Goal: Task Accomplishment & Management: Manage account settings

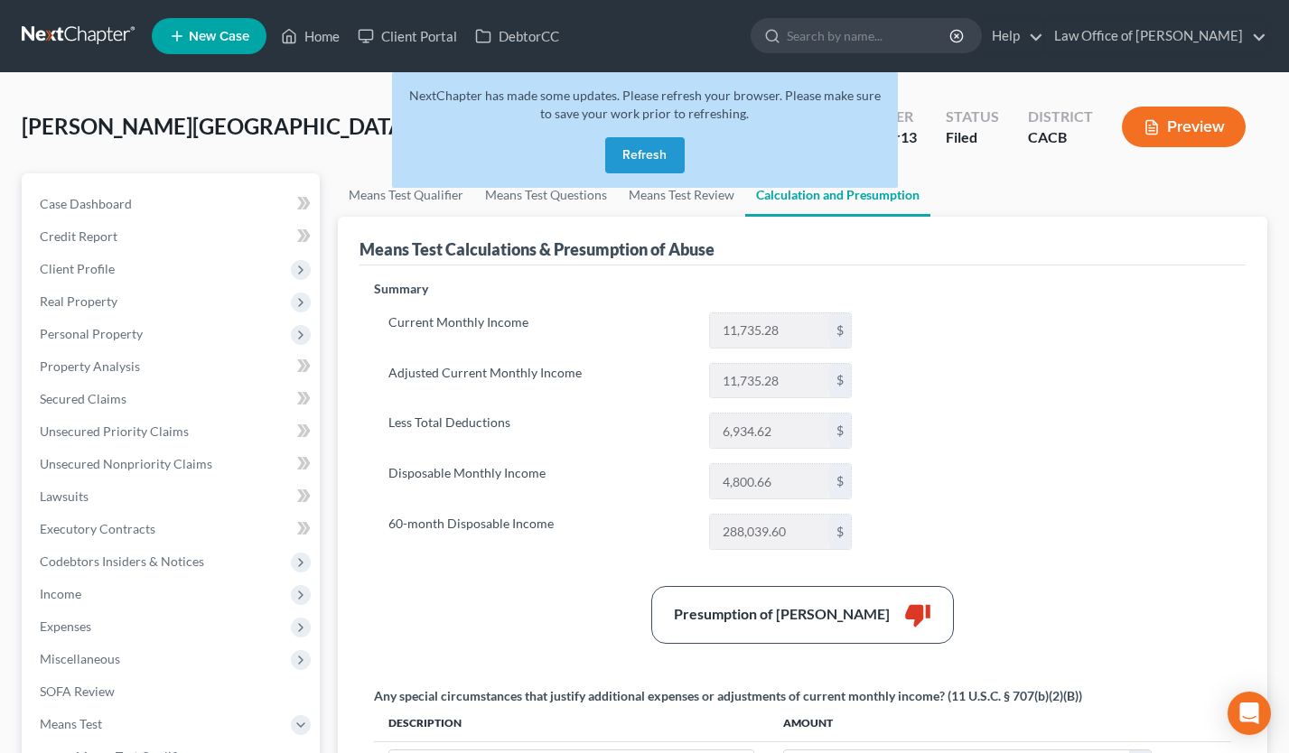
scroll to position [80, 0]
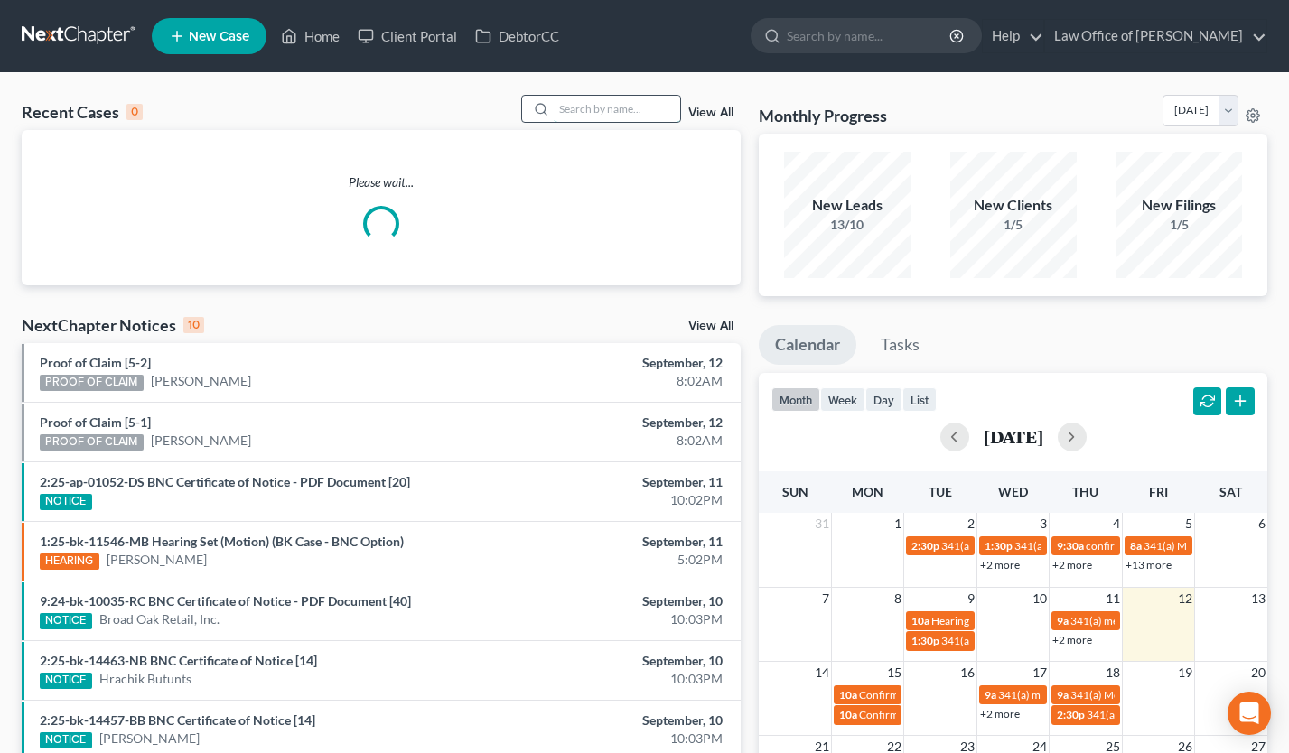
click at [596, 109] on input "search" at bounding box center [617, 109] width 126 height 26
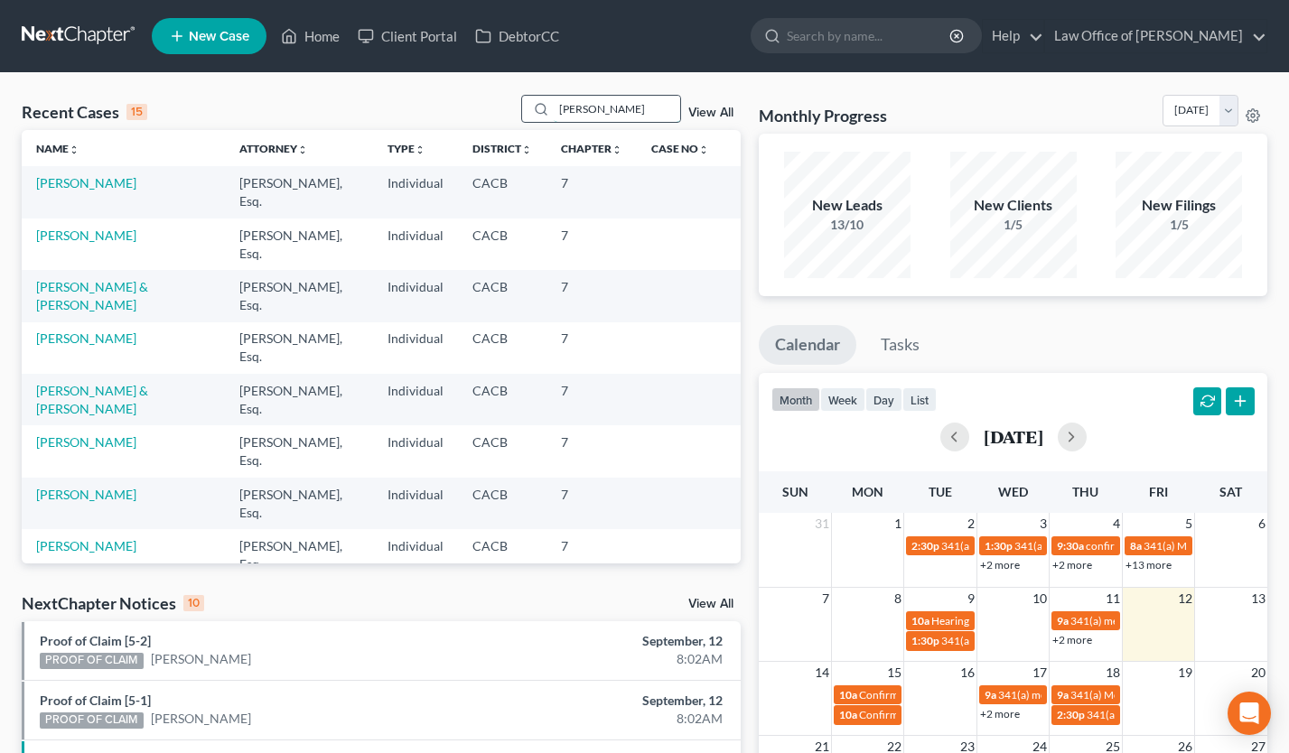
type input "carmen"
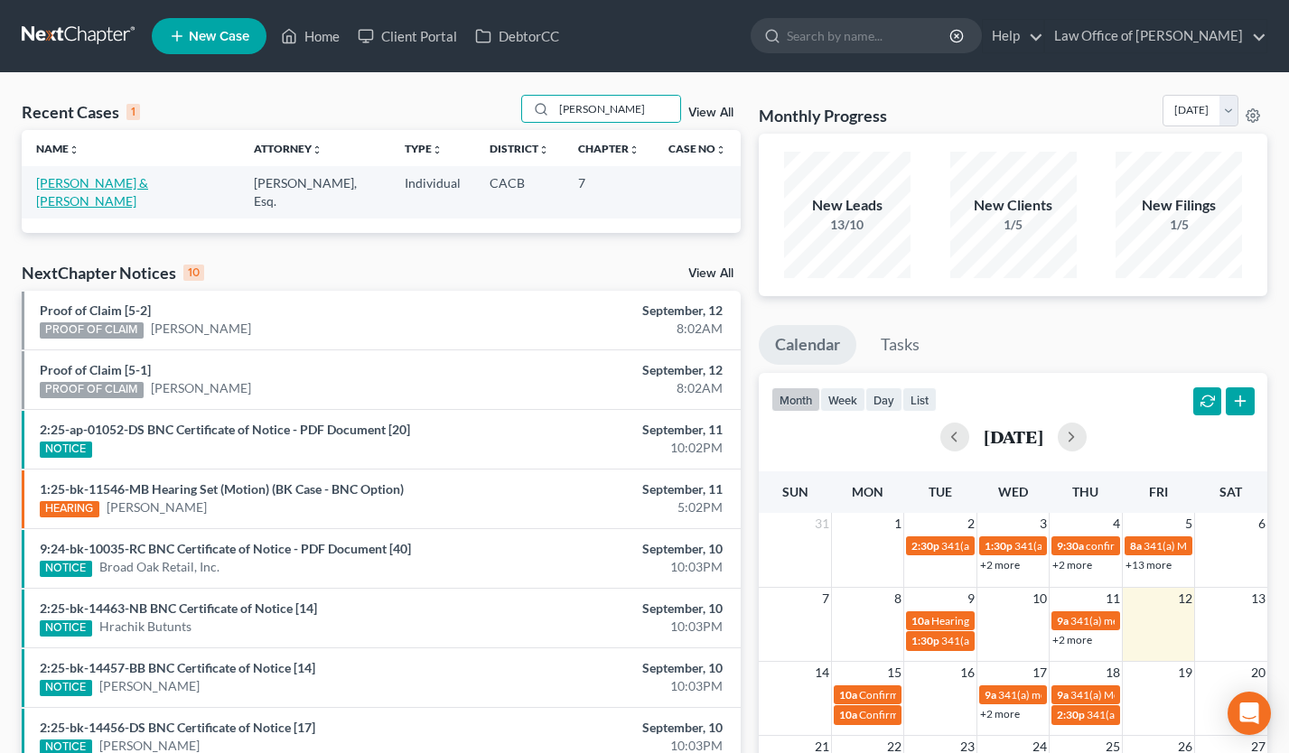
click at [124, 186] on link "[PERSON_NAME] & [PERSON_NAME]" at bounding box center [92, 191] width 112 height 33
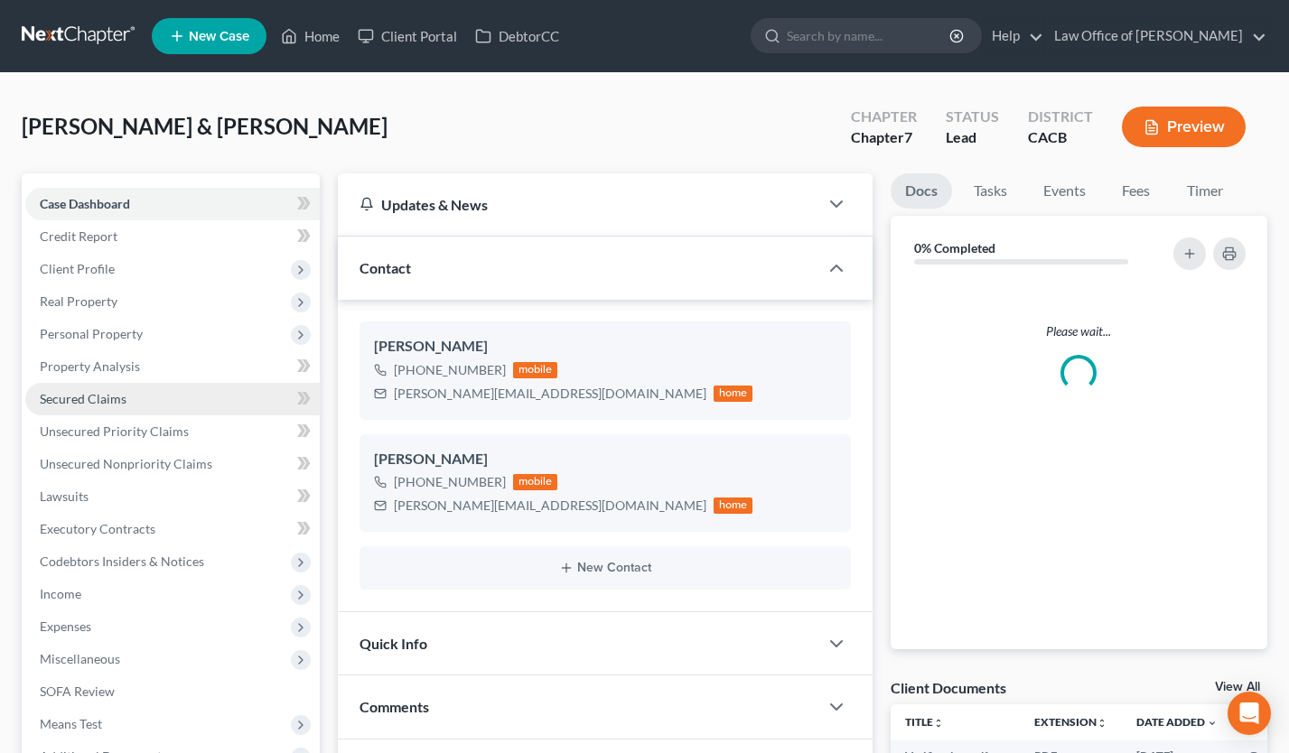
click at [145, 400] on link "Secured Claims" at bounding box center [172, 399] width 295 height 33
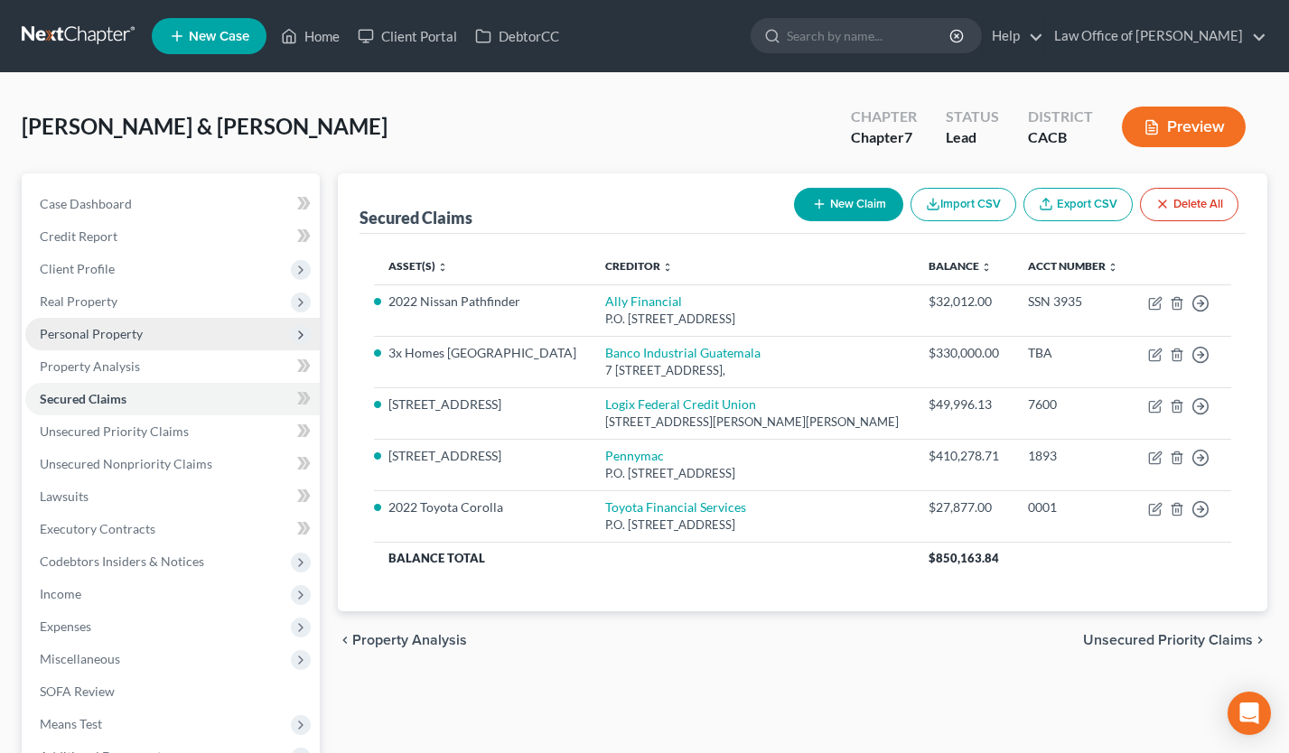
click at [98, 331] on span "Personal Property" at bounding box center [91, 333] width 103 height 15
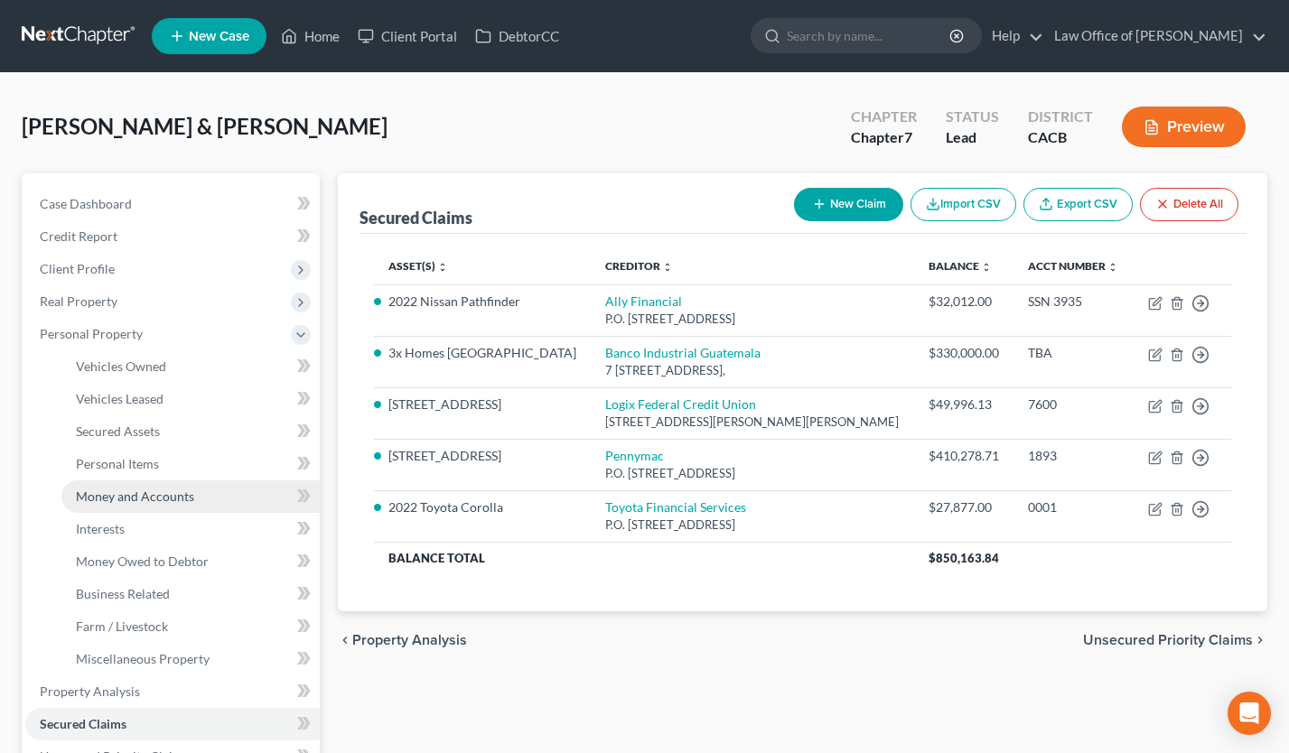
click at [129, 484] on link "Money and Accounts" at bounding box center [190, 497] width 258 height 33
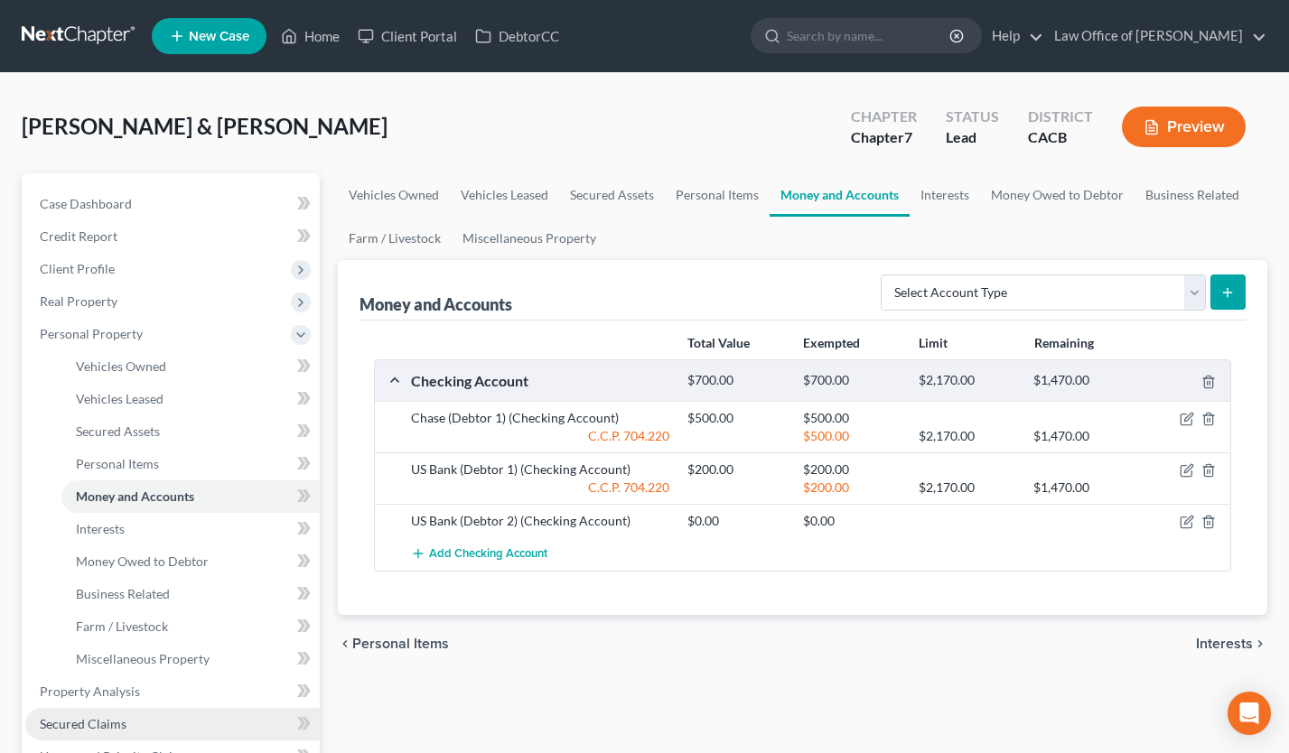
click at [104, 727] on span "Secured Claims" at bounding box center [83, 723] width 87 height 15
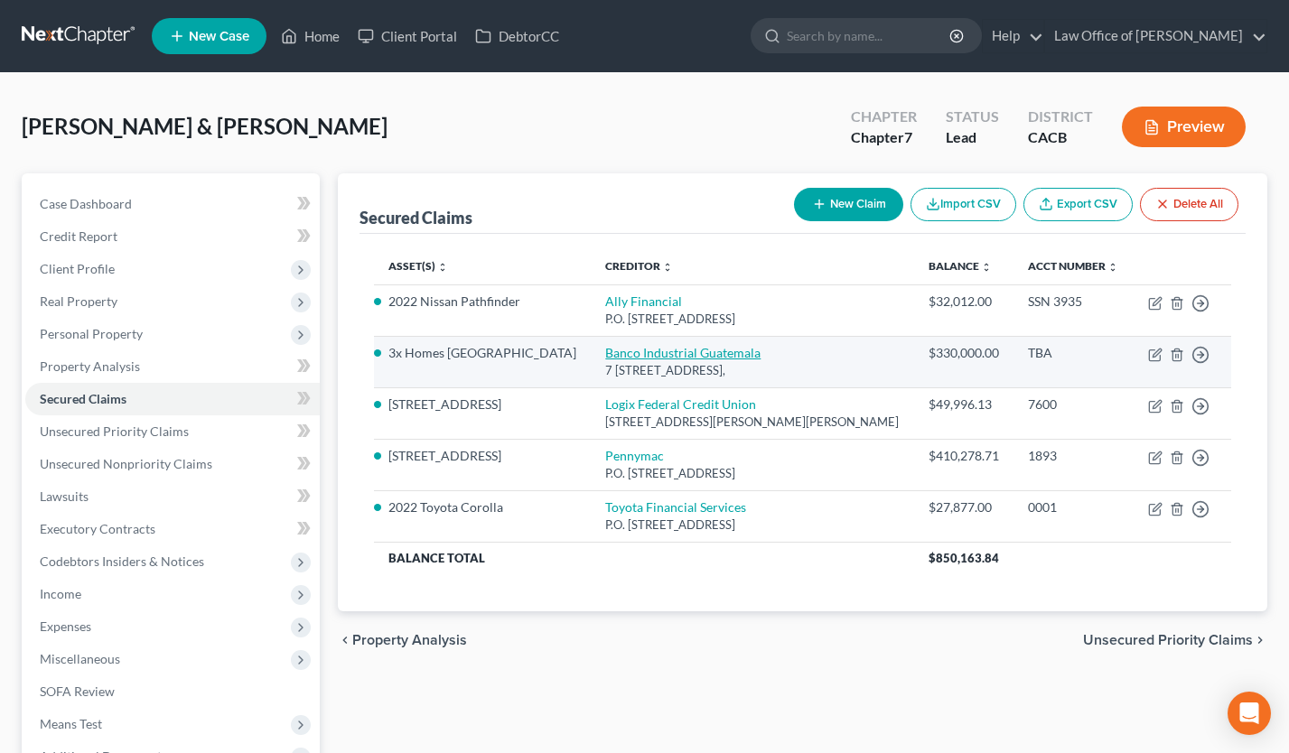
click at [605, 360] on link "Banco Industrial Guatemala" at bounding box center [682, 352] width 155 height 15
select select "2"
select select "1"
select select "0"
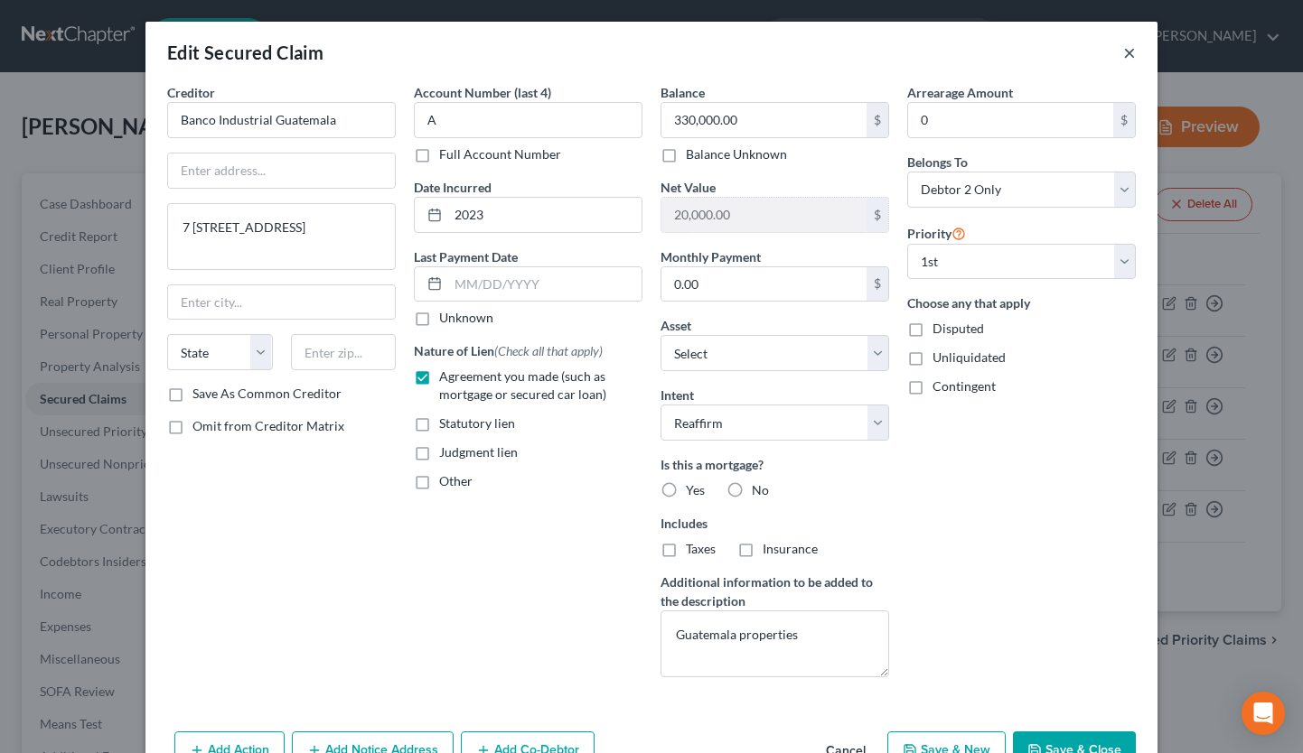
click at [1123, 53] on button "×" at bounding box center [1129, 53] width 13 height 22
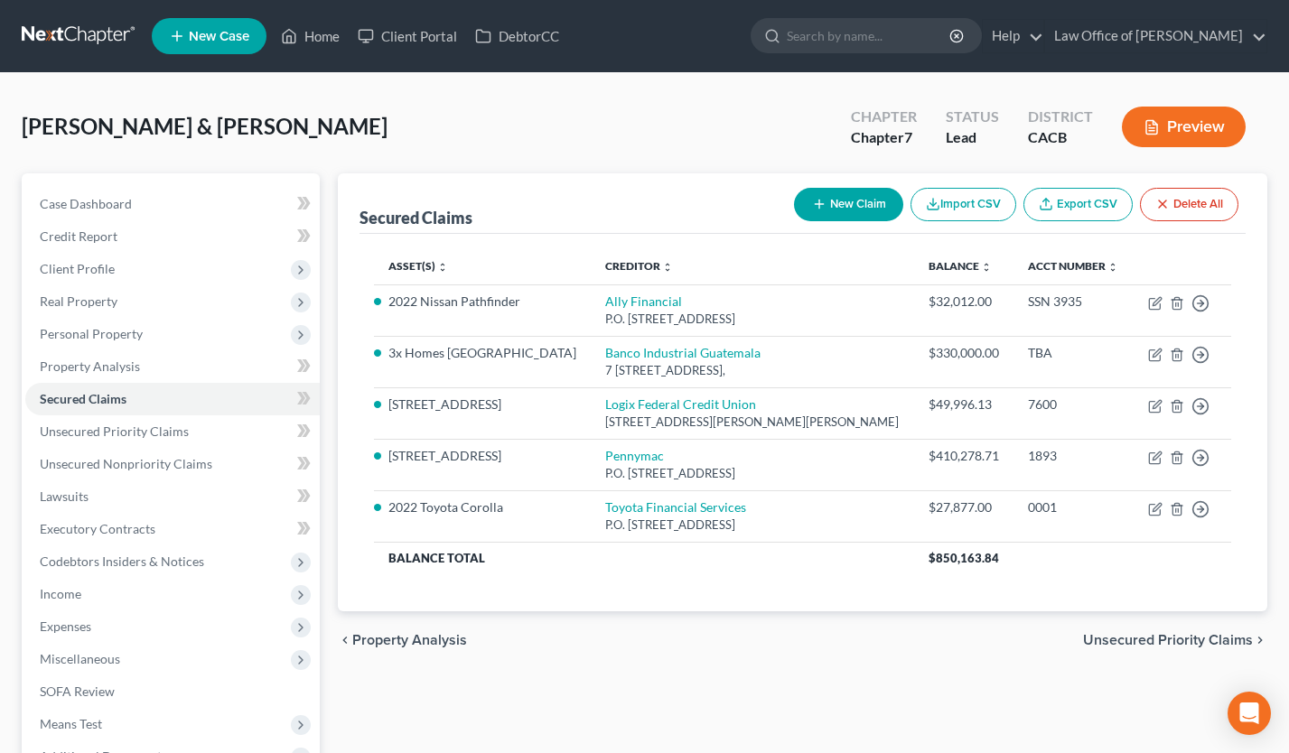
click at [78, 39] on link at bounding box center [80, 36] width 116 height 33
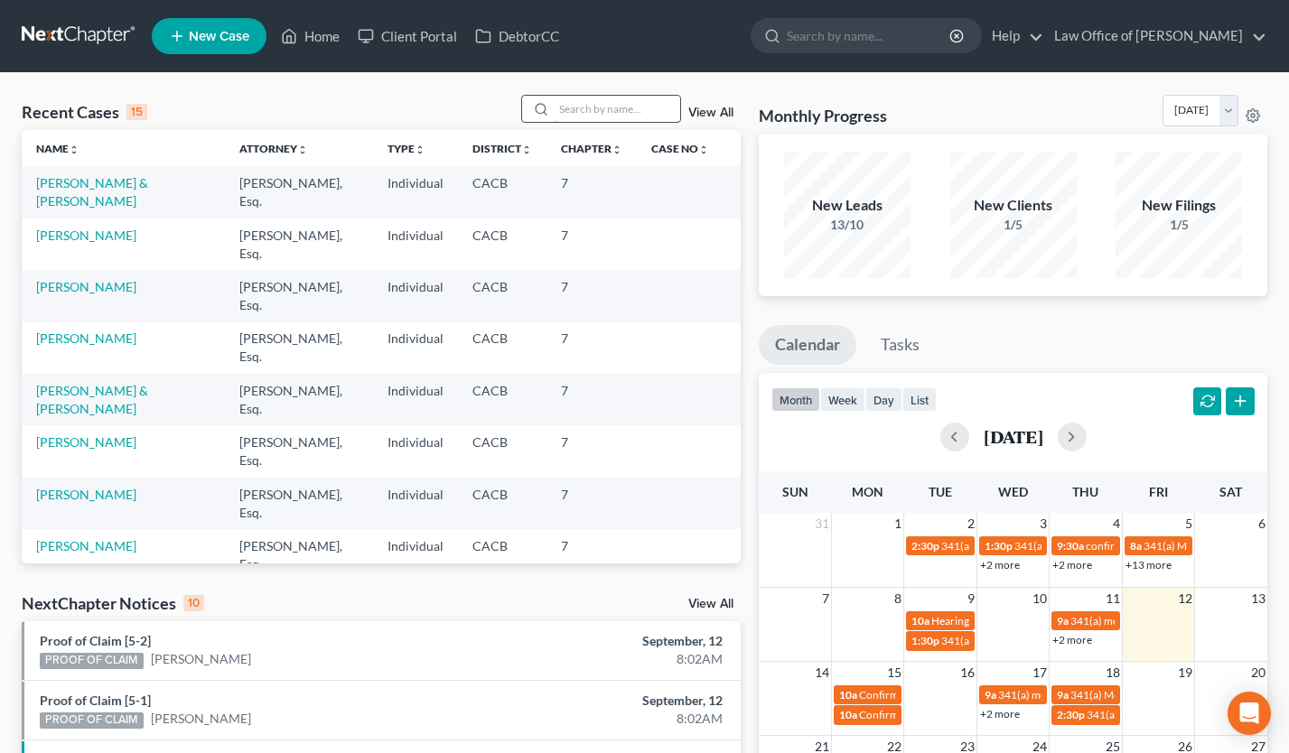
click at [620, 109] on input "search" at bounding box center [617, 109] width 126 height 26
type input "angela faldyan"
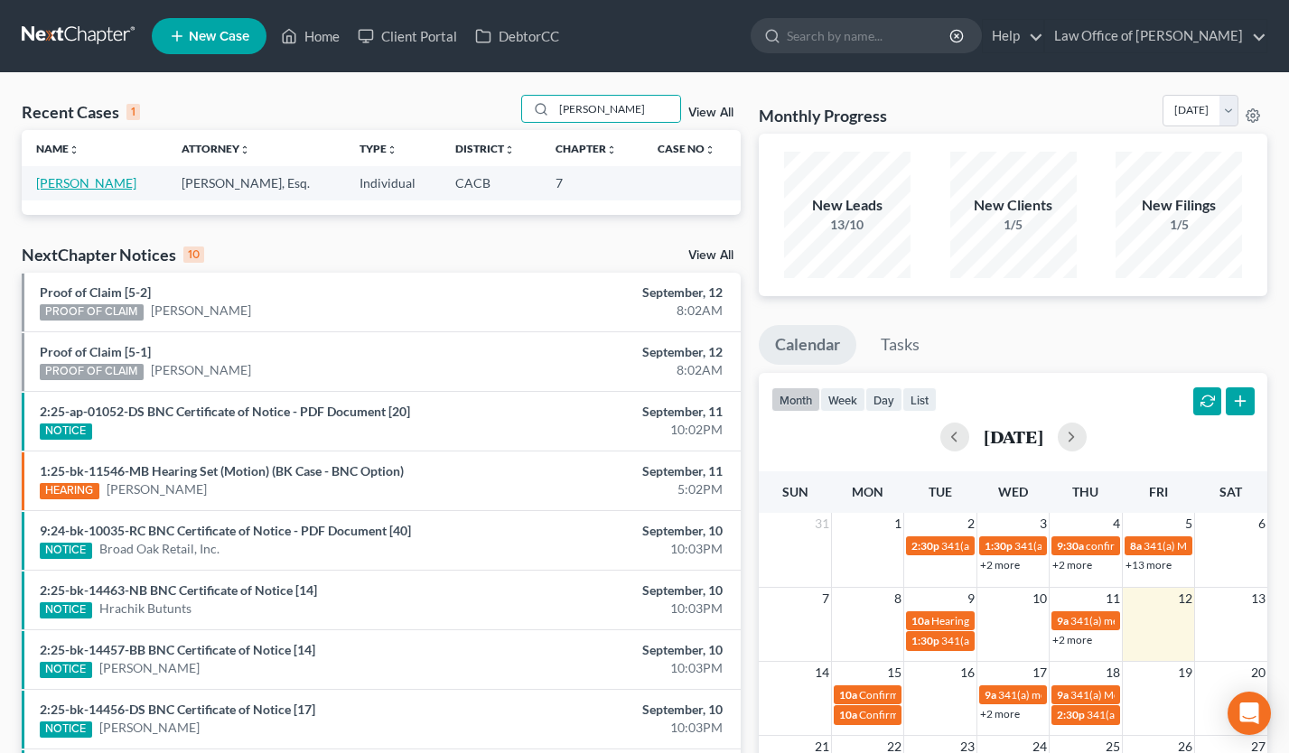
click at [90, 183] on link "[PERSON_NAME]" at bounding box center [86, 182] width 100 height 15
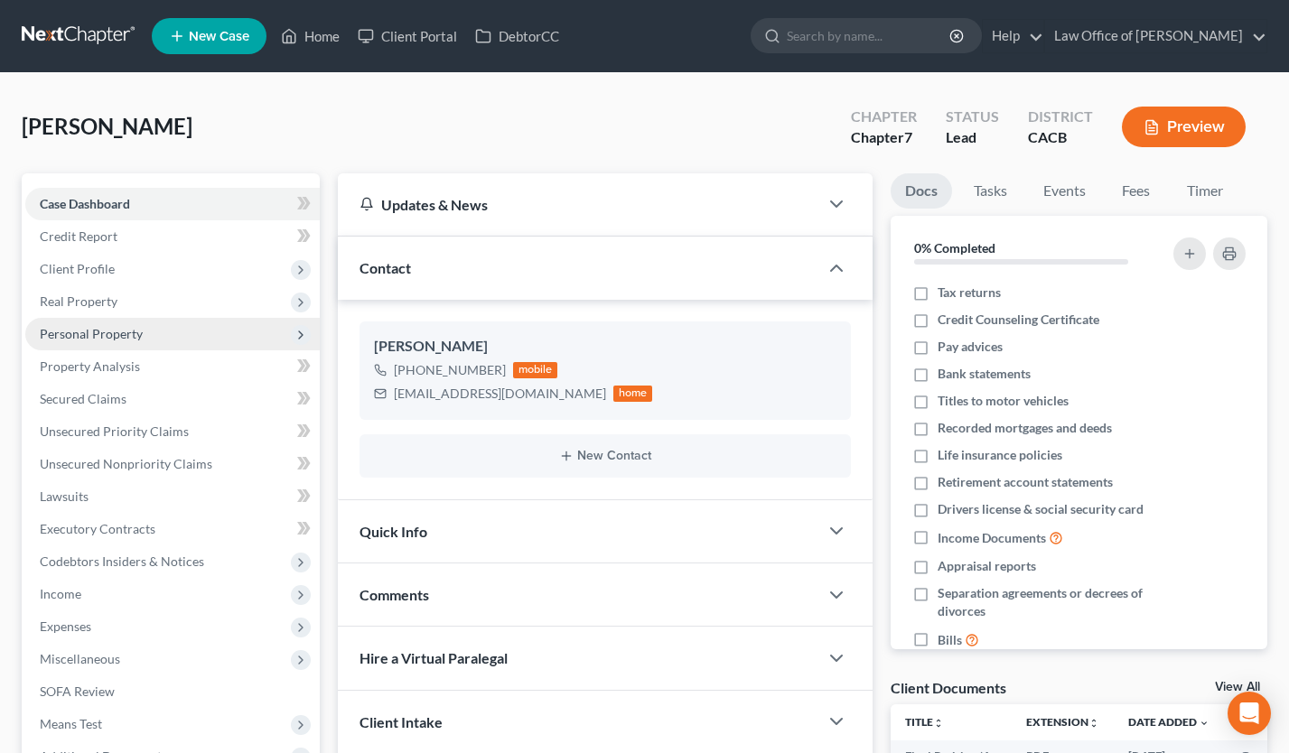
click at [125, 332] on span "Personal Property" at bounding box center [91, 333] width 103 height 15
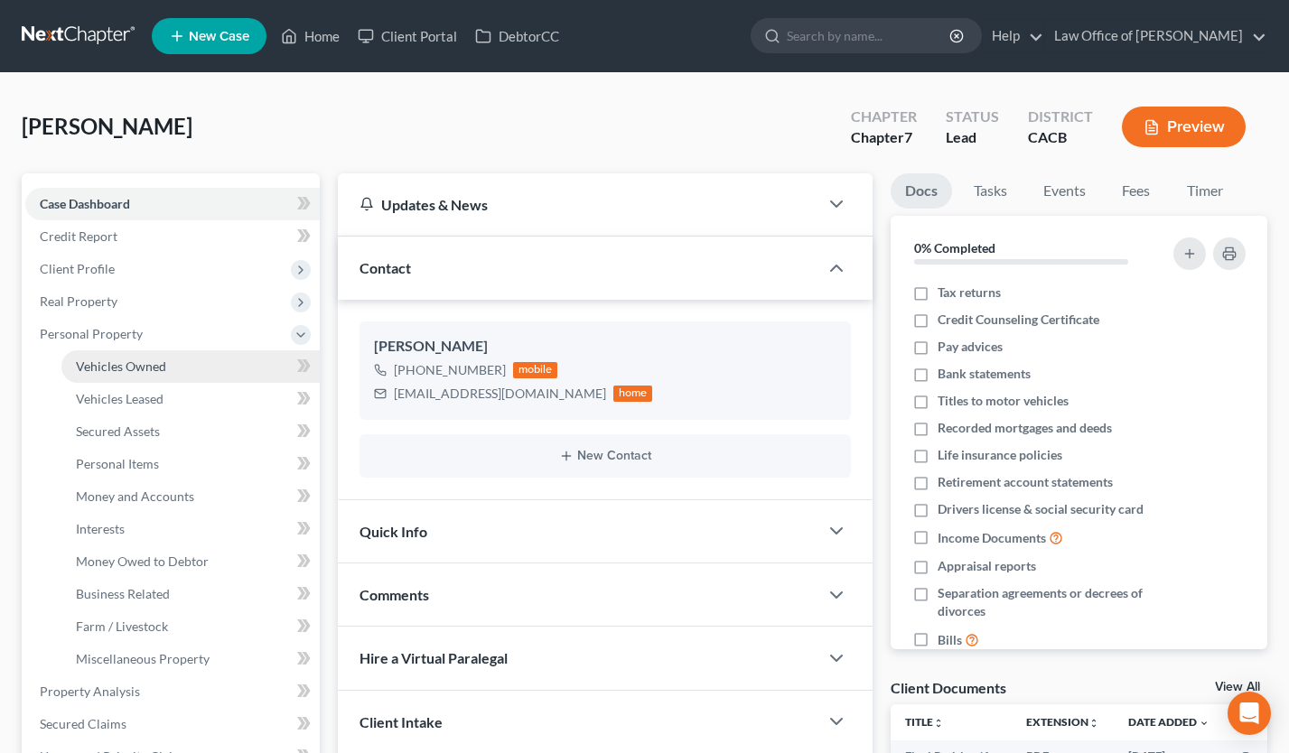
click at [133, 374] on link "Vehicles Owned" at bounding box center [190, 367] width 258 height 33
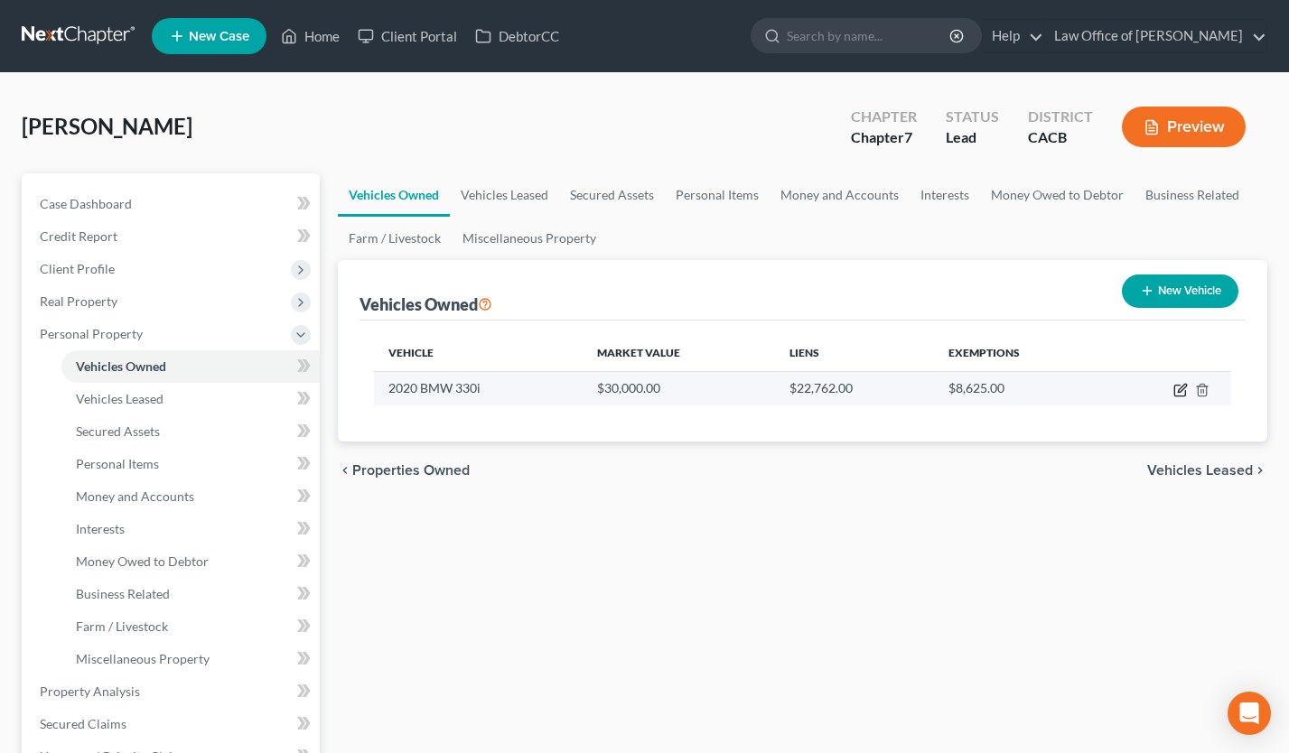
click at [1180, 388] on icon "button" at bounding box center [1182, 388] width 8 height 8
select select "0"
select select "6"
select select "1"
select select "0"
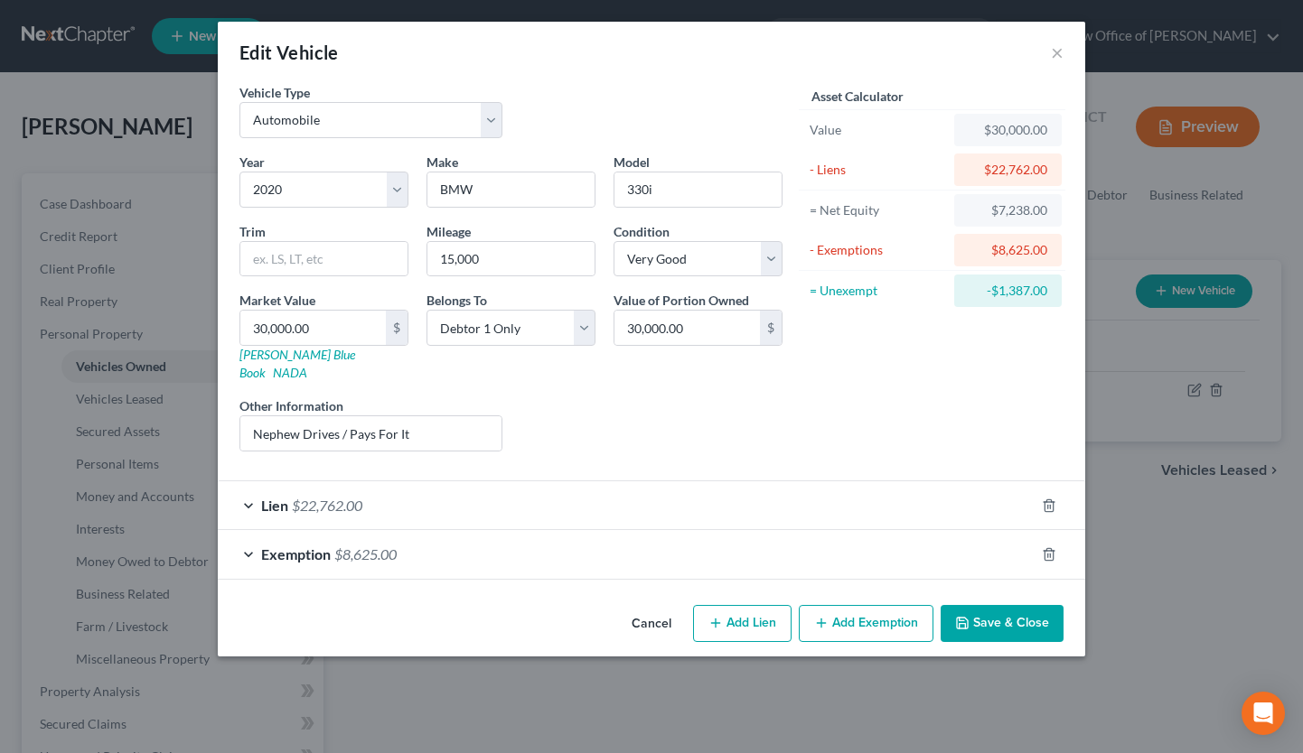
click at [570, 543] on div "Exemption $8,625.00" at bounding box center [626, 554] width 817 height 48
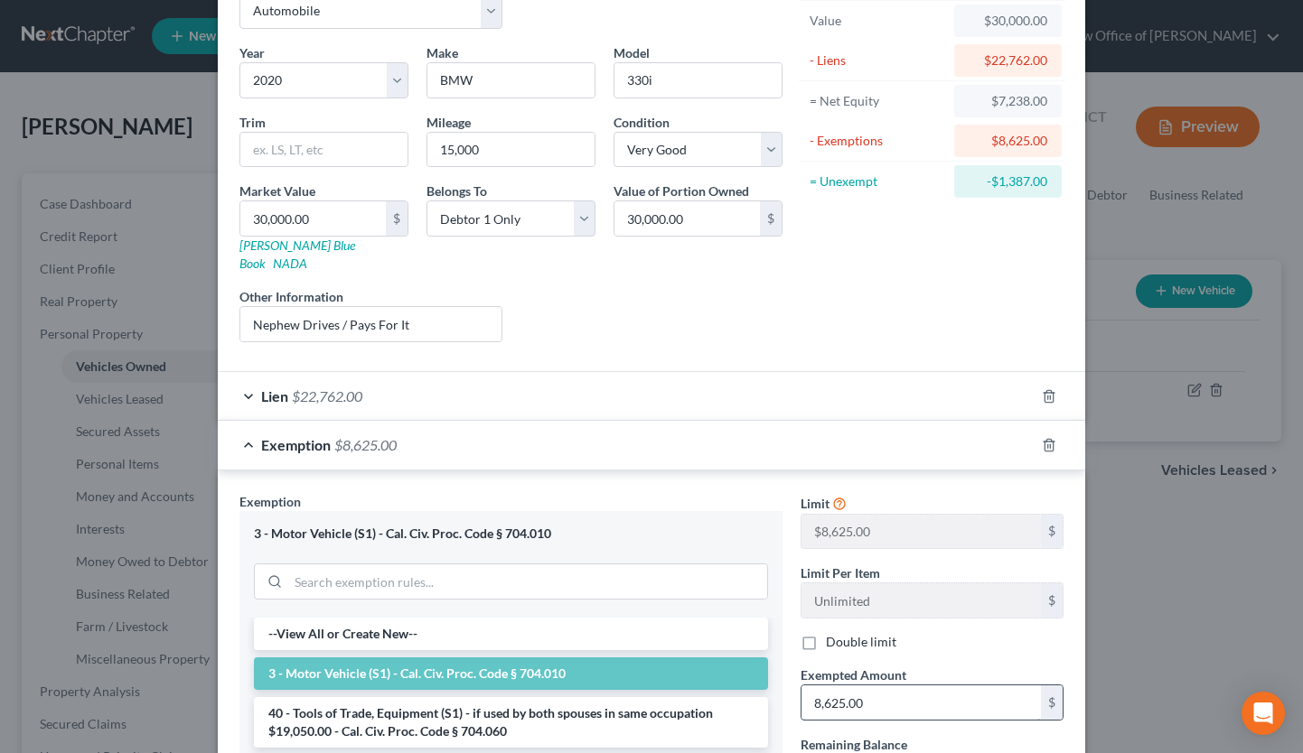
scroll to position [151, 0]
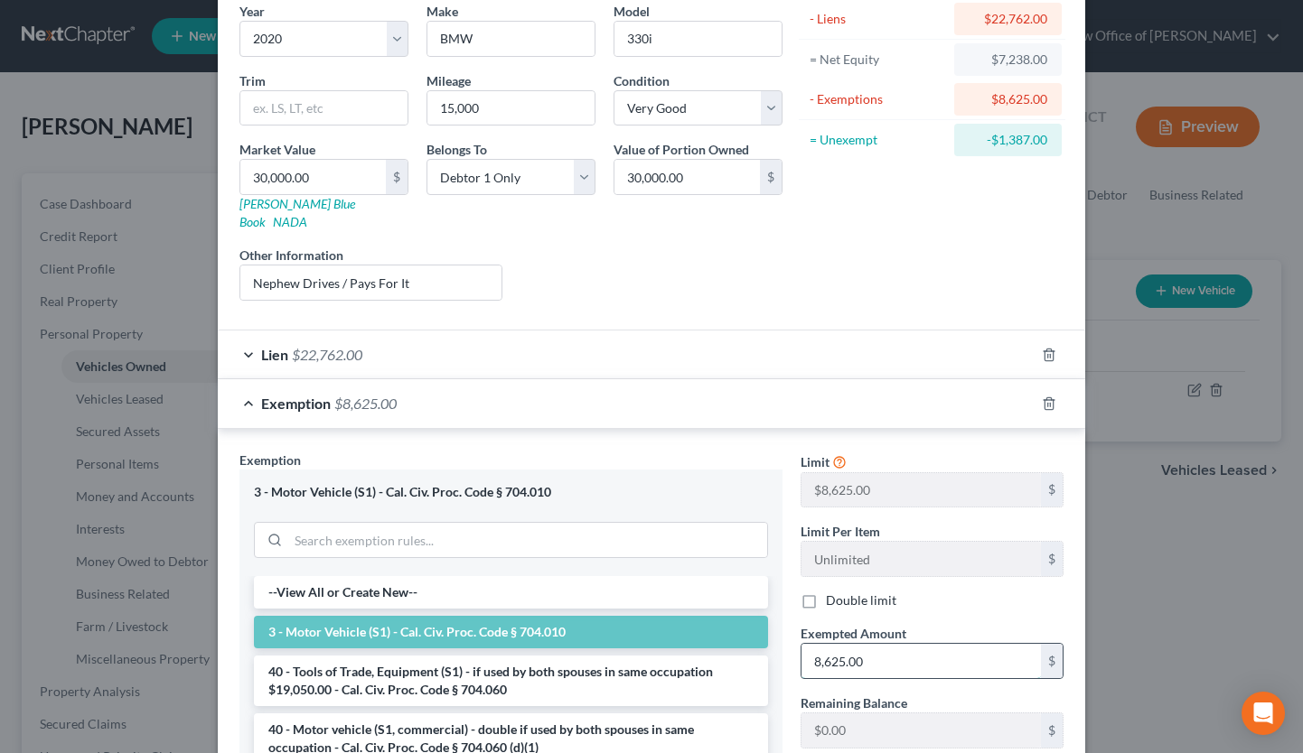
click at [865, 656] on input "8,625.00" at bounding box center [920, 661] width 239 height 34
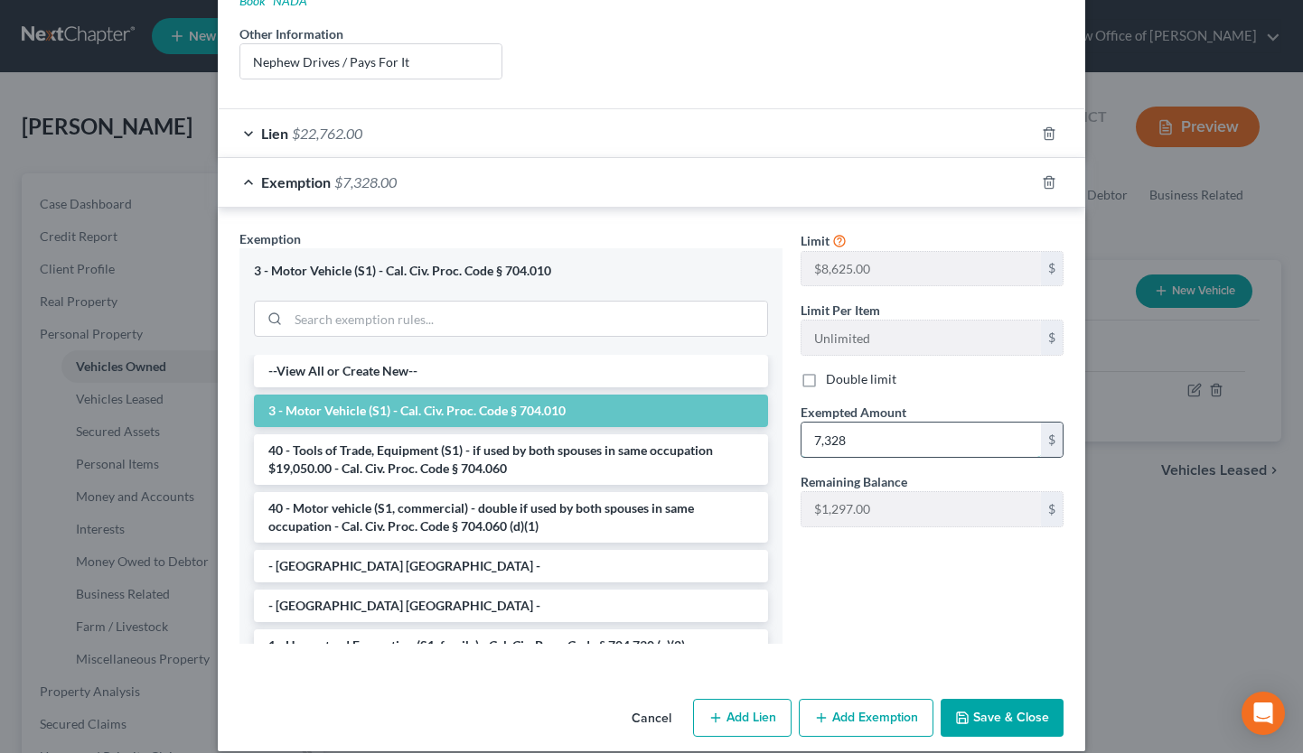
scroll to position [373, 0]
type input "7,328"
click at [974, 700] on button "Save & Close" at bounding box center [1002, 717] width 123 height 38
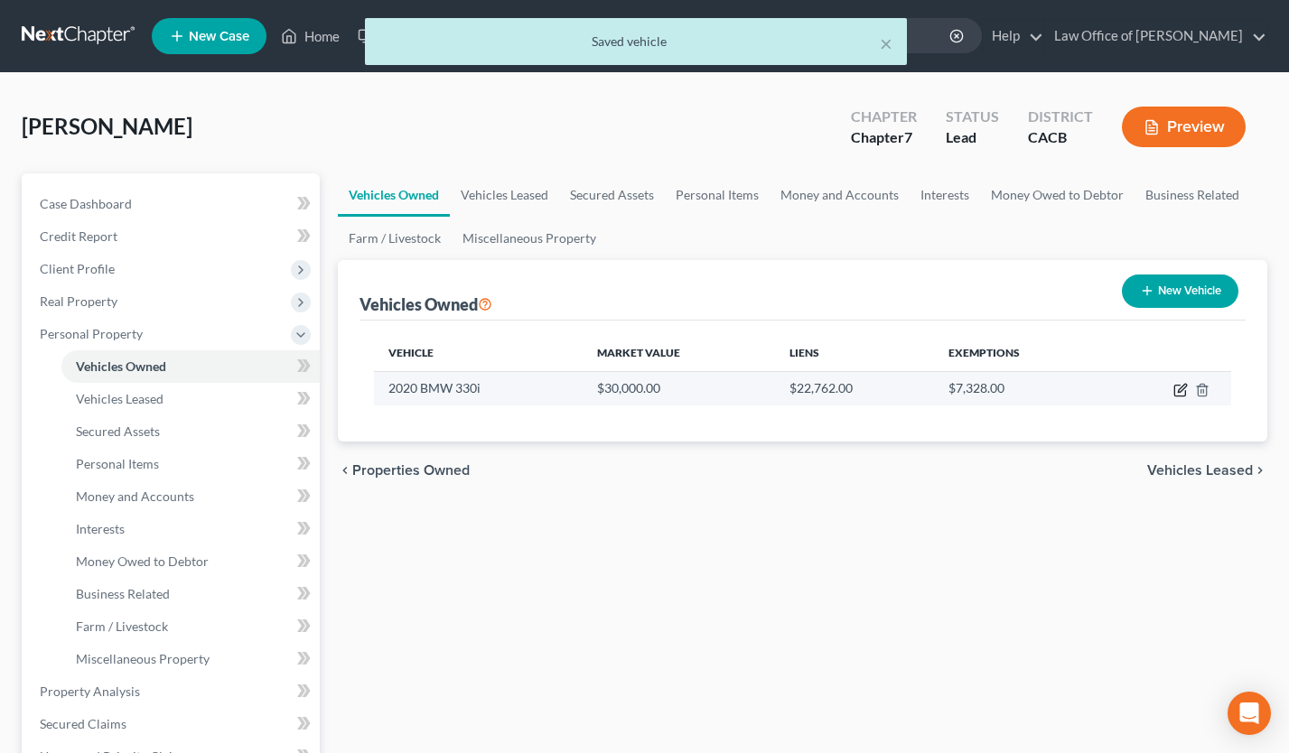
click at [1183, 390] on icon "button" at bounding box center [1181, 390] width 14 height 14
select select "0"
select select "6"
select select "1"
select select "0"
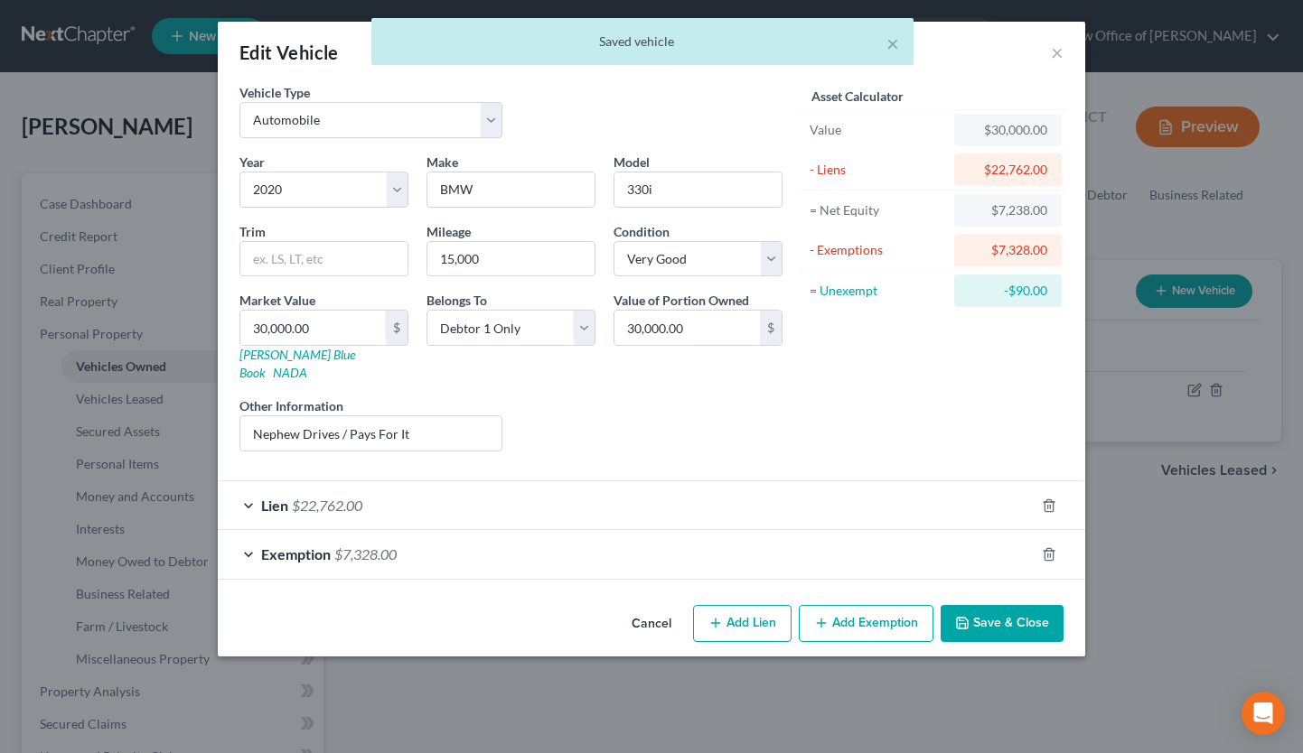
click at [812, 530] on div "Exemption $7,328.00" at bounding box center [626, 554] width 817 height 48
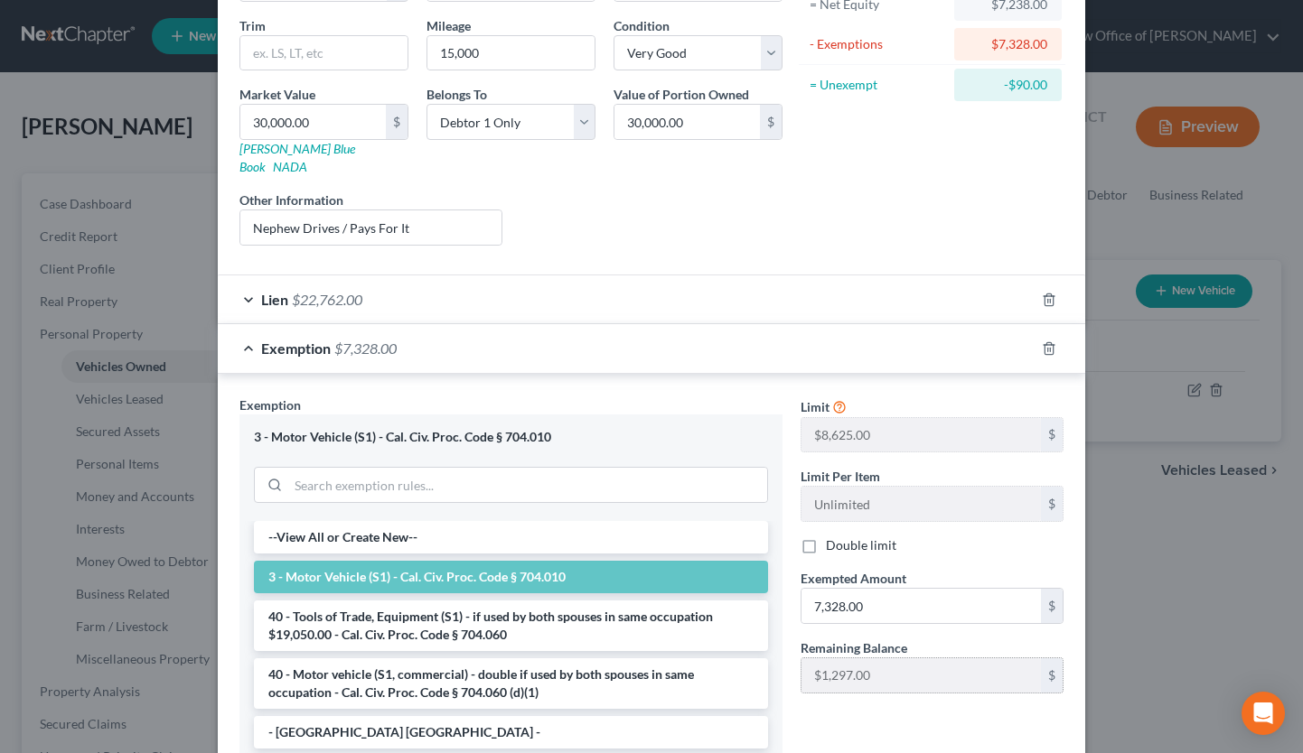
scroll to position [248, 0]
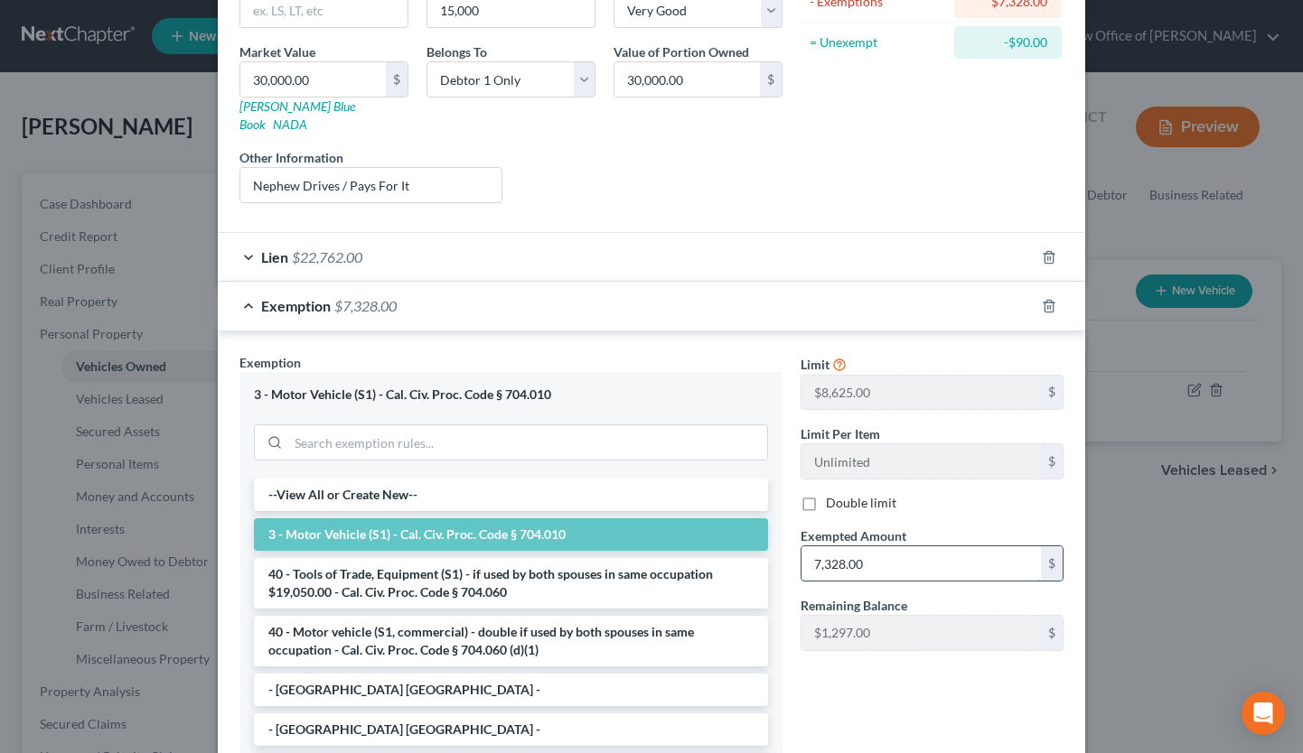
click at [829, 547] on input "7,328.00" at bounding box center [920, 564] width 239 height 34
type input "7"
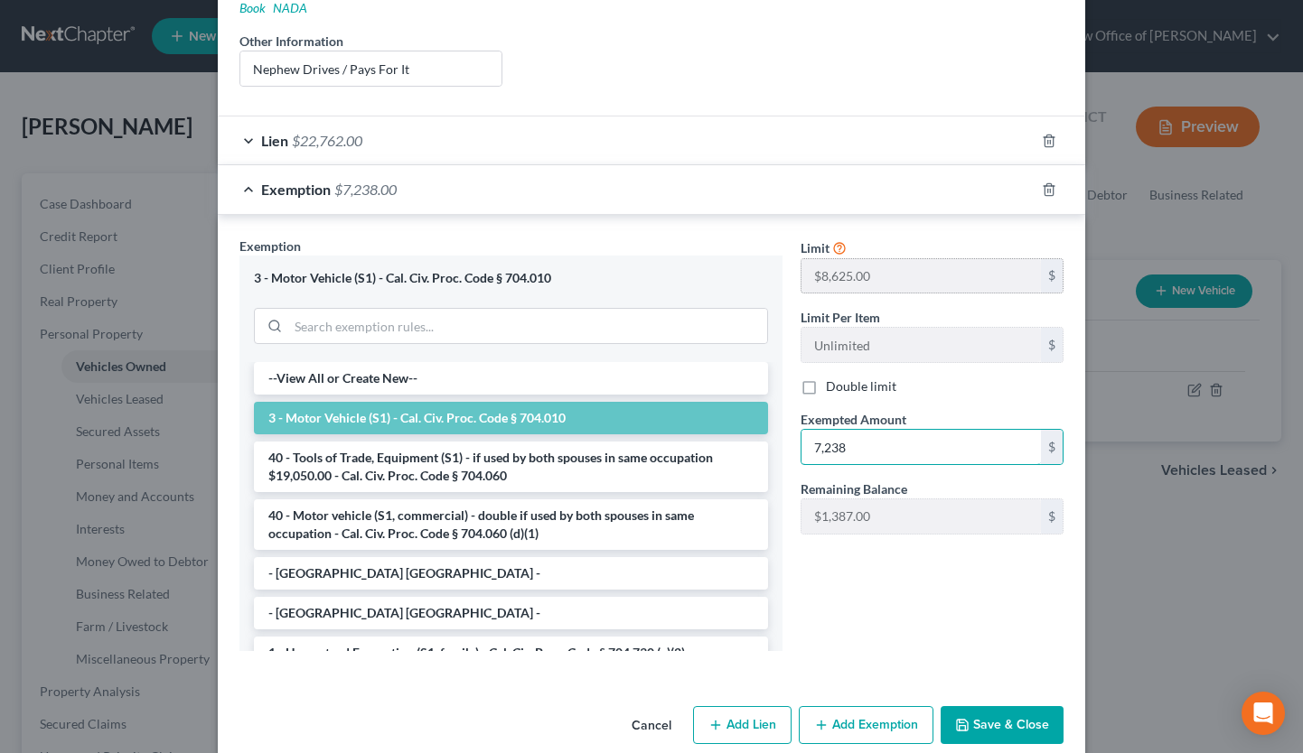
scroll to position [373, 0]
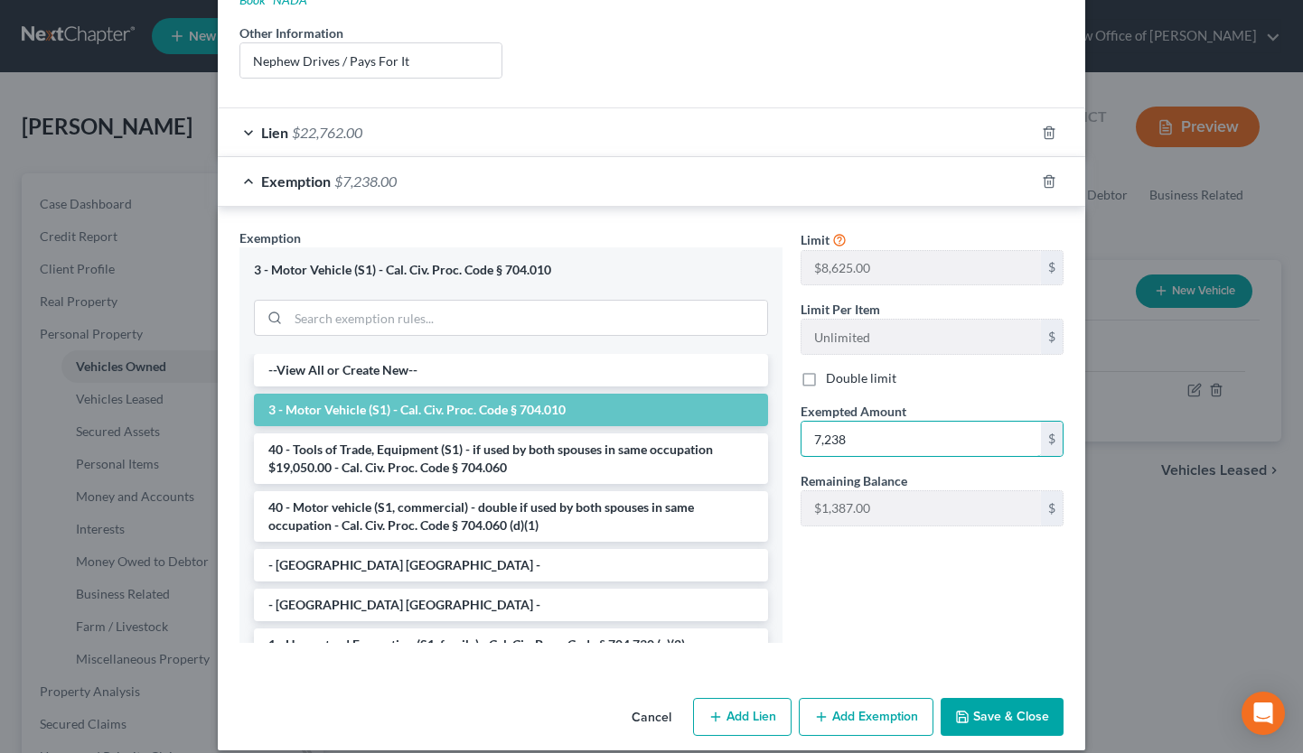
type input "7,238"
click at [982, 698] on button "Save & Close" at bounding box center [1002, 717] width 123 height 38
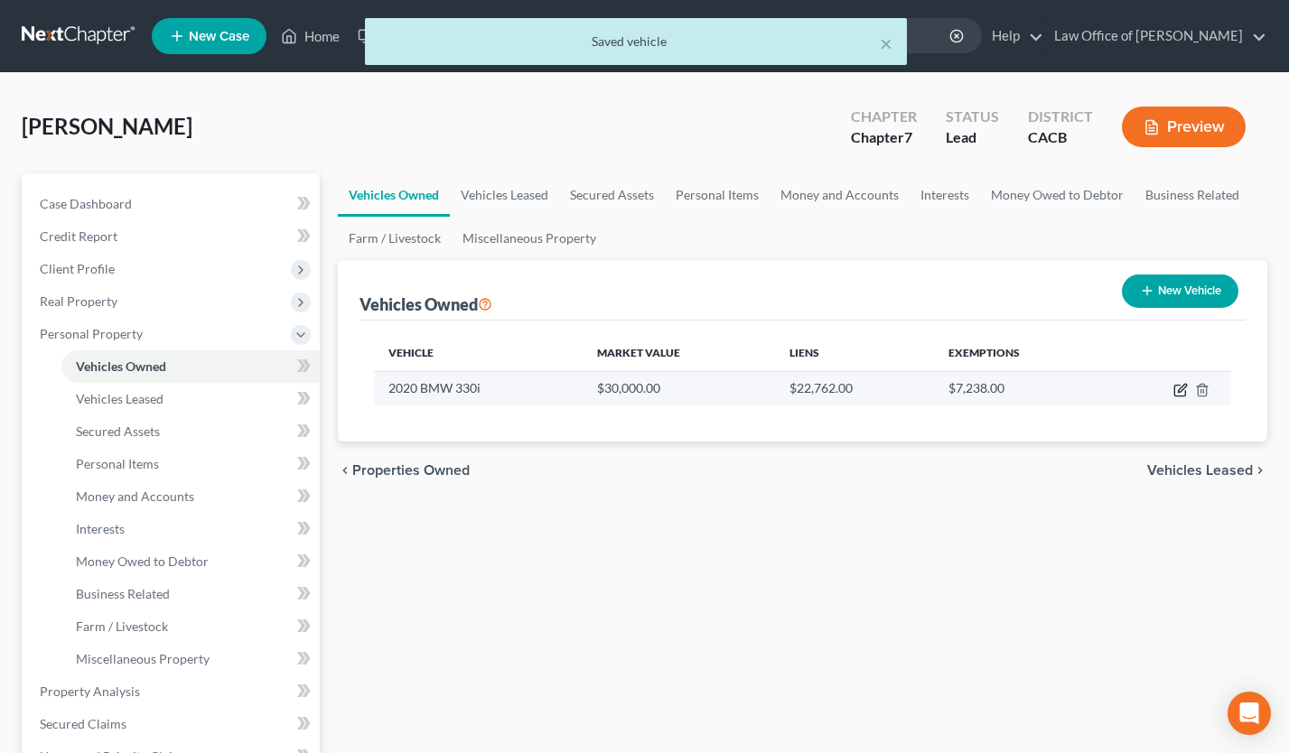
click at [1182, 388] on icon "button" at bounding box center [1181, 390] width 14 height 14
select select "0"
select select "6"
select select "1"
select select "0"
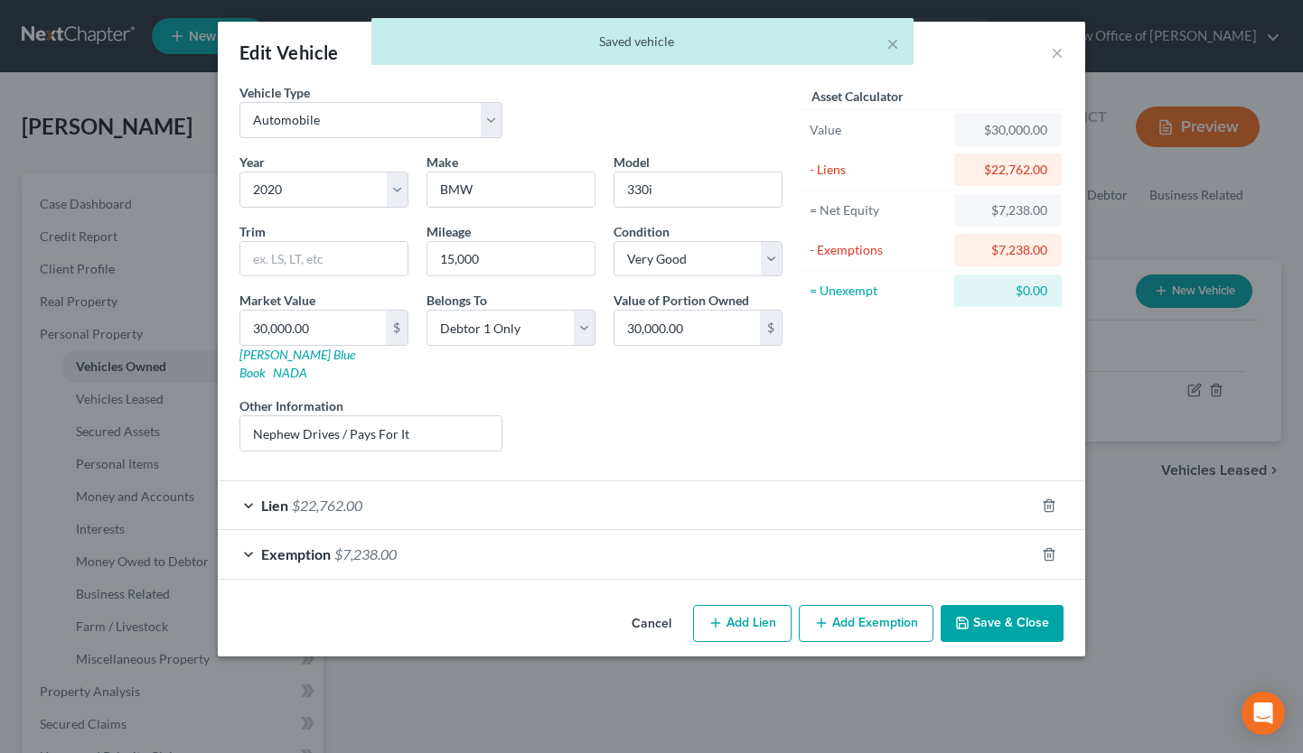
click at [650, 607] on button "Cancel" at bounding box center [651, 625] width 69 height 36
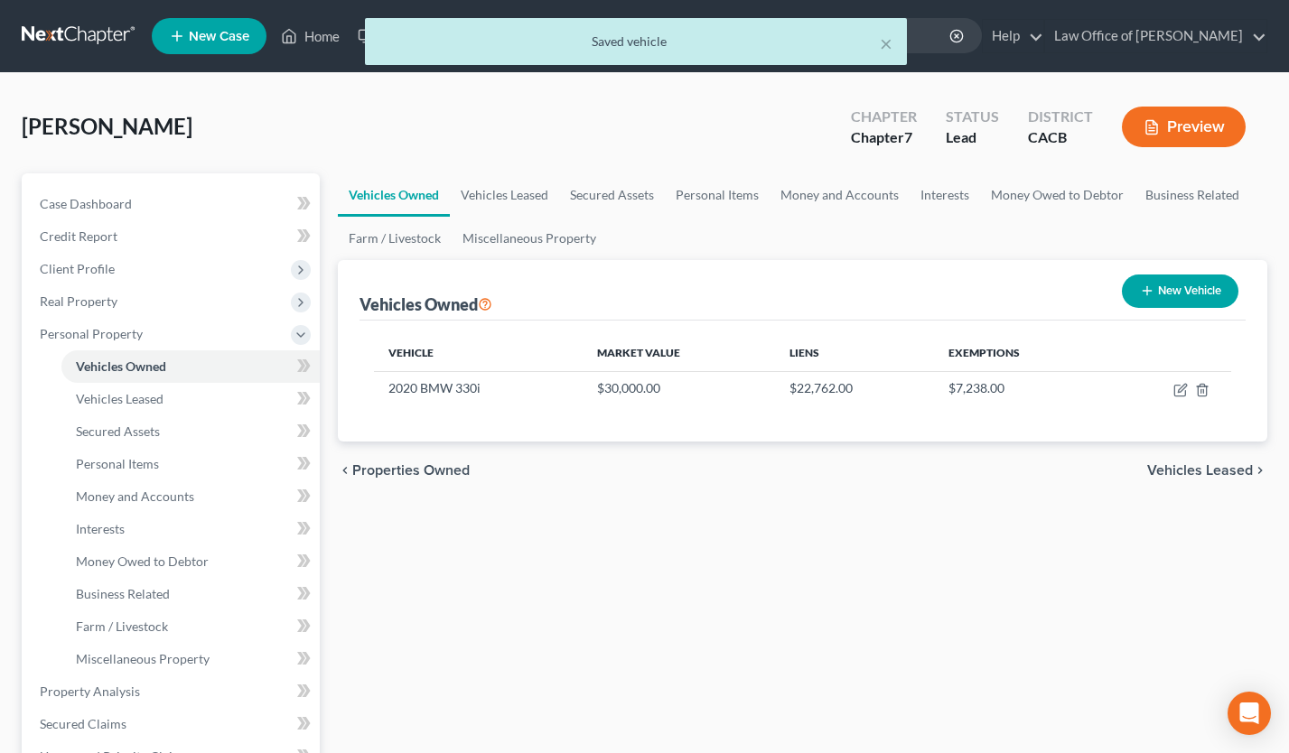
click at [1162, 284] on button "New Vehicle" at bounding box center [1180, 291] width 117 height 33
select select "0"
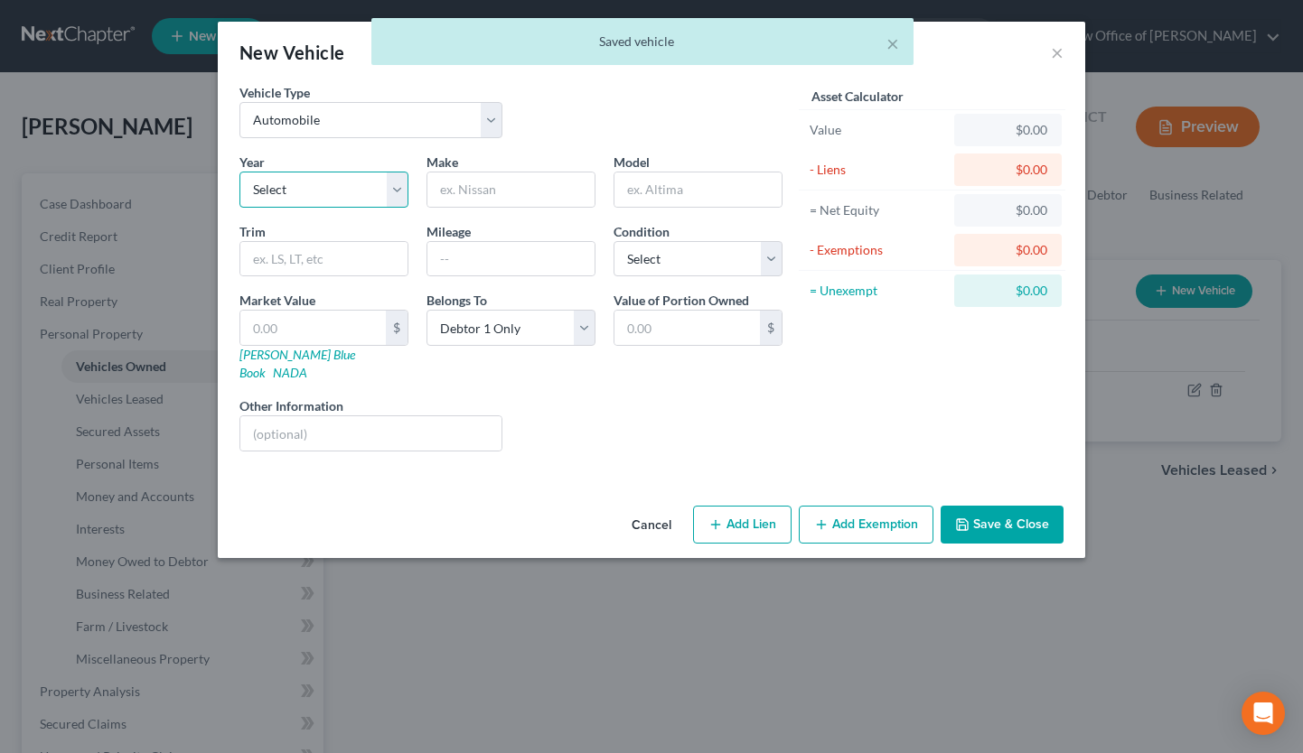
click at [360, 197] on select "Select 2026 2025 2024 2023 2022 2021 2020 2019 2018 2017 2016 2015 2014 2013 20…" at bounding box center [323, 190] width 169 height 36
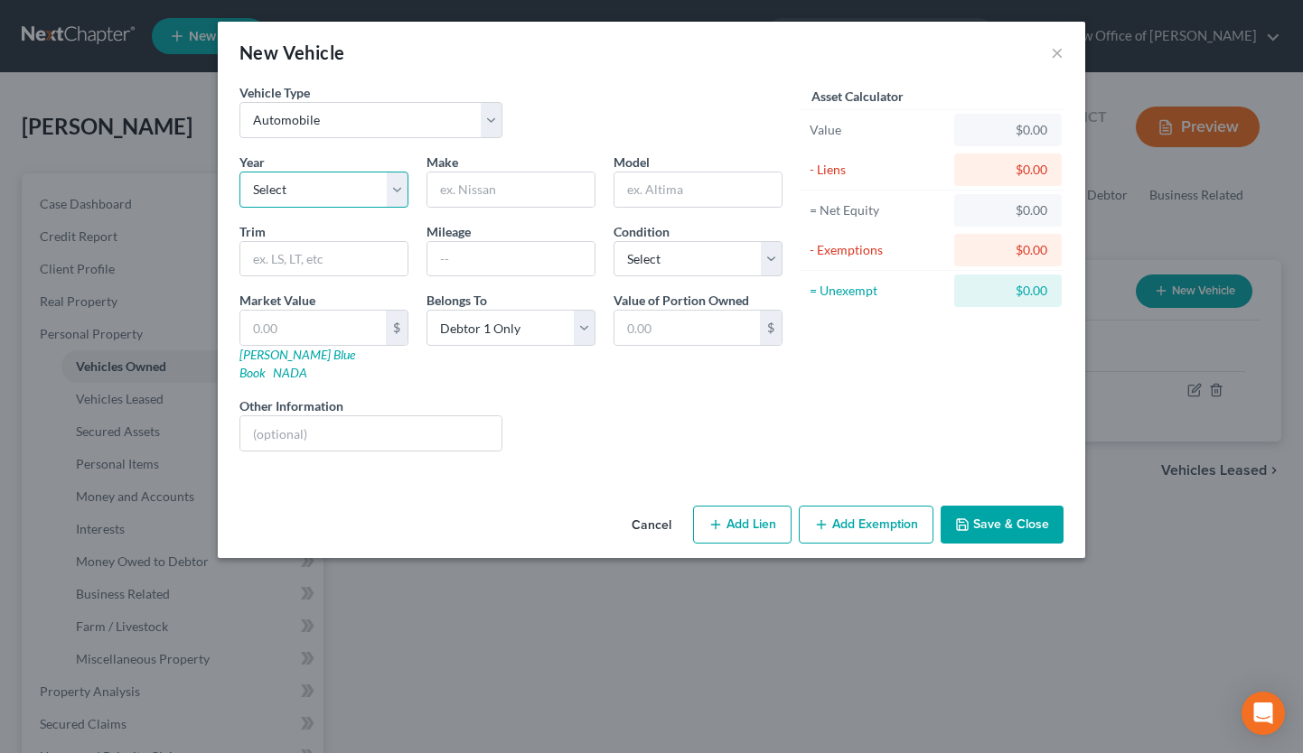
select select "18"
click at [239, 172] on select "Select 2026 2025 2024 2023 2022 2021 2020 2019 2018 2017 2016 2015 2014 2013 20…" at bounding box center [323, 190] width 169 height 36
click at [516, 198] on input "text" at bounding box center [510, 190] width 167 height 34
type input "Lexus"
type input "E350"
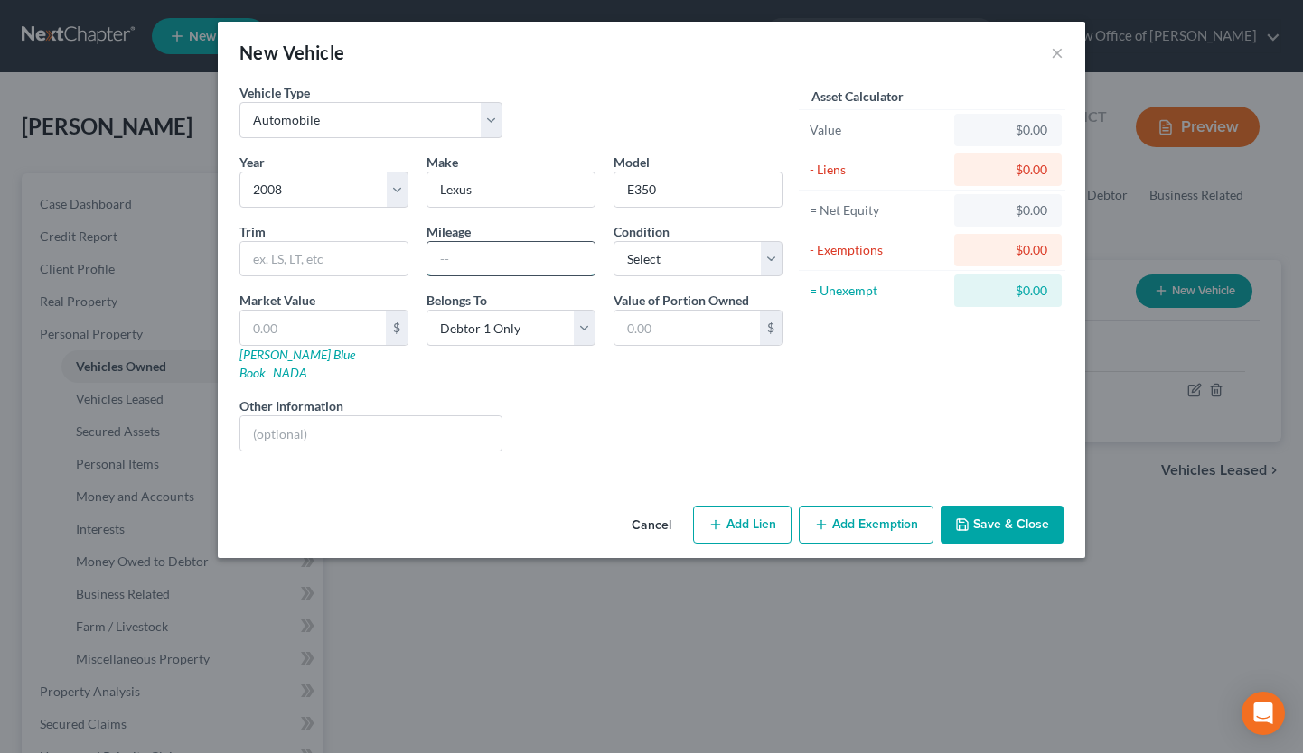
click at [480, 261] on input "text" at bounding box center [510, 259] width 167 height 34
type input "240,000"
click at [723, 259] on select "Select Excellent Very Good Good Fair Poor" at bounding box center [697, 259] width 169 height 36
select select "4"
click at [613, 241] on select "Select Excellent Very Good Good Fair Poor" at bounding box center [697, 259] width 169 height 36
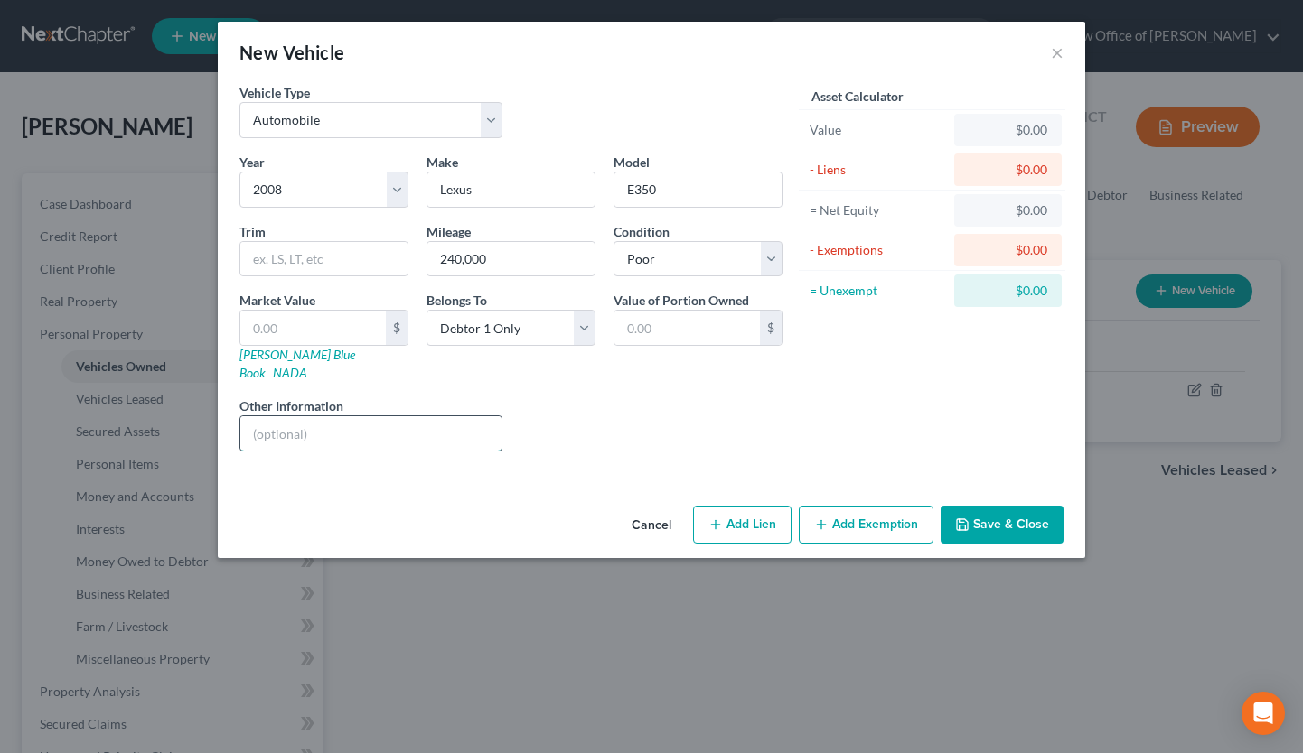
click at [369, 416] on input "text" at bounding box center [370, 433] width 261 height 34
type input "Vehicle is paid off. Several mechanical issues. Poor condition."
click at [302, 324] on input "text" at bounding box center [312, 328] width 145 height 34
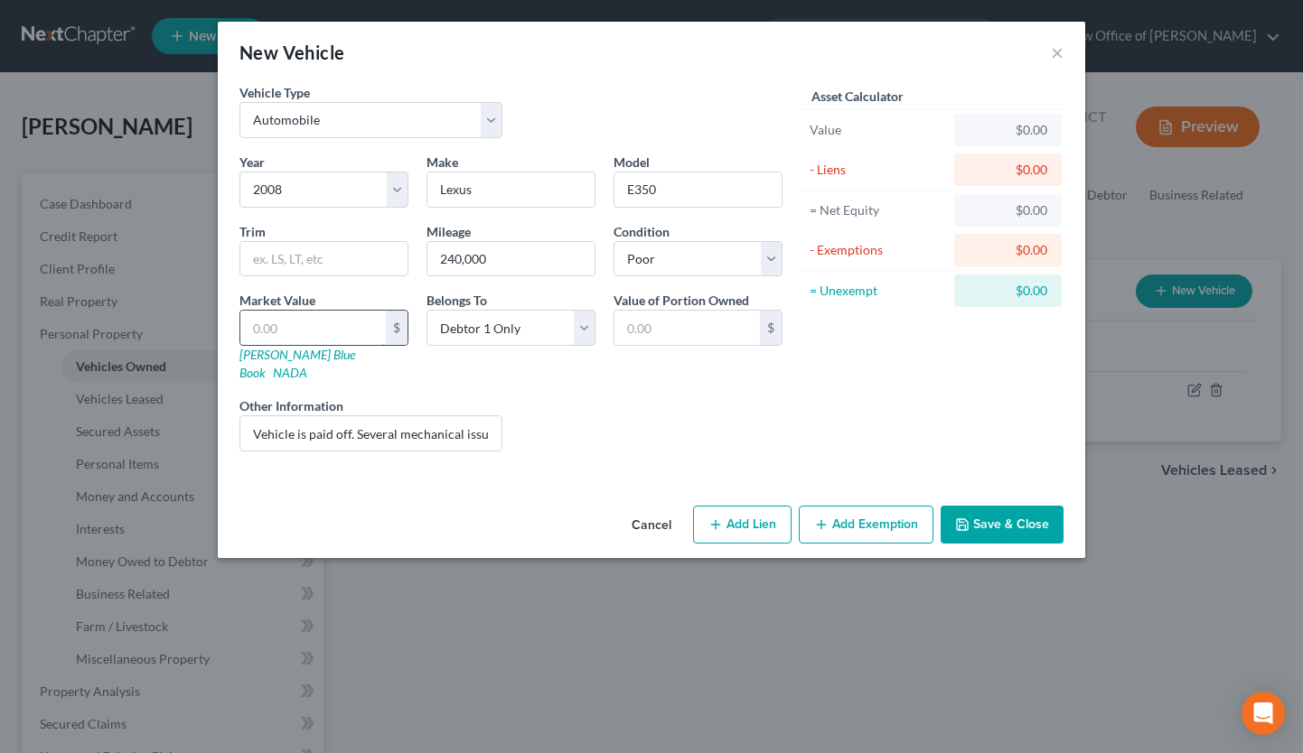
type input "1"
type input "1.00"
type input "12"
type input "12.00"
type input "120"
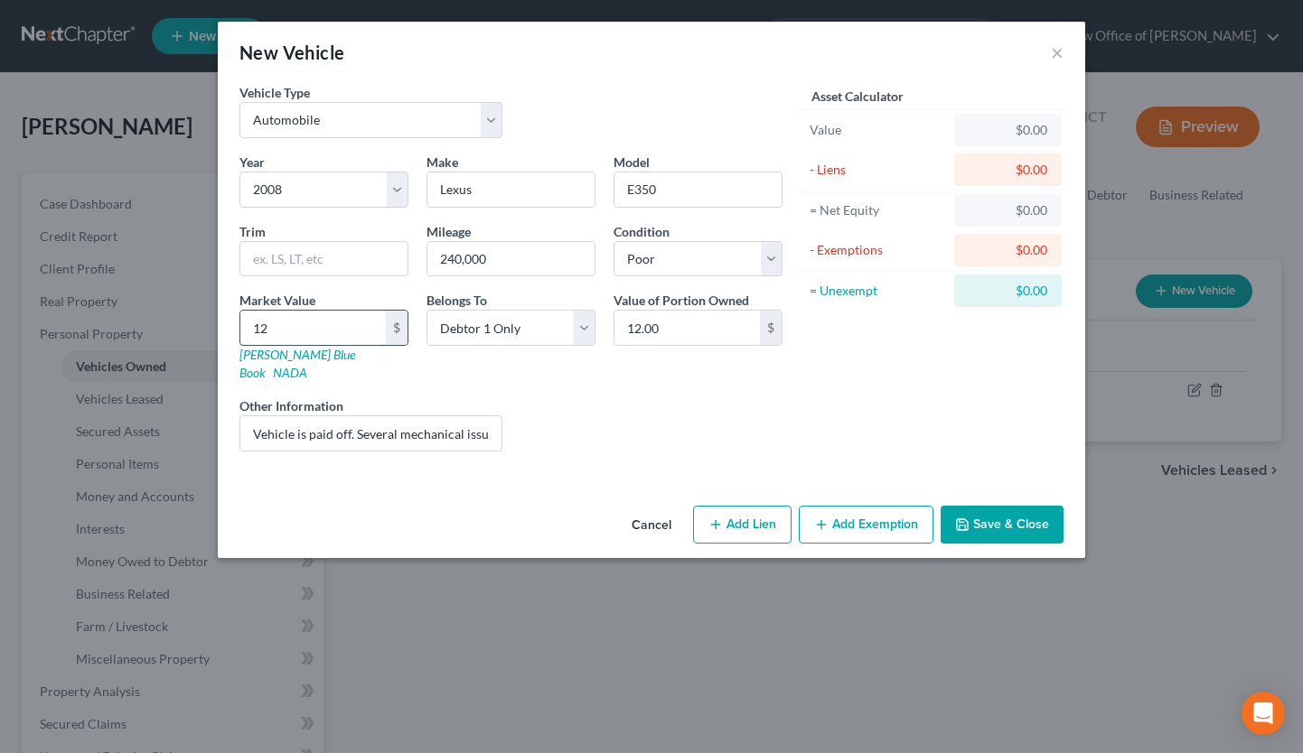
type input "120.00"
type input "1200"
type input "1,200.00"
type input "1,200"
click at [880, 506] on button "Add Exemption" at bounding box center [866, 525] width 135 height 38
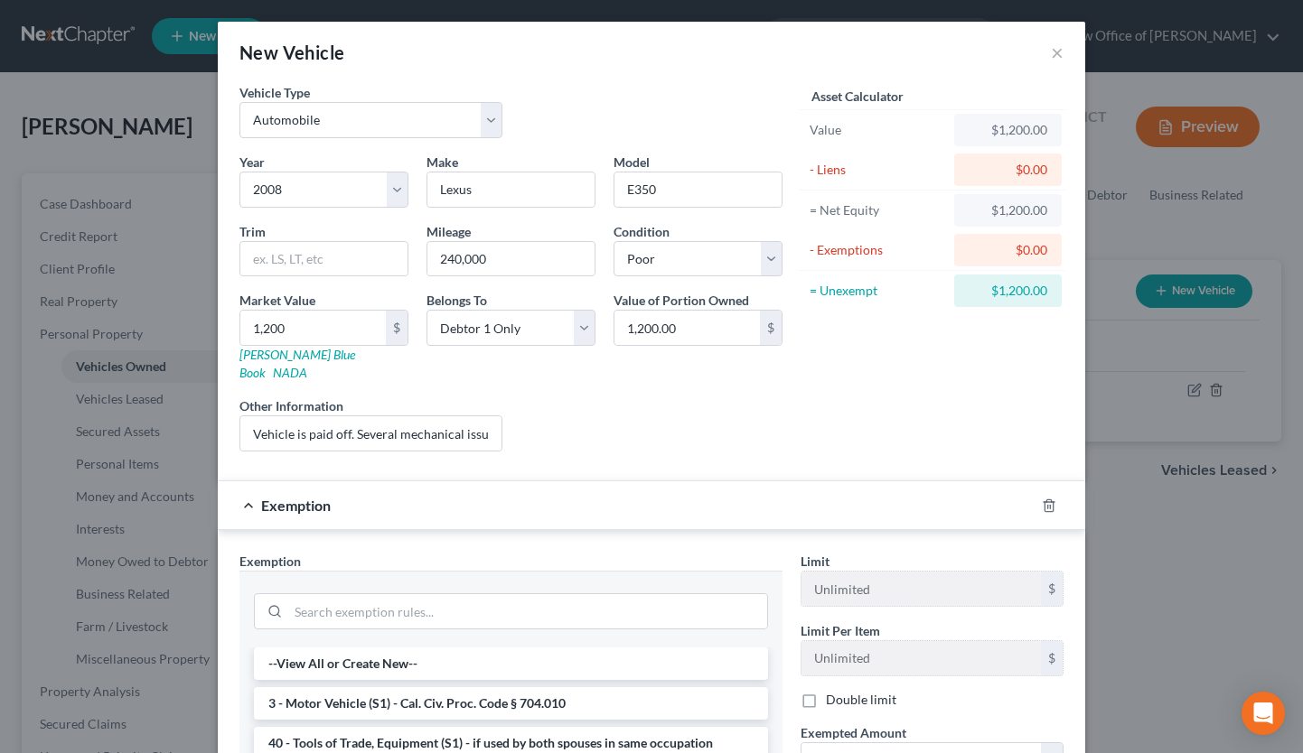
click at [458, 688] on li "3 - Motor Vehicle (S1) - Cal. Civ. Proc. Code § 704.010" at bounding box center [511, 704] width 514 height 33
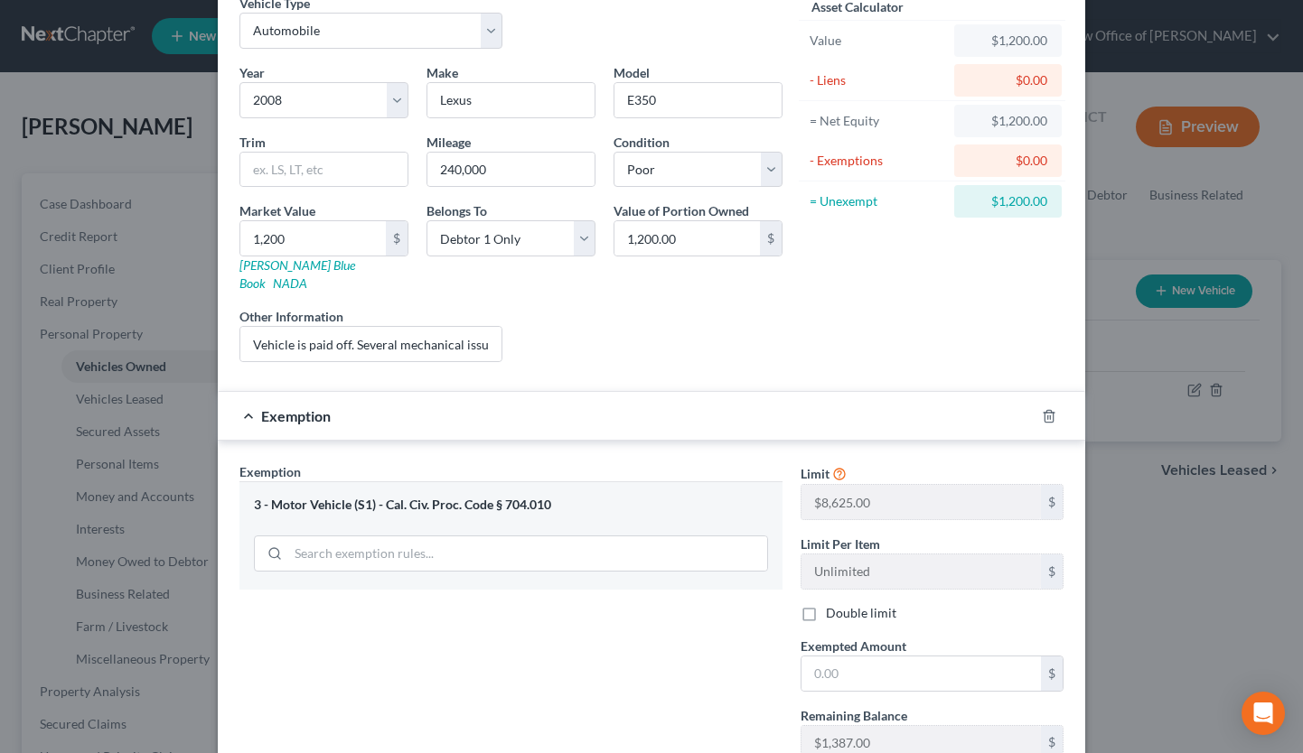
scroll to position [106, 0]
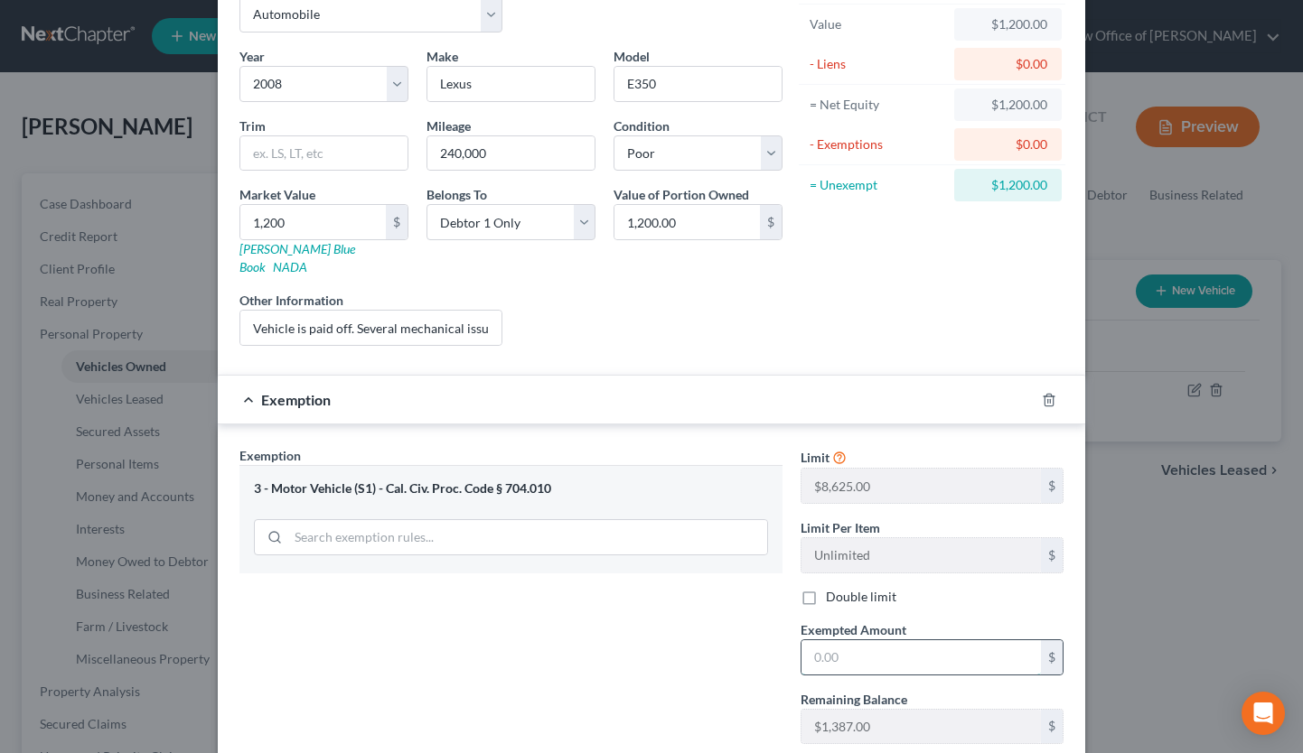
click at [827, 641] on input "text" at bounding box center [920, 658] width 239 height 34
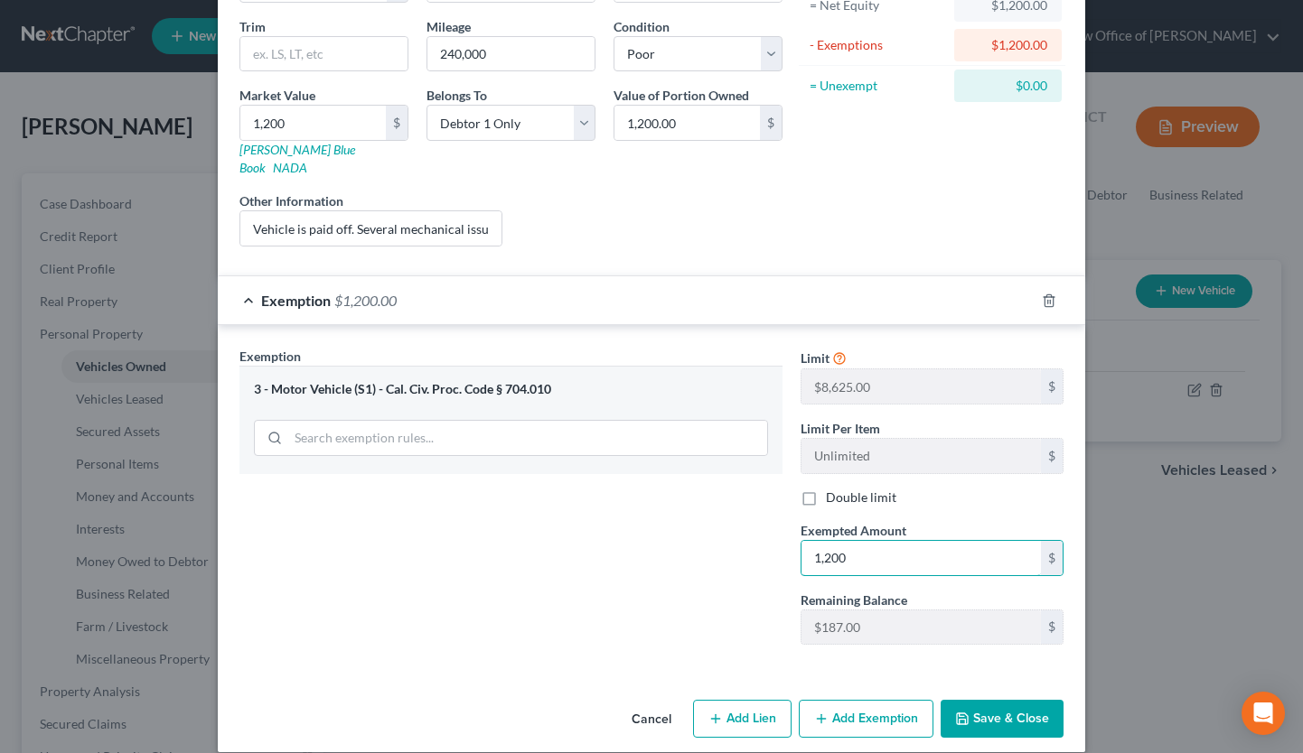
scroll to position [208, 0]
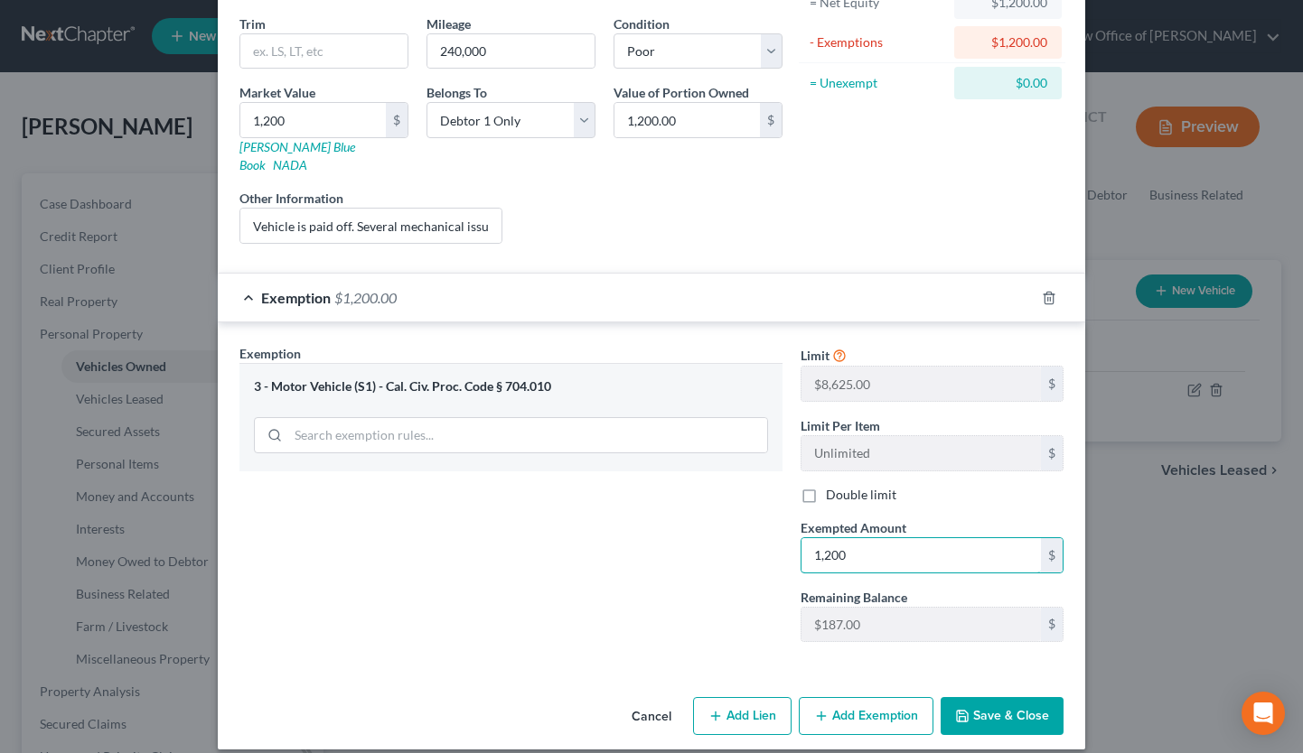
type input "1,200"
click at [1015, 697] on button "Save & Close" at bounding box center [1002, 716] width 123 height 38
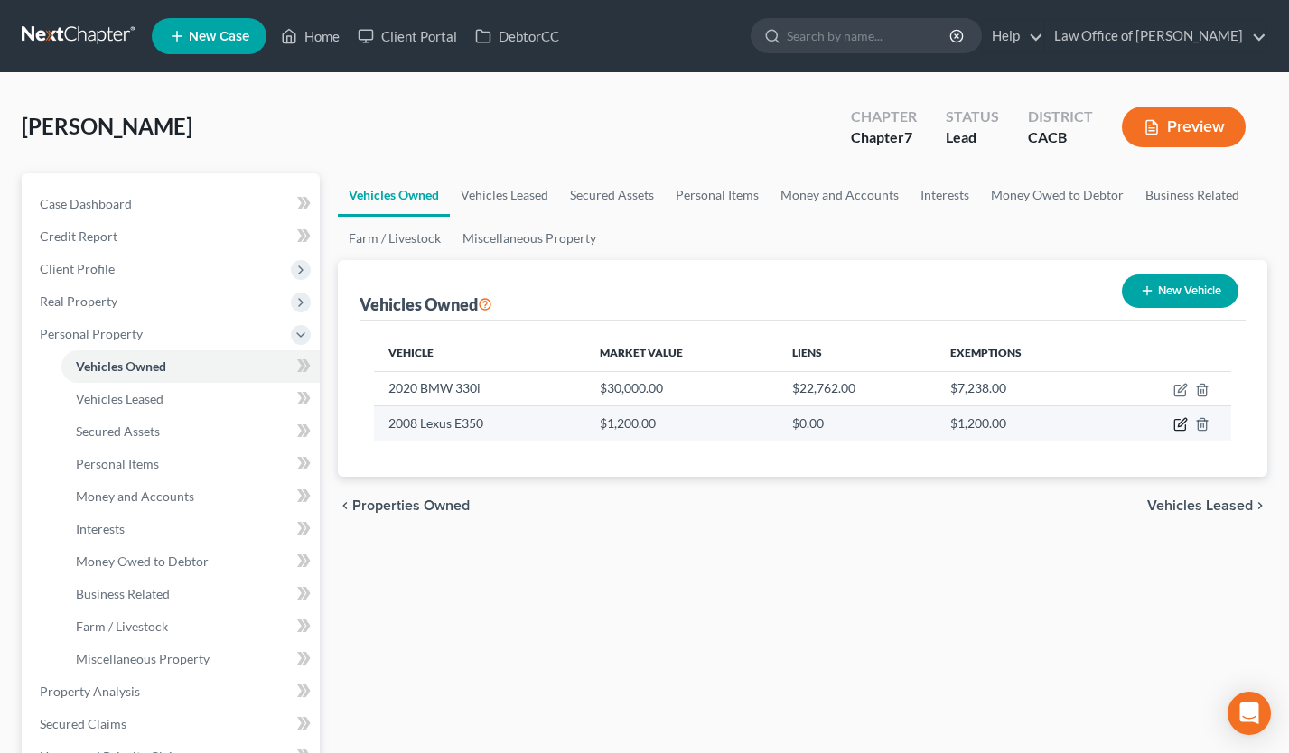
click at [1183, 422] on icon "button" at bounding box center [1181, 424] width 14 height 14
click at [1178, 423] on icon "button" at bounding box center [1181, 424] width 14 height 14
select select "0"
select select "18"
select select "4"
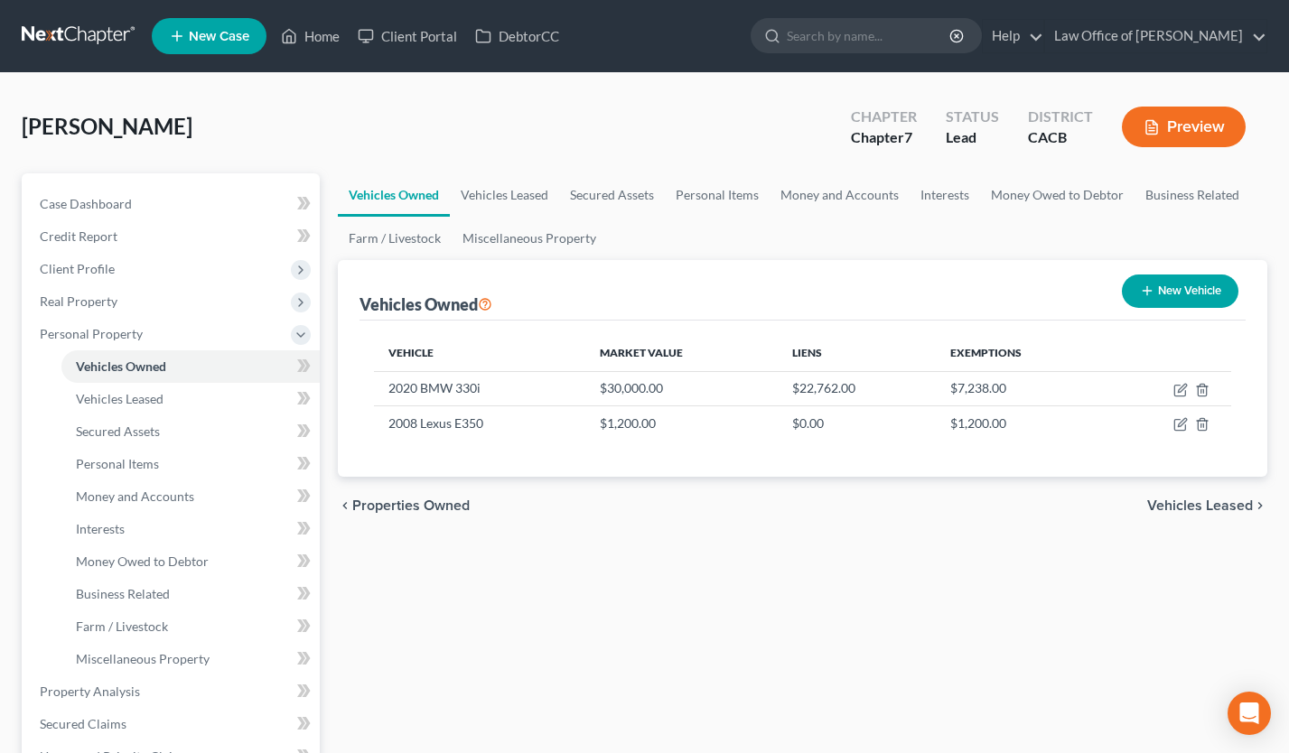
select select "0"
select select "18"
select select "4"
select select "0"
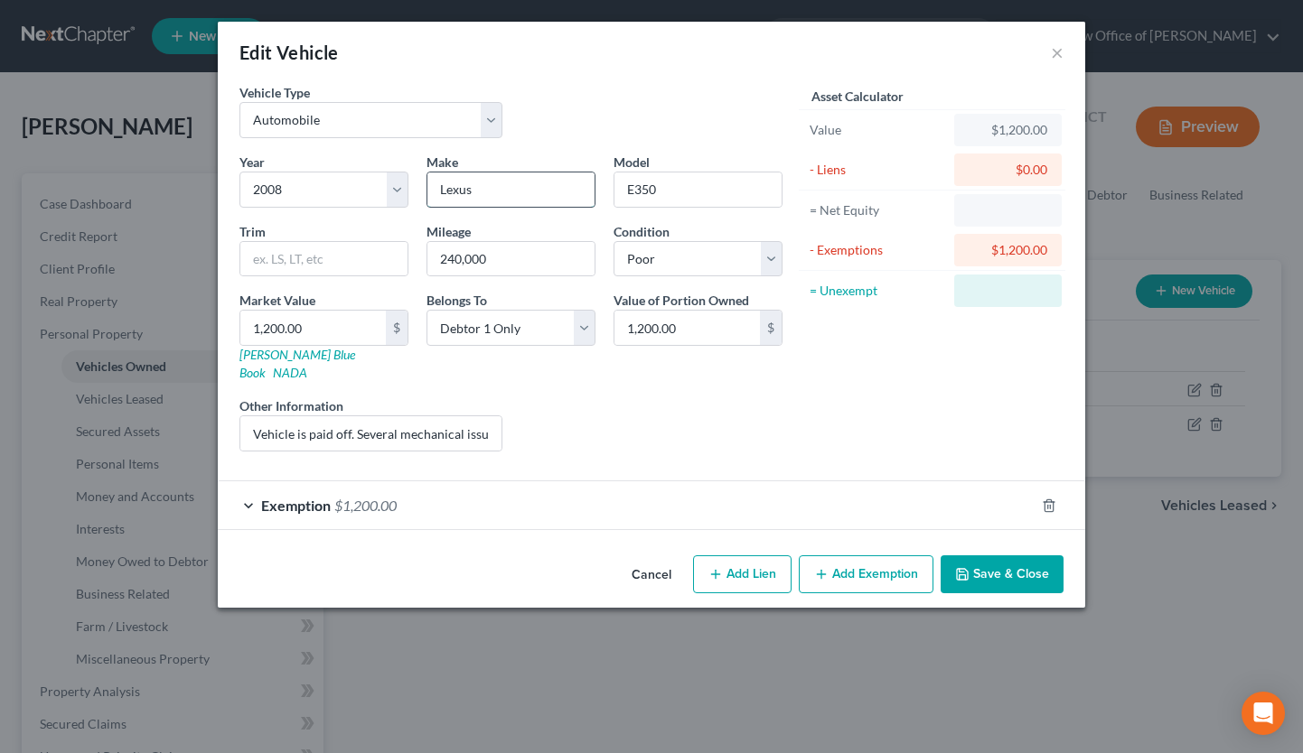
click at [500, 194] on input "Lexus" at bounding box center [510, 190] width 167 height 34
click at [633, 192] on input "E350" at bounding box center [697, 190] width 167 height 34
type input "ES350"
drag, startPoint x: 389, startPoint y: 416, endPoint x: 484, endPoint y: 415, distance: 94.9
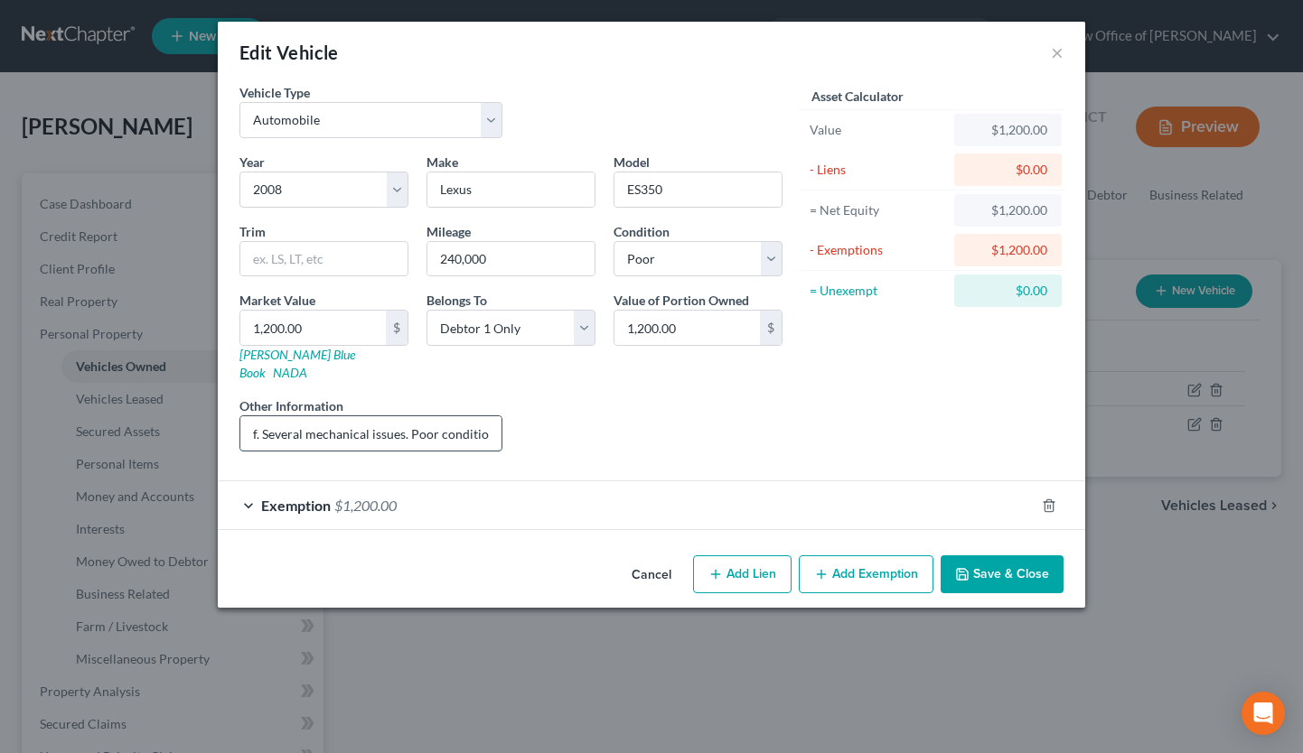
click at [484, 416] on input "Vehicle is paid off. Several mechanical issues. Poor condition." at bounding box center [370, 433] width 261 height 34
click at [979, 557] on button "Save & Close" at bounding box center [1002, 575] width 123 height 38
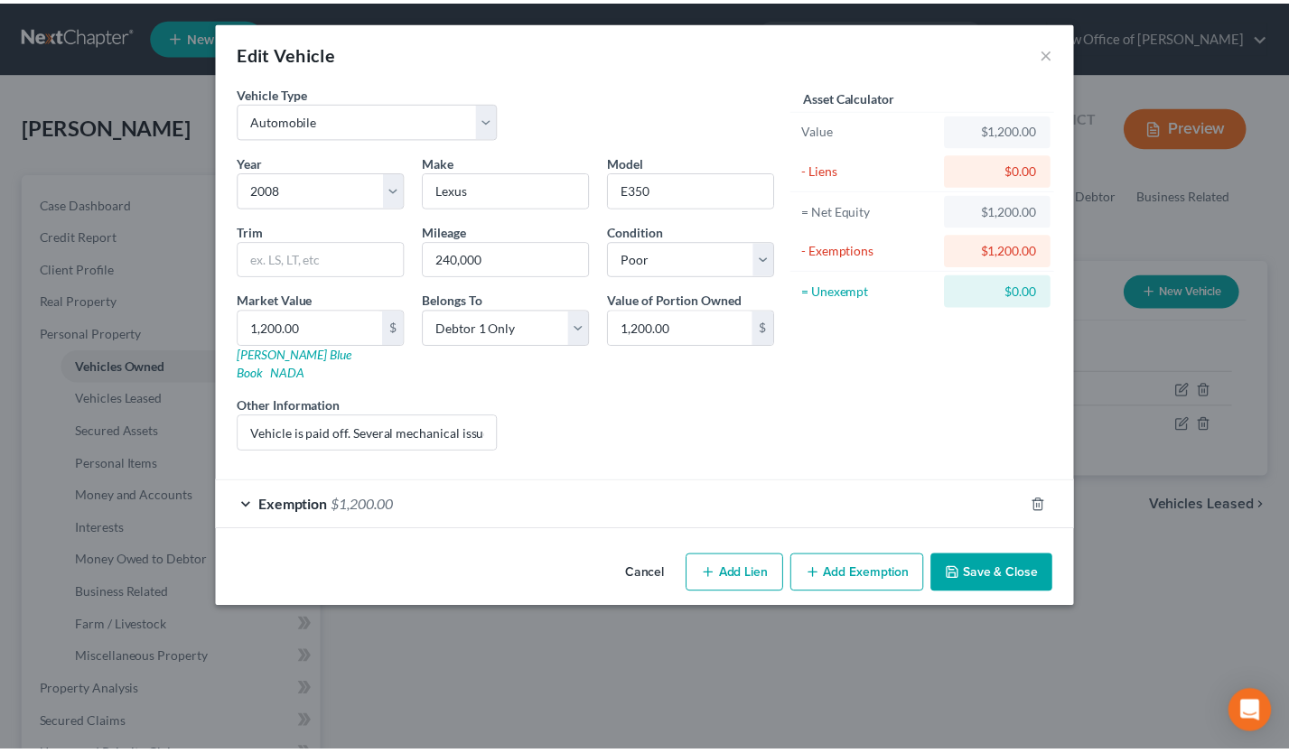
scroll to position [0, 0]
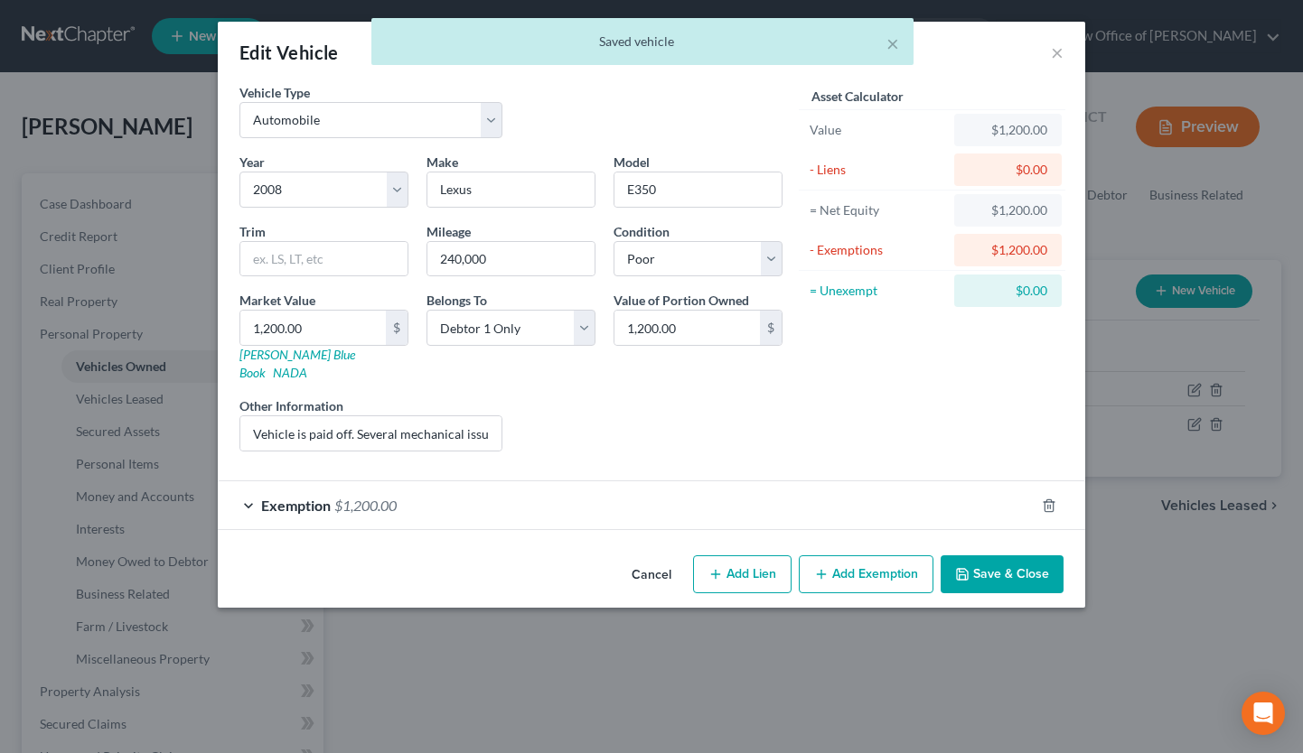
click at [1057, 42] on div "× Saved vehicle" at bounding box center [642, 46] width 1303 height 56
click at [1058, 51] on div "× Saved vehicle" at bounding box center [642, 46] width 1303 height 56
click at [1238, 583] on div "Edit Vehicle × Vehicle Type Select Automobile Truck Trailer Watercraft Aircraft…" at bounding box center [651, 376] width 1303 height 753
click at [1182, 577] on div "Edit Vehicle × Vehicle Type Select Automobile Truck Trailer Watercraft Aircraft…" at bounding box center [651, 376] width 1303 height 753
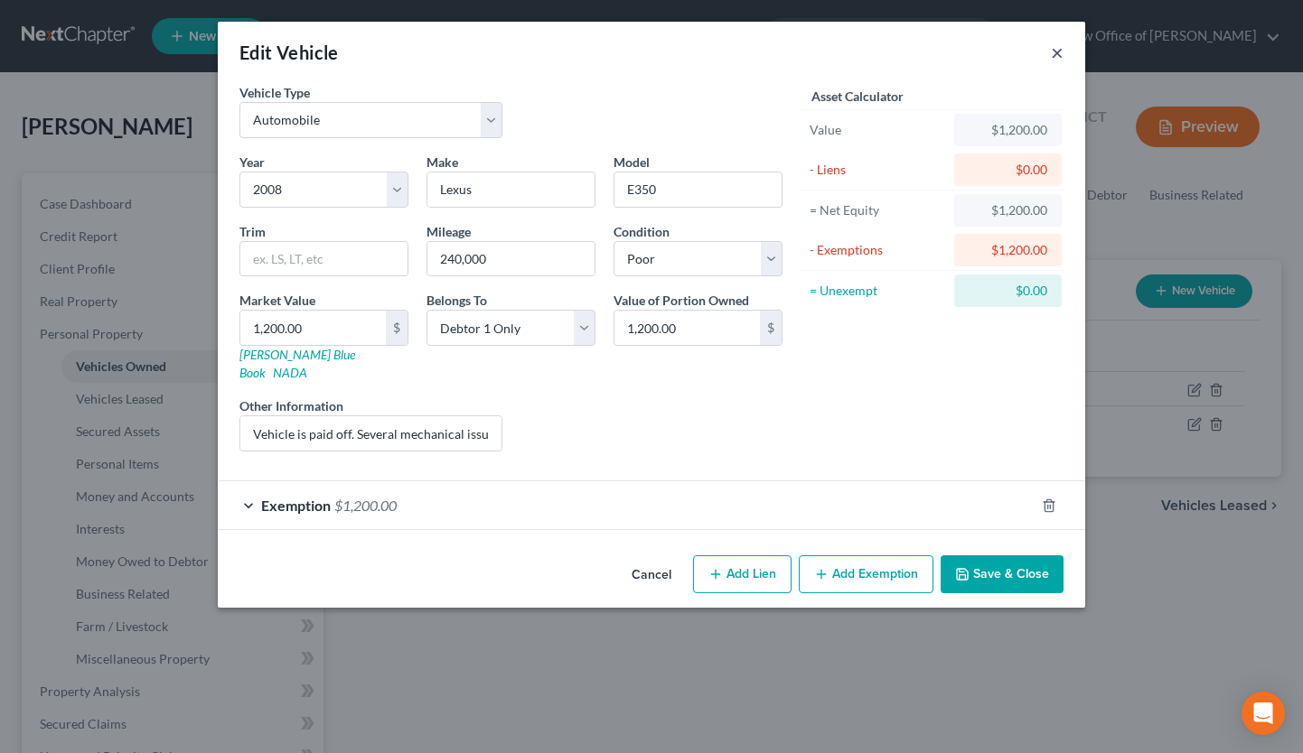
click at [1058, 49] on button "×" at bounding box center [1057, 53] width 13 height 22
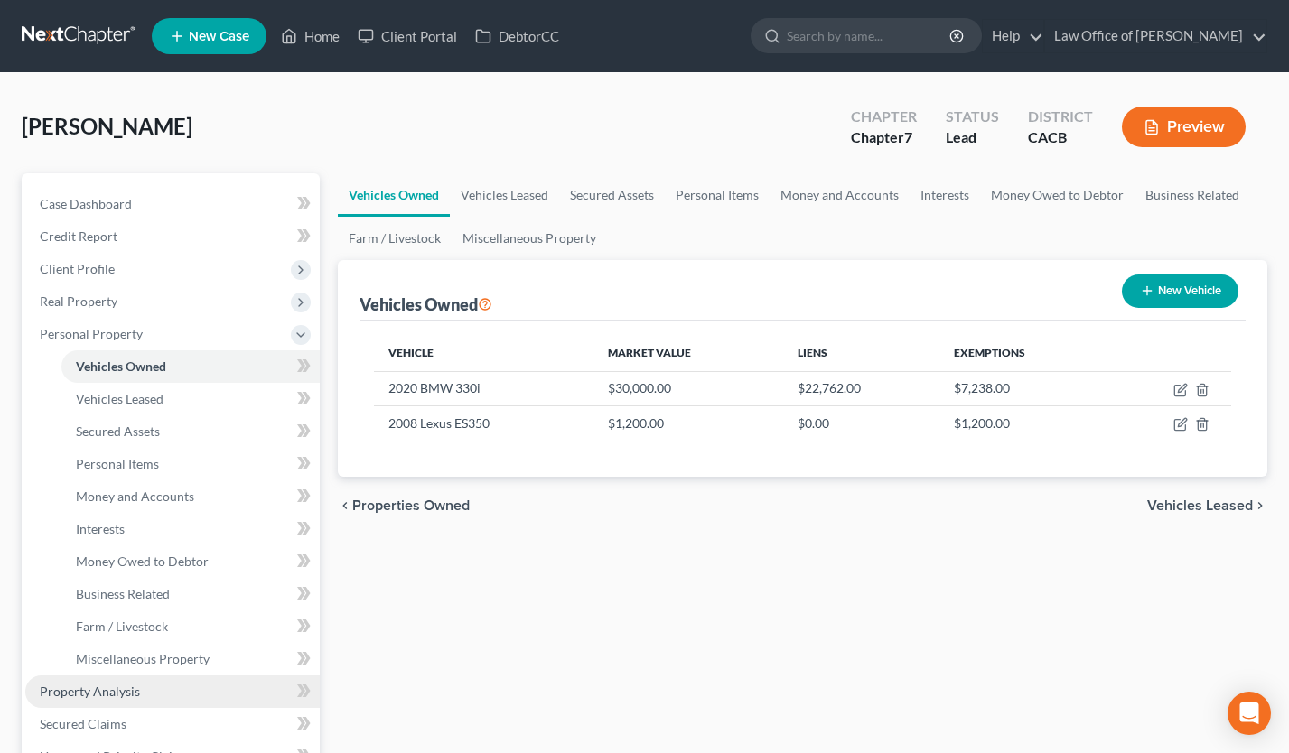
click at [164, 682] on link "Property Analysis" at bounding box center [172, 692] width 295 height 33
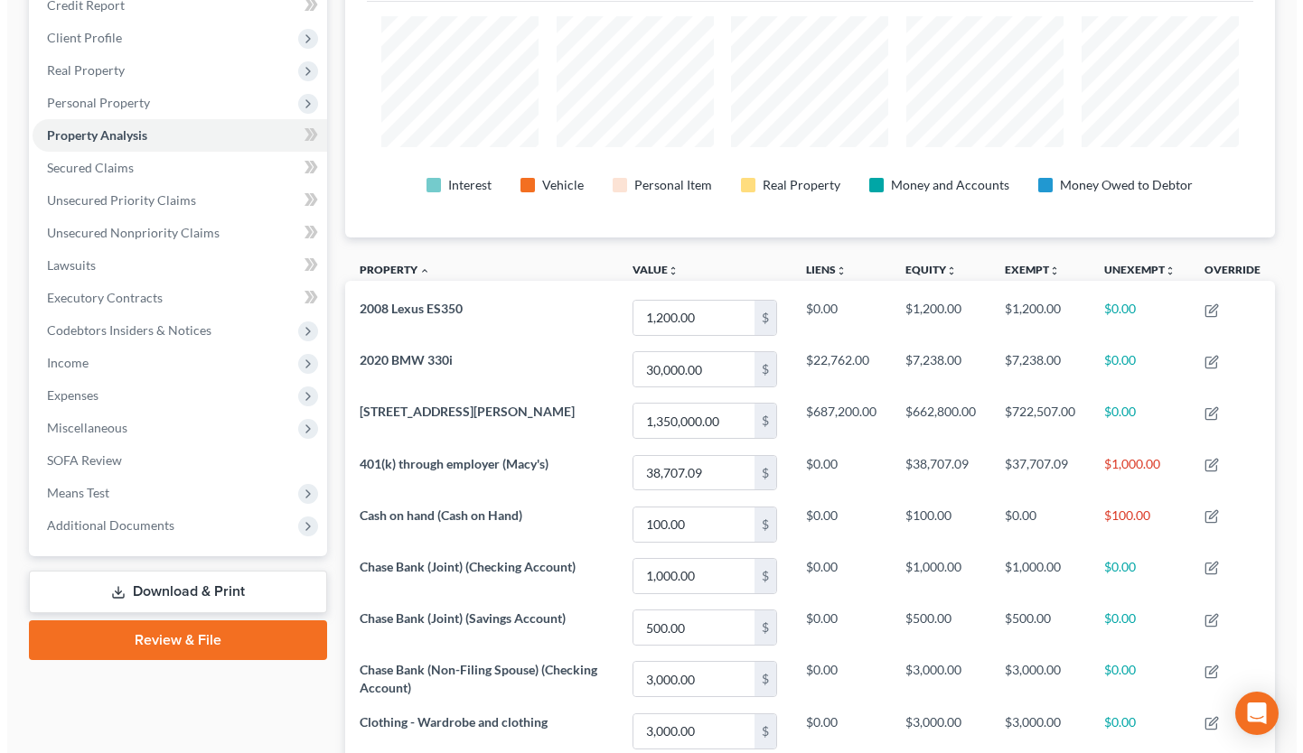
scroll to position [201, 0]
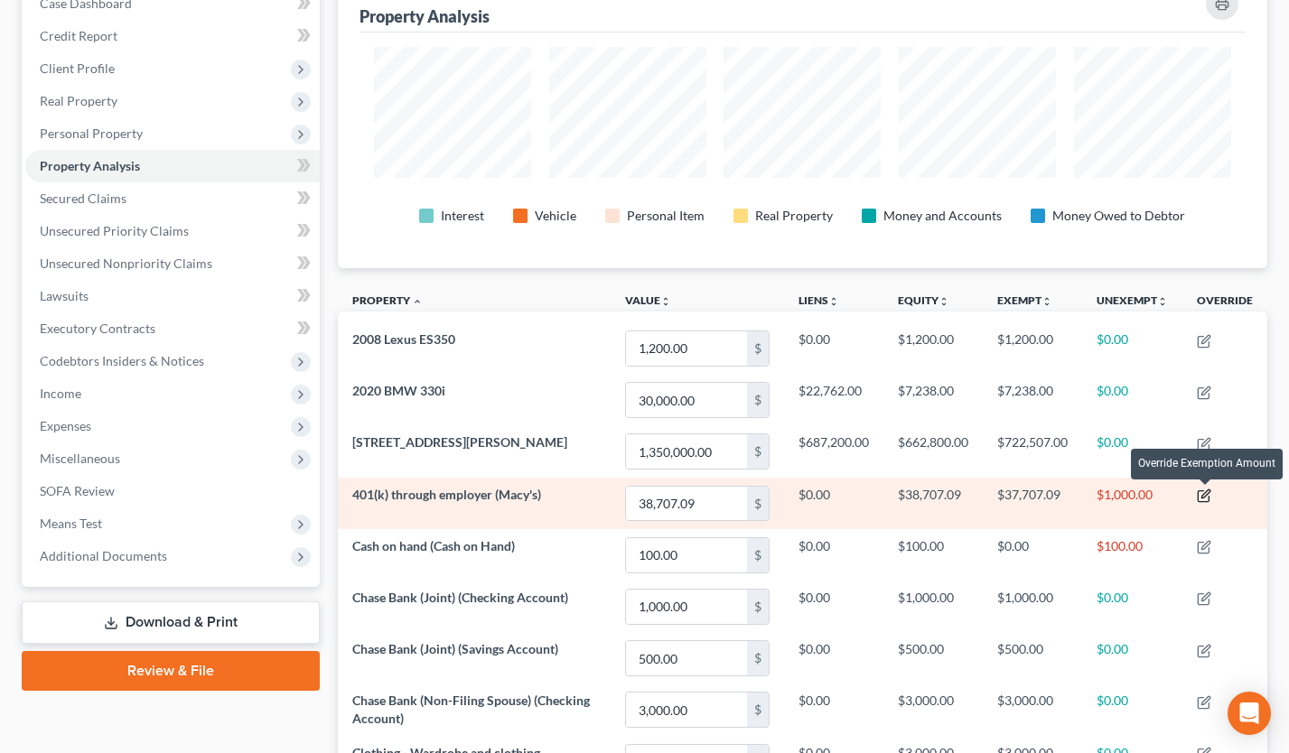
click at [1208, 499] on icon "button" at bounding box center [1204, 496] width 14 height 14
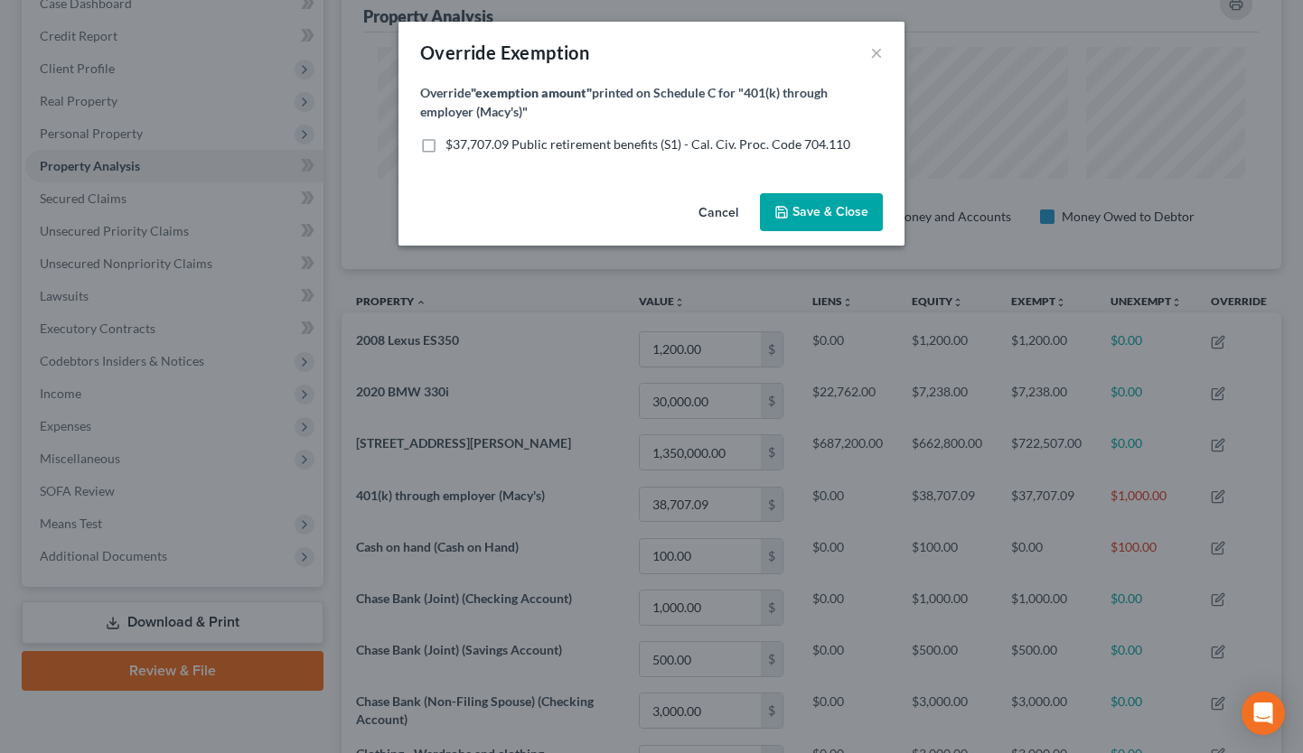
click at [730, 215] on button "Cancel" at bounding box center [718, 213] width 69 height 36
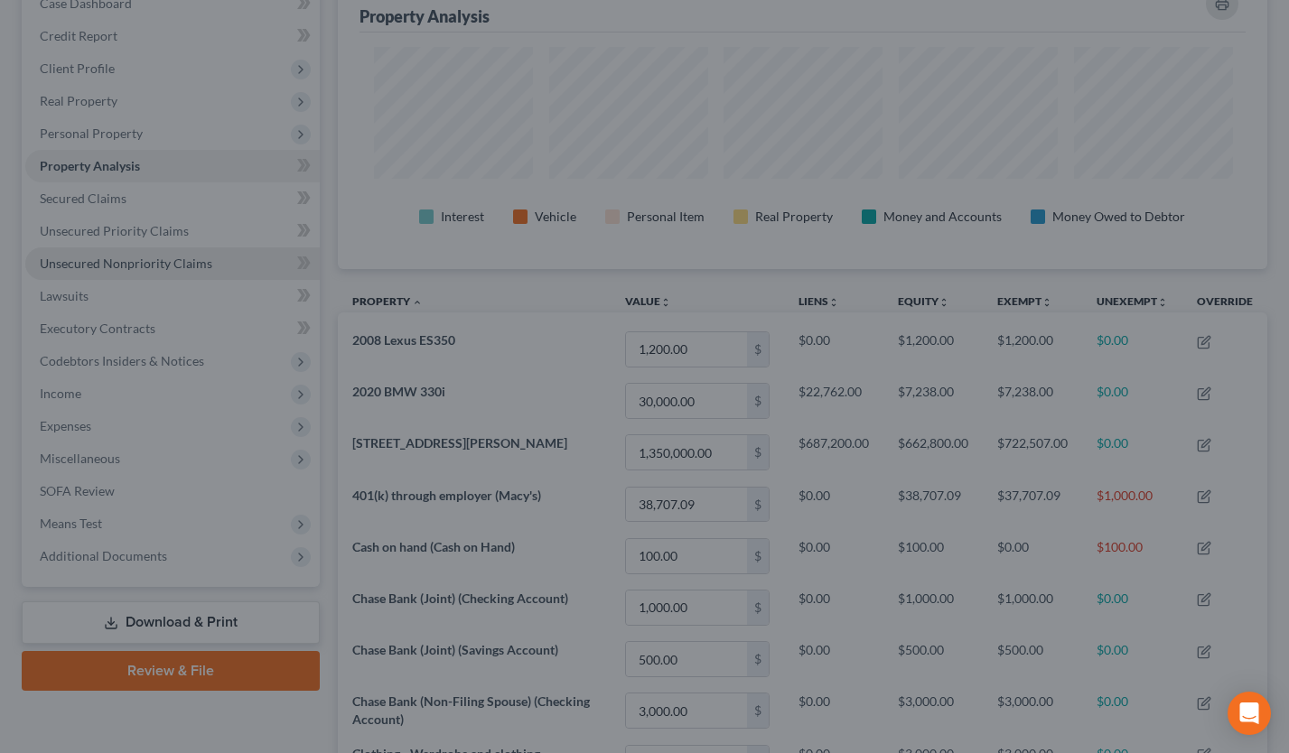
scroll to position [0, 0]
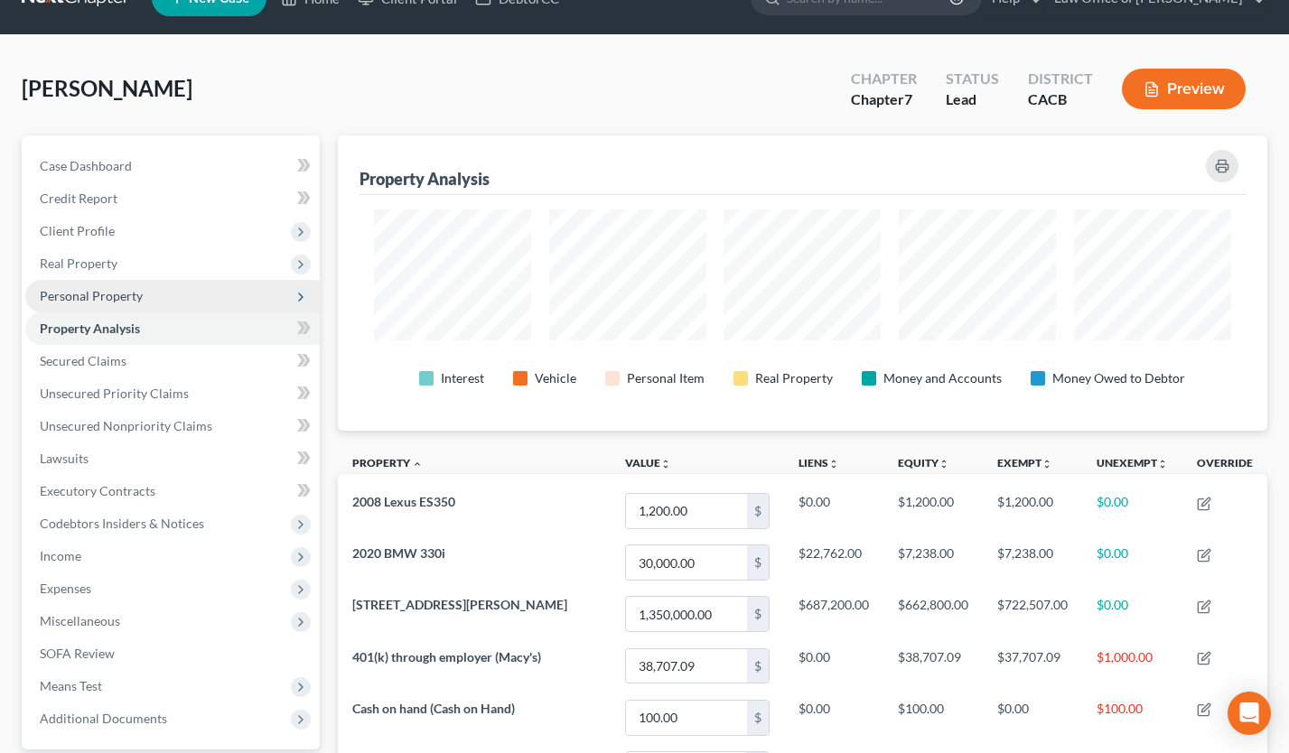
click at [132, 295] on span "Personal Property" at bounding box center [91, 295] width 103 height 15
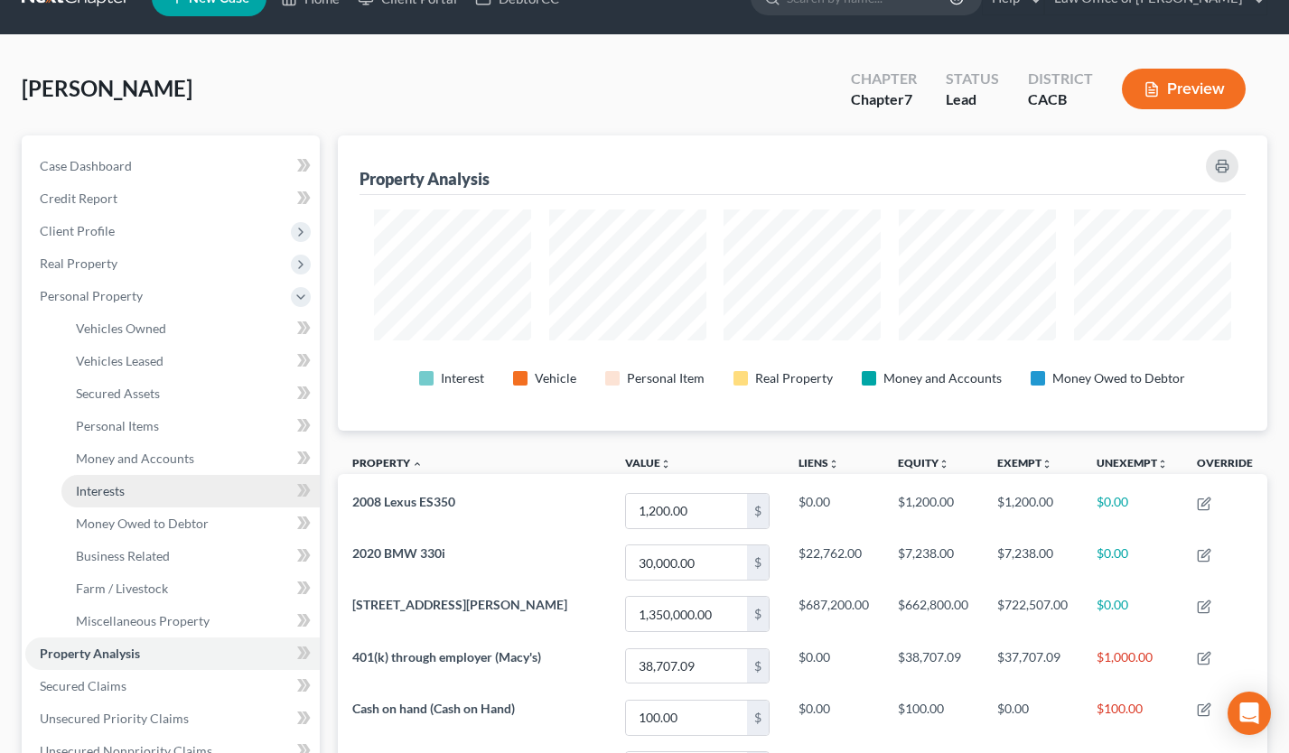
click at [172, 494] on link "Interests" at bounding box center [190, 491] width 258 height 33
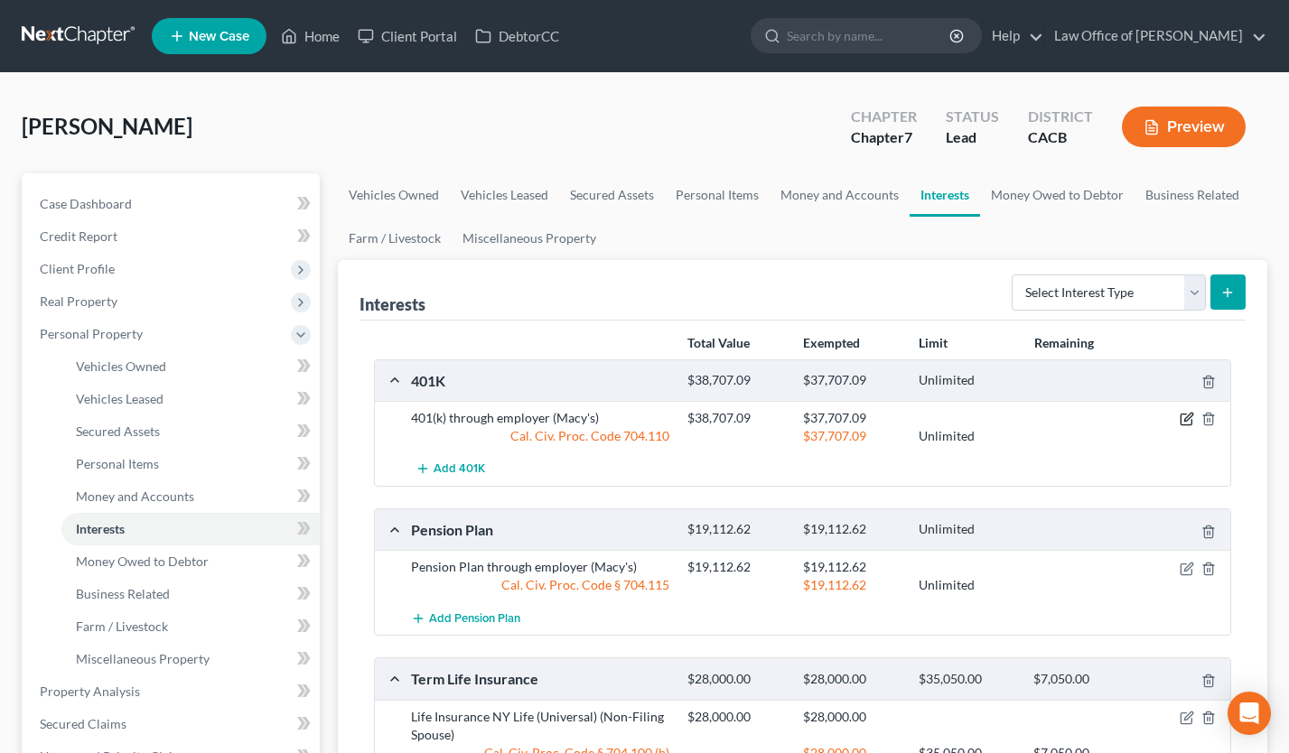
click at [1188, 422] on icon "button" at bounding box center [1187, 419] width 14 height 14
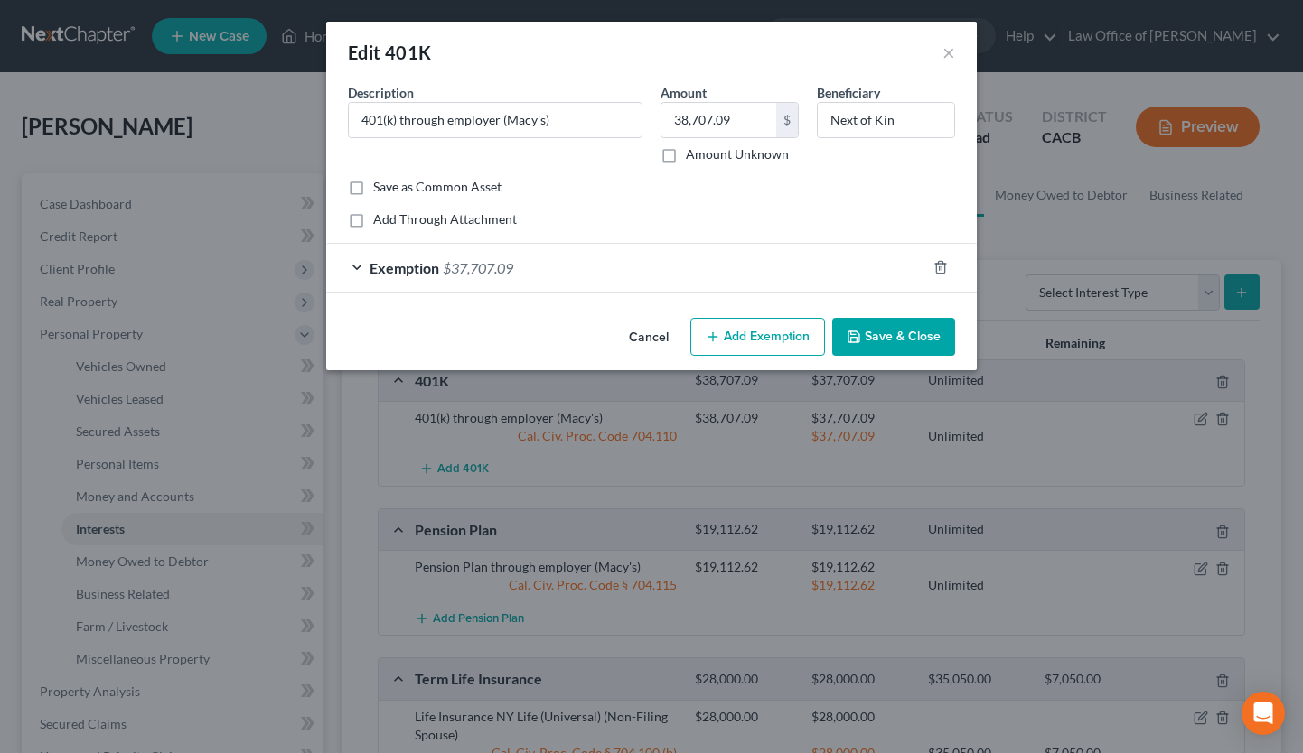
click at [707, 276] on div "Exemption $37,707.09" at bounding box center [626, 268] width 600 height 48
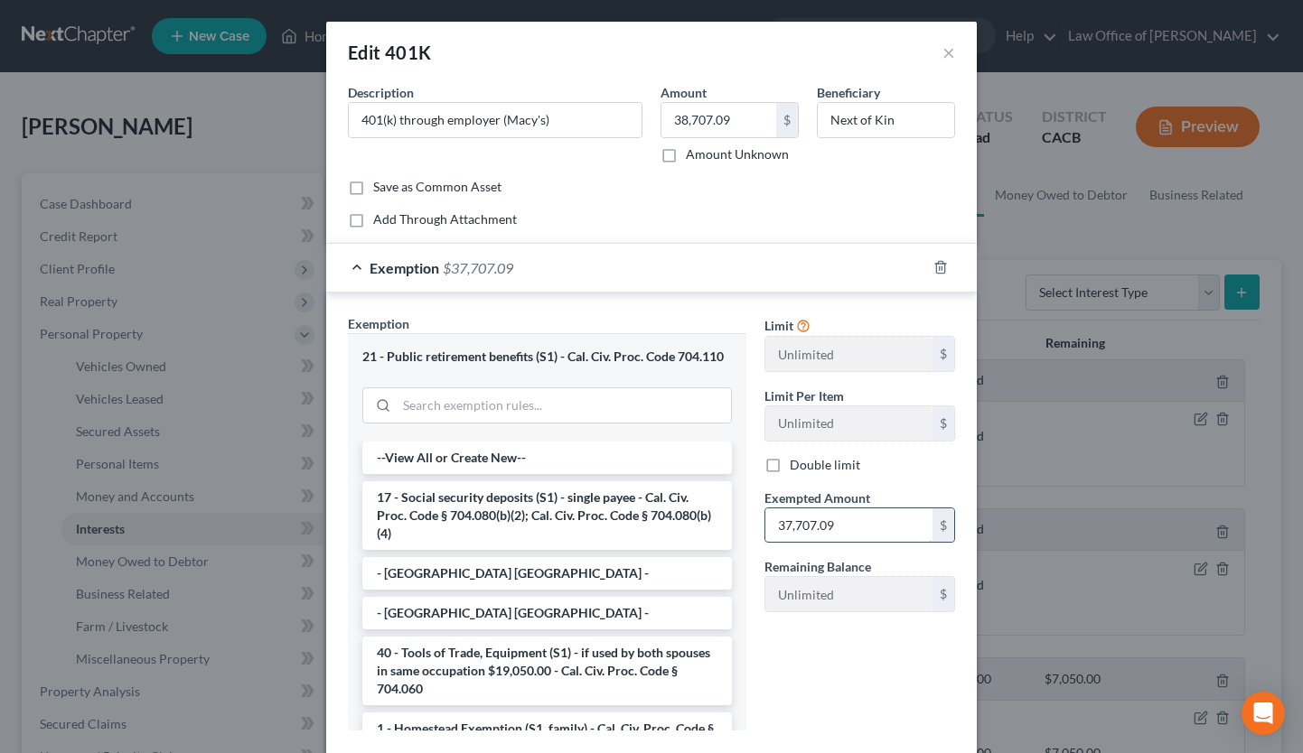
click at [783, 524] on input "37,707.09" at bounding box center [848, 526] width 167 height 34
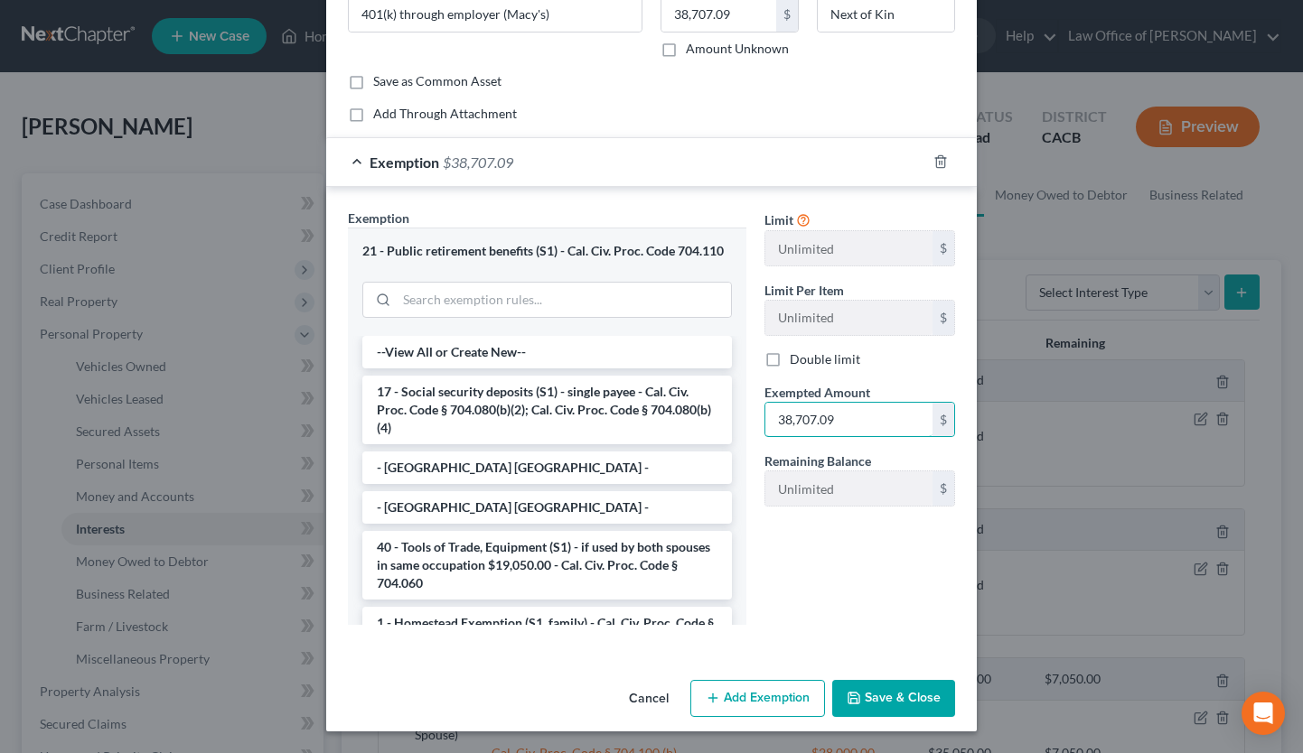
type input "38,707.09"
click at [902, 687] on button "Save & Close" at bounding box center [893, 699] width 123 height 38
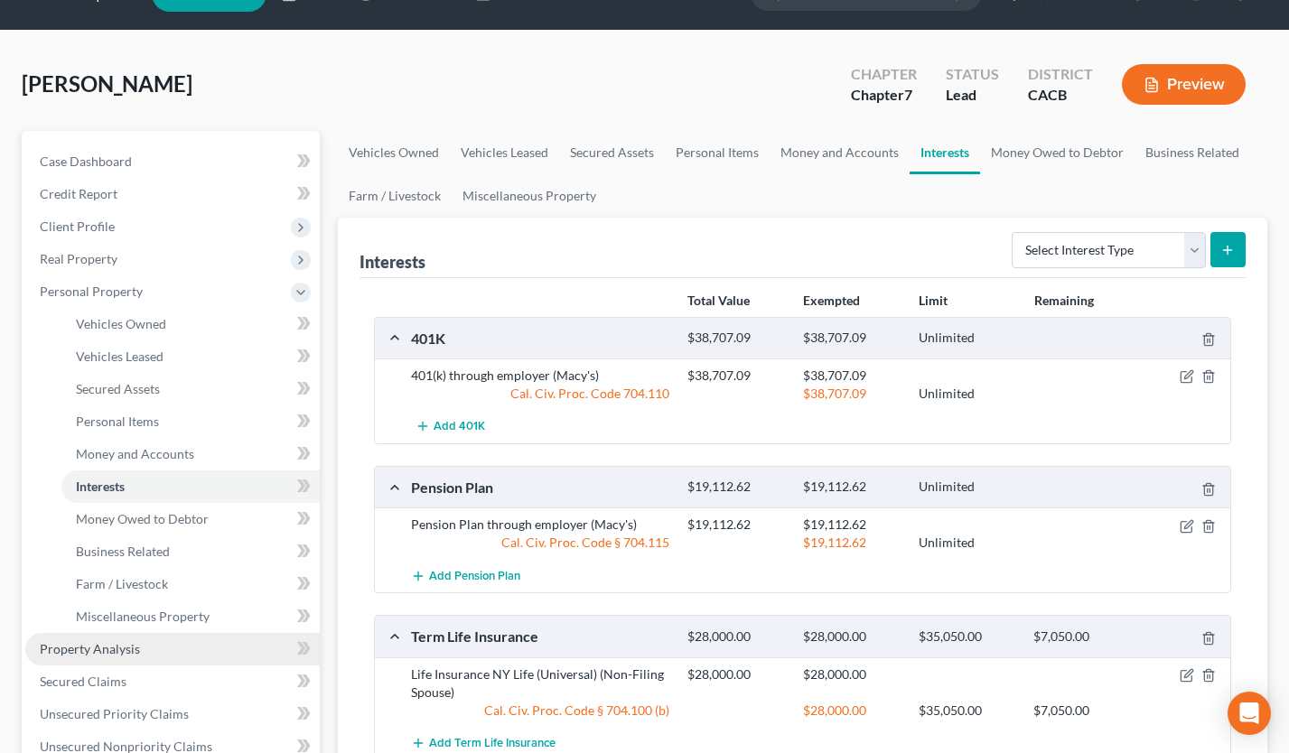
click at [114, 647] on span "Property Analysis" at bounding box center [90, 648] width 100 height 15
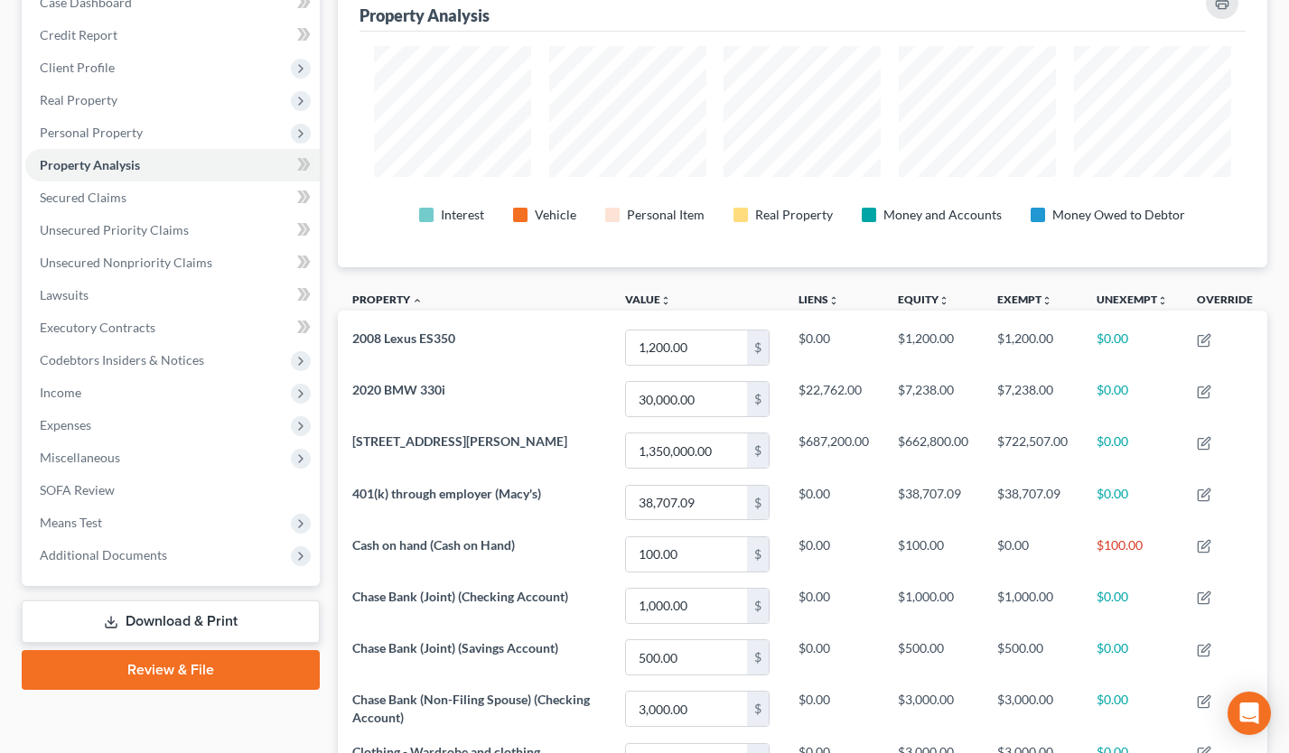
click at [216, 628] on link "Download & Print" at bounding box center [171, 622] width 298 height 42
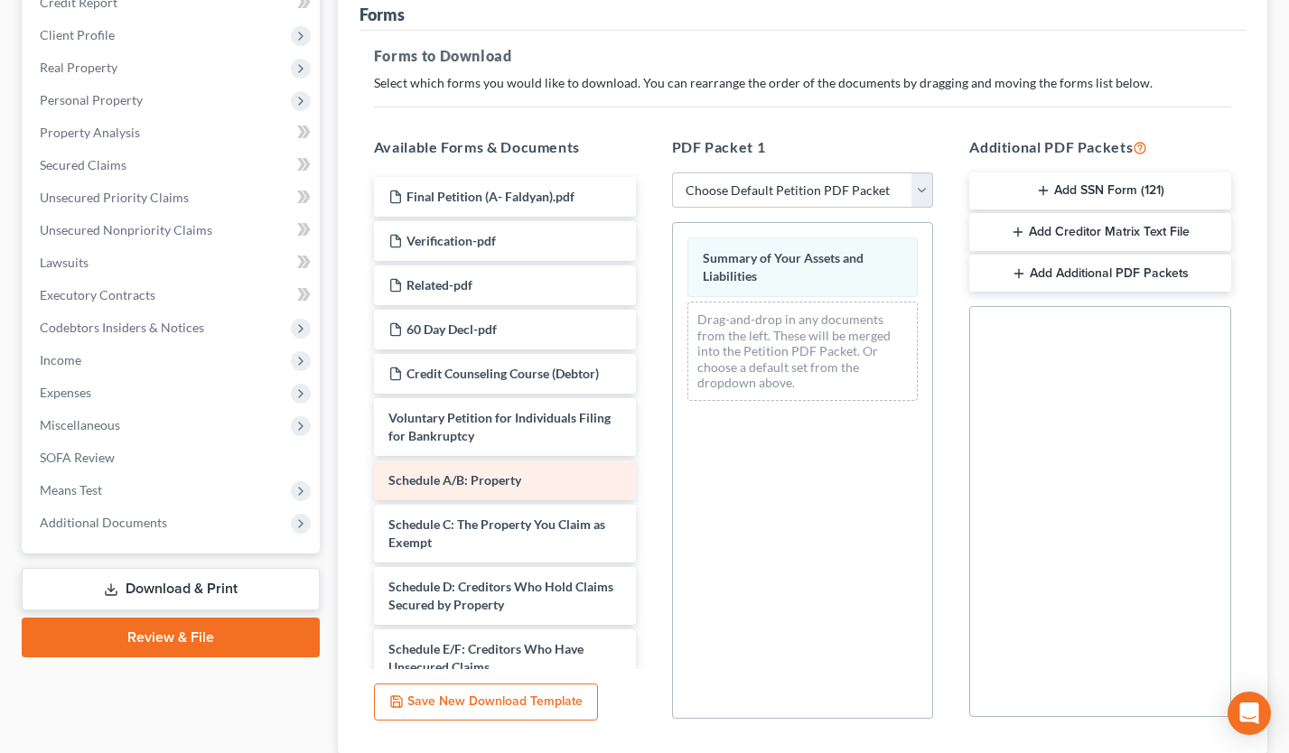
click at [650, 452] on div "Final Petition (A- Faldyan).pdf Verification-pdf Related-pdf 60 Day Decl-pdf Cr…" at bounding box center [505, 761] width 291 height 1168
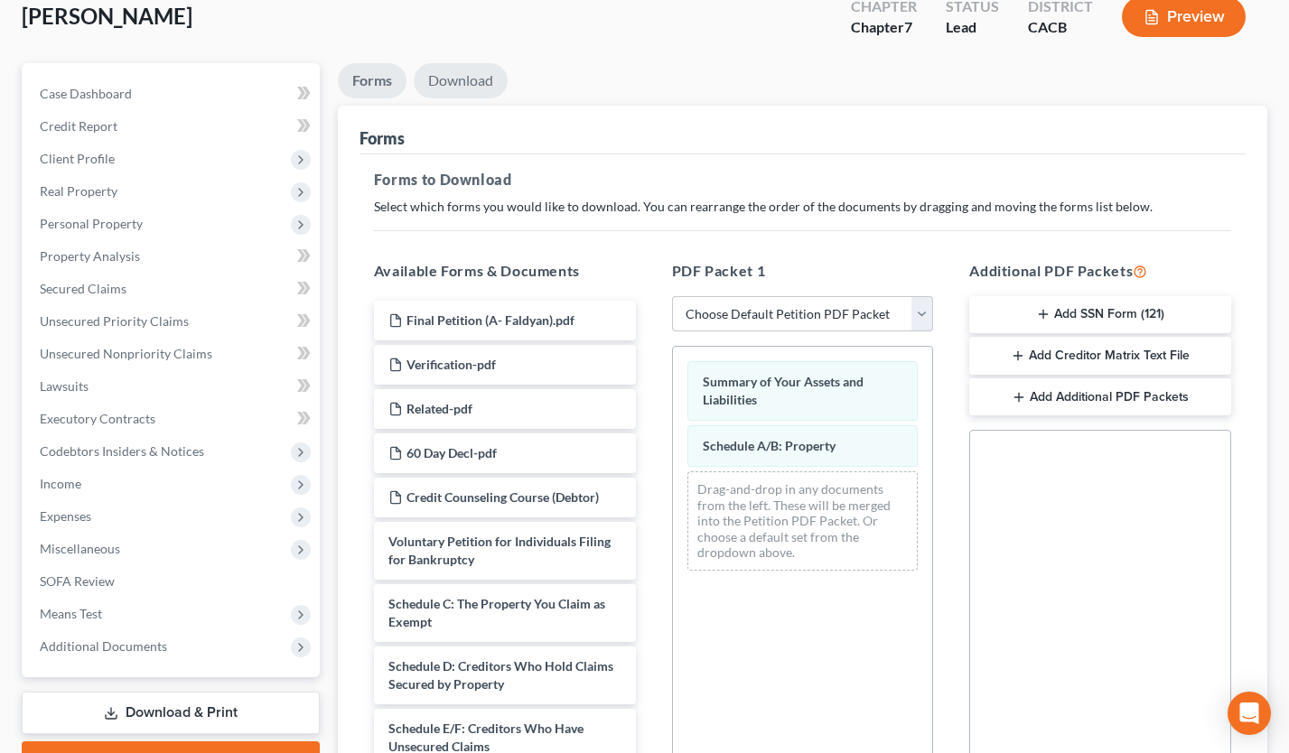
click at [465, 85] on link "Download" at bounding box center [461, 80] width 94 height 35
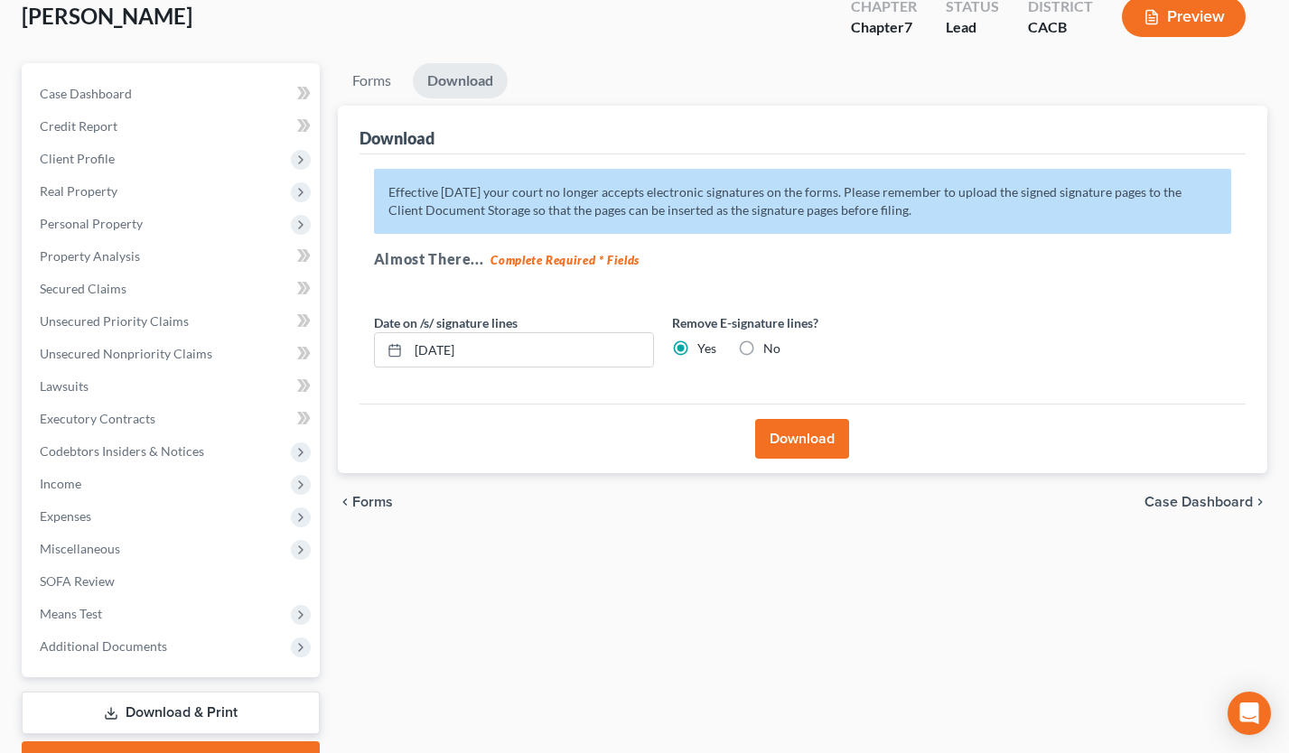
click at [808, 438] on button "Download" at bounding box center [802, 439] width 94 height 40
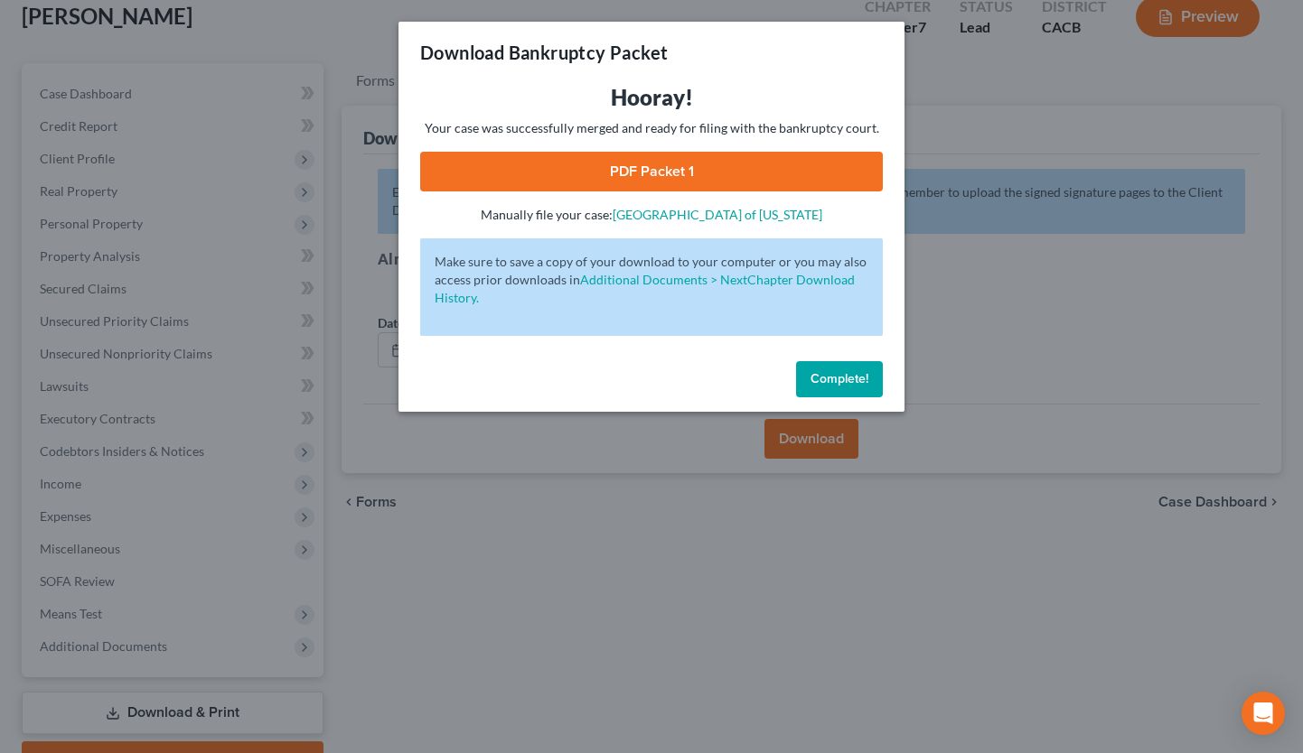
click at [669, 173] on link "PDF Packet 1" at bounding box center [651, 172] width 463 height 40
click at [850, 387] on span "Complete!" at bounding box center [839, 378] width 58 height 15
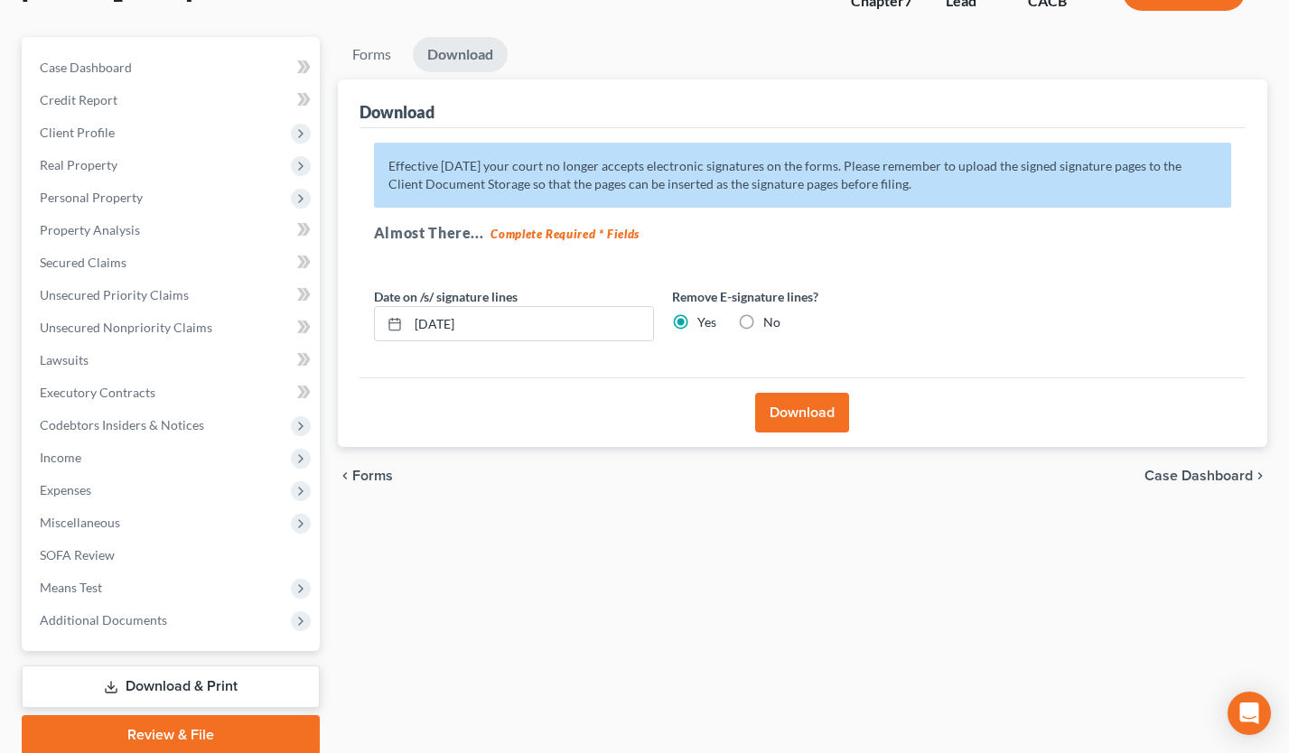
scroll to position [160, 0]
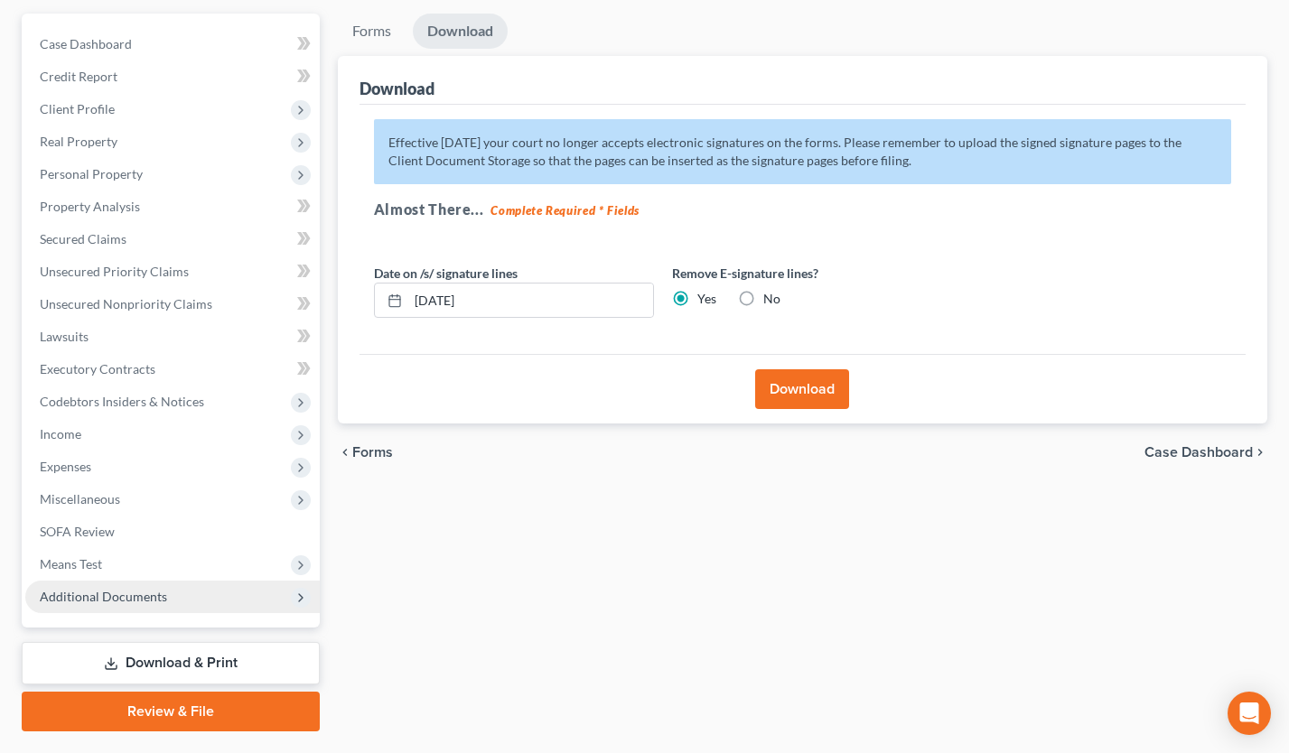
click at [155, 595] on span "Additional Documents" at bounding box center [103, 596] width 127 height 15
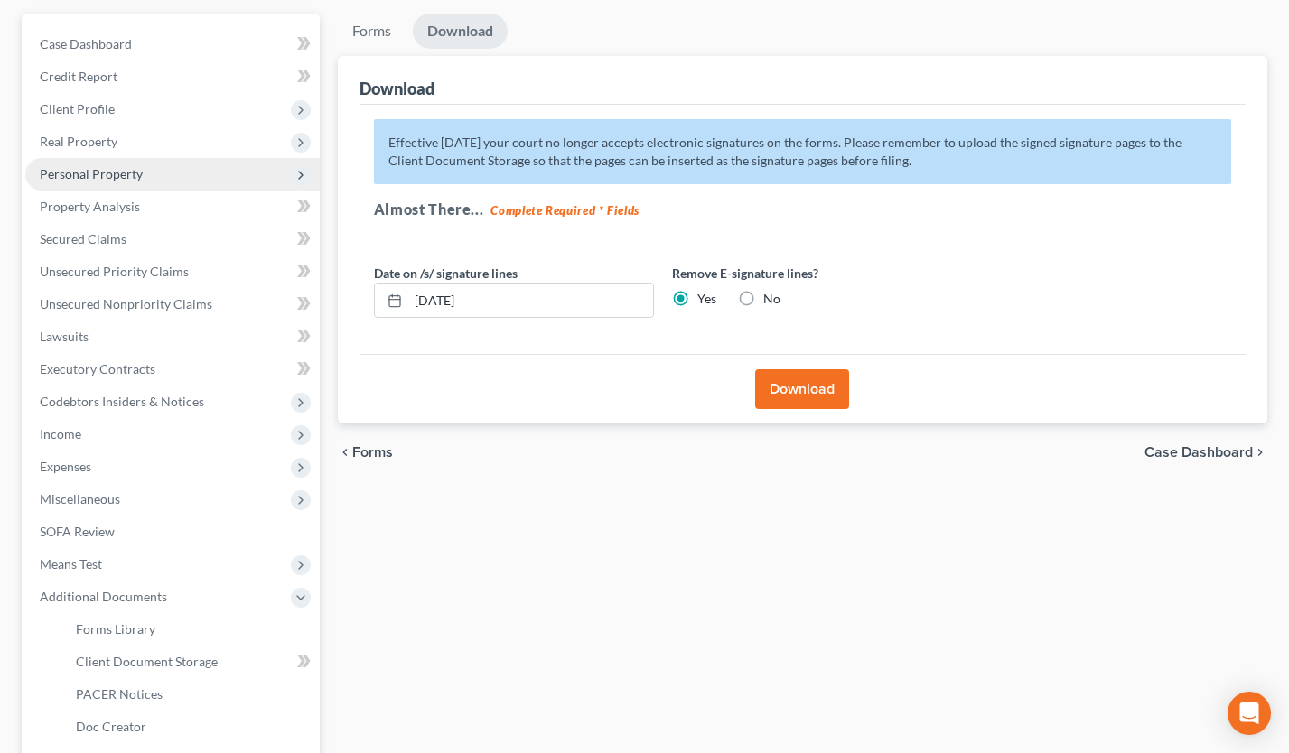
scroll to position [0, 0]
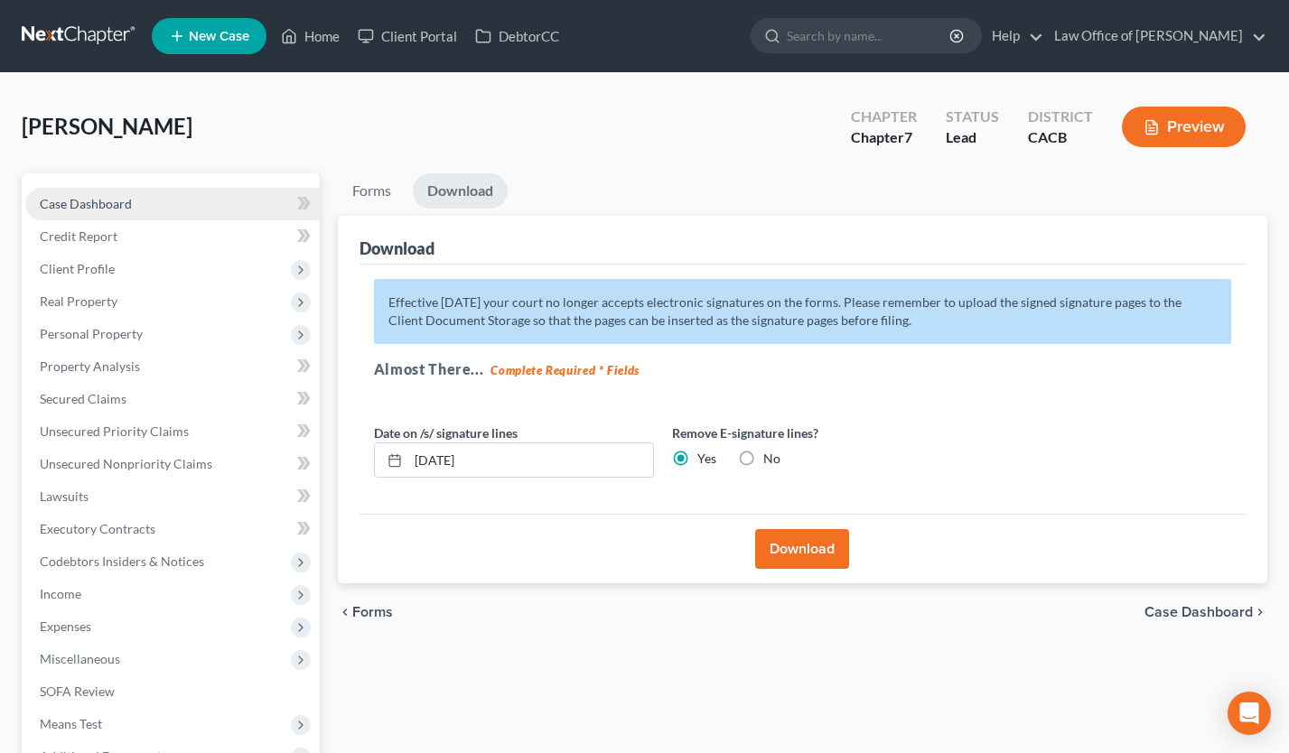
click at [139, 182] on div "Case Dashboard Payments Invoices Payments Payments Credit Report Client Profile…" at bounding box center [171, 561] width 298 height 777
click at [139, 194] on link "Case Dashboard" at bounding box center [172, 204] width 295 height 33
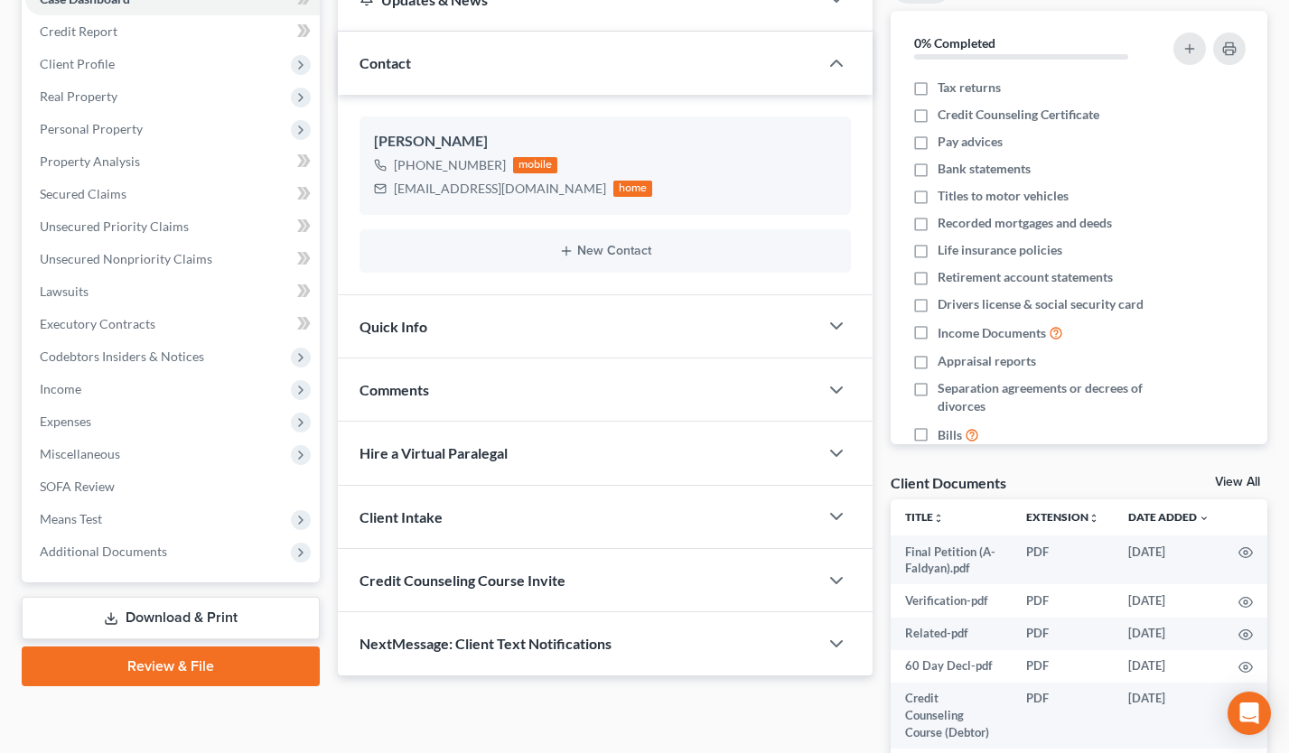
click at [186, 610] on link "Download & Print" at bounding box center [171, 618] width 298 height 42
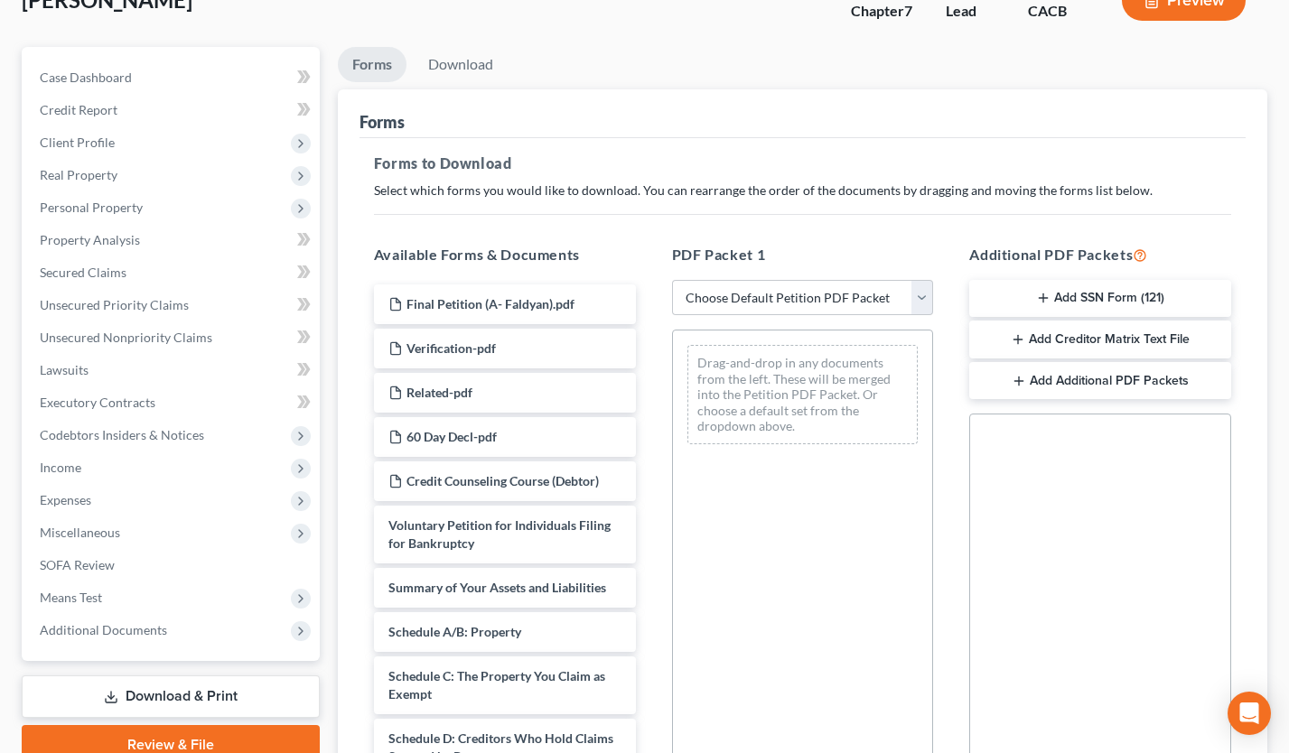
scroll to position [199, 0]
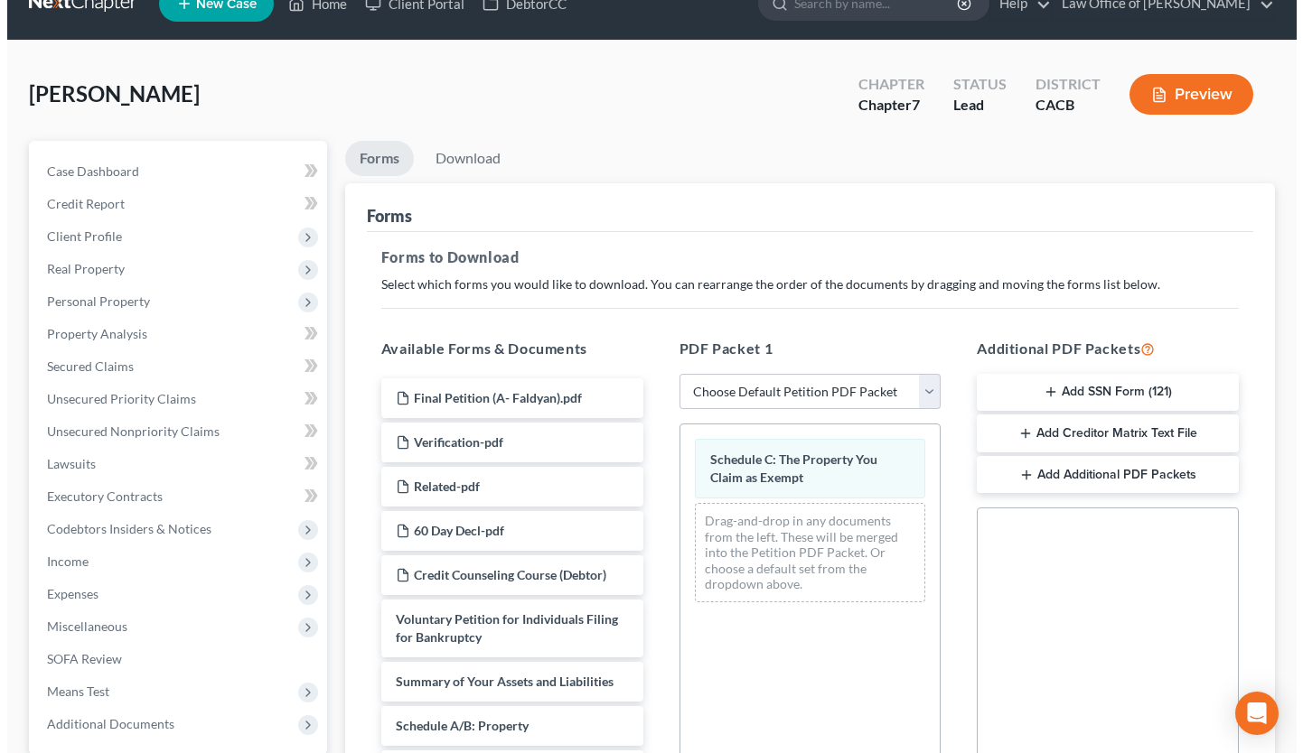
scroll to position [0, 0]
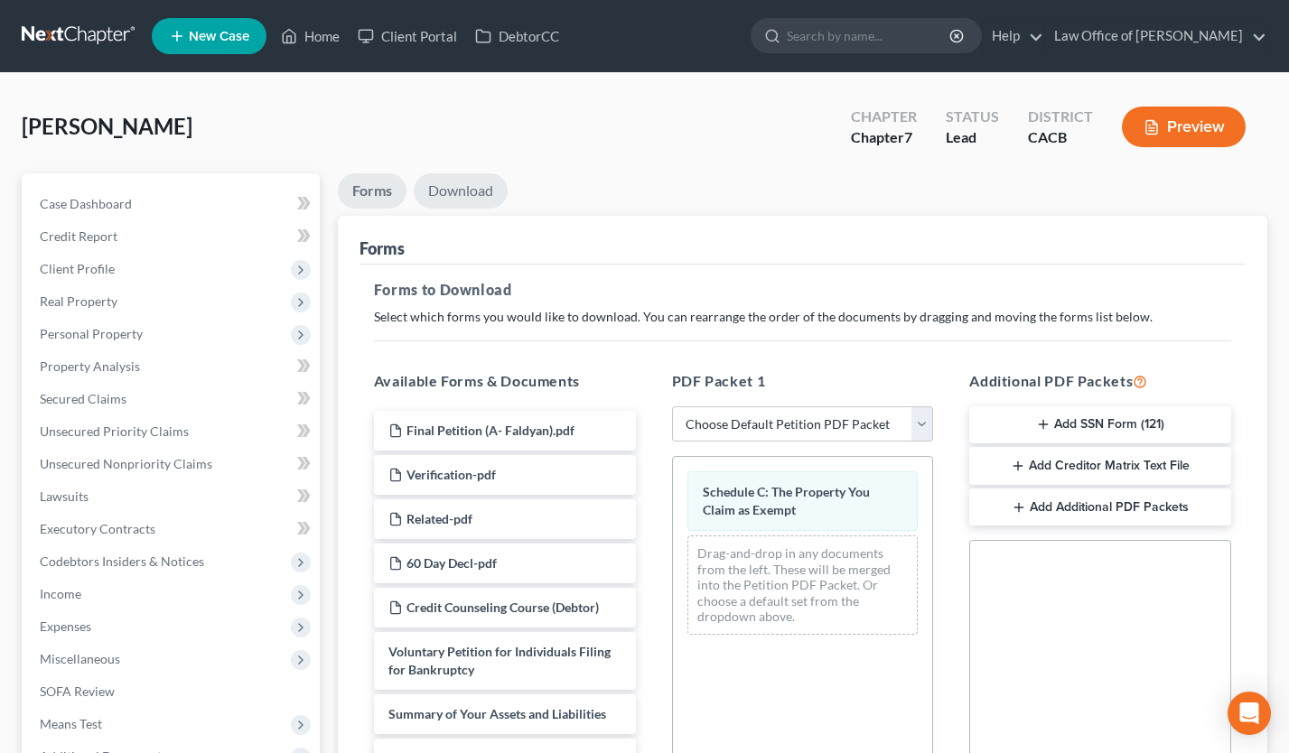
click at [491, 203] on link "Download" at bounding box center [461, 190] width 94 height 35
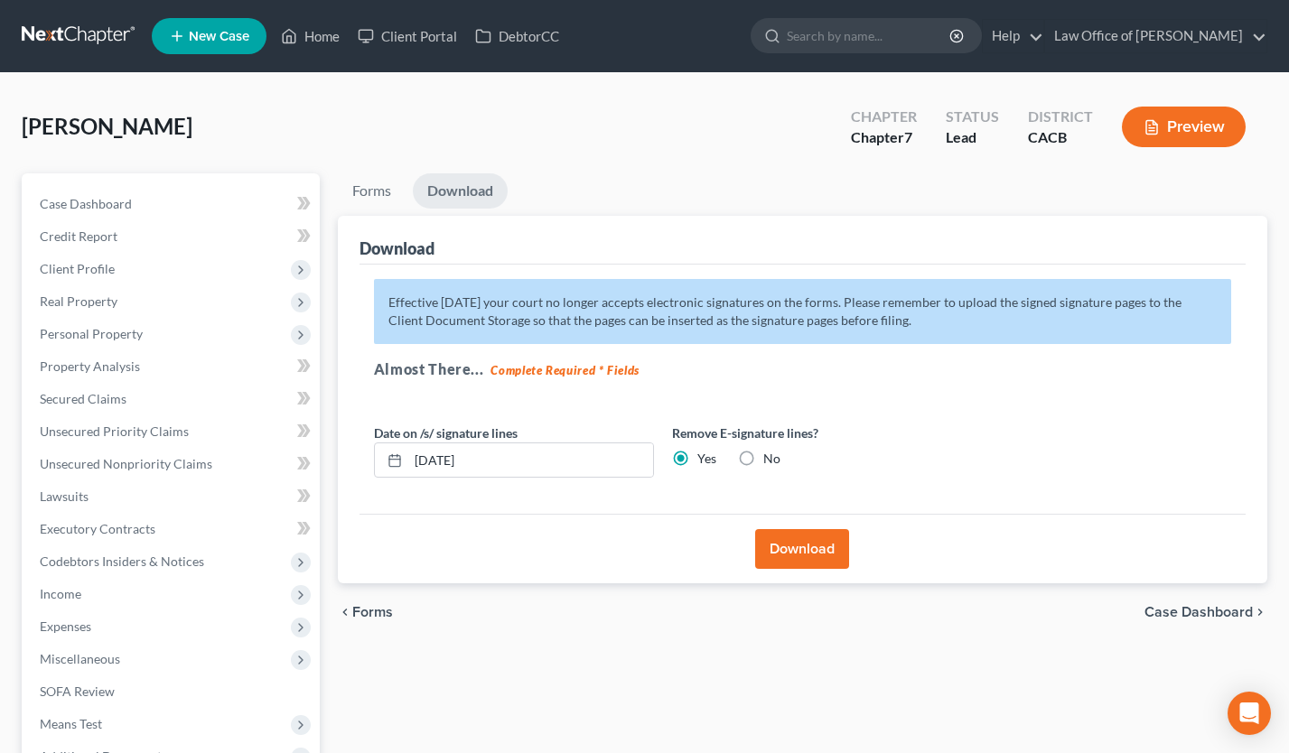
click at [828, 550] on button "Download" at bounding box center [802, 549] width 94 height 40
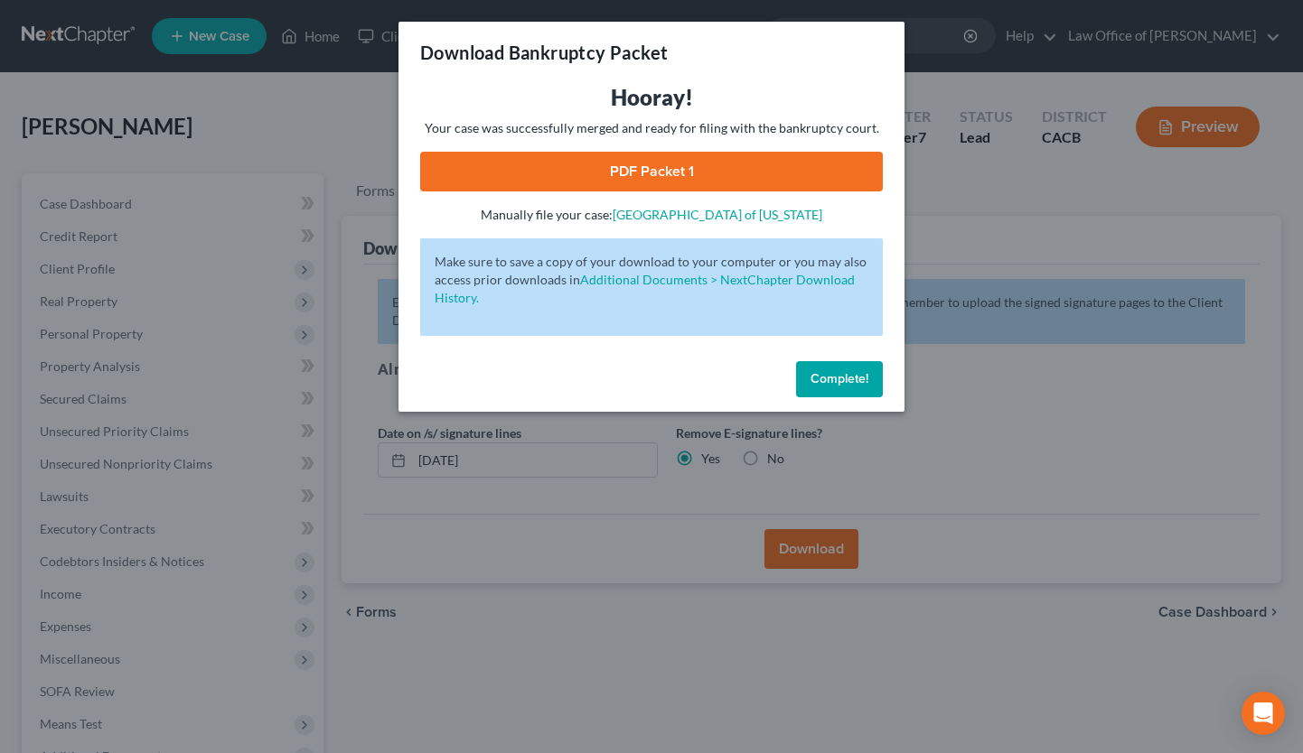
click at [656, 169] on link "PDF Packet 1" at bounding box center [651, 172] width 463 height 40
click at [844, 384] on span "Complete!" at bounding box center [839, 378] width 58 height 15
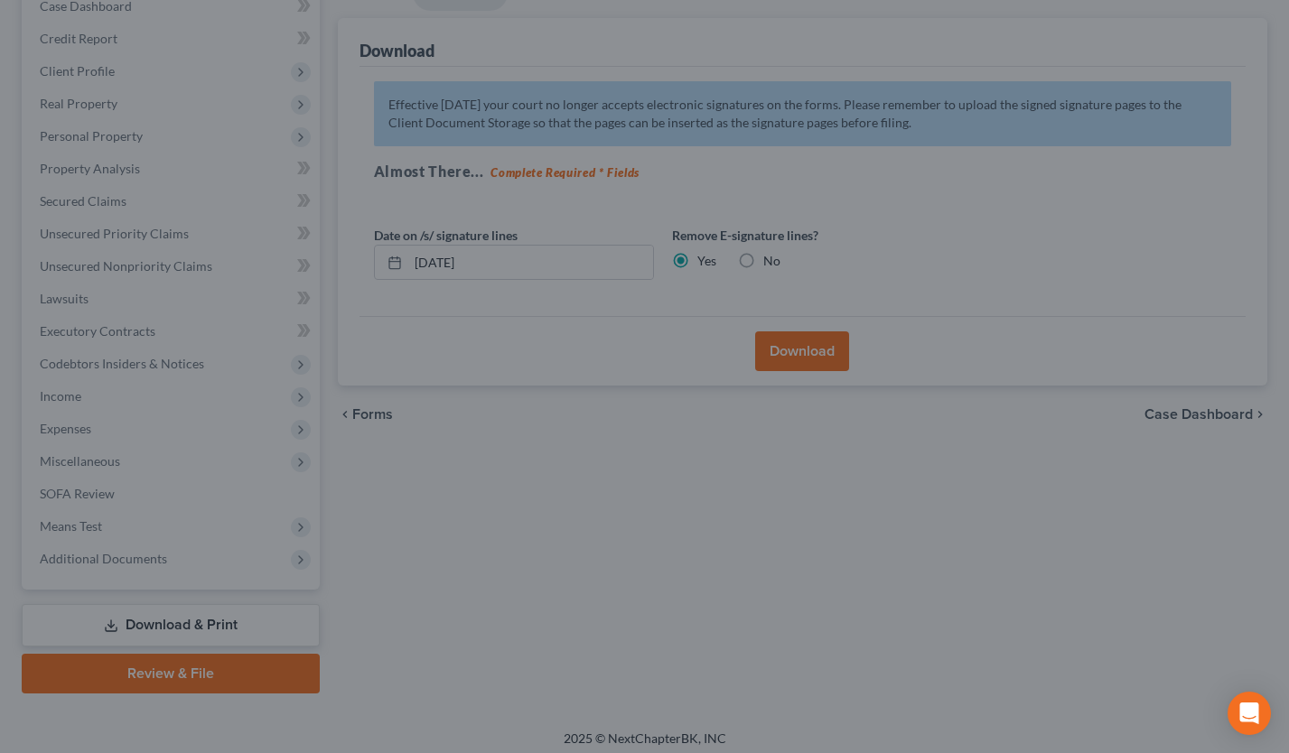
scroll to position [205, 0]
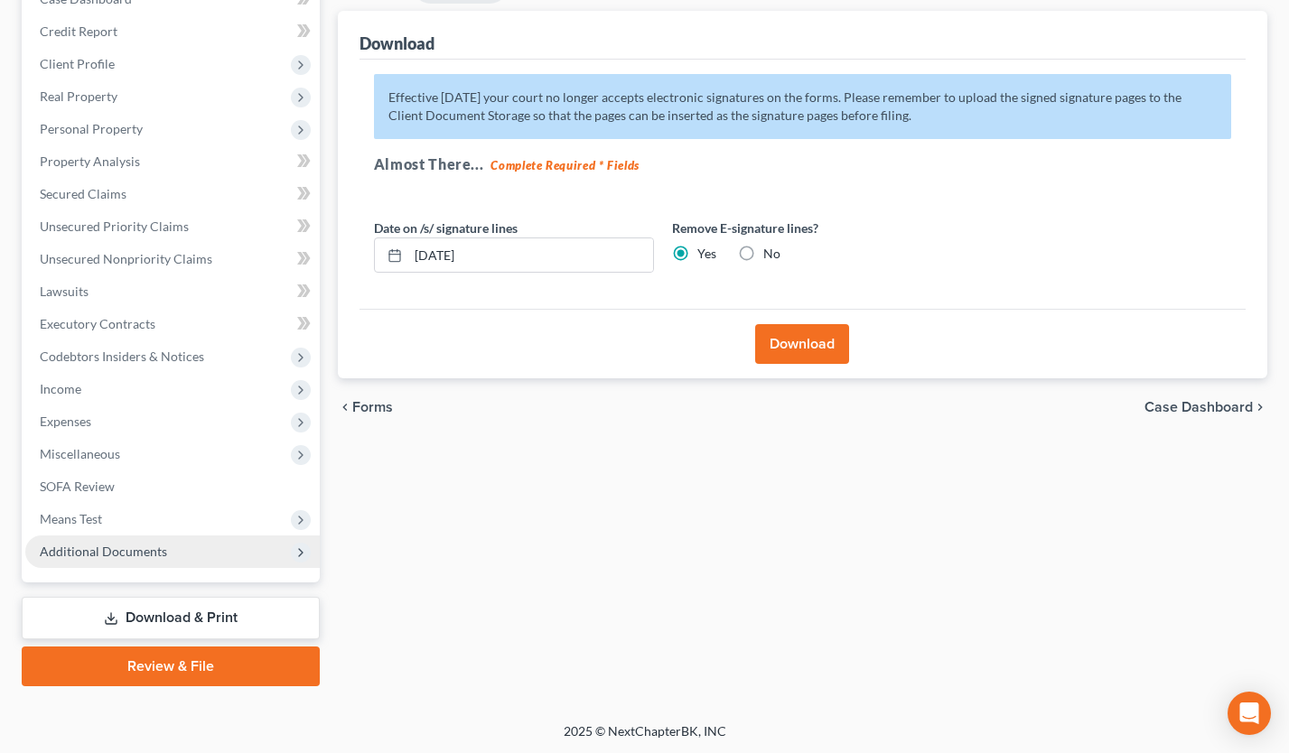
click at [159, 545] on span "Additional Documents" at bounding box center [103, 551] width 127 height 15
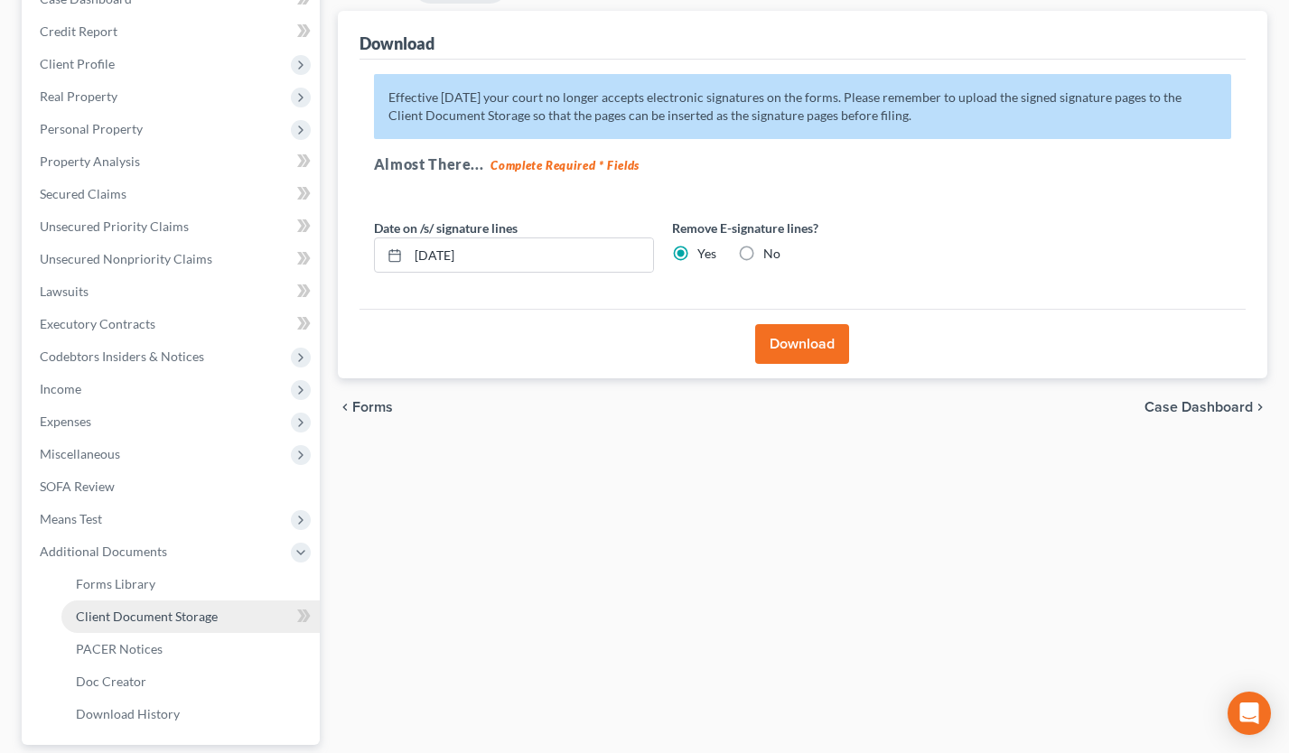
click at [187, 616] on span "Client Document Storage" at bounding box center [147, 616] width 142 height 15
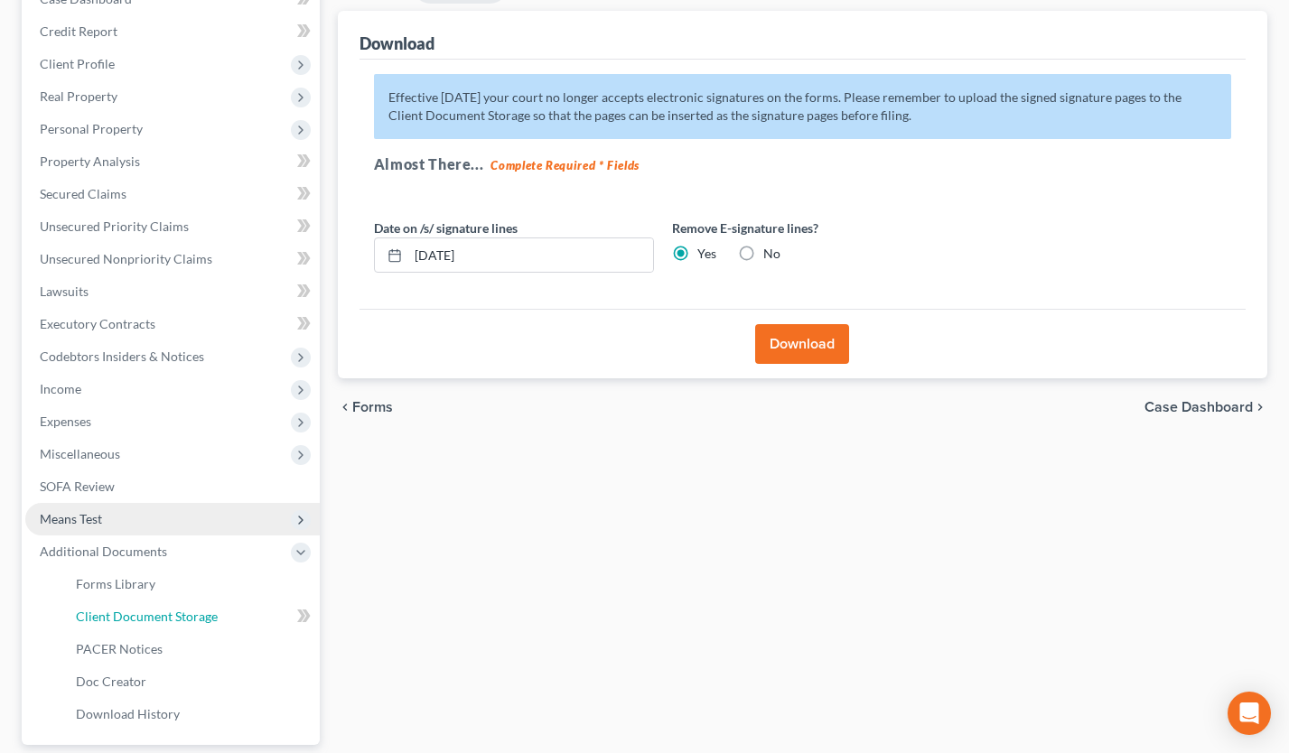
select select "10"
select select "30"
select select "65"
select select "72"
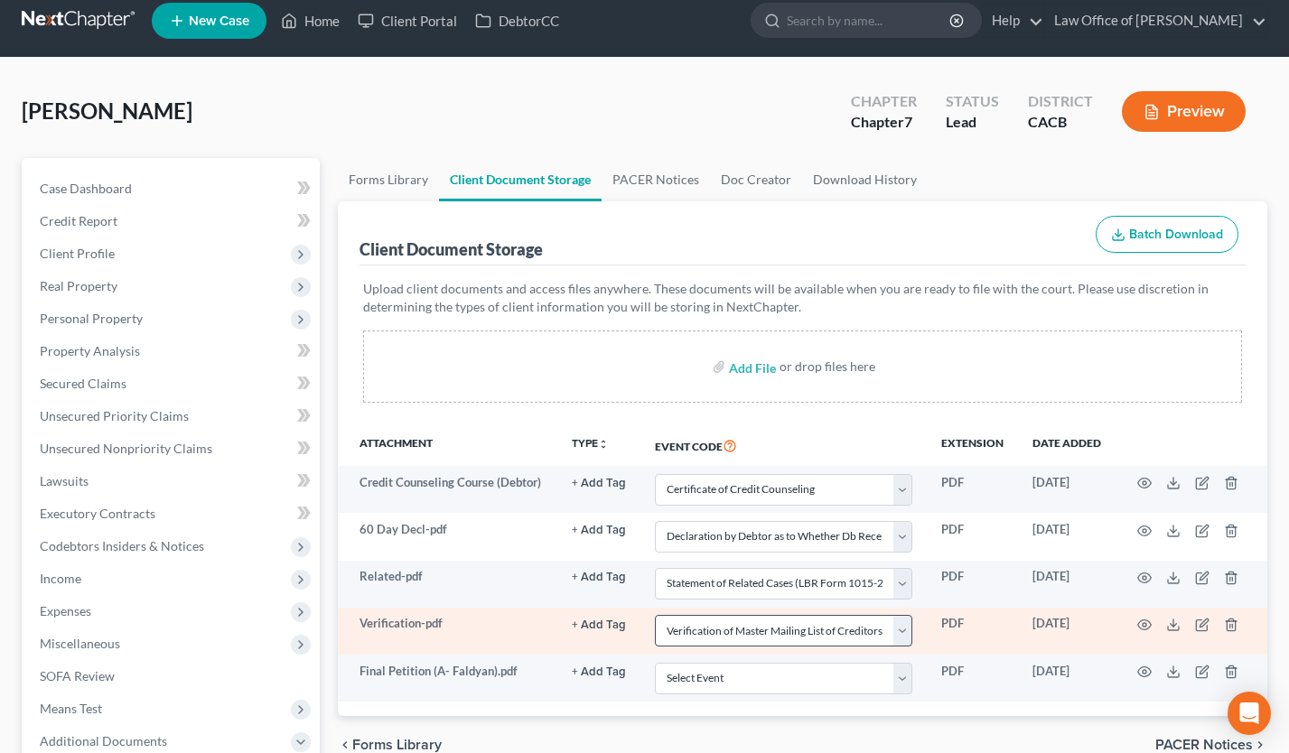
scroll to position [35, 0]
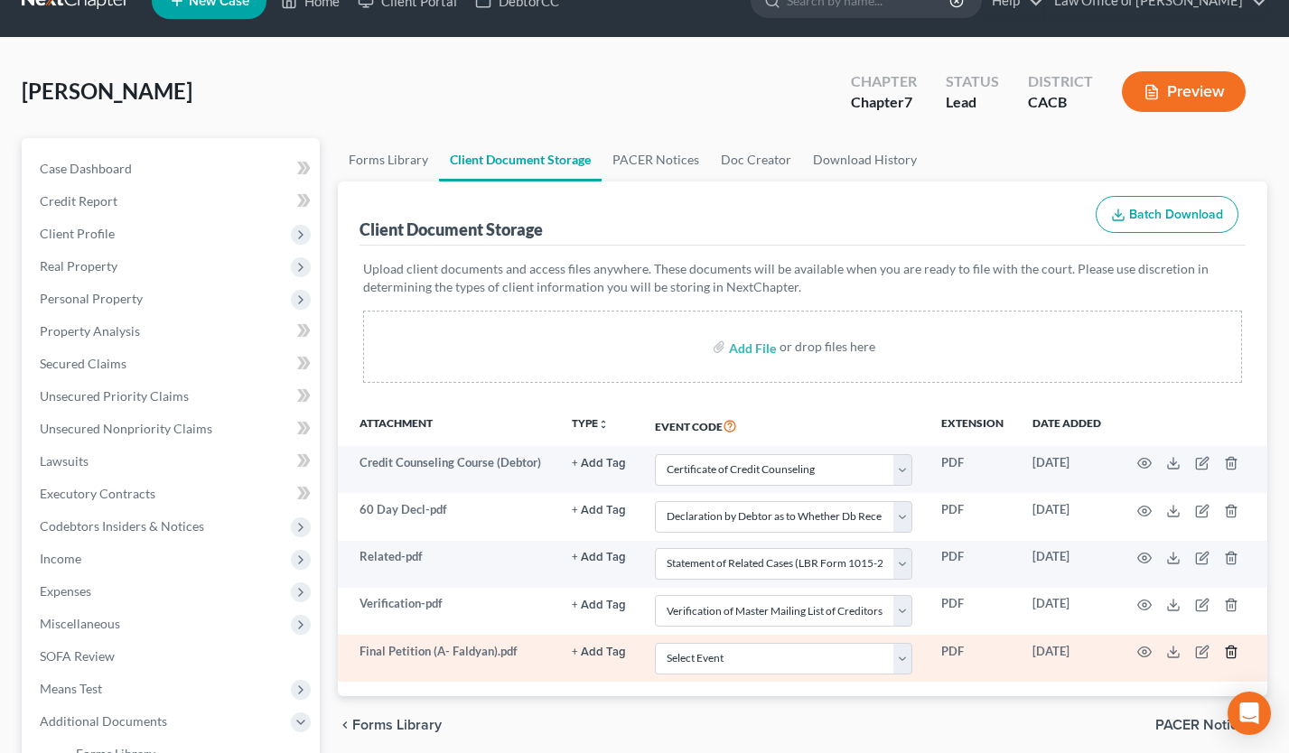
click at [1236, 652] on icon "button" at bounding box center [1231, 652] width 14 height 14
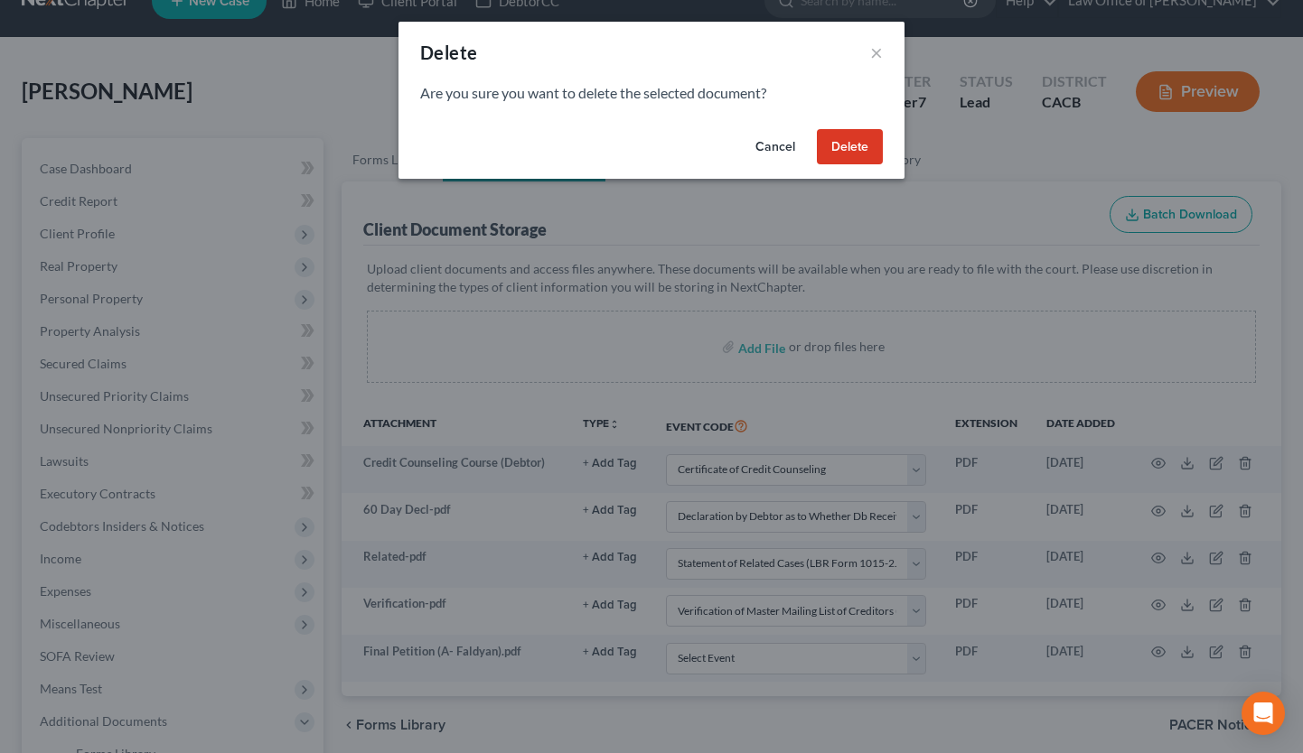
click at [787, 151] on button "Cancel" at bounding box center [775, 147] width 69 height 36
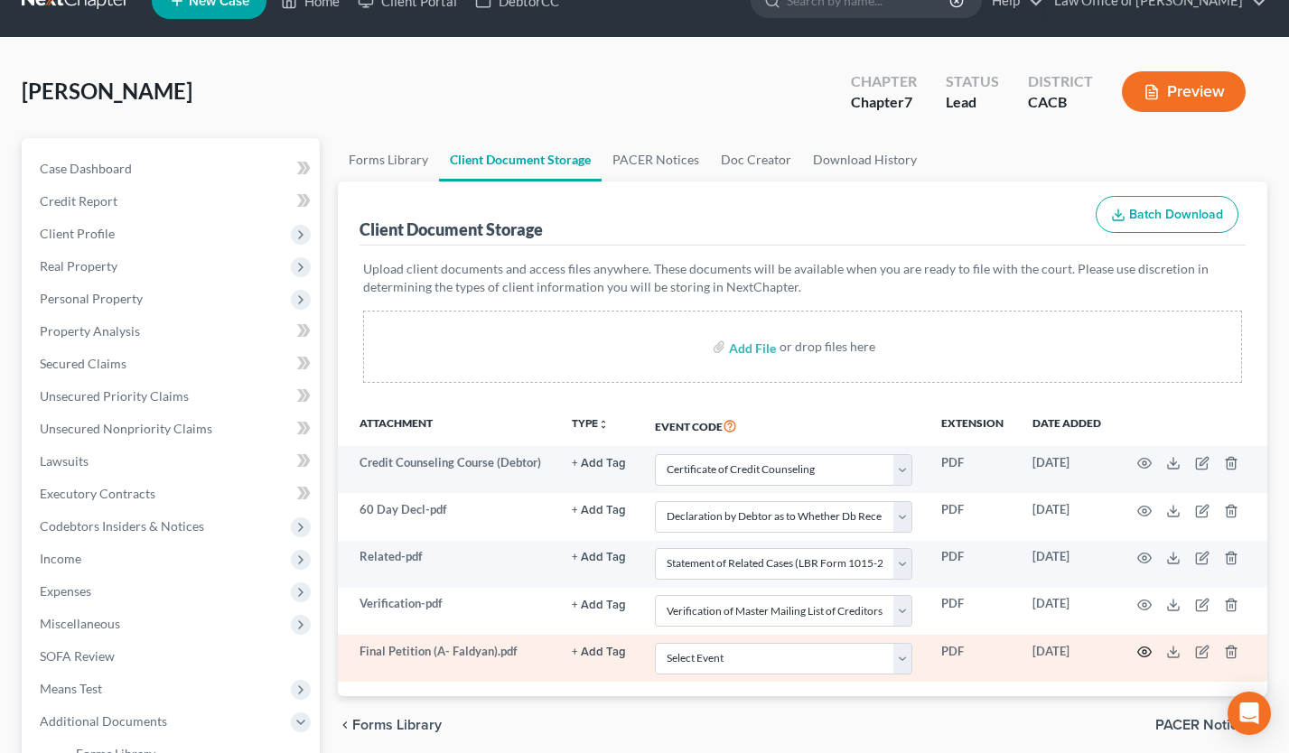
click at [1139, 650] on icon "button" at bounding box center [1145, 653] width 14 height 10
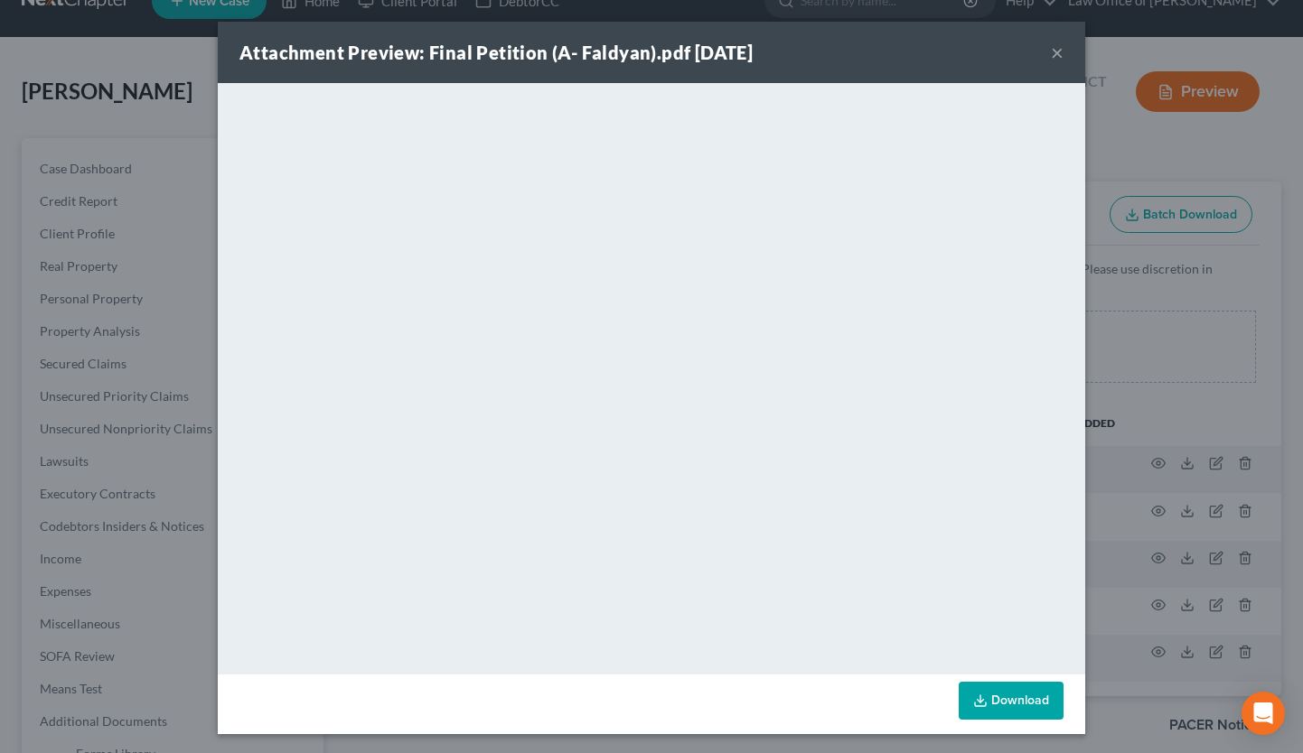
click at [1053, 51] on button "×" at bounding box center [1057, 53] width 13 height 22
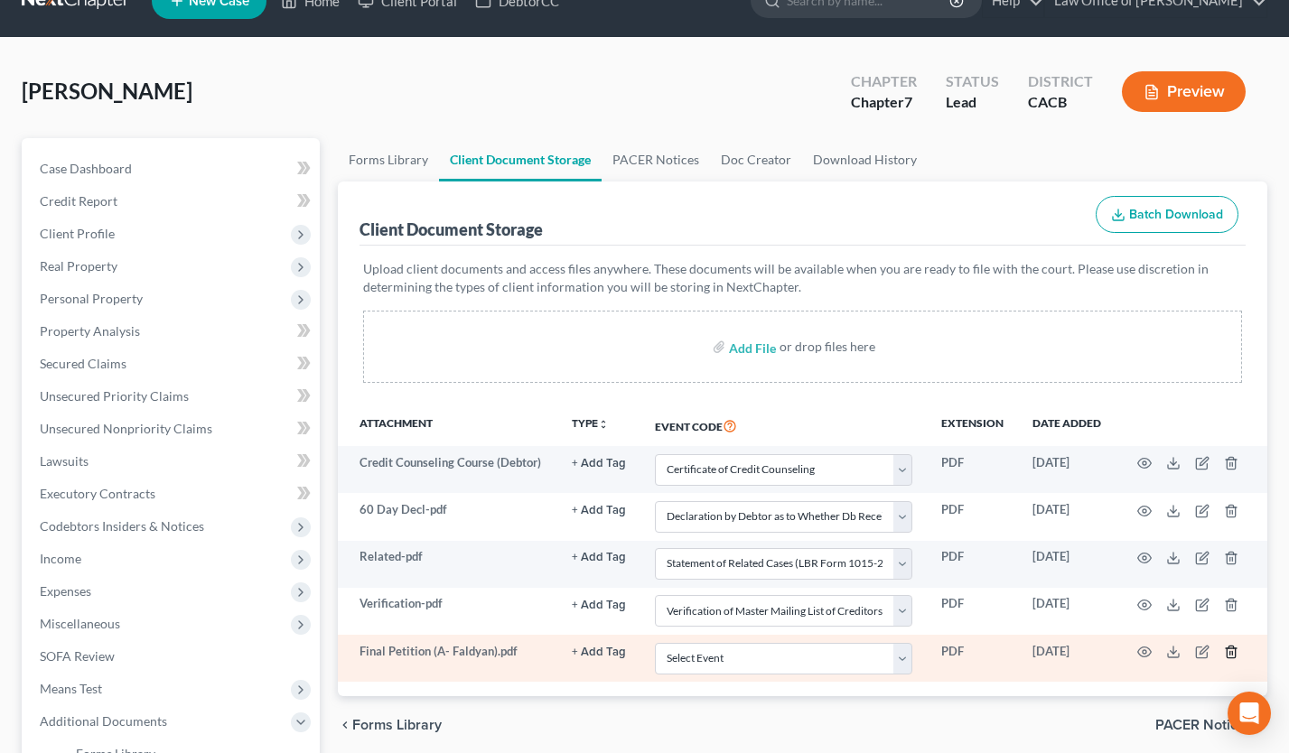
click at [1233, 650] on icon "button" at bounding box center [1231, 652] width 14 height 14
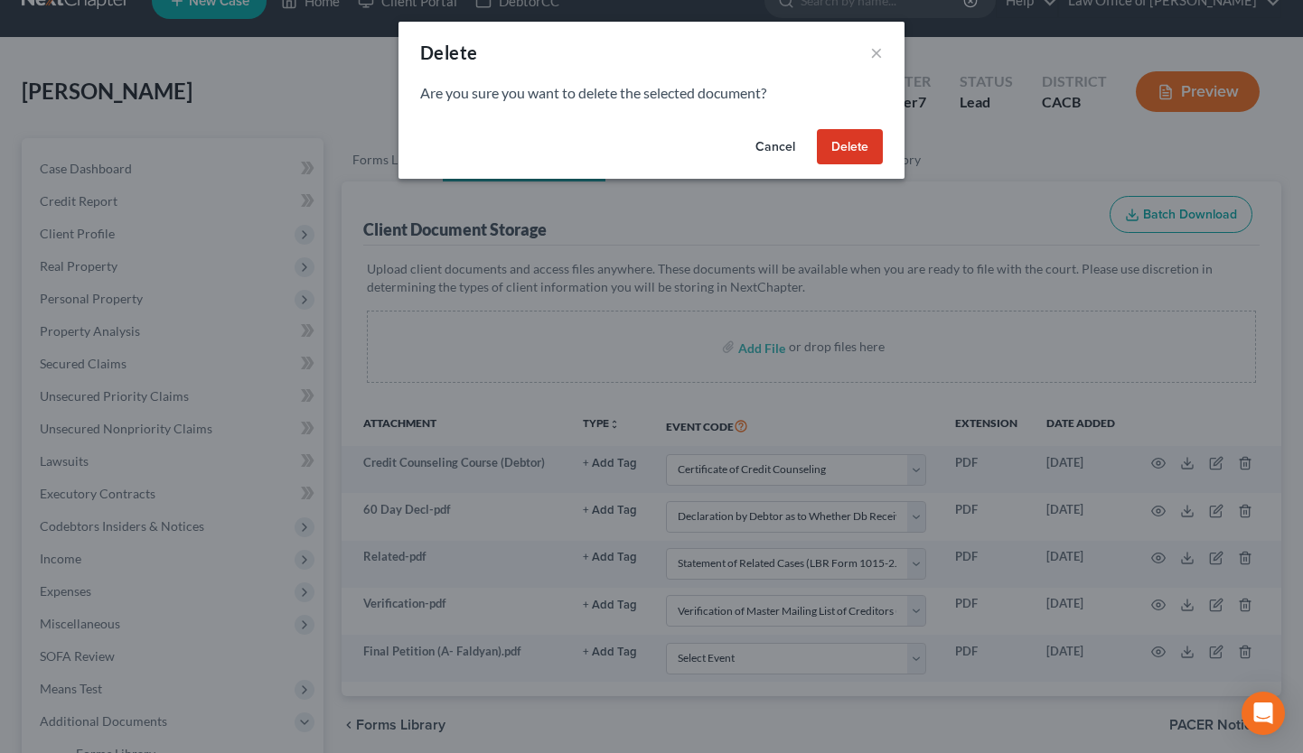
click at [838, 134] on button "Delete" at bounding box center [850, 147] width 66 height 36
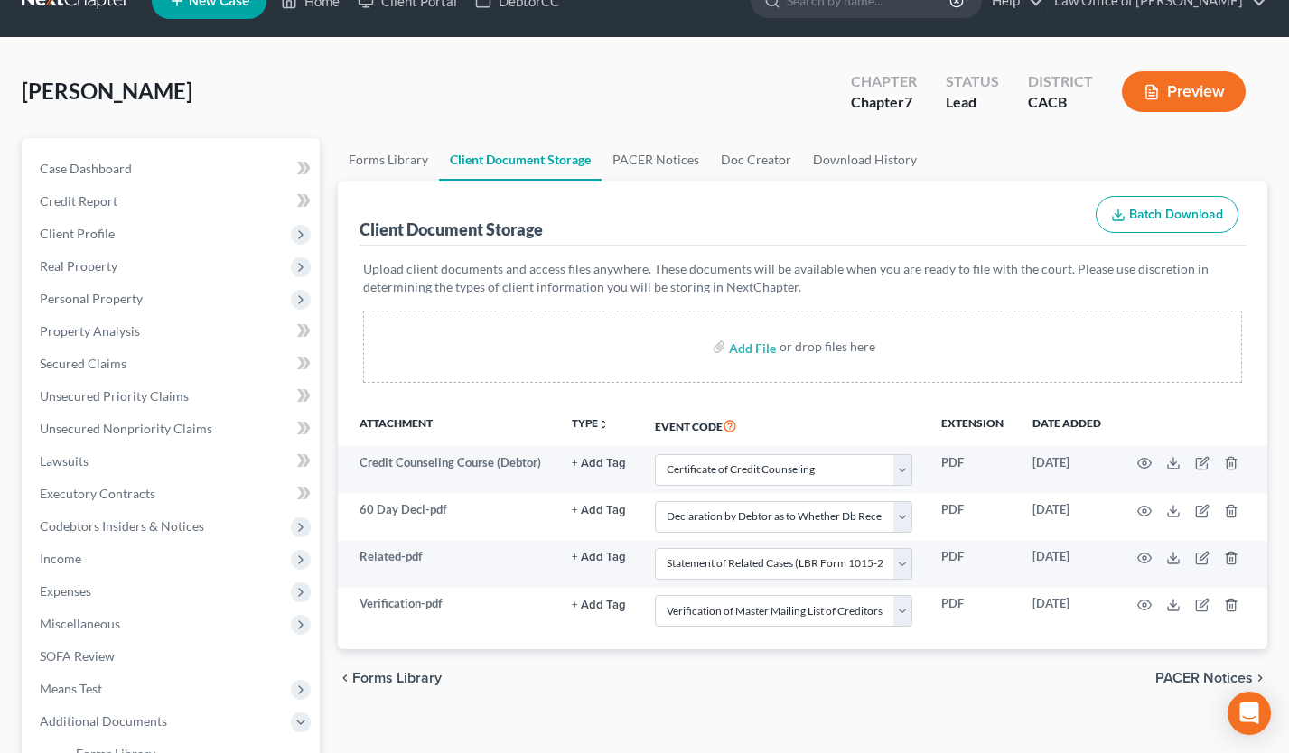
select select "10"
select select "30"
select select "65"
select select "72"
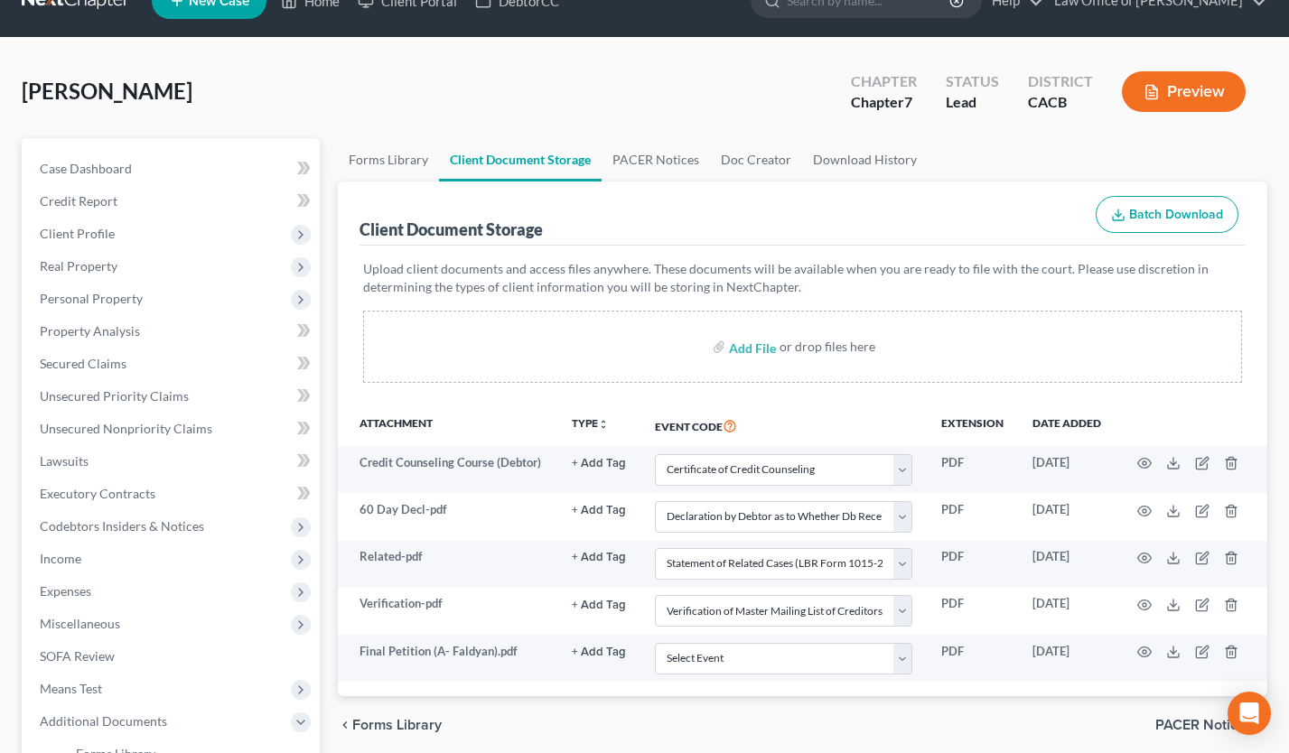
click at [87, 10] on link at bounding box center [80, 1] width 116 height 33
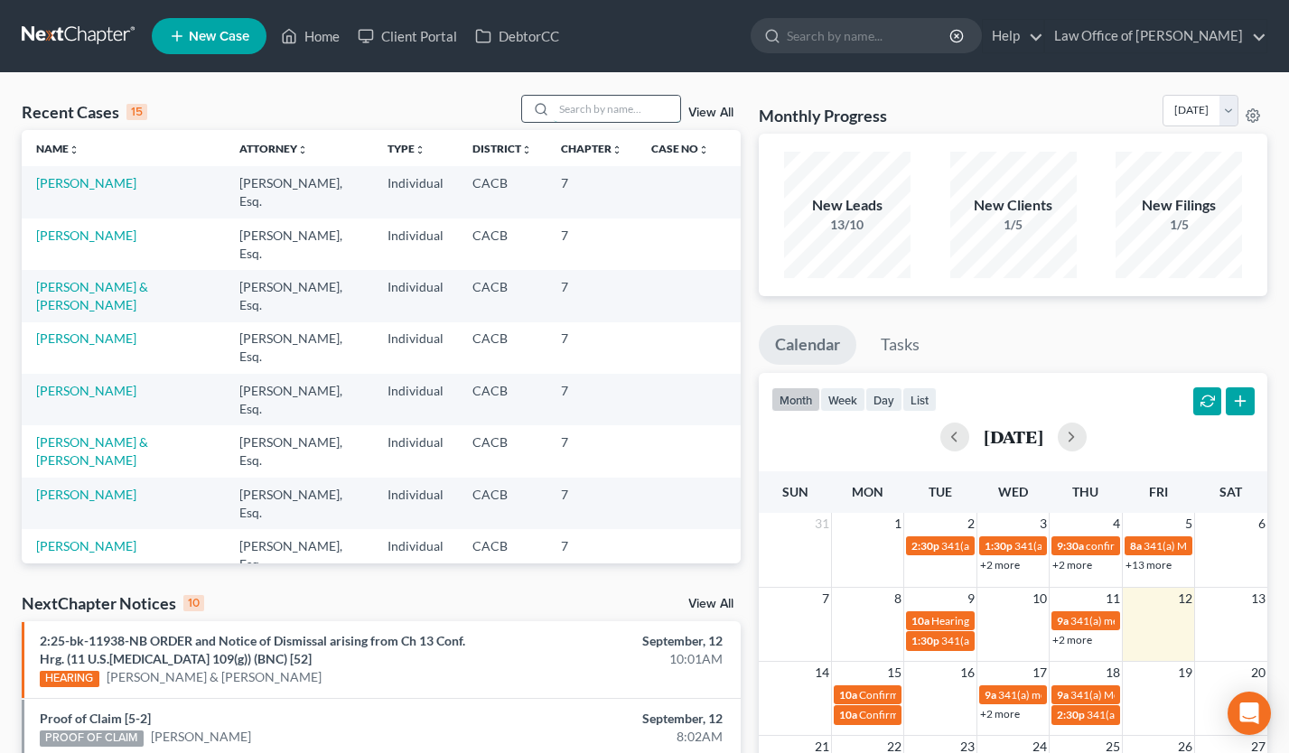
click at [594, 110] on input "search" at bounding box center [617, 109] width 126 height 26
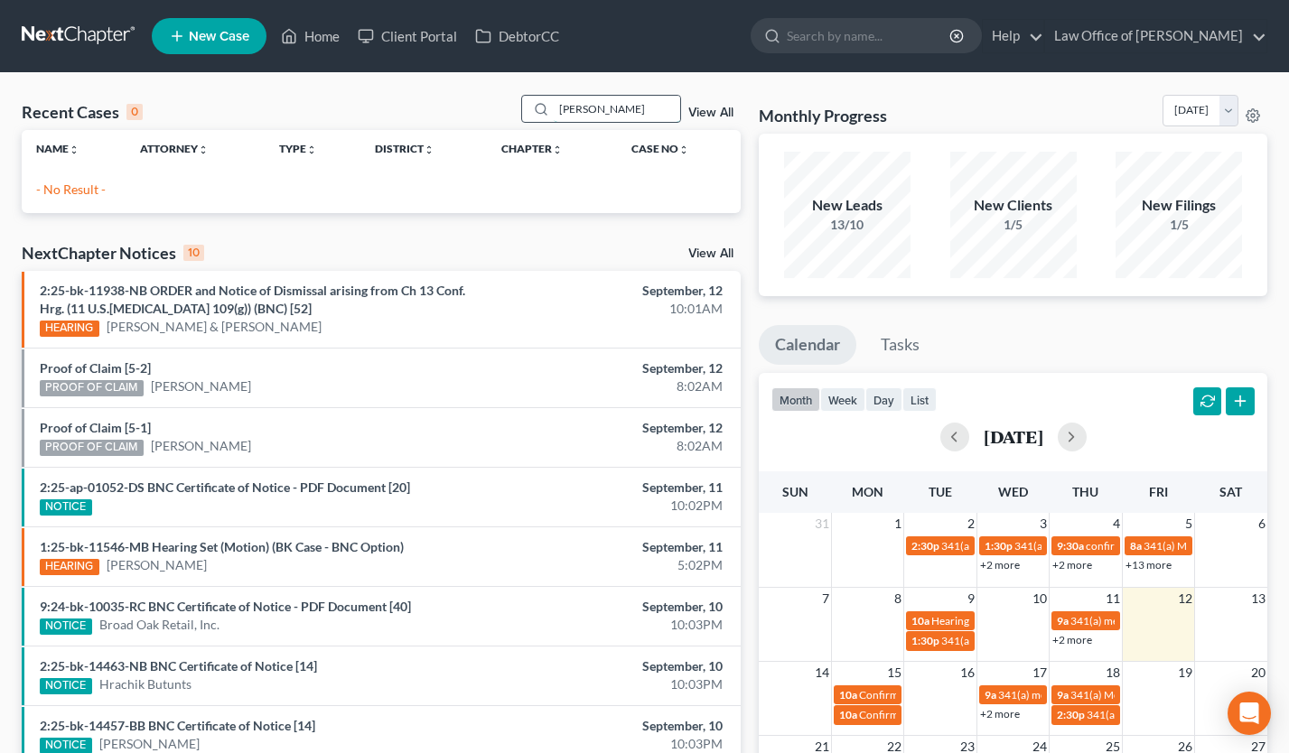
type input "[PERSON_NAME]"
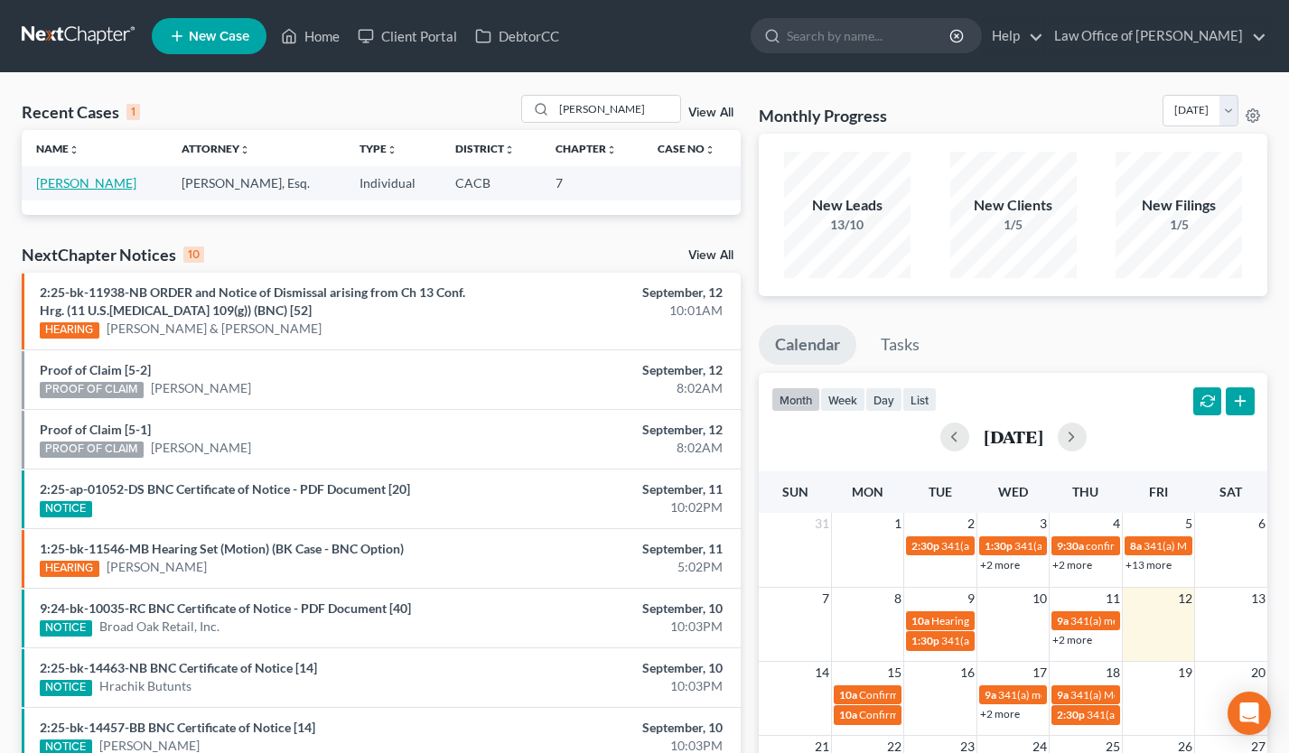
click at [103, 190] on link "[PERSON_NAME]" at bounding box center [86, 182] width 100 height 15
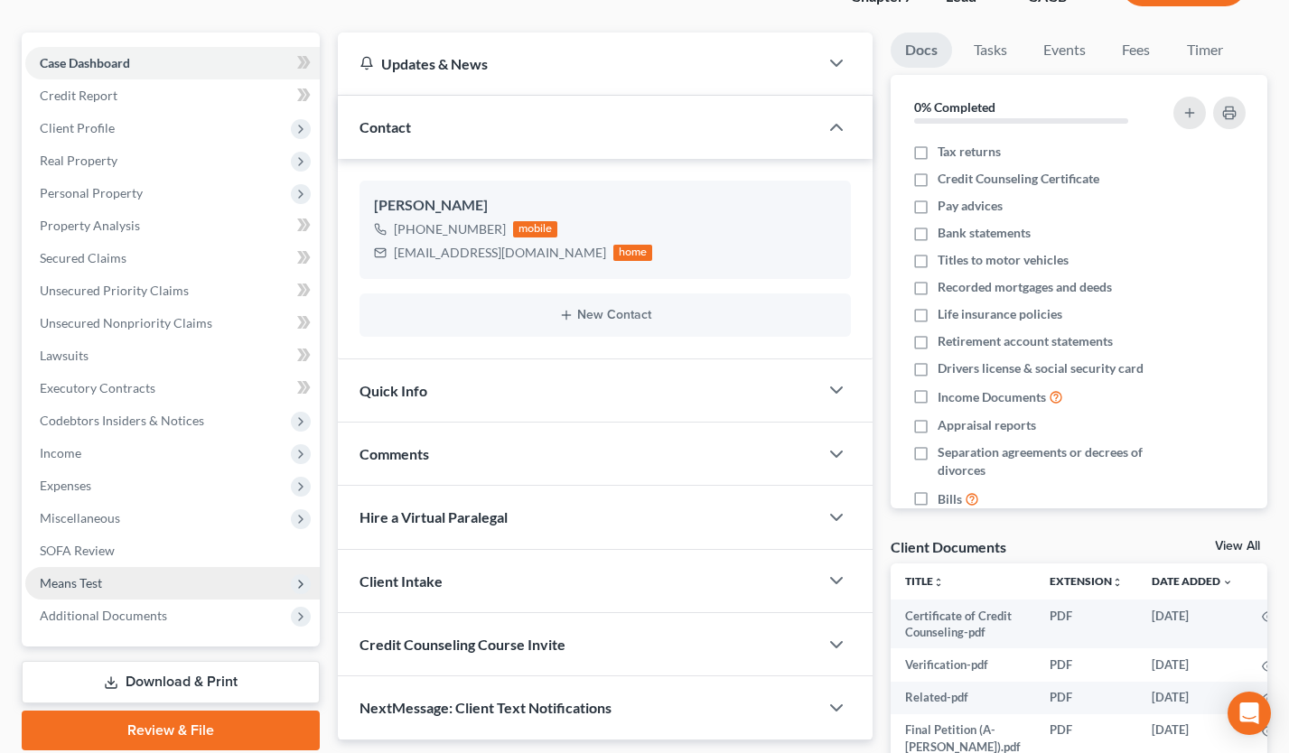
scroll to position [312, 0]
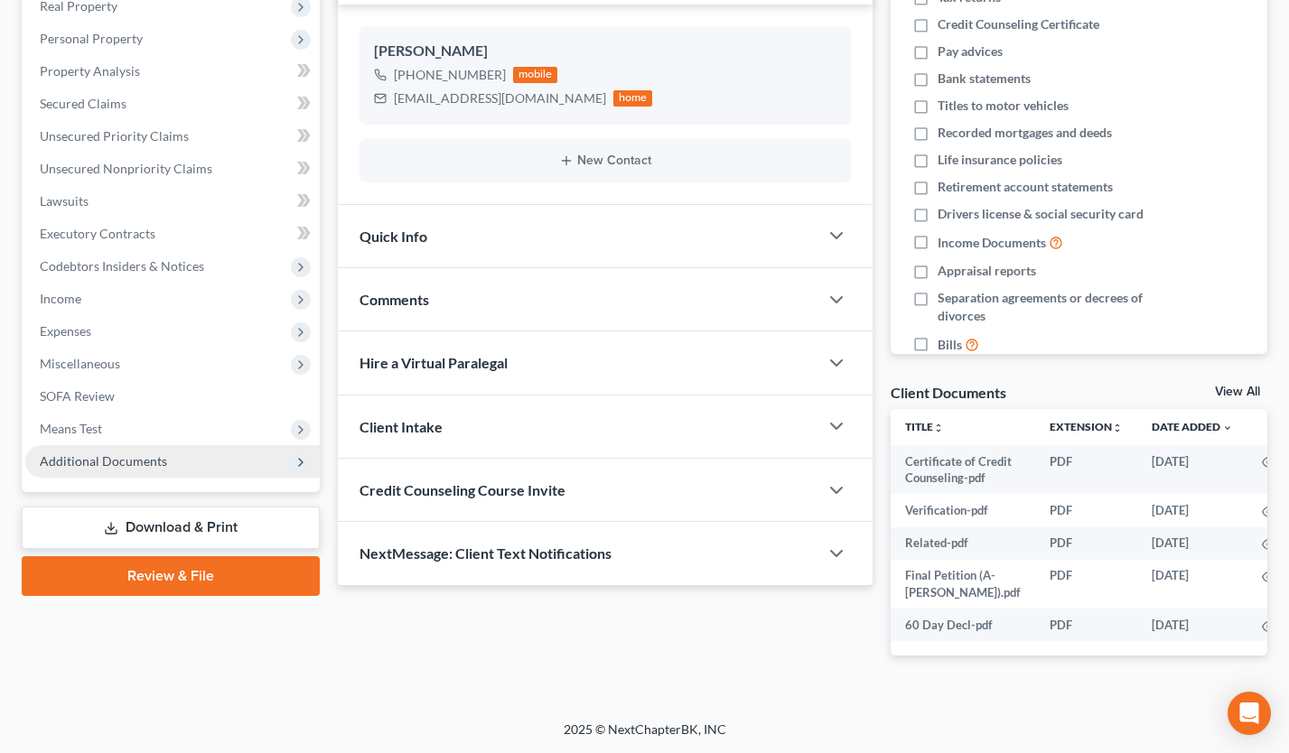
click at [157, 454] on span "Additional Documents" at bounding box center [103, 461] width 127 height 15
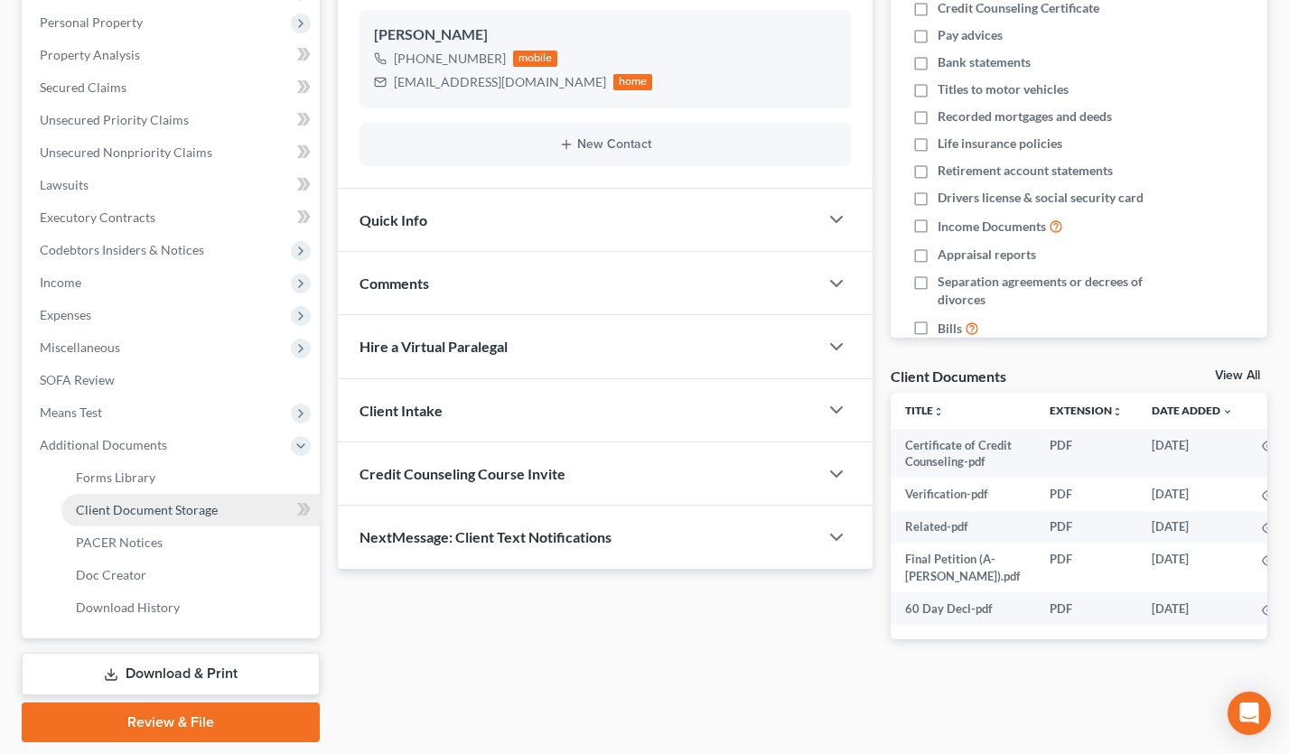
click at [182, 505] on span "Client Document Storage" at bounding box center [147, 509] width 142 height 15
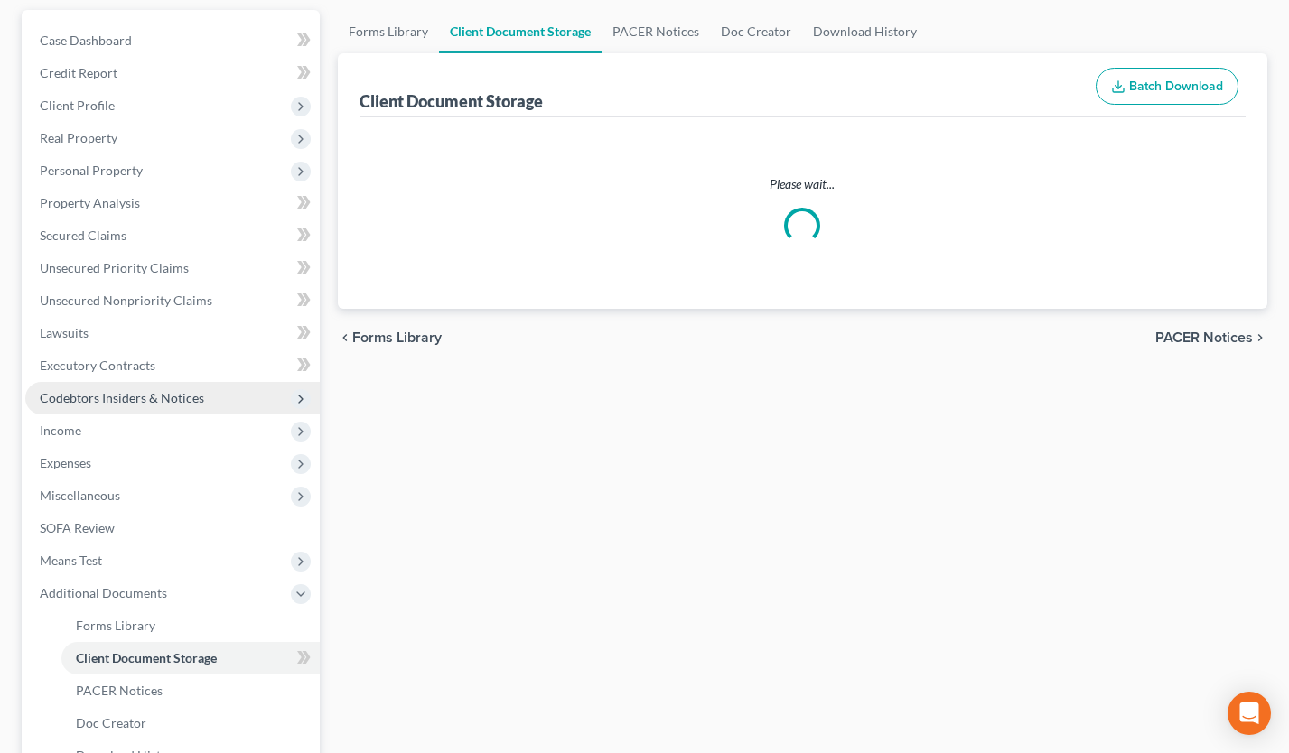
select select "30"
select select "65"
select select "72"
select select "10"
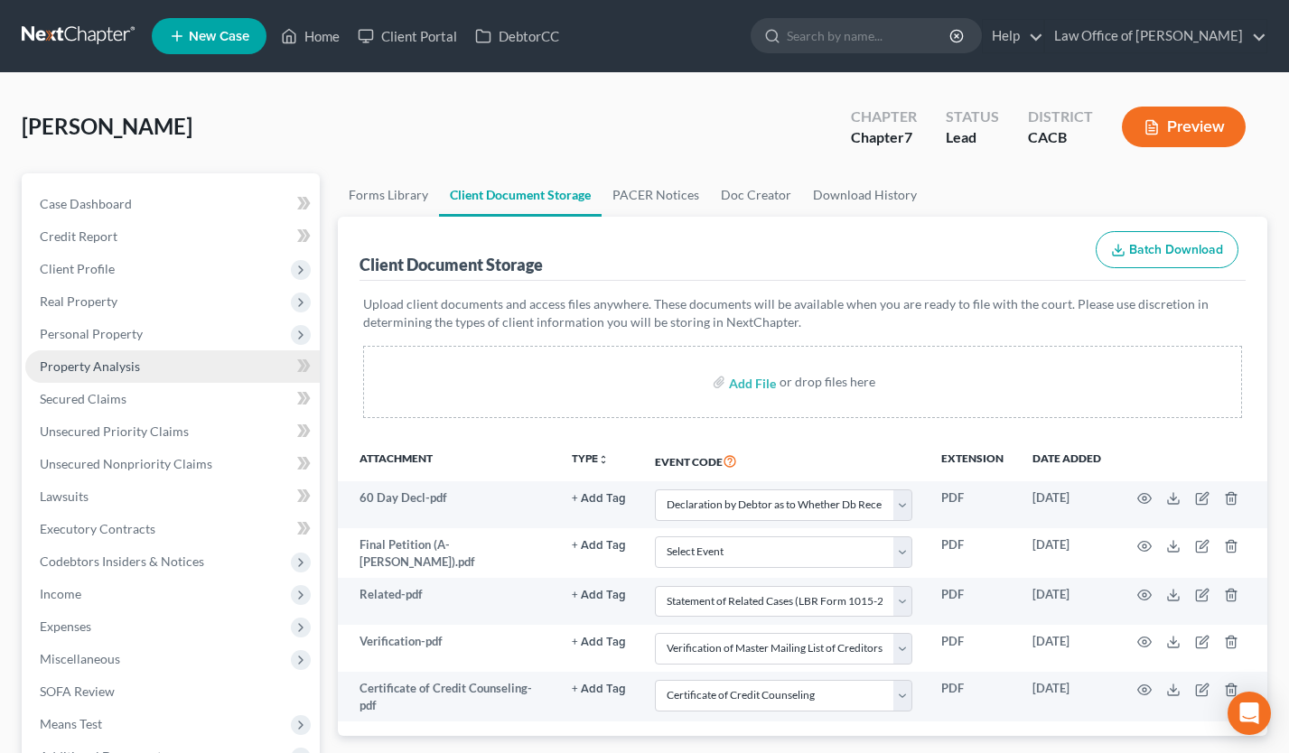
click at [129, 370] on span "Property Analysis" at bounding box center [90, 366] width 100 height 15
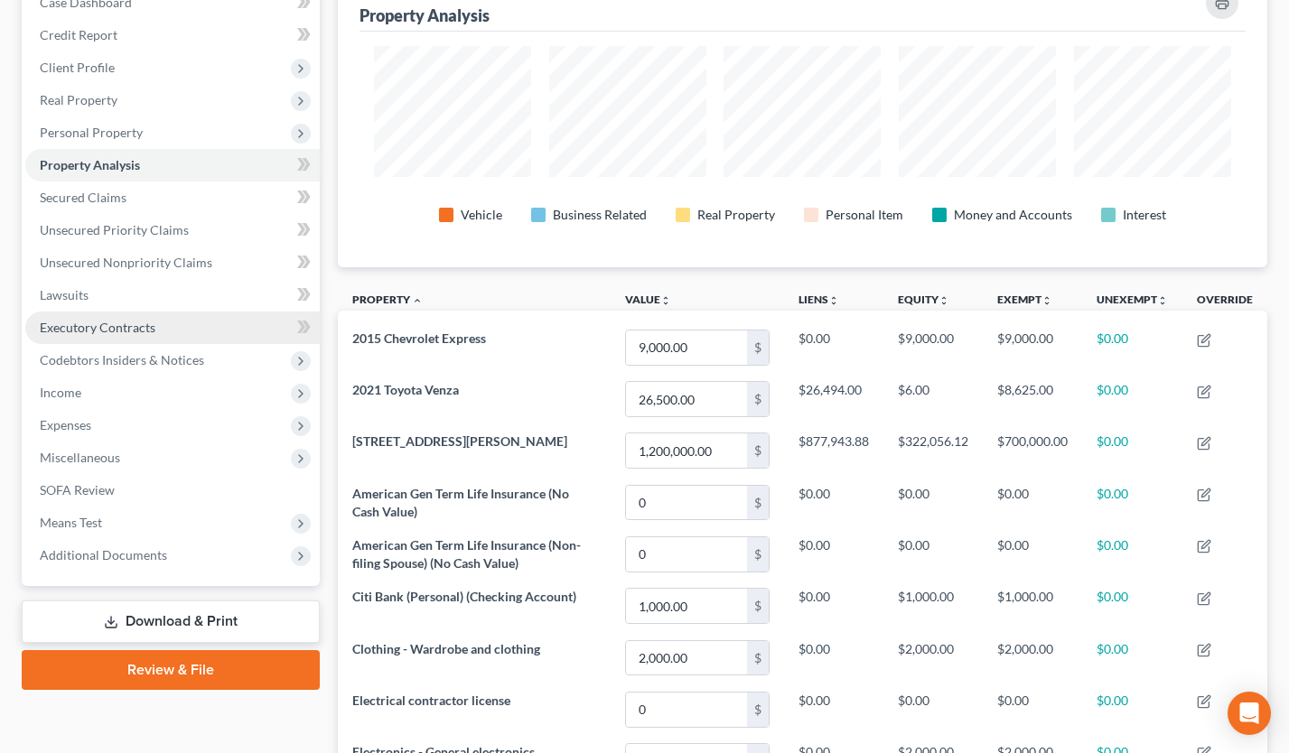
scroll to position [222, 0]
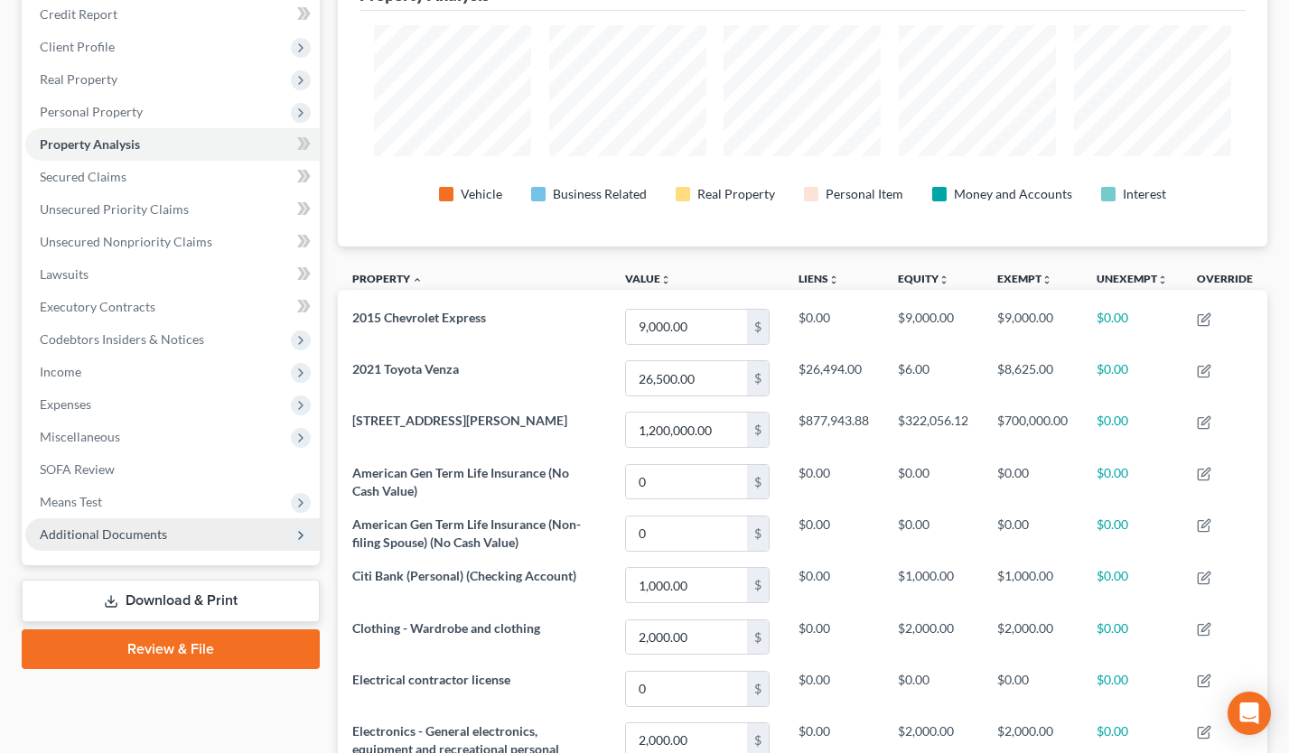
click at [154, 533] on span "Additional Documents" at bounding box center [103, 534] width 127 height 15
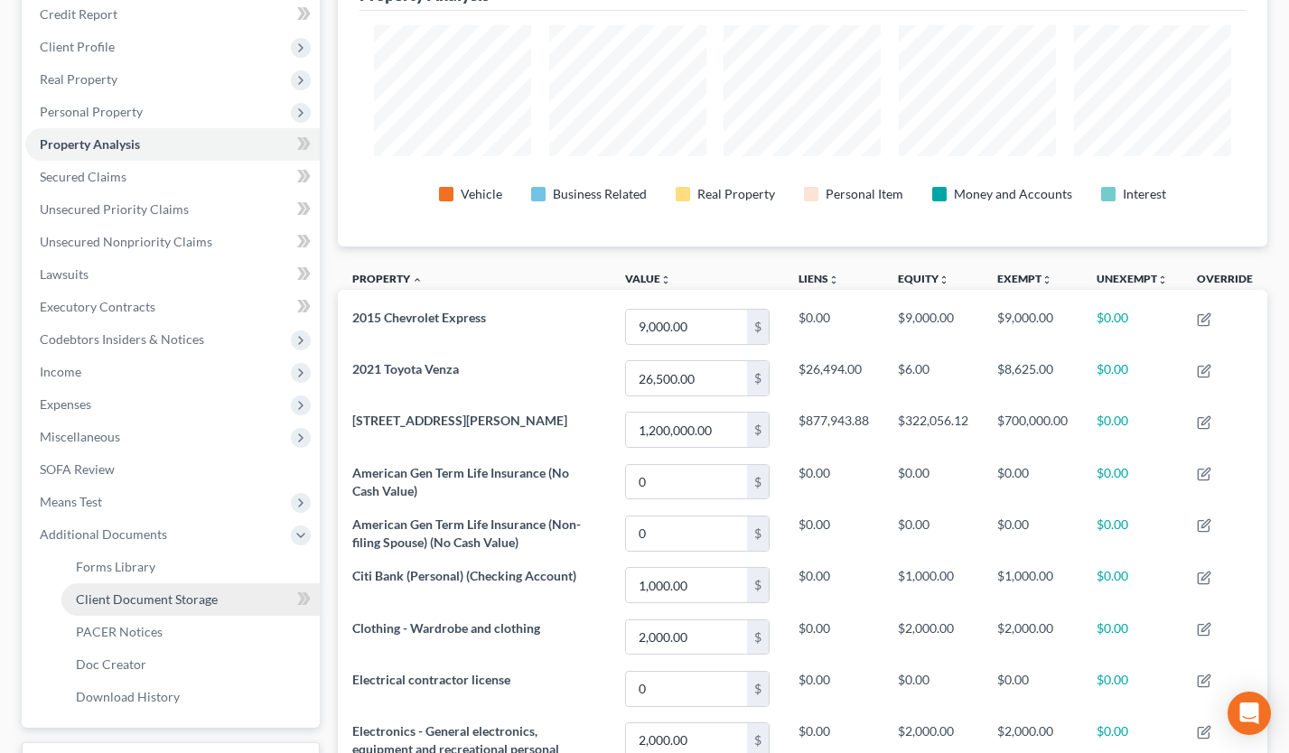
click at [175, 595] on span "Client Document Storage" at bounding box center [147, 599] width 142 height 15
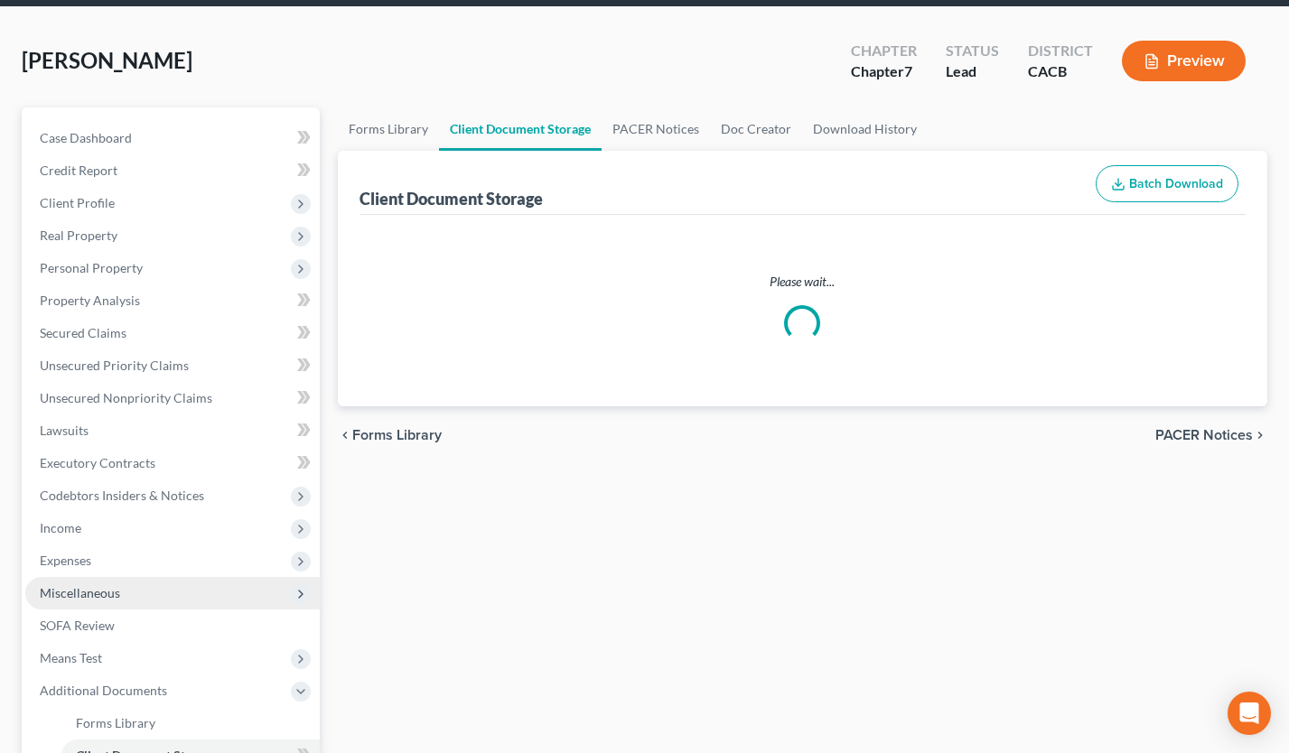
select select "30"
select select "65"
select select "72"
select select "10"
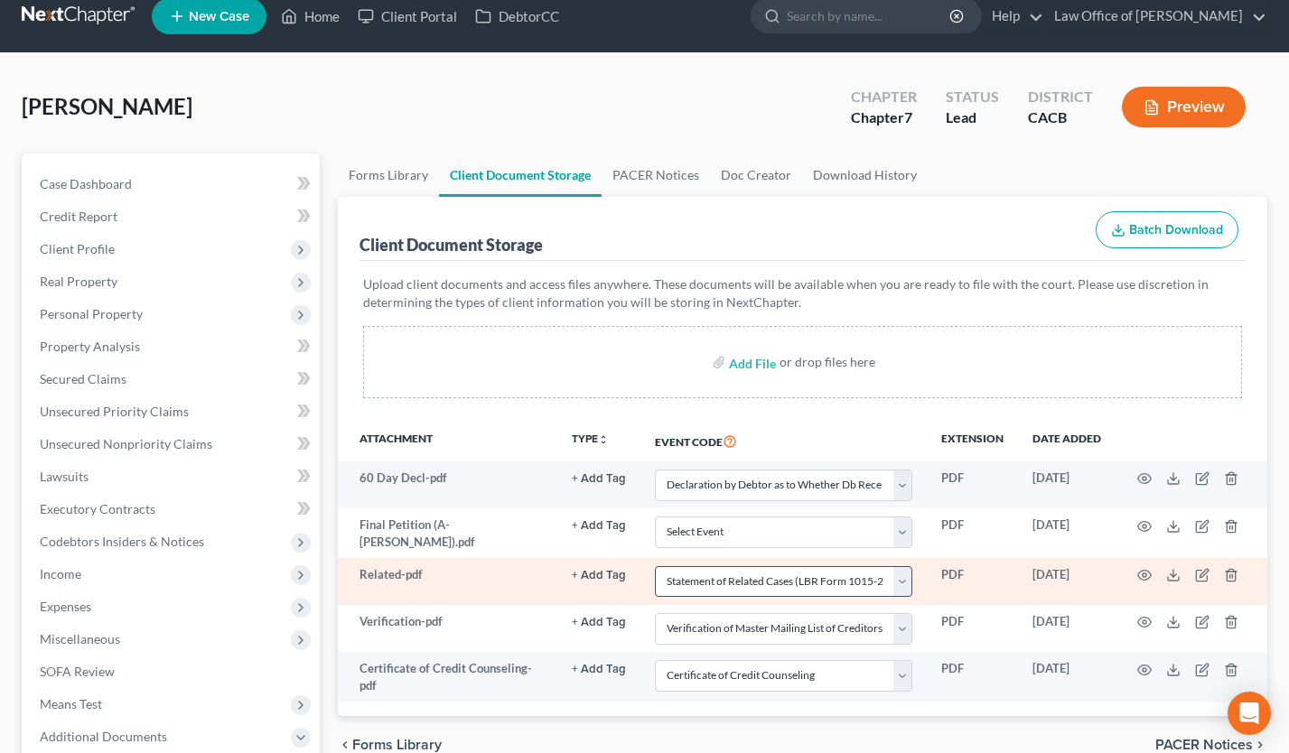
scroll to position [43, 0]
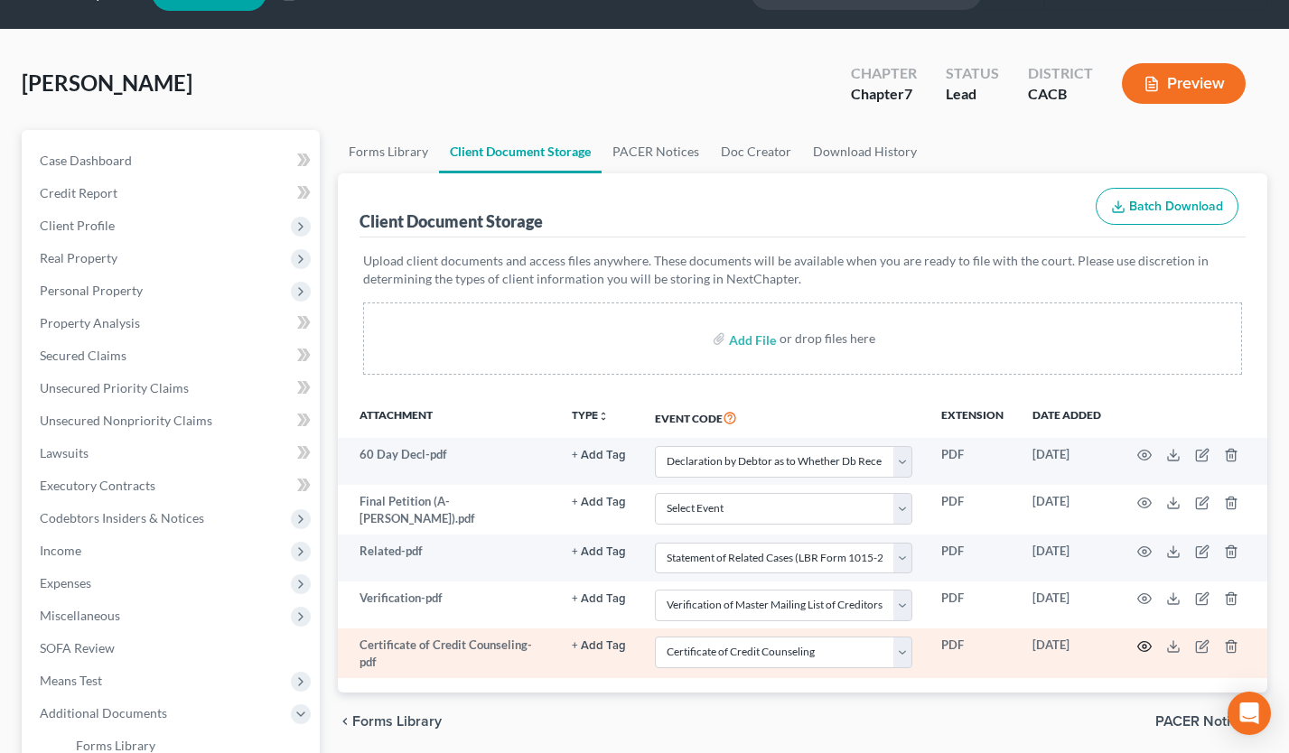
click at [1144, 645] on circle "button" at bounding box center [1145, 647] width 4 height 4
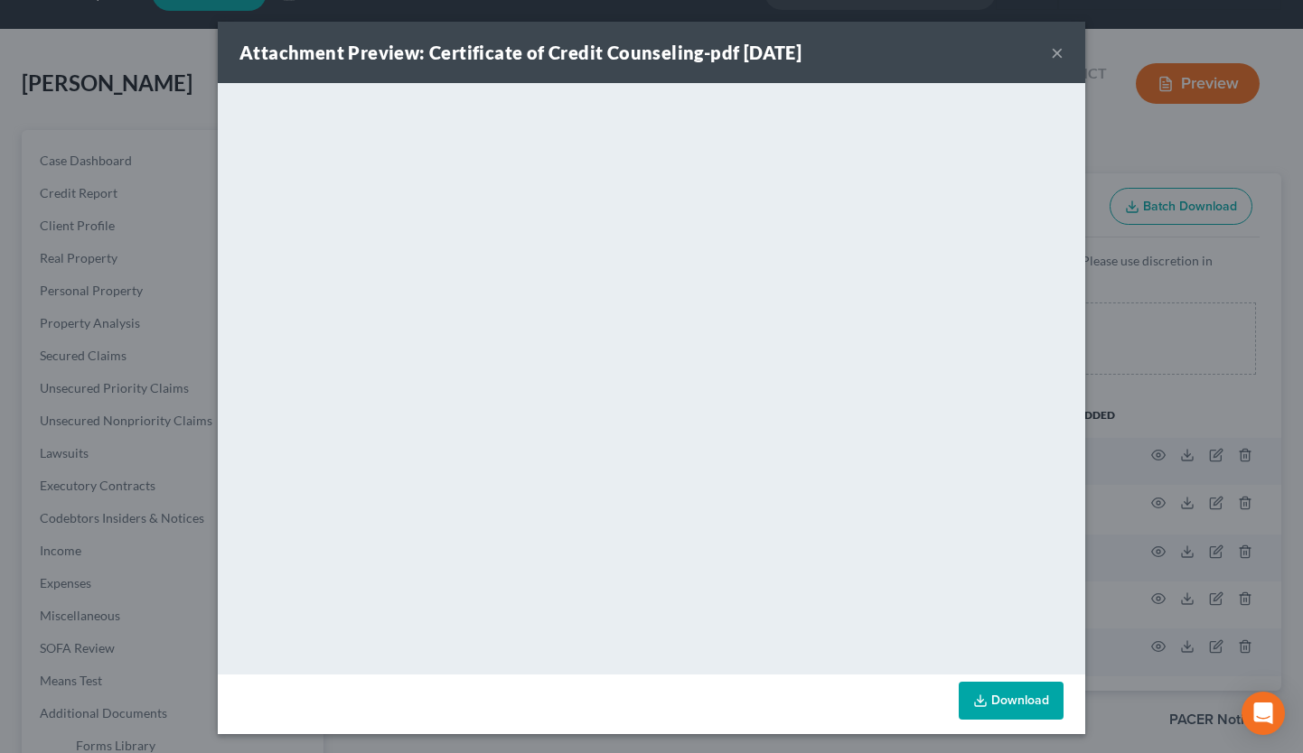
click at [1051, 51] on button "×" at bounding box center [1057, 53] width 13 height 22
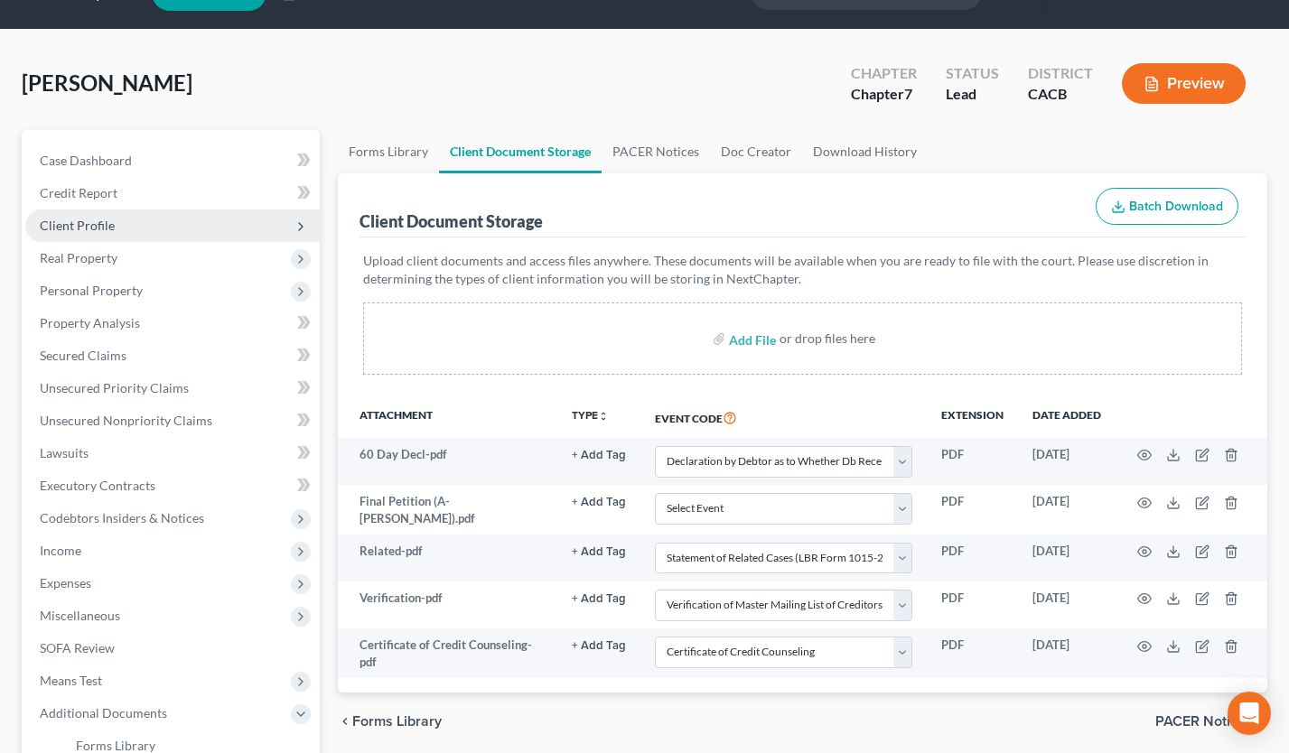
click at [156, 229] on span "Client Profile" at bounding box center [172, 226] width 295 height 33
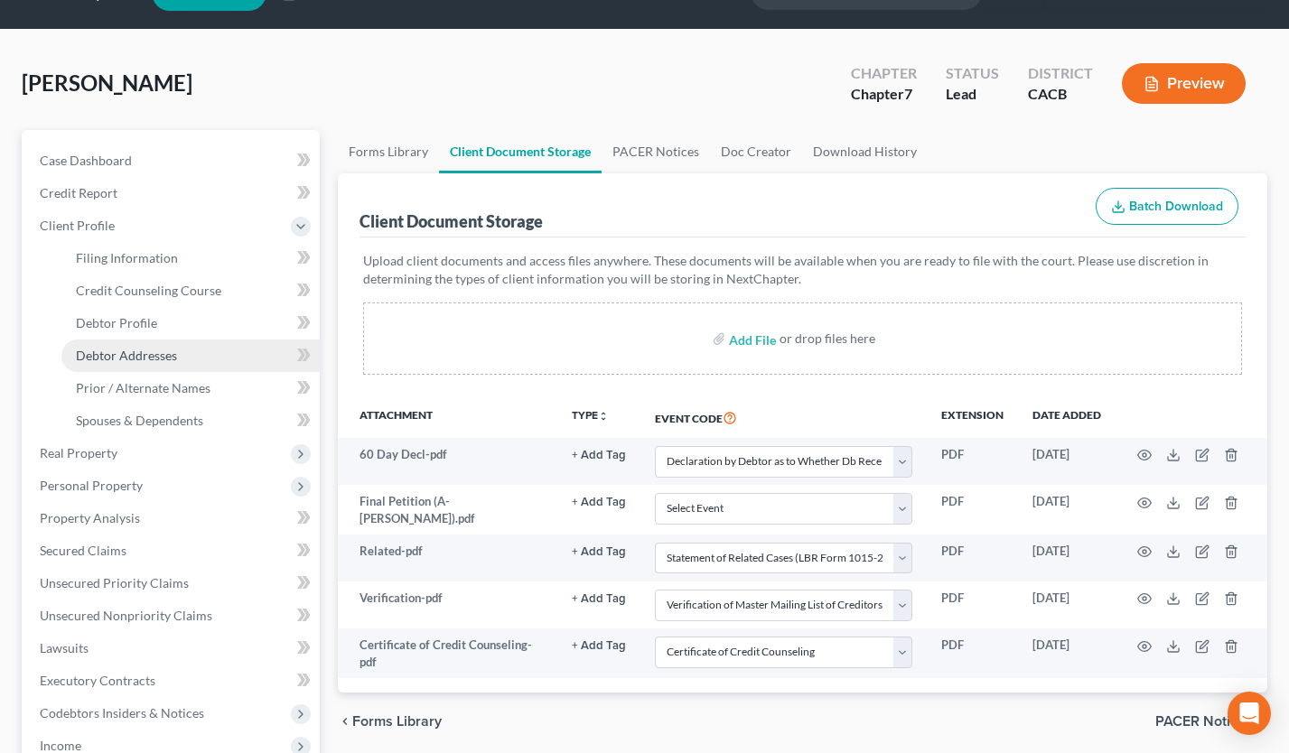
click at [161, 349] on span "Debtor Addresses" at bounding box center [126, 355] width 101 height 15
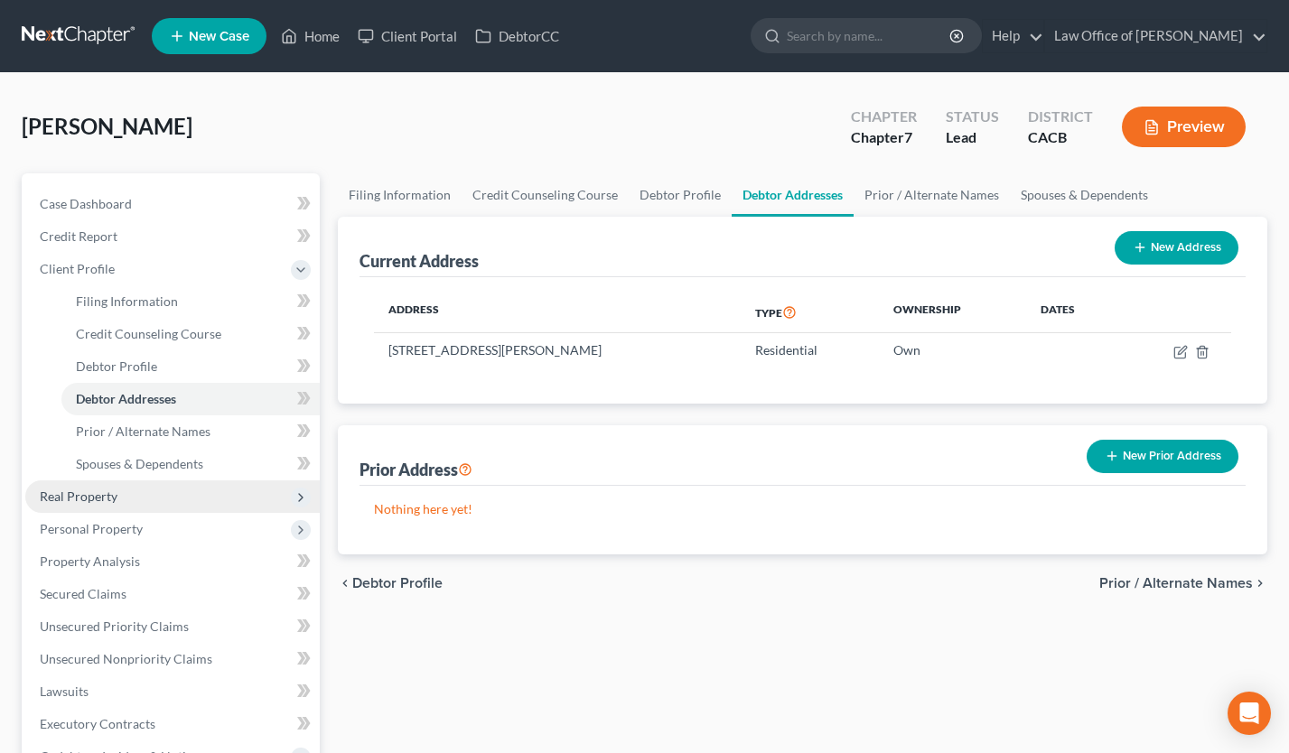
click at [163, 497] on span "Real Property" at bounding box center [172, 497] width 295 height 33
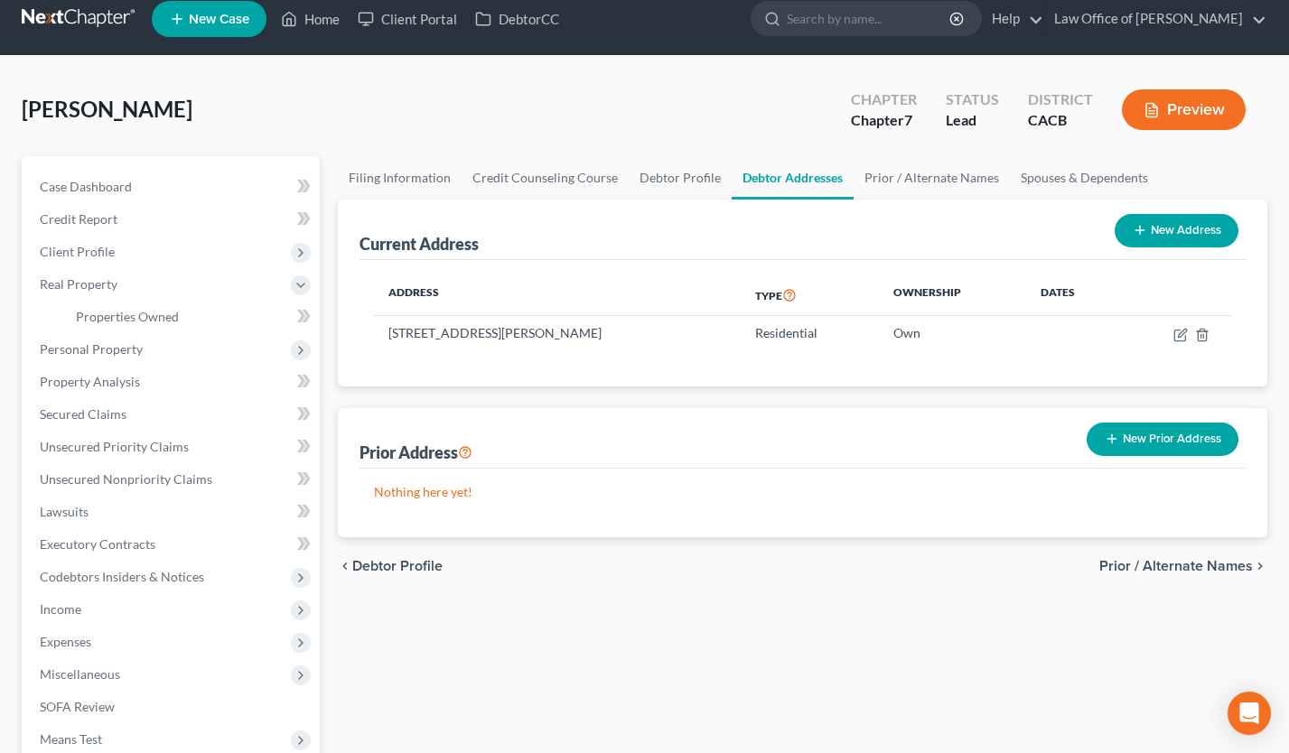
scroll to position [238, 0]
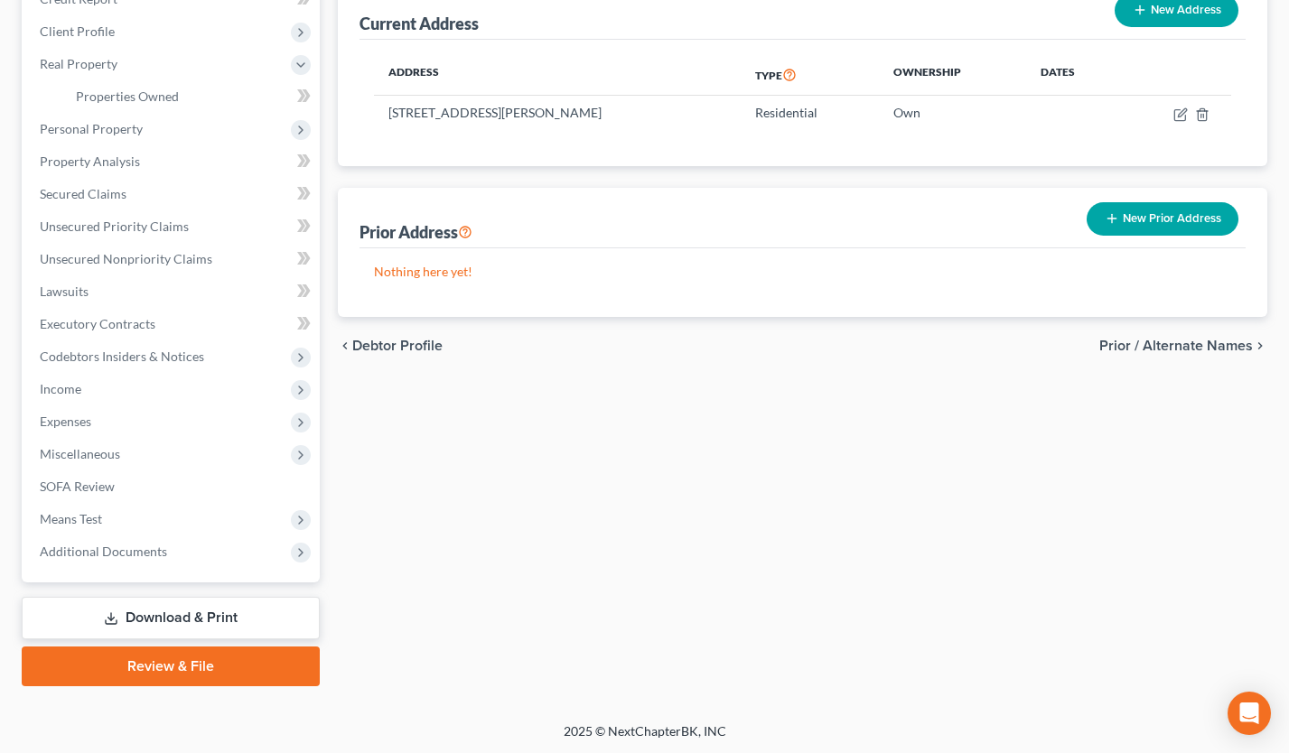
click at [182, 626] on link "Download & Print" at bounding box center [171, 618] width 298 height 42
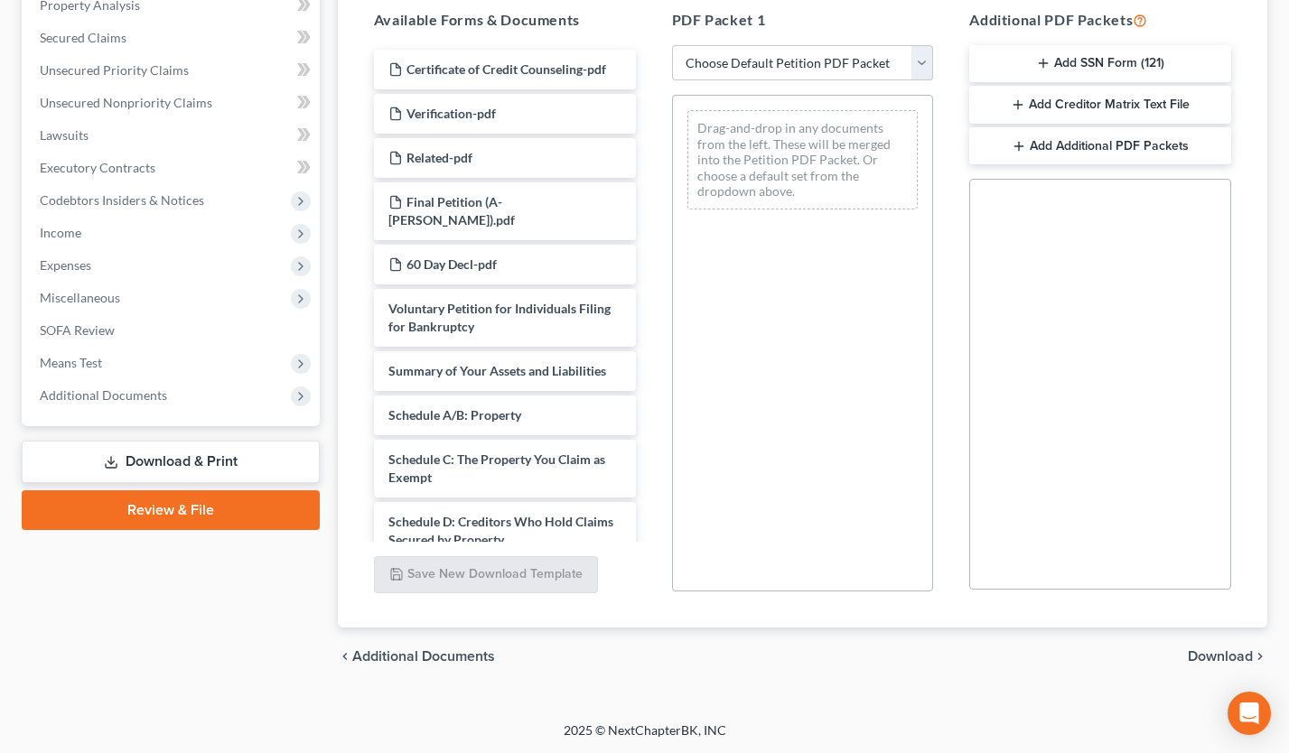
click at [199, 510] on link "Review & File" at bounding box center [171, 511] width 298 height 40
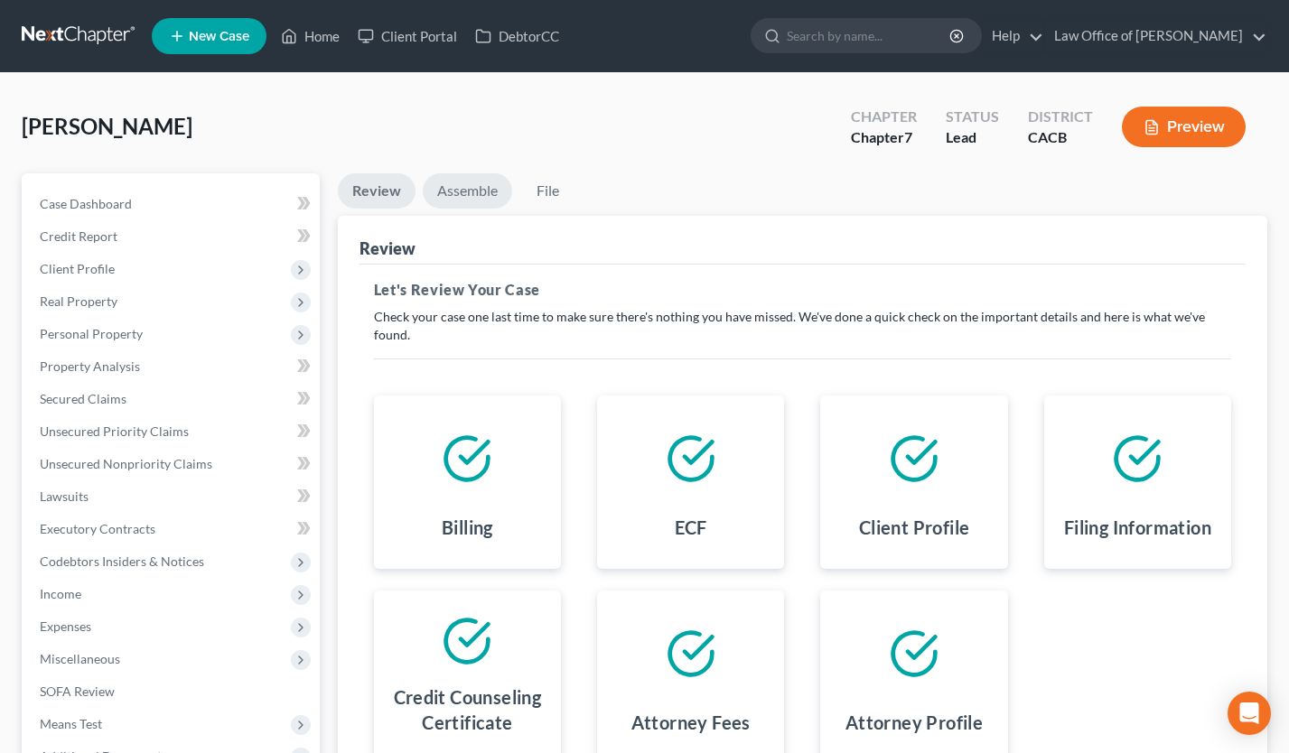
click at [452, 183] on link "Assemble" at bounding box center [467, 190] width 89 height 35
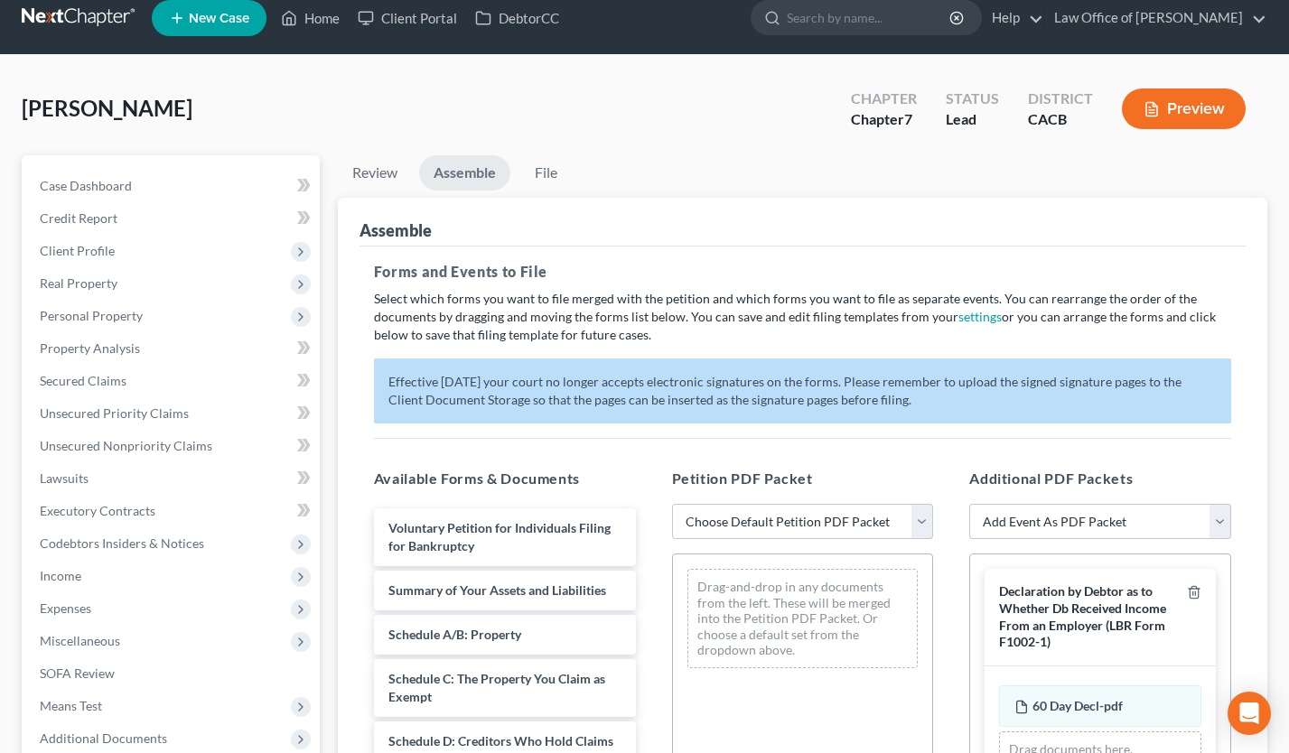
scroll to position [477, 0]
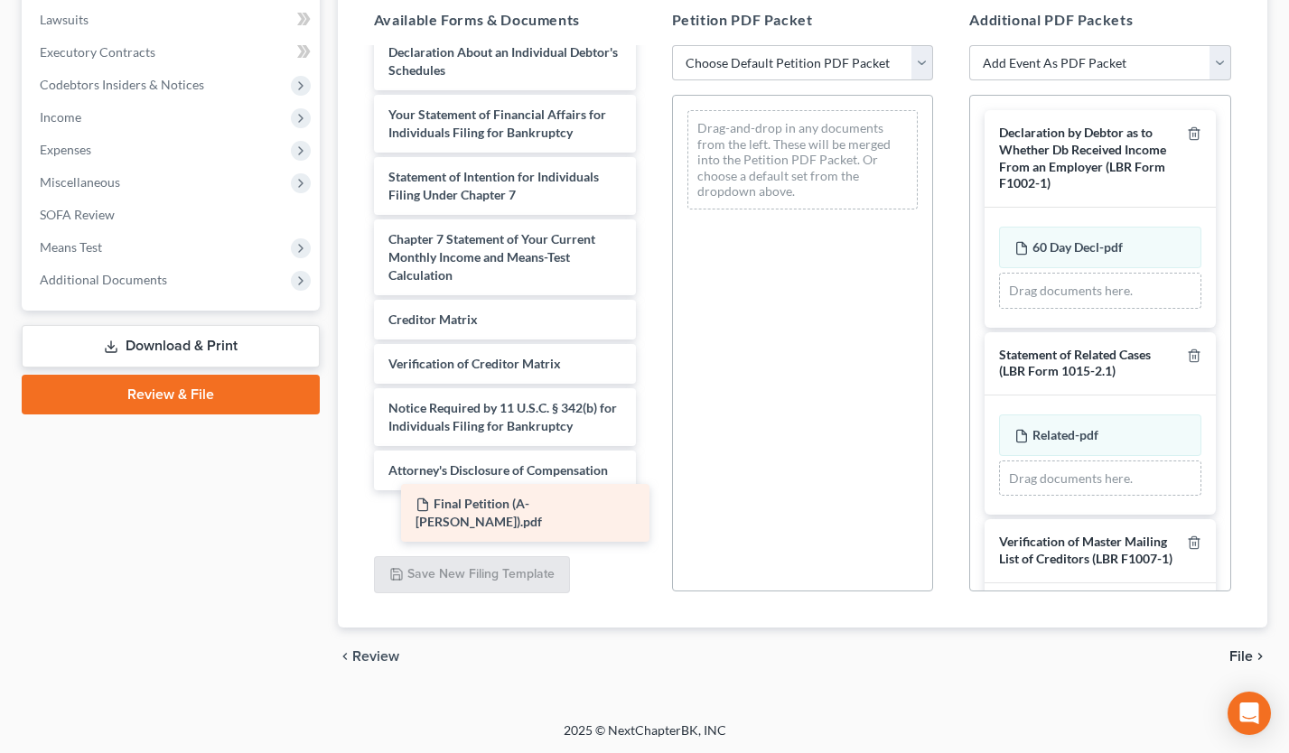
drag, startPoint x: 534, startPoint y: 521, endPoint x: 829, endPoint y: 387, distance: 324.7
click at [650, 387] on div "Final Petition (A- Gevorgyan).pdf Voluntary Petition for Individuals Filing for…" at bounding box center [505, 16] width 291 height 1035
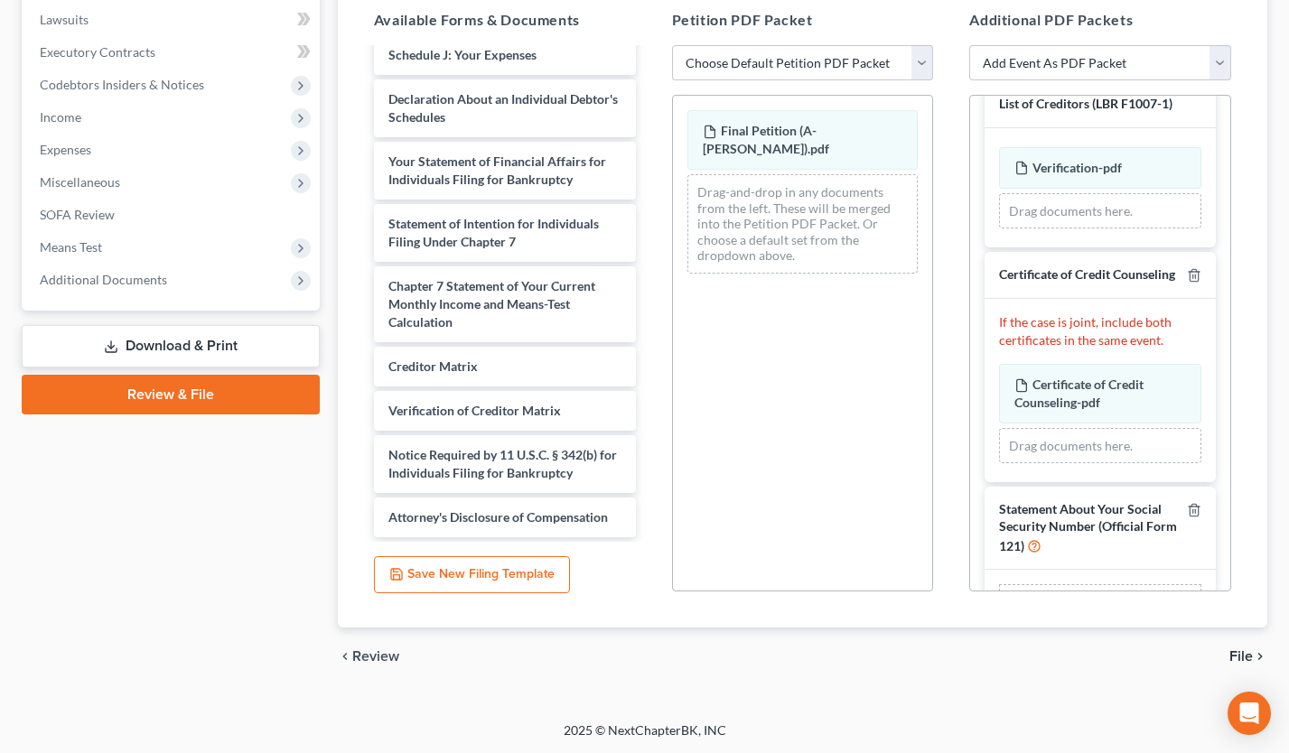
scroll to position [555, 0]
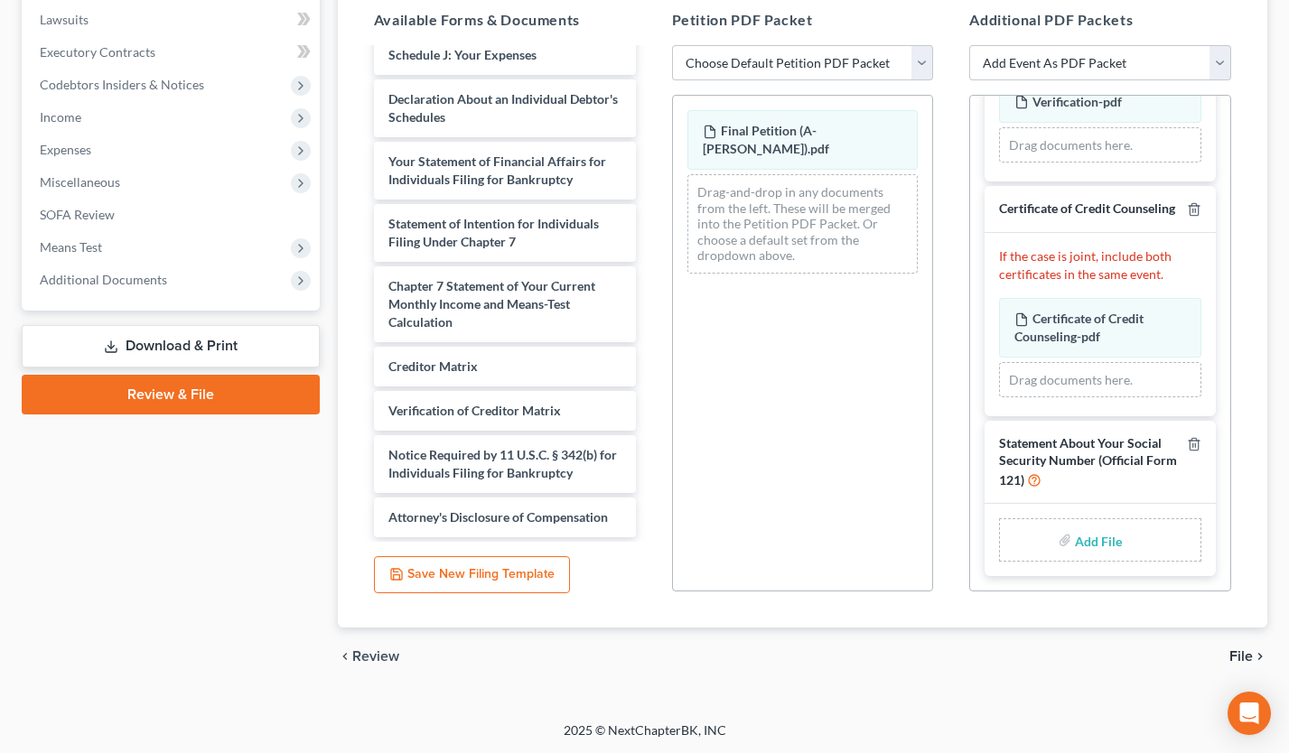
click at [1089, 540] on input "file" at bounding box center [1096, 540] width 43 height 33
type input "C:\fakepath\StmtSSN(Gevorgyan).pdf"
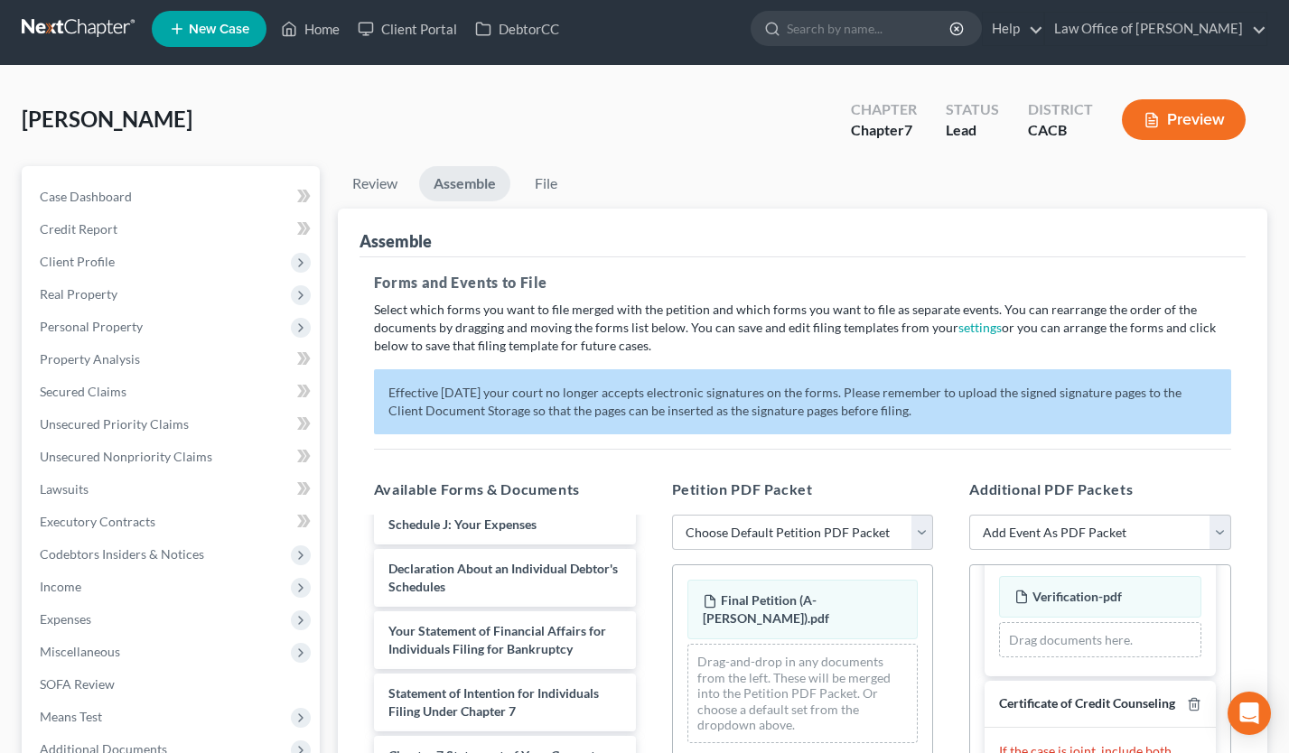
scroll to position [0, 0]
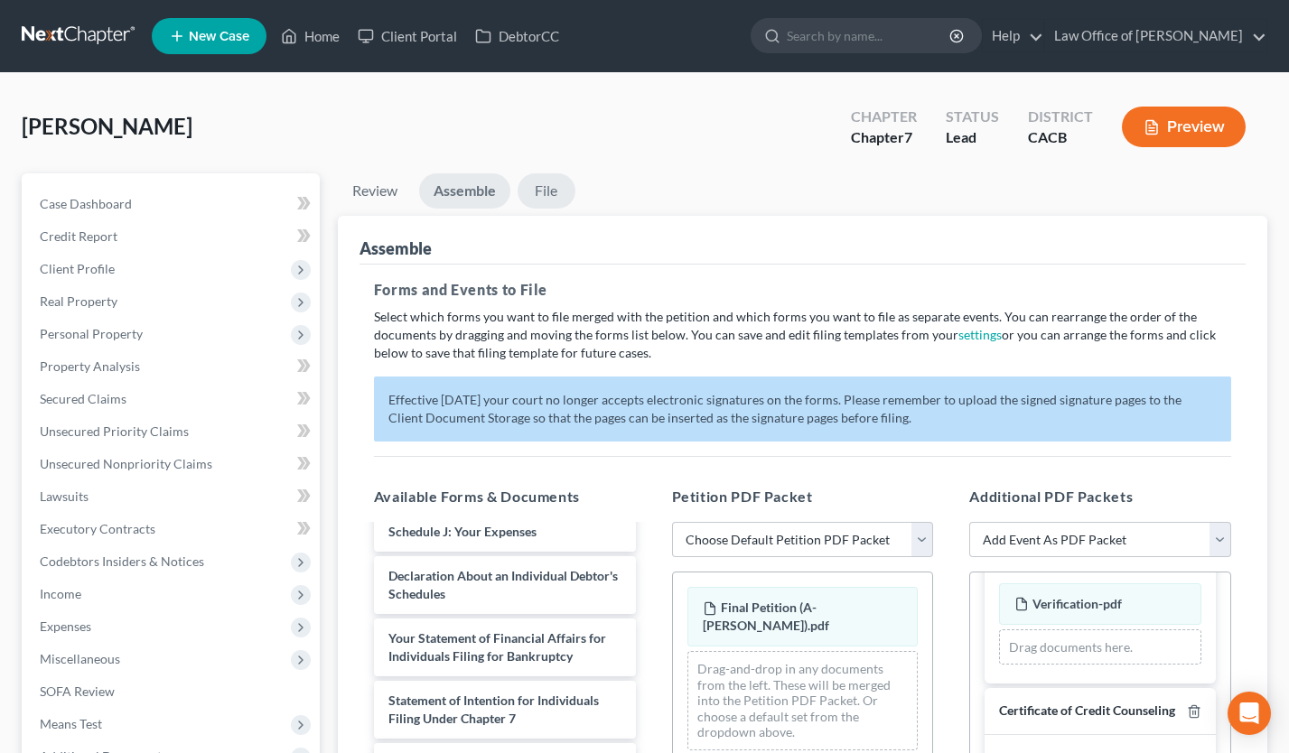
click at [542, 194] on link "File" at bounding box center [547, 190] width 58 height 35
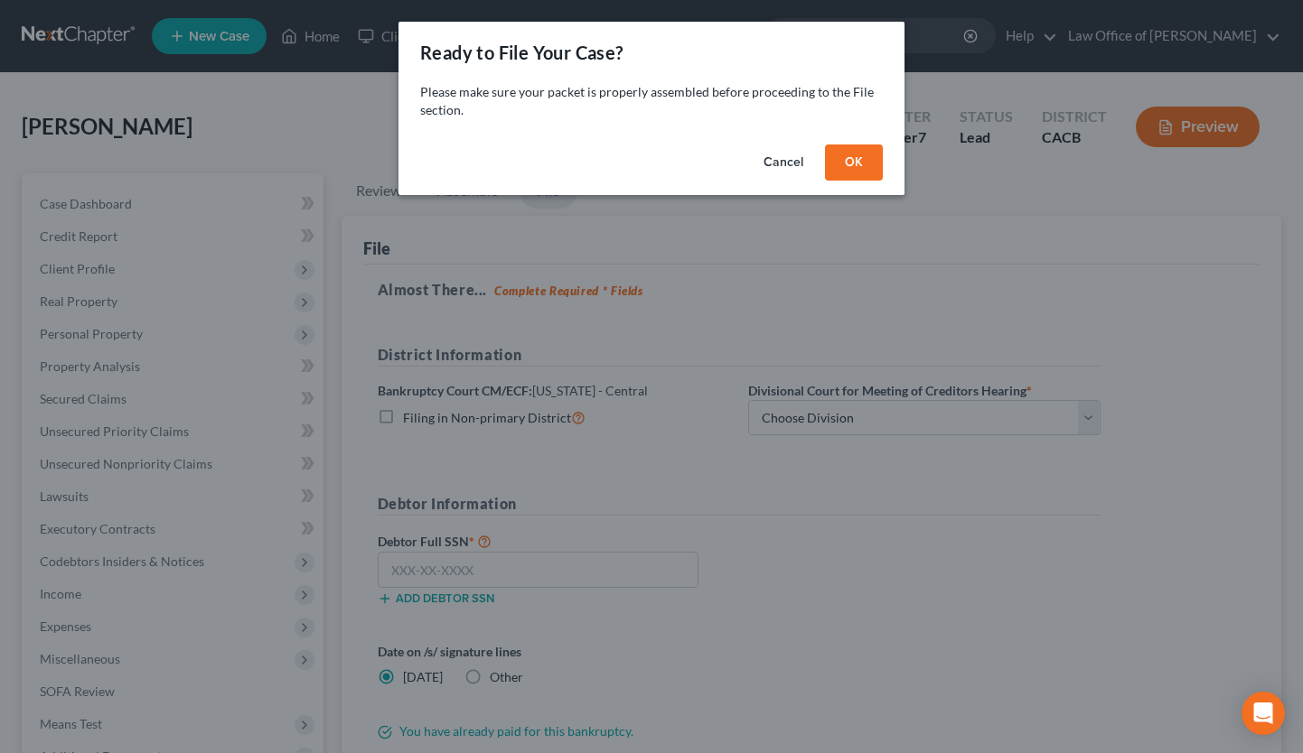
click at [856, 160] on button "OK" at bounding box center [854, 163] width 58 height 36
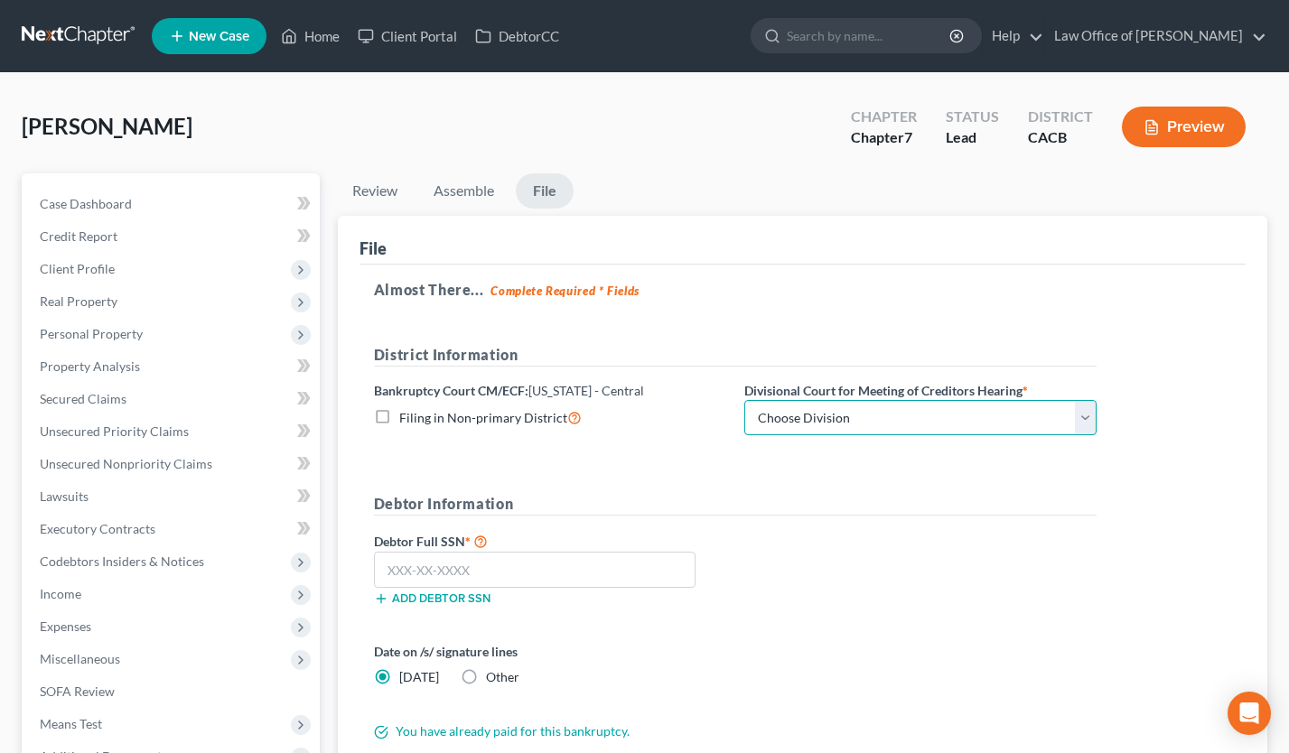
click at [854, 412] on select "Choose Division [GEOGRAPHIC_DATA][PERSON_NAME] [GEOGRAPHIC_DATA] [GEOGRAPHIC_DA…" at bounding box center [920, 418] width 352 height 36
select select "1"
click at [744, 400] on select "Choose Division [GEOGRAPHIC_DATA][PERSON_NAME] [GEOGRAPHIC_DATA] [GEOGRAPHIC_DA…" at bounding box center [920, 418] width 352 height 36
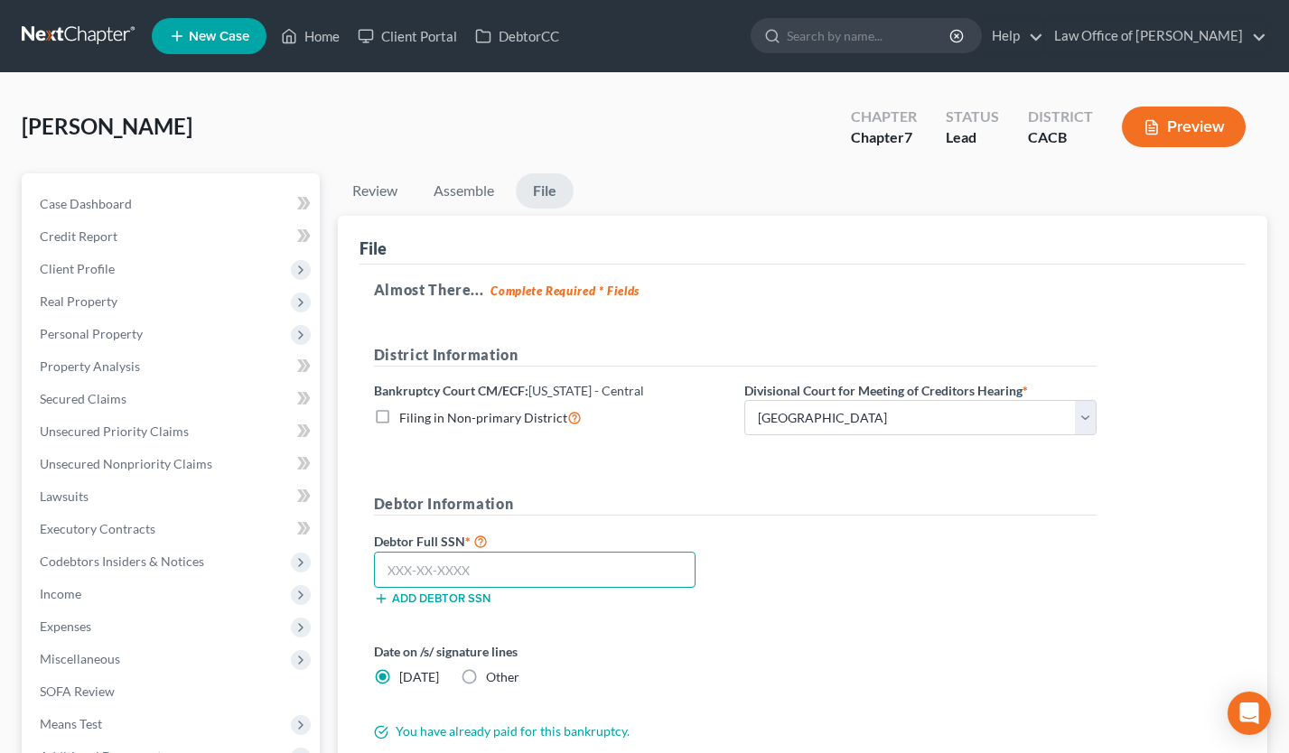
click at [422, 569] on input "text" at bounding box center [535, 570] width 322 height 36
type input "622-39-2234"
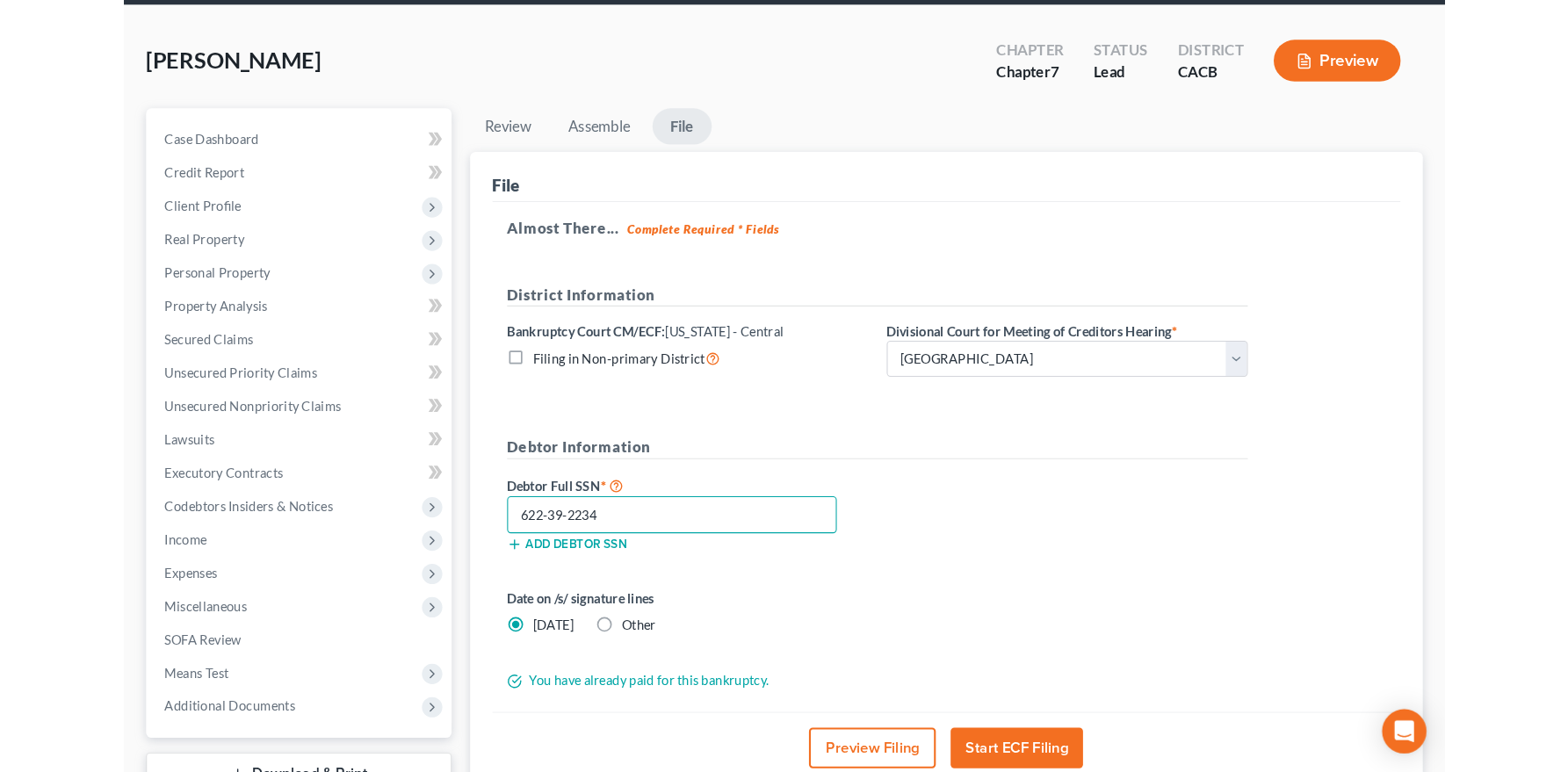
scroll to position [70, 0]
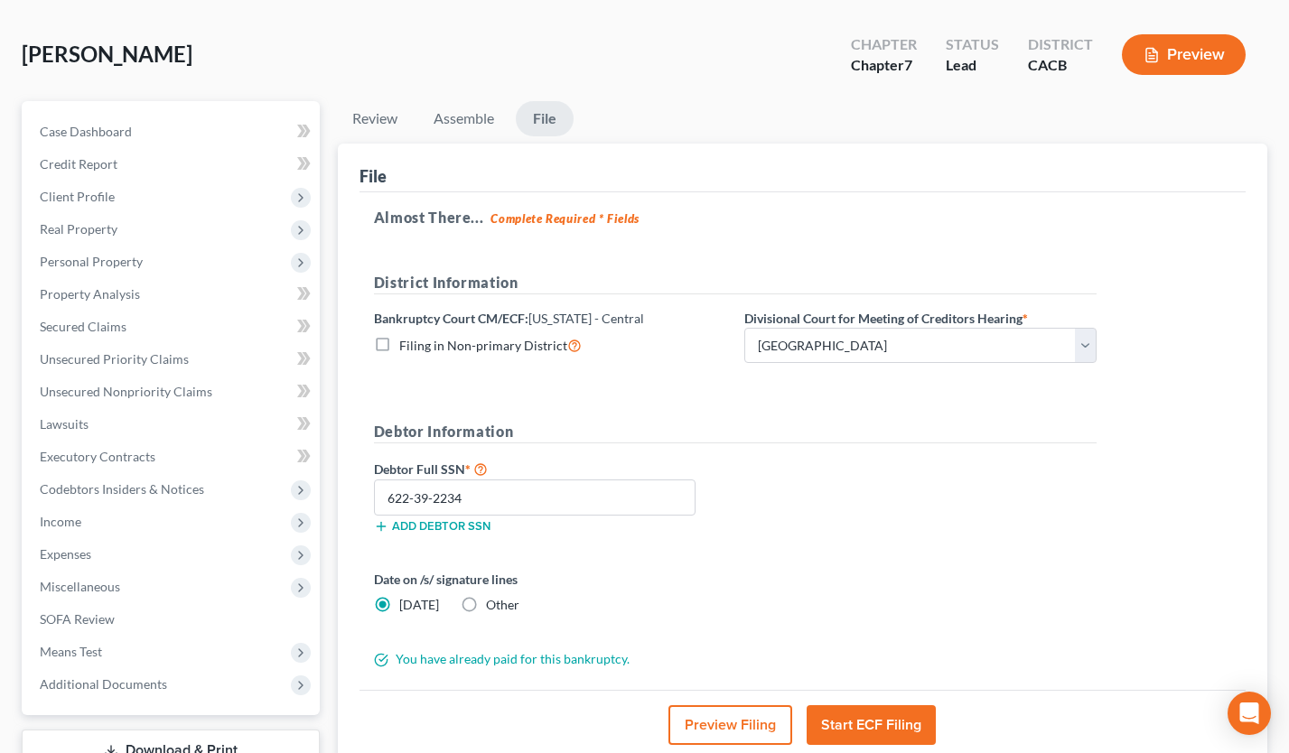
click at [721, 725] on button "Preview Filing" at bounding box center [731, 726] width 124 height 40
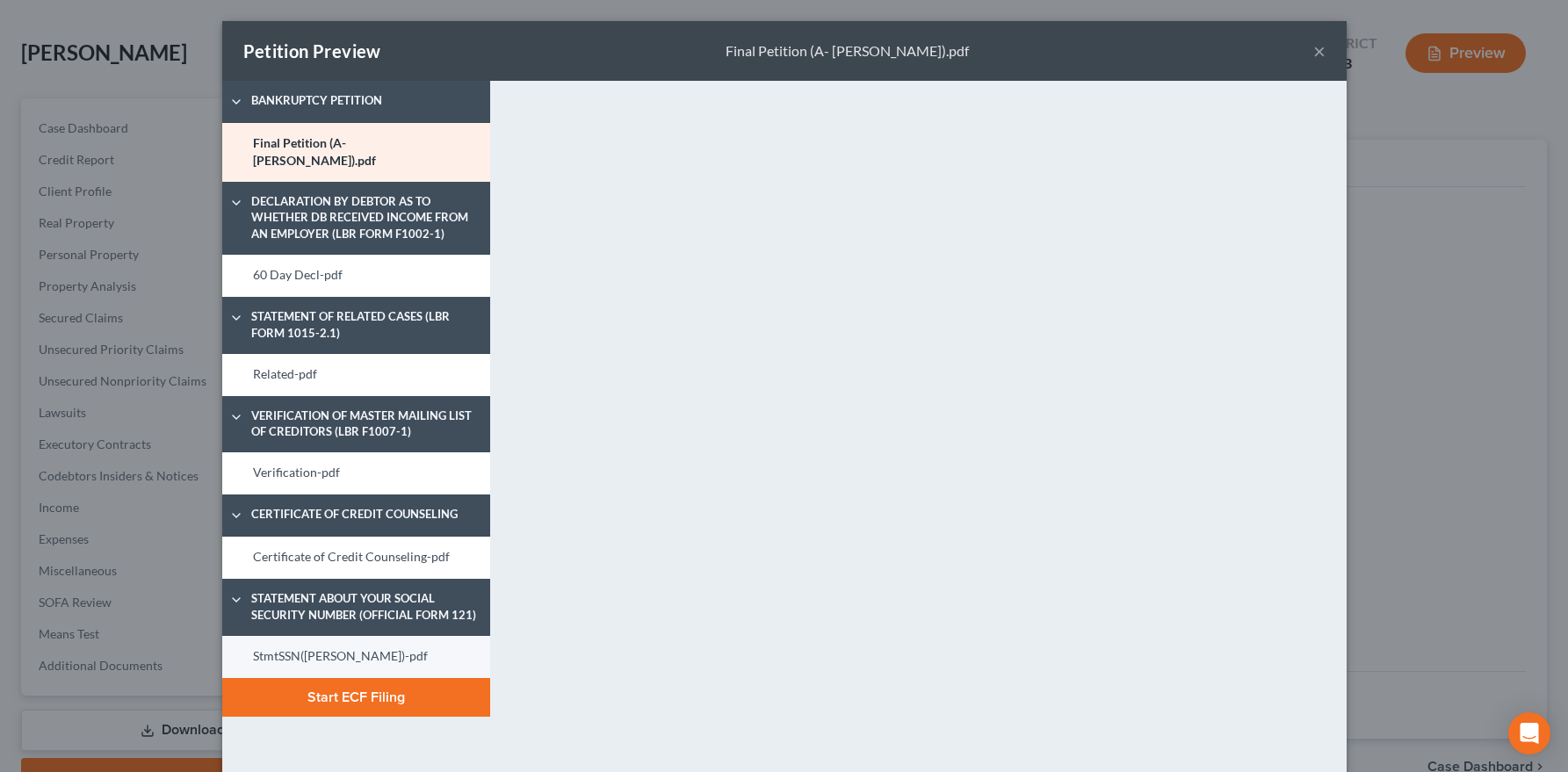
click at [315, 639] on link "StmtSSN(Gevorgyan)-pdf" at bounding box center [357, 656] width 268 height 42
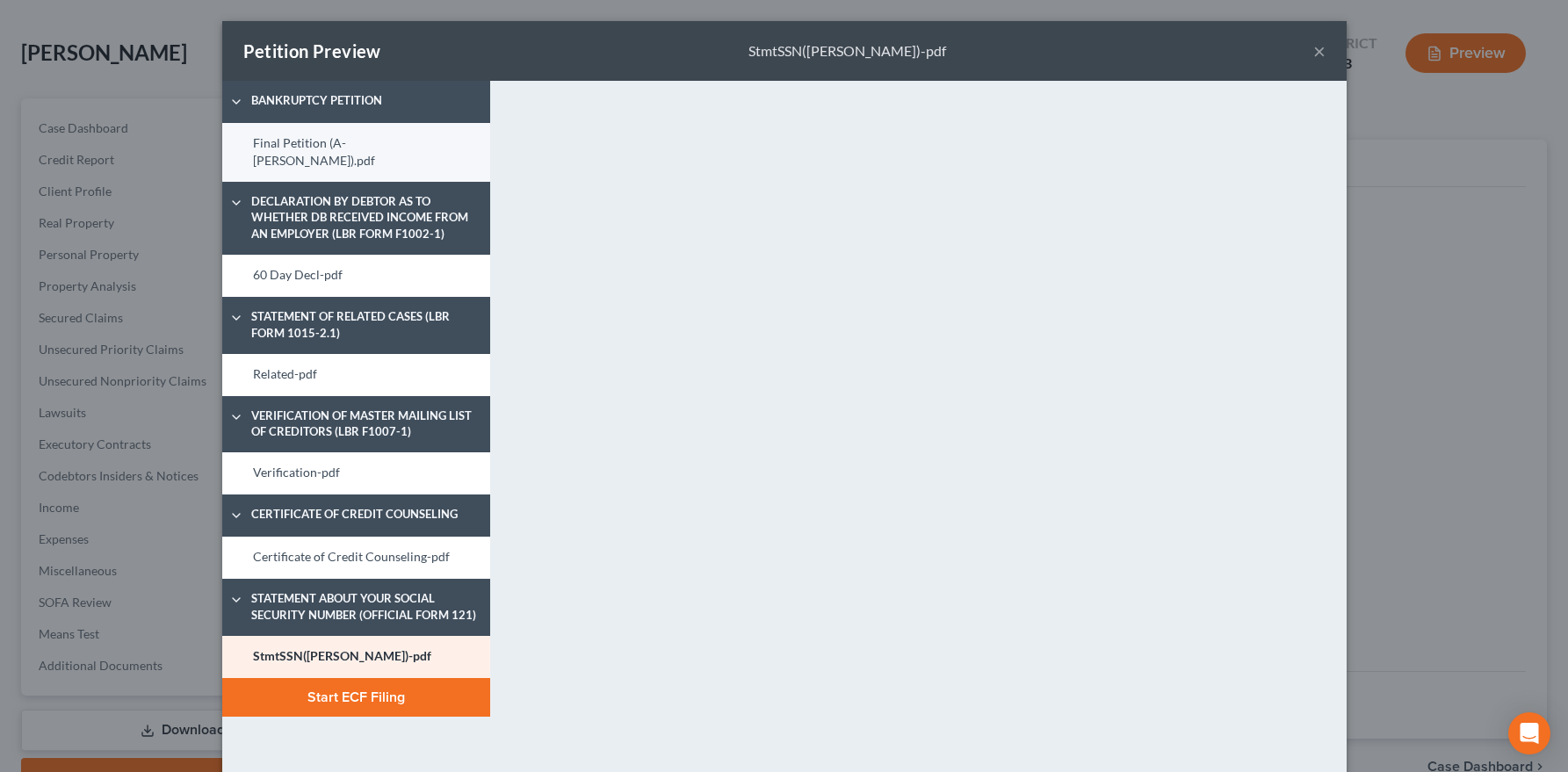
click at [290, 147] on link "Final Petition (A- Gevorgyan).pdf" at bounding box center [357, 152] width 268 height 59
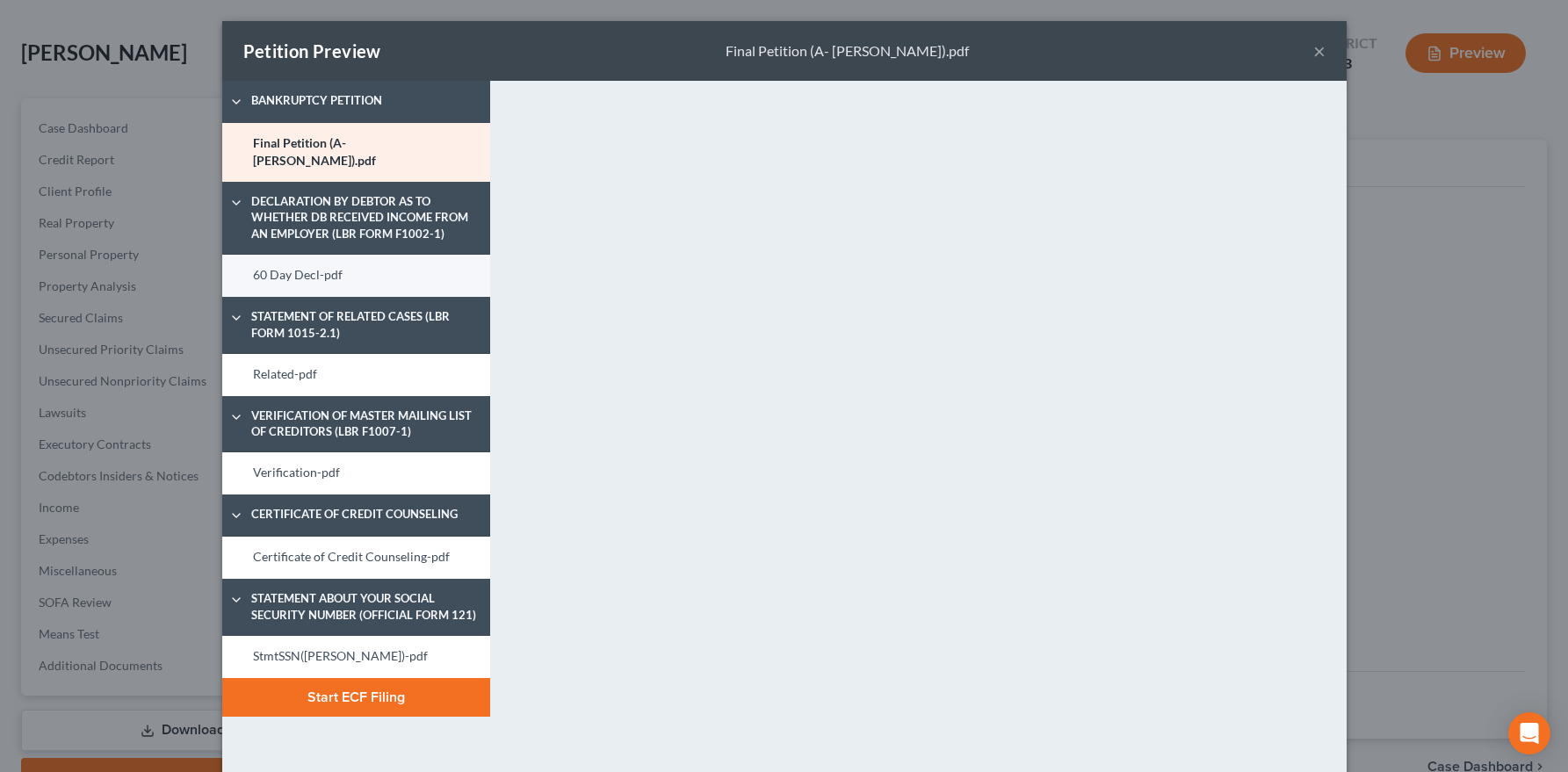
click at [301, 260] on link "60 Day Decl-pdf" at bounding box center [357, 275] width 268 height 42
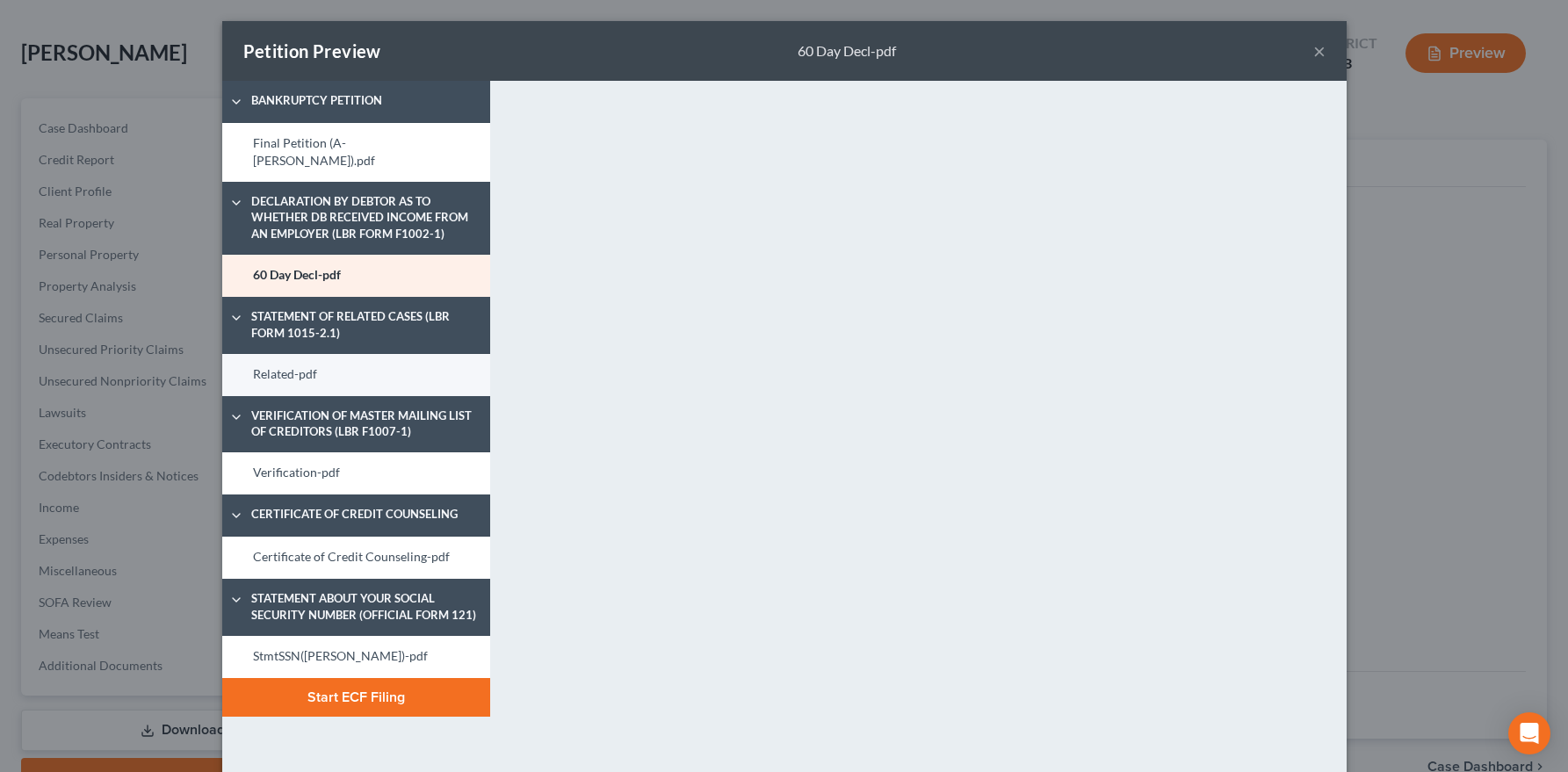
click at [323, 359] on link "Related-pdf" at bounding box center [357, 374] width 268 height 42
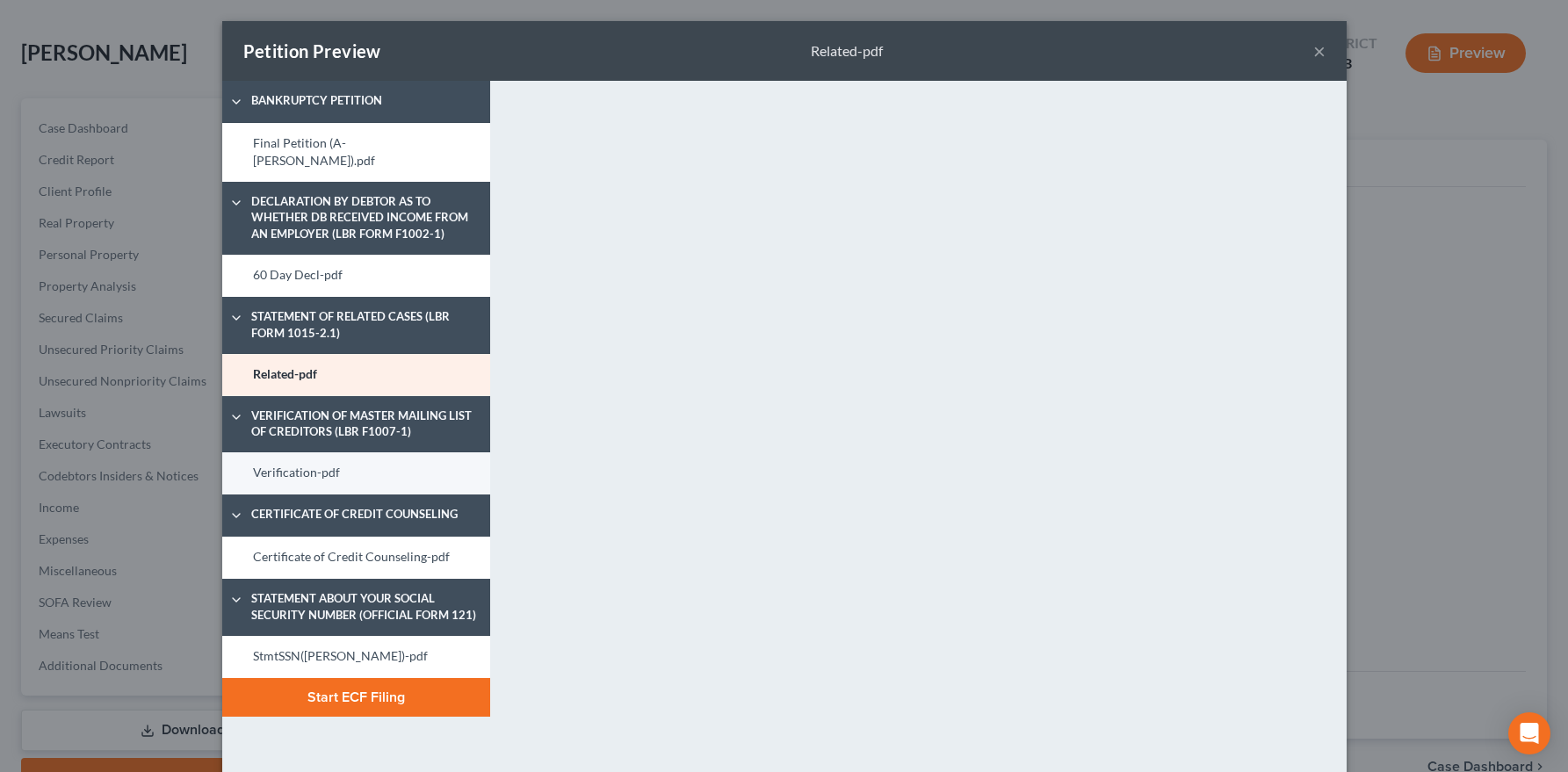
click at [329, 467] on link "Verification-pdf" at bounding box center [357, 473] width 268 height 42
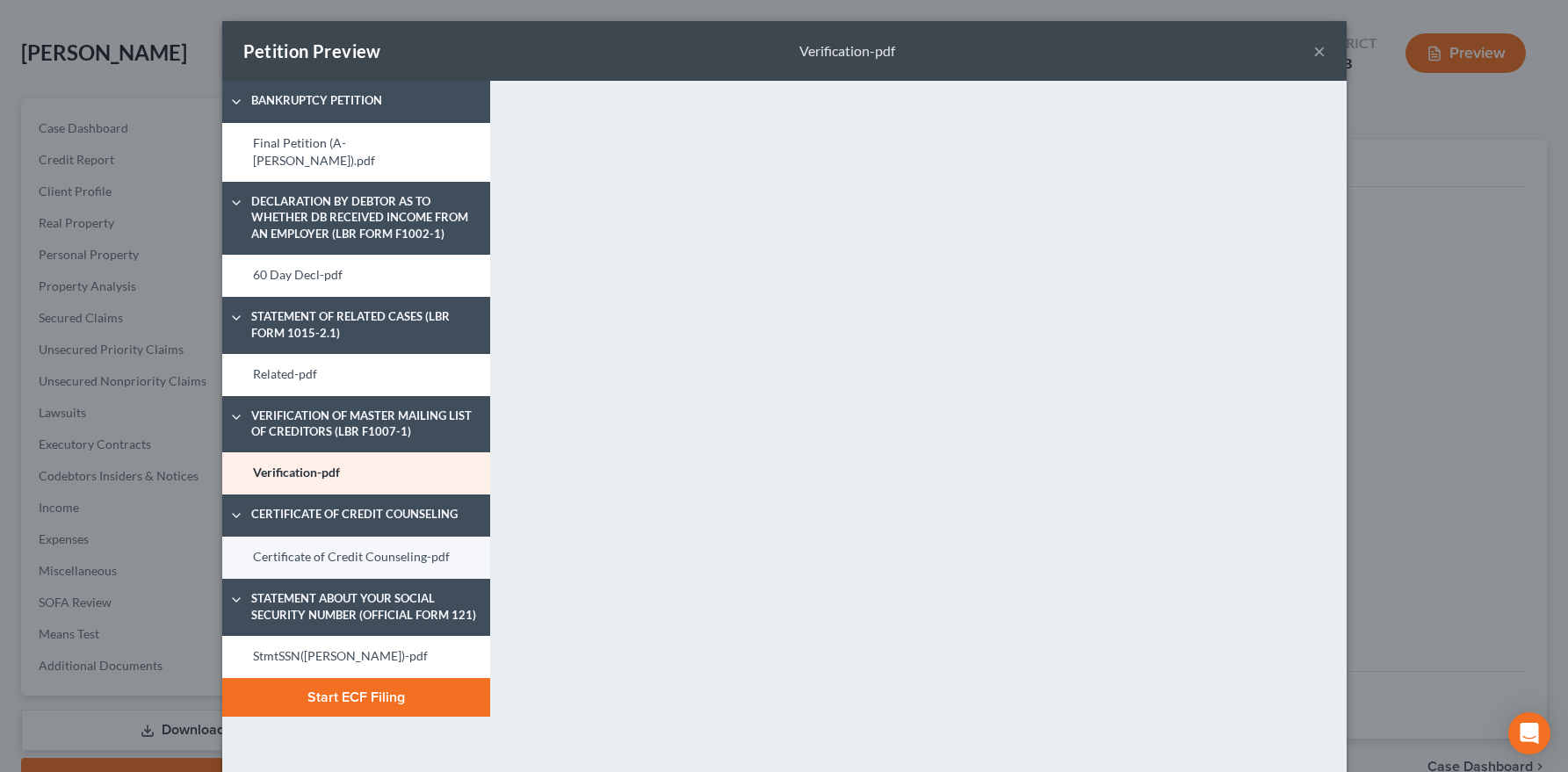
click at [369, 550] on link "Certificate of Credit Counseling-pdf" at bounding box center [357, 557] width 268 height 42
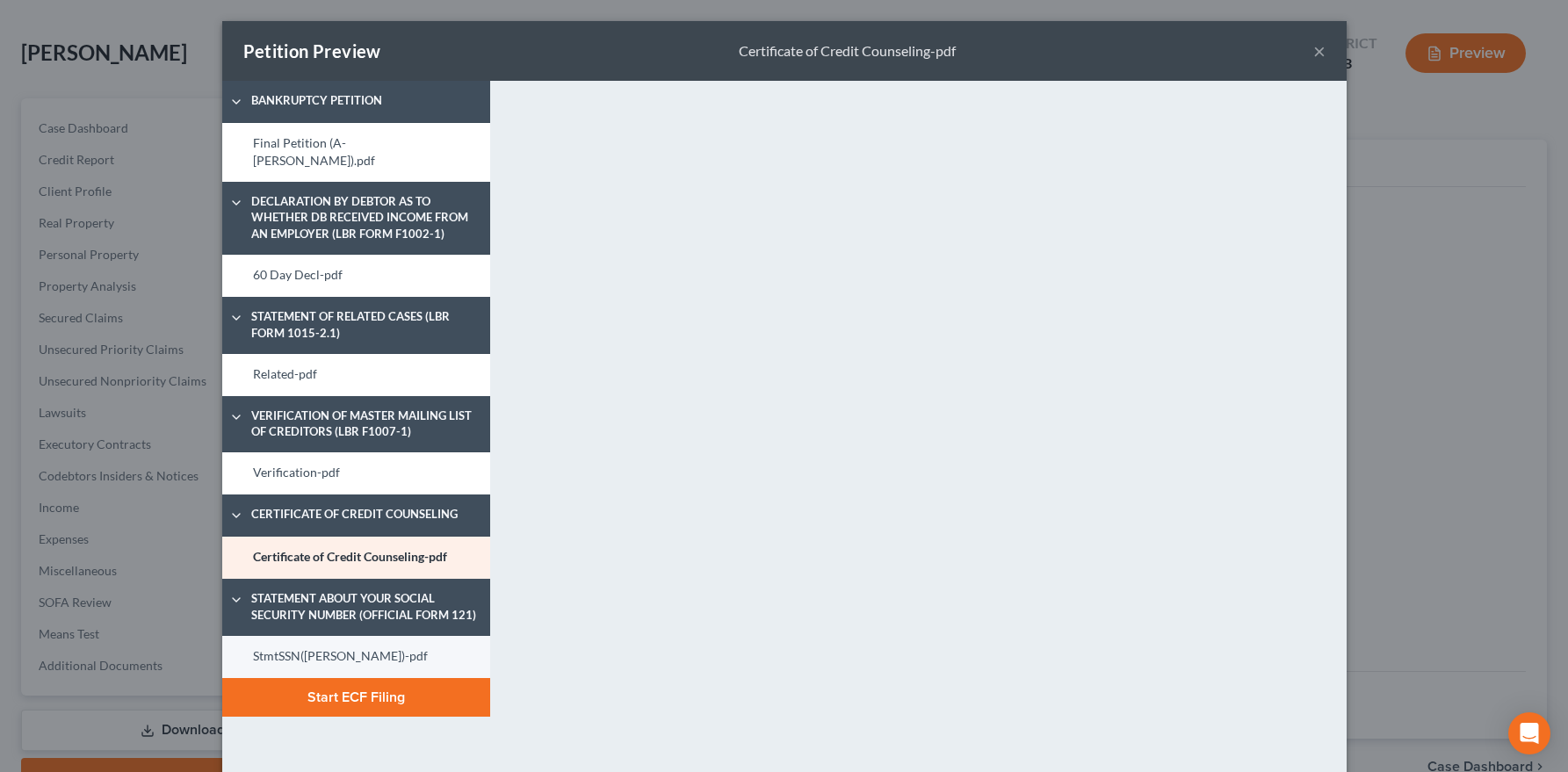
click at [277, 651] on link "StmtSSN(Gevorgyan)-pdf" at bounding box center [357, 656] width 268 height 42
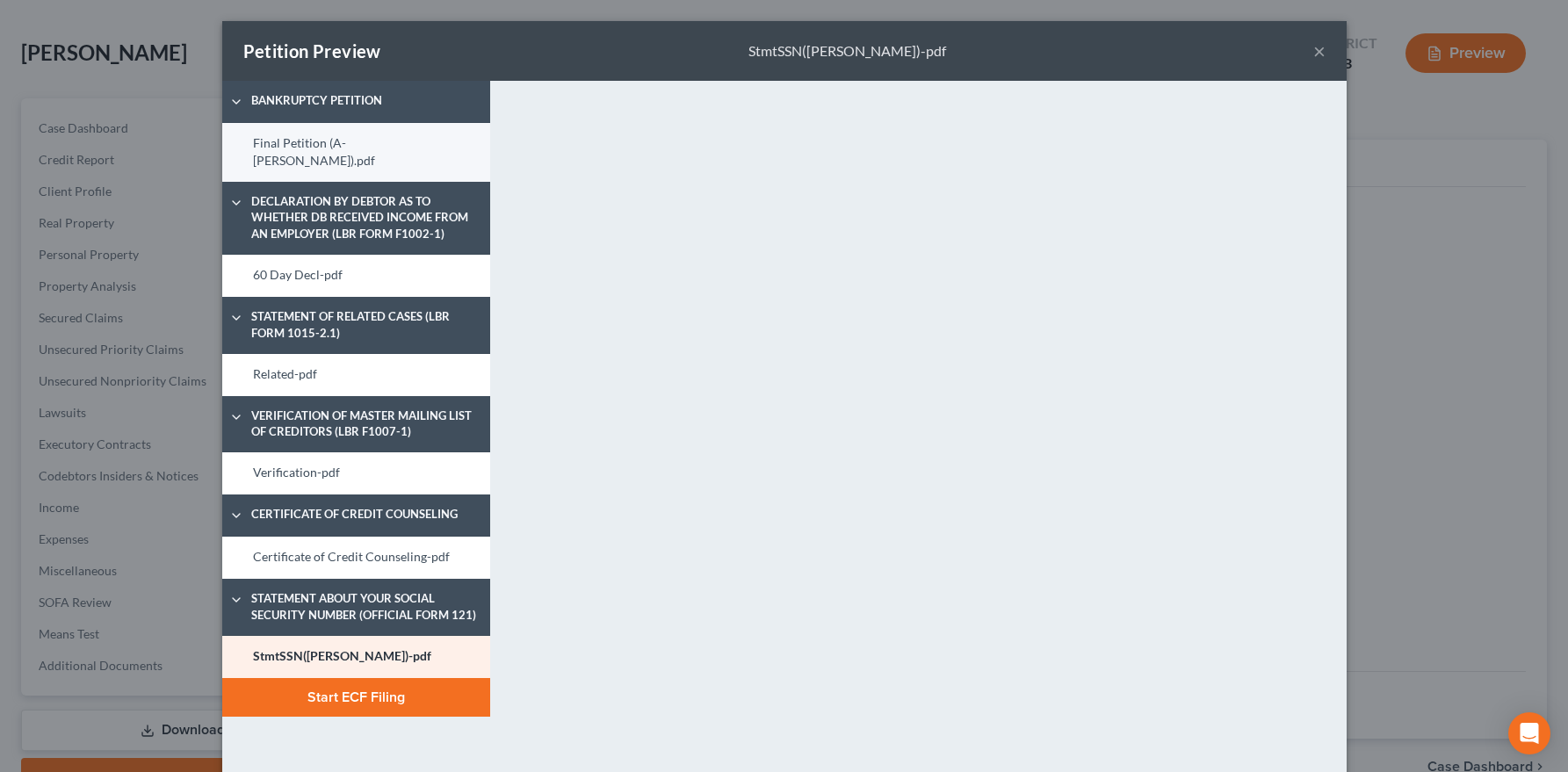
click at [288, 145] on link "Final Petition (A- Gevorgyan).pdf" at bounding box center [357, 152] width 268 height 59
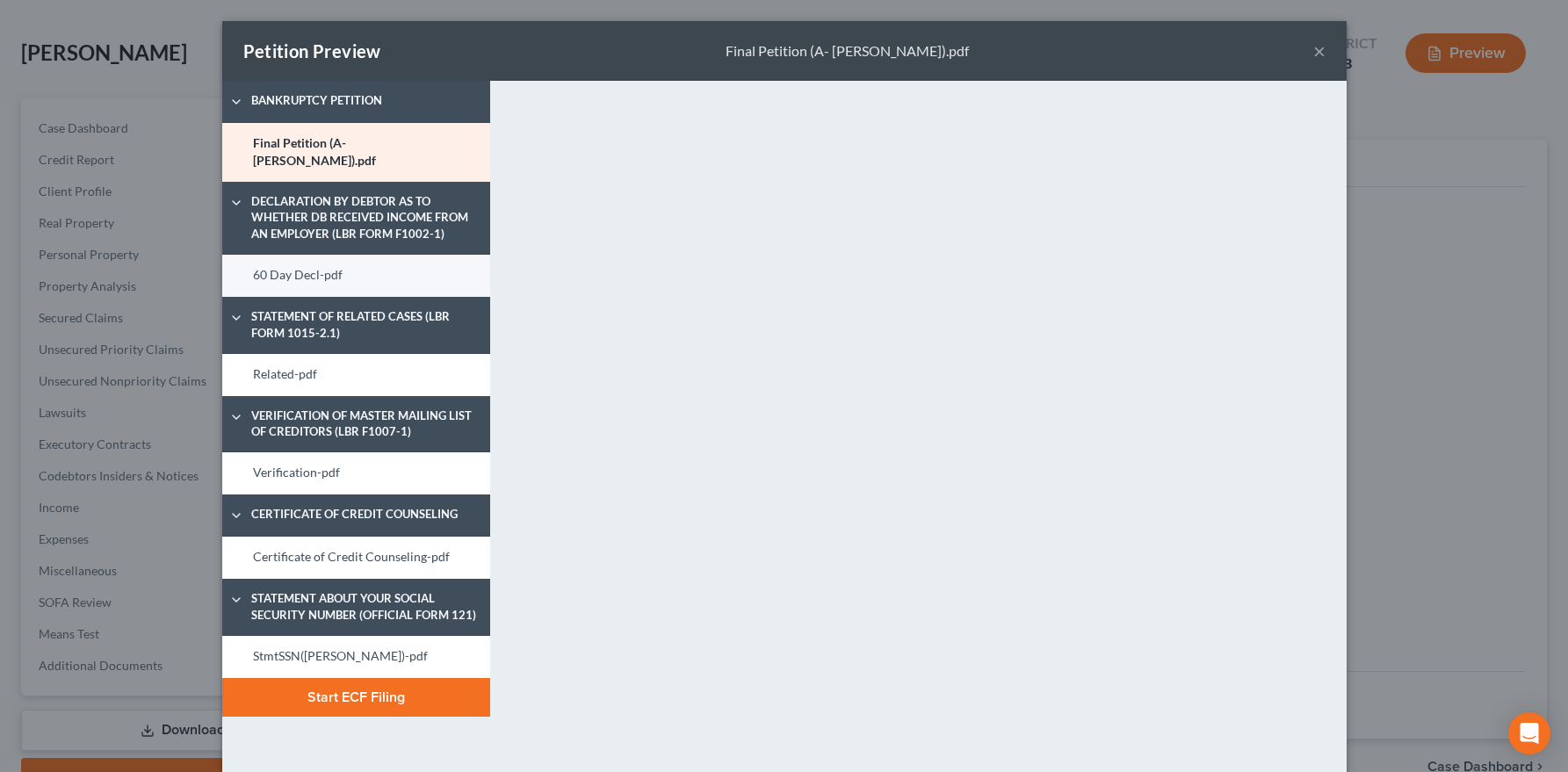
click at [344, 263] on link "60 Day Decl-pdf" at bounding box center [357, 275] width 268 height 42
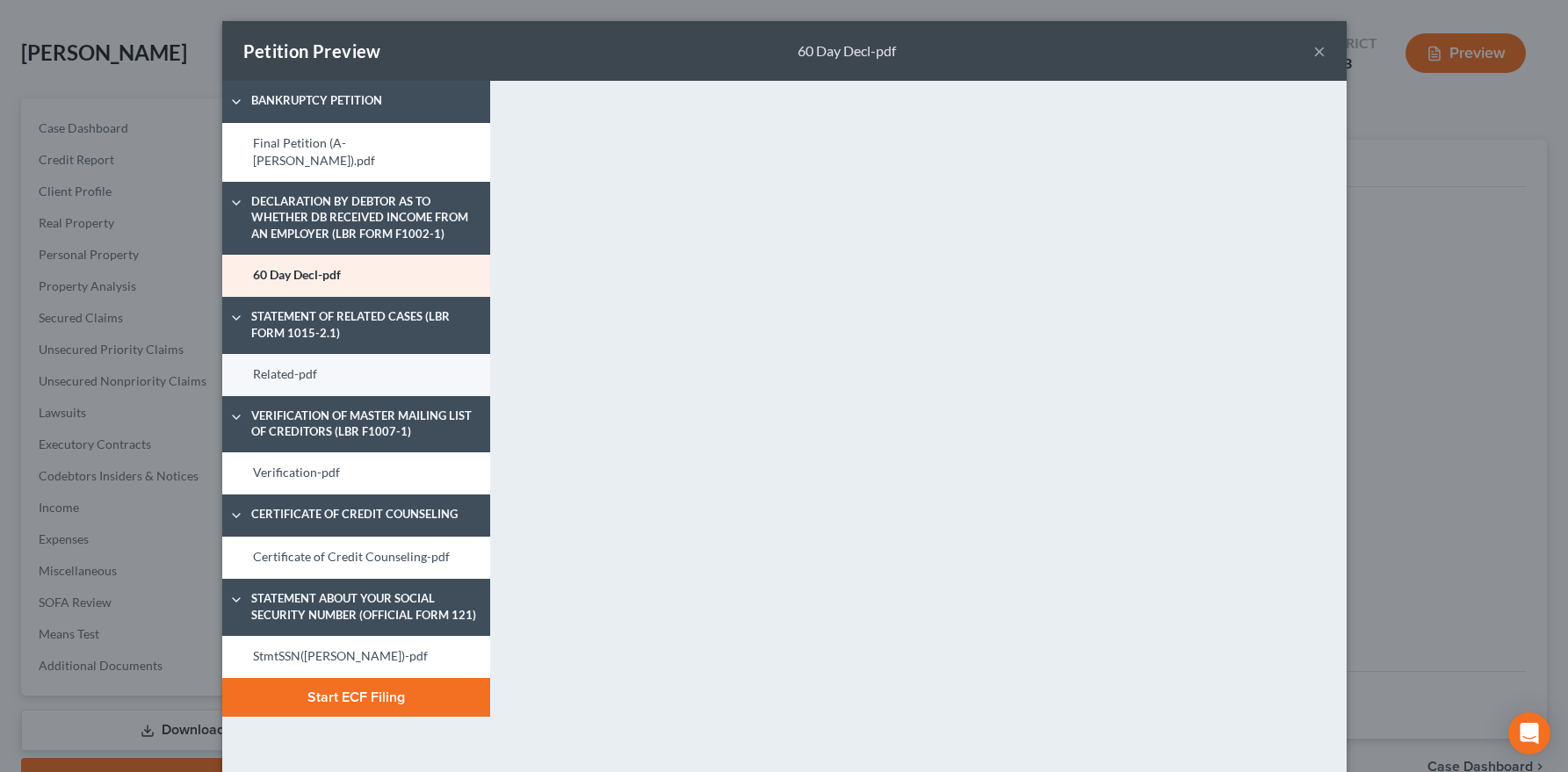
click at [289, 363] on link "Related-pdf" at bounding box center [357, 374] width 268 height 42
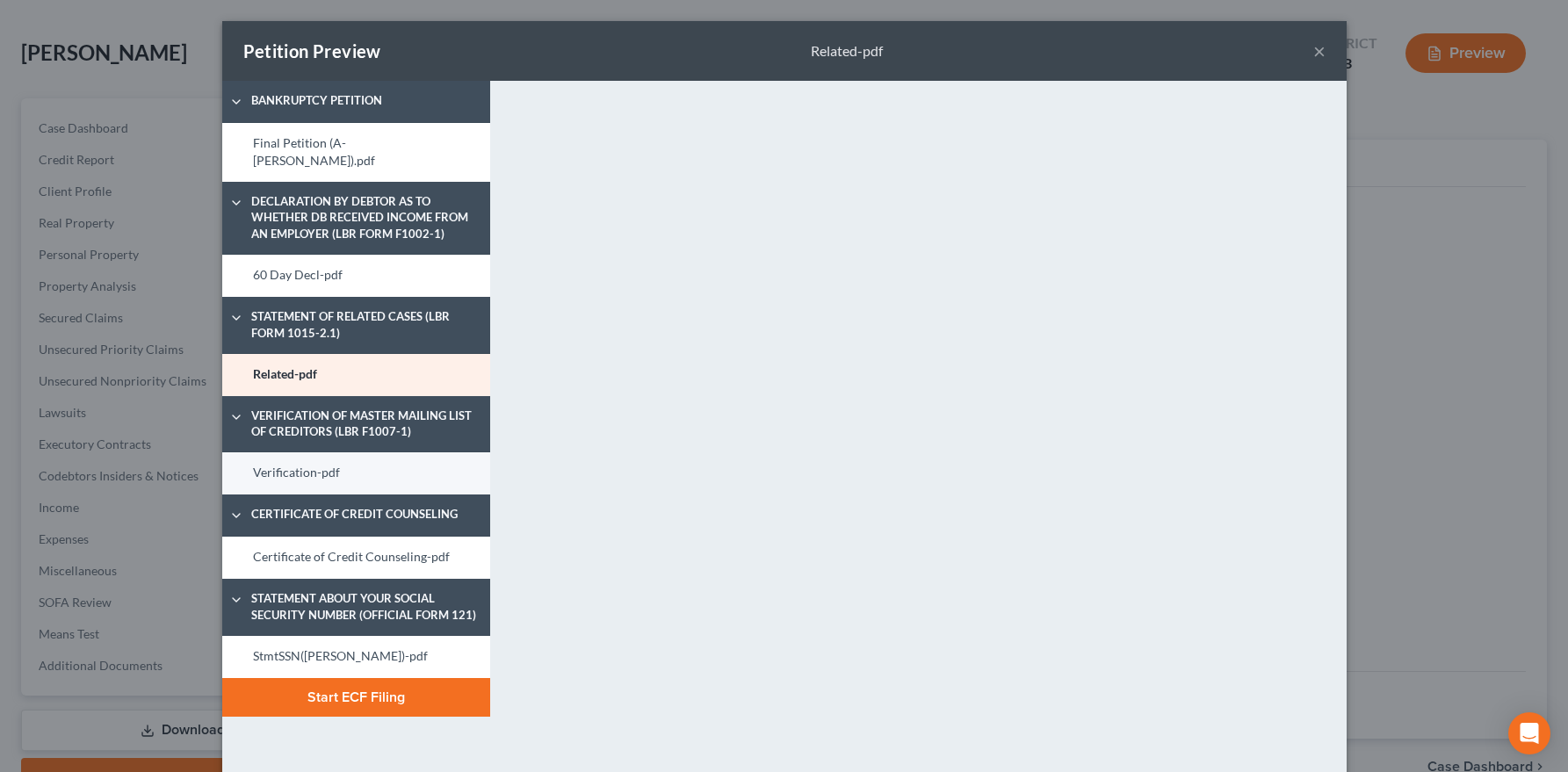
click at [314, 452] on link "Verification-pdf" at bounding box center [357, 473] width 268 height 42
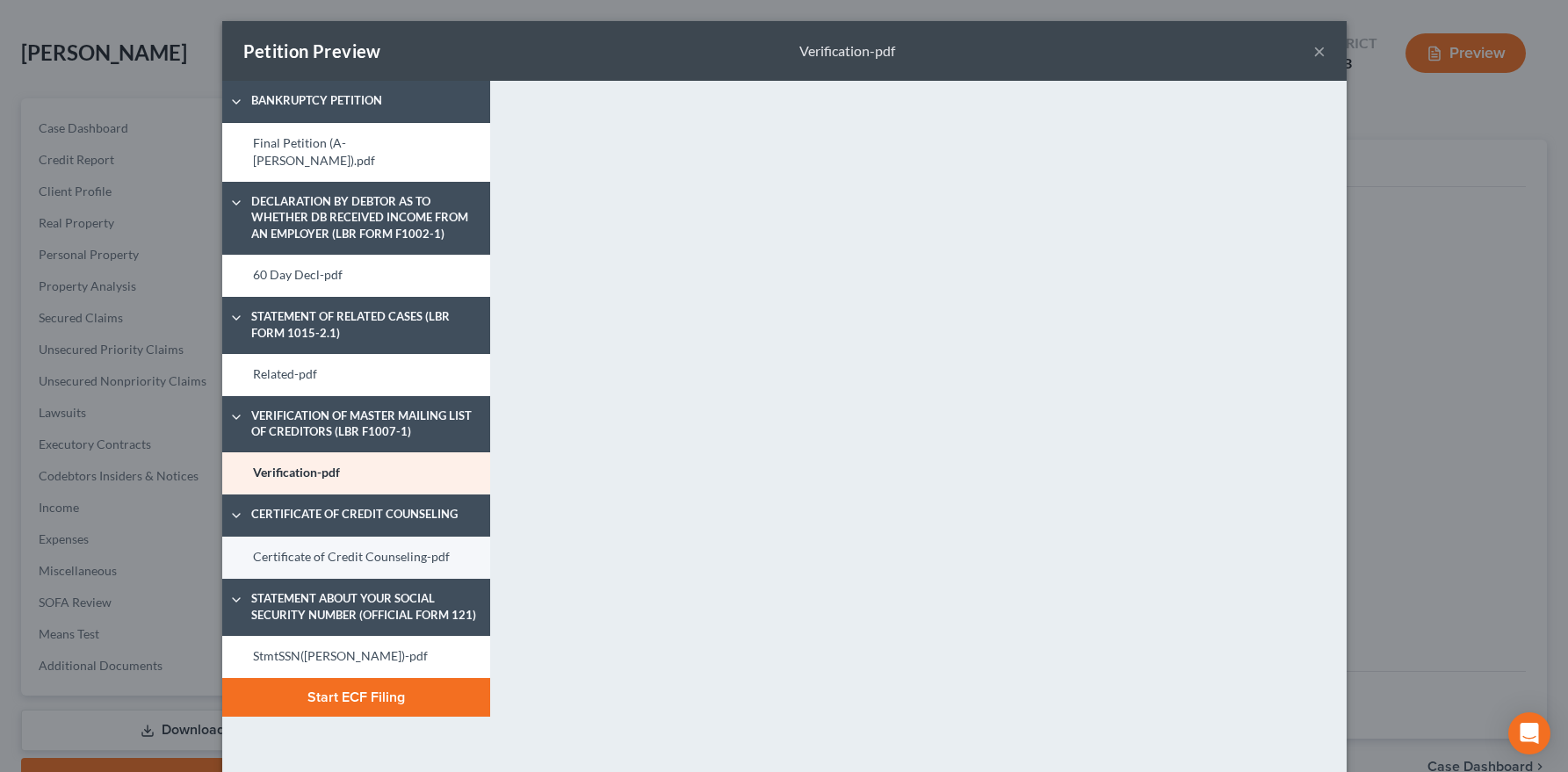
click at [316, 550] on link "Certificate of Credit Counseling-pdf" at bounding box center [357, 557] width 268 height 42
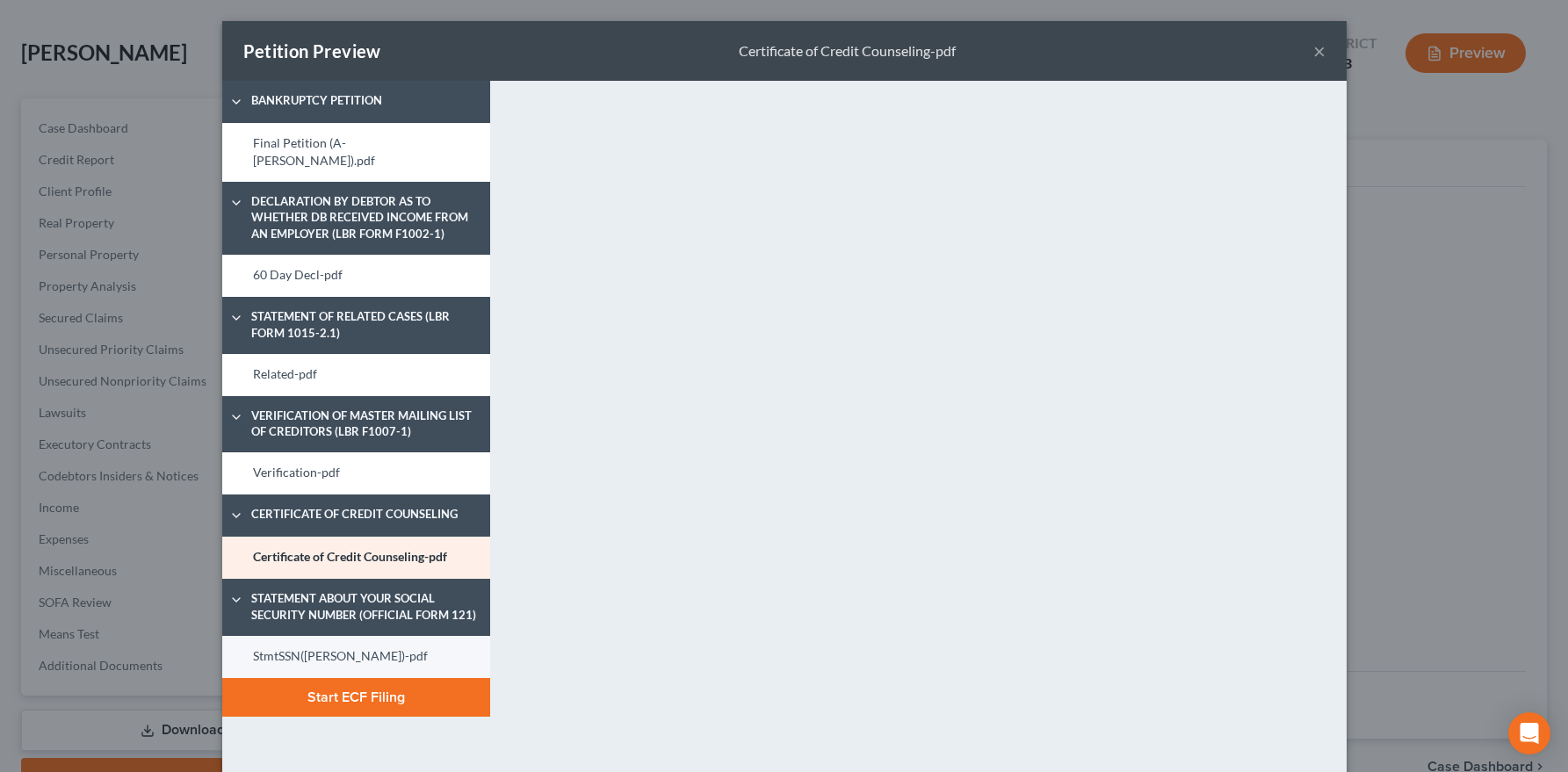
click at [334, 637] on link "StmtSSN(Gevorgyan)-pdf" at bounding box center [357, 656] width 268 height 42
click at [379, 732] on div "Bankruptcy Petition Final Petition (A- Gevorgyan).pdf Declaration by Debtor as …" at bounding box center [357, 476] width 286 height 791
click at [373, 682] on button "Start ECF Filing" at bounding box center [357, 697] width 268 height 39
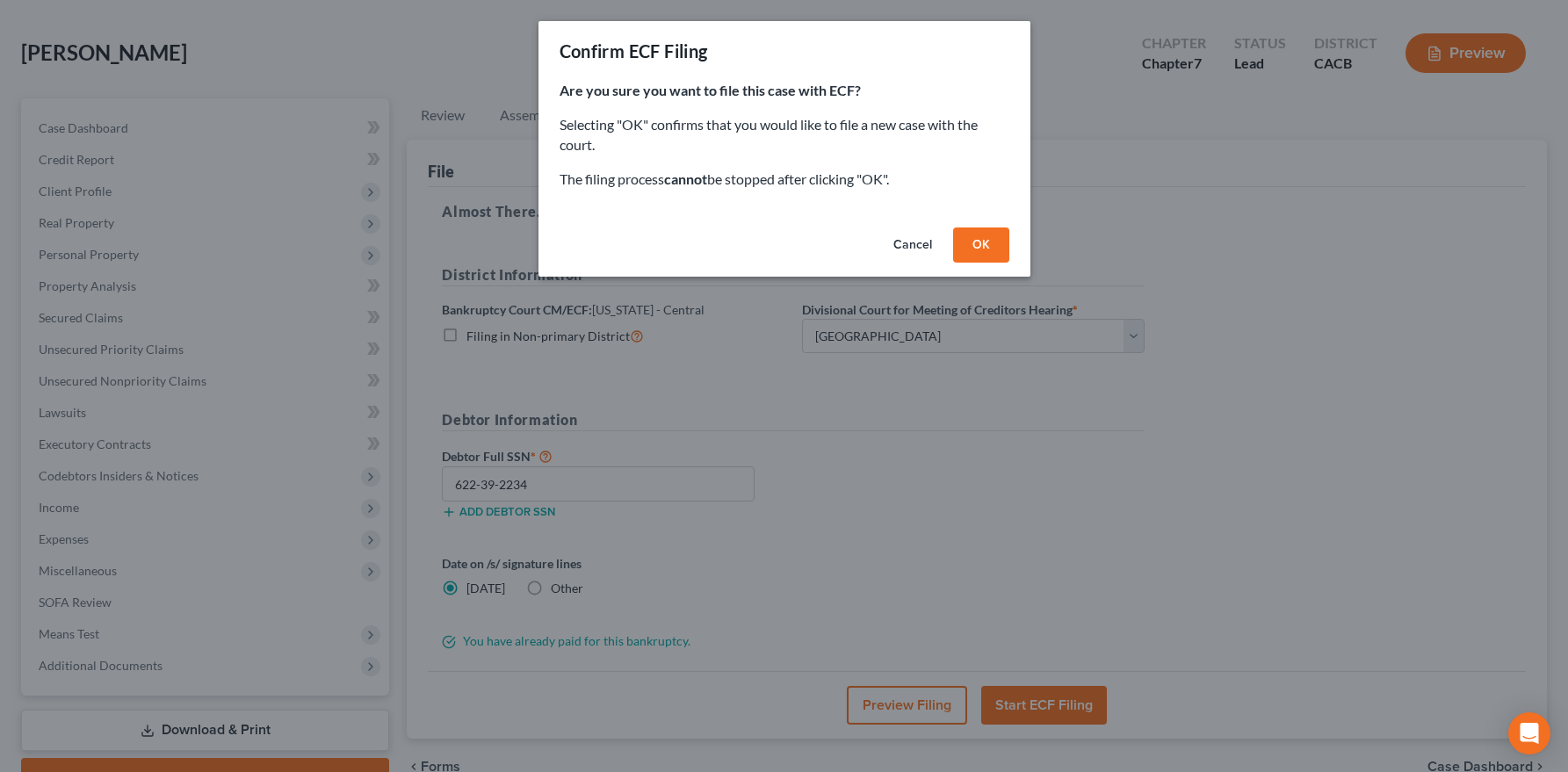
click at [968, 241] on button "OK" at bounding box center [981, 245] width 56 height 35
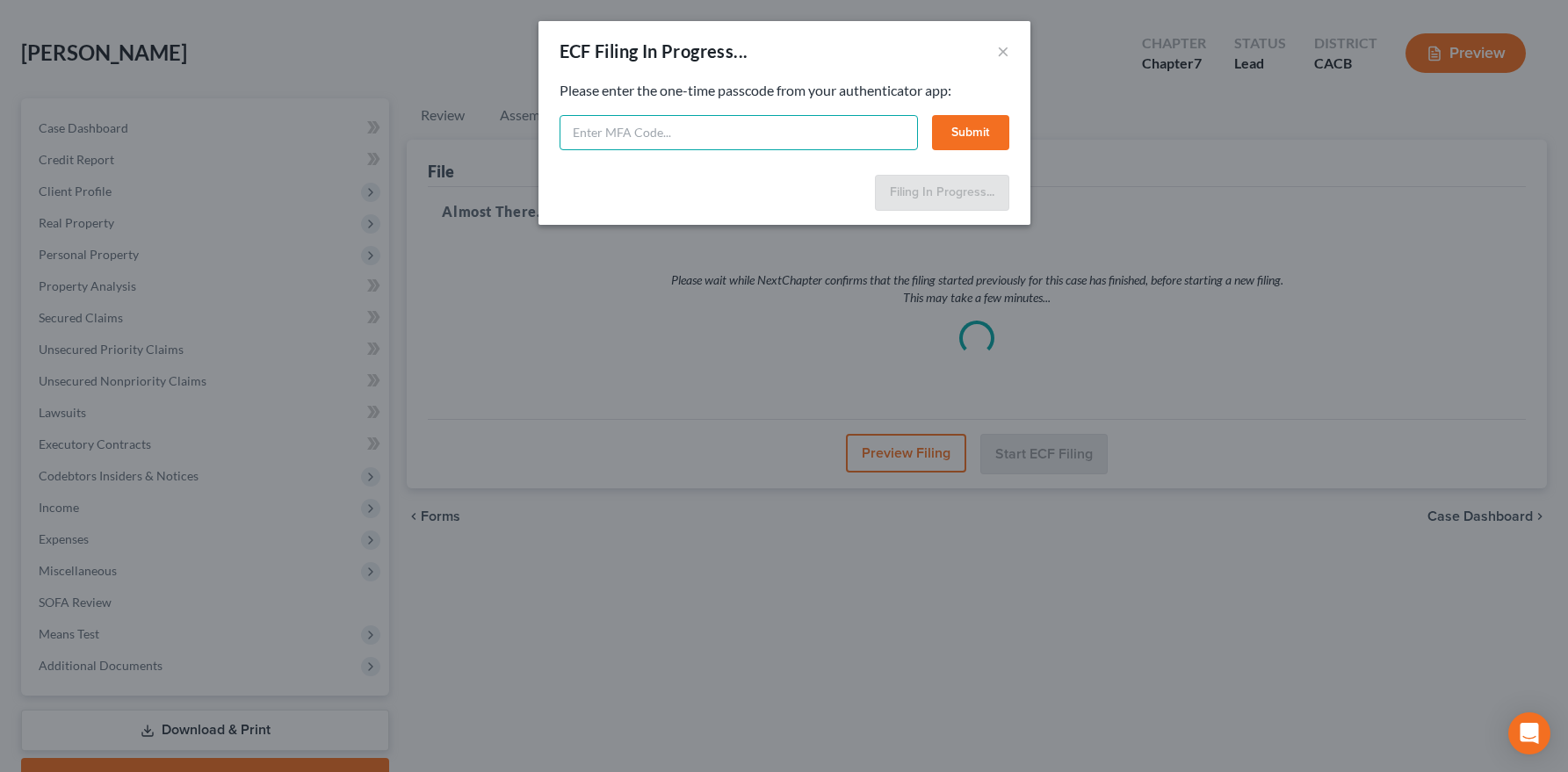
click at [622, 141] on input "text" at bounding box center [739, 132] width 359 height 35
click at [620, 134] on input "text" at bounding box center [739, 132] width 359 height 35
type input "007682"
click at [958, 133] on button "Submit" at bounding box center [971, 132] width 78 height 35
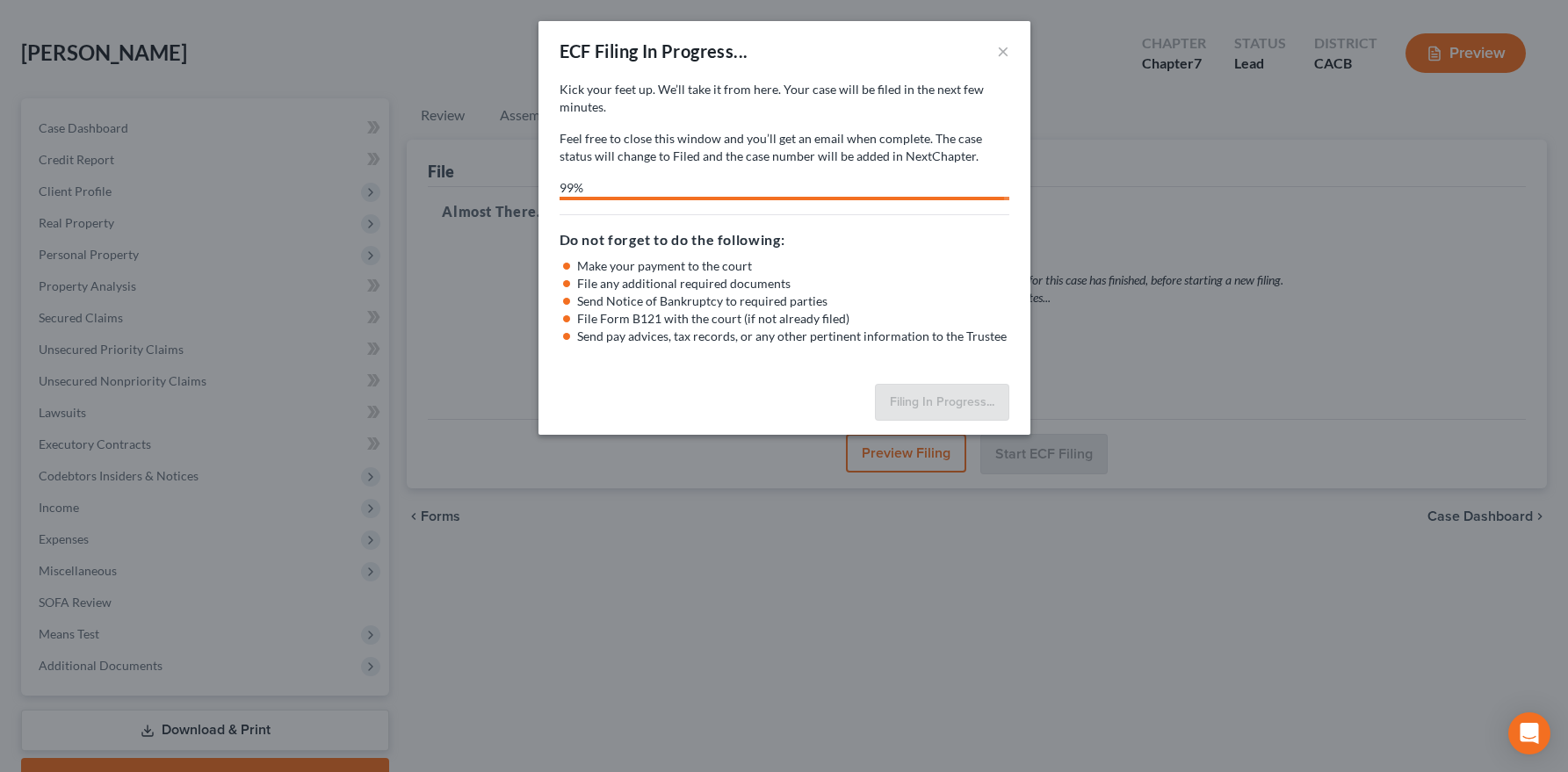
select select "1"
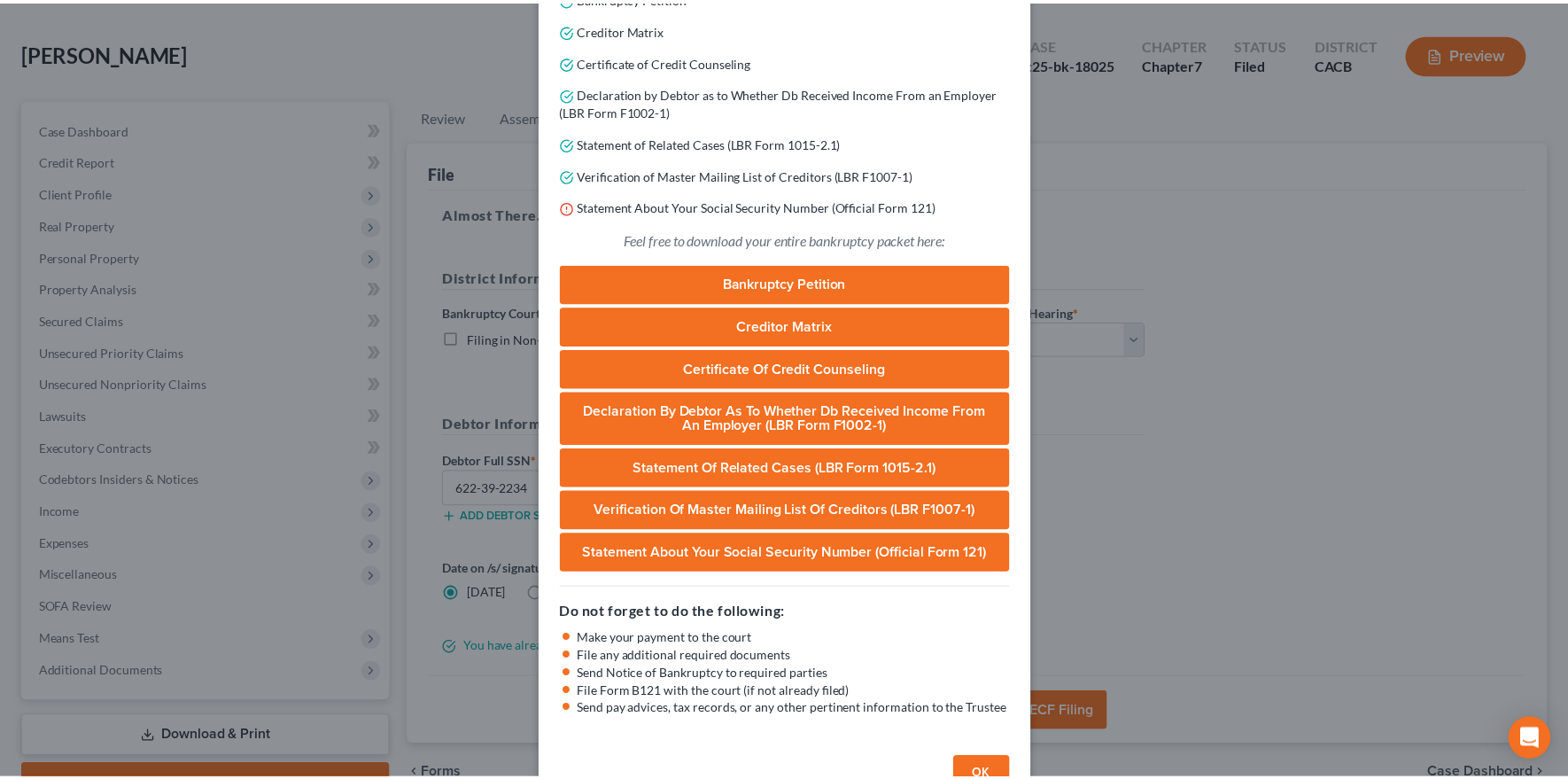
scroll to position [344, 0]
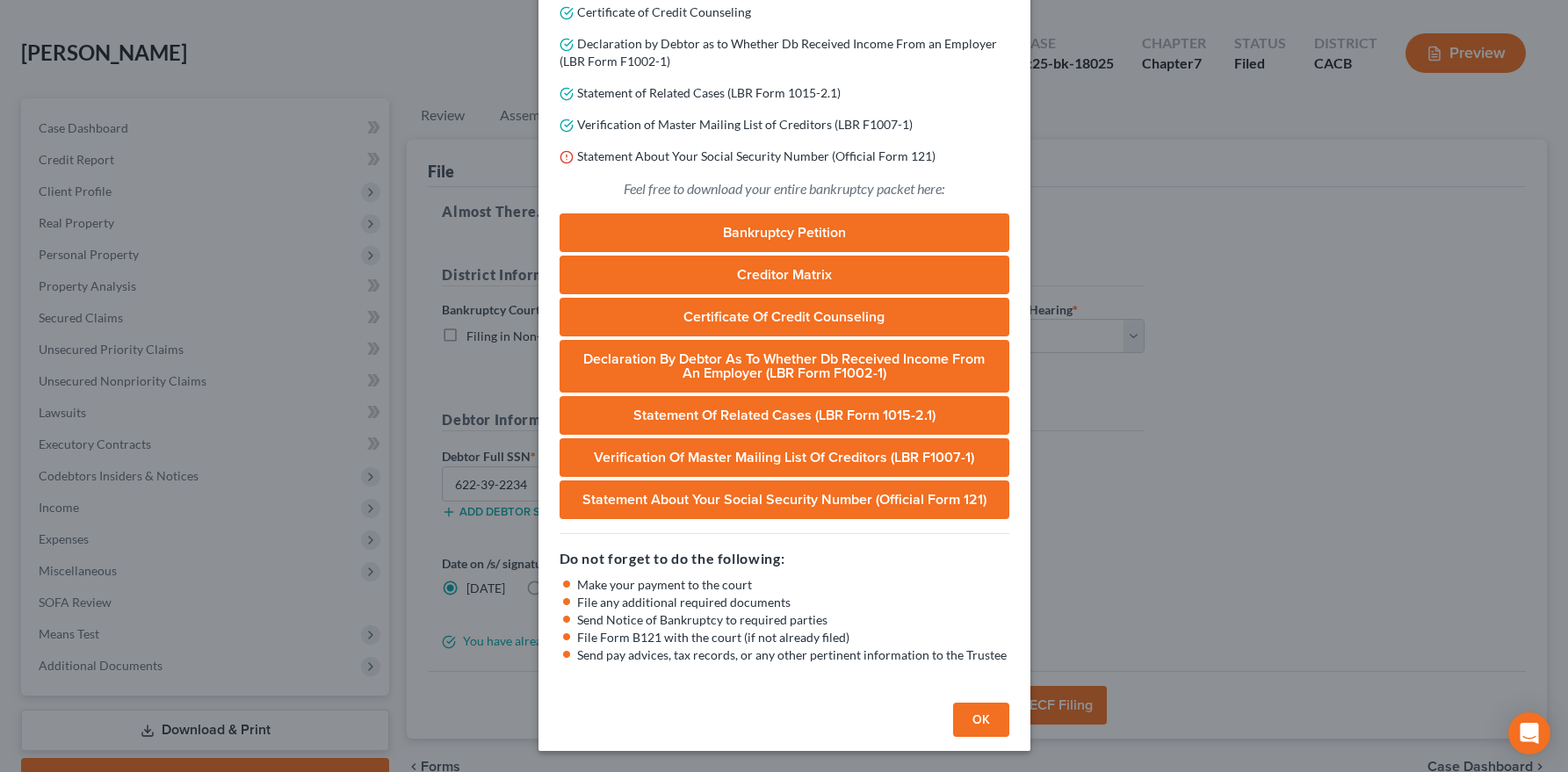
click at [969, 719] on button "OK" at bounding box center [981, 720] width 56 height 35
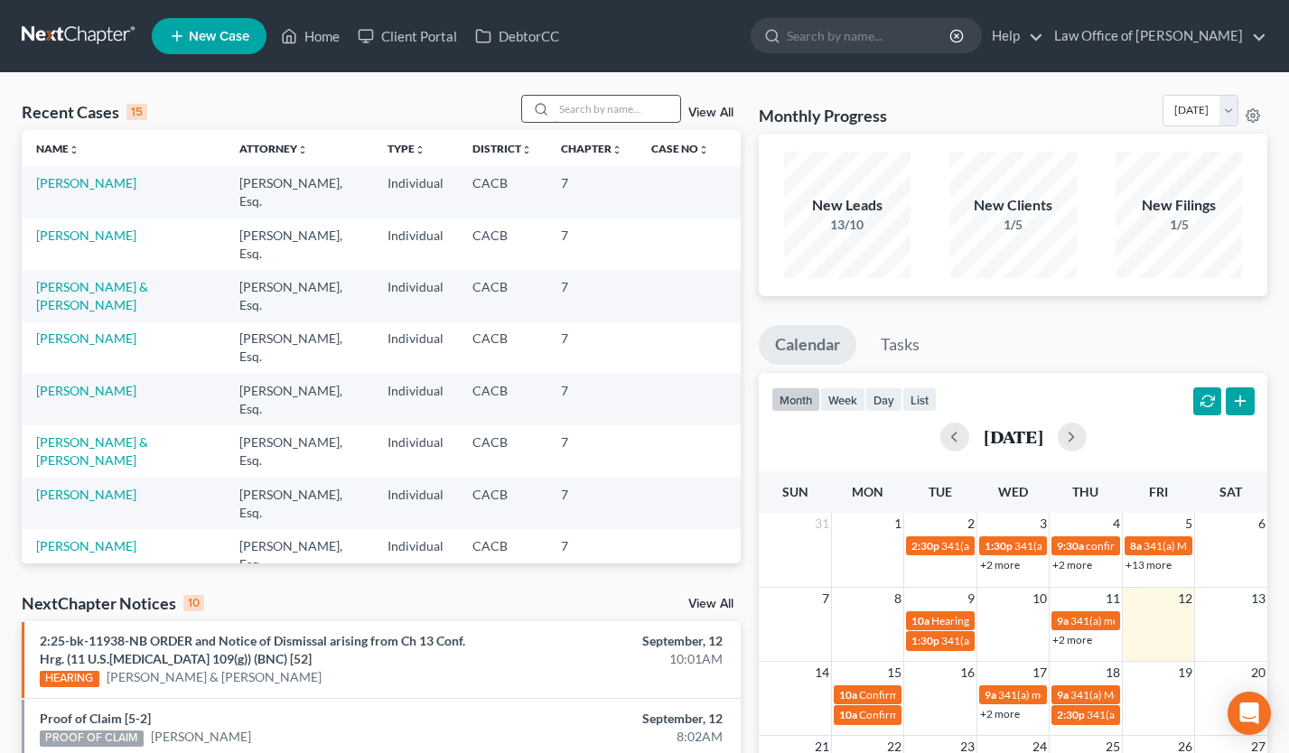
click at [604, 102] on input "search" at bounding box center [617, 109] width 126 height 26
type input "[PERSON_NAME]"
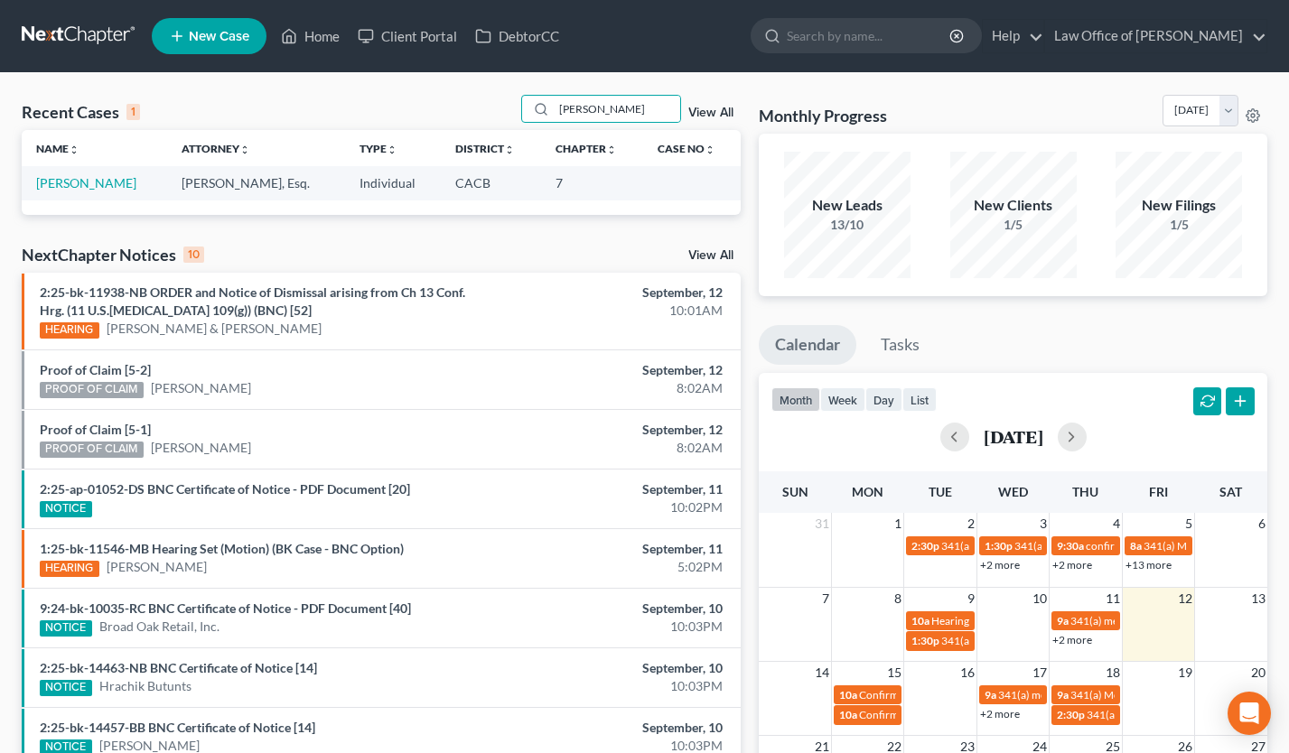
click at [100, 192] on td "[PERSON_NAME]" at bounding box center [94, 182] width 145 height 33
click at [96, 182] on link "[PERSON_NAME]" at bounding box center [86, 182] width 100 height 15
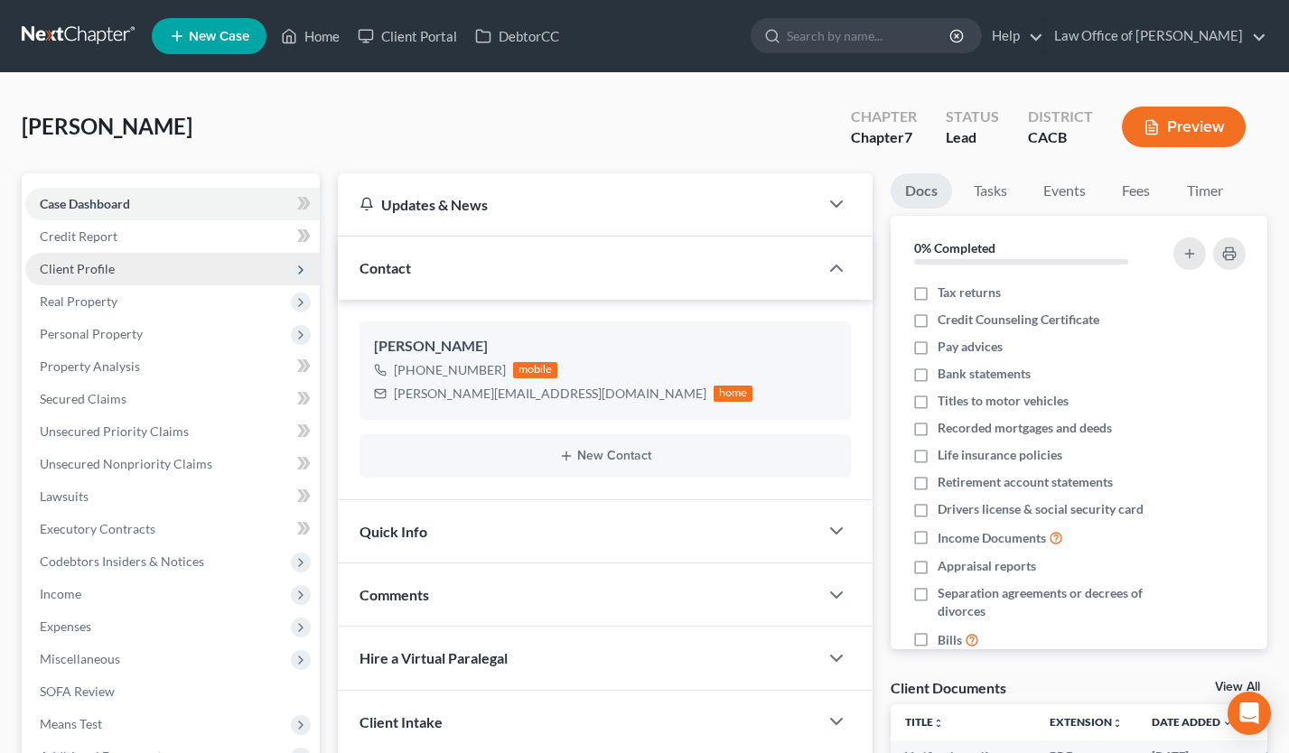
click at [100, 255] on span "Client Profile" at bounding box center [172, 269] width 295 height 33
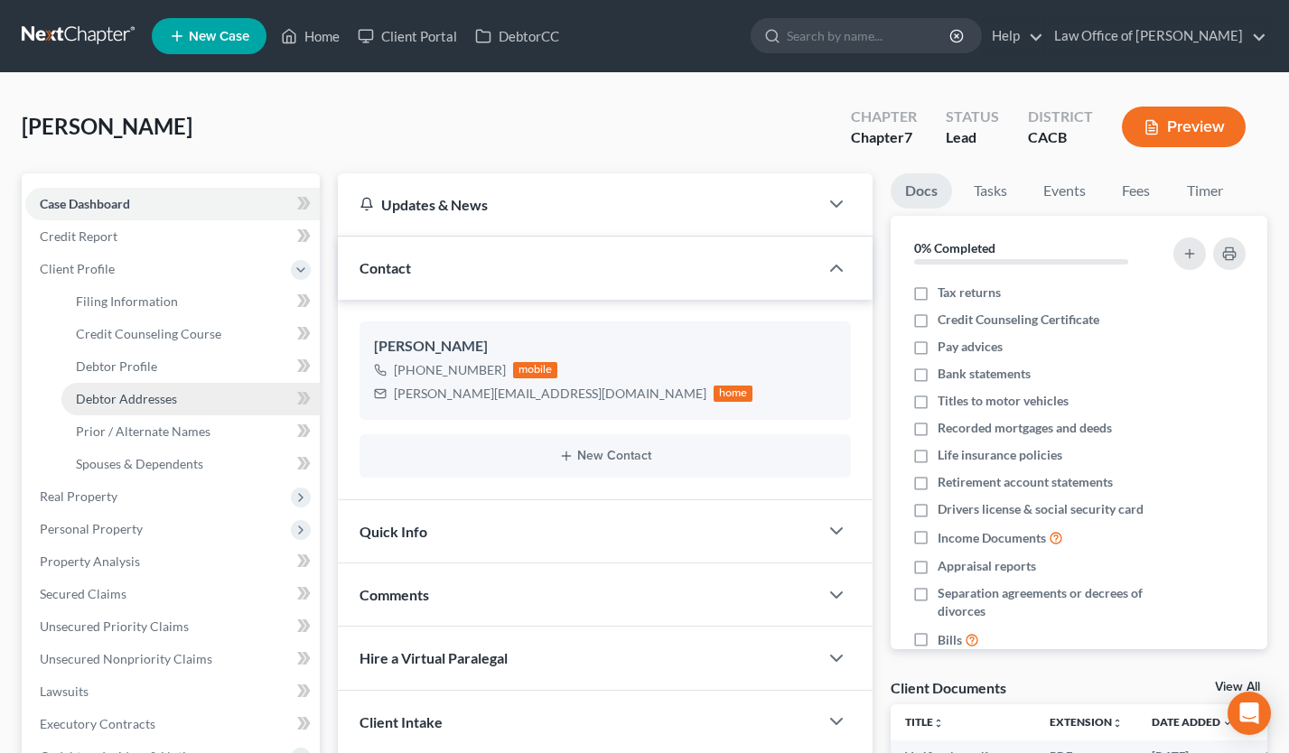
click at [143, 396] on span "Debtor Addresses" at bounding box center [126, 398] width 101 height 15
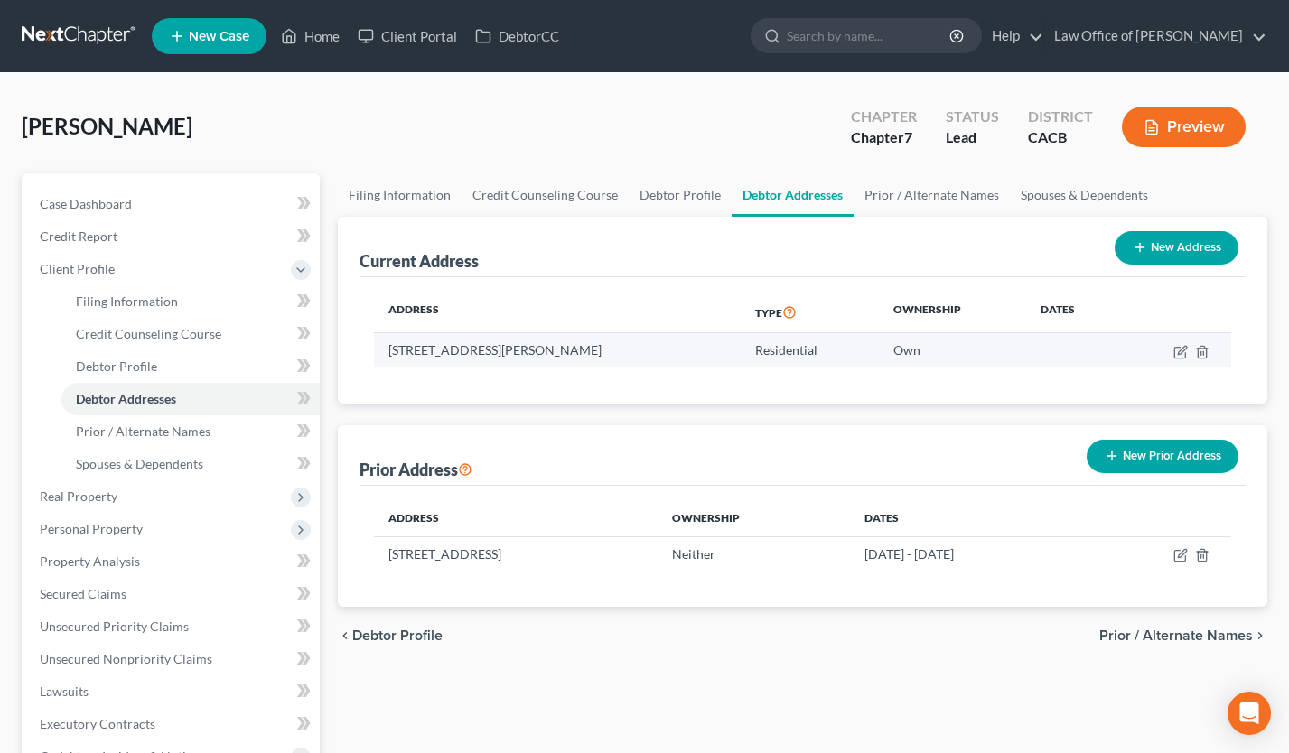
drag, startPoint x: 586, startPoint y: 351, endPoint x: 572, endPoint y: 351, distance: 14.5
click at [572, 351] on td "28335 Arroyo Court, Castaic, CA 91384" at bounding box center [557, 350] width 367 height 34
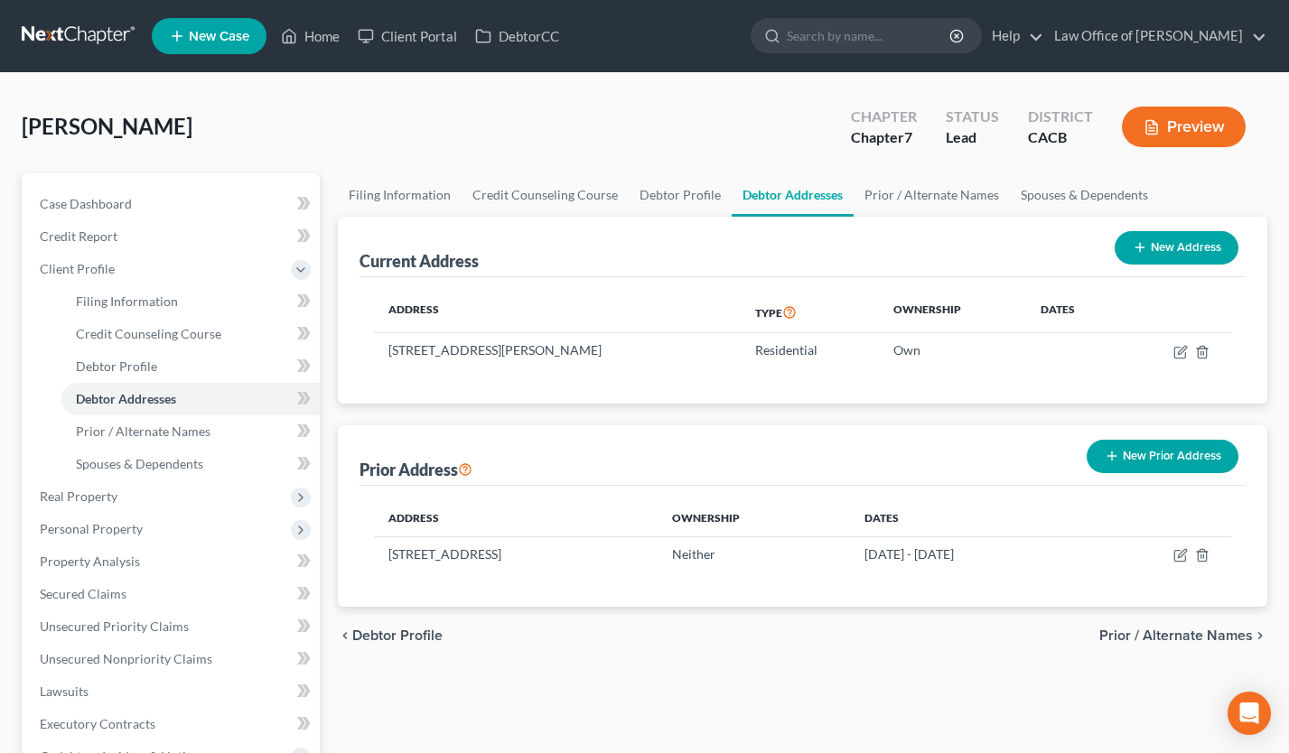
copy td "91384"
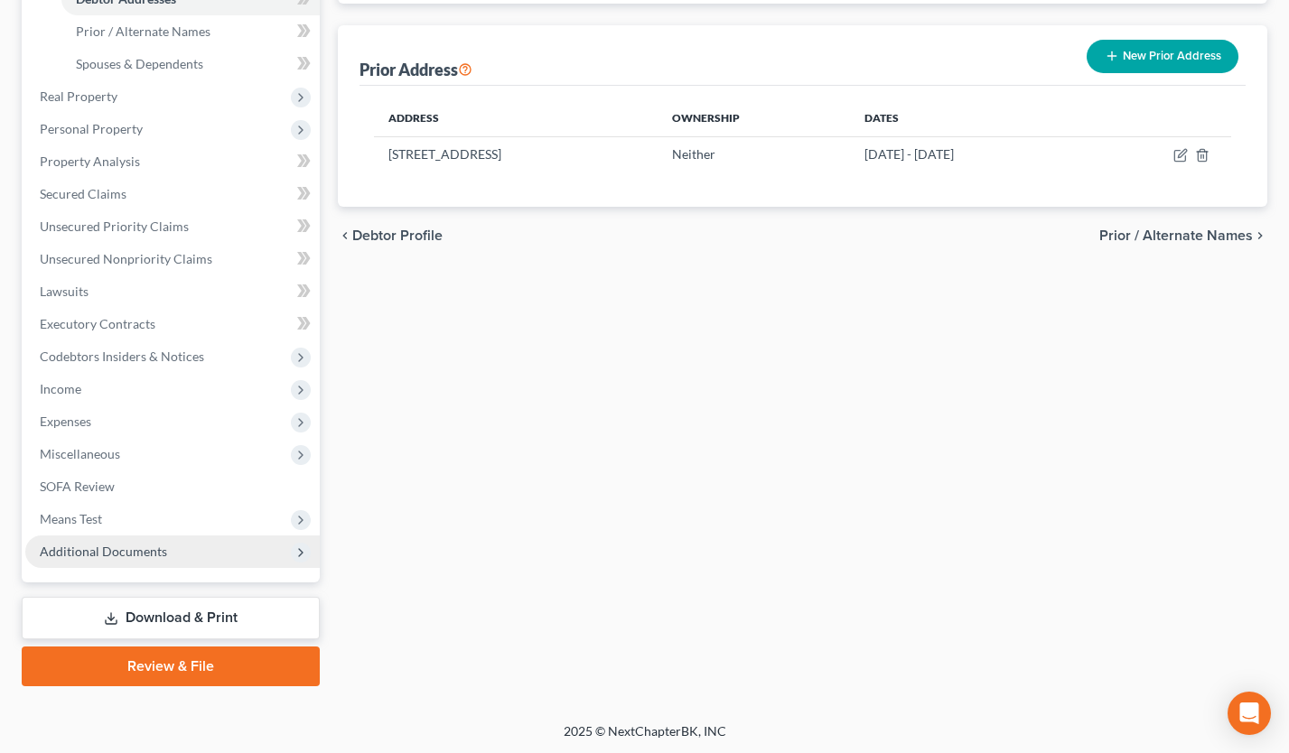
click at [176, 544] on span "Additional Documents" at bounding box center [172, 552] width 295 height 33
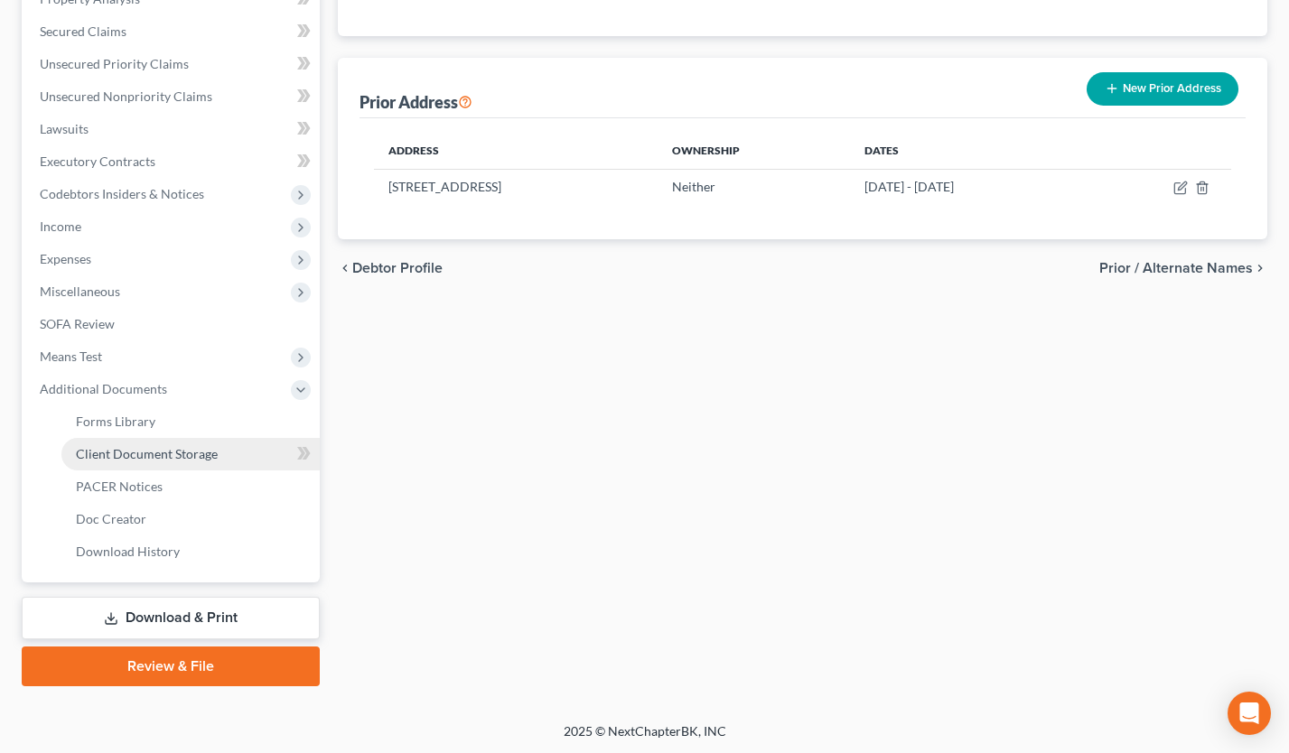
click at [195, 463] on link "Client Document Storage" at bounding box center [190, 454] width 258 height 33
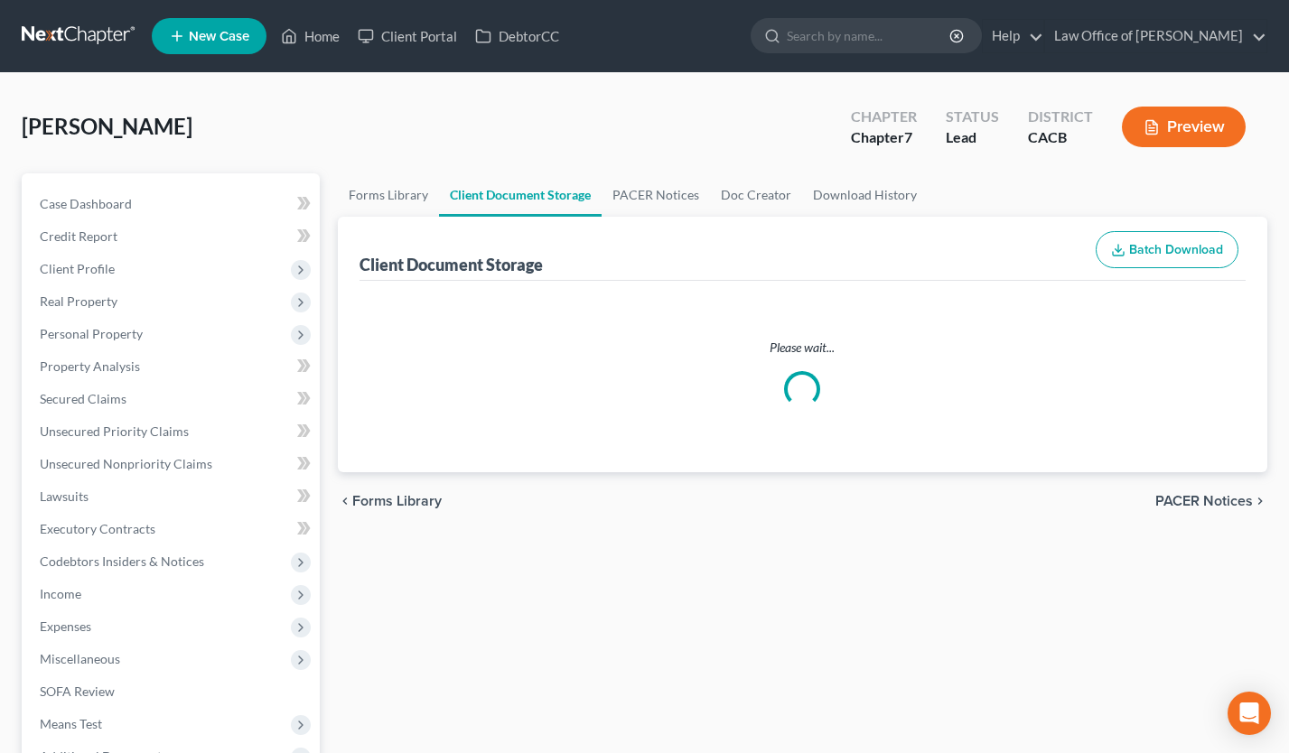
select select "10"
select select "30"
select select "65"
select select "72"
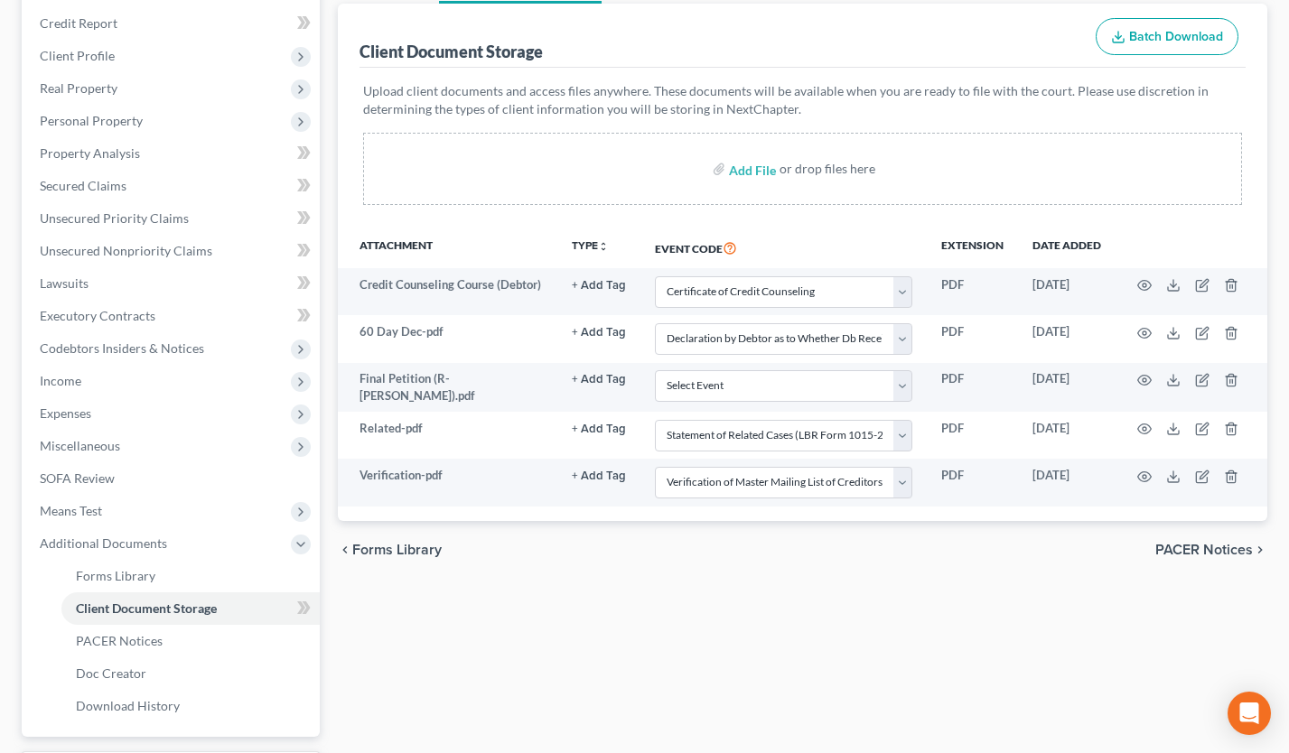
scroll to position [194, 0]
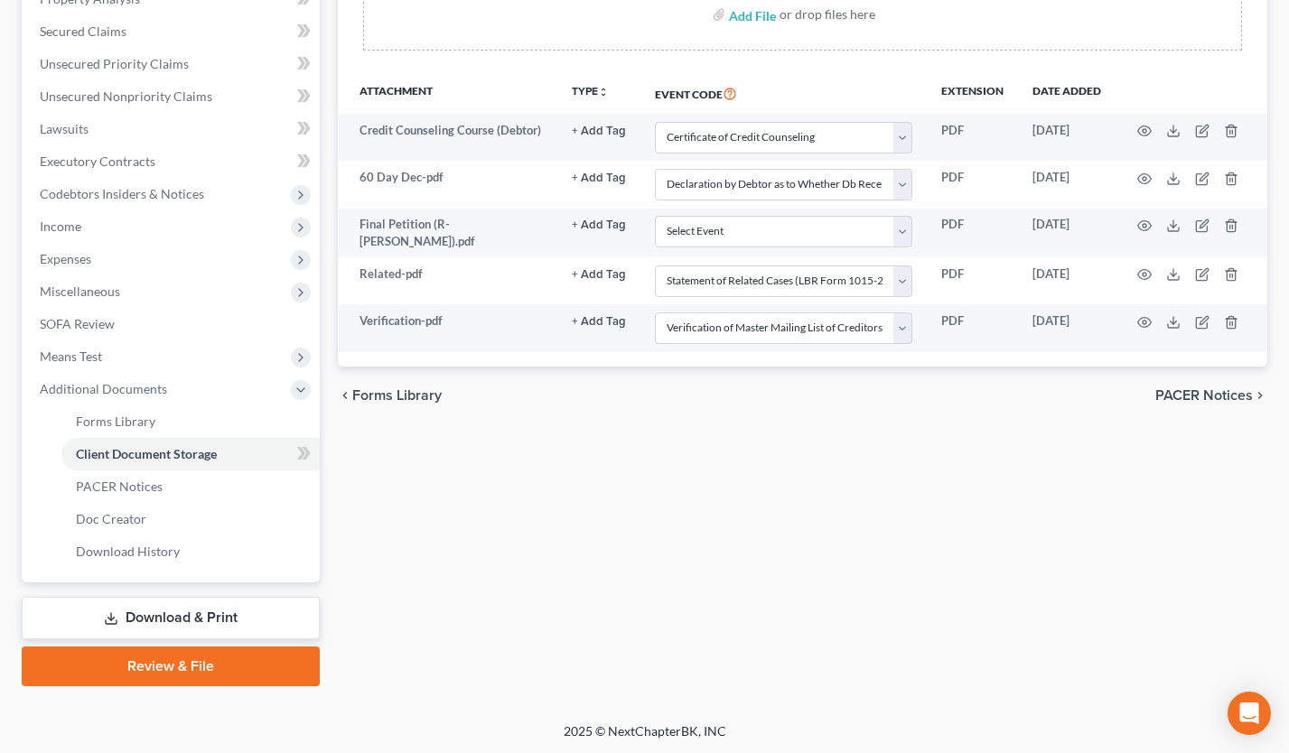
click at [210, 660] on link "Review & File" at bounding box center [171, 667] width 298 height 40
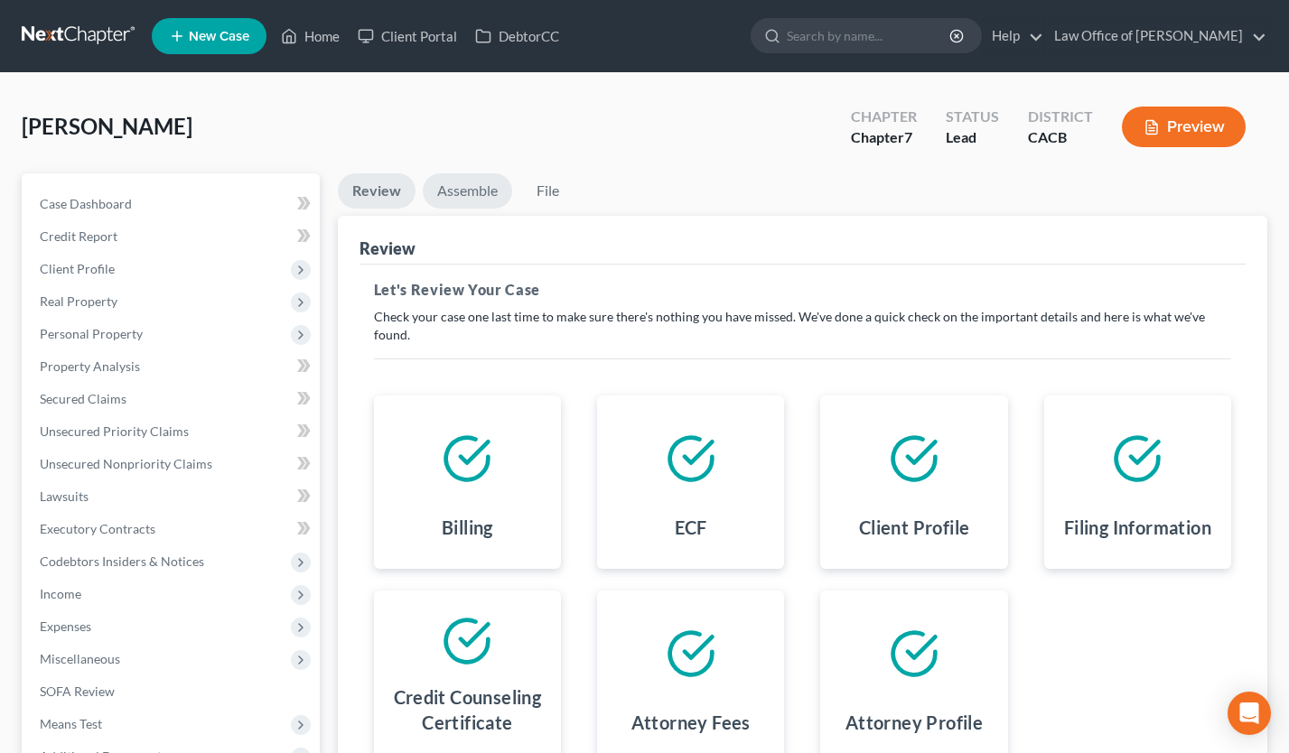
click at [471, 185] on link "Assemble" at bounding box center [467, 190] width 89 height 35
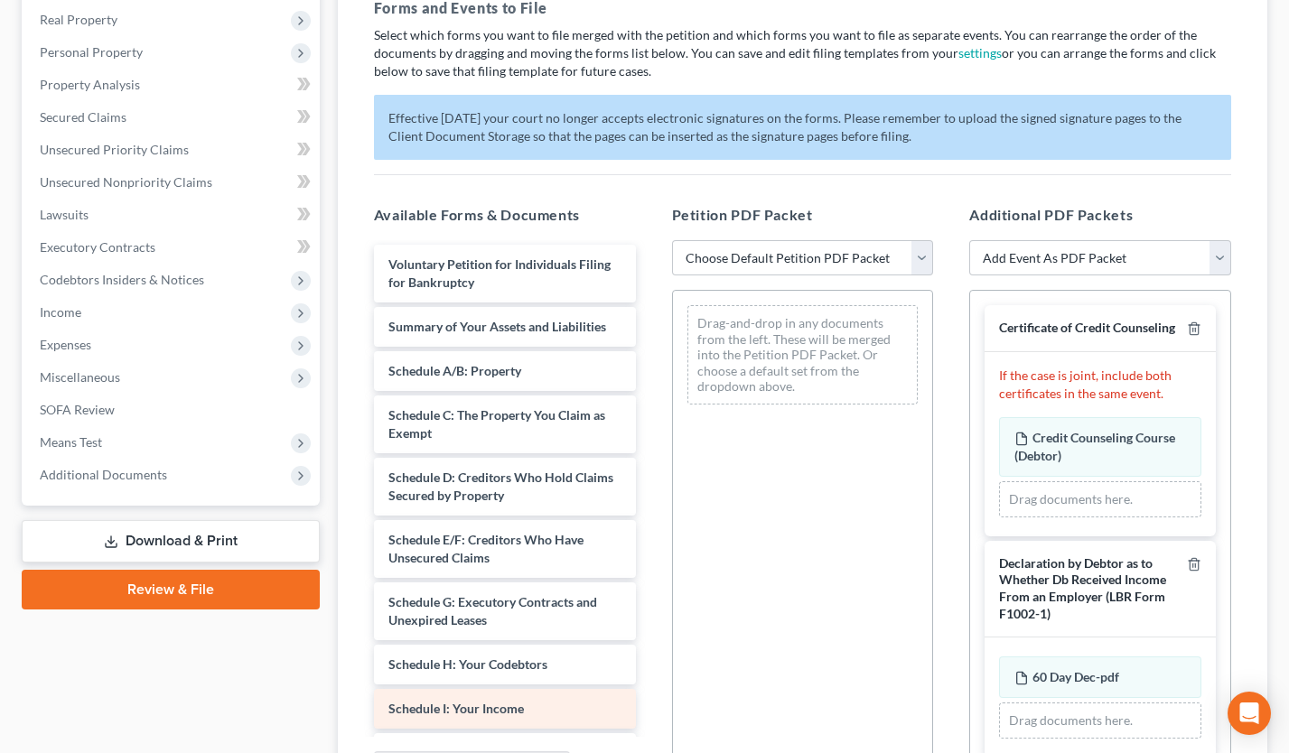
scroll to position [477, 0]
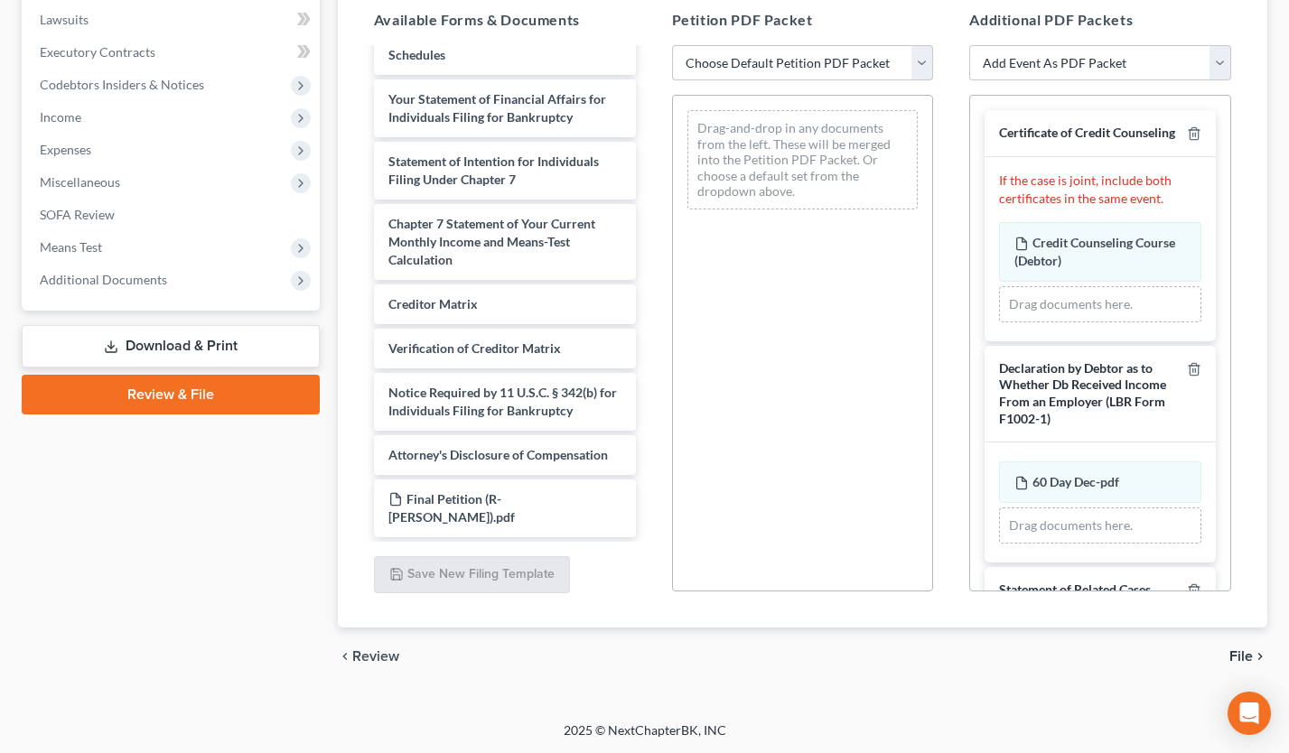
click at [650, 354] on div "Voluntary Petition for Individuals Filing for Bankruptcy Summary of Your Assets…" at bounding box center [505, 10] width 291 height 1053
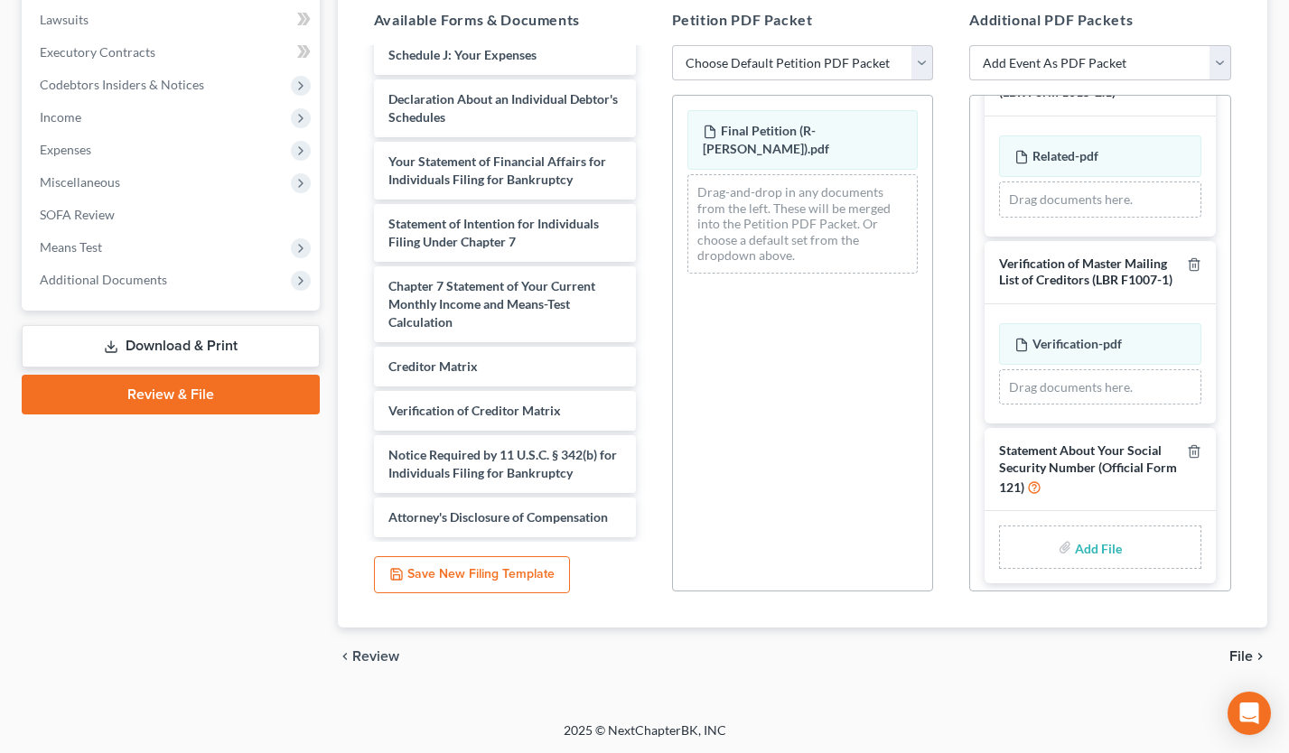
scroll to position [555, 0]
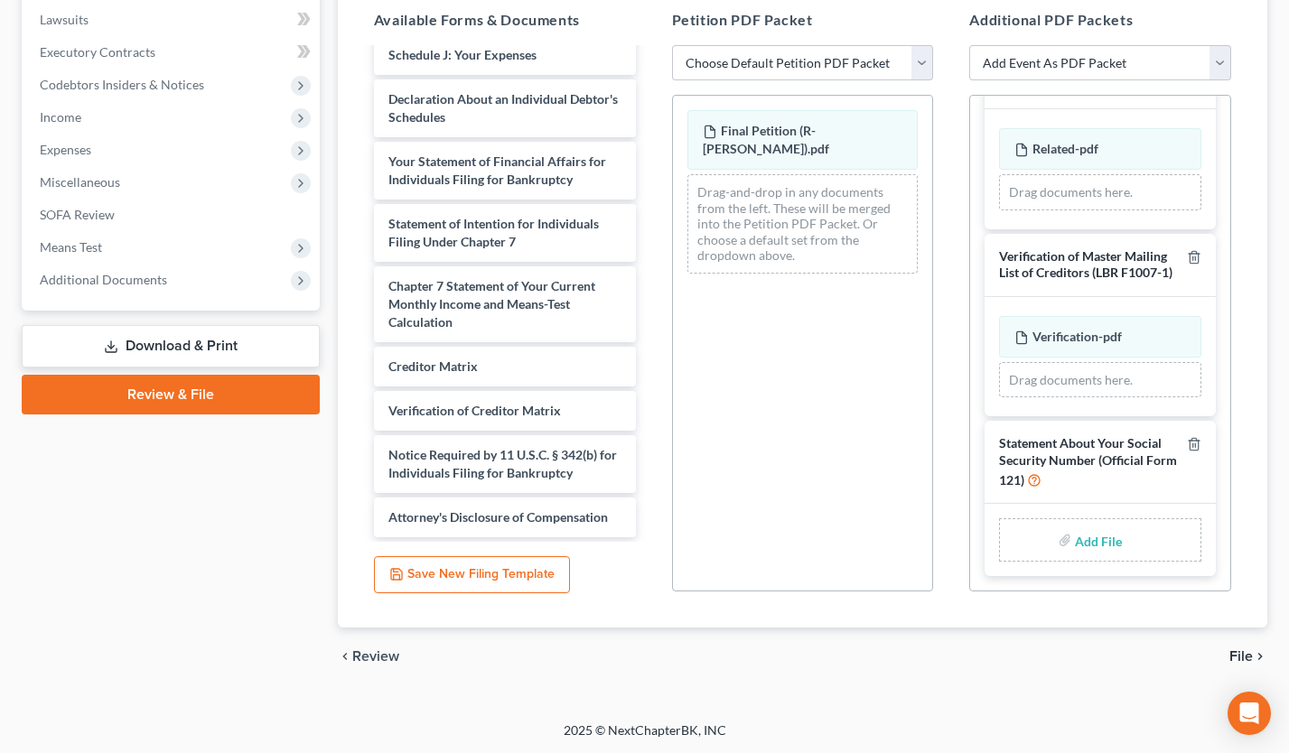
click at [1077, 541] on input "file" at bounding box center [1096, 540] width 43 height 33
type input "C:\fakepath\FalconeStmtSSN.pdf"
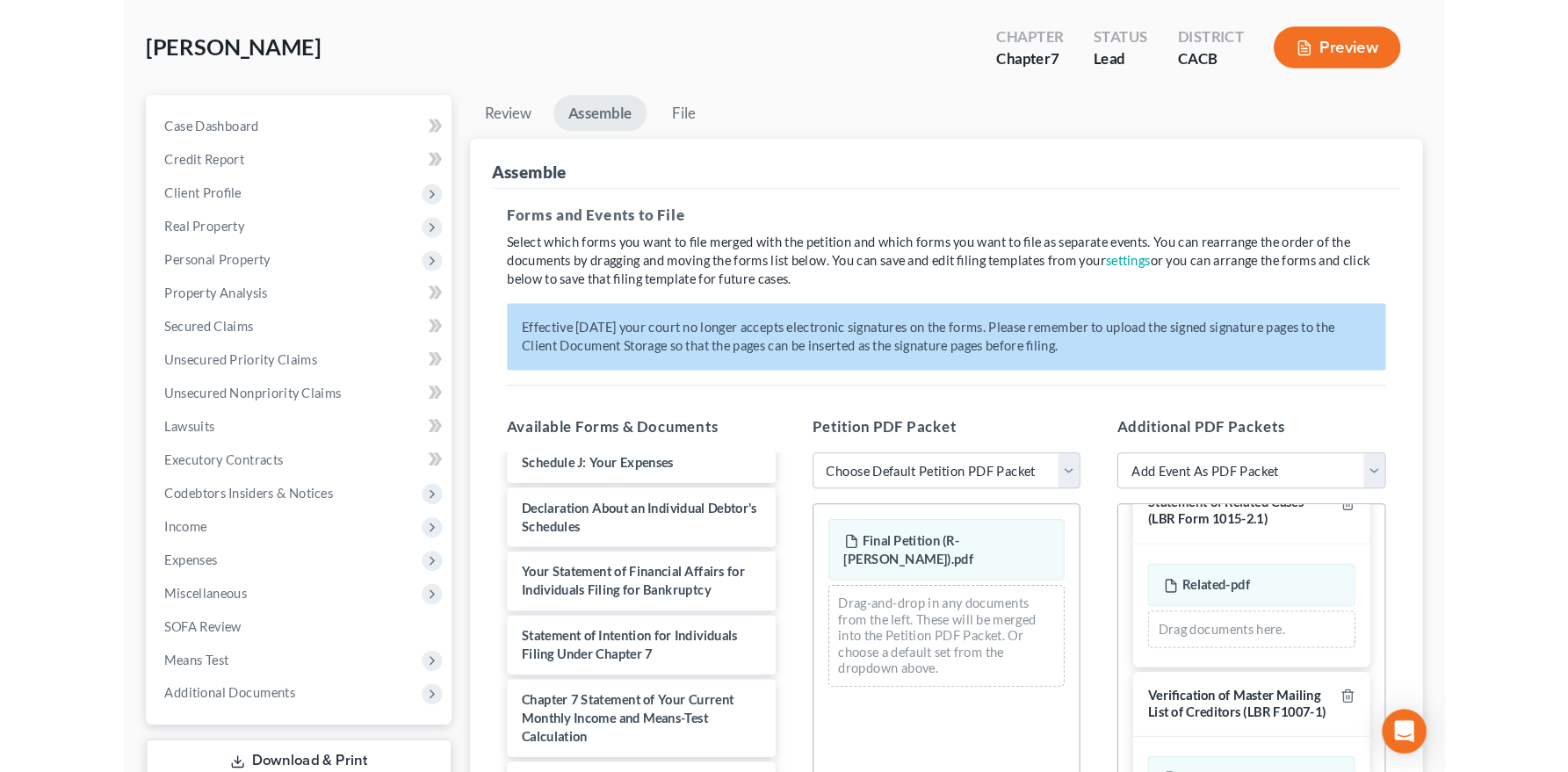
scroll to position [66, 0]
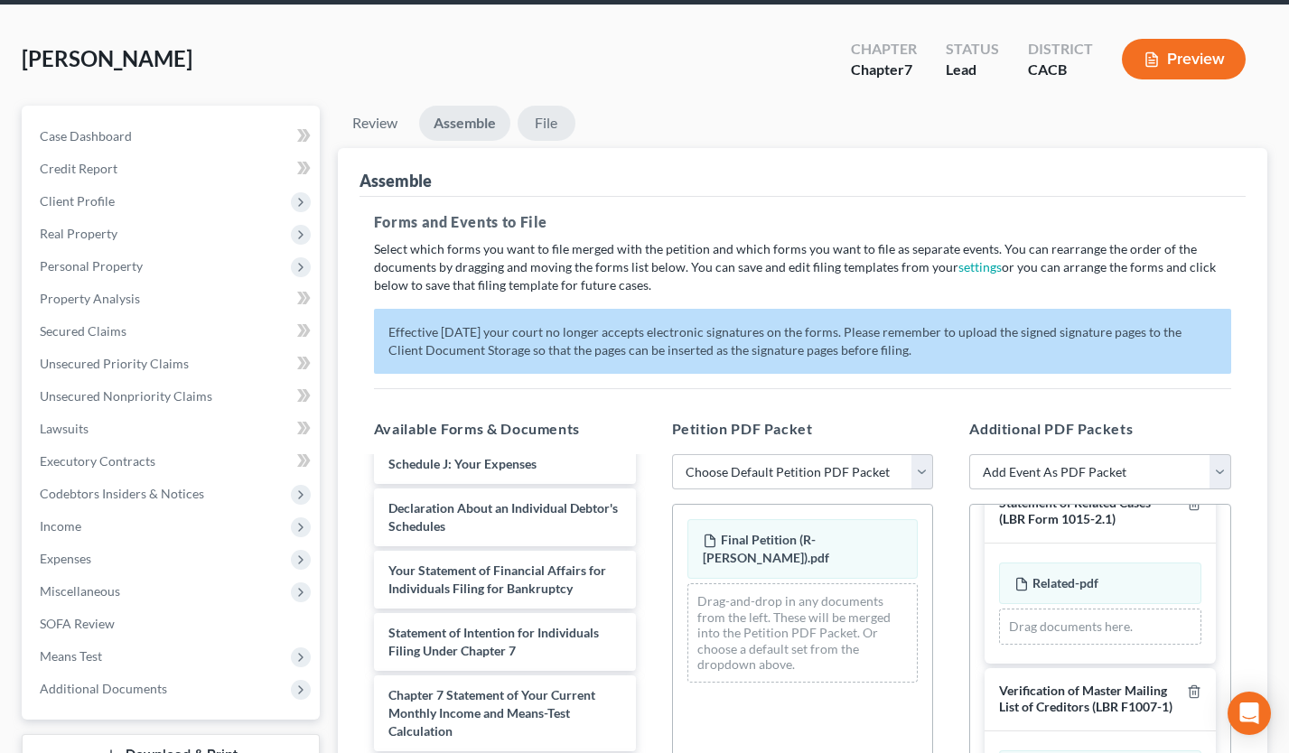
click at [540, 112] on link "File" at bounding box center [547, 123] width 58 height 35
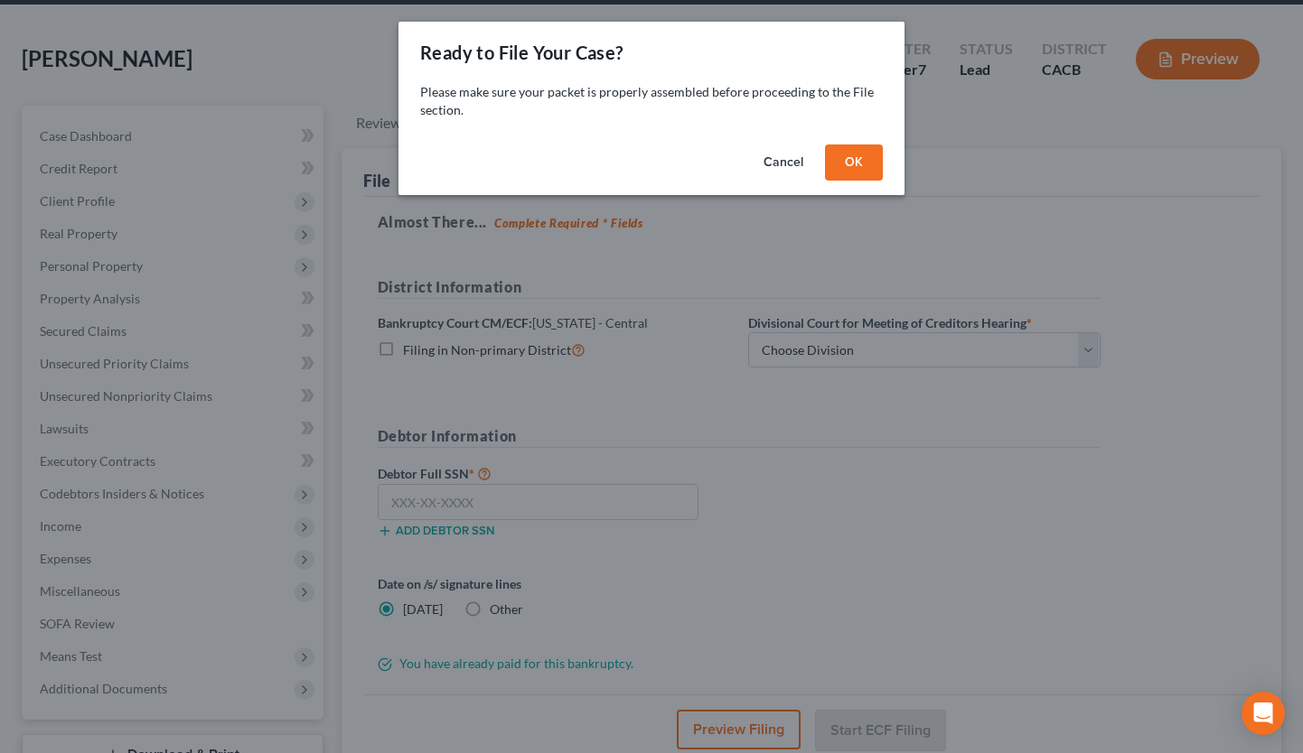
click at [848, 152] on button "OK" at bounding box center [854, 163] width 58 height 36
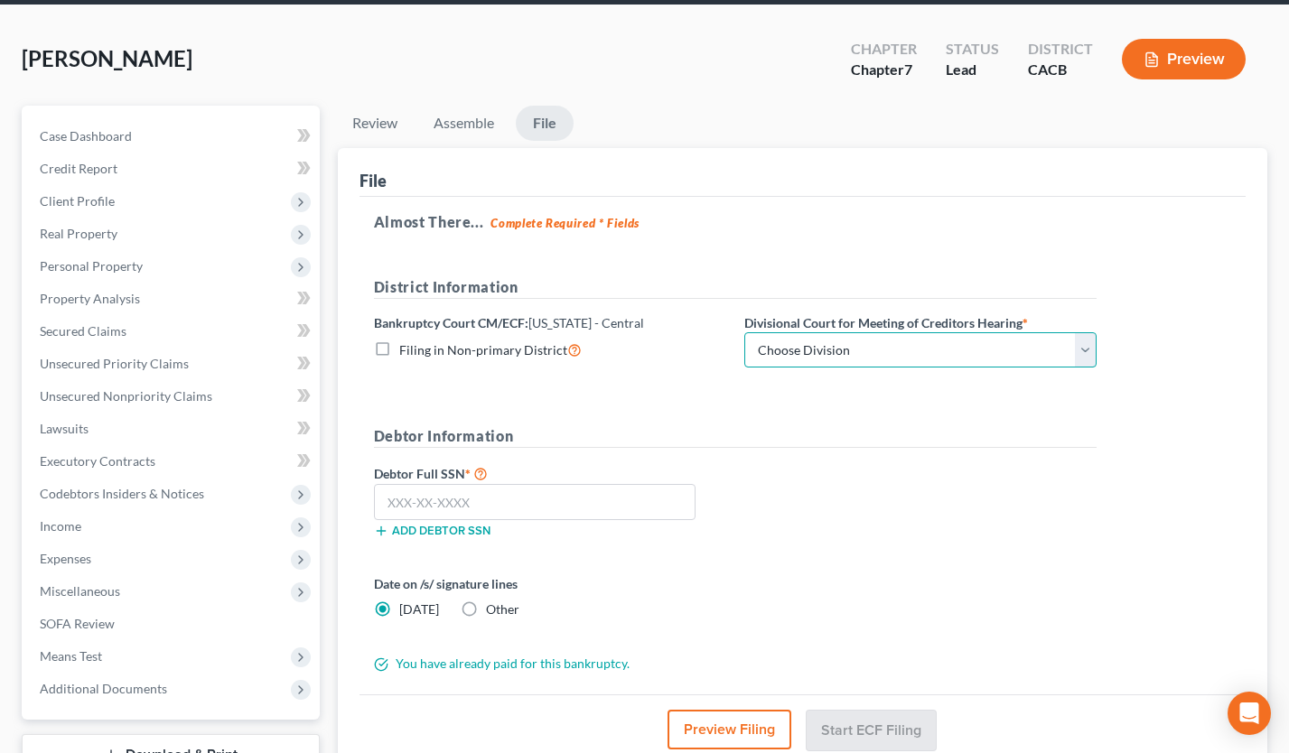
click at [801, 351] on select "Choose Division [GEOGRAPHIC_DATA][PERSON_NAME] [GEOGRAPHIC_DATA] [GEOGRAPHIC_DA…" at bounding box center [920, 350] width 352 height 36
select select "1"
click at [744, 332] on select "Choose Division [GEOGRAPHIC_DATA][PERSON_NAME] [GEOGRAPHIC_DATA] [GEOGRAPHIC_DA…" at bounding box center [920, 350] width 352 height 36
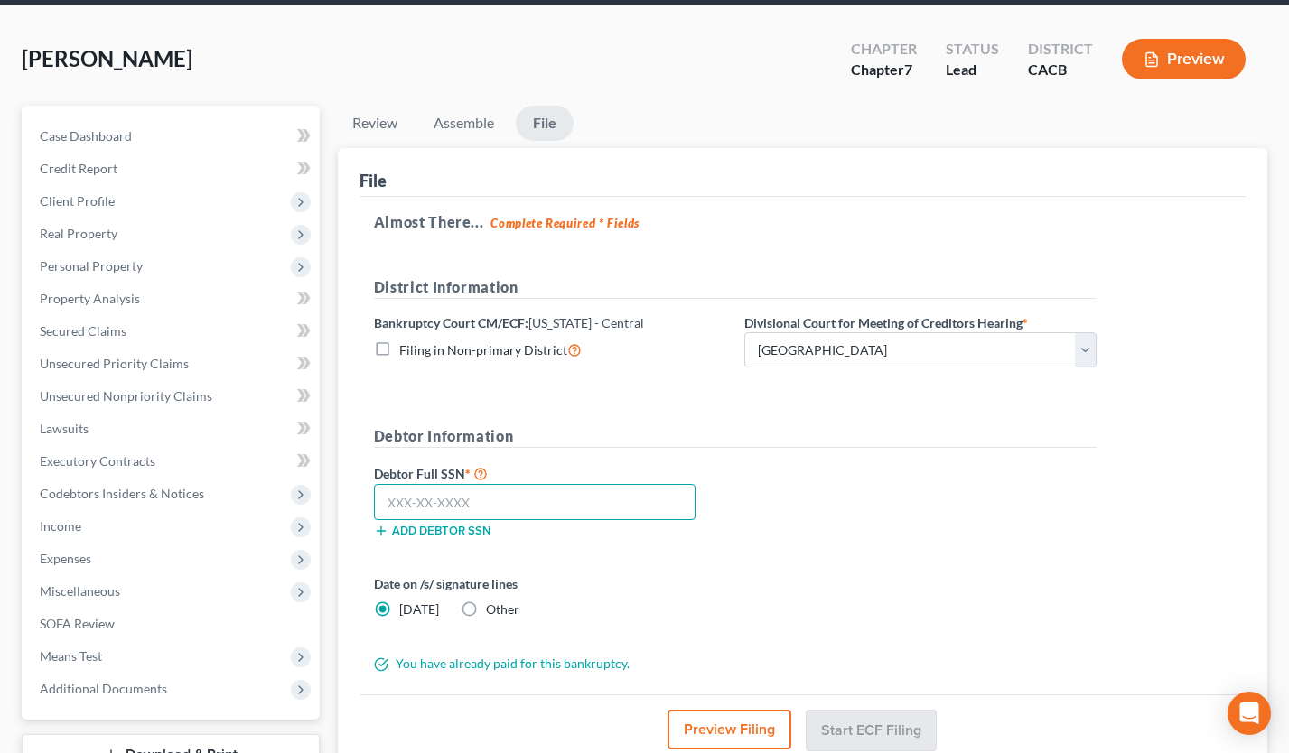
click at [426, 501] on input "text" at bounding box center [535, 502] width 322 height 36
type input "614-86-5005"
click at [722, 732] on button "Preview Filing" at bounding box center [731, 730] width 124 height 40
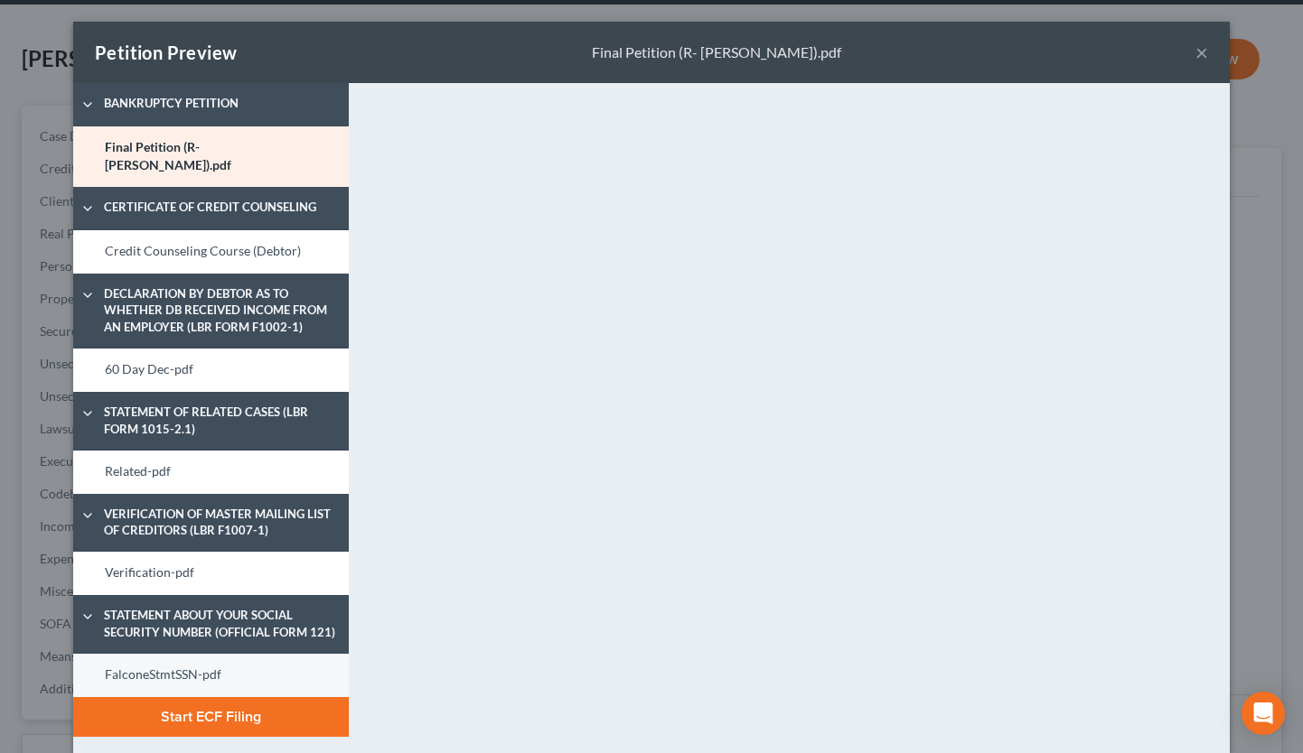
click at [224, 654] on link "FalconeStmtSSN-pdf" at bounding box center [211, 675] width 276 height 43
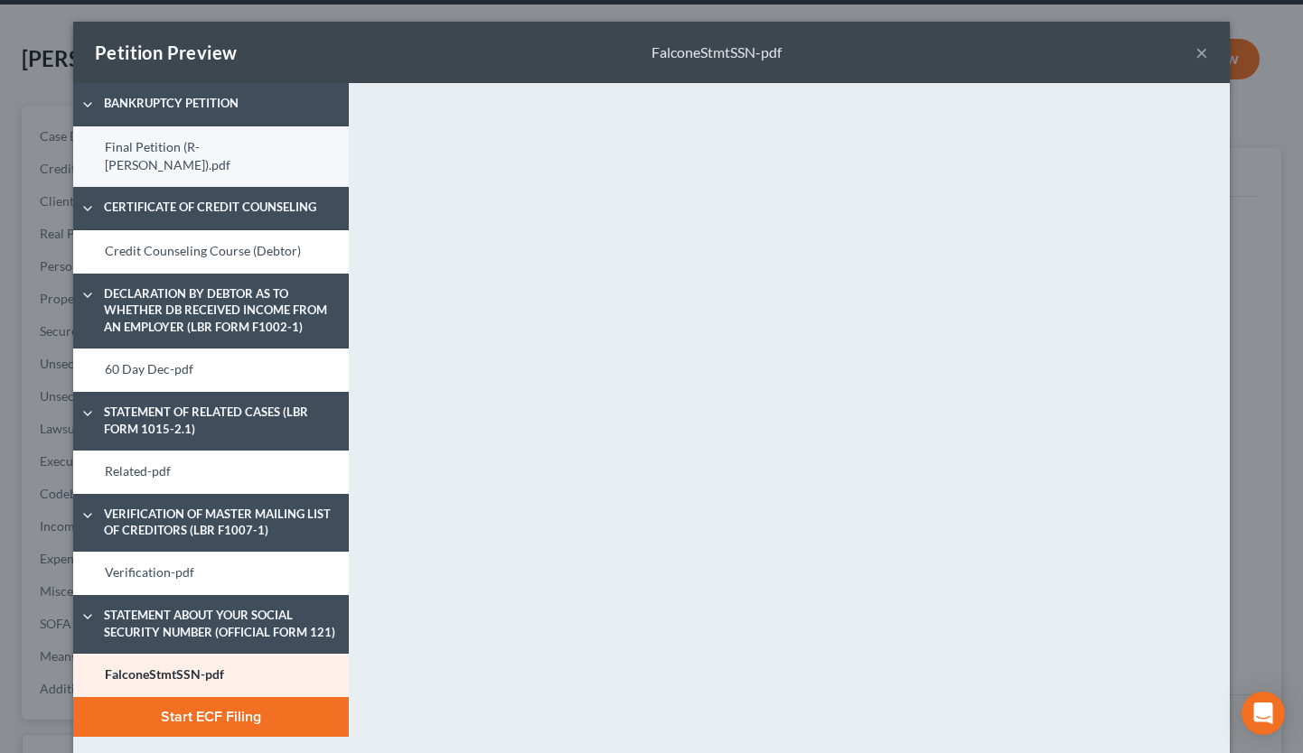
click at [191, 134] on link "Final Petition (R- Falcone).pdf" at bounding box center [211, 156] width 276 height 61
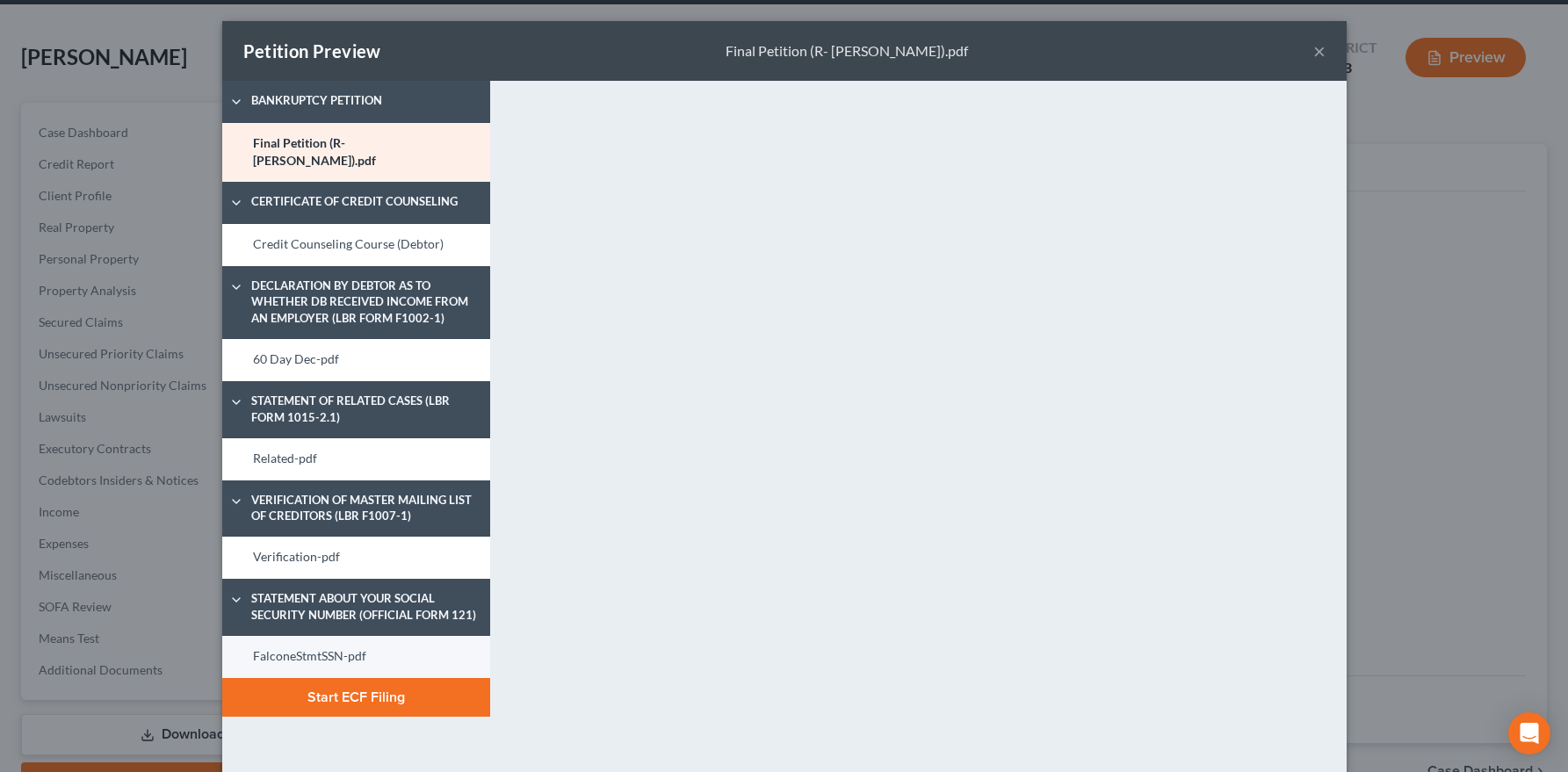
click at [314, 636] on link "FalconeStmtSSN-pdf" at bounding box center [357, 656] width 268 height 42
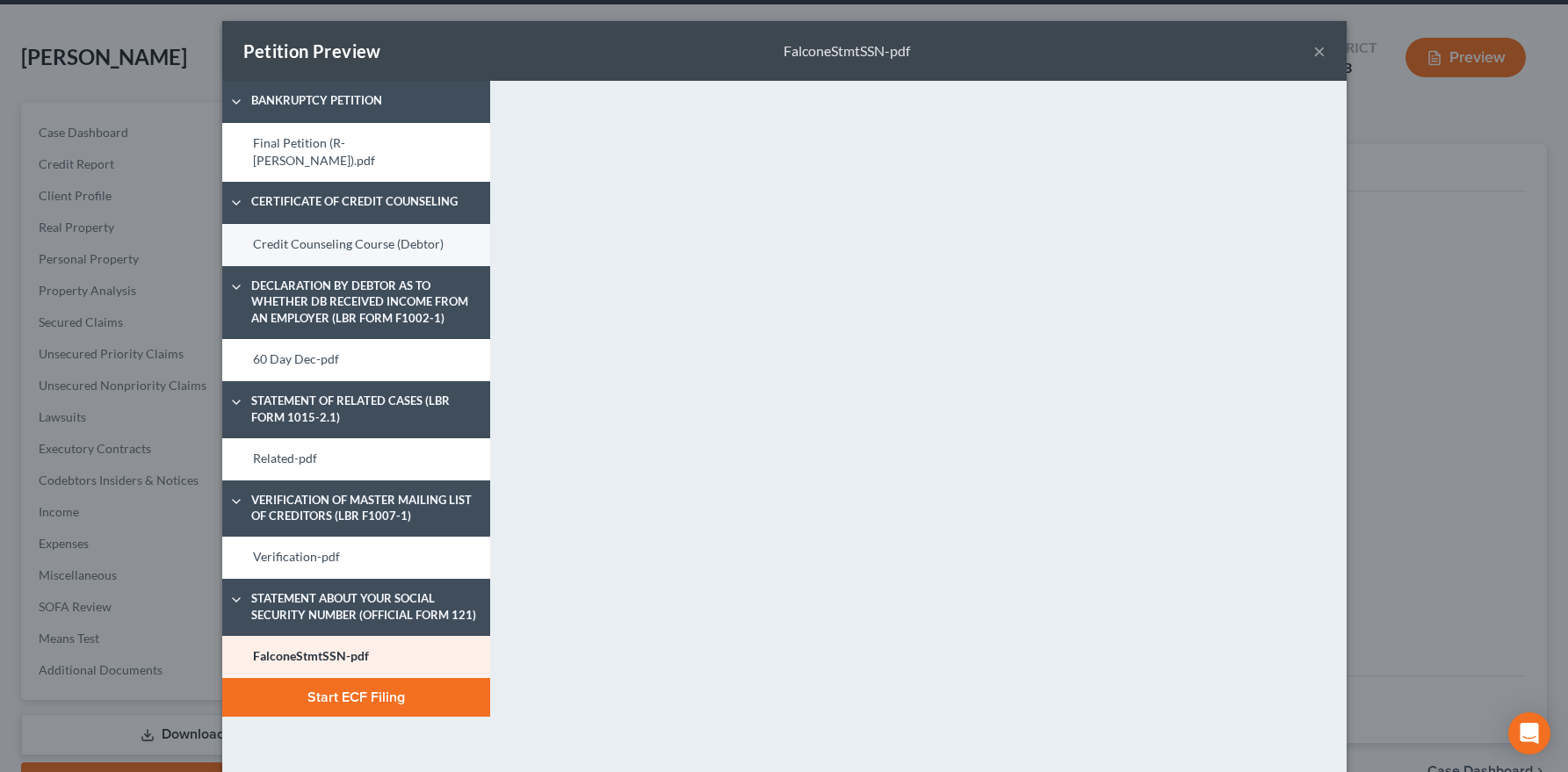
click at [330, 224] on link "Credit Counseling Course (Debtor)" at bounding box center [357, 244] width 268 height 42
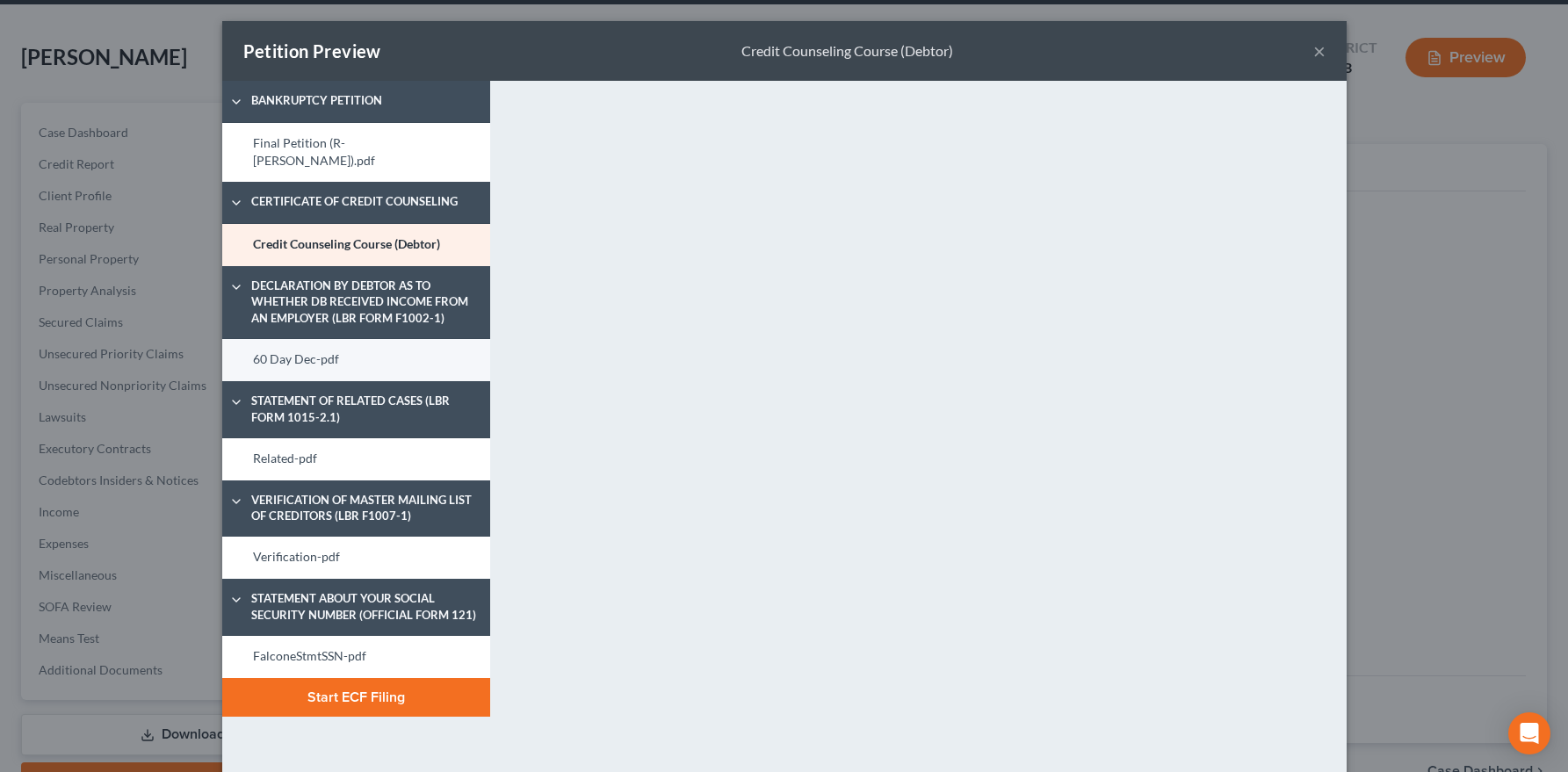
click at [314, 352] on link "60 Day Dec-pdf" at bounding box center [357, 360] width 268 height 42
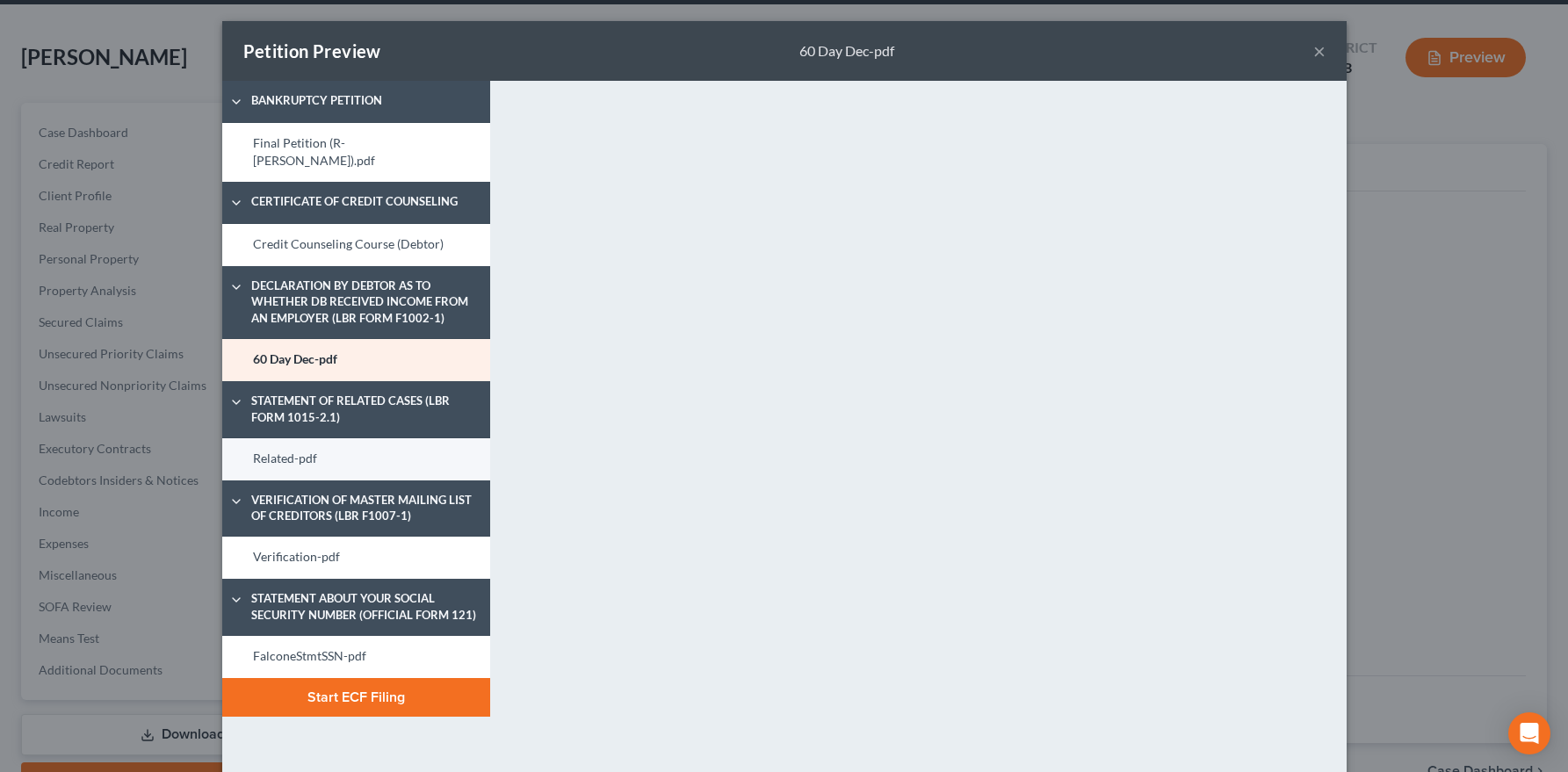
click at [314, 442] on link "Related-pdf" at bounding box center [357, 459] width 268 height 42
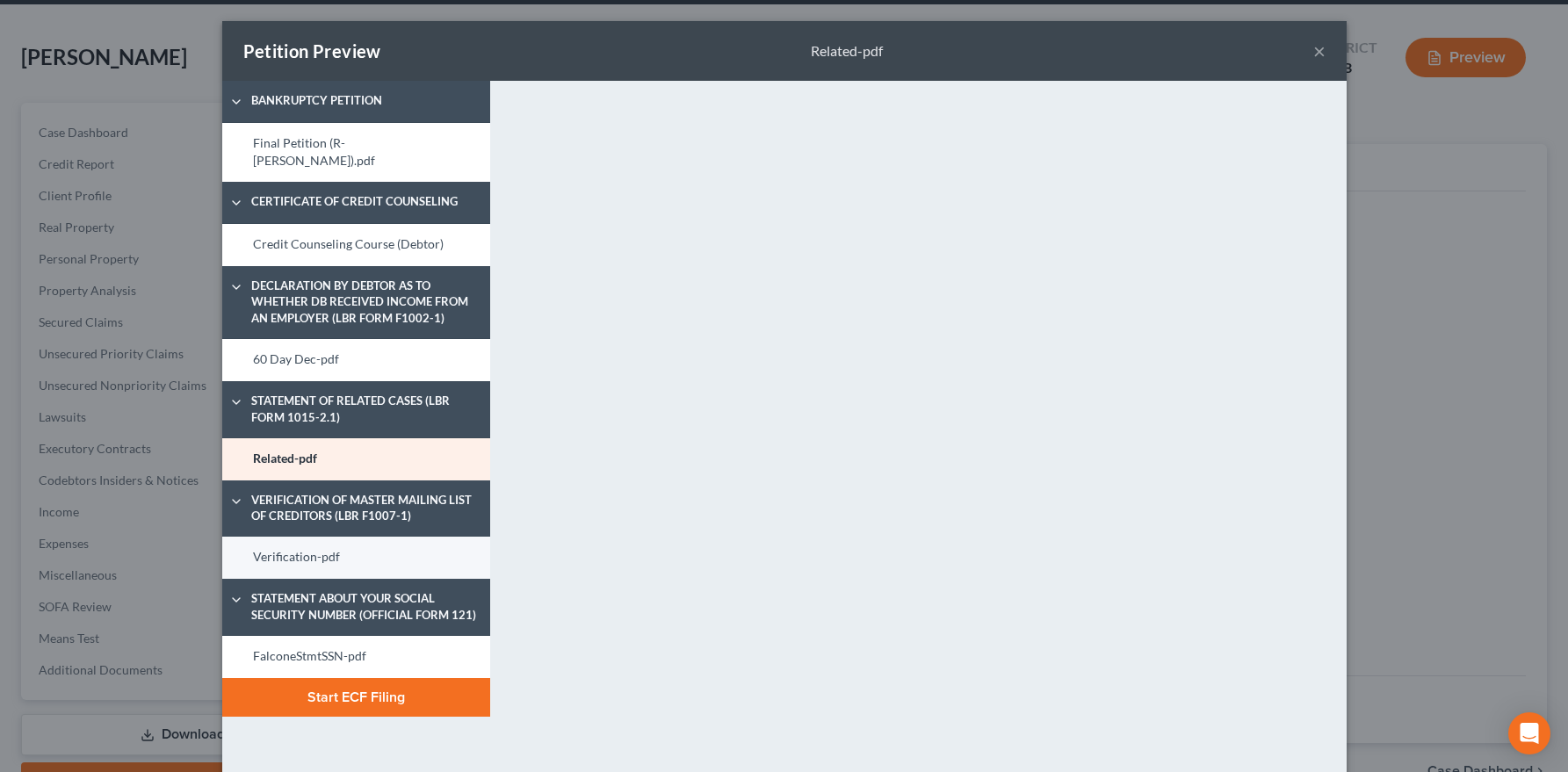
click at [314, 537] on link "Verification-pdf" at bounding box center [357, 557] width 268 height 42
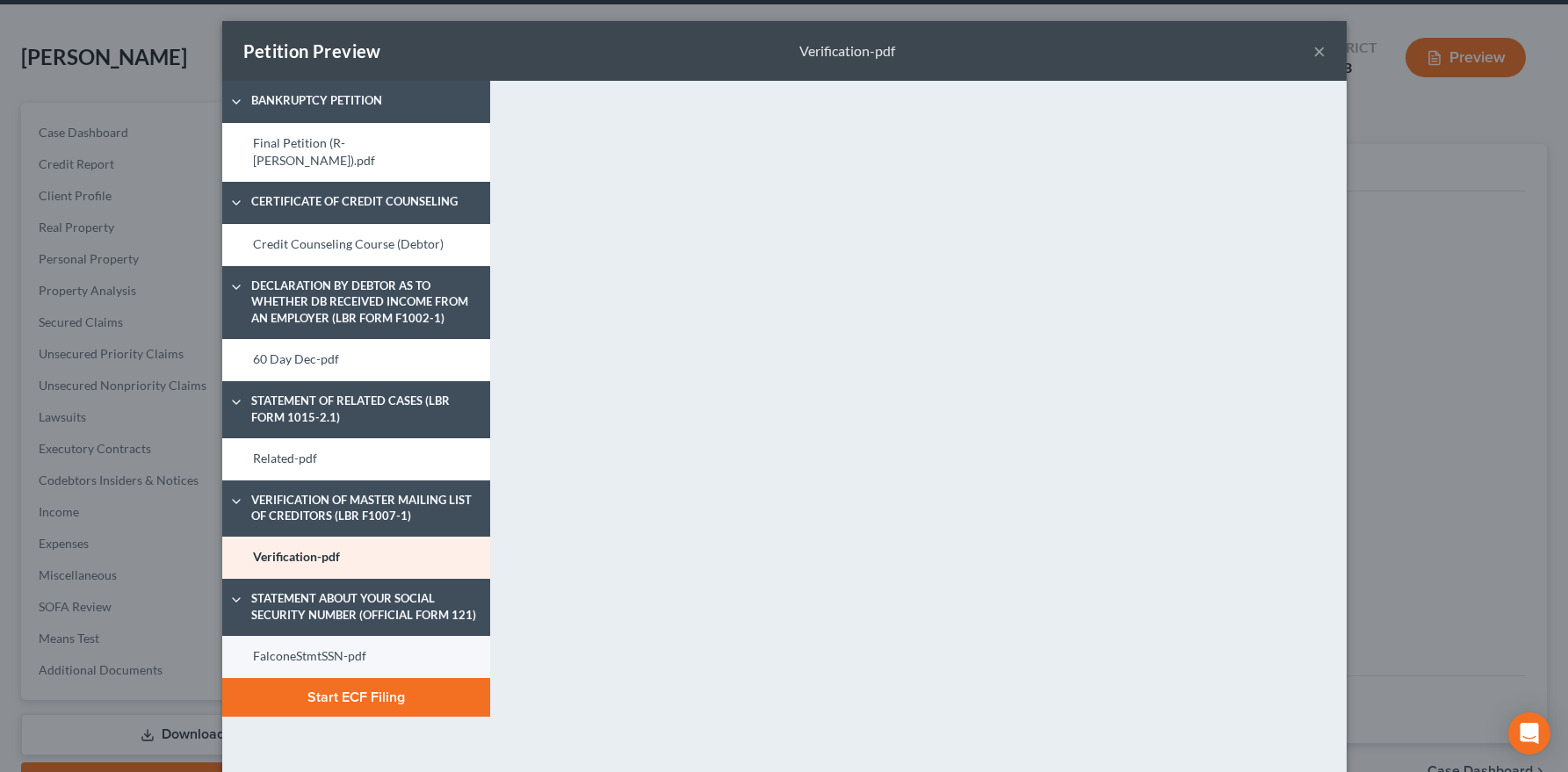
click at [340, 636] on link "FalconeStmtSSN-pdf" at bounding box center [357, 656] width 268 height 42
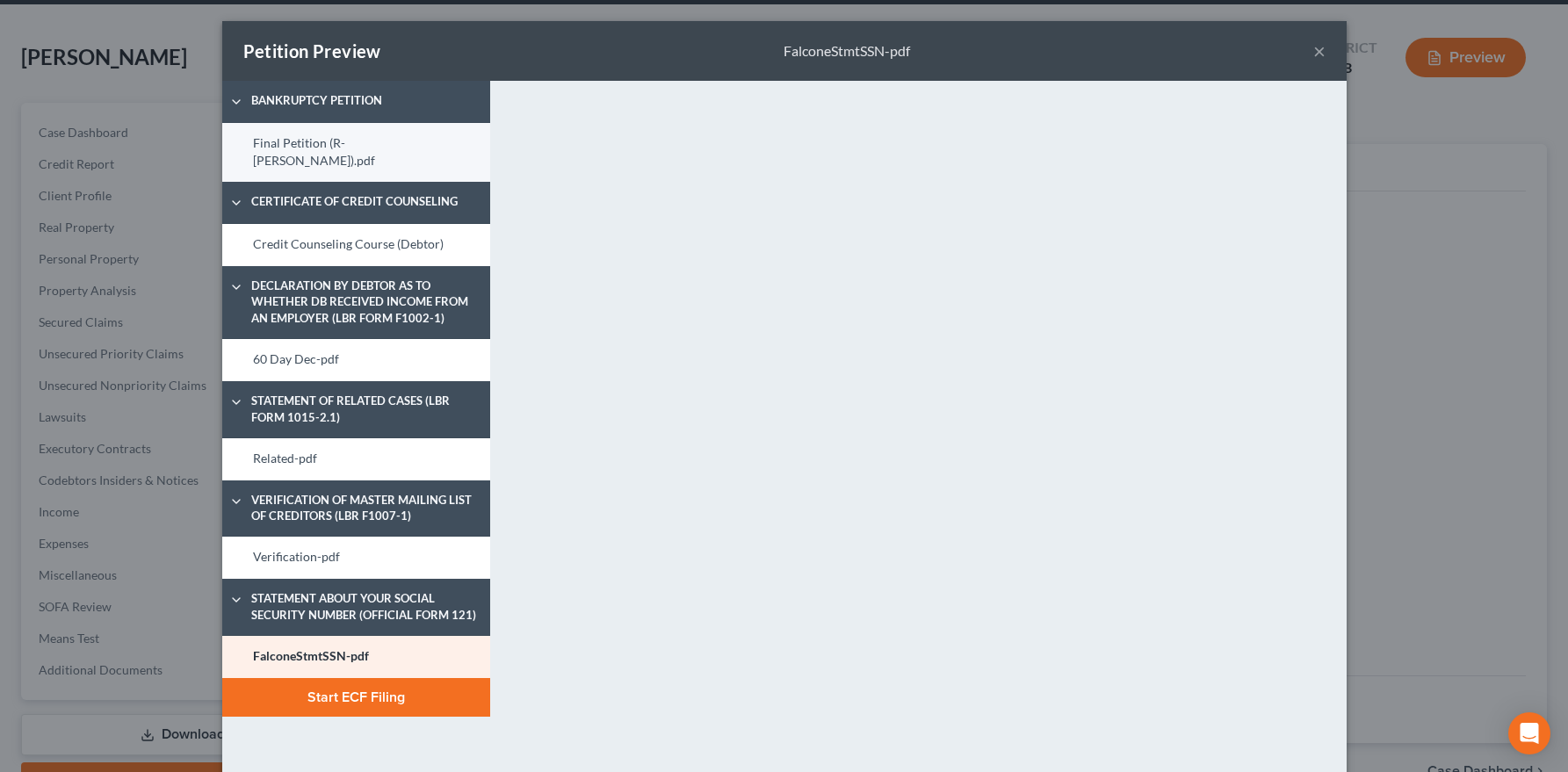
click at [306, 140] on link "Final Petition (R- Falcone).pdf" at bounding box center [357, 152] width 268 height 59
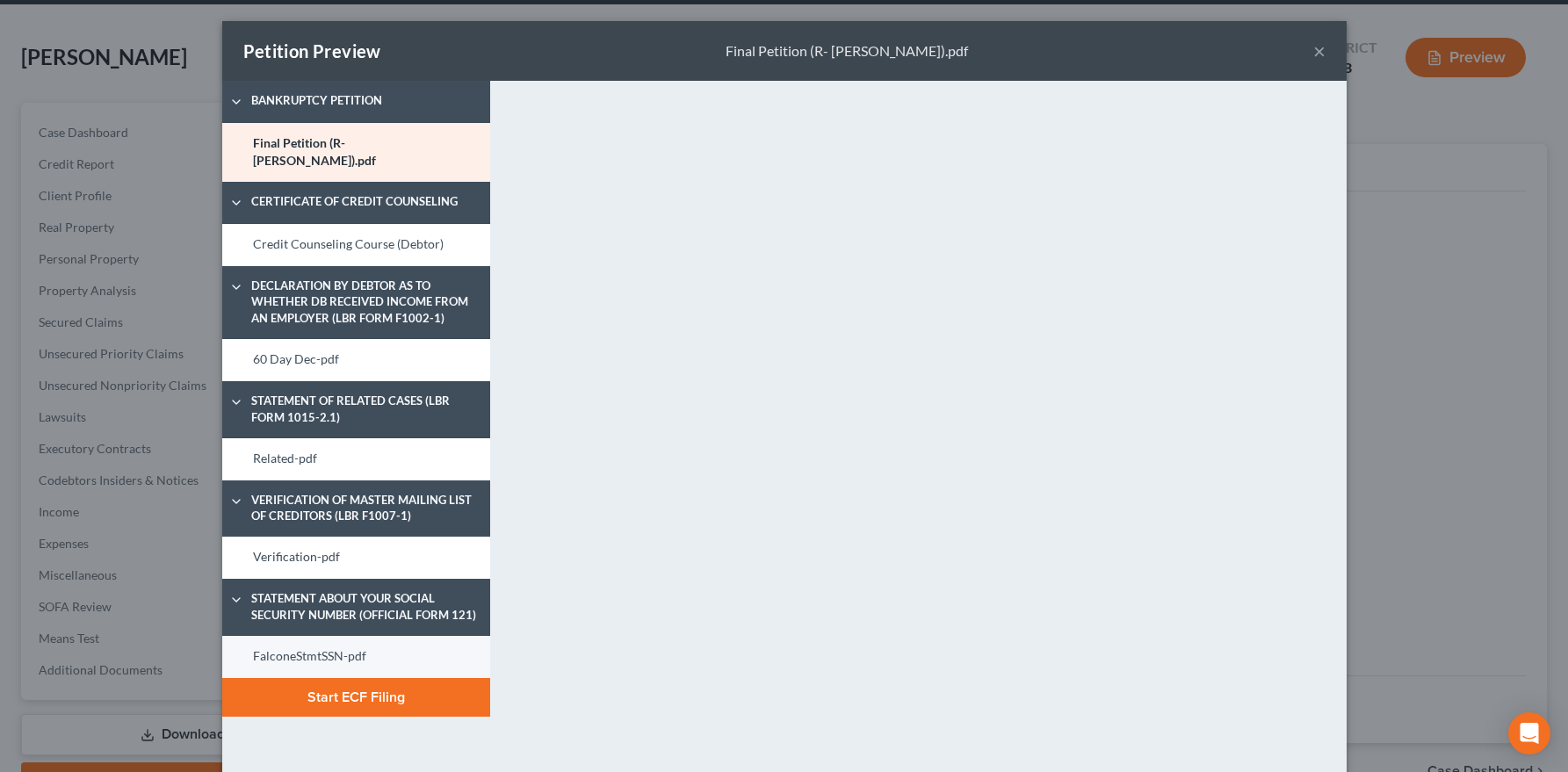
click at [328, 649] on link "FalconeStmtSSN-pdf" at bounding box center [357, 656] width 268 height 42
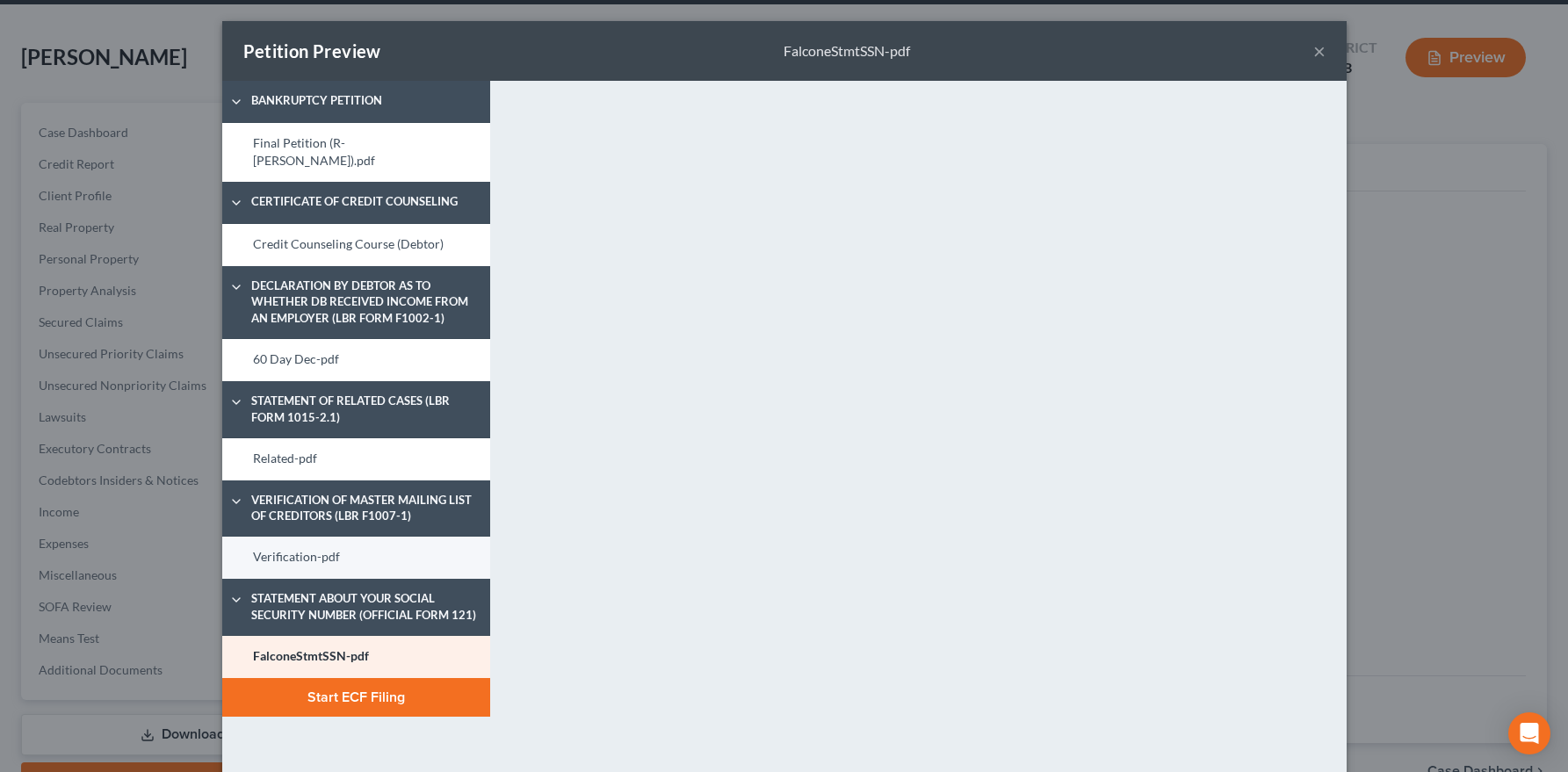
click at [311, 544] on link "Verification-pdf" at bounding box center [357, 557] width 268 height 42
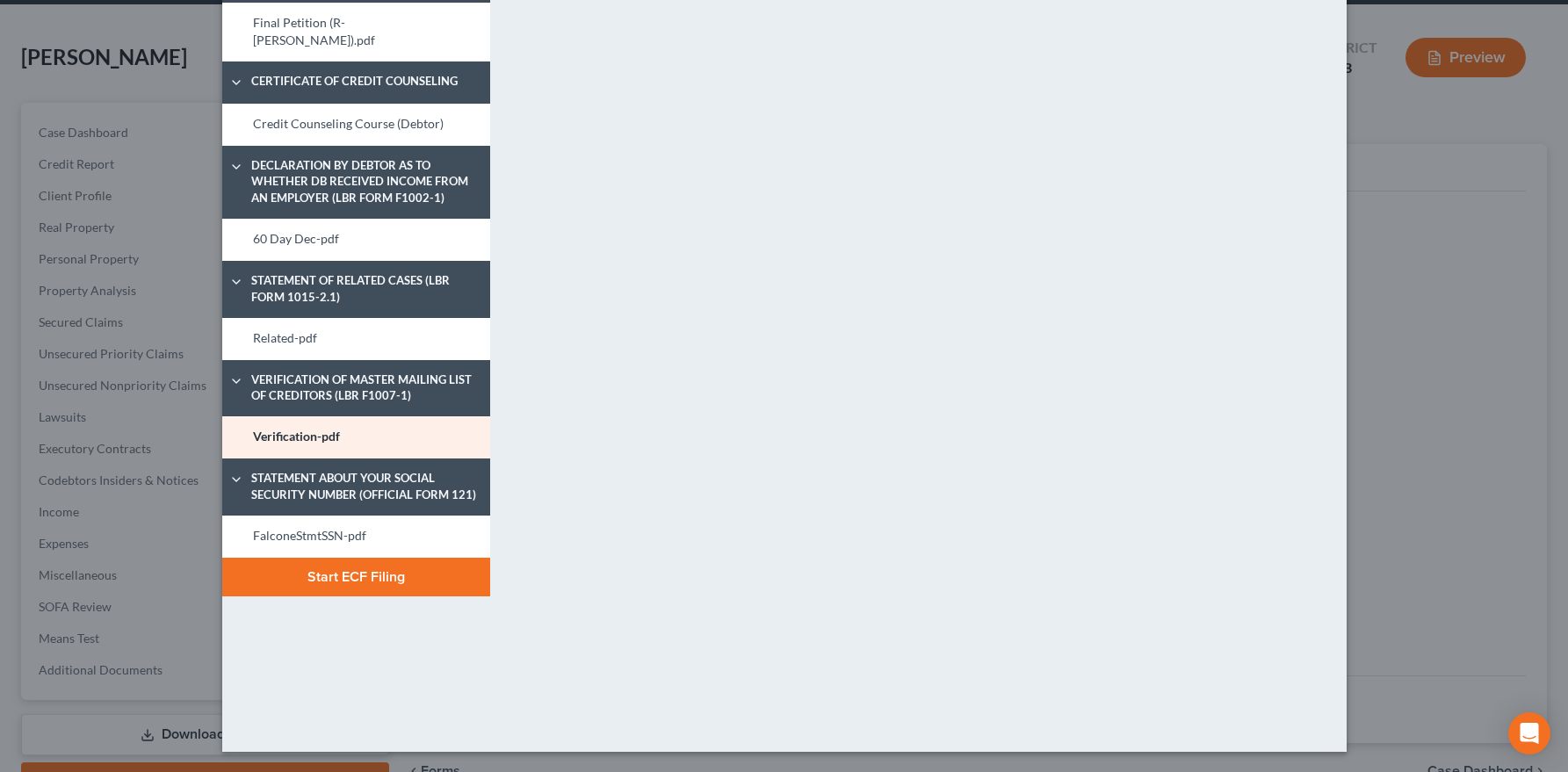
scroll to position [0, 0]
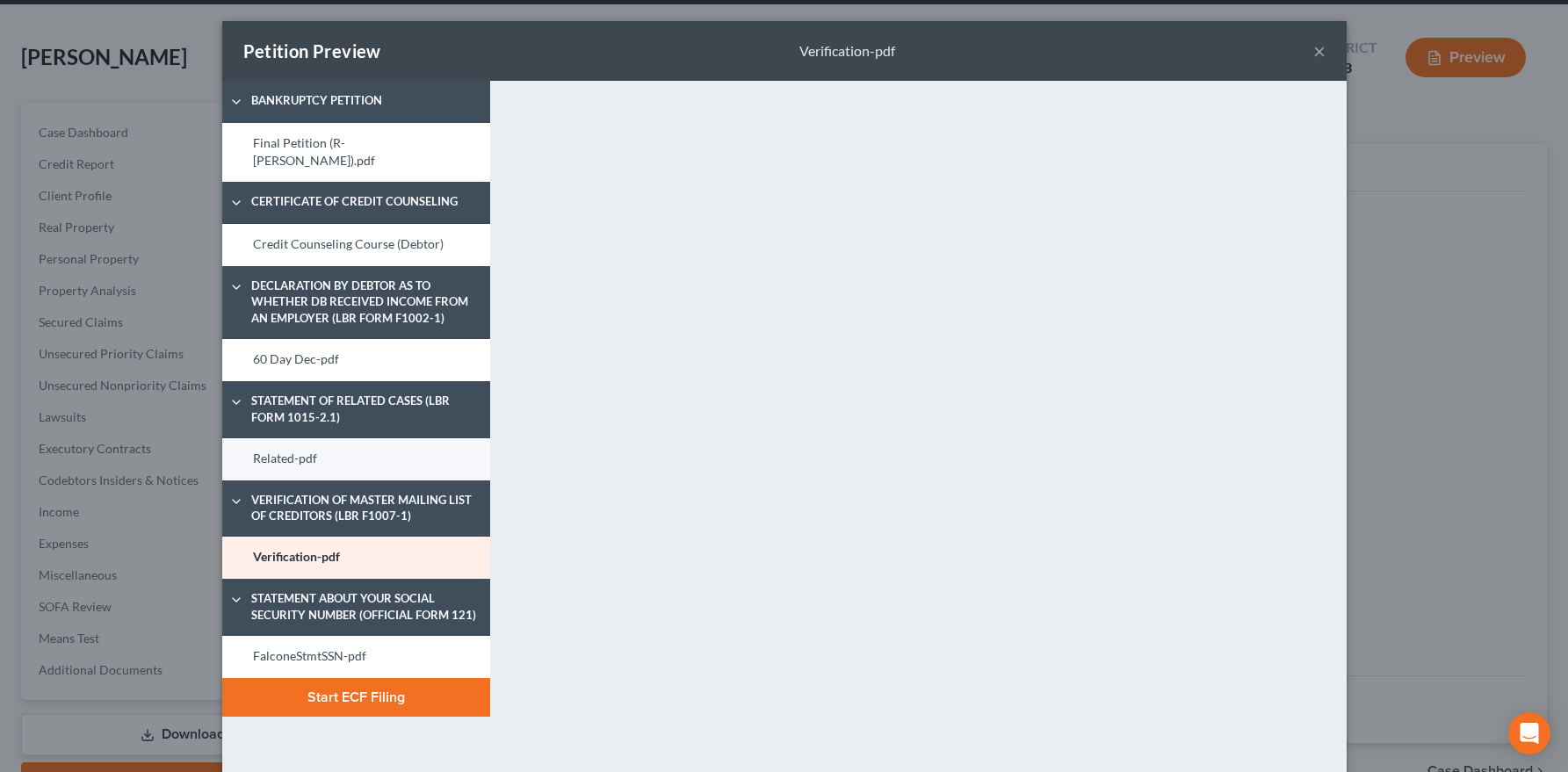
click at [338, 439] on link "Related-pdf" at bounding box center [357, 459] width 268 height 42
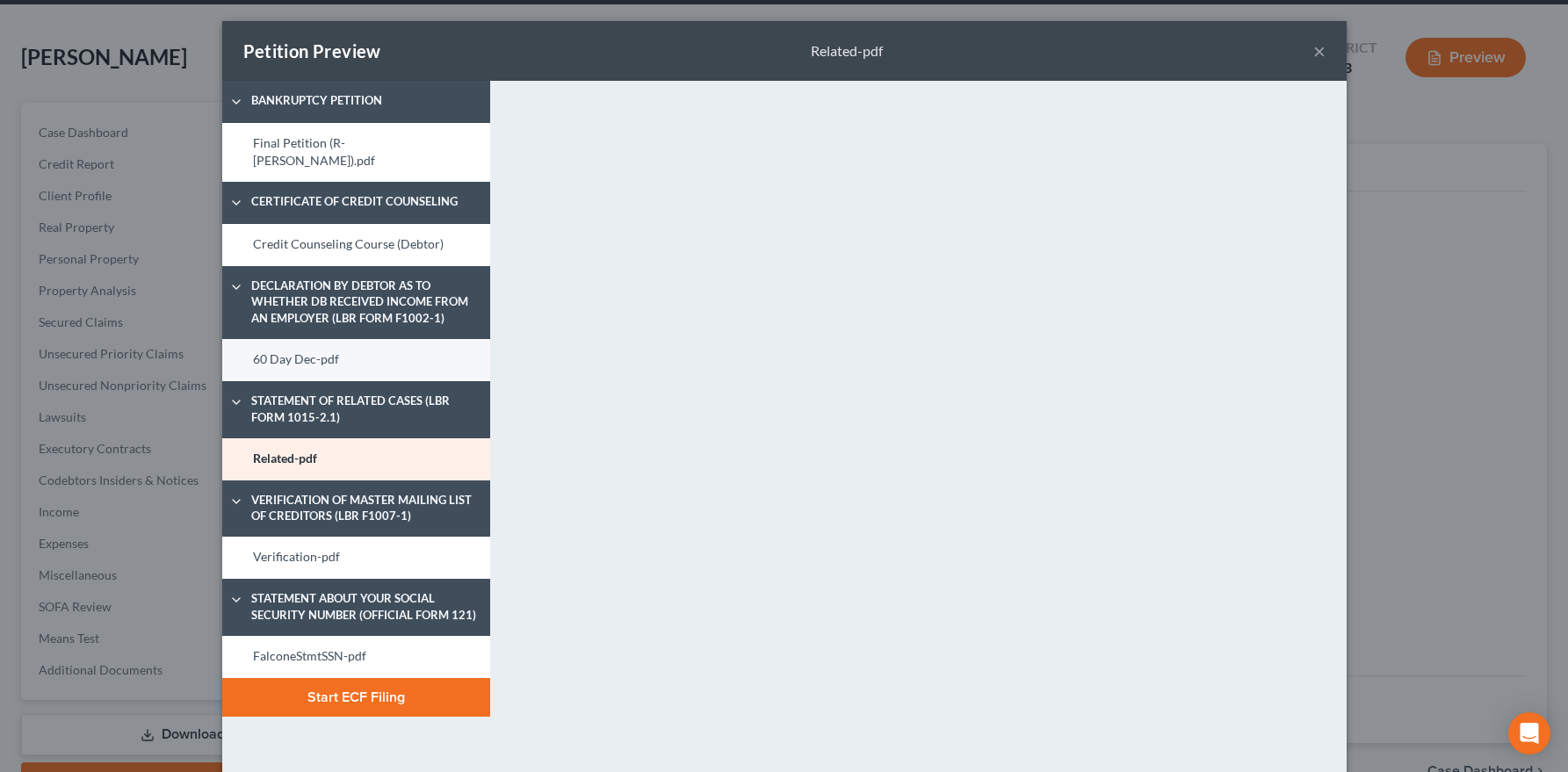
click at [327, 349] on link "60 Day Dec-pdf" at bounding box center [357, 360] width 268 height 42
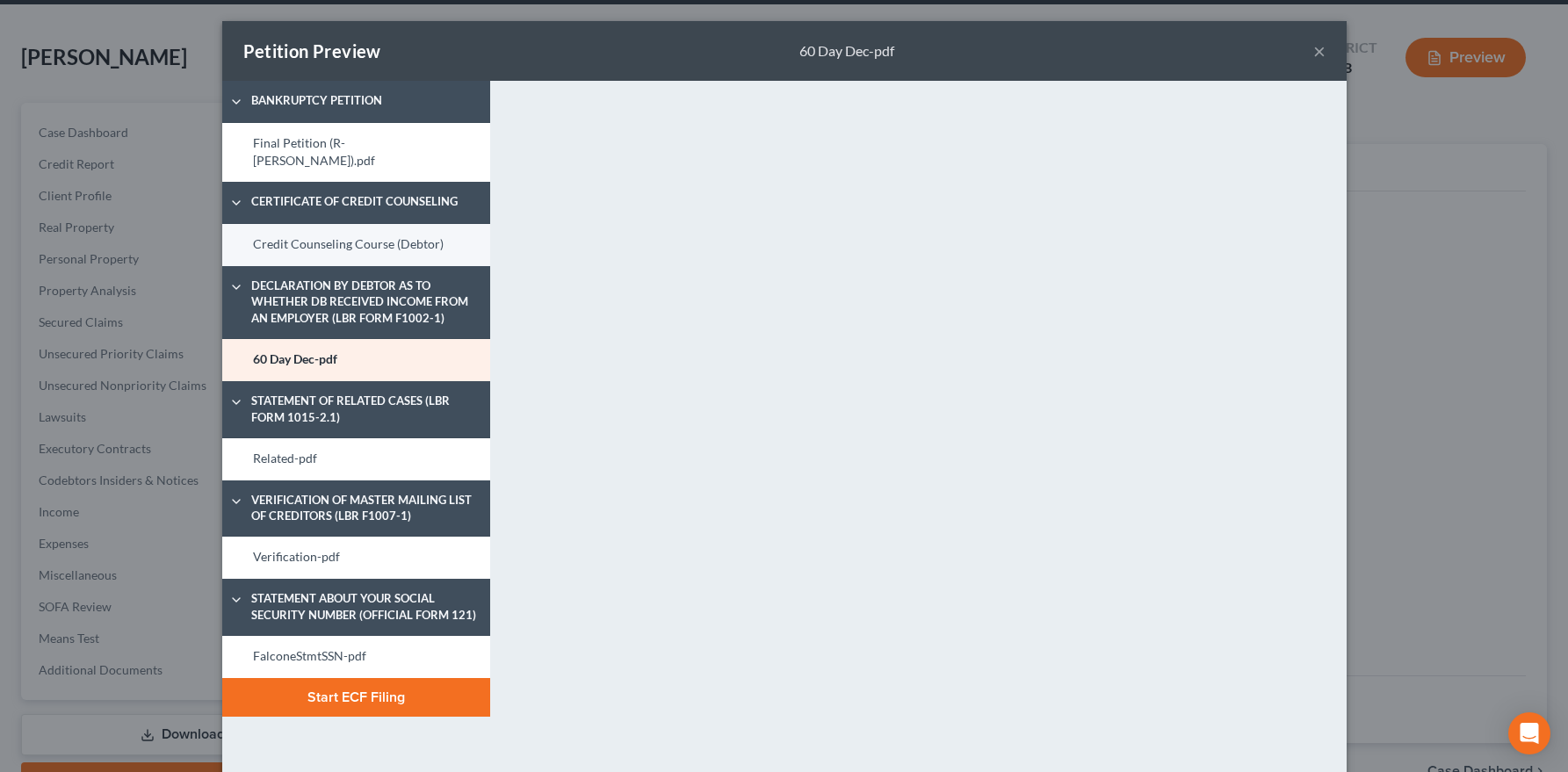
click at [359, 226] on link "Credit Counseling Course (Debtor)" at bounding box center [357, 244] width 268 height 42
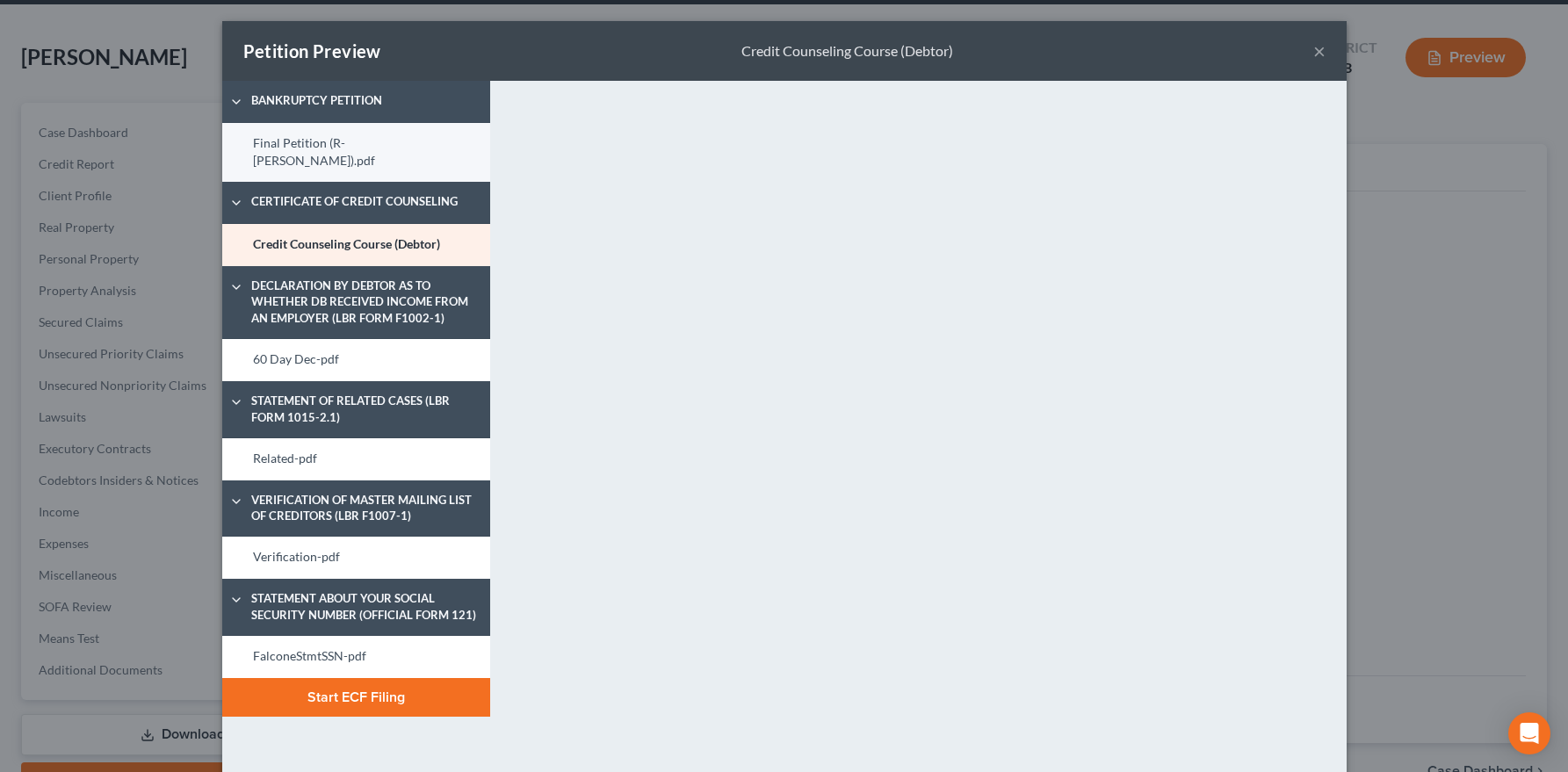
click at [339, 145] on link "Final Petition (R- Falcone).pdf" at bounding box center [357, 152] width 268 height 59
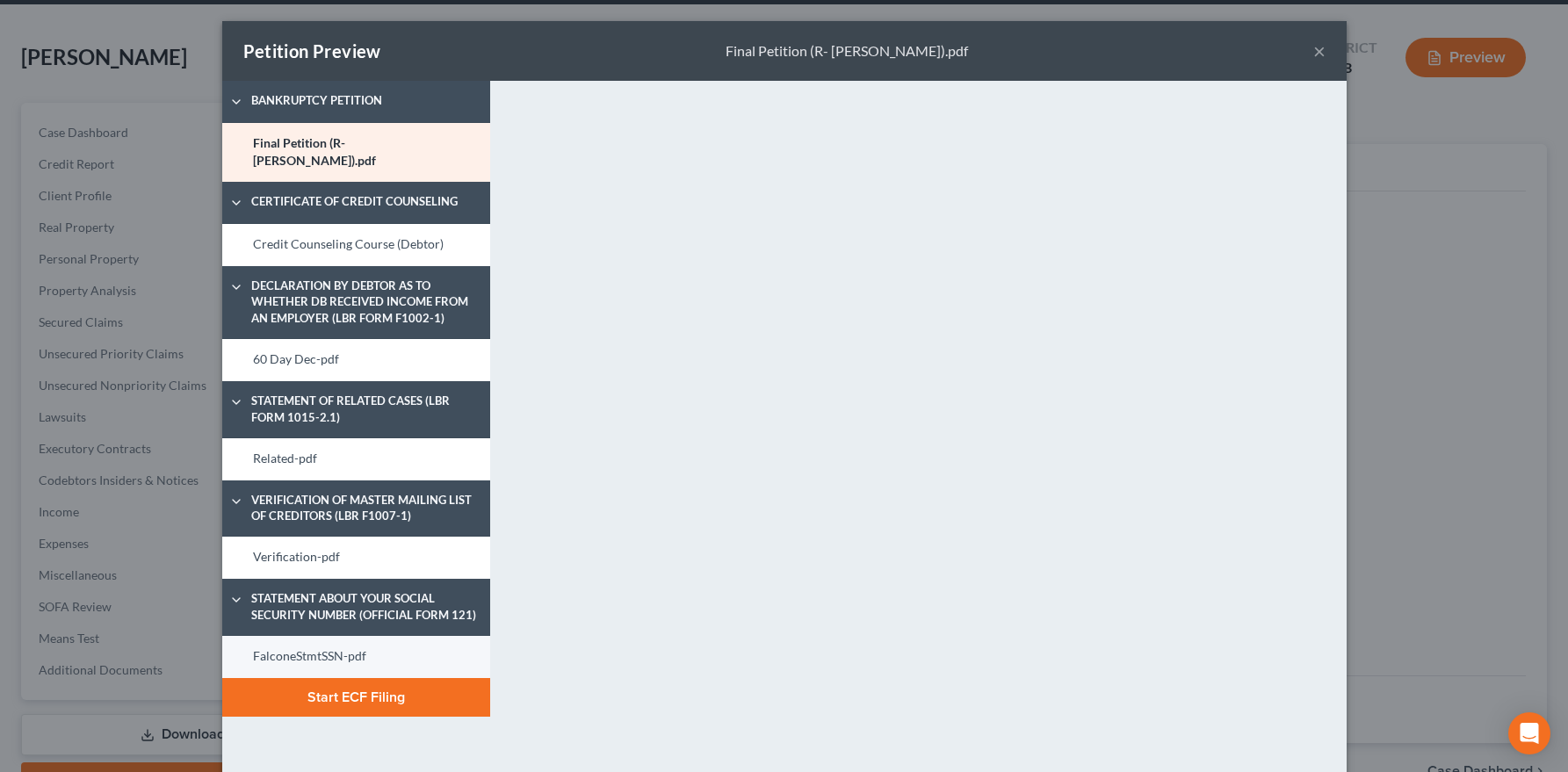
click at [308, 638] on link "FalconeStmtSSN-pdf" at bounding box center [357, 656] width 268 height 42
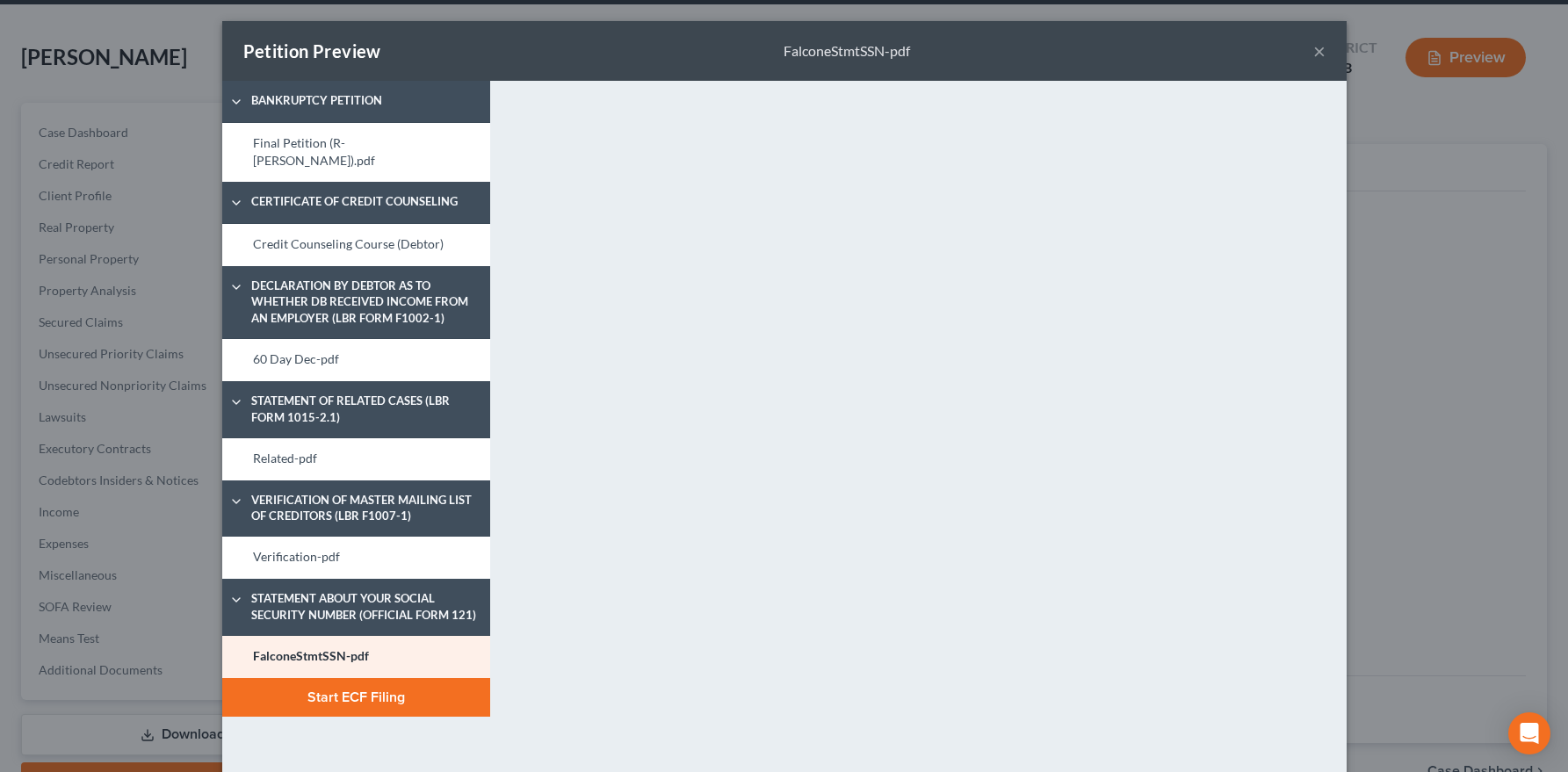
click at [419, 692] on button "Start ECF Filing" at bounding box center [357, 697] width 268 height 39
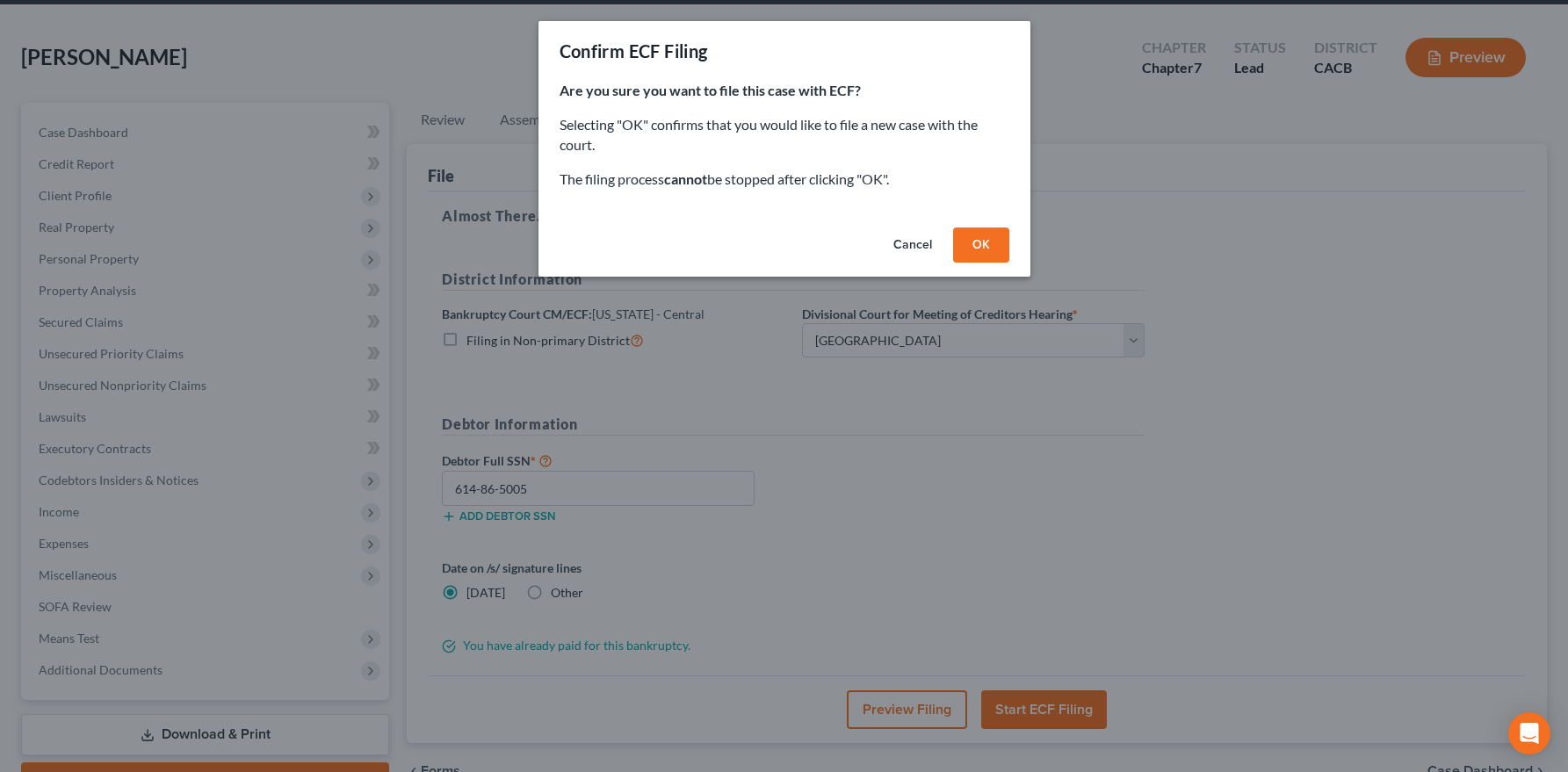
click at [980, 247] on button "OK" at bounding box center [981, 245] width 56 height 35
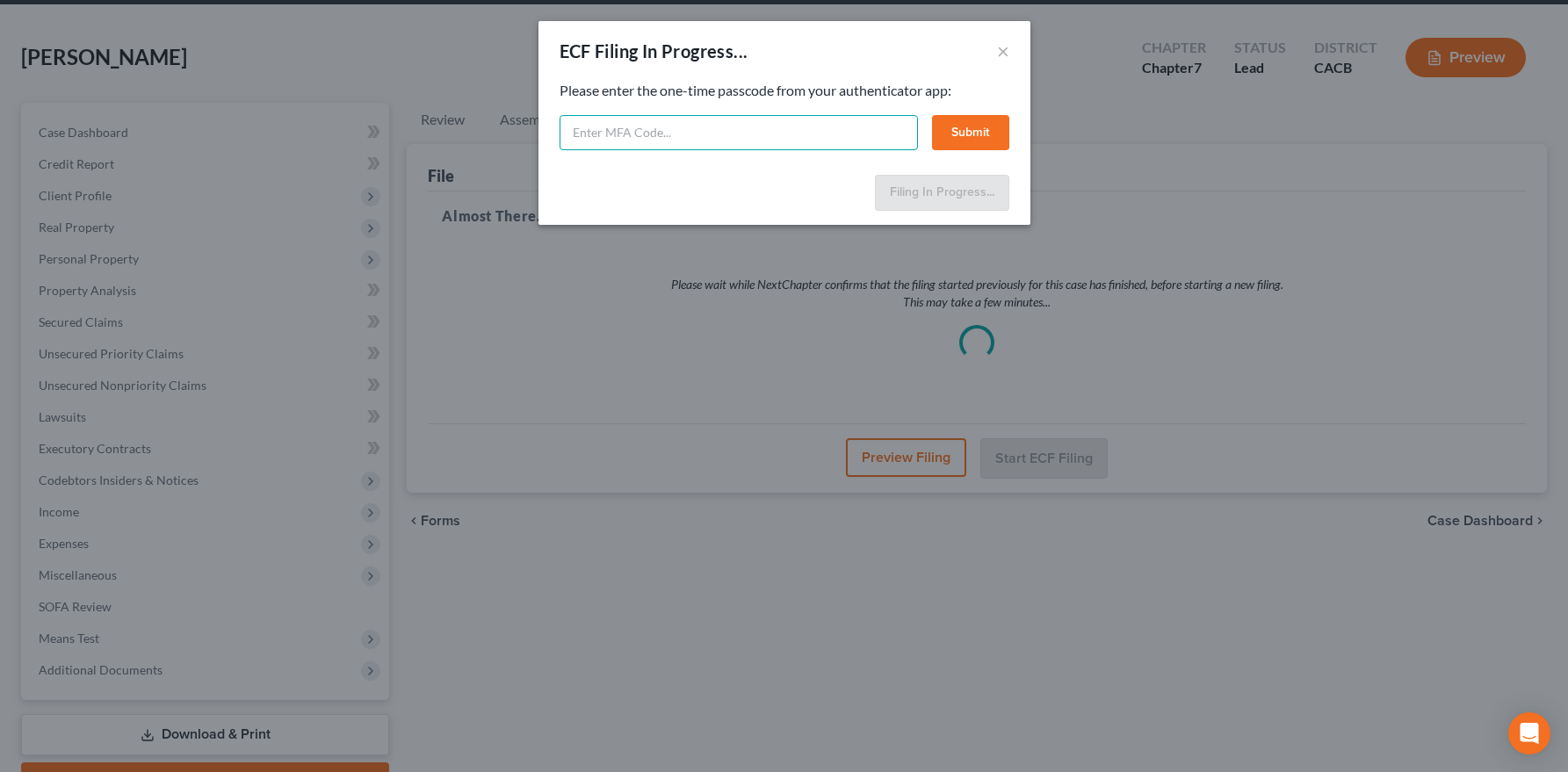
drag, startPoint x: 645, startPoint y: 146, endPoint x: 823, endPoint y: 125, distance: 179.2
click at [645, 146] on input "text" at bounding box center [739, 132] width 359 height 35
paste input "007682"
type input "007682"
click at [965, 127] on button "Submit" at bounding box center [971, 132] width 78 height 35
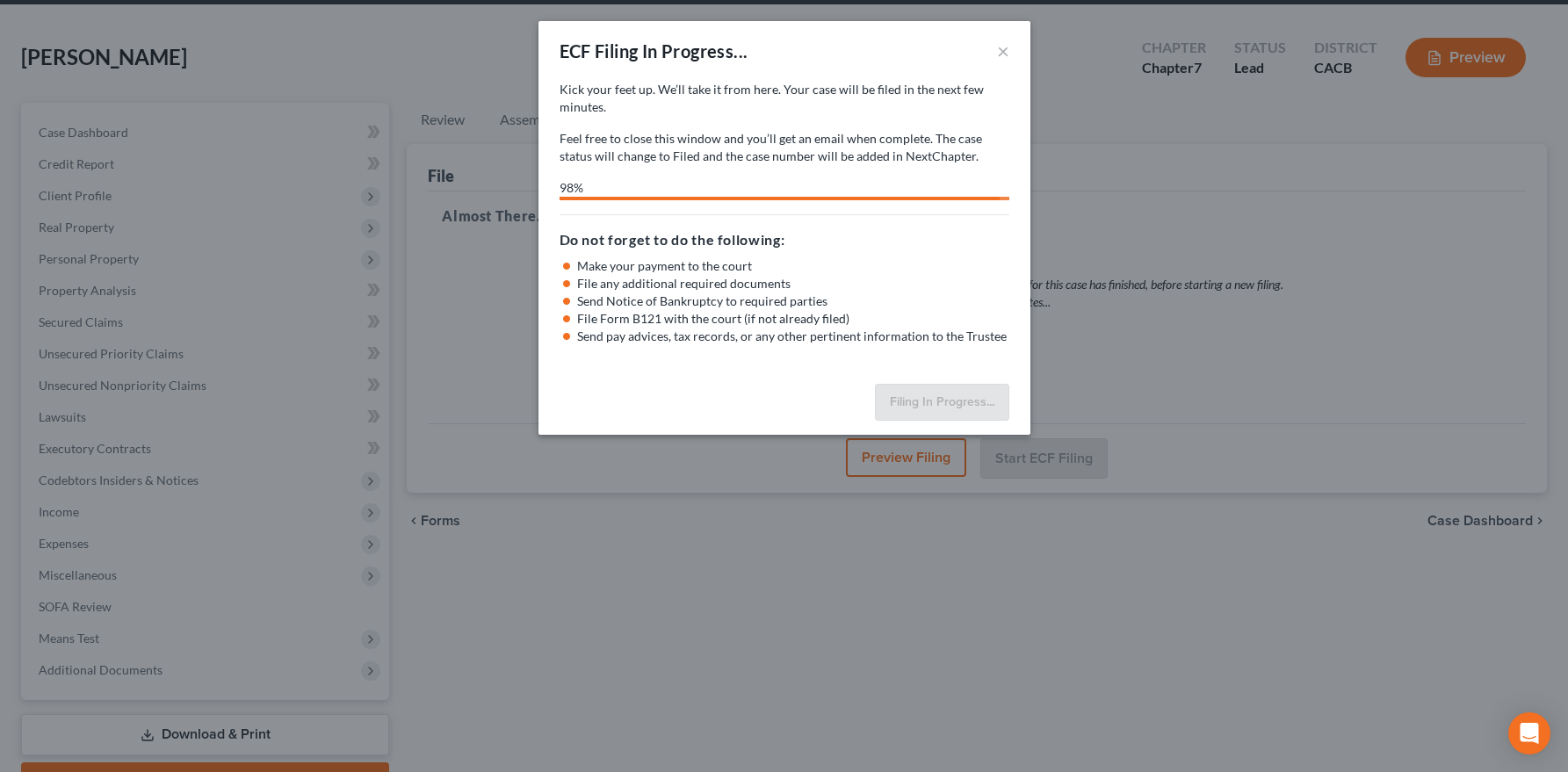
select select "1"
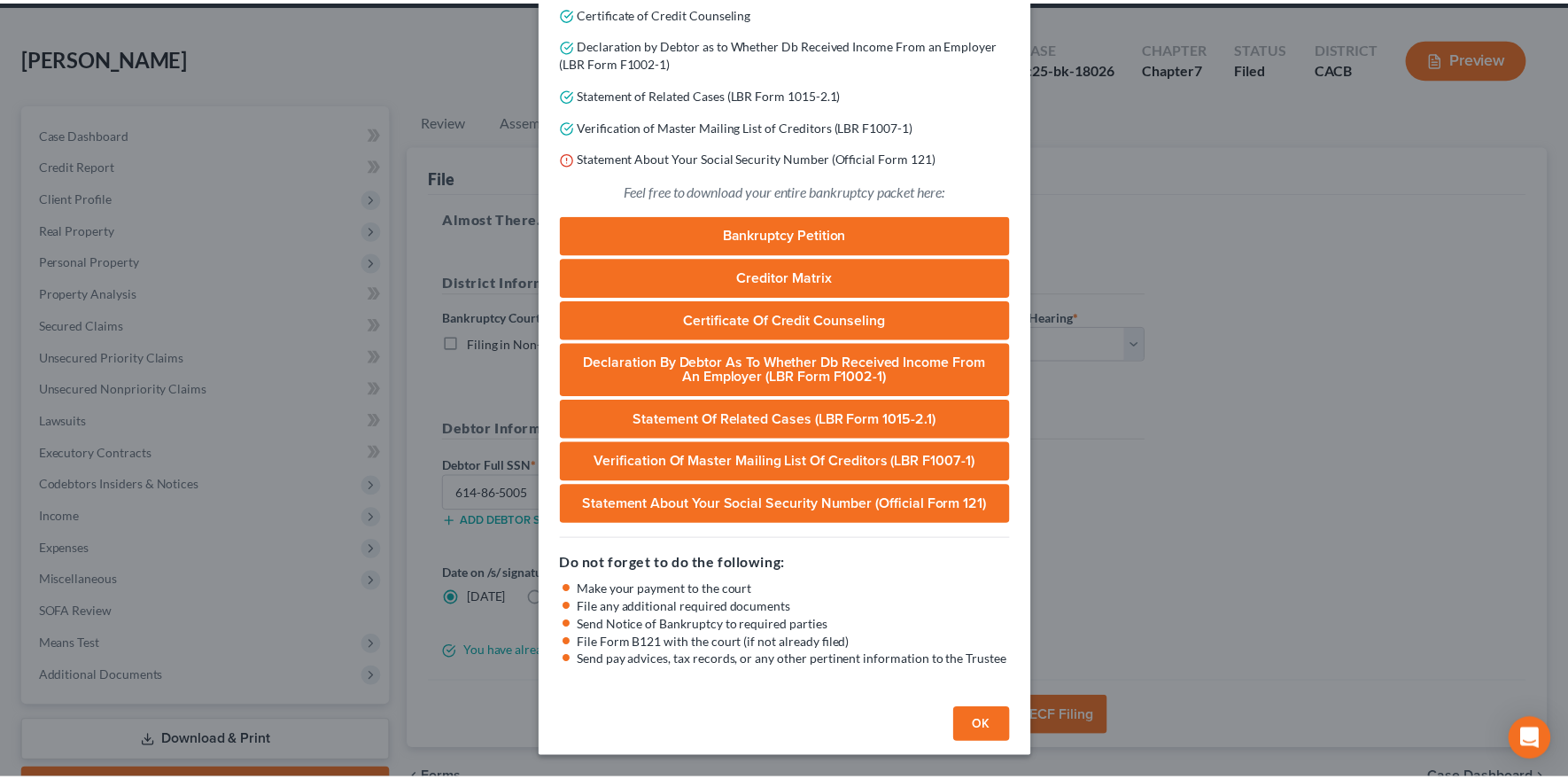
scroll to position [344, 0]
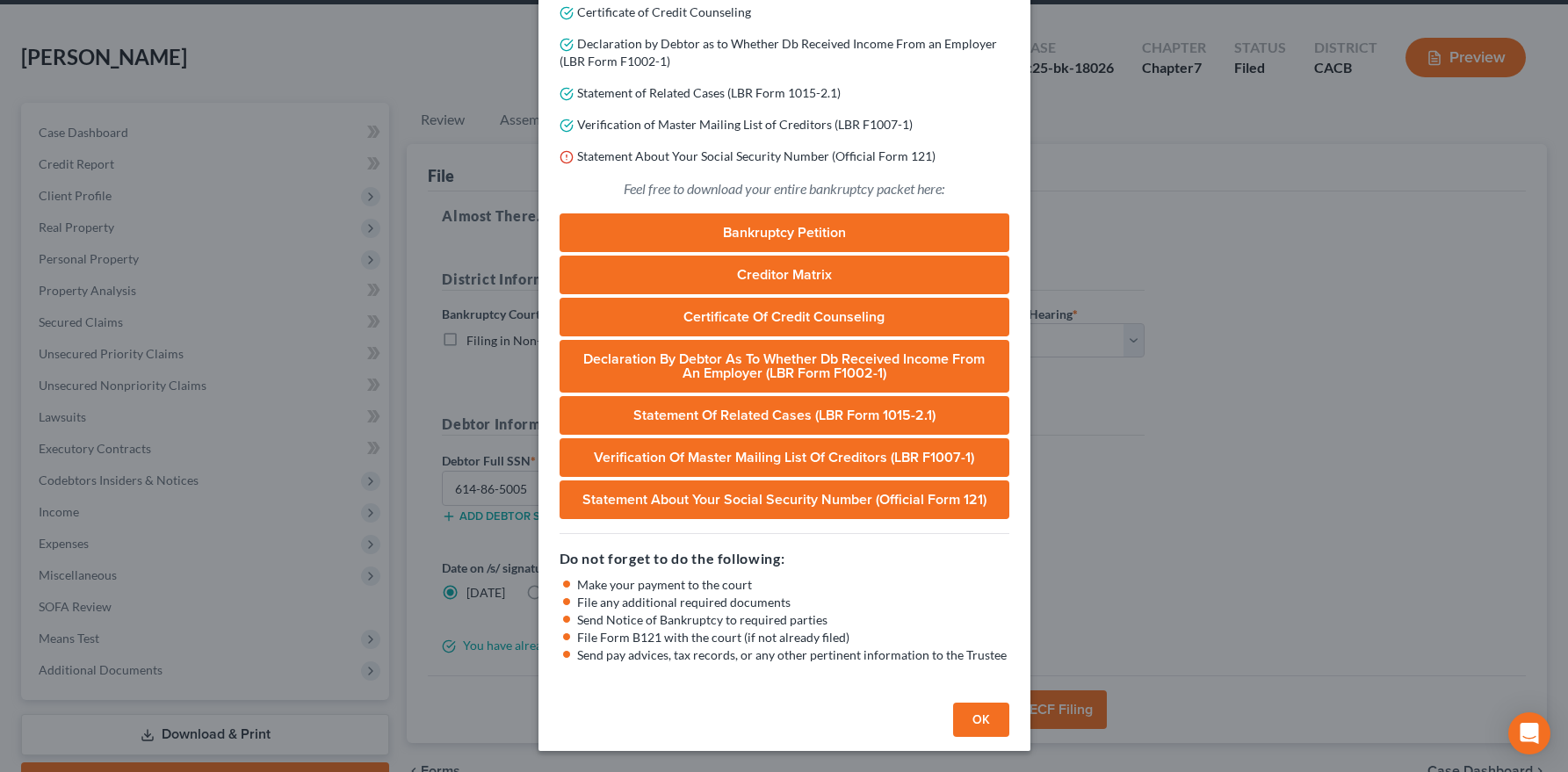
click at [967, 715] on button "OK" at bounding box center [981, 720] width 56 height 35
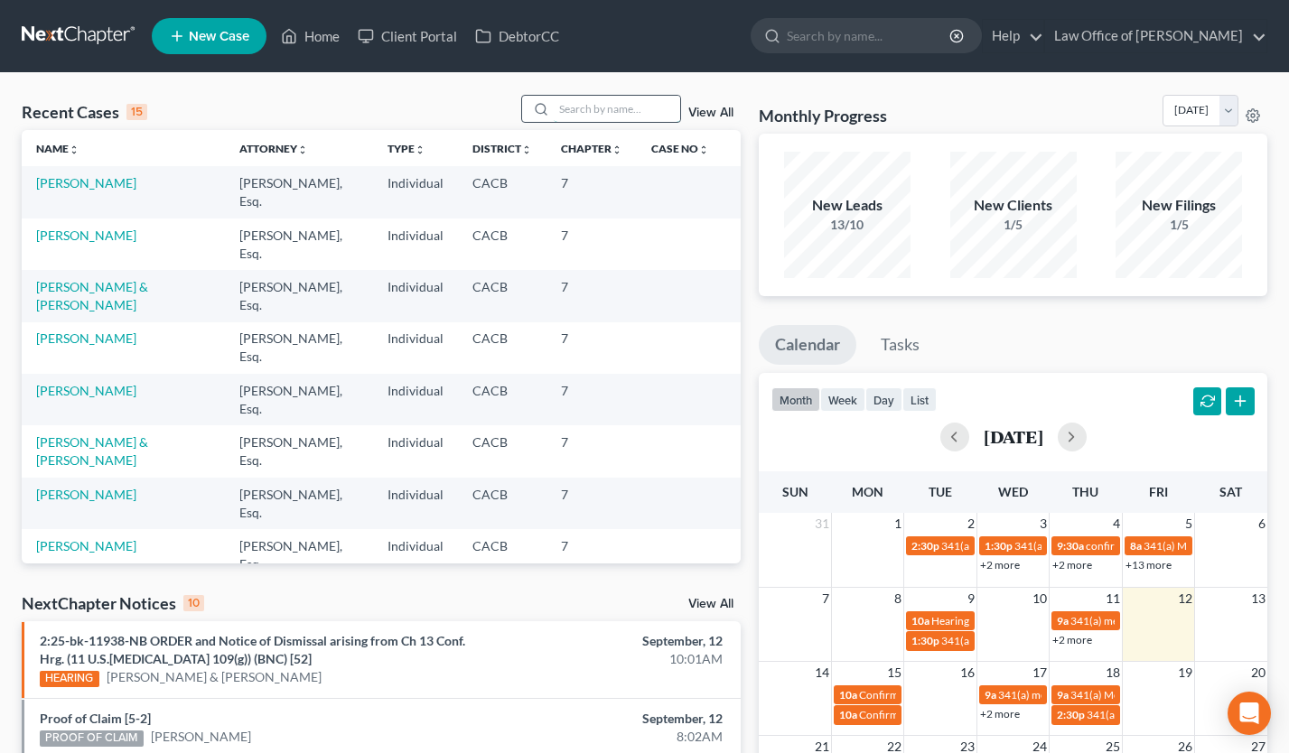
click at [634, 118] on input "search" at bounding box center [617, 109] width 126 height 26
type input "[PERSON_NAME]"
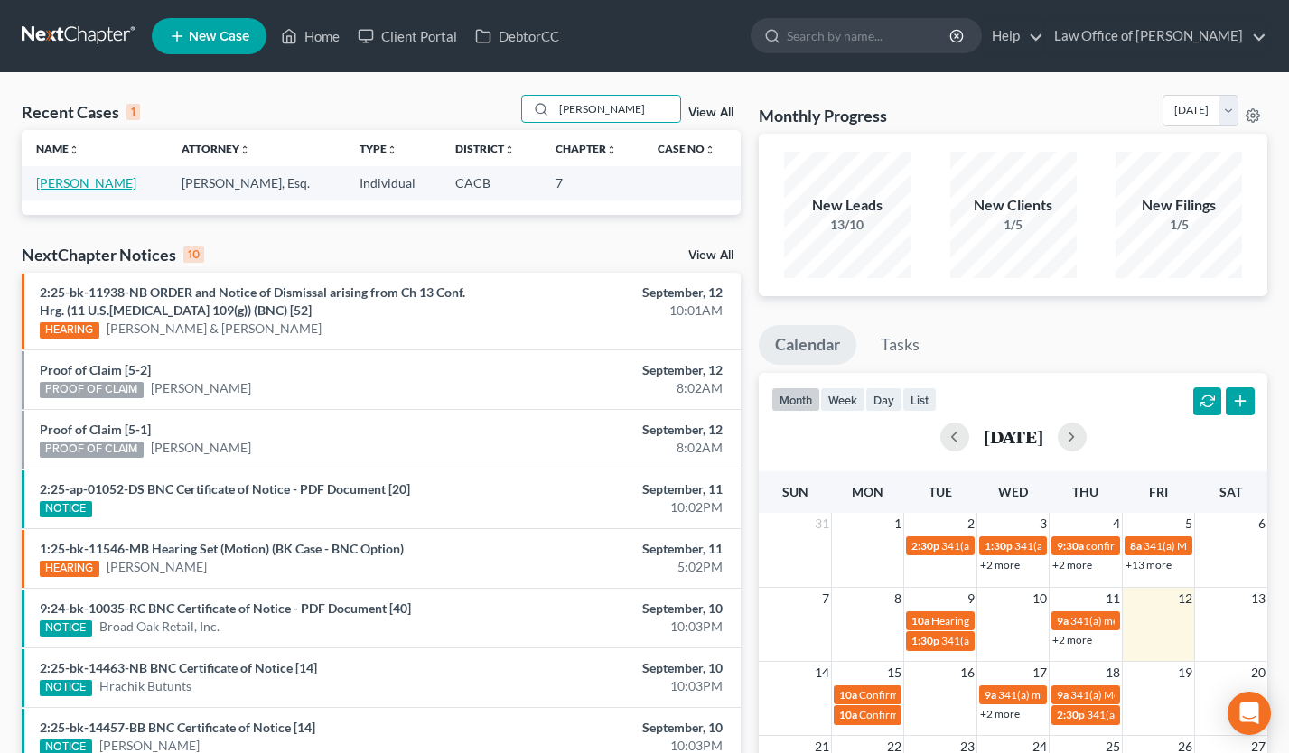
click at [83, 177] on link "[PERSON_NAME]" at bounding box center [86, 182] width 100 height 15
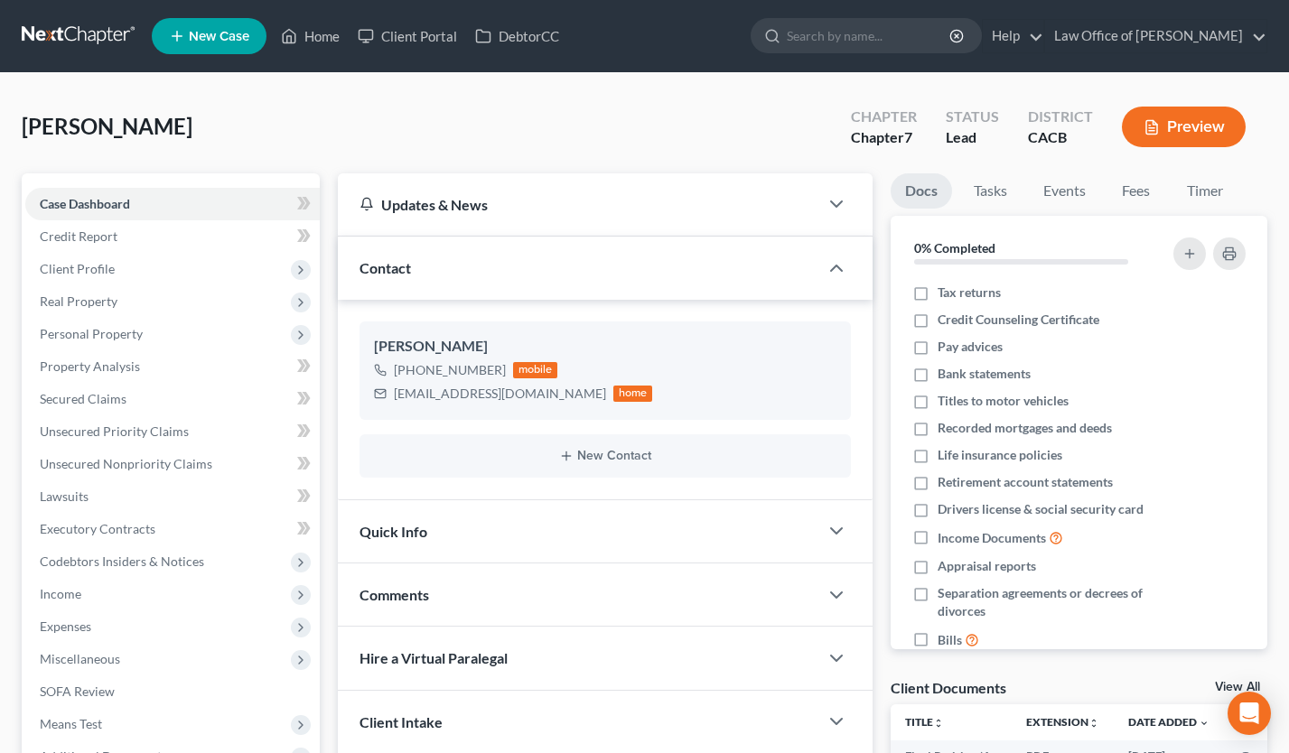
click at [110, 26] on link at bounding box center [80, 36] width 116 height 33
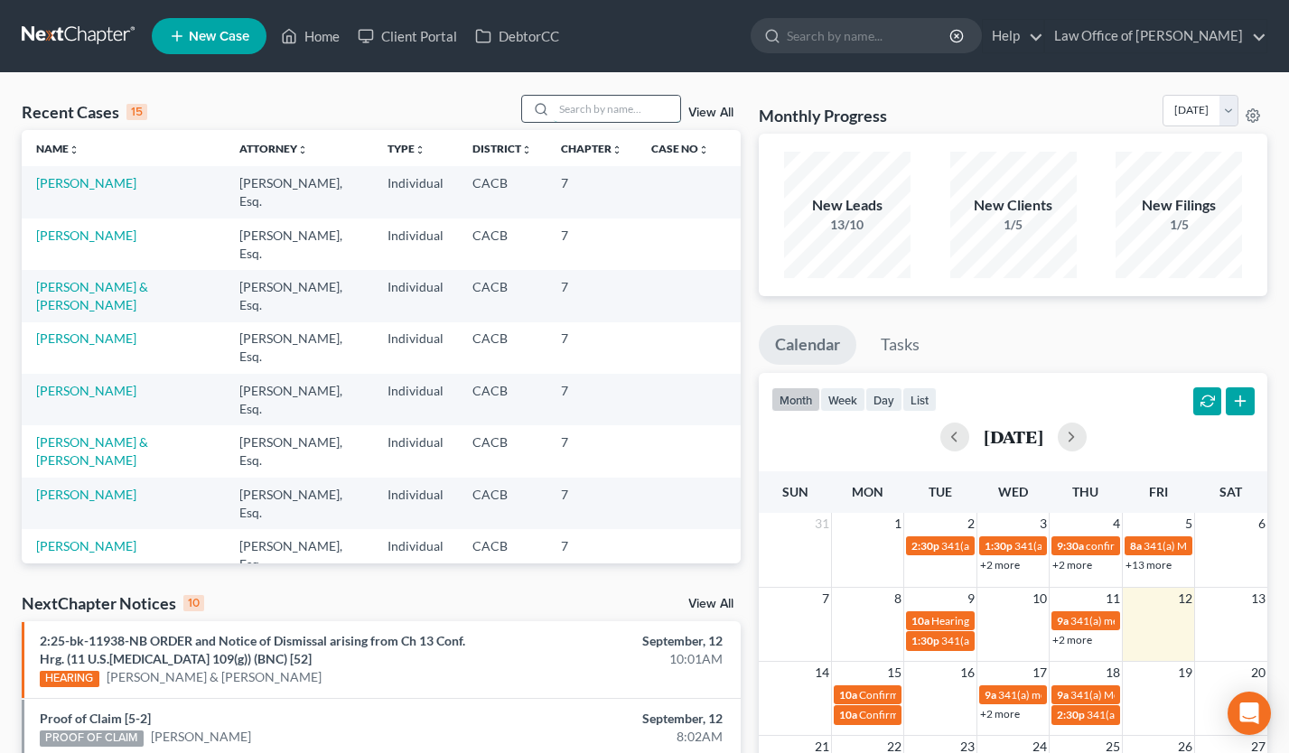
click at [614, 103] on input "search" at bounding box center [617, 109] width 126 height 26
type input "[PERSON_NAME]"
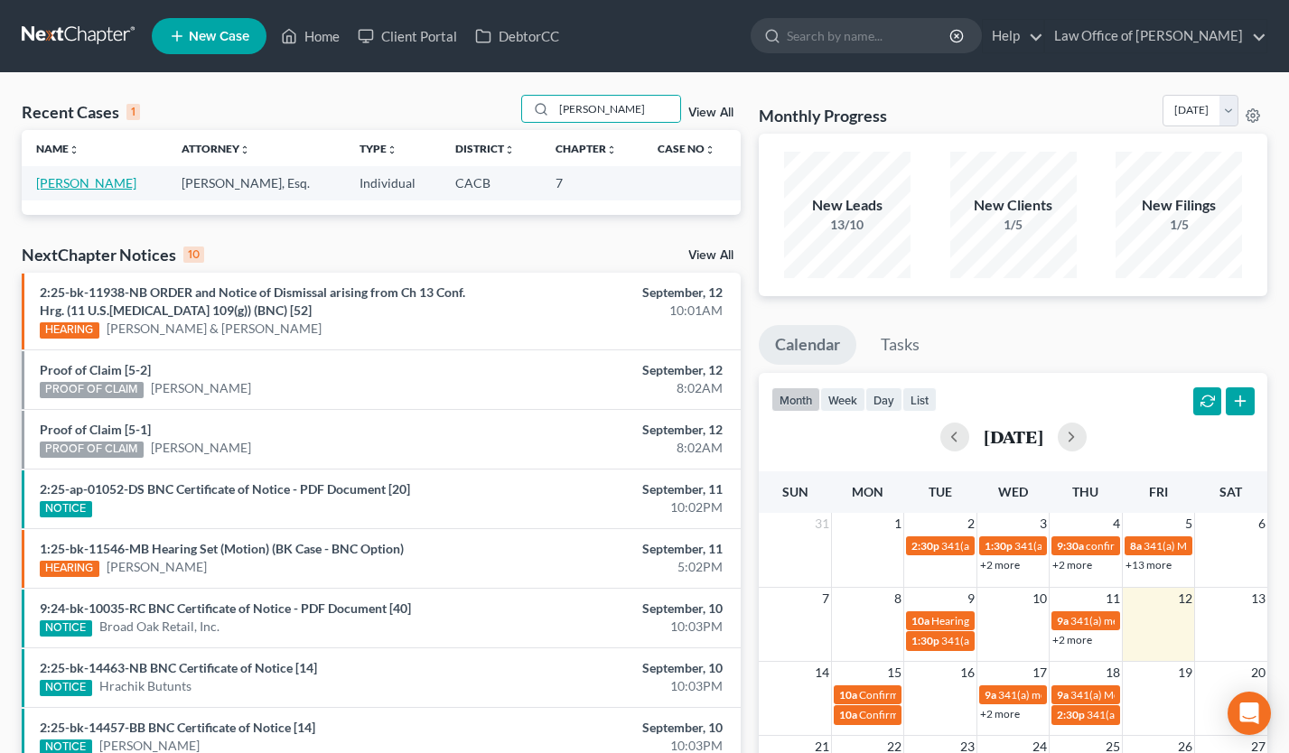
click at [83, 181] on link "[PERSON_NAME]" at bounding box center [86, 182] width 100 height 15
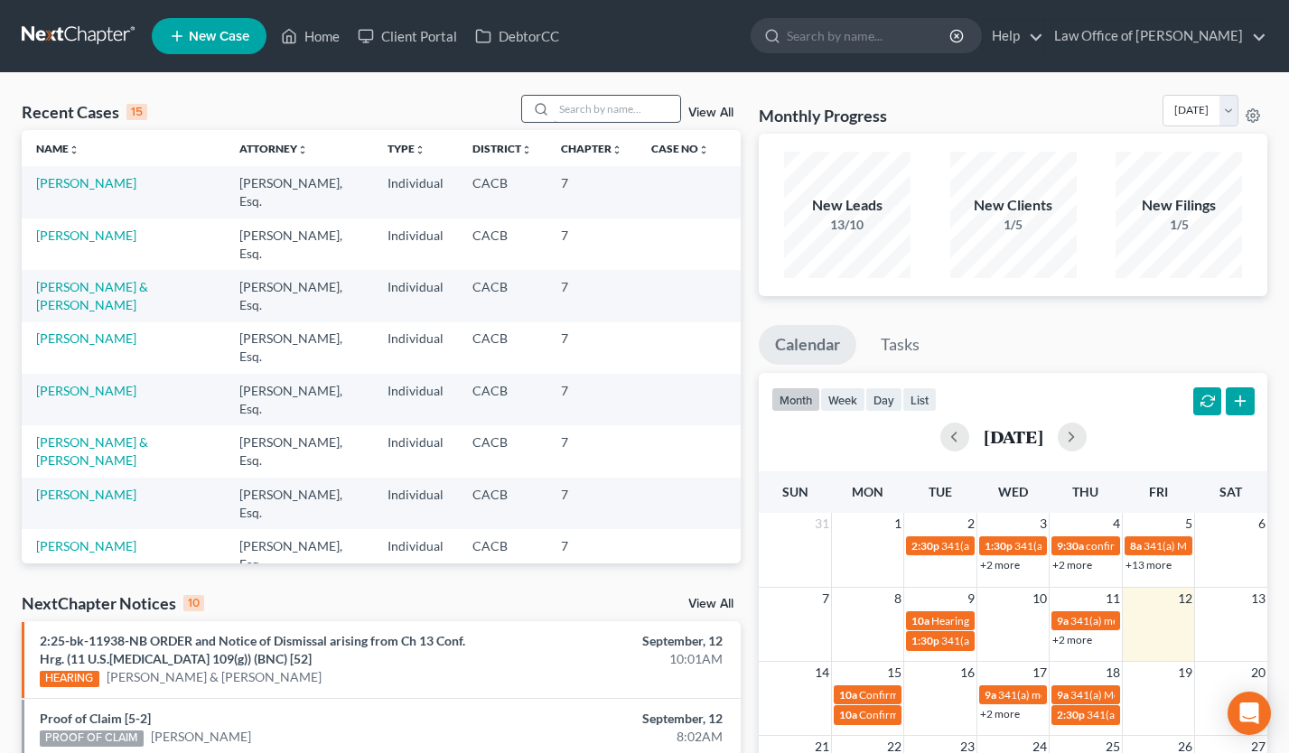
click at [588, 112] on input "search" at bounding box center [617, 109] width 126 height 26
type input "[PERSON_NAME]"
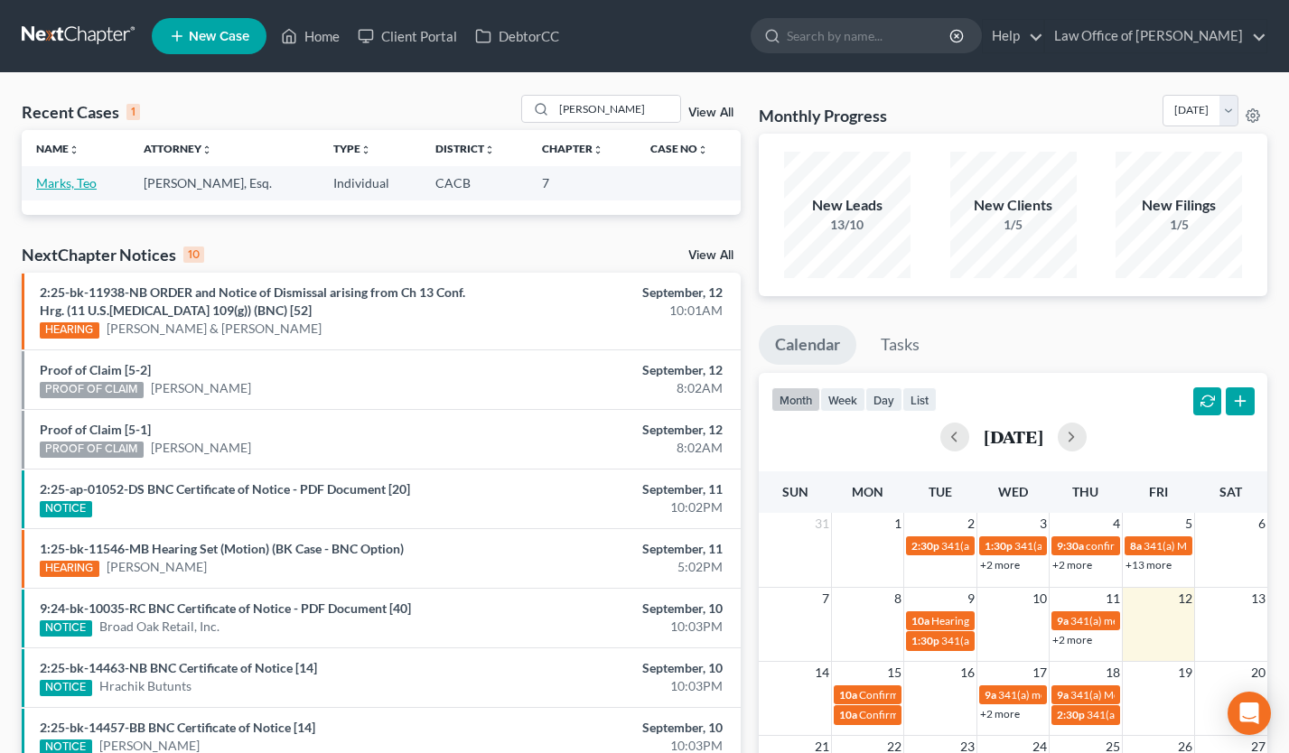
click at [74, 177] on link "Marks, Teo" at bounding box center [66, 182] width 61 height 15
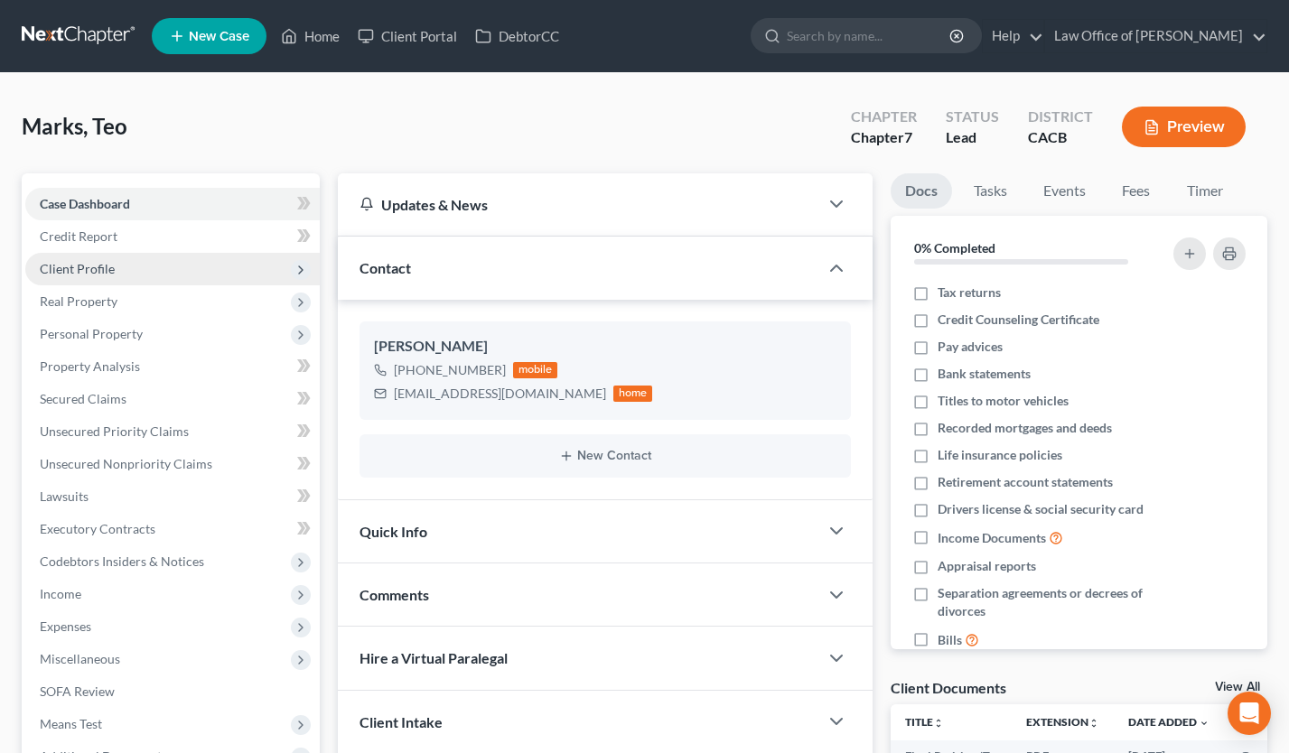
click at [145, 261] on span "Client Profile" at bounding box center [172, 269] width 295 height 33
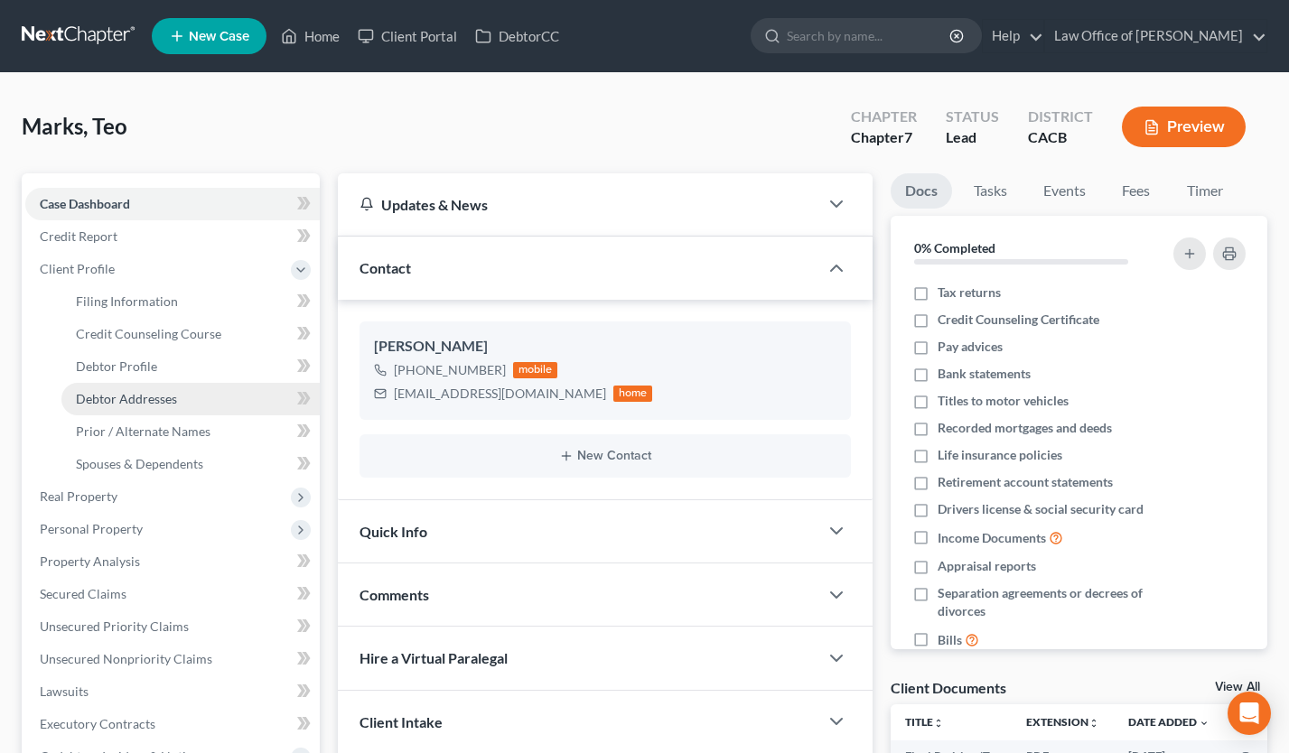
click at [160, 407] on link "Debtor Addresses" at bounding box center [190, 399] width 258 height 33
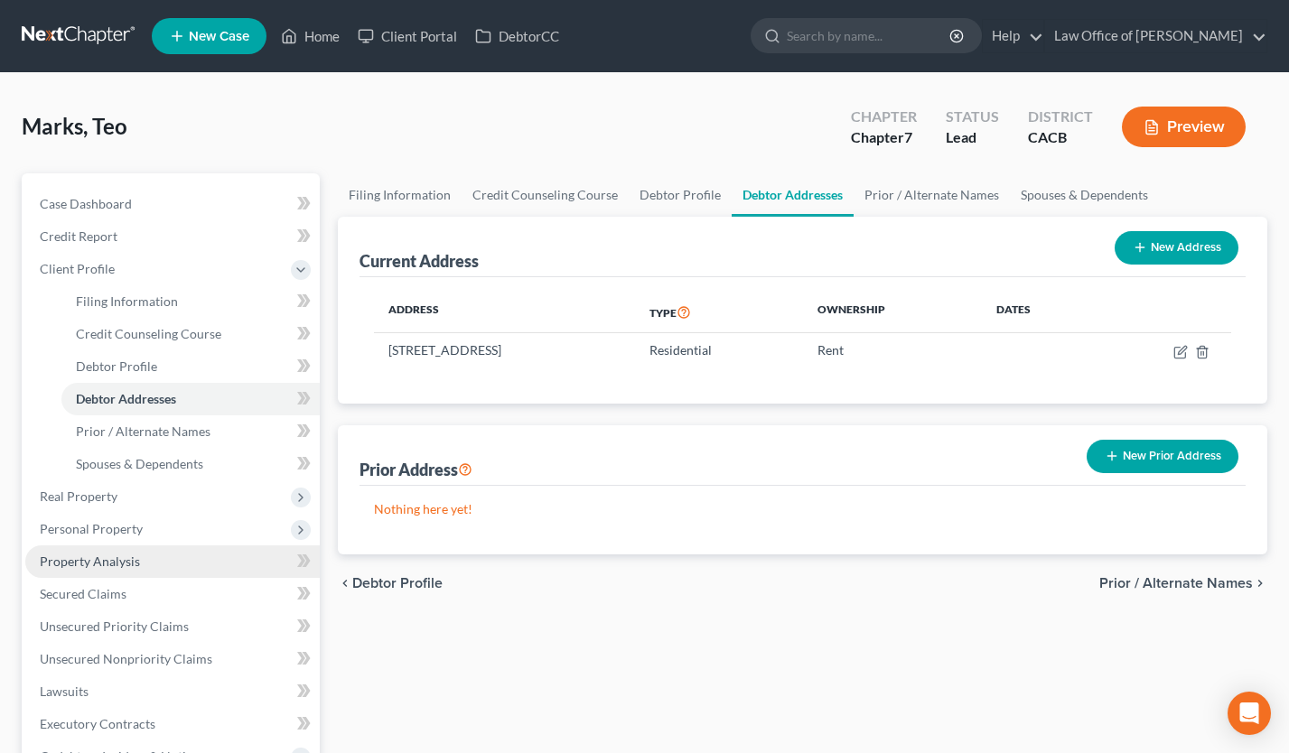
scroll to position [400, 0]
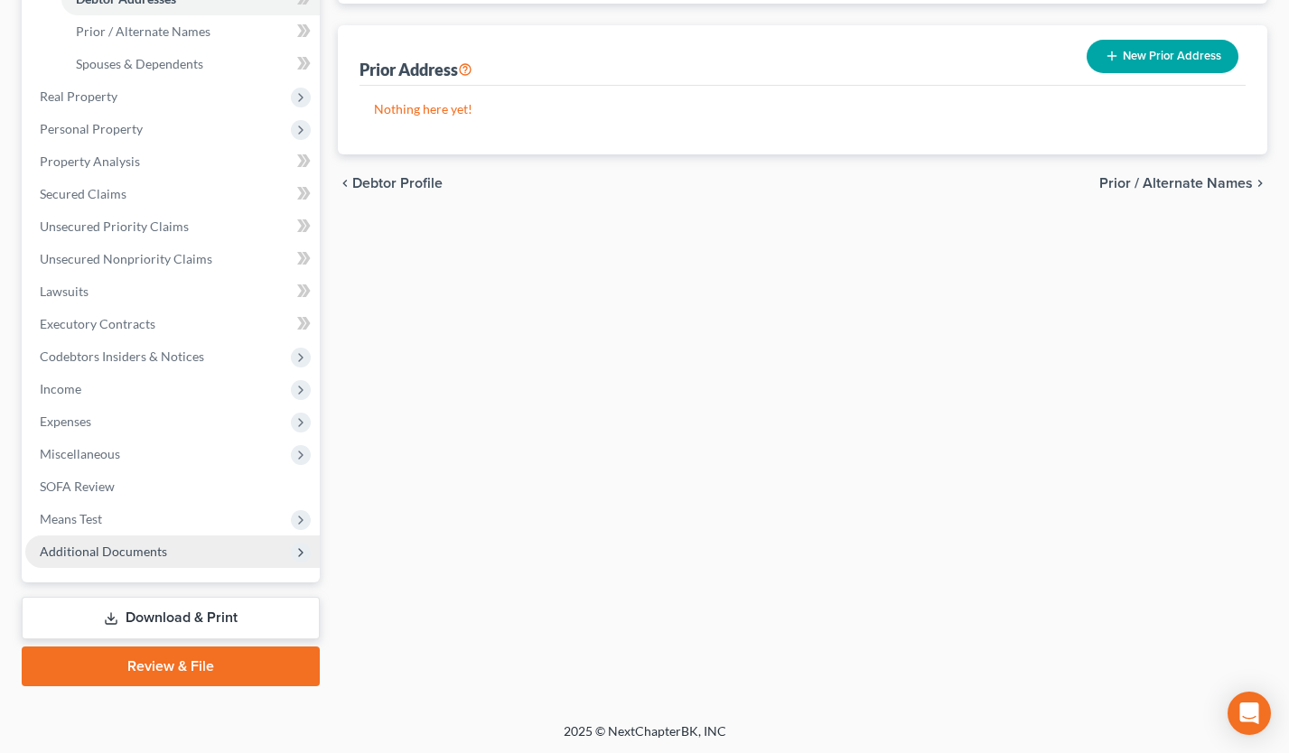
click at [184, 541] on span "Additional Documents" at bounding box center [172, 552] width 295 height 33
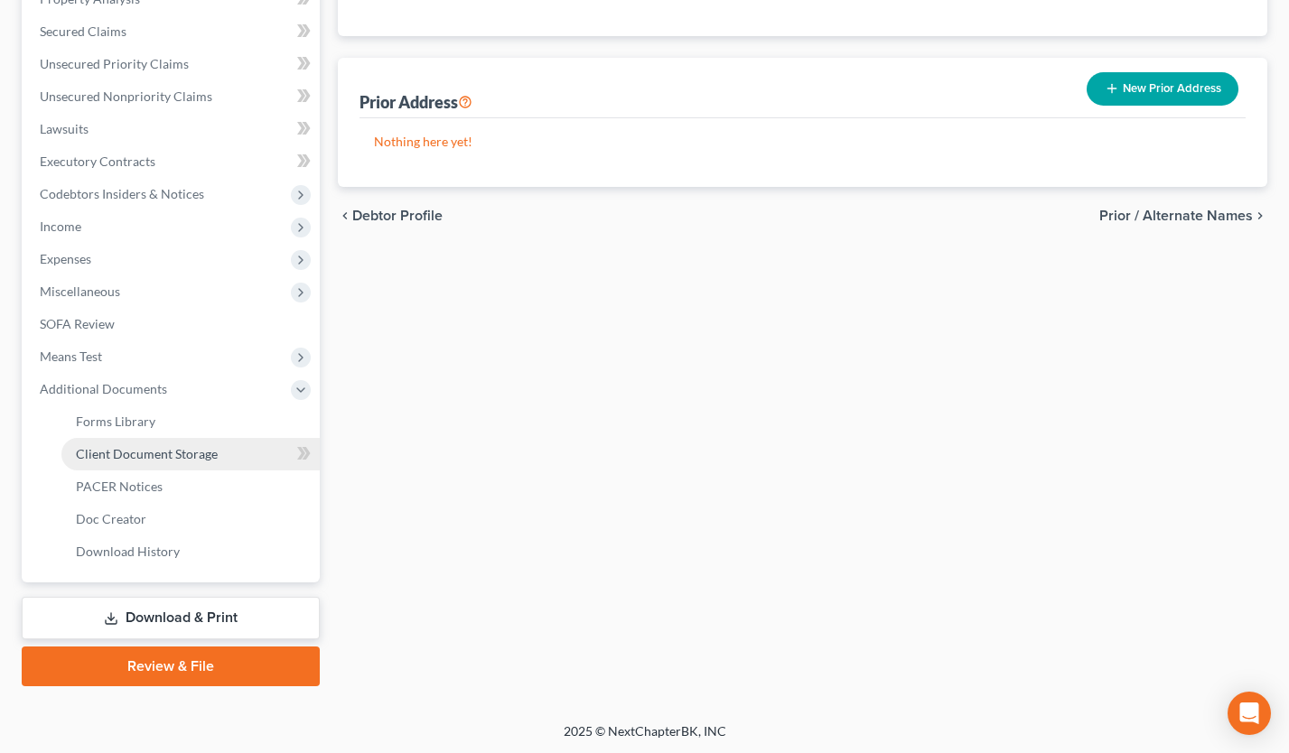
click at [197, 459] on span "Client Document Storage" at bounding box center [147, 453] width 142 height 15
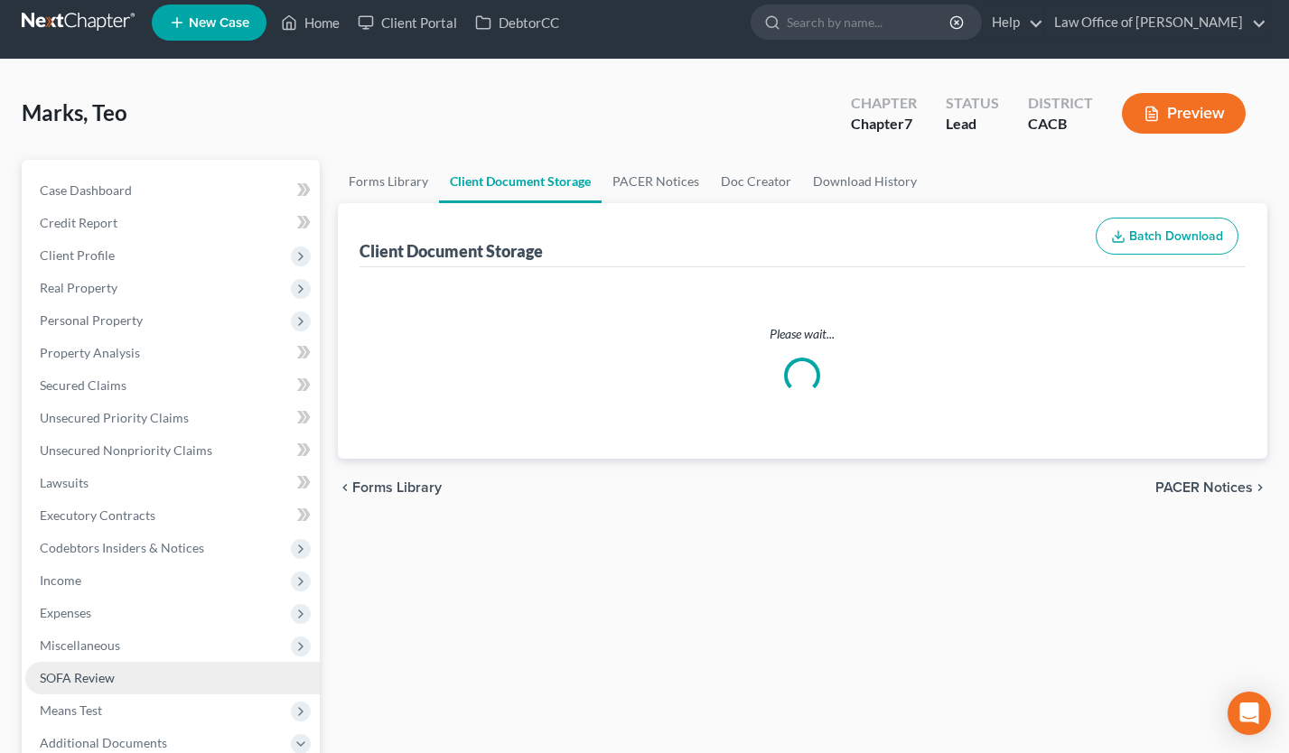
select select "10"
select select "30"
select select "65"
select select "72"
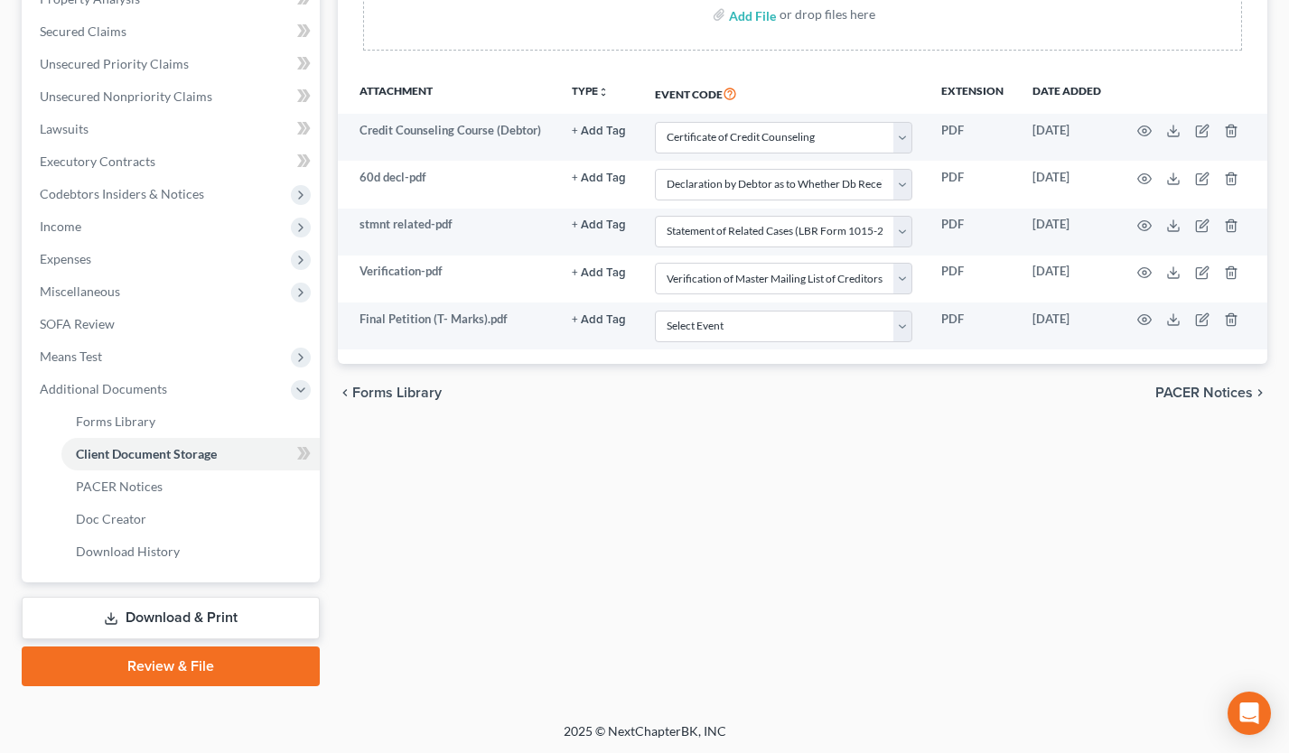
click at [202, 673] on link "Review & File" at bounding box center [171, 667] width 298 height 40
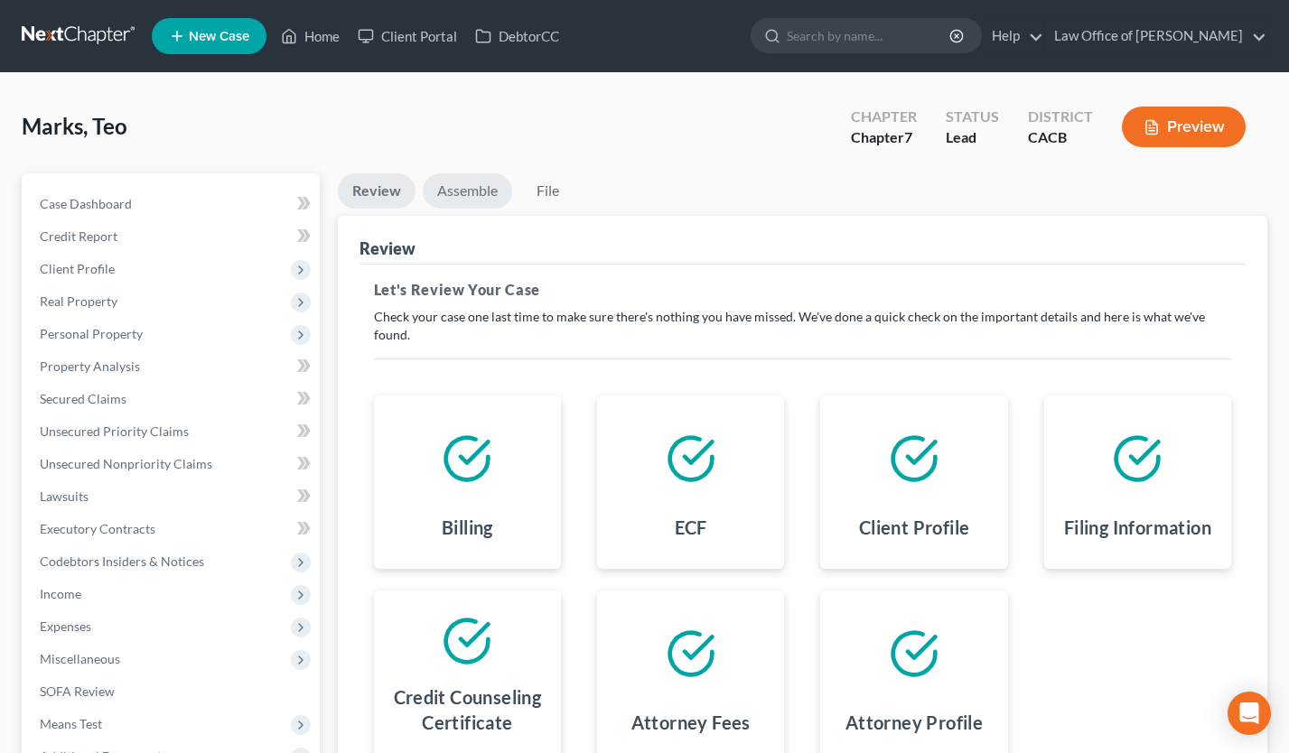
click at [476, 192] on link "Assemble" at bounding box center [467, 190] width 89 height 35
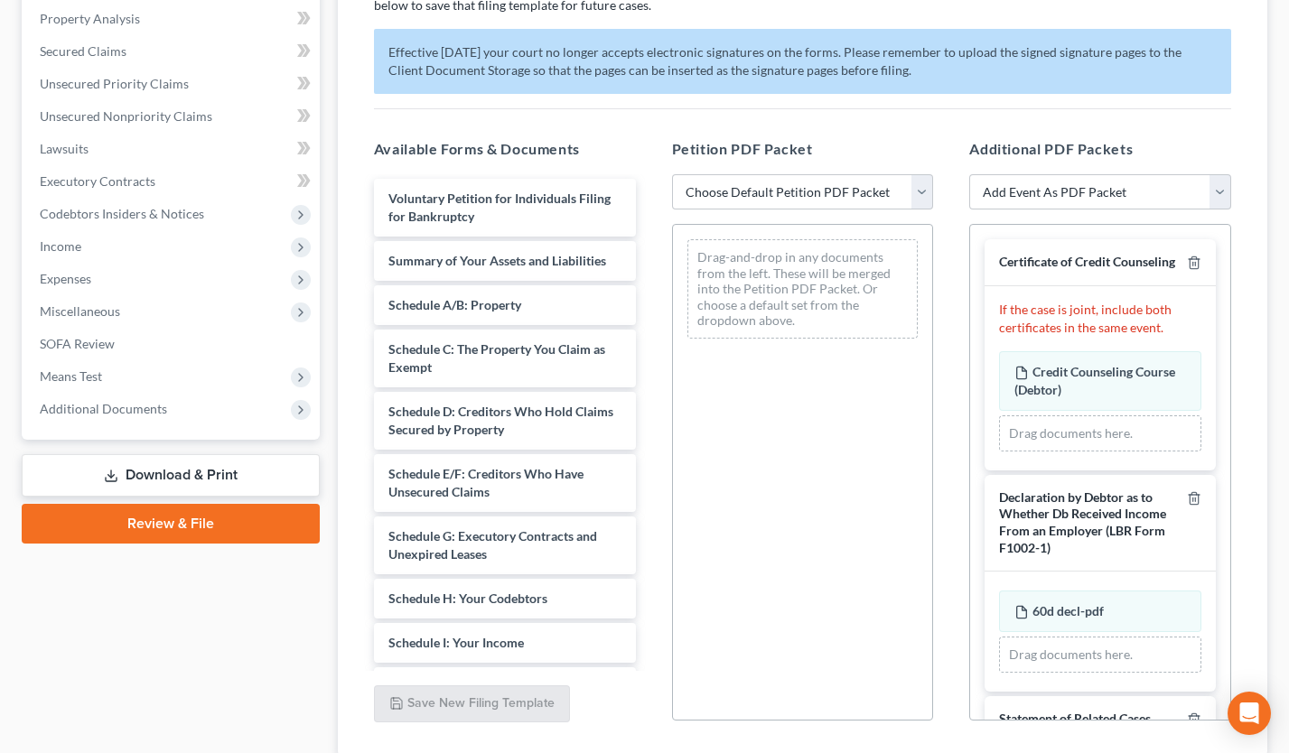
scroll to position [477, 0]
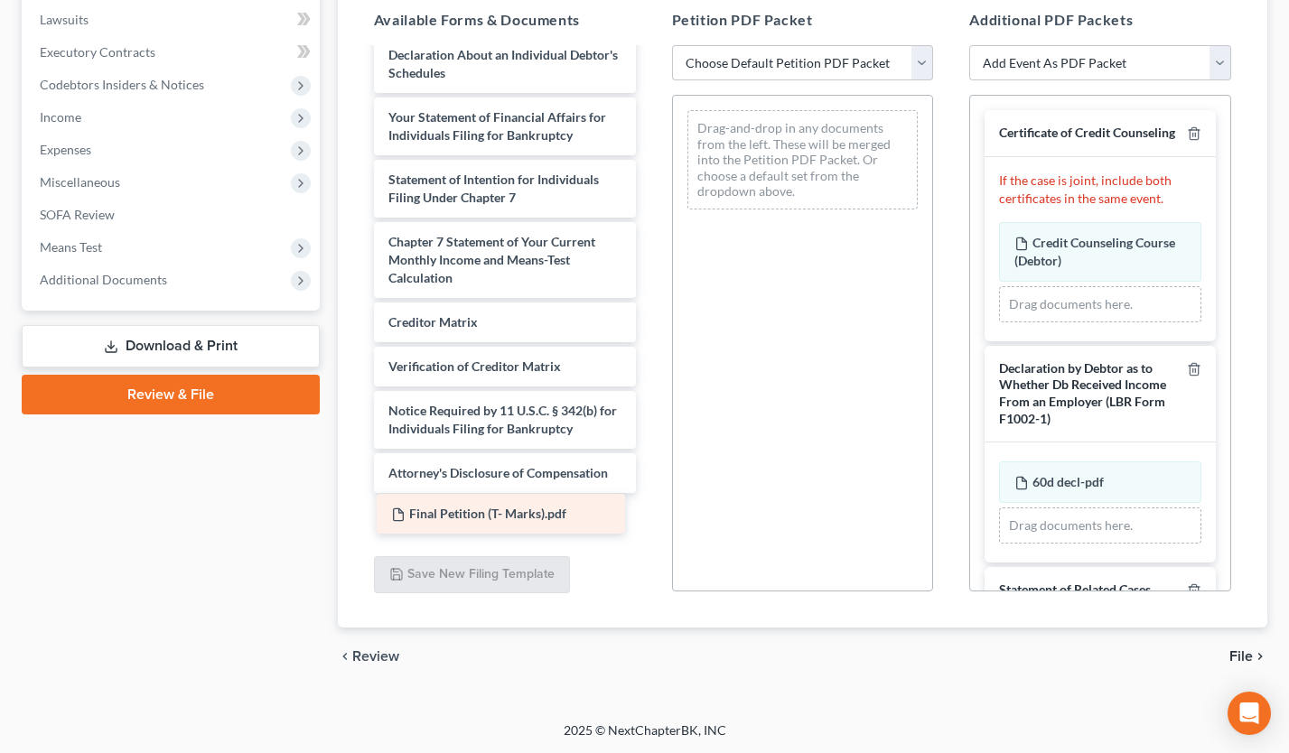
drag, startPoint x: 526, startPoint y: 514, endPoint x: 847, endPoint y: 318, distance: 376.7
click at [650, 319] on div "Final Petition (T- Marks).pdf Voluntary Petition for Individuals Filing for Ban…" at bounding box center [505, 19] width 291 height 1035
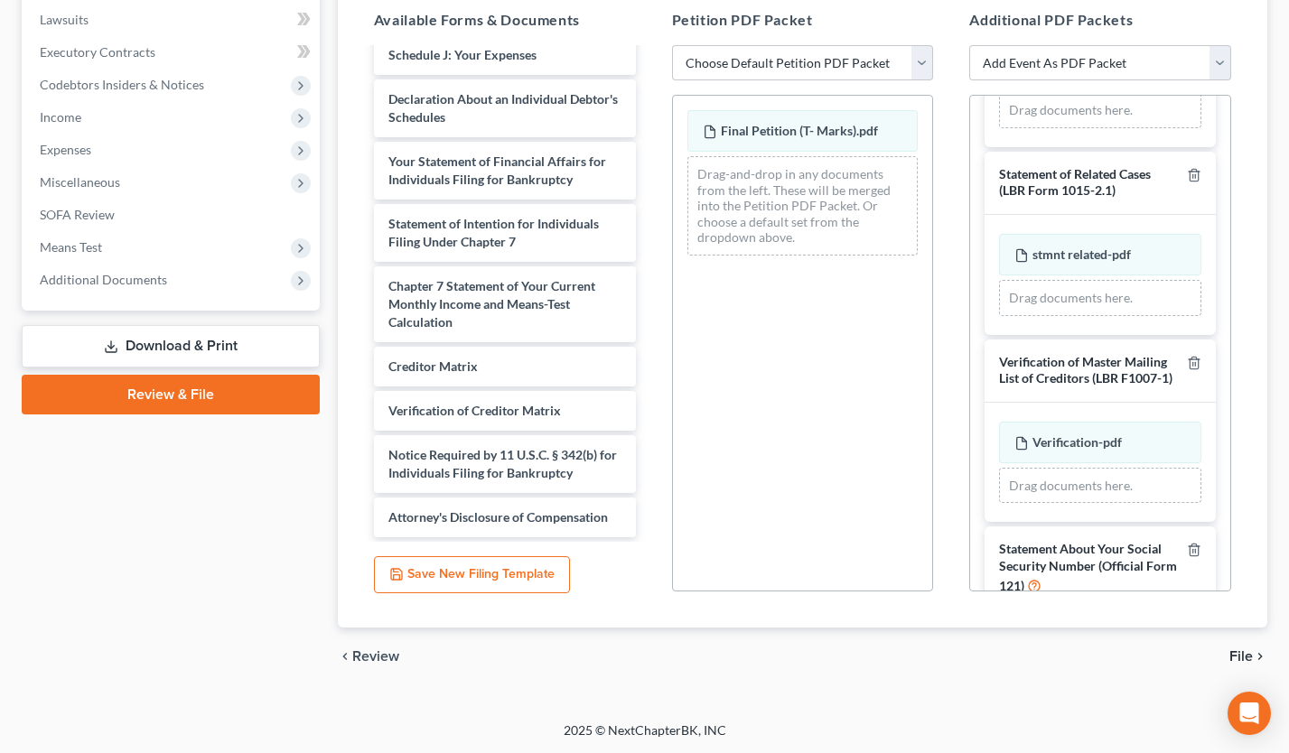
scroll to position [555, 0]
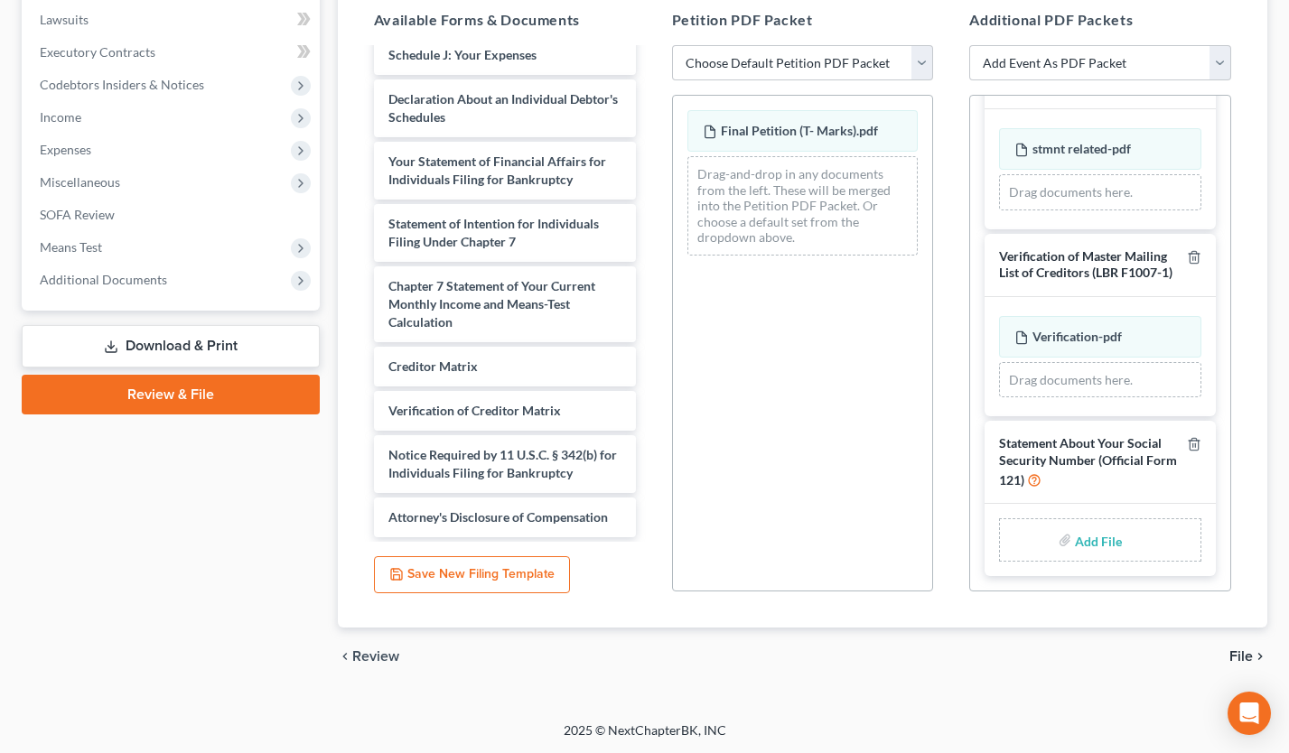
click at [1087, 538] on input "file" at bounding box center [1096, 540] width 43 height 33
type input "C:\fakepath\TeoStmtSSN.pdf"
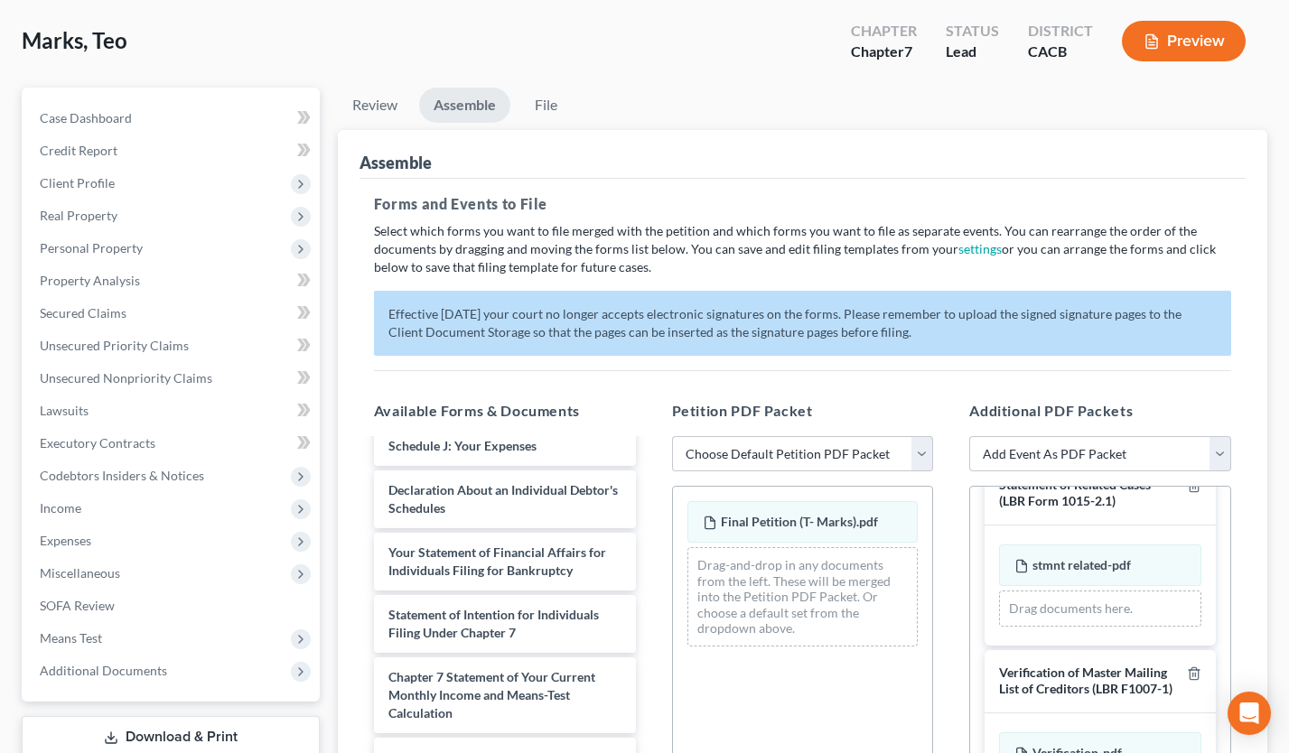
scroll to position [0, 0]
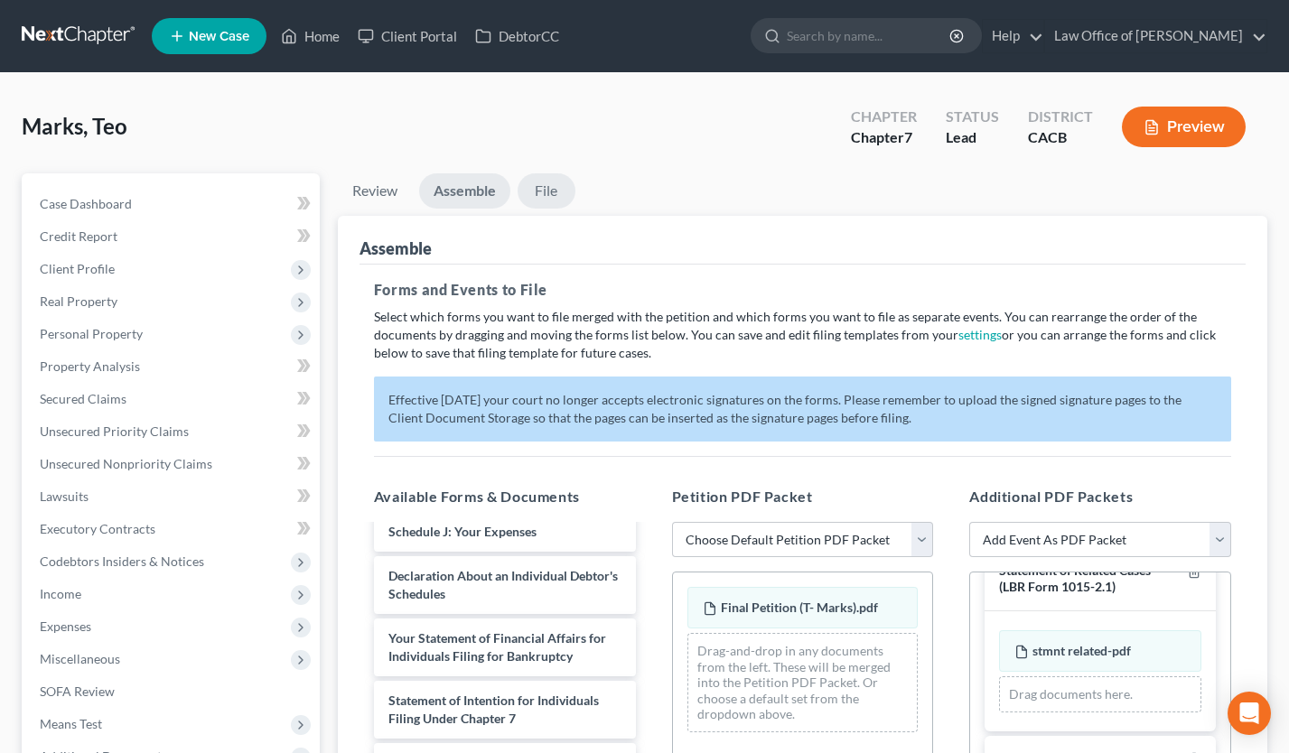
click at [548, 193] on link "File" at bounding box center [547, 190] width 58 height 35
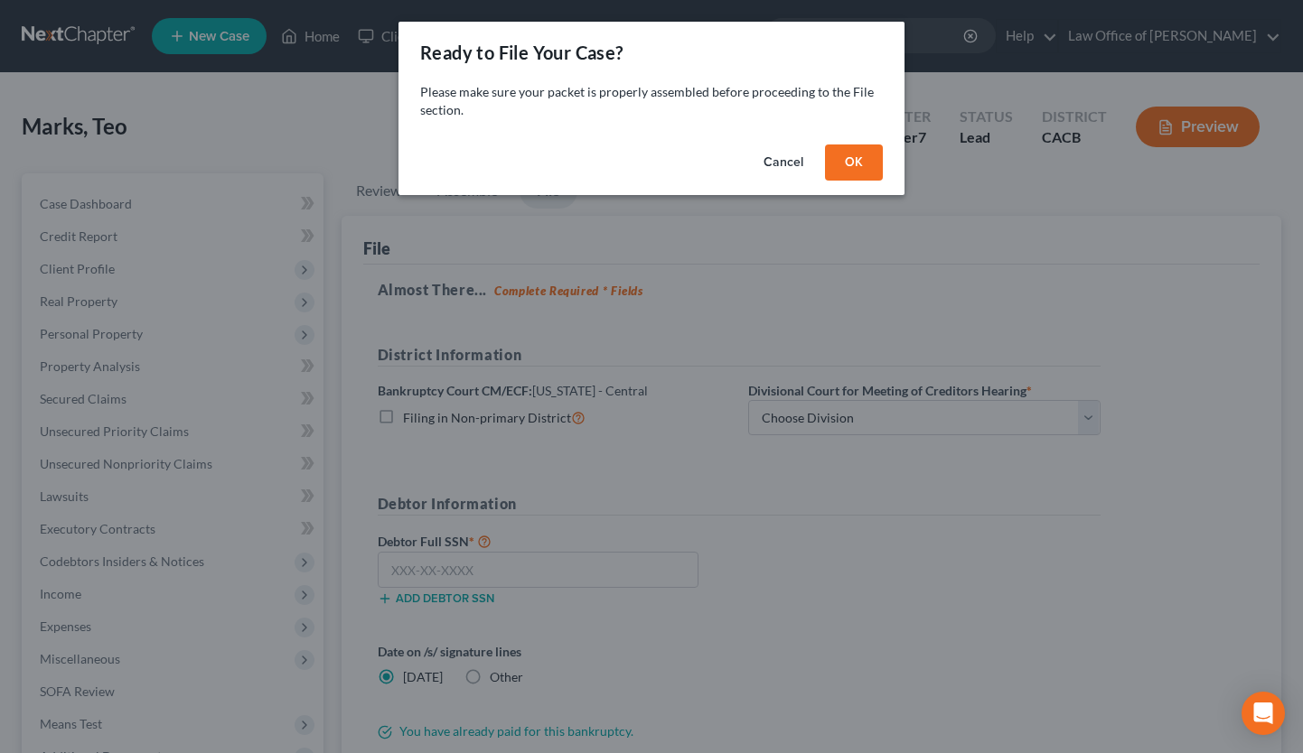
click at [850, 153] on button "OK" at bounding box center [854, 163] width 58 height 36
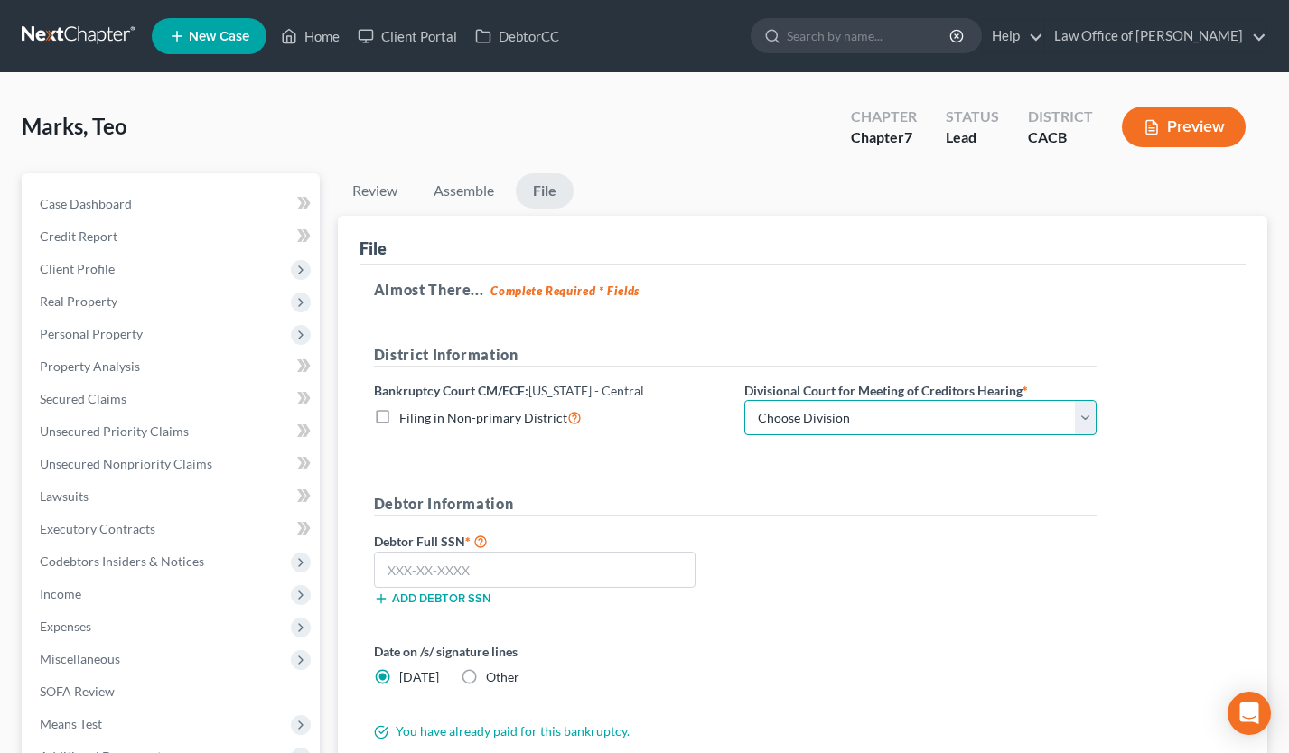
click at [824, 425] on select "Choose Division [GEOGRAPHIC_DATA][PERSON_NAME] [GEOGRAPHIC_DATA] [GEOGRAPHIC_DA…" at bounding box center [920, 418] width 352 height 36
select select "1"
click at [744, 400] on select "Choose Division [GEOGRAPHIC_DATA][PERSON_NAME] [GEOGRAPHIC_DATA] [GEOGRAPHIC_DA…" at bounding box center [920, 418] width 352 height 36
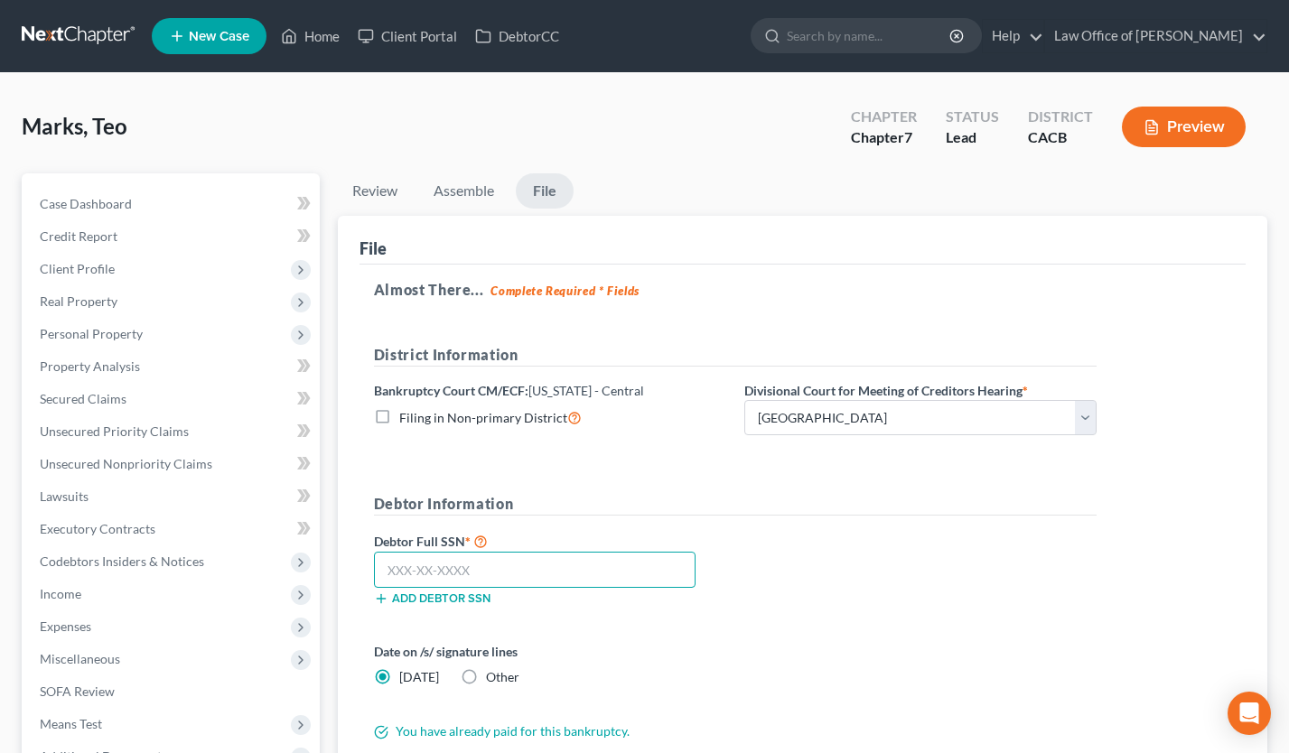
click at [418, 572] on input "text" at bounding box center [535, 570] width 322 height 36
type input "636-53-2460"
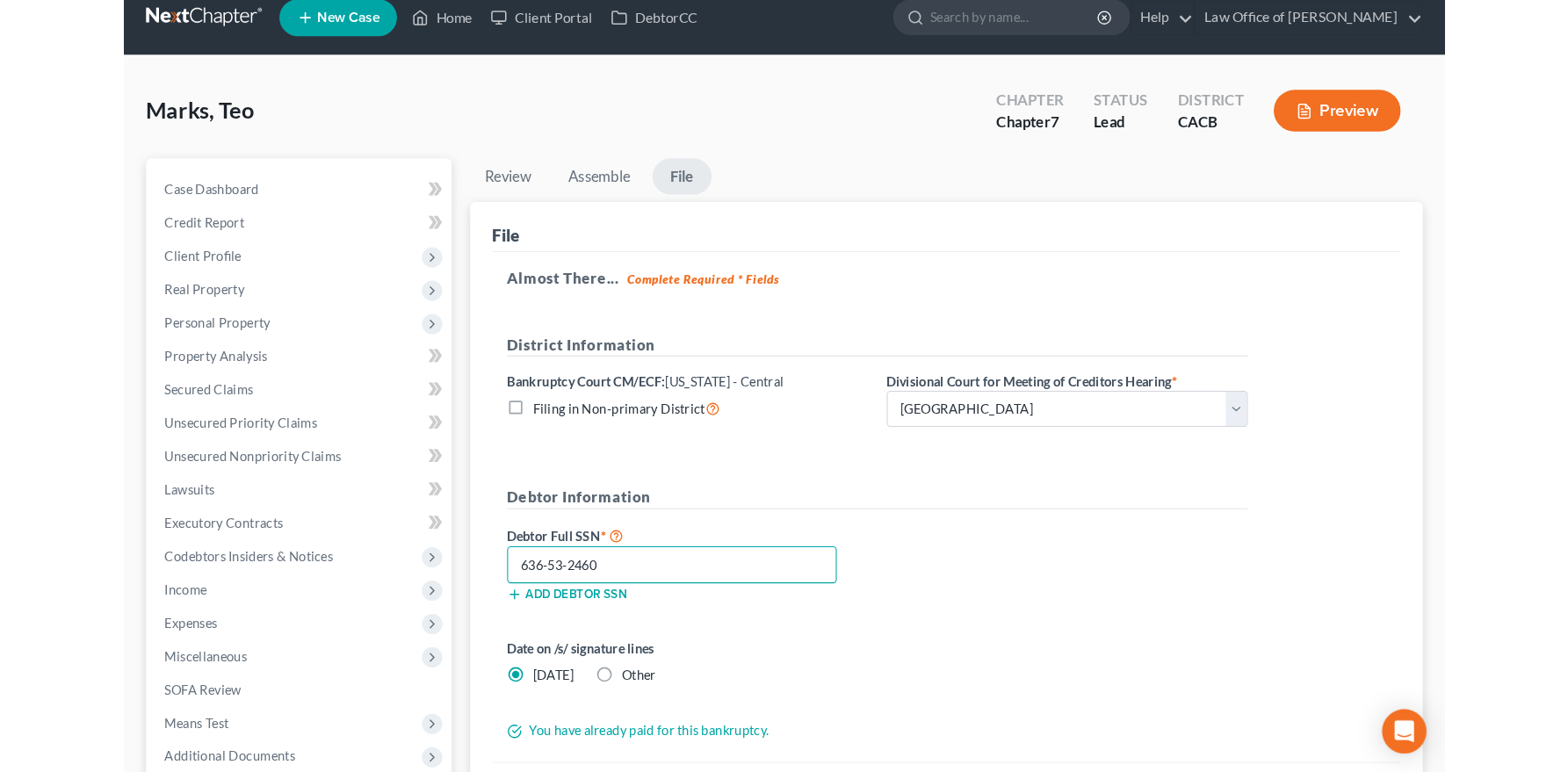
scroll to position [41, 0]
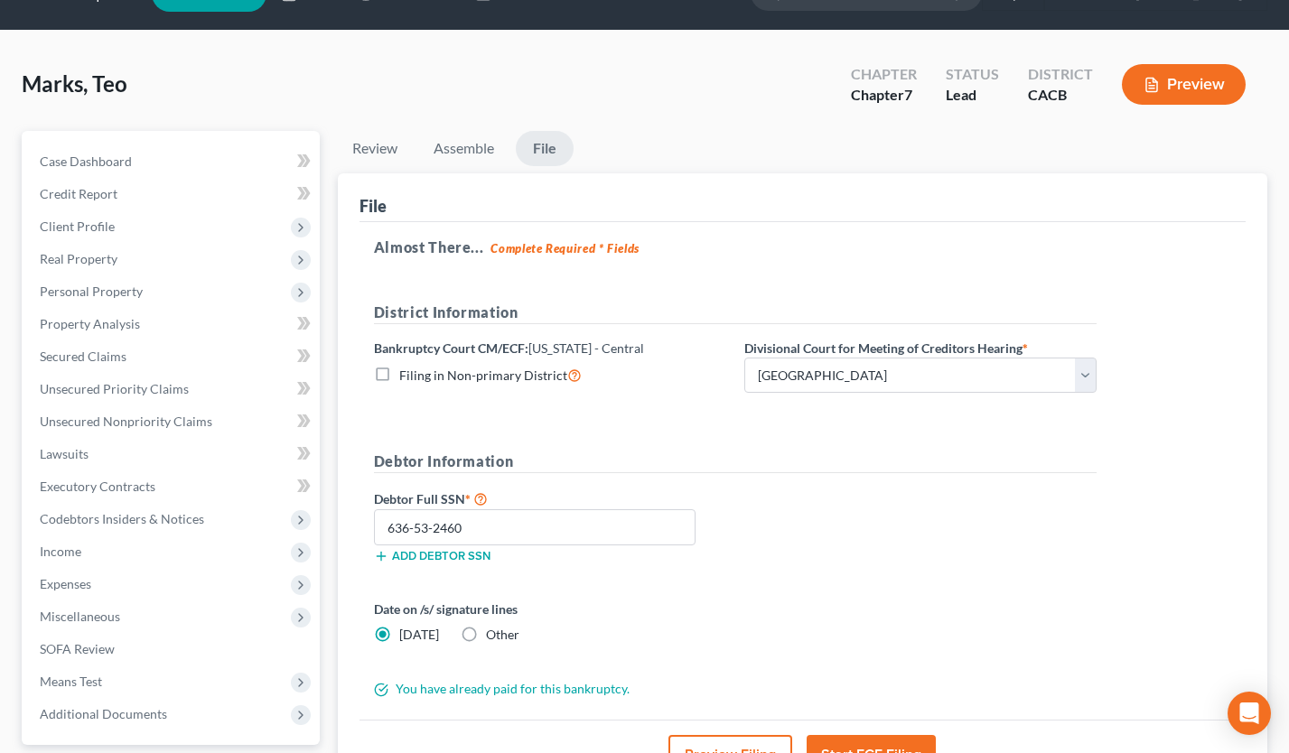
click at [715, 739] on button "Preview Filing" at bounding box center [731, 755] width 124 height 40
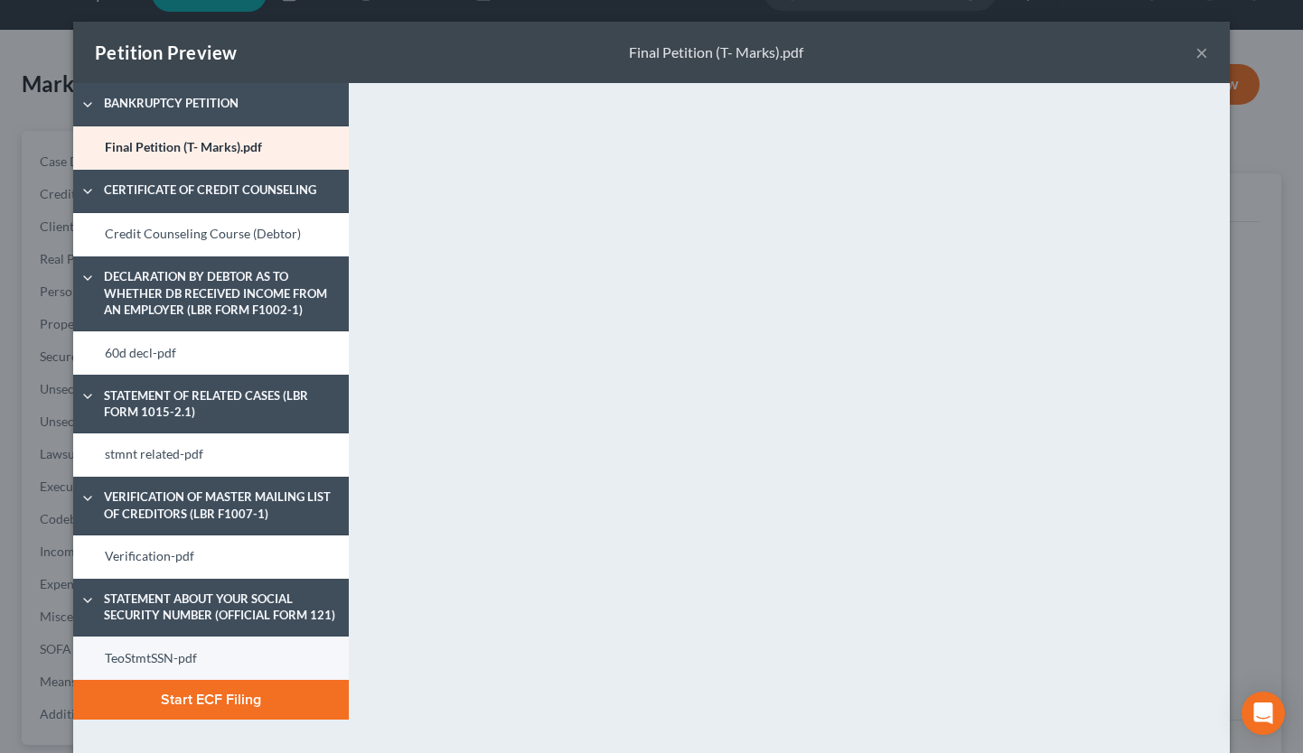
click at [216, 658] on link "TeoStmtSSN-pdf" at bounding box center [211, 658] width 276 height 43
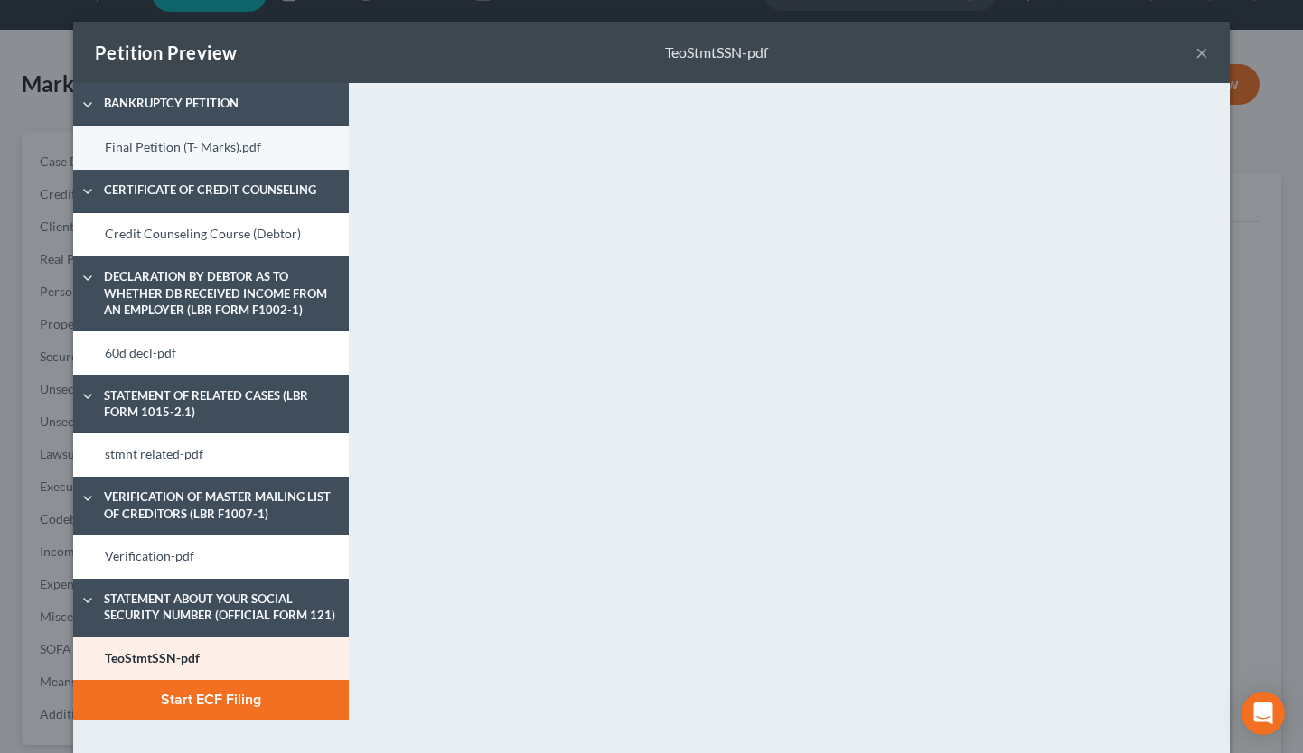
click at [188, 155] on link "Final Petition (T- Marks).pdf" at bounding box center [211, 147] width 276 height 43
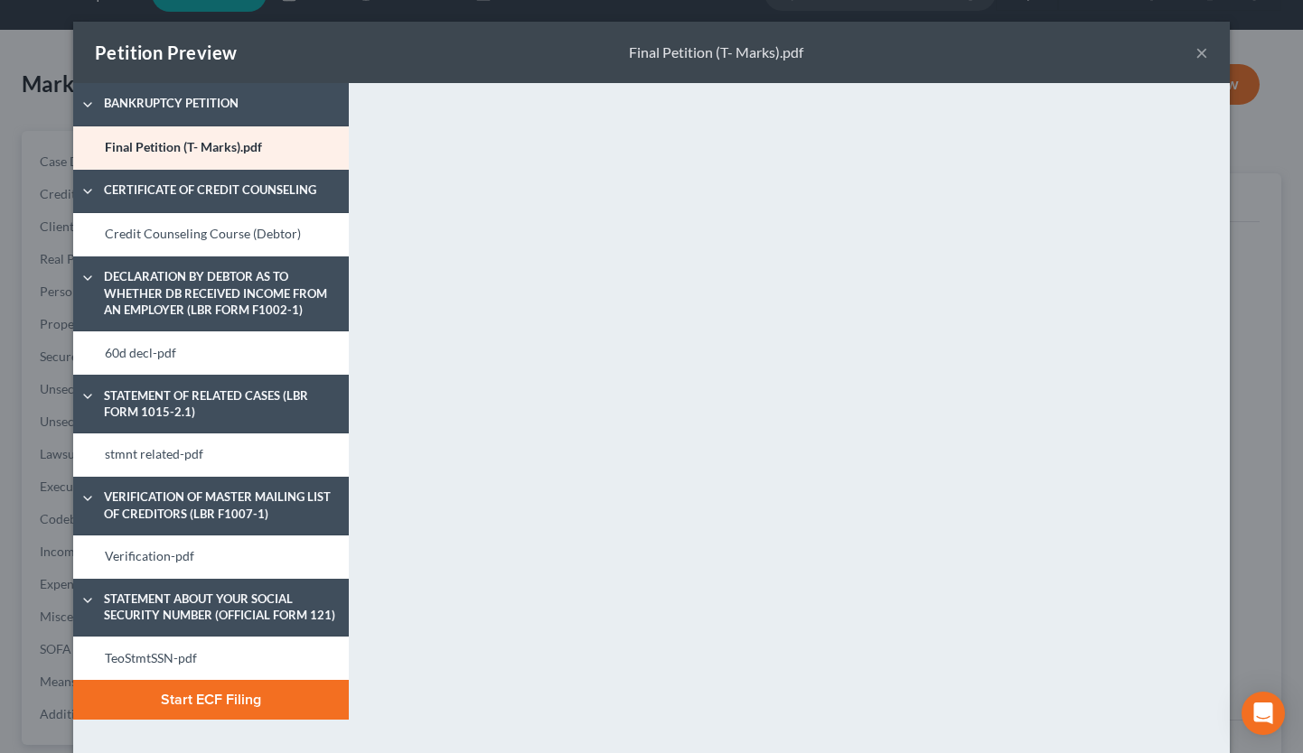
click at [1195, 54] on button "×" at bounding box center [1201, 53] width 13 height 22
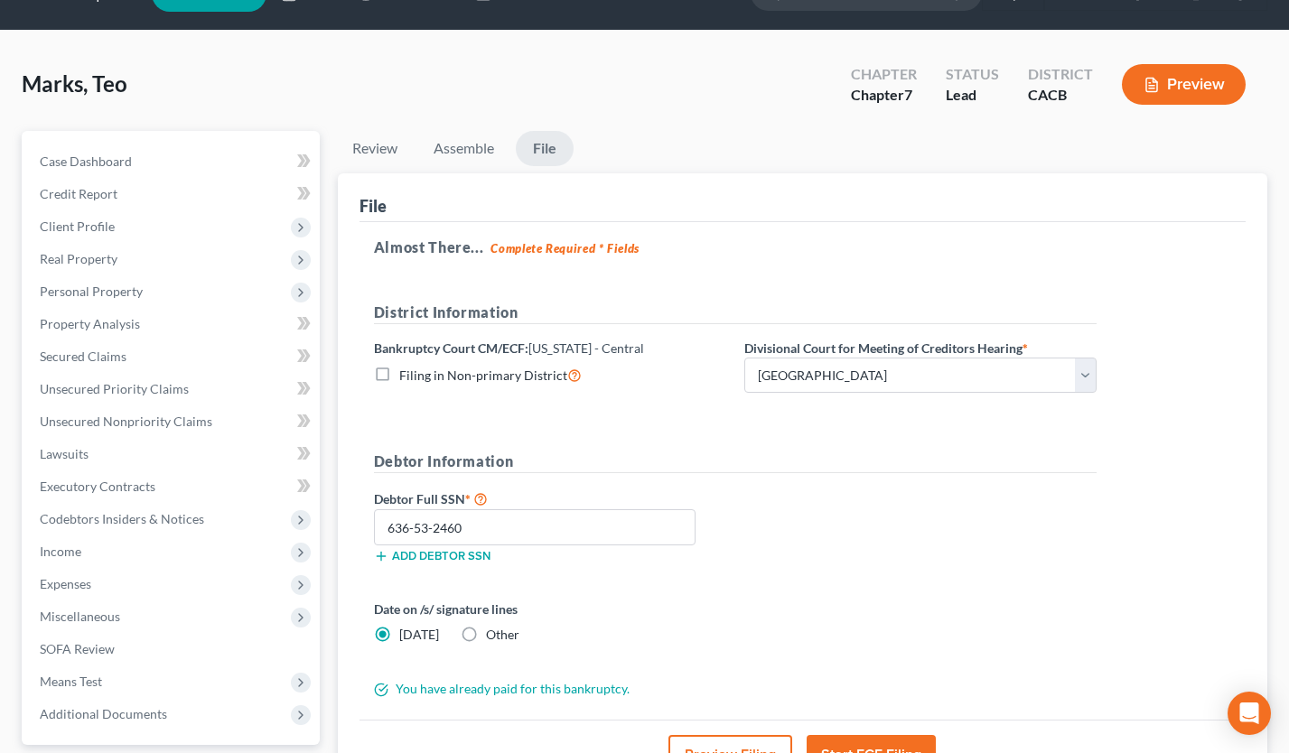
click at [723, 743] on button "Preview Filing" at bounding box center [731, 755] width 124 height 40
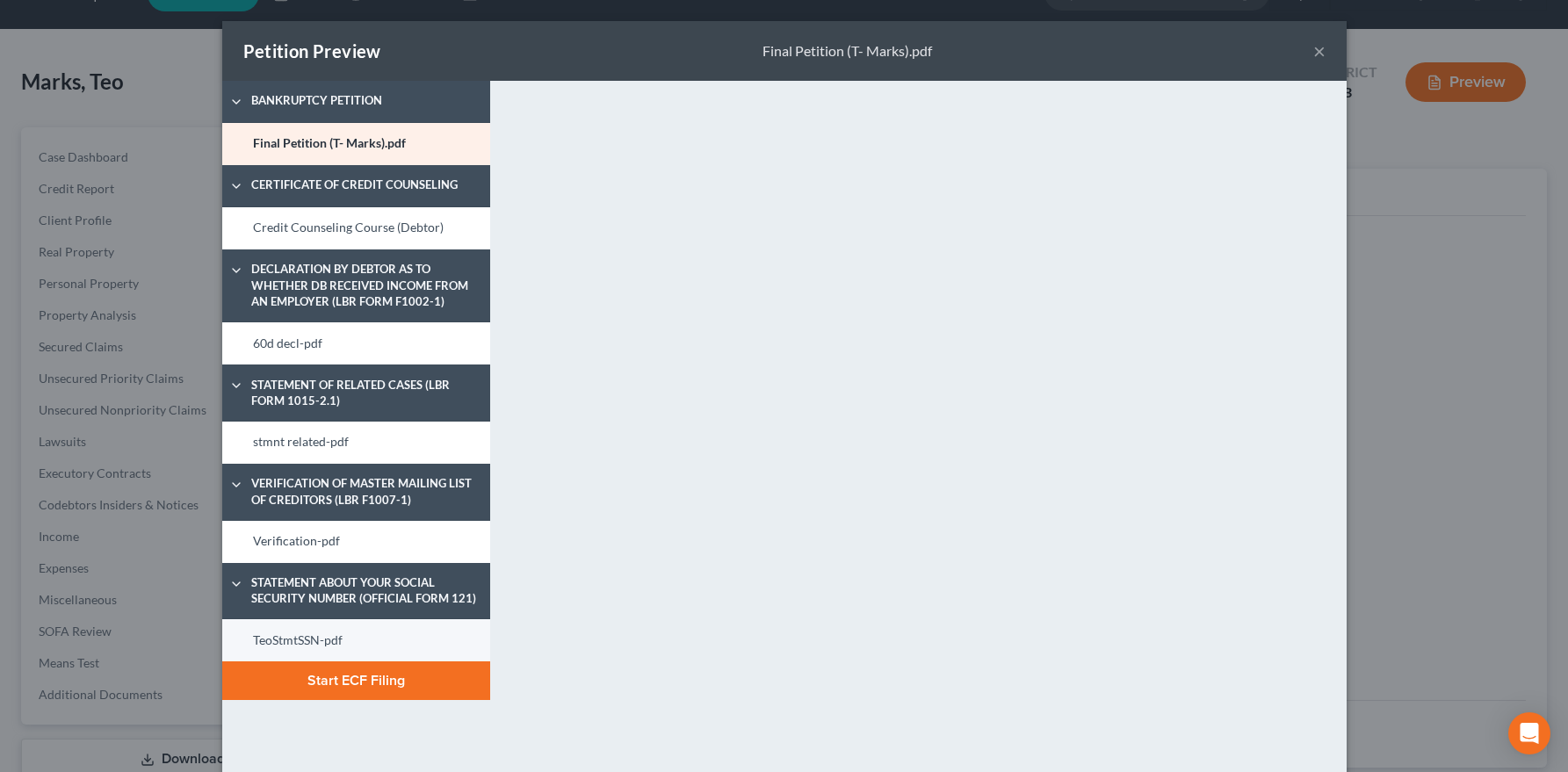
click at [307, 644] on link "TeoStmtSSN-pdf" at bounding box center [357, 640] width 268 height 42
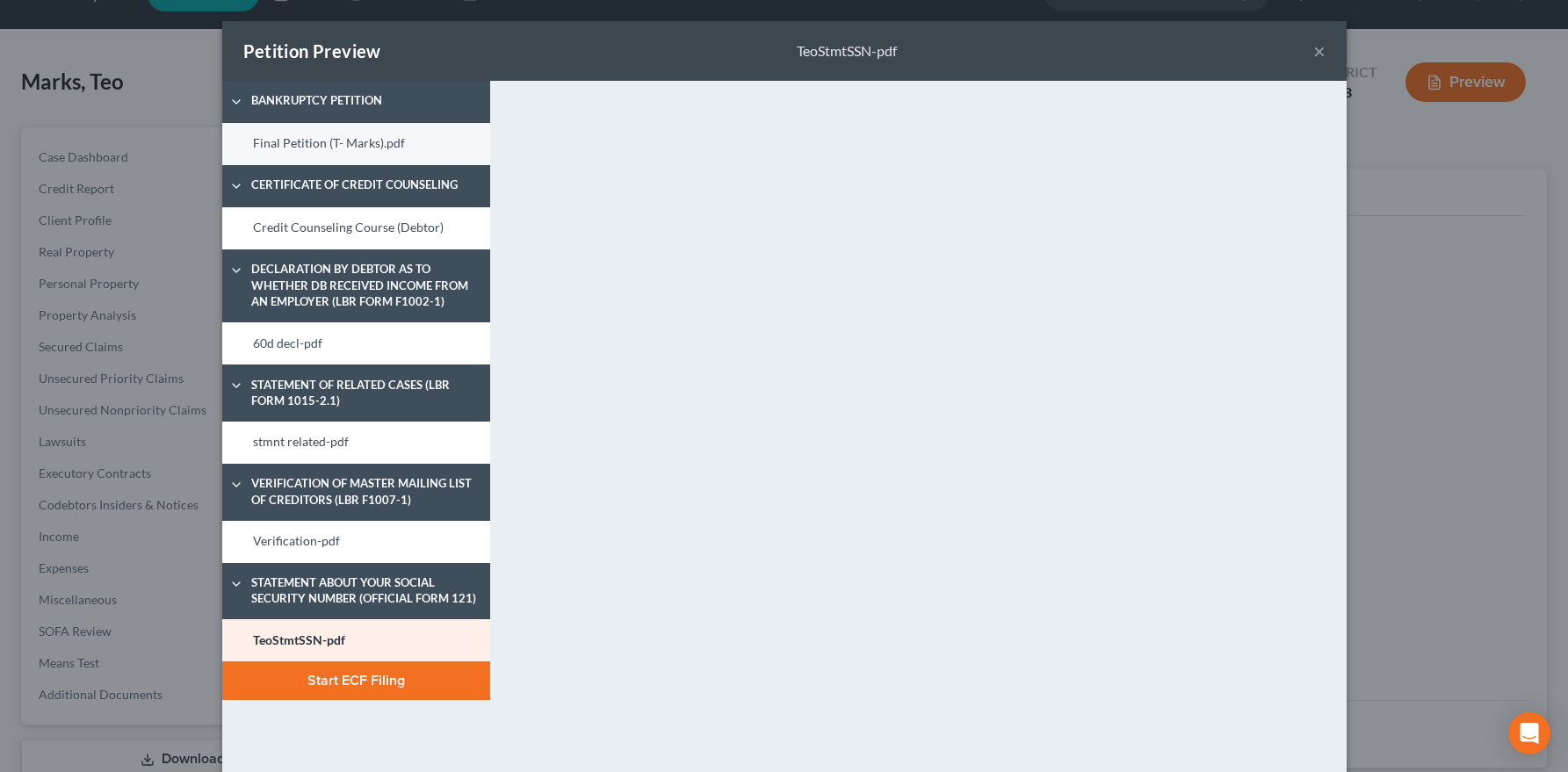
click at [307, 133] on link "Final Petition (T- Marks).pdf" at bounding box center [357, 143] width 268 height 42
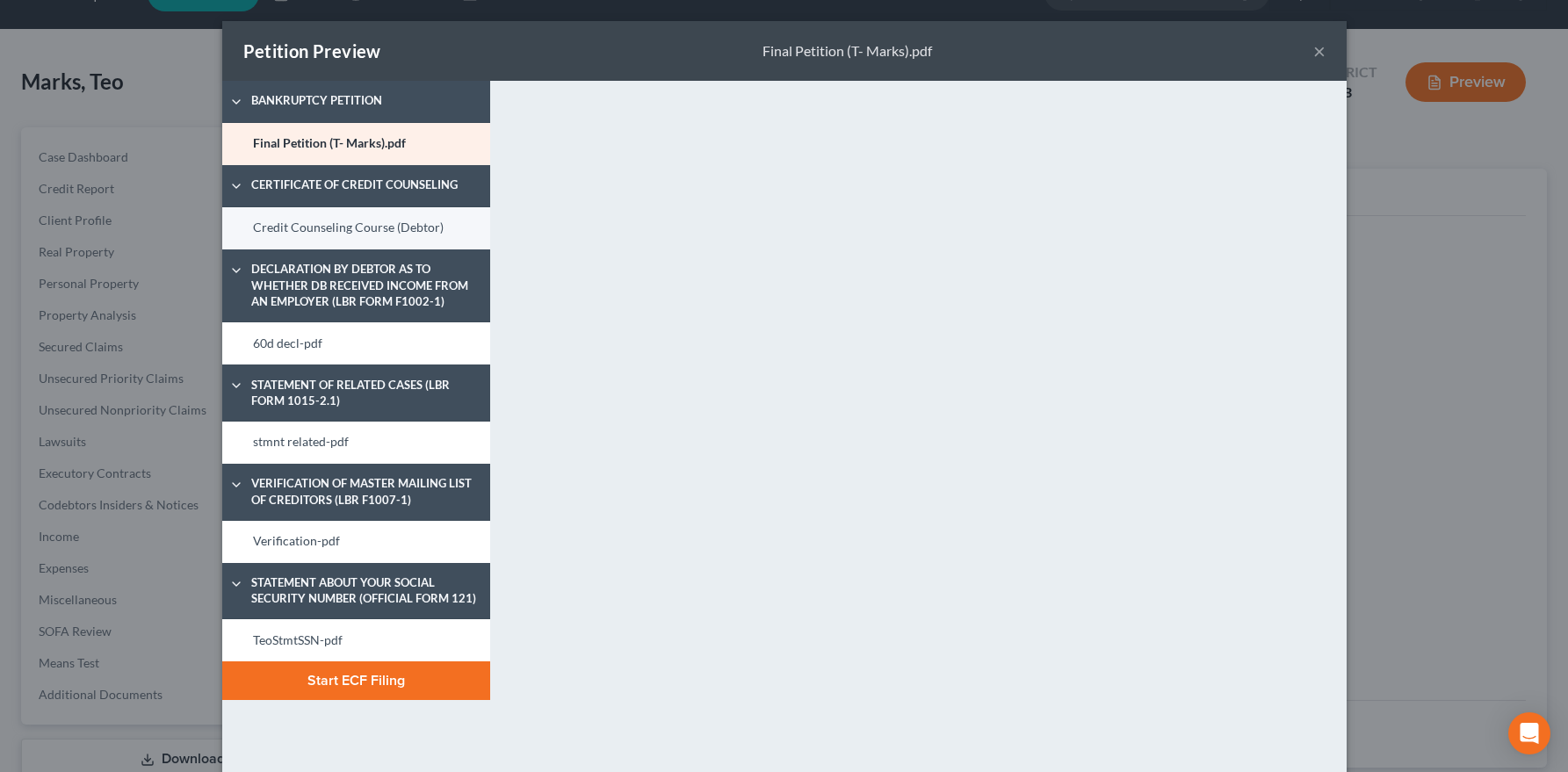
click at [299, 228] on link "Credit Counseling Course (Debtor)" at bounding box center [357, 228] width 268 height 42
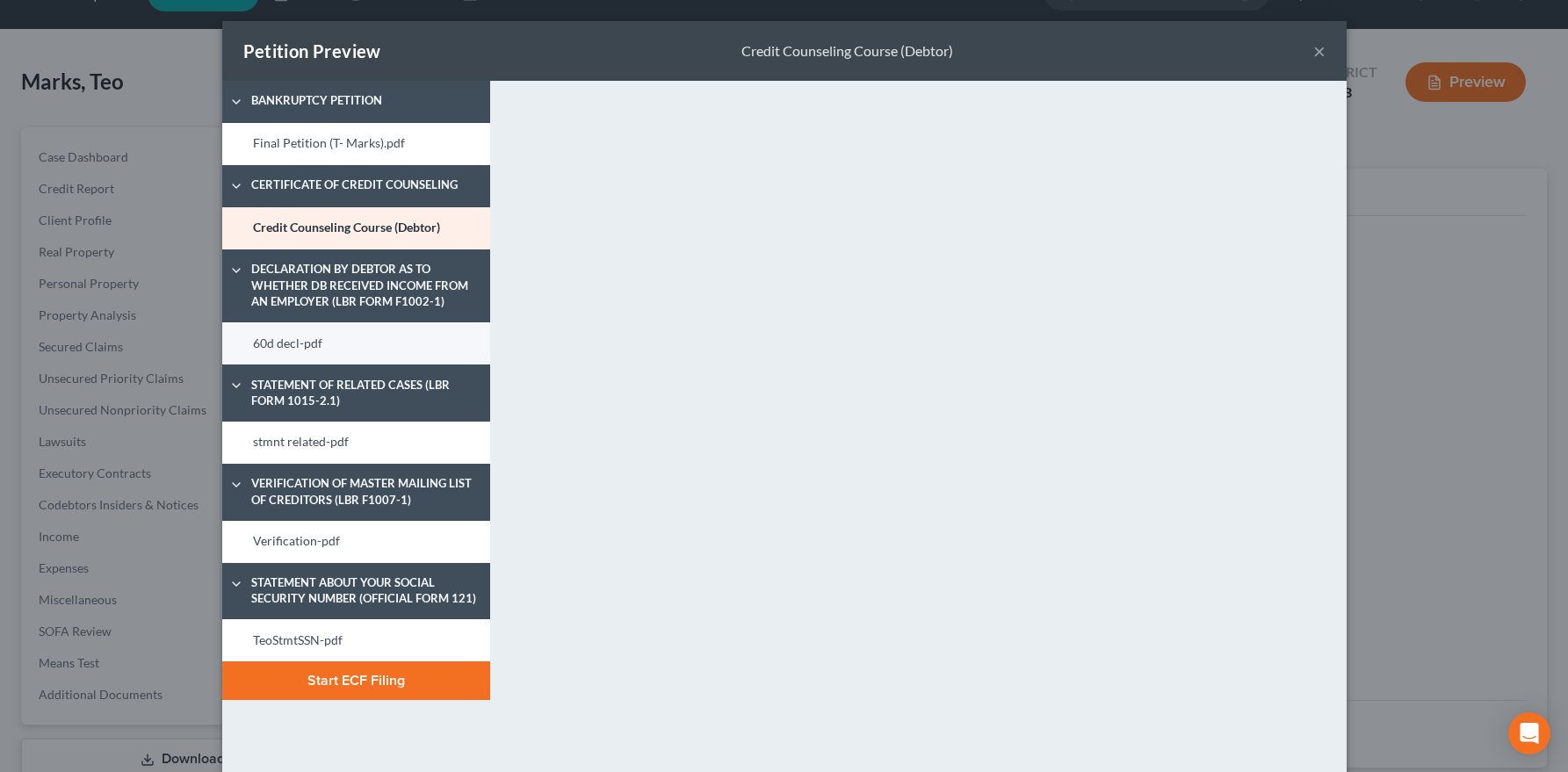
click at [324, 333] on link "60d decl-pdf" at bounding box center [357, 343] width 268 height 42
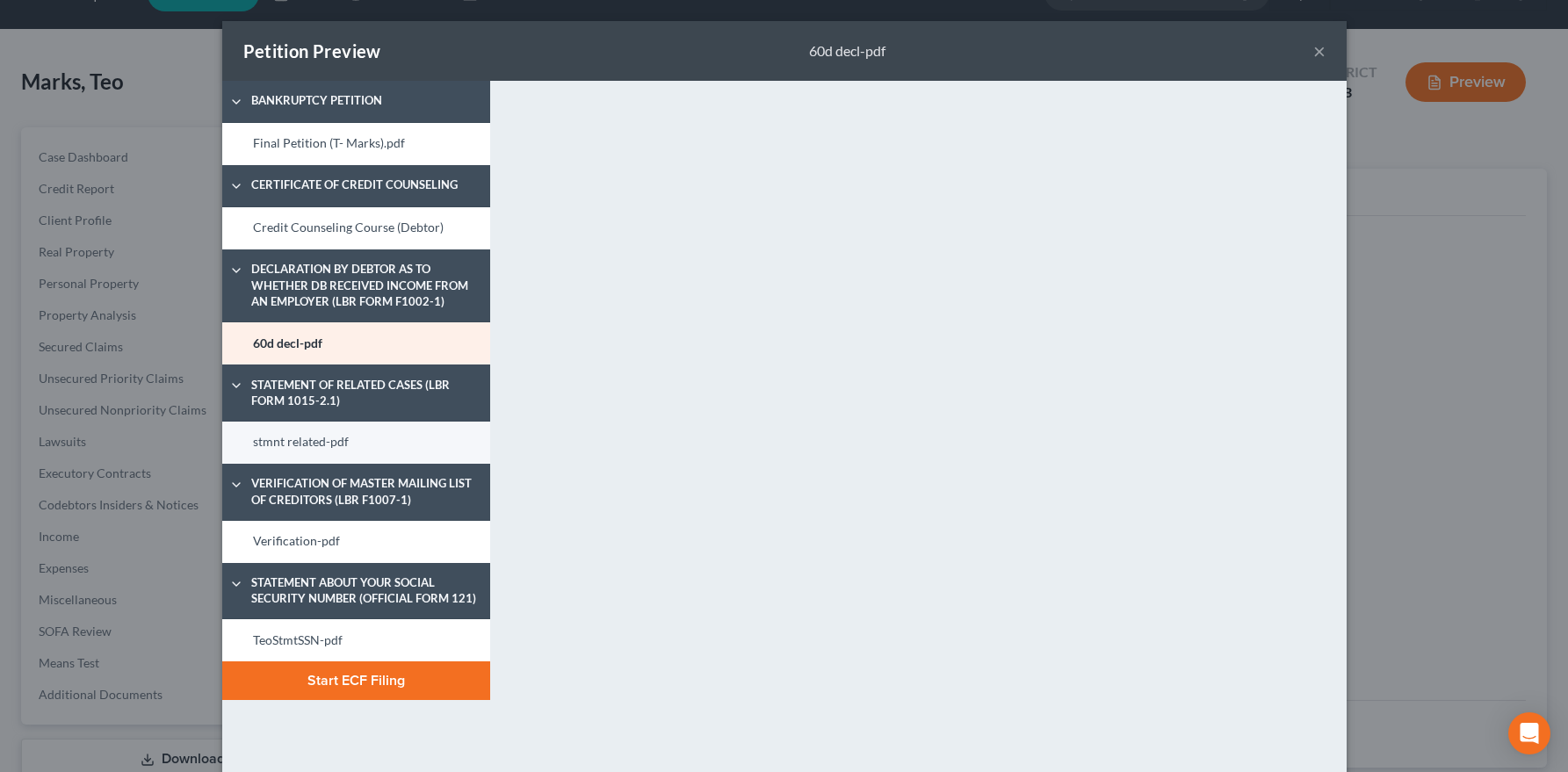
click at [314, 434] on link "stmnt related-pdf" at bounding box center [357, 442] width 268 height 42
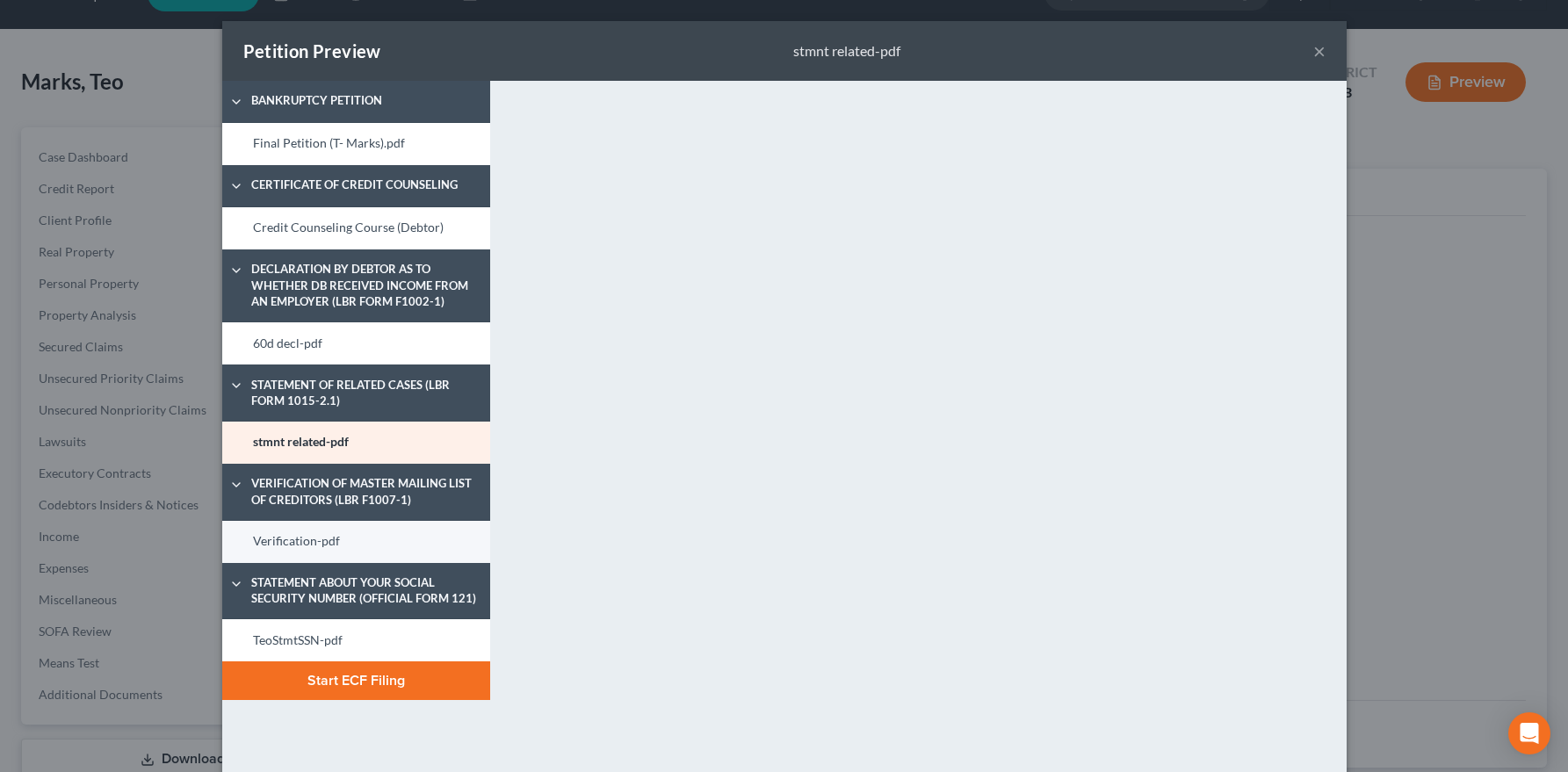
click at [275, 543] on link "Verification-pdf" at bounding box center [357, 542] width 268 height 42
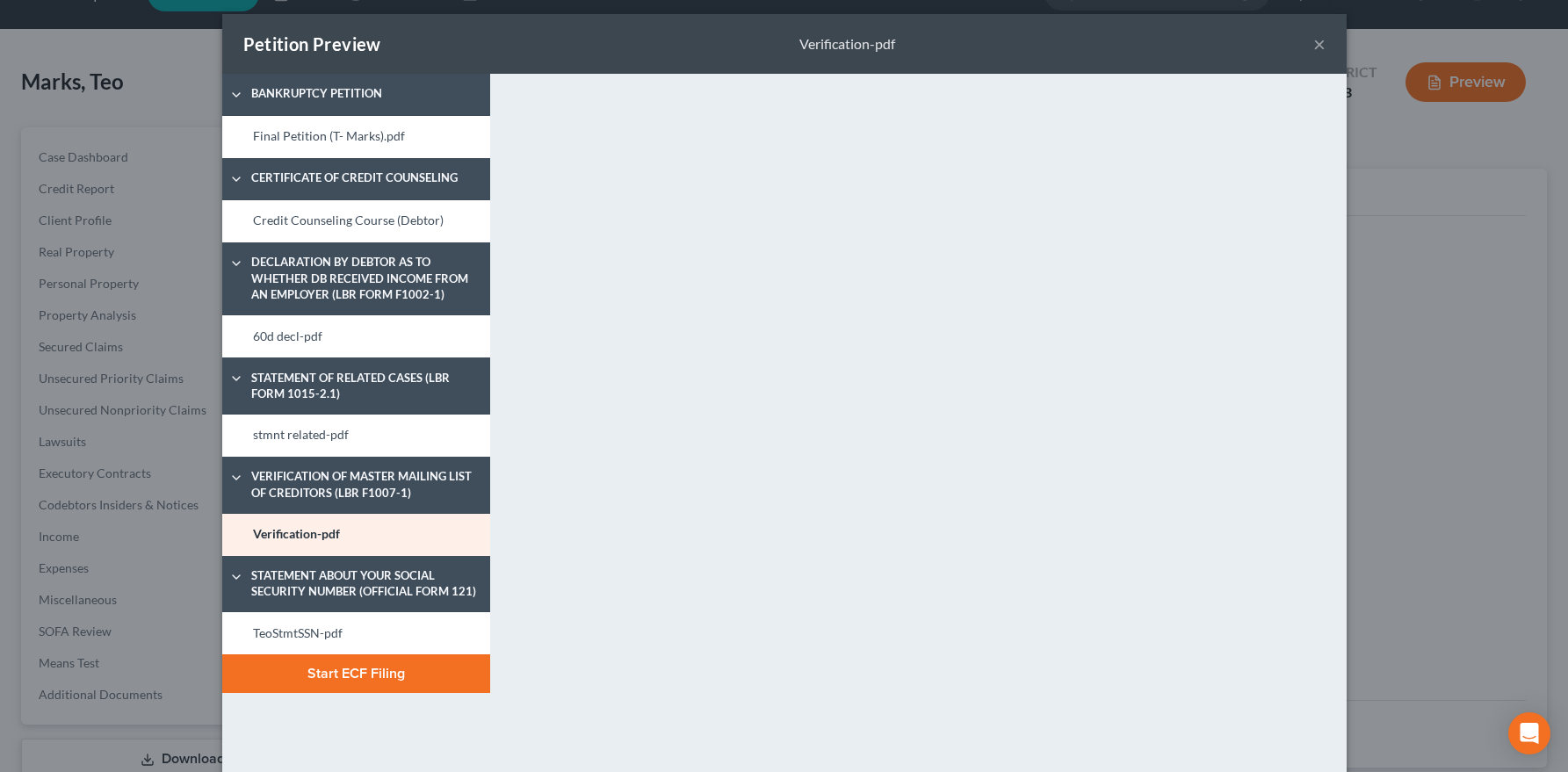
scroll to position [22, 0]
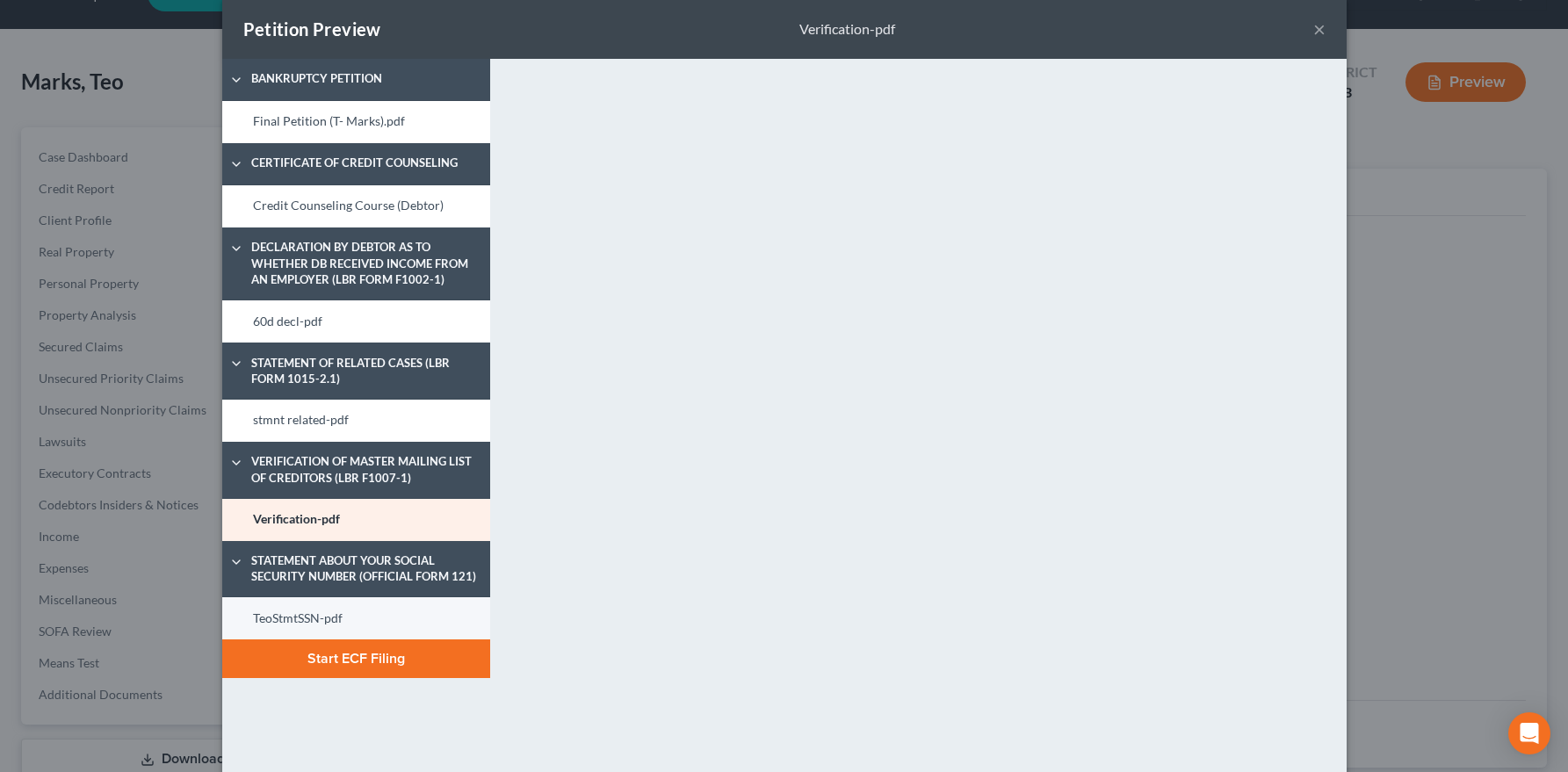
click at [331, 616] on link "TeoStmtSSN-pdf" at bounding box center [357, 617] width 268 height 42
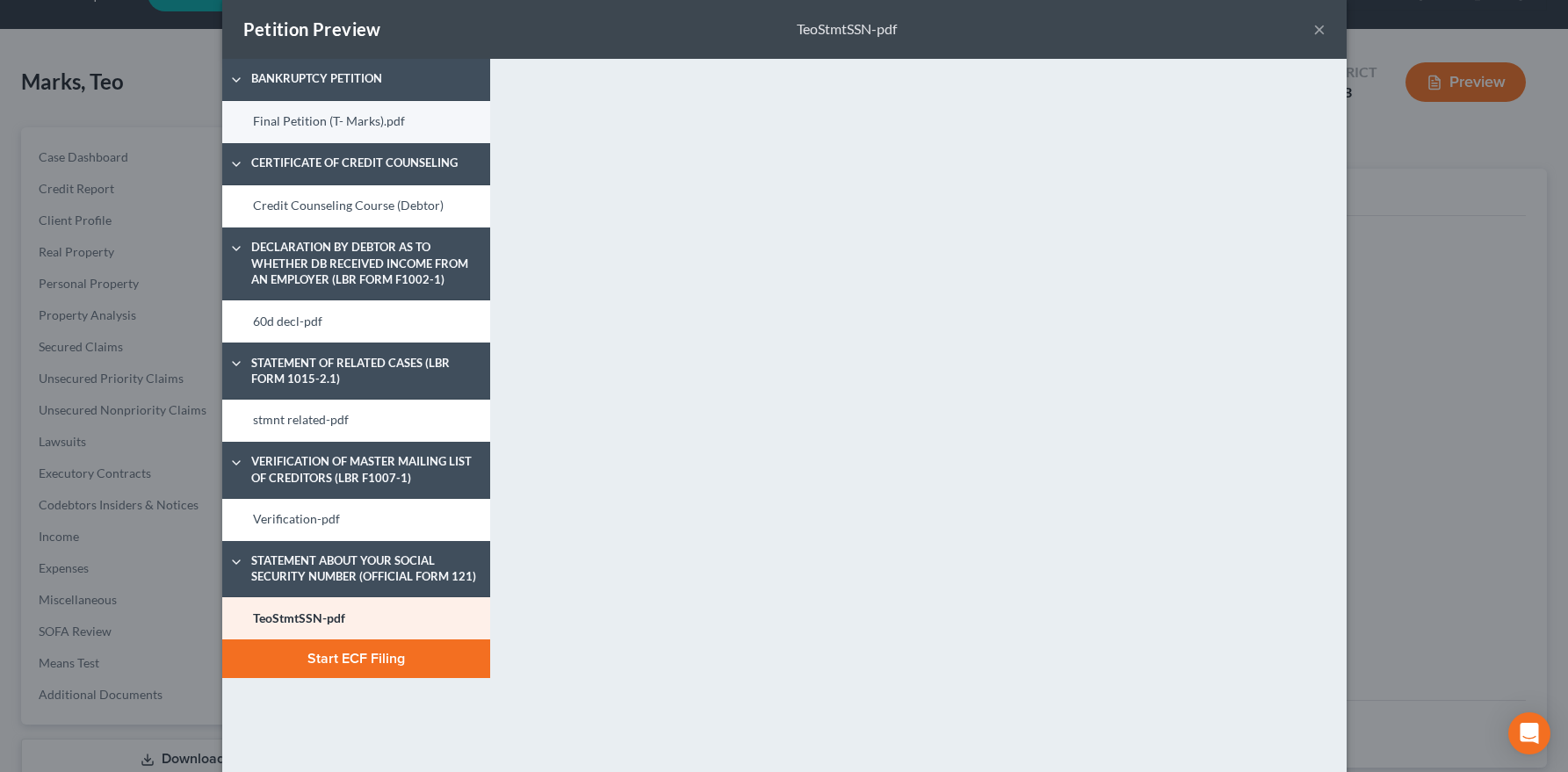
click at [314, 123] on link "Final Petition (T- Marks).pdf" at bounding box center [357, 122] width 268 height 42
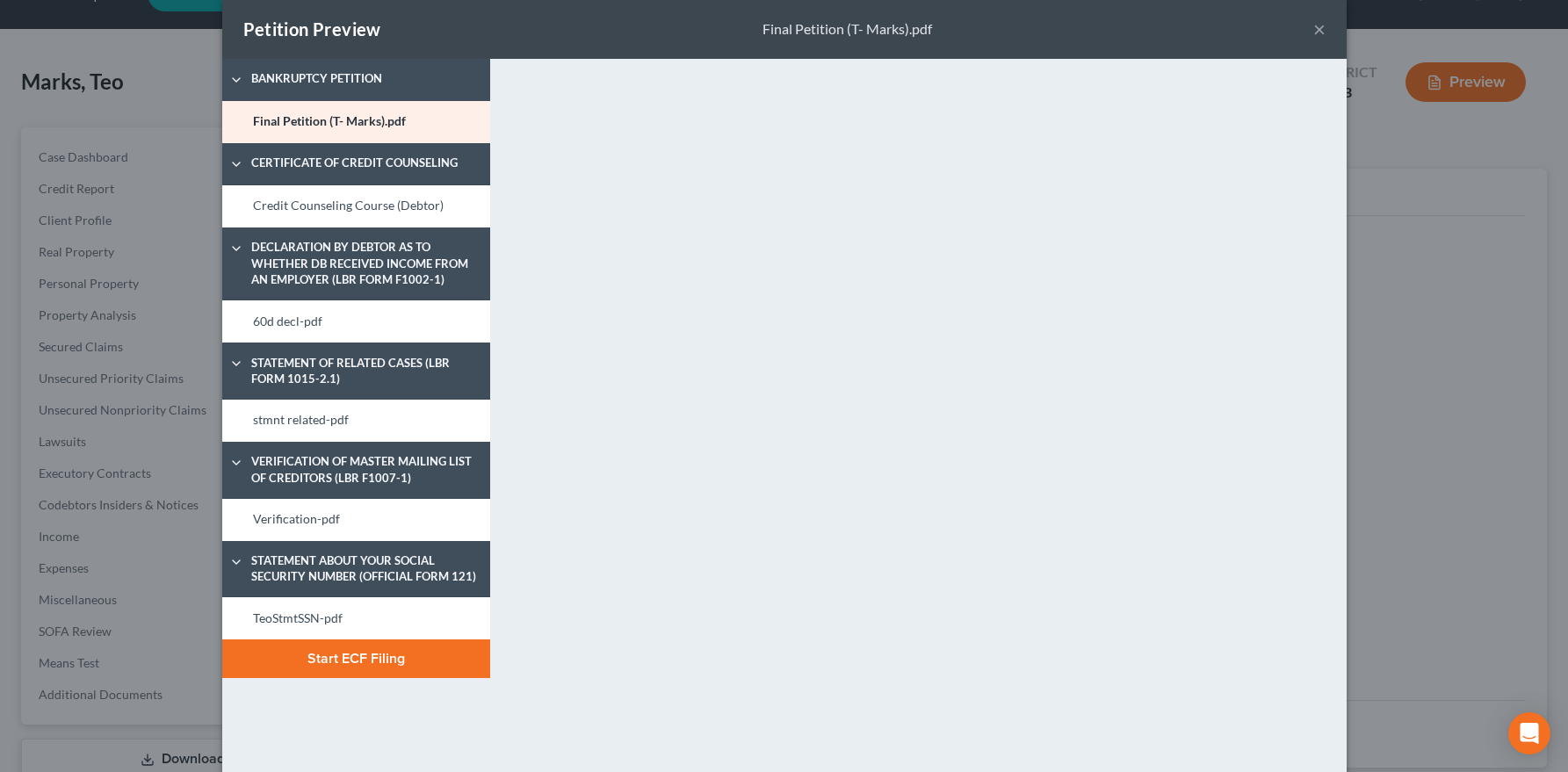
click at [345, 663] on button "Start ECF Filing" at bounding box center [357, 659] width 268 height 39
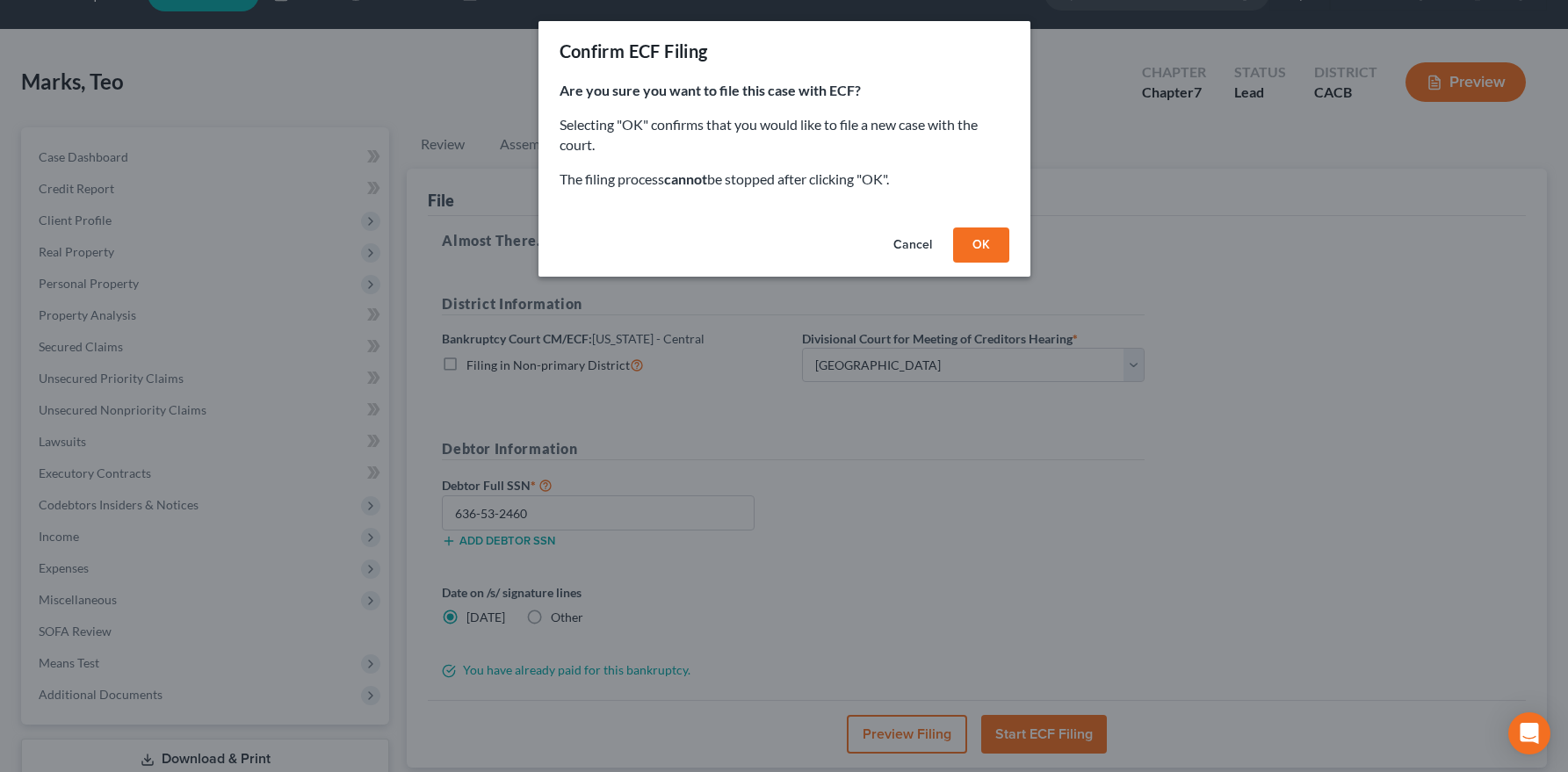
drag, startPoint x: 972, startPoint y: 245, endPoint x: 963, endPoint y: 228, distance: 19.2
click at [972, 245] on button "OK" at bounding box center [981, 245] width 56 height 35
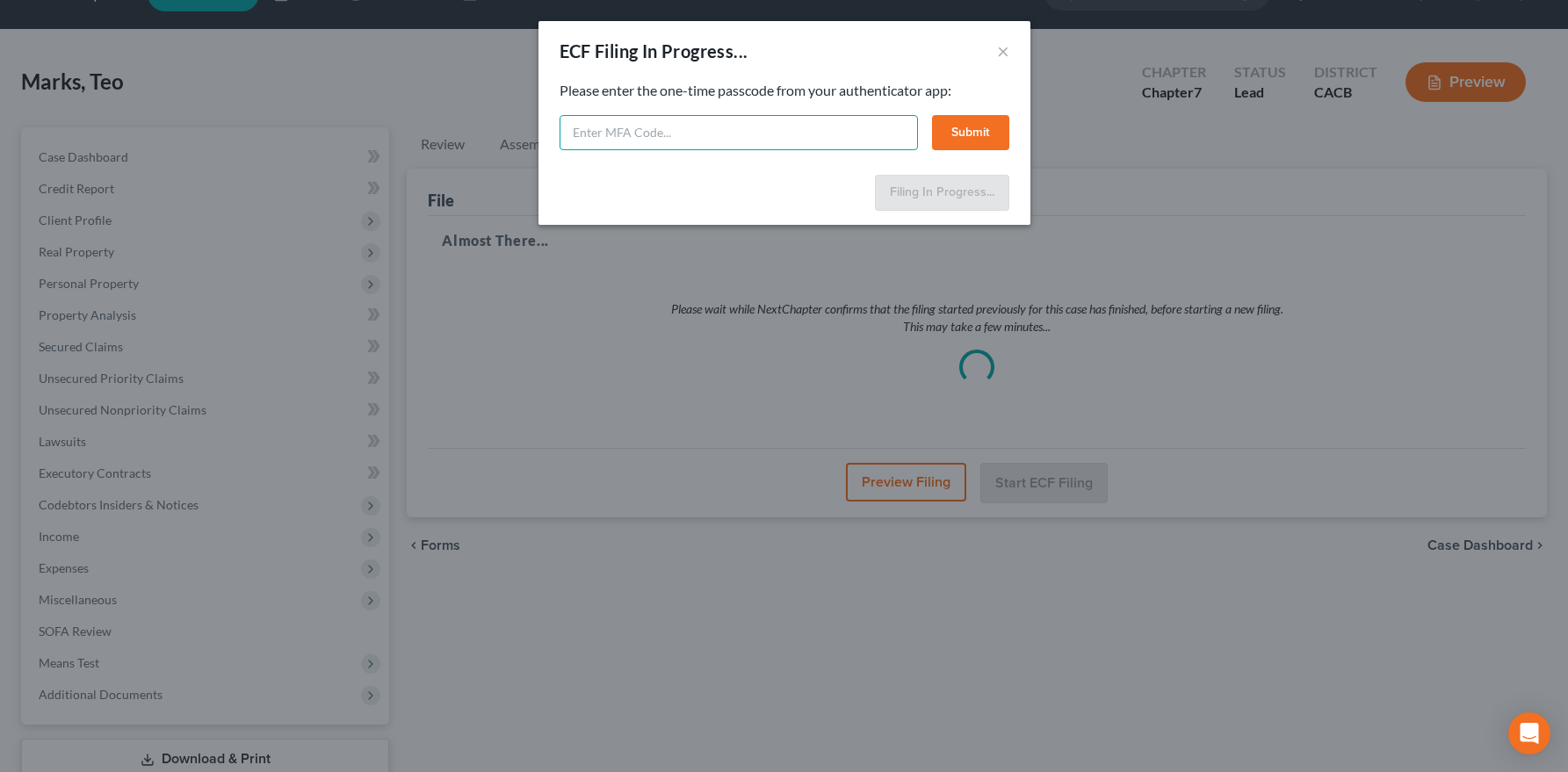
click at [696, 125] on input "text" at bounding box center [739, 132] width 359 height 35
paste input "007682"
type input "007682"
click at [951, 129] on button "Submit" at bounding box center [971, 132] width 78 height 35
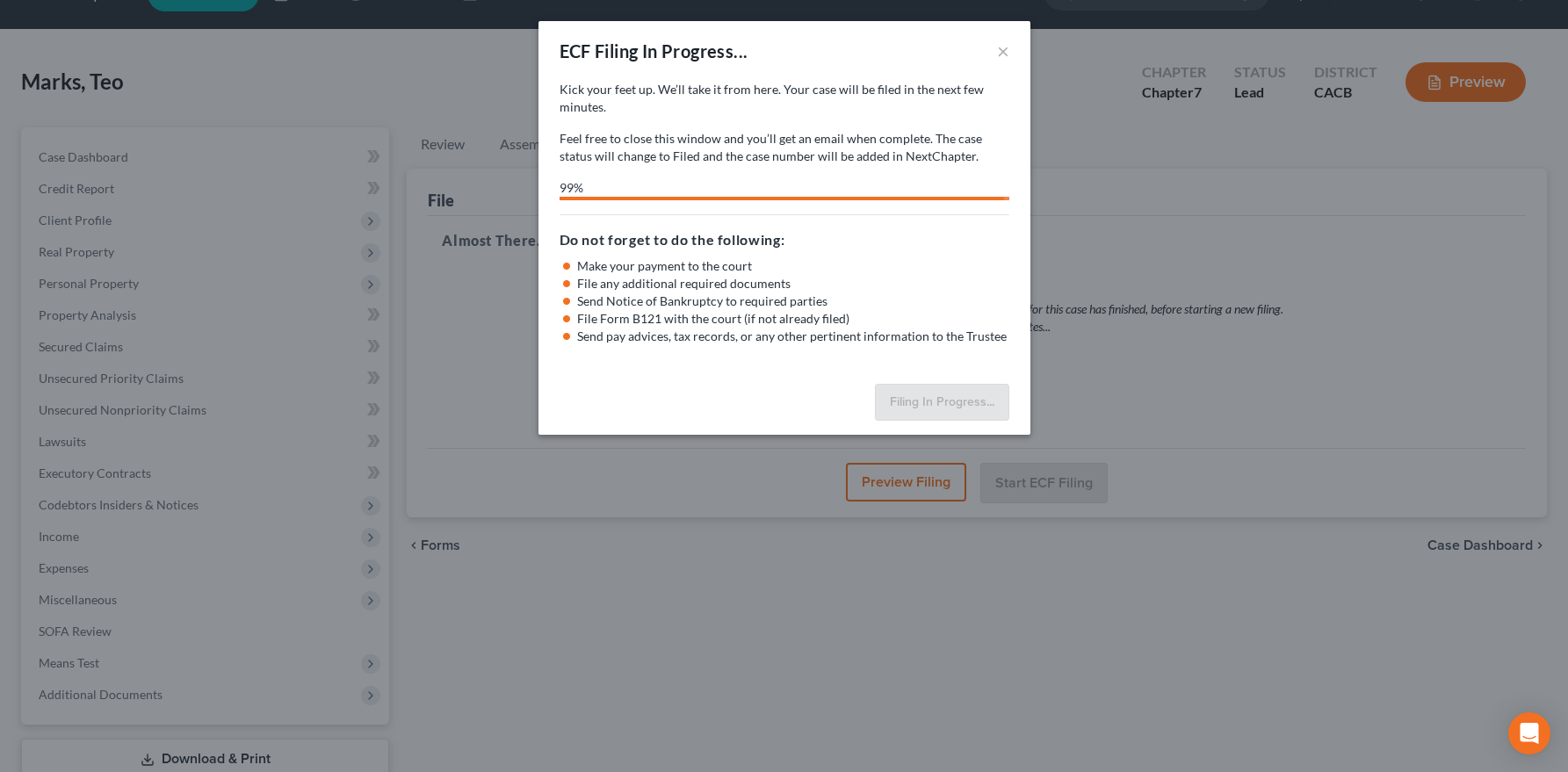
select select "1"
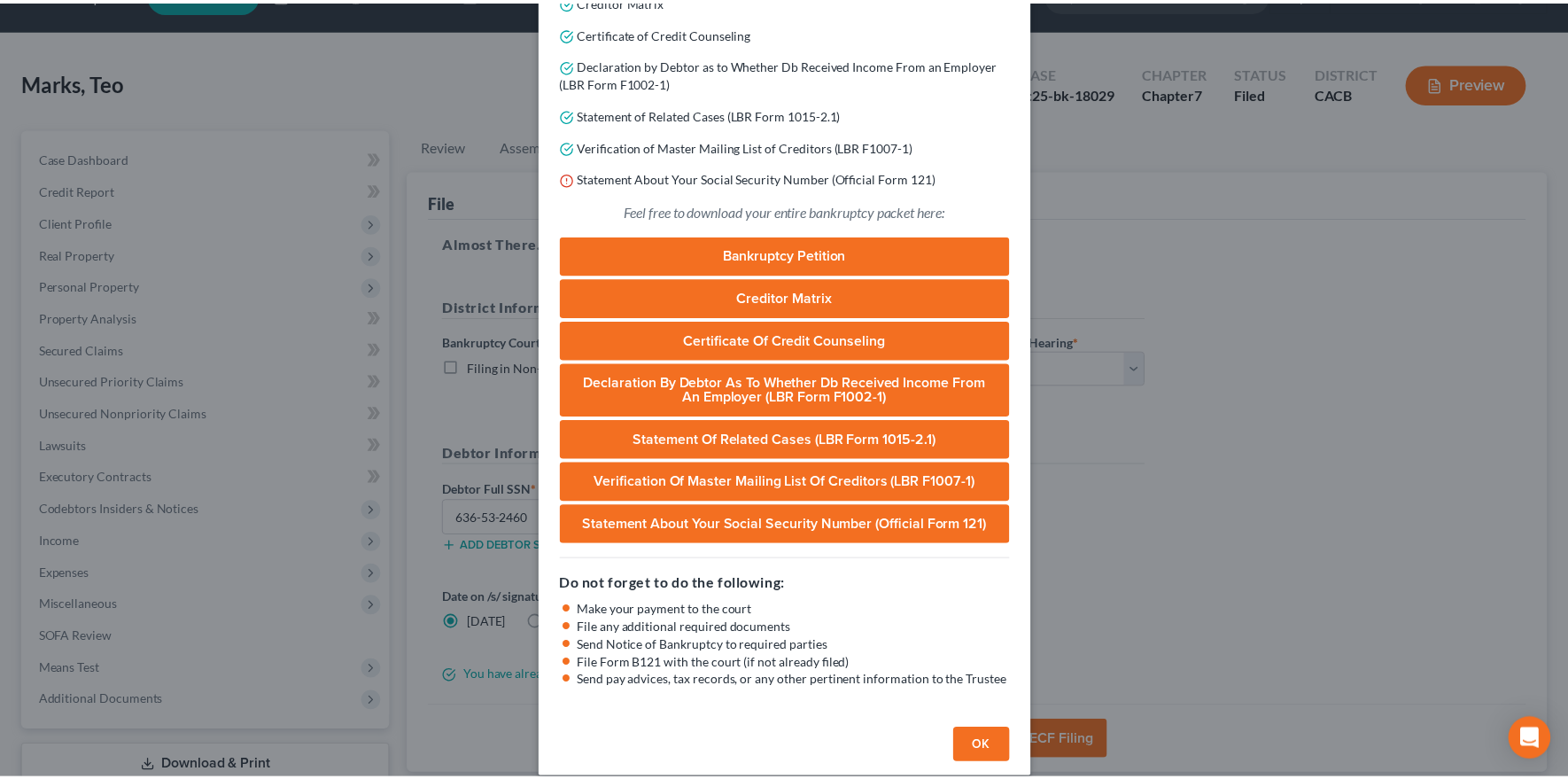
scroll to position [344, 0]
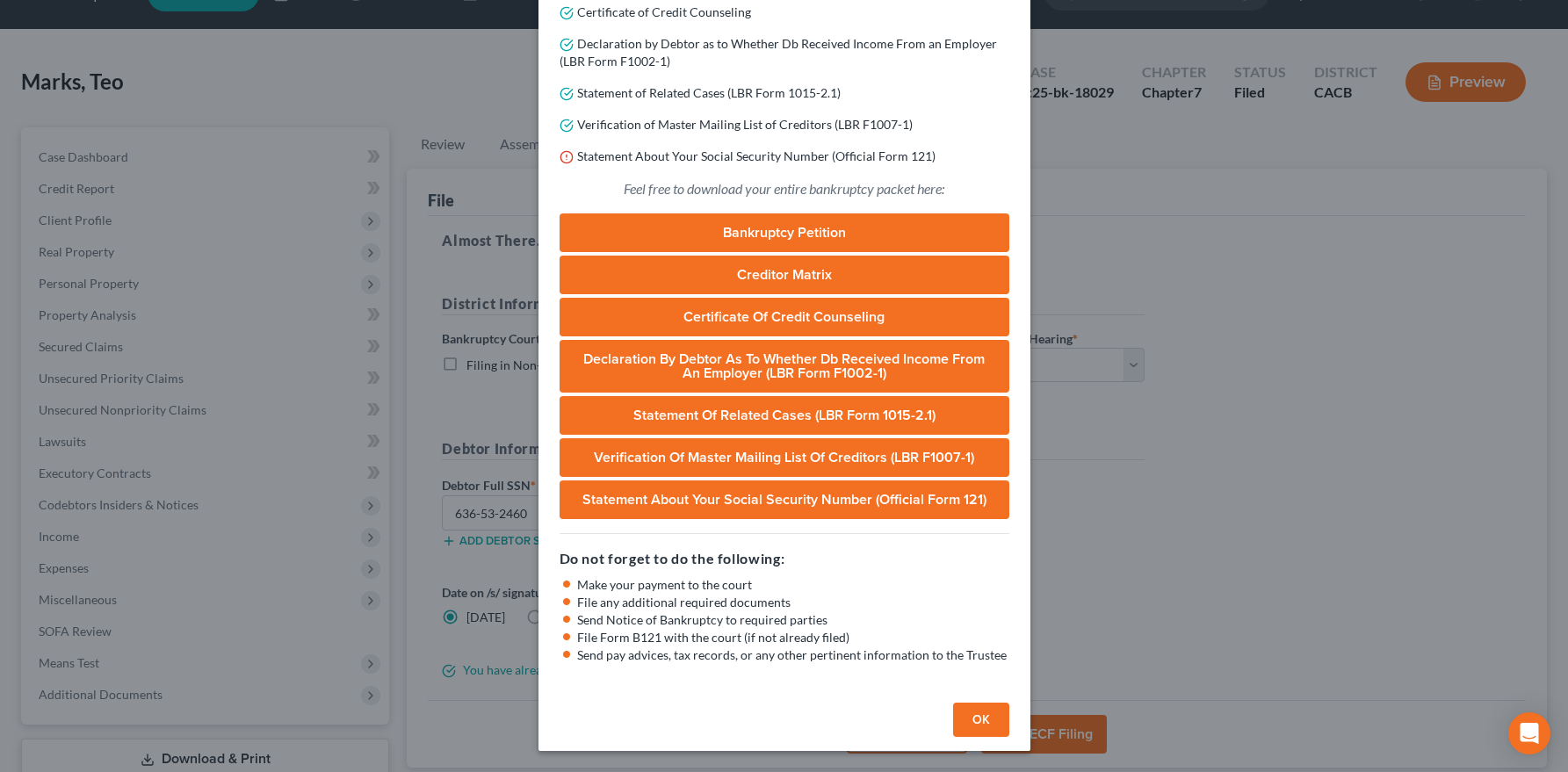
click at [977, 718] on button "OK" at bounding box center [981, 720] width 56 height 35
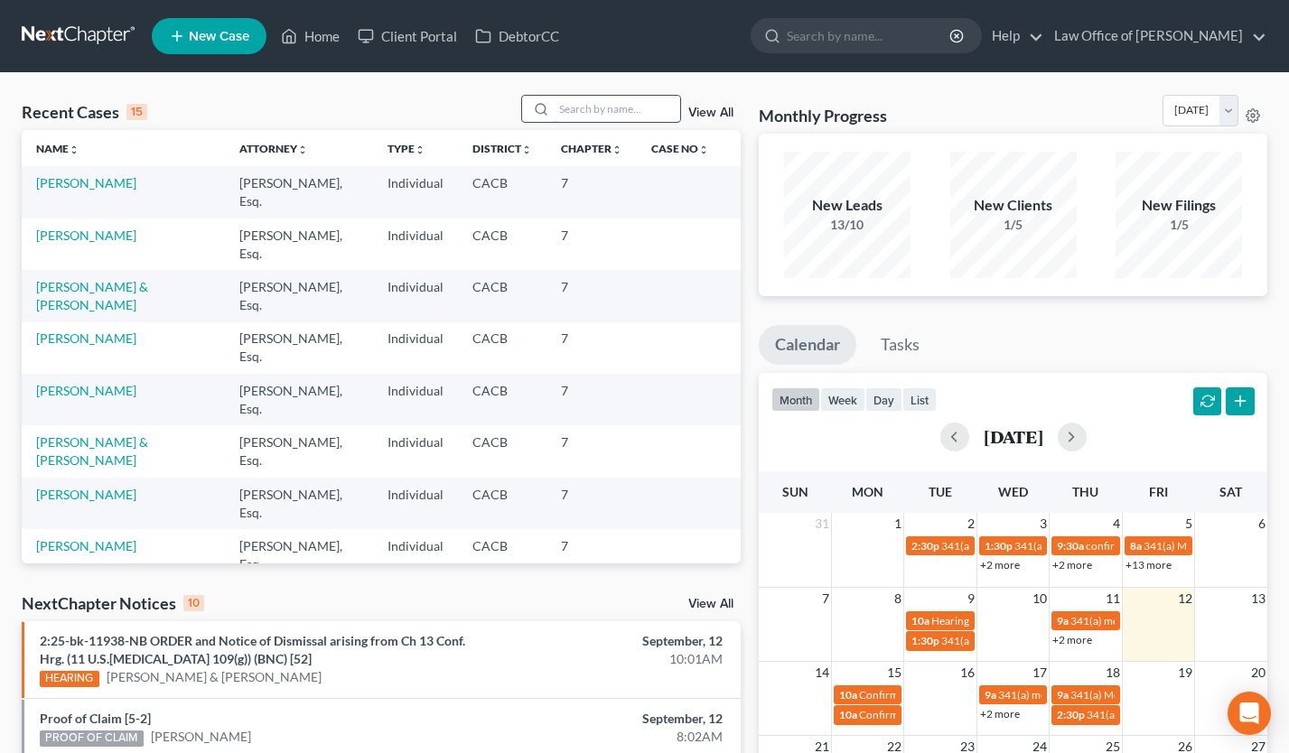
click at [636, 98] on input "search" at bounding box center [617, 109] width 126 height 26
type input "[PERSON_NAME]"
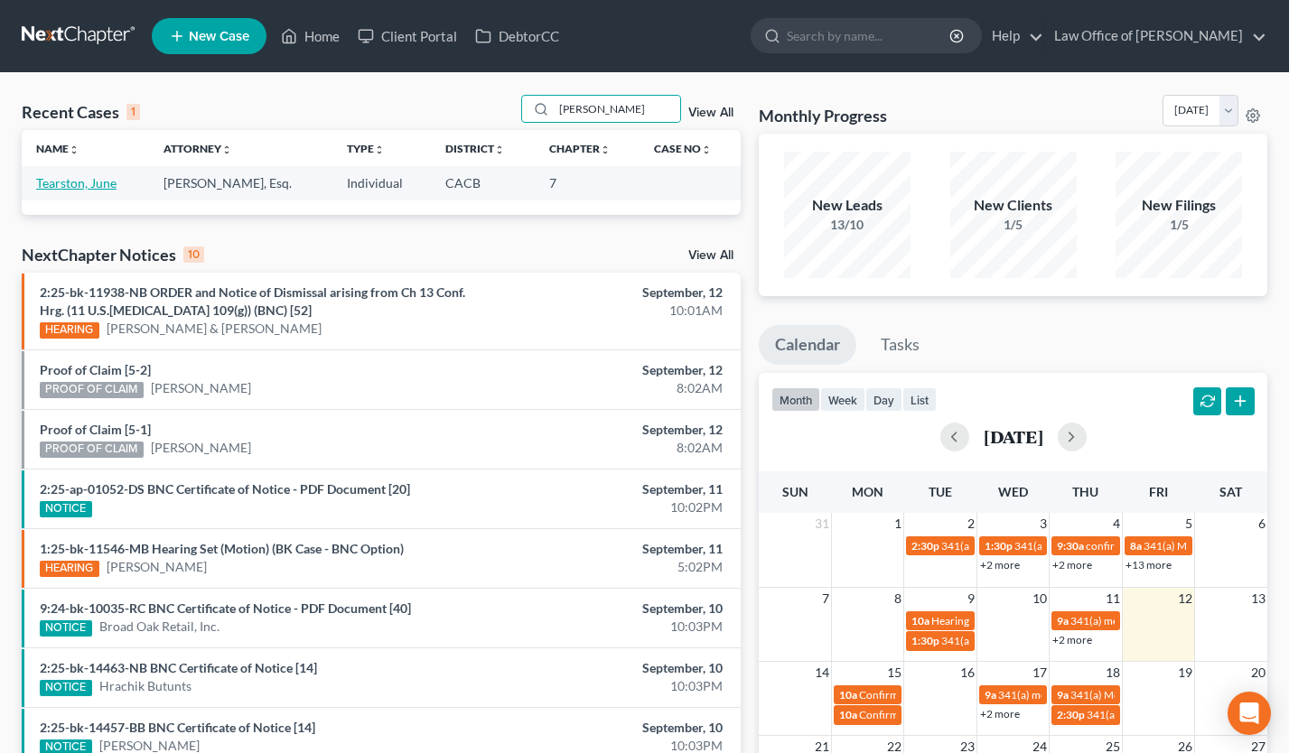
click at [93, 182] on link "Tearston, June" at bounding box center [76, 182] width 80 height 15
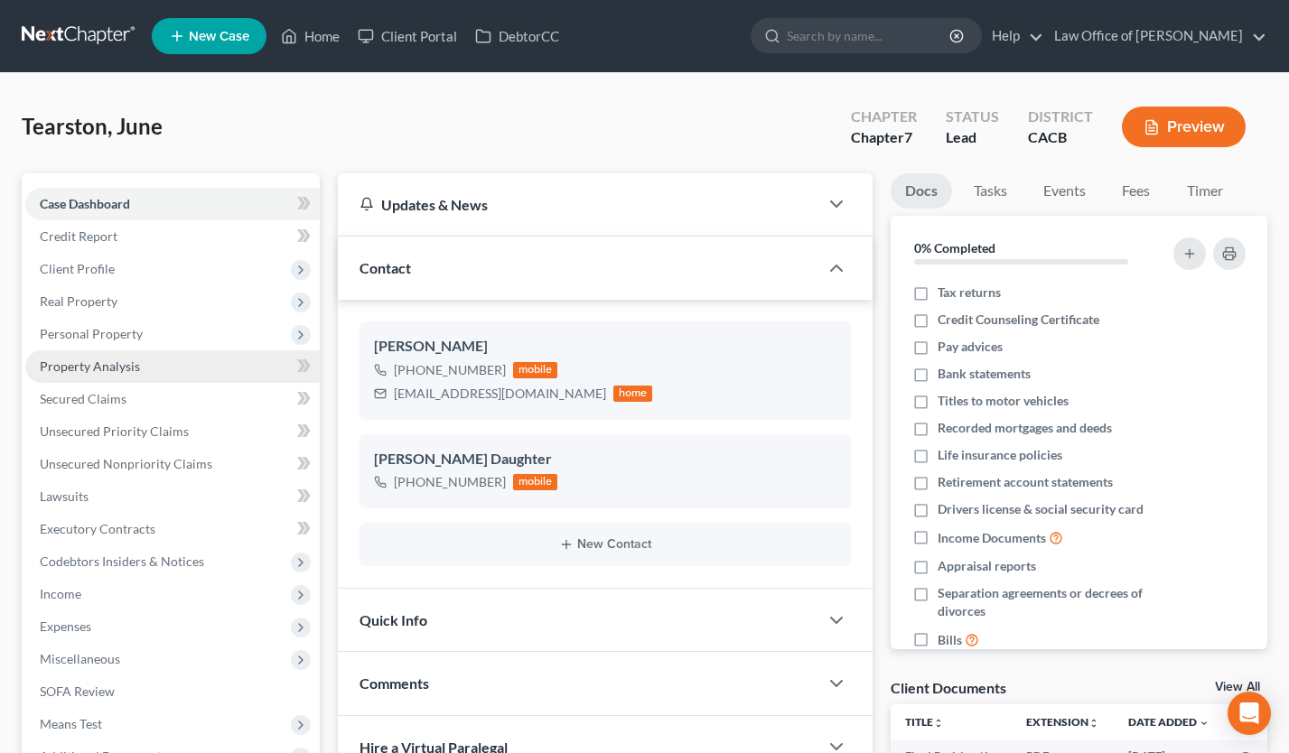
click at [135, 359] on span "Property Analysis" at bounding box center [90, 366] width 100 height 15
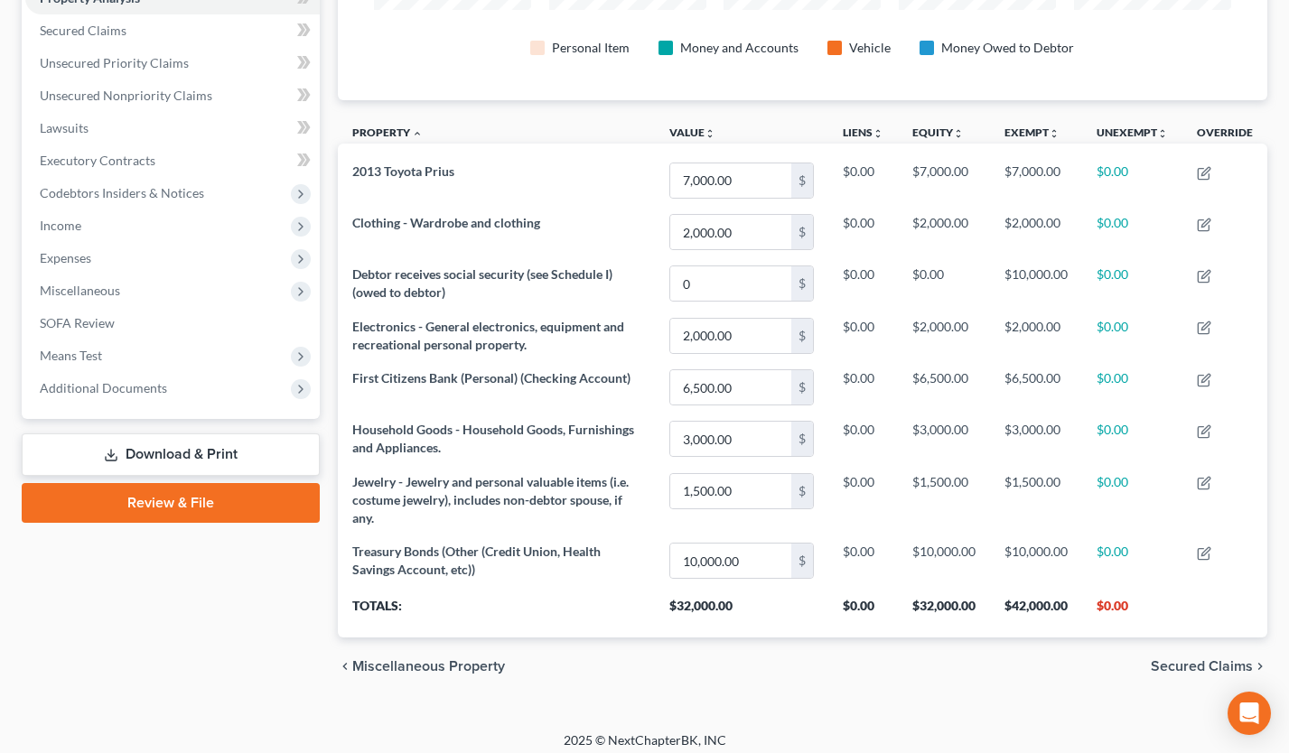
scroll to position [350, 0]
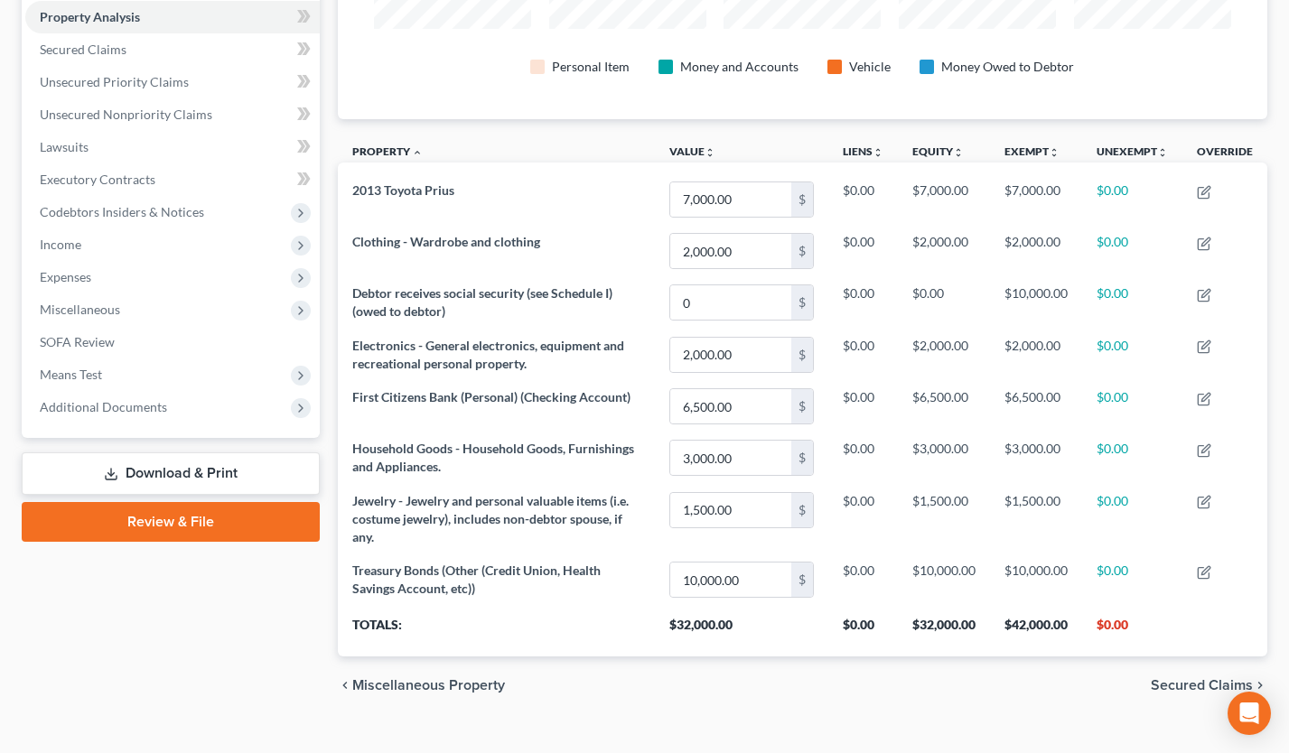
click at [158, 423] on div "Case Dashboard Payments Invoices Payments Payments Credit Report Client Profile…" at bounding box center [171, 131] width 298 height 614
click at [158, 413] on span "Additional Documents" at bounding box center [103, 406] width 127 height 15
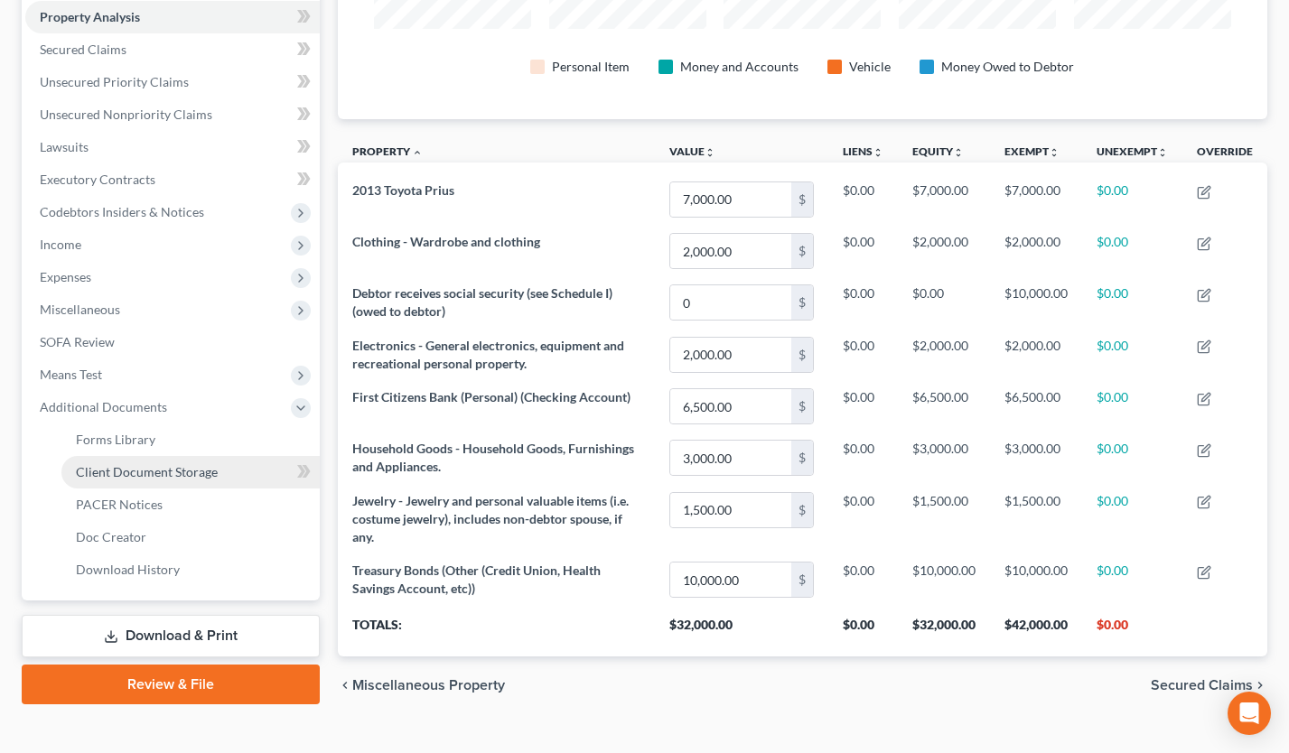
click at [160, 468] on span "Client Document Storage" at bounding box center [147, 471] width 142 height 15
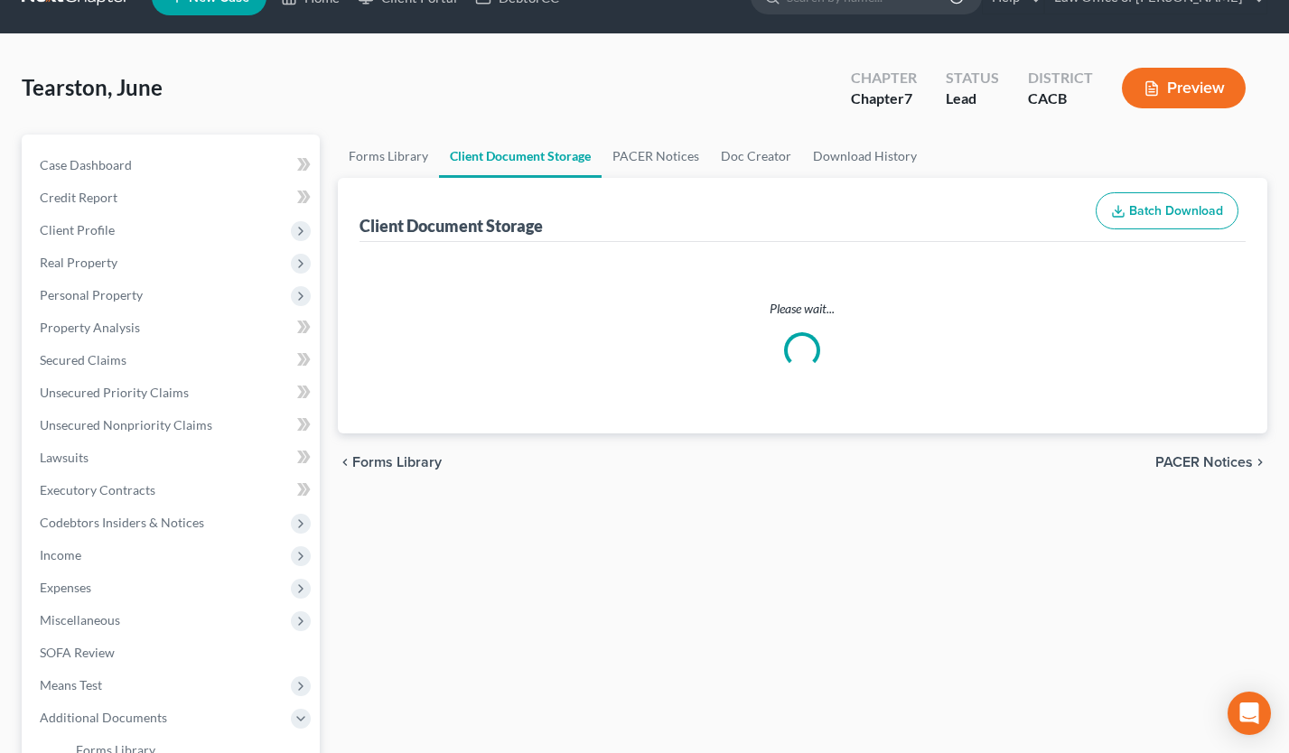
select select "10"
select select "30"
select select "65"
select select "72"
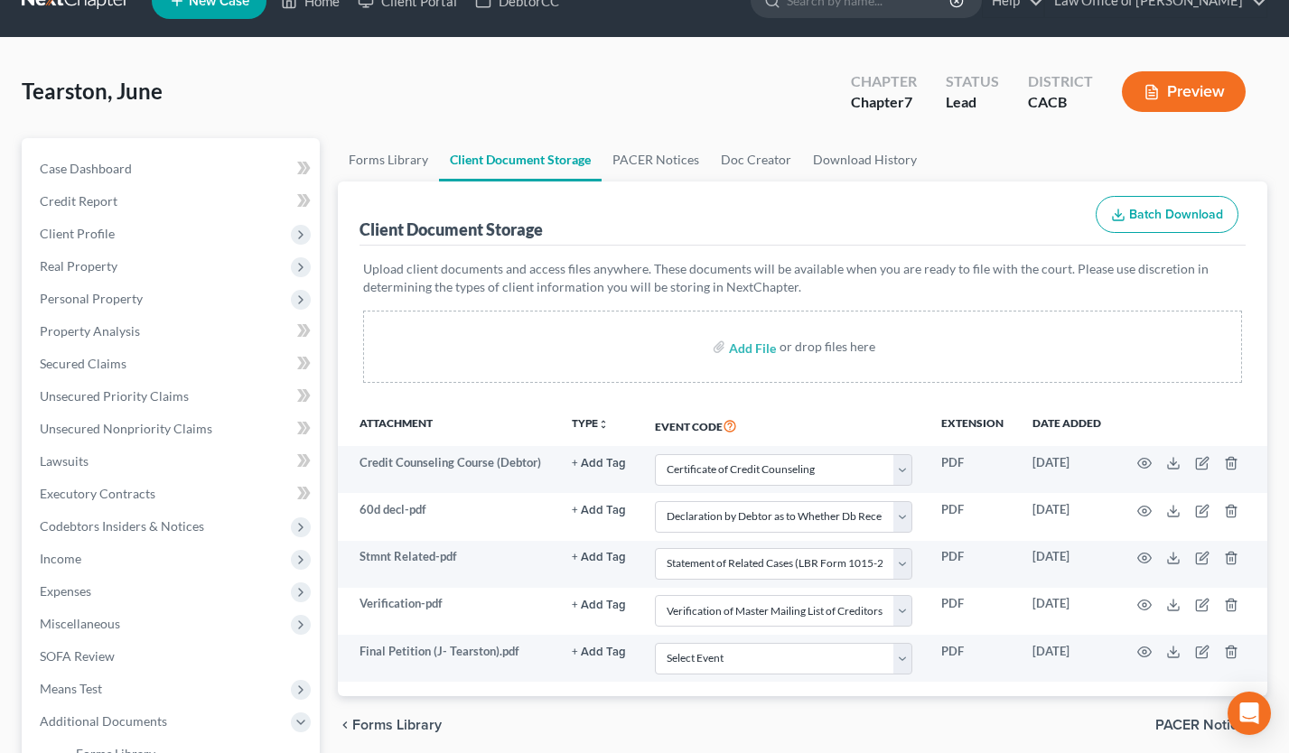
scroll to position [368, 0]
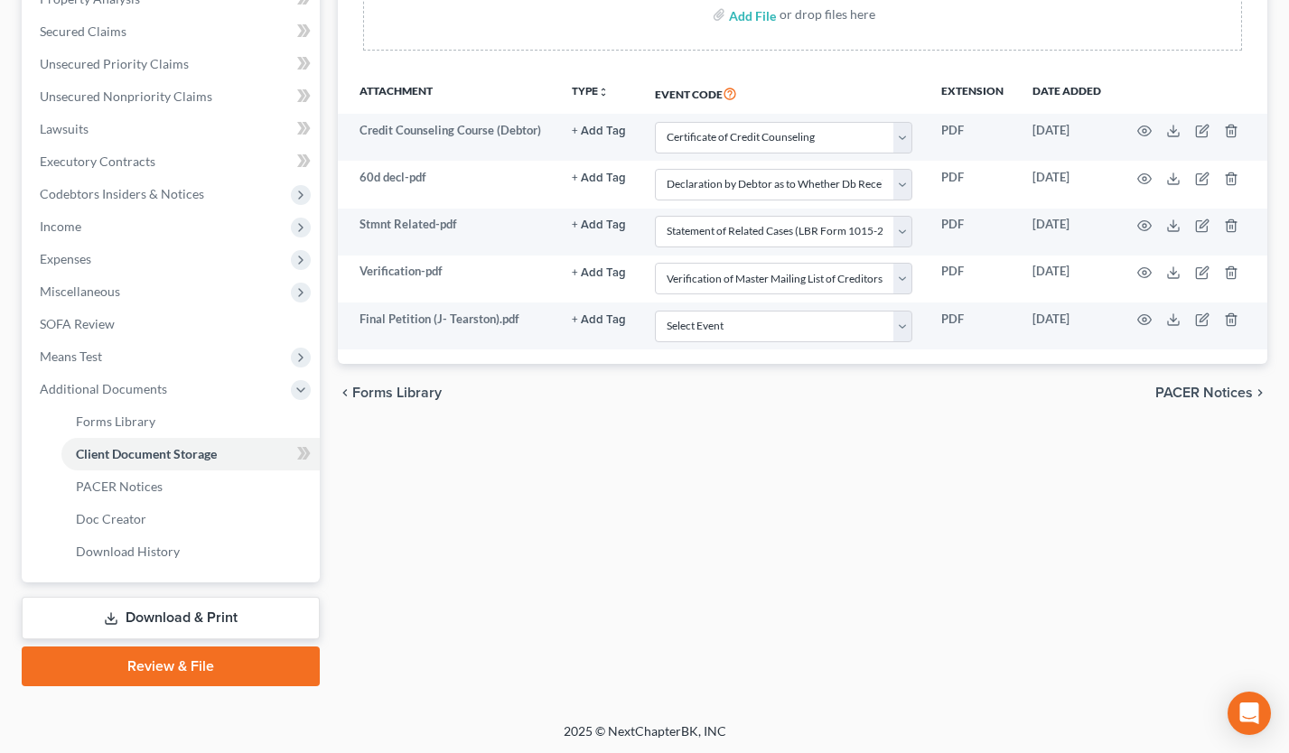
click at [211, 666] on link "Review & File" at bounding box center [171, 667] width 298 height 40
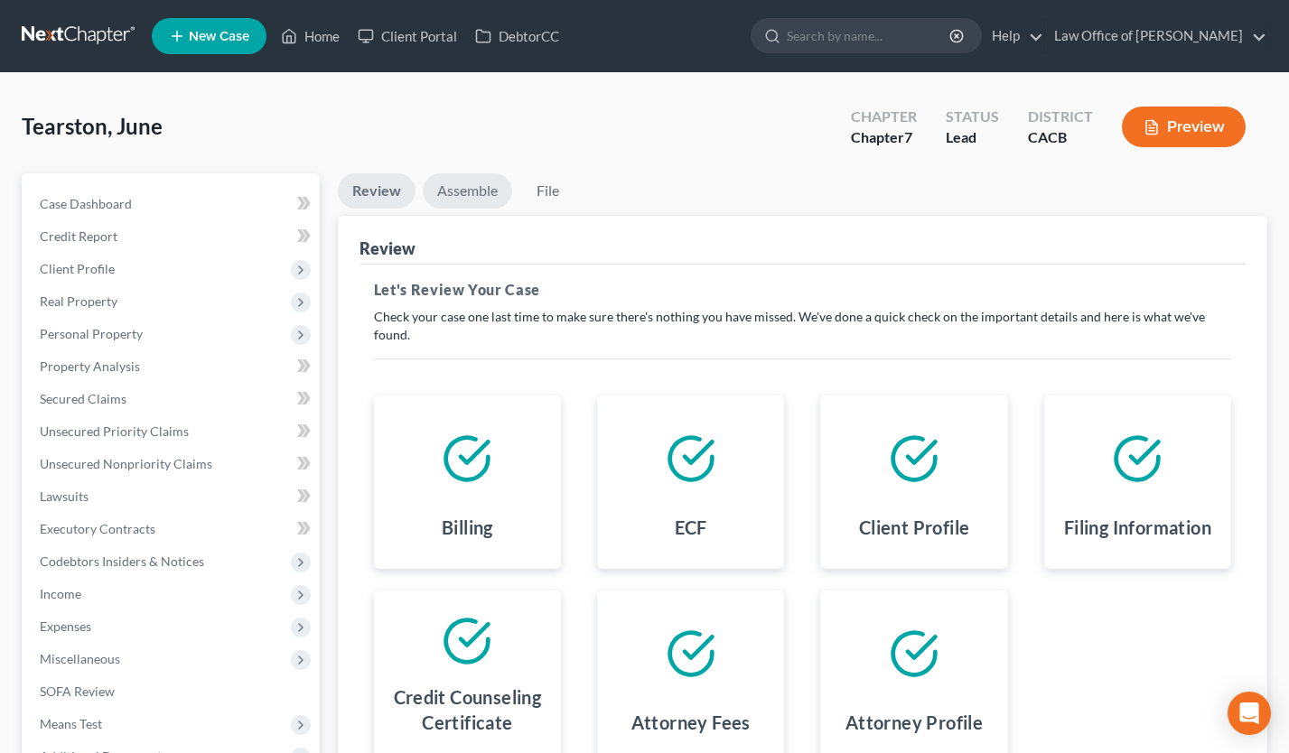
drag, startPoint x: 460, startPoint y: 186, endPoint x: 473, endPoint y: 193, distance: 15.4
click at [460, 185] on link "Assemble" at bounding box center [467, 190] width 89 height 35
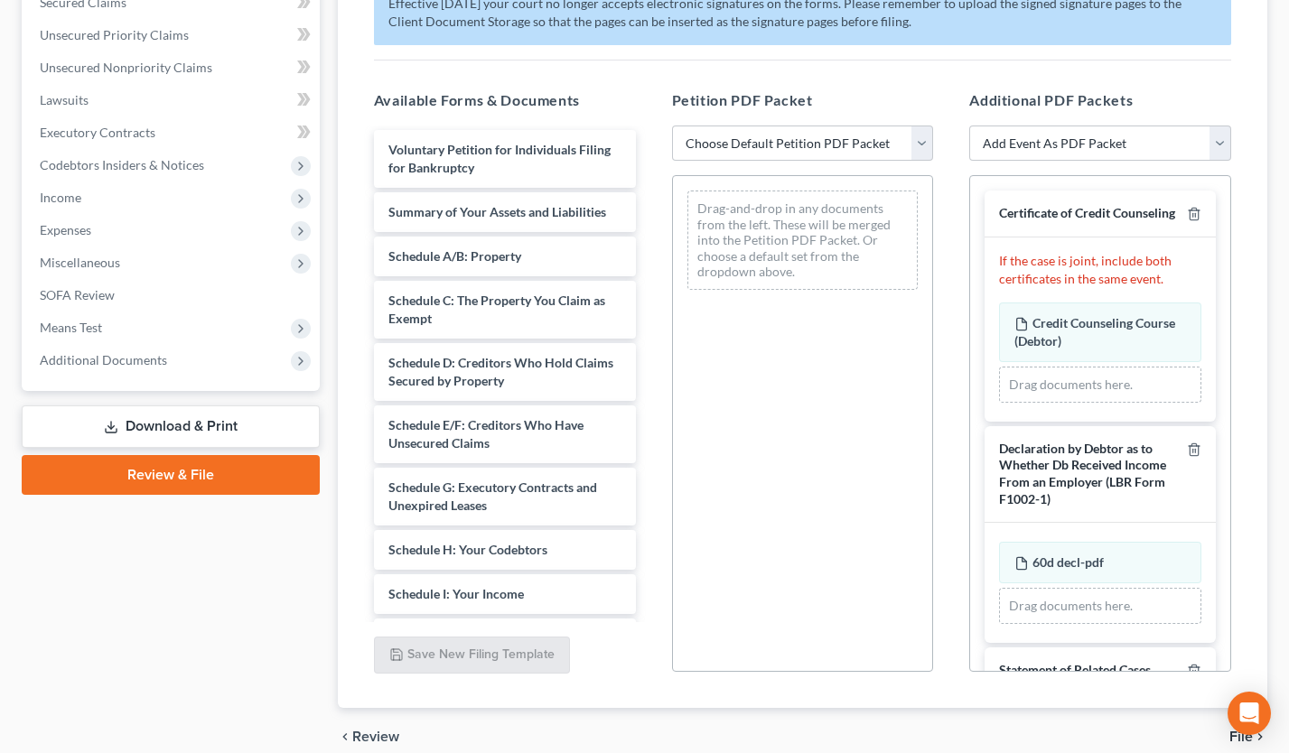
scroll to position [477, 0]
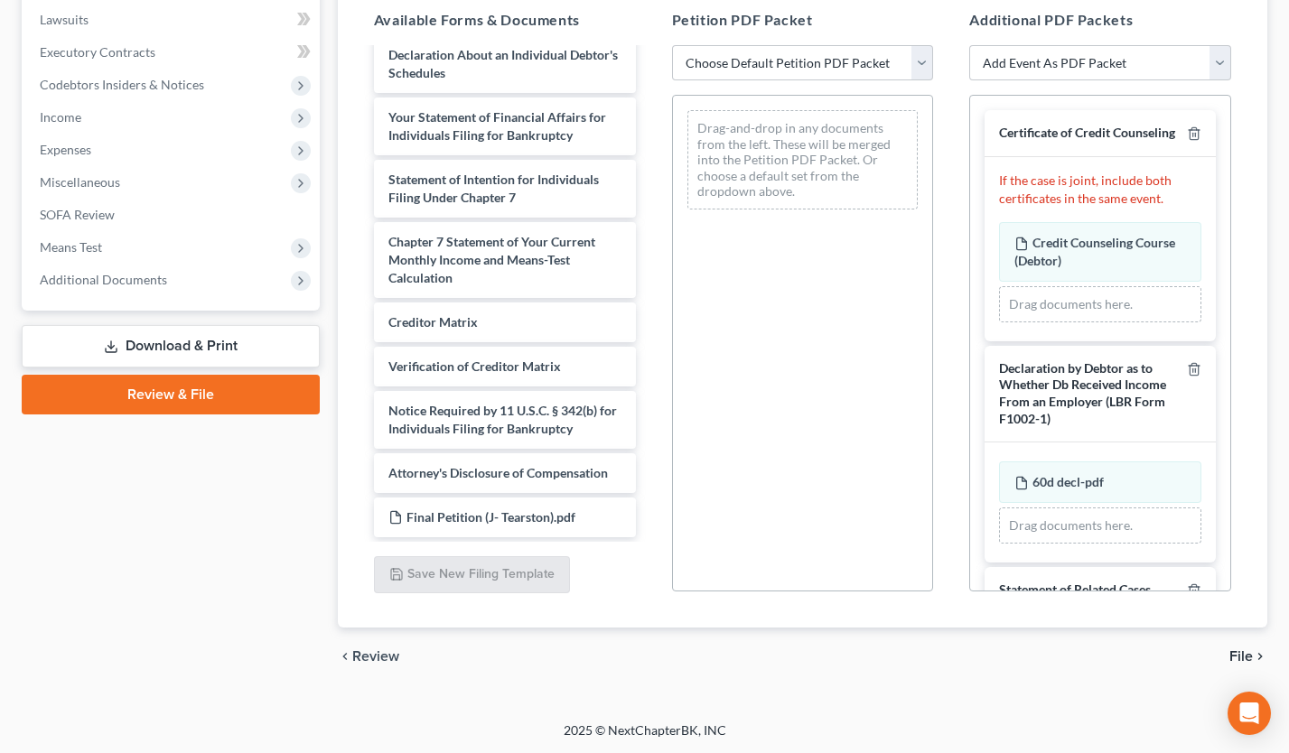
click at [650, 341] on div "Voluntary Petition for Individuals Filing for Bankruptcy Summary of Your Assets…" at bounding box center [505, 19] width 291 height 1035
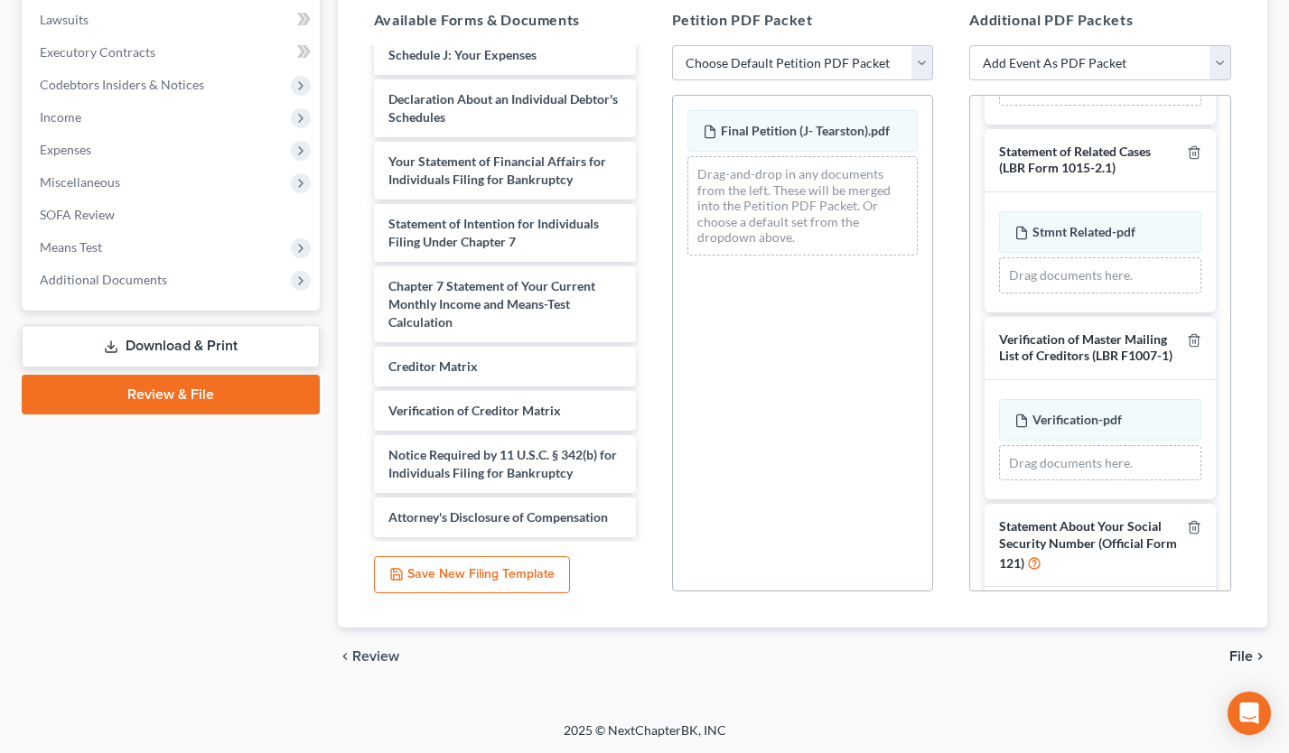
scroll to position [555, 0]
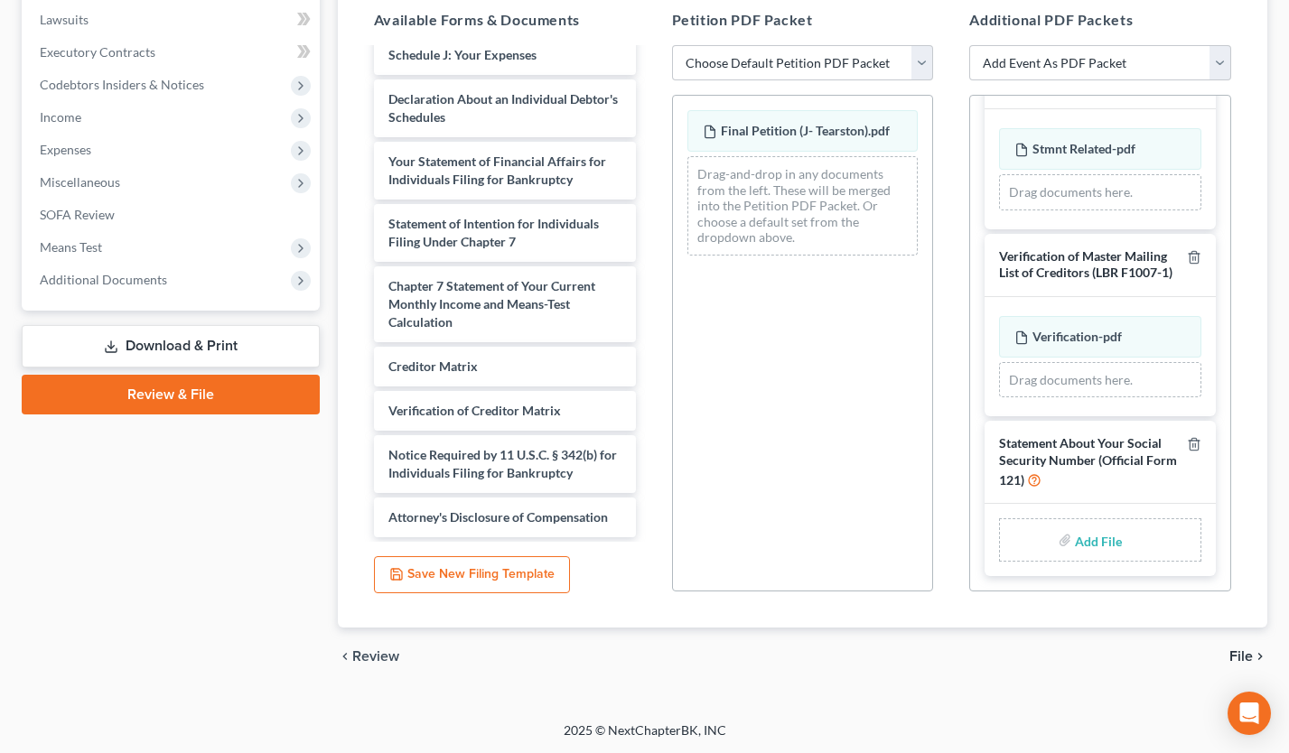
click at [1088, 537] on input "file" at bounding box center [1096, 540] width 43 height 33
type input "C:\fakepath\JuneSSNStmt.pdf"
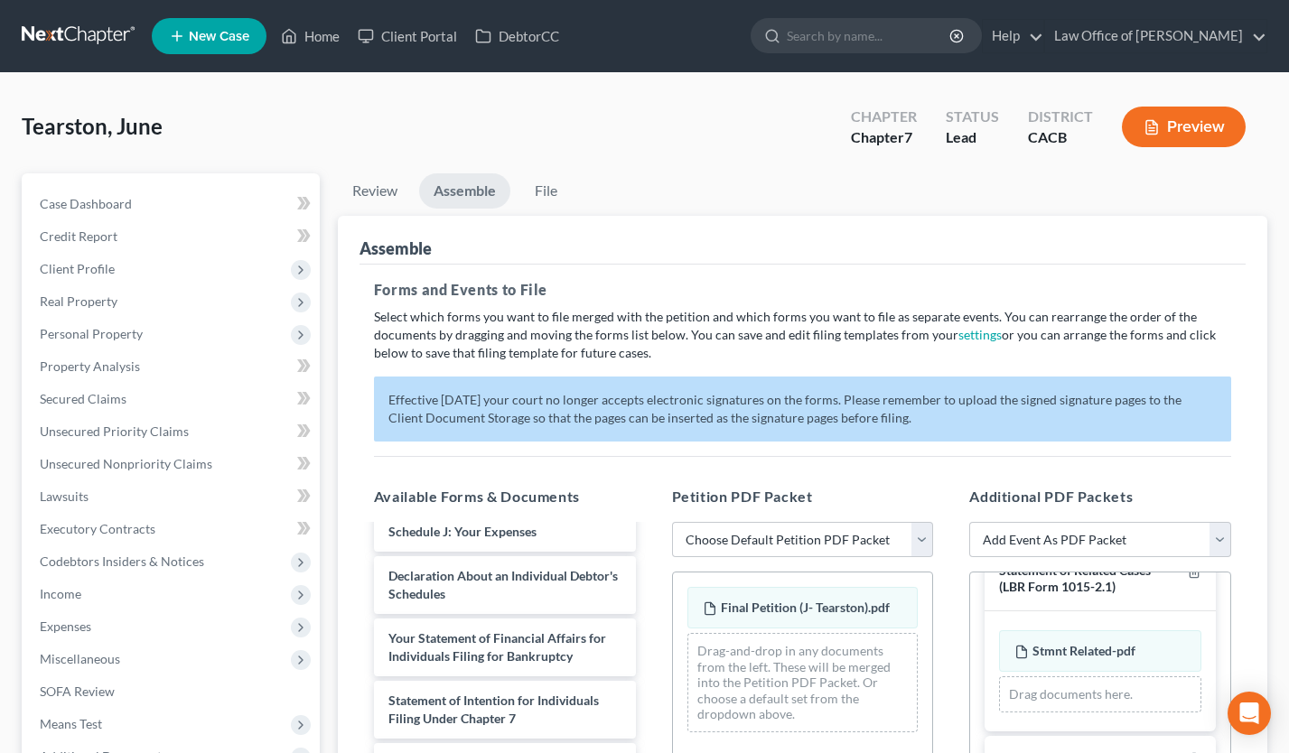
scroll to position [0, 0]
click at [554, 200] on link "File" at bounding box center [547, 190] width 58 height 35
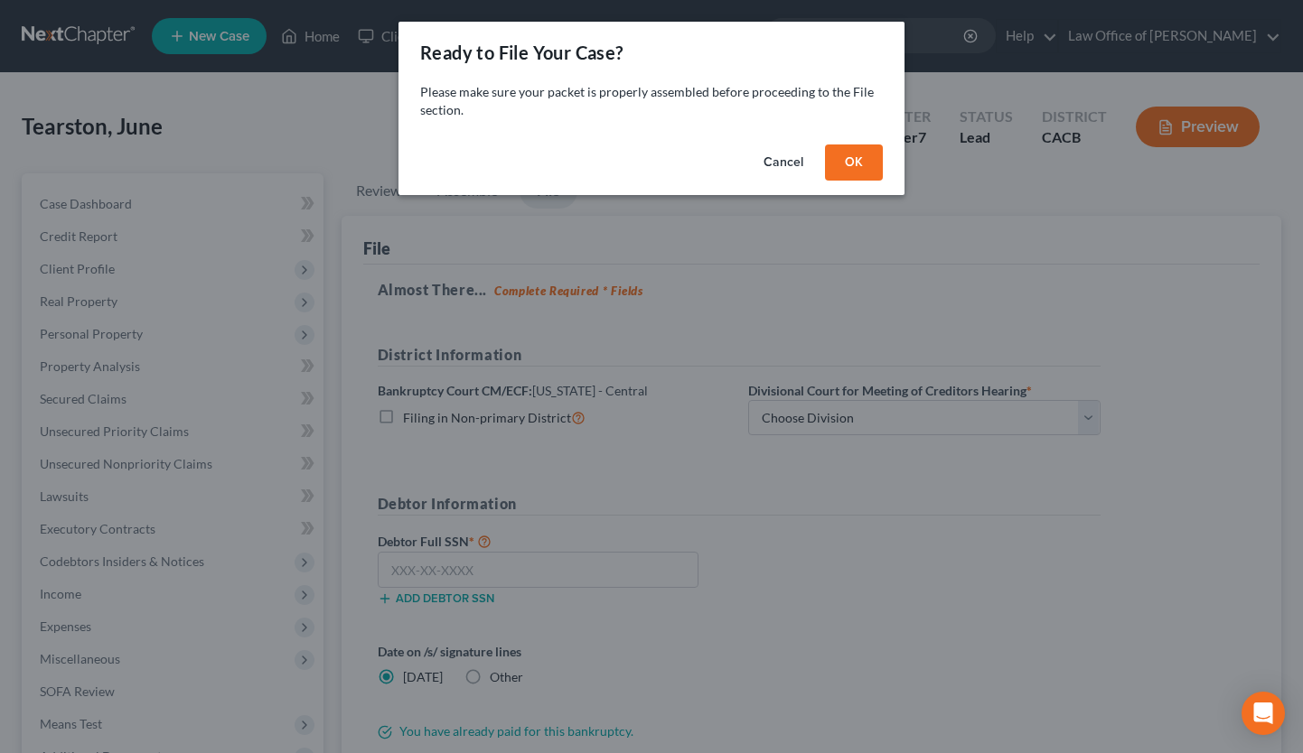
click at [861, 173] on button "OK" at bounding box center [854, 163] width 58 height 36
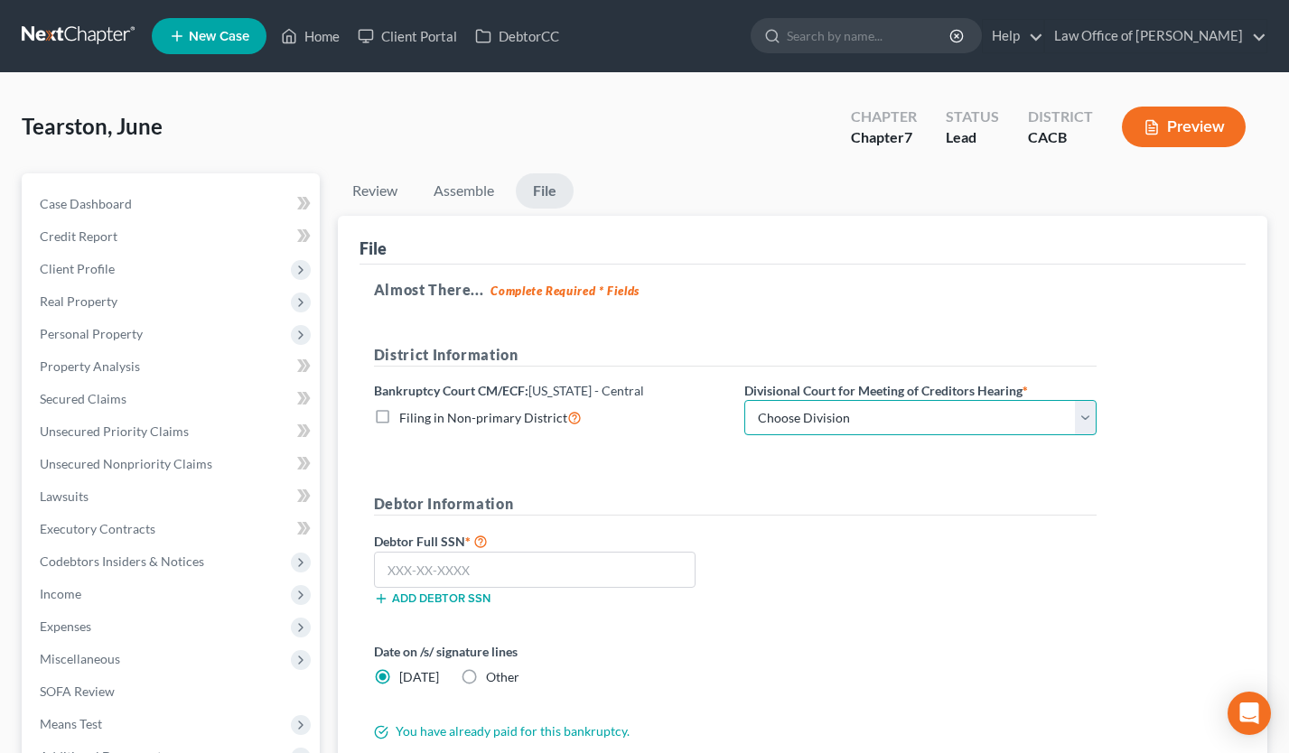
click at [837, 421] on select "Choose Division [GEOGRAPHIC_DATA][PERSON_NAME] [GEOGRAPHIC_DATA] [GEOGRAPHIC_DA…" at bounding box center [920, 418] width 352 height 36
select select "1"
click at [744, 400] on select "Choose Division [GEOGRAPHIC_DATA][PERSON_NAME] [GEOGRAPHIC_DATA] [GEOGRAPHIC_DA…" at bounding box center [920, 418] width 352 height 36
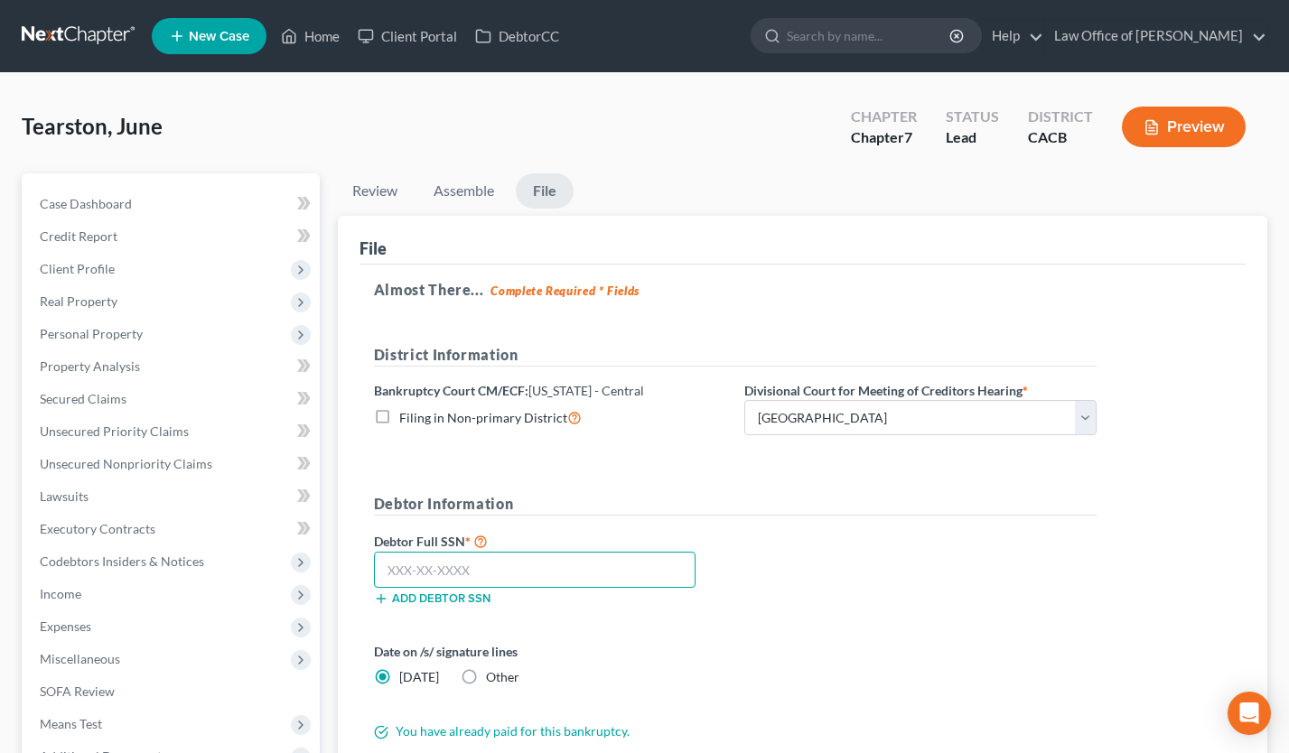
click at [414, 569] on input "text" at bounding box center [535, 570] width 322 height 36
type input "556-60-3357"
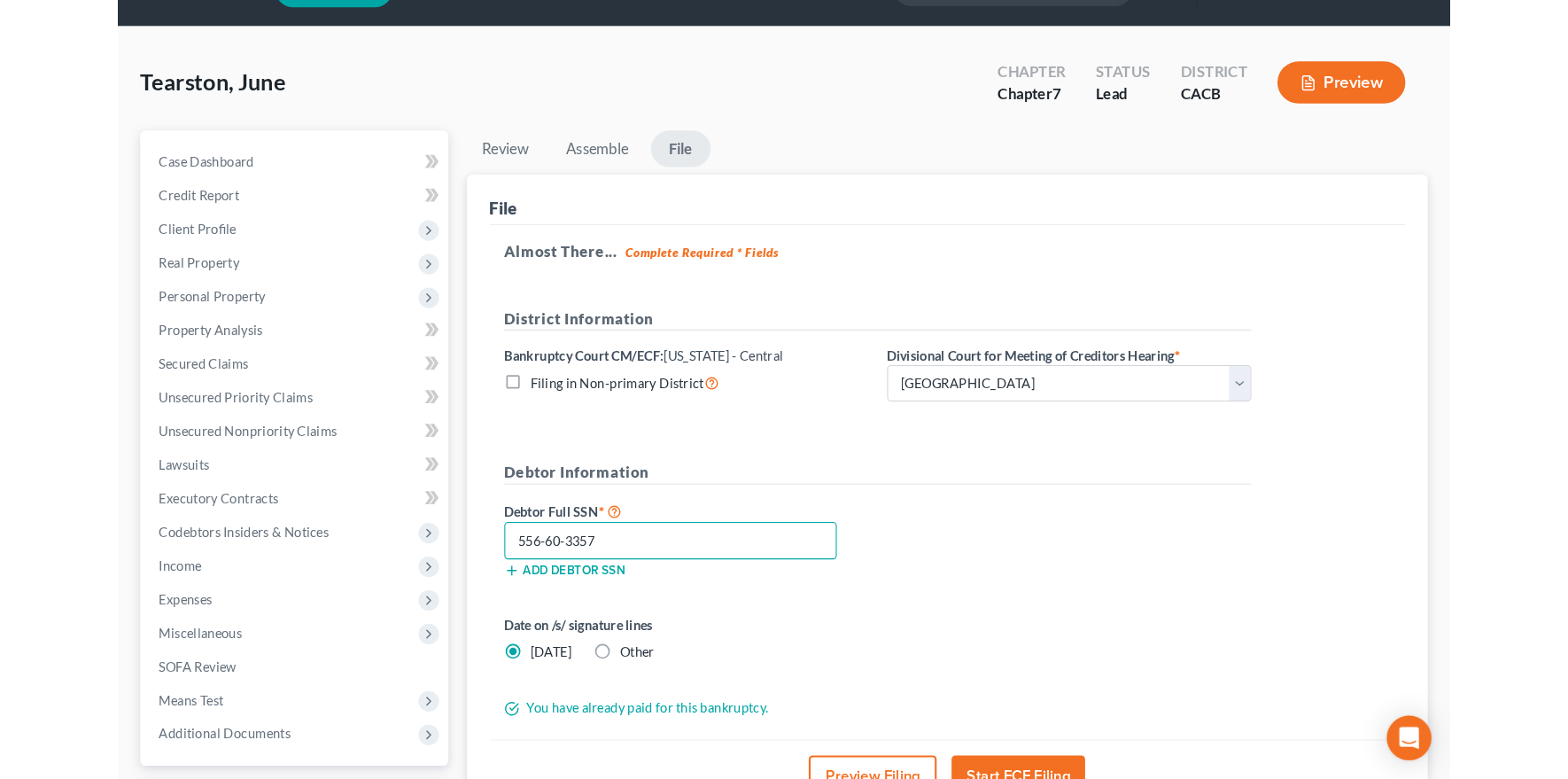
scroll to position [50, 0]
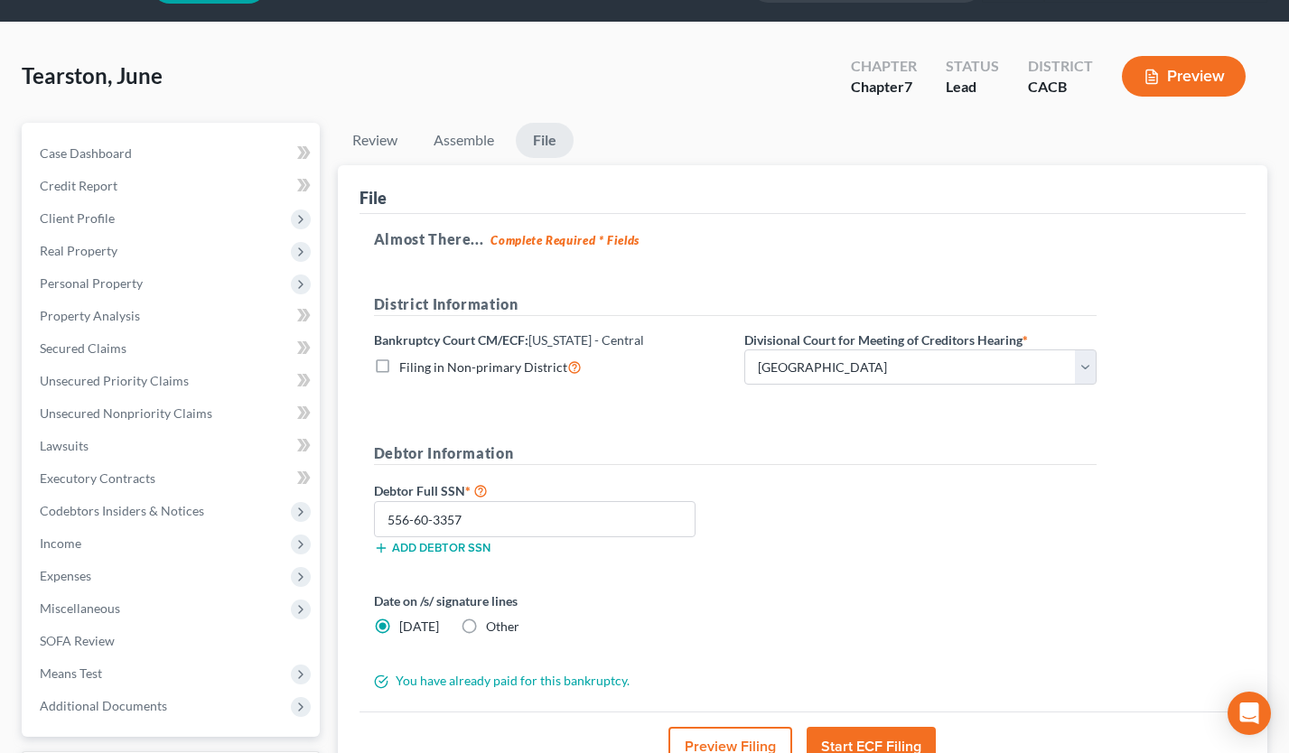
click at [699, 737] on button "Preview Filing" at bounding box center [731, 747] width 124 height 40
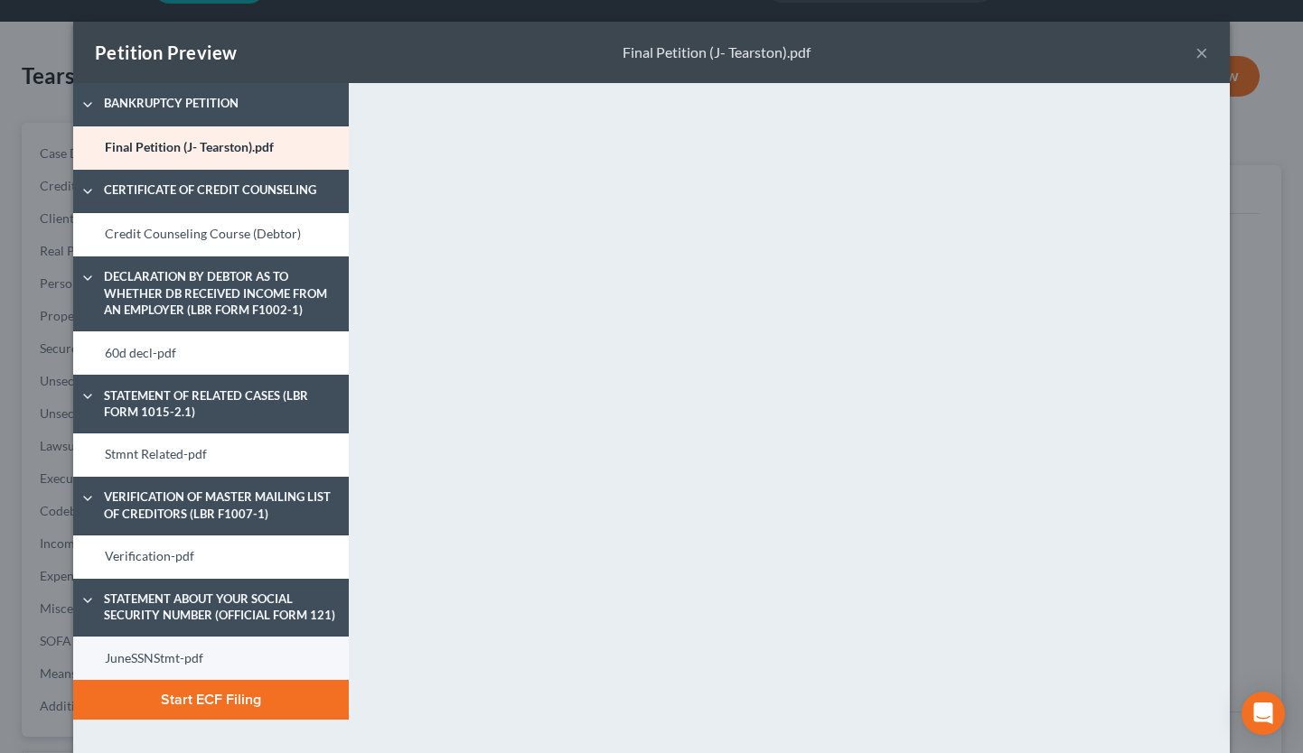
click at [185, 654] on link "JuneSSNStmt-pdf" at bounding box center [211, 658] width 276 height 43
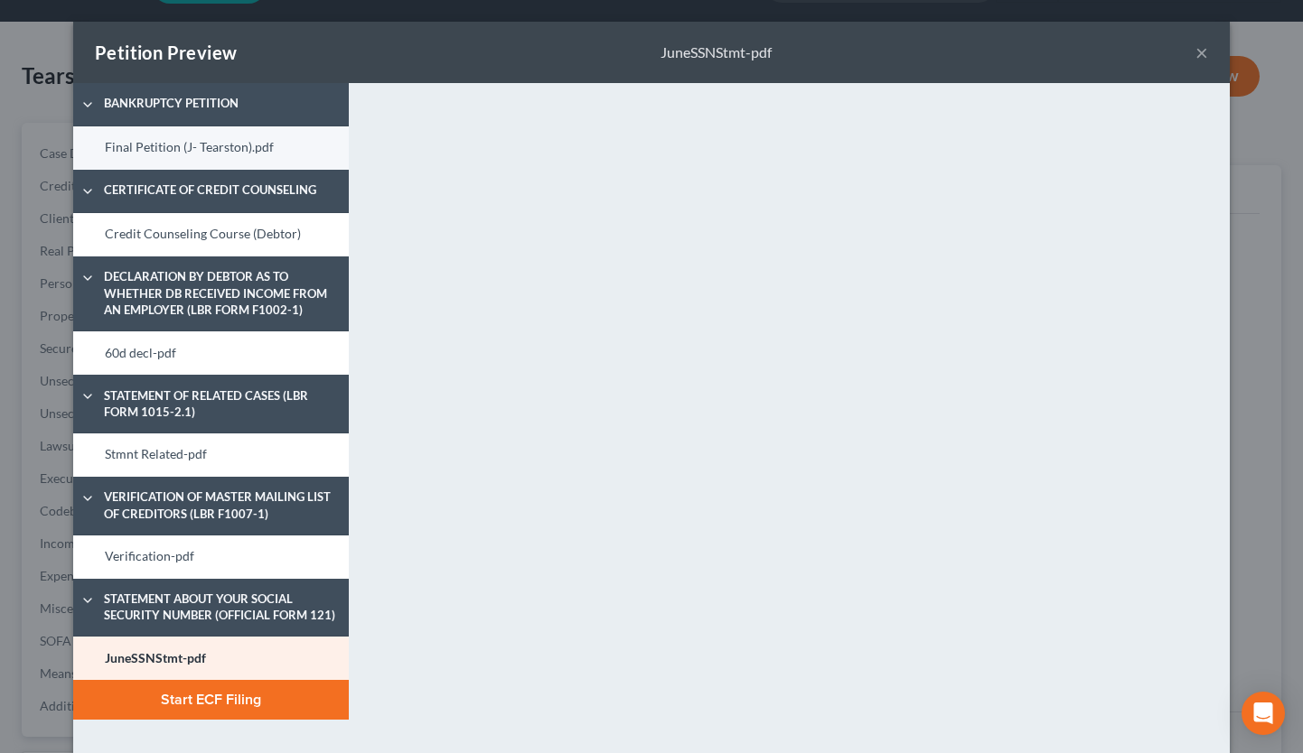
click at [216, 145] on link "Final Petition (J- Tearston).pdf" at bounding box center [211, 147] width 276 height 43
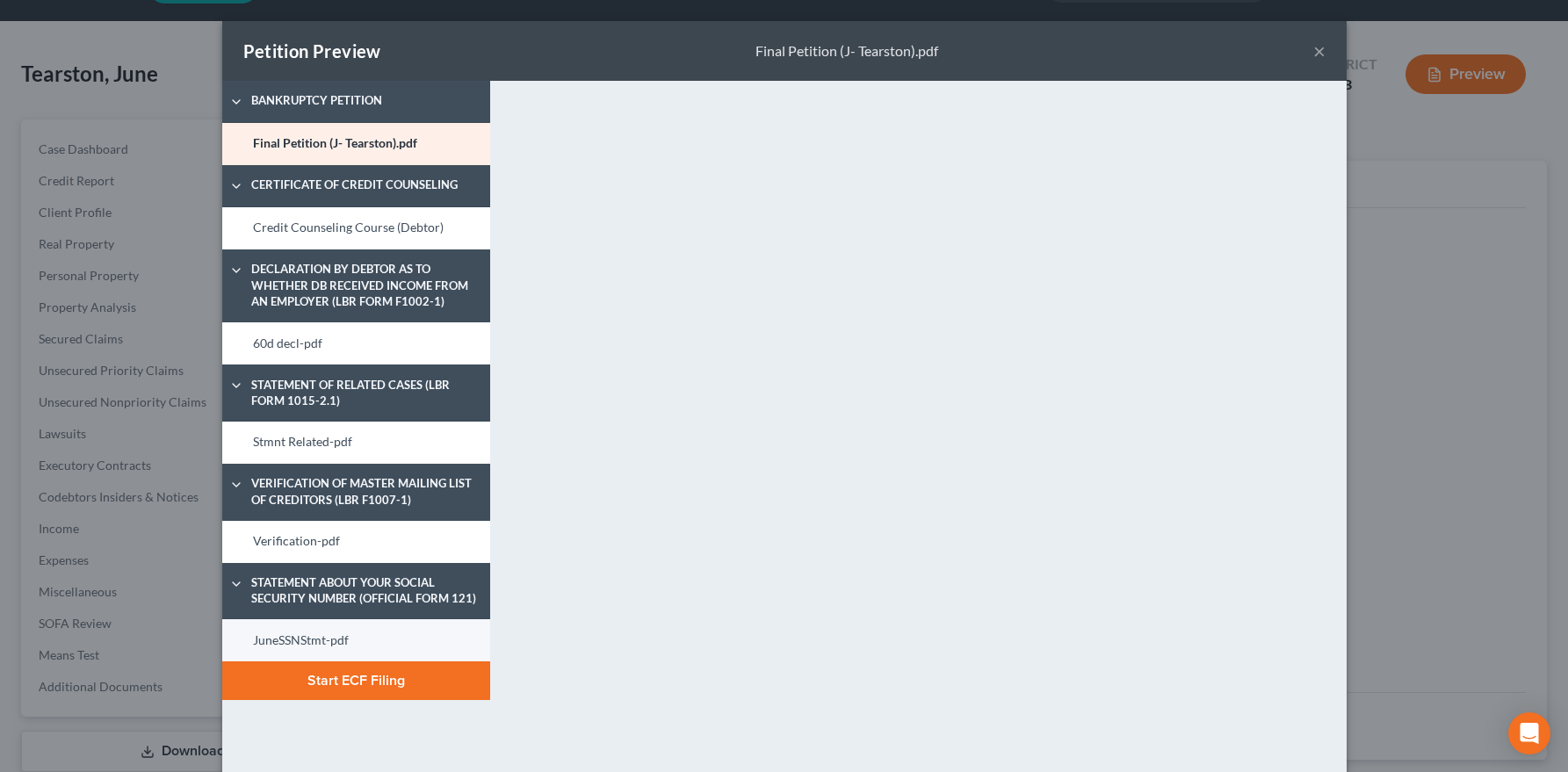
click at [333, 649] on link "JuneSSNStmt-pdf" at bounding box center [357, 640] width 268 height 42
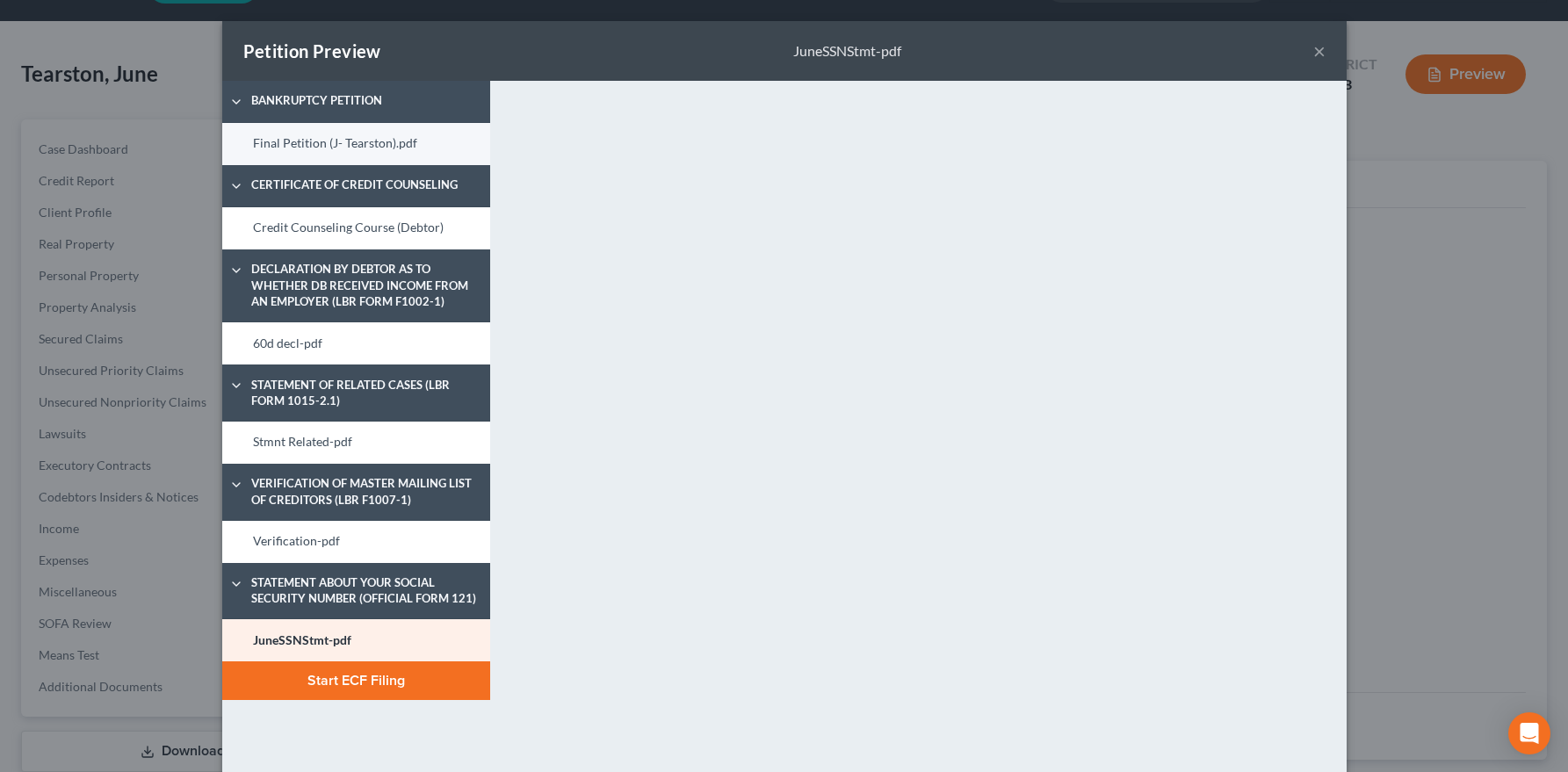
click at [329, 146] on link "Final Petition (J- Tearston).pdf" at bounding box center [357, 143] width 268 height 42
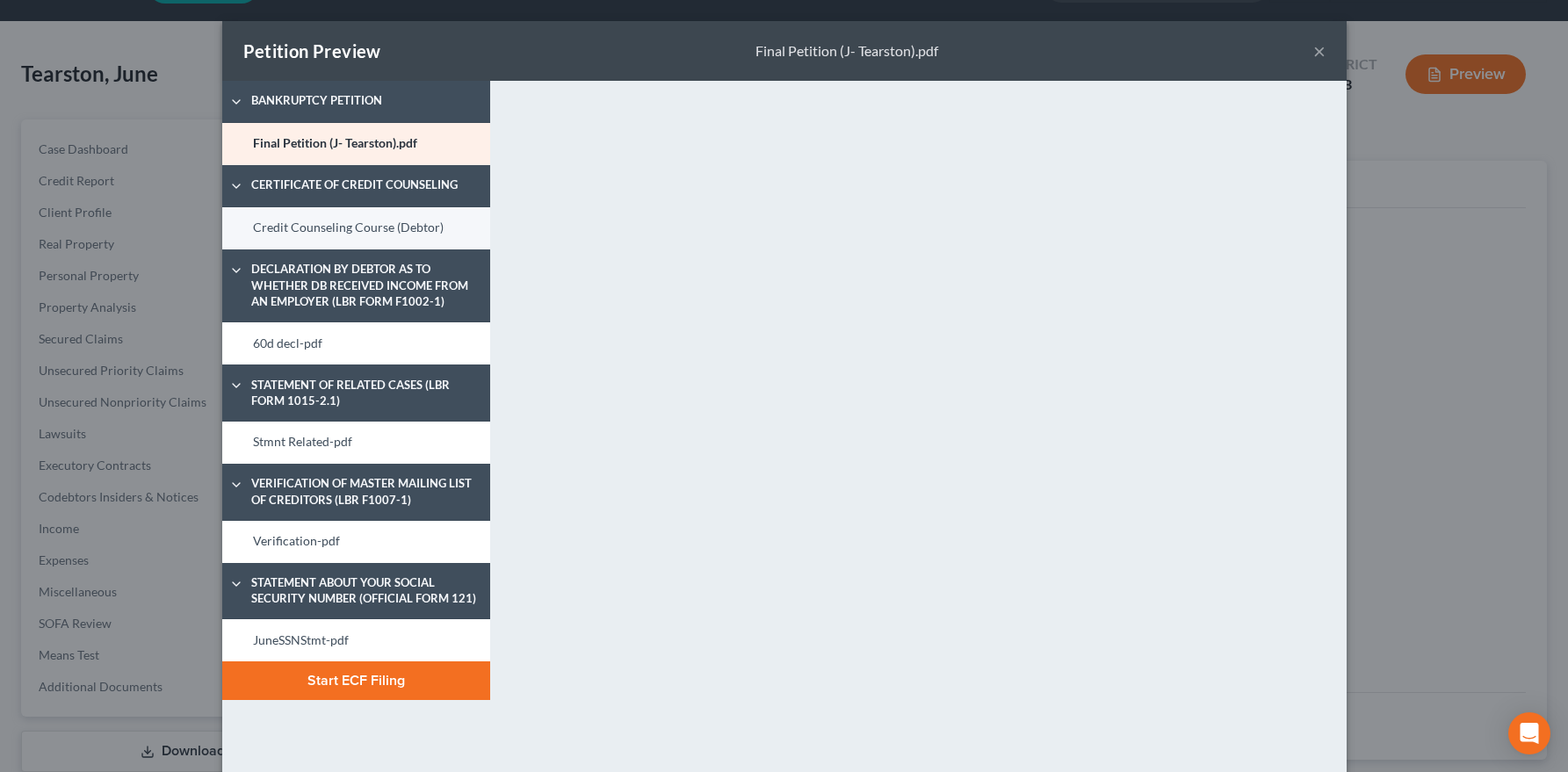
click at [345, 226] on link "Credit Counseling Course (Debtor)" at bounding box center [357, 228] width 268 height 42
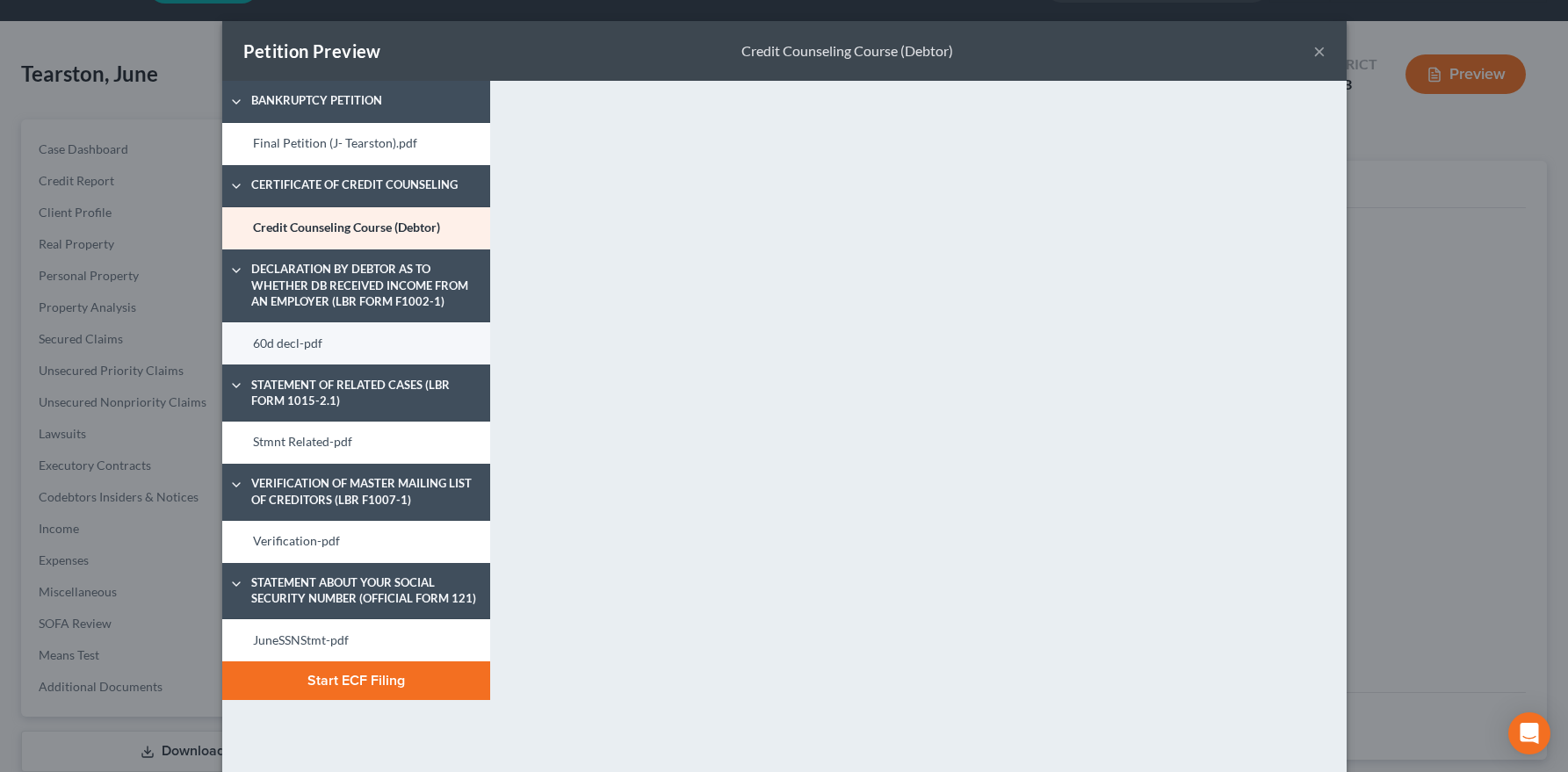
click at [339, 343] on link "60d decl-pdf" at bounding box center [357, 343] width 268 height 42
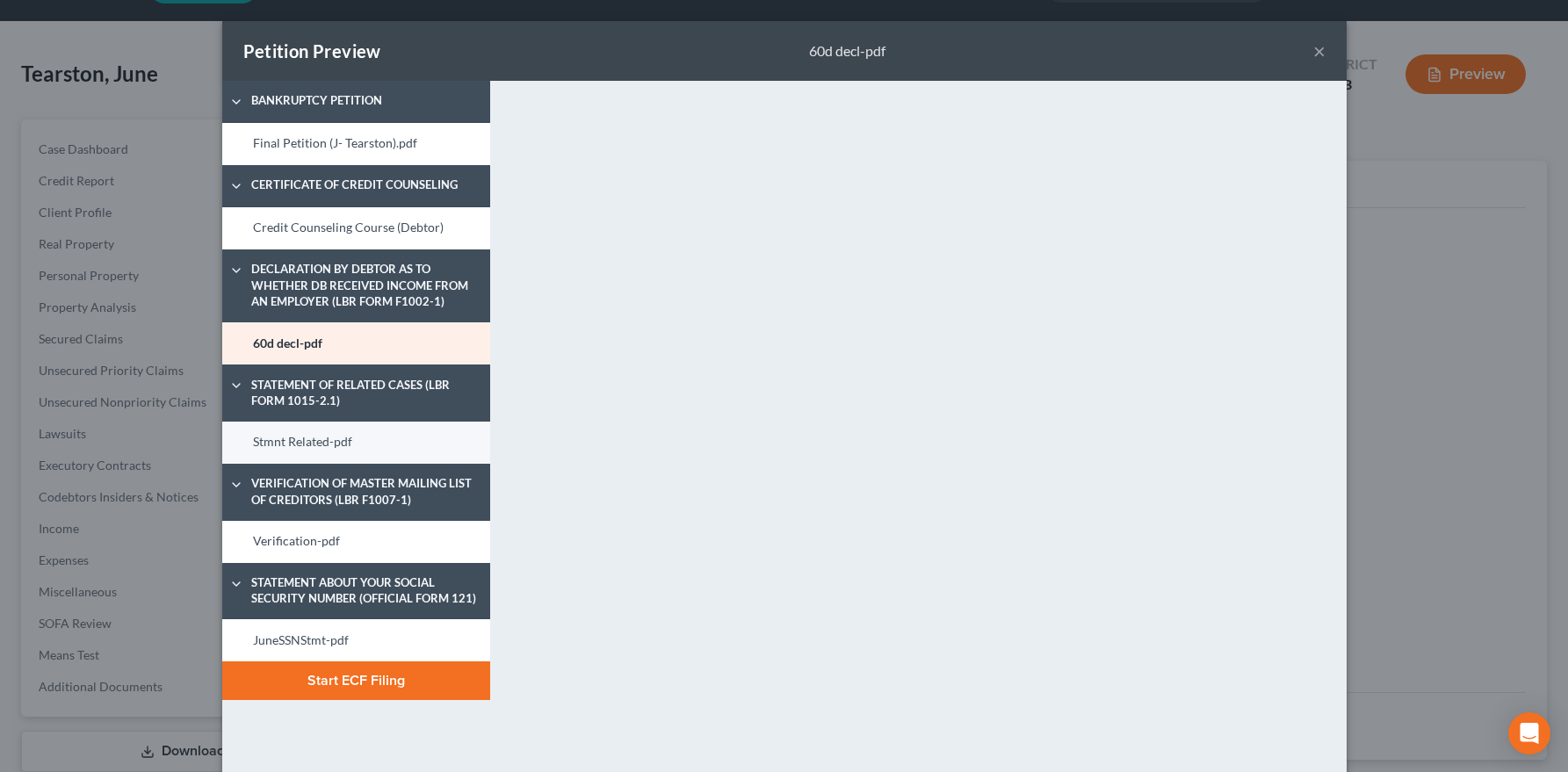
click at [290, 441] on link "Stmnt Related-pdf" at bounding box center [357, 442] width 268 height 42
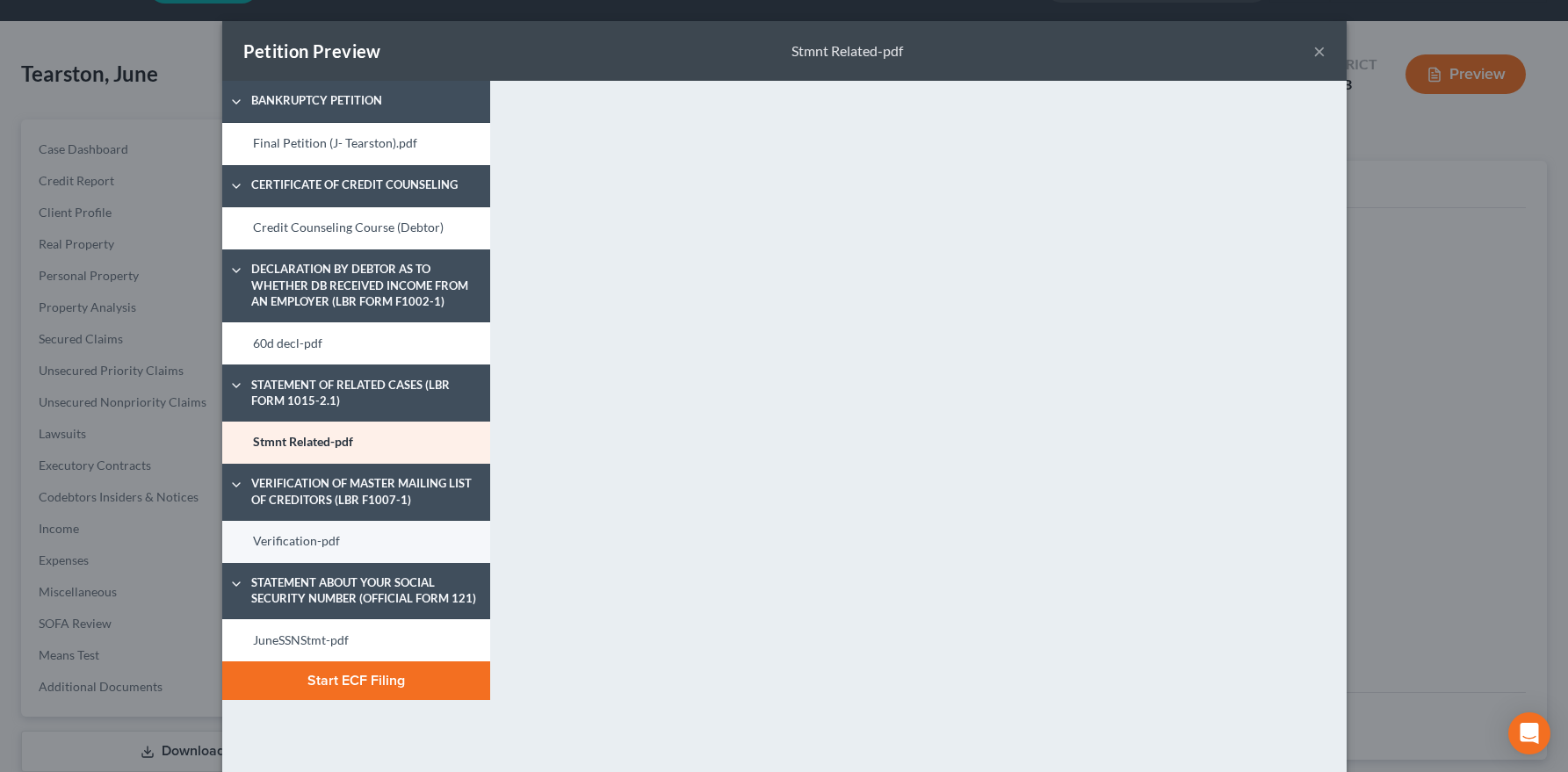
click at [295, 548] on link "Verification-pdf" at bounding box center [357, 542] width 268 height 42
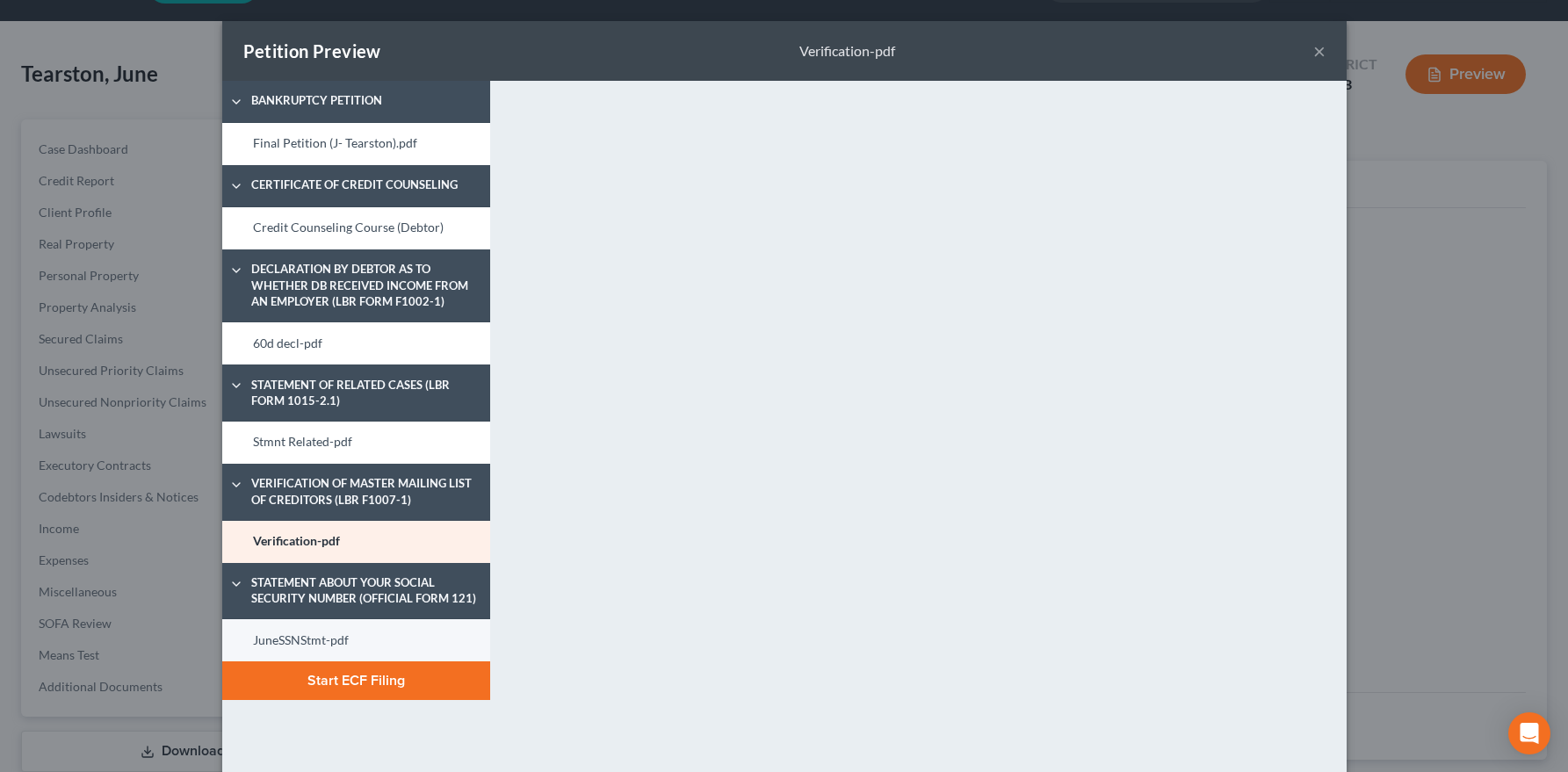
click at [283, 629] on link "JuneSSNStmt-pdf" at bounding box center [357, 640] width 268 height 42
click at [404, 671] on button "Start ECF Filing" at bounding box center [357, 681] width 268 height 39
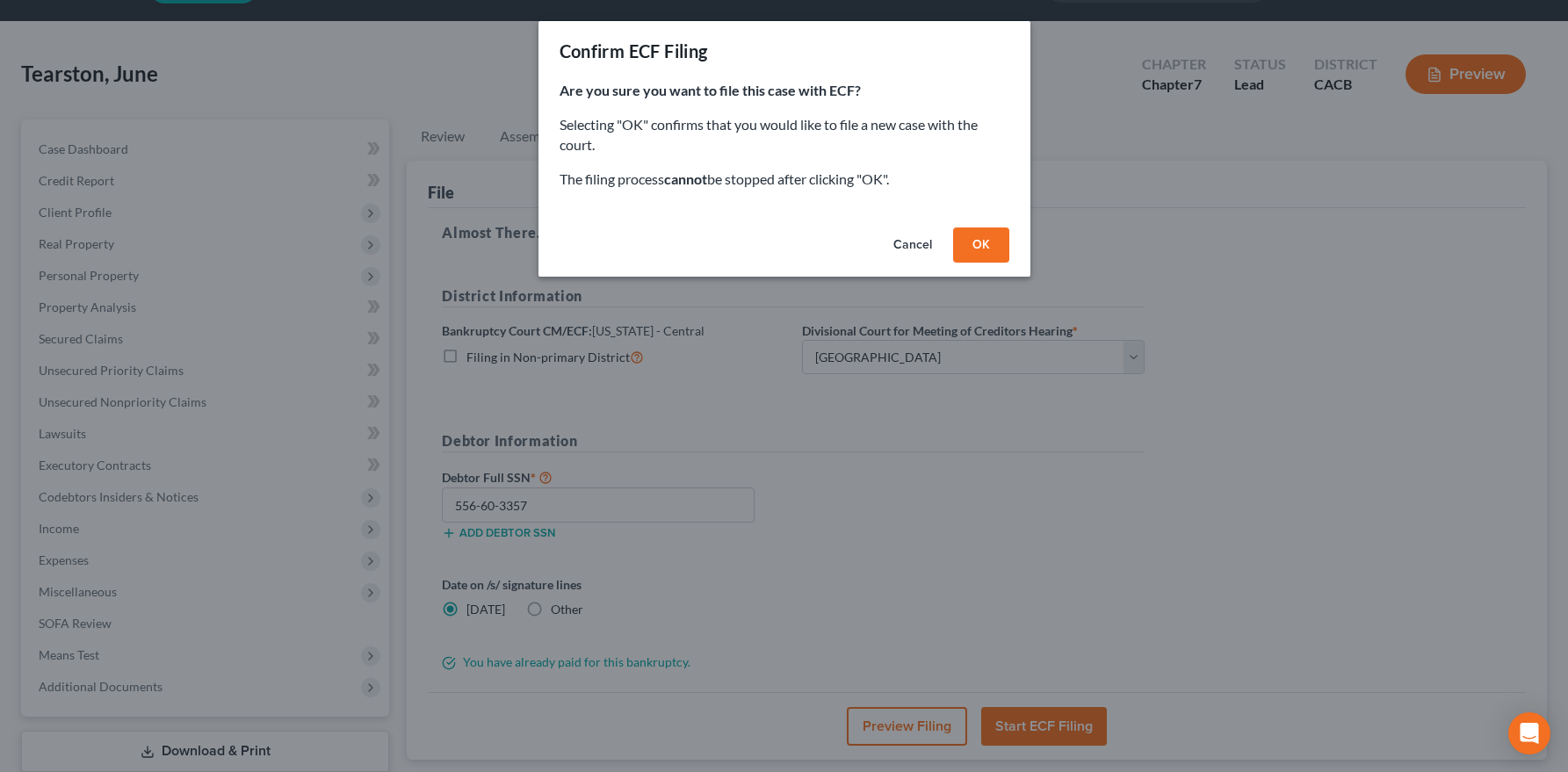
click at [994, 238] on button "OK" at bounding box center [981, 245] width 56 height 35
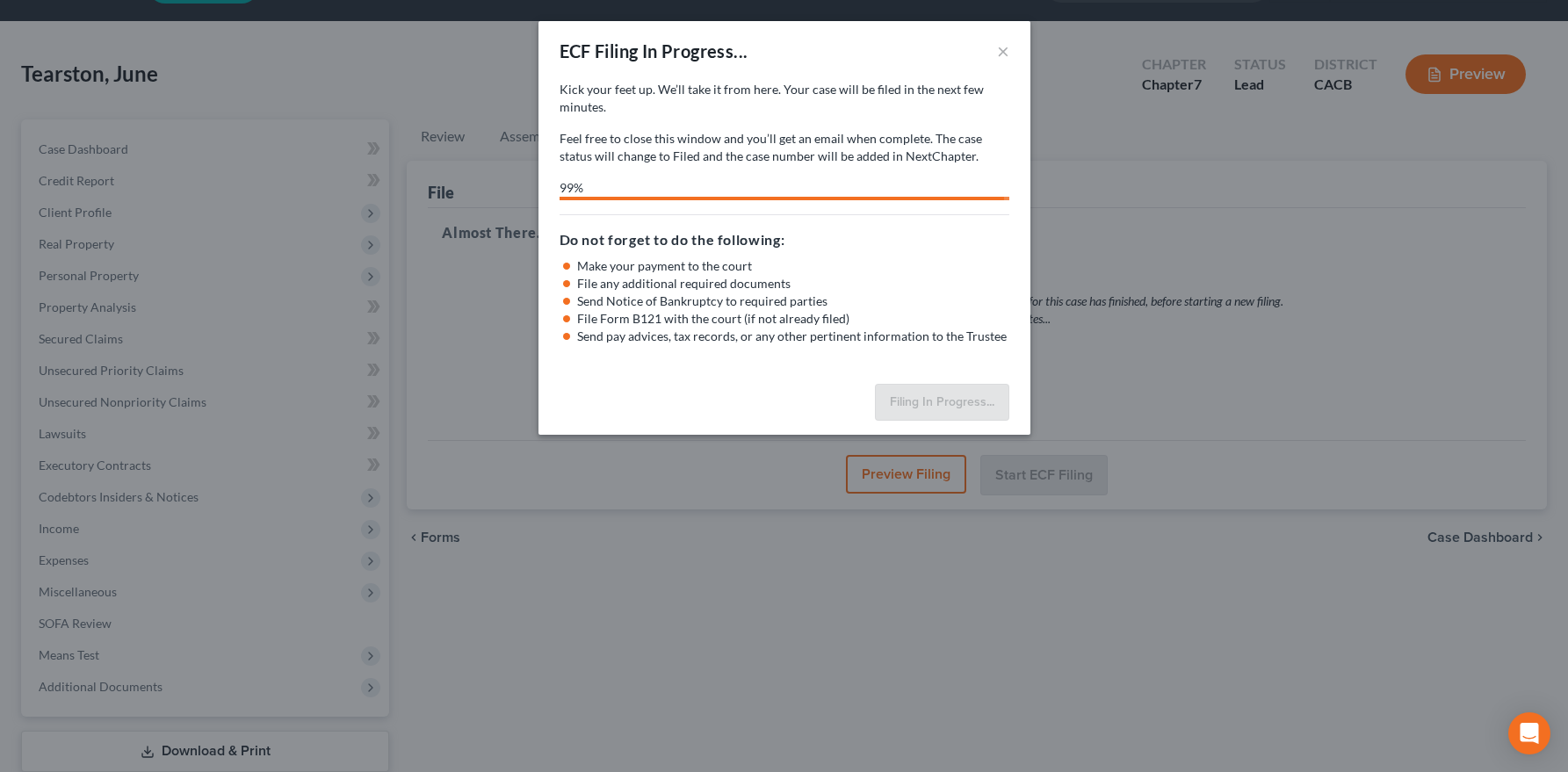
select select "1"
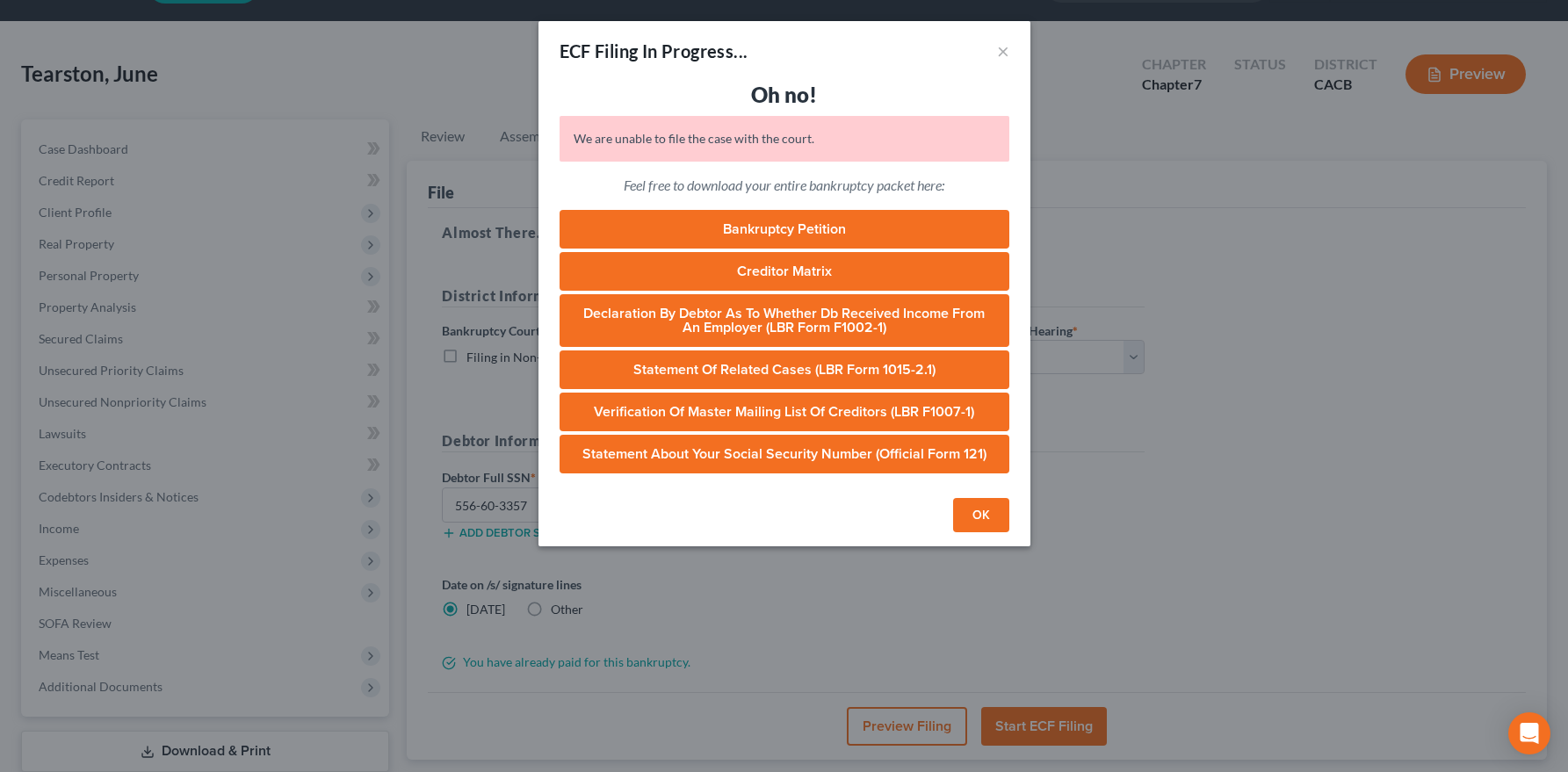
click at [984, 516] on button "OK" at bounding box center [981, 515] width 56 height 35
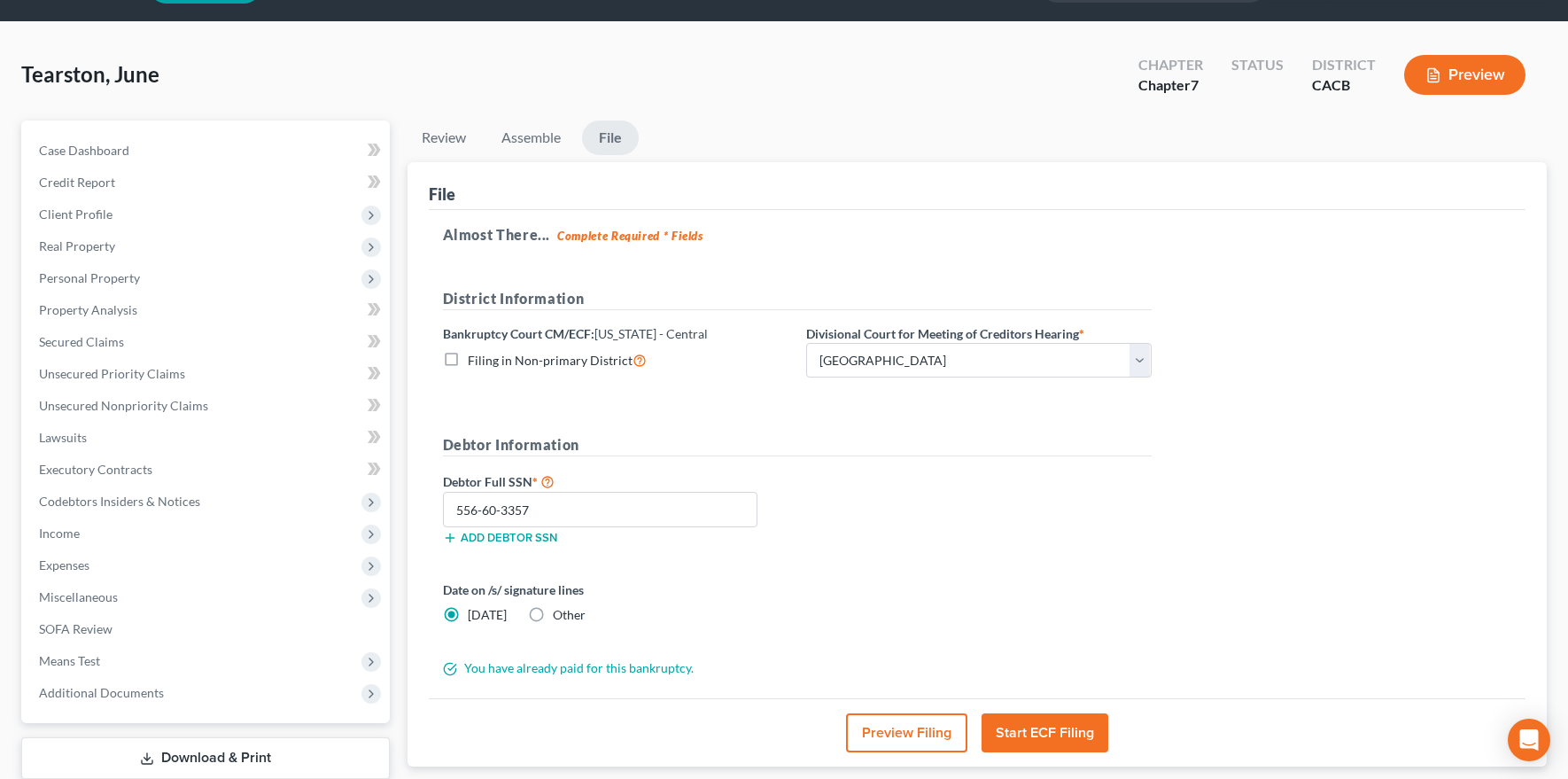
click at [913, 735] on button "Preview Filing" at bounding box center [907, 733] width 122 height 39
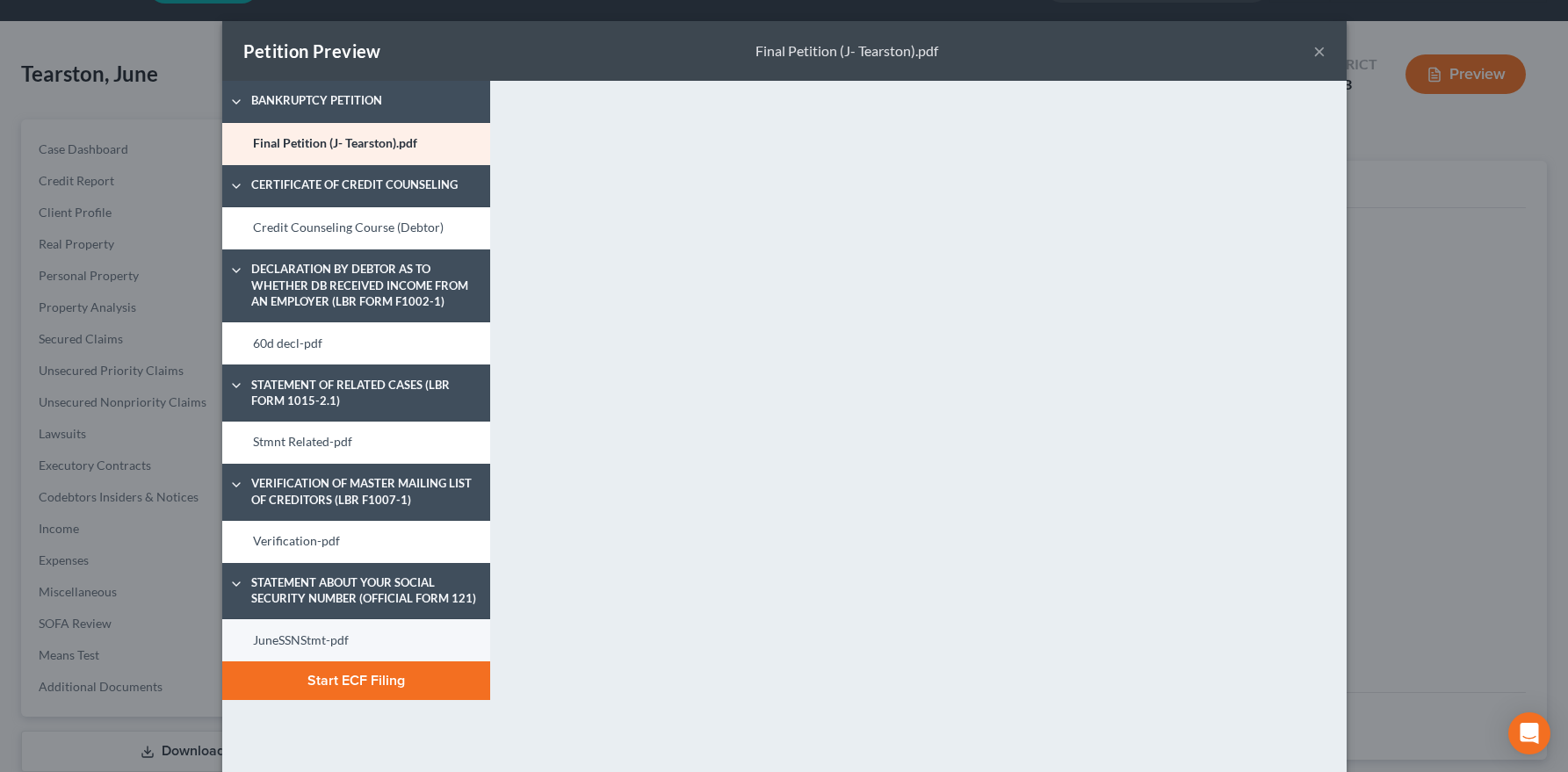
click at [340, 642] on link "JuneSSNStmt-pdf" at bounding box center [357, 640] width 268 height 42
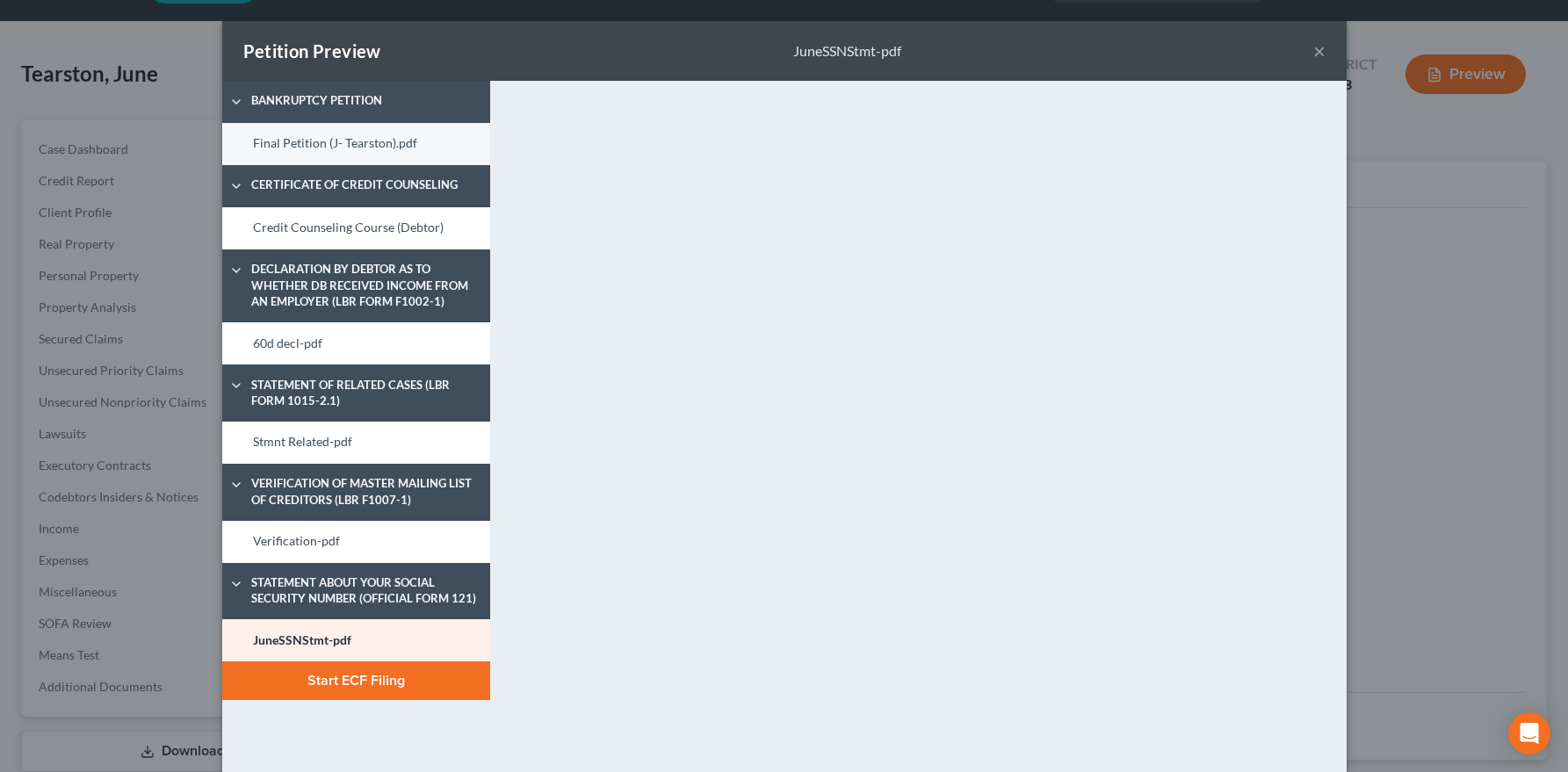
click at [299, 139] on link "Final Petition (J- Tearston).pdf" at bounding box center [357, 143] width 268 height 42
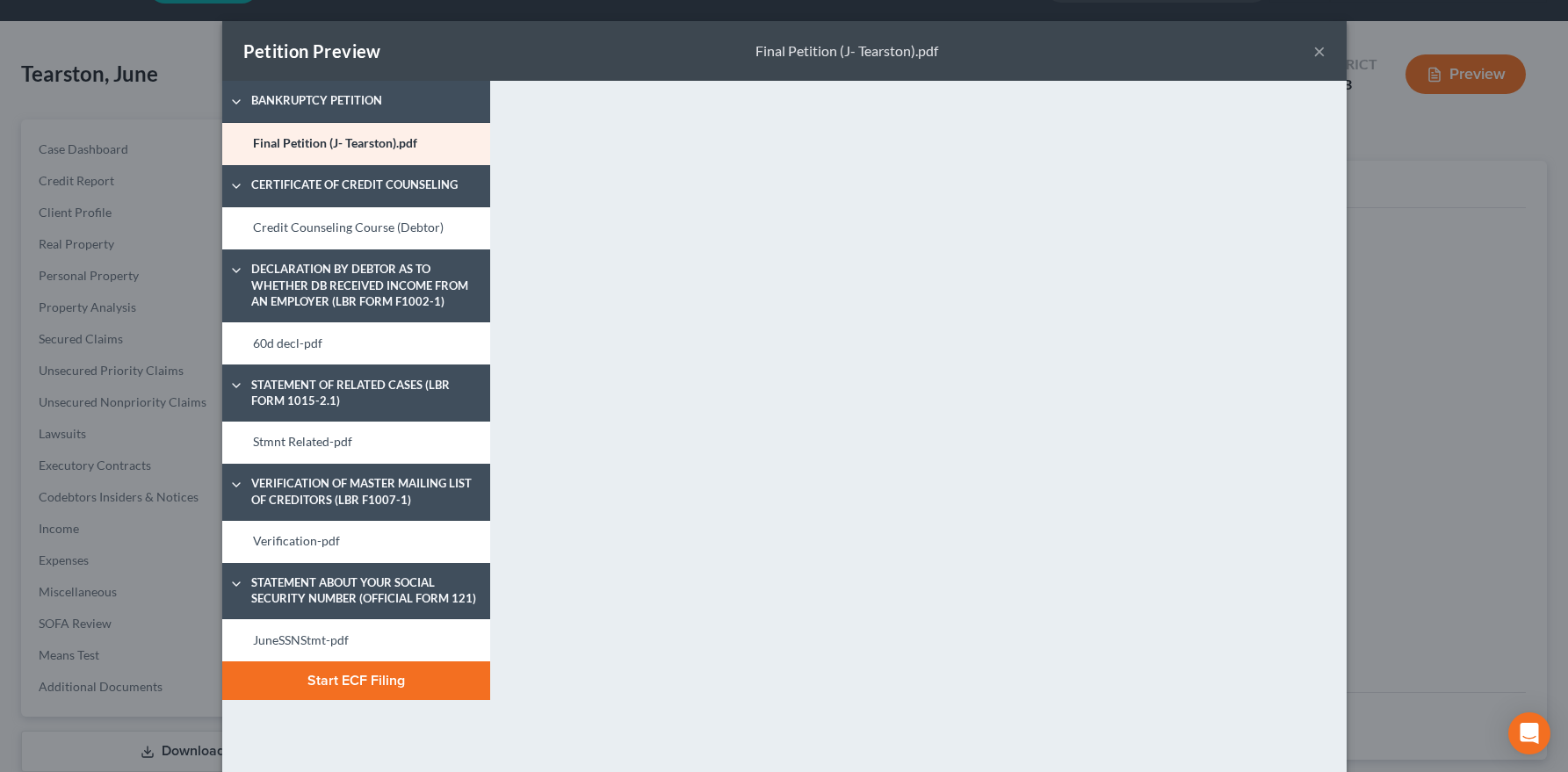
click at [337, 688] on button "Start ECF Filing" at bounding box center [357, 681] width 268 height 39
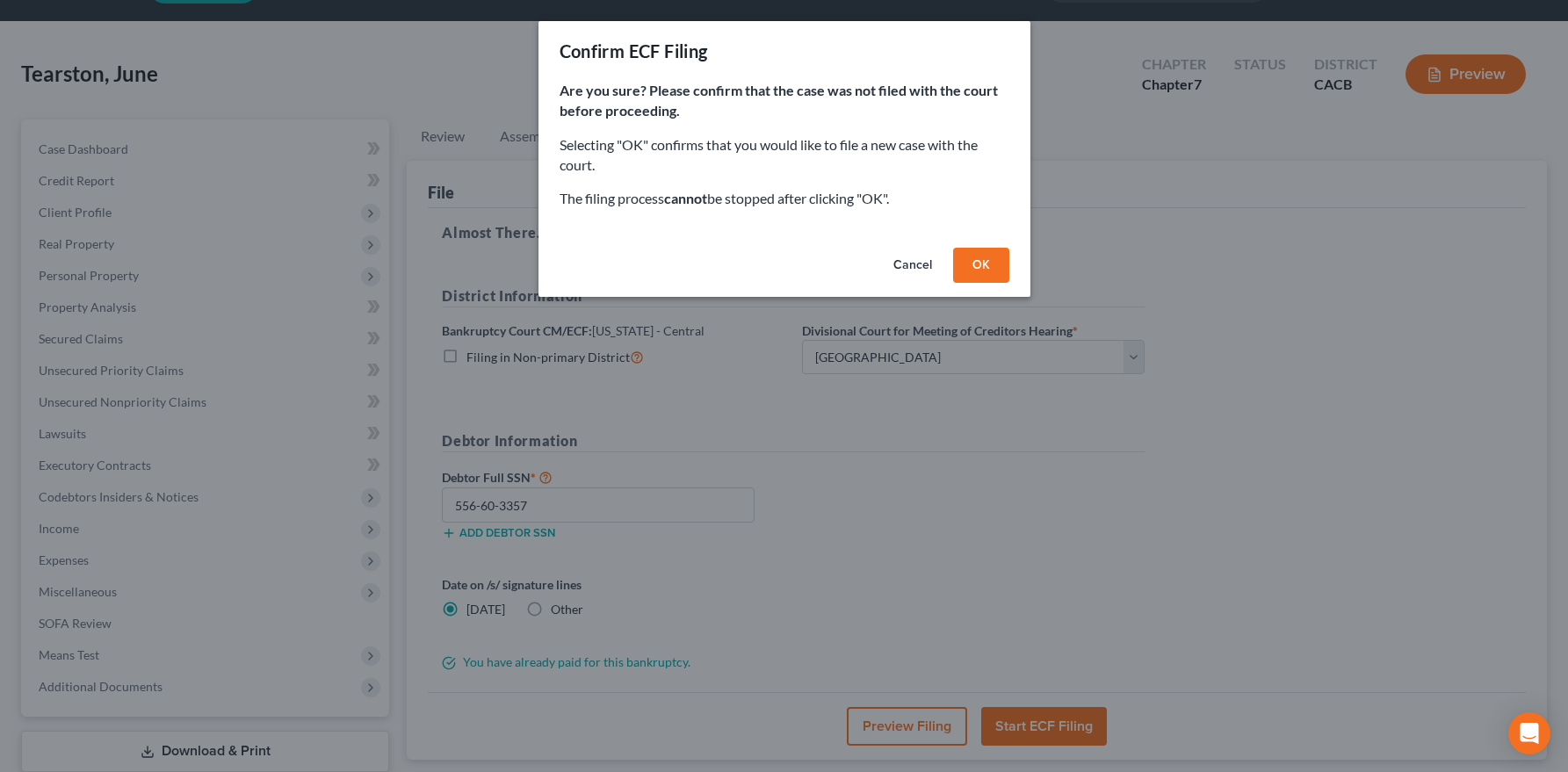
click at [993, 262] on button "OK" at bounding box center [981, 265] width 56 height 35
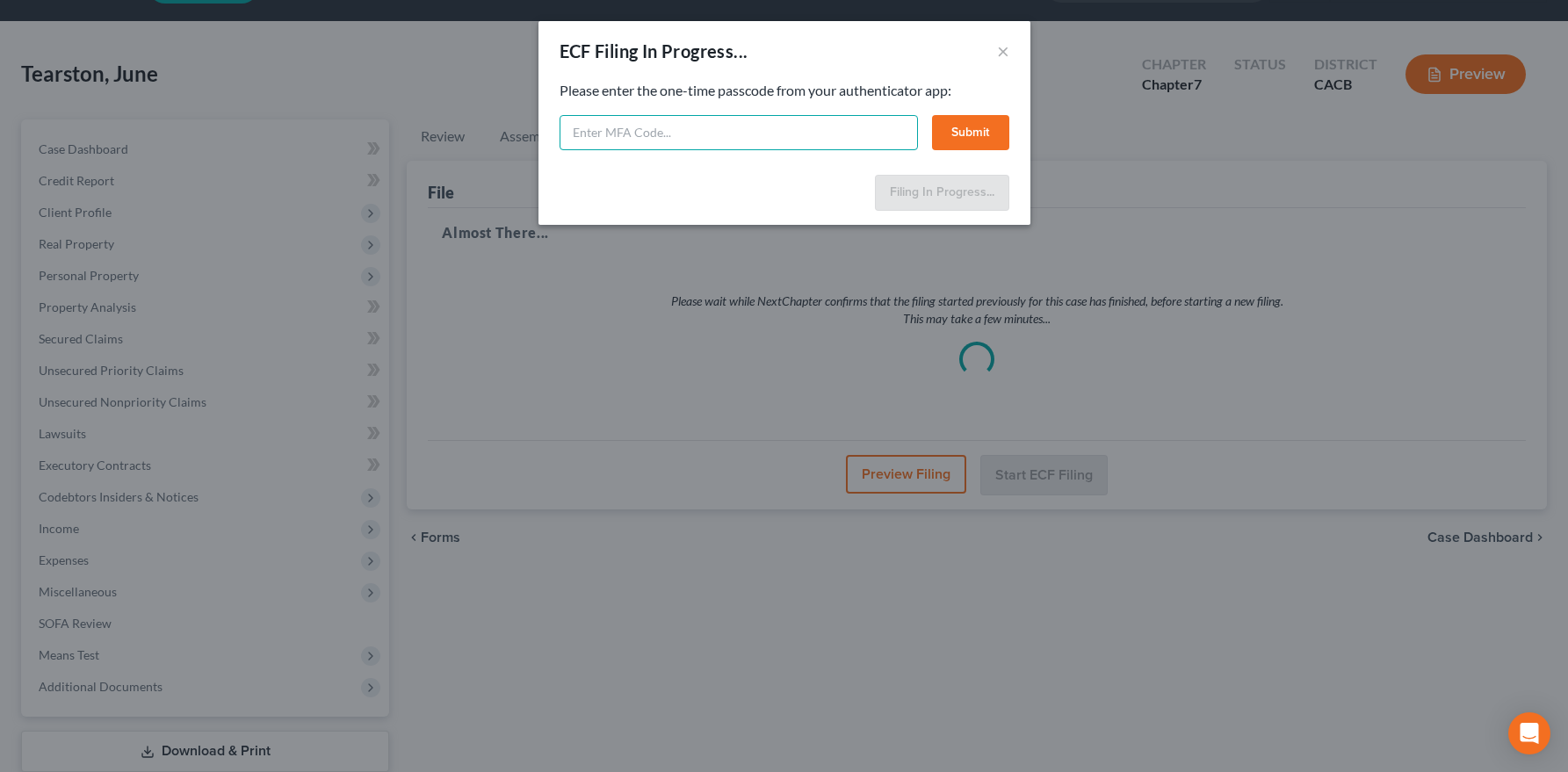
click at [716, 139] on input "text" at bounding box center [739, 132] width 359 height 35
drag, startPoint x: 595, startPoint y: 134, endPoint x: 547, endPoint y: 134, distance: 48.0
click at [547, 134] on div "Feel free to download your entire bankruptcy packet here: Please enter the one-…" at bounding box center [784, 123] width 492 height 87
type input "978440"
click at [958, 127] on button "Submit" at bounding box center [971, 132] width 78 height 35
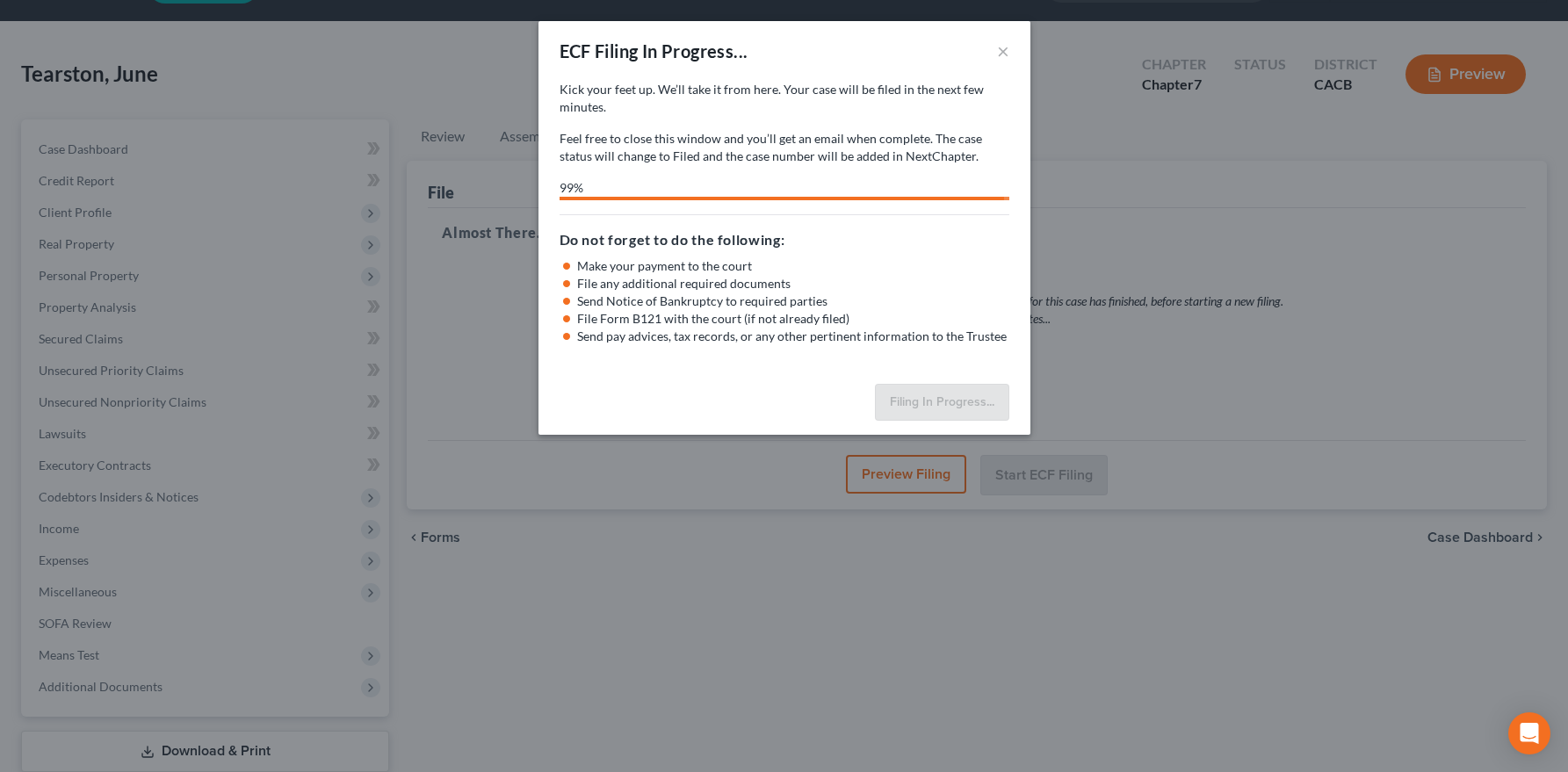
select select "1"
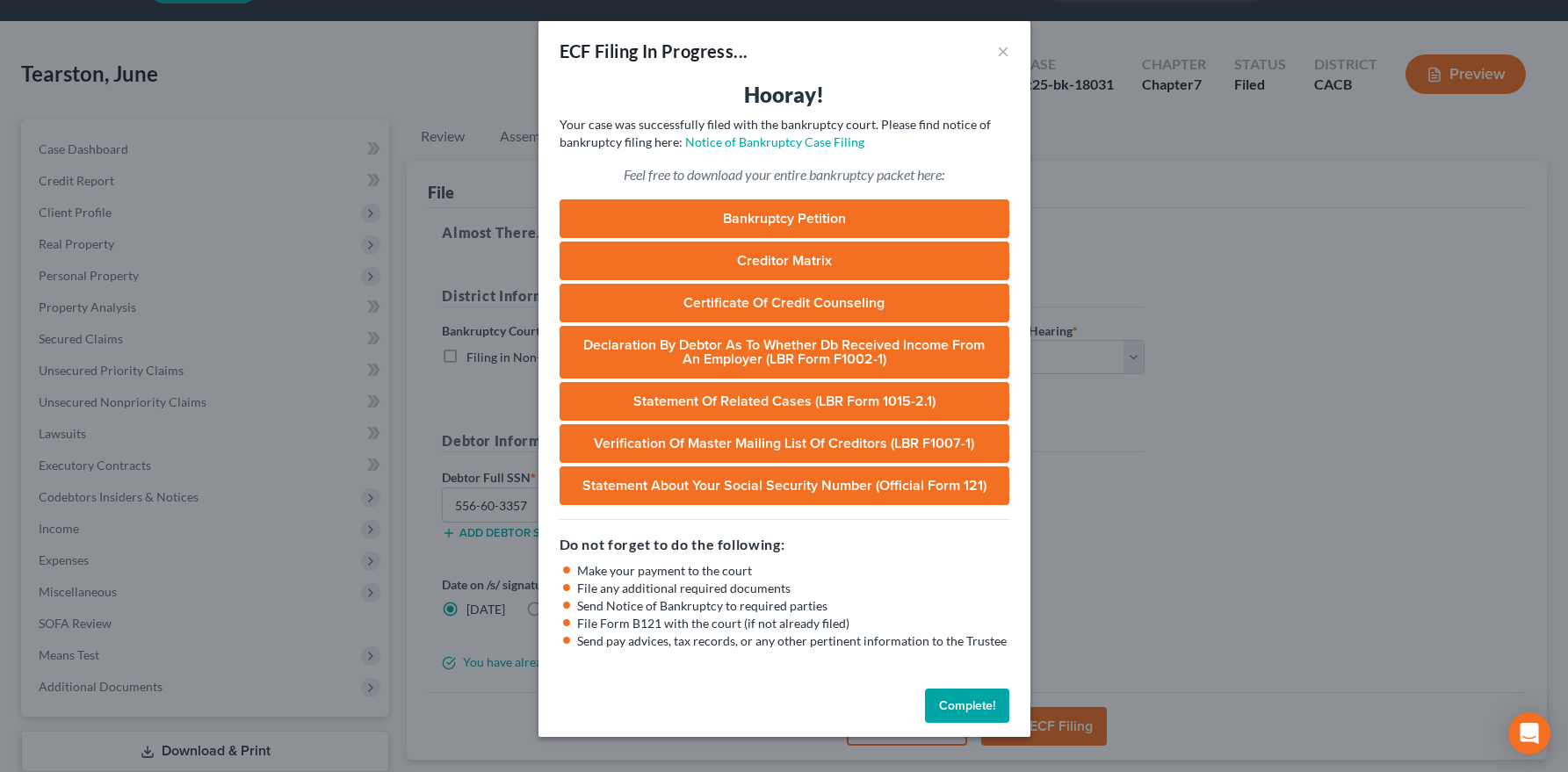
click at [955, 706] on button "Complete!" at bounding box center [966, 706] width 85 height 35
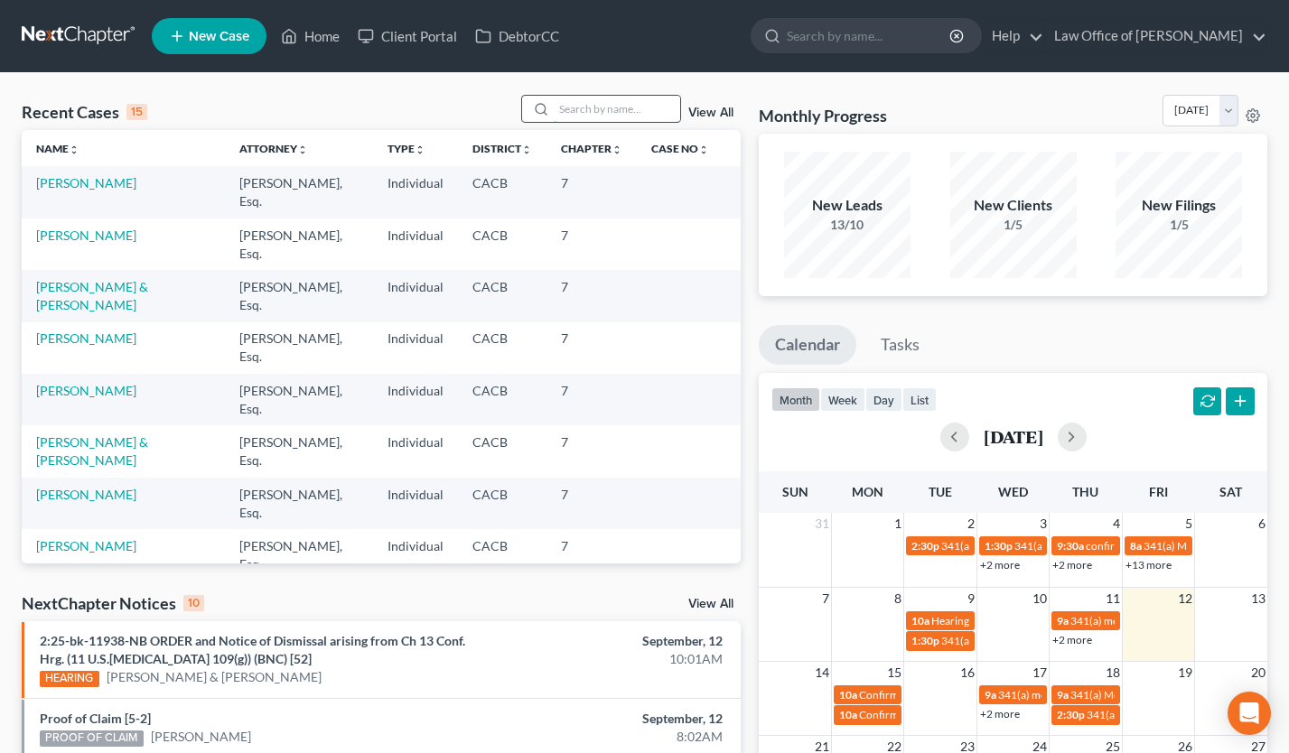
click at [647, 100] on input "search" at bounding box center [617, 109] width 126 height 26
type input "lisa chin"
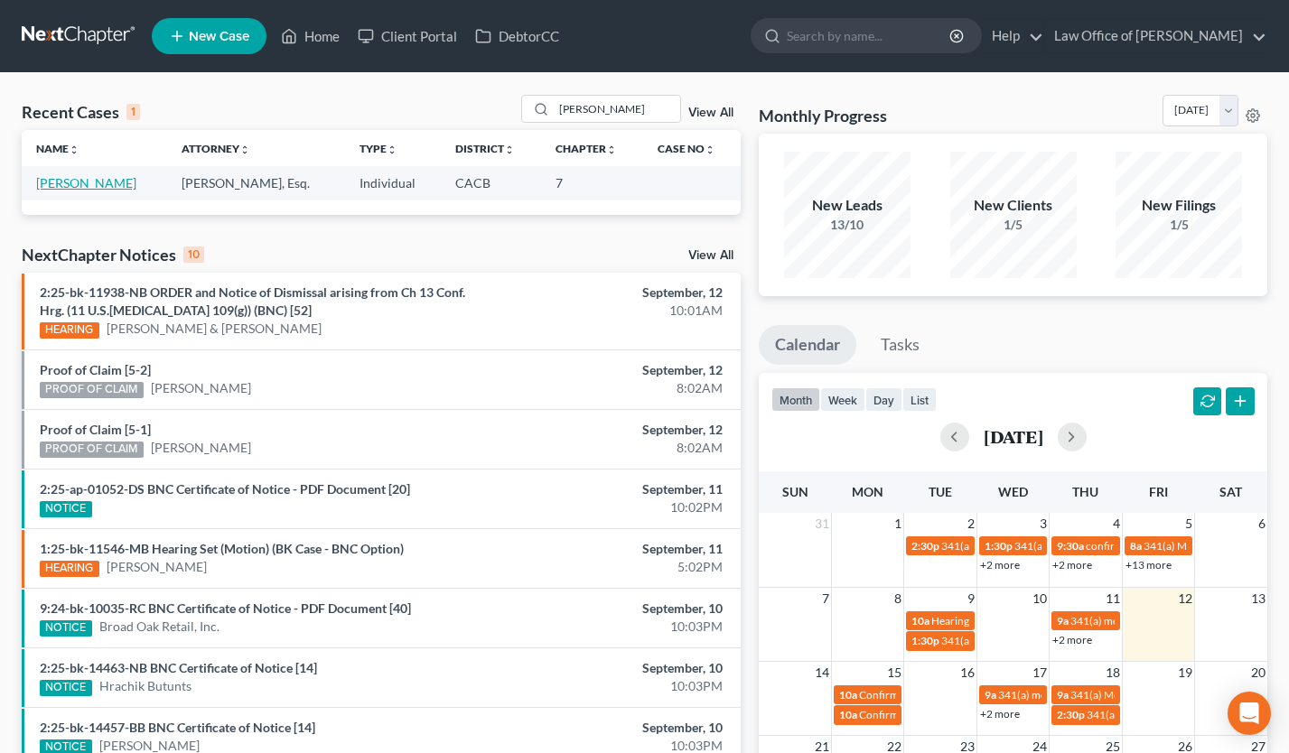
click at [67, 176] on link "[PERSON_NAME]" at bounding box center [86, 182] width 100 height 15
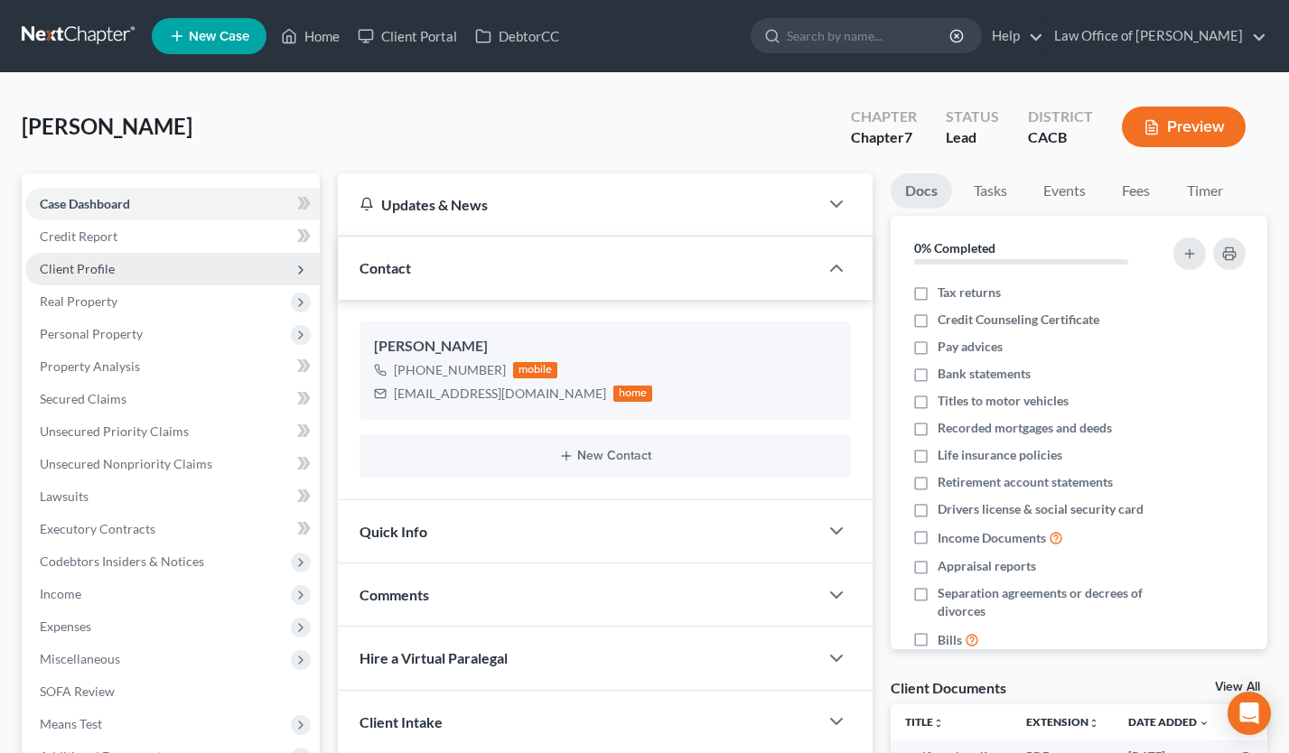
click at [137, 265] on span "Client Profile" at bounding box center [172, 269] width 295 height 33
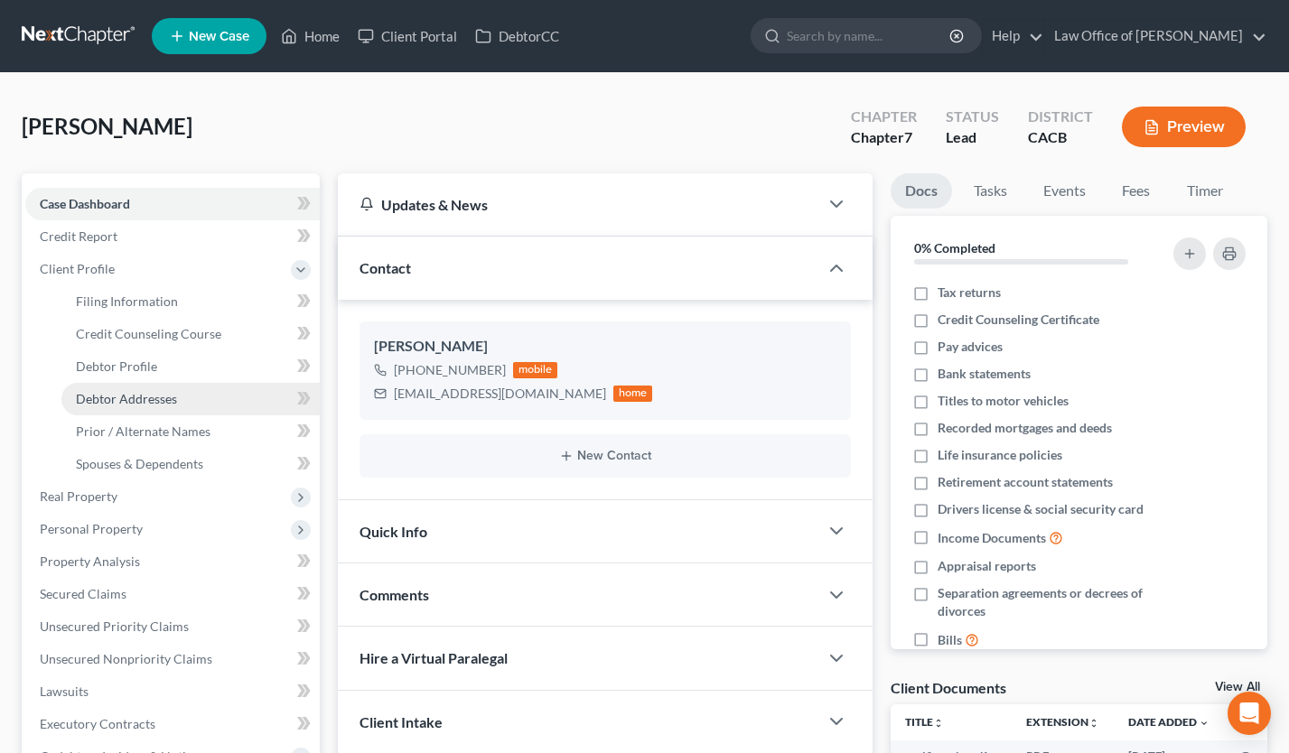
click at [158, 404] on span "Debtor Addresses" at bounding box center [126, 398] width 101 height 15
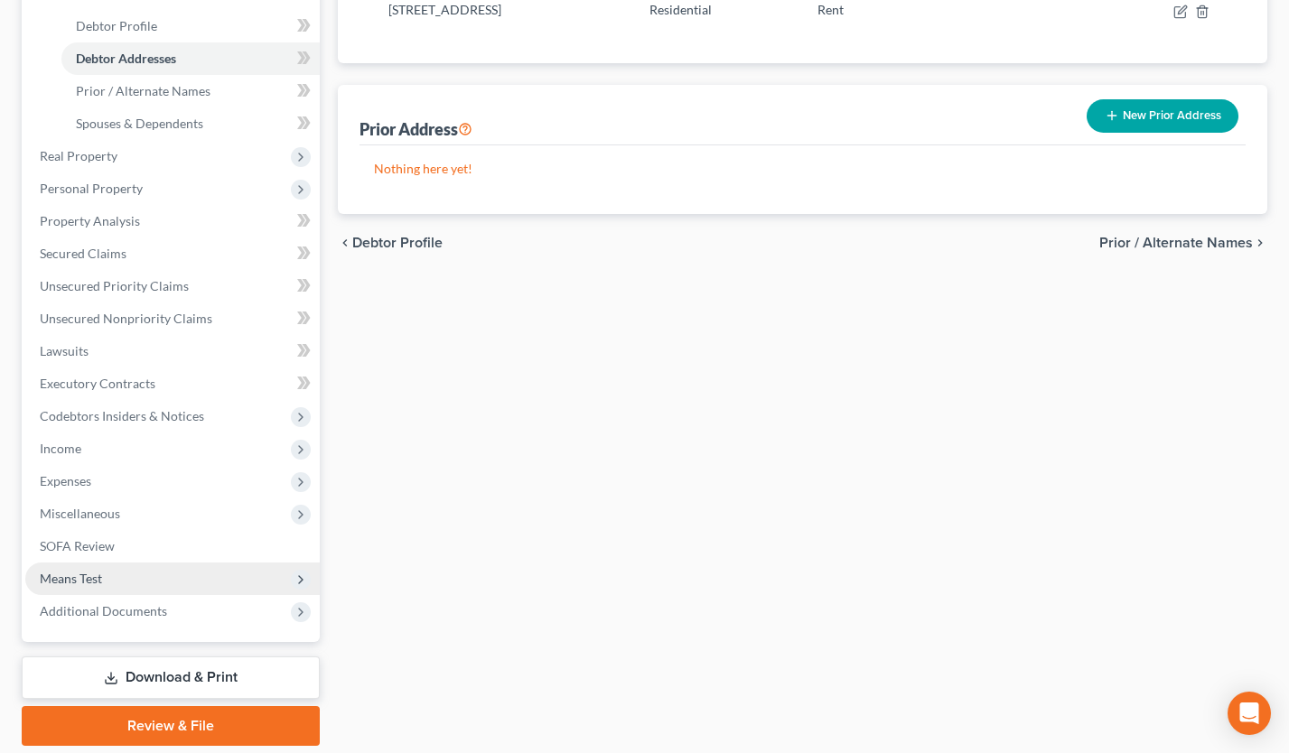
scroll to position [400, 0]
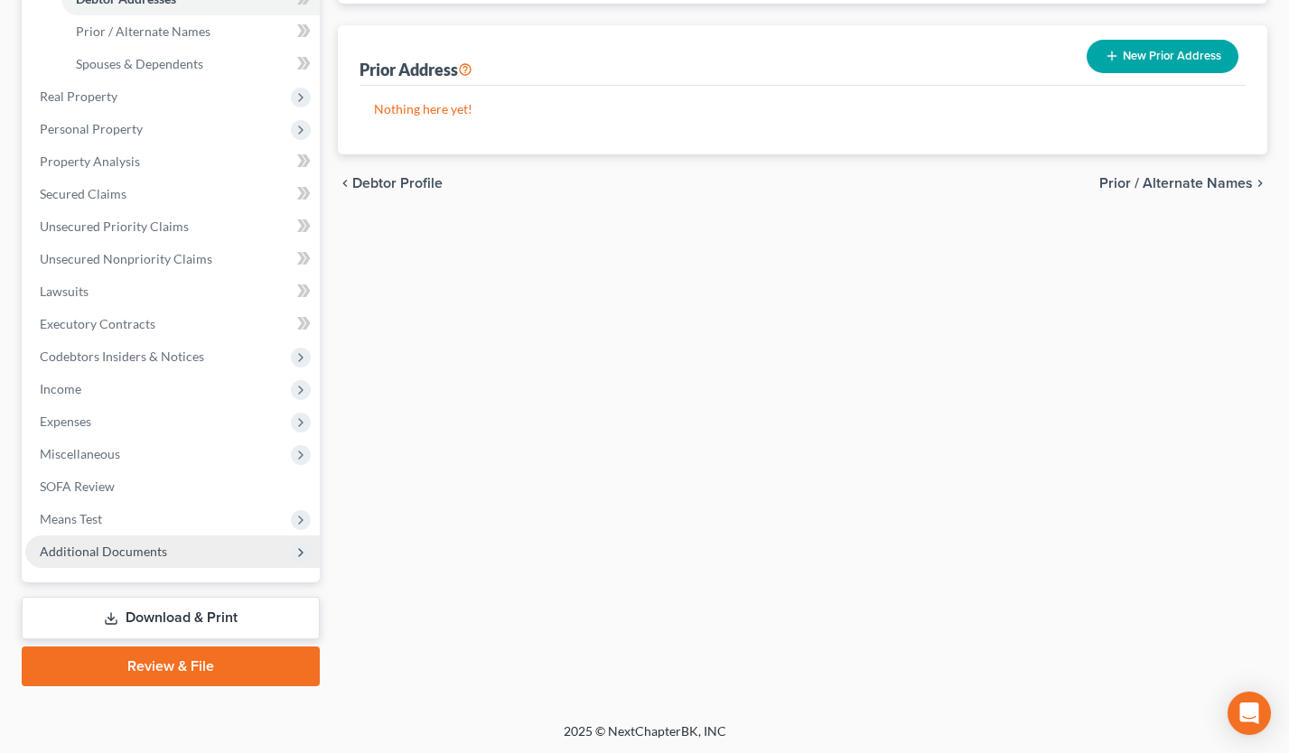
click at [177, 543] on span "Additional Documents" at bounding box center [172, 552] width 295 height 33
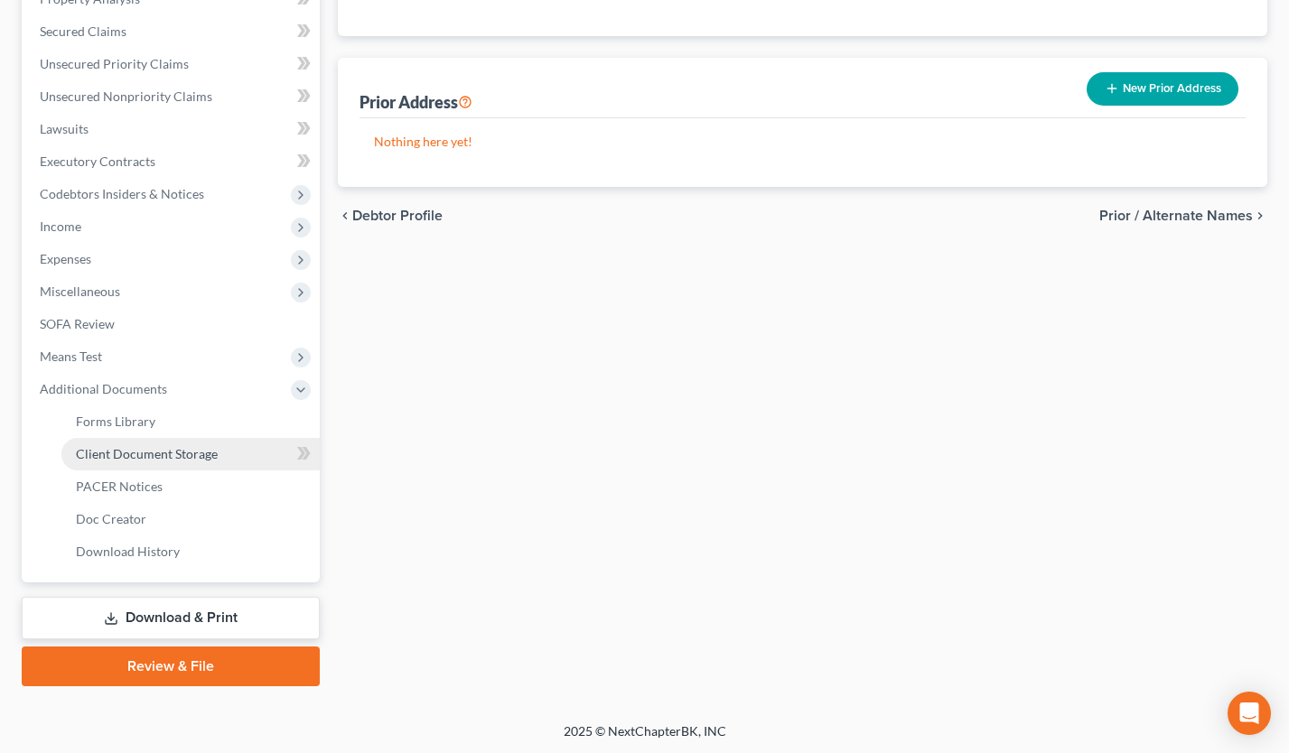
click at [217, 453] on link "Client Document Storage" at bounding box center [190, 454] width 258 height 33
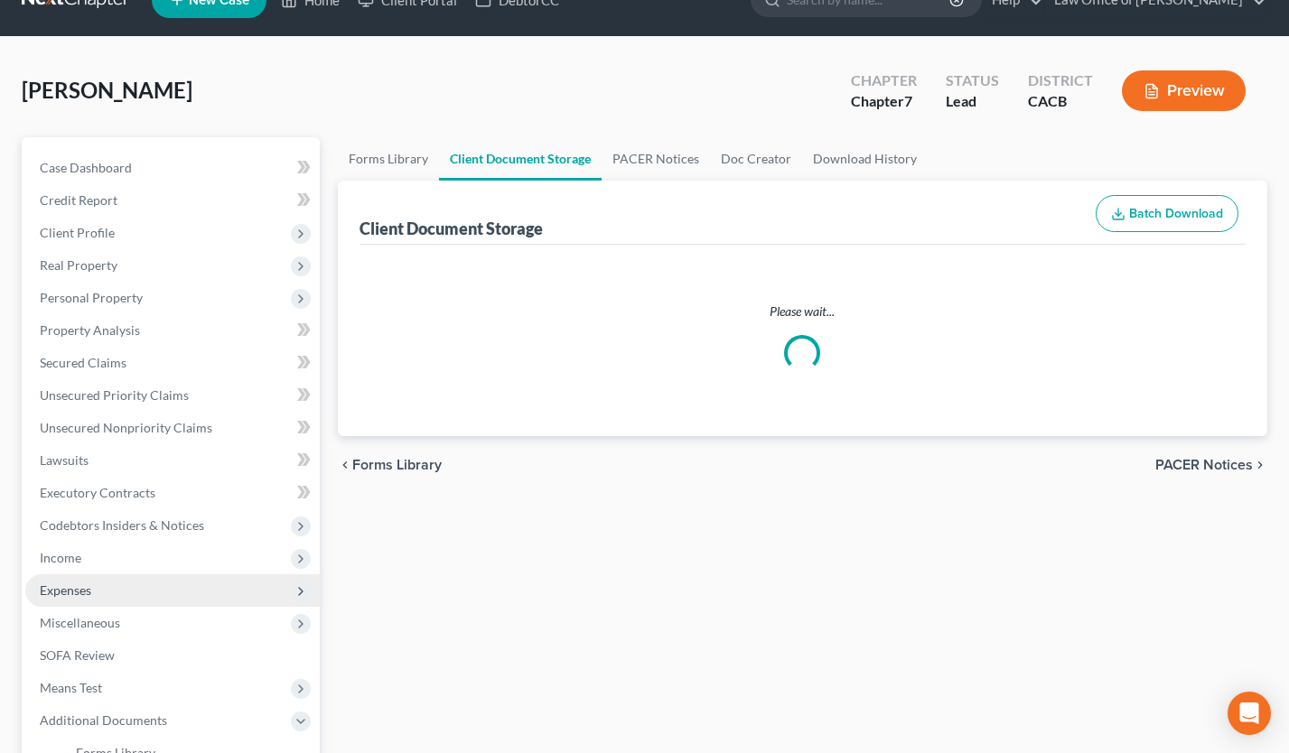
select select "10"
select select "30"
select select "65"
select select "72"
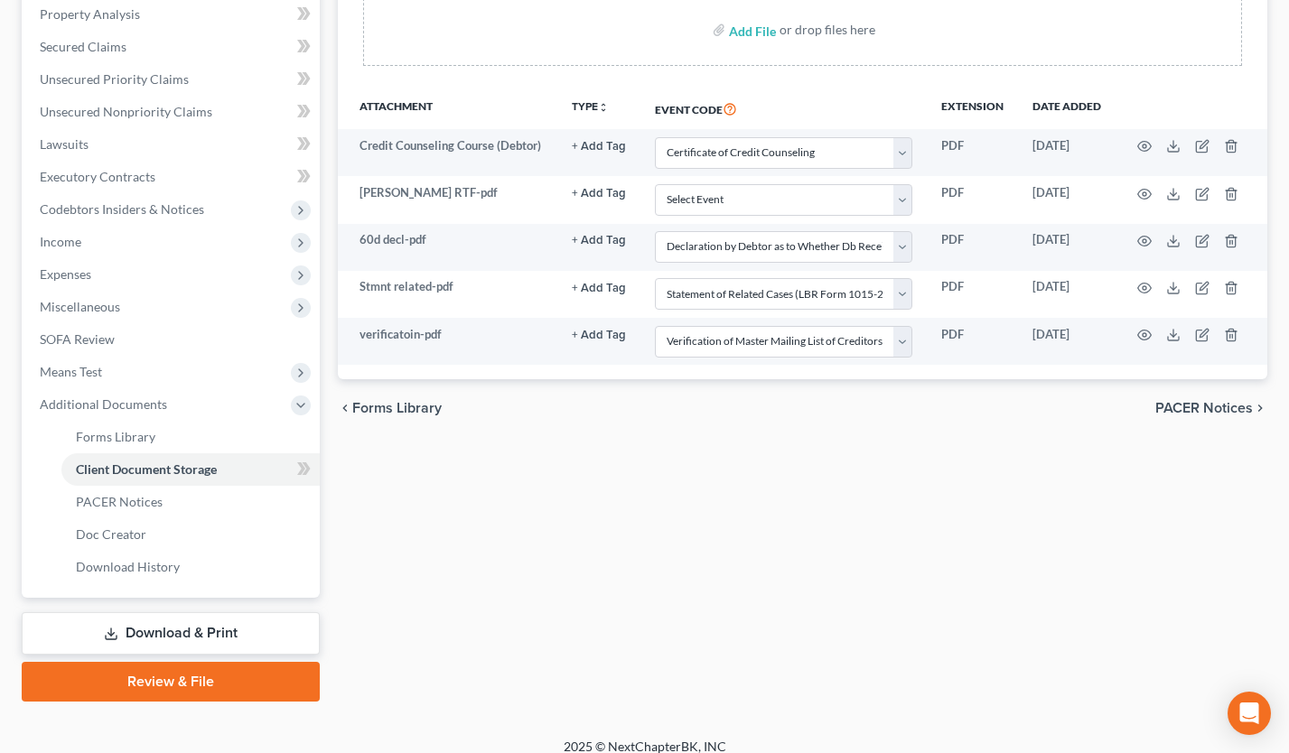
click at [178, 678] on link "Review & File" at bounding box center [171, 682] width 298 height 40
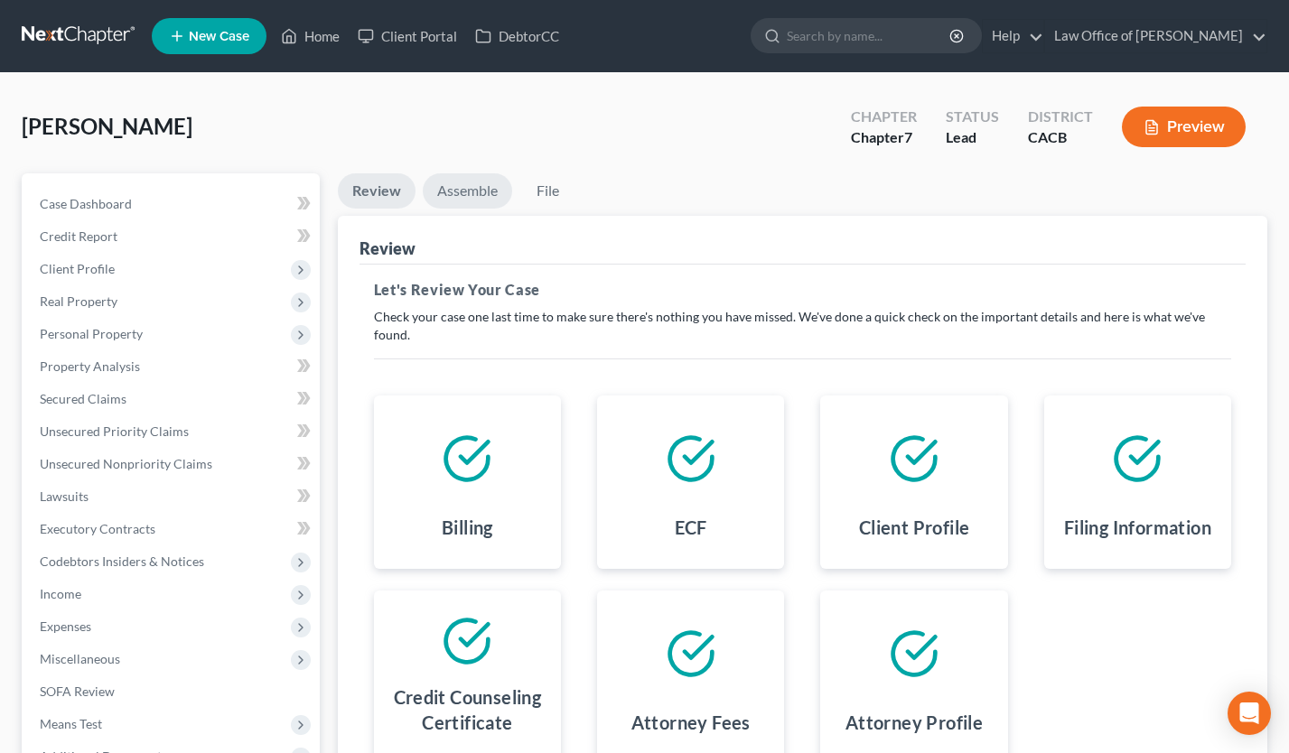
click at [483, 196] on link "Assemble" at bounding box center [467, 190] width 89 height 35
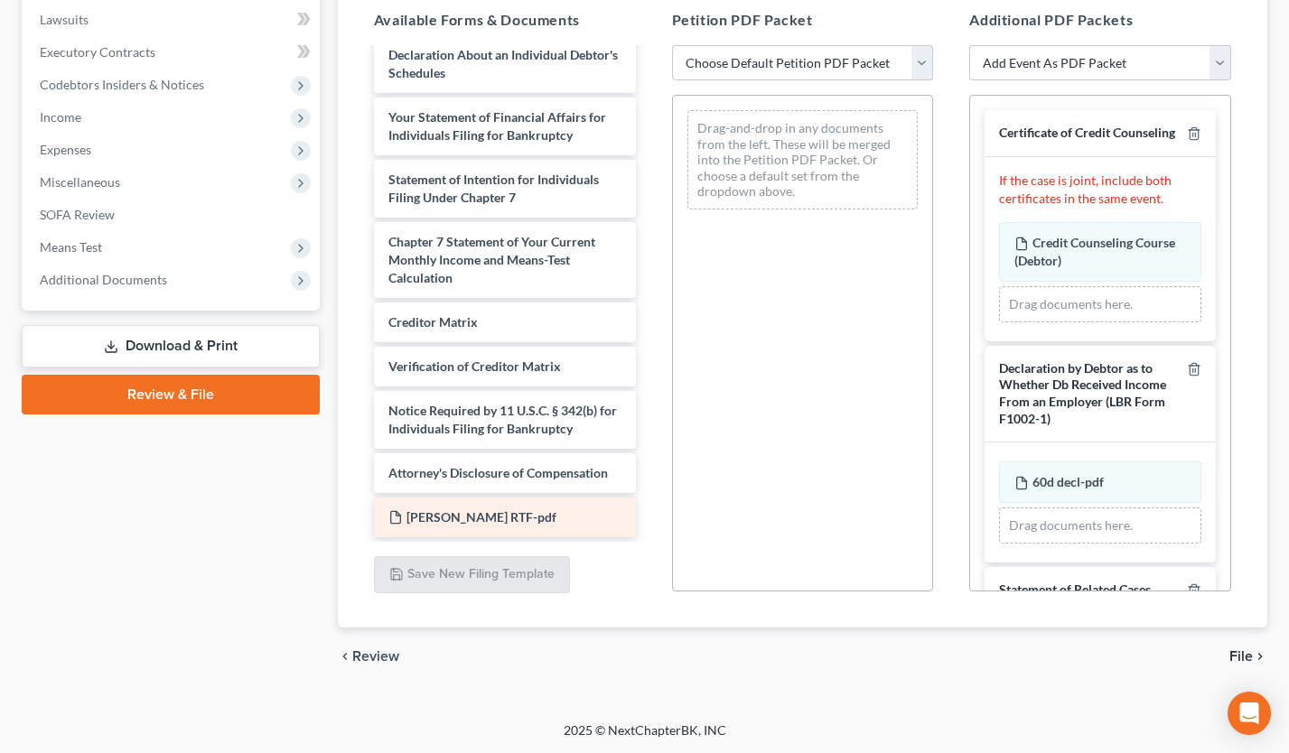
scroll to position [566, 0]
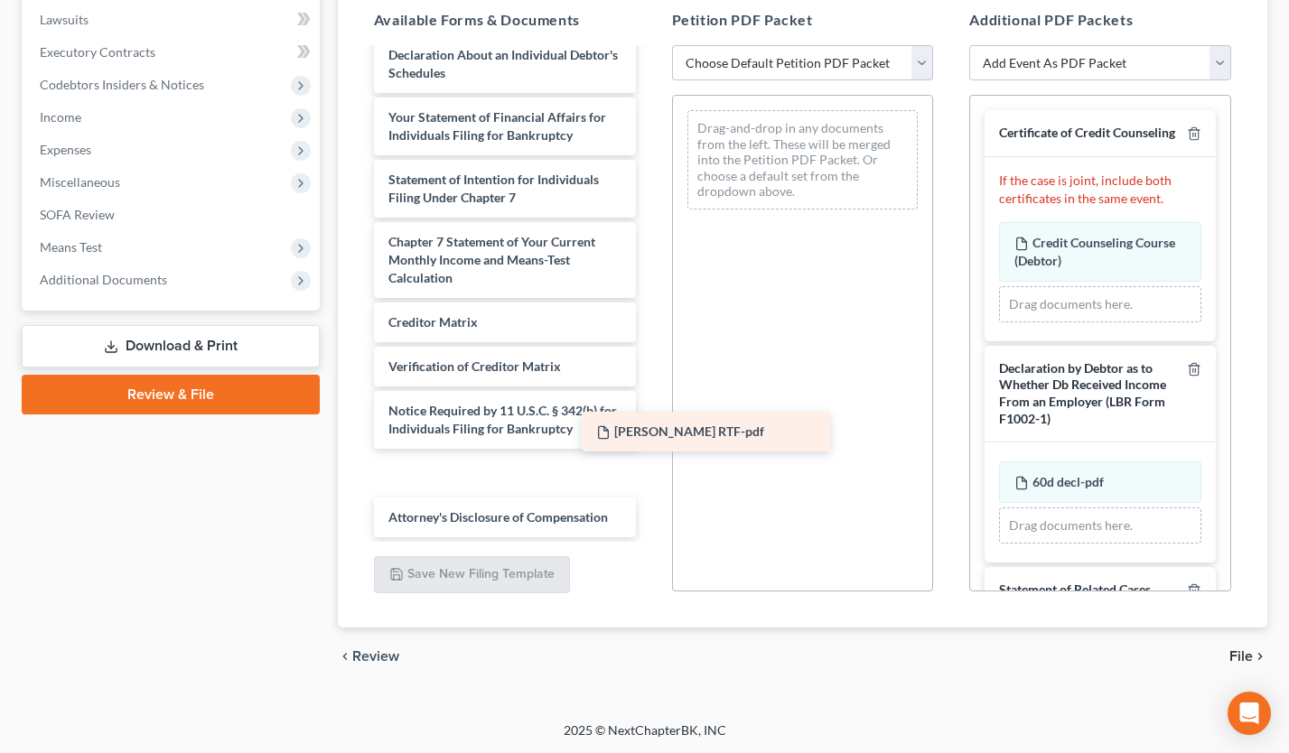
drag, startPoint x: 729, startPoint y: 434, endPoint x: 804, endPoint y: 398, distance: 82.9
click at [650, 398] on div "Lisa Chin_Petition RTF-pdf Voluntary Petition for Individuals Filing for Bankru…" at bounding box center [505, 19] width 291 height 1035
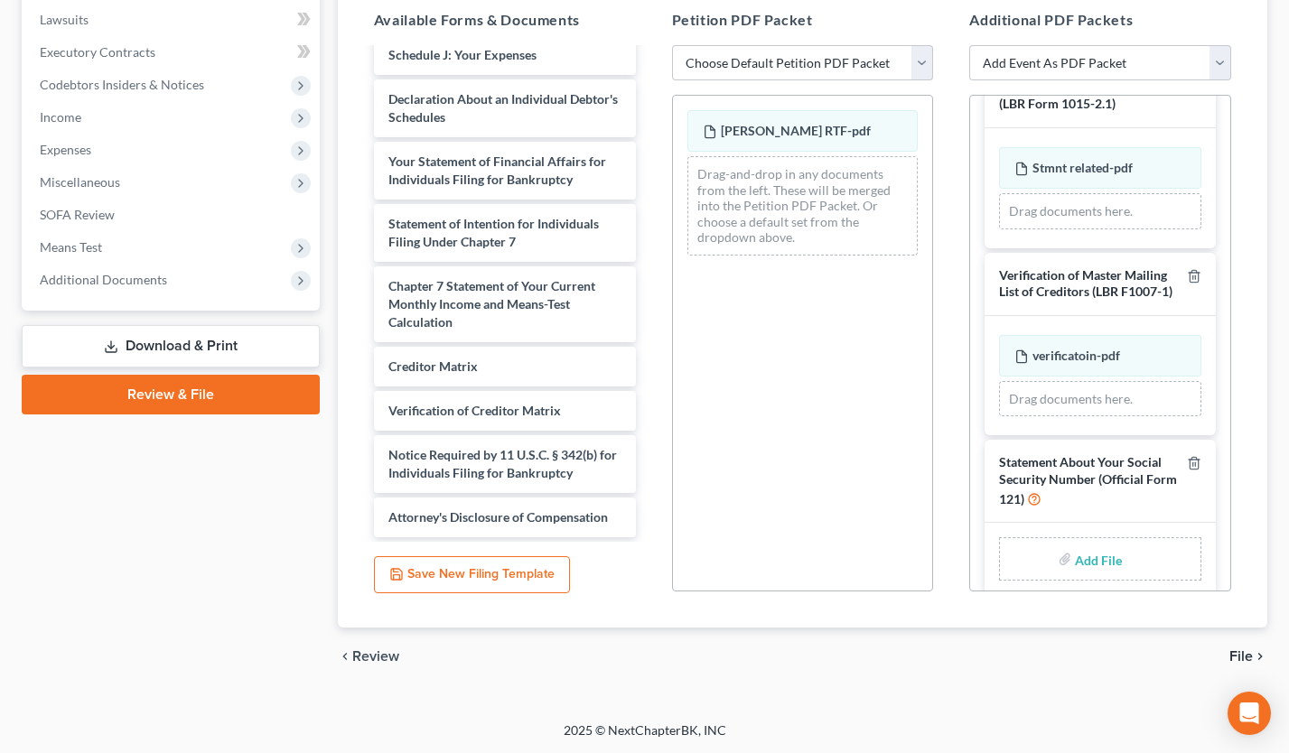
scroll to position [555, 0]
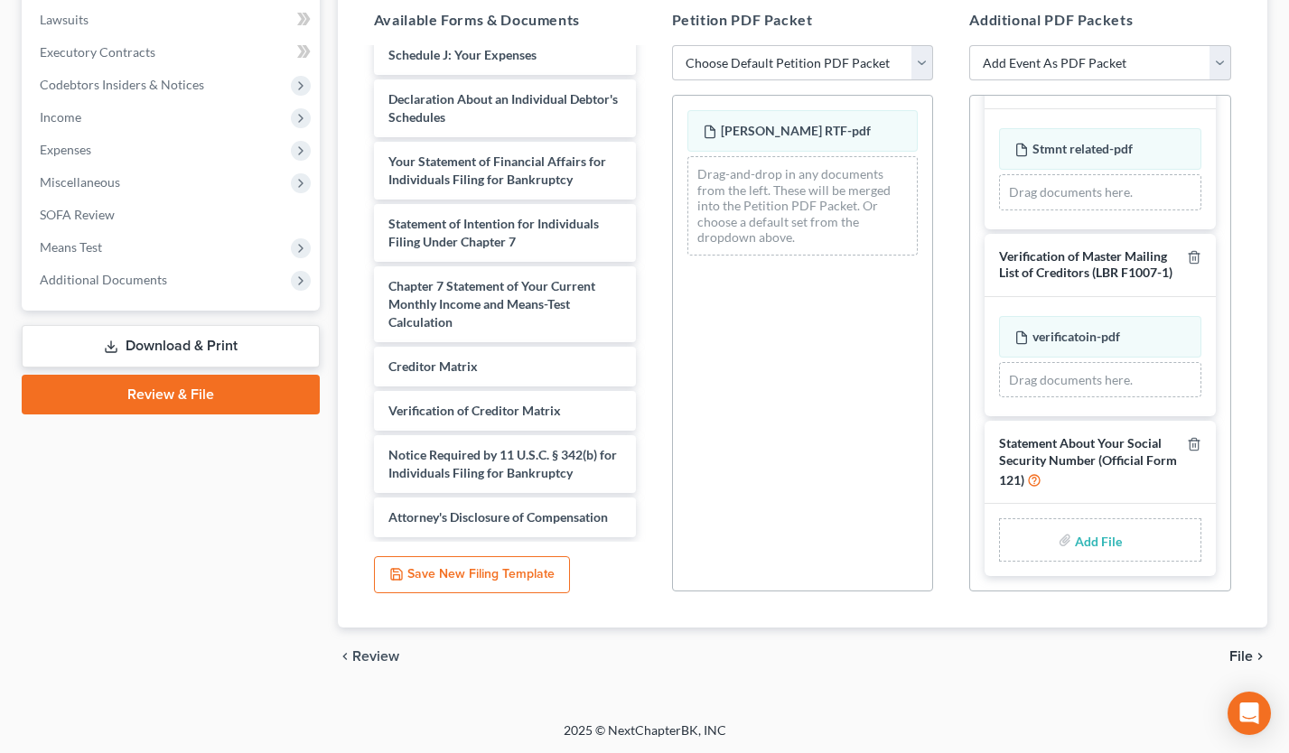
click at [1081, 544] on input "file" at bounding box center [1096, 540] width 43 height 33
type input "C:\fakepath\LisaStmtSSN.pdf"
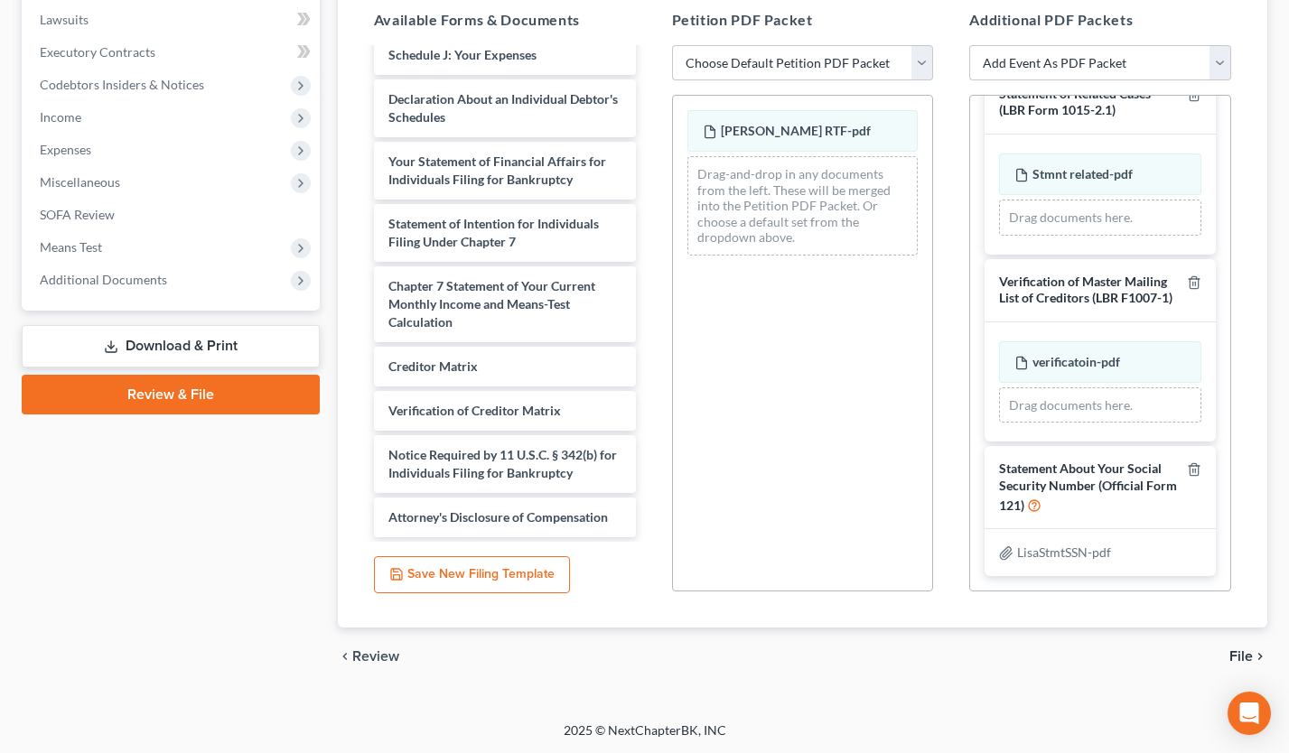
scroll to position [0, 0]
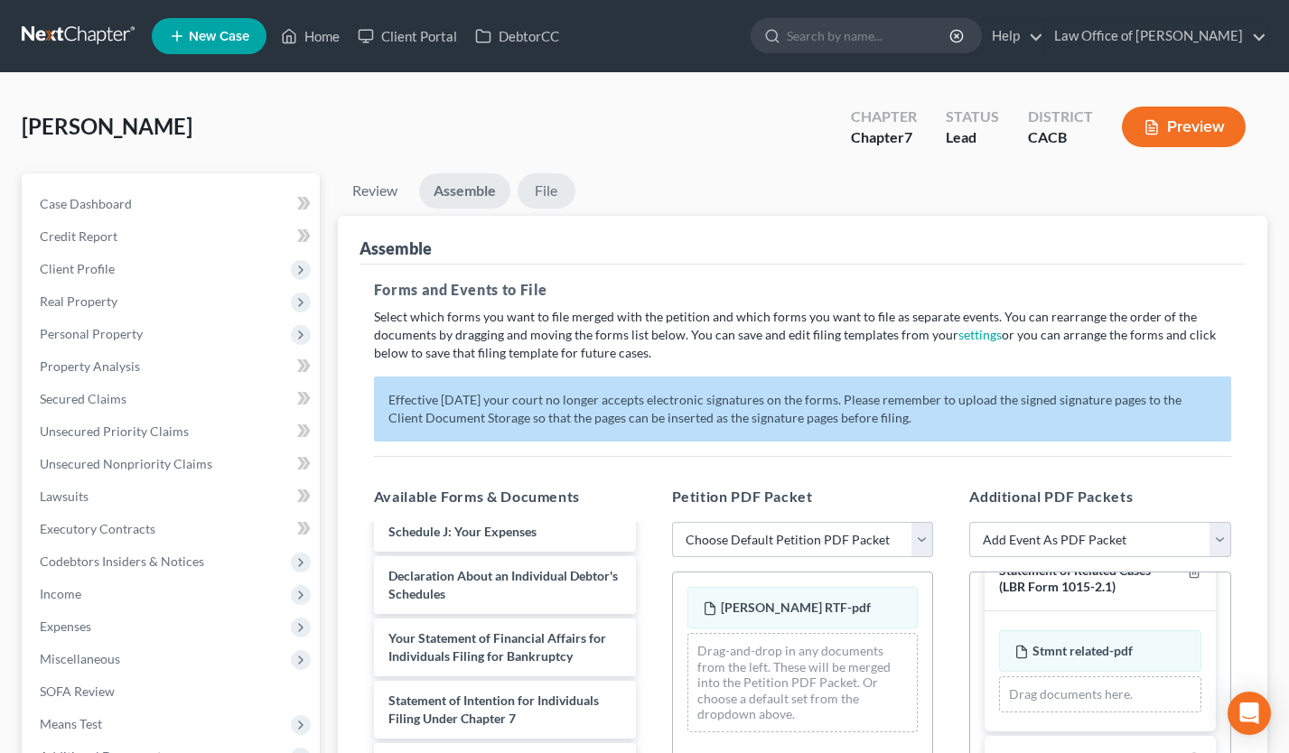
click at [547, 201] on link "File" at bounding box center [547, 190] width 58 height 35
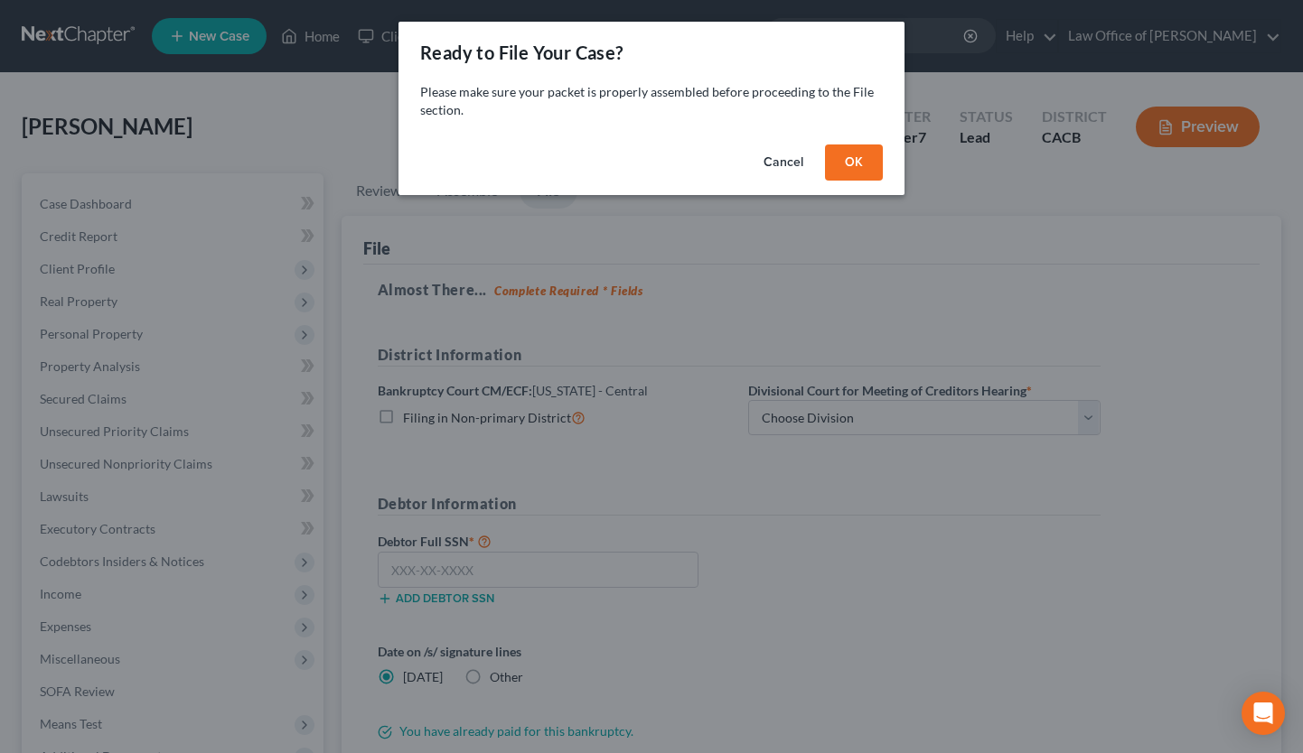
click at [828, 162] on button "OK" at bounding box center [854, 163] width 58 height 36
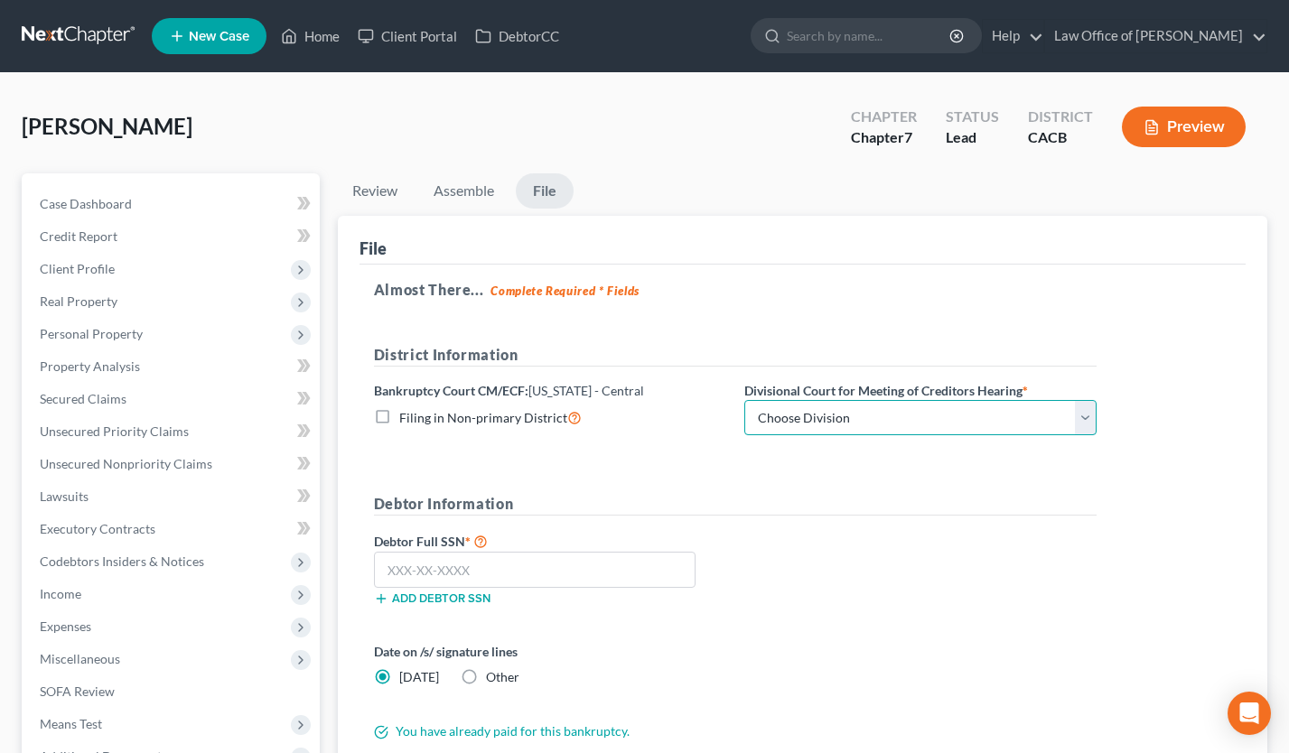
click at [798, 426] on select "Choose Division [GEOGRAPHIC_DATA][PERSON_NAME] [GEOGRAPHIC_DATA] [GEOGRAPHIC_DA…" at bounding box center [920, 418] width 352 height 36
select select "1"
click at [744, 400] on select "Choose Division [GEOGRAPHIC_DATA][PERSON_NAME] [GEOGRAPHIC_DATA] [GEOGRAPHIC_DA…" at bounding box center [920, 418] width 352 height 36
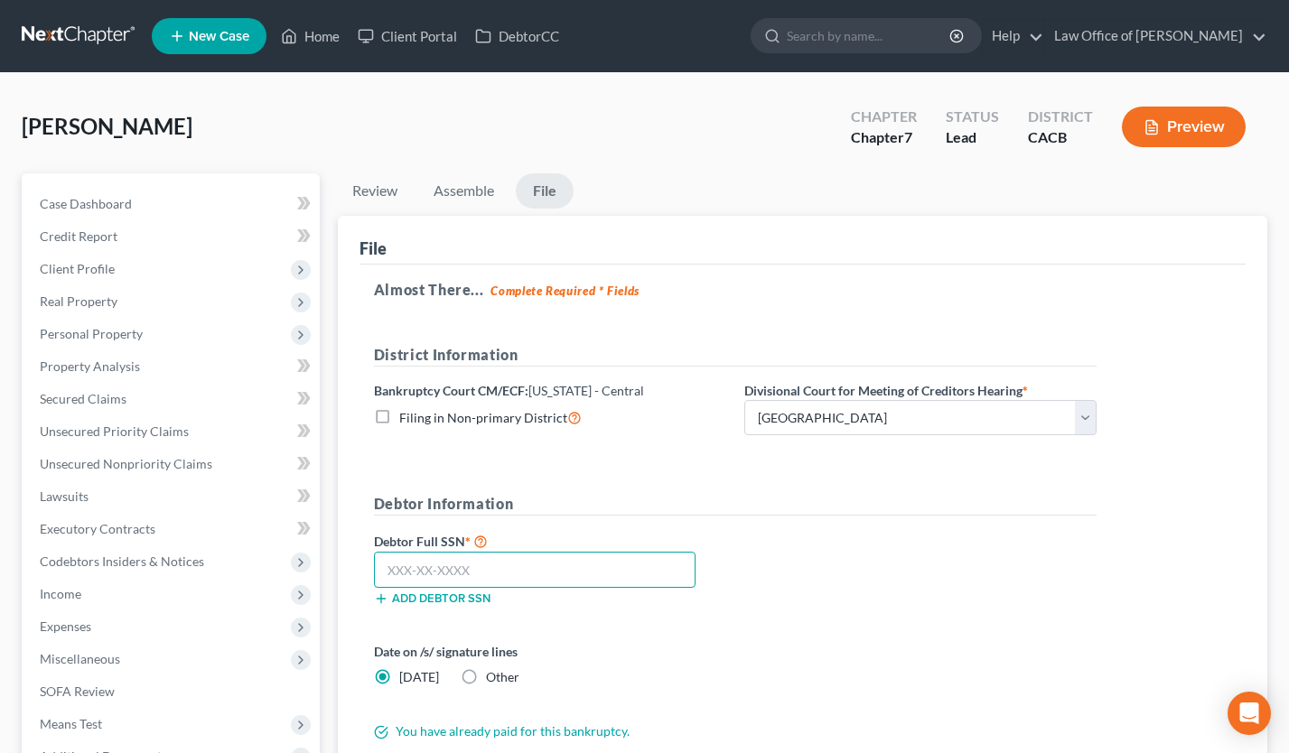
click at [418, 567] on input "text" at bounding box center [535, 570] width 322 height 36
type input "546-79-0633"
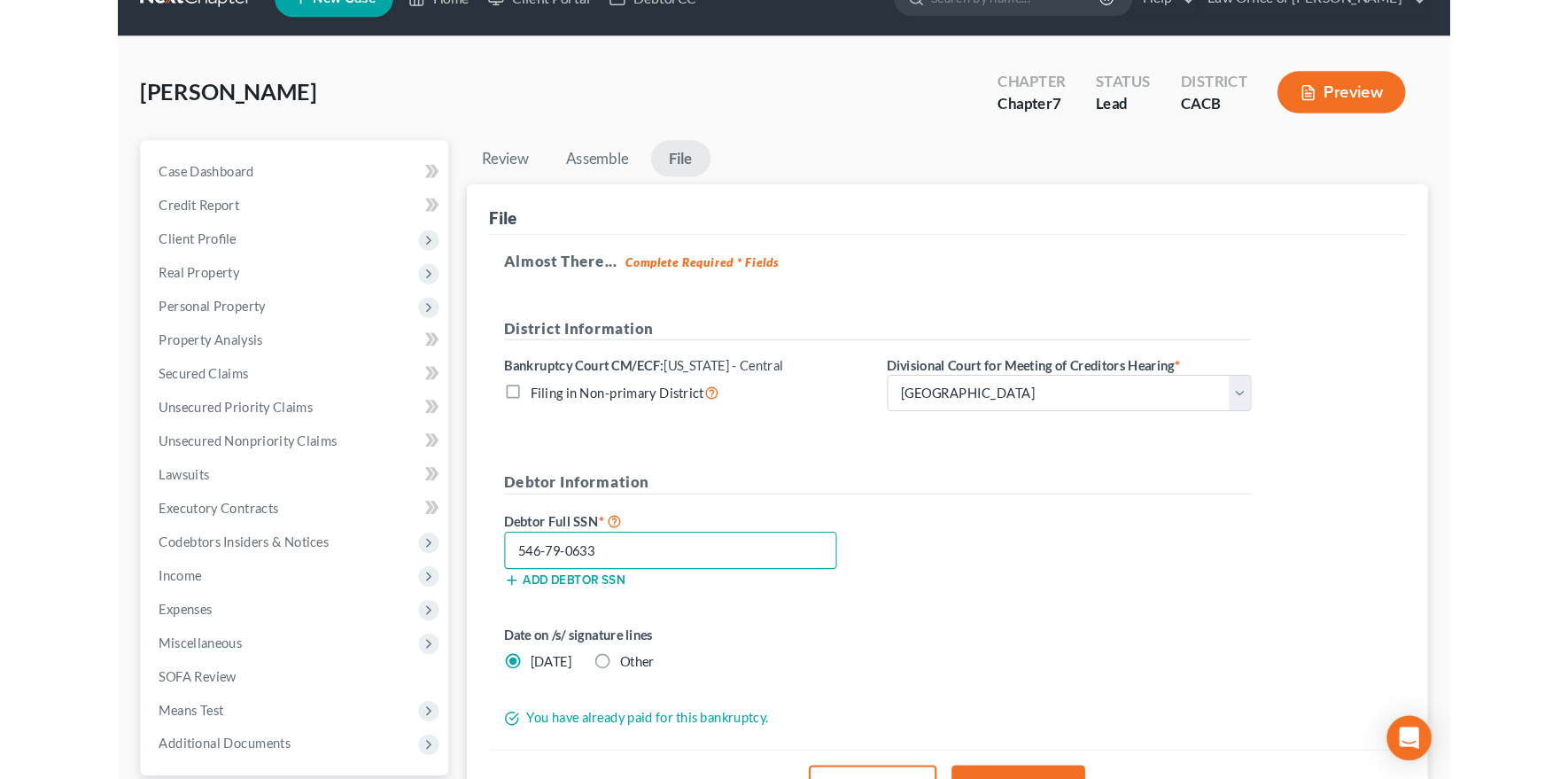
scroll to position [66, 0]
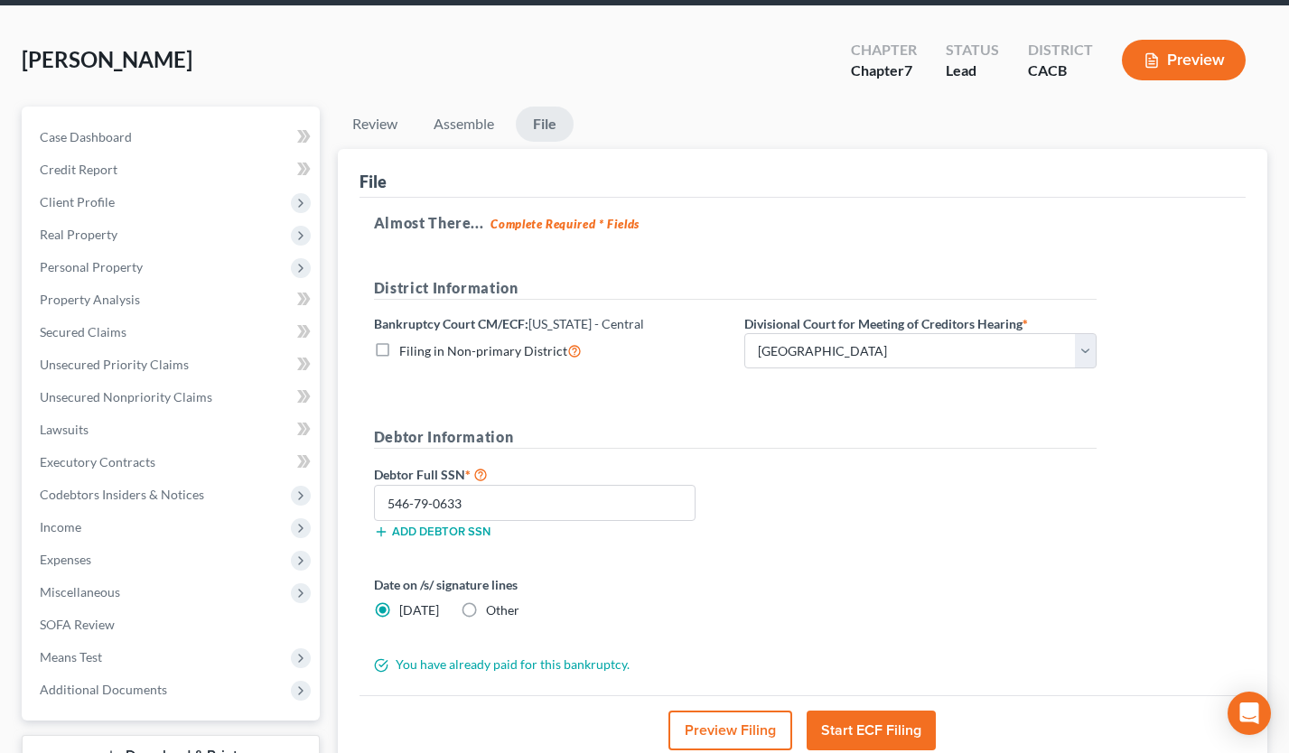
click at [739, 727] on button "Preview Filing" at bounding box center [731, 731] width 124 height 40
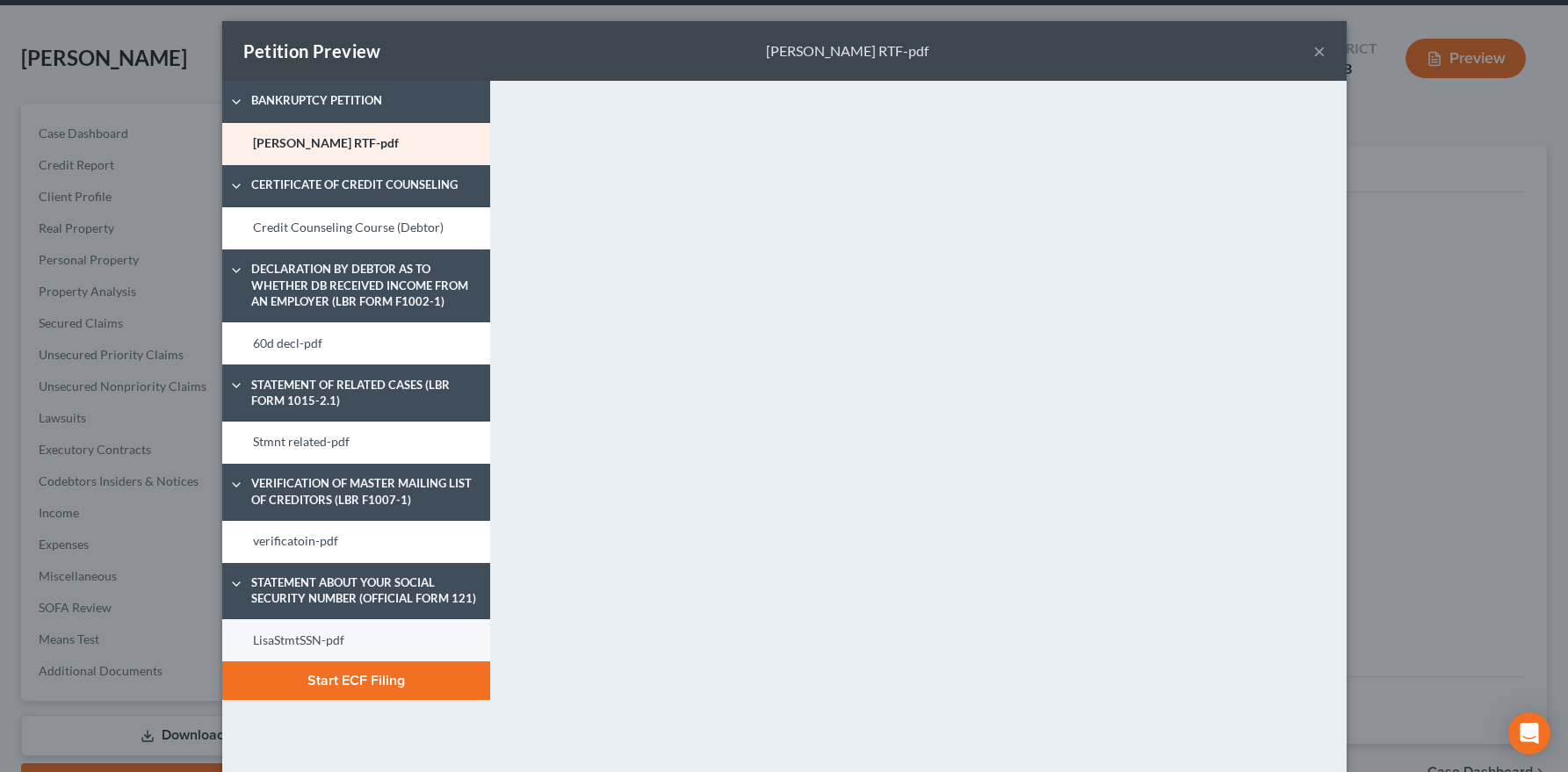
click at [331, 641] on link "LisaStmtSSN-pdf" at bounding box center [357, 640] width 268 height 42
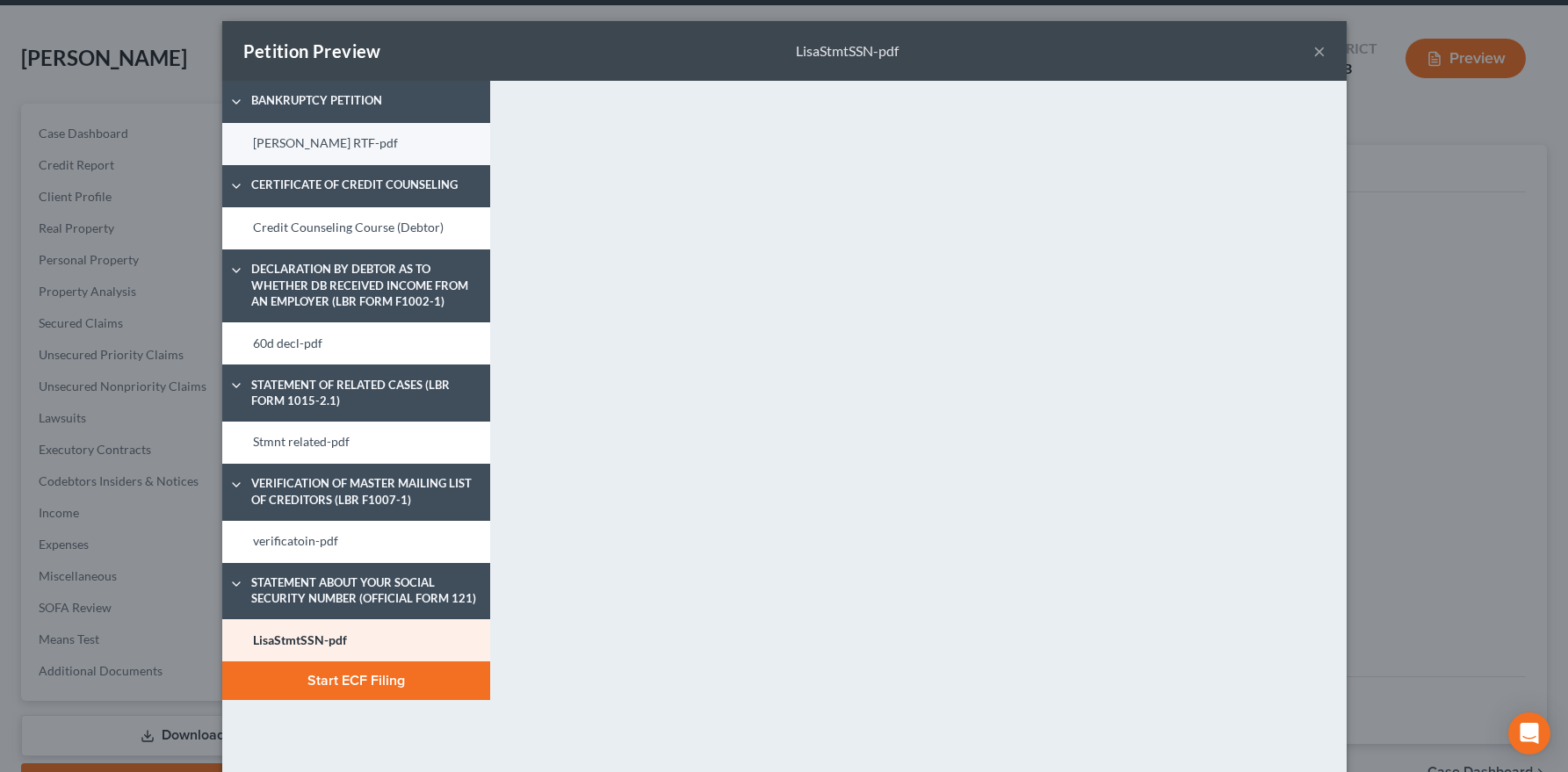
click at [303, 150] on link "Lisa Chin_Petition RTF-pdf" at bounding box center [357, 143] width 268 height 42
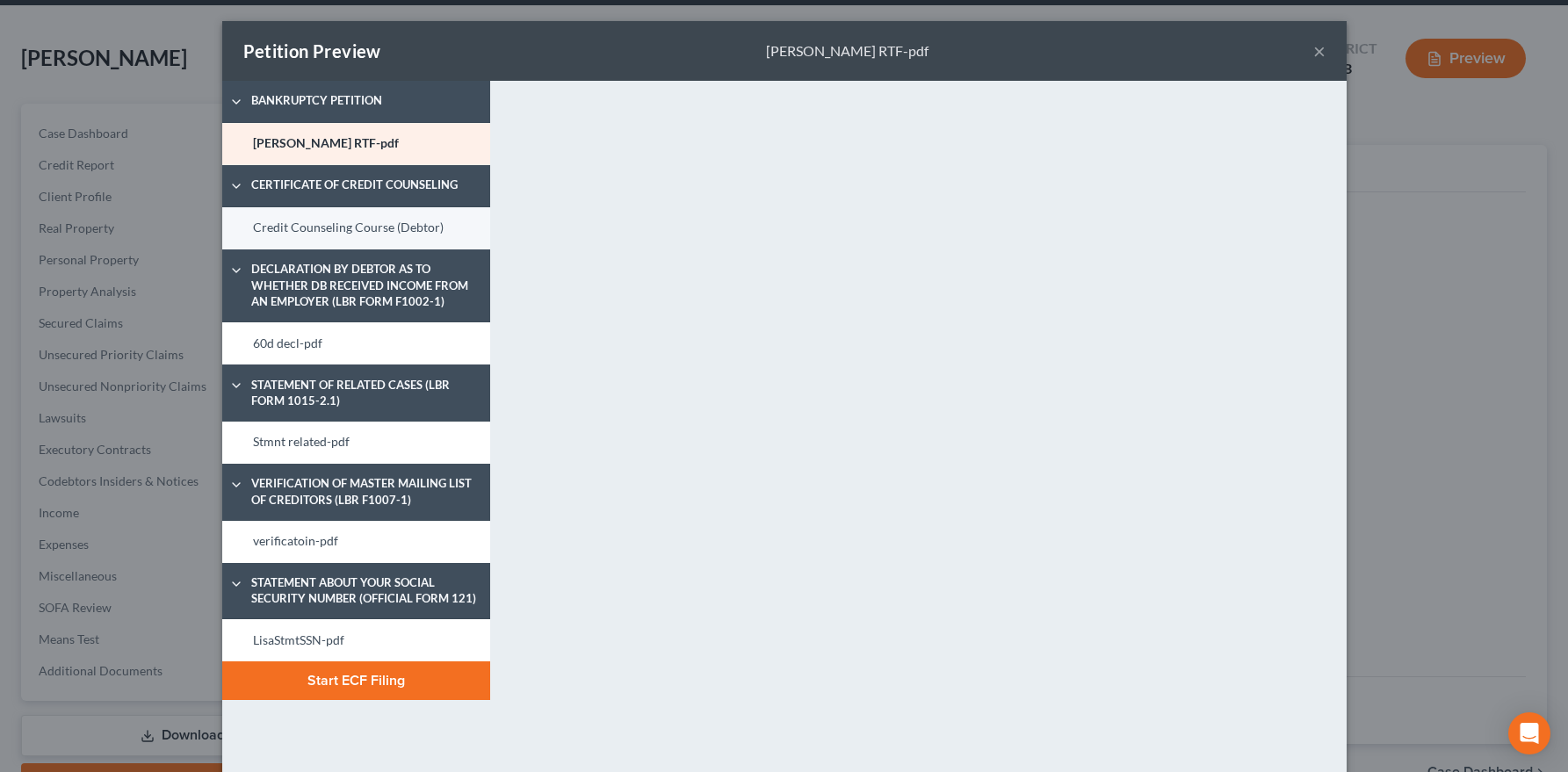
click at [296, 225] on link "Credit Counseling Course (Debtor)" at bounding box center [357, 228] width 268 height 42
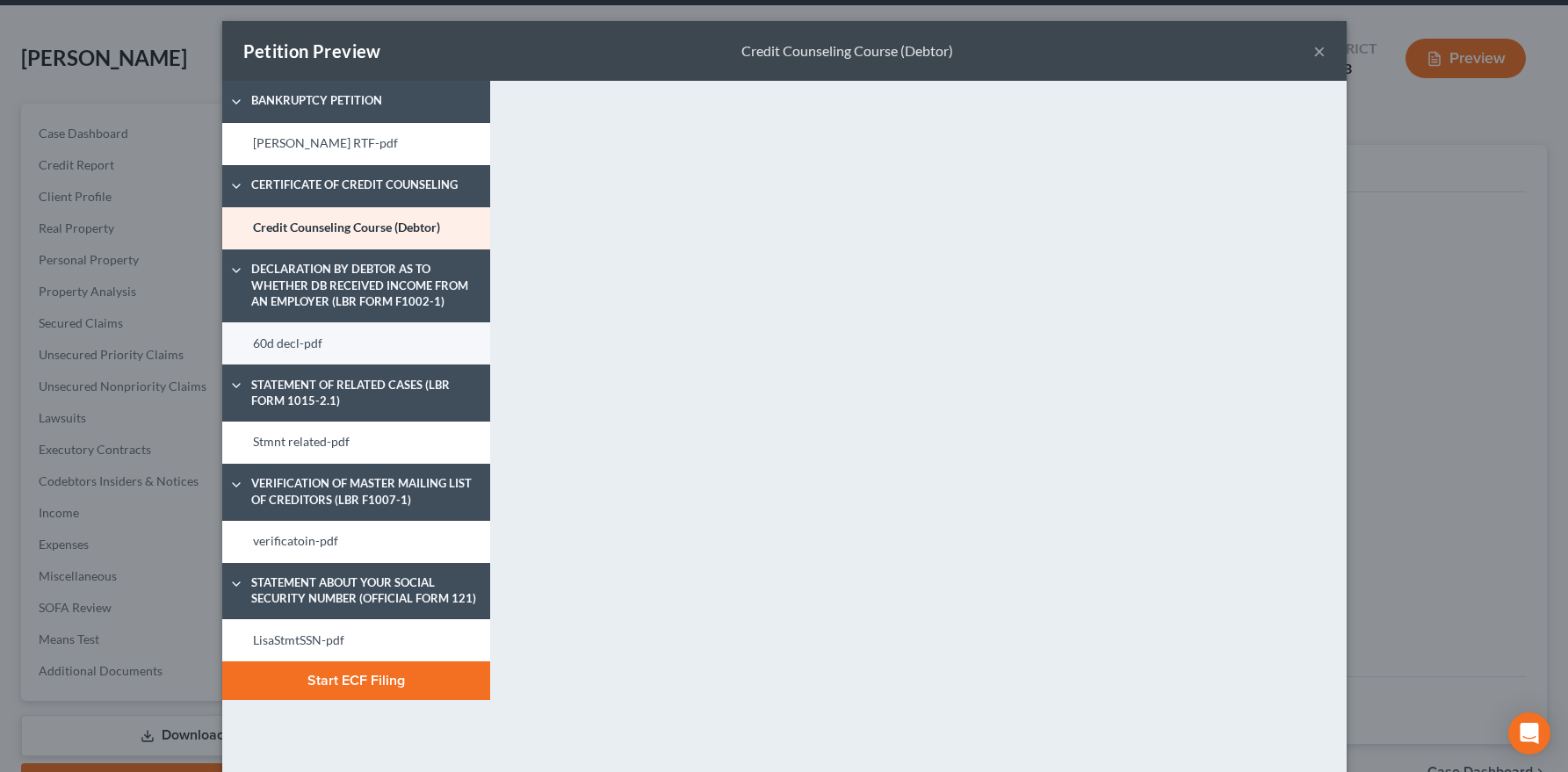
click at [308, 348] on link "60d decl-pdf" at bounding box center [357, 343] width 268 height 42
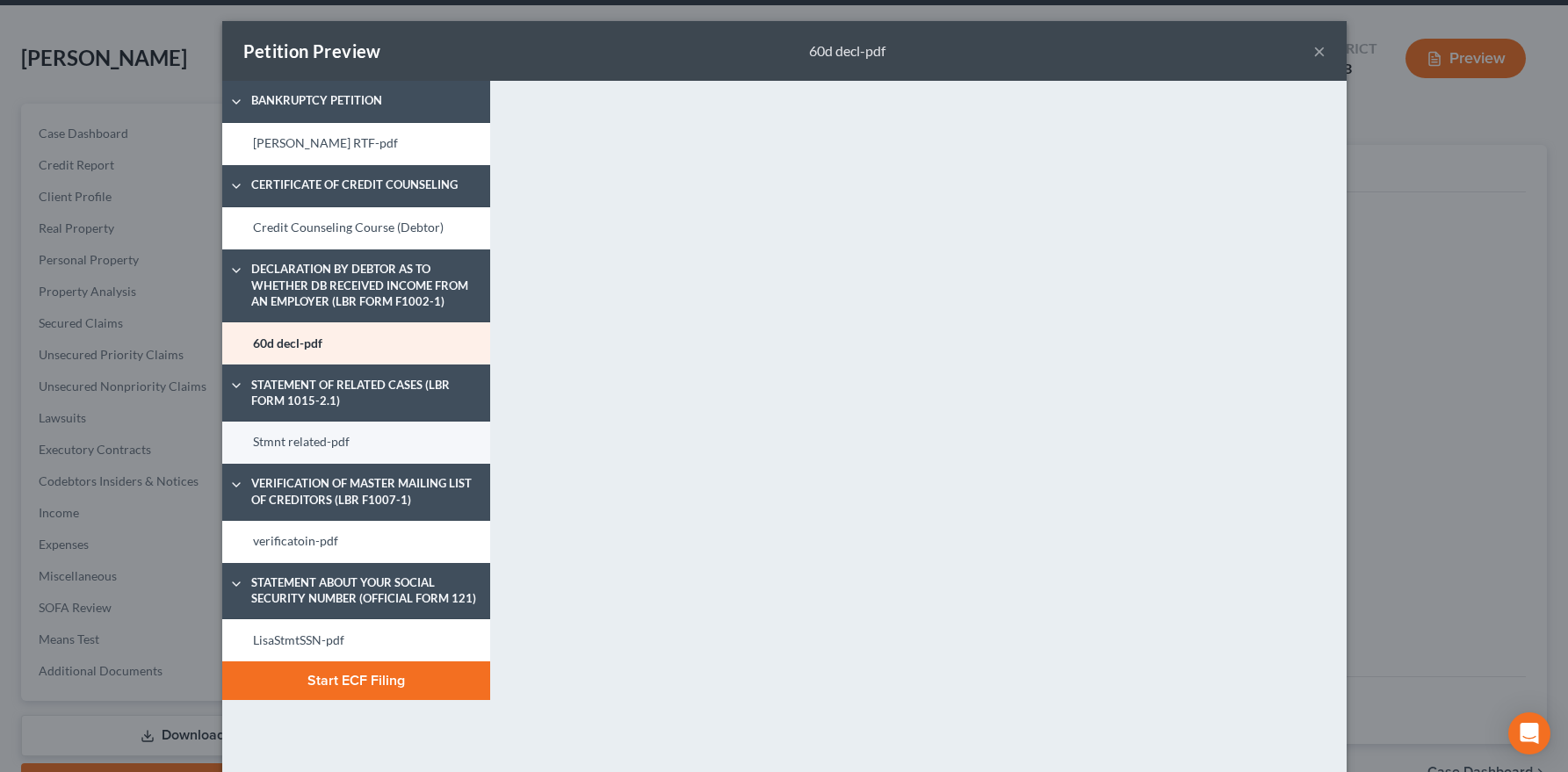
click at [257, 450] on link "Stmnt related-pdf" at bounding box center [357, 442] width 268 height 42
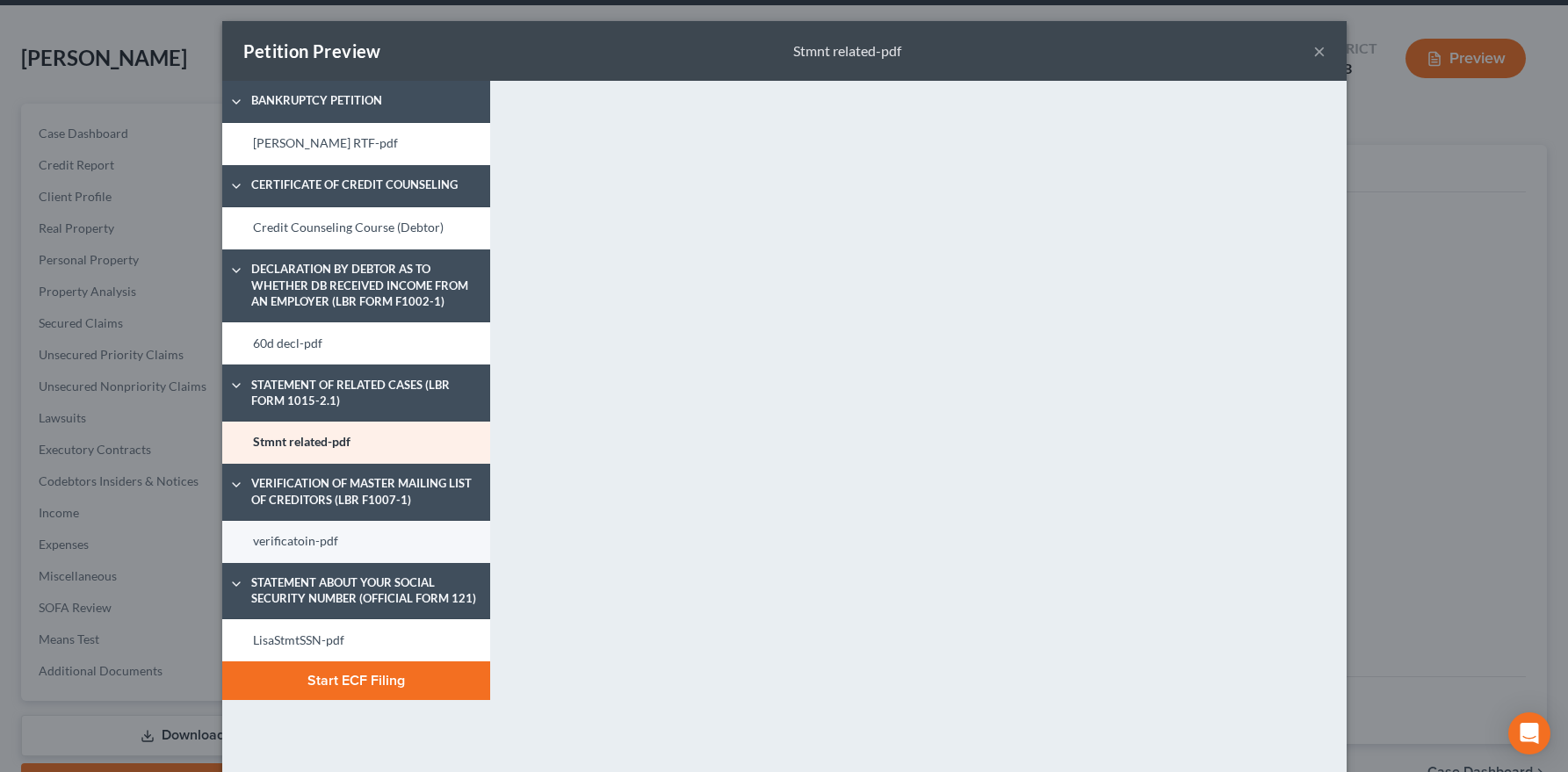
click at [263, 544] on link "verificatoin-pdf" at bounding box center [357, 542] width 268 height 42
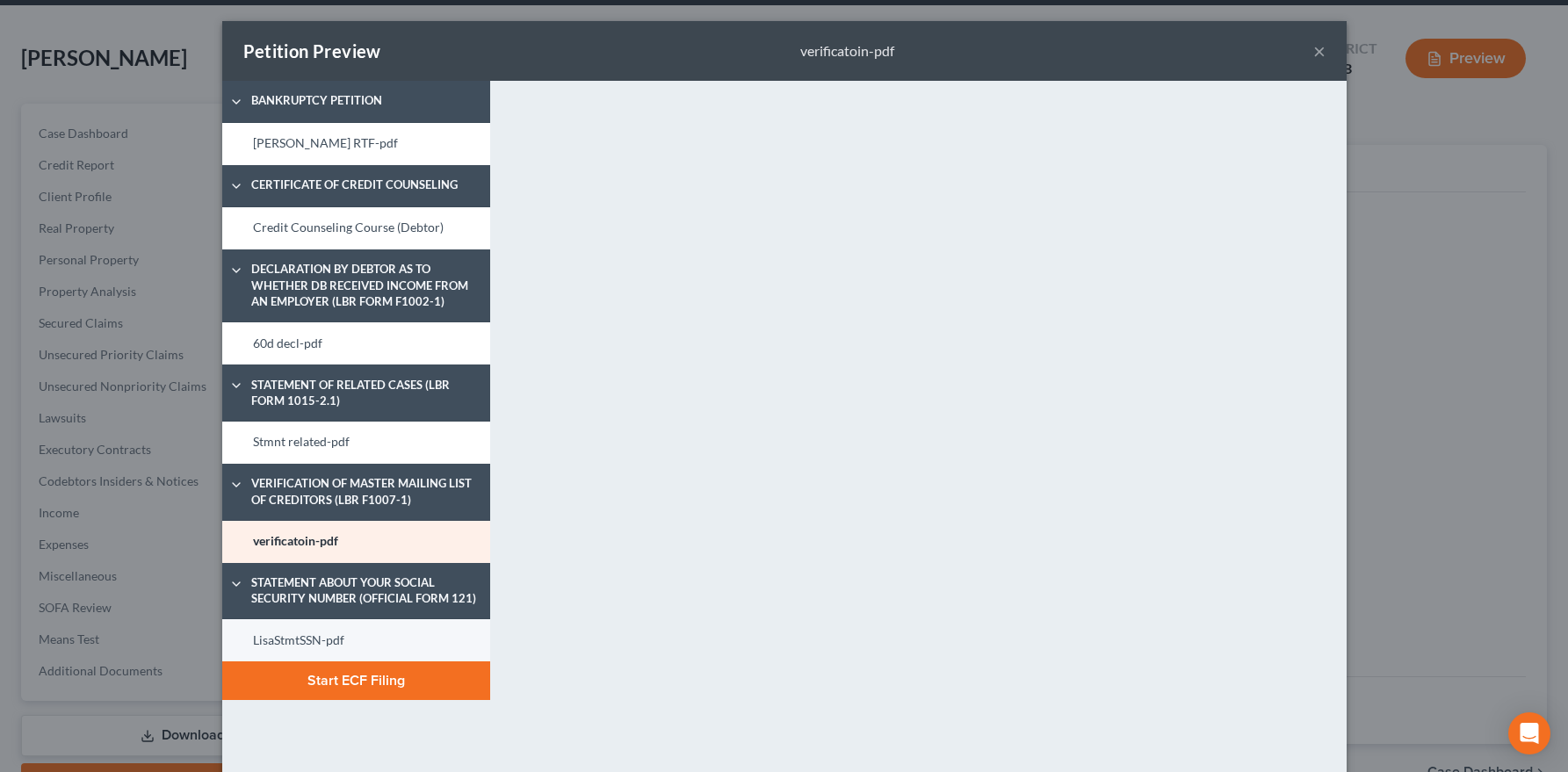
click at [280, 644] on link "LisaStmtSSN-pdf" at bounding box center [357, 640] width 268 height 42
click at [434, 684] on button "Start ECF Filing" at bounding box center [357, 681] width 268 height 39
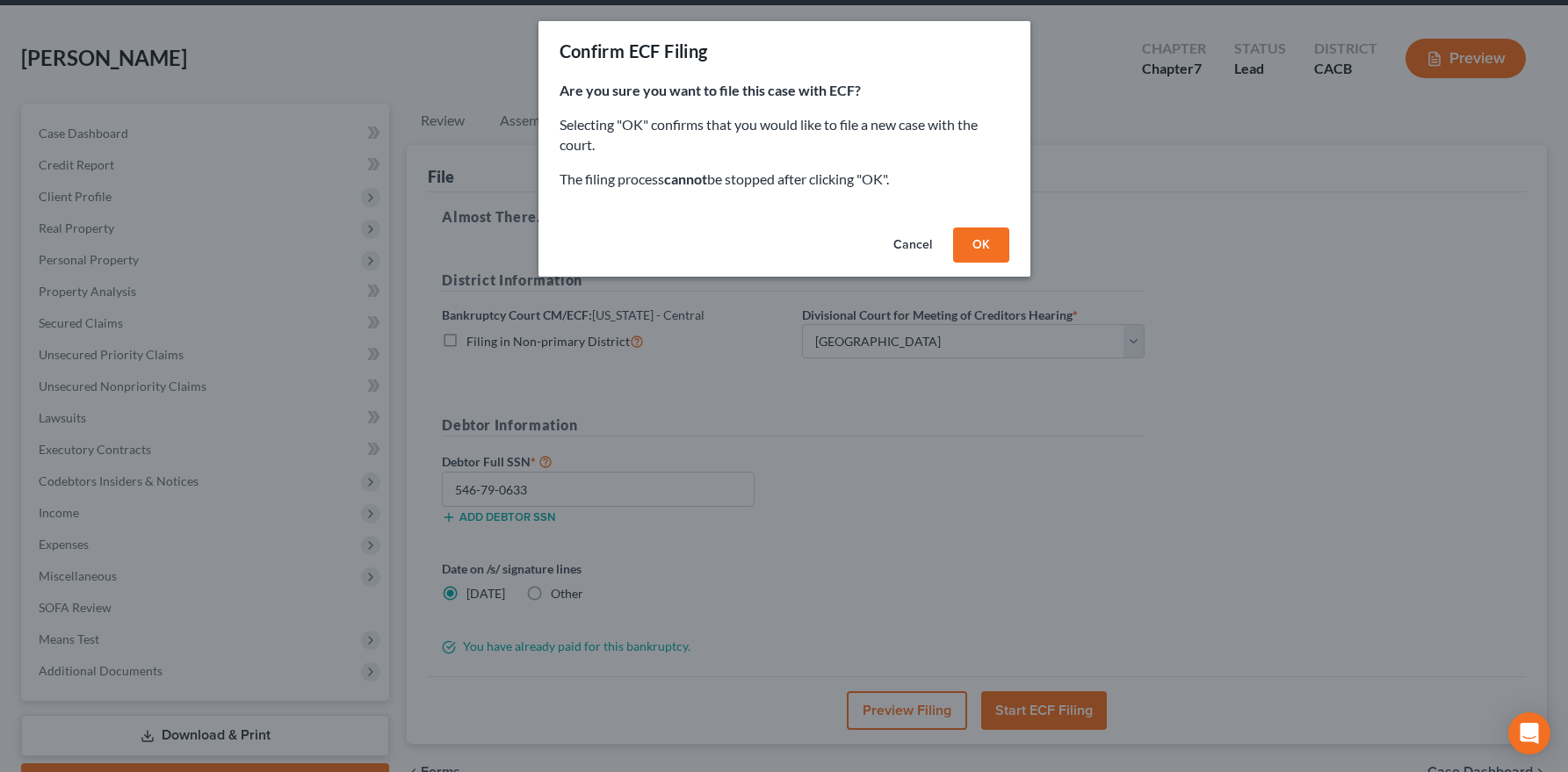
click at [993, 243] on button "OK" at bounding box center [981, 245] width 56 height 35
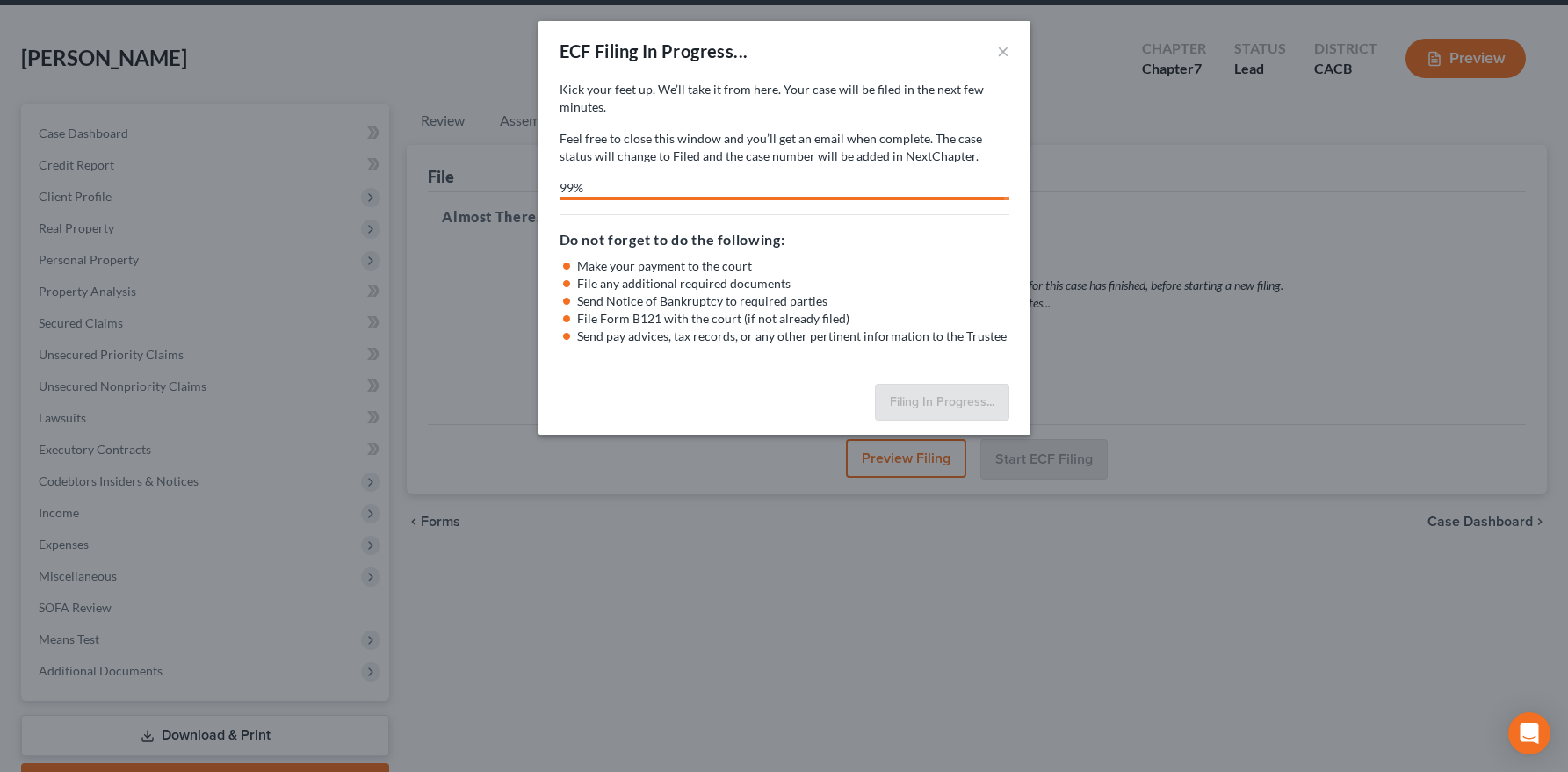
select select "1"
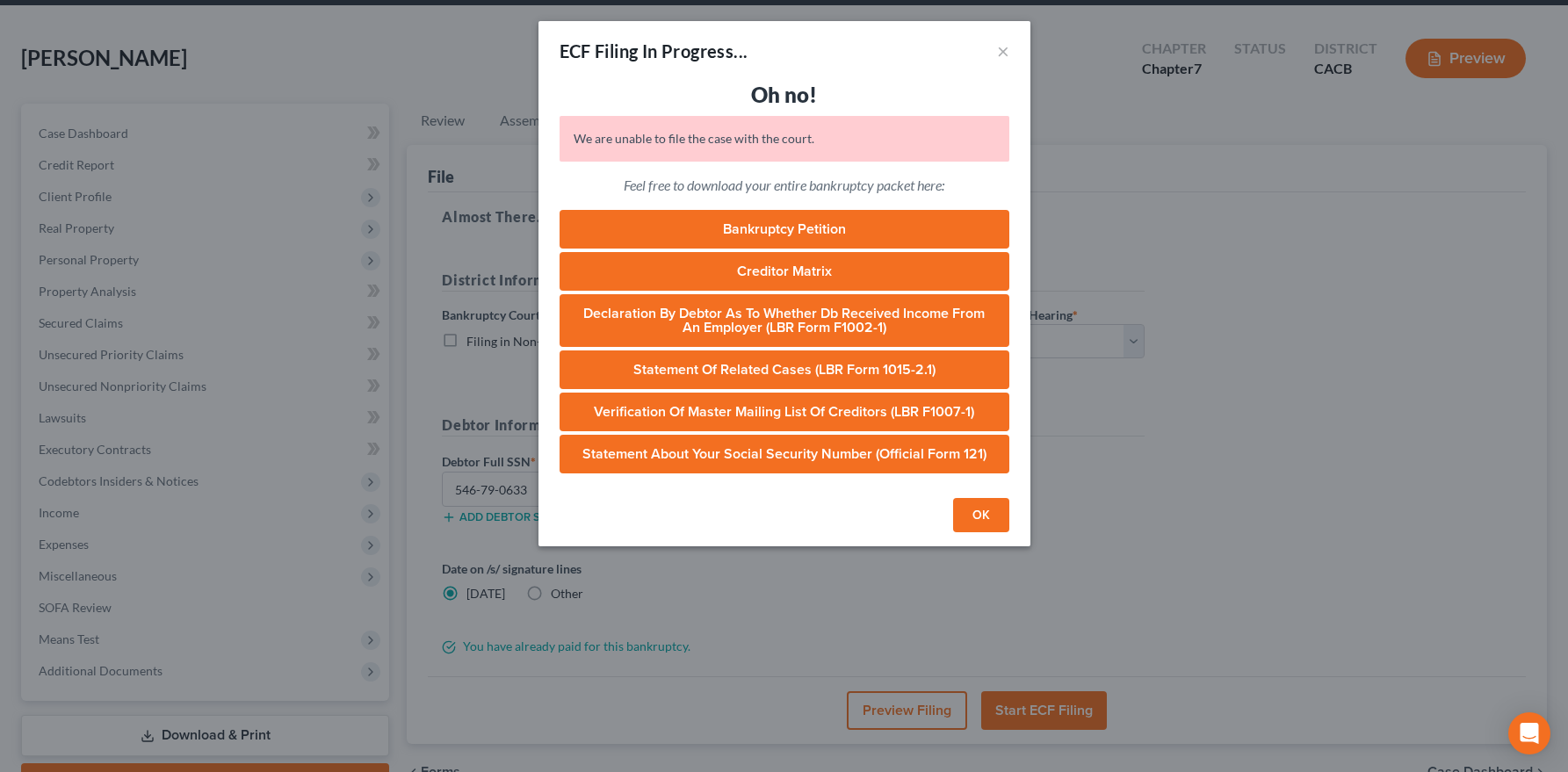
click at [987, 513] on button "OK" at bounding box center [981, 515] width 56 height 35
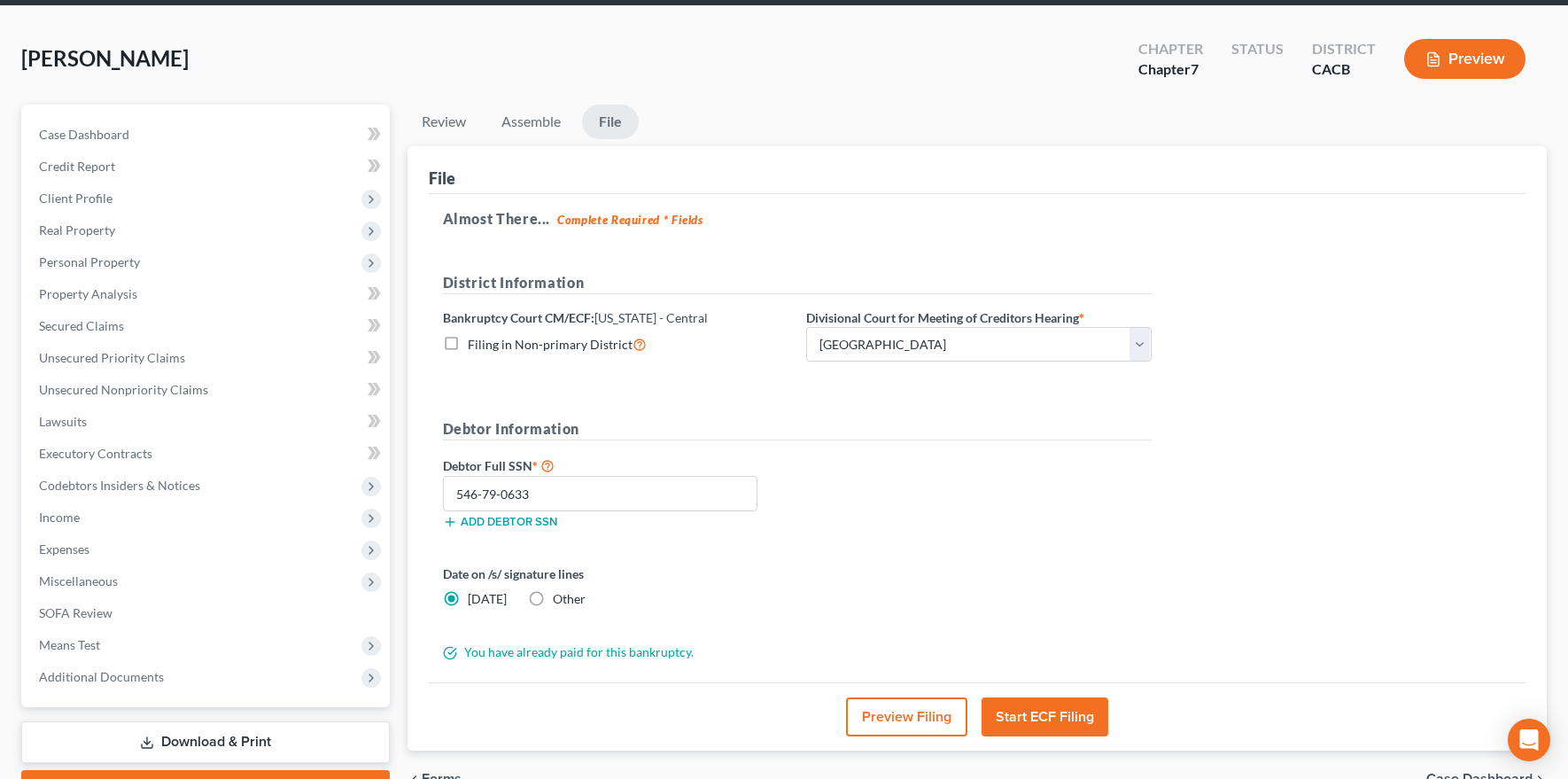
click at [914, 710] on button "Preview Filing" at bounding box center [907, 717] width 122 height 39
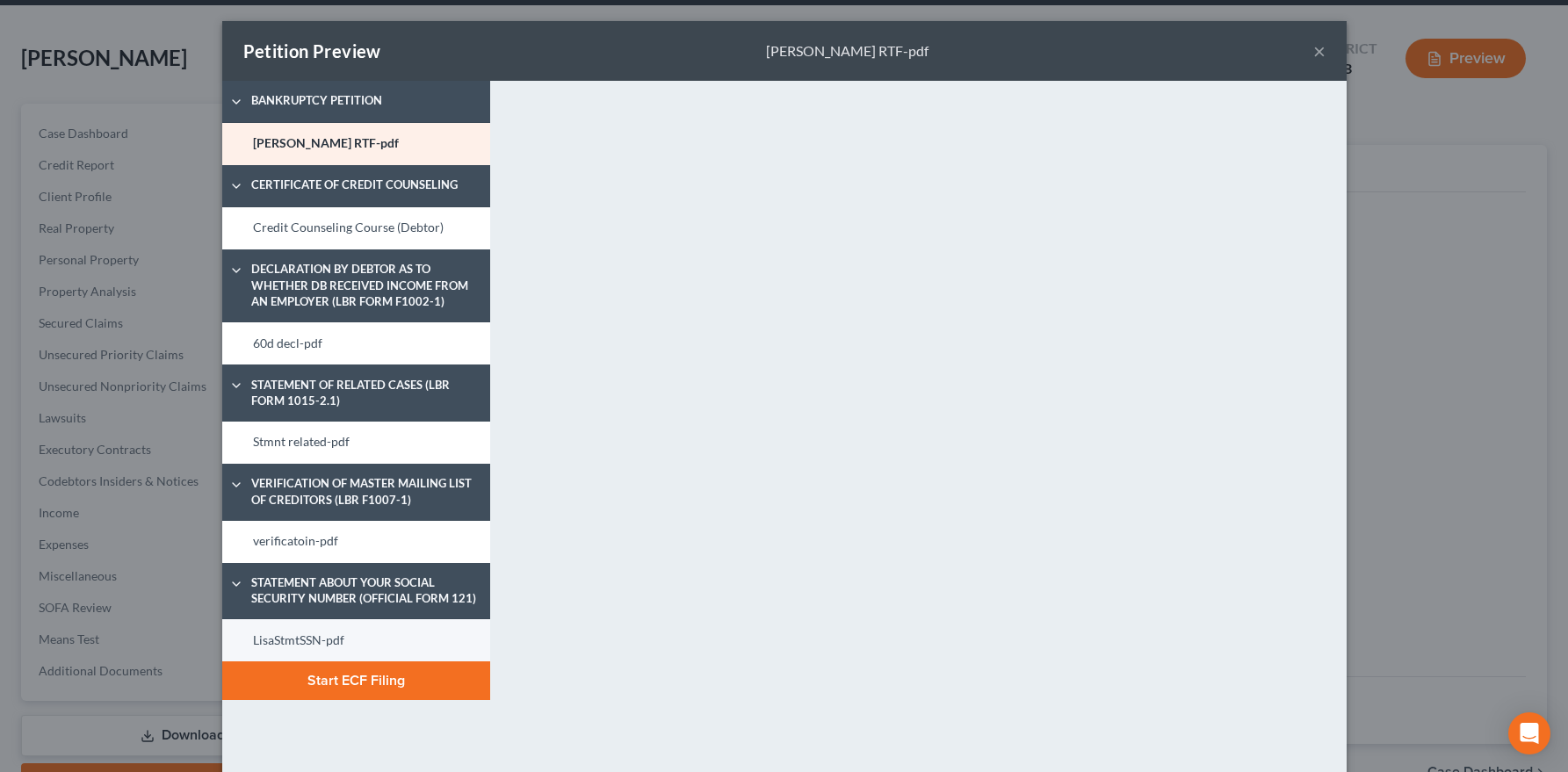
click at [345, 644] on link "LisaStmtSSN-pdf" at bounding box center [357, 640] width 268 height 42
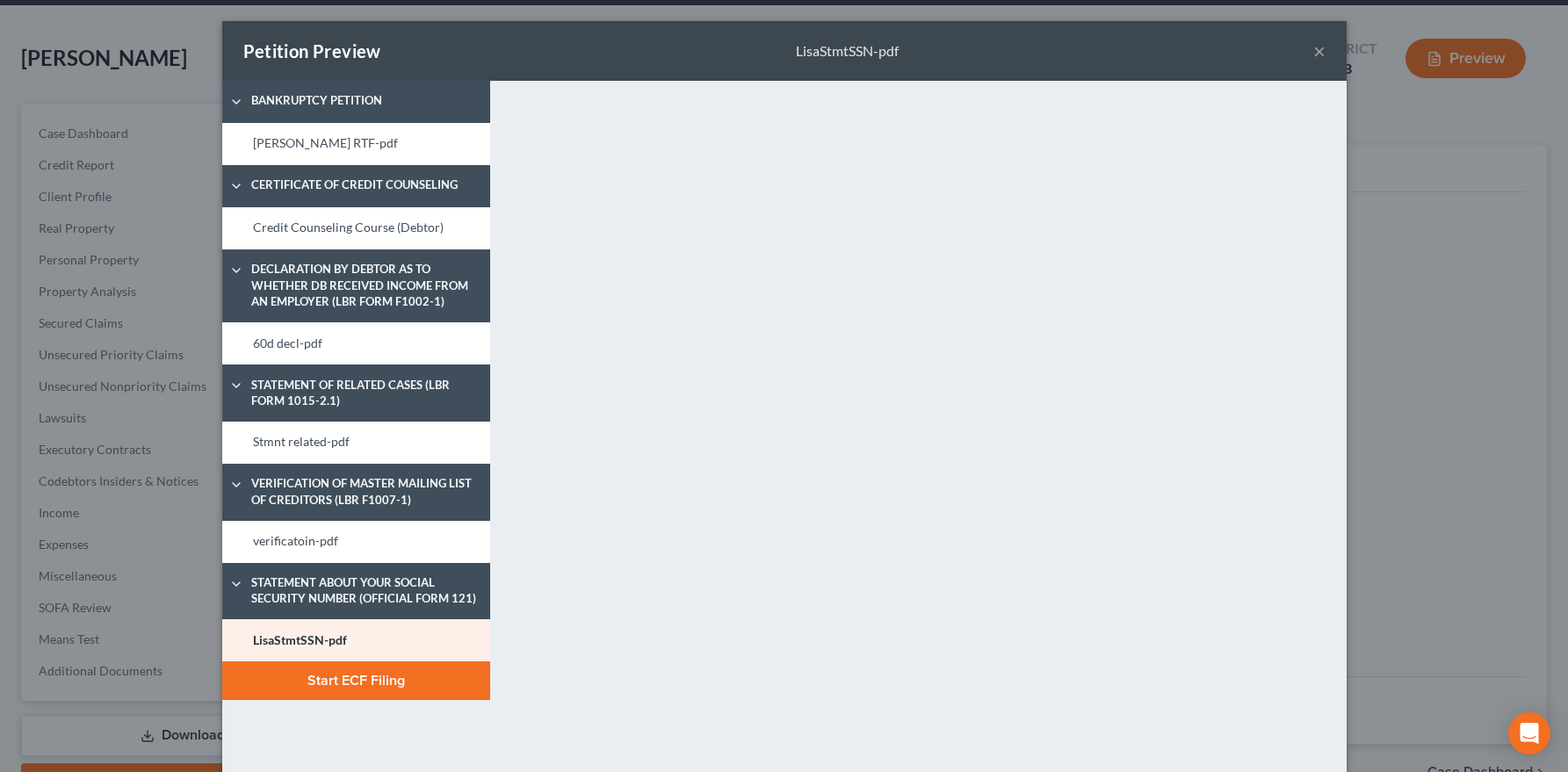
click at [400, 691] on button "Start ECF Filing" at bounding box center [357, 681] width 268 height 39
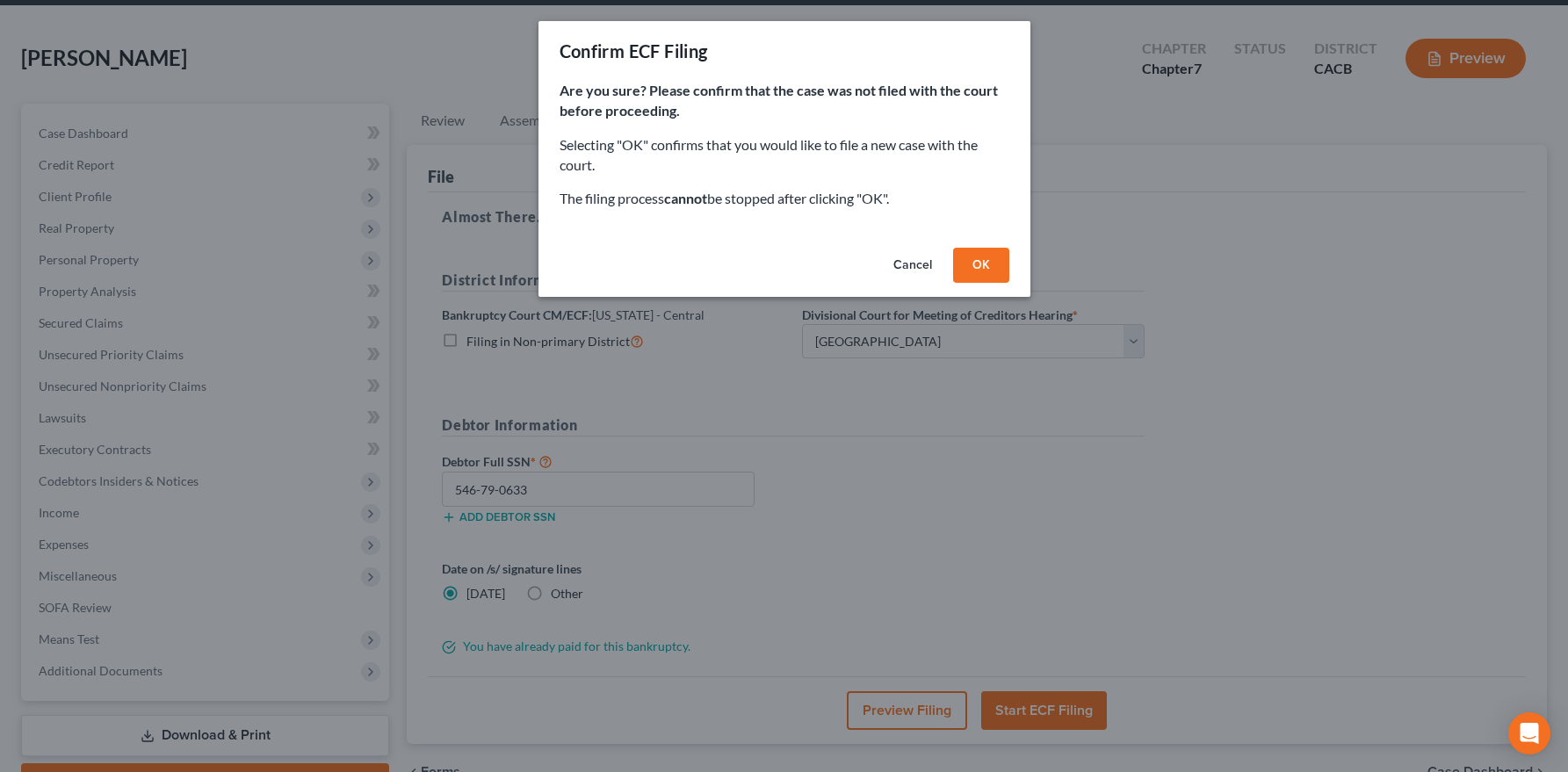
click at [982, 274] on button "OK" at bounding box center [981, 265] width 56 height 35
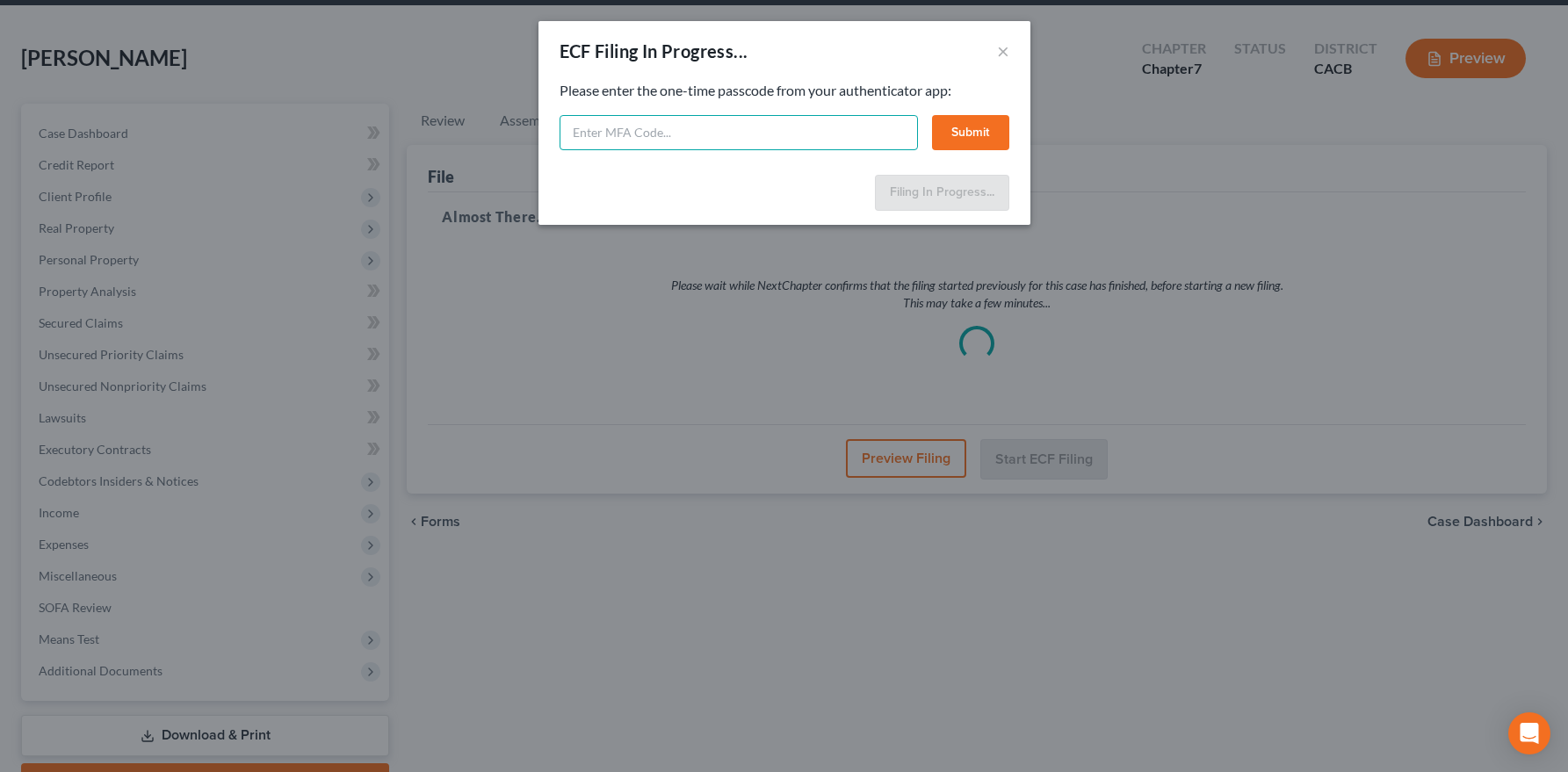
click at [605, 140] on input "text" at bounding box center [739, 132] width 359 height 35
paste input "978440"
type input "978440"
click at [956, 133] on button "Submit" at bounding box center [971, 132] width 78 height 35
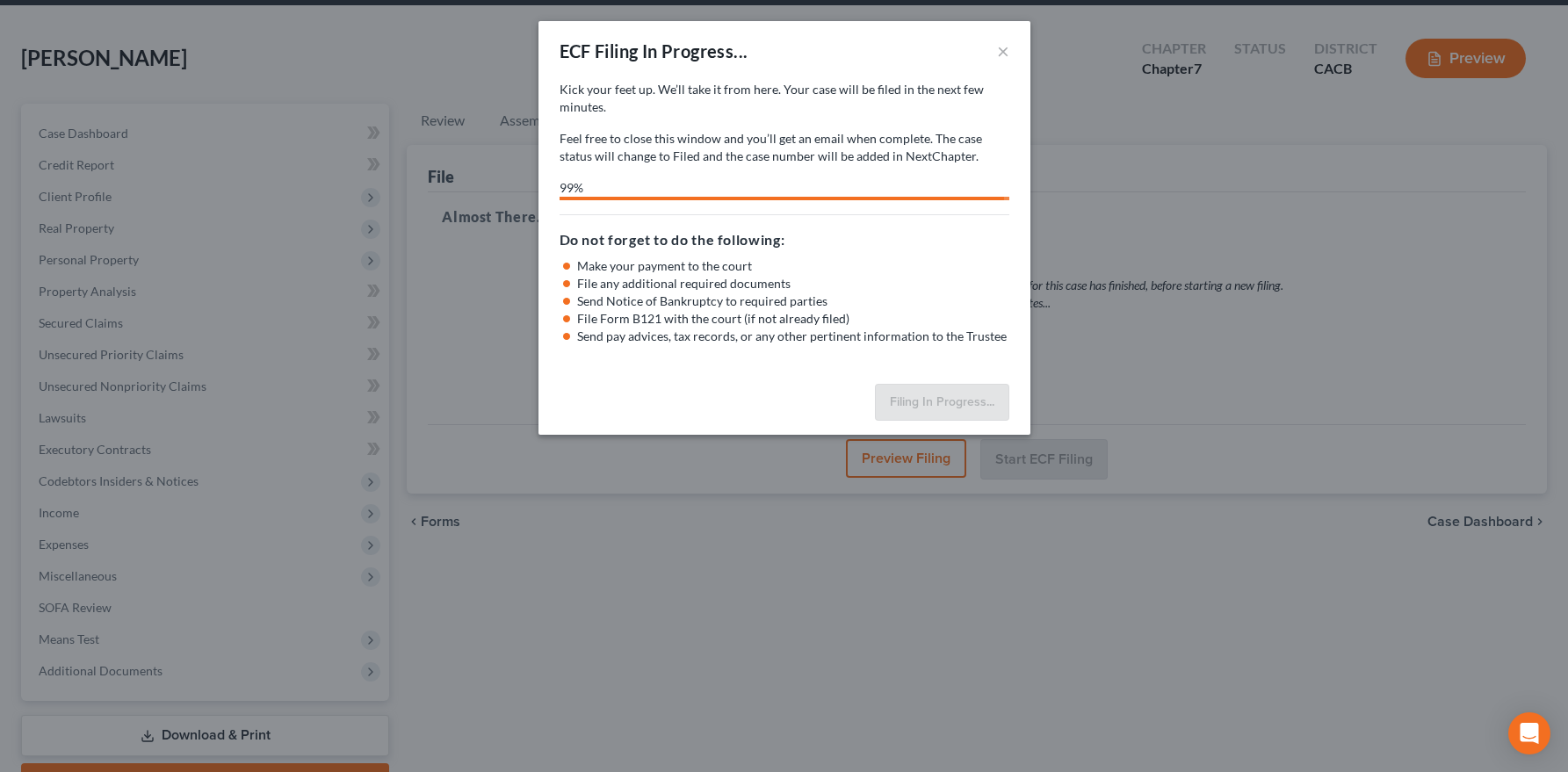
select select "1"
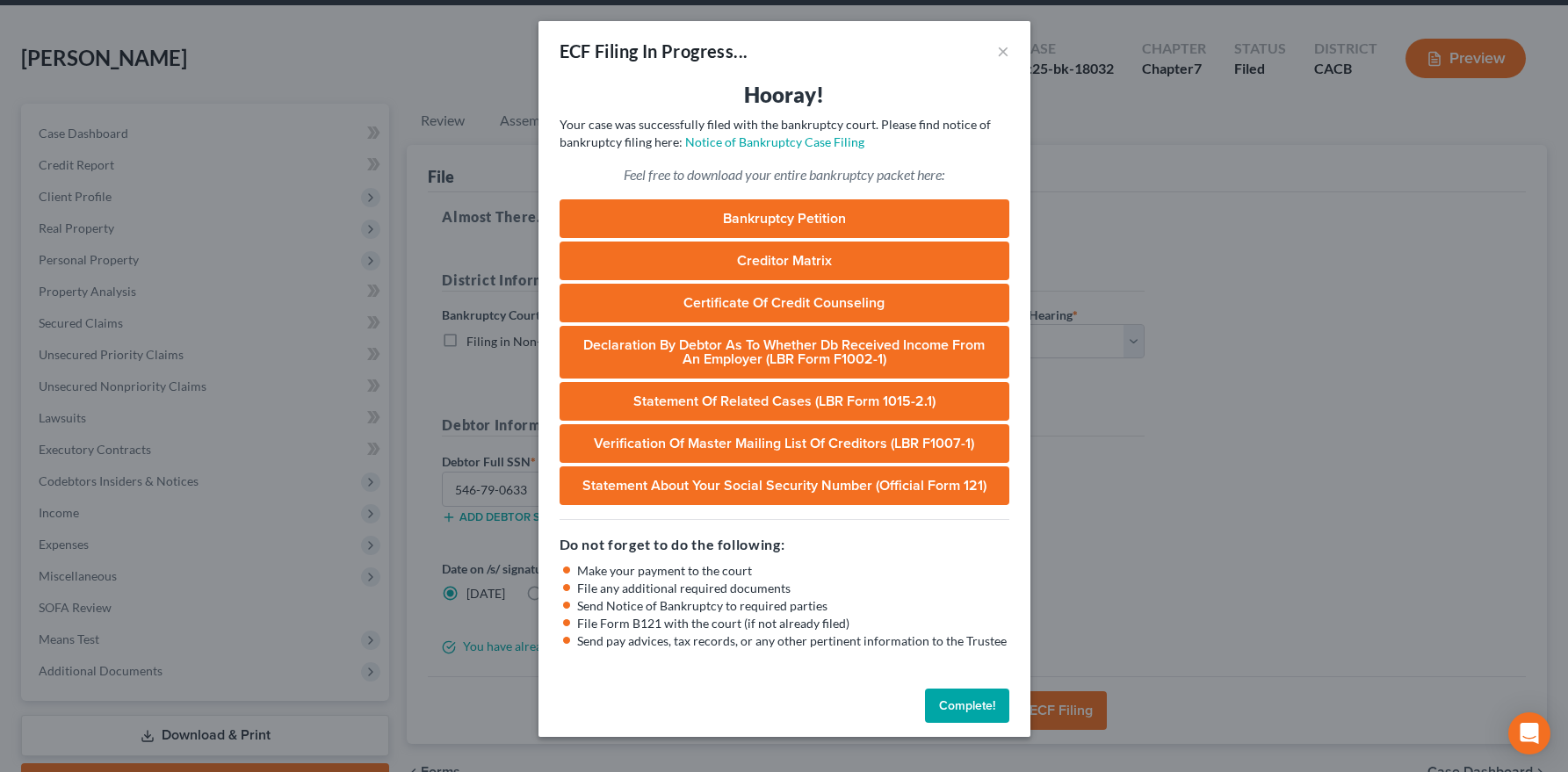
click at [949, 710] on button "Complete!" at bounding box center [966, 706] width 85 height 35
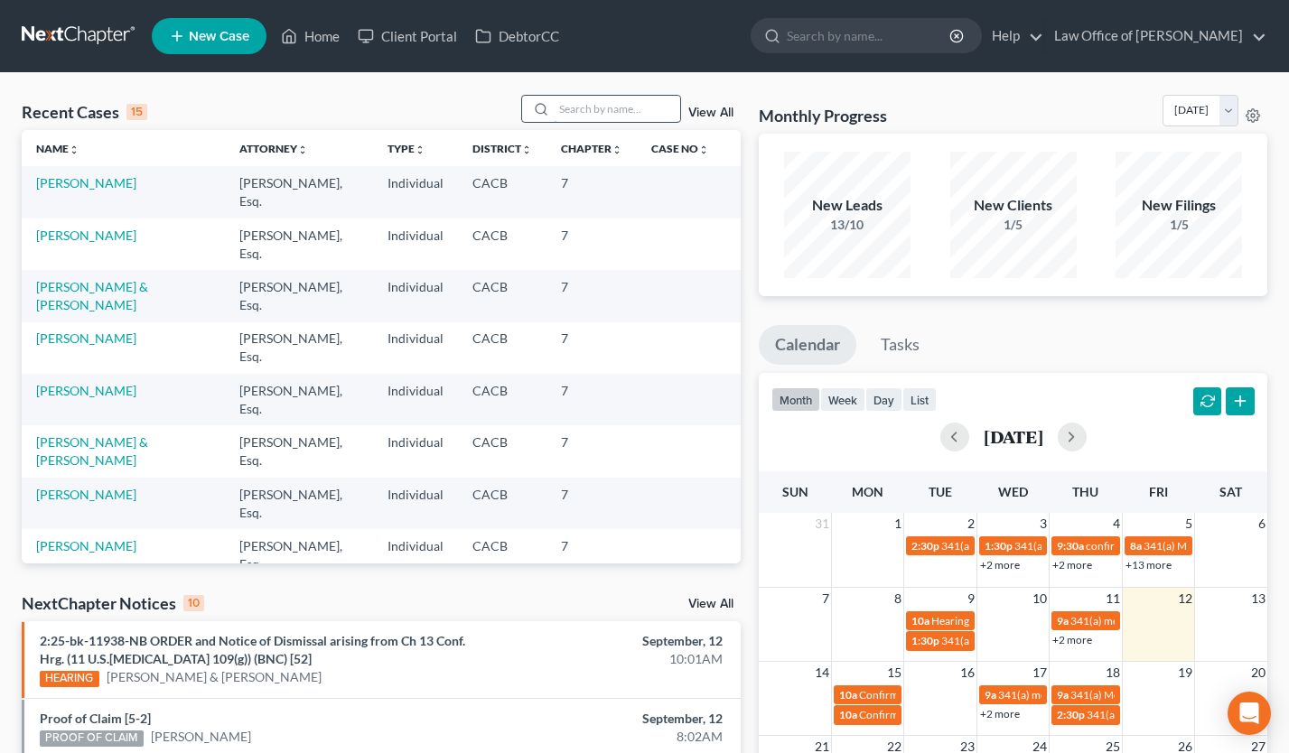
click at [618, 110] on input "search" at bounding box center [617, 109] width 126 height 26
type input "kevin lahr"
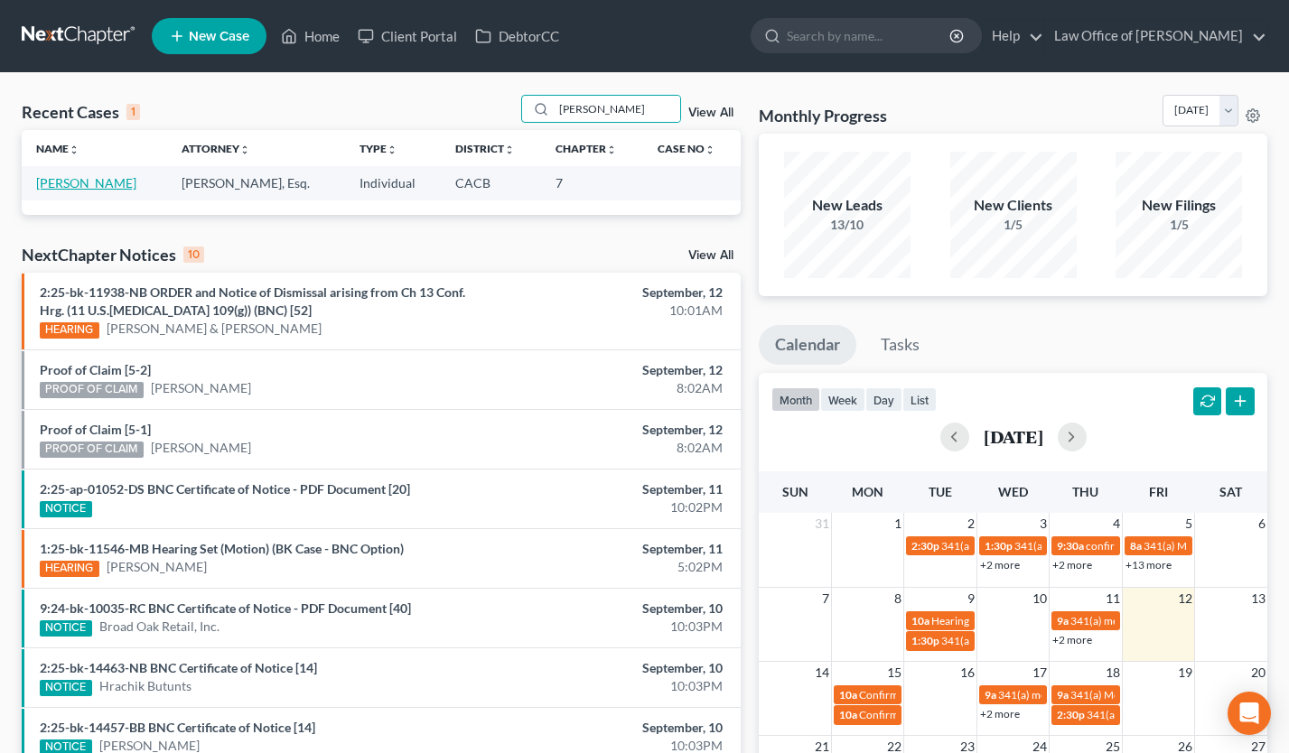
click at [63, 187] on link "[PERSON_NAME]" at bounding box center [86, 182] width 100 height 15
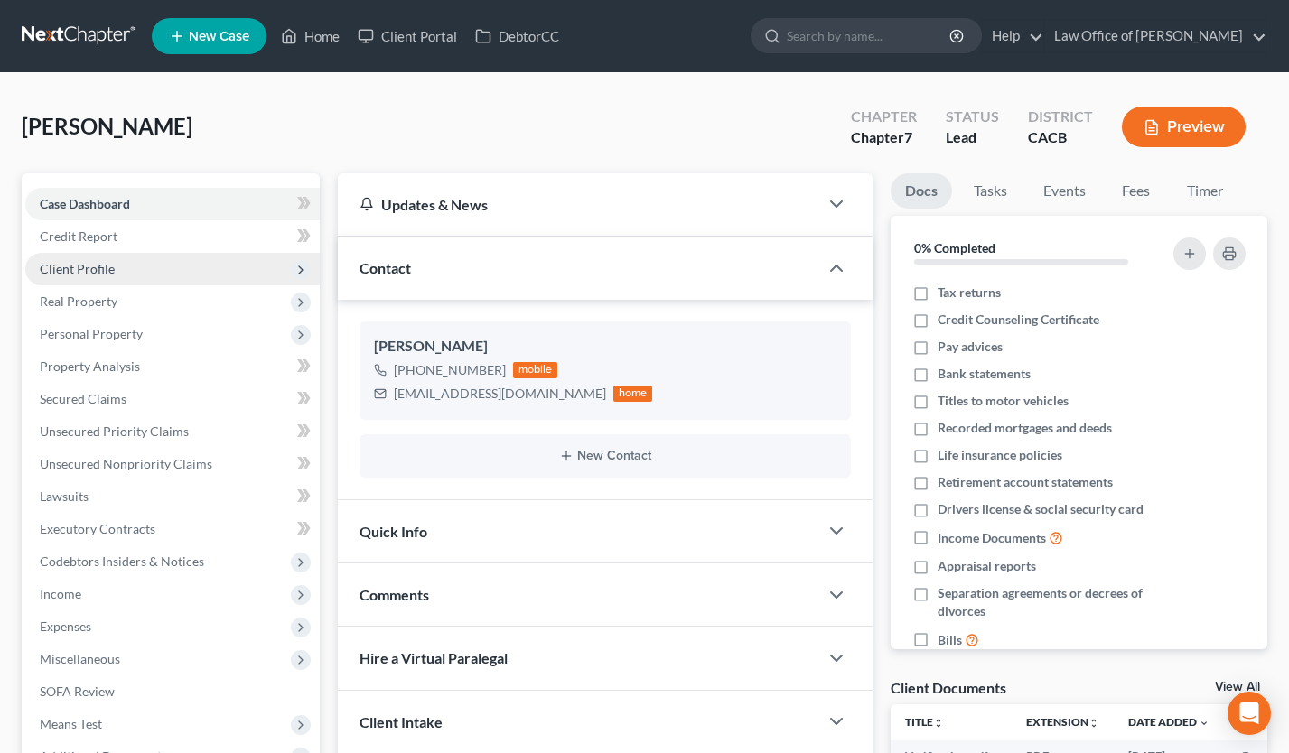
click at [141, 264] on span "Client Profile" at bounding box center [172, 269] width 295 height 33
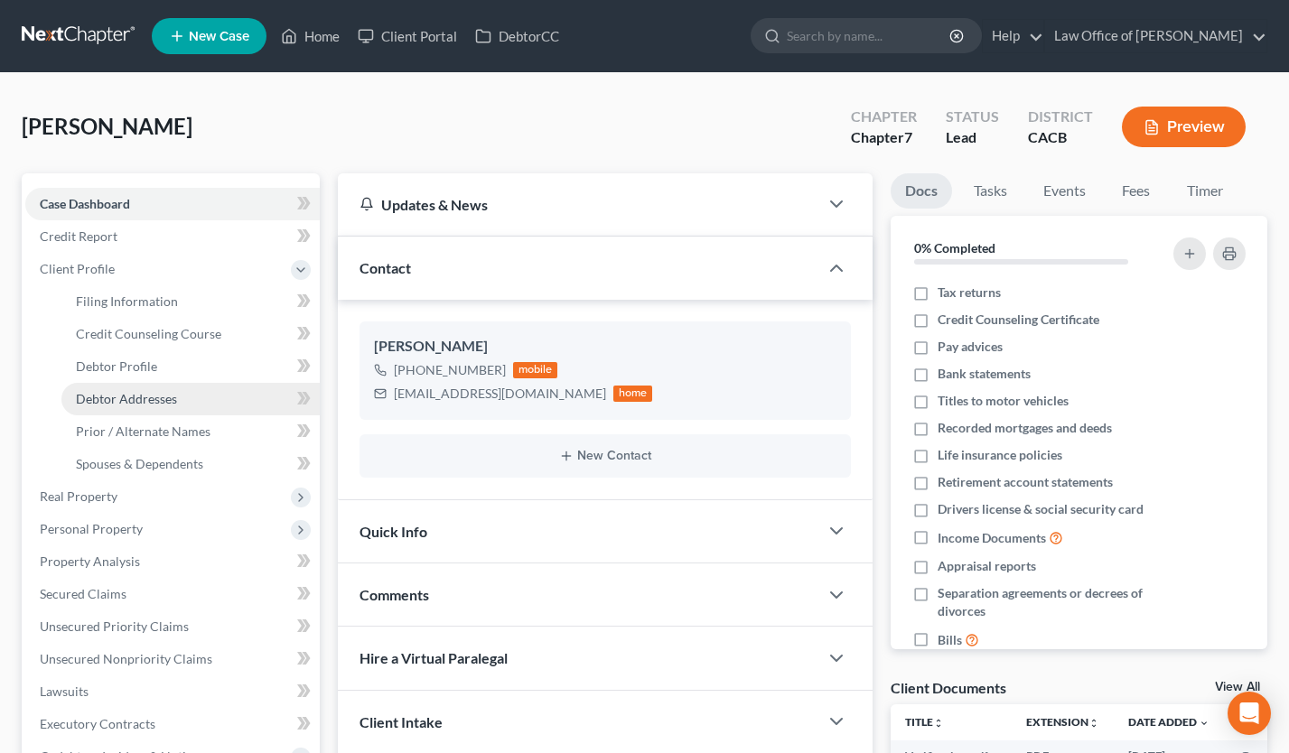
click at [166, 388] on link "Debtor Addresses" at bounding box center [190, 399] width 258 height 33
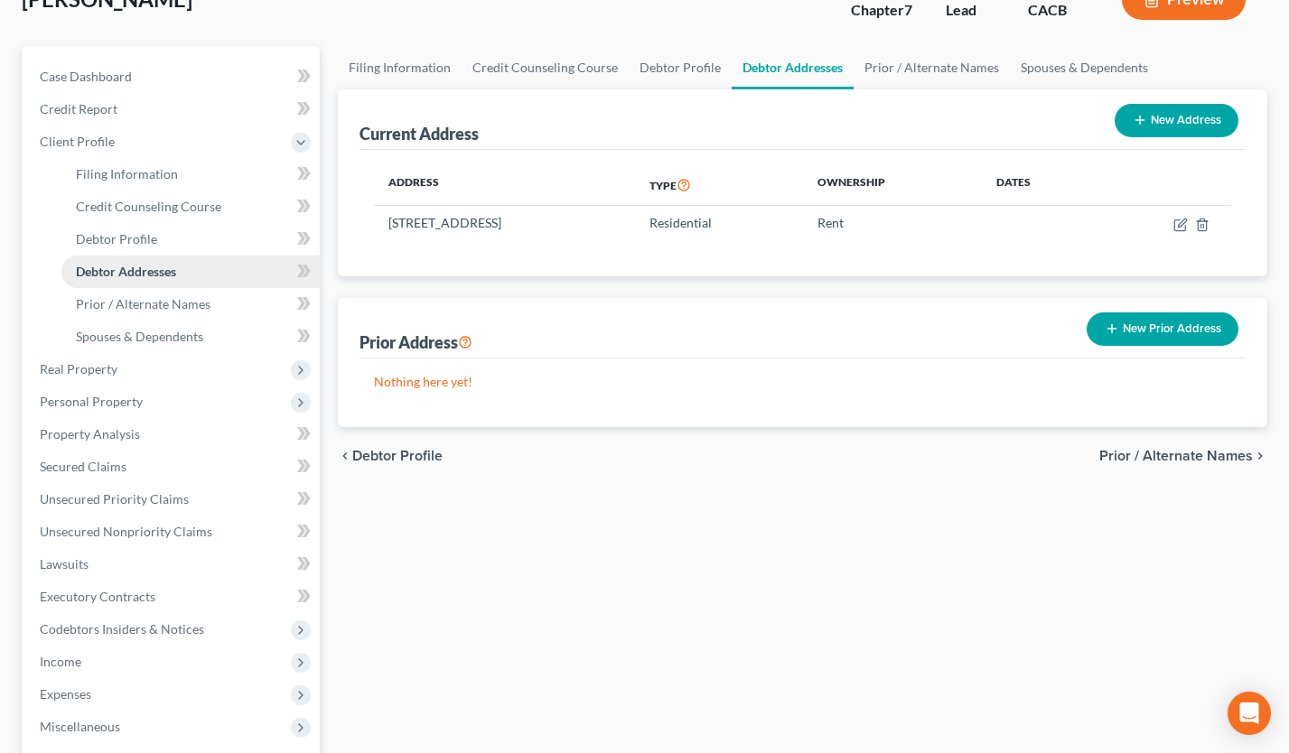
scroll to position [400, 0]
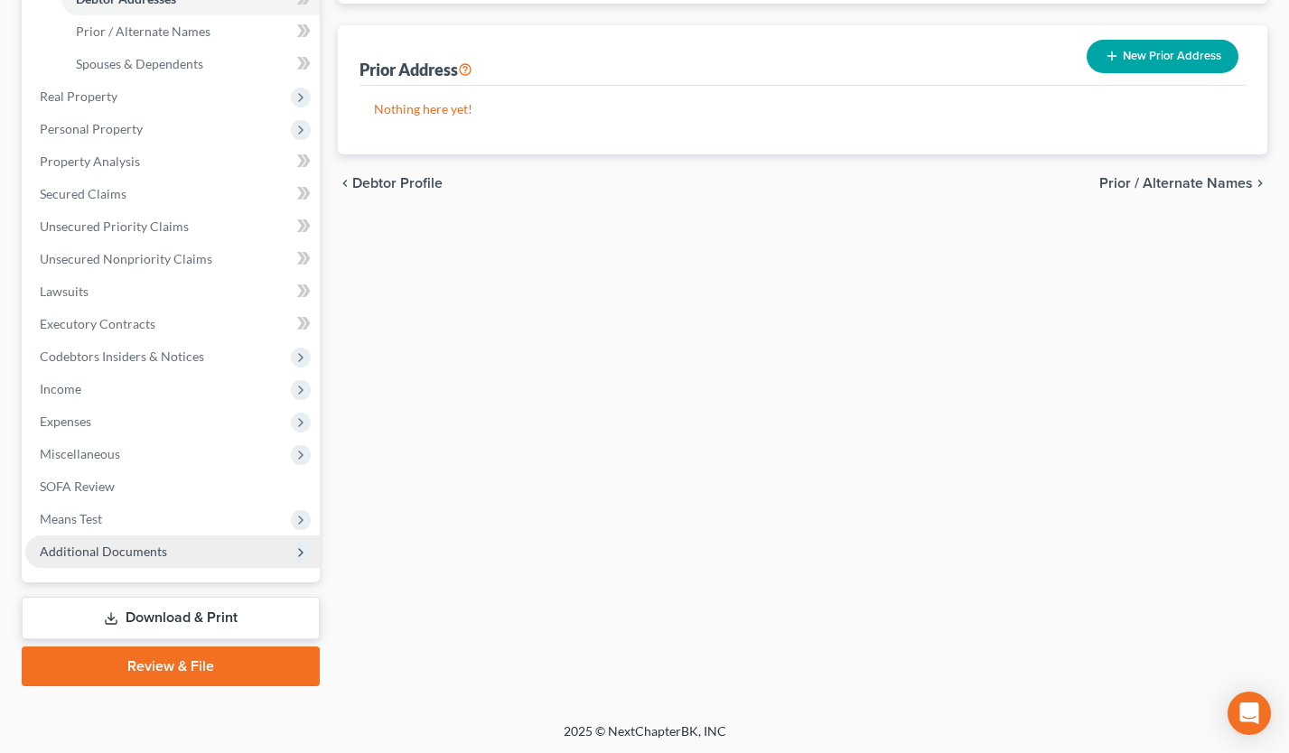
click at [150, 549] on span "Additional Documents" at bounding box center [103, 551] width 127 height 15
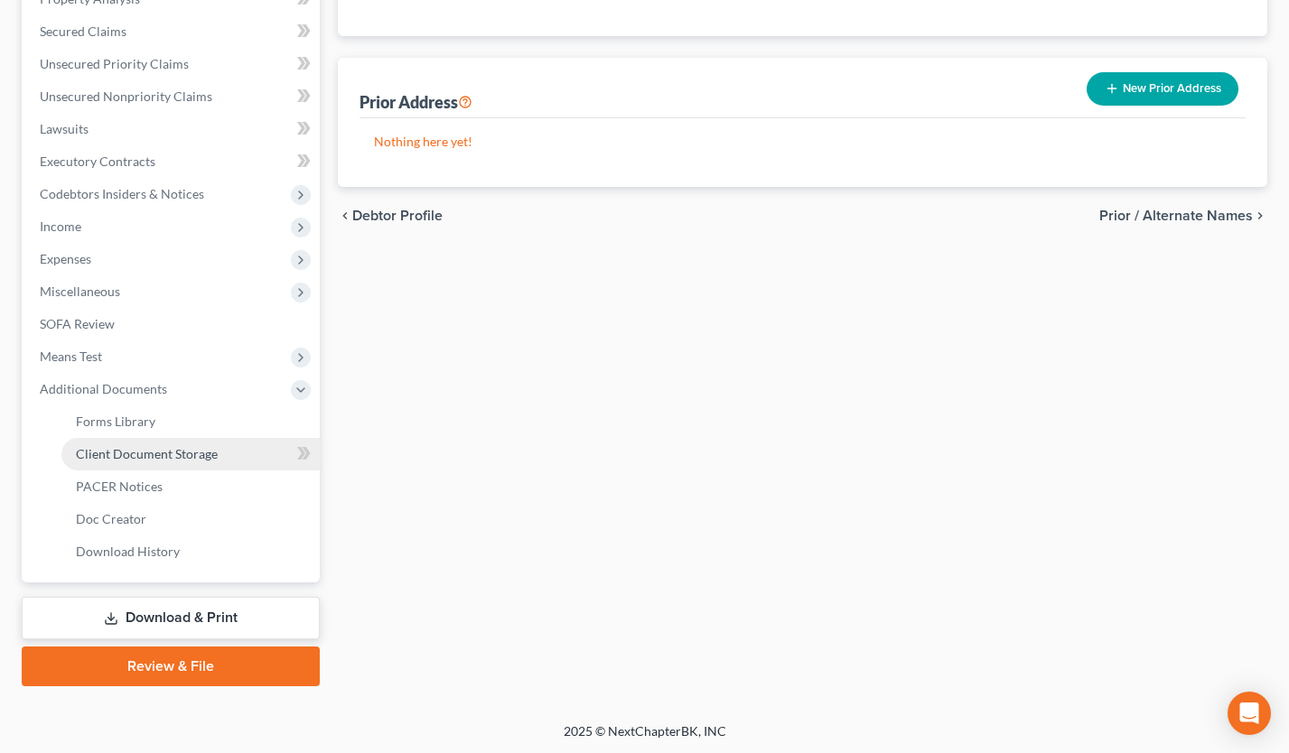
click at [173, 441] on link "Client Document Storage" at bounding box center [190, 454] width 258 height 33
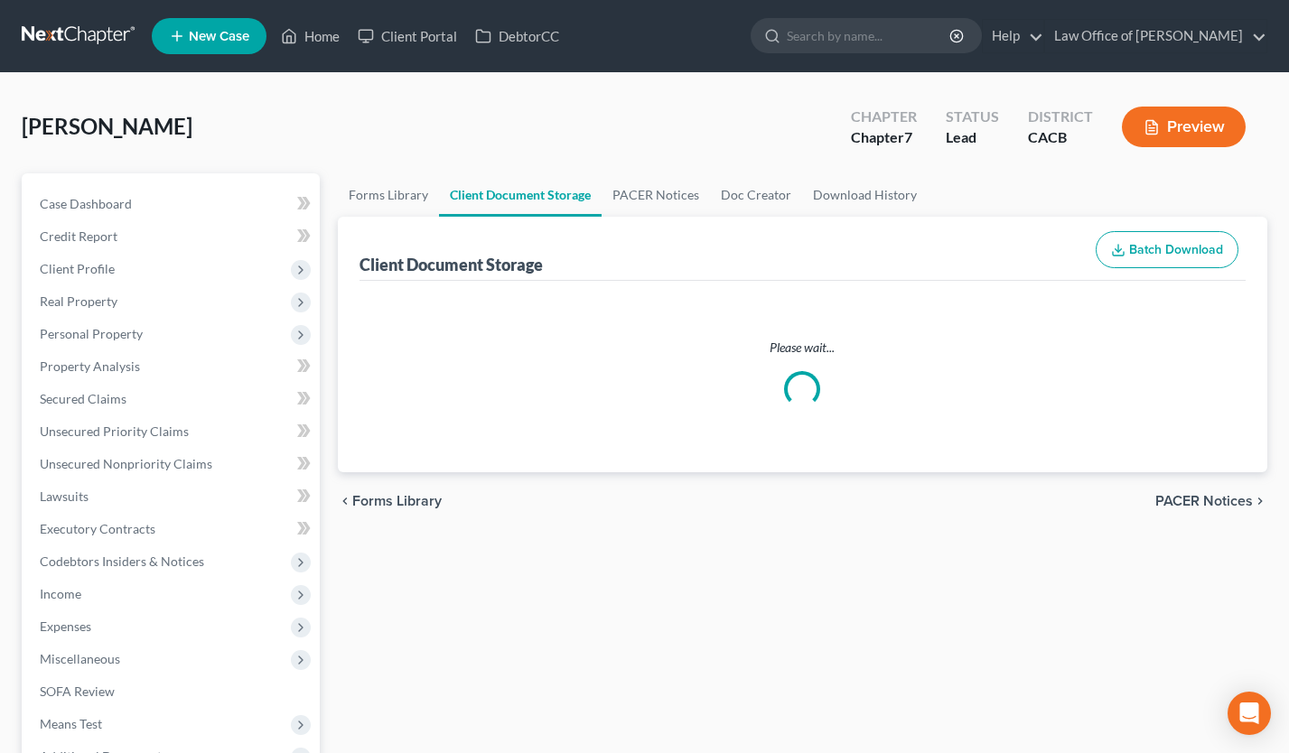
select select "10"
select select "30"
select select "65"
select select "72"
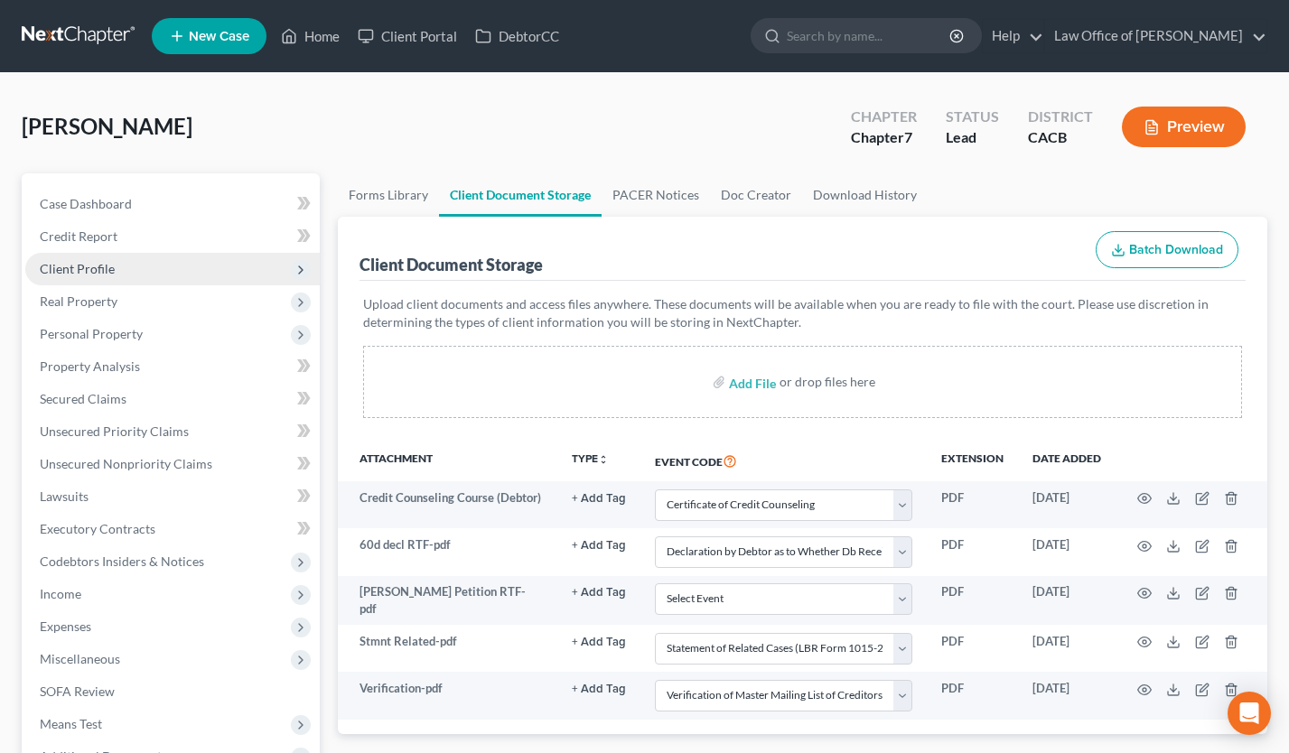
click at [113, 256] on span "Client Profile" at bounding box center [172, 269] width 295 height 33
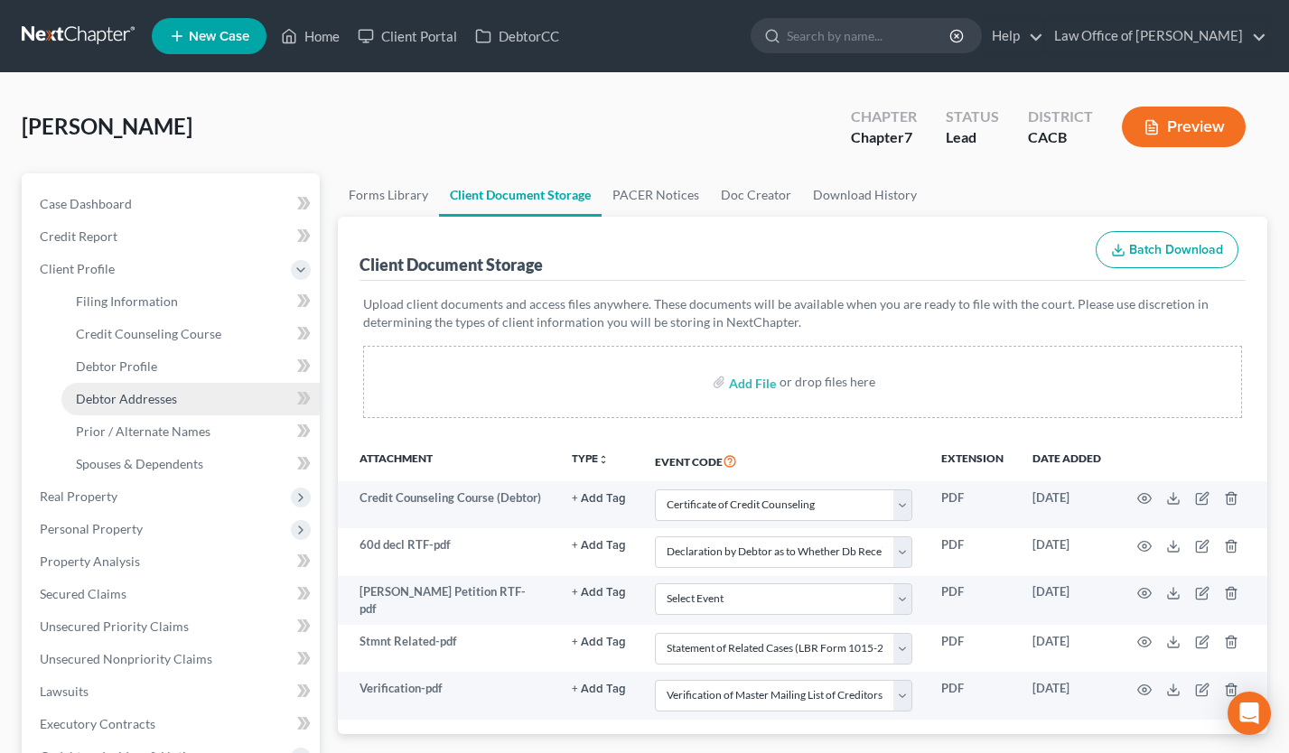
click at [145, 397] on span "Debtor Addresses" at bounding box center [126, 398] width 101 height 15
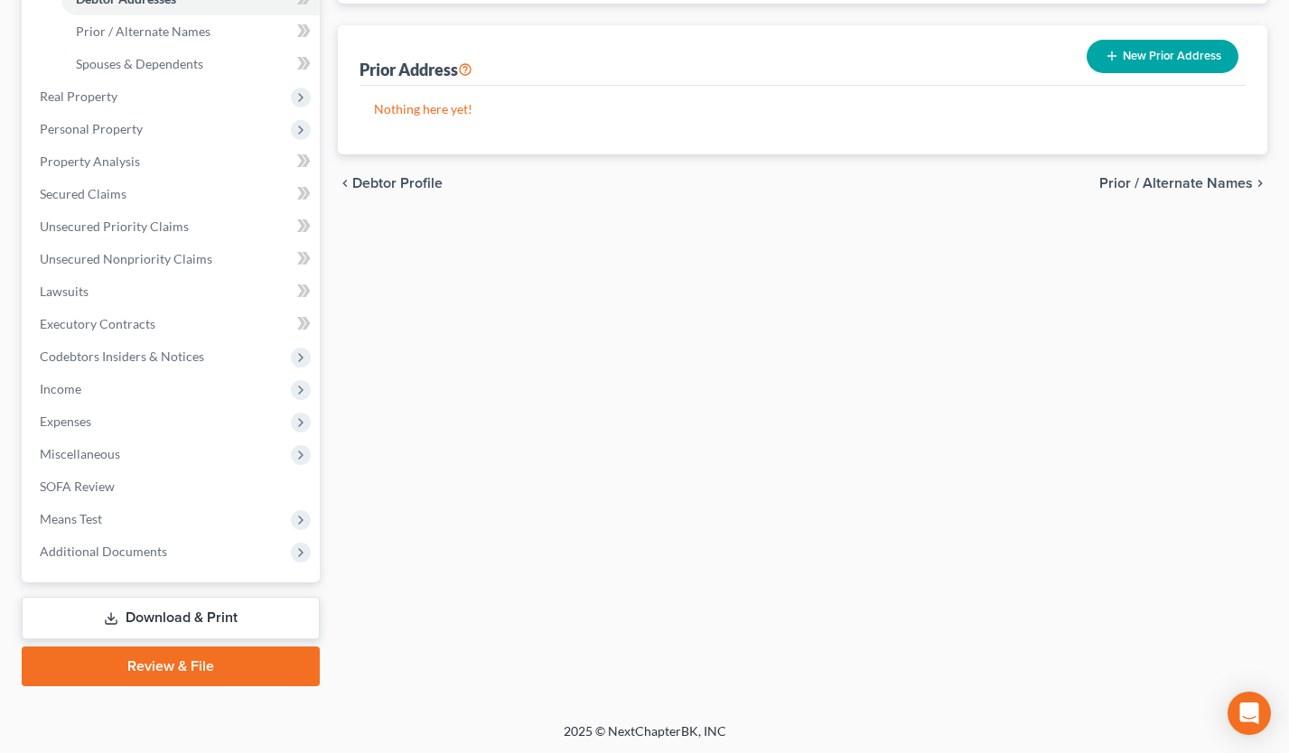
click at [220, 672] on link "Review & File" at bounding box center [171, 667] width 298 height 40
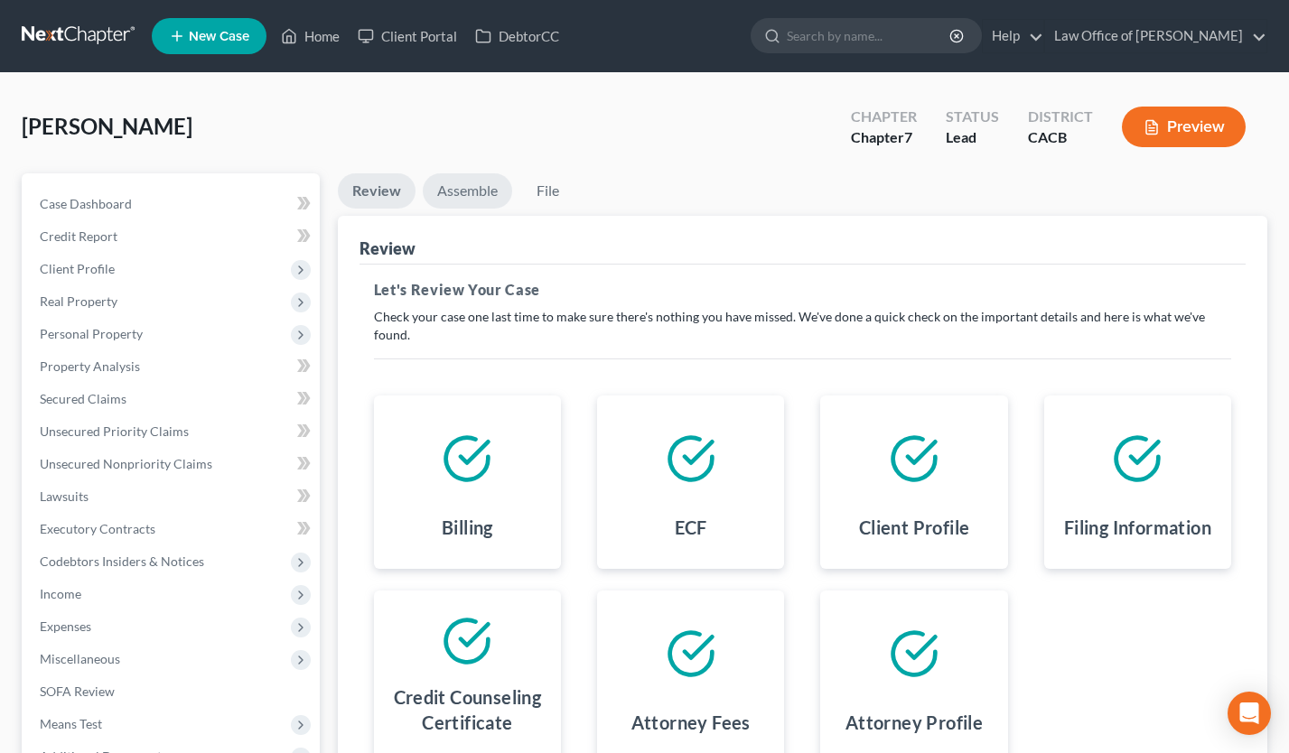
click at [470, 188] on link "Assemble" at bounding box center [467, 190] width 89 height 35
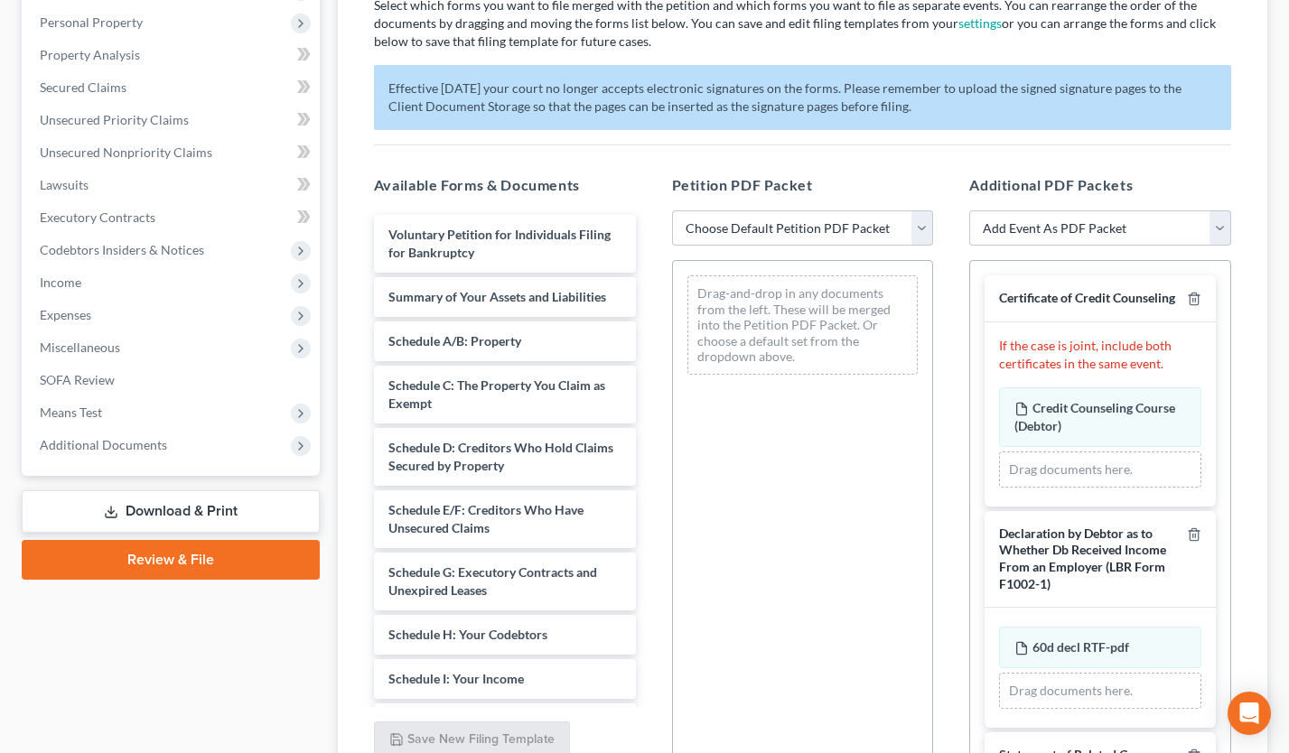
scroll to position [477, 0]
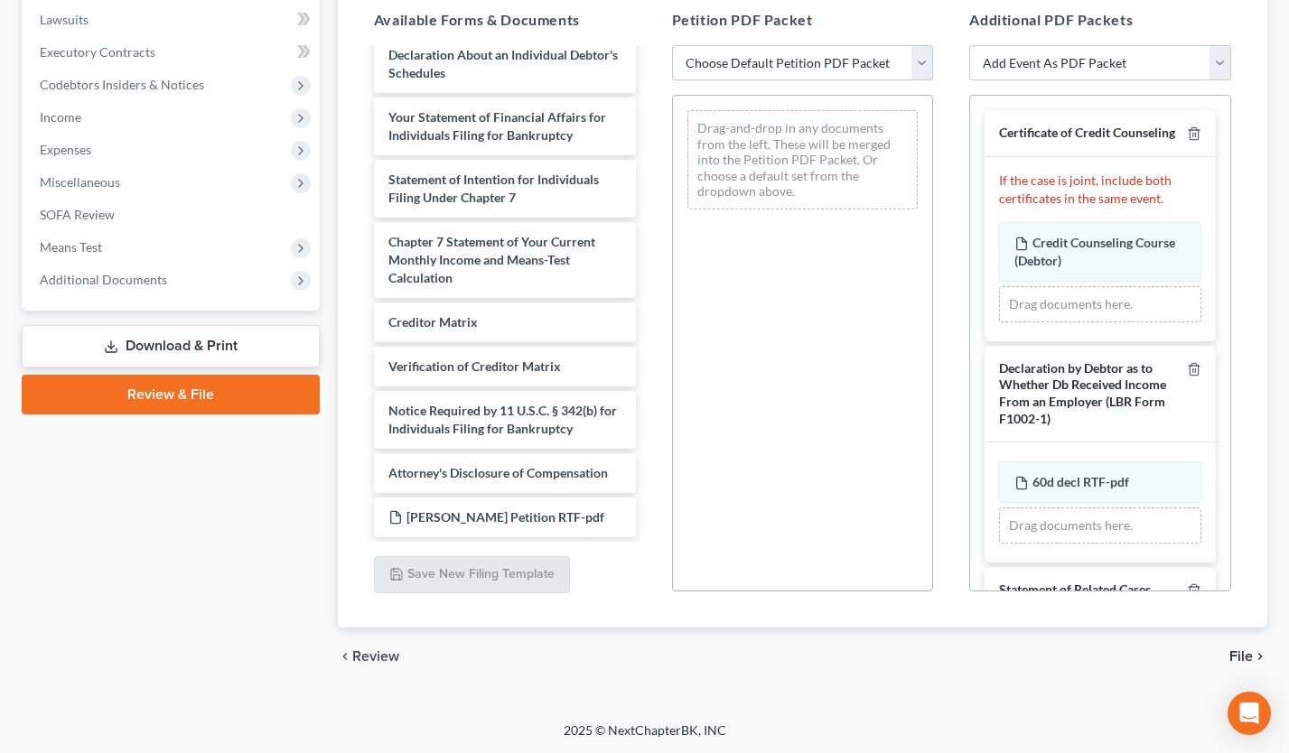
click at [650, 349] on div "Voluntary Petition for Individuals Filing for Bankruptcy Summary of Your Assets…" at bounding box center [505, 19] width 291 height 1035
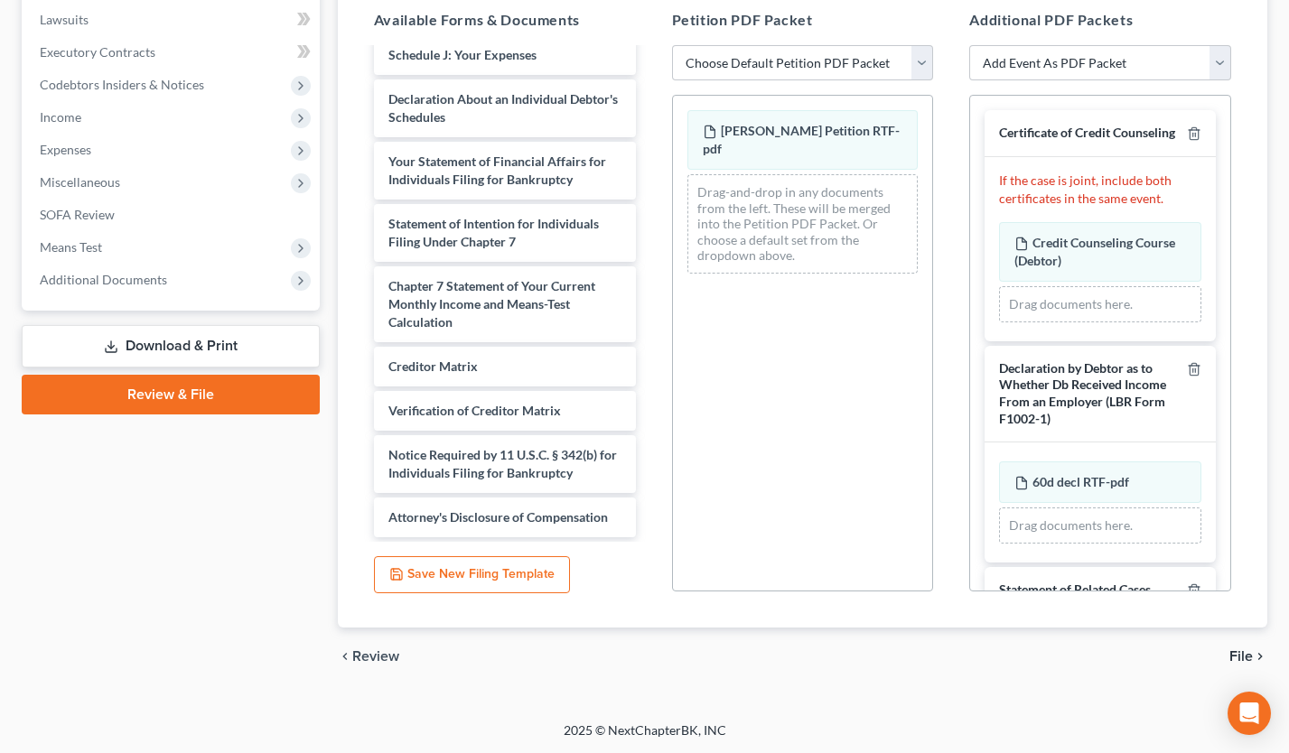
scroll to position [555, 0]
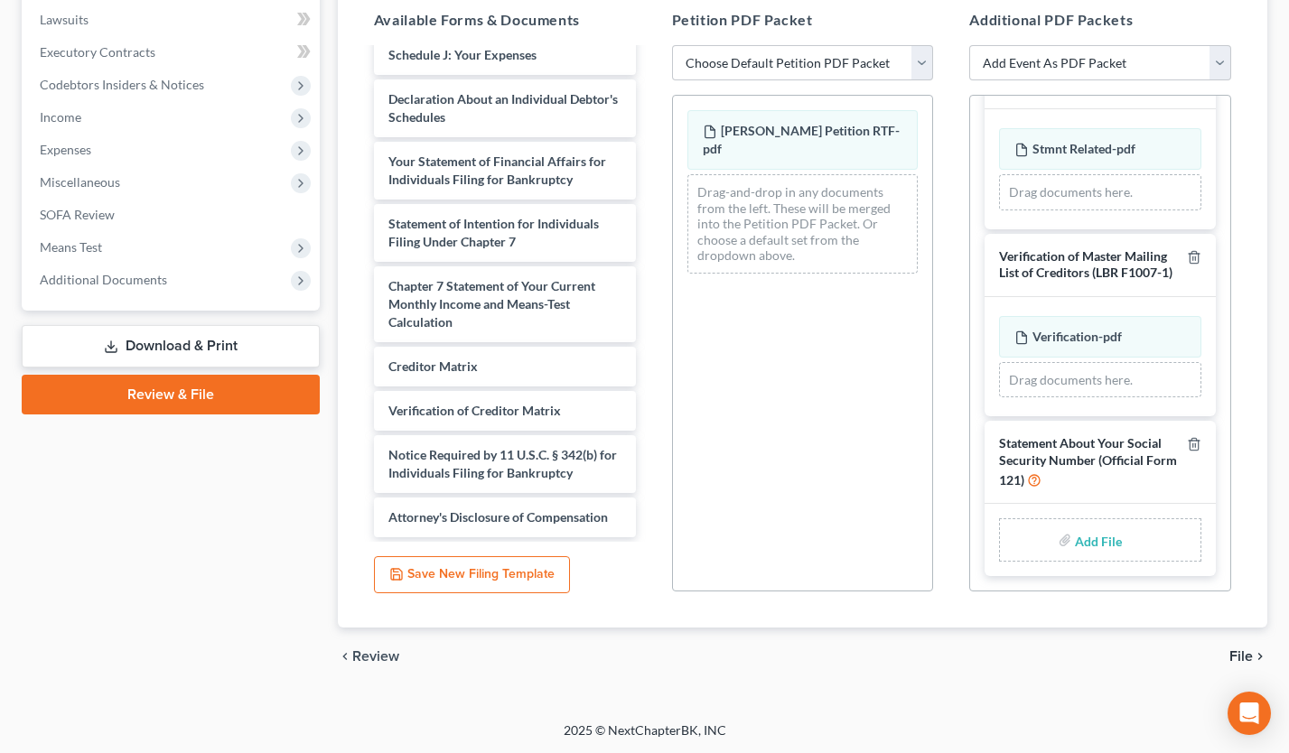
click at [1091, 541] on input "file" at bounding box center [1096, 540] width 43 height 33
type input "C:\fakepath\KevinStmtSSN.pdf"
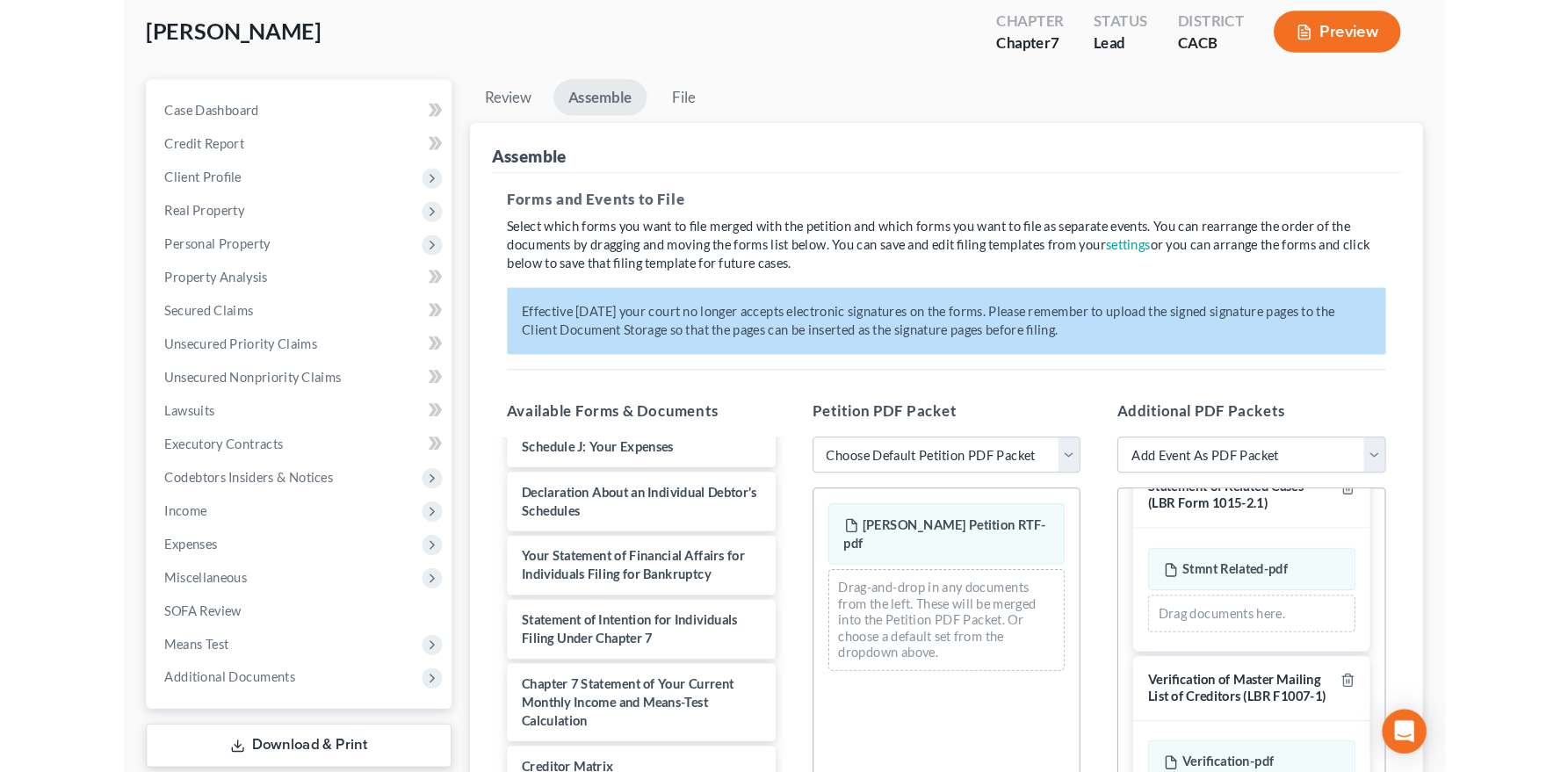
scroll to position [68, 0]
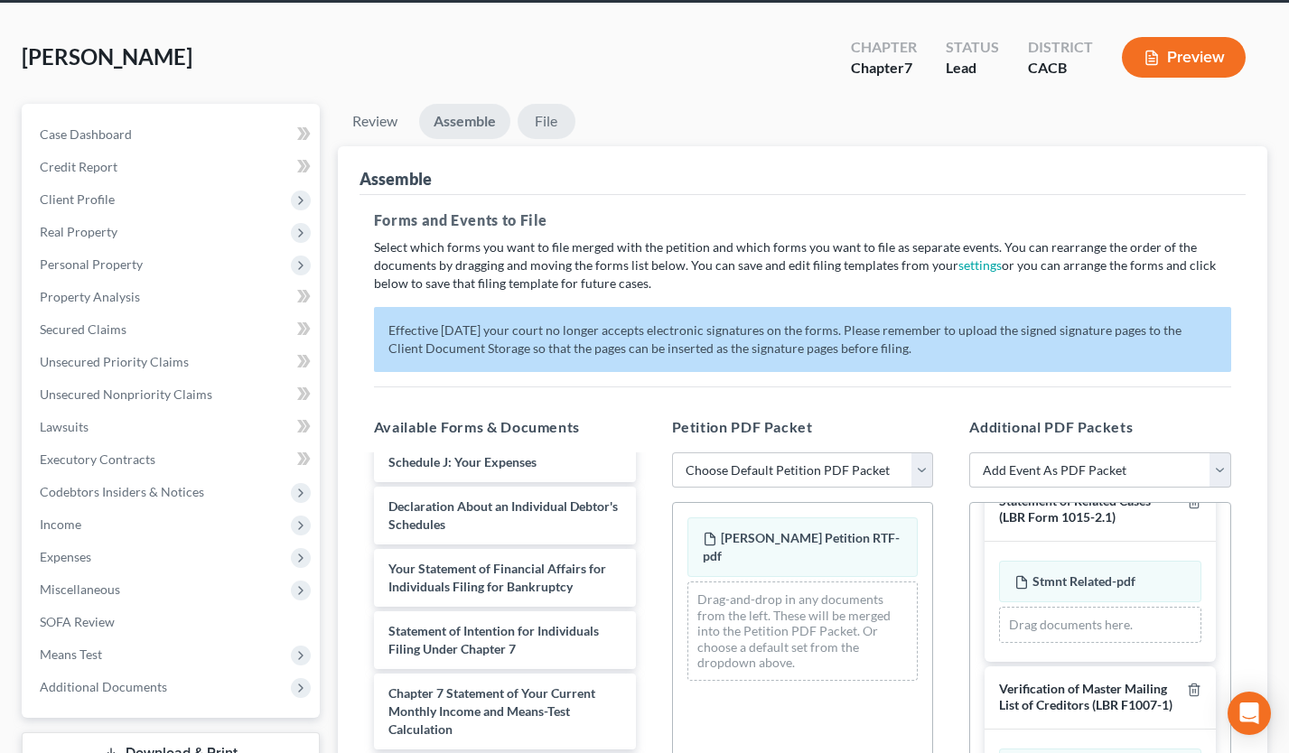
click at [551, 131] on link "File" at bounding box center [547, 121] width 58 height 35
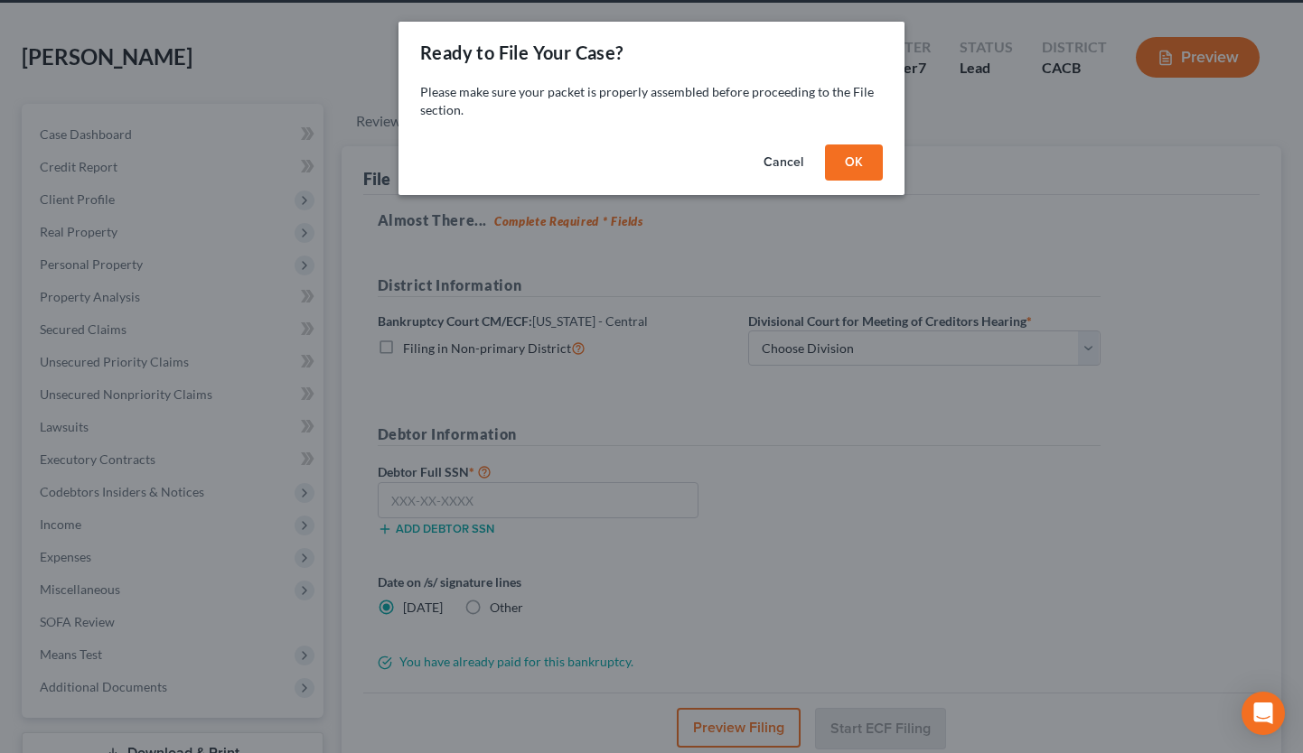
click at [858, 147] on button "OK" at bounding box center [854, 163] width 58 height 36
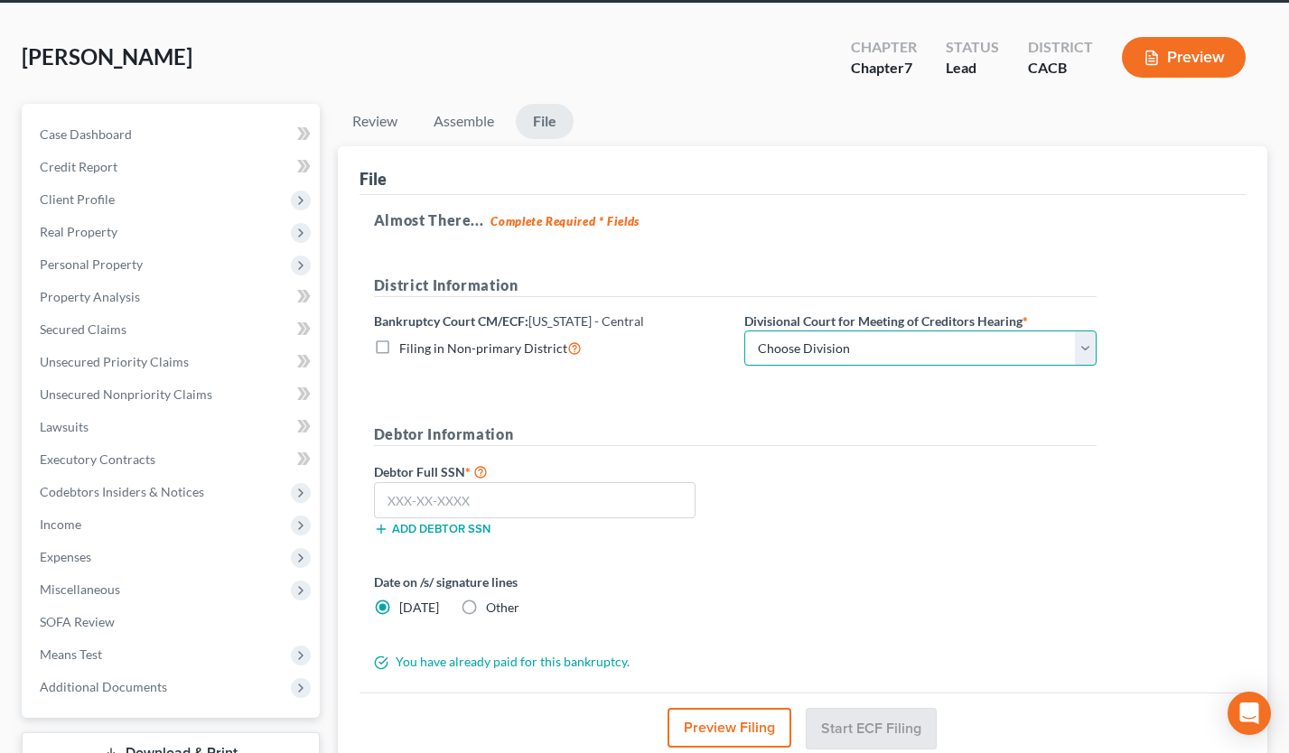
click at [864, 349] on select "Choose Division [GEOGRAPHIC_DATA][PERSON_NAME] [GEOGRAPHIC_DATA] [GEOGRAPHIC_DA…" at bounding box center [920, 349] width 352 height 36
select select "1"
click at [744, 331] on select "Choose Division [GEOGRAPHIC_DATA][PERSON_NAME] [GEOGRAPHIC_DATA] [GEOGRAPHIC_DA…" at bounding box center [920, 349] width 352 height 36
click at [408, 503] on input "text" at bounding box center [535, 500] width 322 height 36
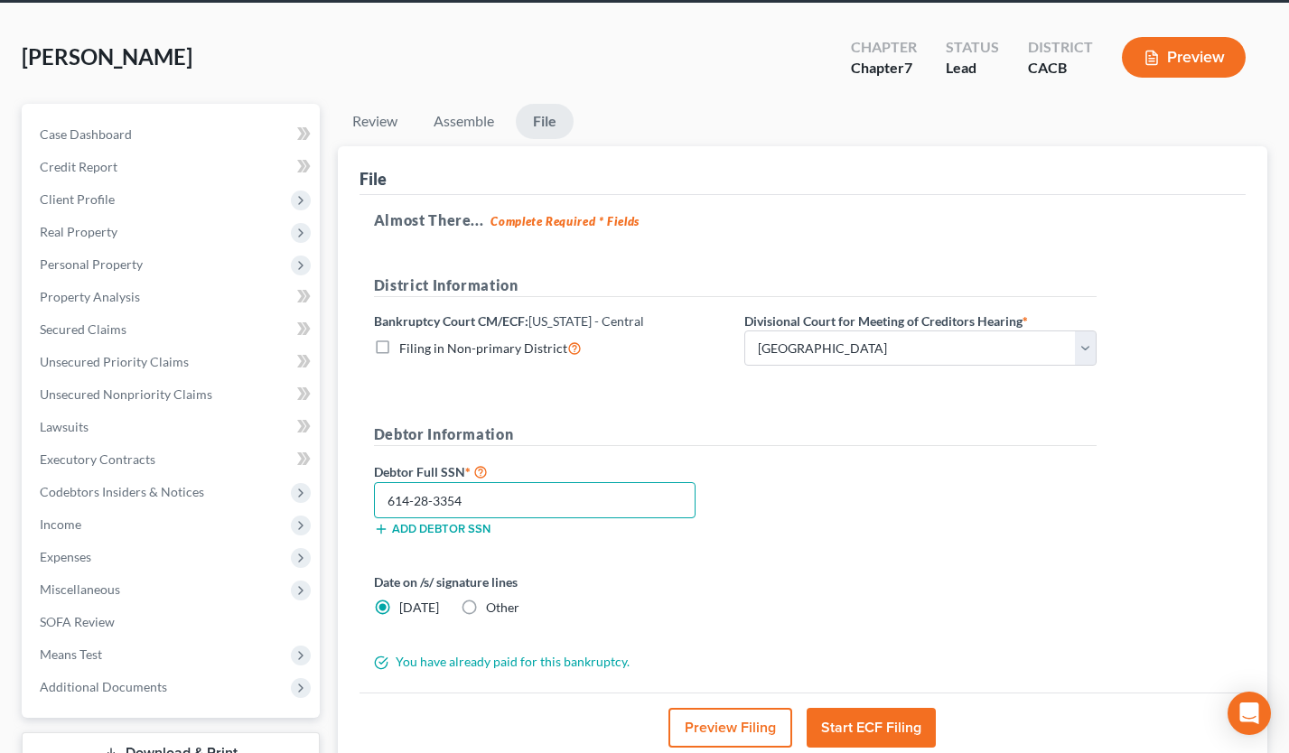
type input "614-28-3354"
click at [725, 723] on button "Preview Filing" at bounding box center [731, 728] width 124 height 40
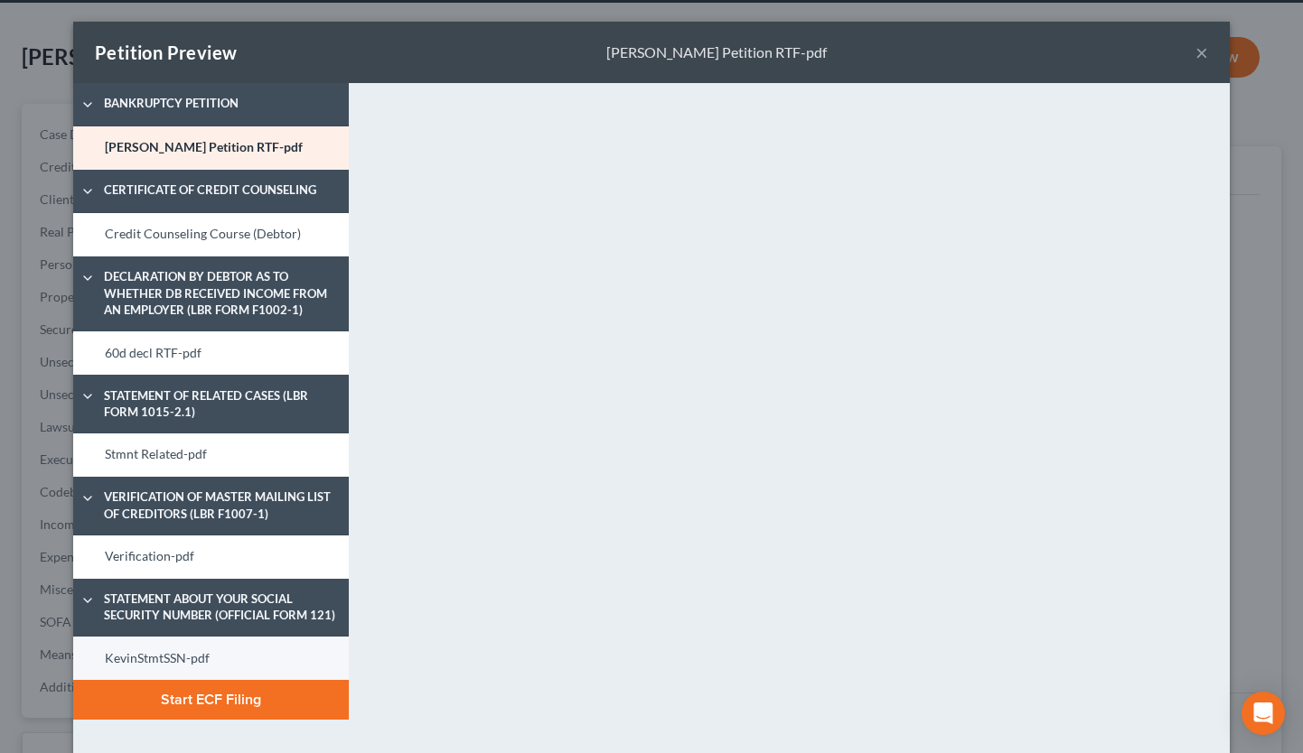
click at [176, 650] on link "KevinStmtSSN-pdf" at bounding box center [211, 658] width 276 height 43
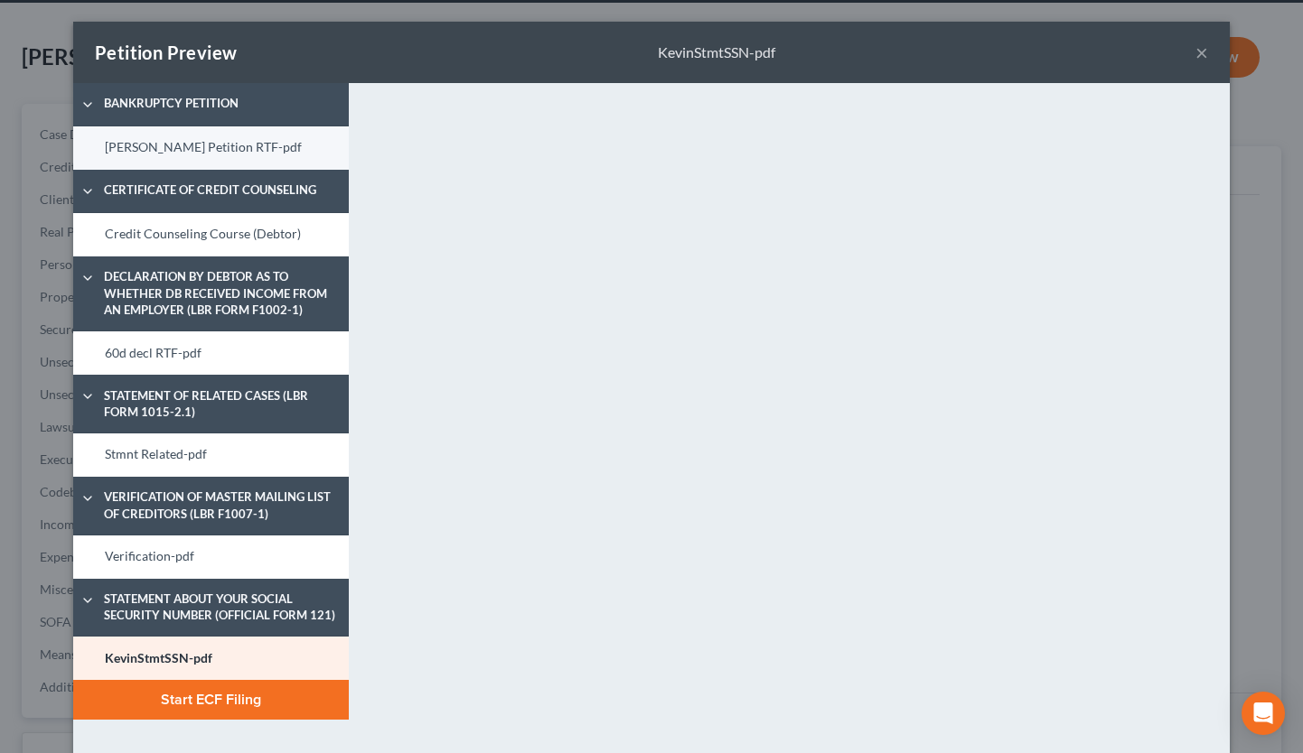
click at [174, 147] on link "Kevin Lahr Petition RTF-pdf" at bounding box center [211, 147] width 276 height 43
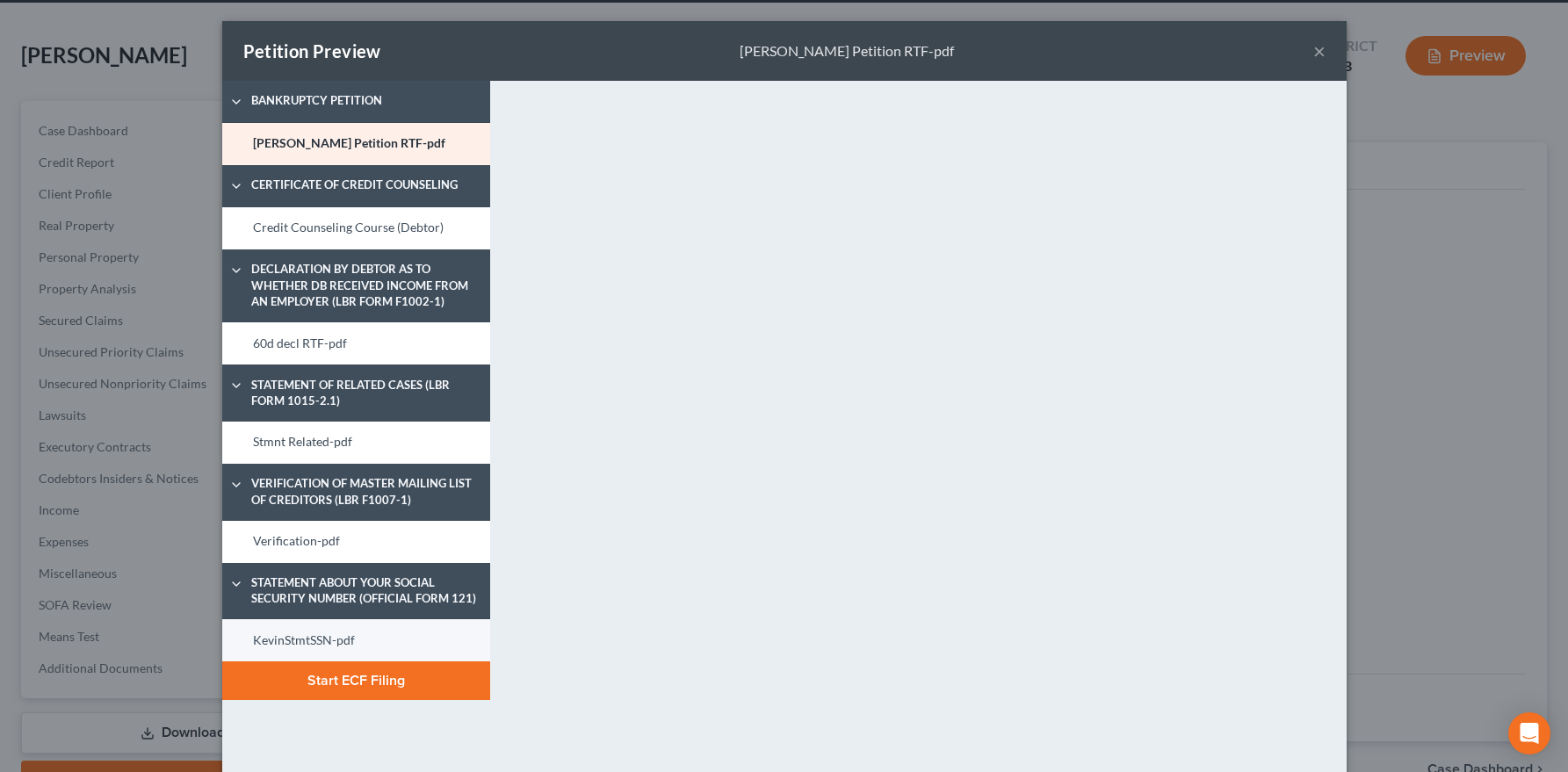
click at [296, 644] on link "KevinStmtSSN-pdf" at bounding box center [357, 640] width 268 height 42
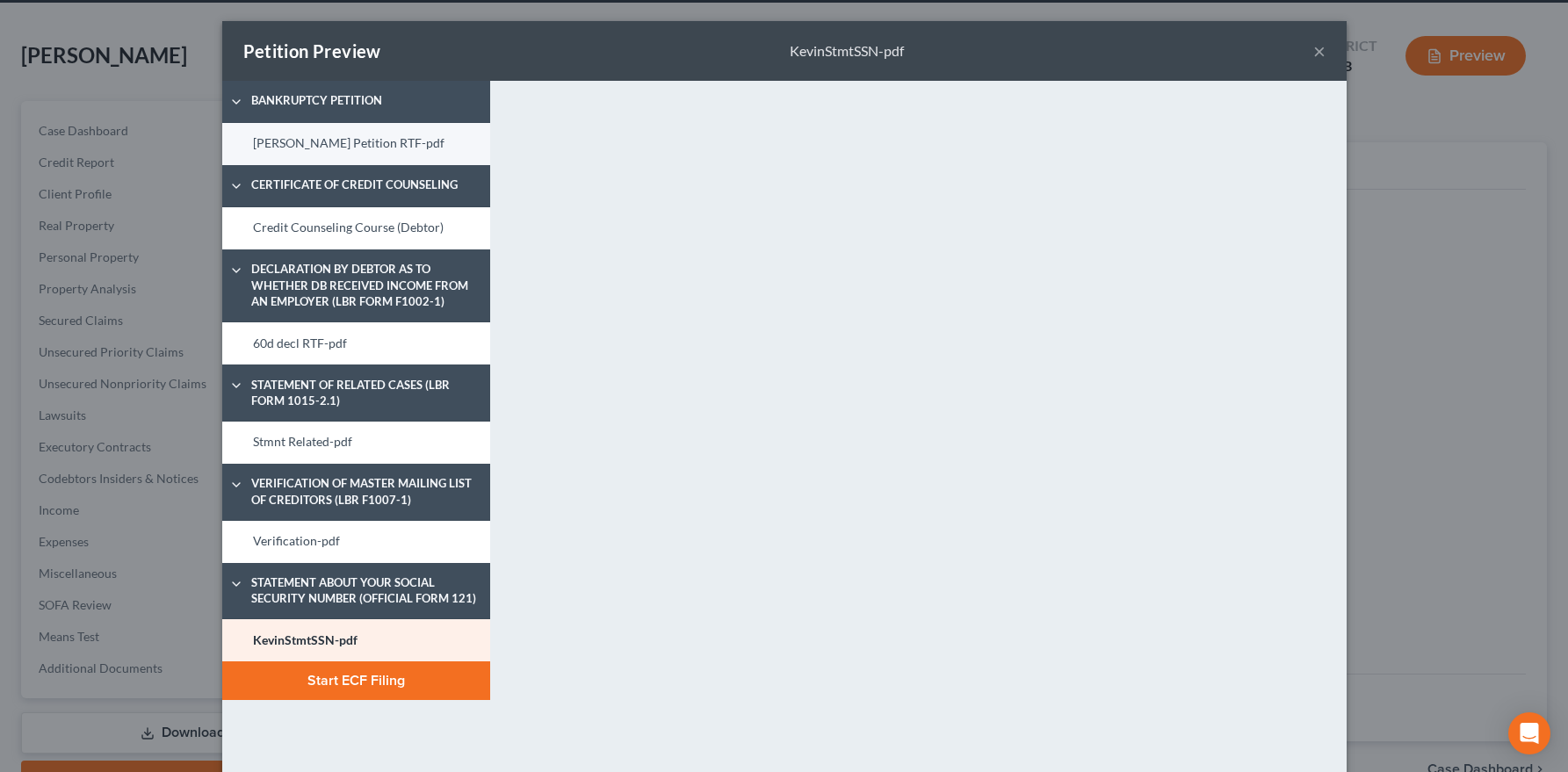
click at [329, 141] on link "Kevin Lahr Petition RTF-pdf" at bounding box center [357, 143] width 268 height 42
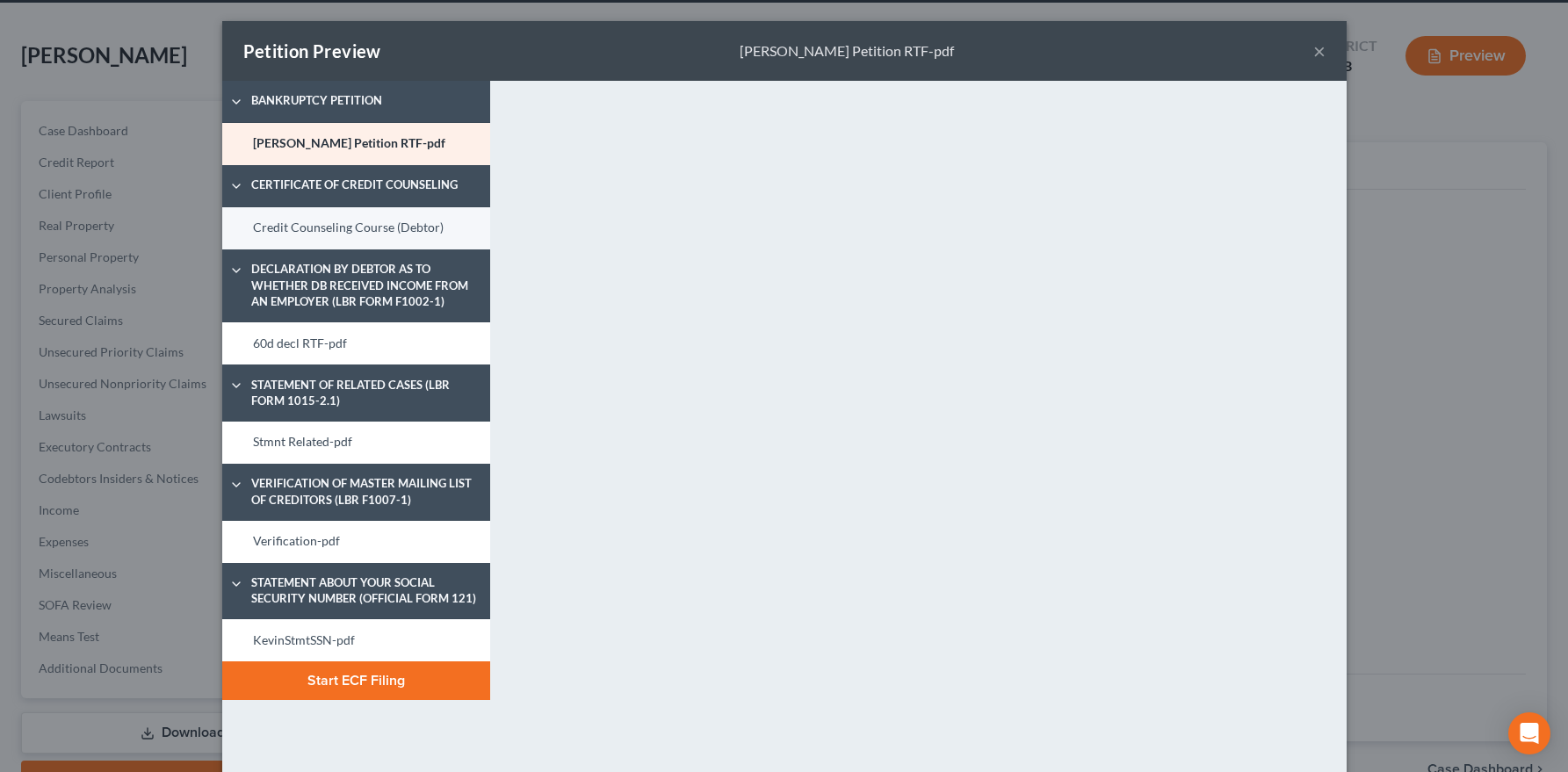
click at [292, 241] on link "Credit Counseling Course (Debtor)" at bounding box center [357, 228] width 268 height 42
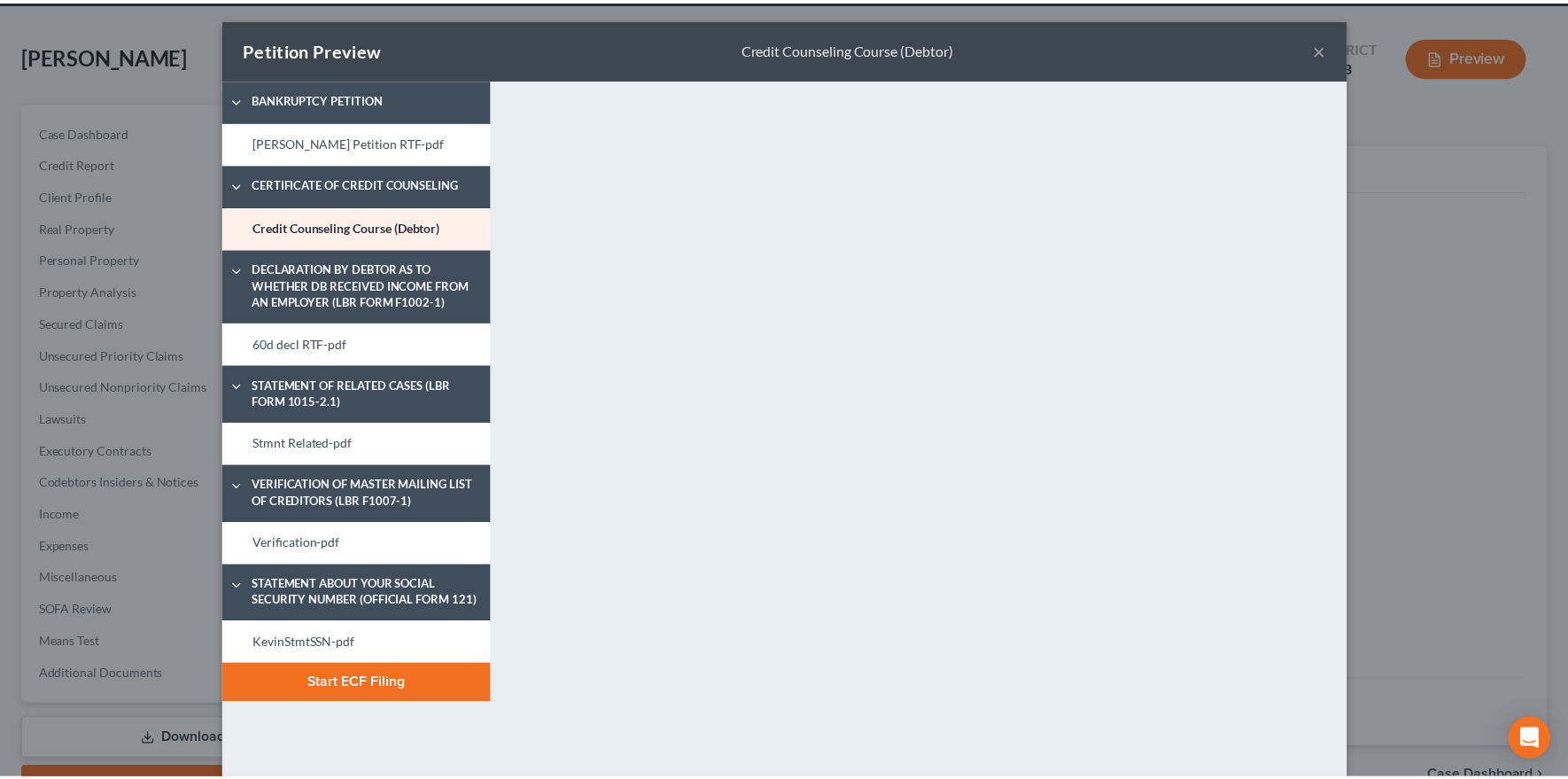
scroll to position [4, 0]
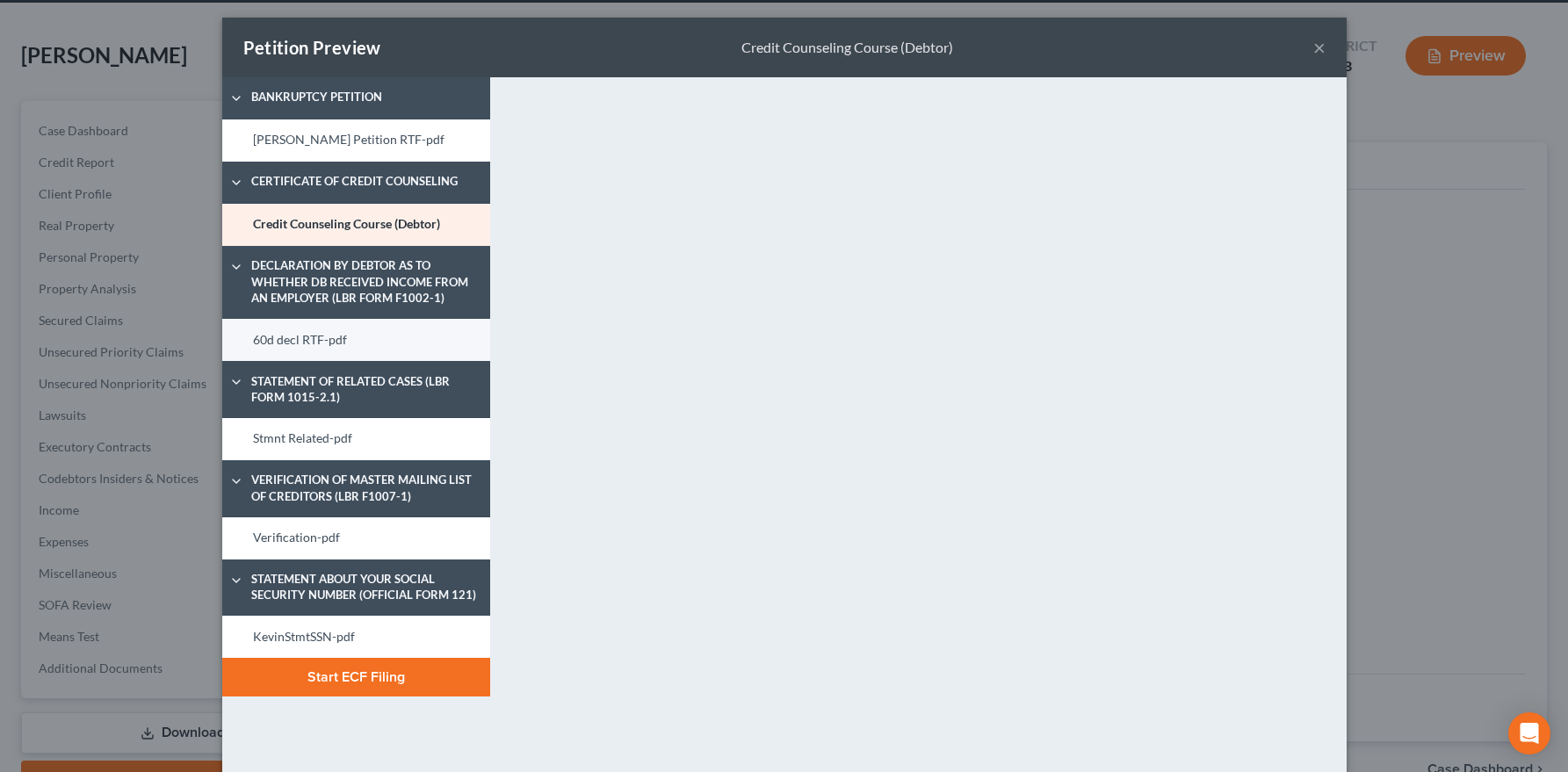
click at [296, 346] on link "60d decl RTF-pdf" at bounding box center [357, 339] width 268 height 42
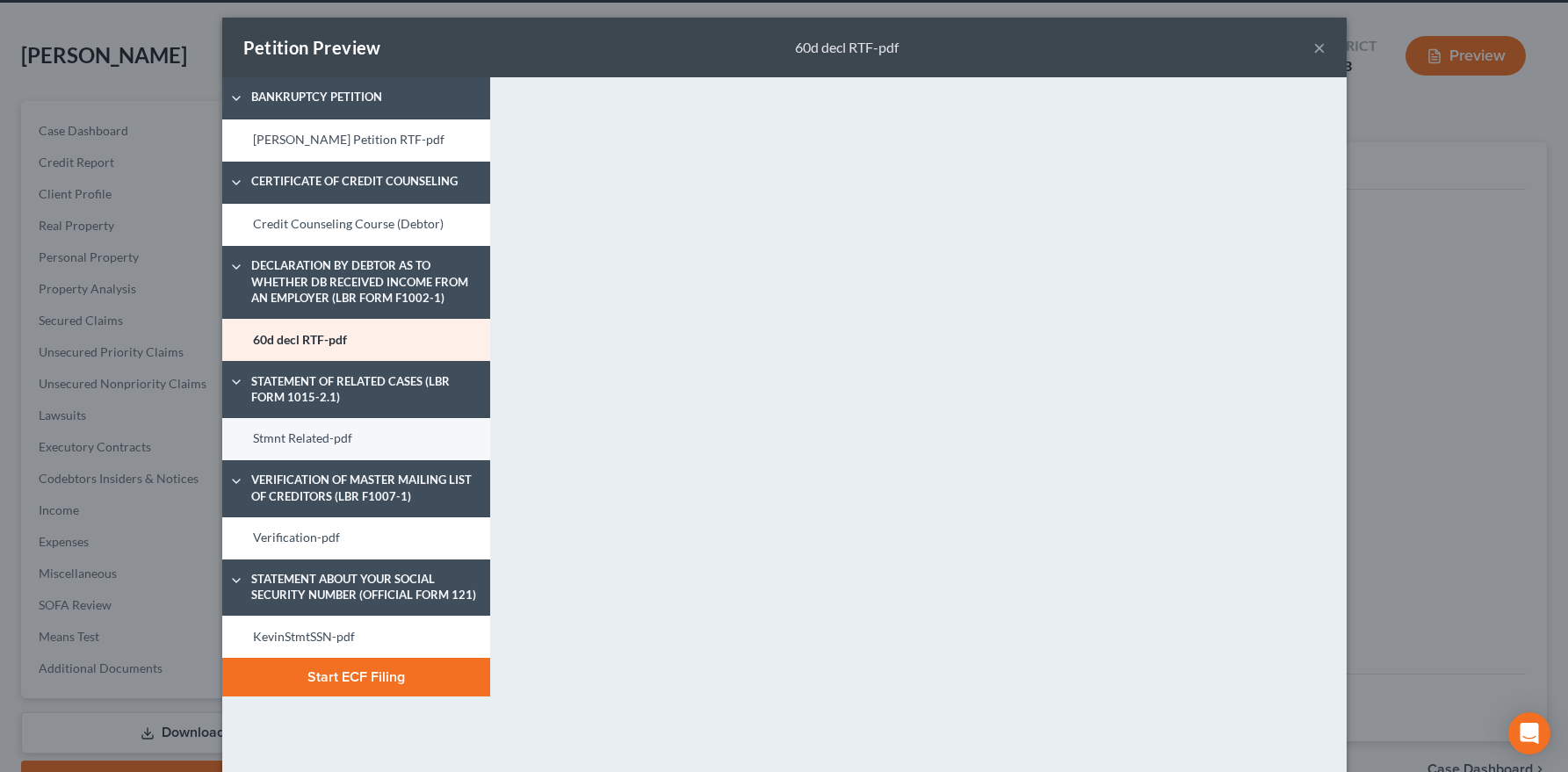
click at [312, 431] on link "Stmnt Related-pdf" at bounding box center [357, 439] width 268 height 42
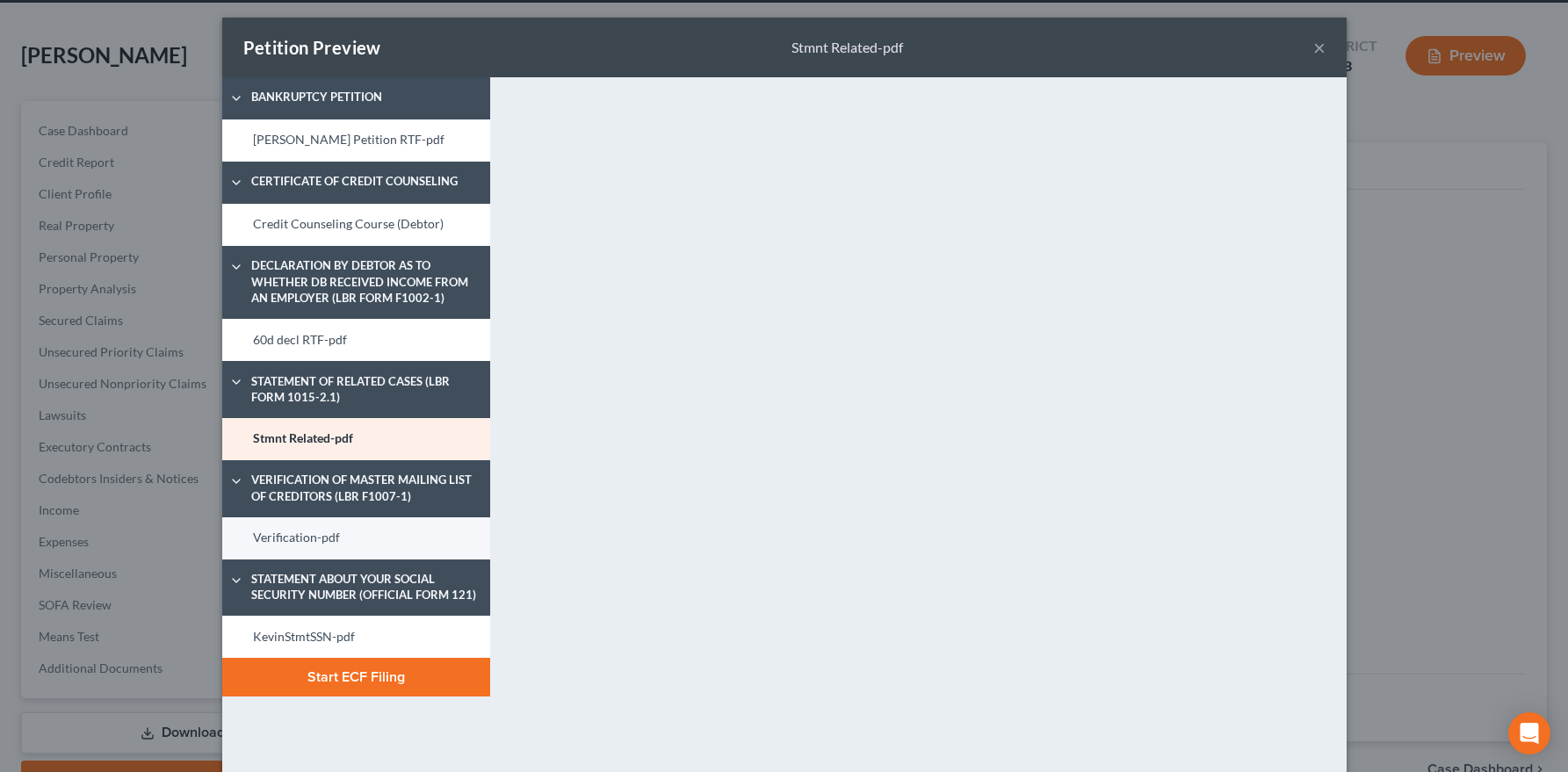
click at [287, 530] on link "Verification-pdf" at bounding box center [357, 538] width 268 height 42
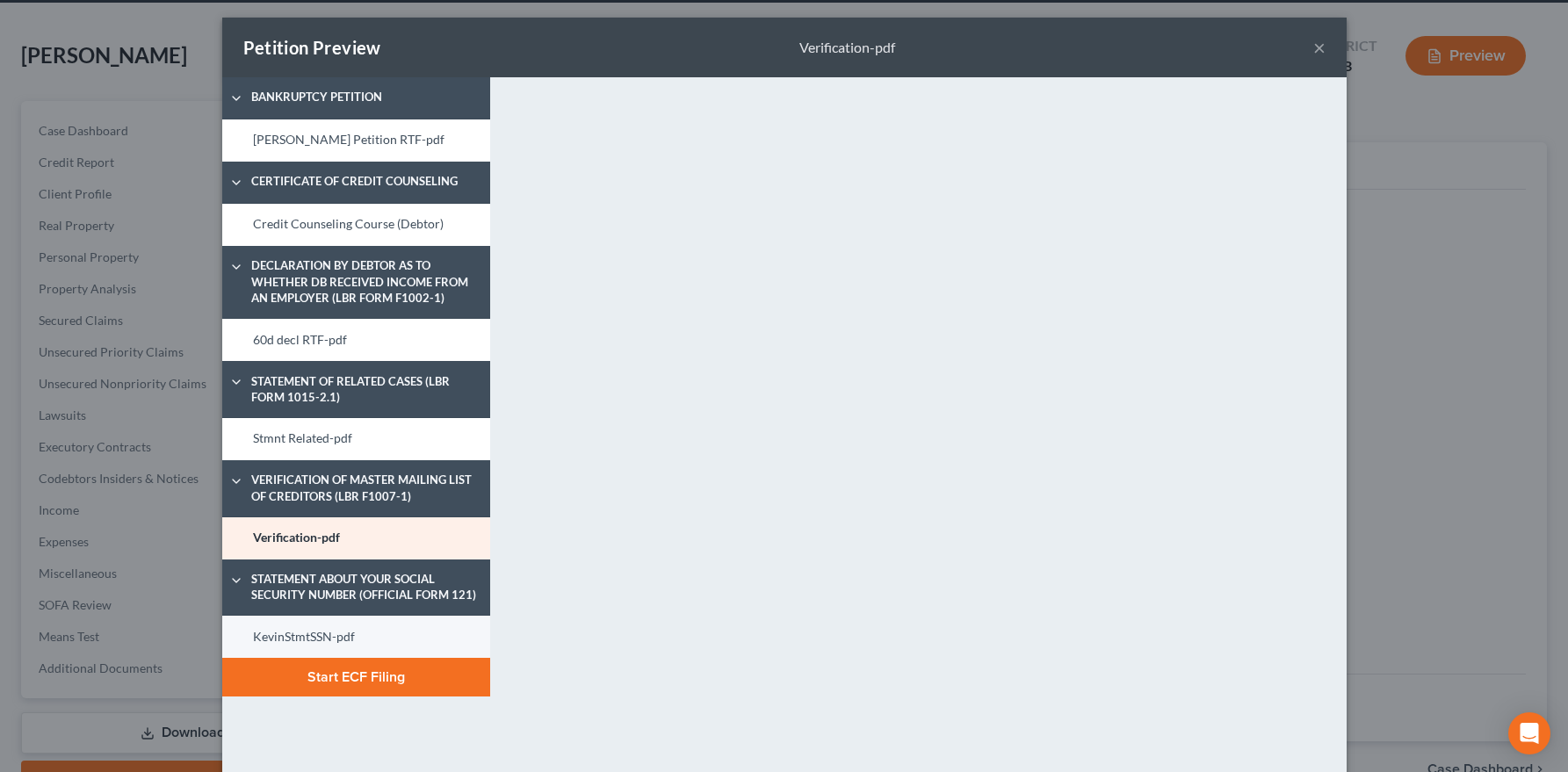
click at [263, 637] on link "KevinStmtSSN-pdf" at bounding box center [357, 636] width 268 height 42
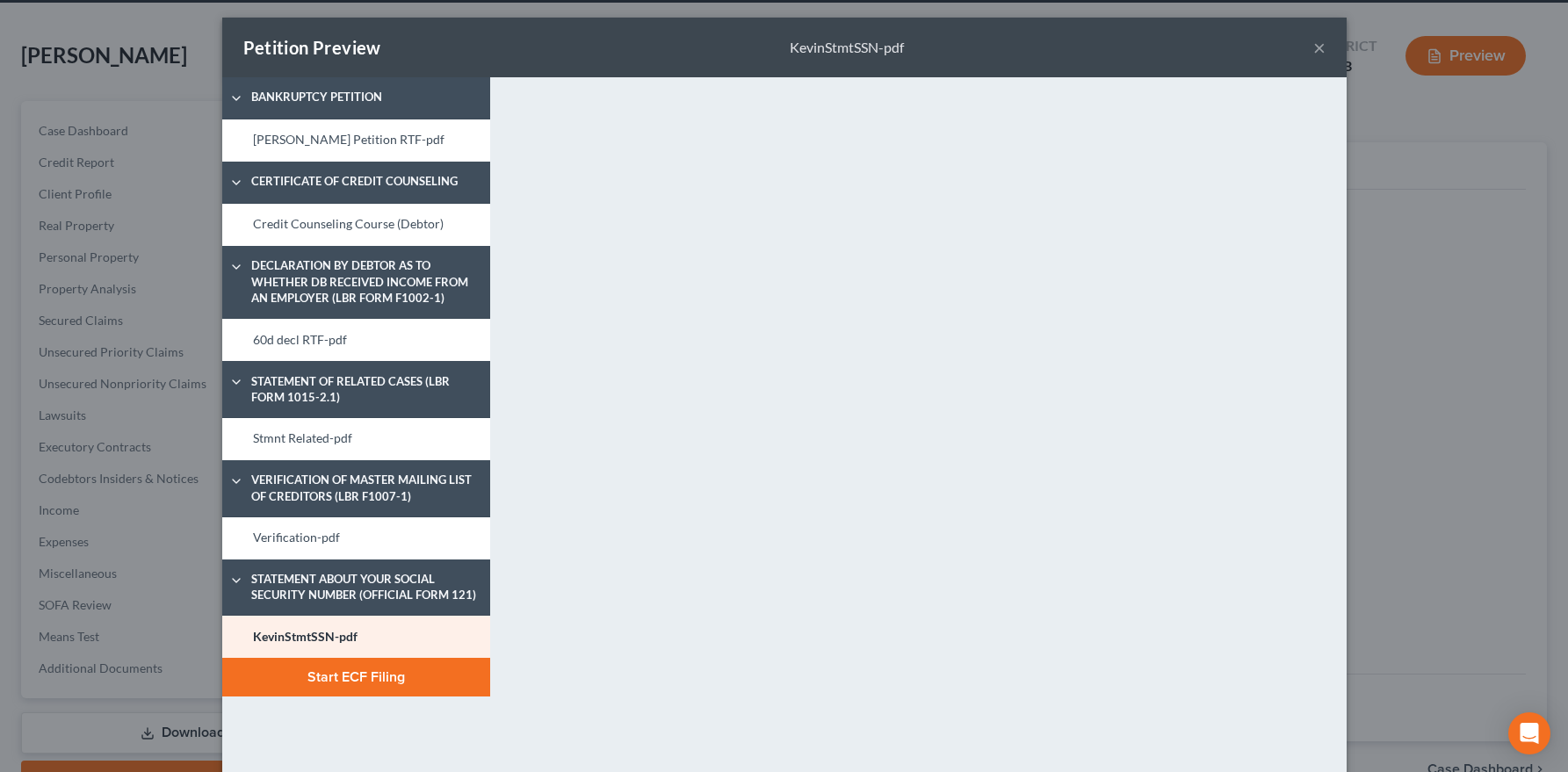
click at [443, 673] on button "Start ECF Filing" at bounding box center [357, 678] width 268 height 39
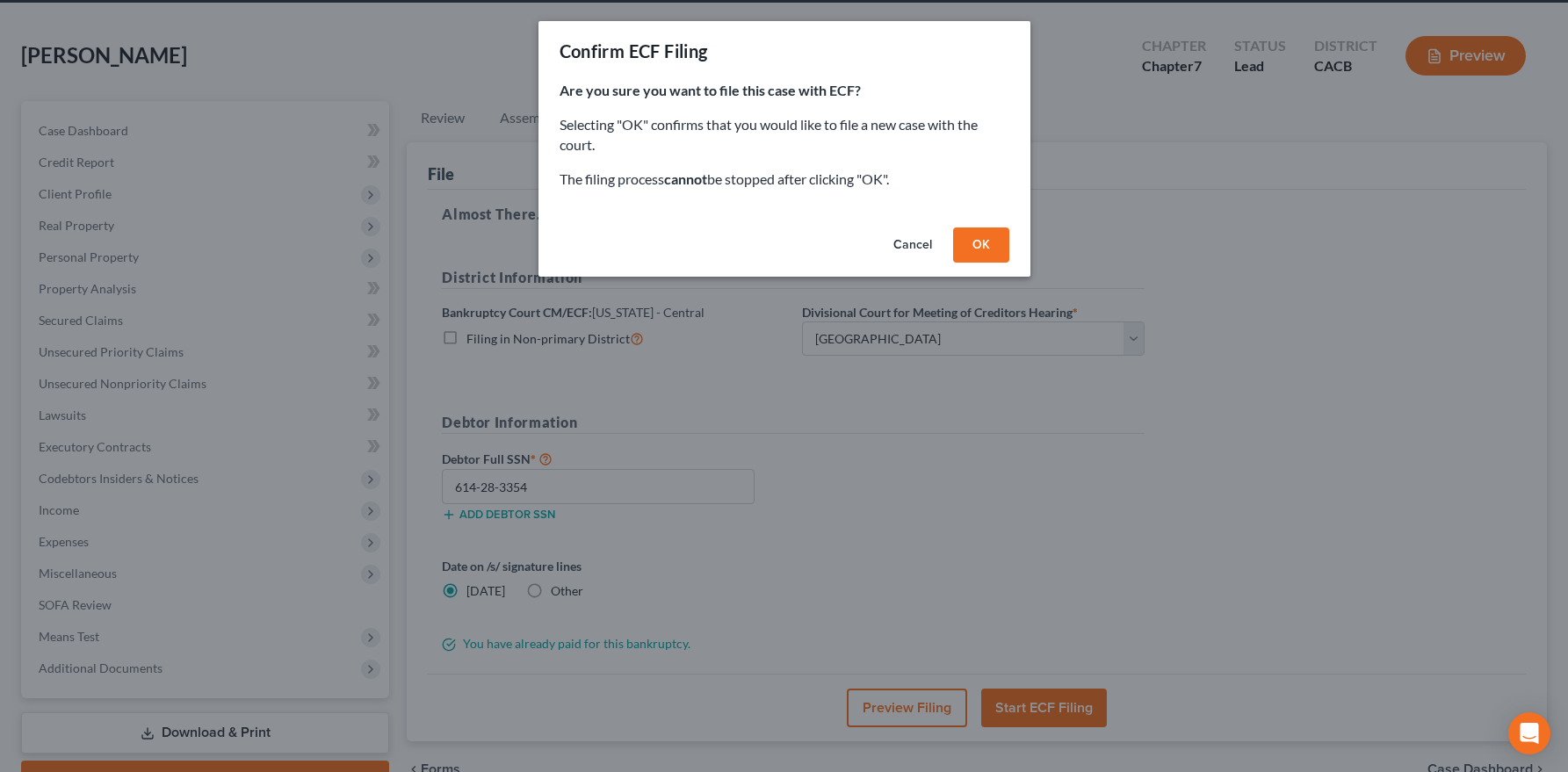
click at [991, 248] on button "OK" at bounding box center [981, 245] width 56 height 35
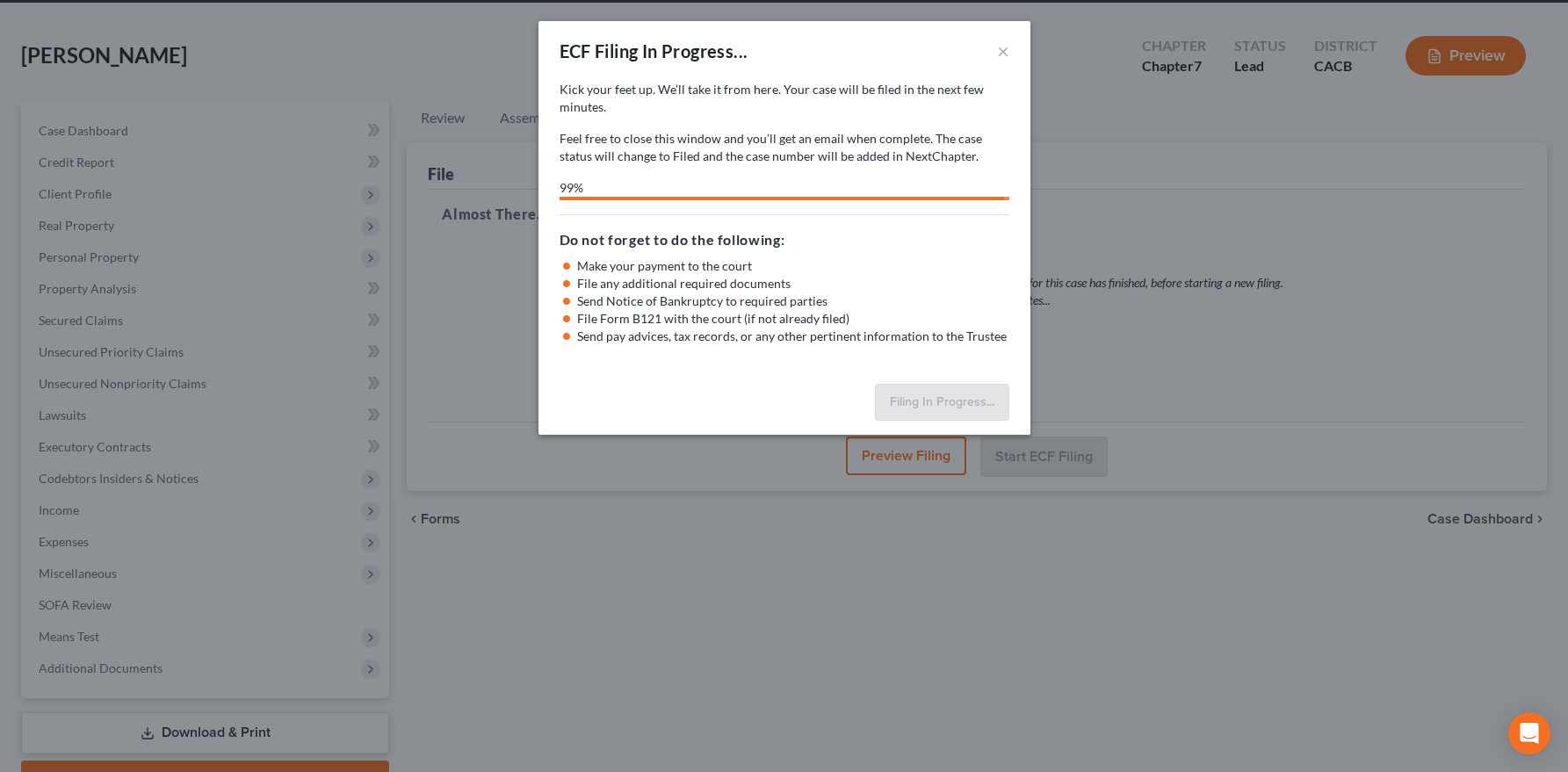
select select "1"
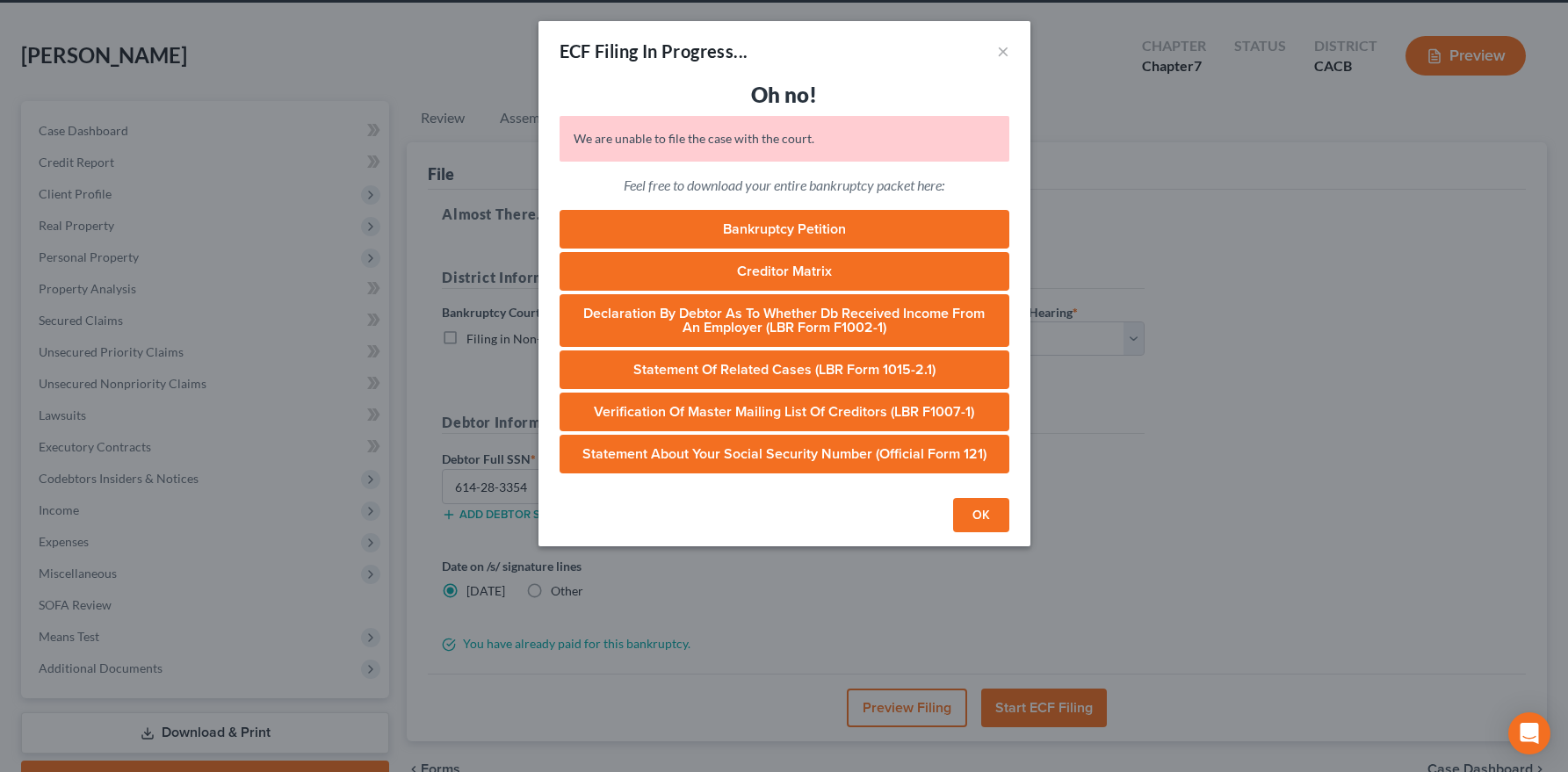
click at [994, 516] on button "OK" at bounding box center [981, 515] width 56 height 35
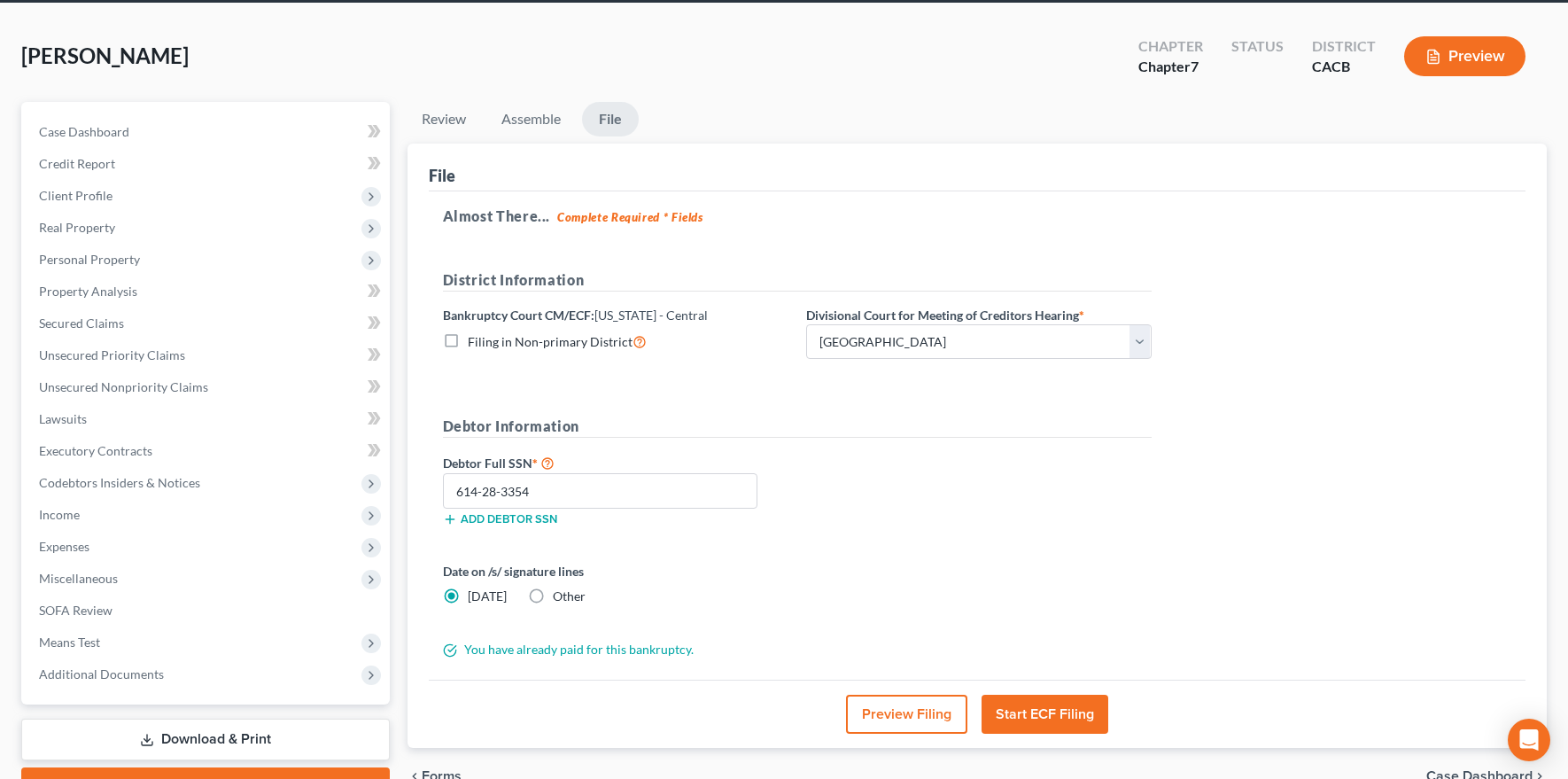
click at [903, 702] on button "Preview Filing" at bounding box center [907, 714] width 122 height 39
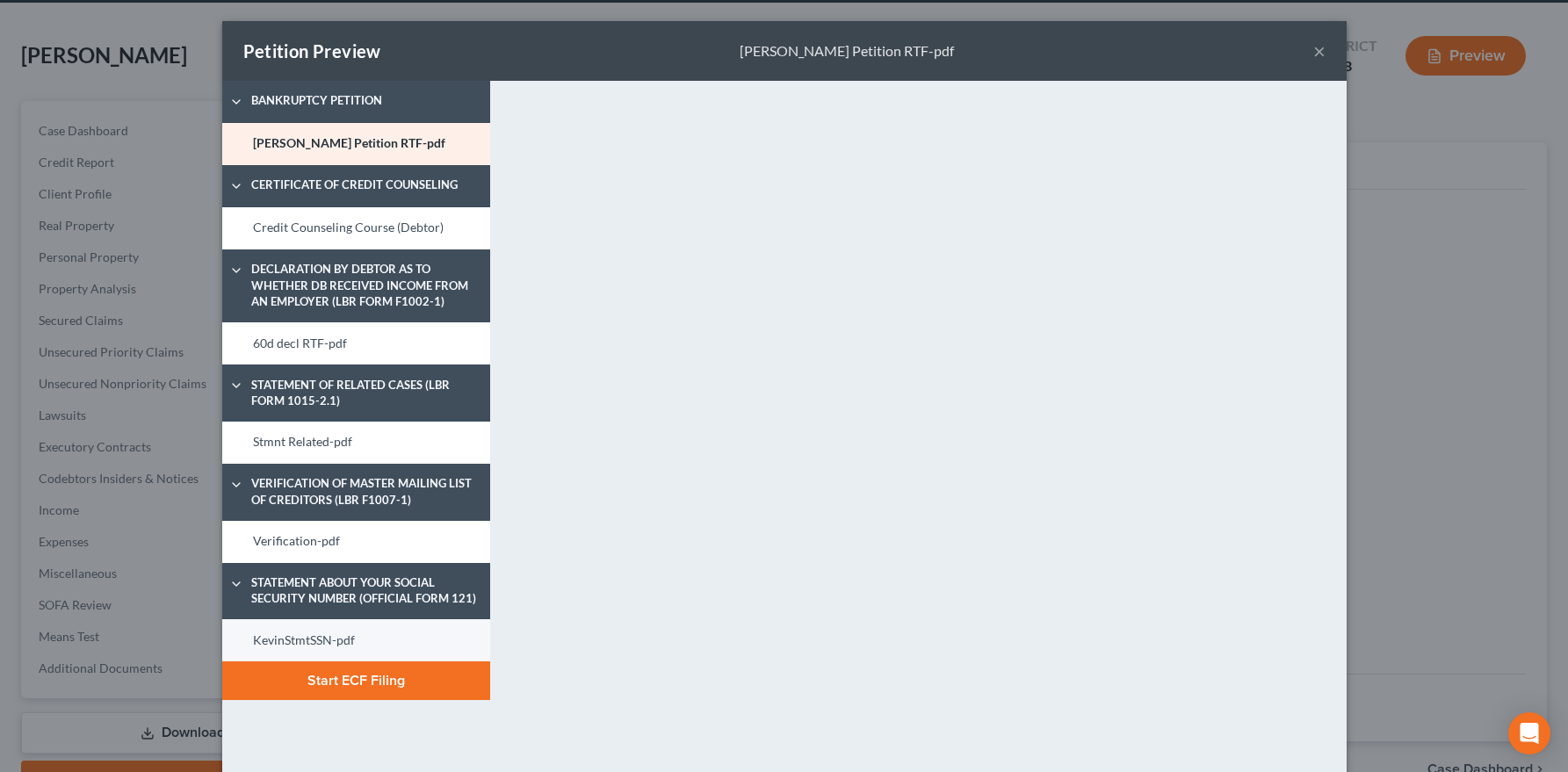
click at [325, 639] on link "KevinStmtSSN-pdf" at bounding box center [357, 640] width 268 height 42
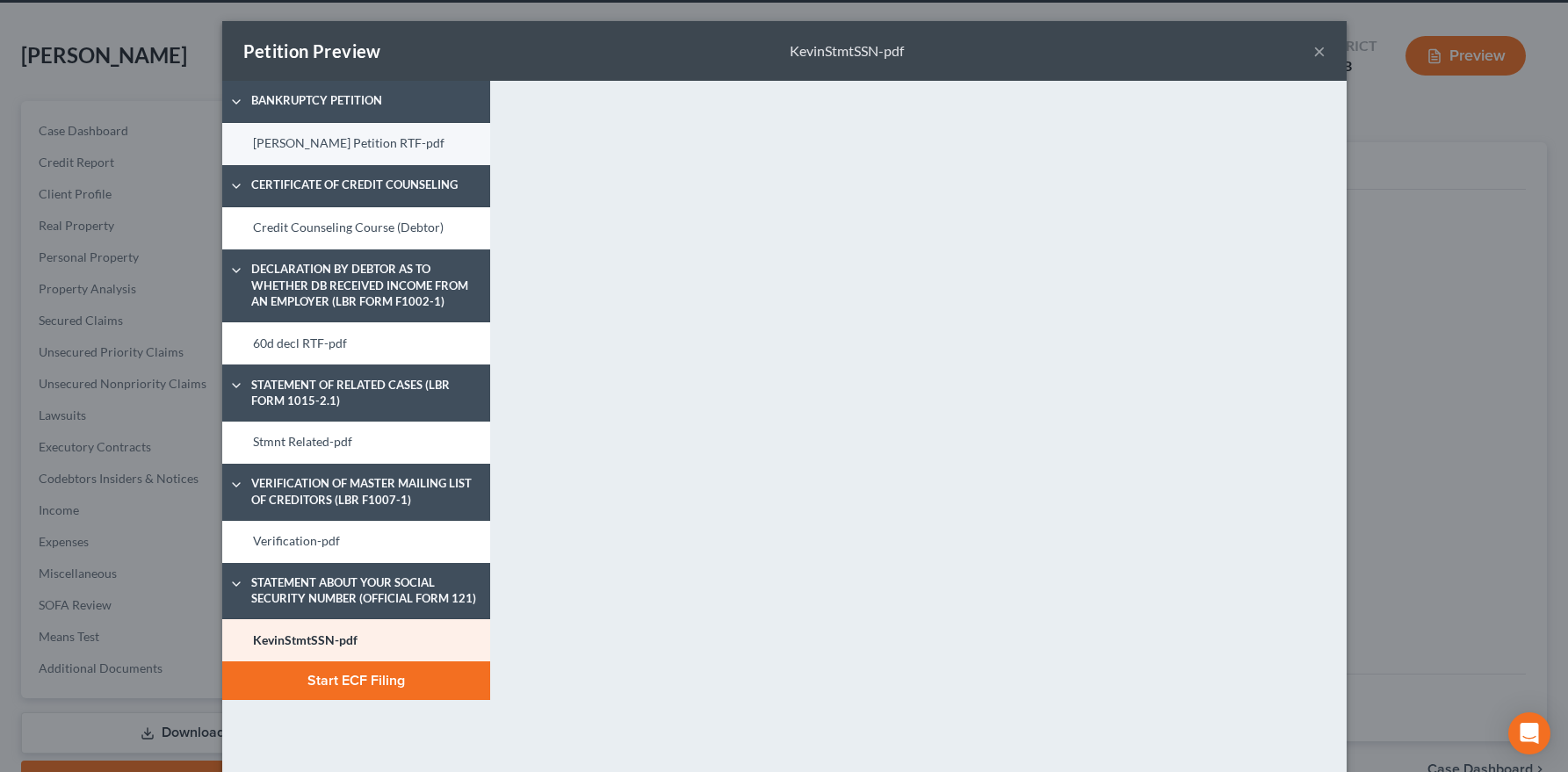
click at [364, 142] on link "Kevin Lahr Petition RTF-pdf" at bounding box center [357, 143] width 268 height 42
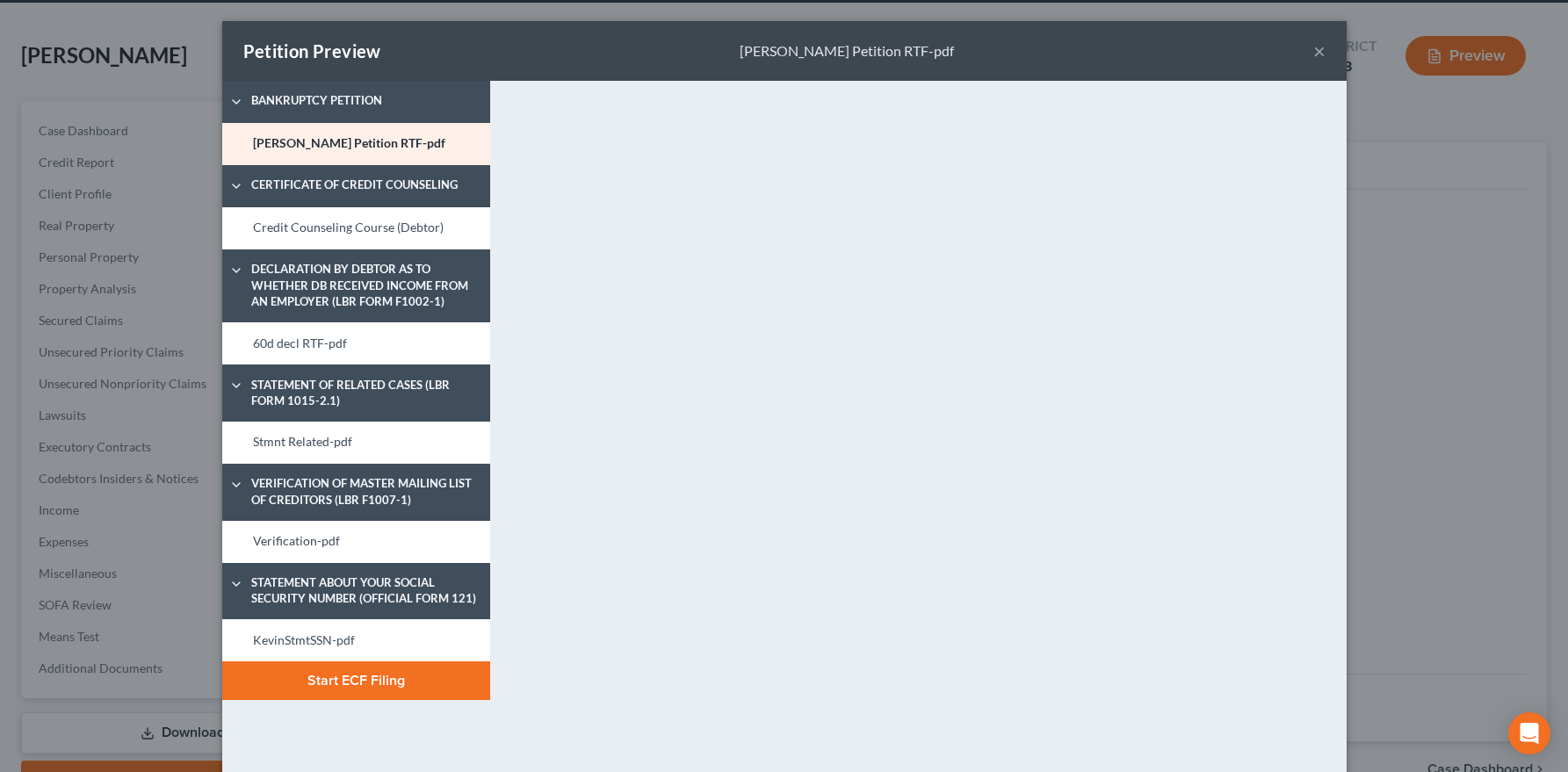
click at [372, 686] on button "Start ECF Filing" at bounding box center [357, 681] width 268 height 39
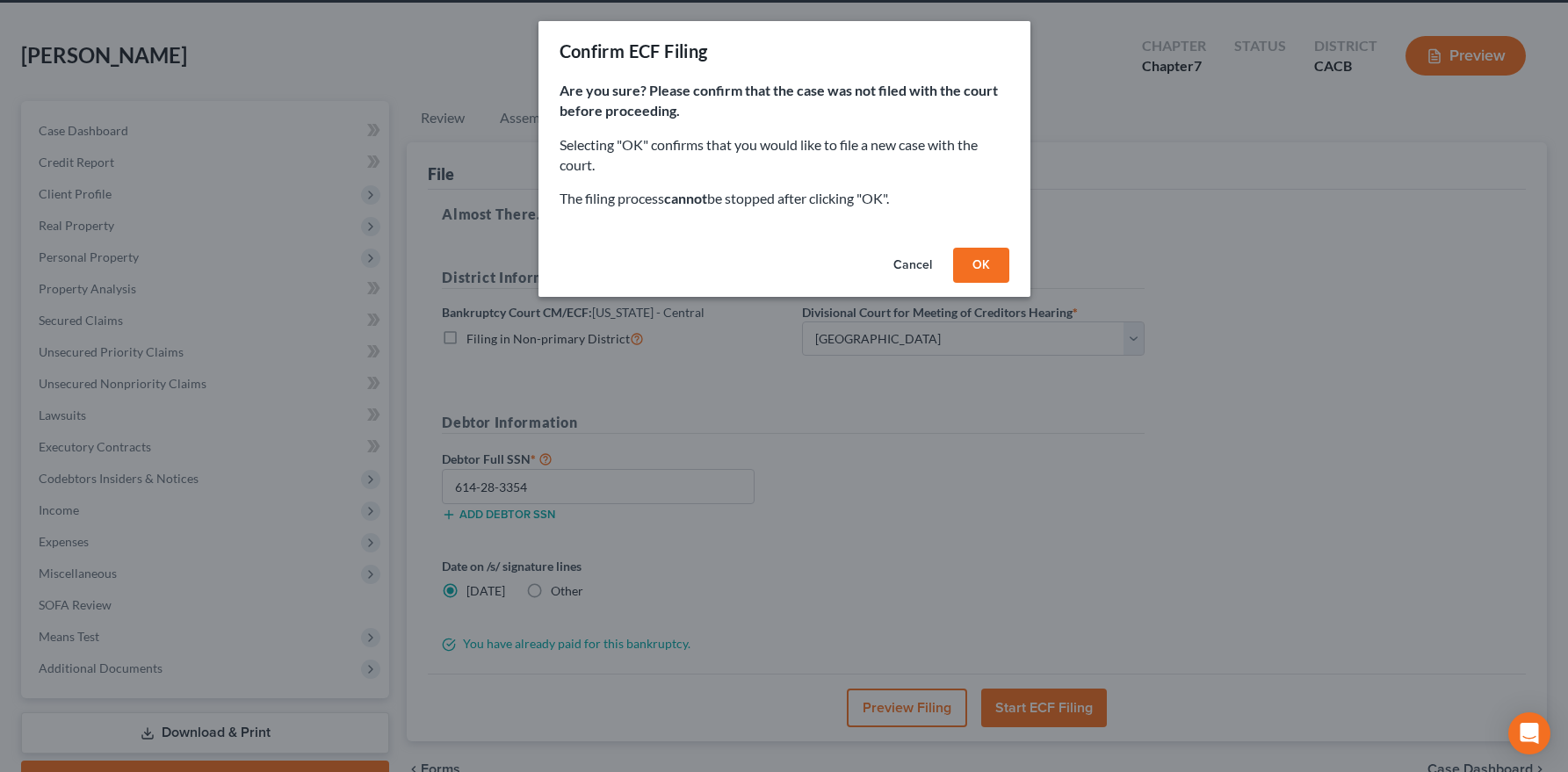
click at [985, 263] on button "OK" at bounding box center [981, 265] width 56 height 35
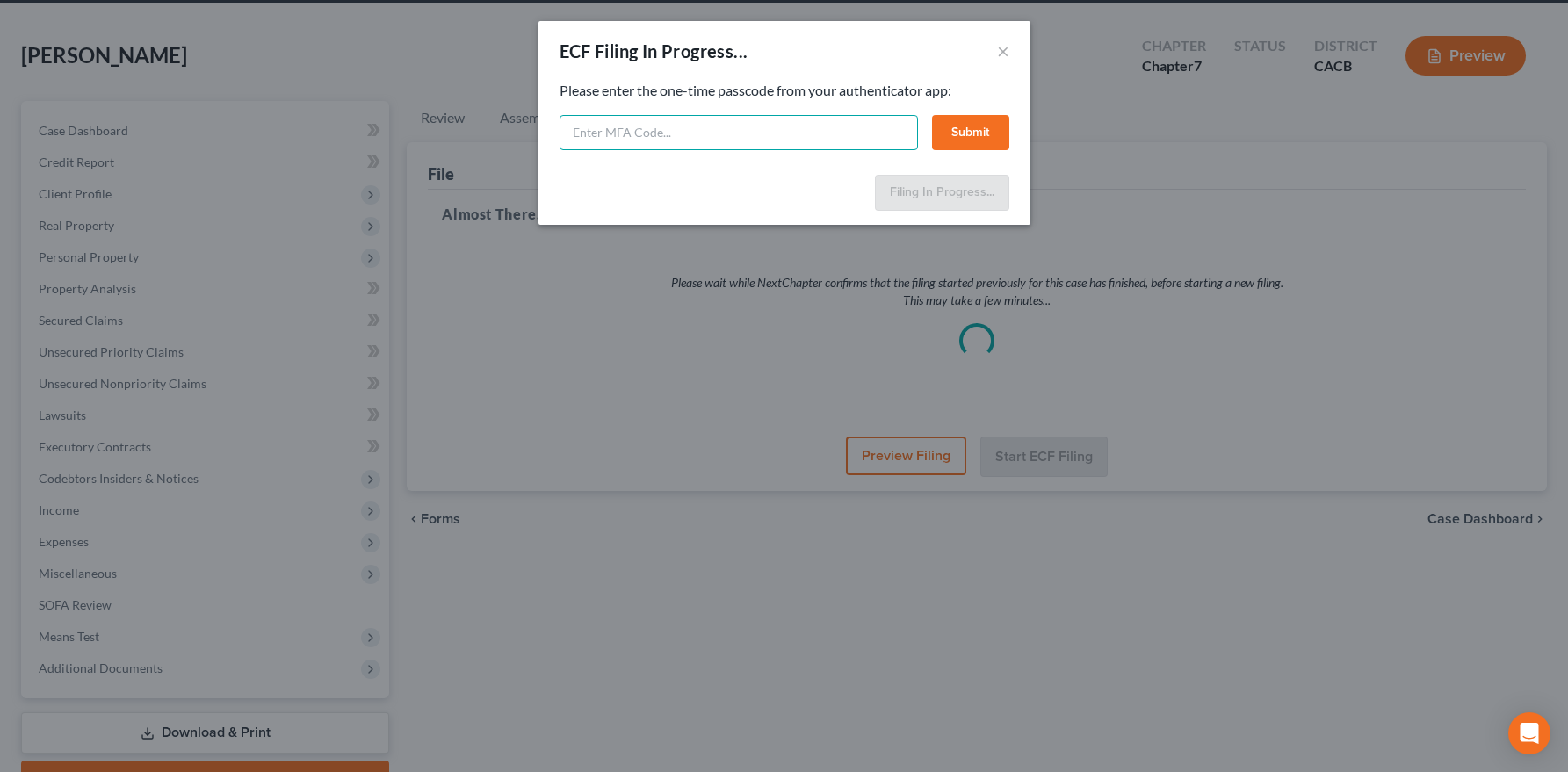
click at [596, 131] on input "text" at bounding box center [739, 132] width 359 height 35
drag, startPoint x: 668, startPoint y: 135, endPoint x: 541, endPoint y: 132, distance: 127.0
click at [541, 132] on div "Feel free to download your entire bankruptcy packet here: Please enter the one-…" at bounding box center [784, 123] width 492 height 87
click at [701, 133] on input "411588" at bounding box center [739, 132] width 359 height 35
type input "411588"
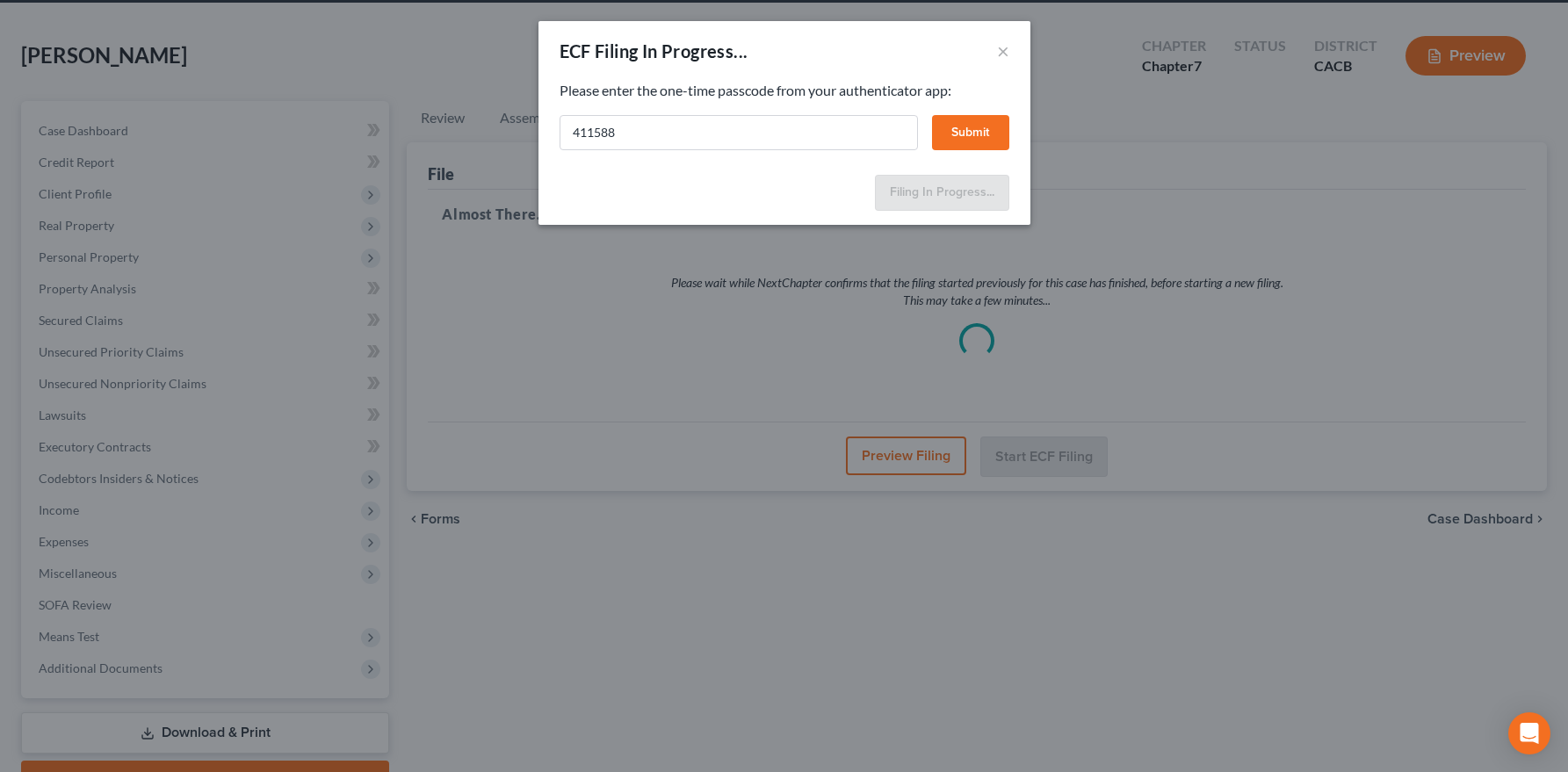
click at [968, 132] on button "Submit" at bounding box center [971, 132] width 78 height 35
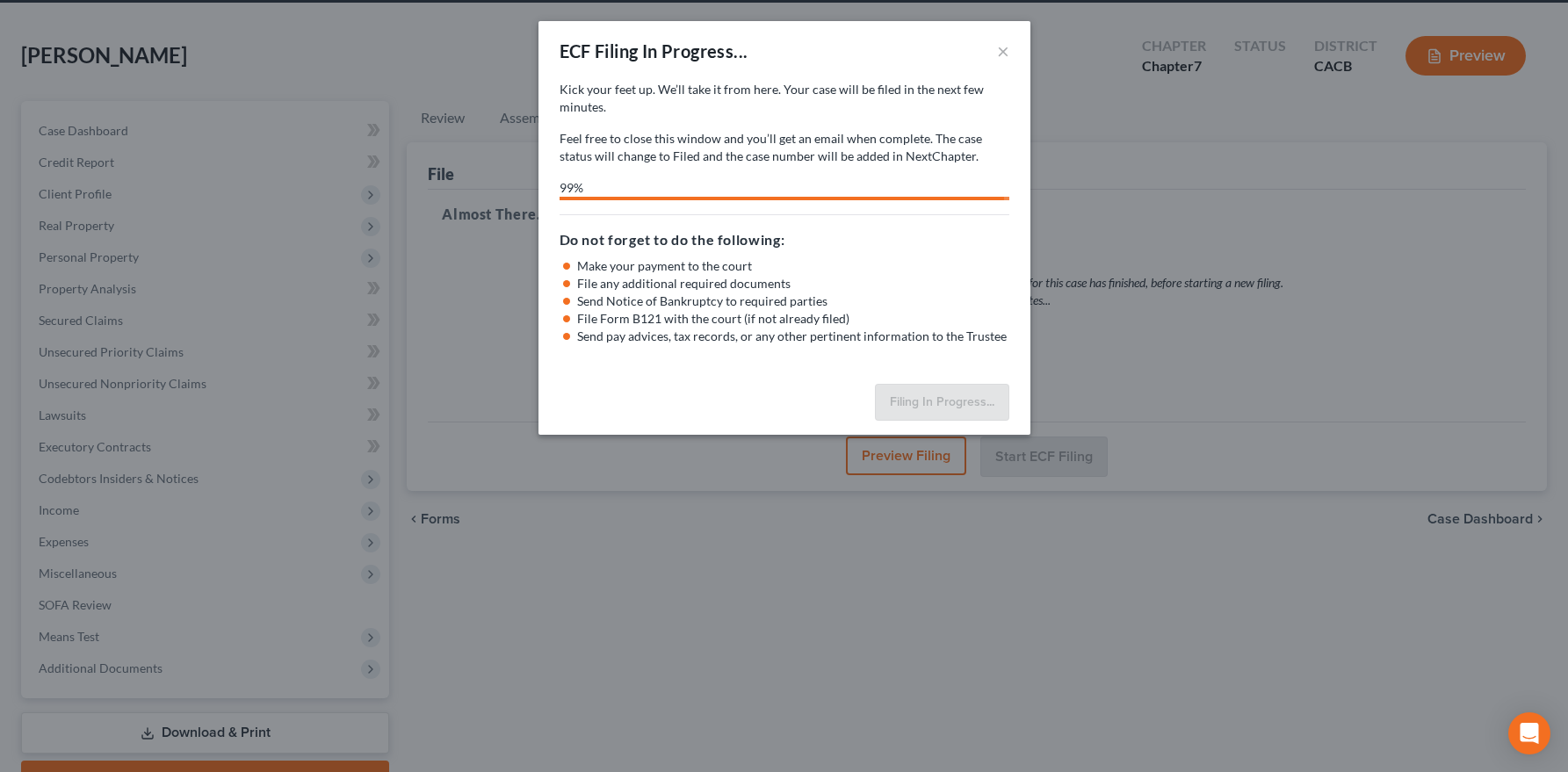
select select "1"
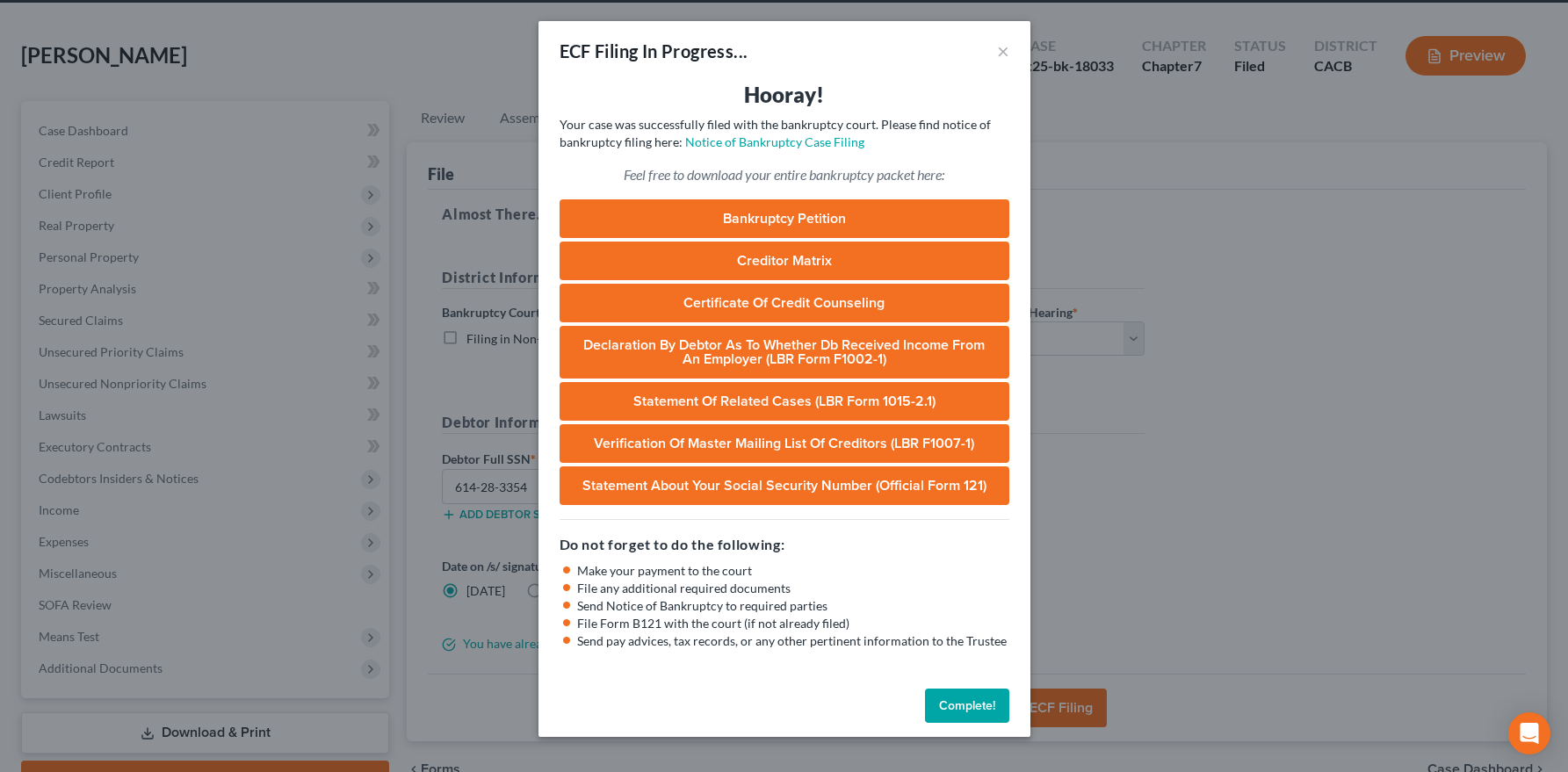
click at [954, 699] on button "Complete!" at bounding box center [966, 706] width 85 height 35
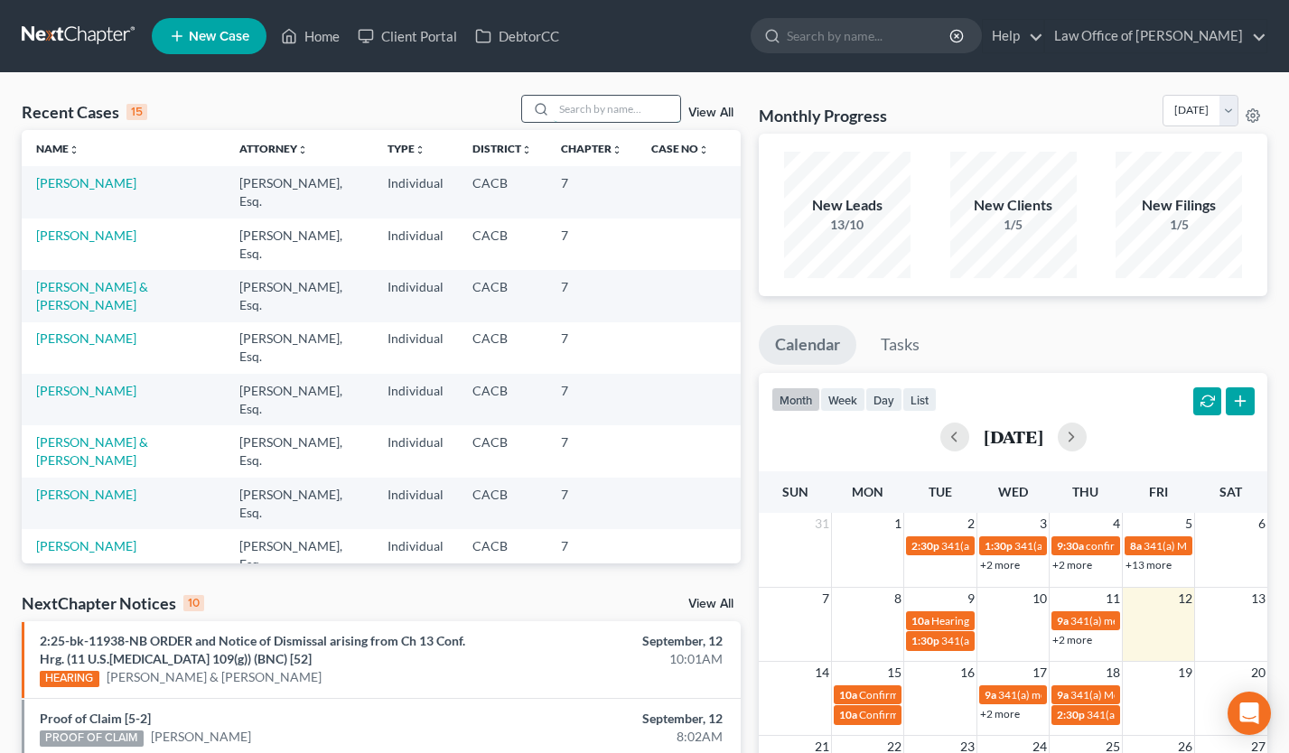
click at [621, 109] on input "search" at bounding box center [617, 109] width 126 height 26
type input "[PERSON_NAME]"
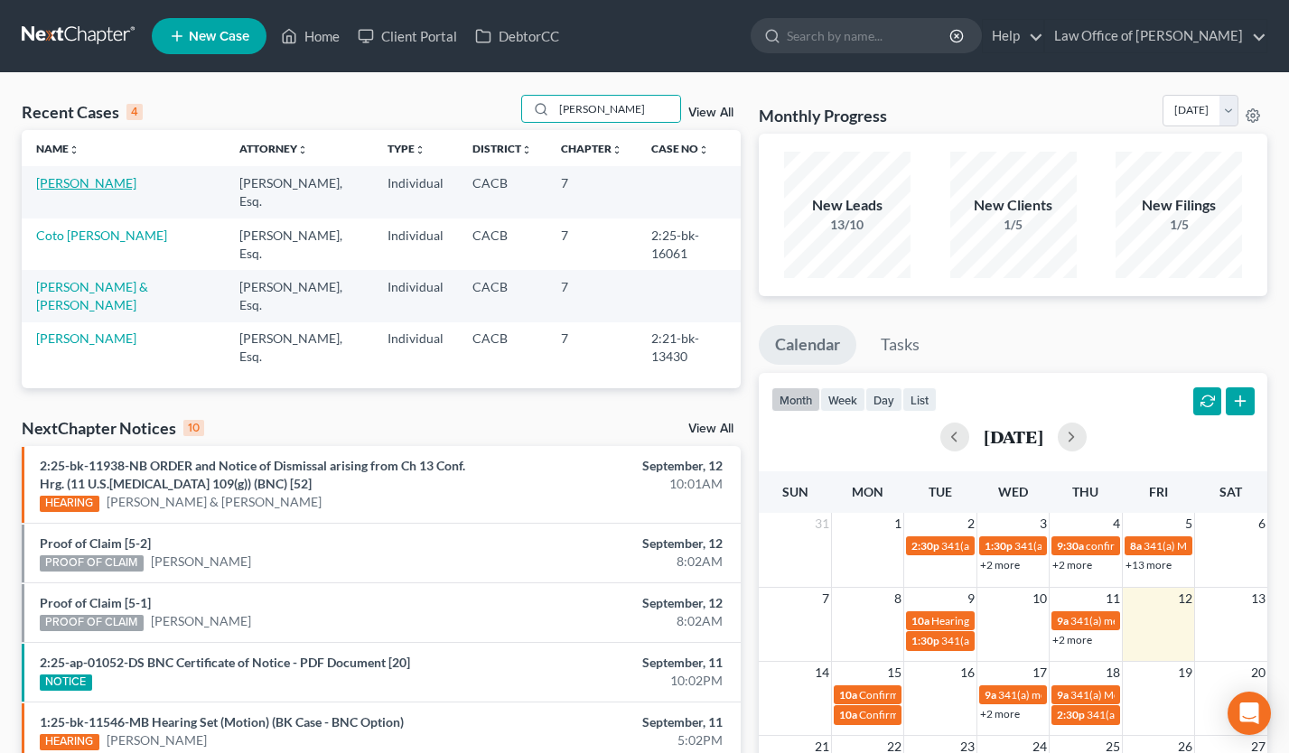
click at [100, 188] on link "[PERSON_NAME]" at bounding box center [86, 182] width 100 height 15
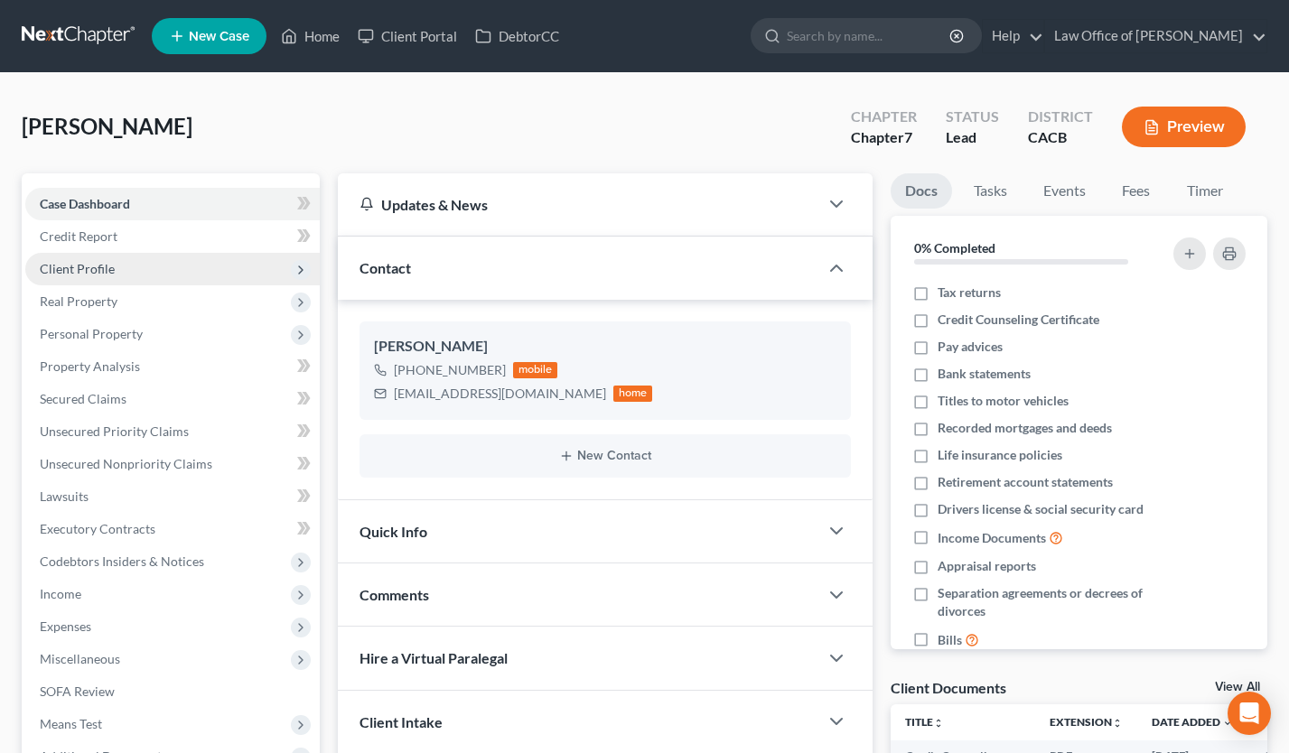
click at [122, 270] on span "Client Profile" at bounding box center [172, 269] width 295 height 33
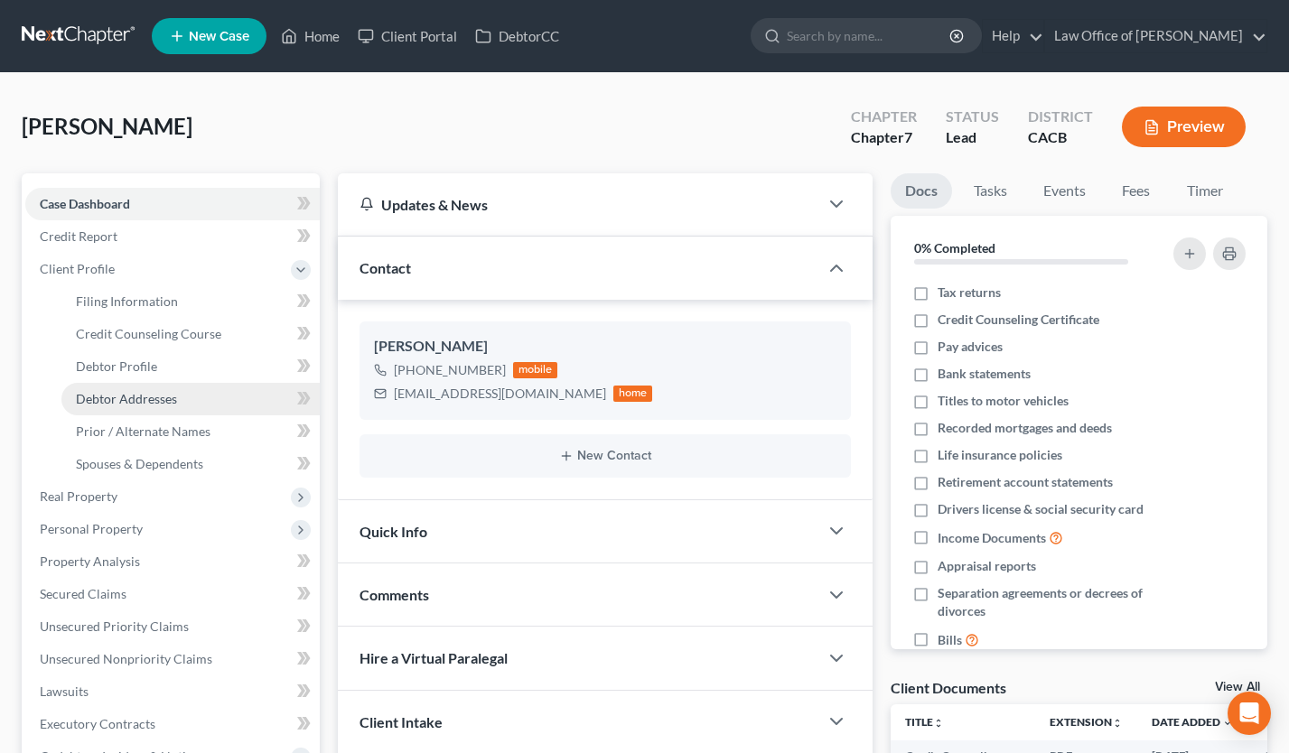
click at [154, 403] on span "Debtor Addresses" at bounding box center [126, 398] width 101 height 15
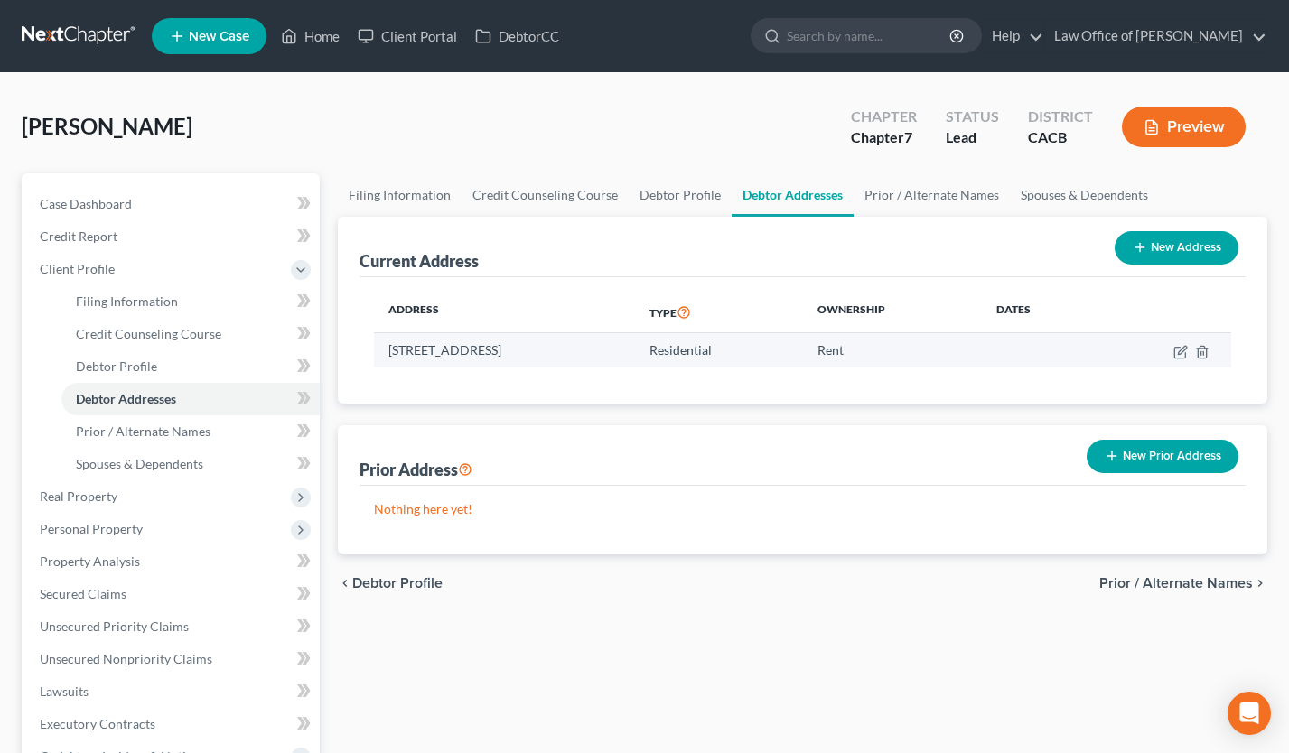
drag, startPoint x: 652, startPoint y: 350, endPoint x: 608, endPoint y: 351, distance: 44.3
click at [608, 351] on td "14214 E. Las Vecinas Dr., La Puente, CA 91746" at bounding box center [504, 350] width 261 height 34
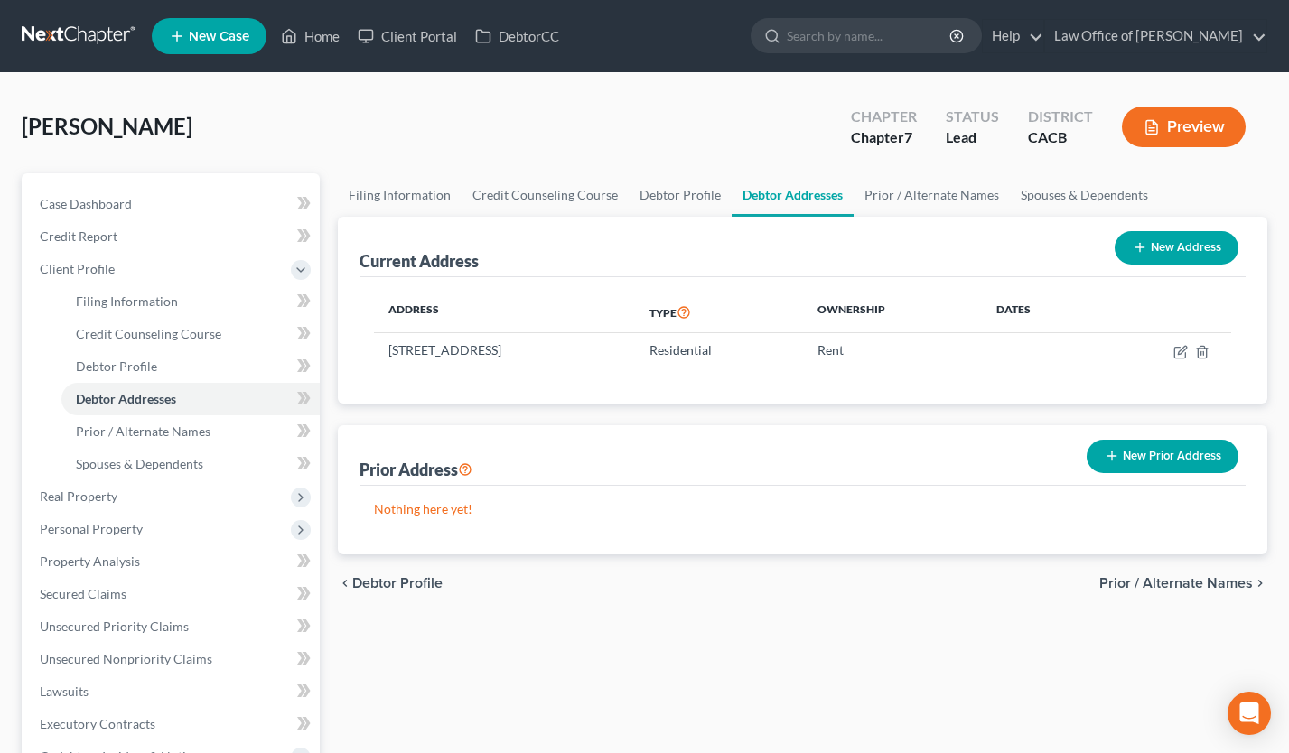
copy td "91746"
click at [675, 432] on div "Prior Address New Prior Address" at bounding box center [803, 456] width 886 height 61
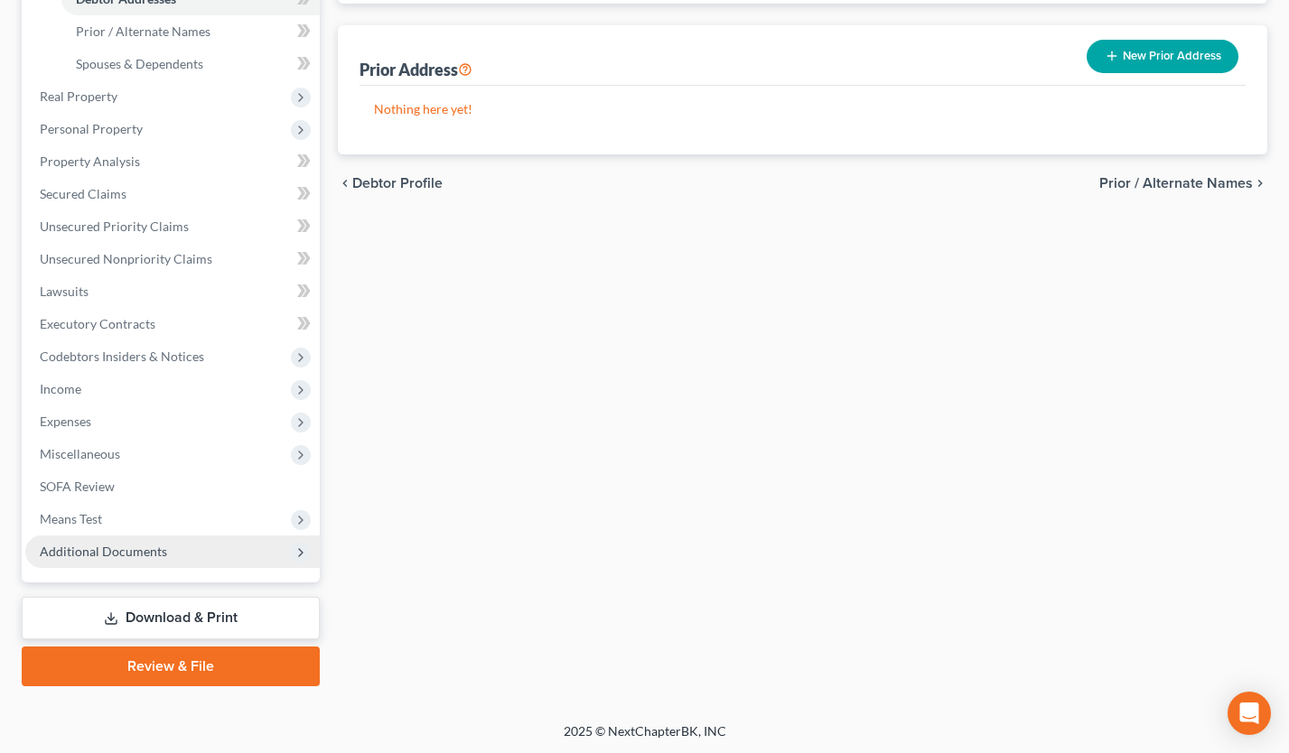
click at [157, 556] on span "Additional Documents" at bounding box center [103, 551] width 127 height 15
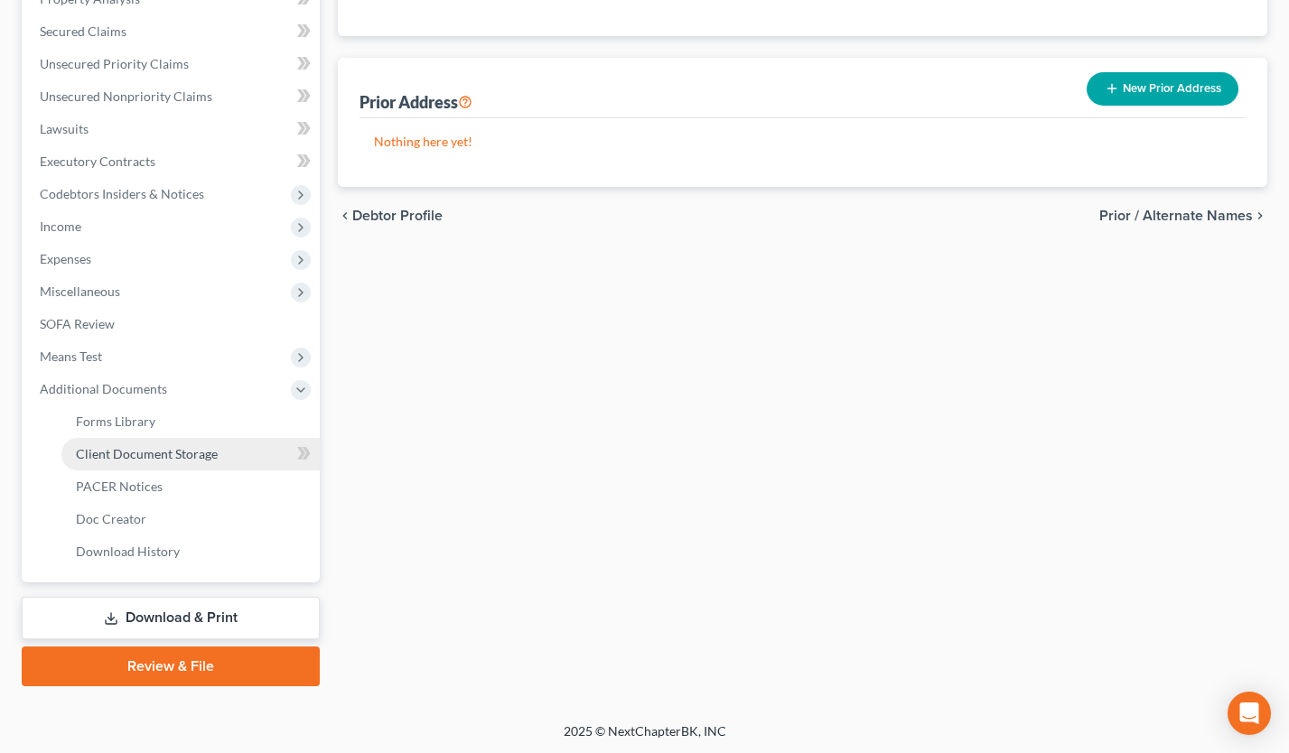
click at [196, 439] on link "Client Document Storage" at bounding box center [190, 454] width 258 height 33
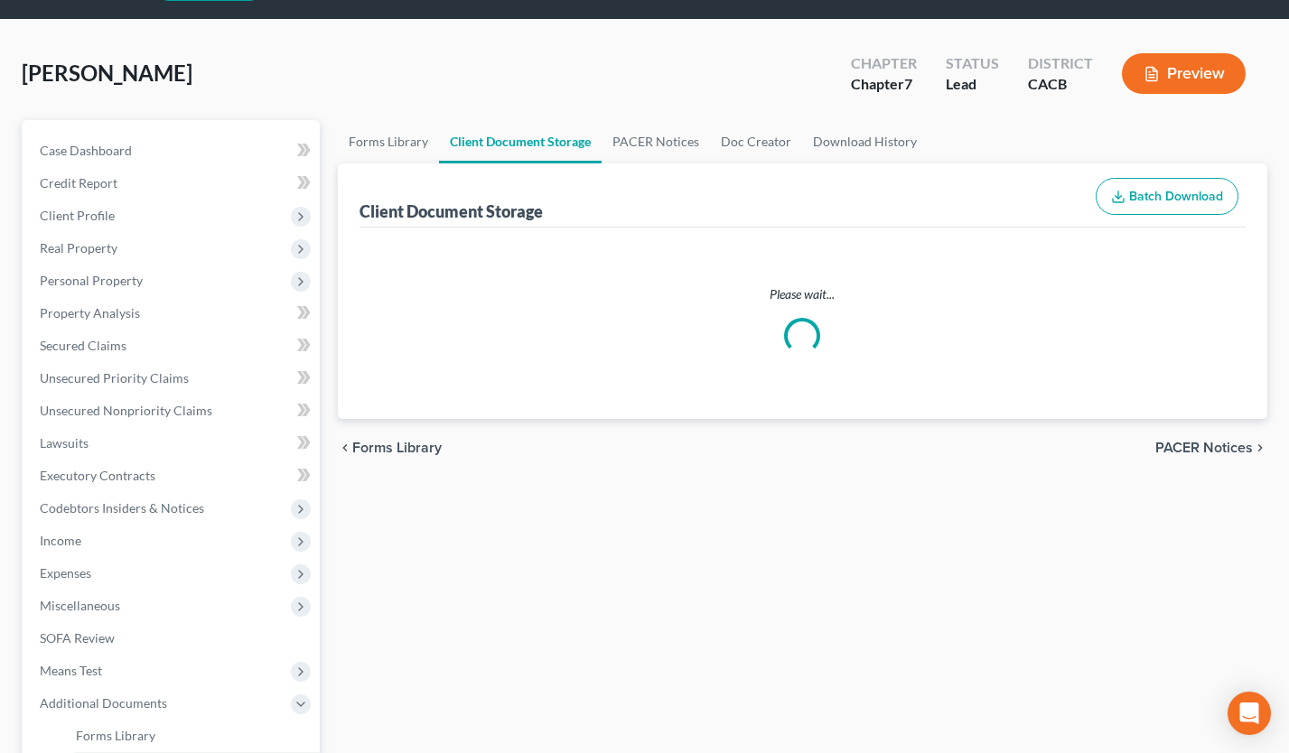
scroll to position [5, 0]
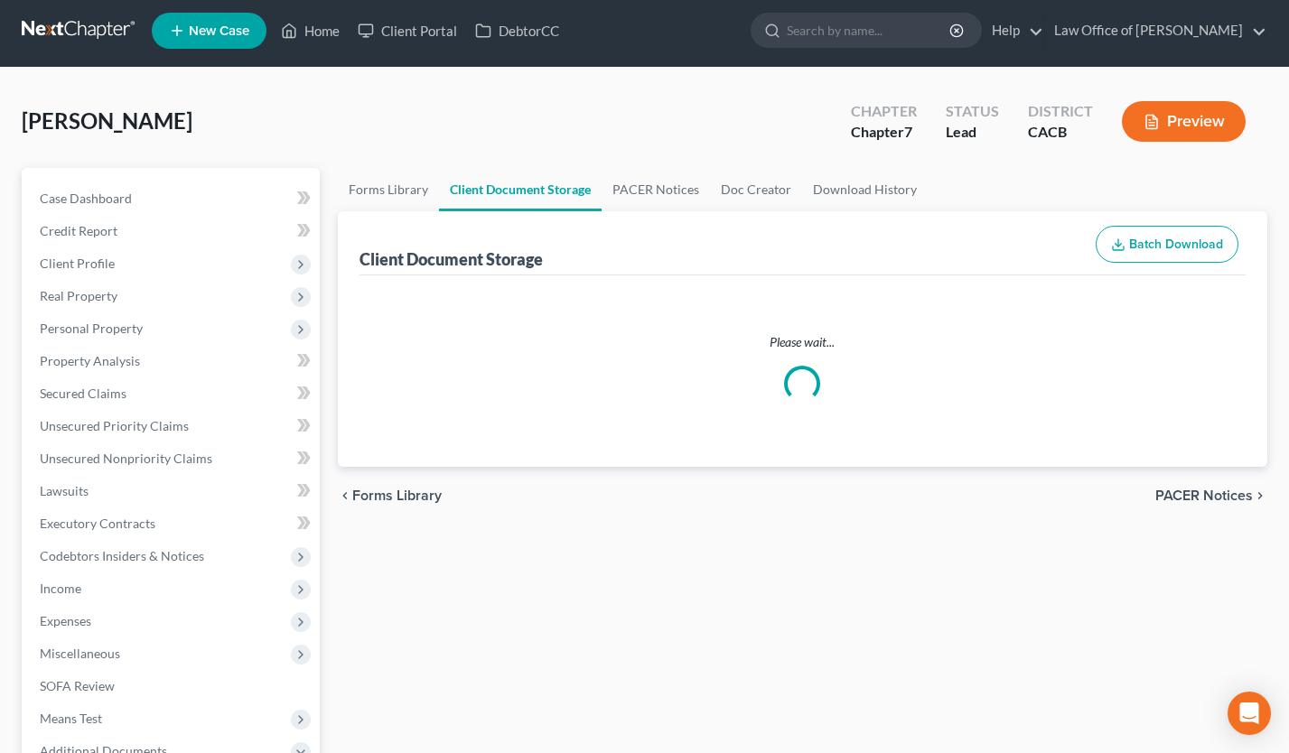
select select "30"
select select "65"
select select "72"
select select "10"
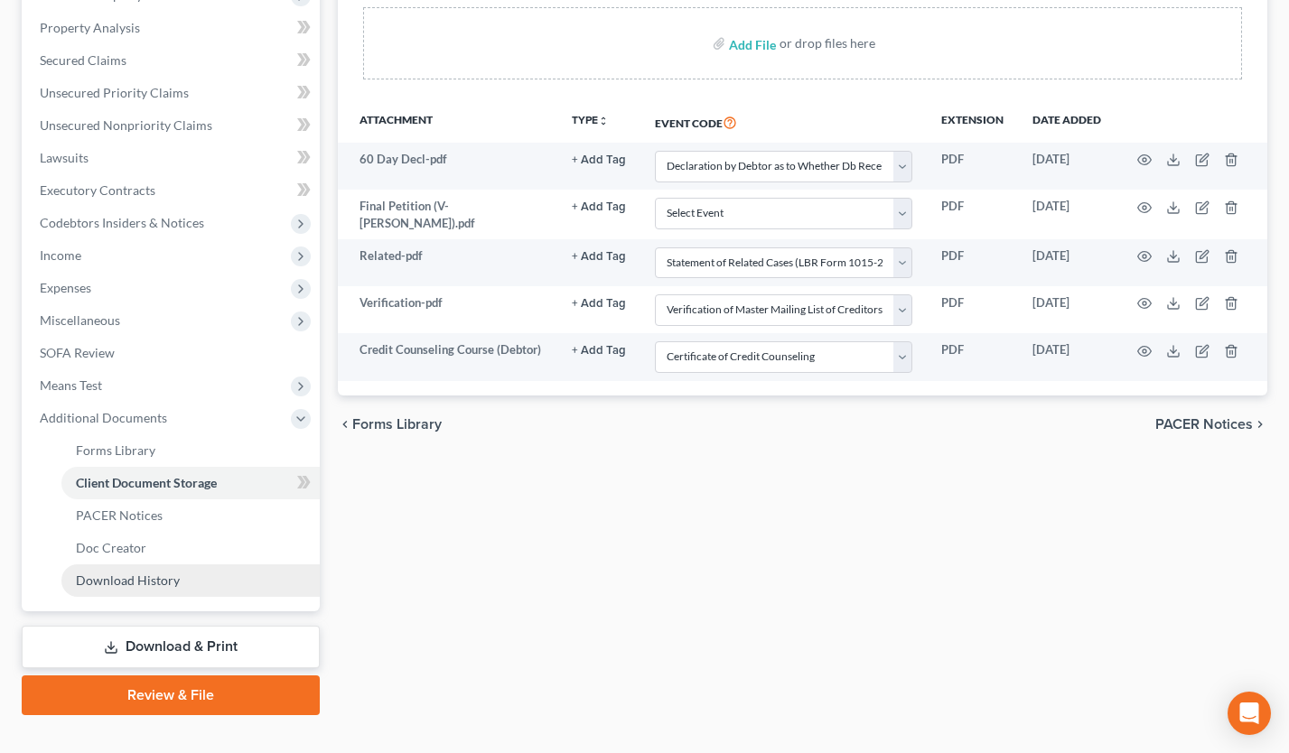
scroll to position [368, 0]
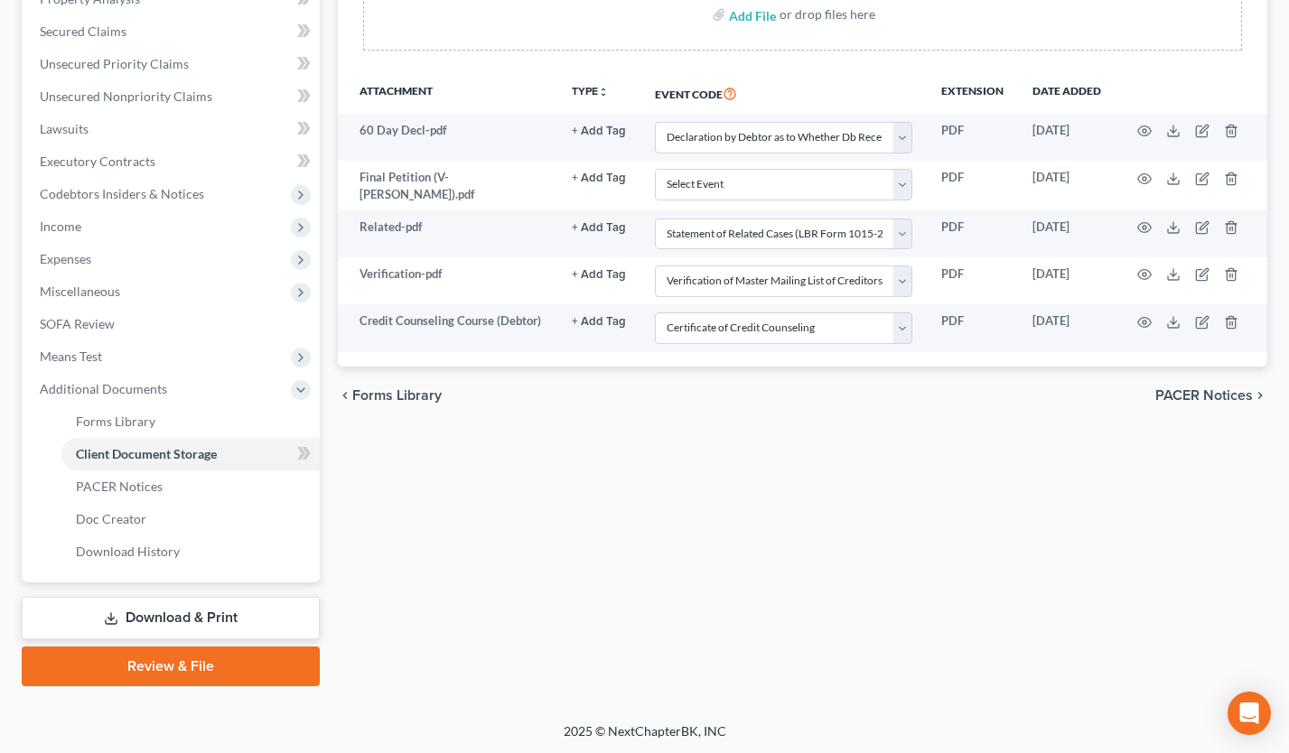
click at [210, 675] on link "Review & File" at bounding box center [171, 667] width 298 height 40
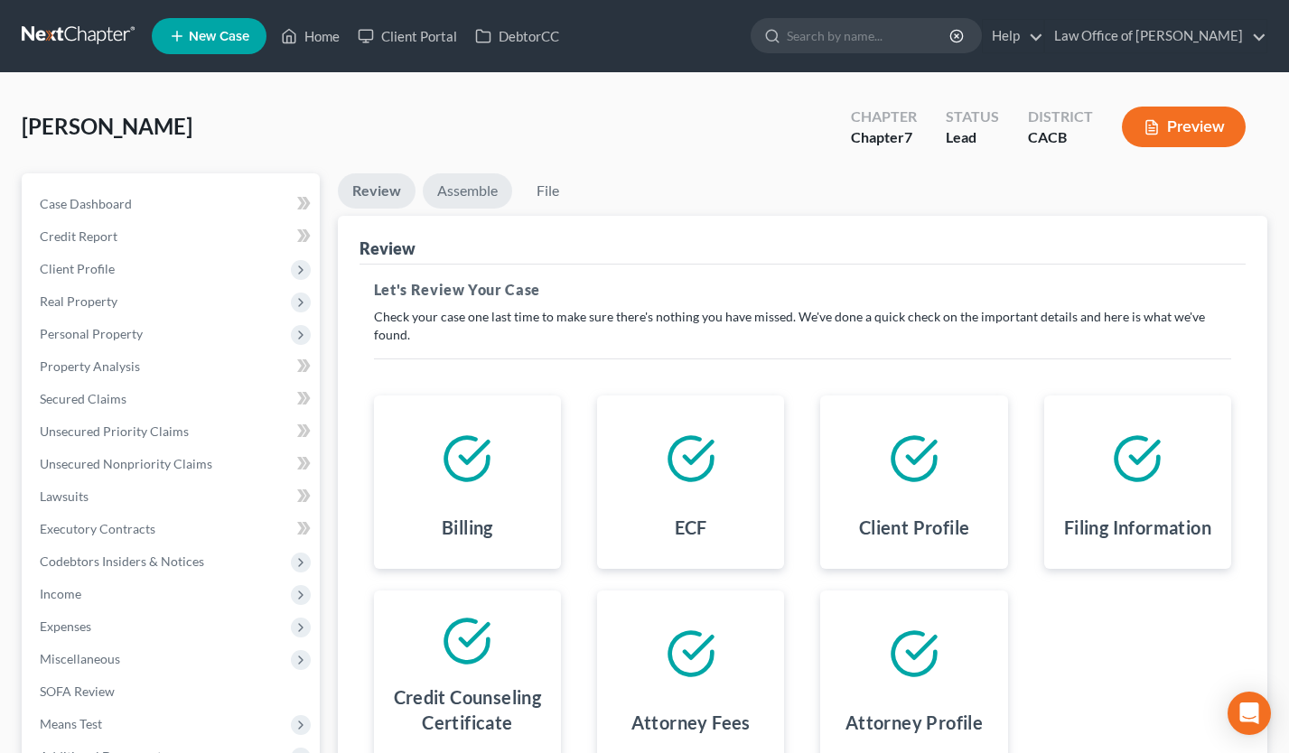
click at [457, 194] on link "Assemble" at bounding box center [467, 190] width 89 height 35
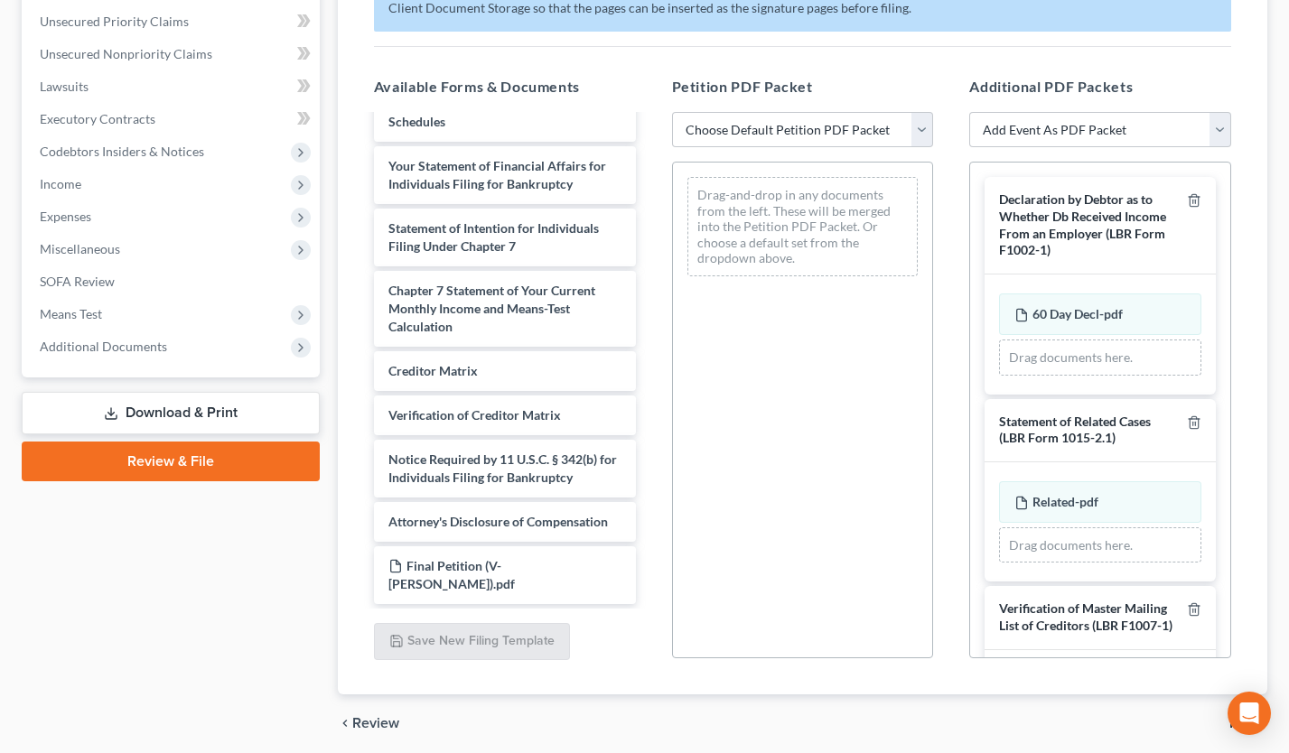
scroll to position [454, 0]
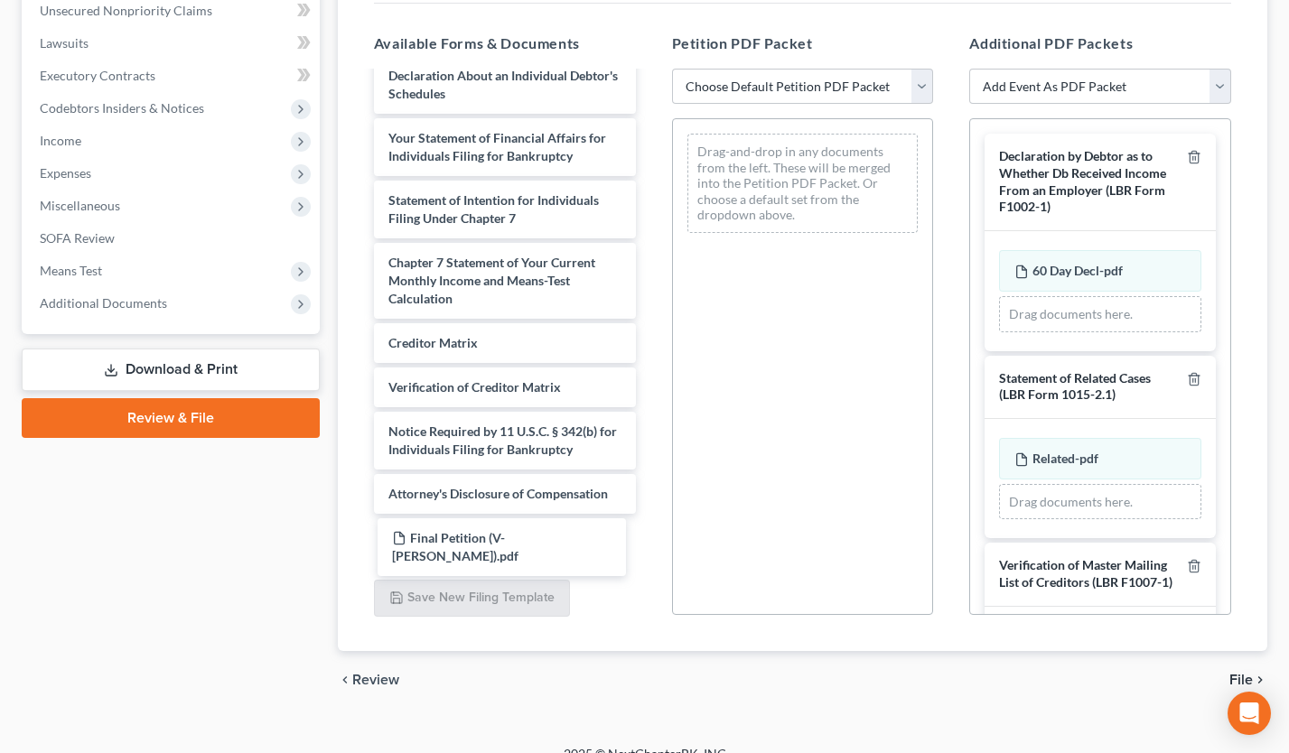
drag, startPoint x: 534, startPoint y: 548, endPoint x: 828, endPoint y: 342, distance: 358.7
click at [650, 342] on div "Final Petition (V- Villegas).pdf Voluntary Petition for Individuals Filing for …" at bounding box center [505, 40] width 291 height 1035
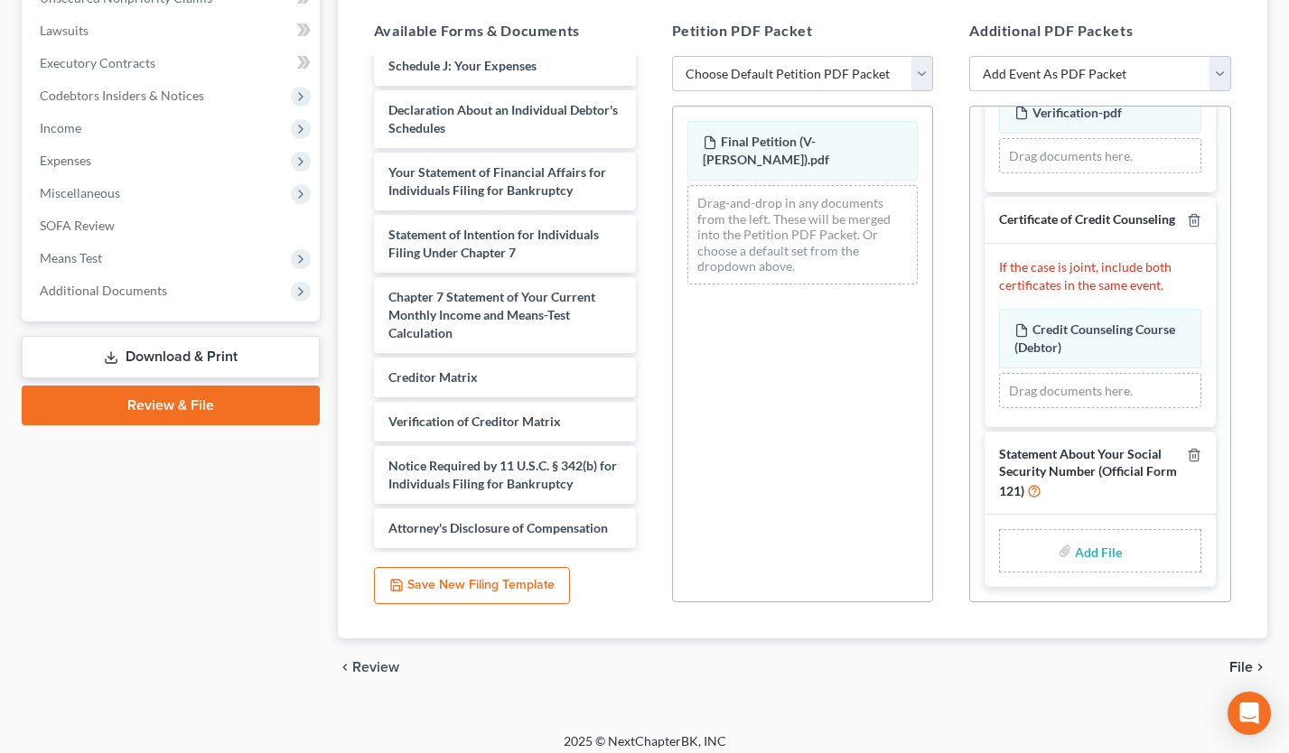
scroll to position [477, 0]
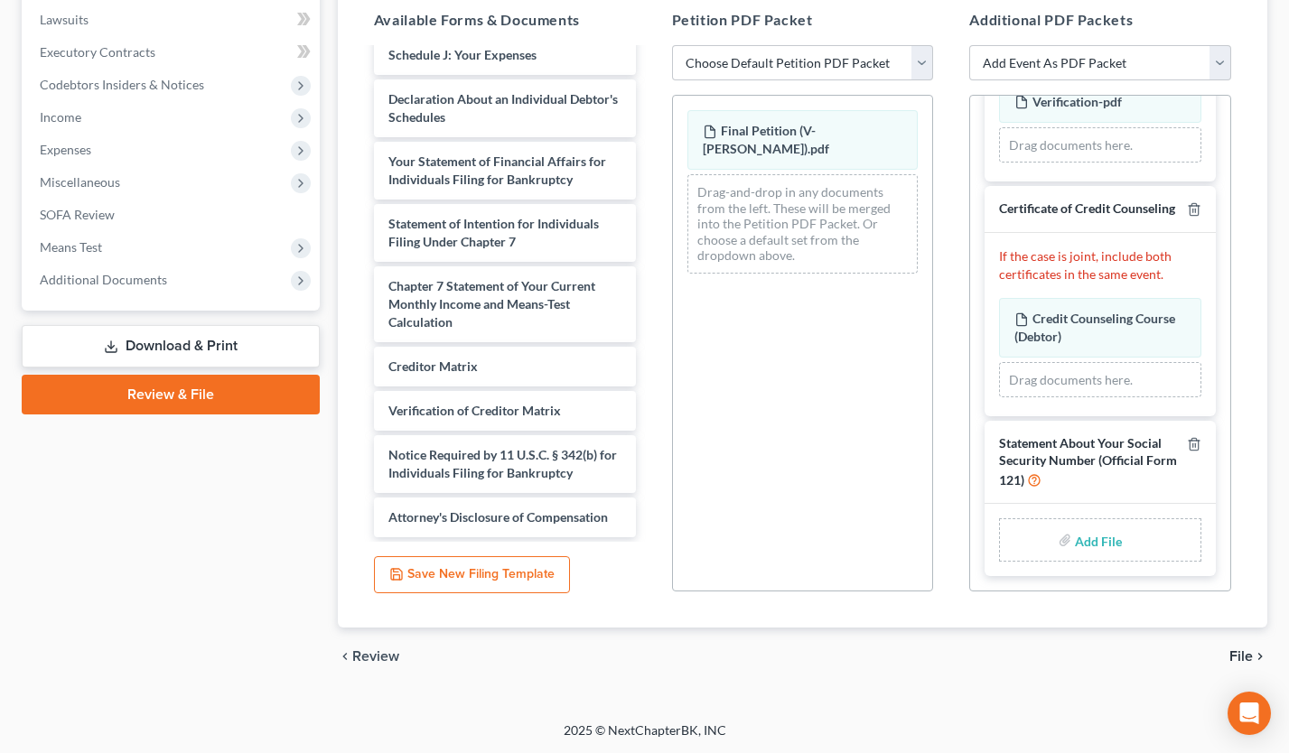
click at [1093, 538] on input "file" at bounding box center [1096, 540] width 43 height 33
type input "C:\fakepath\SSNStmt(Villegas).pdf"
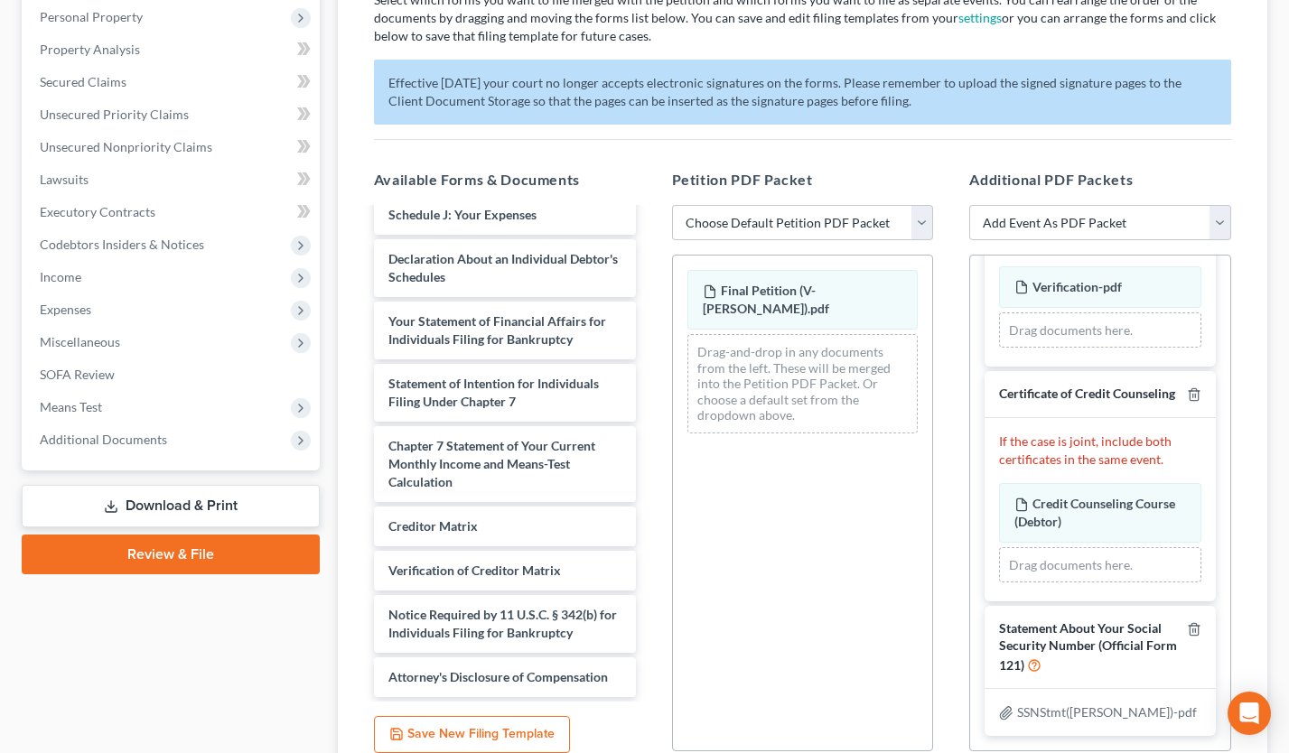
scroll to position [2, 0]
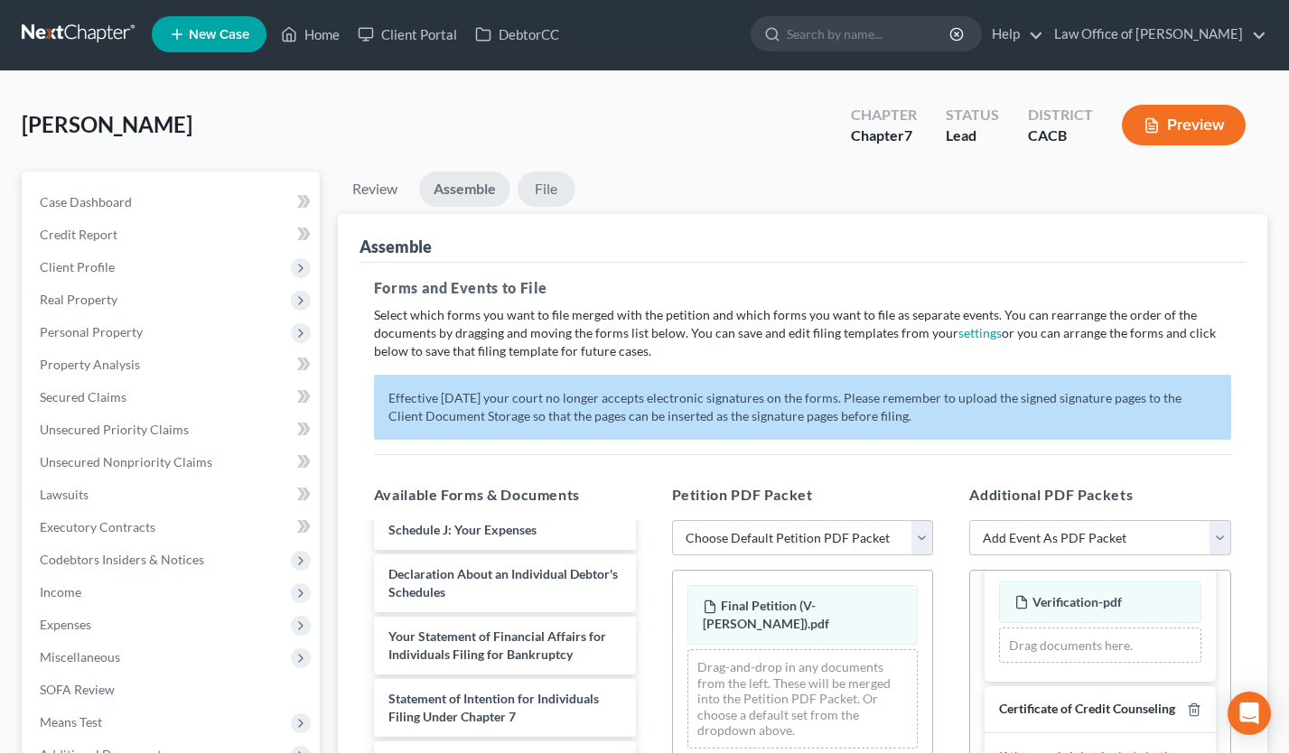
click at [553, 188] on link "File" at bounding box center [547, 189] width 58 height 35
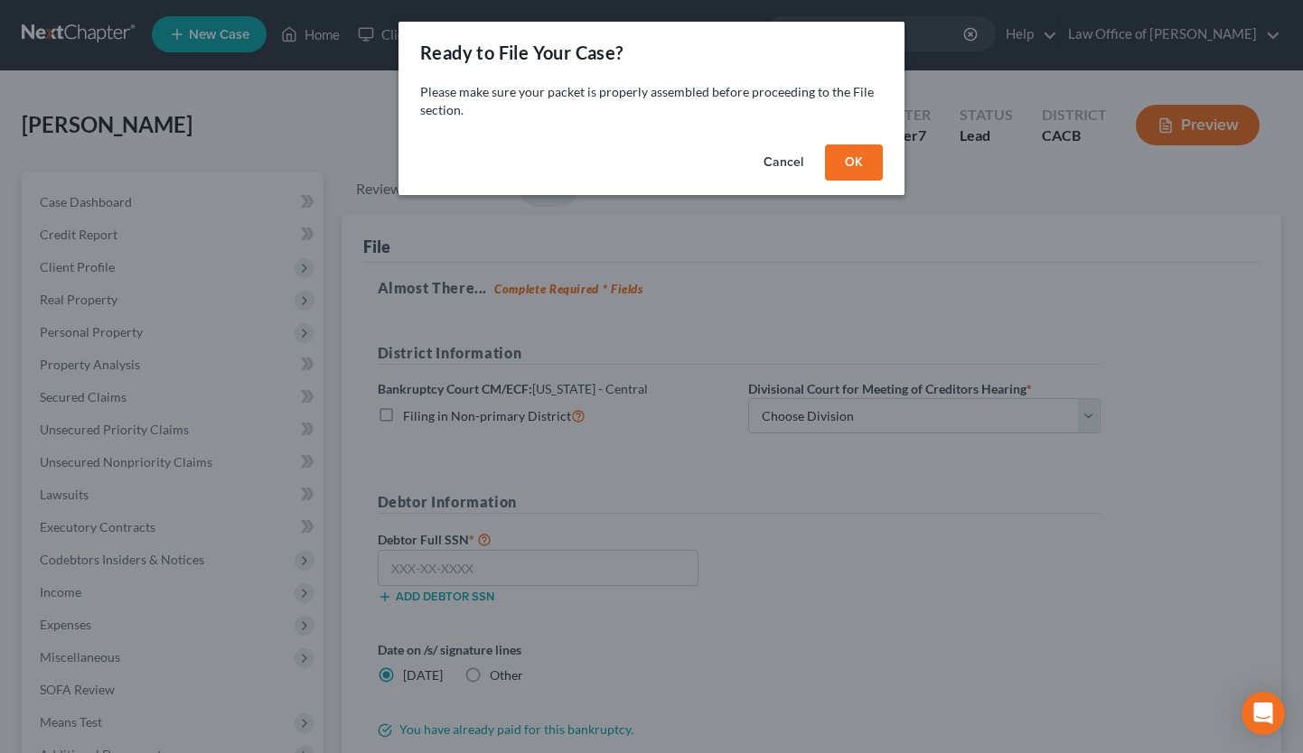
click at [865, 173] on button "OK" at bounding box center [854, 163] width 58 height 36
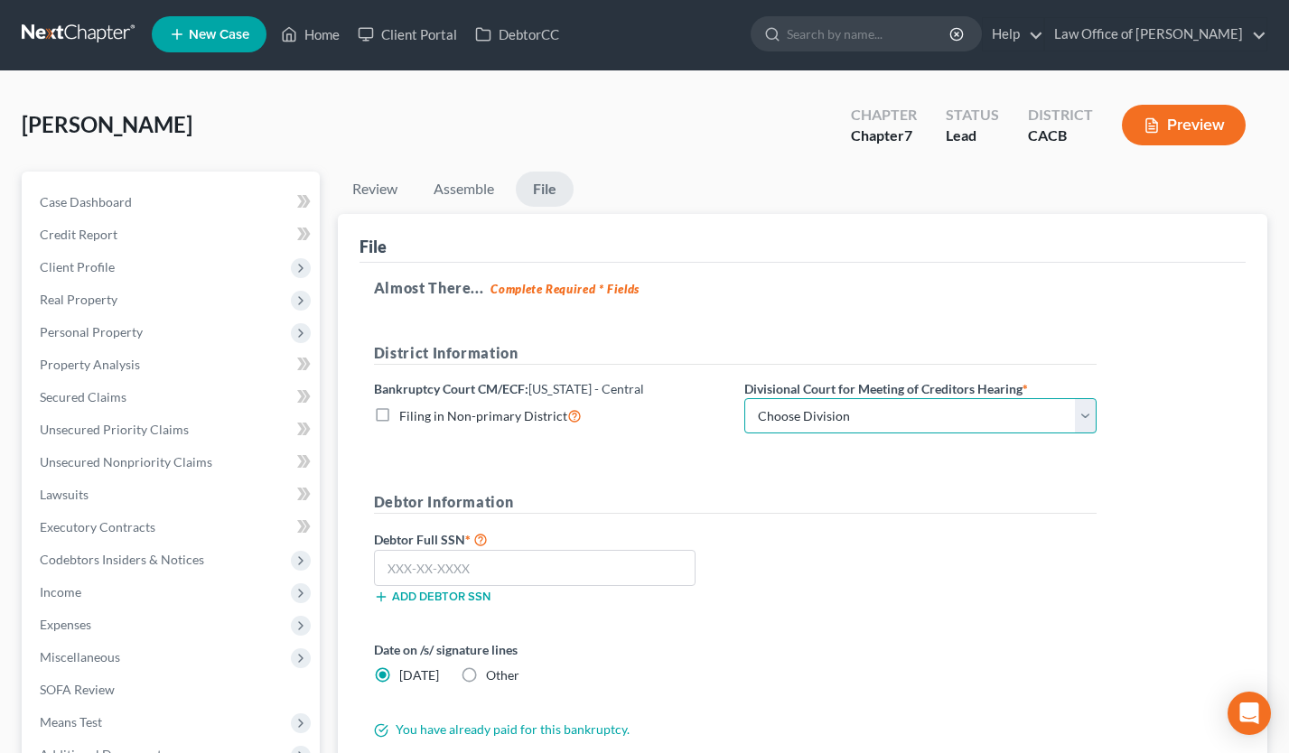
click at [862, 414] on select "Choose Division [GEOGRAPHIC_DATA][PERSON_NAME] [GEOGRAPHIC_DATA] [GEOGRAPHIC_DA…" at bounding box center [920, 416] width 352 height 36
select select "1"
click at [744, 398] on select "Choose Division [GEOGRAPHIC_DATA][PERSON_NAME] [GEOGRAPHIC_DATA] [GEOGRAPHIC_DA…" at bounding box center [920, 416] width 352 height 36
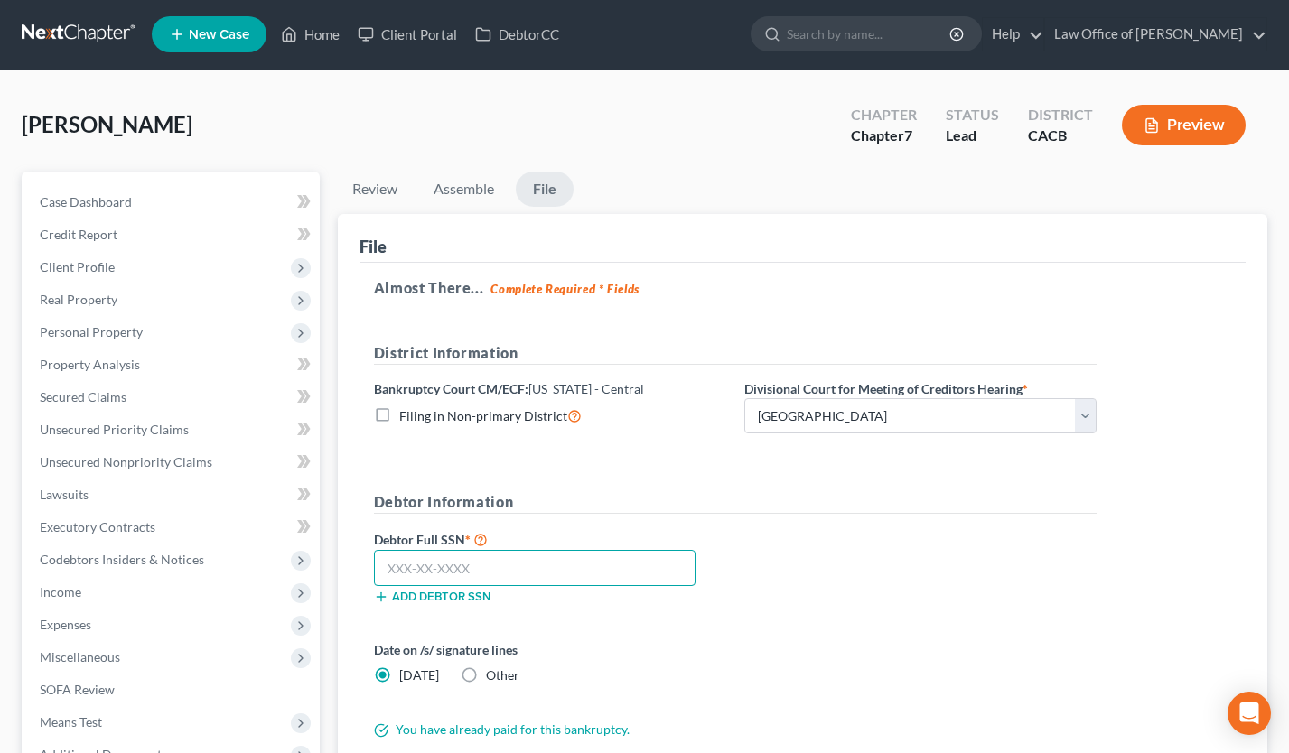
click at [426, 561] on input "text" at bounding box center [535, 568] width 322 height 36
type input "624-62-9599"
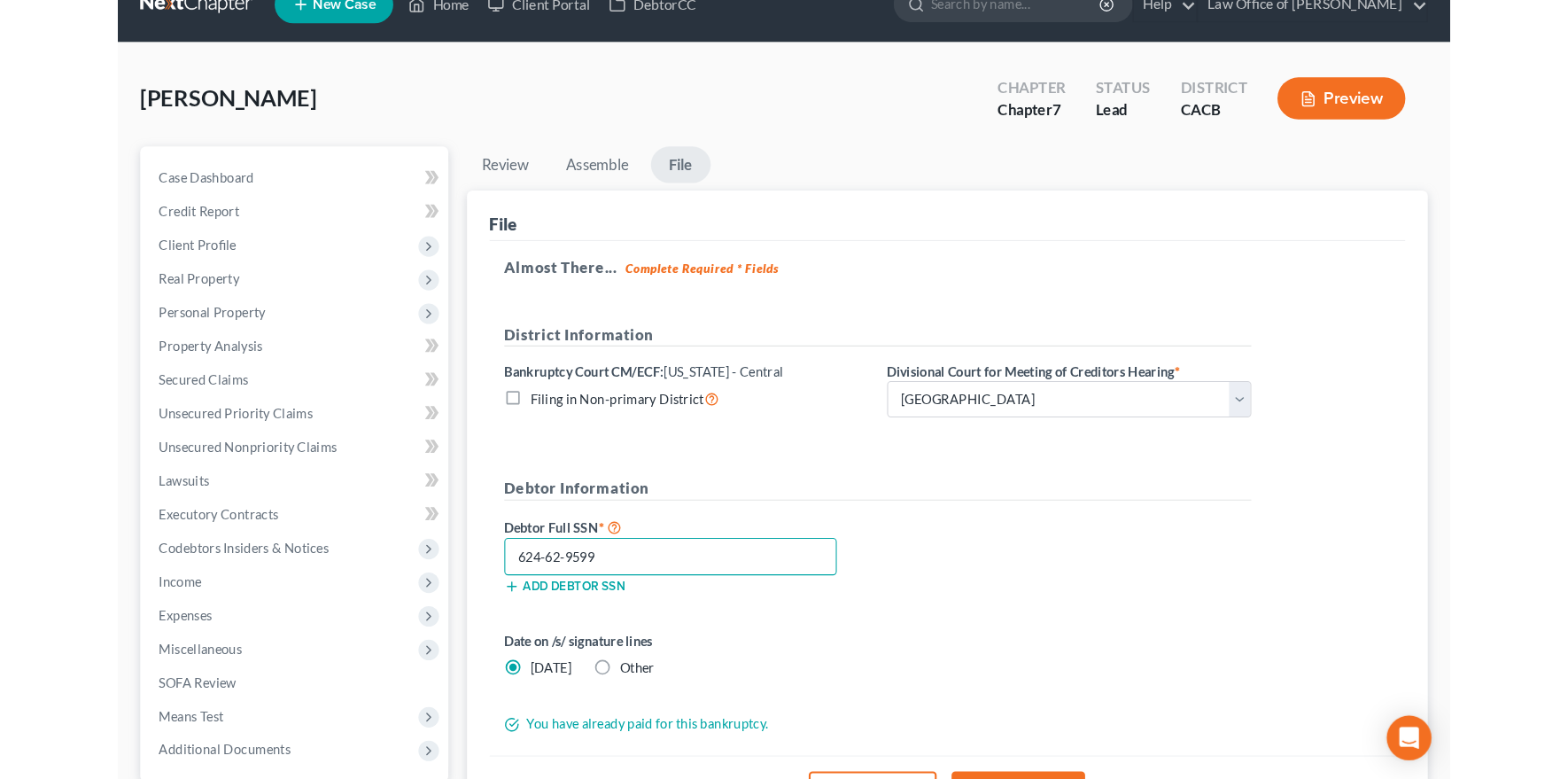
scroll to position [91, 0]
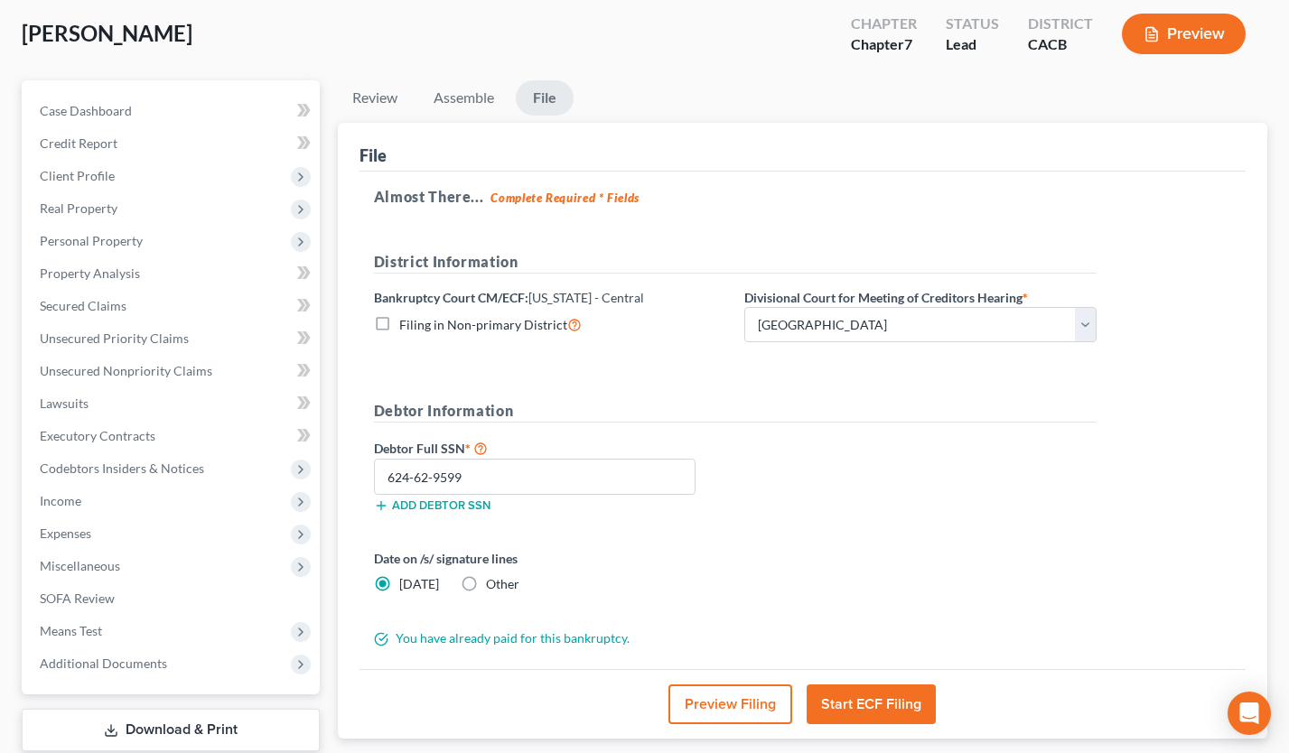
click at [726, 714] on button "Preview Filing" at bounding box center [731, 705] width 124 height 40
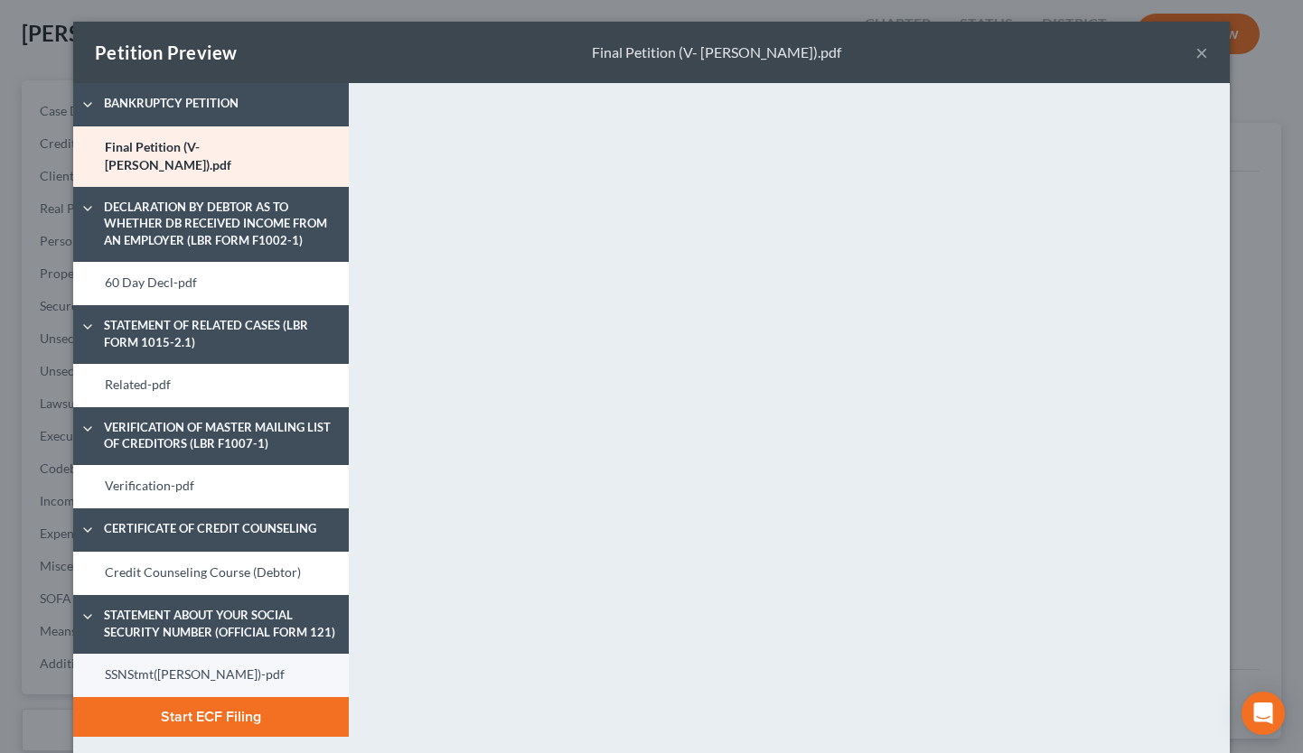
click at [160, 655] on link "SSNStmt(Villegas)-pdf" at bounding box center [211, 675] width 276 height 43
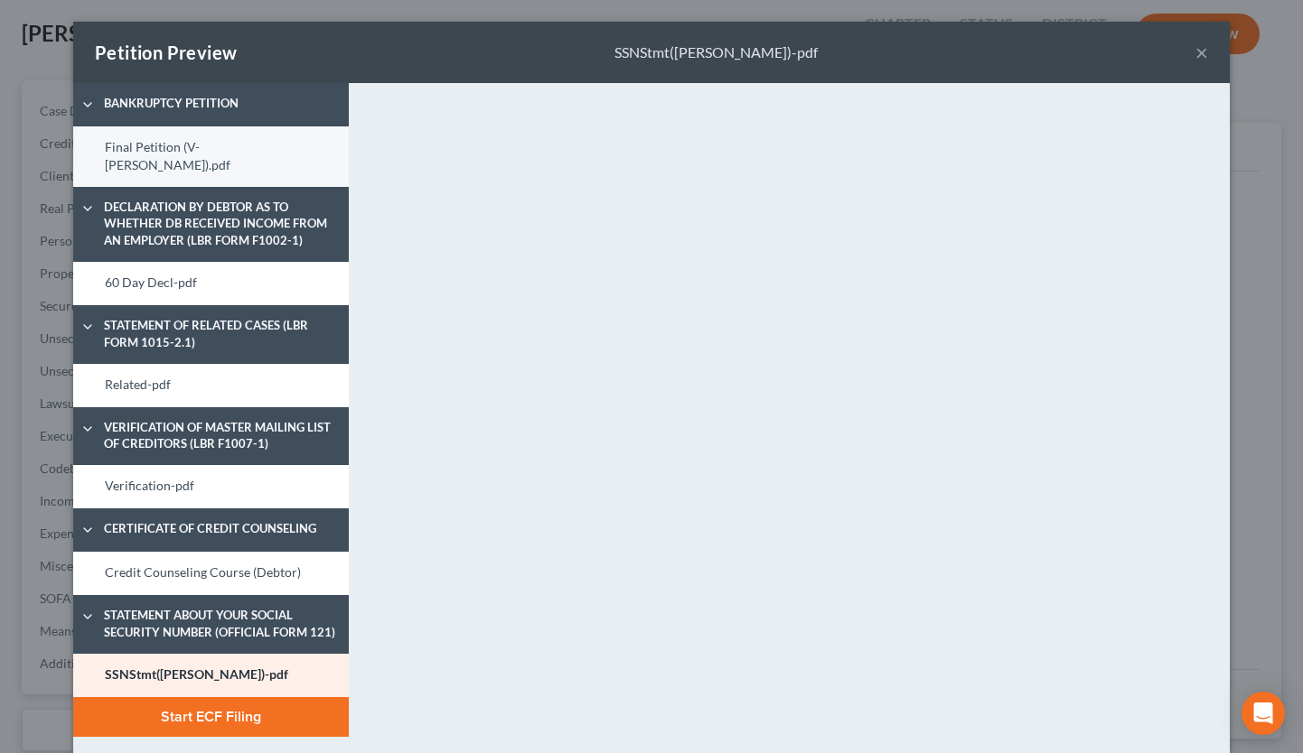
click at [186, 147] on link "Final Petition (V- Villegas).pdf" at bounding box center [211, 156] width 276 height 61
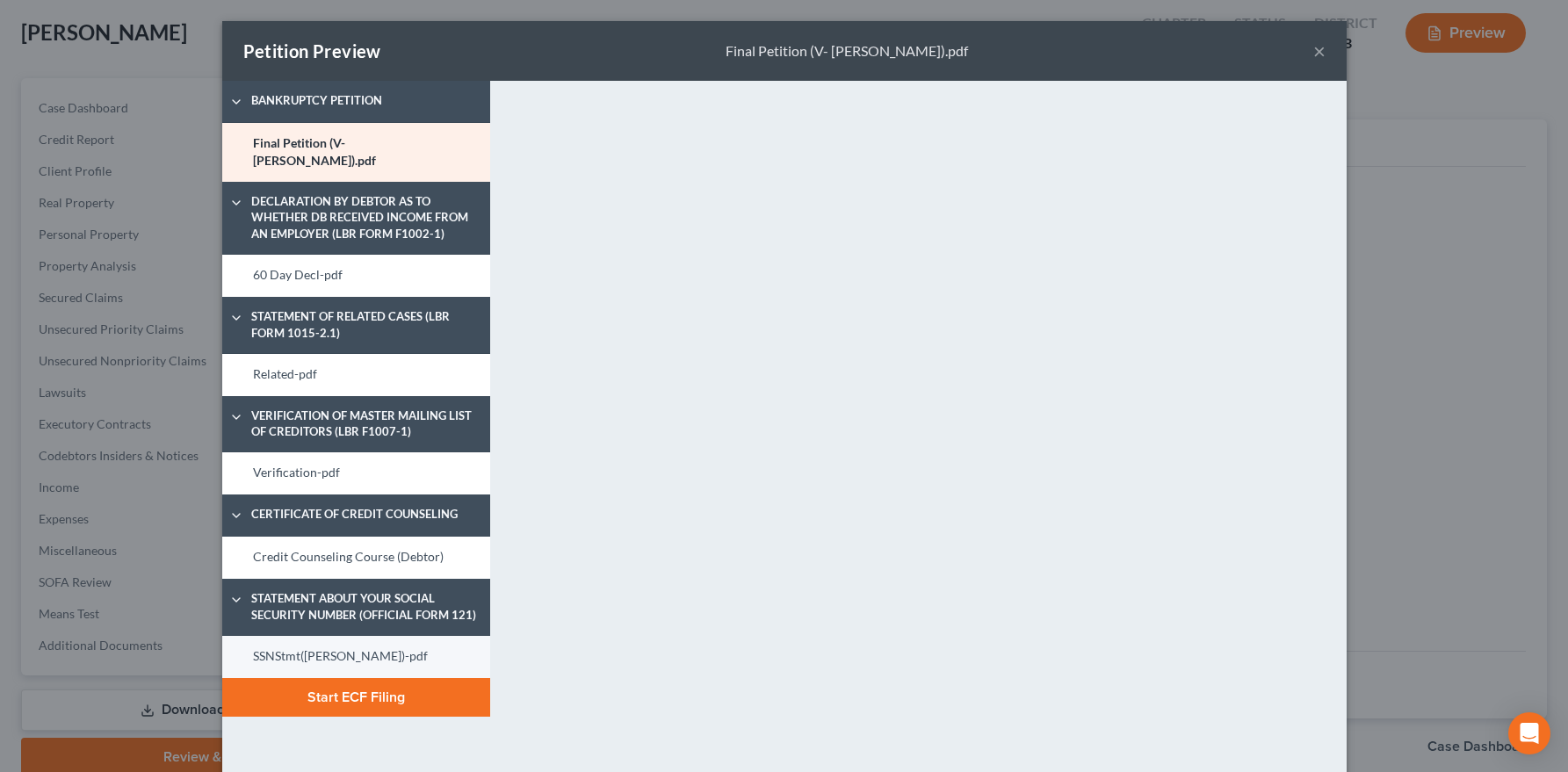
click at [316, 636] on link "SSNStmt(Villegas)-pdf" at bounding box center [357, 656] width 268 height 42
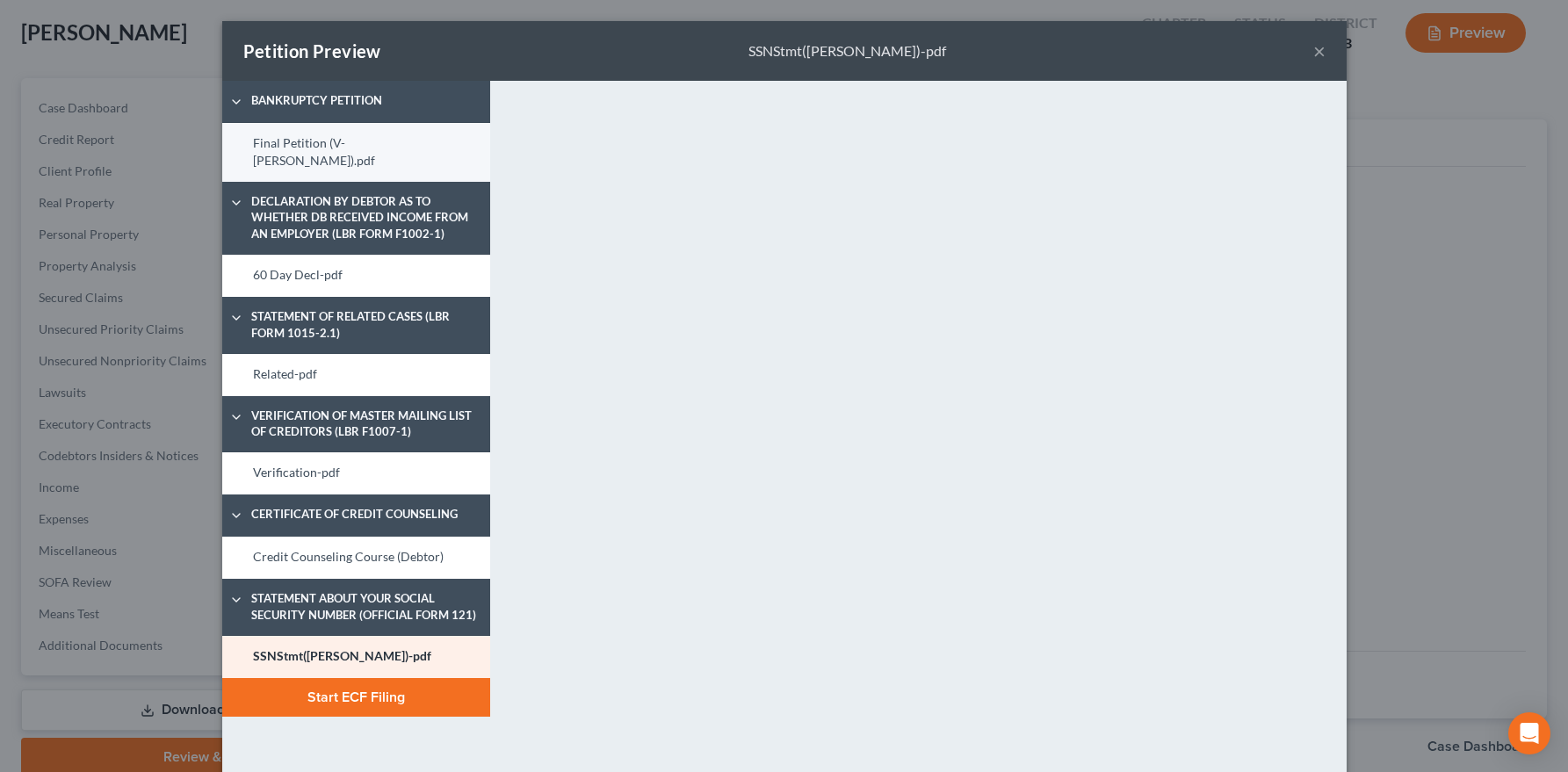
click at [316, 156] on link "Final Petition (V- Villegas).pdf" at bounding box center [357, 152] width 268 height 59
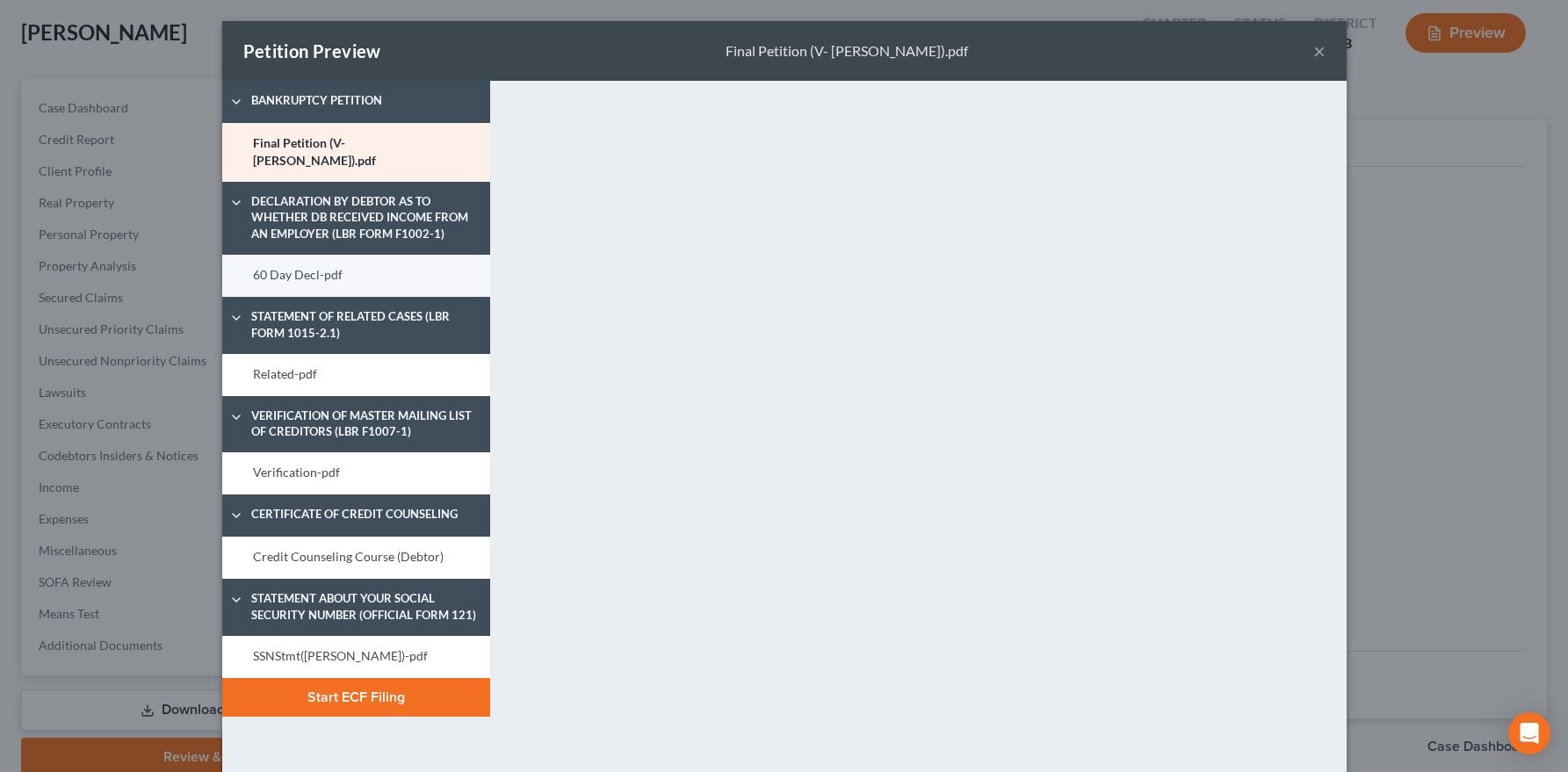
click at [278, 263] on link "60 Day Decl-pdf" at bounding box center [357, 275] width 268 height 42
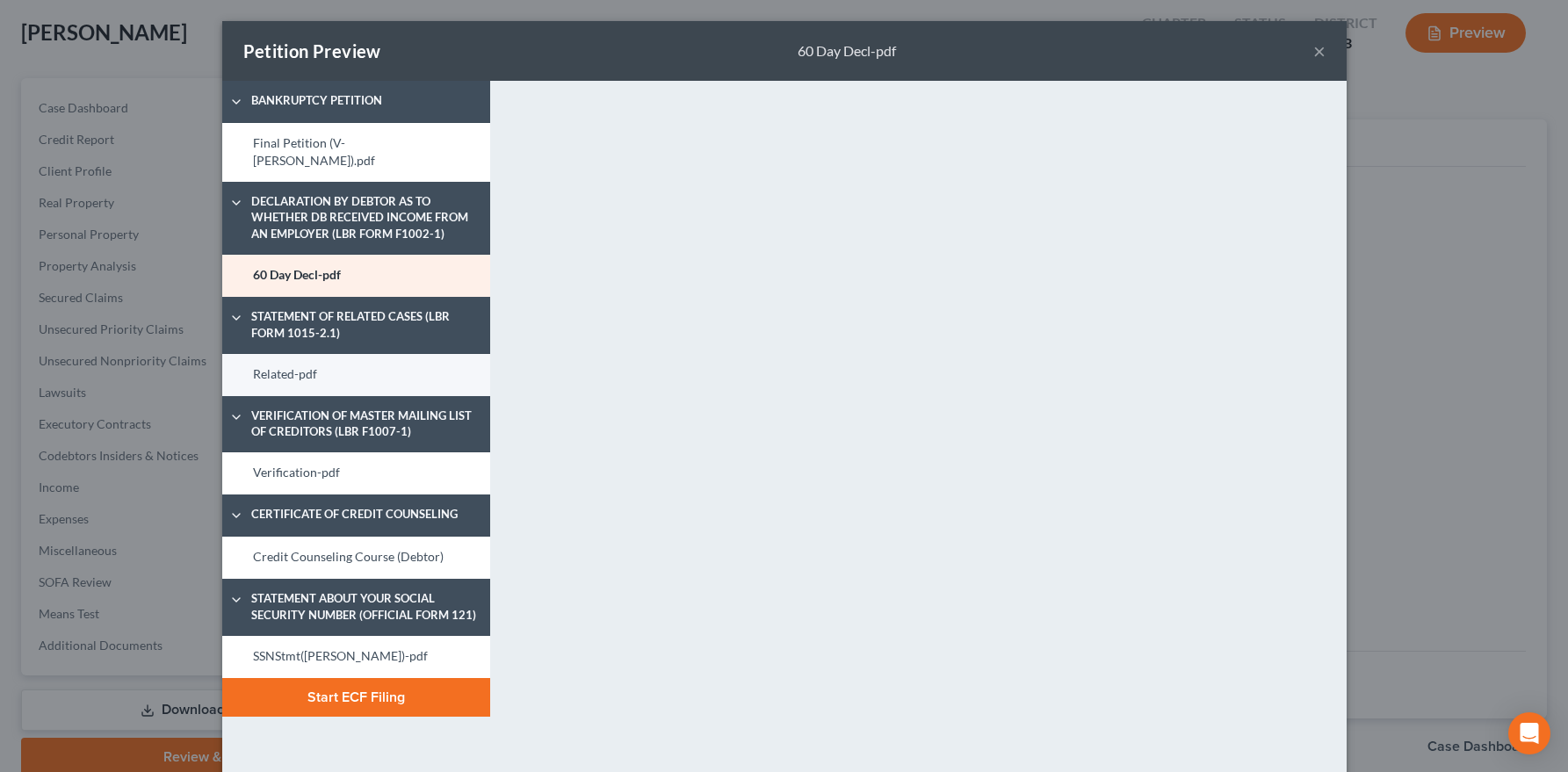
click at [320, 360] on link "Related-pdf" at bounding box center [357, 374] width 268 height 42
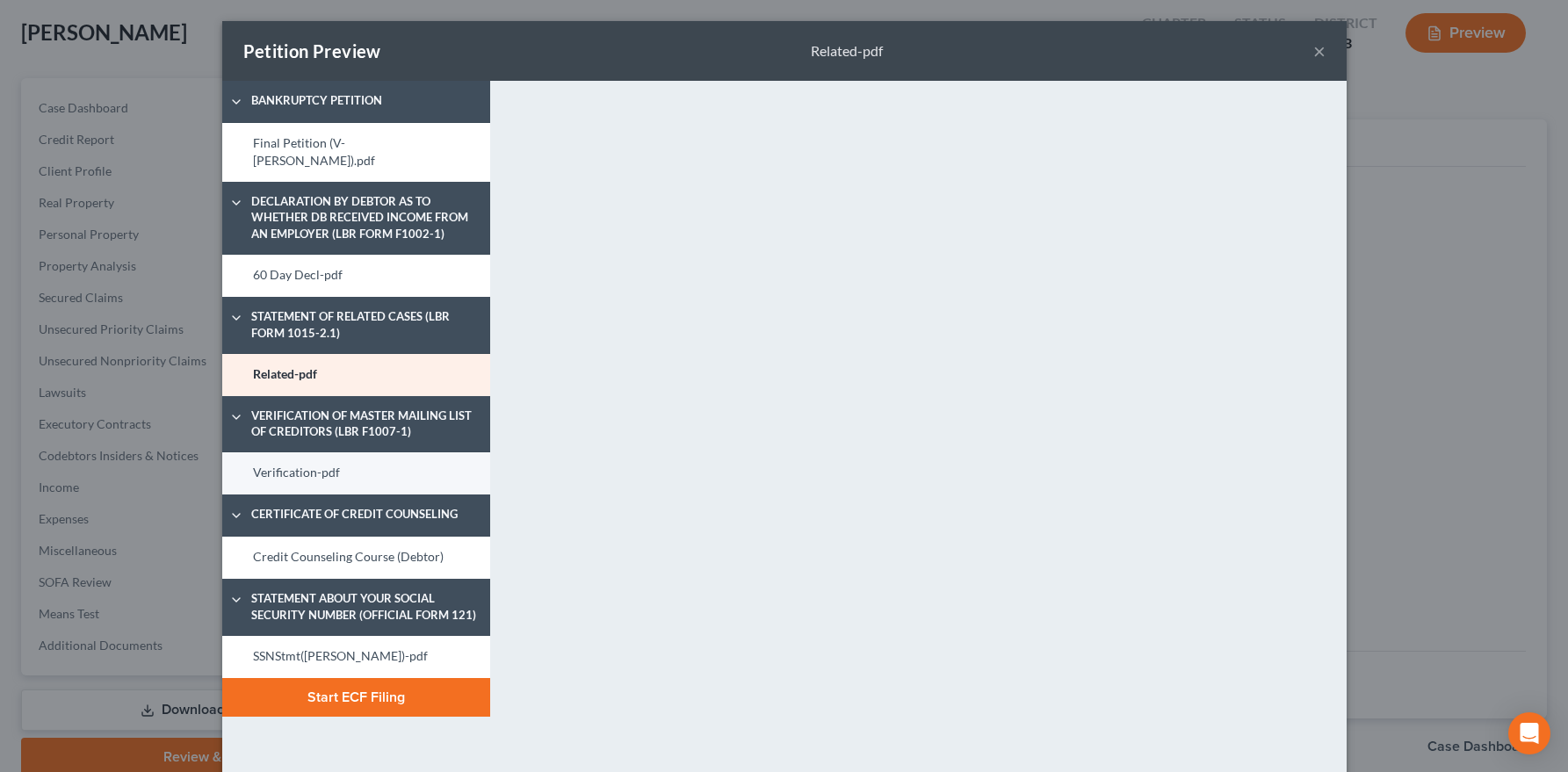
click at [331, 468] on link "Verification-pdf" at bounding box center [357, 473] width 268 height 42
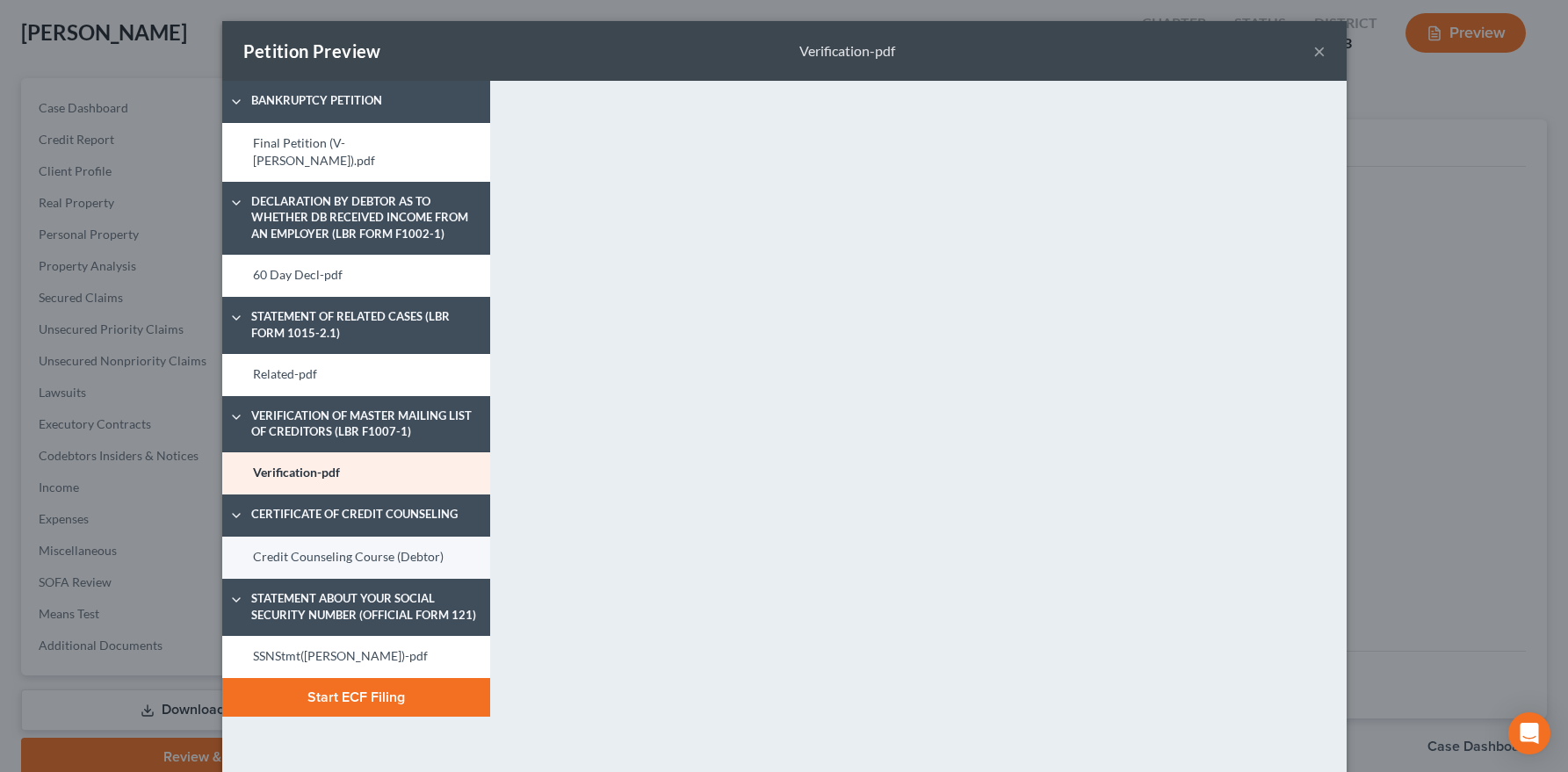
click at [338, 559] on link "Credit Counseling Course (Debtor)" at bounding box center [357, 557] width 268 height 42
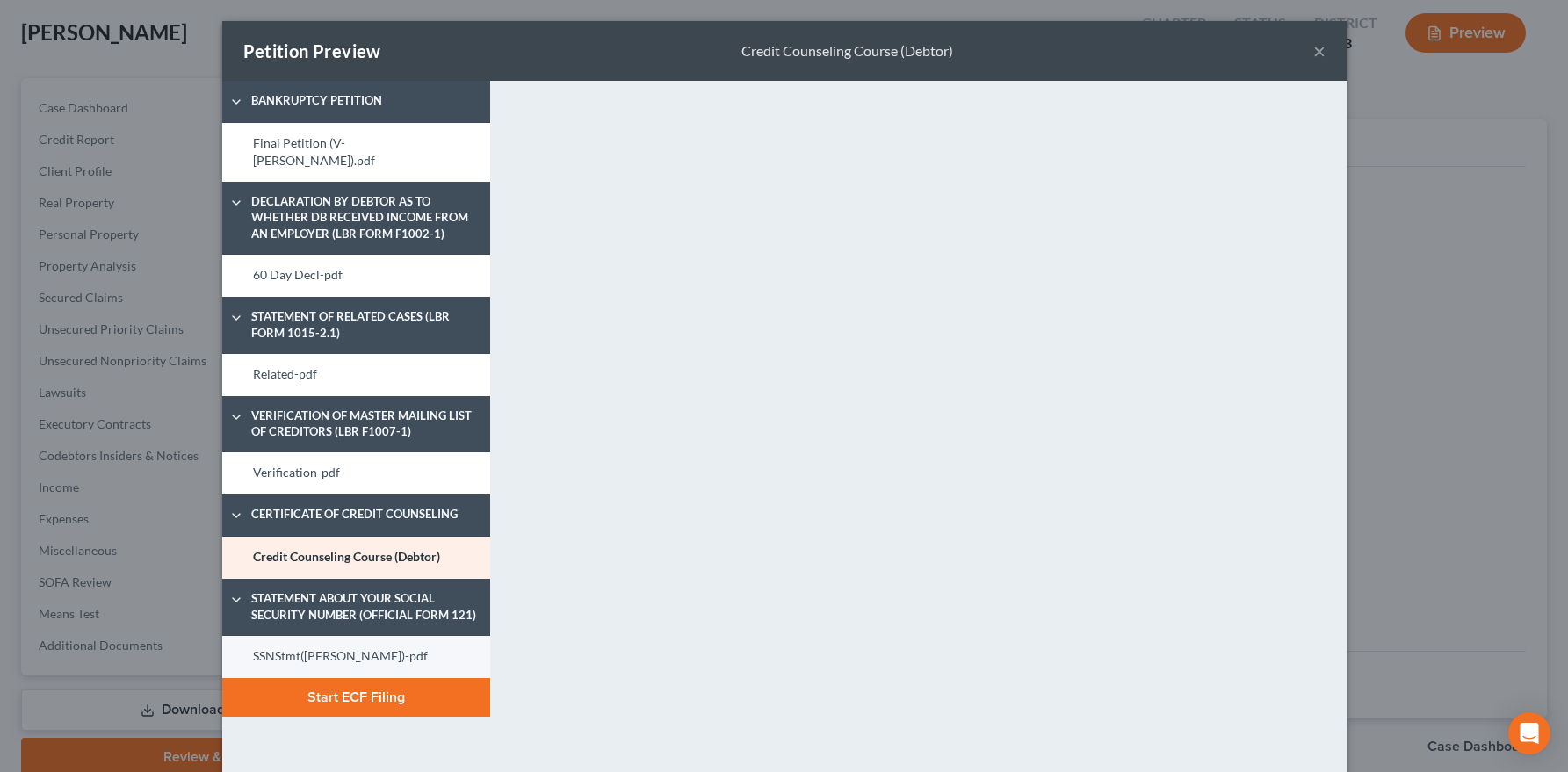
click at [344, 644] on link "SSNStmt(Villegas)-pdf" at bounding box center [357, 656] width 268 height 42
click at [426, 683] on button "Start ECF Filing" at bounding box center [357, 697] width 268 height 39
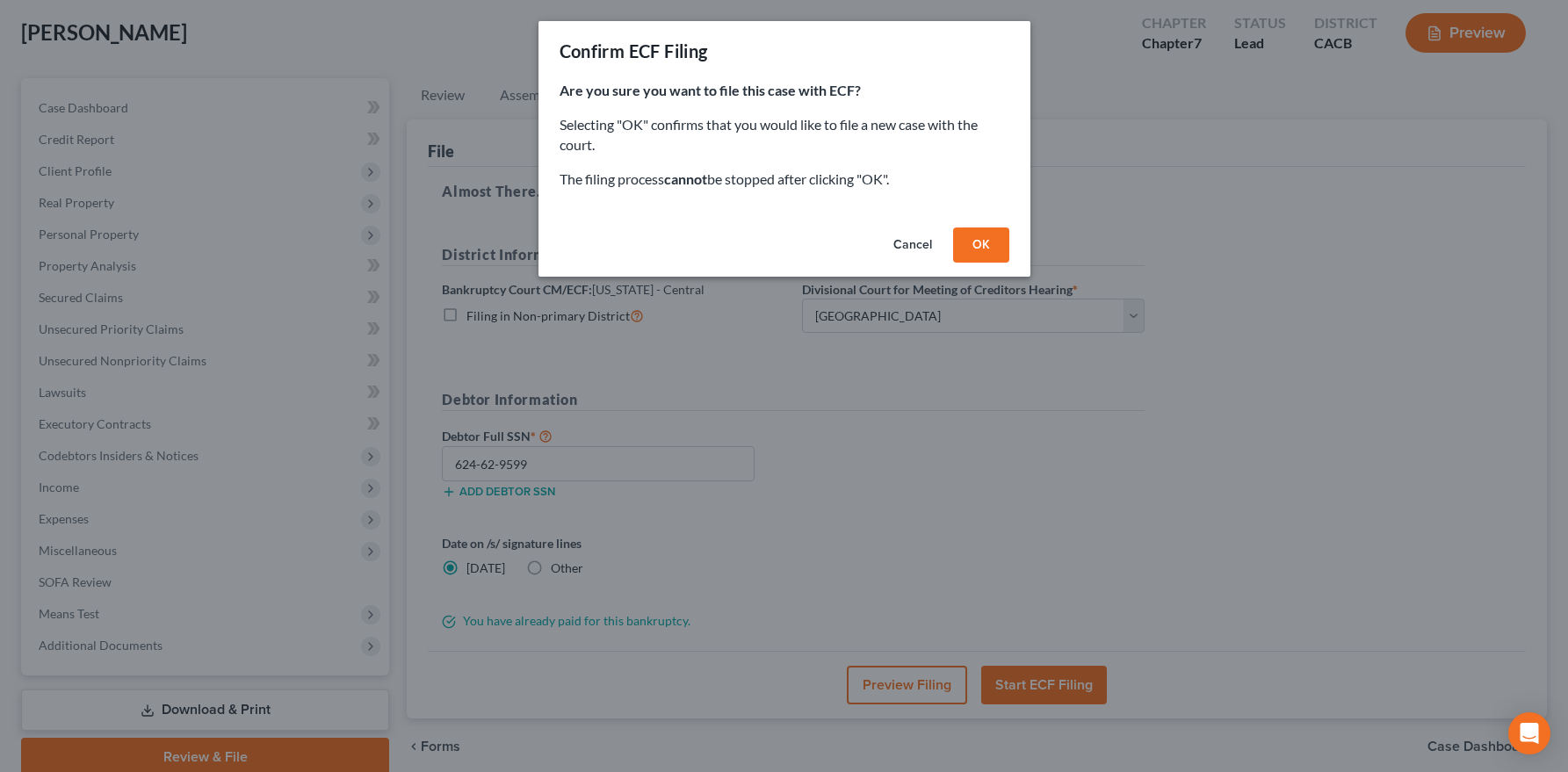
click at [989, 247] on button "OK" at bounding box center [981, 245] width 56 height 35
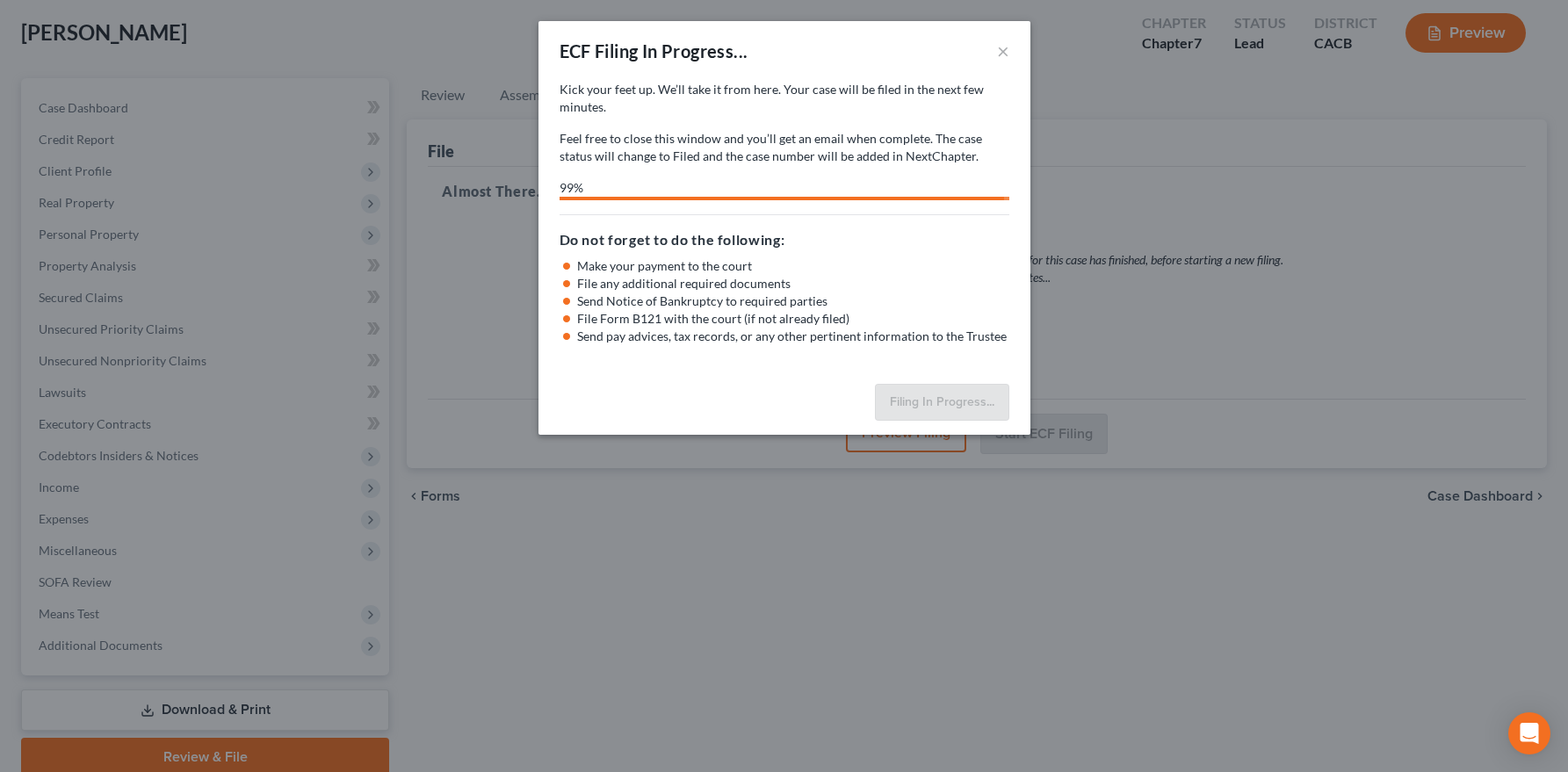
select select "1"
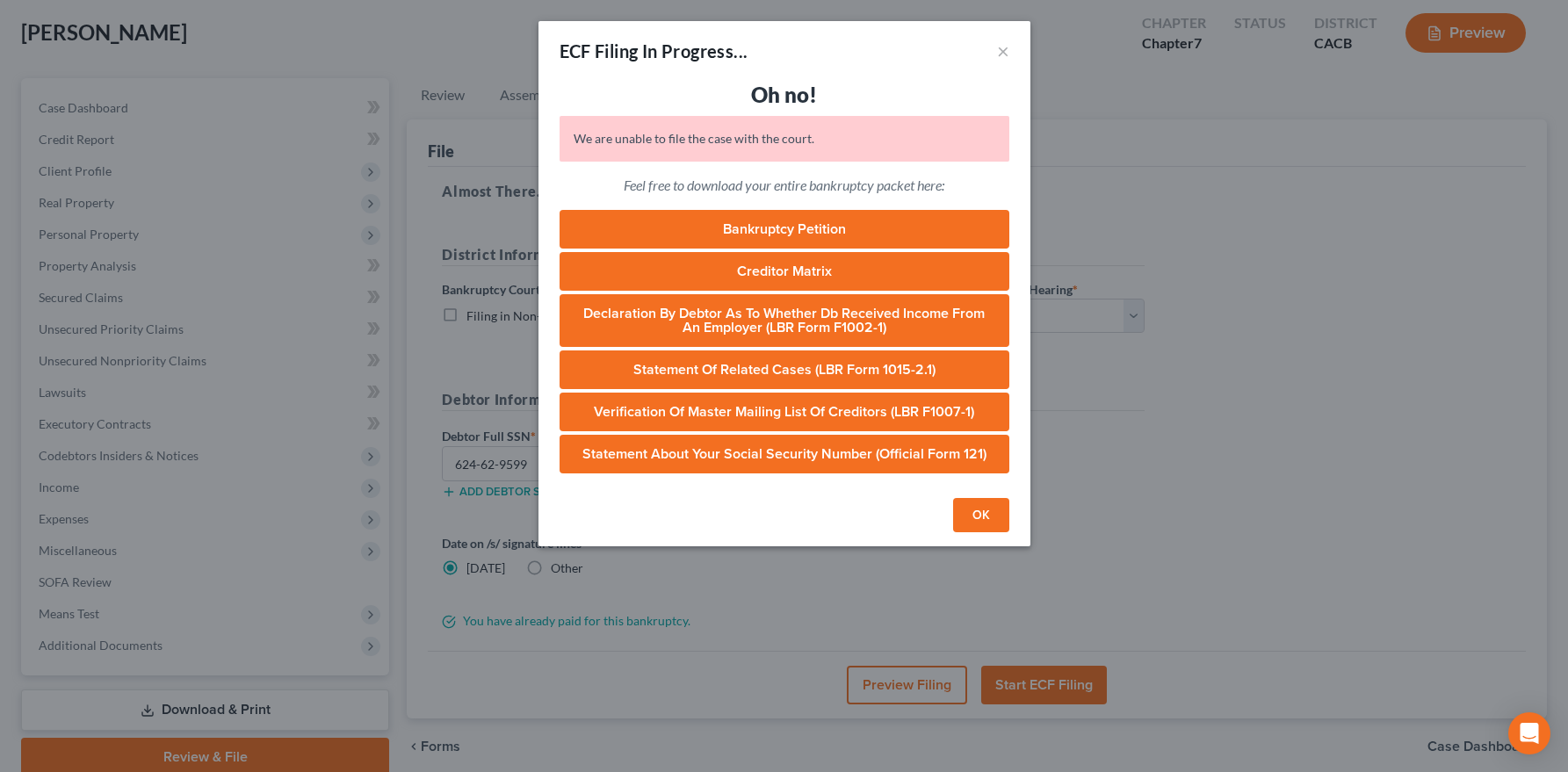
click at [994, 516] on button "OK" at bounding box center [981, 515] width 56 height 35
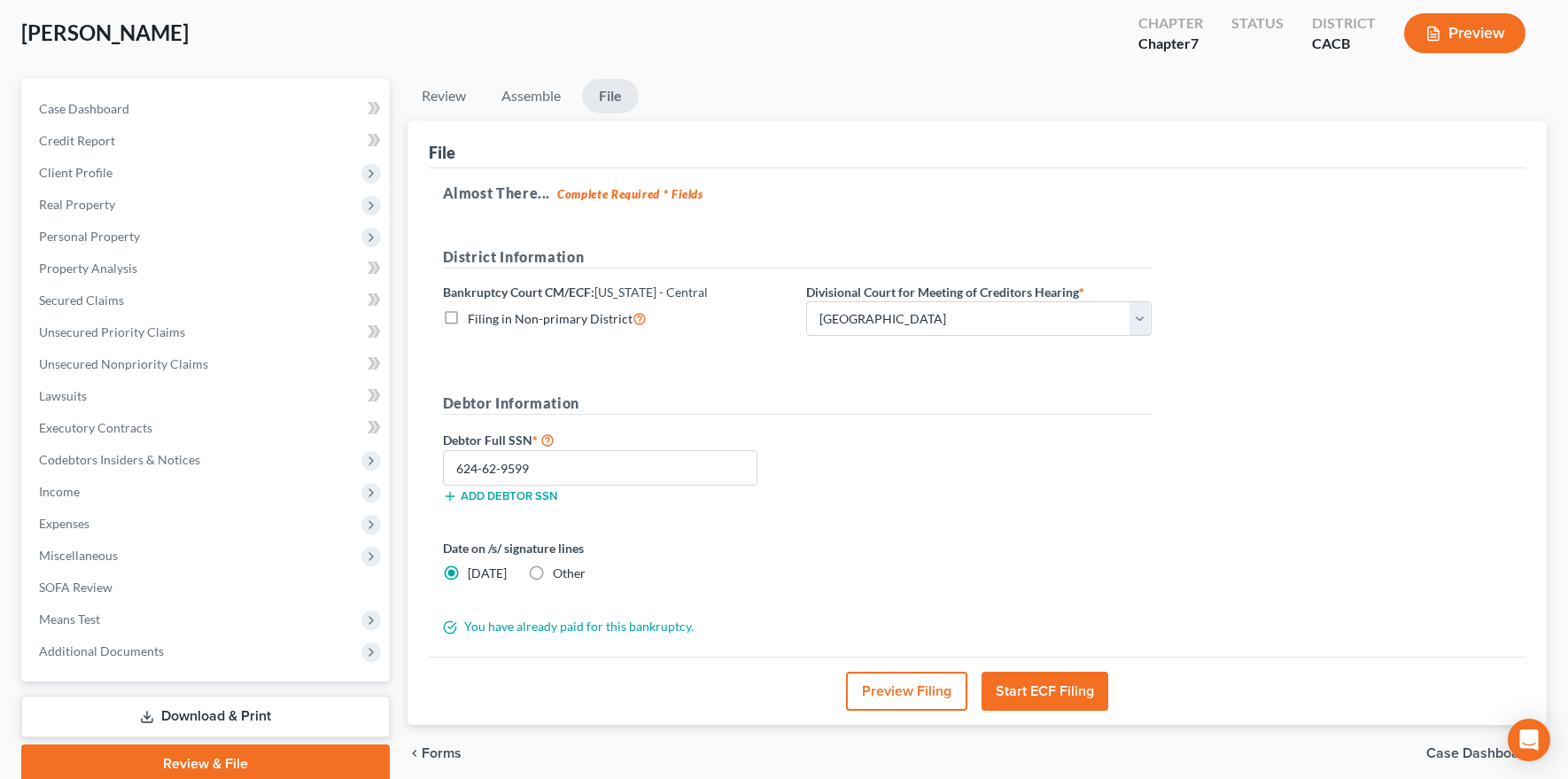
click at [897, 693] on button "Preview Filing" at bounding box center [907, 692] width 122 height 39
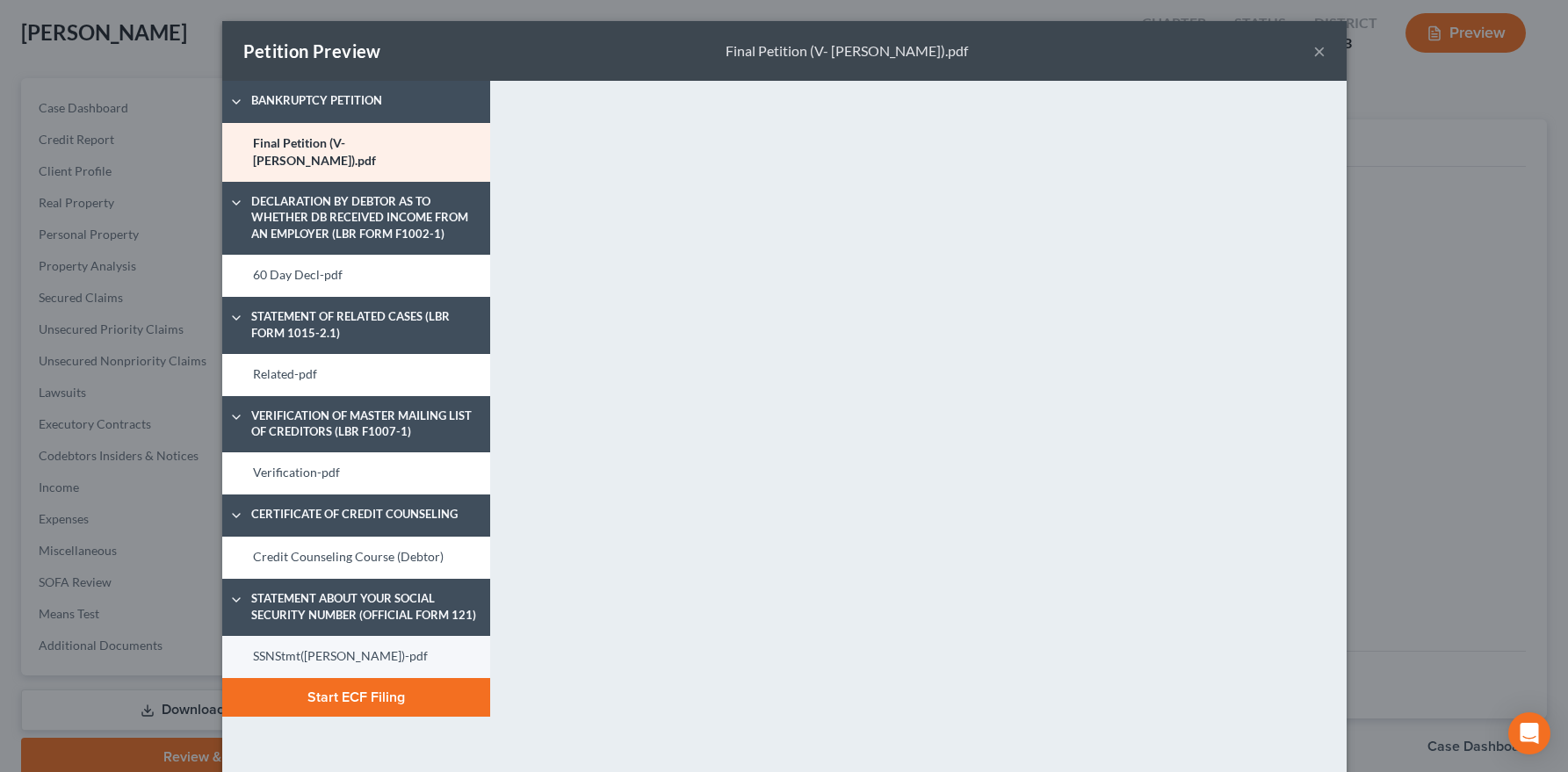
click at [385, 636] on link "SSNStmt(Villegas)-pdf" at bounding box center [357, 656] width 268 height 42
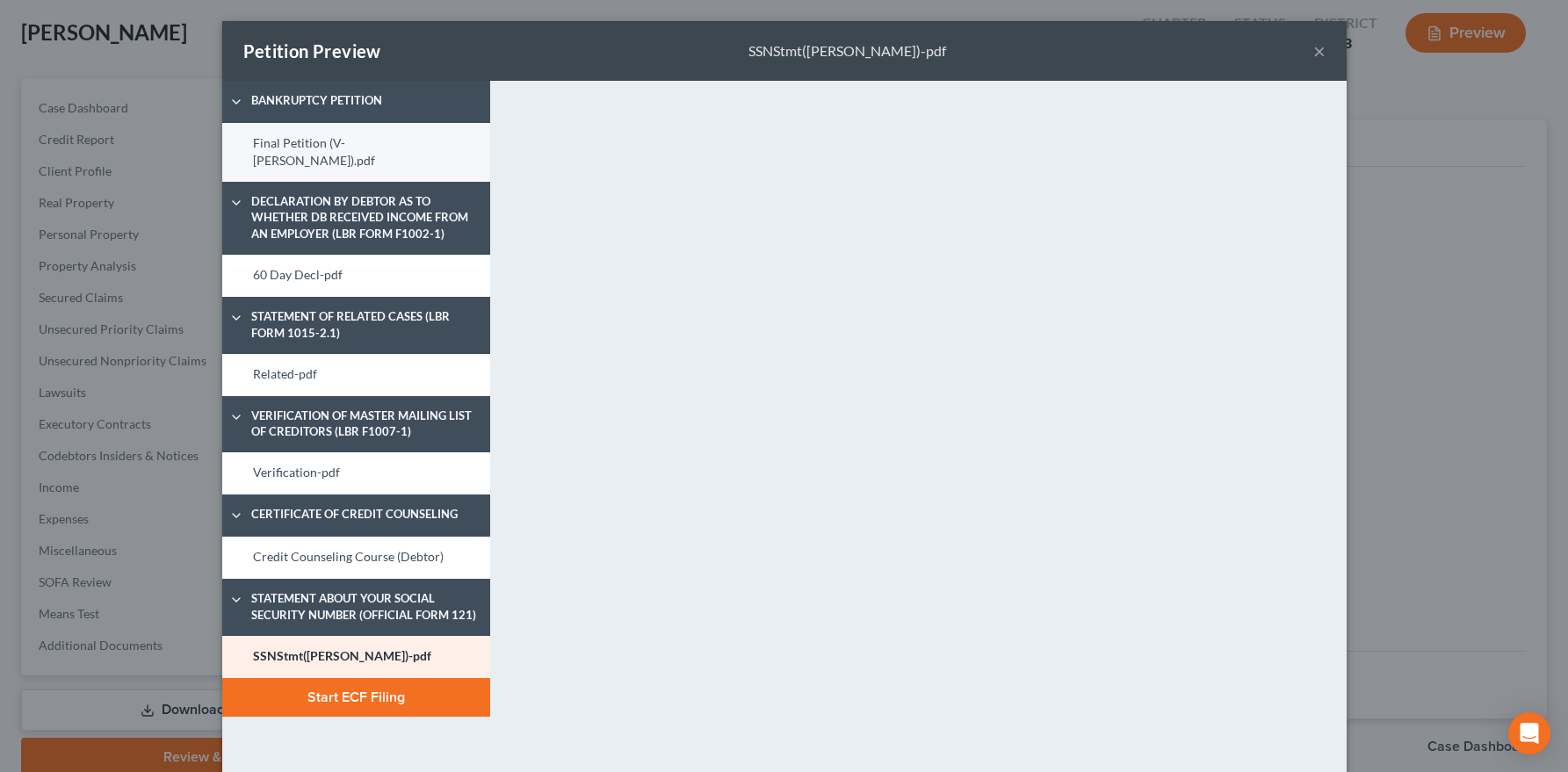
click at [319, 153] on link "Final Petition (V- Villegas).pdf" at bounding box center [357, 152] width 268 height 59
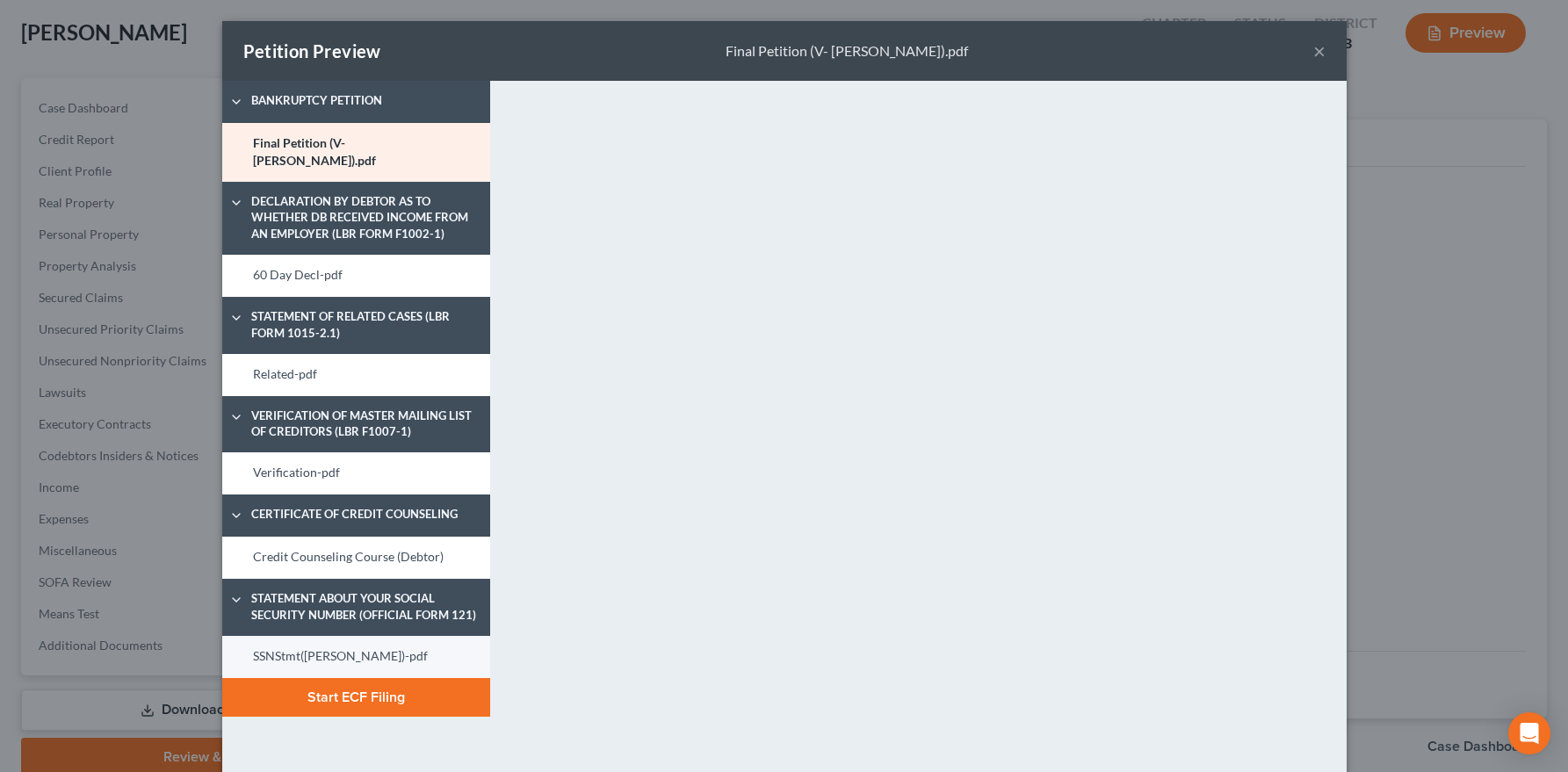
click at [349, 644] on link "SSNStmt(Villegas)-pdf" at bounding box center [357, 656] width 268 height 42
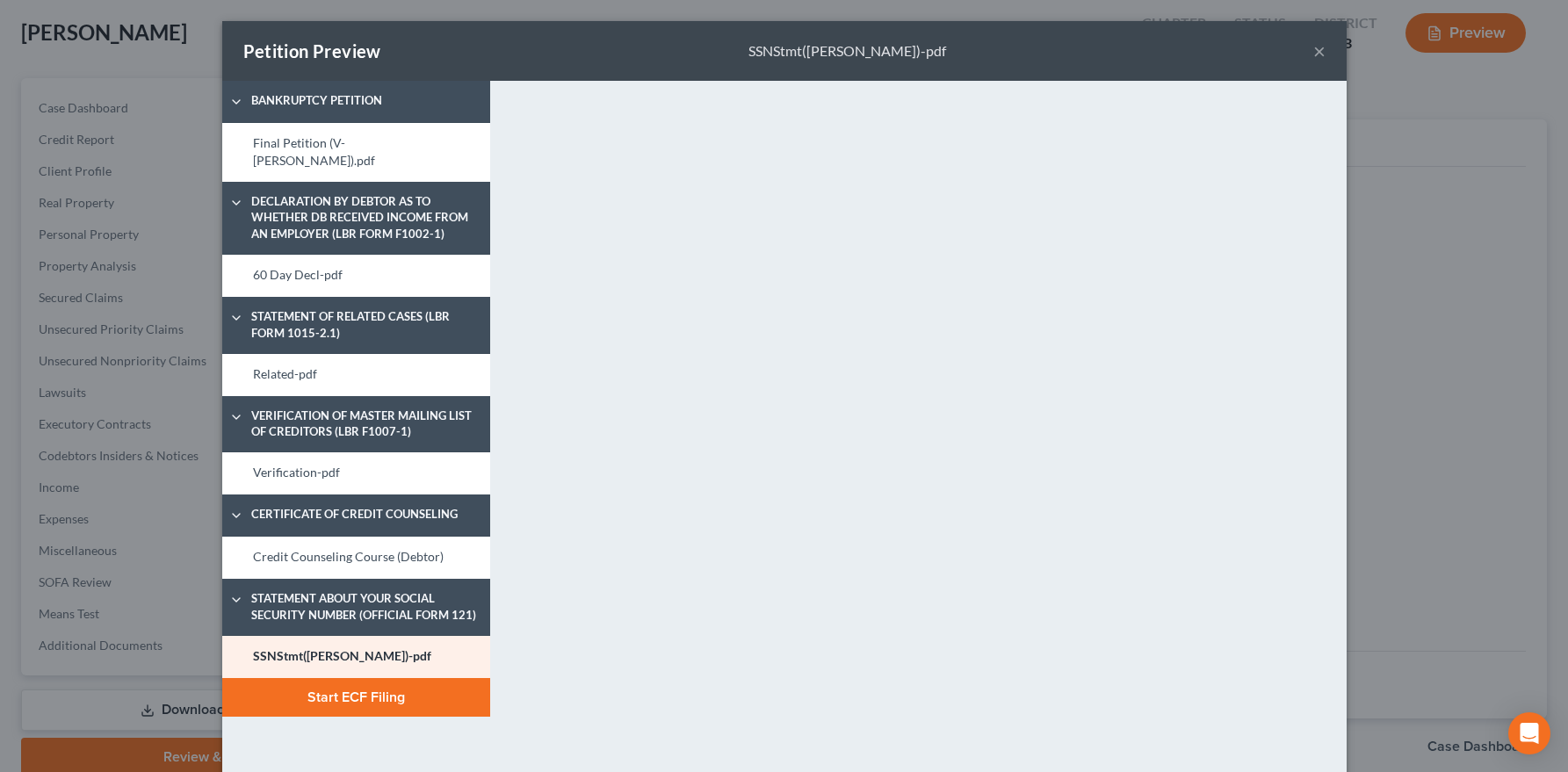
click at [379, 682] on button "Start ECF Filing" at bounding box center [357, 697] width 268 height 39
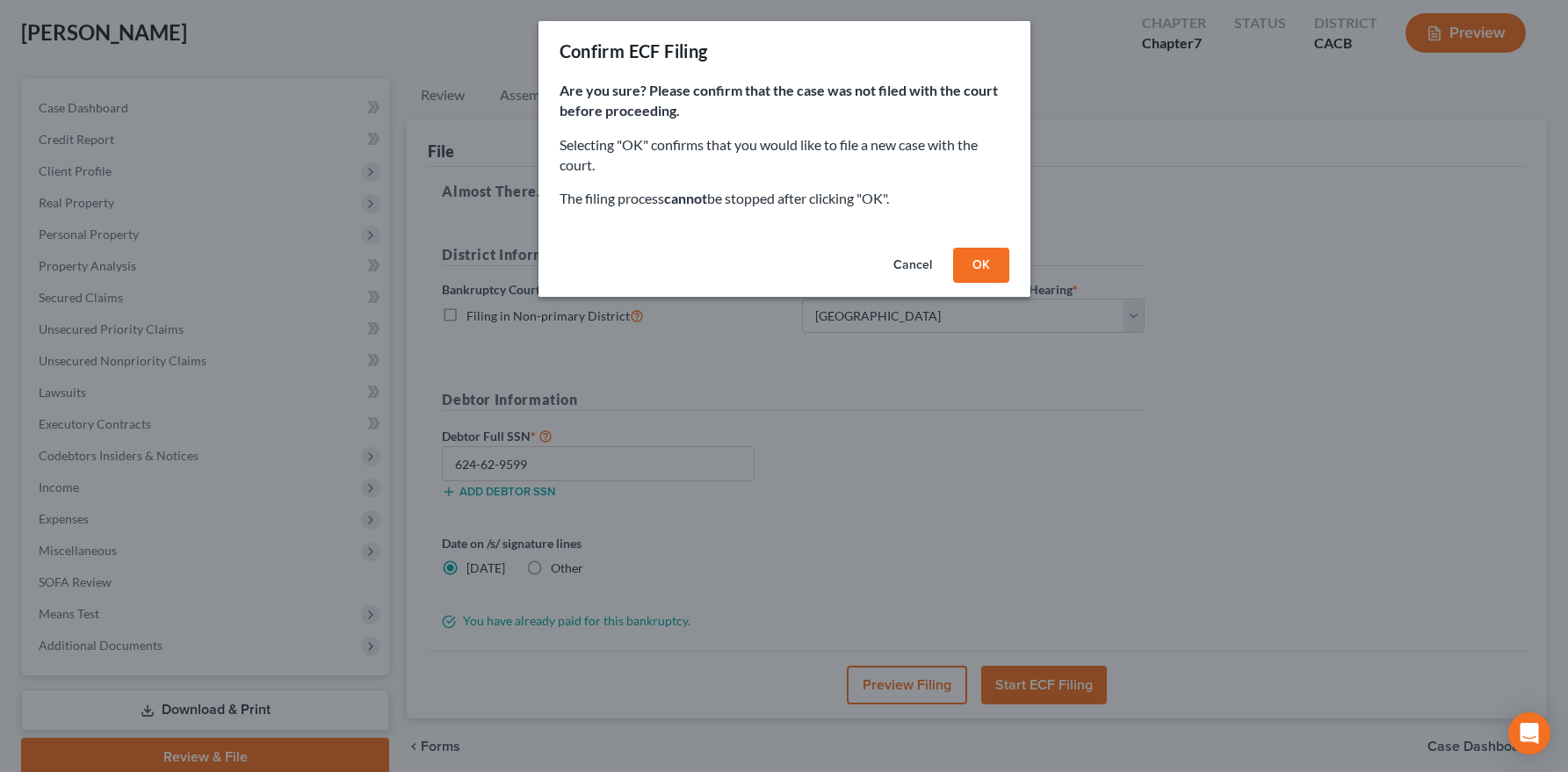
click at [977, 270] on button "OK" at bounding box center [981, 265] width 56 height 35
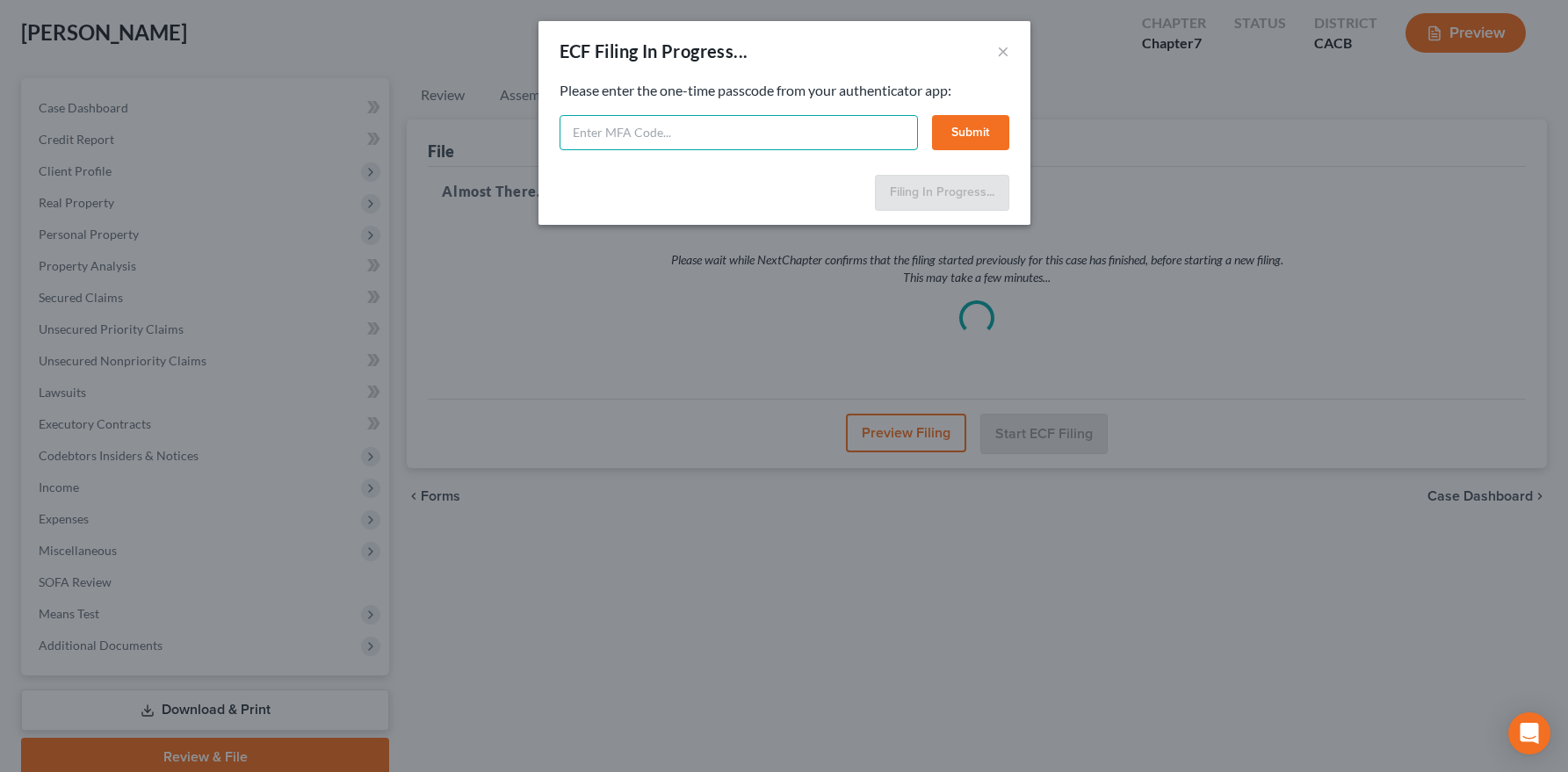
click at [661, 127] on input "text" at bounding box center [739, 132] width 359 height 35
paste input "411588"
type input "411588"
click at [988, 131] on button "Submit" at bounding box center [971, 132] width 78 height 35
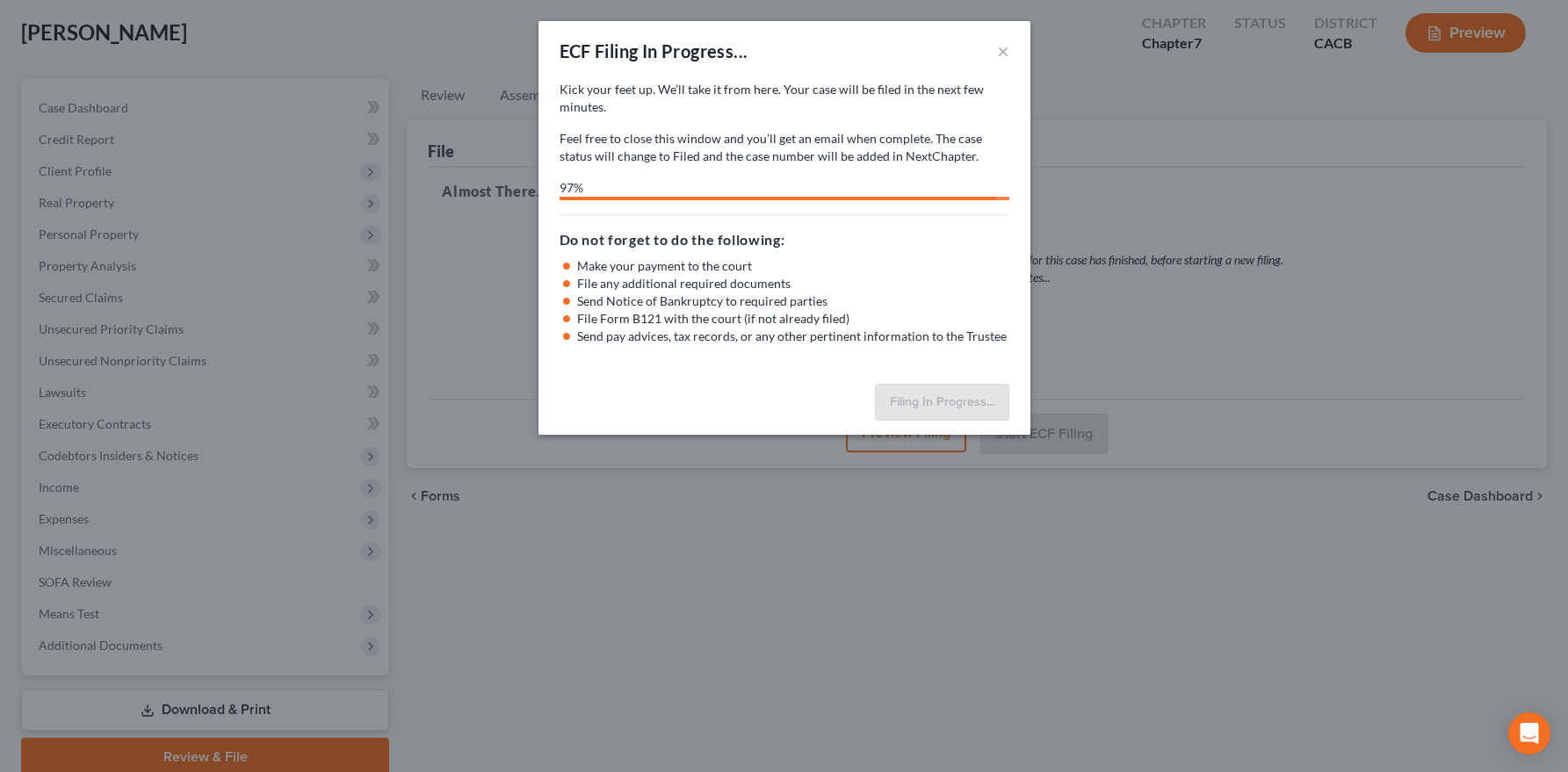
select select "1"
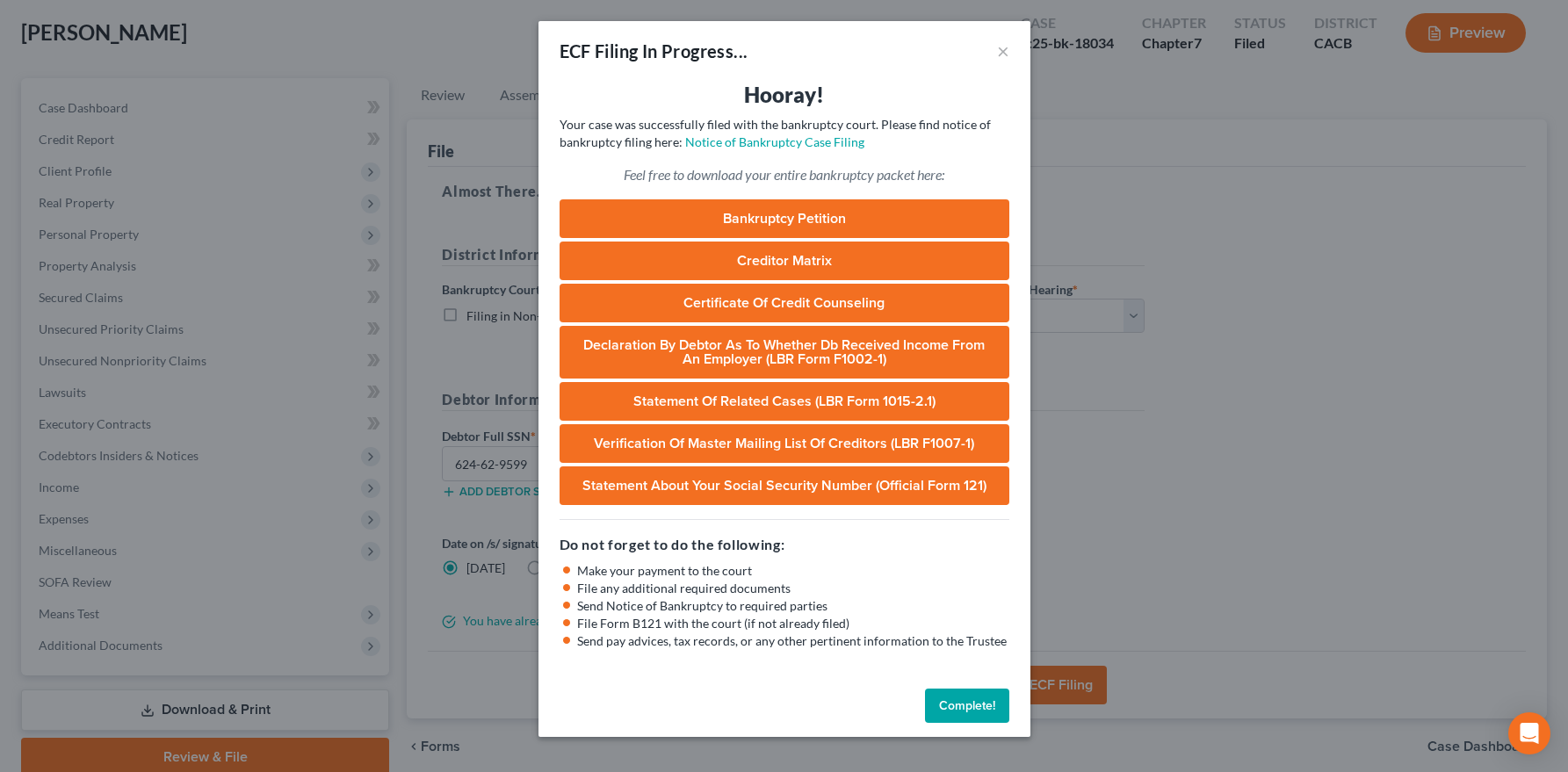
click at [960, 712] on button "Complete!" at bounding box center [966, 706] width 85 height 35
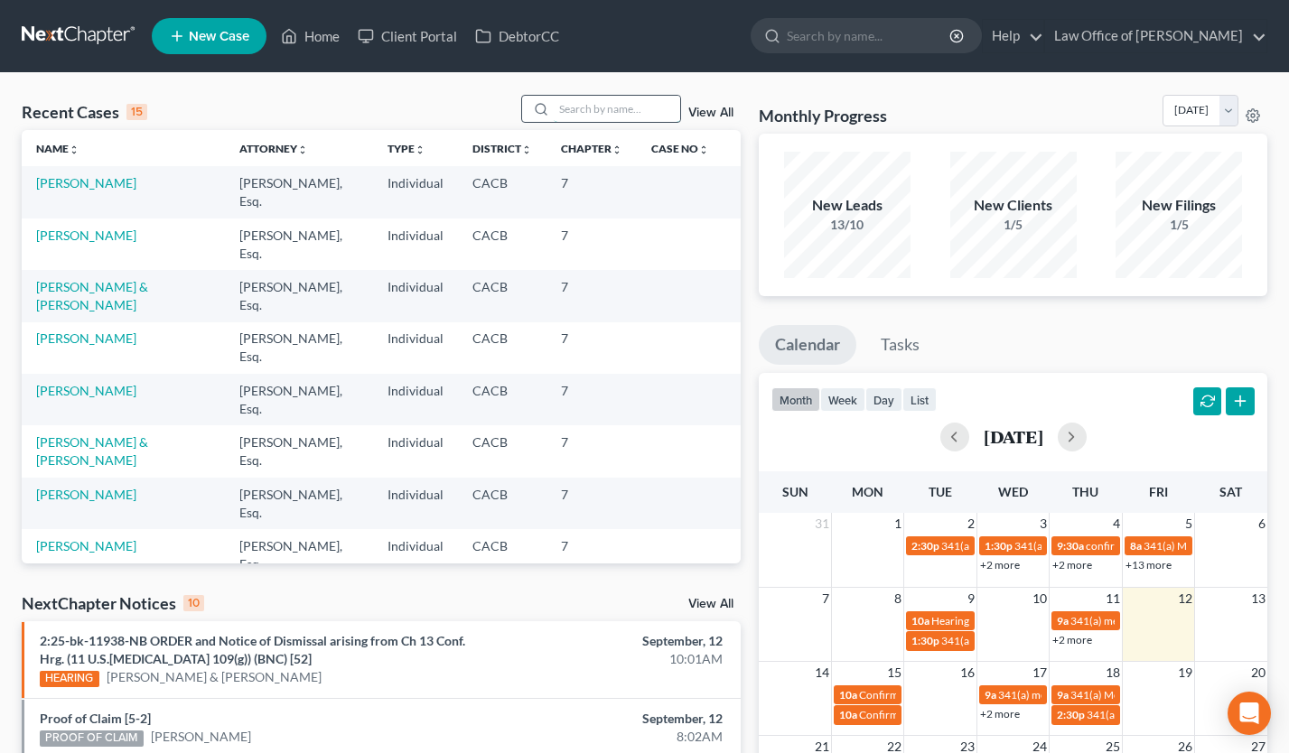
click at [629, 103] on input "search" at bounding box center [617, 109] width 126 height 26
type input "[PERSON_NAME]"
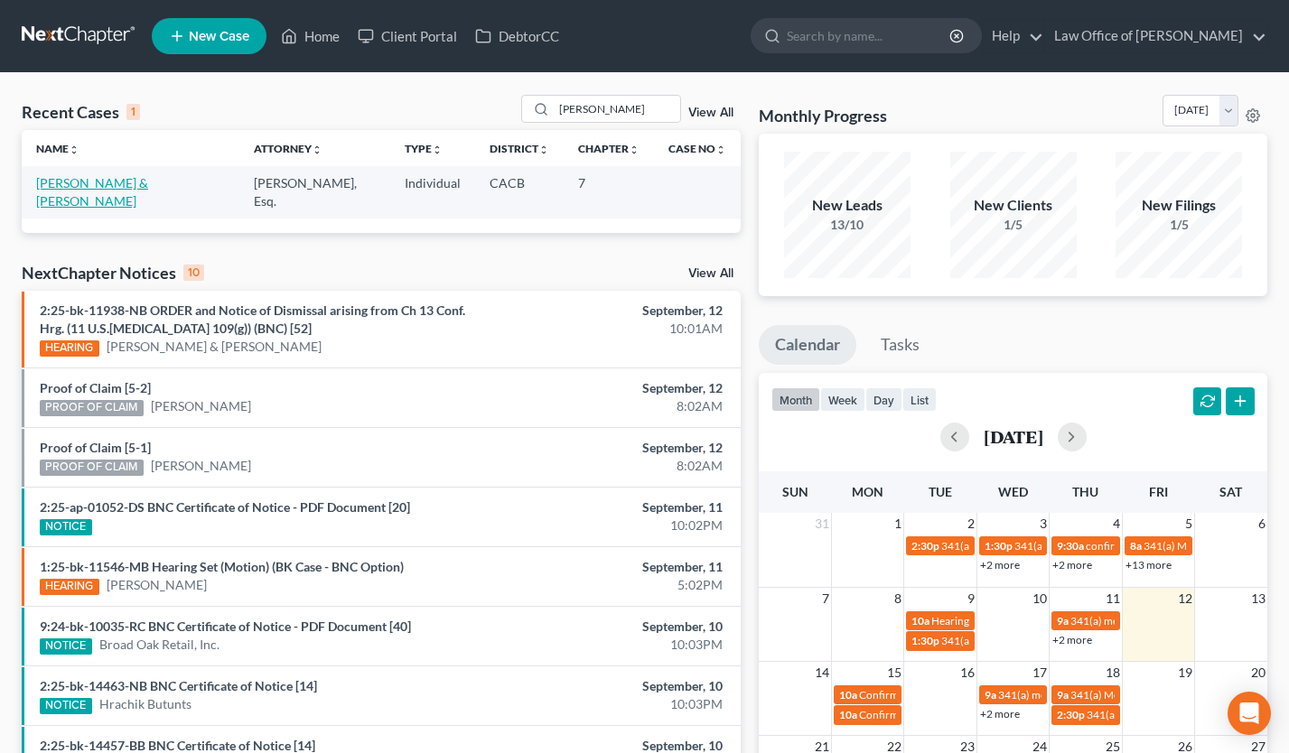
click at [148, 176] on link "[PERSON_NAME] & [PERSON_NAME]" at bounding box center [92, 191] width 112 height 33
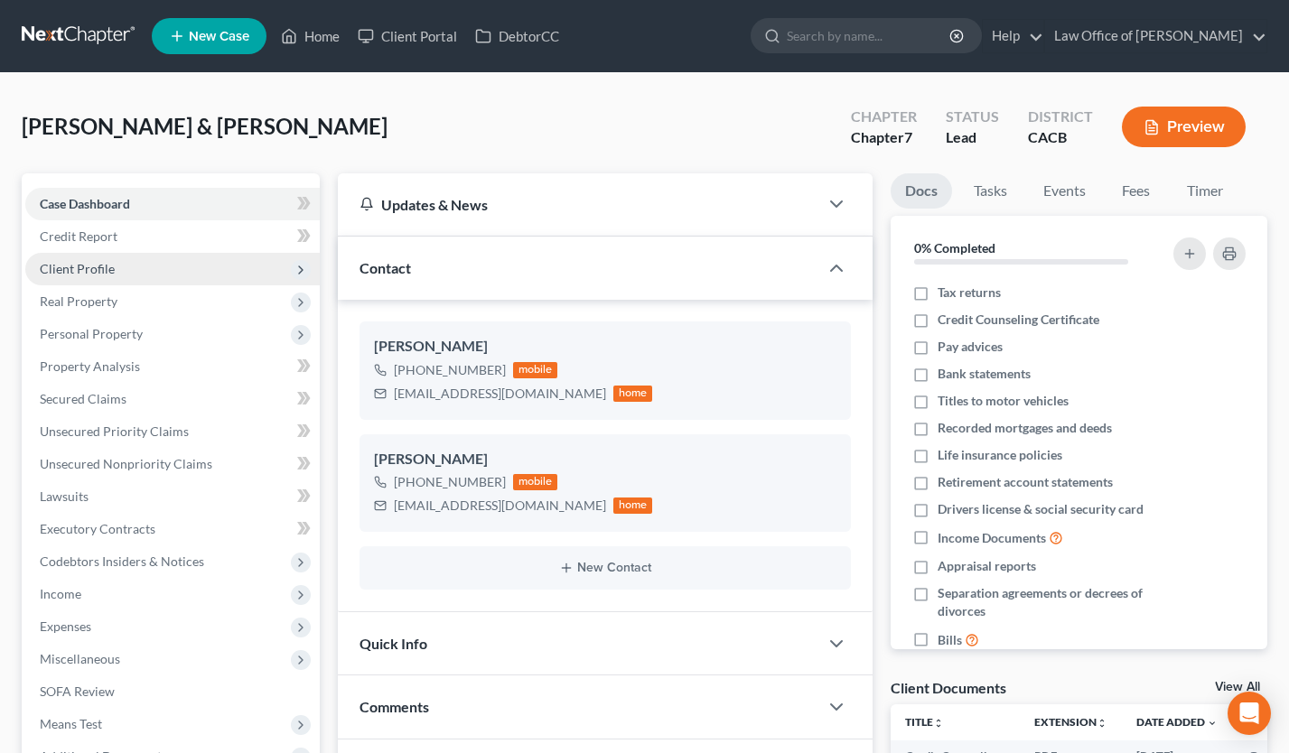
click at [161, 274] on span "Client Profile" at bounding box center [172, 269] width 295 height 33
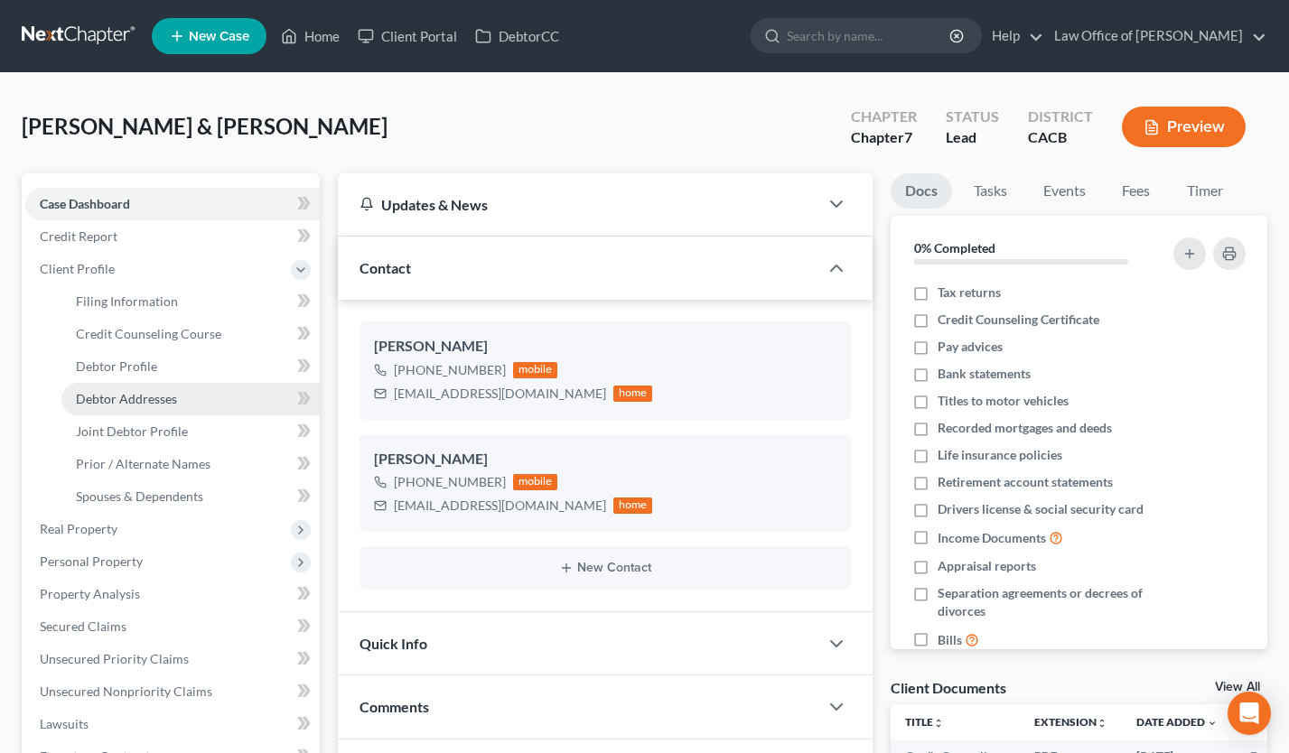
click at [179, 393] on link "Debtor Addresses" at bounding box center [190, 399] width 258 height 33
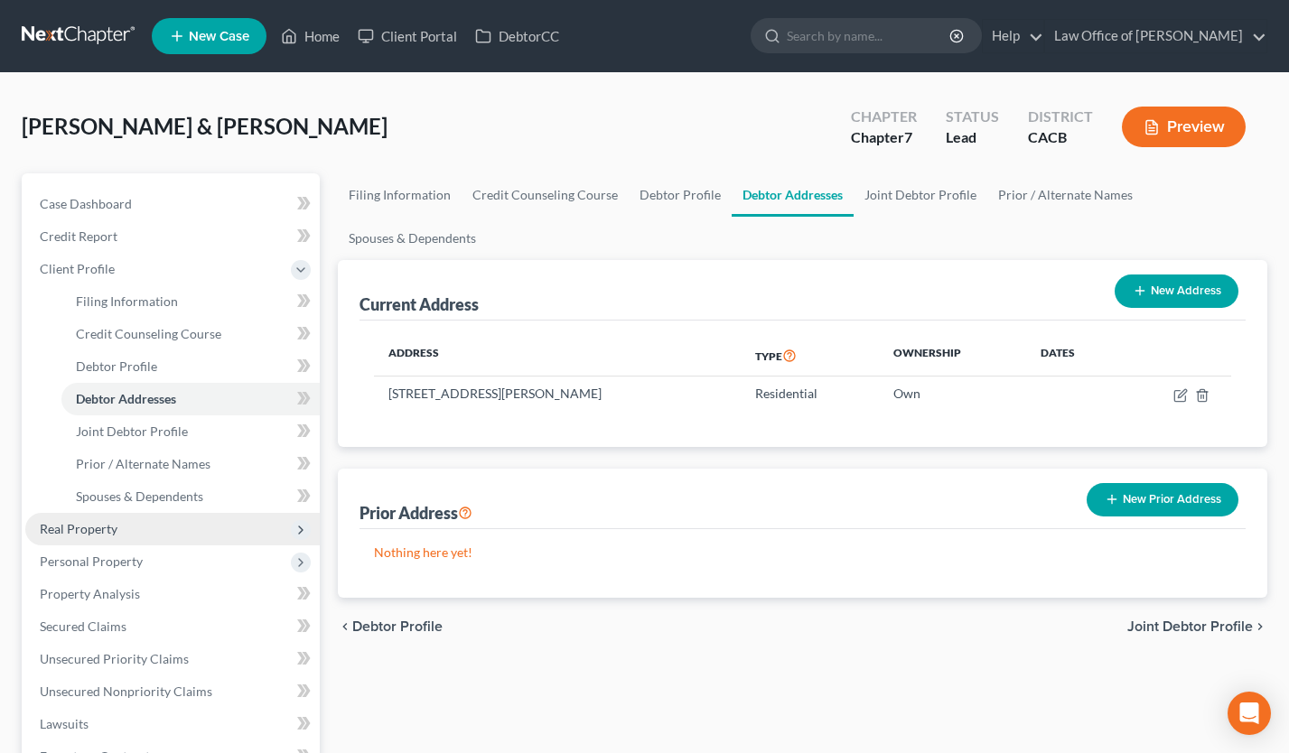
click at [113, 522] on span "Real Property" at bounding box center [79, 528] width 78 height 15
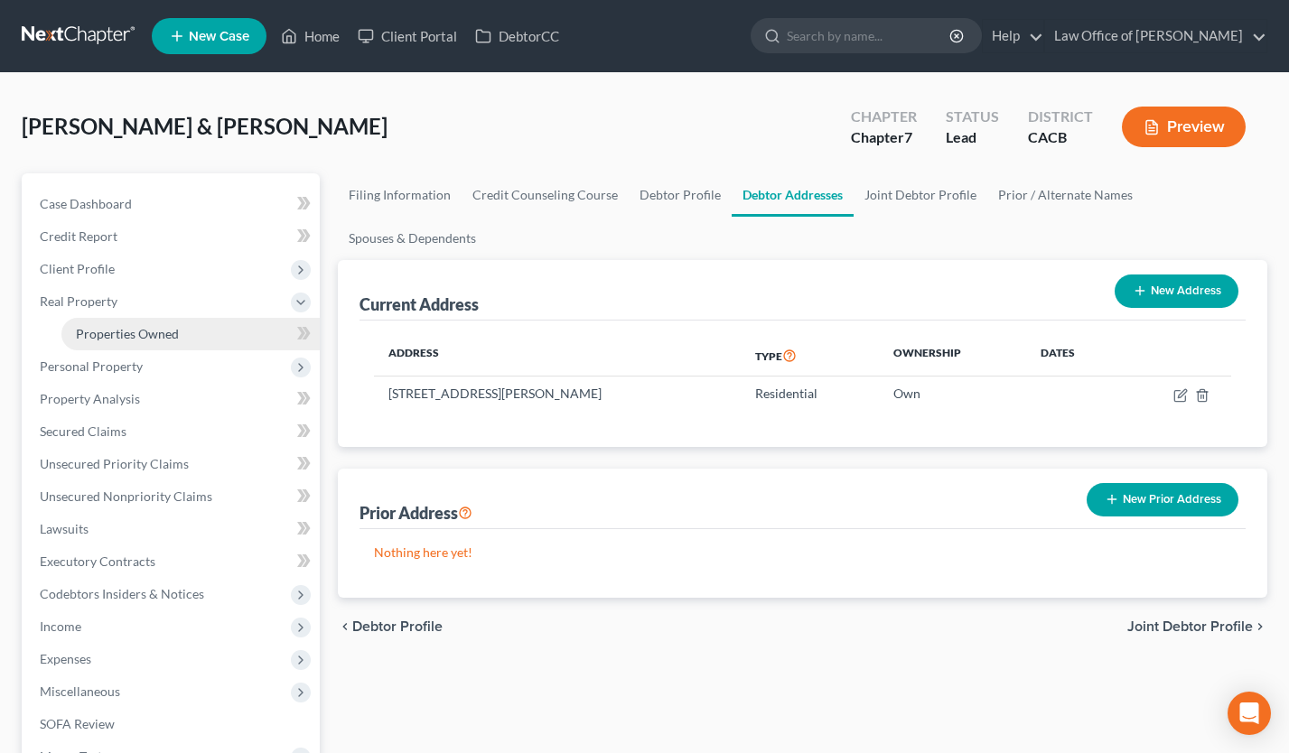
click at [131, 327] on span "Properties Owned" at bounding box center [127, 333] width 103 height 15
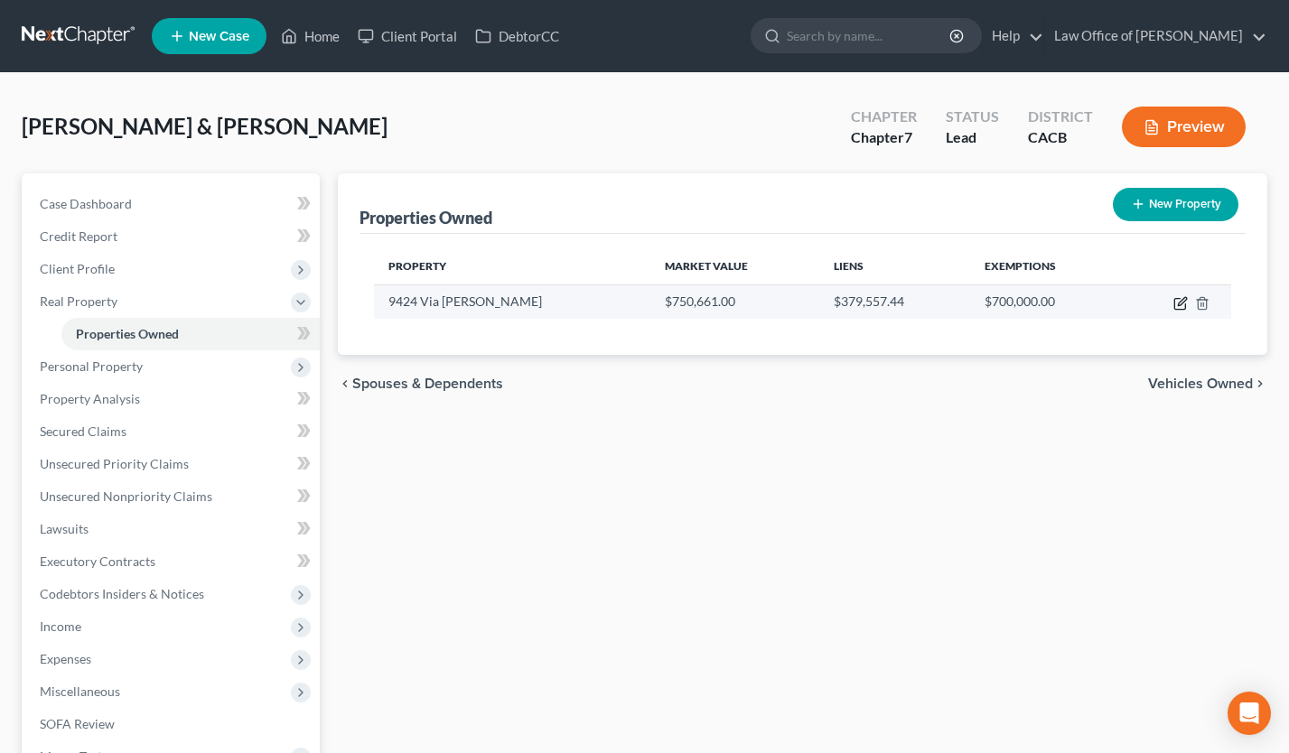
click at [1179, 304] on icon "button" at bounding box center [1181, 303] width 14 height 14
select select "4"
select select "2"
select select "1"
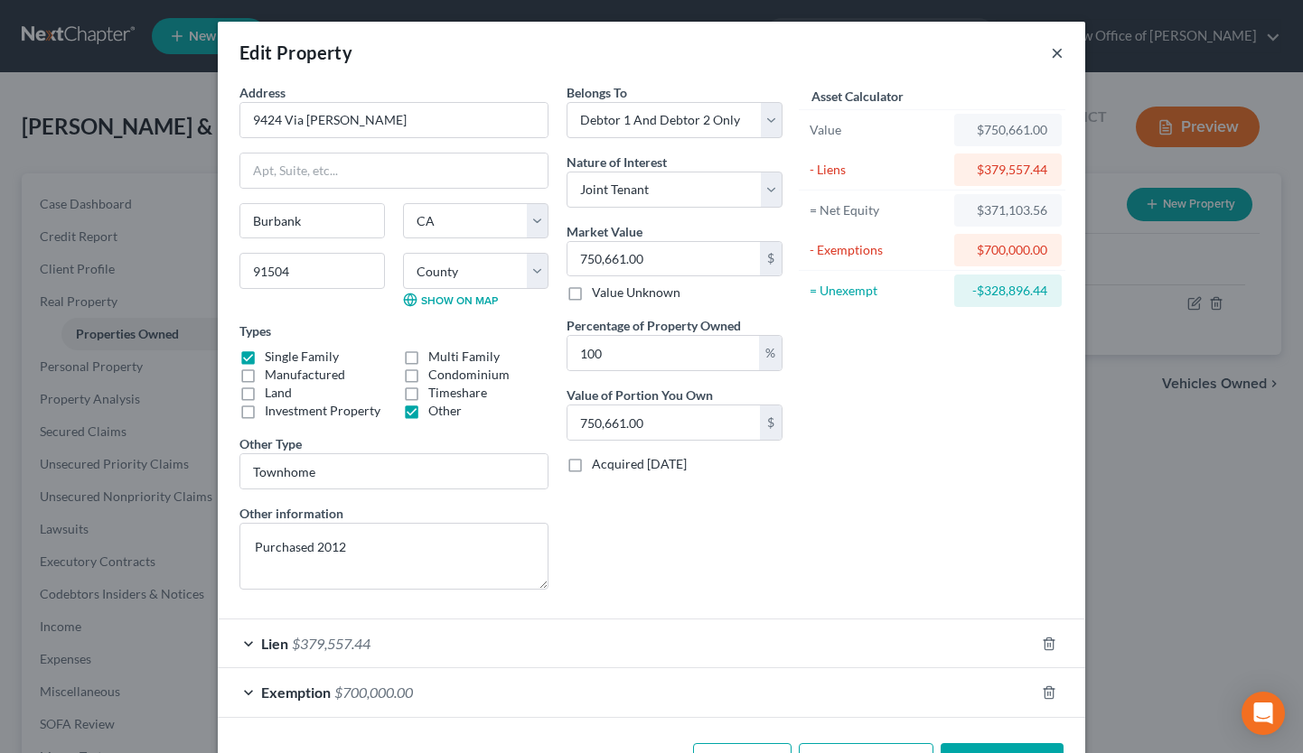
click at [1051, 52] on button "×" at bounding box center [1057, 53] width 13 height 22
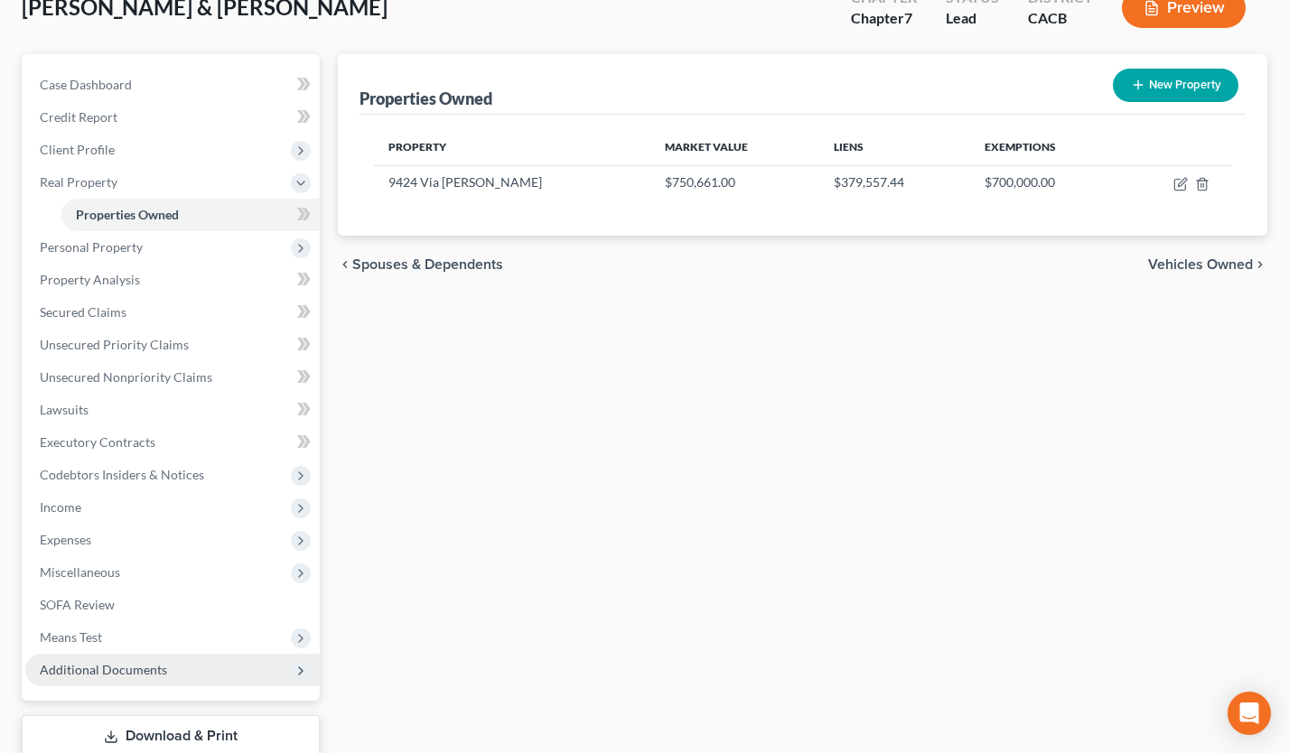
scroll to position [136, 0]
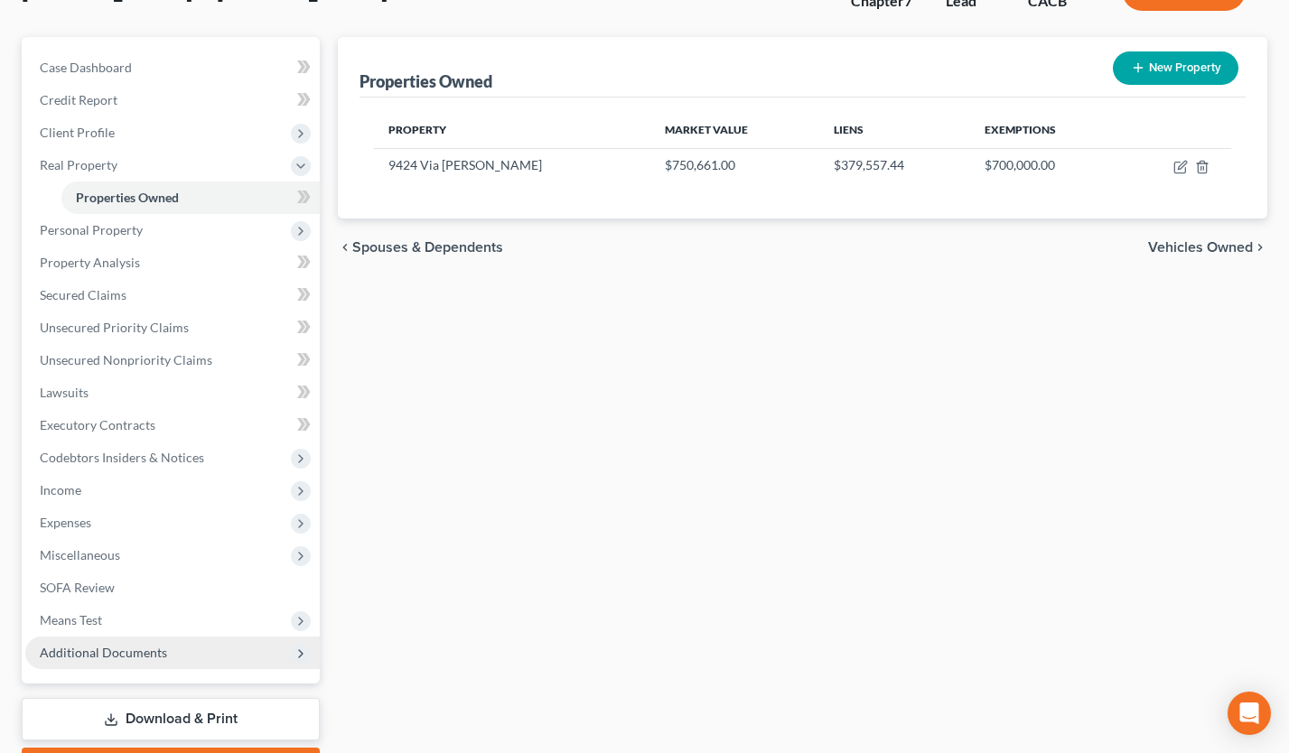
click at [124, 660] on span "Additional Documents" at bounding box center [172, 653] width 295 height 33
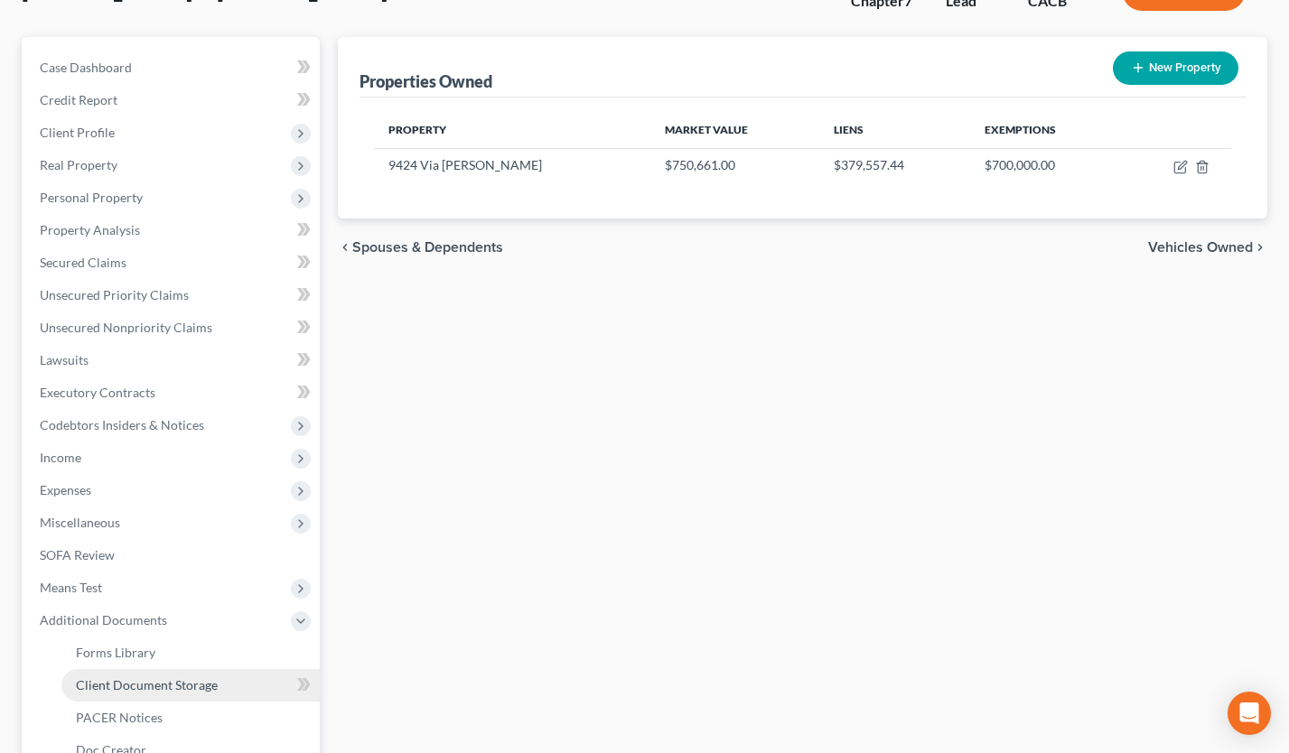
click at [175, 685] on span "Client Document Storage" at bounding box center [147, 685] width 142 height 15
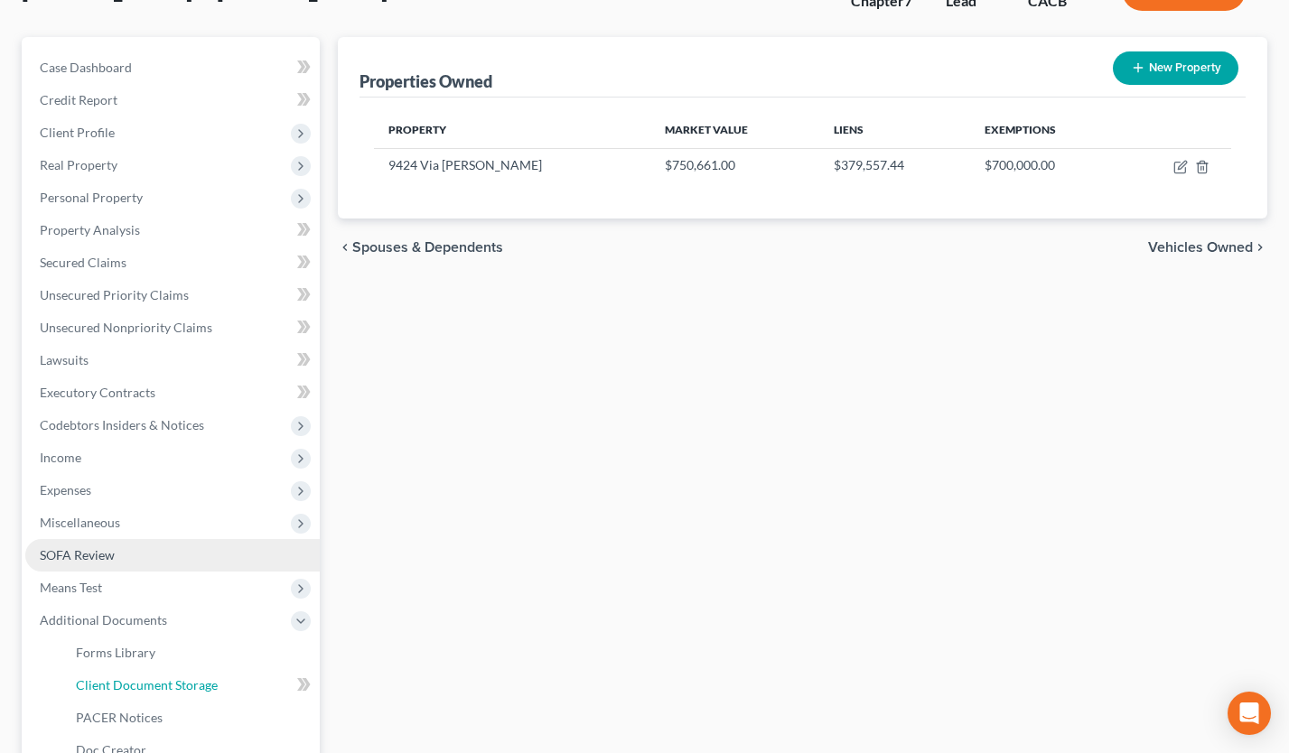
select select "30"
select select "65"
select select "72"
select select "10"
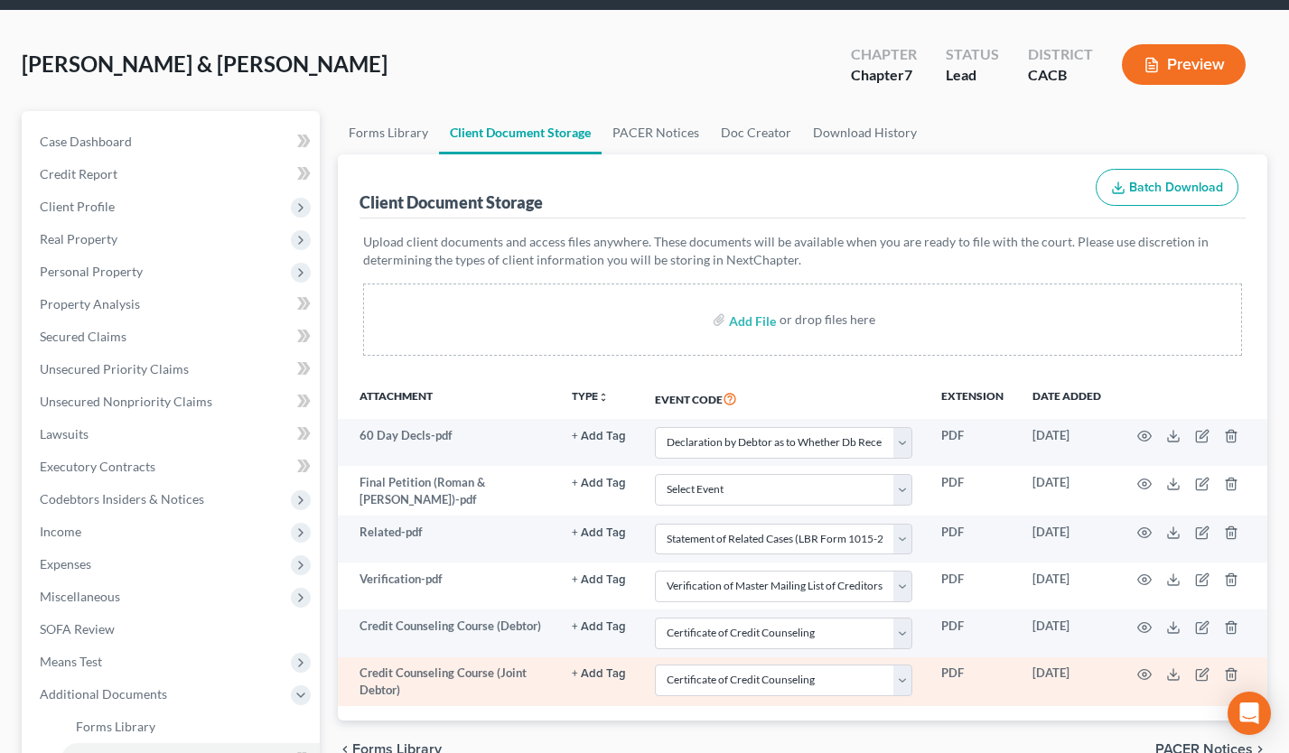
scroll to position [163, 0]
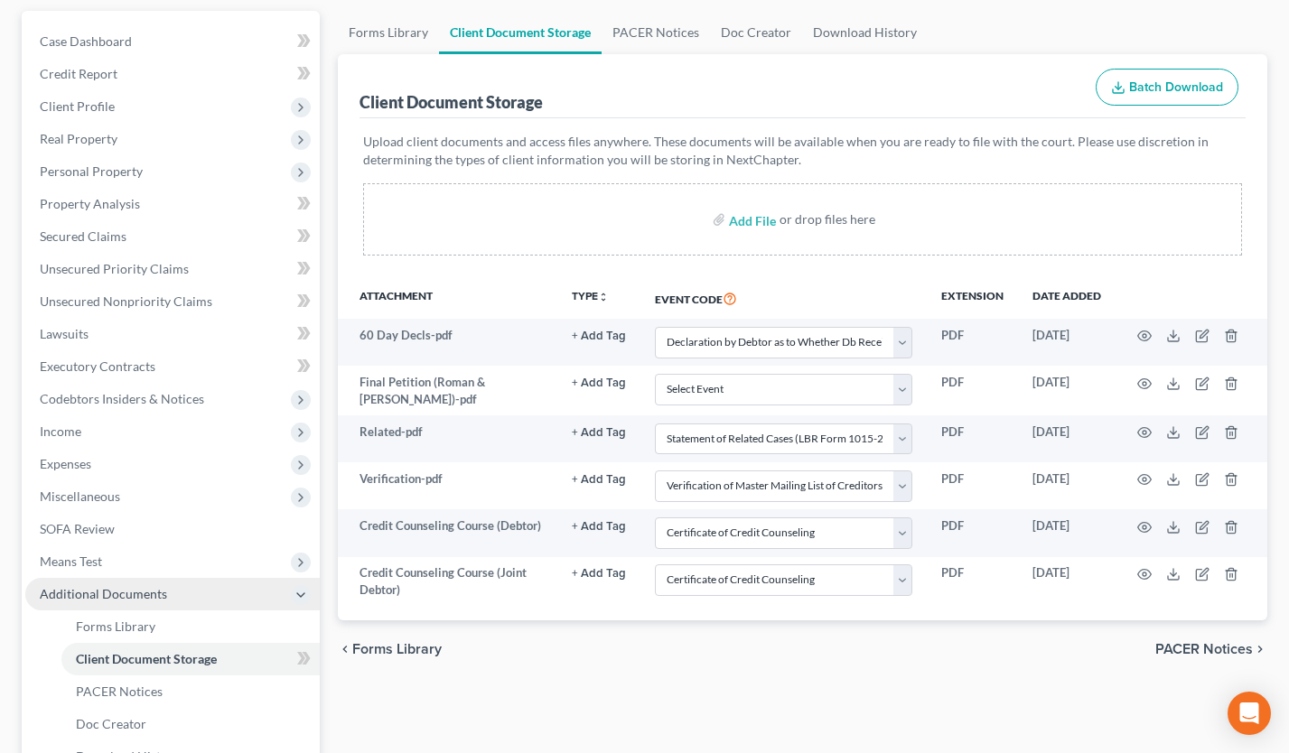
click at [183, 588] on span "Additional Documents" at bounding box center [172, 594] width 295 height 33
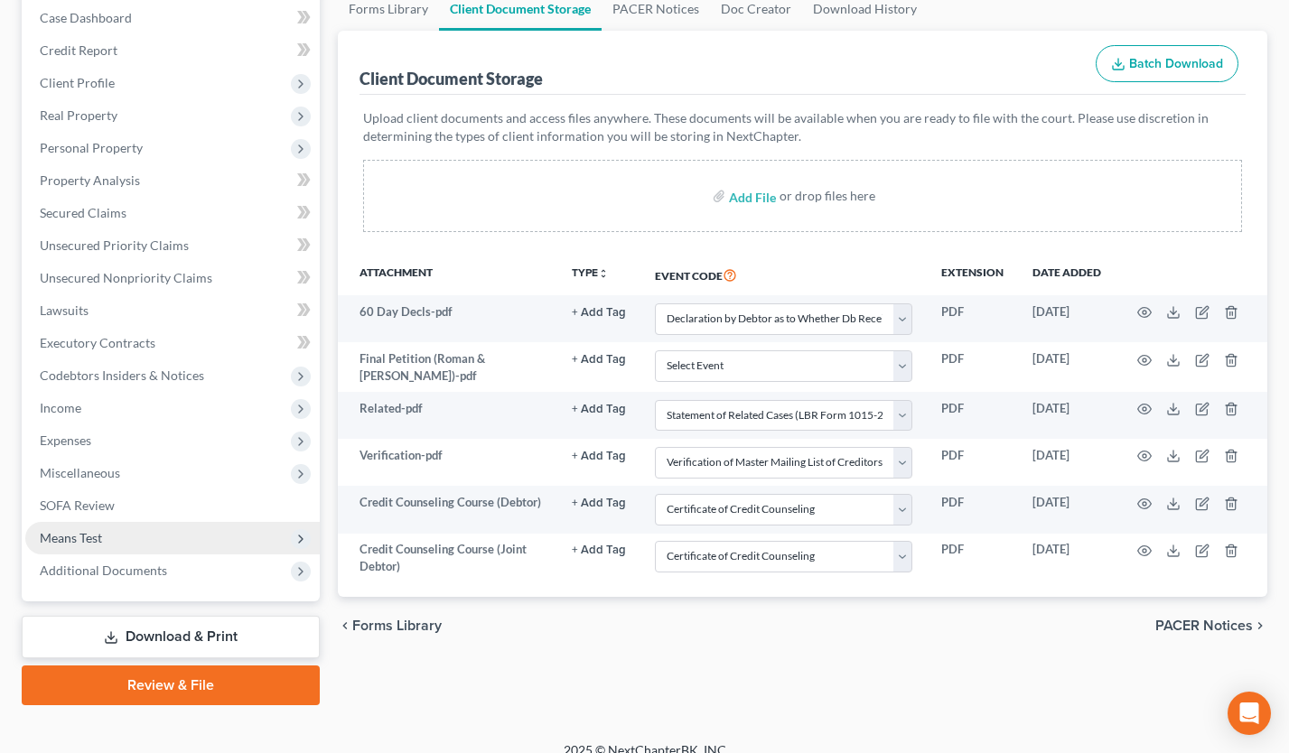
scroll to position [205, 0]
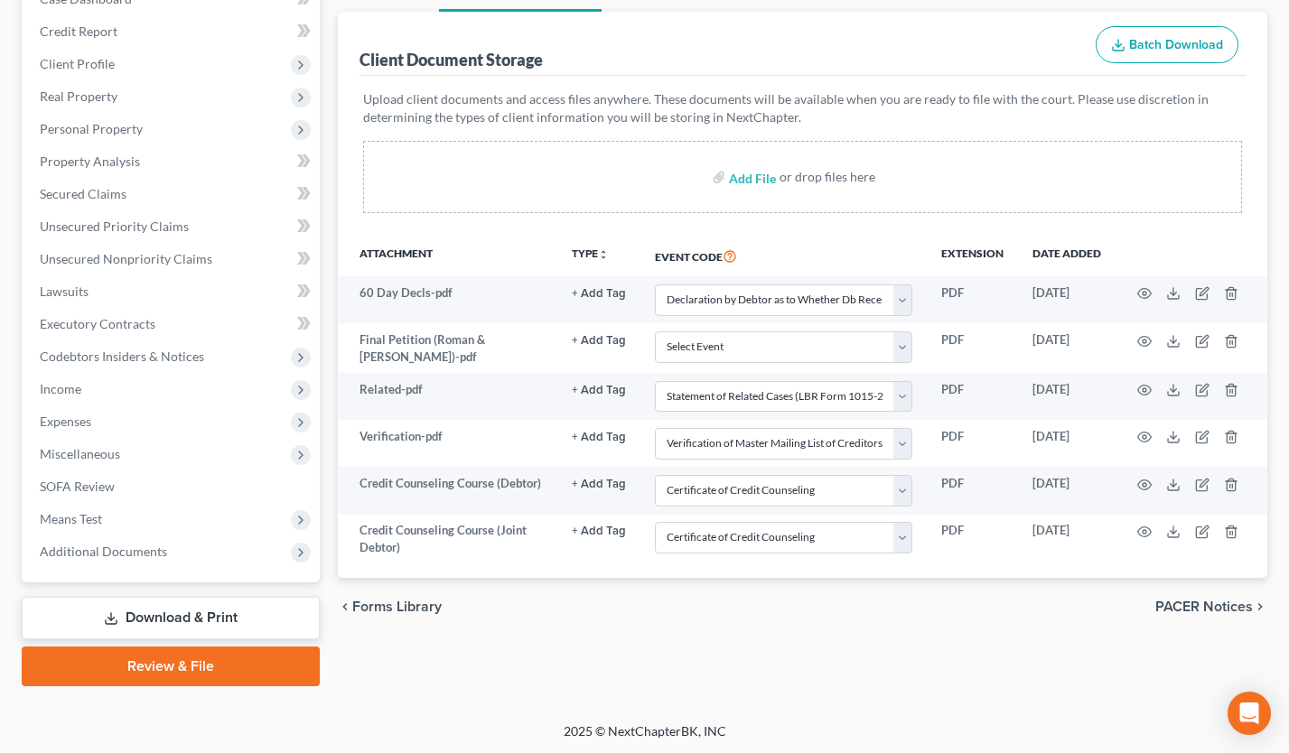
click at [209, 667] on link "Review & File" at bounding box center [171, 667] width 298 height 40
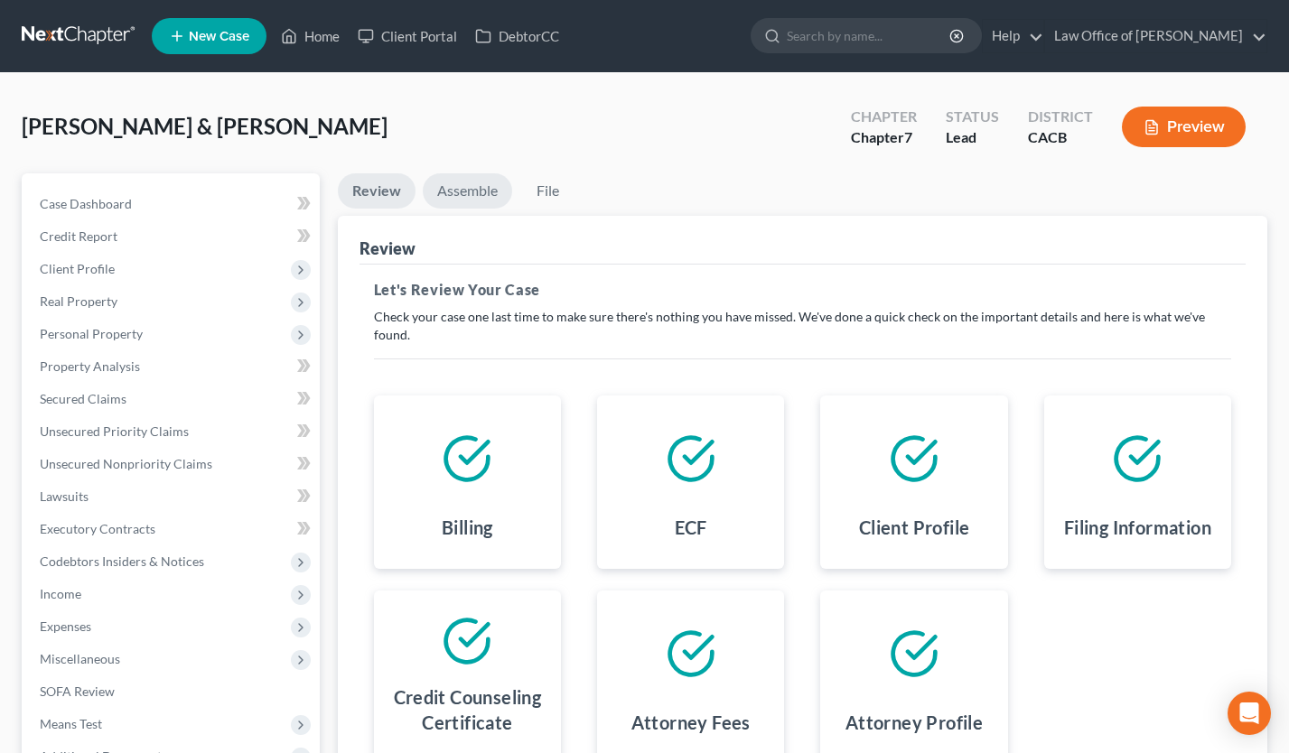
click at [458, 186] on link "Assemble" at bounding box center [467, 190] width 89 height 35
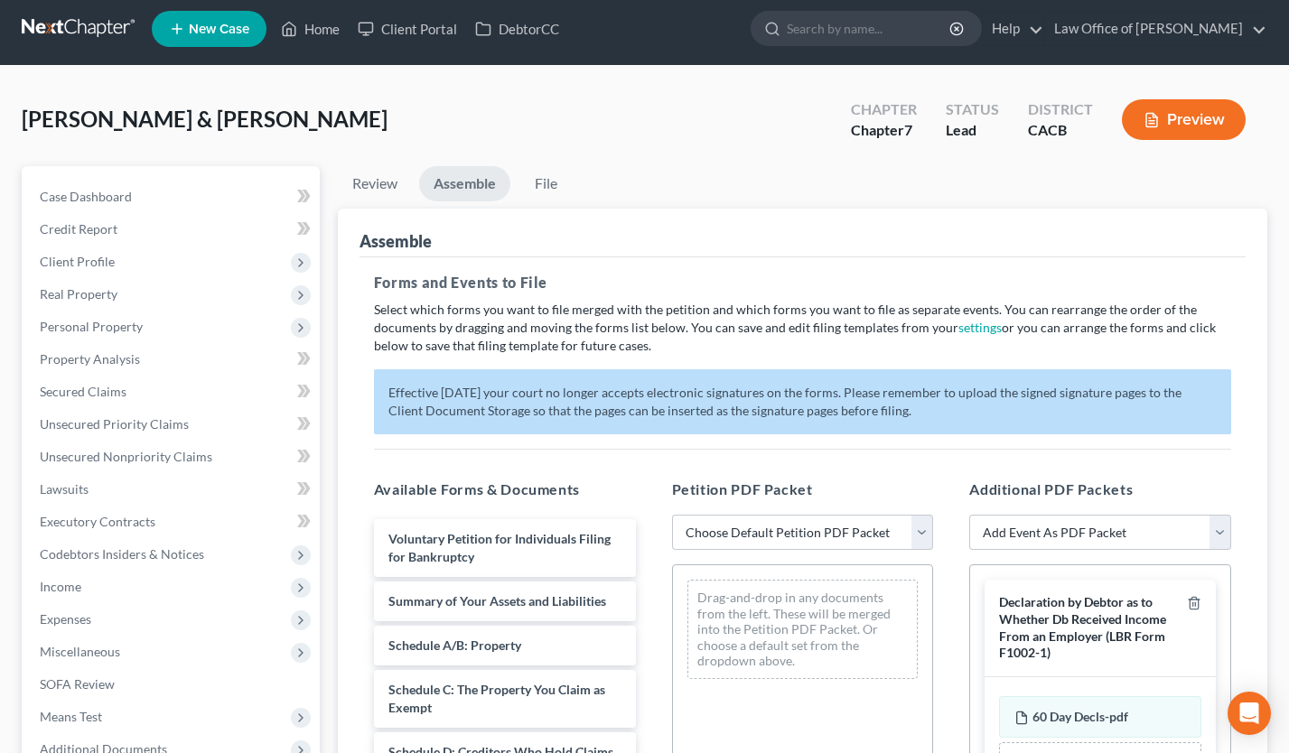
scroll to position [477, 0]
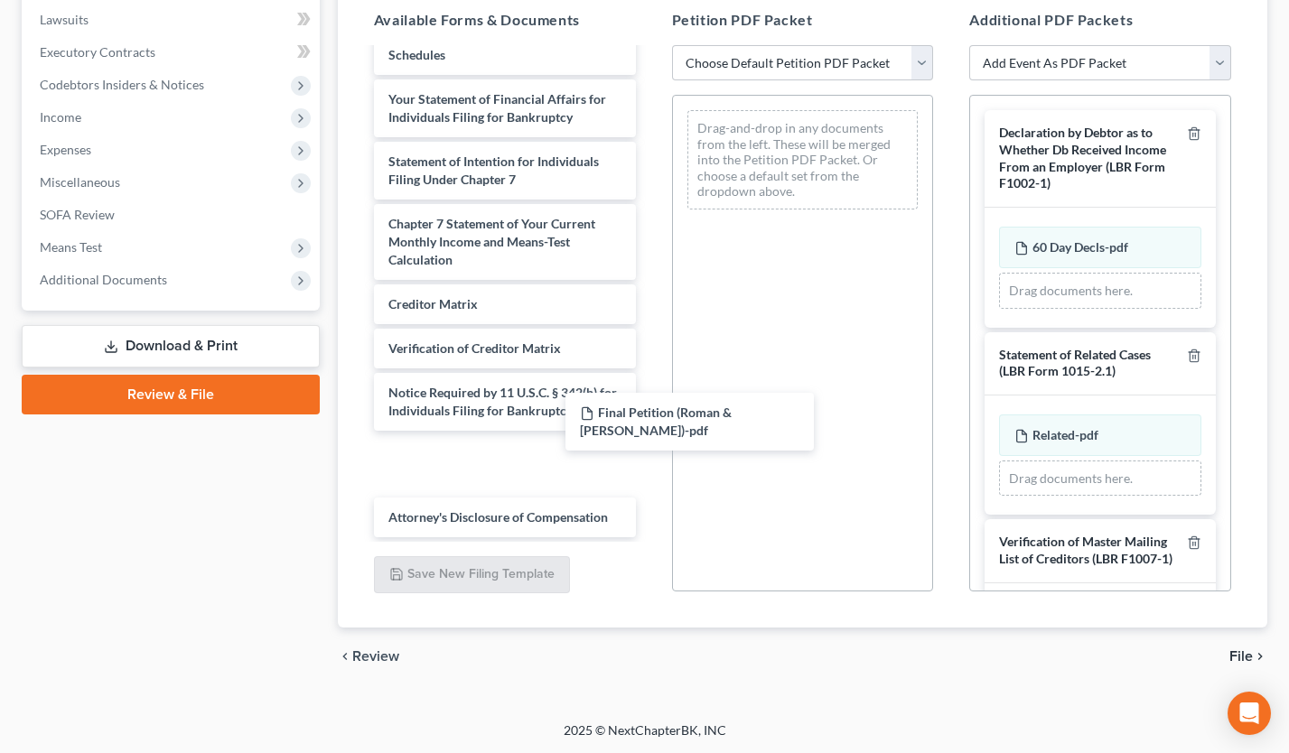
drag, startPoint x: 697, startPoint y: 418, endPoint x: 847, endPoint y: 350, distance: 164.9
click at [650, 360] on div "Final Petition (Roman & [PERSON_NAME])-pdf Voluntary Petition for Individuals F…" at bounding box center [505, 10] width 291 height 1053
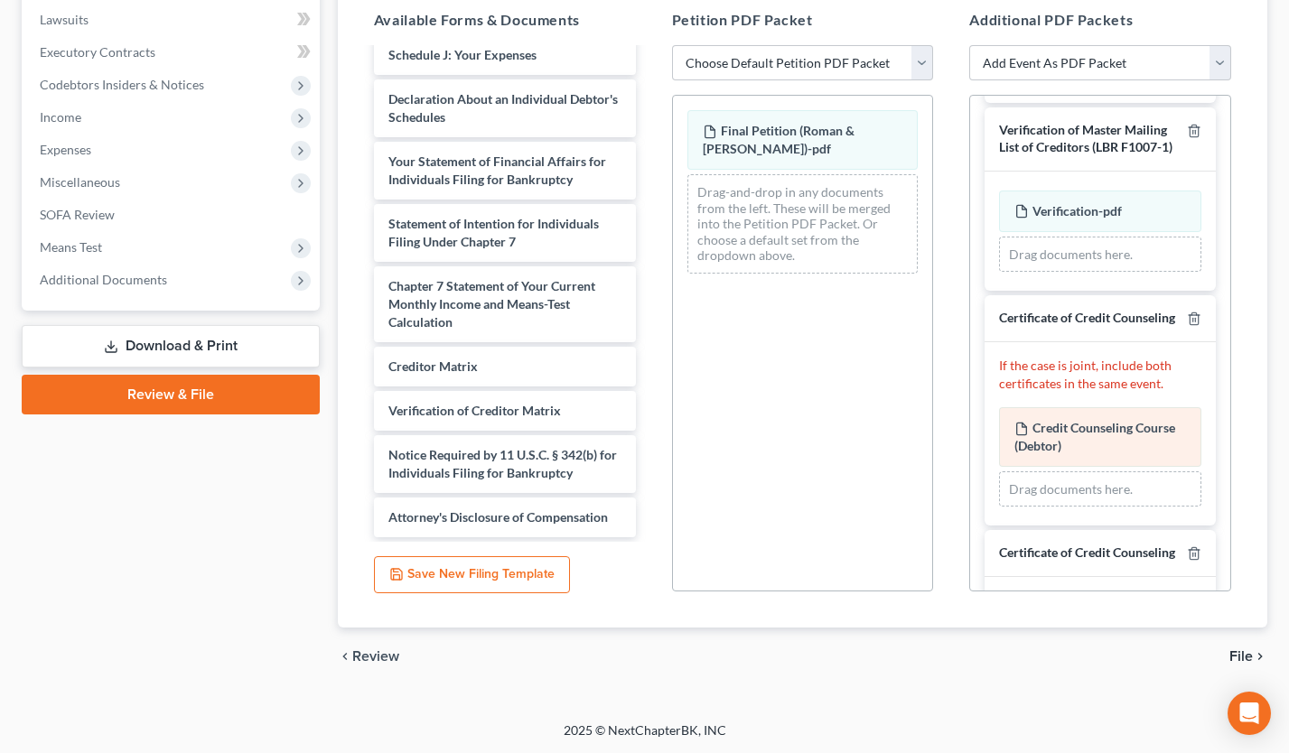
scroll to position [642, 0]
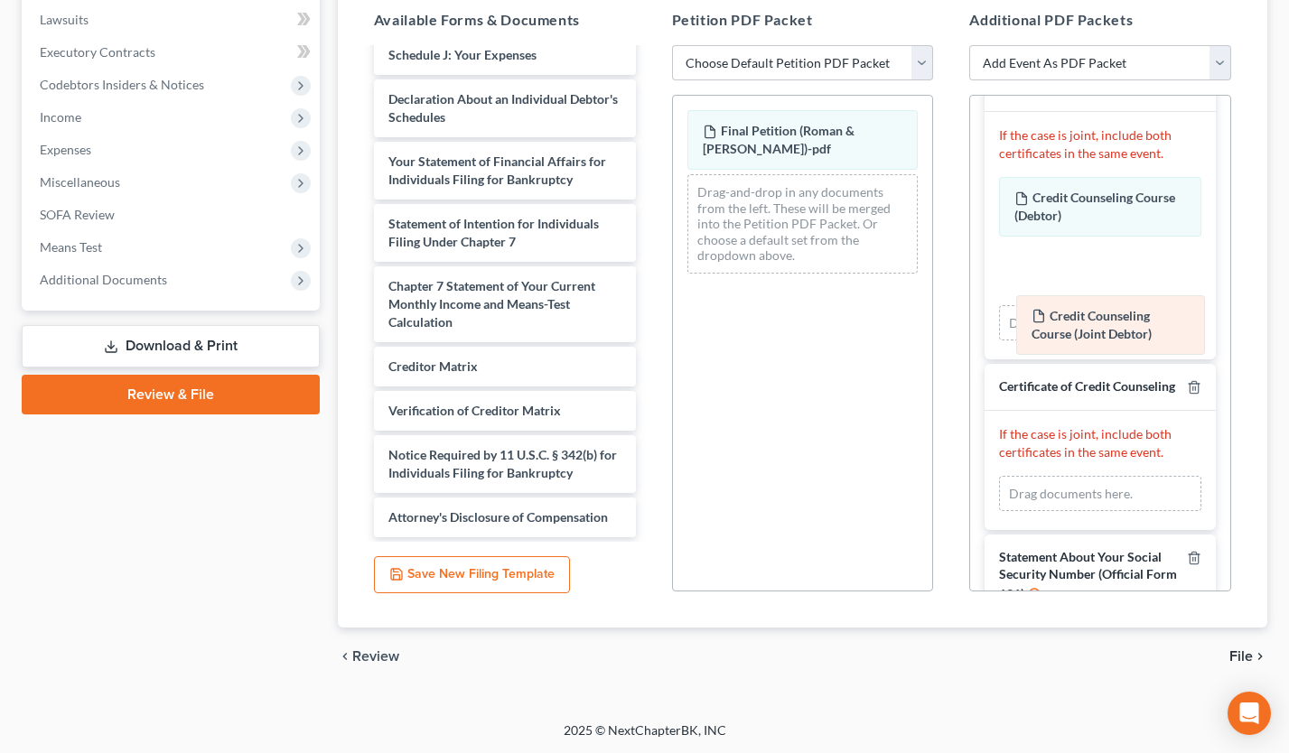
drag, startPoint x: 1084, startPoint y: 486, endPoint x: 1101, endPoint y: 320, distance: 167.1
click at [1101, 476] on div "Credit Counseling Course (Joint Debtor) Amended Credit Counseling Course (Joint…" at bounding box center [1100, 494] width 202 height 36
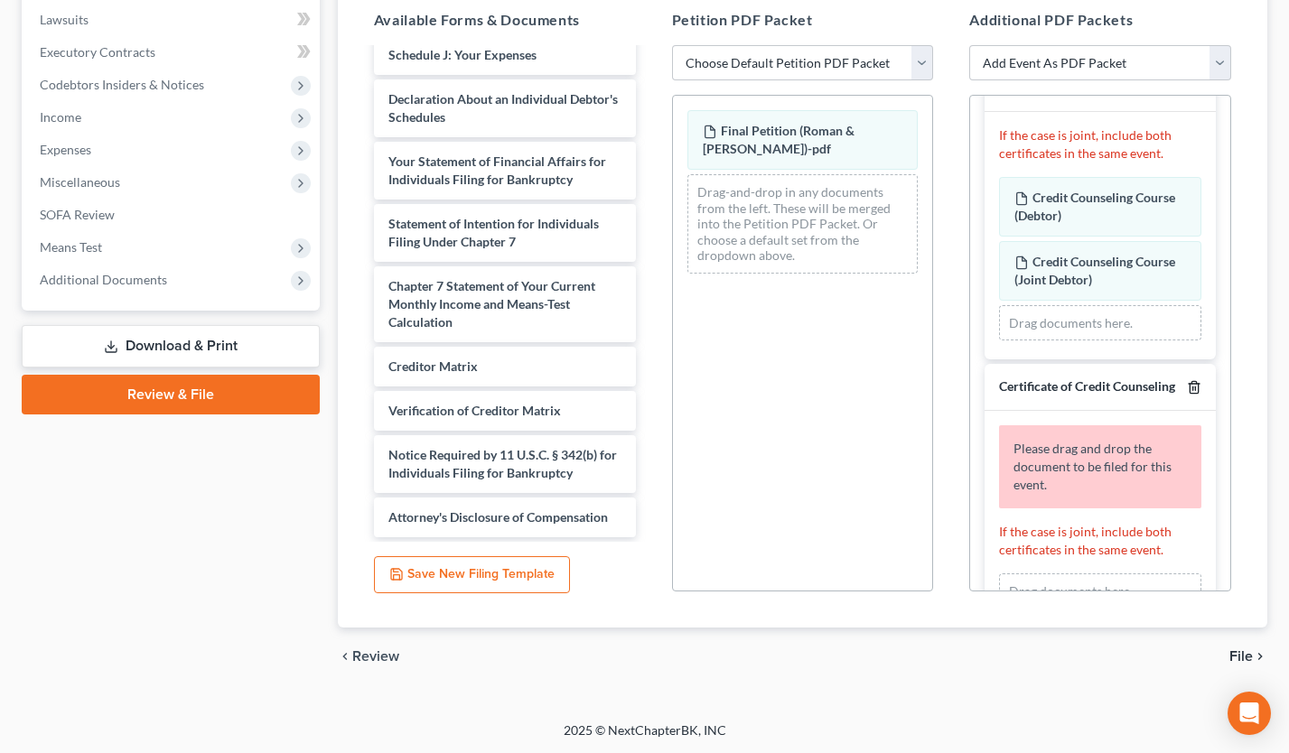
click at [1187, 395] on icon "button" at bounding box center [1194, 387] width 14 height 14
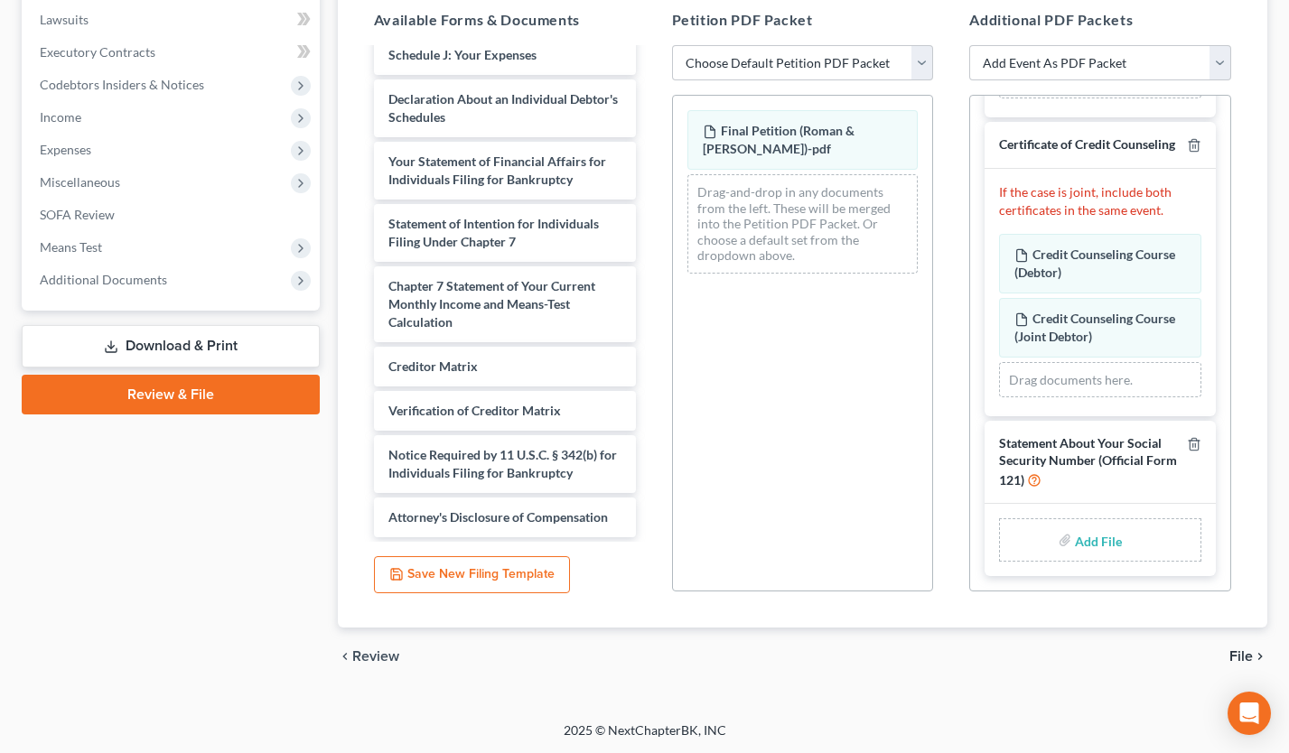
scroll to position [619, 0]
click at [1098, 536] on input "file" at bounding box center [1096, 540] width 43 height 33
type input "C:\fakepath\SSNStmts(Roman and [PERSON_NAME]).pdf"
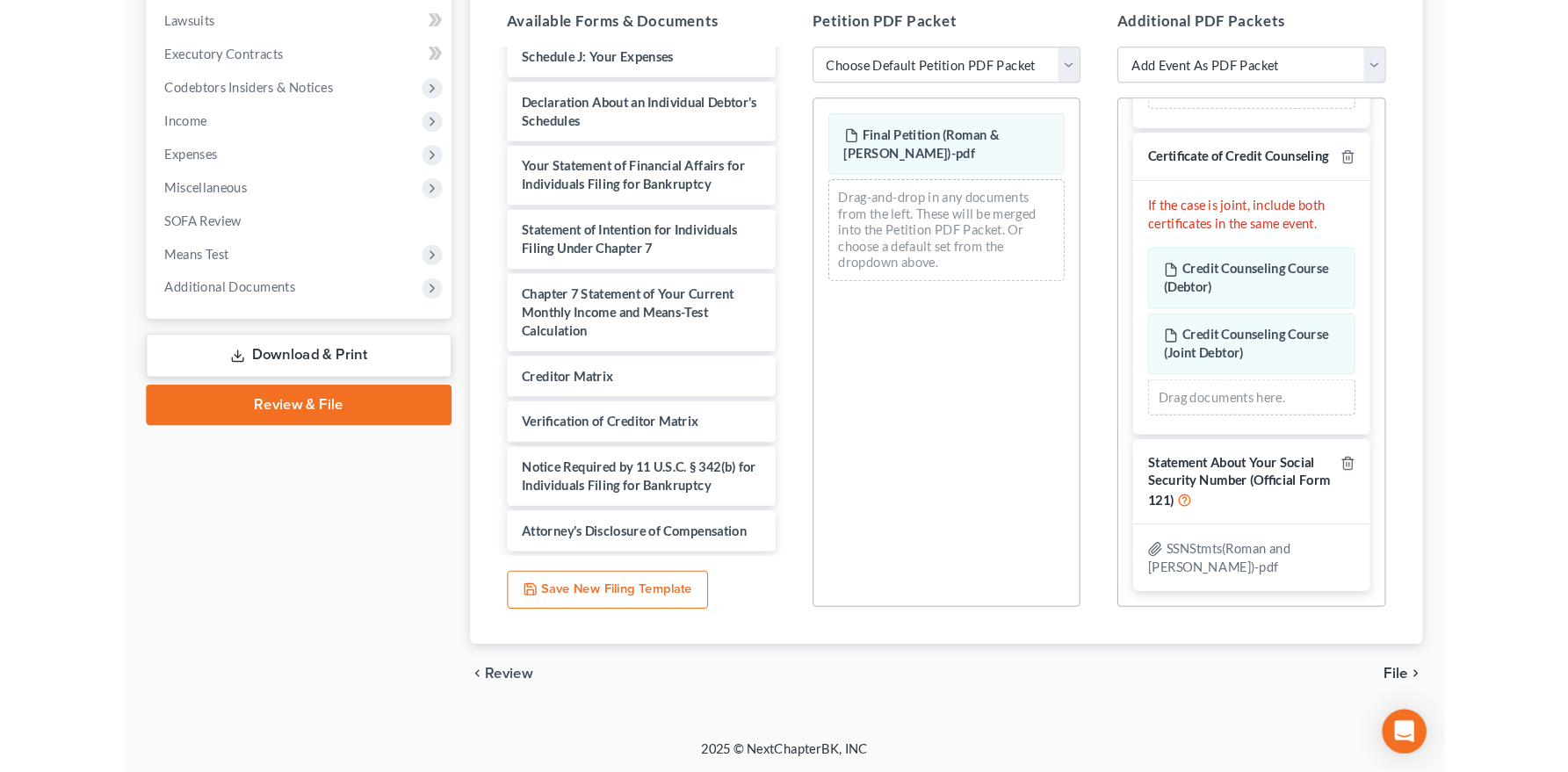
scroll to position [45, 0]
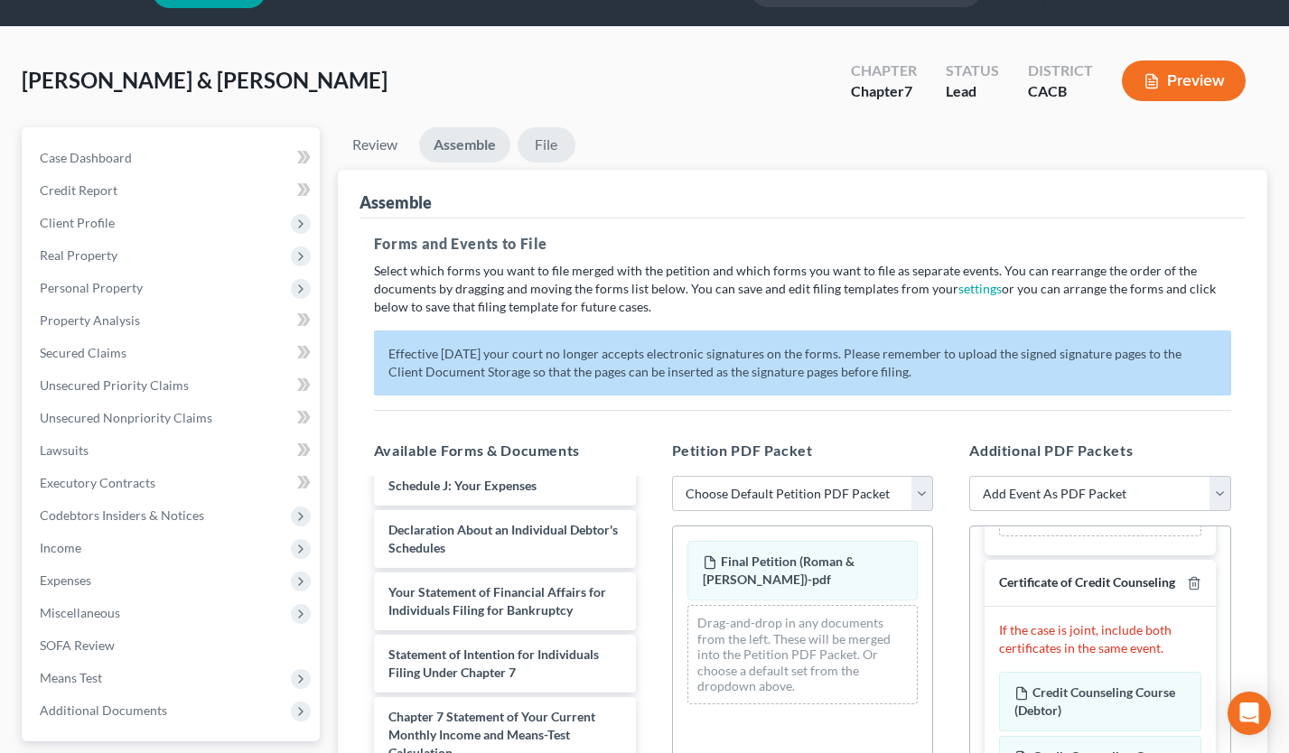
click at [548, 145] on link "File" at bounding box center [547, 144] width 58 height 35
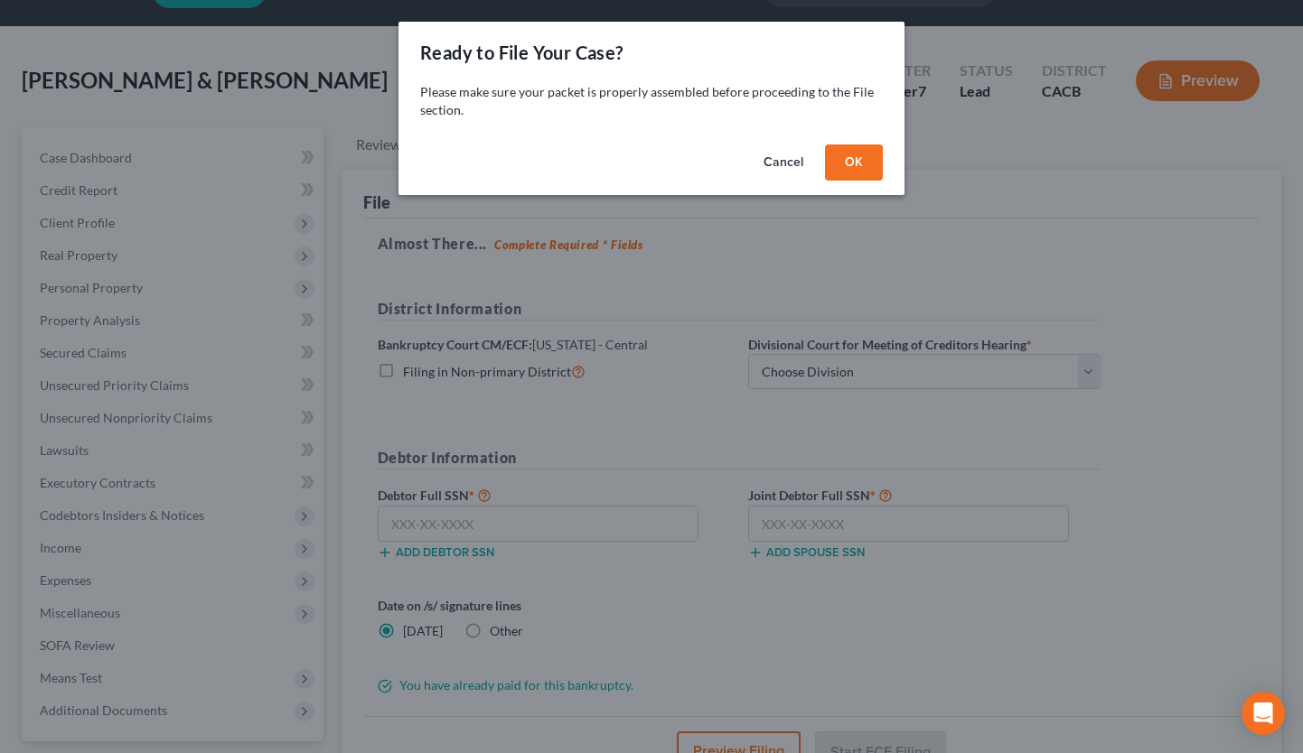
click at [859, 164] on button "OK" at bounding box center [854, 163] width 58 height 36
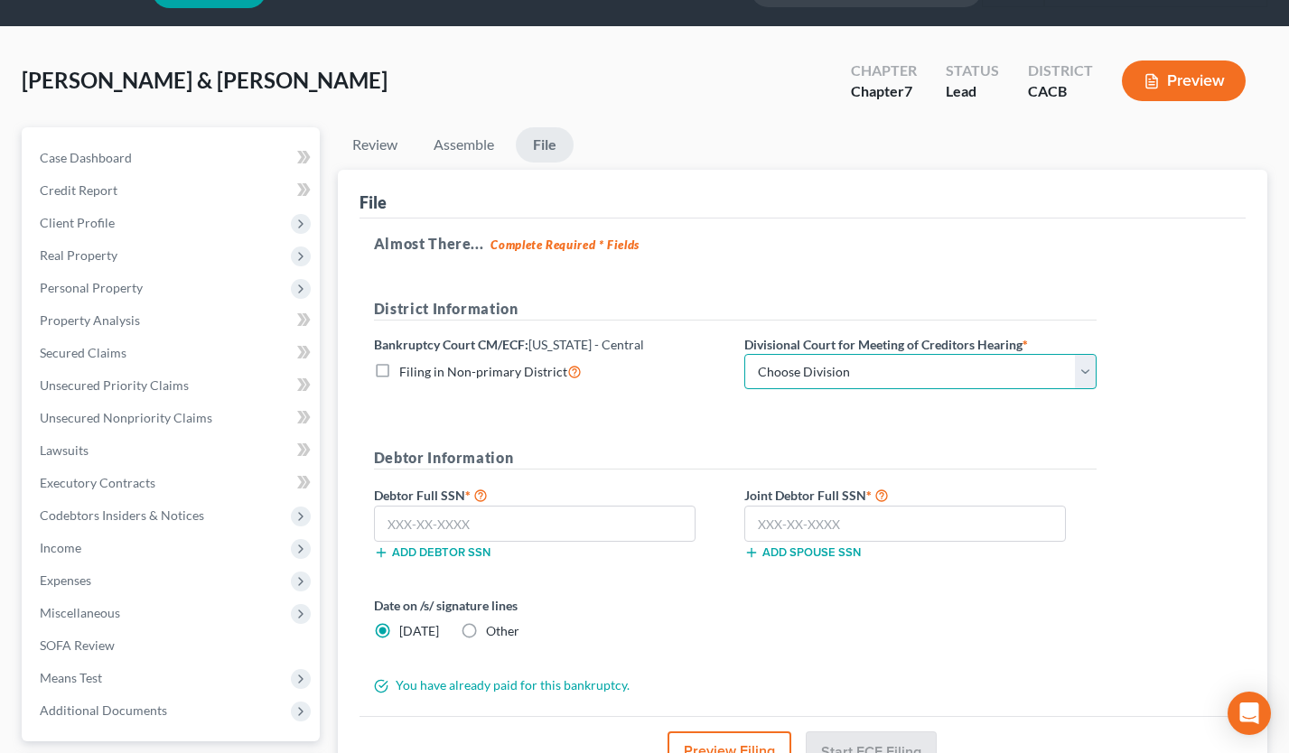
click at [786, 373] on select "Choose Division [GEOGRAPHIC_DATA][PERSON_NAME] [GEOGRAPHIC_DATA] [GEOGRAPHIC_DA…" at bounding box center [920, 372] width 352 height 36
select select "1"
click at [744, 354] on select "Choose Division [GEOGRAPHIC_DATA][PERSON_NAME] [GEOGRAPHIC_DATA] [GEOGRAPHIC_DA…" at bounding box center [920, 372] width 352 height 36
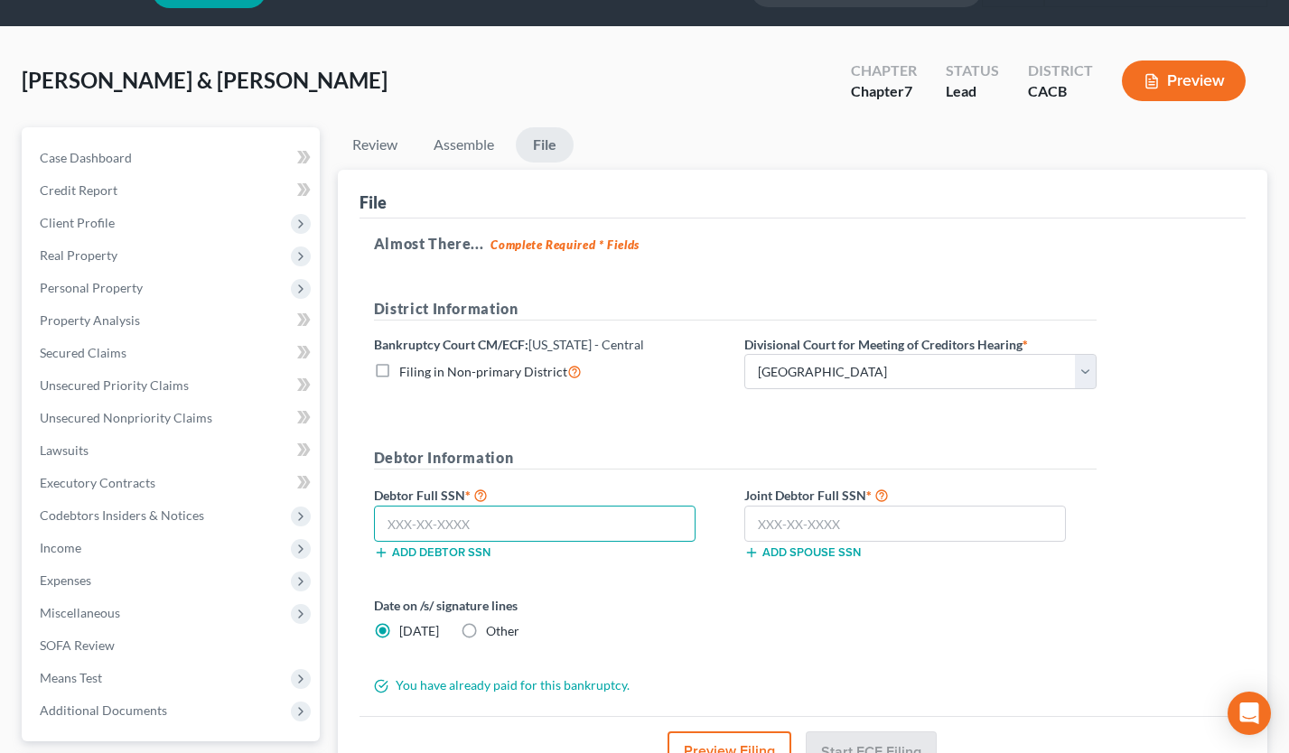
click at [459, 523] on input "text" at bounding box center [535, 524] width 322 height 36
type input "605-58-2055"
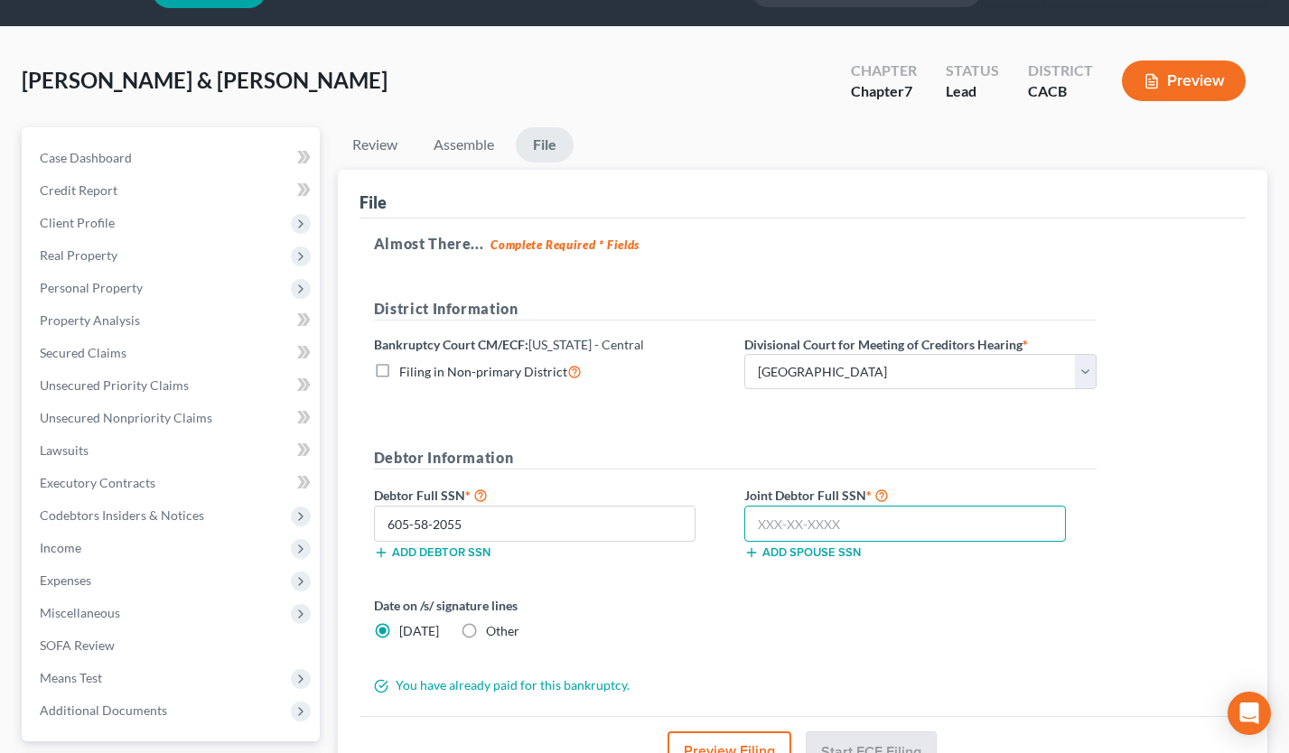
click at [819, 517] on input "text" at bounding box center [905, 524] width 322 height 36
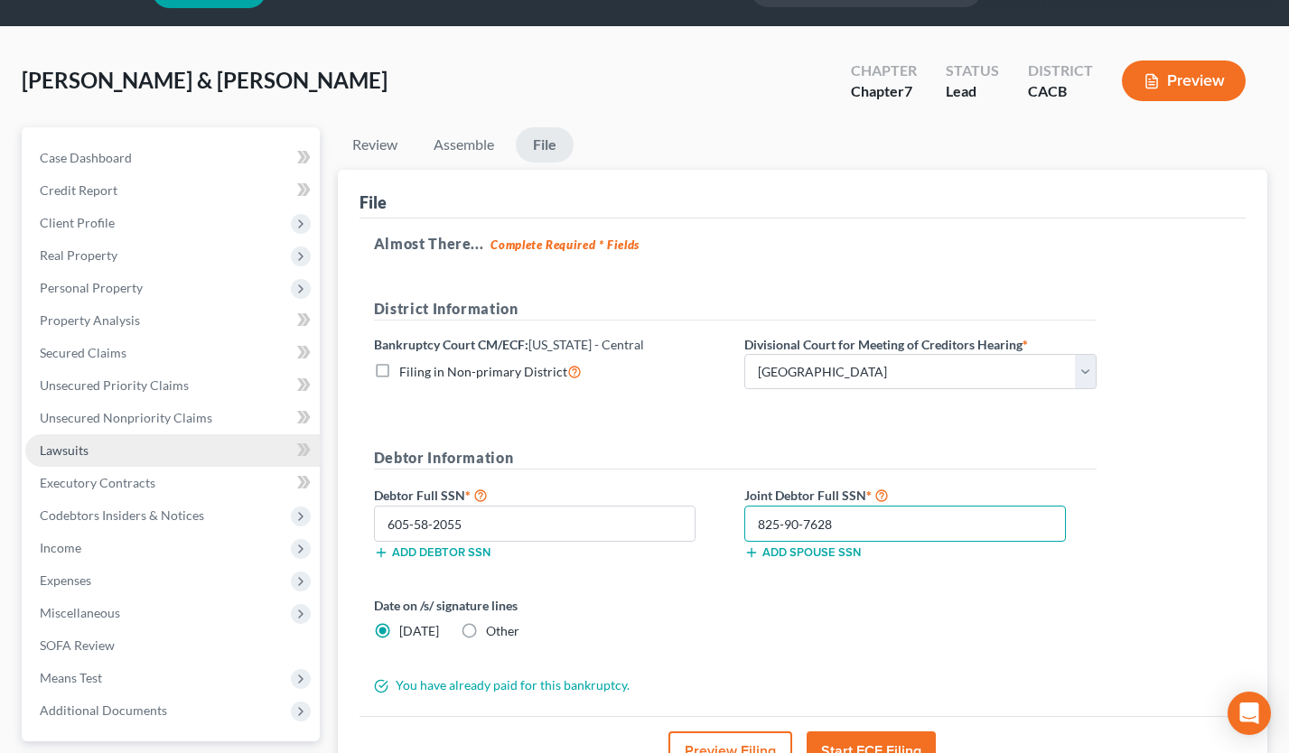
type input "825-90-7628"
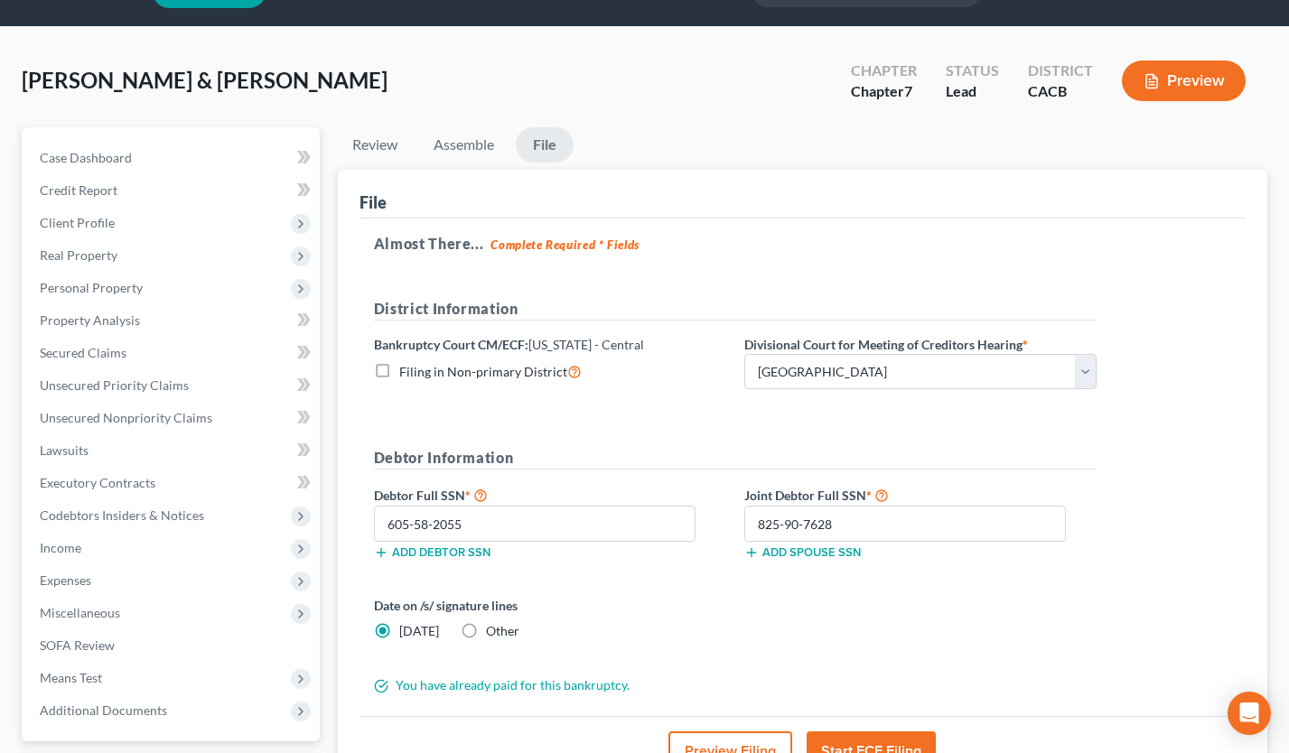
click at [731, 736] on button "Preview Filing" at bounding box center [731, 752] width 124 height 40
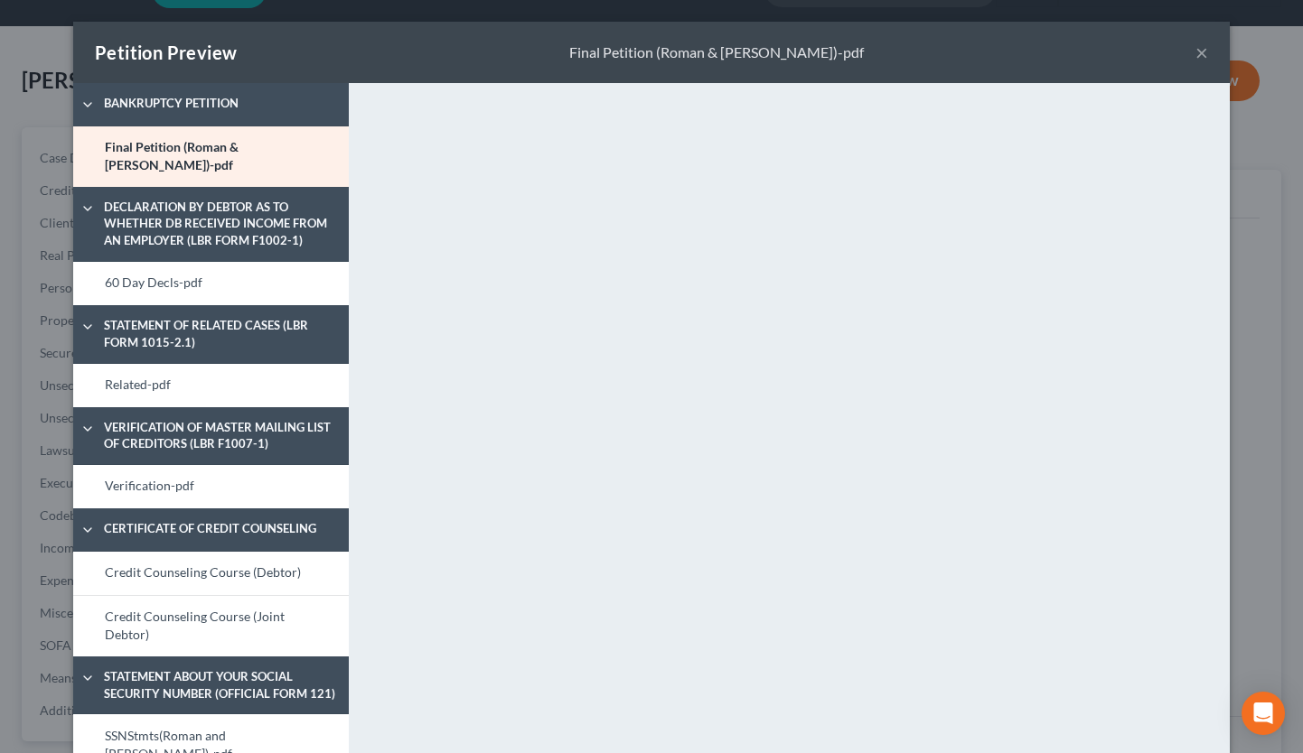
click at [1195, 52] on button "×" at bounding box center [1201, 53] width 13 height 22
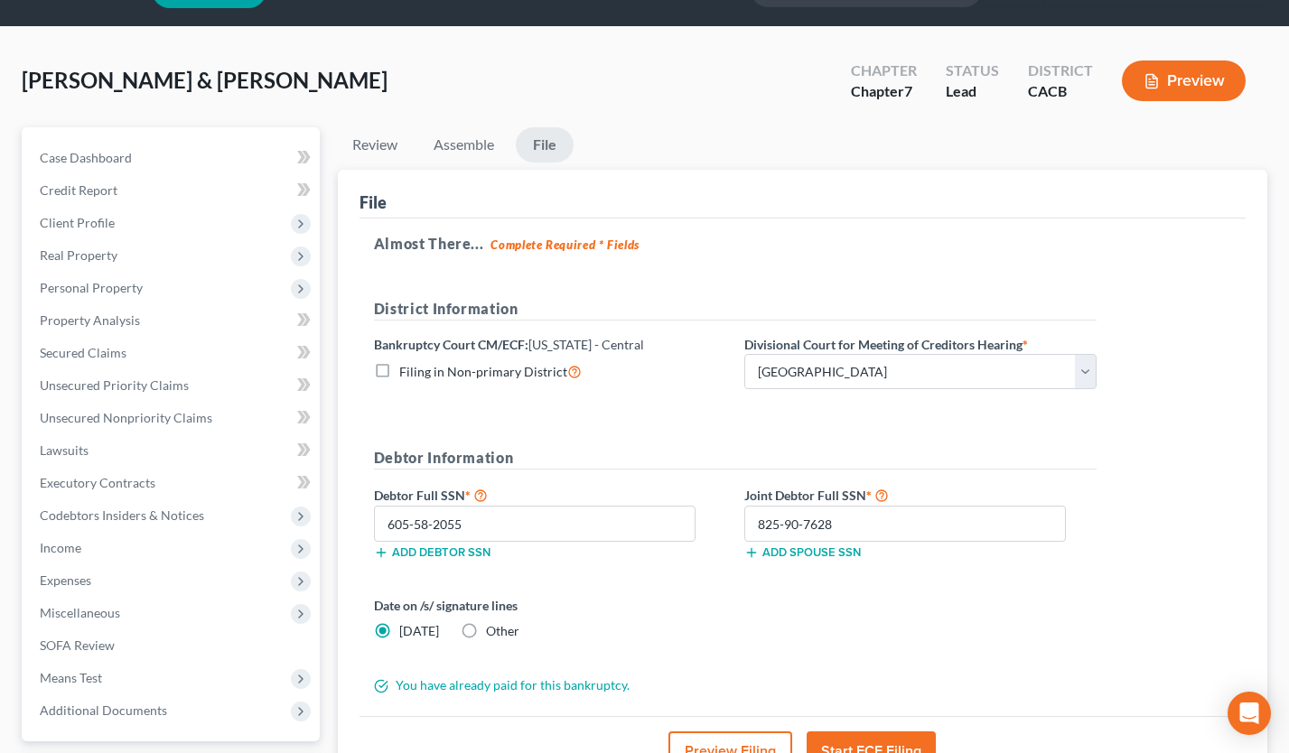
click at [738, 743] on button "Preview Filing" at bounding box center [731, 752] width 124 height 40
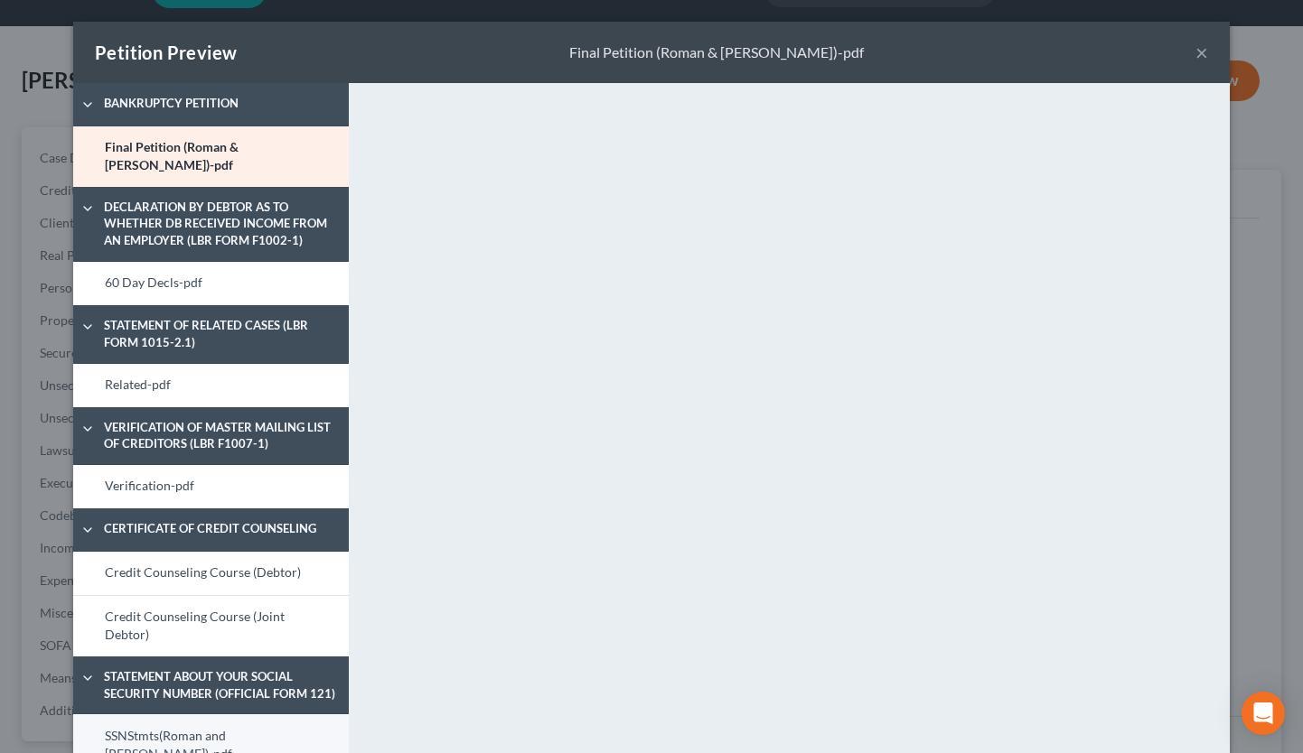
click at [238, 715] on link "SSNStmts(Roman and Shushanik)-pdf" at bounding box center [211, 745] width 276 height 61
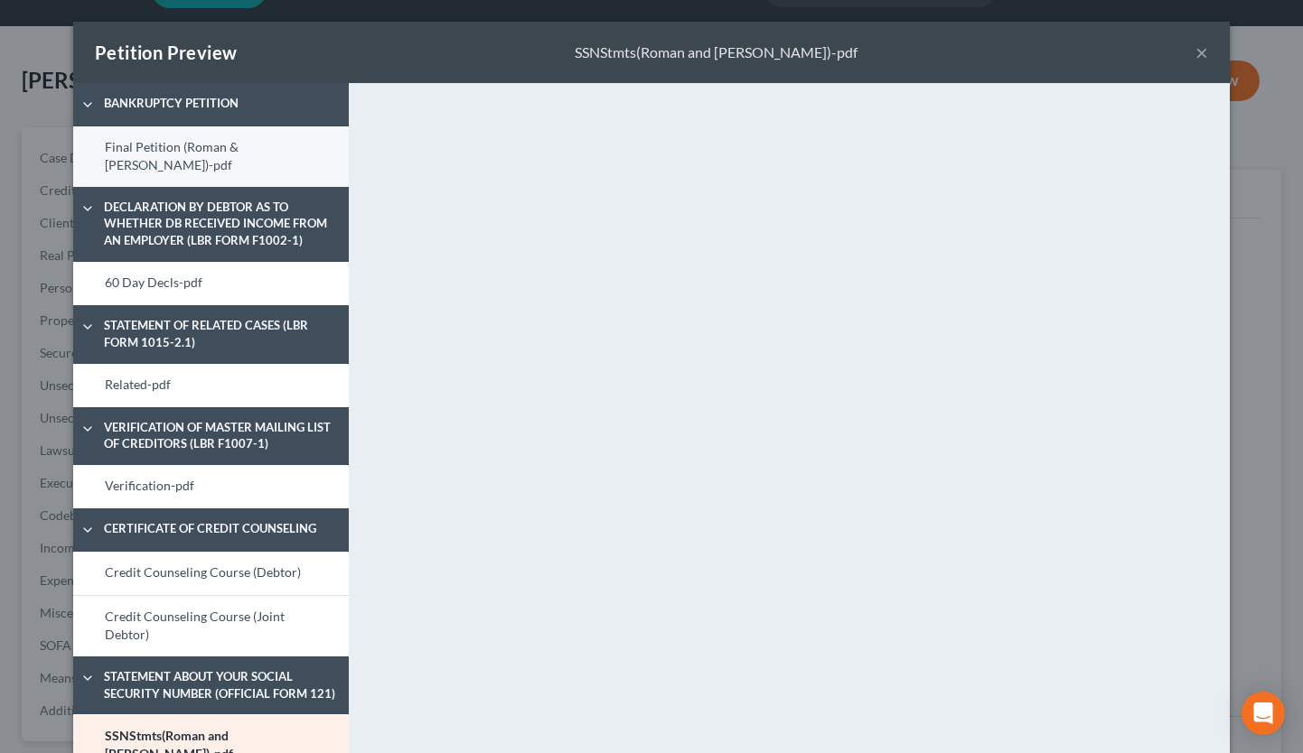
click at [184, 154] on link "Final Petition (Roman & Shushanik)-pdf" at bounding box center [211, 156] width 276 height 61
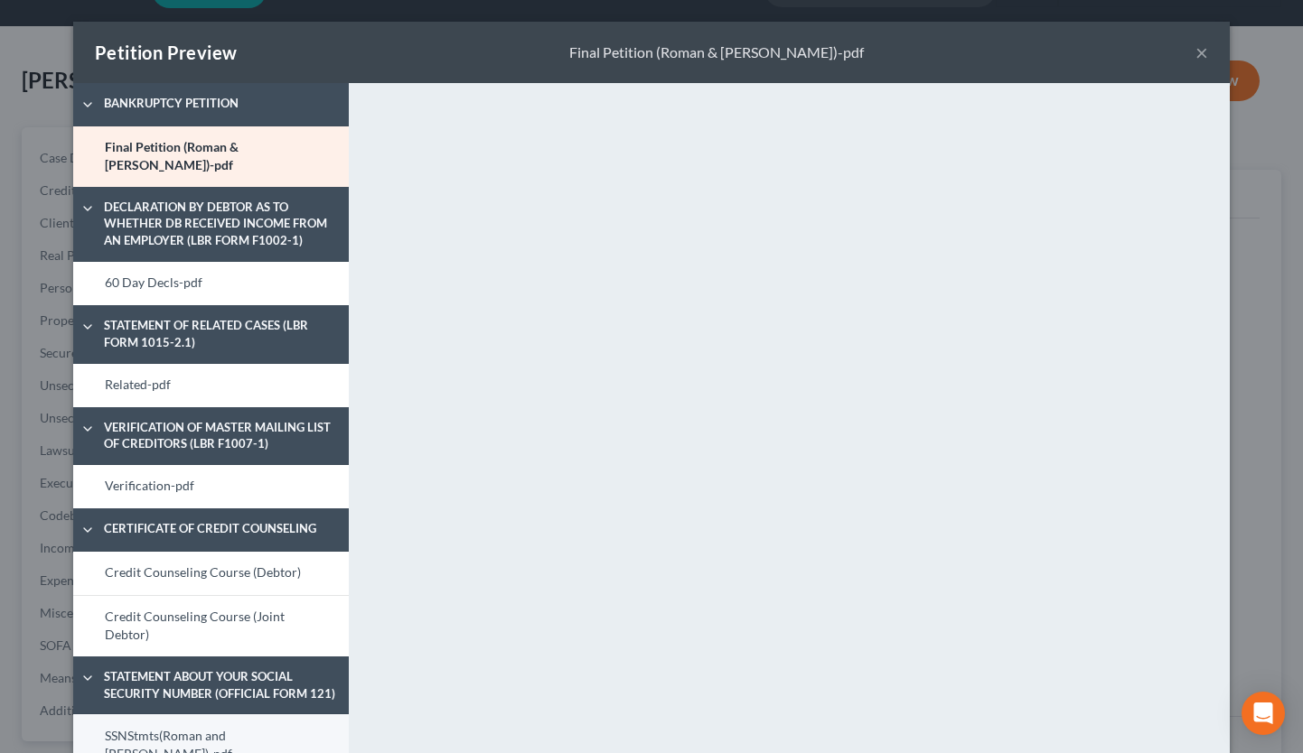
click at [229, 718] on link "SSNStmts(Roman and Shushanik)-pdf" at bounding box center [211, 745] width 276 height 61
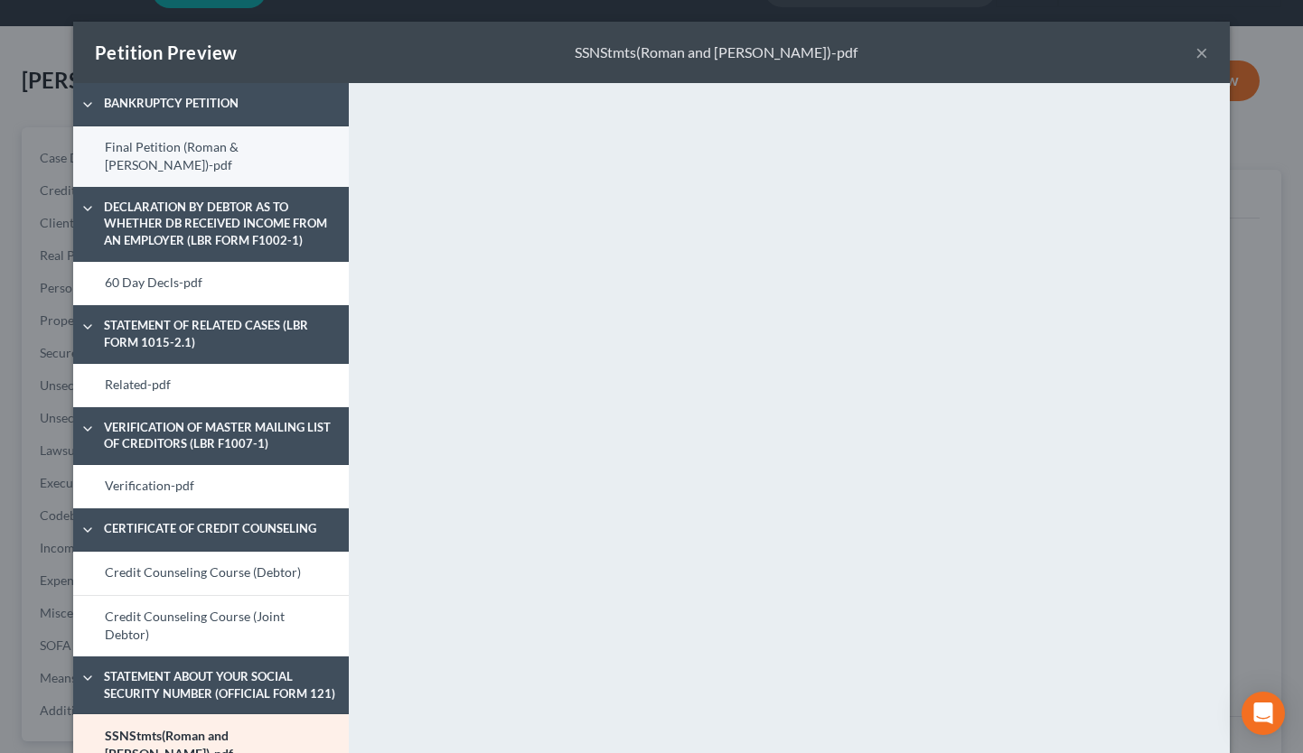
click at [198, 140] on link "Final Petition (Roman & Shushanik)-pdf" at bounding box center [211, 156] width 276 height 61
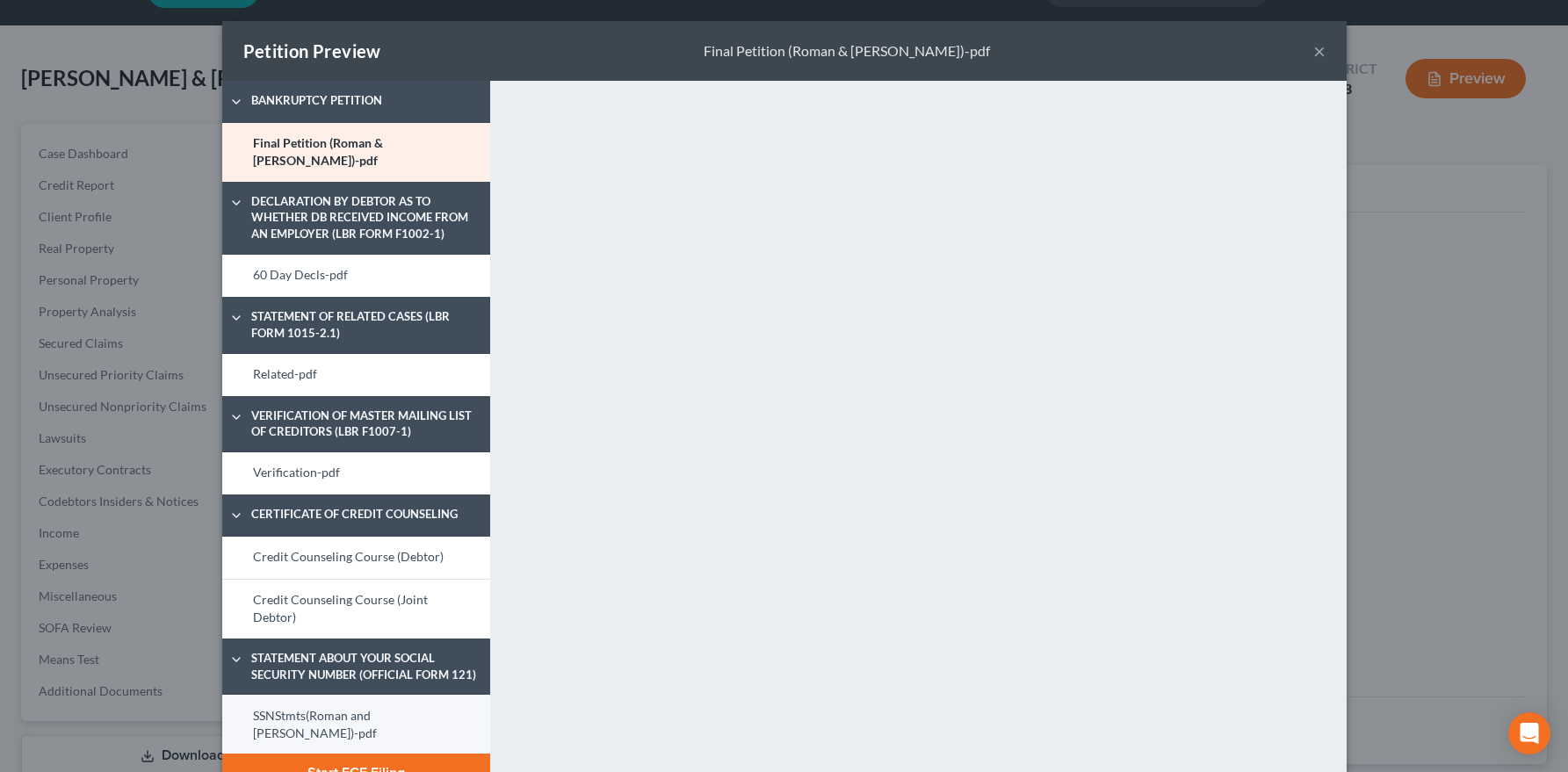
click at [346, 695] on link "SSNStmts(Roman and Shushanik)-pdf" at bounding box center [357, 724] width 268 height 59
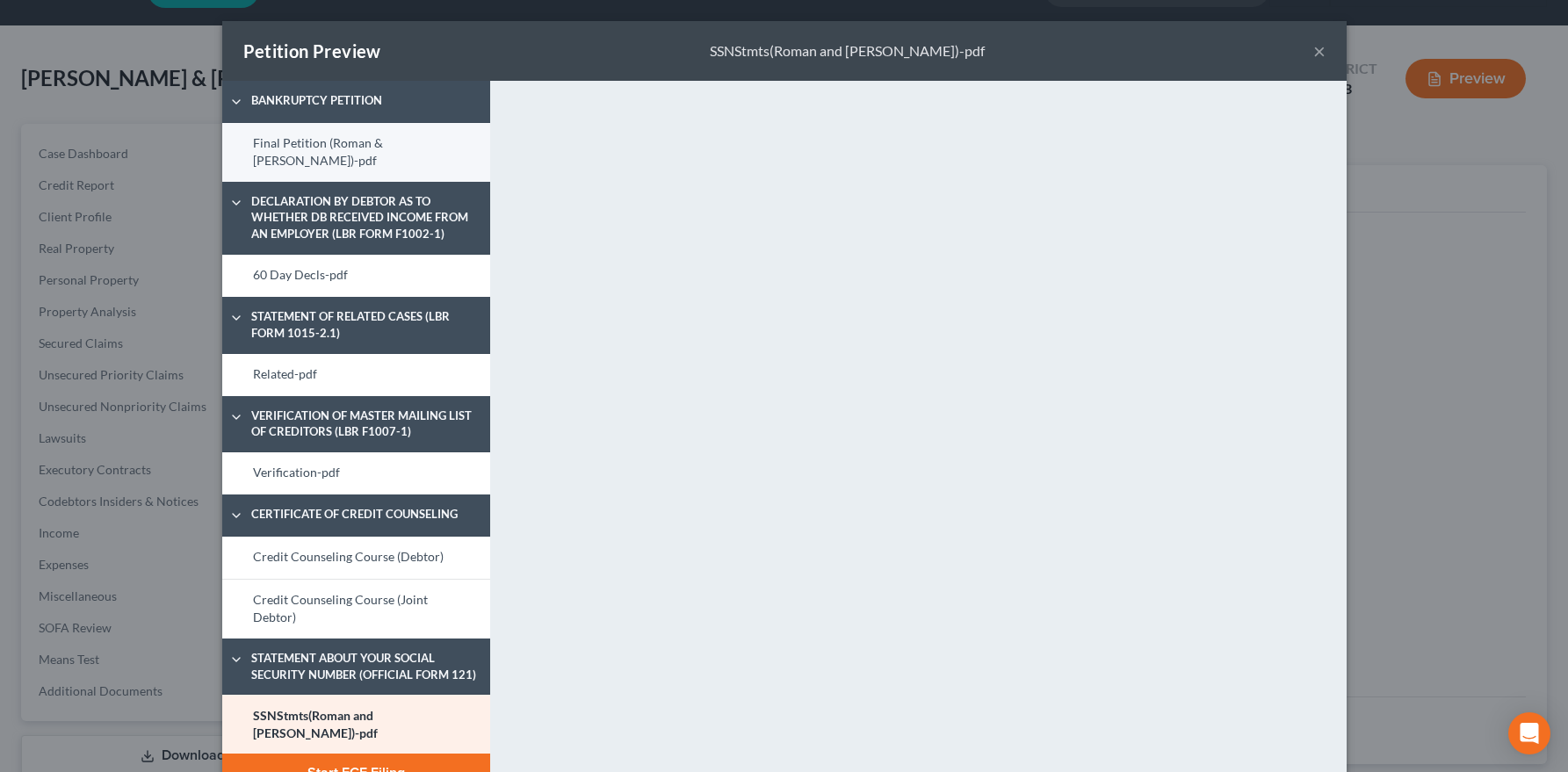
click at [317, 145] on link "Final Petition (Roman & Shushanik)-pdf" at bounding box center [357, 152] width 268 height 59
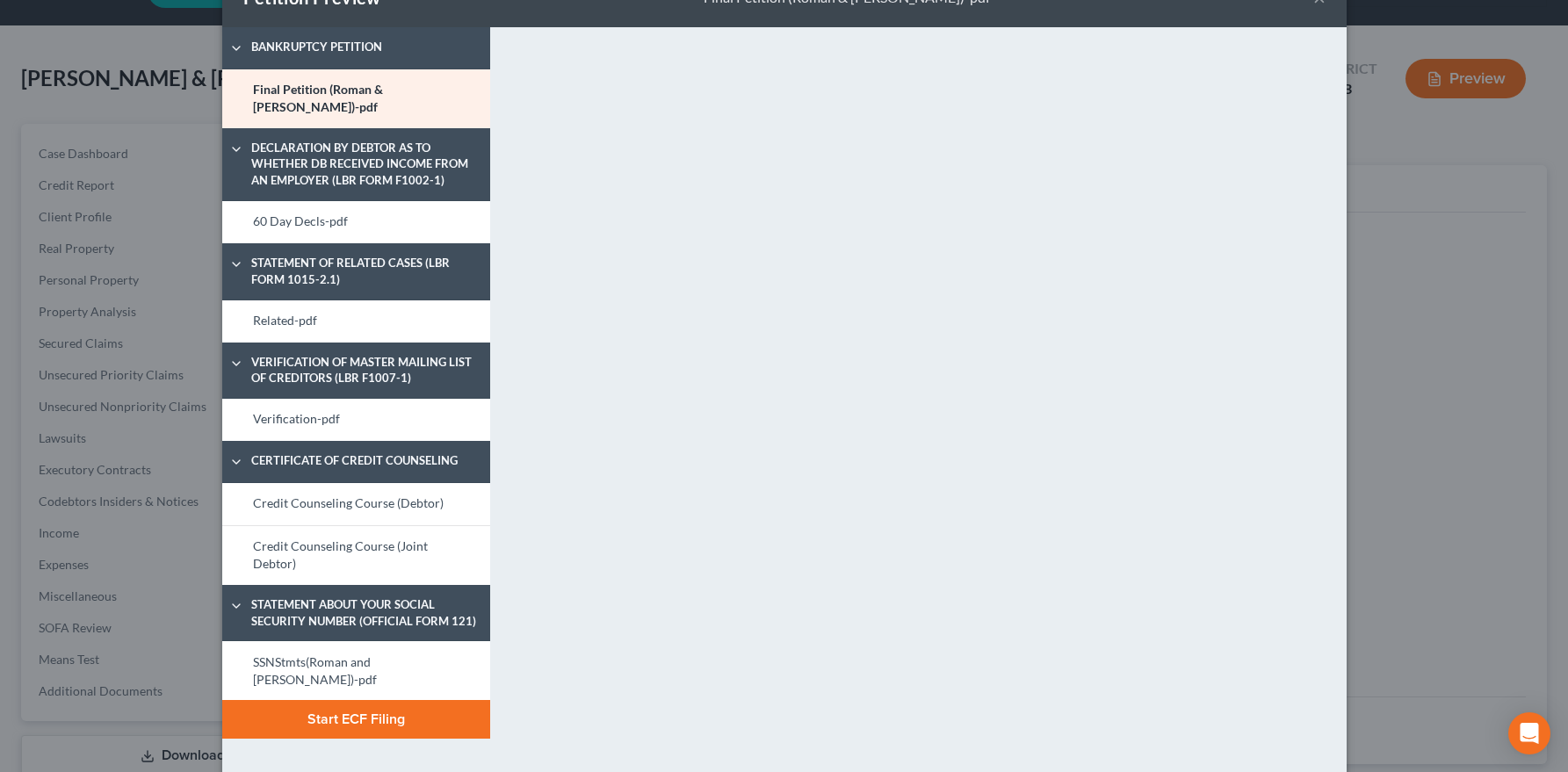
scroll to position [121, 0]
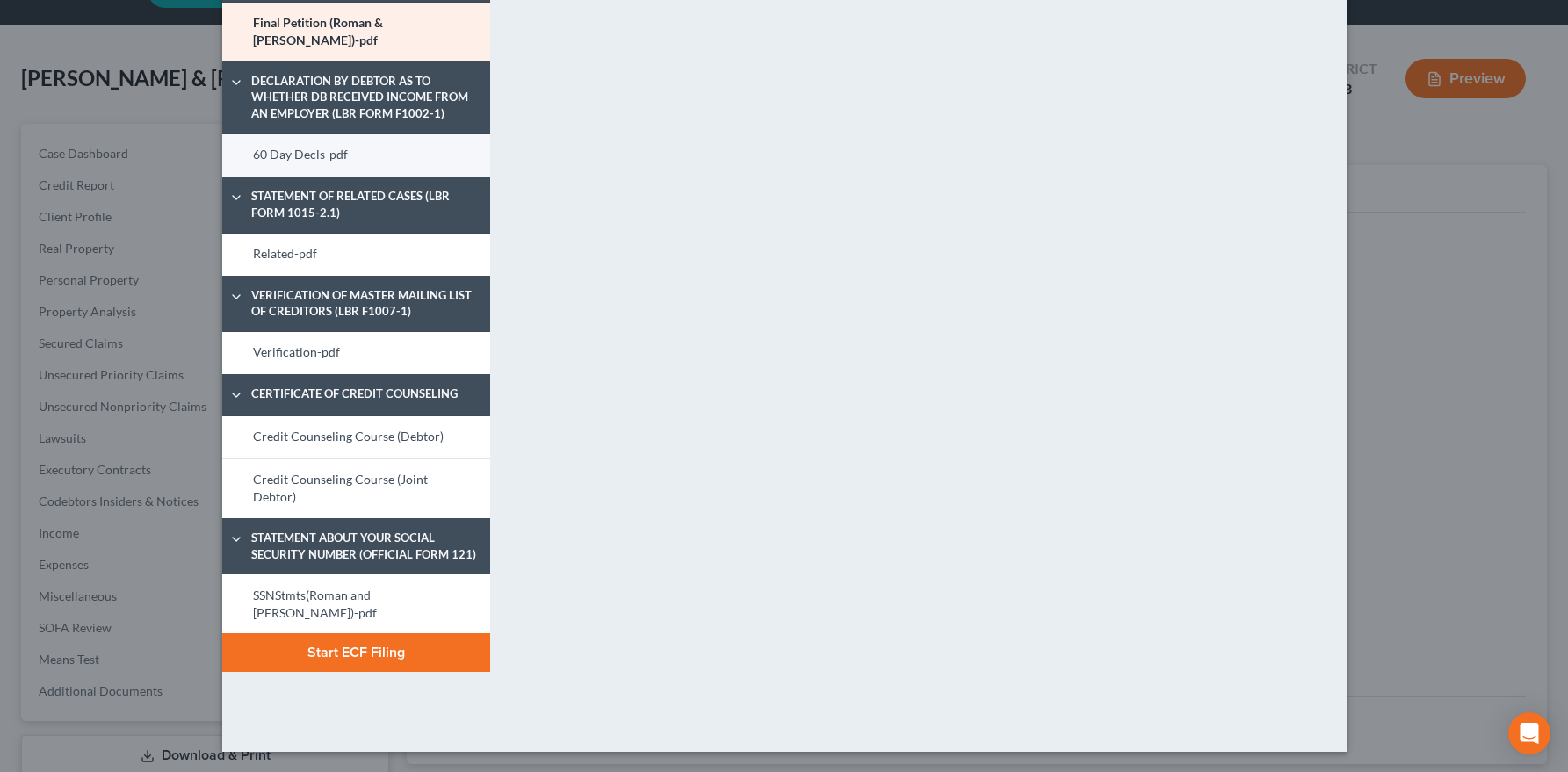
click at [334, 136] on link "60 Day Decls-pdf" at bounding box center [357, 155] width 268 height 42
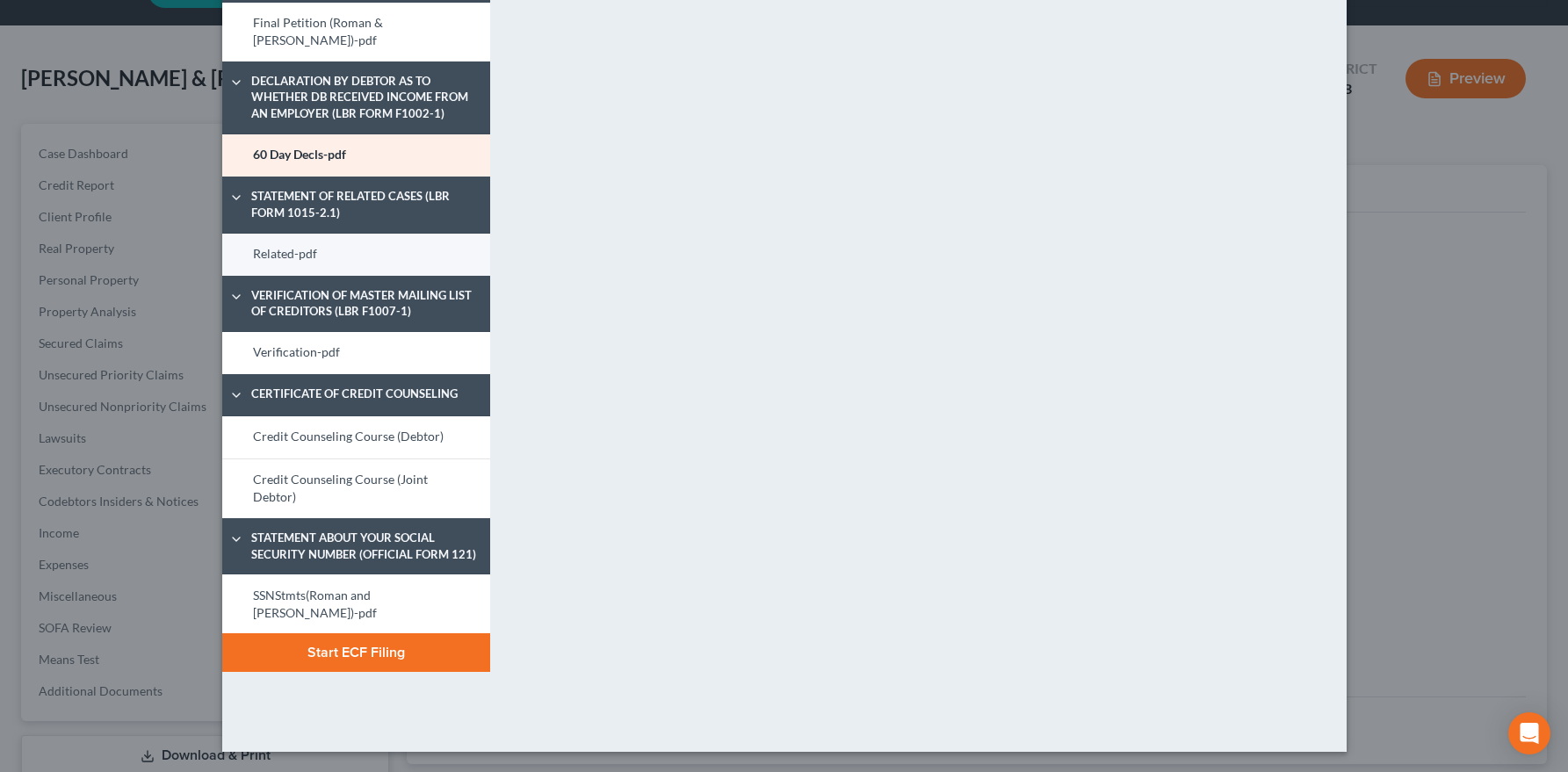
click at [350, 234] on link "Related-pdf" at bounding box center [357, 254] width 268 height 42
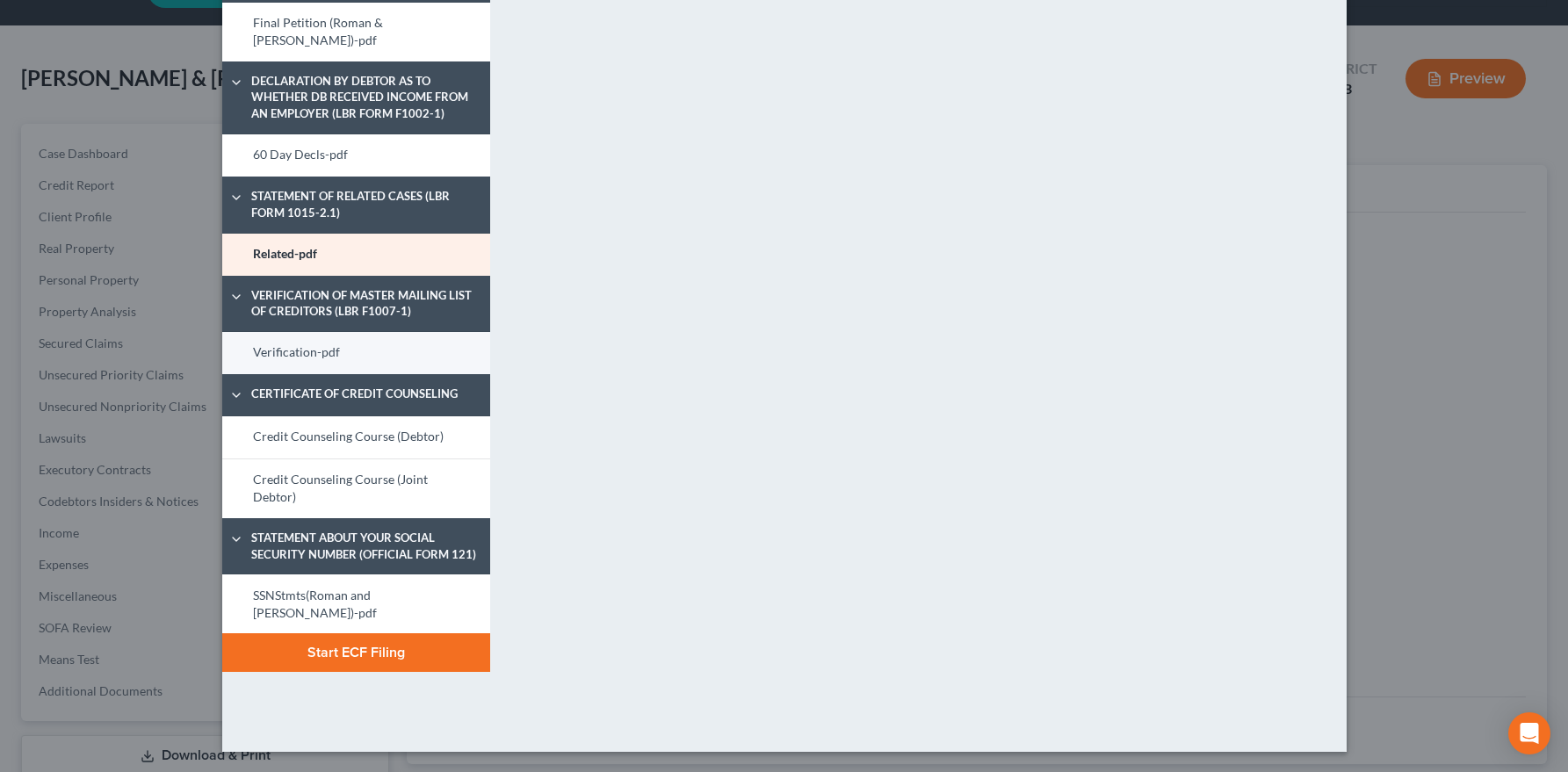
click at [269, 348] on link "Verification-pdf" at bounding box center [357, 353] width 268 height 42
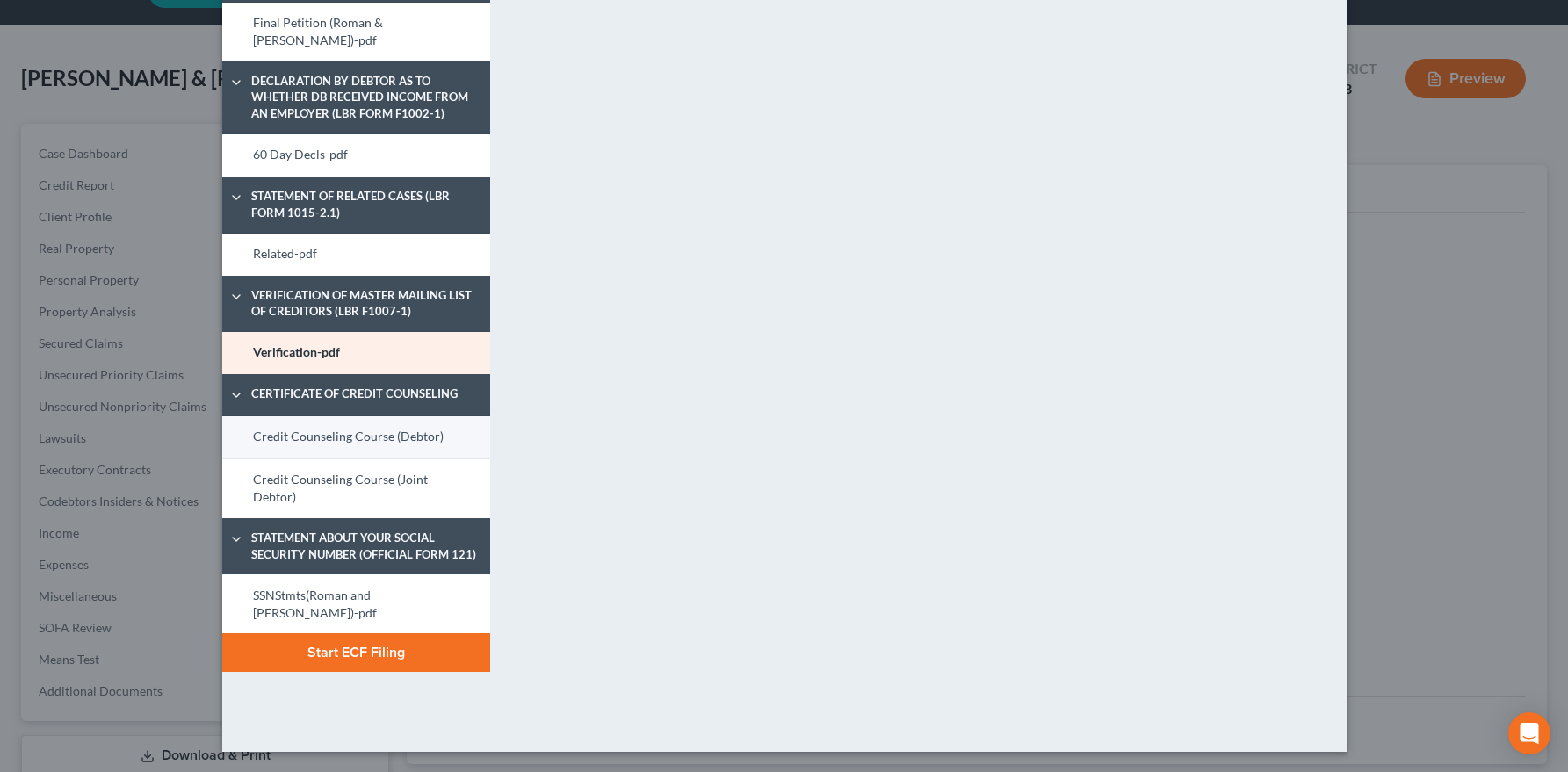
click at [296, 422] on link "Credit Counseling Course (Debtor)" at bounding box center [357, 437] width 268 height 42
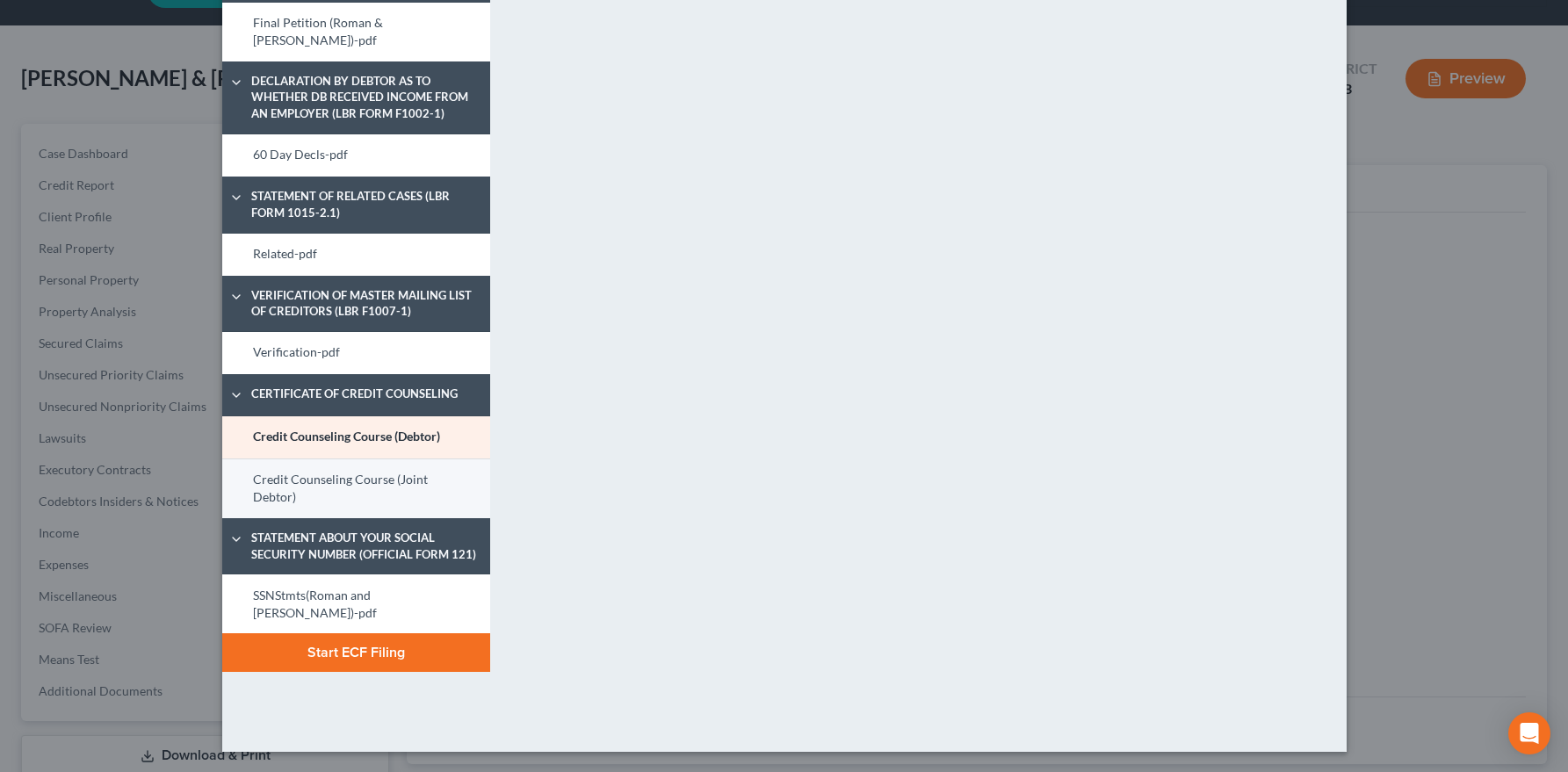
click at [317, 469] on link "Credit Counseling Course (Joint Debtor)" at bounding box center [357, 488] width 268 height 59
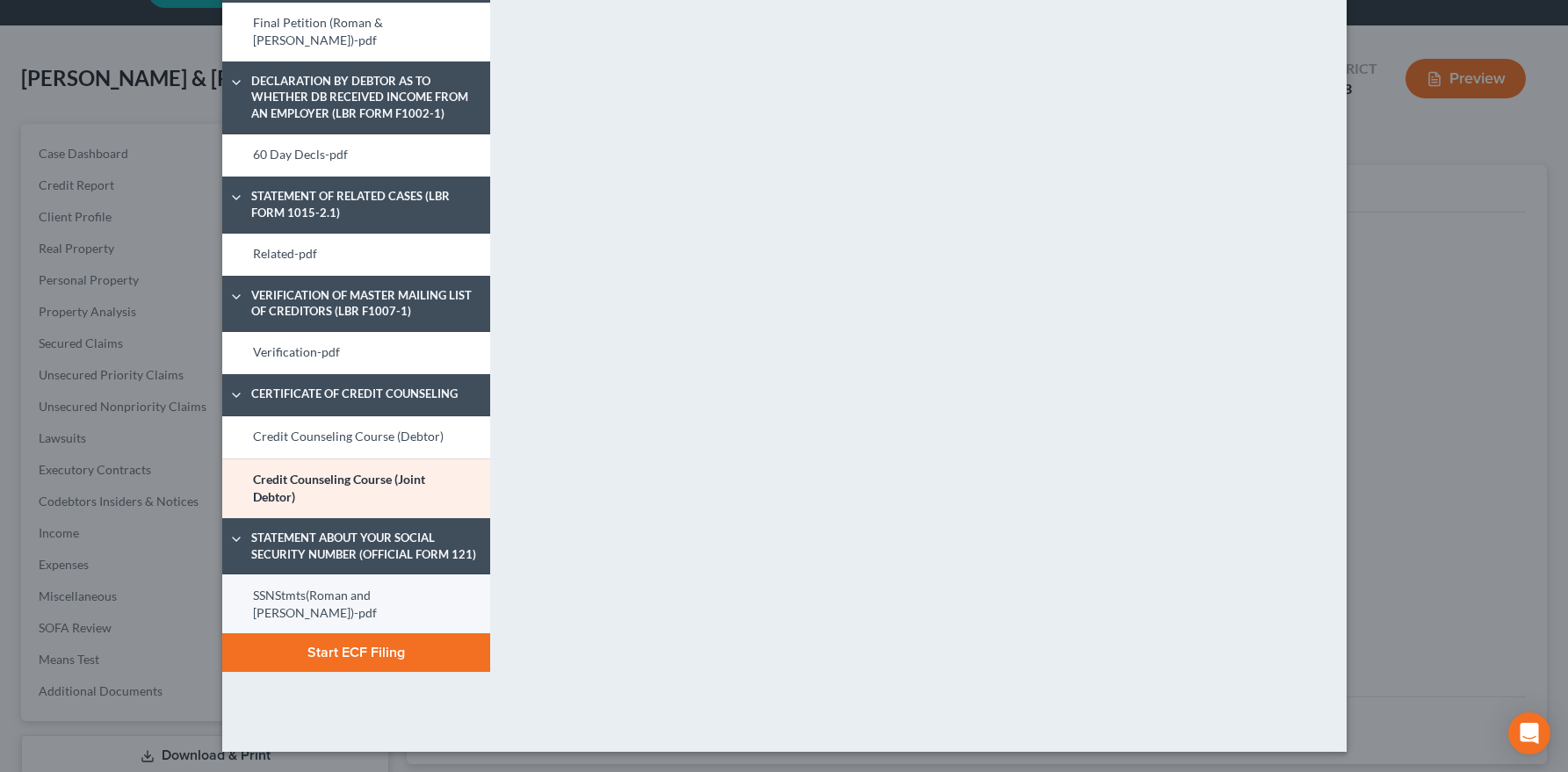
click at [321, 576] on link "SSNStmts(Roman and Shushanik)-pdf" at bounding box center [357, 604] width 268 height 59
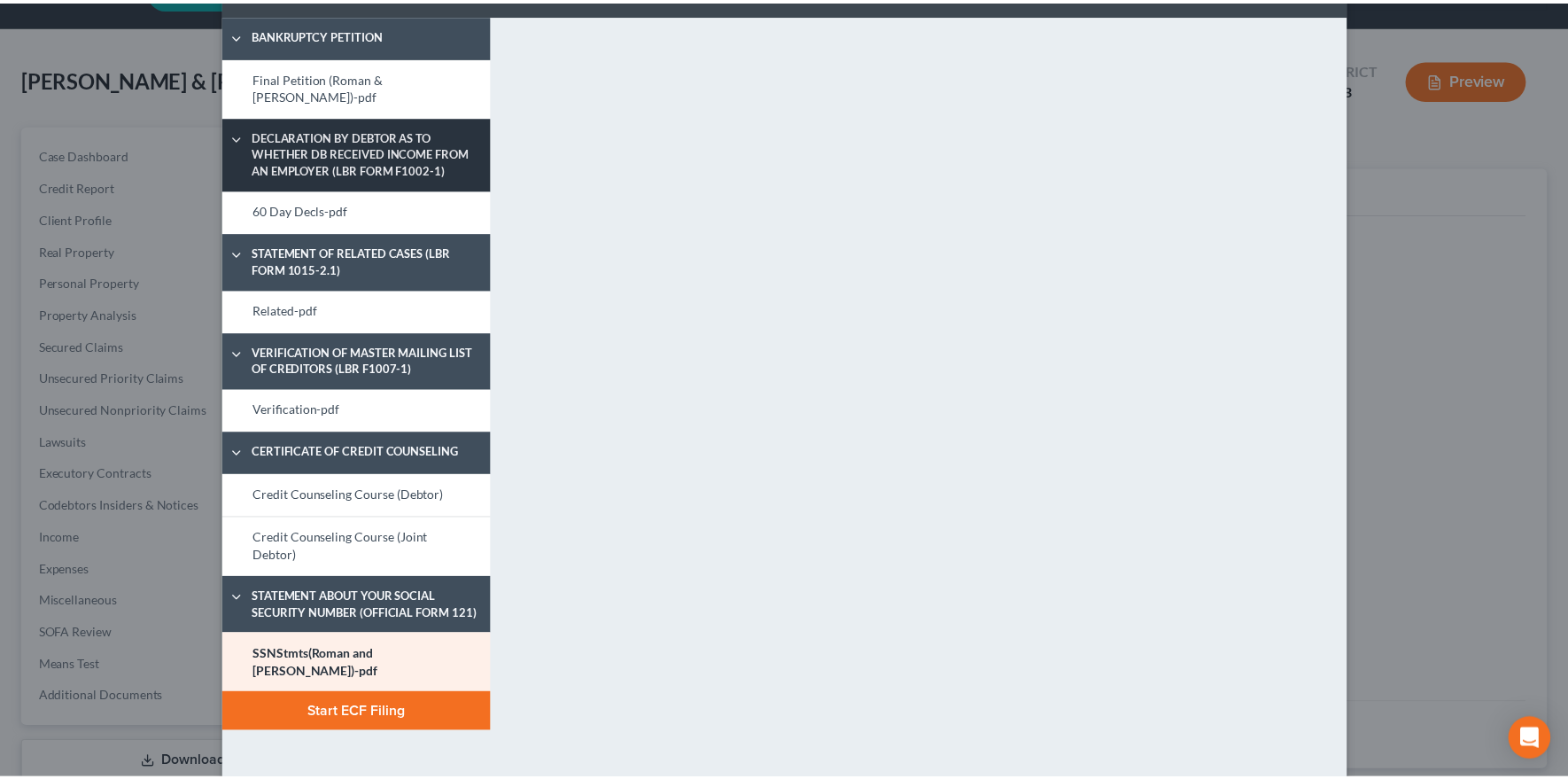
scroll to position [0, 0]
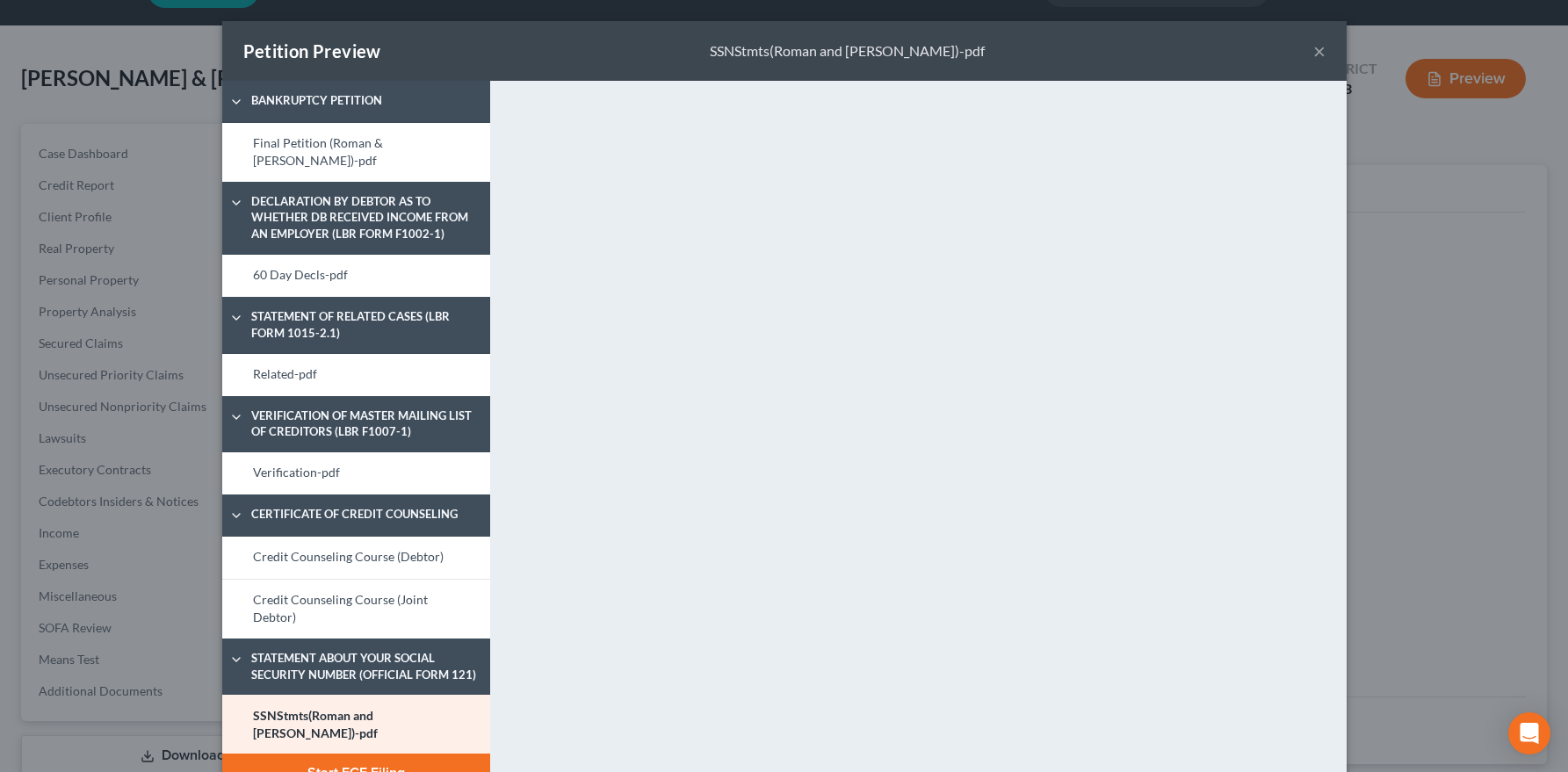
click at [440, 732] on button "Start ECF Filing" at bounding box center [357, 773] width 268 height 39
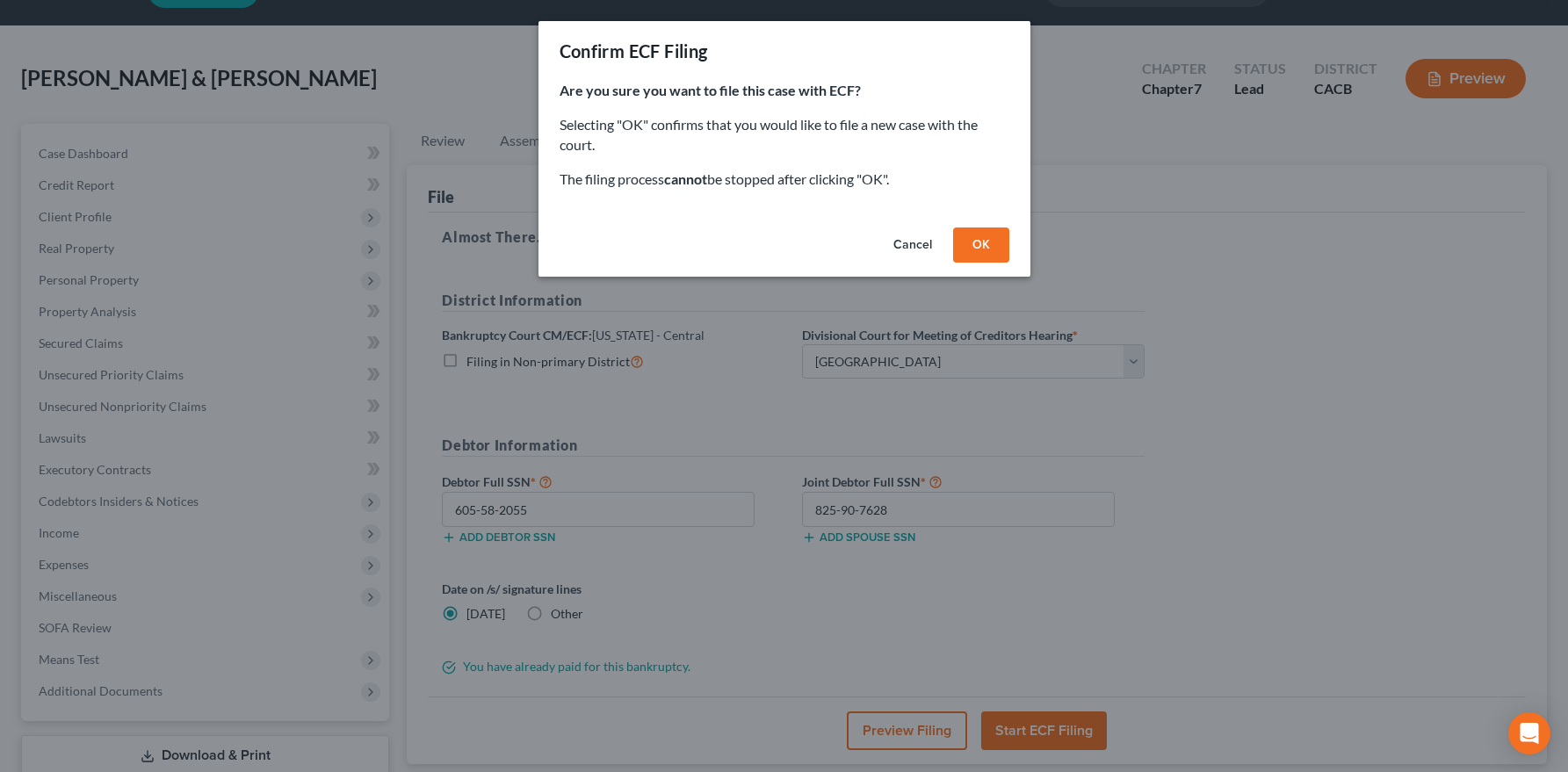
click at [987, 252] on button "OK" at bounding box center [981, 245] width 56 height 35
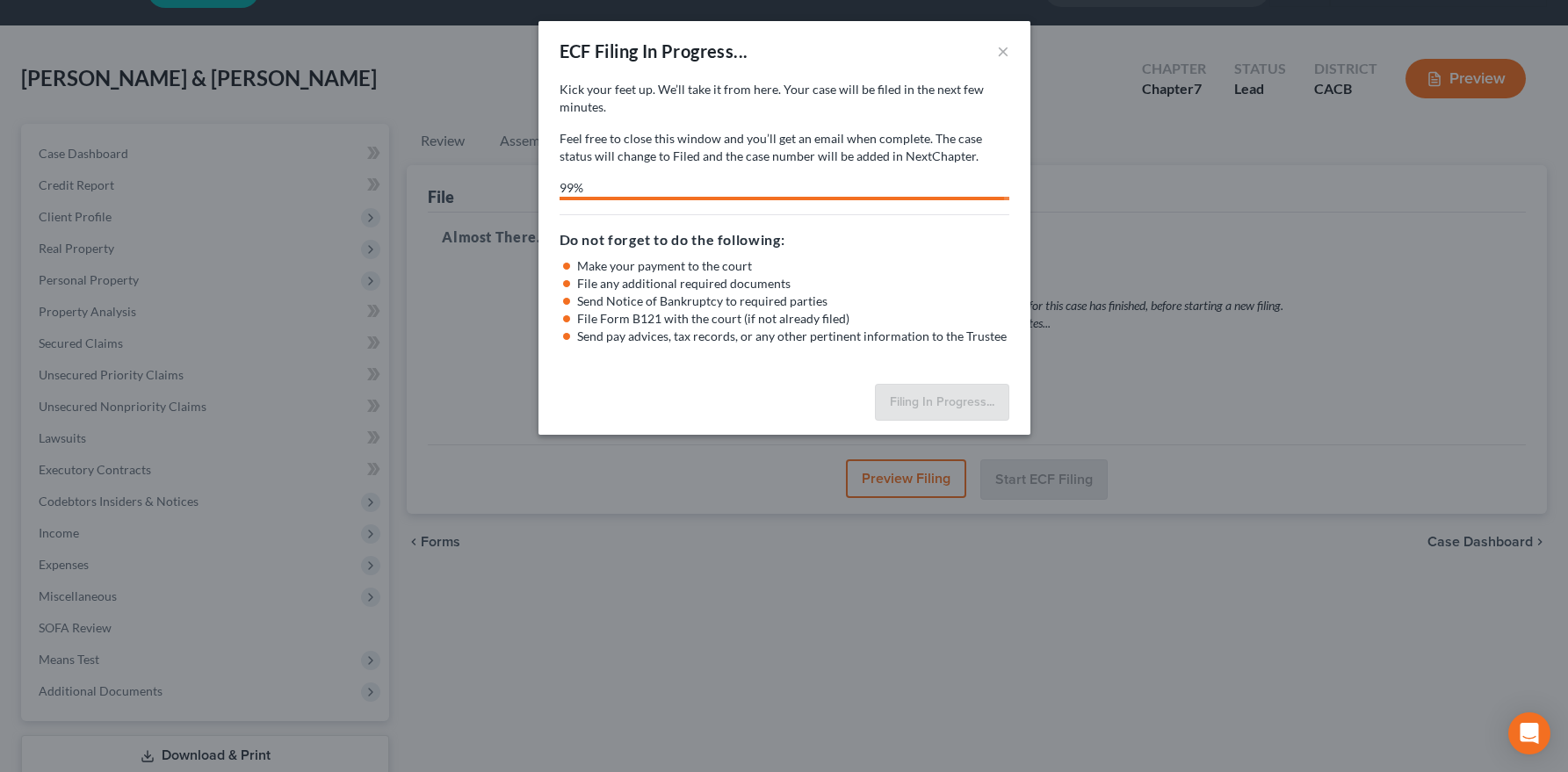
select select "1"
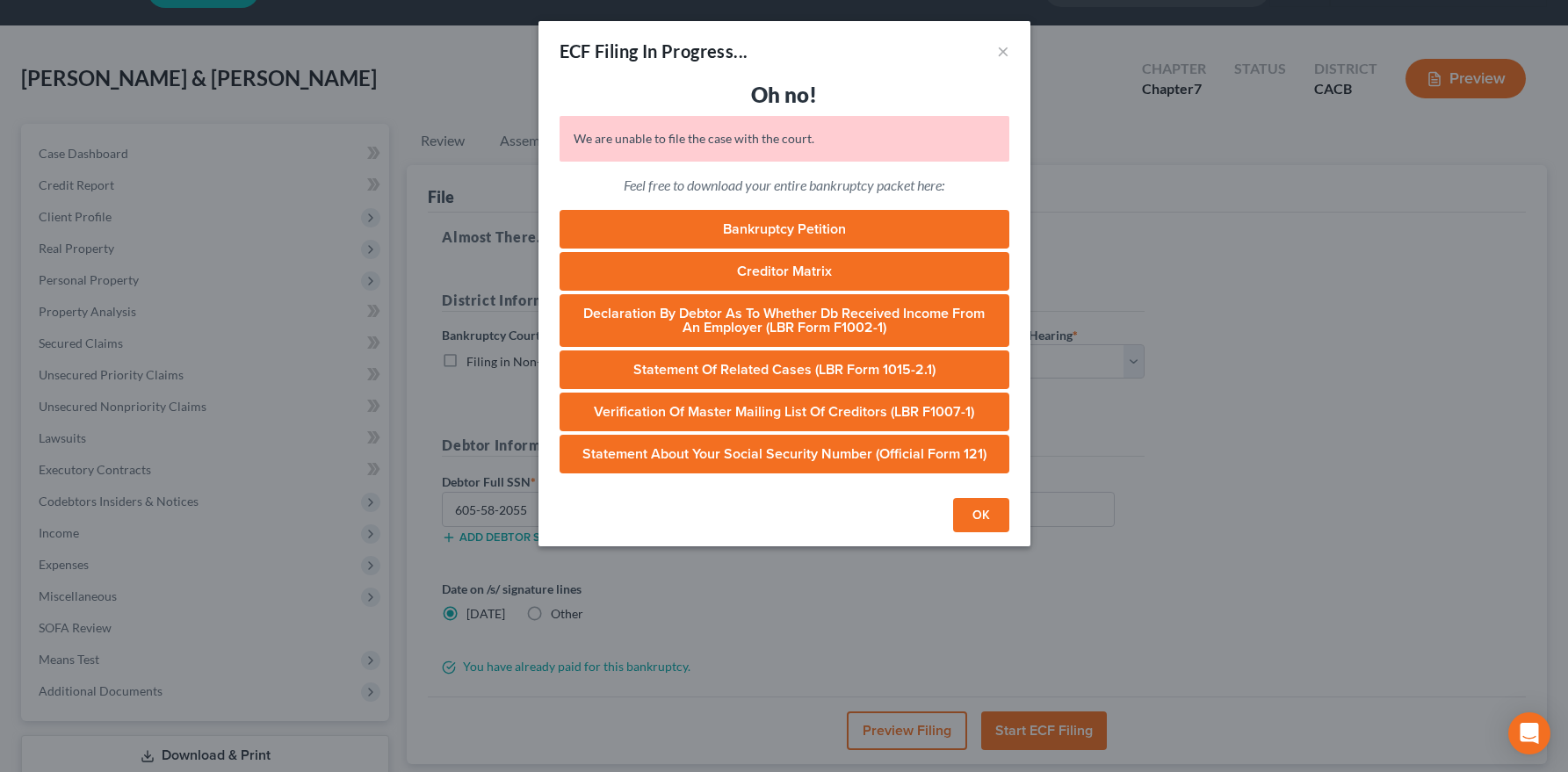
click at [984, 509] on button "OK" at bounding box center [981, 515] width 56 height 35
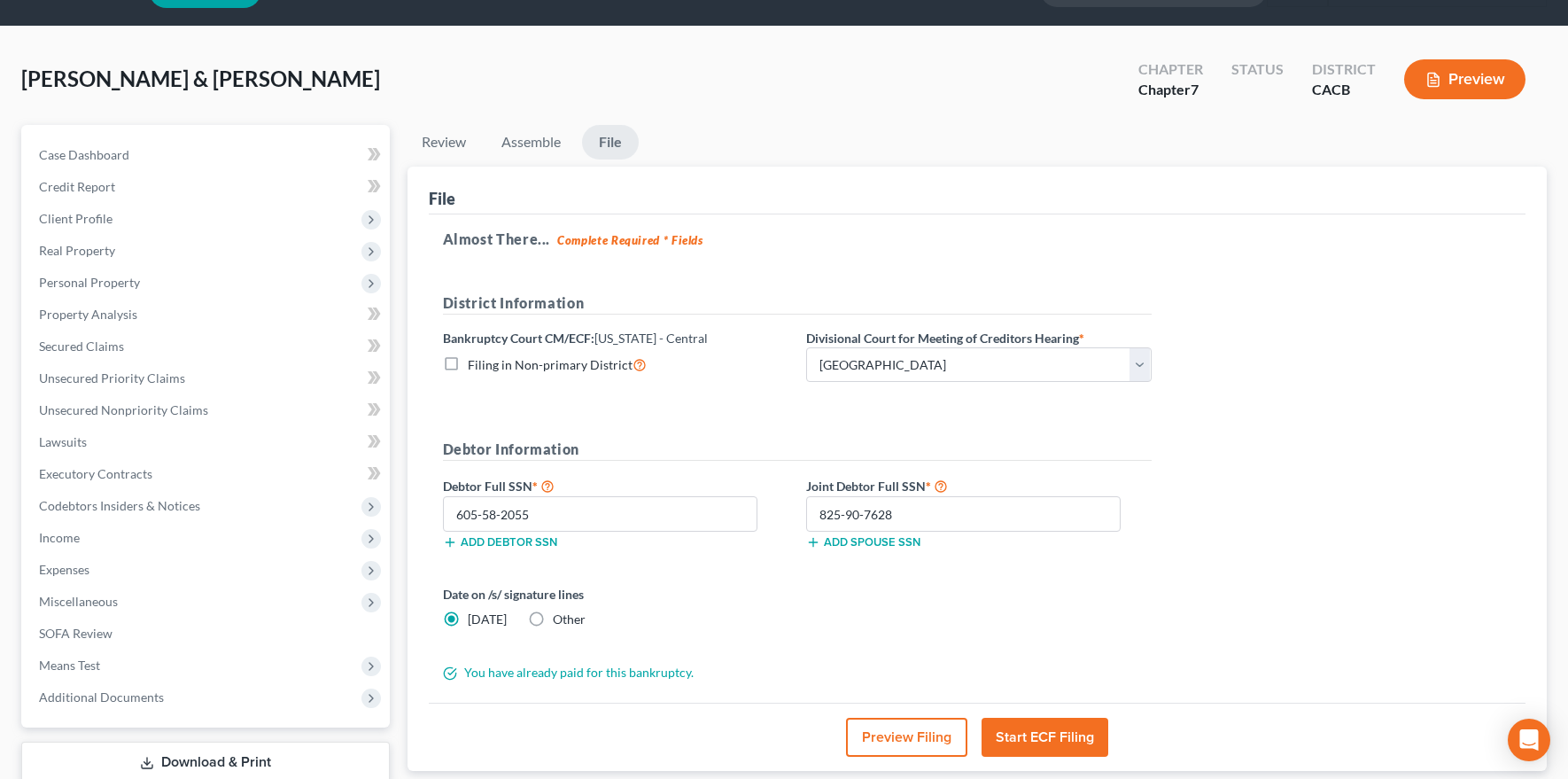
click at [892, 739] on button "Preview Filing" at bounding box center [907, 738] width 122 height 39
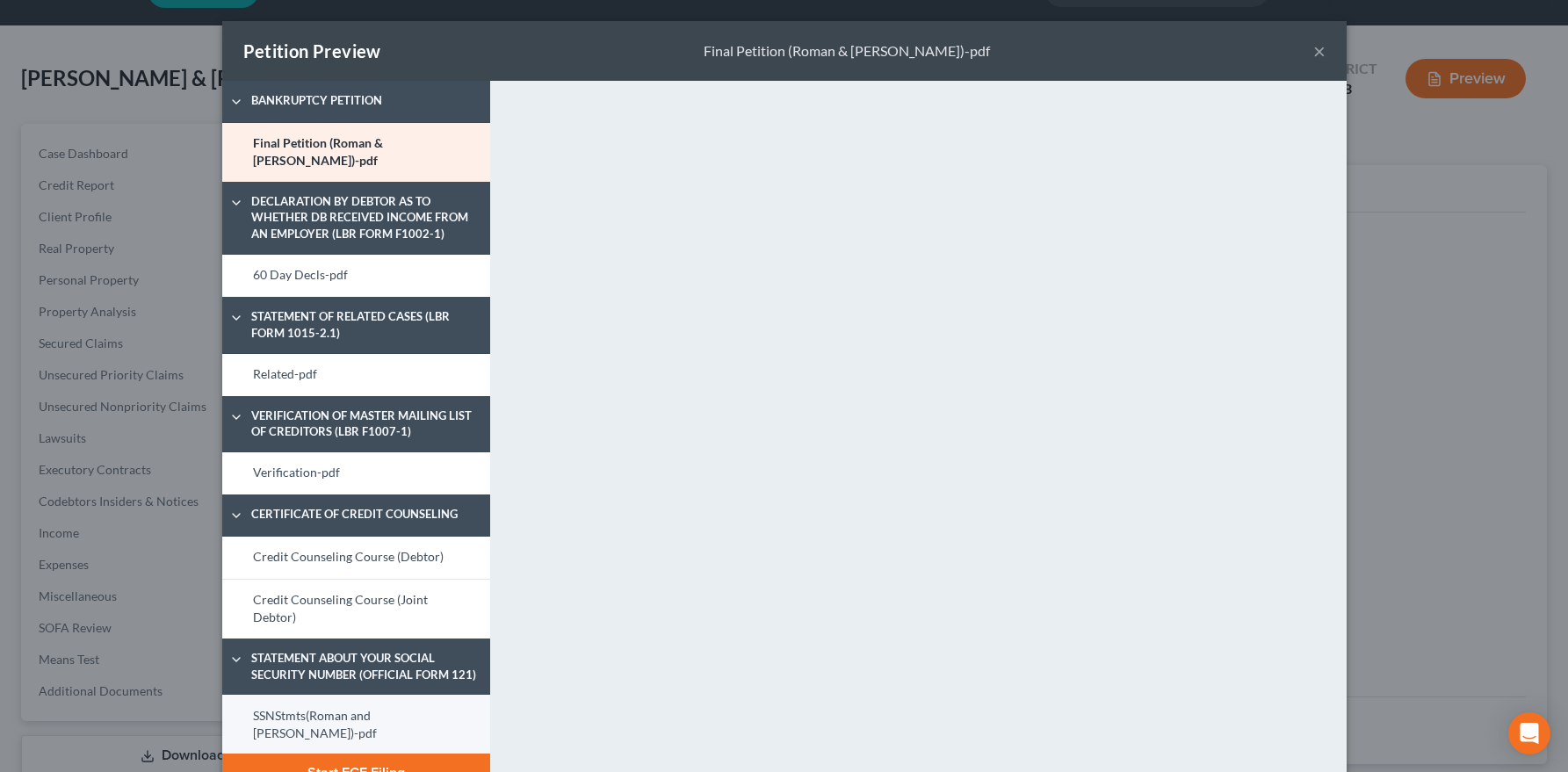
click at [332, 705] on link "SSNStmts(Roman and Shushanik)-pdf" at bounding box center [357, 724] width 268 height 59
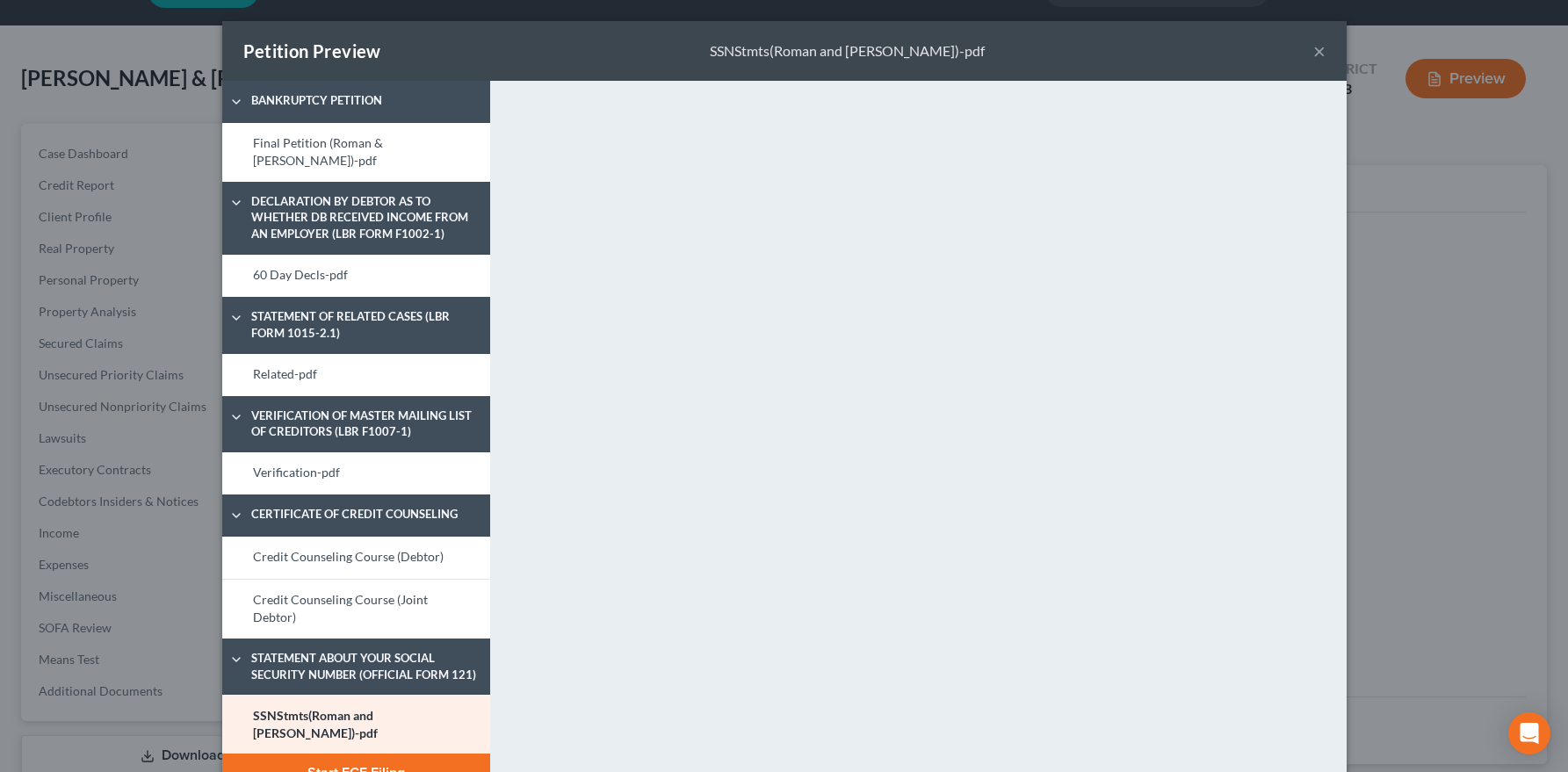
click at [363, 732] on button "Start ECF Filing" at bounding box center [357, 773] width 268 height 39
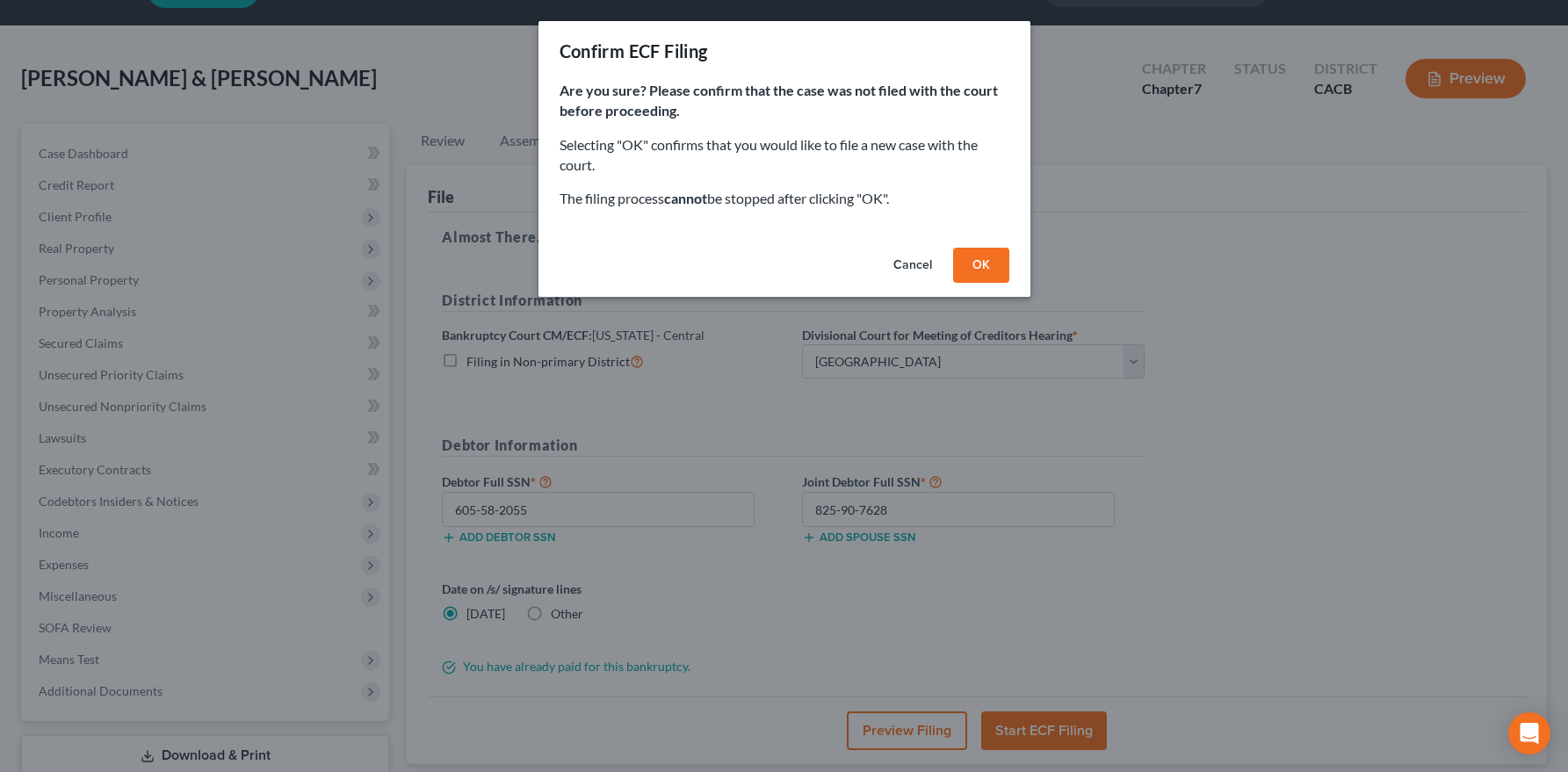
click at [972, 262] on button "OK" at bounding box center [981, 265] width 56 height 35
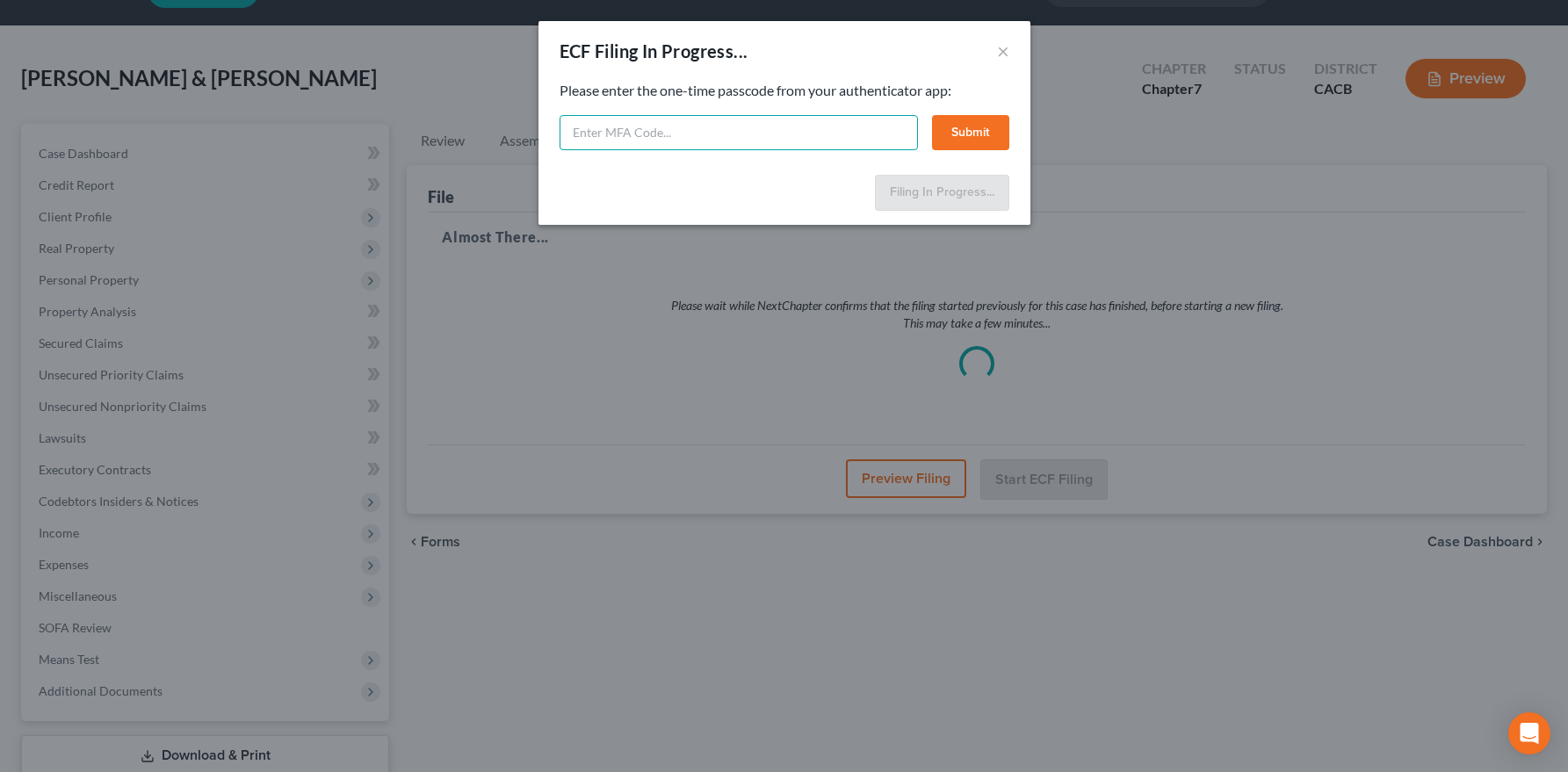
click at [667, 133] on input "text" at bounding box center [739, 132] width 359 height 35
drag, startPoint x: 627, startPoint y: 133, endPoint x: 536, endPoint y: 132, distance: 91.0
click at [536, 132] on div "ECF Filing In Progress... × Feel free to download your entire bankruptcy packet…" at bounding box center [784, 386] width 1568 height 772
click at [774, 137] on input "858445" at bounding box center [739, 132] width 359 height 35
type input "858445"
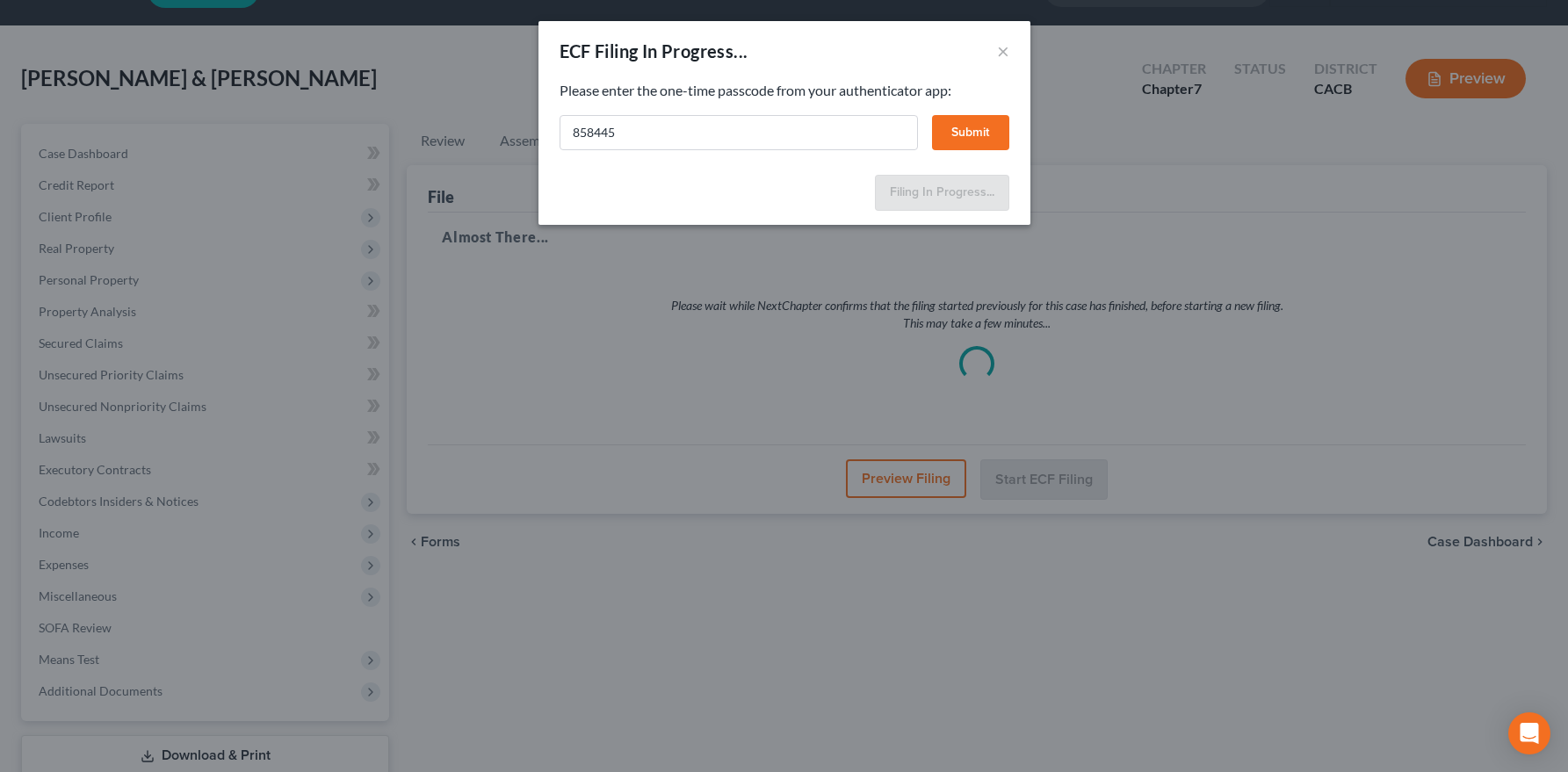
click at [950, 139] on button "Submit" at bounding box center [971, 132] width 78 height 35
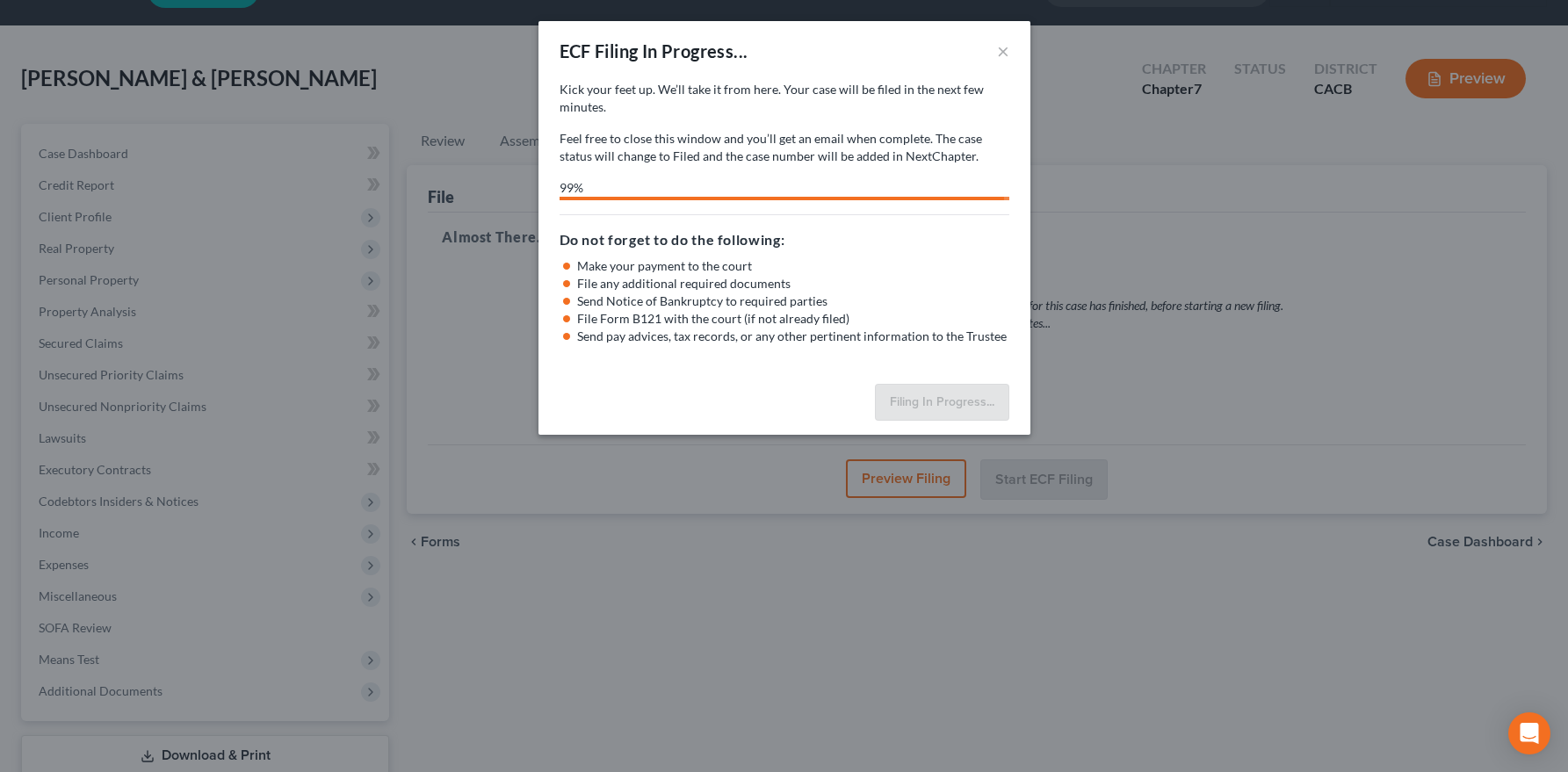
select select "1"
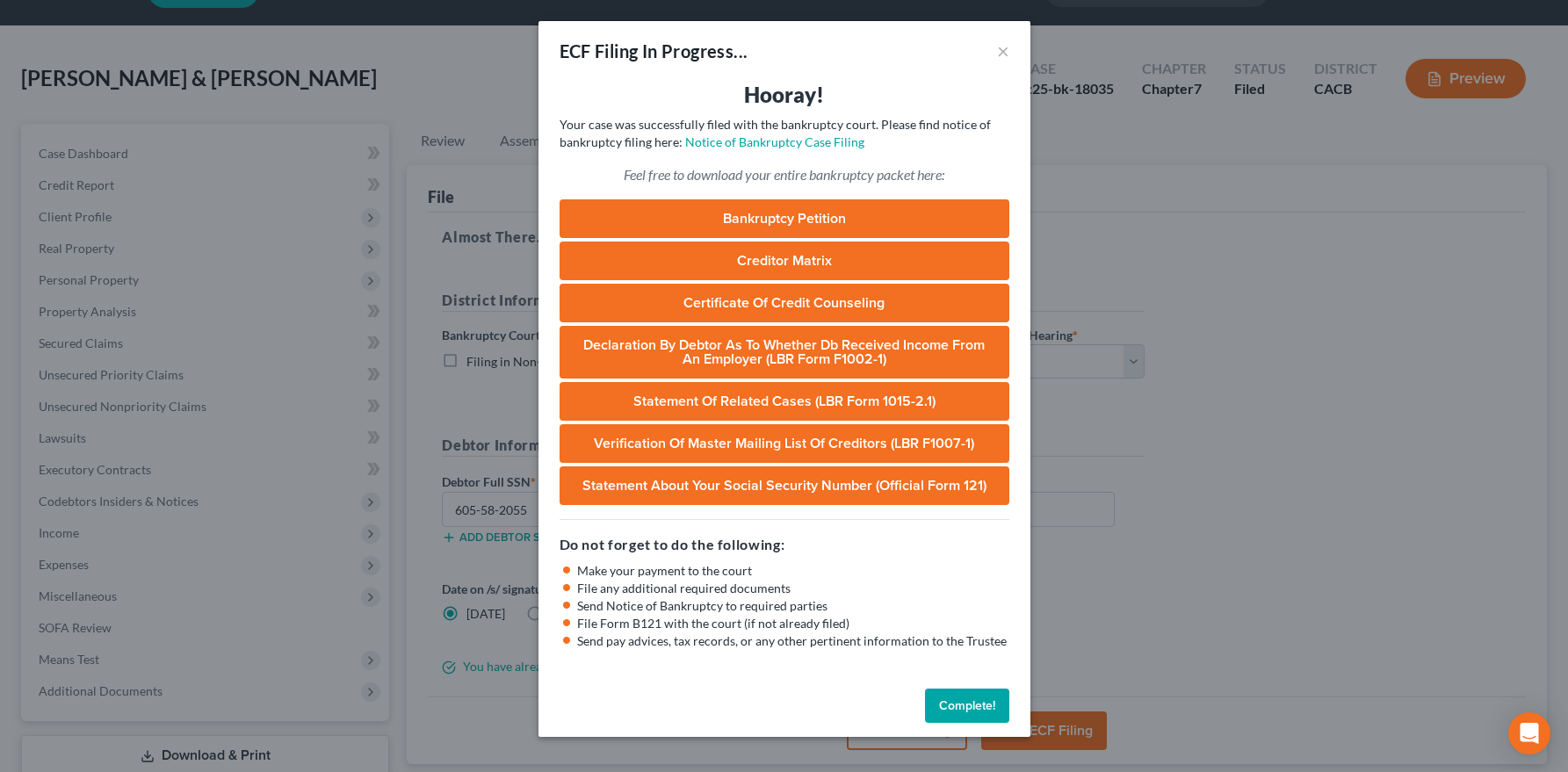
click at [952, 705] on button "Complete!" at bounding box center [966, 706] width 85 height 35
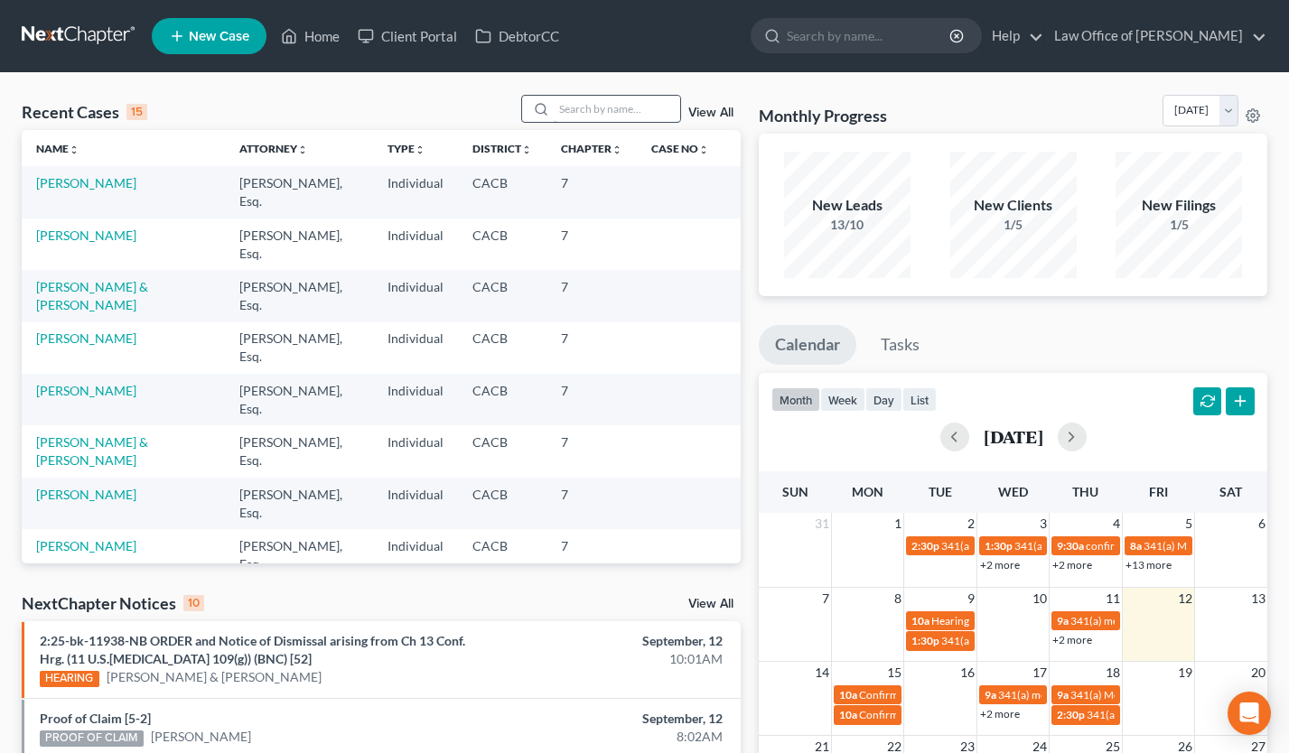
click at [635, 103] on input "search" at bounding box center [617, 109] width 126 height 26
type input "[PERSON_NAME]"
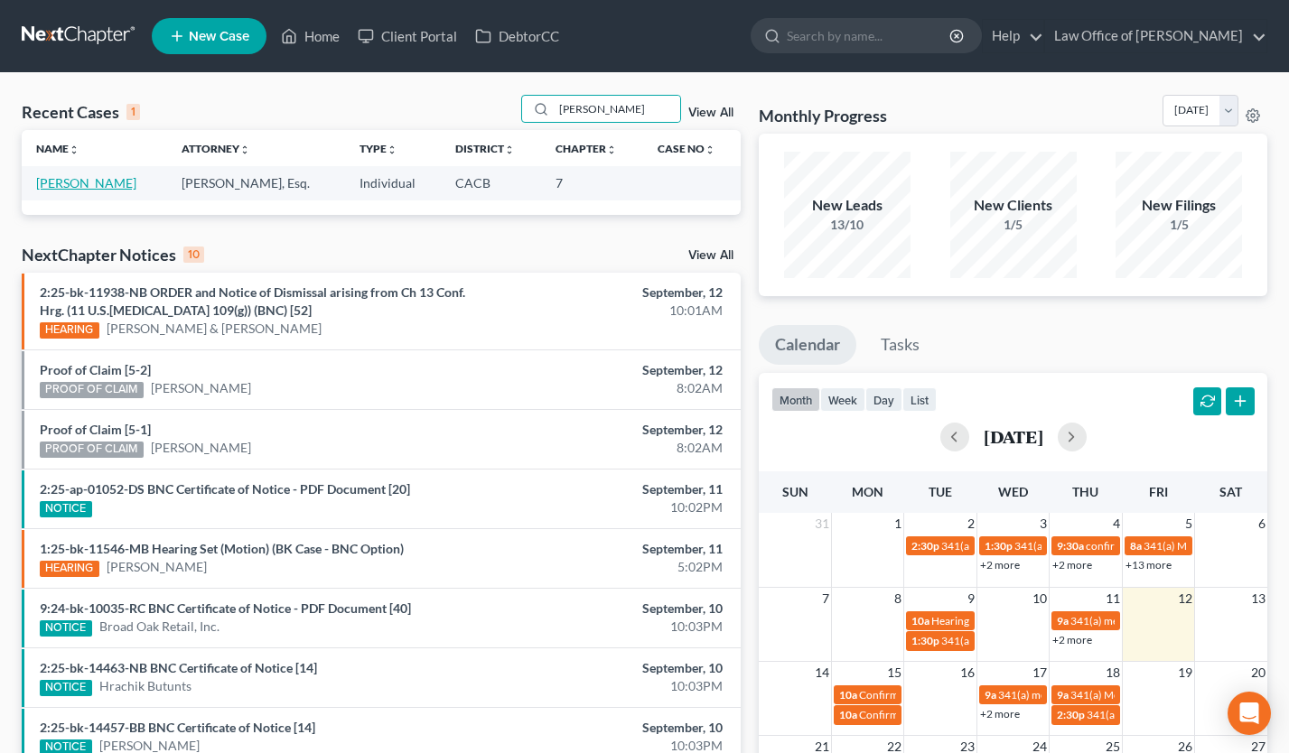
click at [98, 188] on link "[PERSON_NAME]" at bounding box center [86, 182] width 100 height 15
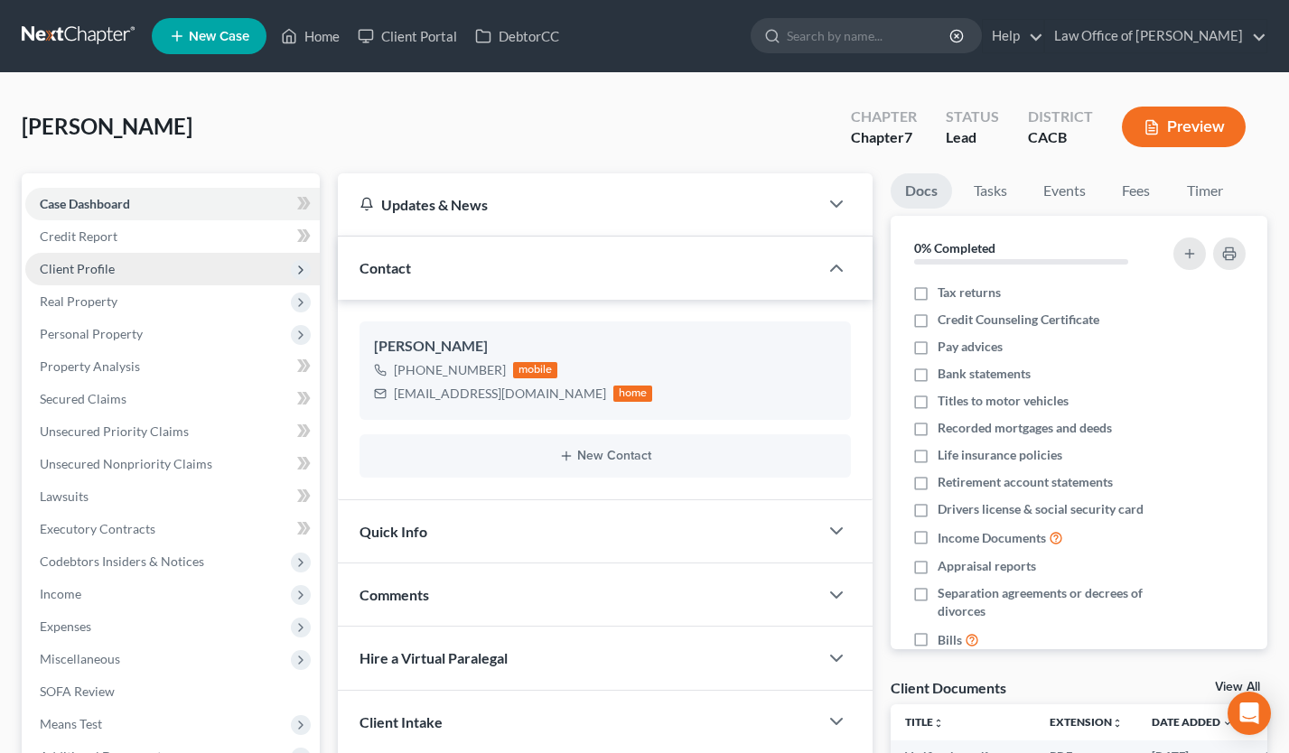
click at [129, 270] on span "Client Profile" at bounding box center [172, 269] width 295 height 33
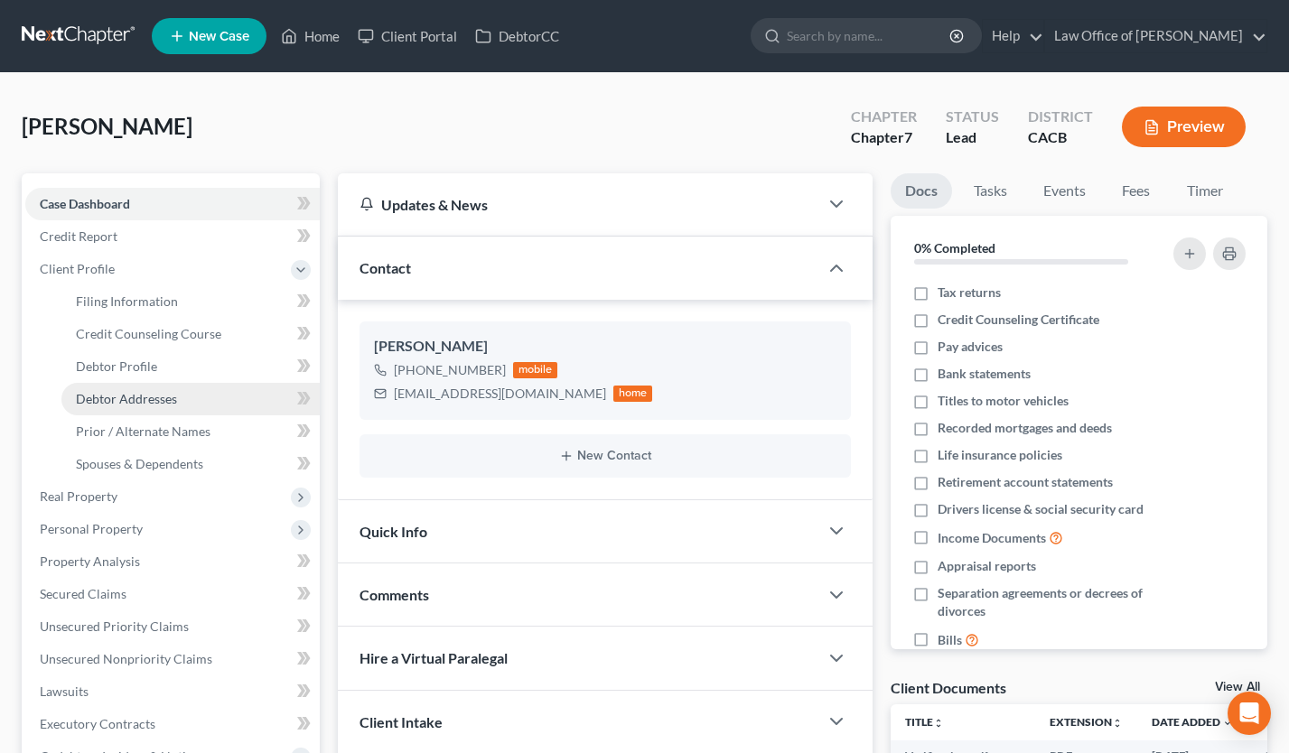
click at [145, 400] on span "Debtor Addresses" at bounding box center [126, 398] width 101 height 15
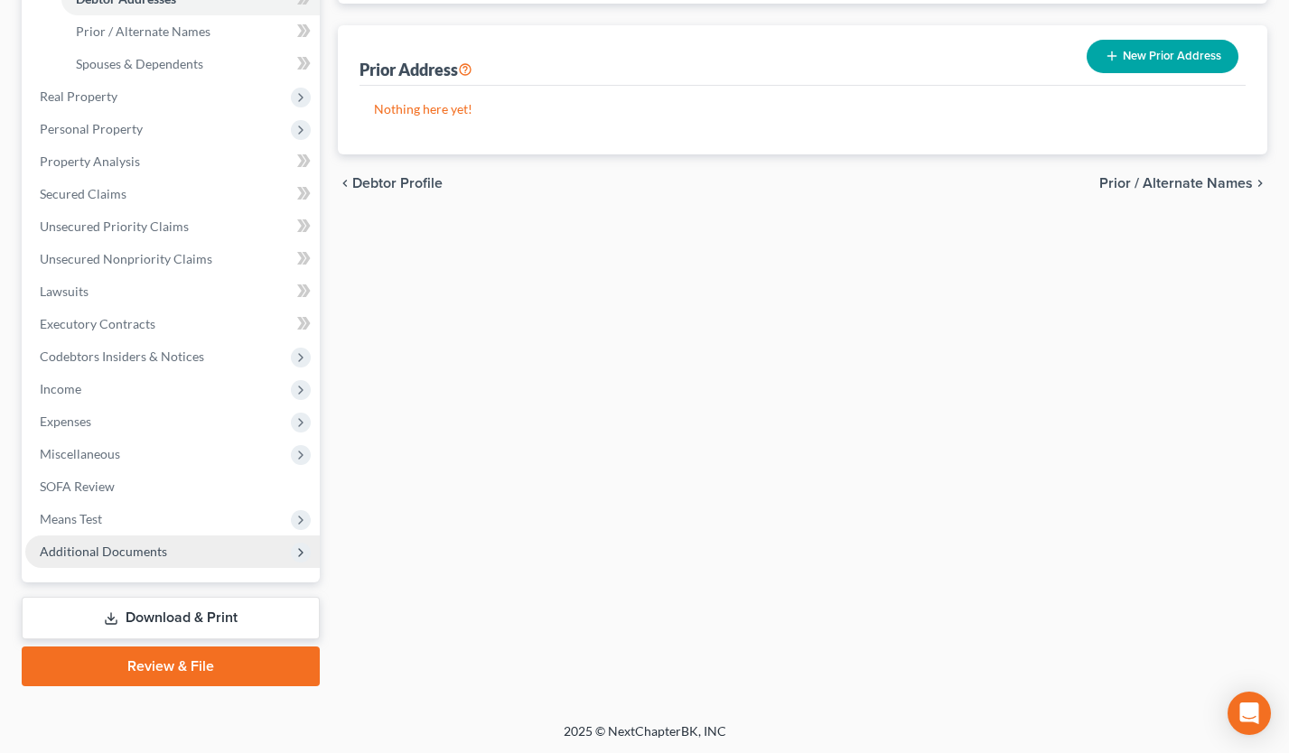
click at [198, 542] on span "Additional Documents" at bounding box center [172, 552] width 295 height 33
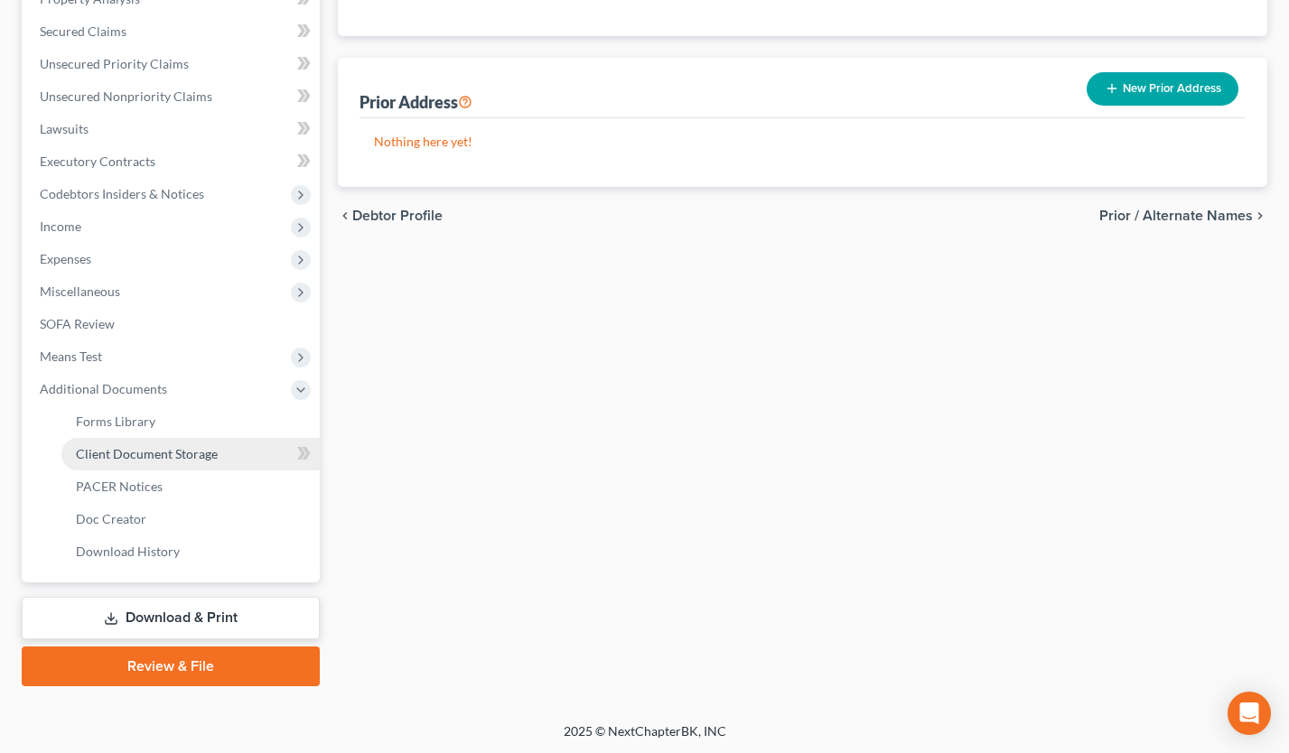
click at [202, 448] on span "Client Document Storage" at bounding box center [147, 453] width 142 height 15
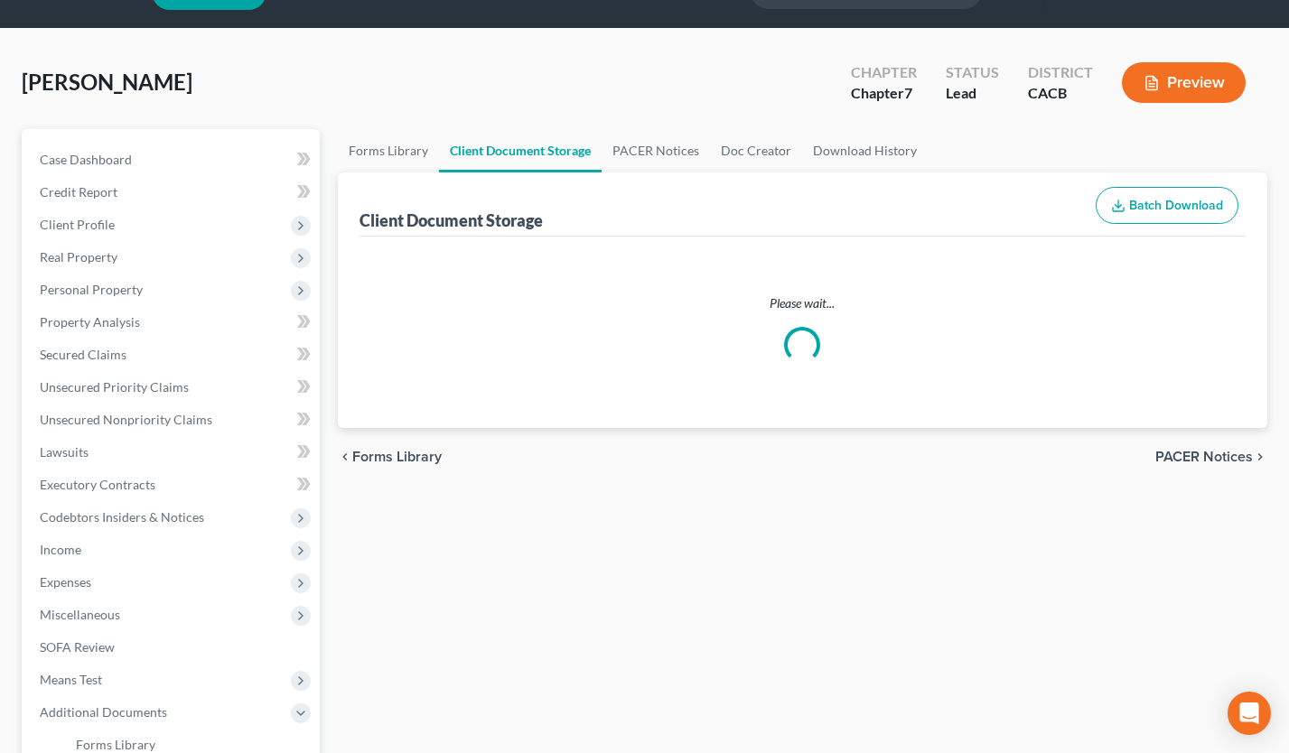
select select "10"
select select "30"
select select "65"
select select "72"
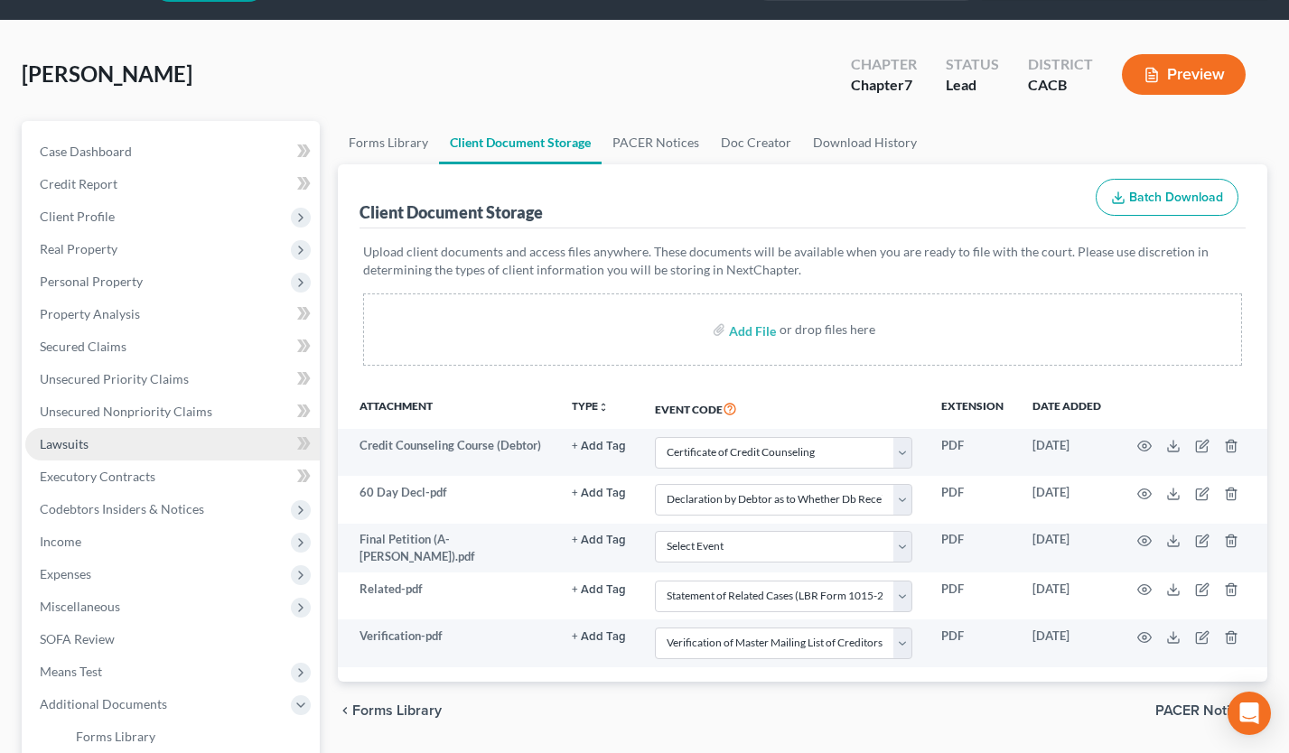
scroll to position [85, 0]
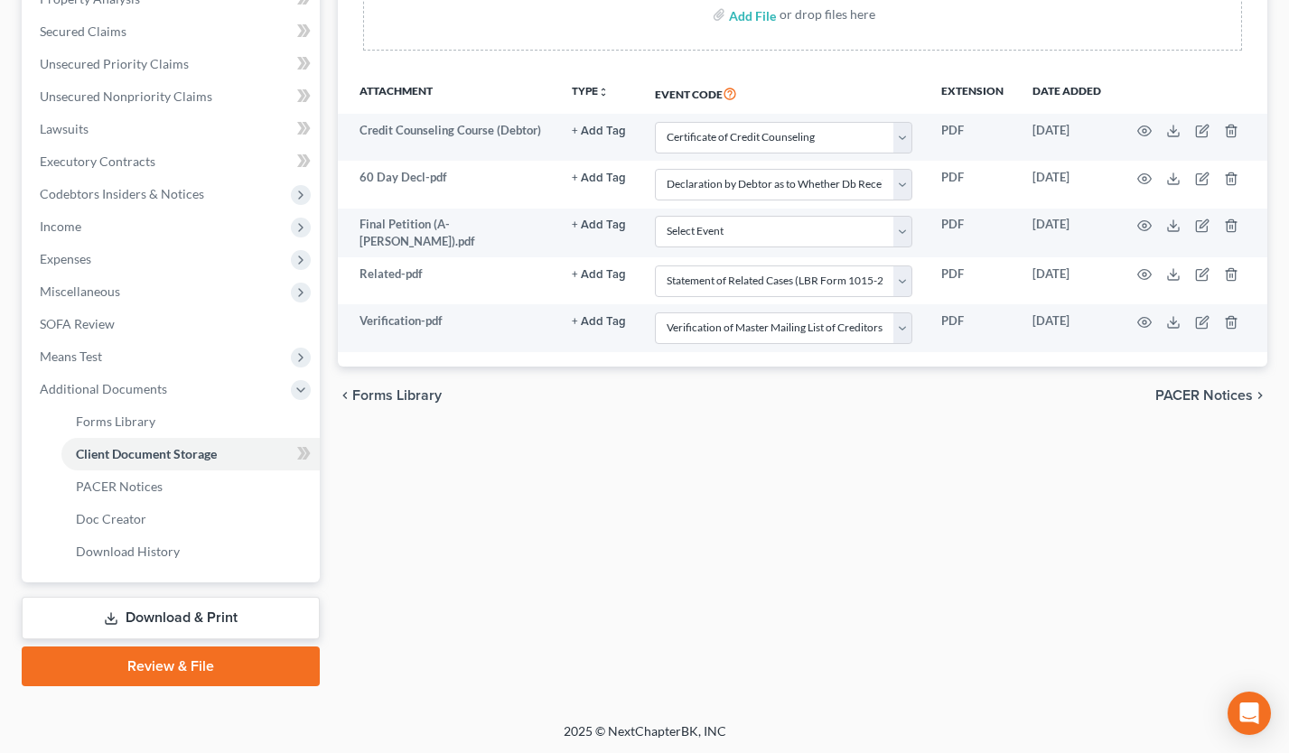
click at [214, 667] on link "Review & File" at bounding box center [171, 667] width 298 height 40
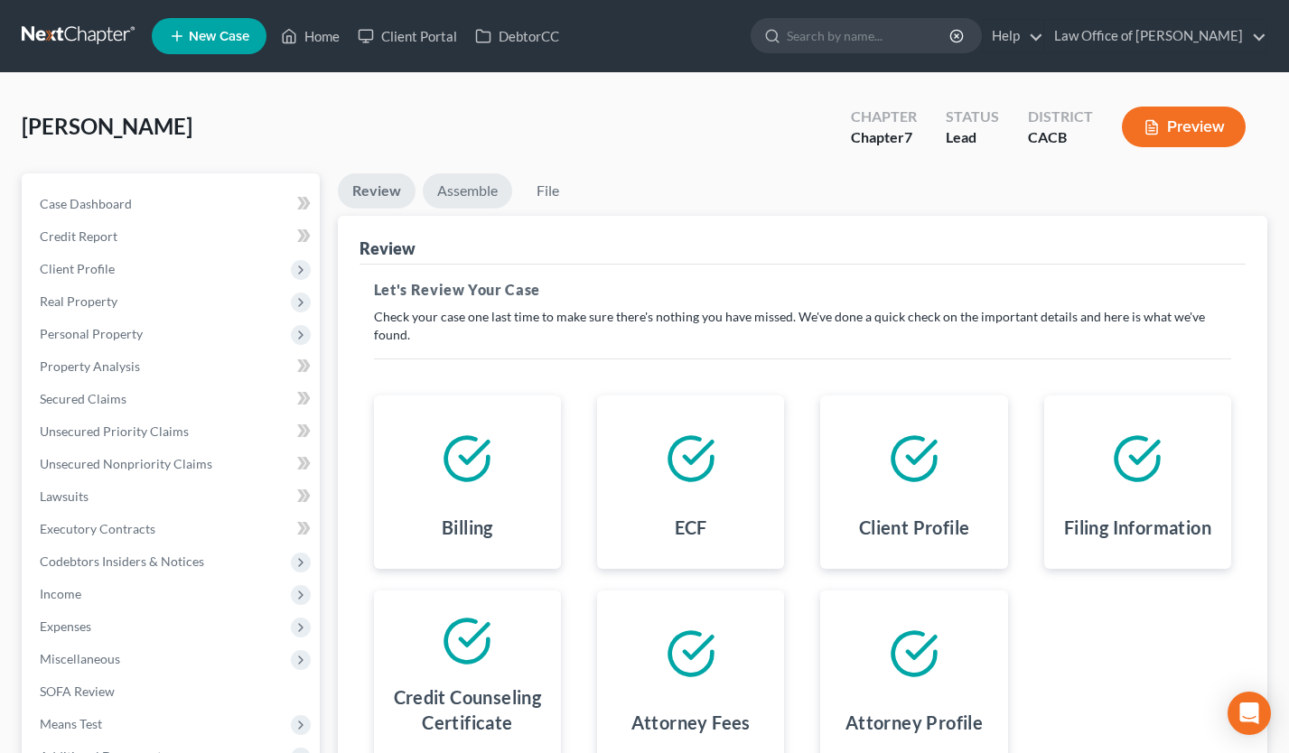
click at [464, 191] on link "Assemble" at bounding box center [467, 190] width 89 height 35
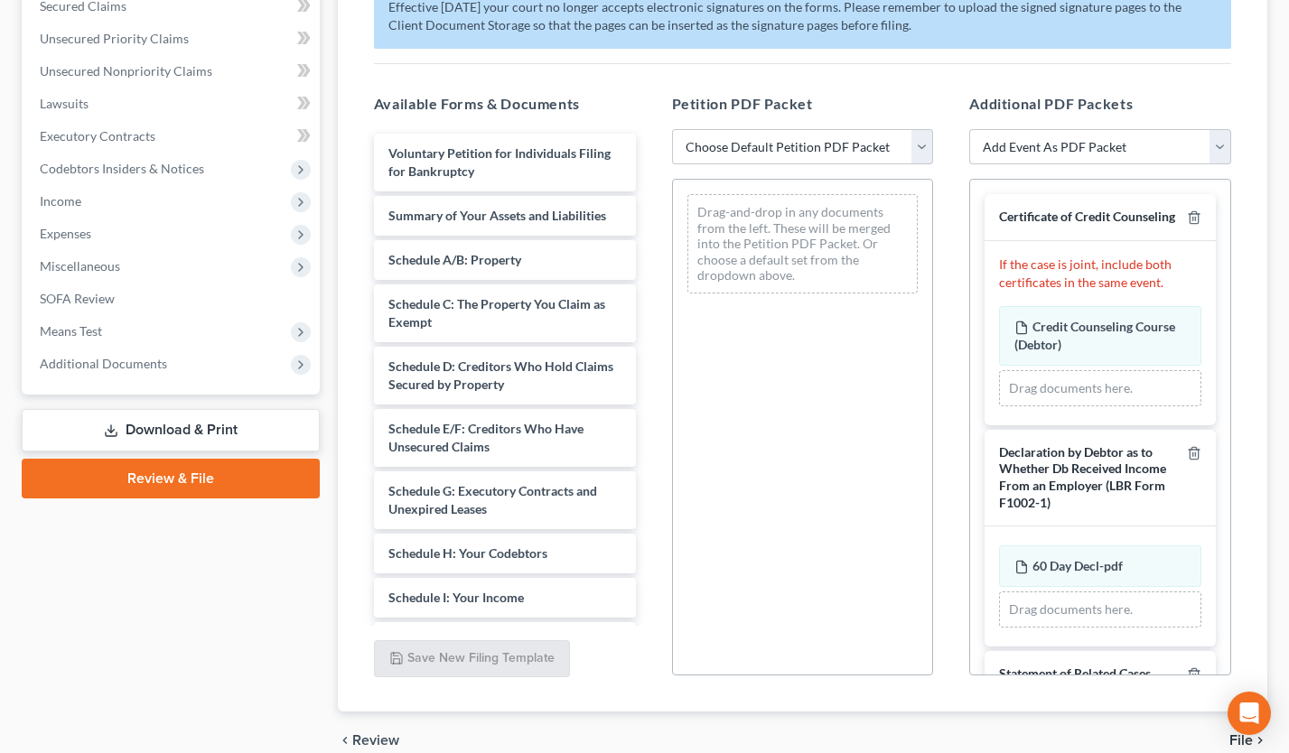
scroll to position [477, 0]
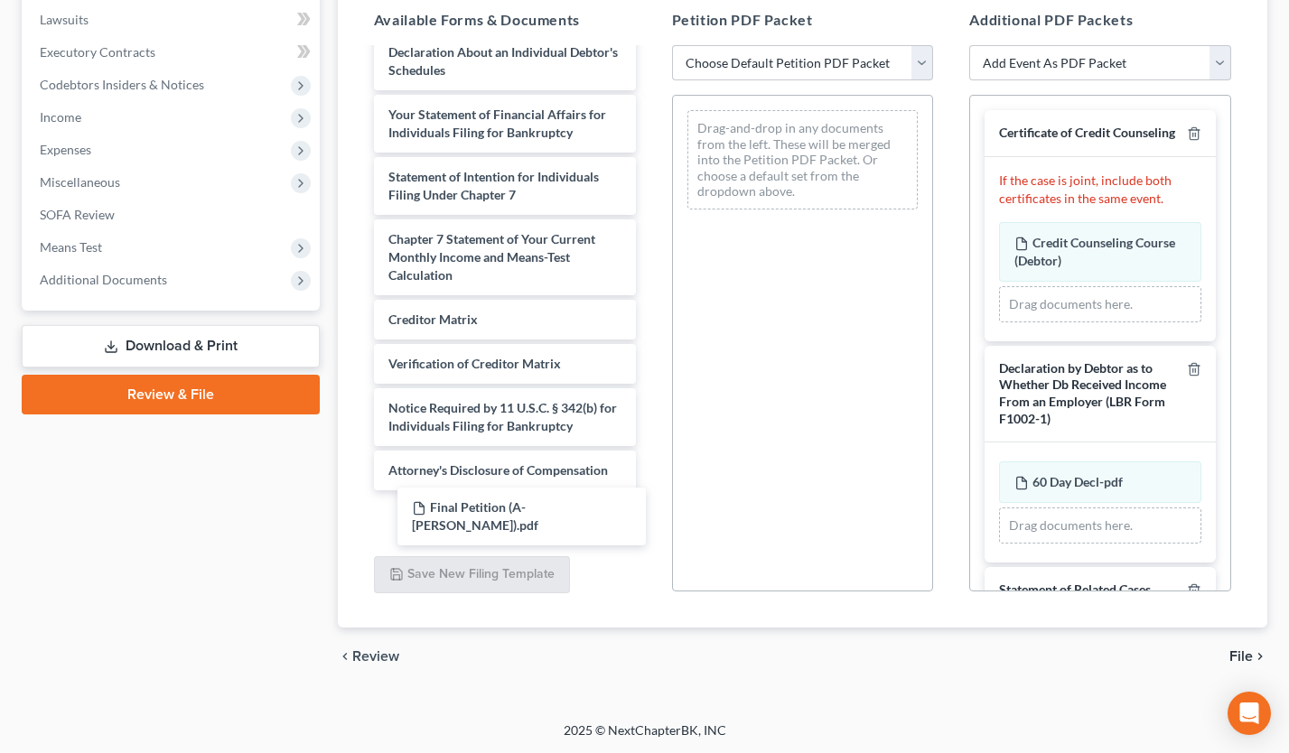
drag, startPoint x: 545, startPoint y: 513, endPoint x: 832, endPoint y: 400, distance: 308.7
click at [650, 377] on div "Final Petition (A- [PERSON_NAME]).pdf Voluntary Petition for Individuals Filing…" at bounding box center [505, 16] width 291 height 1035
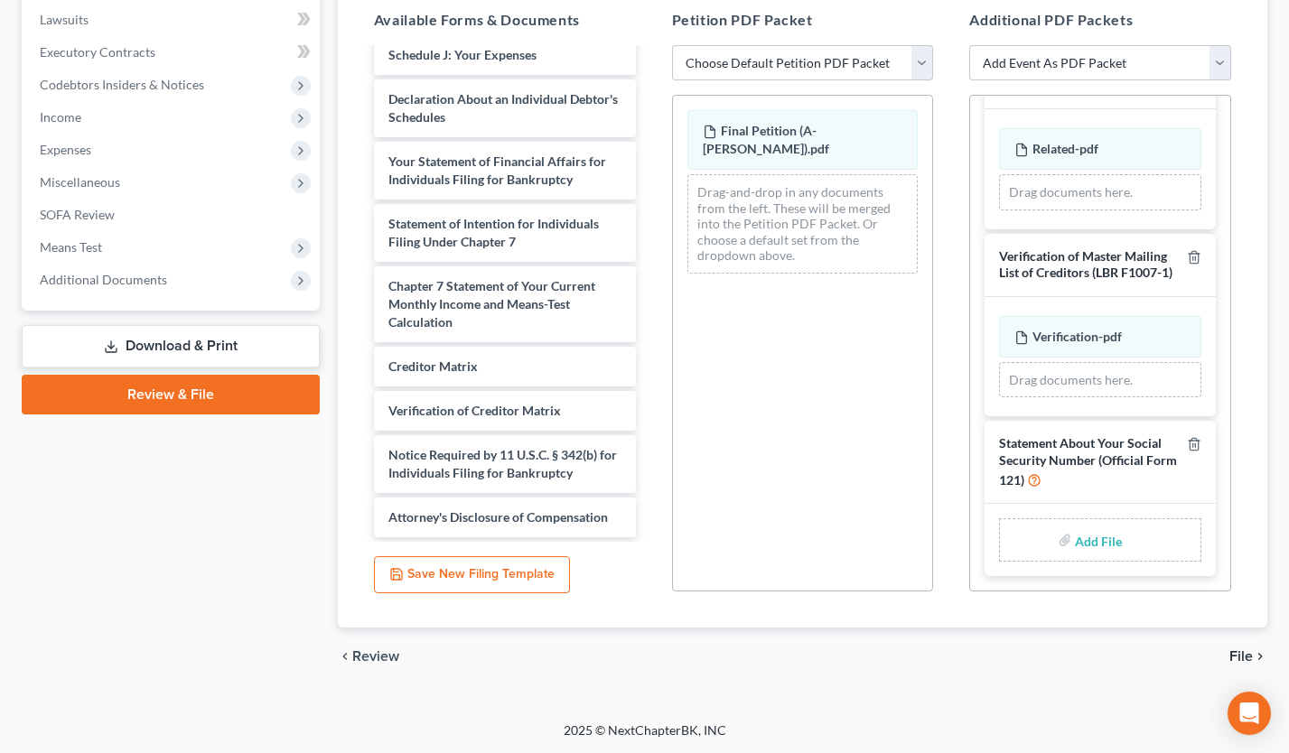
scroll to position [555, 0]
click at [1100, 539] on input "file" at bounding box center [1096, 540] width 43 height 33
type input "C:\fakepath\SSNStmt(Armen).pdf"
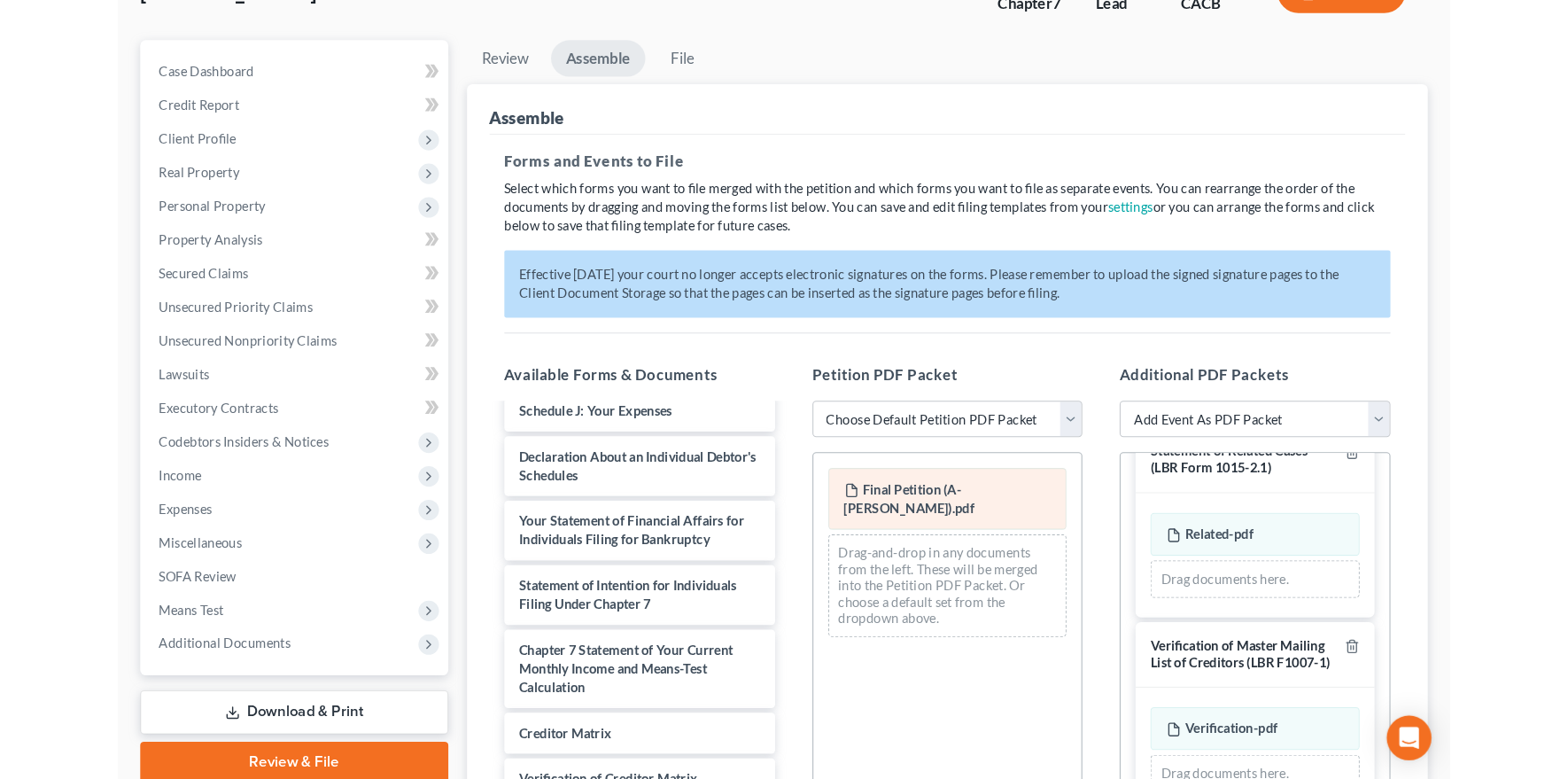
scroll to position [46, 0]
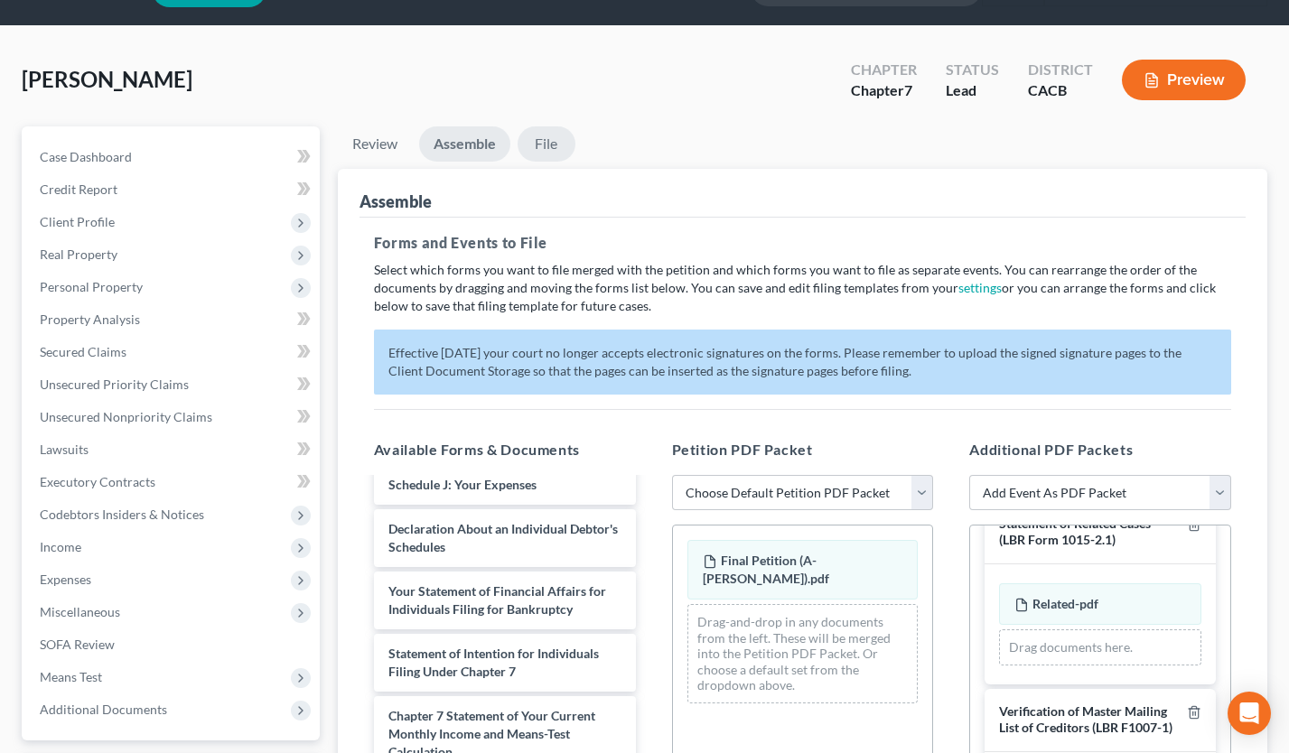
click at [547, 150] on link "File" at bounding box center [547, 143] width 58 height 35
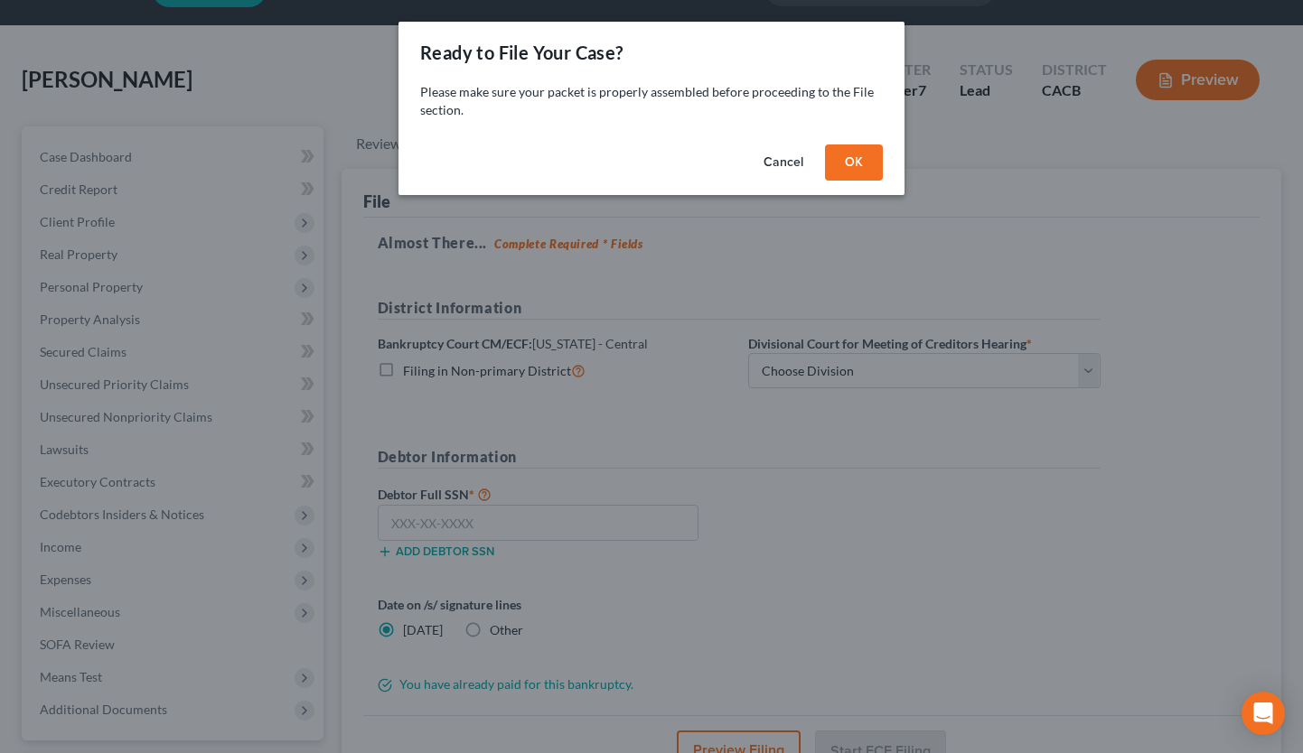
click at [848, 159] on button "OK" at bounding box center [854, 163] width 58 height 36
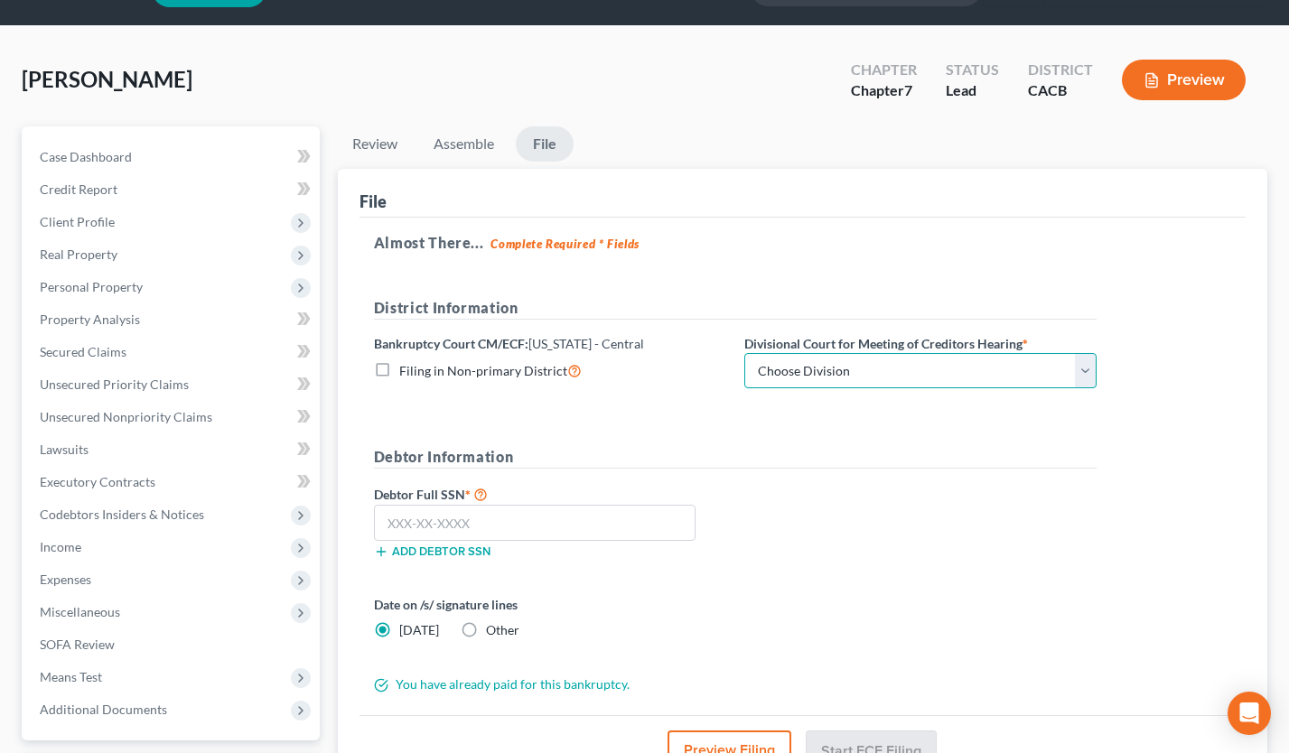
click at [831, 371] on select "Choose Division [GEOGRAPHIC_DATA][PERSON_NAME] [GEOGRAPHIC_DATA] [GEOGRAPHIC_DA…" at bounding box center [920, 371] width 352 height 36
select select "0"
click at [744, 353] on select "Choose Division [GEOGRAPHIC_DATA][PERSON_NAME] [GEOGRAPHIC_DATA] [GEOGRAPHIC_DA…" at bounding box center [920, 371] width 352 height 36
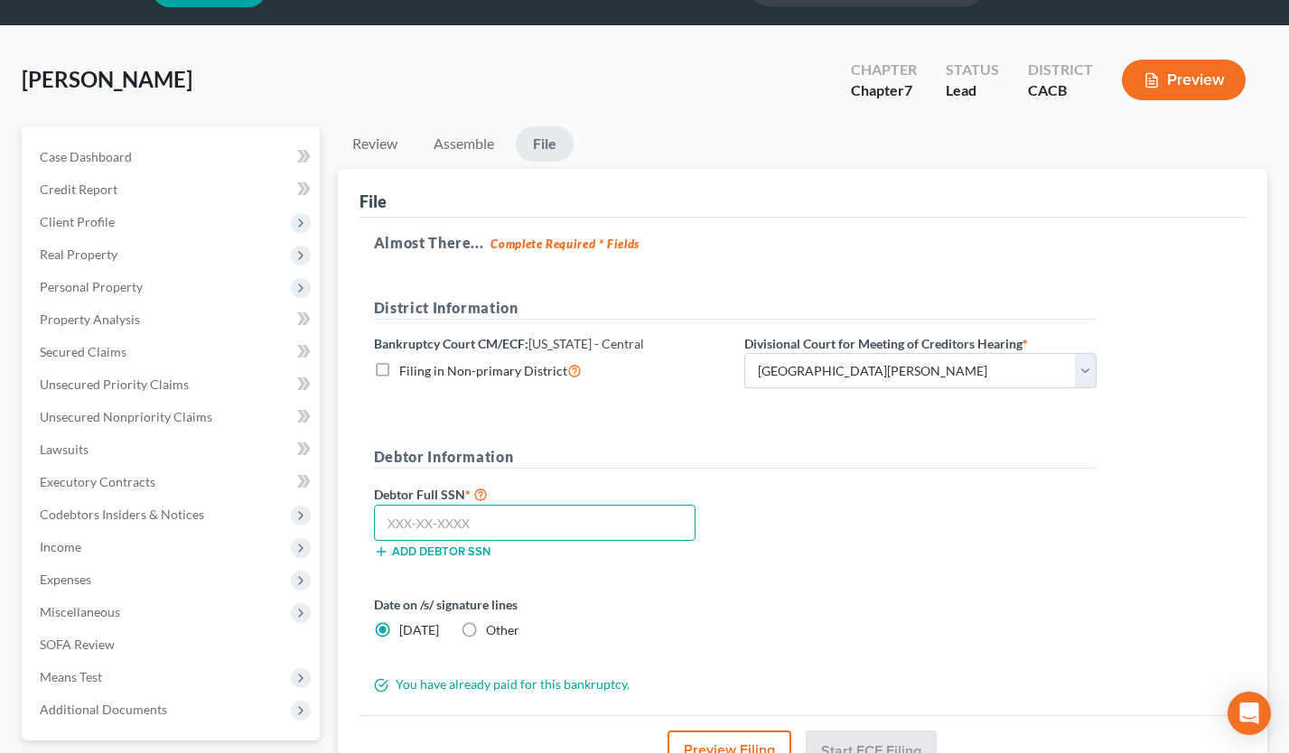
click at [416, 521] on input "text" at bounding box center [535, 523] width 322 height 36
type input "619-41-2656"
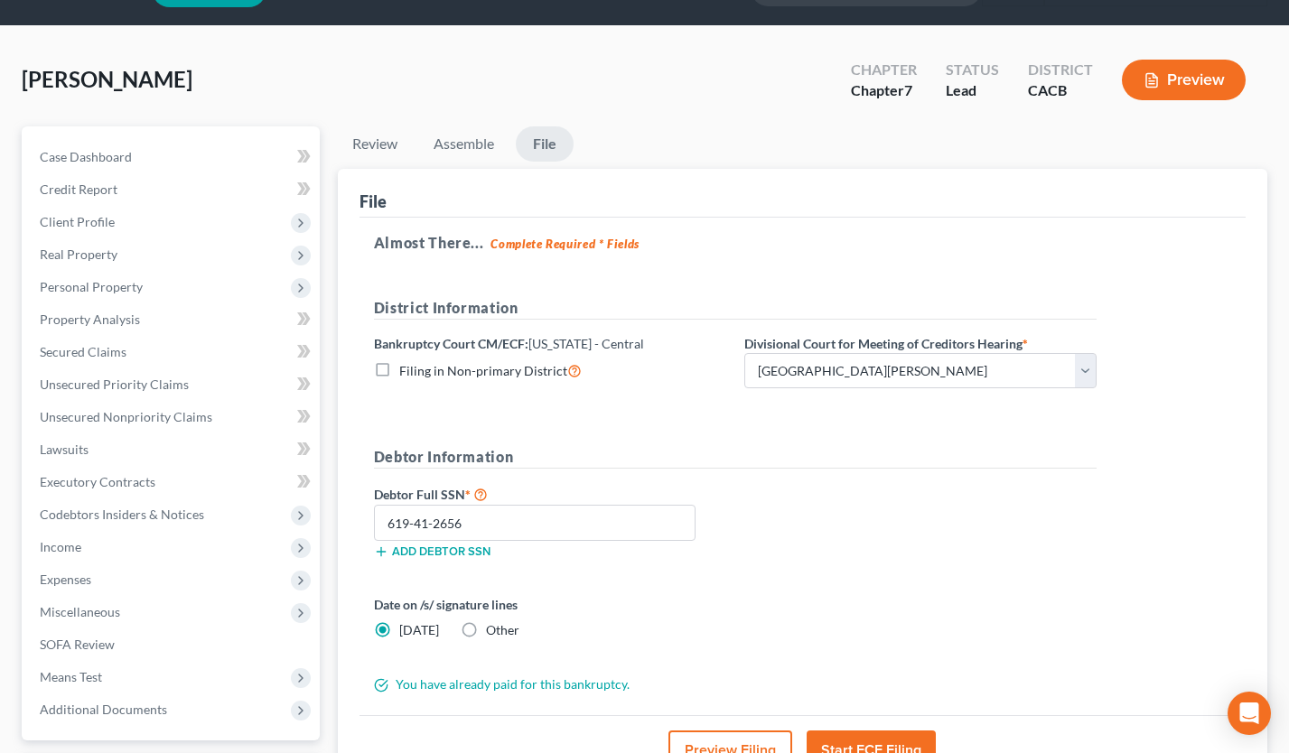
click at [749, 737] on button "Preview Filing" at bounding box center [731, 751] width 124 height 40
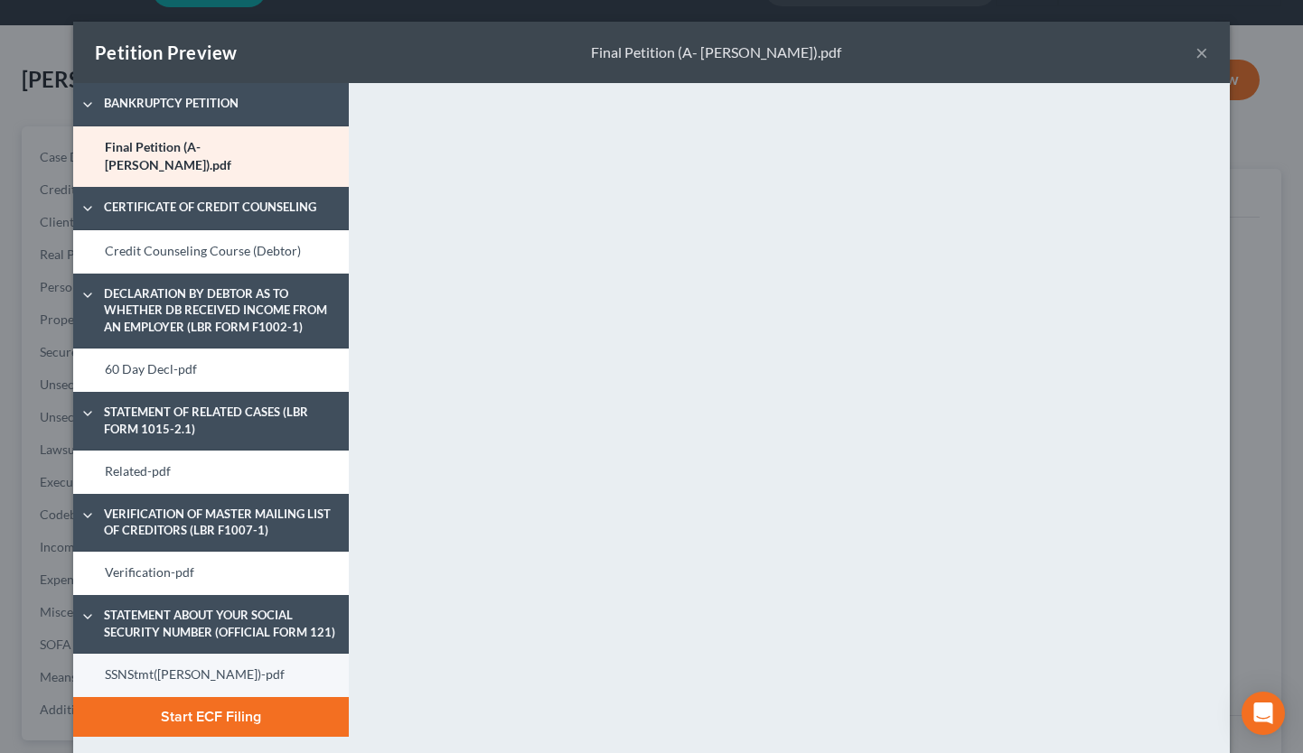
click at [183, 659] on link "SSNStmt(Armen)-pdf" at bounding box center [211, 675] width 276 height 43
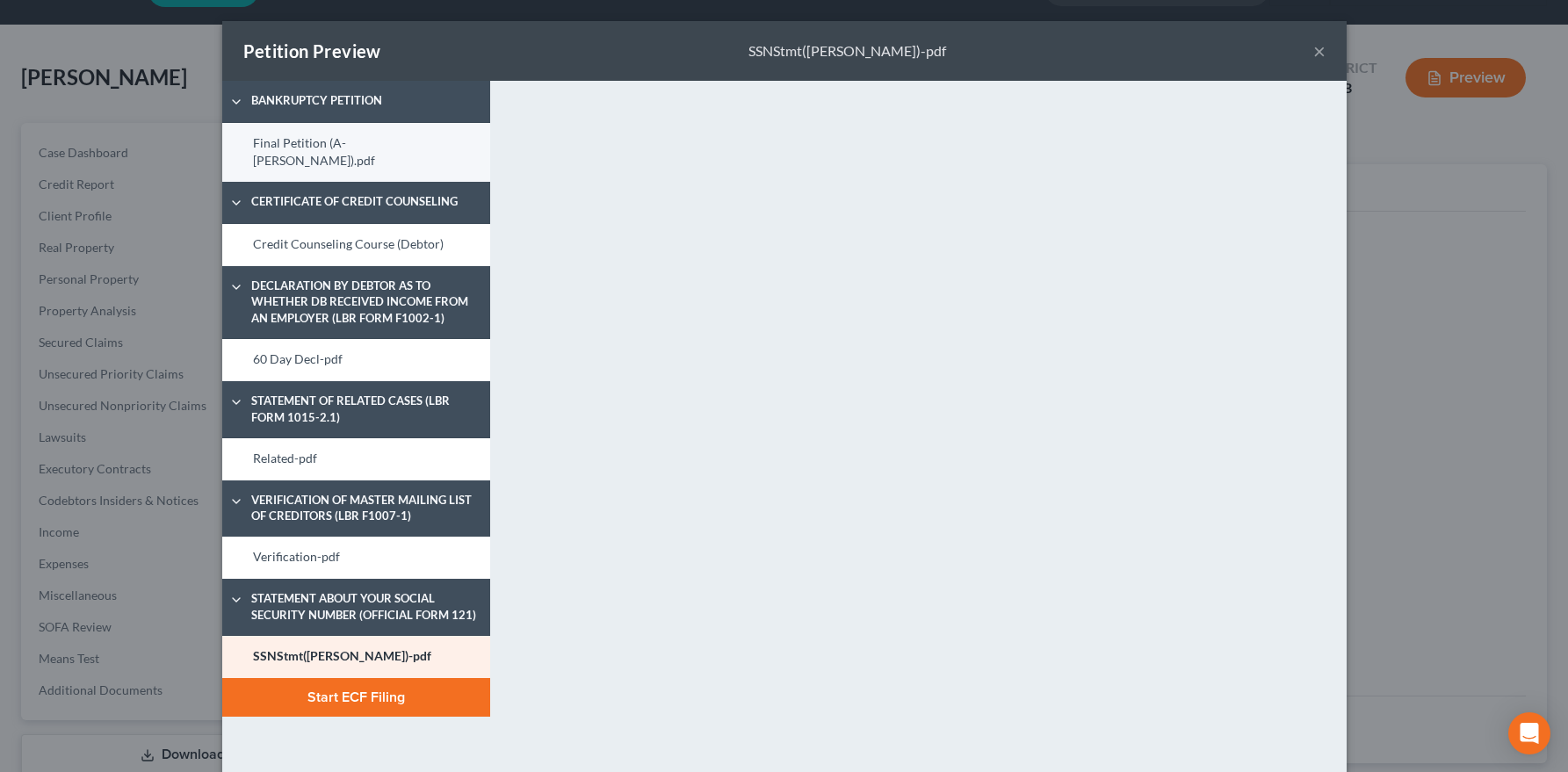
click at [339, 151] on link "Final Petition (A- Davidian).pdf" at bounding box center [357, 152] width 268 height 59
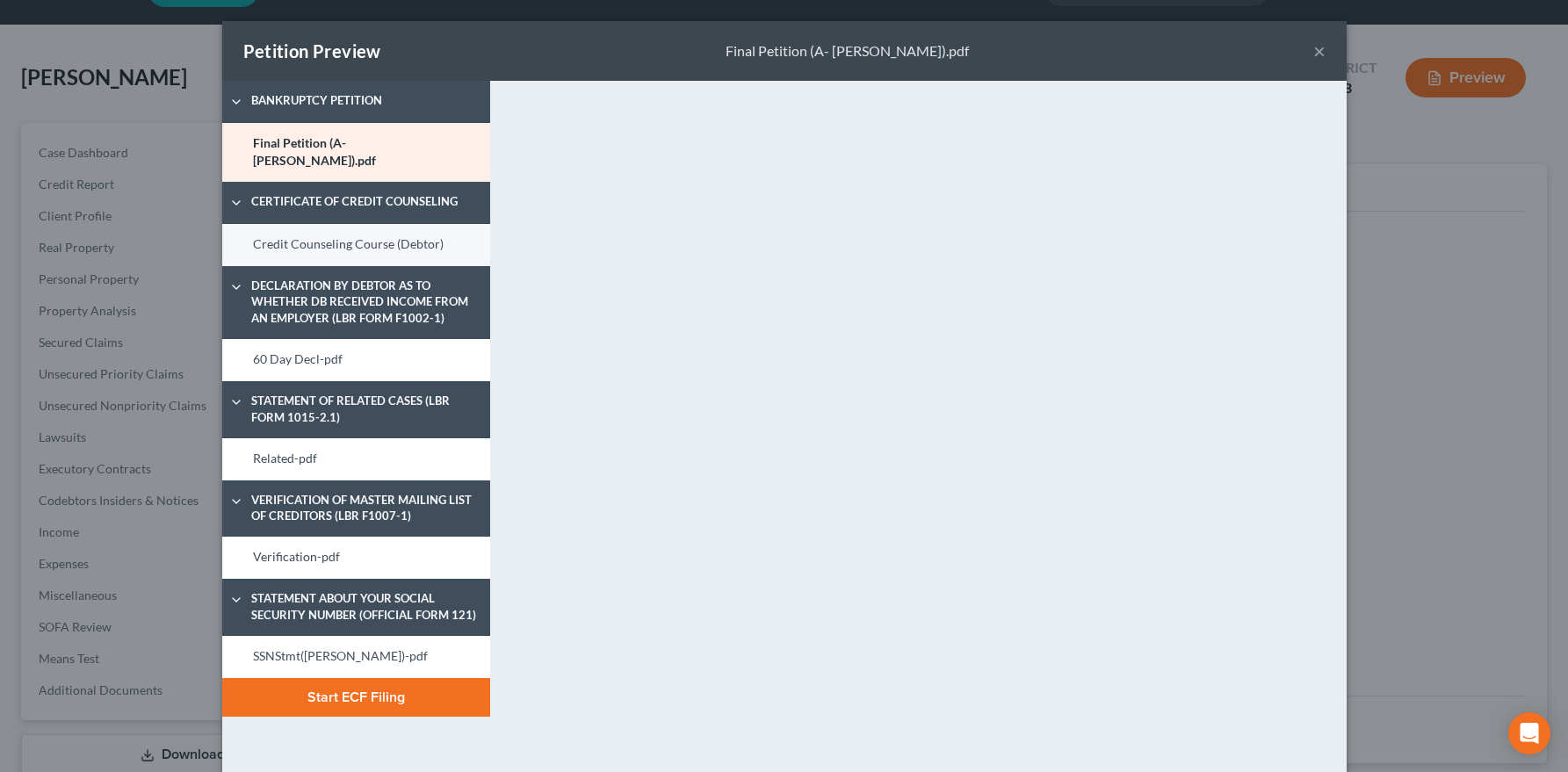
click at [297, 234] on link "Credit Counseling Course (Debtor)" at bounding box center [357, 244] width 268 height 42
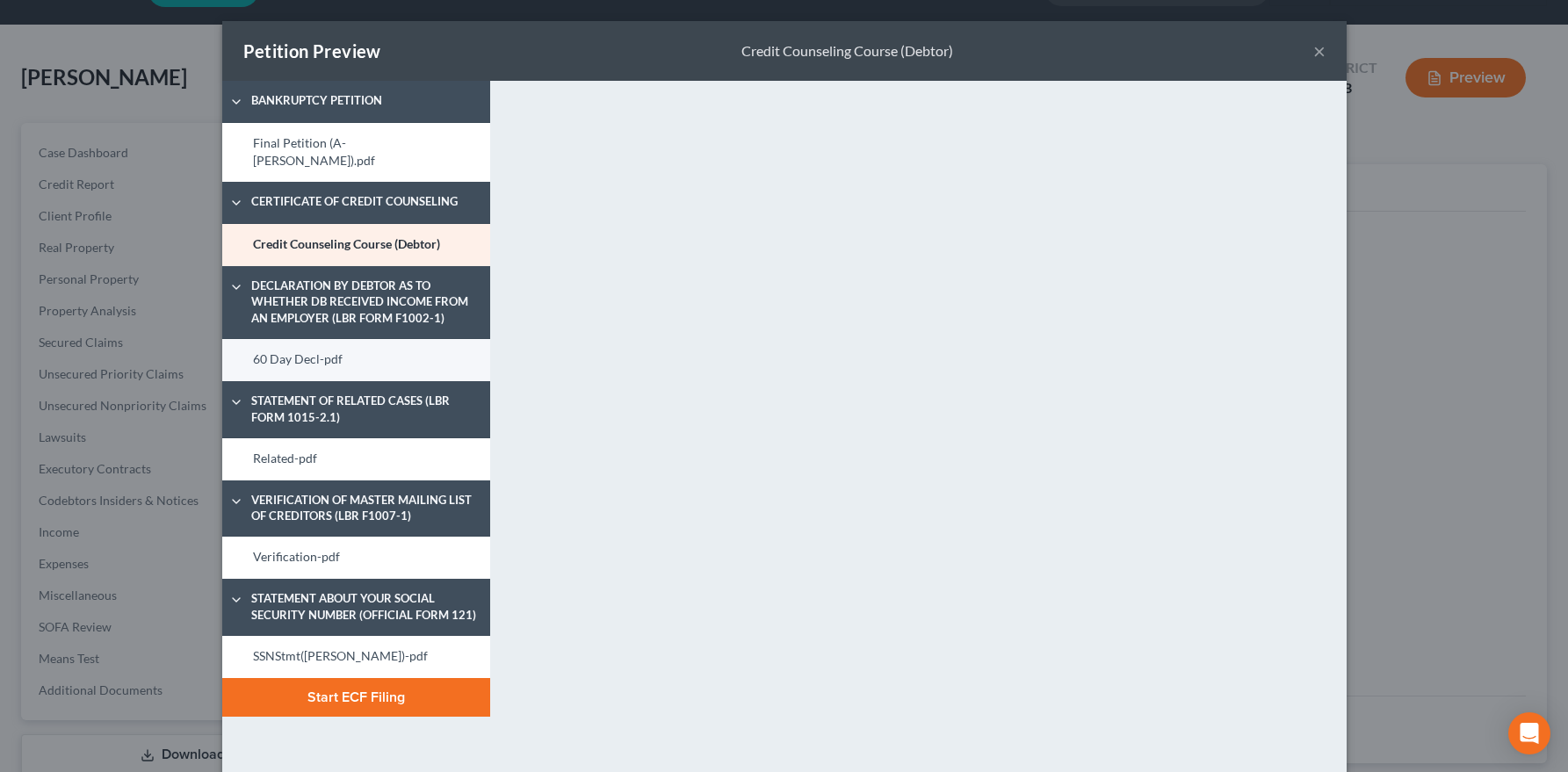
click at [359, 351] on link "60 Day Decl-pdf" at bounding box center [357, 360] width 268 height 42
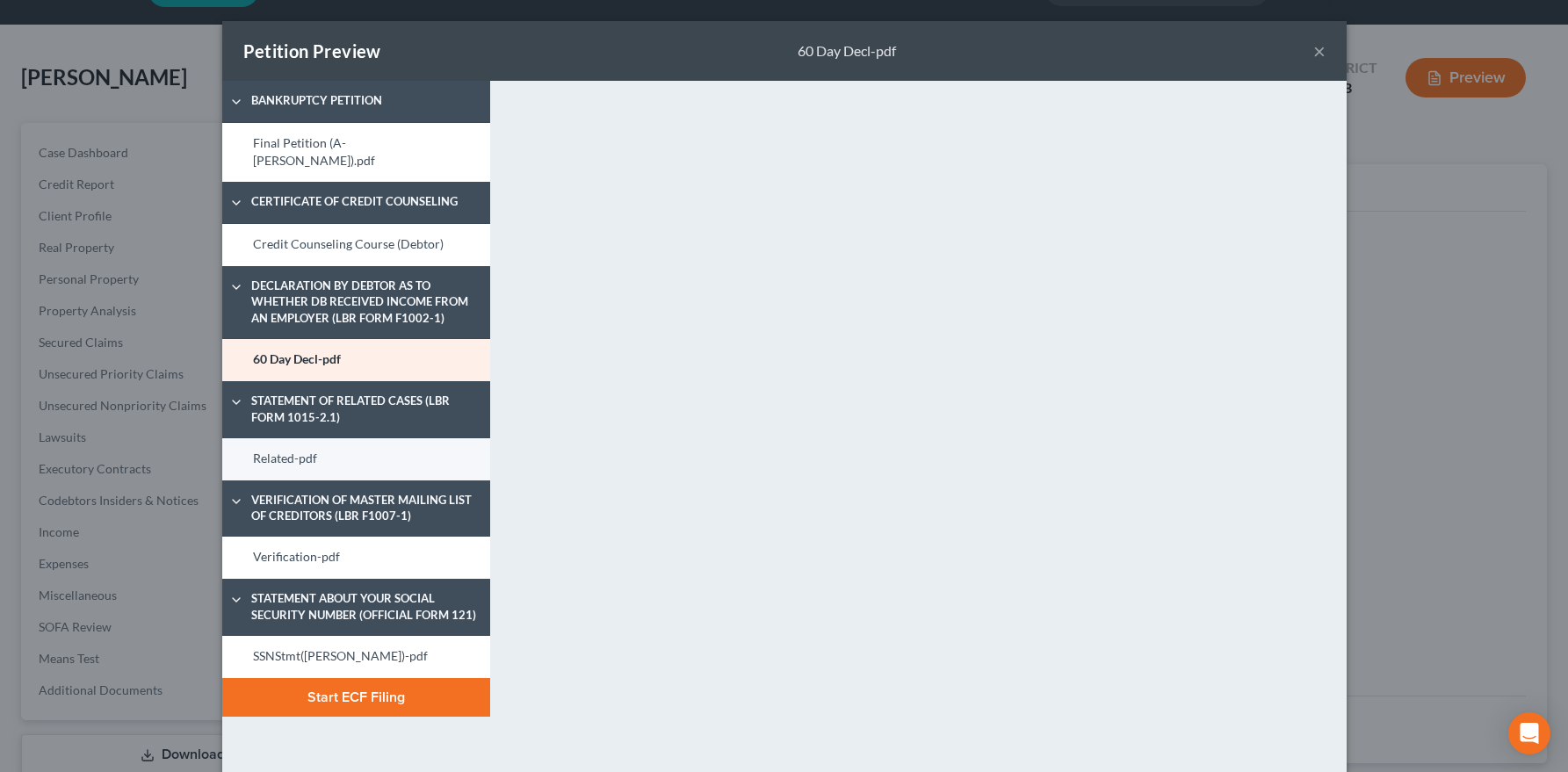
click at [318, 443] on link "Related-pdf" at bounding box center [357, 459] width 268 height 42
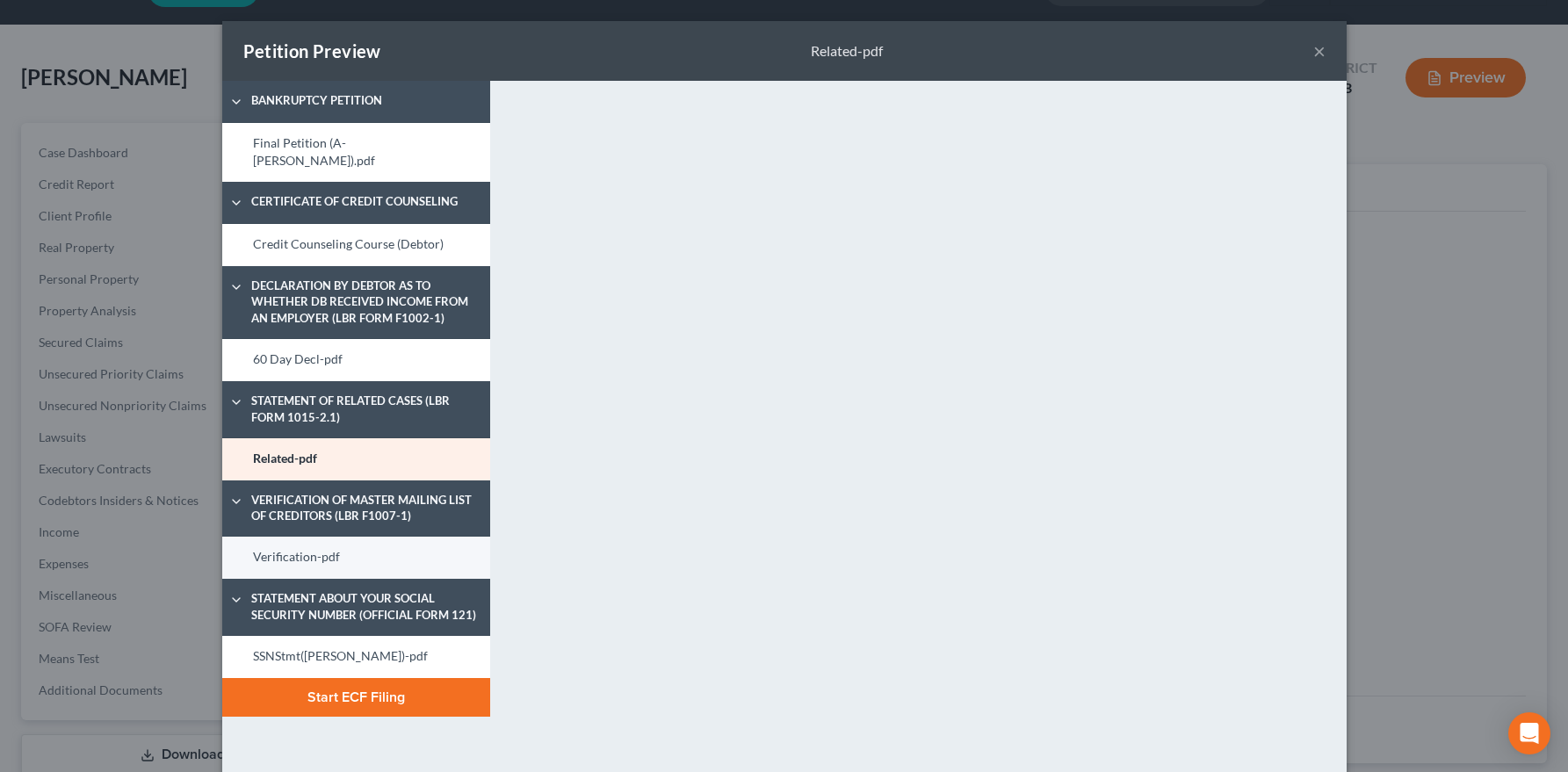
click at [352, 542] on link "Verification-pdf" at bounding box center [357, 557] width 268 height 42
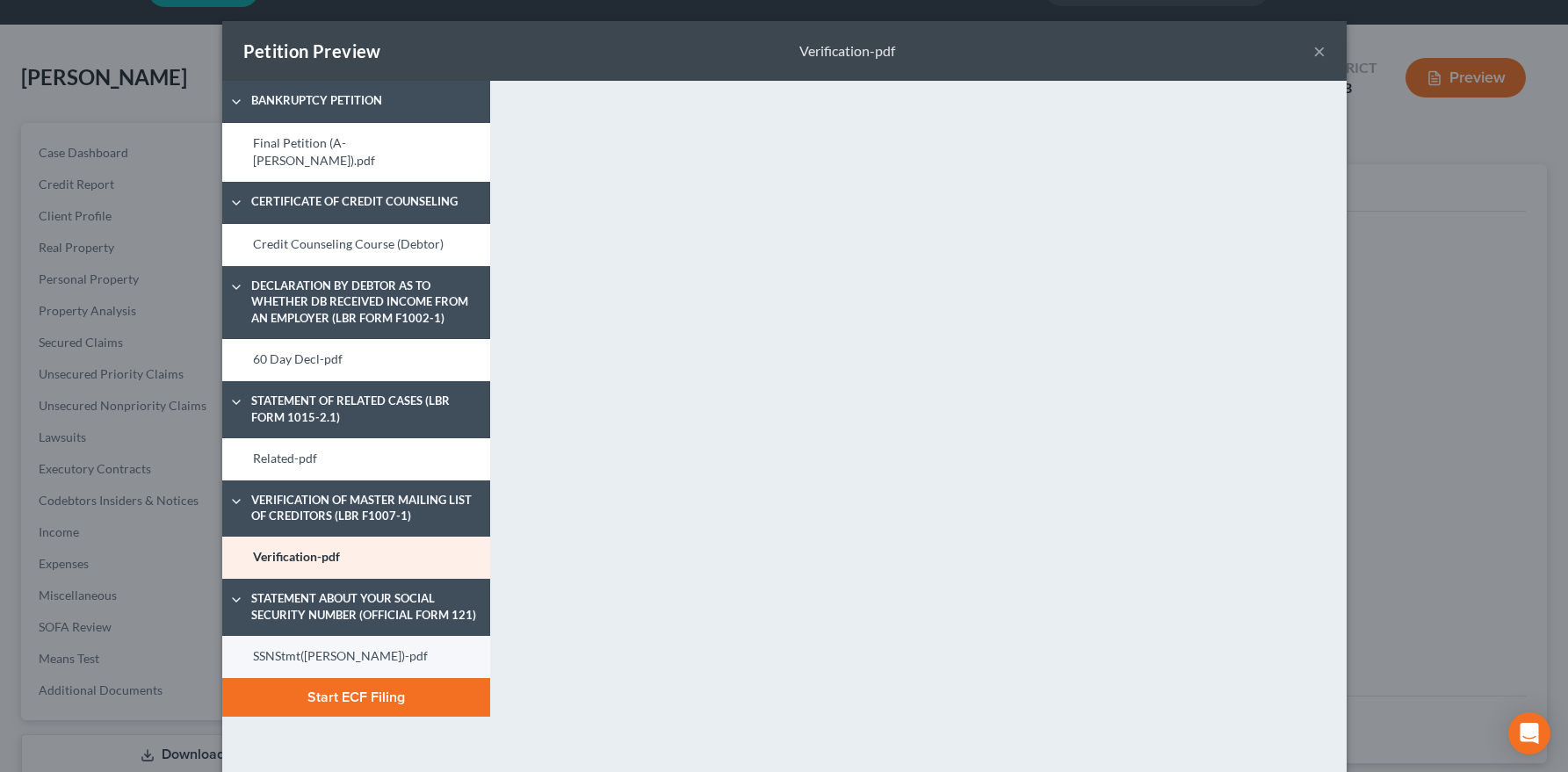
click at [332, 636] on link "SSNStmt(Armen)-pdf" at bounding box center [357, 656] width 268 height 42
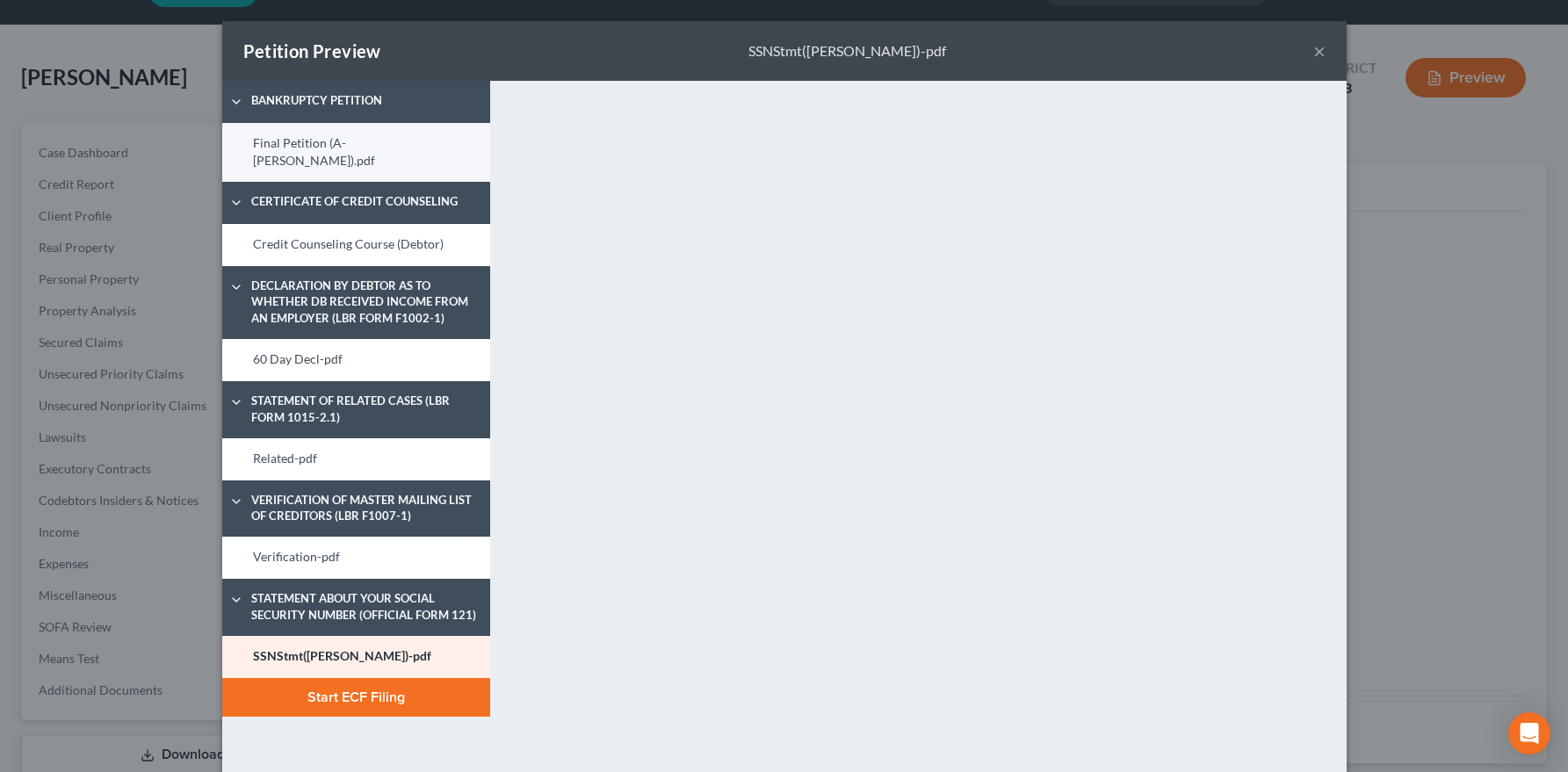
click at [337, 145] on link "Final Petition (A- Davidian).pdf" at bounding box center [357, 152] width 268 height 59
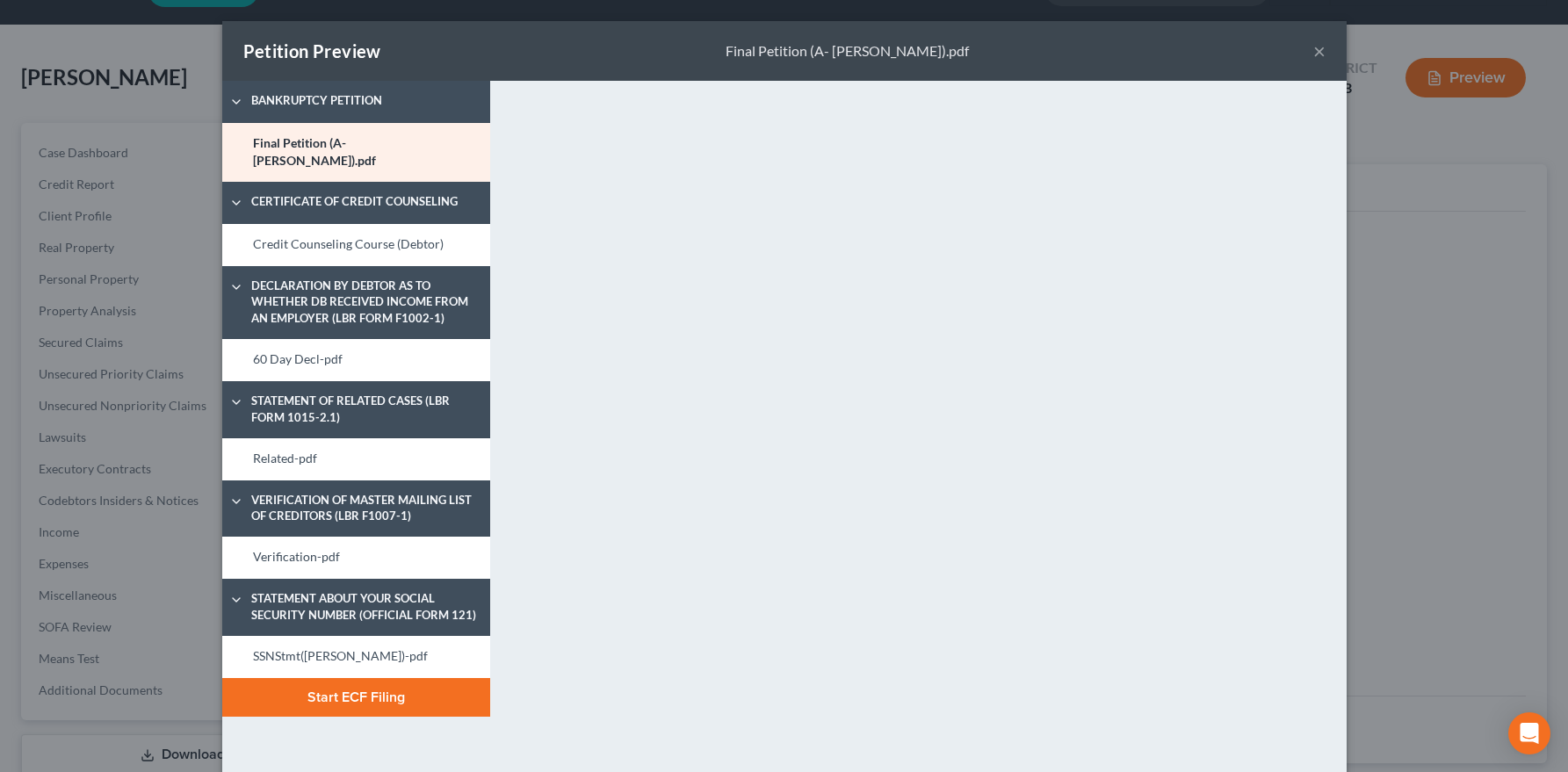
click at [448, 684] on button "Start ECF Filing" at bounding box center [357, 697] width 268 height 39
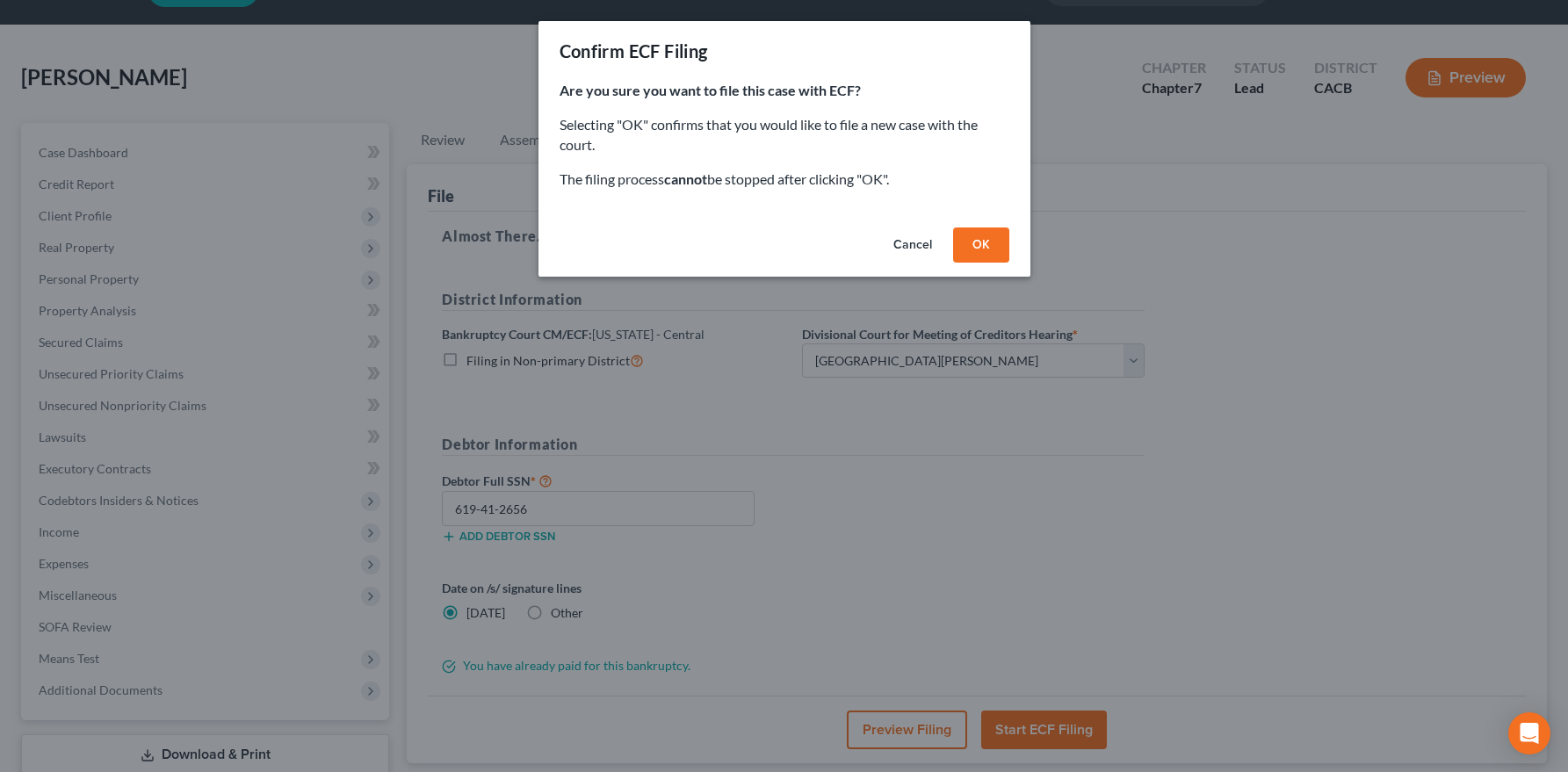
click at [985, 250] on button "OK" at bounding box center [981, 245] width 56 height 35
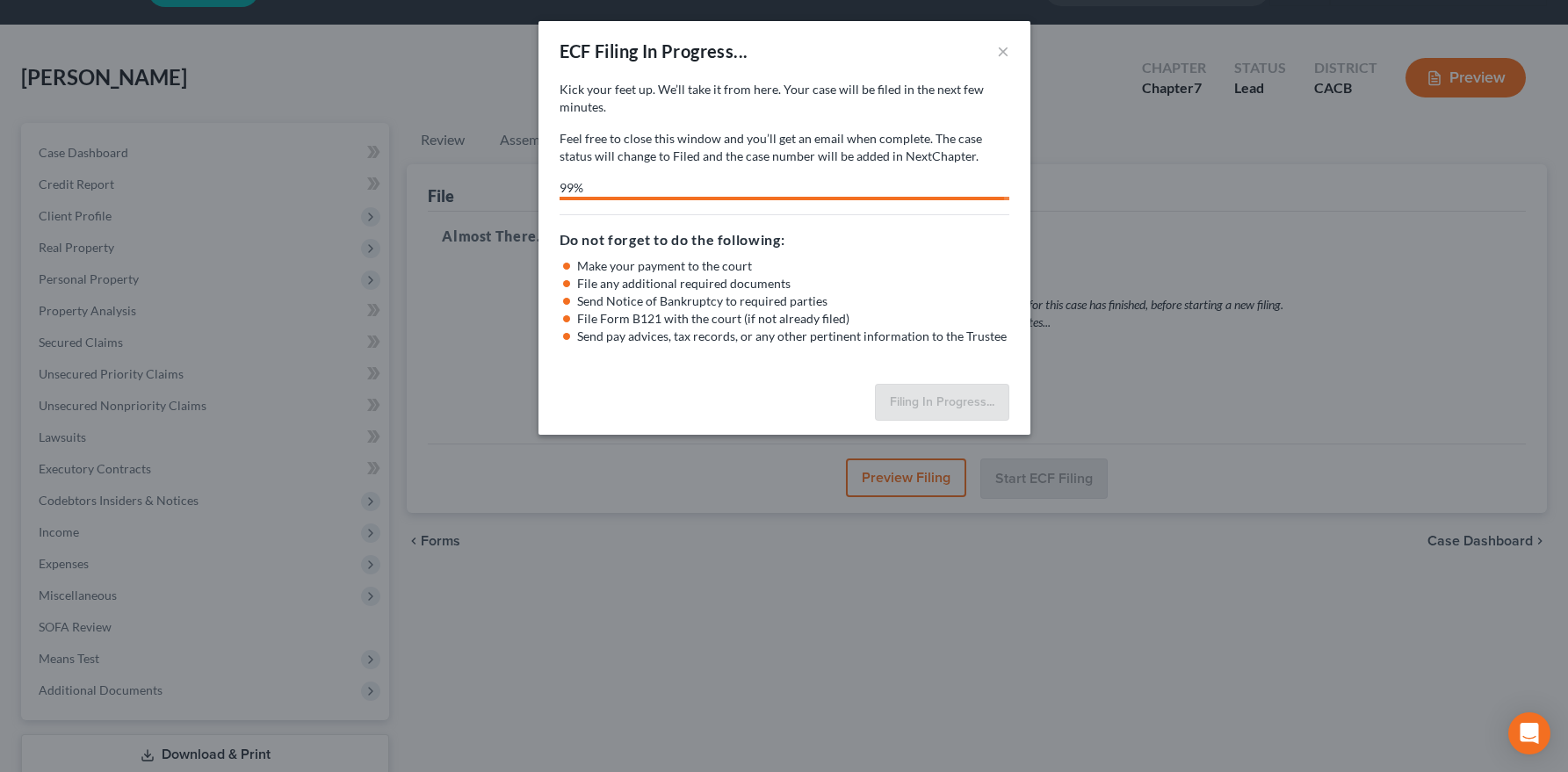
select select "0"
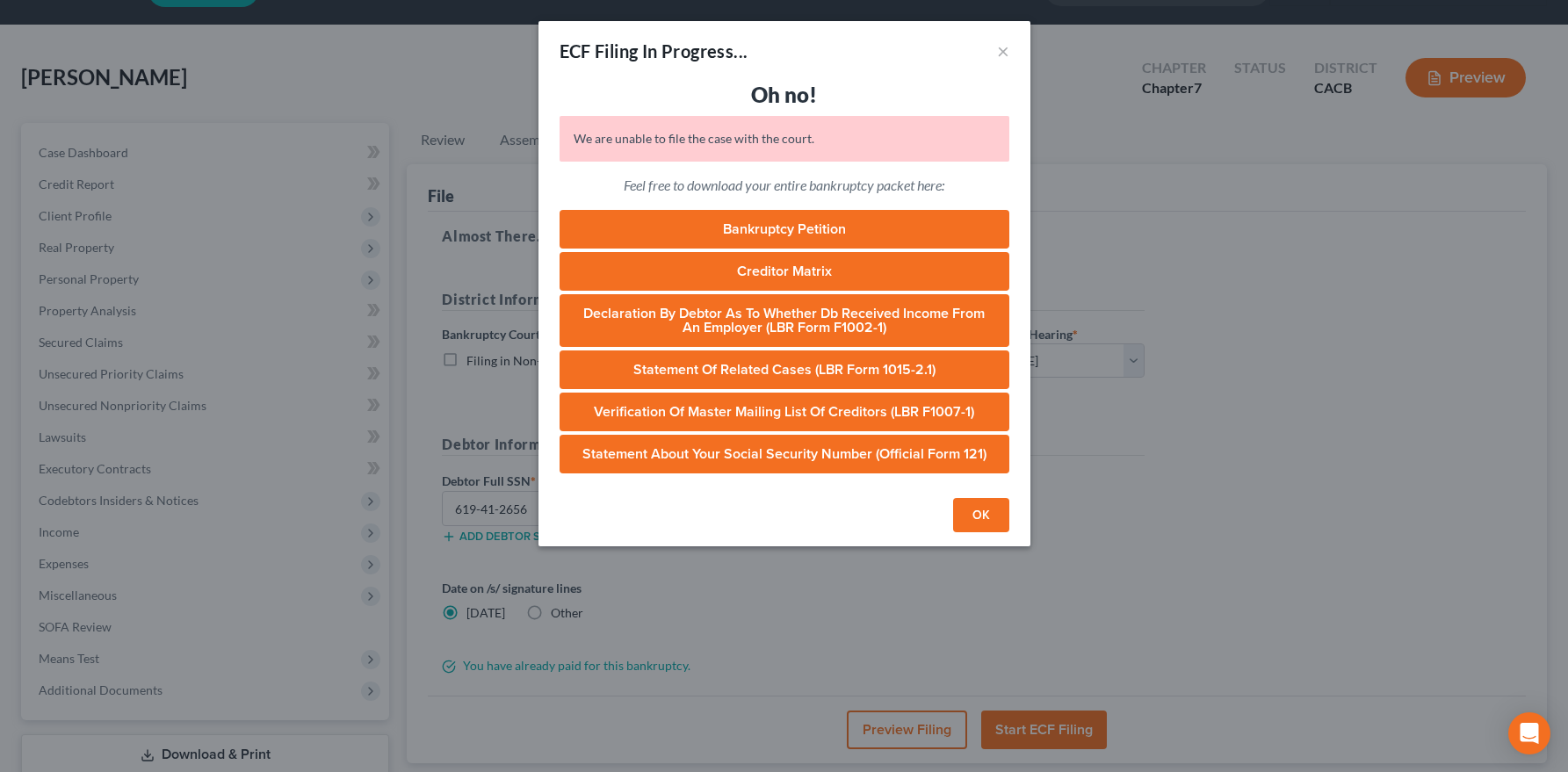
click at [993, 518] on button "OK" at bounding box center [981, 515] width 56 height 35
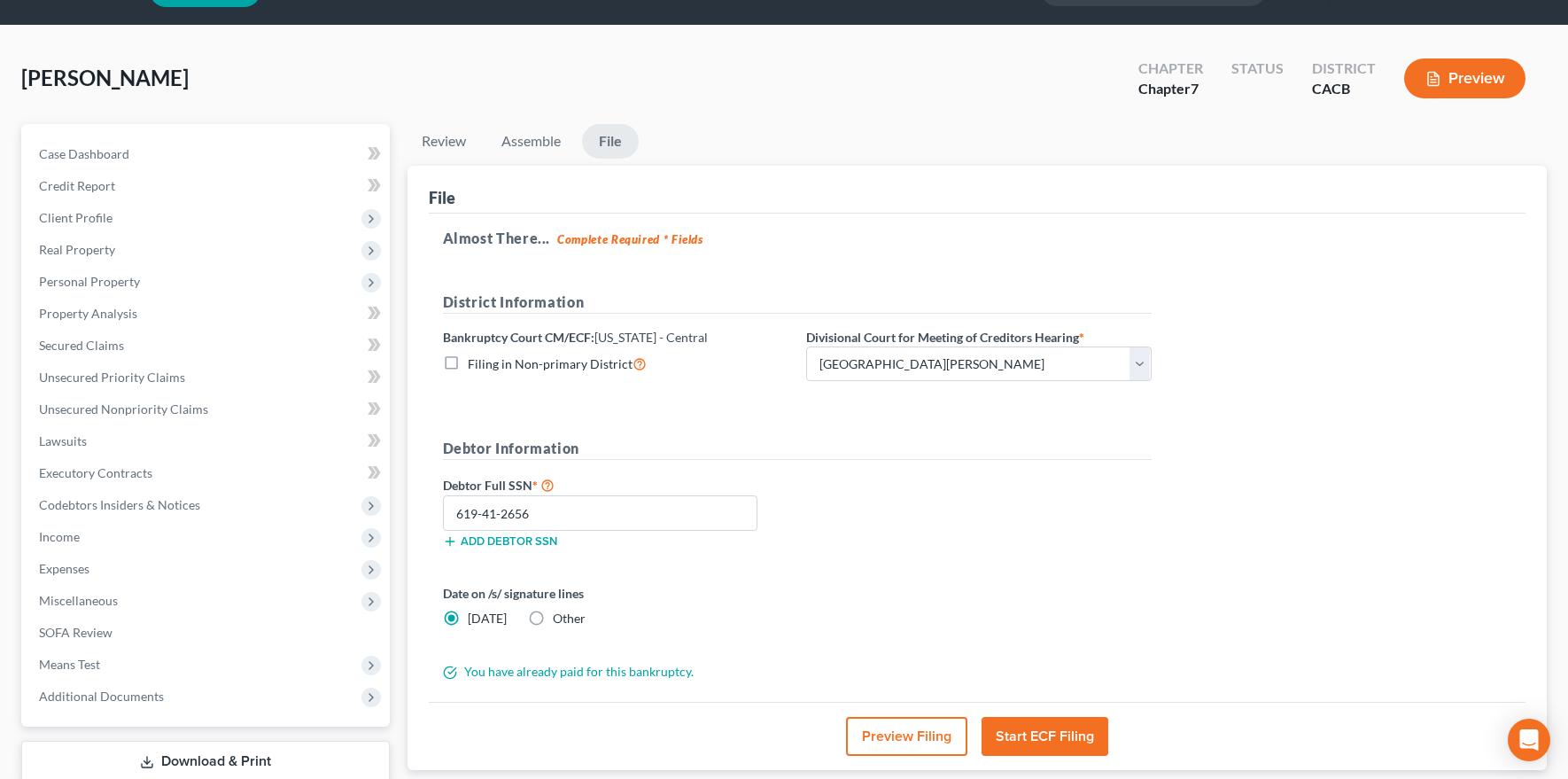
click at [901, 736] on button "Preview Filing" at bounding box center [907, 737] width 122 height 39
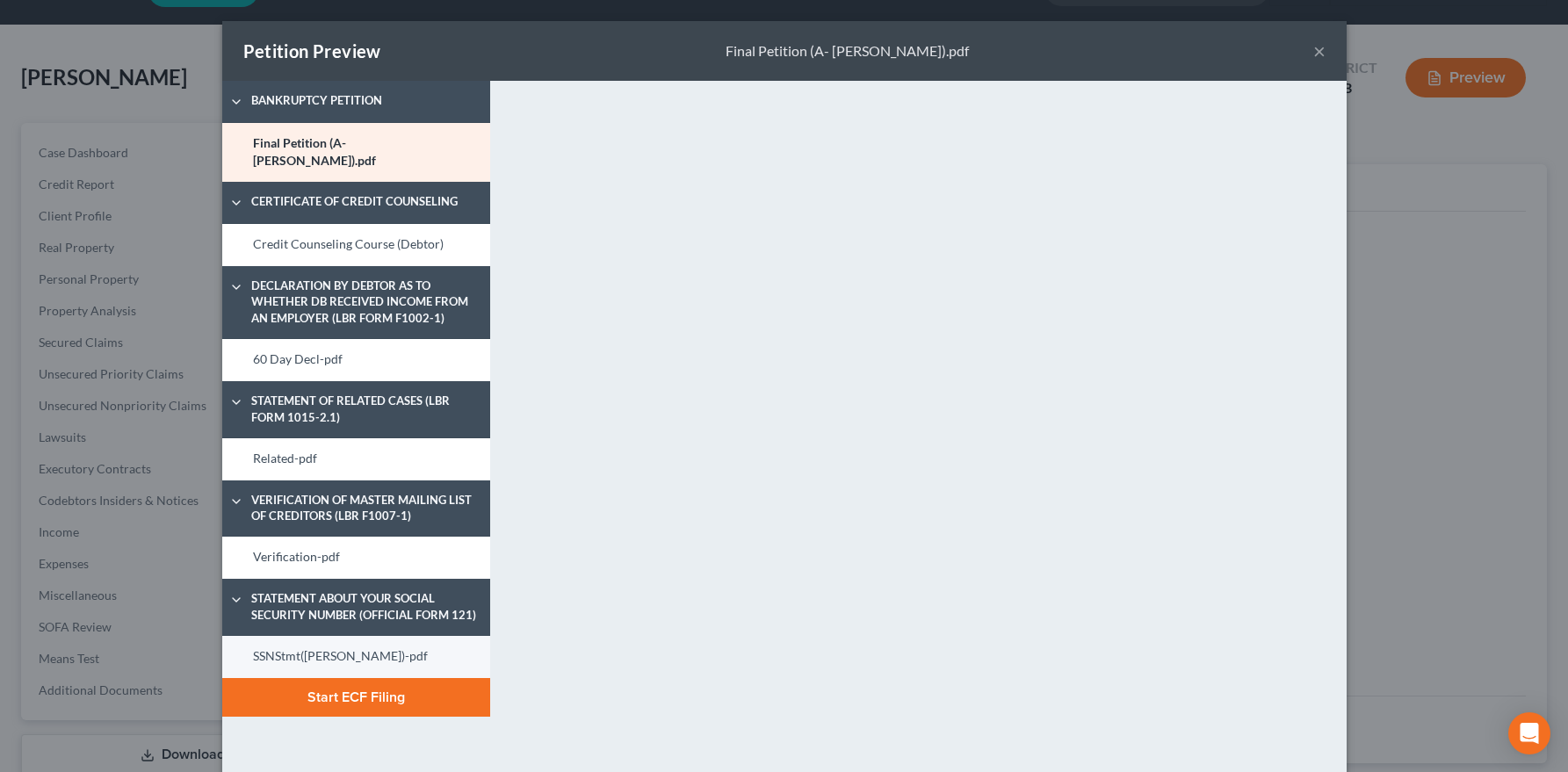
click at [359, 636] on link "SSNStmt(Armen)-pdf" at bounding box center [357, 656] width 268 height 42
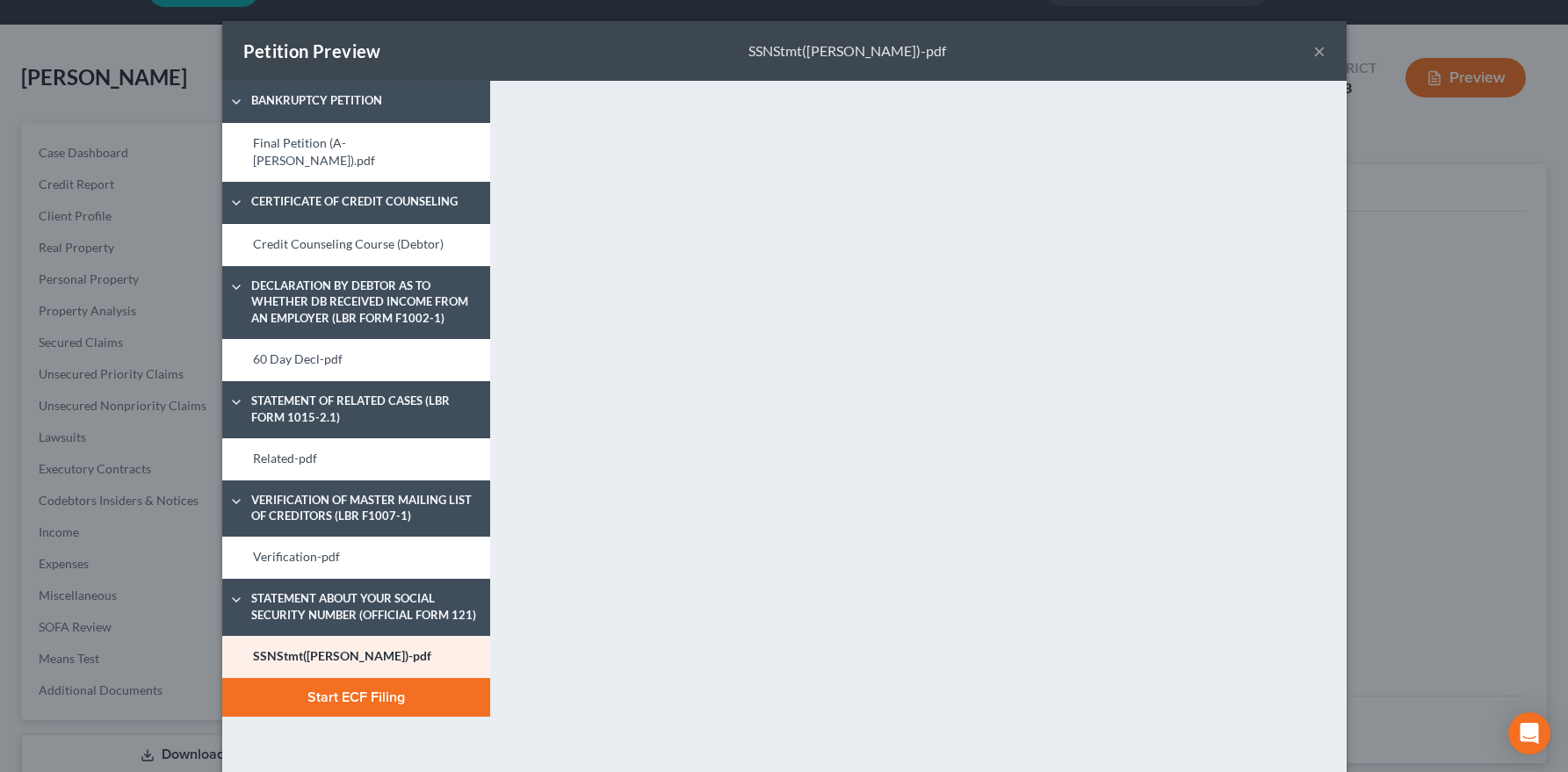
click at [394, 684] on button "Start ECF Filing" at bounding box center [357, 697] width 268 height 39
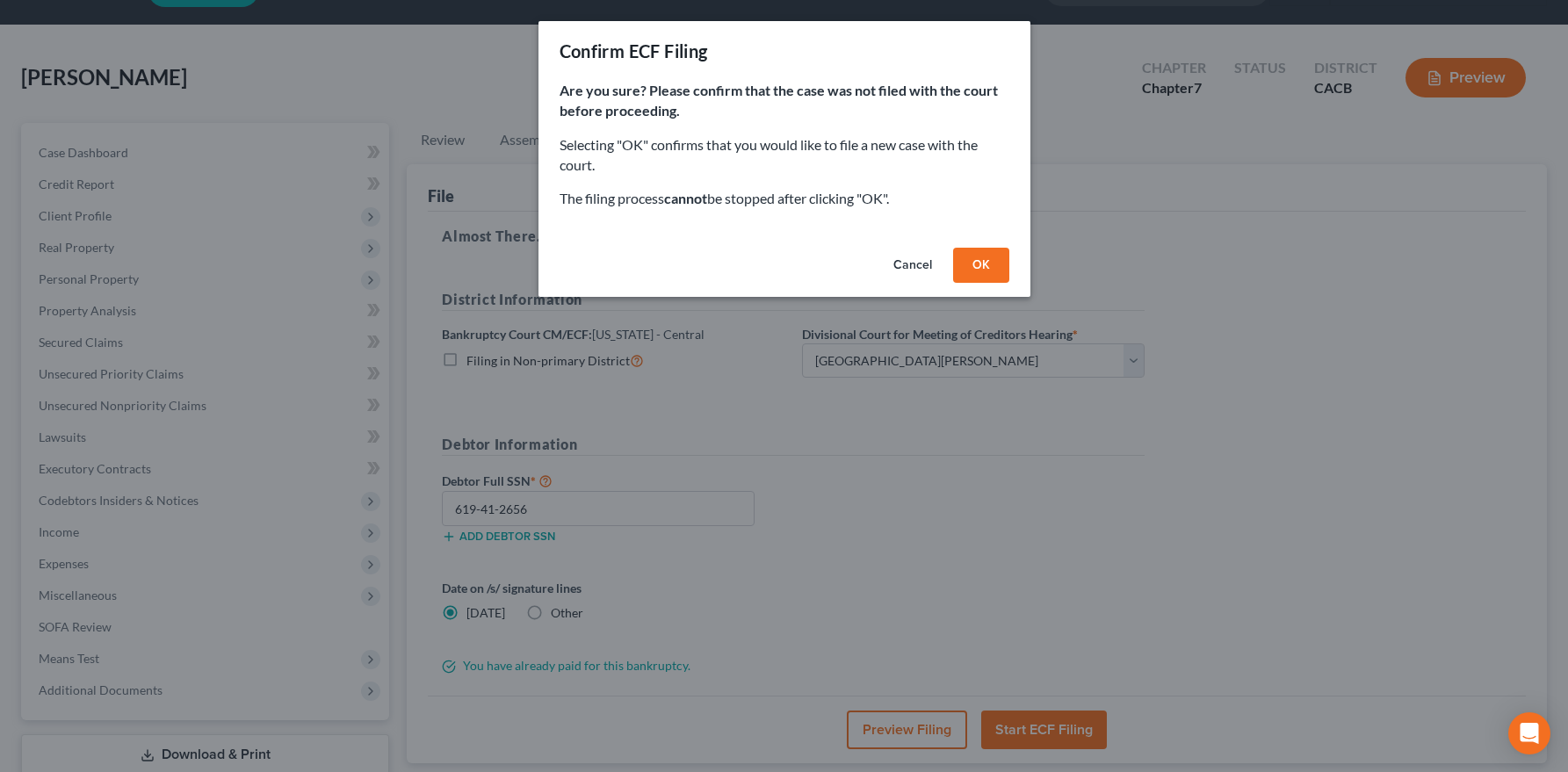
click at [982, 259] on button "OK" at bounding box center [981, 265] width 56 height 35
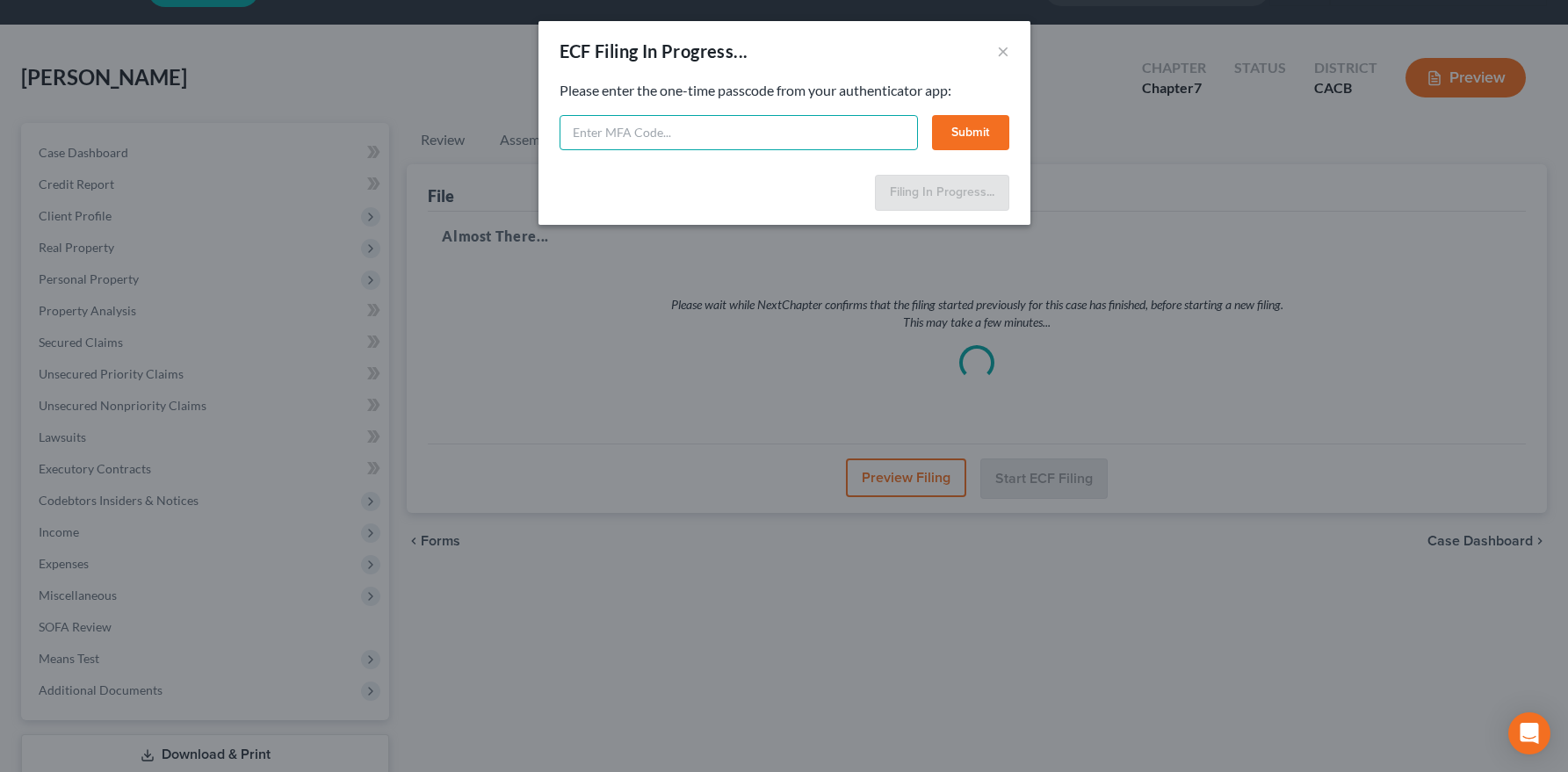
click at [676, 141] on input "text" at bounding box center [739, 132] width 359 height 35
paste input "858445"
type input "858445"
click at [958, 136] on button "Submit" at bounding box center [971, 132] width 78 height 35
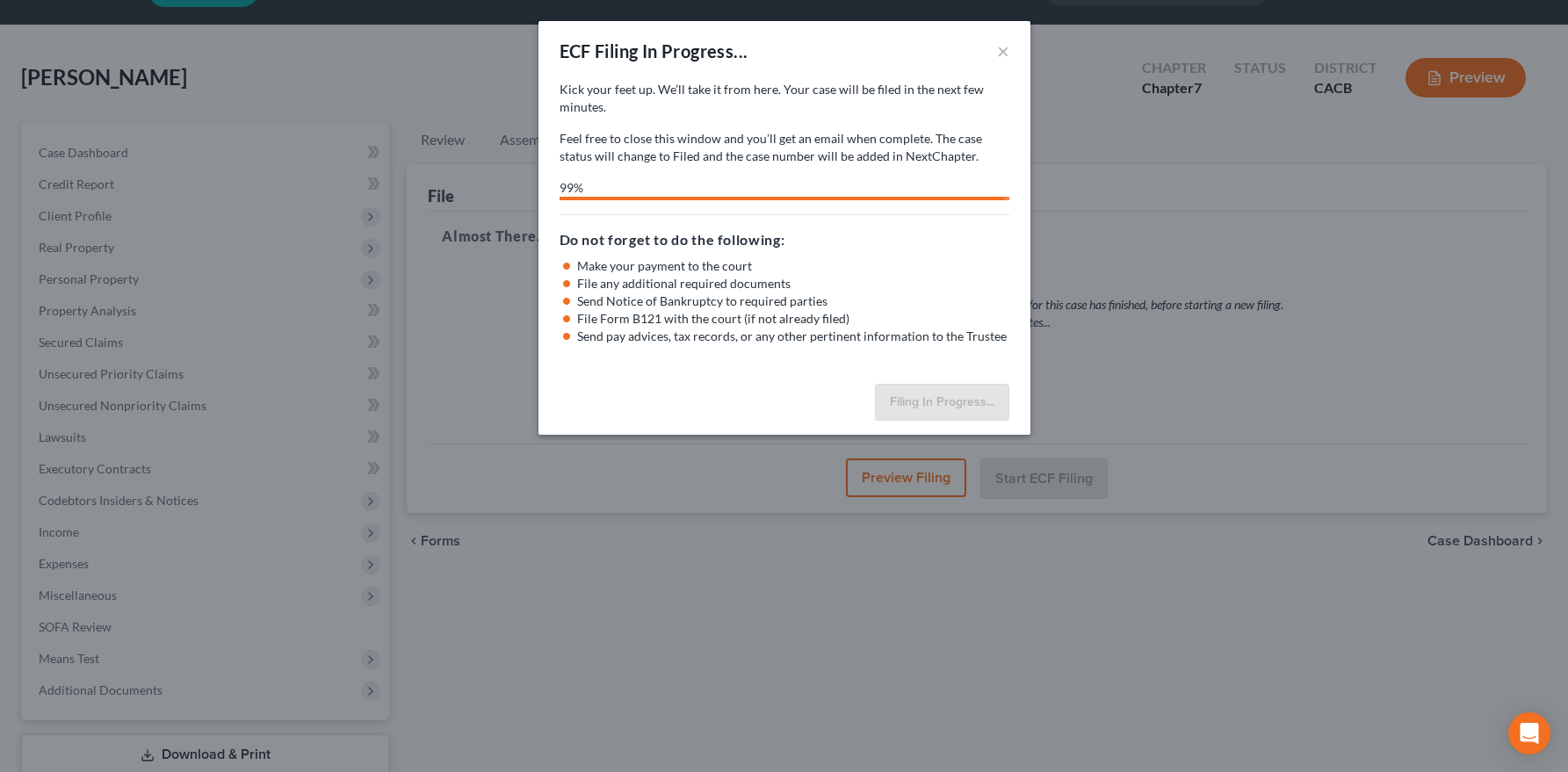
select select "0"
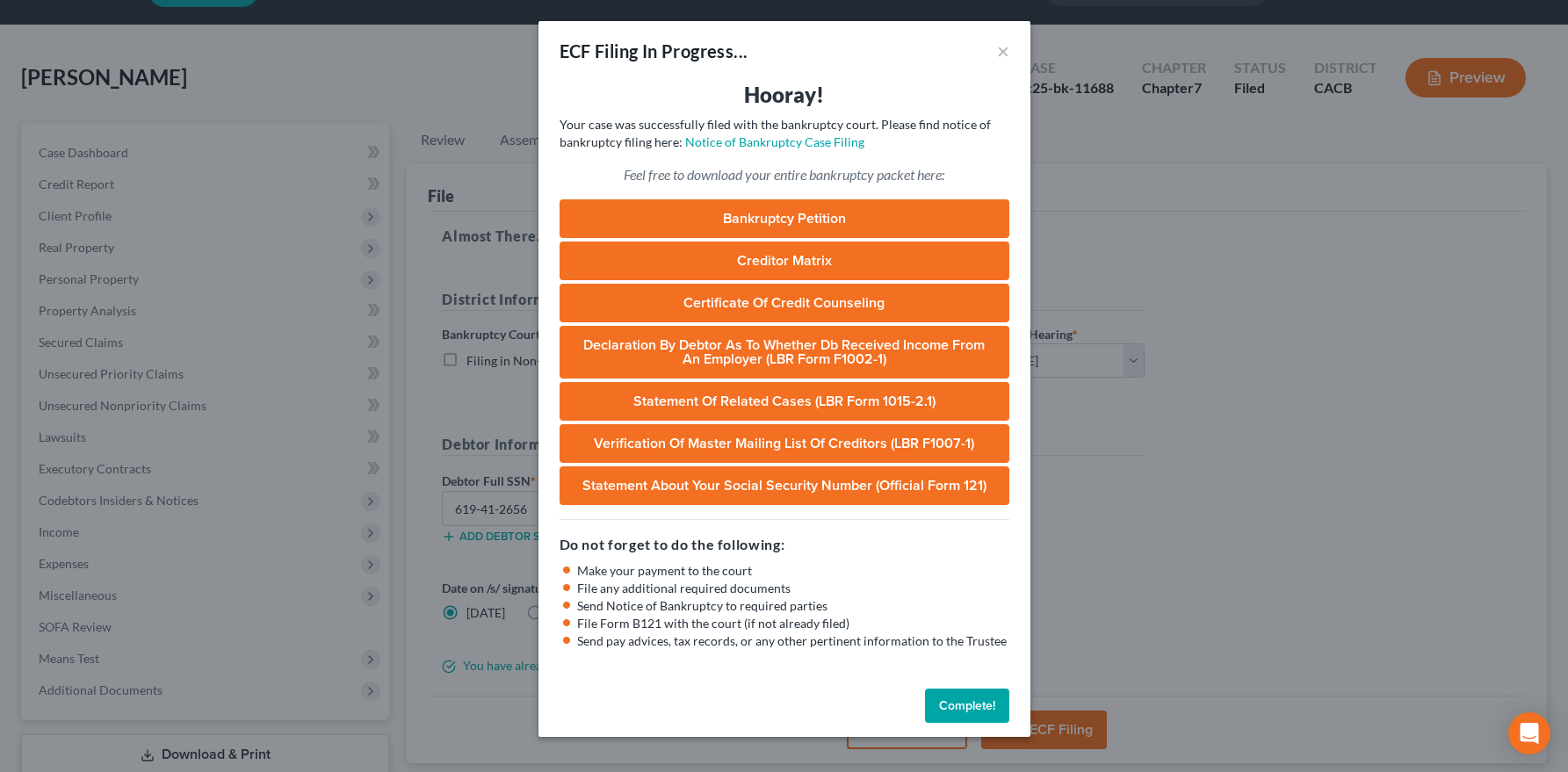
click at [976, 708] on button "Complete!" at bounding box center [966, 706] width 85 height 35
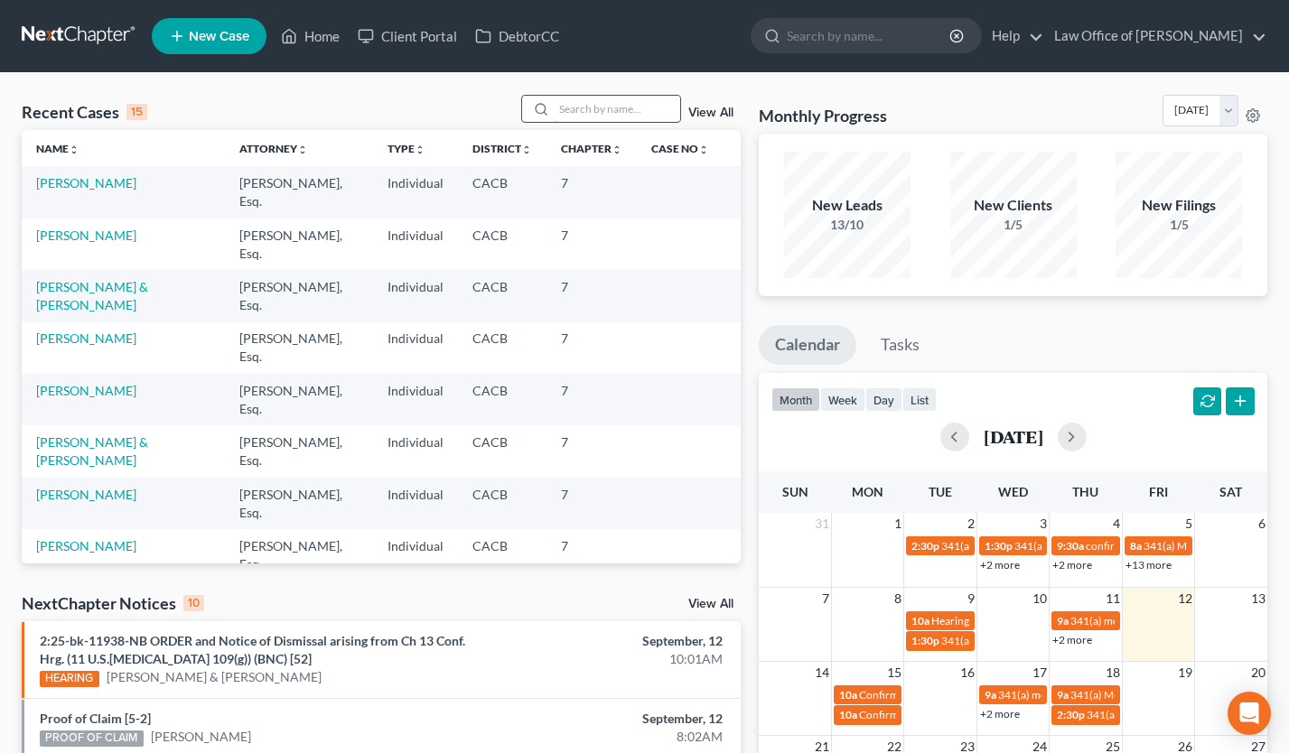
click at [598, 111] on input "search" at bounding box center [617, 109] width 126 height 26
type input "noemi"
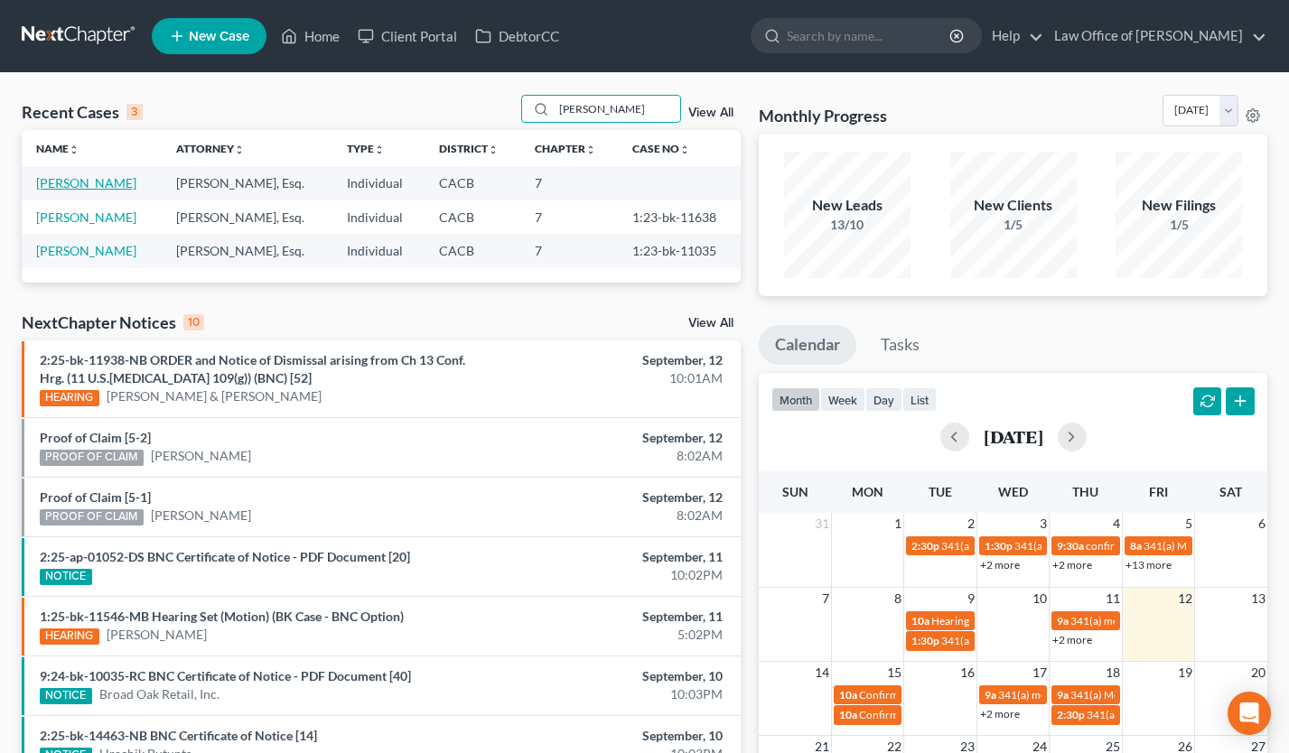
click at [73, 182] on link "[PERSON_NAME]" at bounding box center [86, 182] width 100 height 15
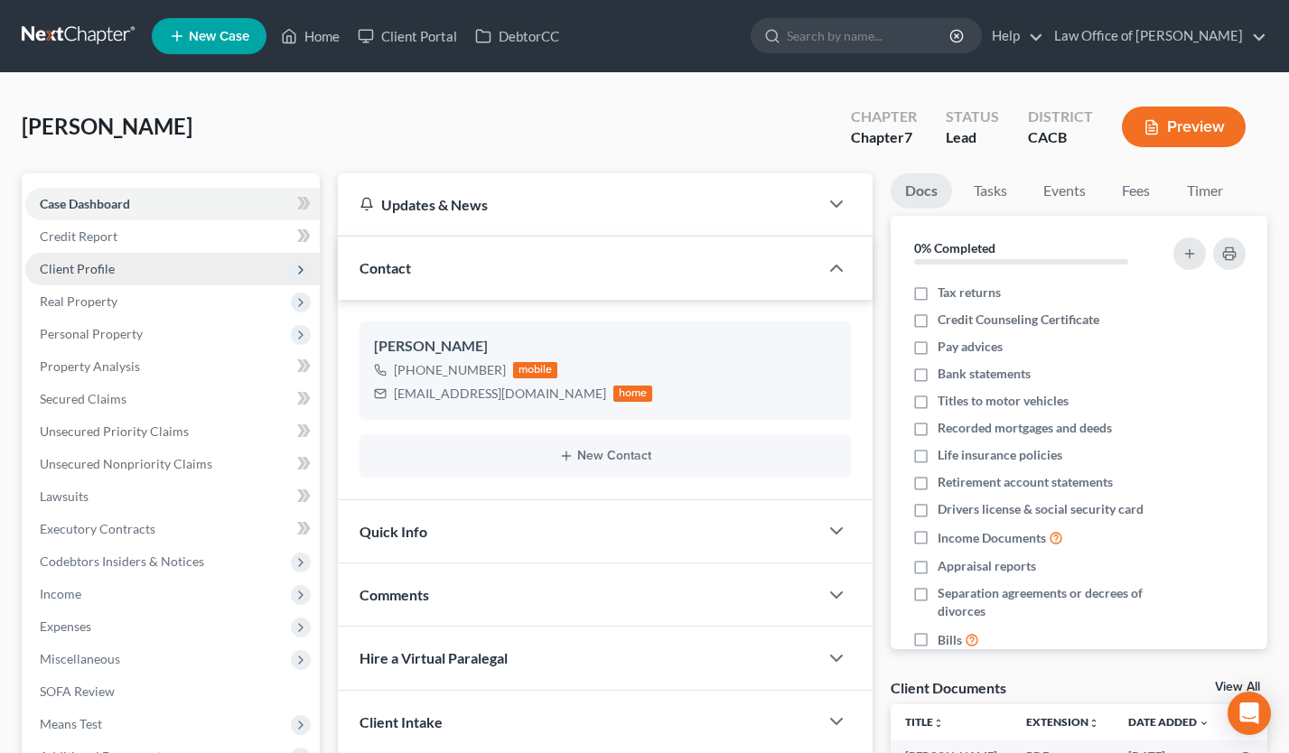
click at [128, 276] on span "Client Profile" at bounding box center [172, 269] width 295 height 33
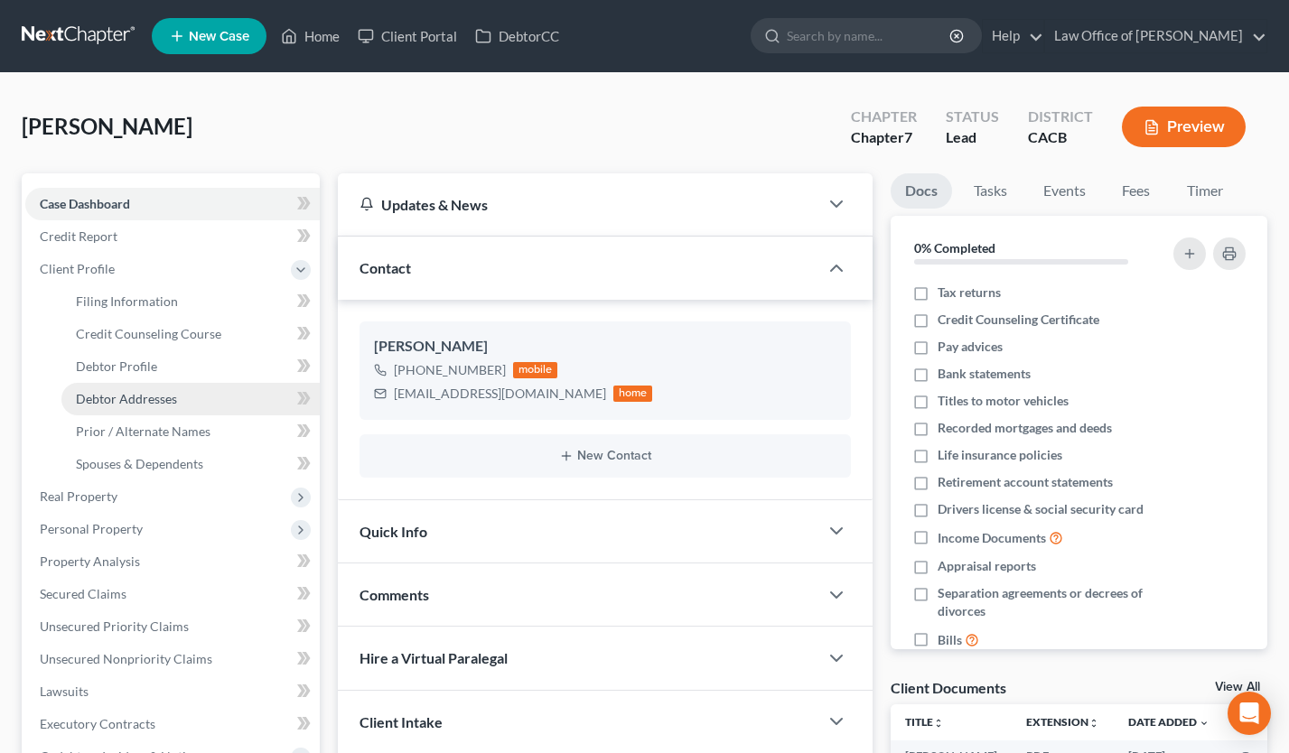
click at [140, 410] on link "Debtor Addresses" at bounding box center [190, 399] width 258 height 33
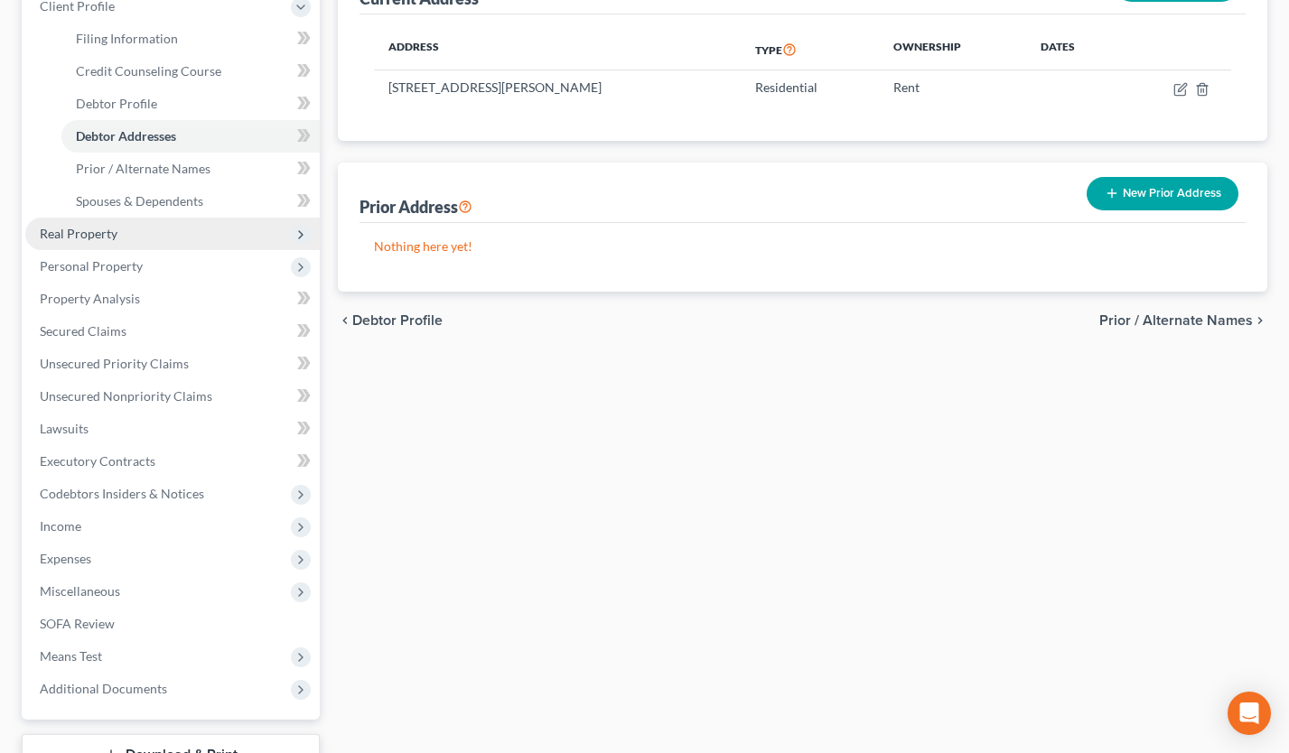
scroll to position [400, 0]
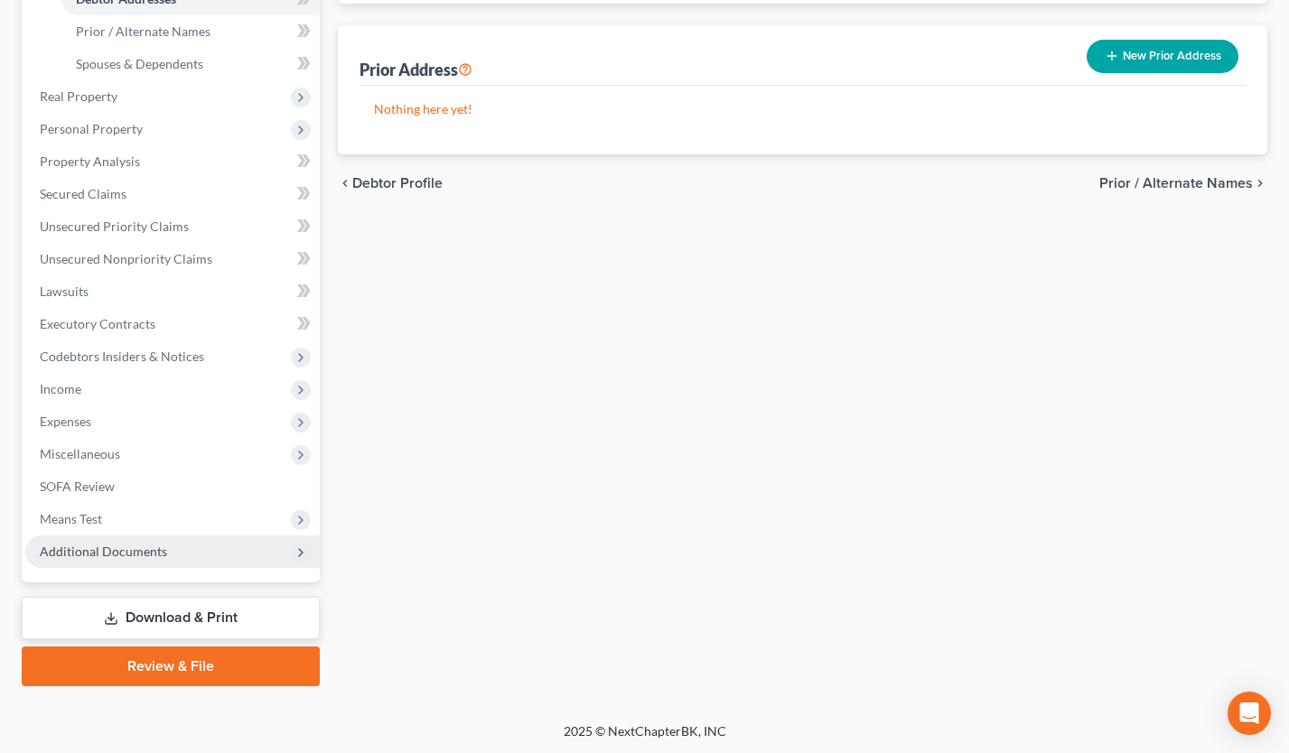
click at [197, 557] on span "Additional Documents" at bounding box center [172, 552] width 295 height 33
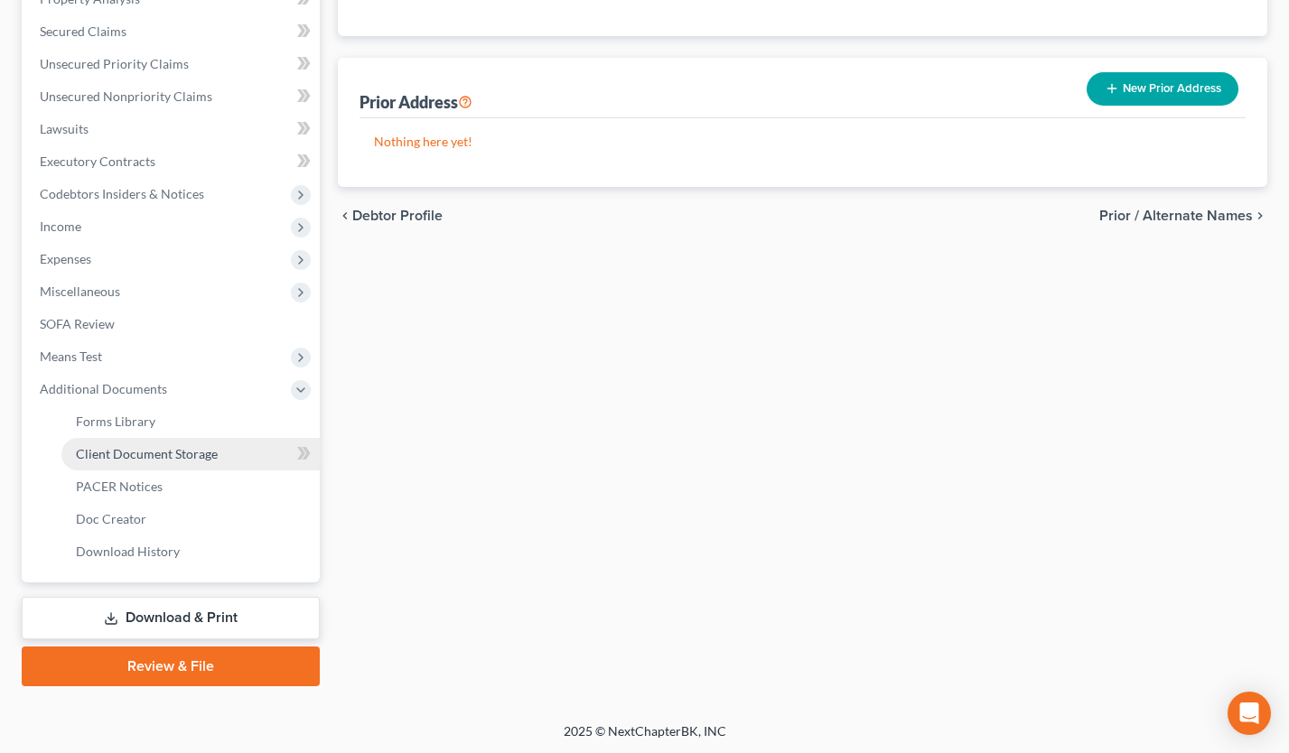
click at [186, 449] on span "Client Document Storage" at bounding box center [147, 453] width 142 height 15
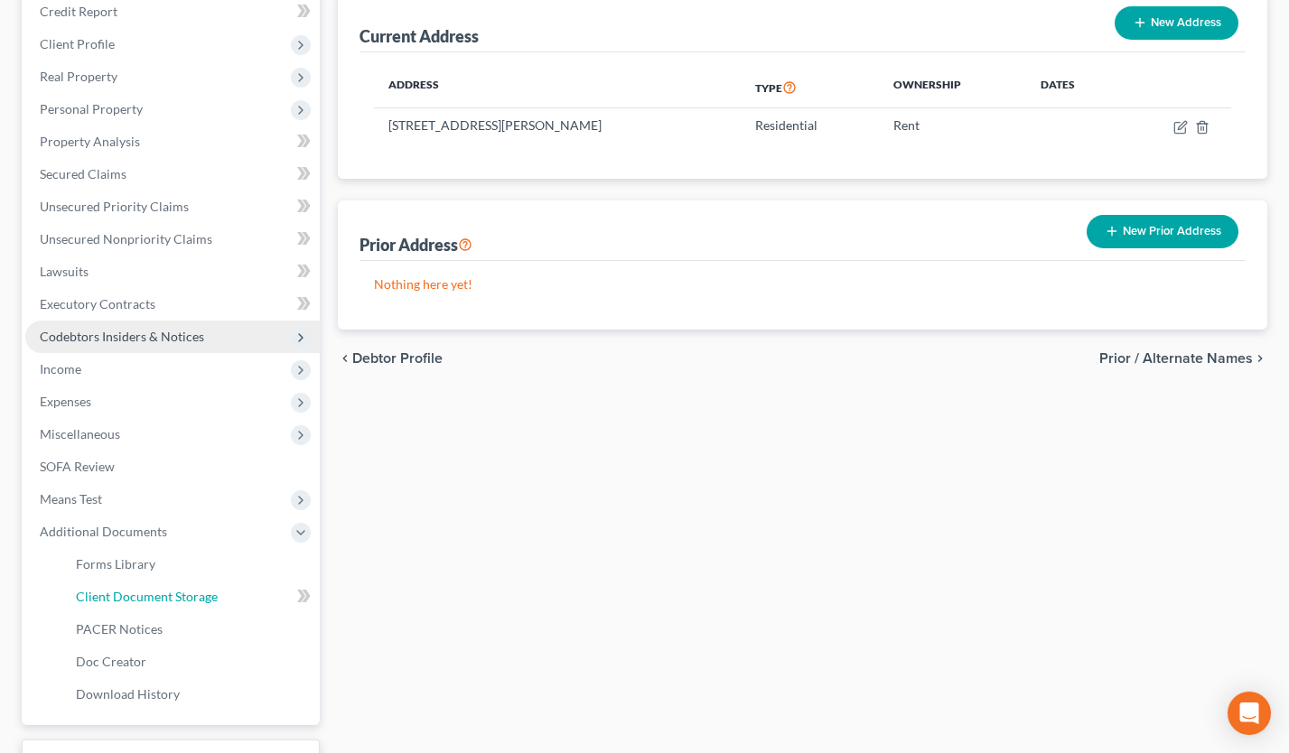
select select "10"
select select "30"
select select "65"
select select "72"
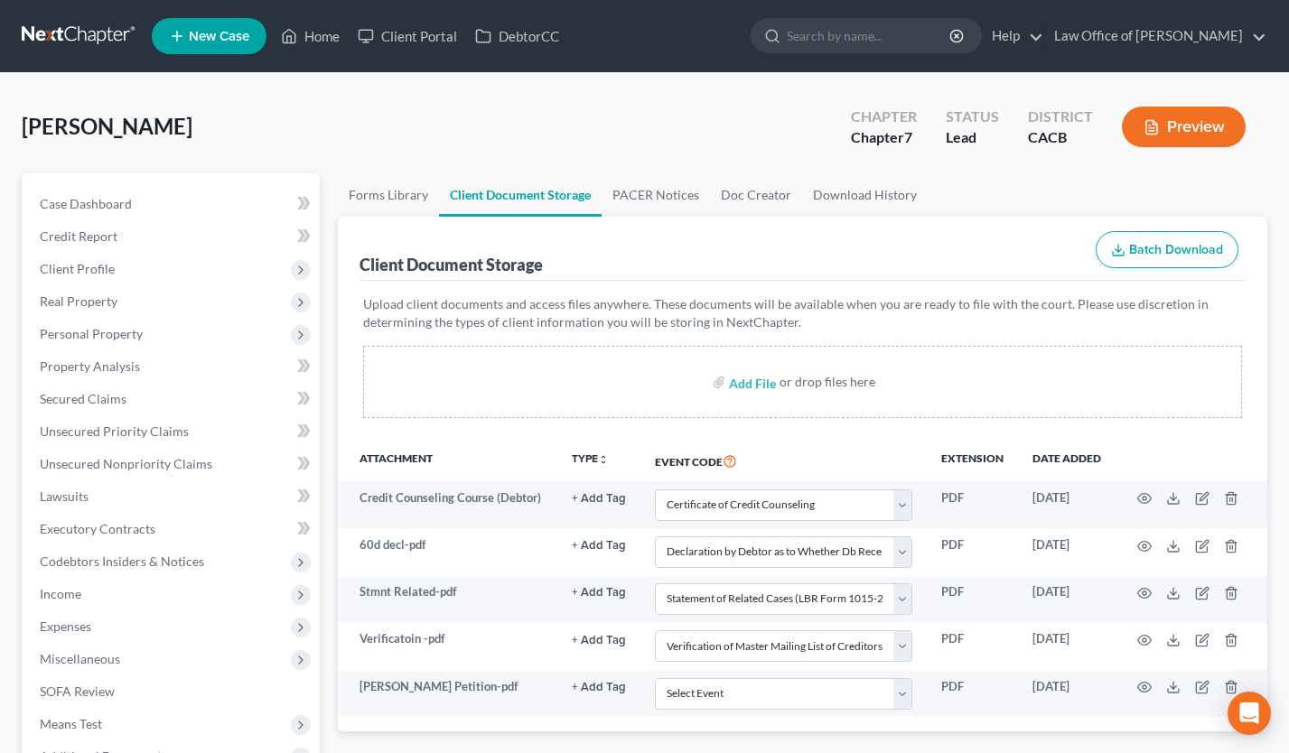
scroll to position [368, 0]
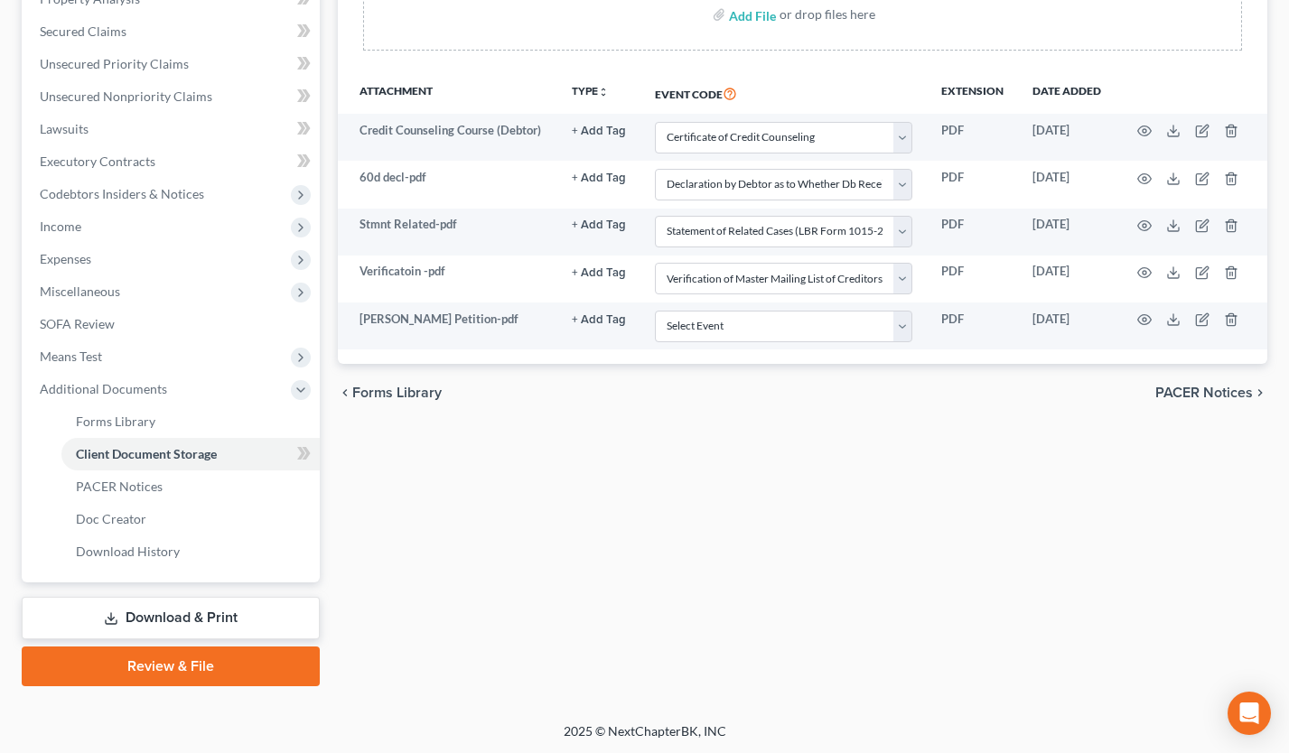
click at [191, 681] on link "Review & File" at bounding box center [171, 667] width 298 height 40
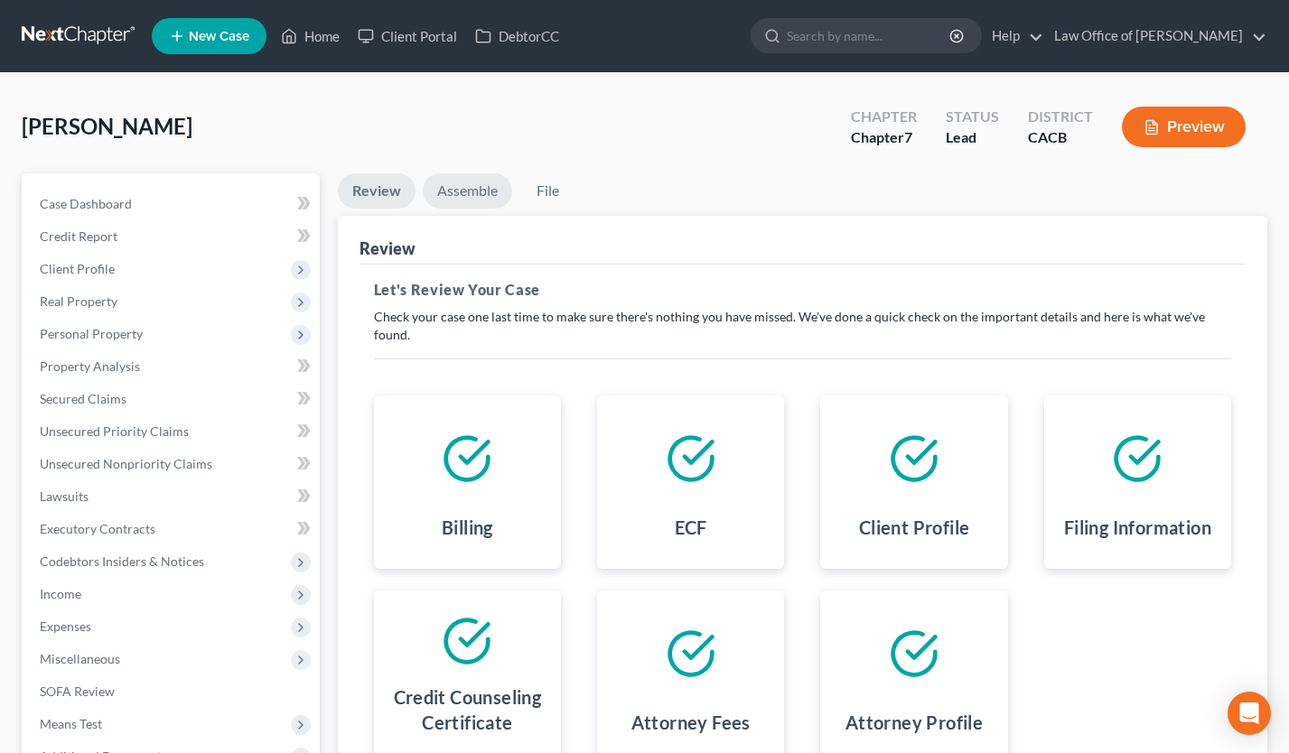
click at [489, 193] on link "Assemble" at bounding box center [467, 190] width 89 height 35
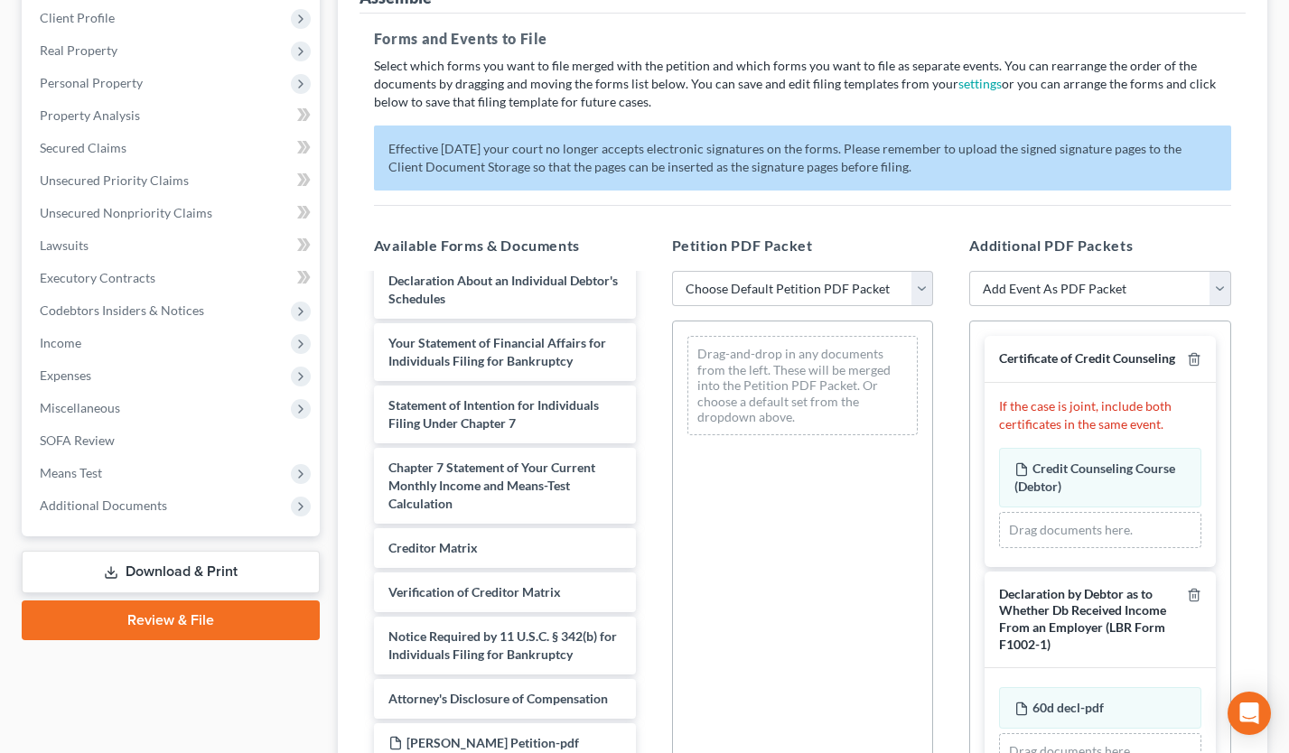
scroll to position [414, 0]
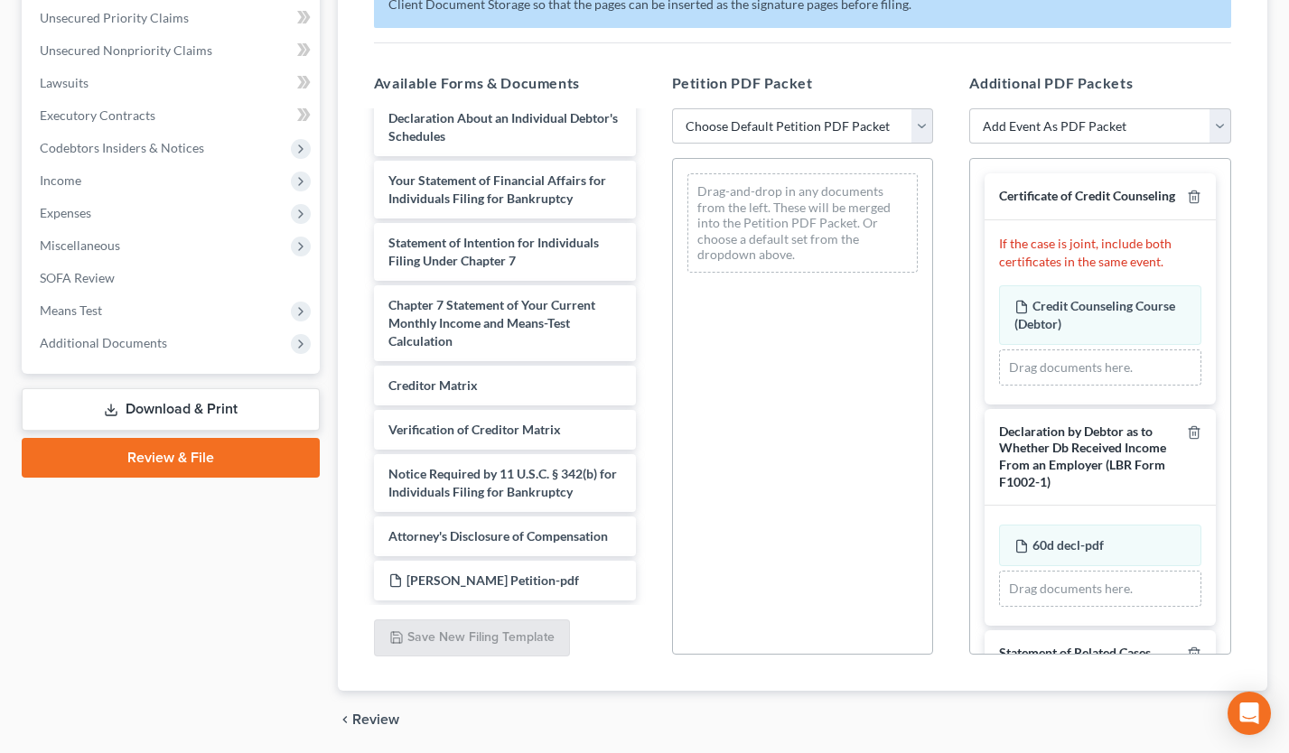
click at [650, 435] on div "Voluntary Petition for Individuals Filing for Bankruptcy Summary of Your Assets…" at bounding box center [505, 82] width 291 height 1035
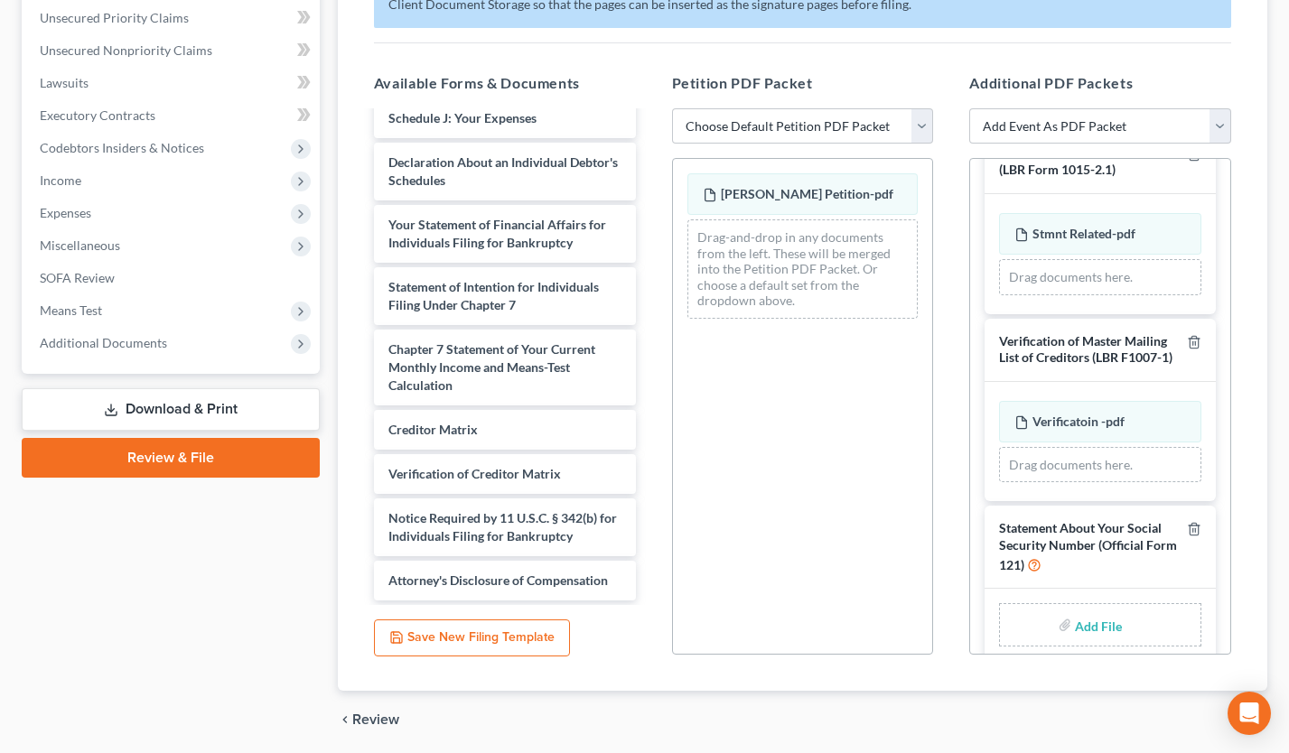
scroll to position [555, 0]
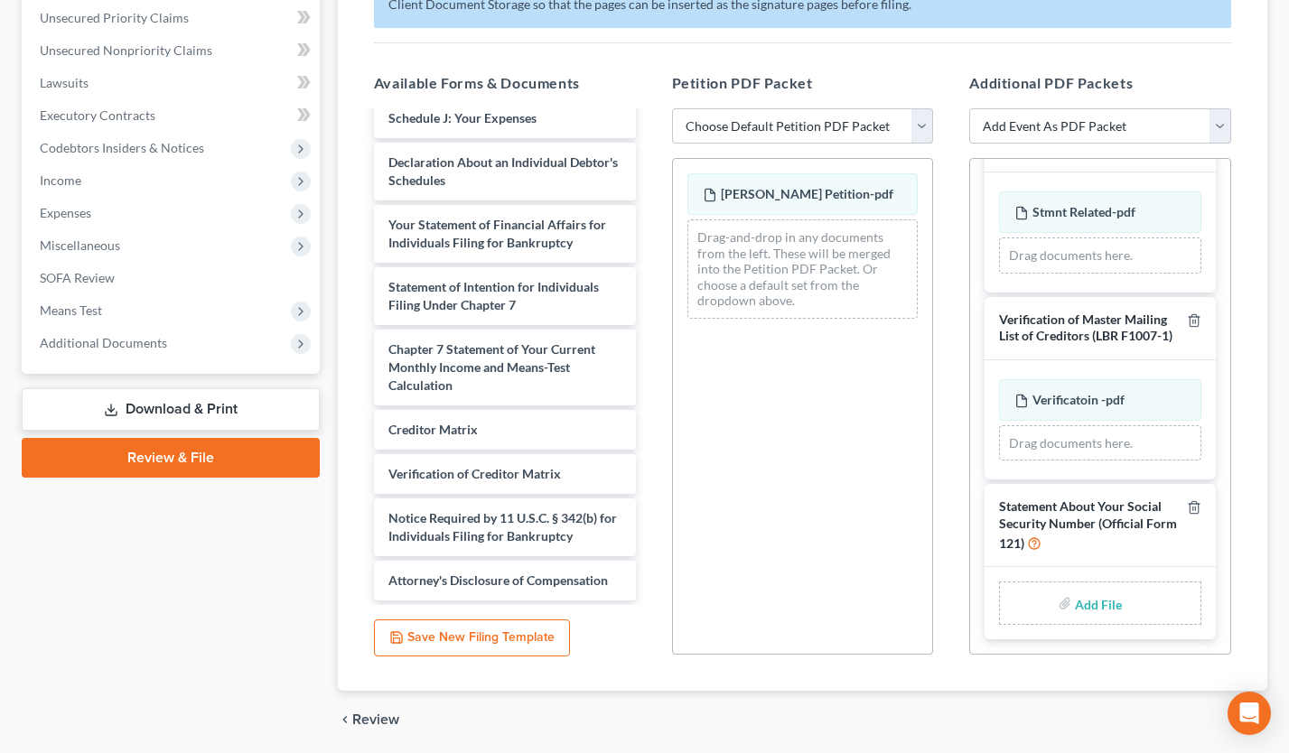
click at [1088, 604] on input "file" at bounding box center [1096, 603] width 43 height 33
type input "C:\fakepath\NoemiSSNStmt.pdf"
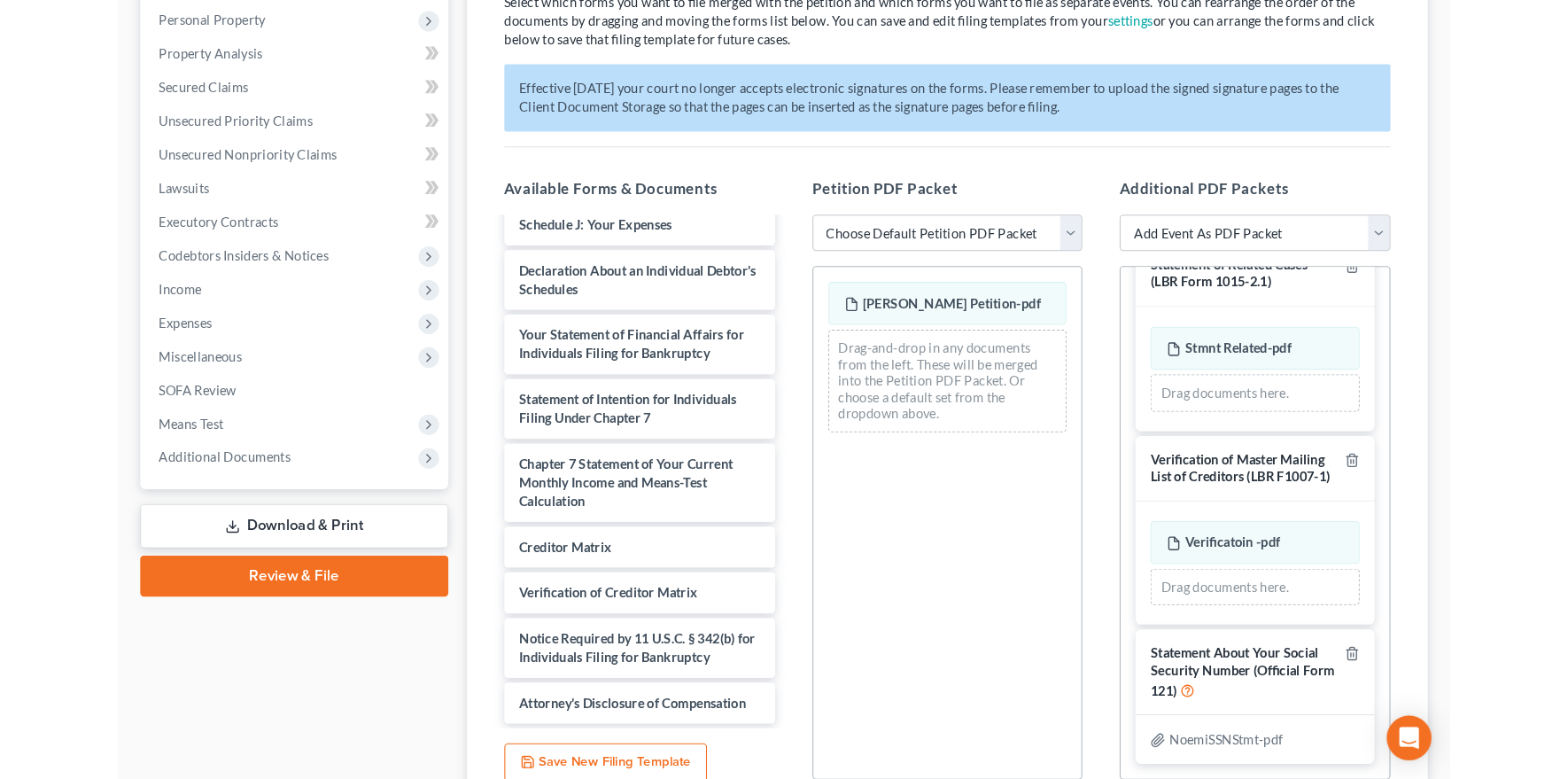
scroll to position [103, 0]
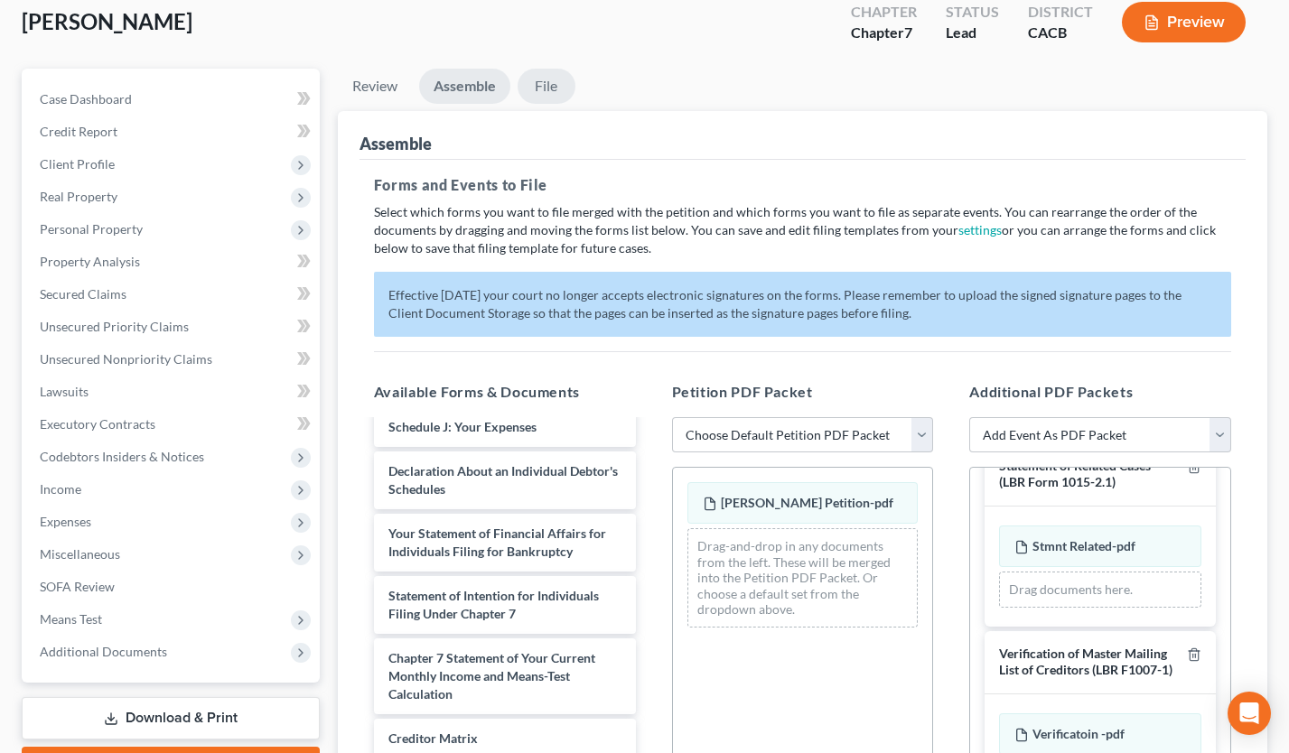
click at [558, 94] on link "File" at bounding box center [547, 86] width 58 height 35
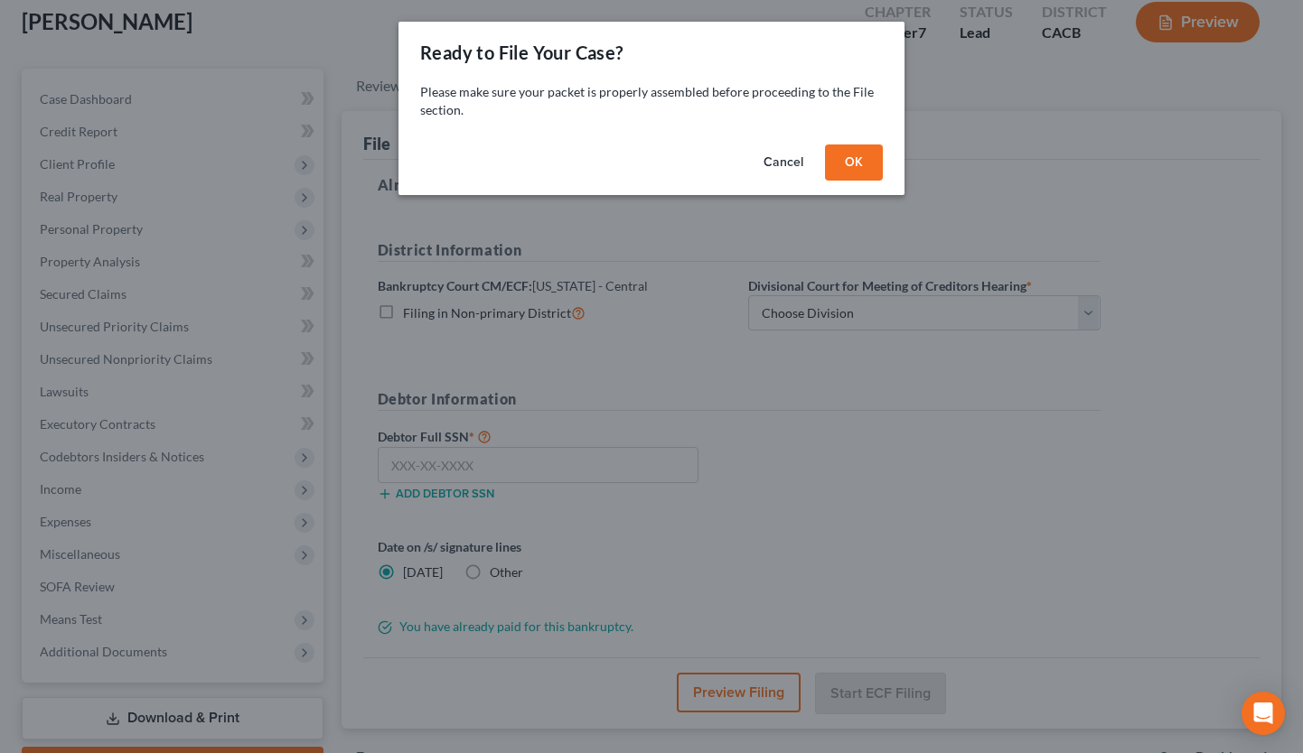
click at [841, 151] on button "OK" at bounding box center [854, 163] width 58 height 36
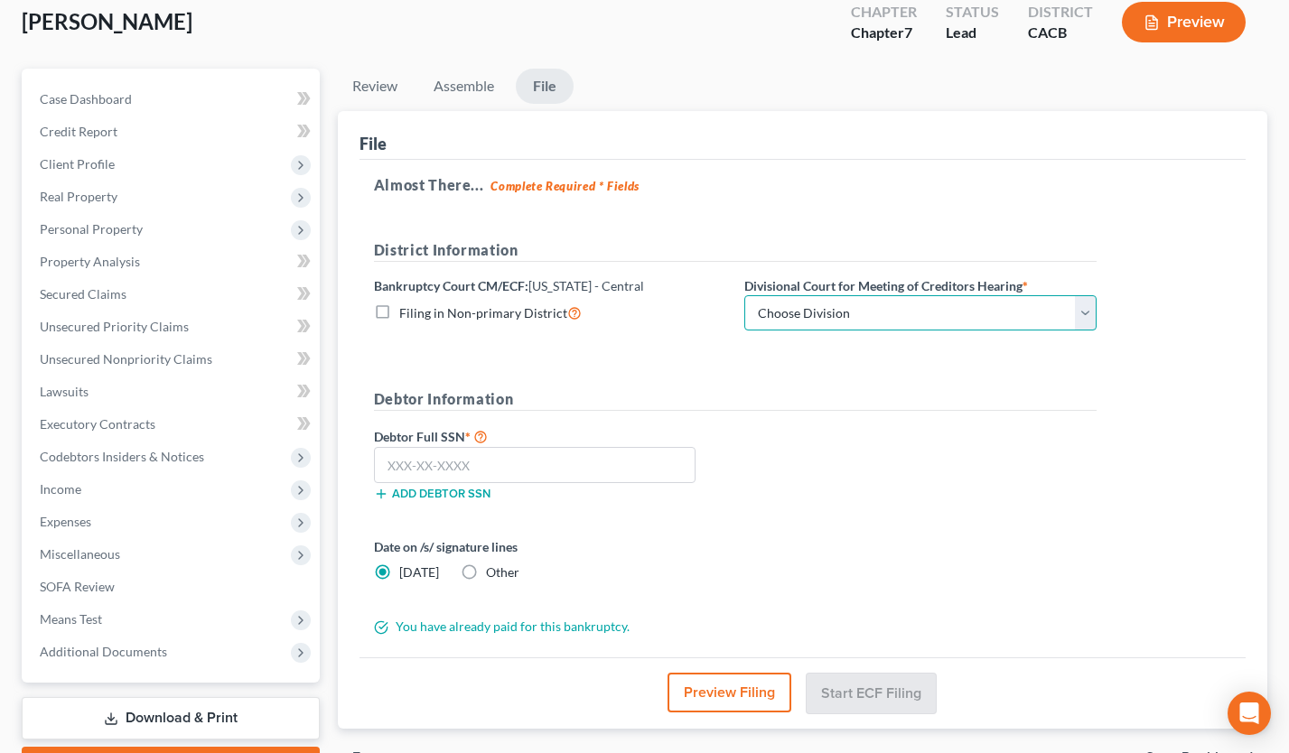
click at [811, 313] on select "Choose Division San Fernando Valley Los Angeles Riverside Santa Ana Santa Barba…" at bounding box center [920, 313] width 352 height 36
select select "0"
click at [744, 295] on select "Choose Division San Fernando Valley Los Angeles Riverside Santa Ana Santa Barba…" at bounding box center [920, 313] width 352 height 36
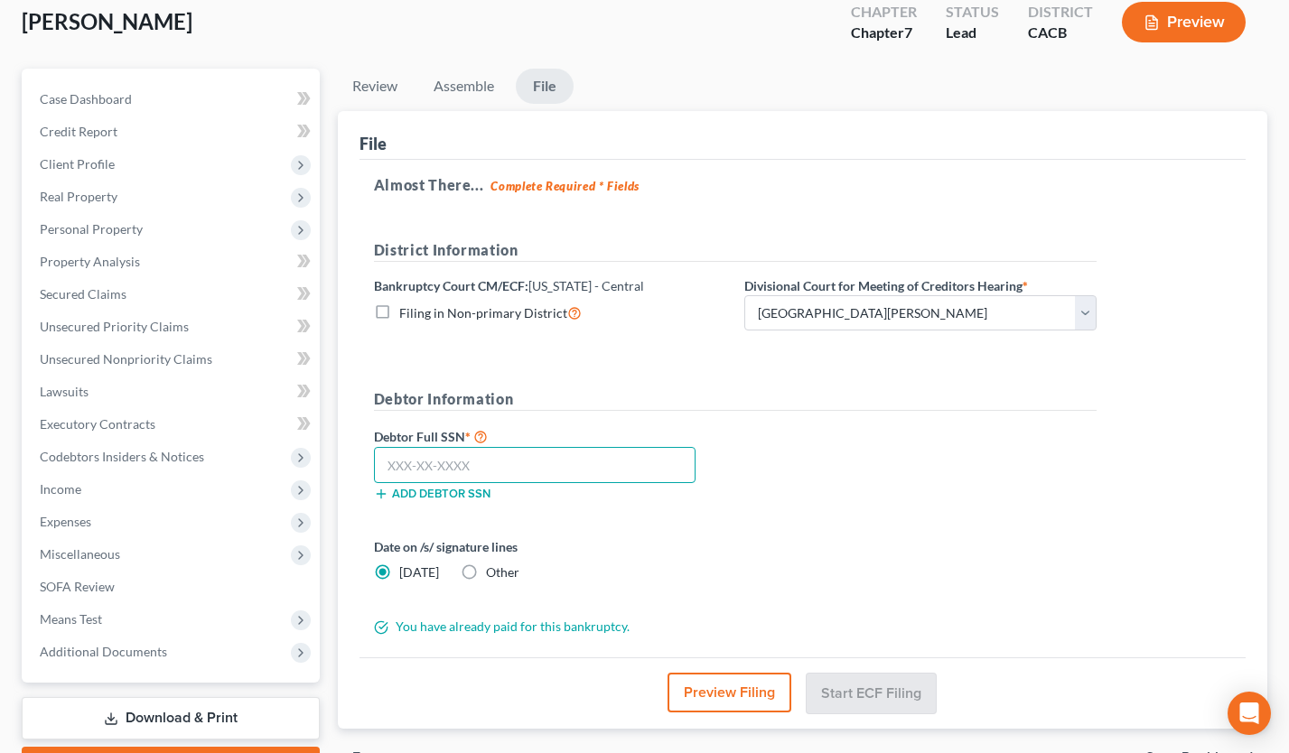
click at [412, 462] on input "text" at bounding box center [535, 465] width 322 height 36
type input "605-34-5321"
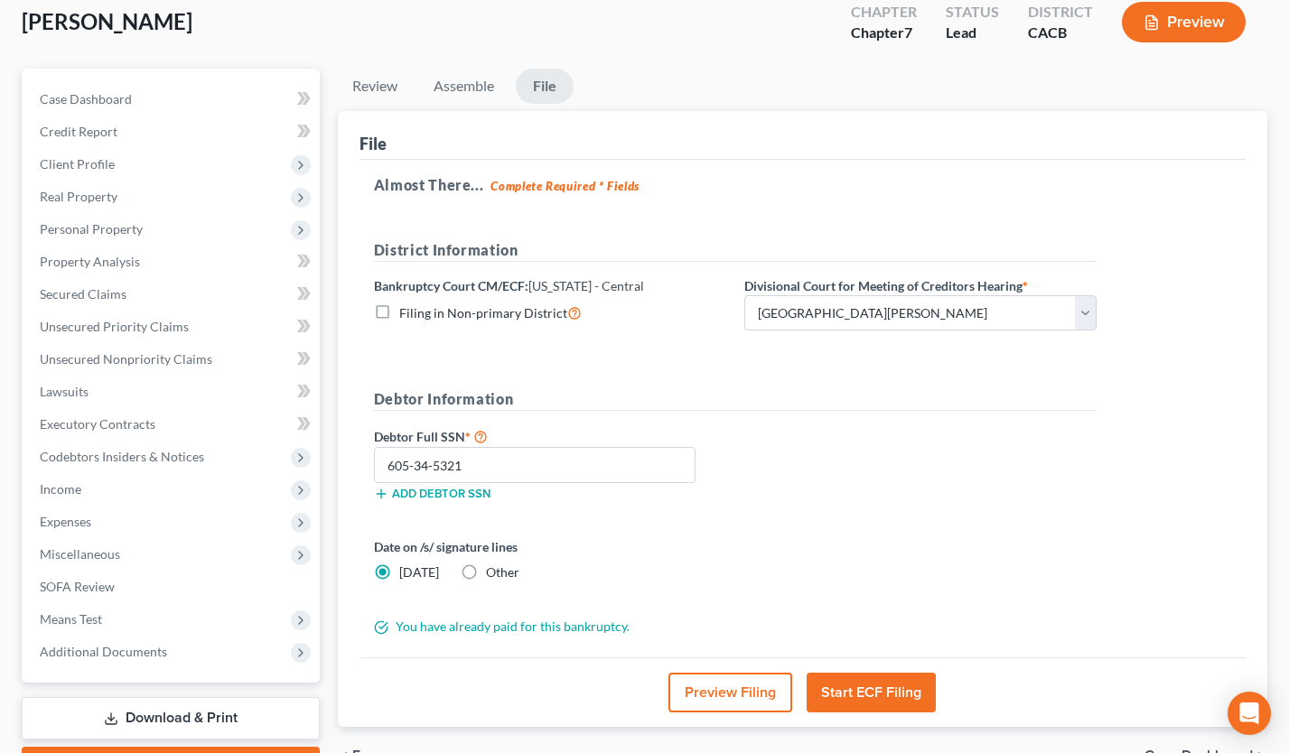
click at [712, 697] on button "Preview Filing" at bounding box center [731, 693] width 124 height 40
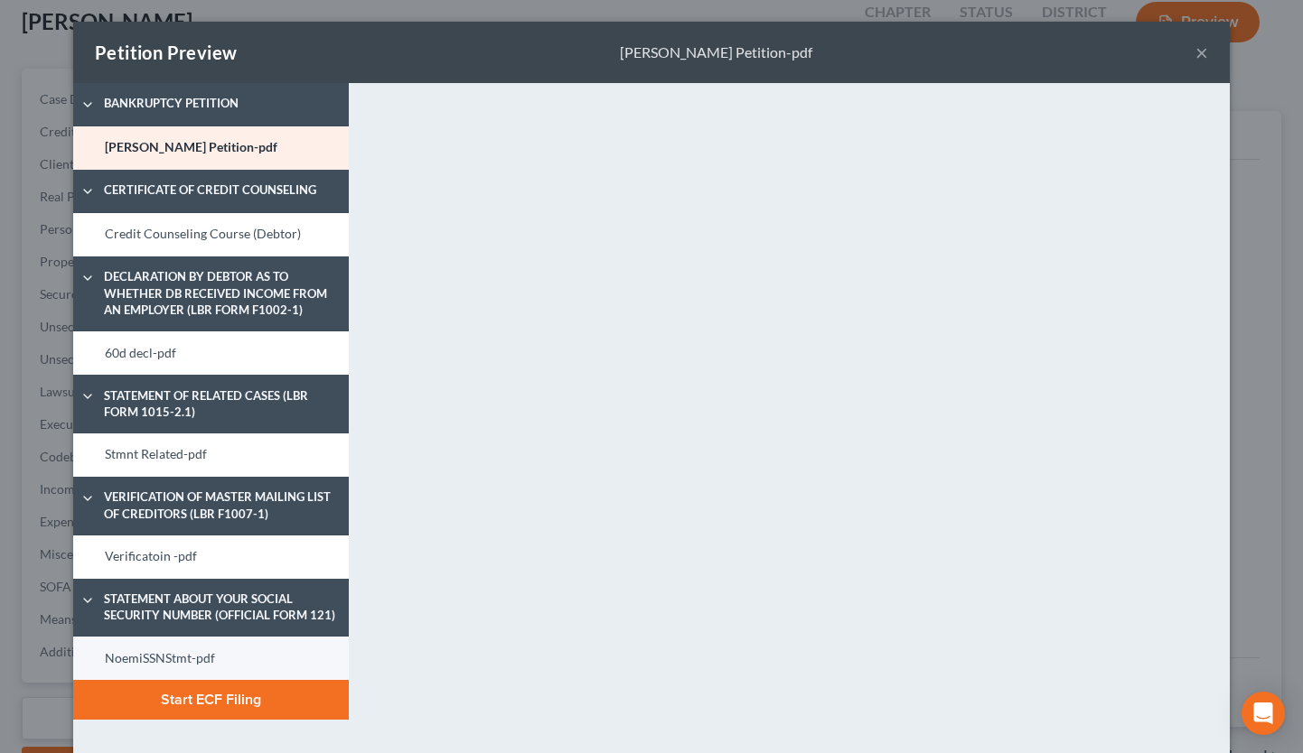
click at [204, 657] on link "NoemiSSNStmt-pdf" at bounding box center [211, 658] width 276 height 43
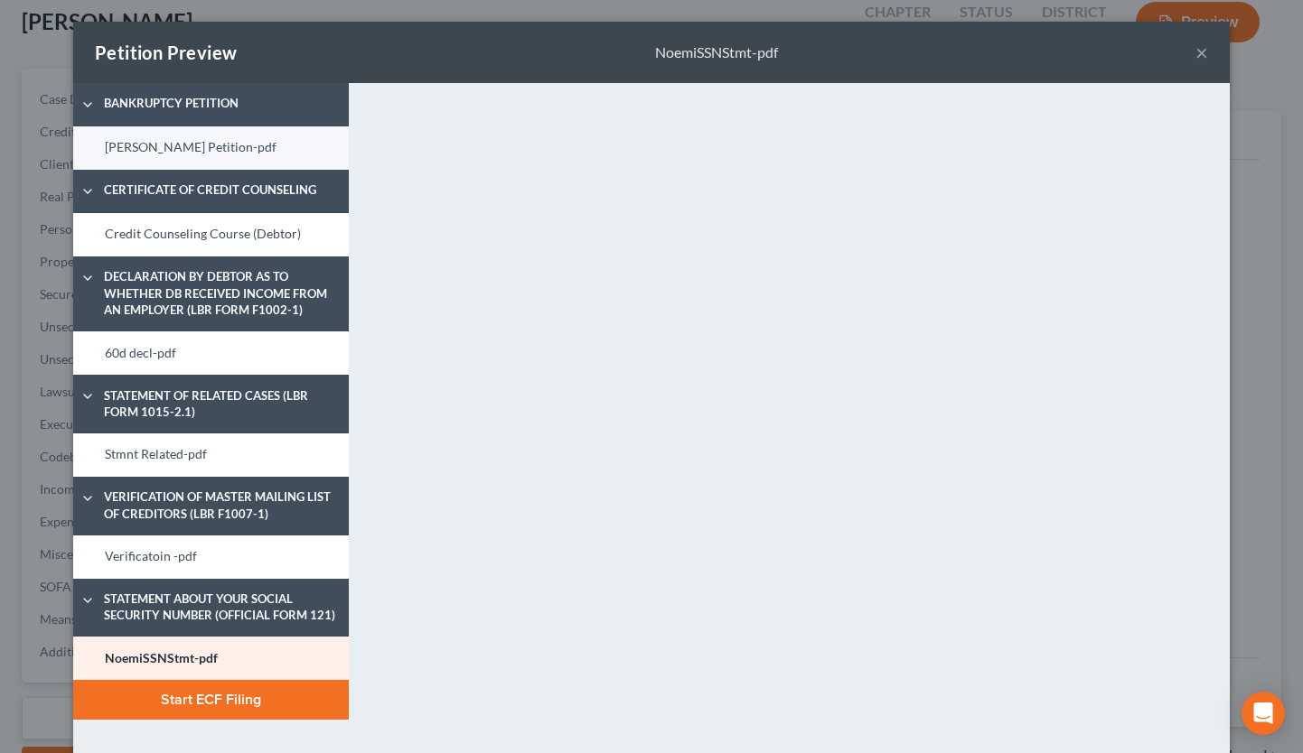
click at [208, 157] on link "Noemi Alcantra Petition-pdf" at bounding box center [211, 147] width 276 height 43
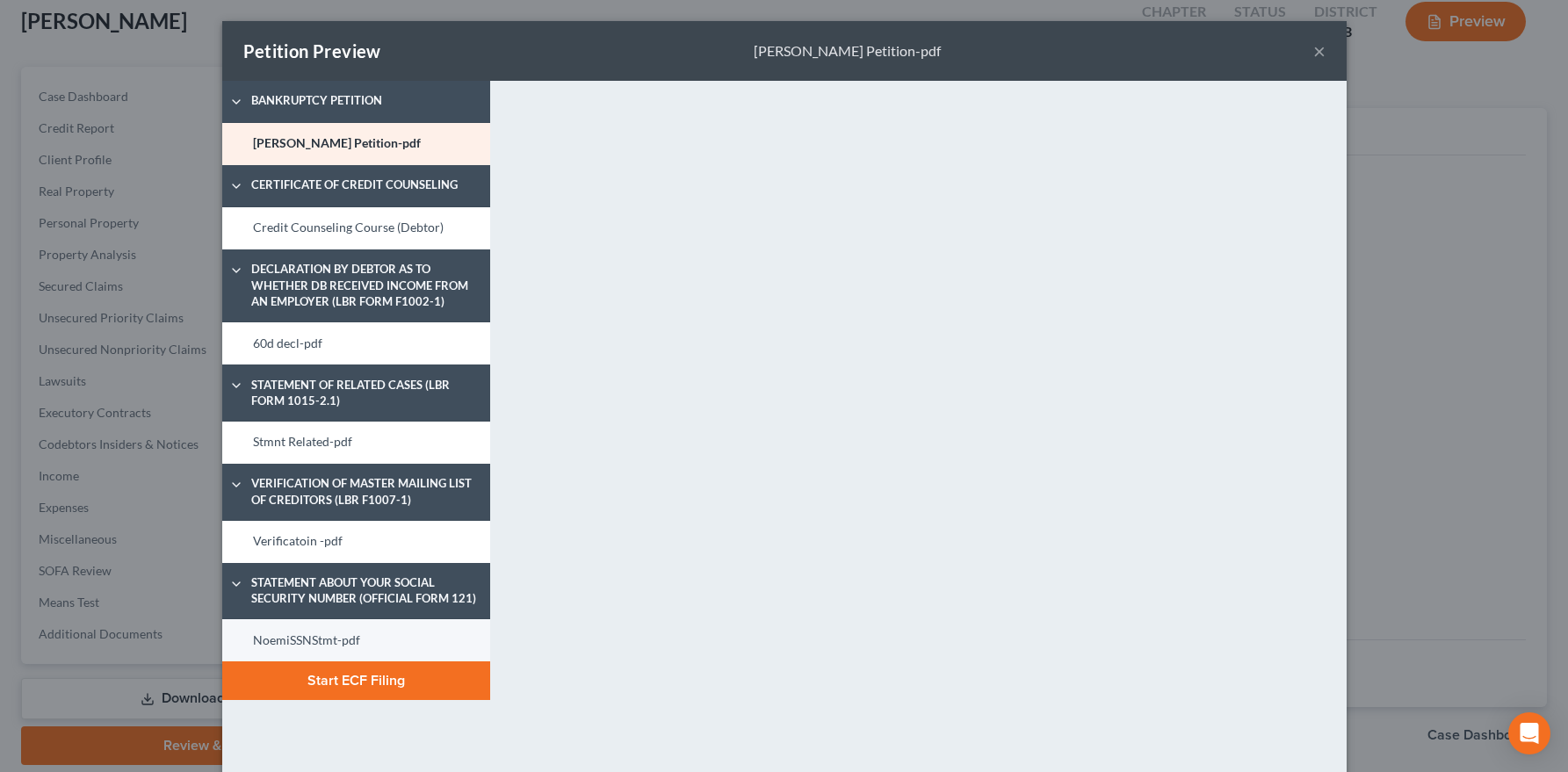
click at [350, 628] on link "NoemiSSNStmt-pdf" at bounding box center [357, 640] width 268 height 42
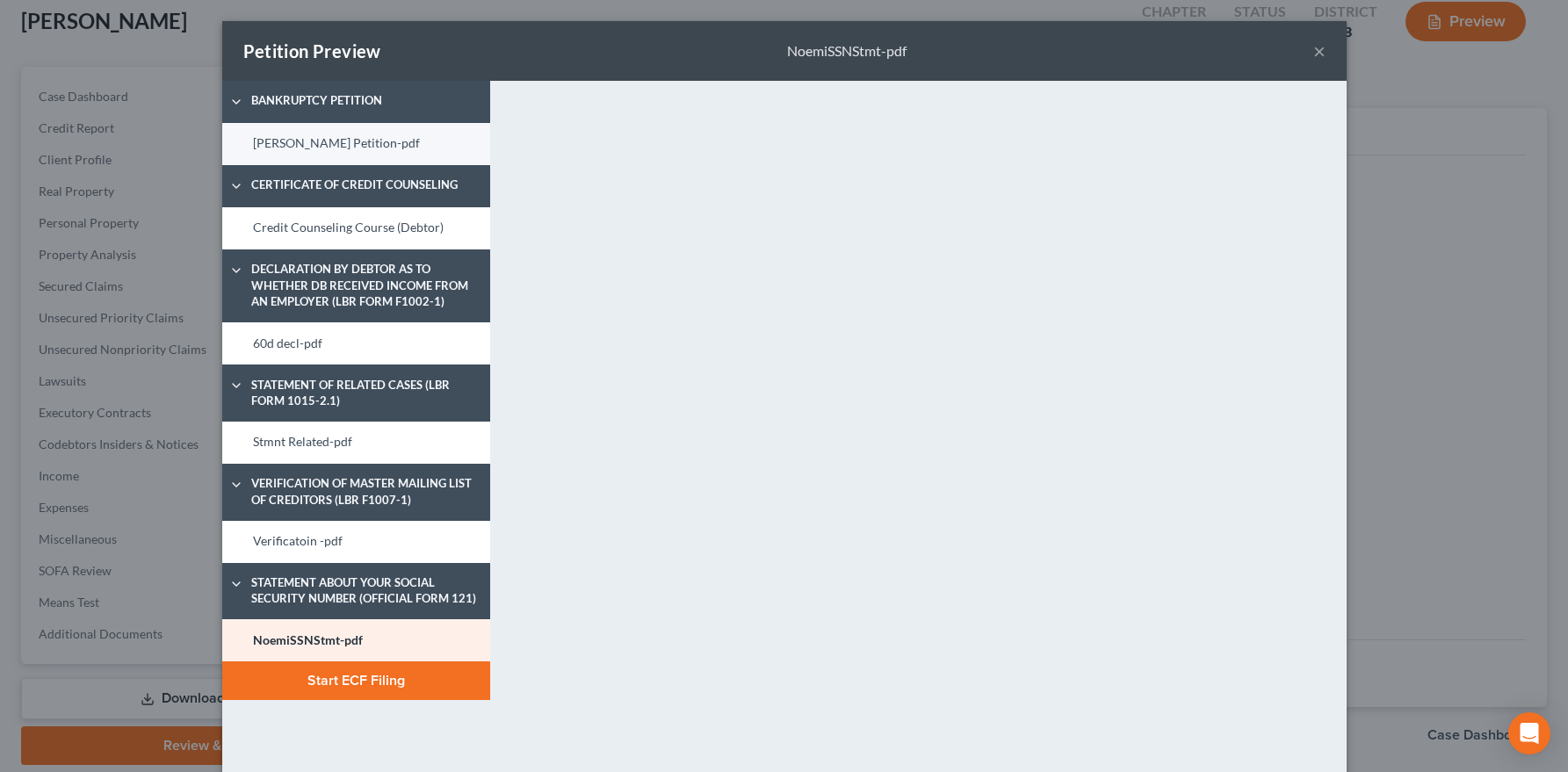
click at [307, 145] on link "Noemi Alcantra Petition-pdf" at bounding box center [357, 143] width 268 height 42
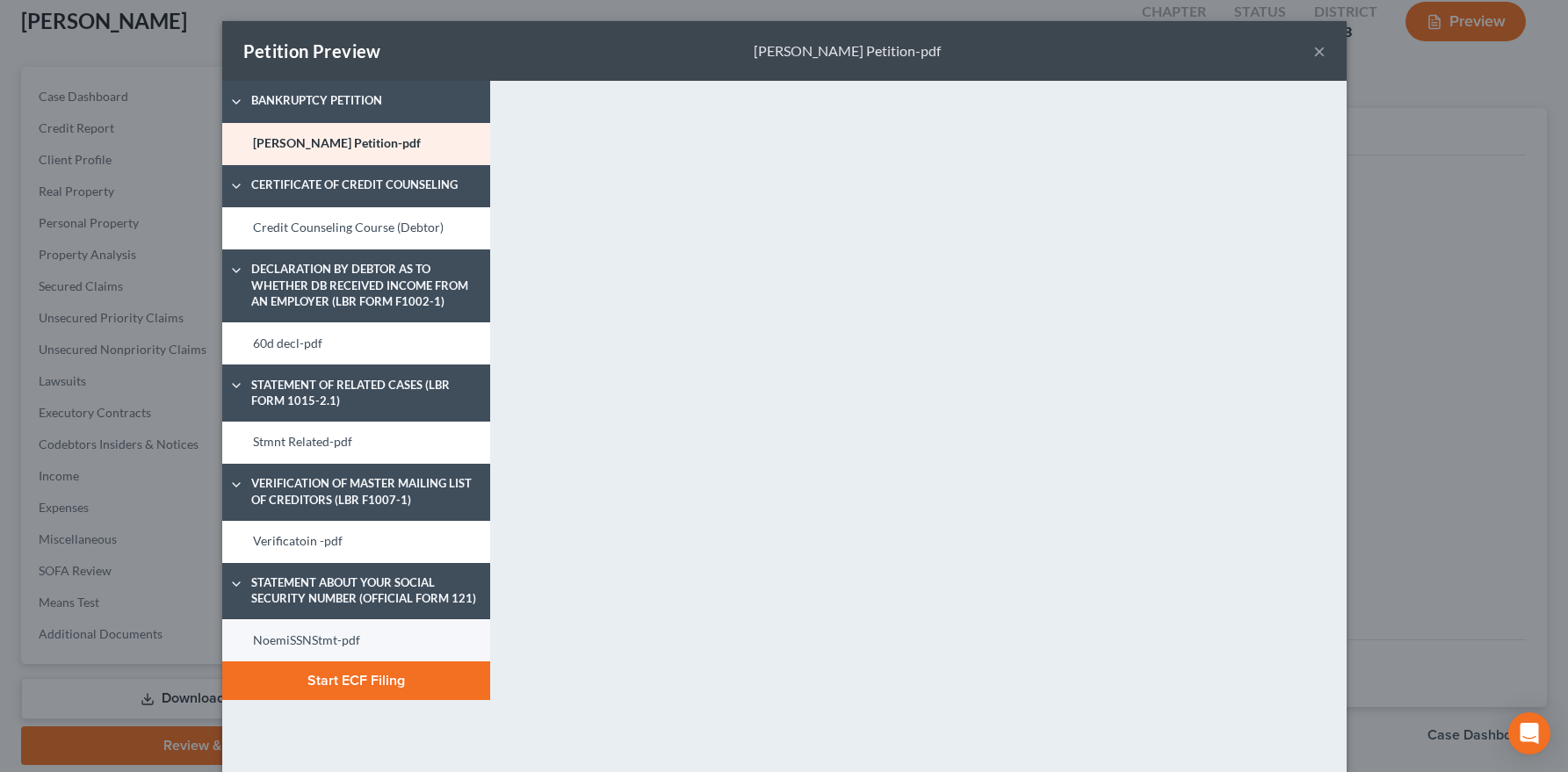
click at [324, 651] on link "NoemiSSNStmt-pdf" at bounding box center [357, 640] width 268 height 42
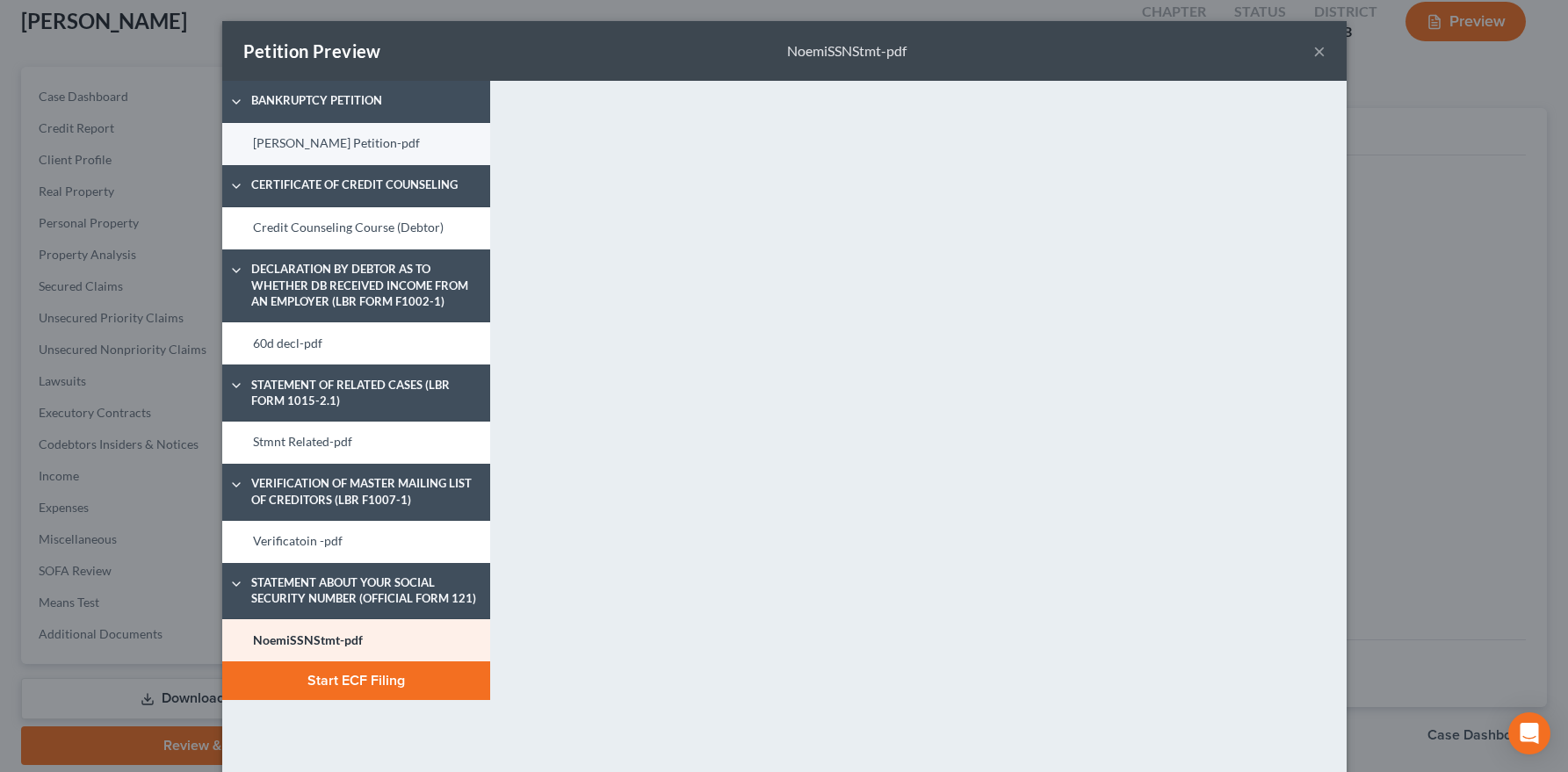
click at [330, 143] on link "Noemi Alcantra Petition-pdf" at bounding box center [357, 143] width 268 height 42
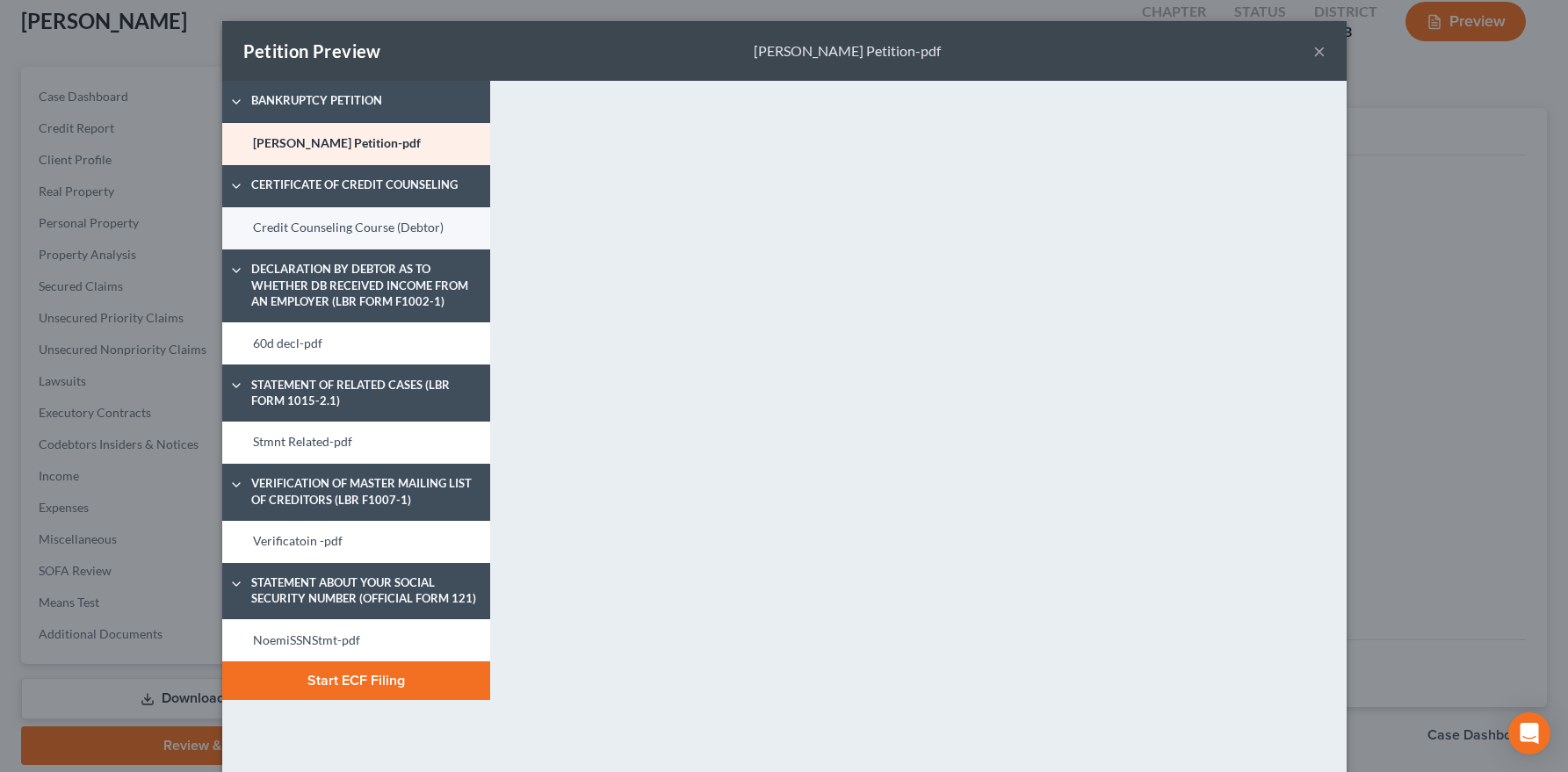
click at [352, 233] on link "Credit Counseling Course (Debtor)" at bounding box center [357, 228] width 268 height 42
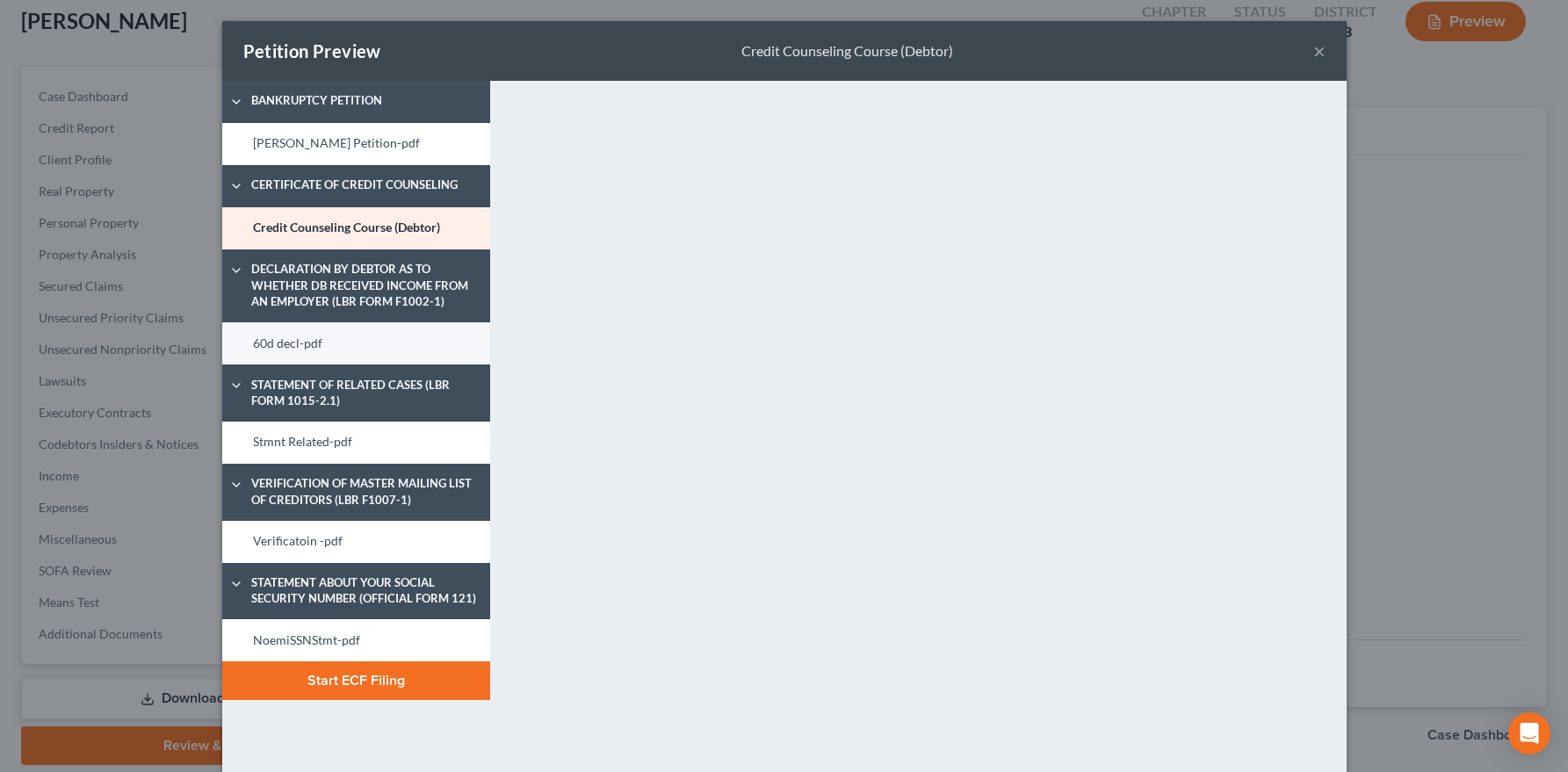
click at [332, 355] on link "60d decl-pdf" at bounding box center [357, 343] width 268 height 42
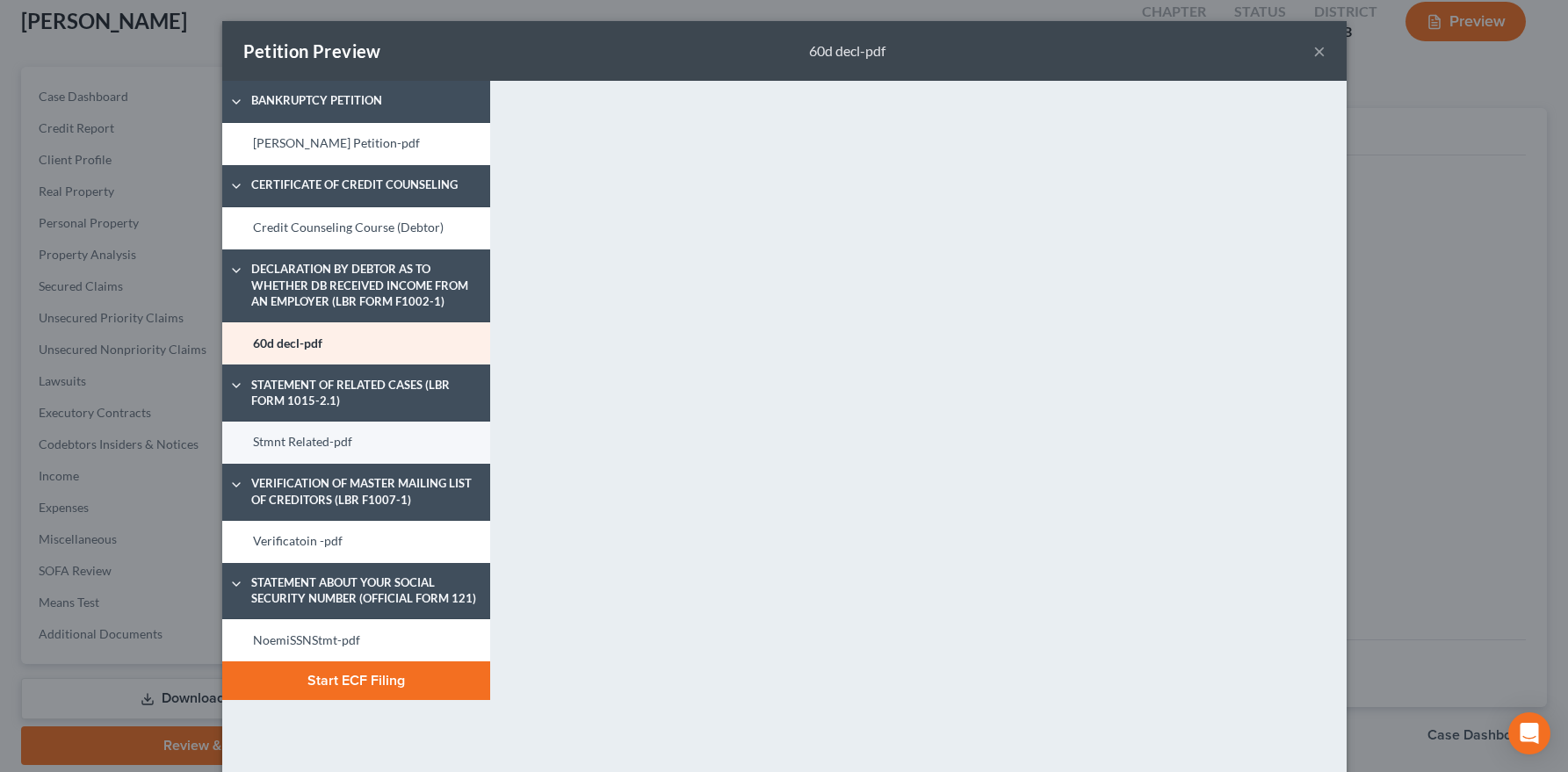
click at [326, 439] on link "Stmnt Related-pdf" at bounding box center [357, 442] width 268 height 42
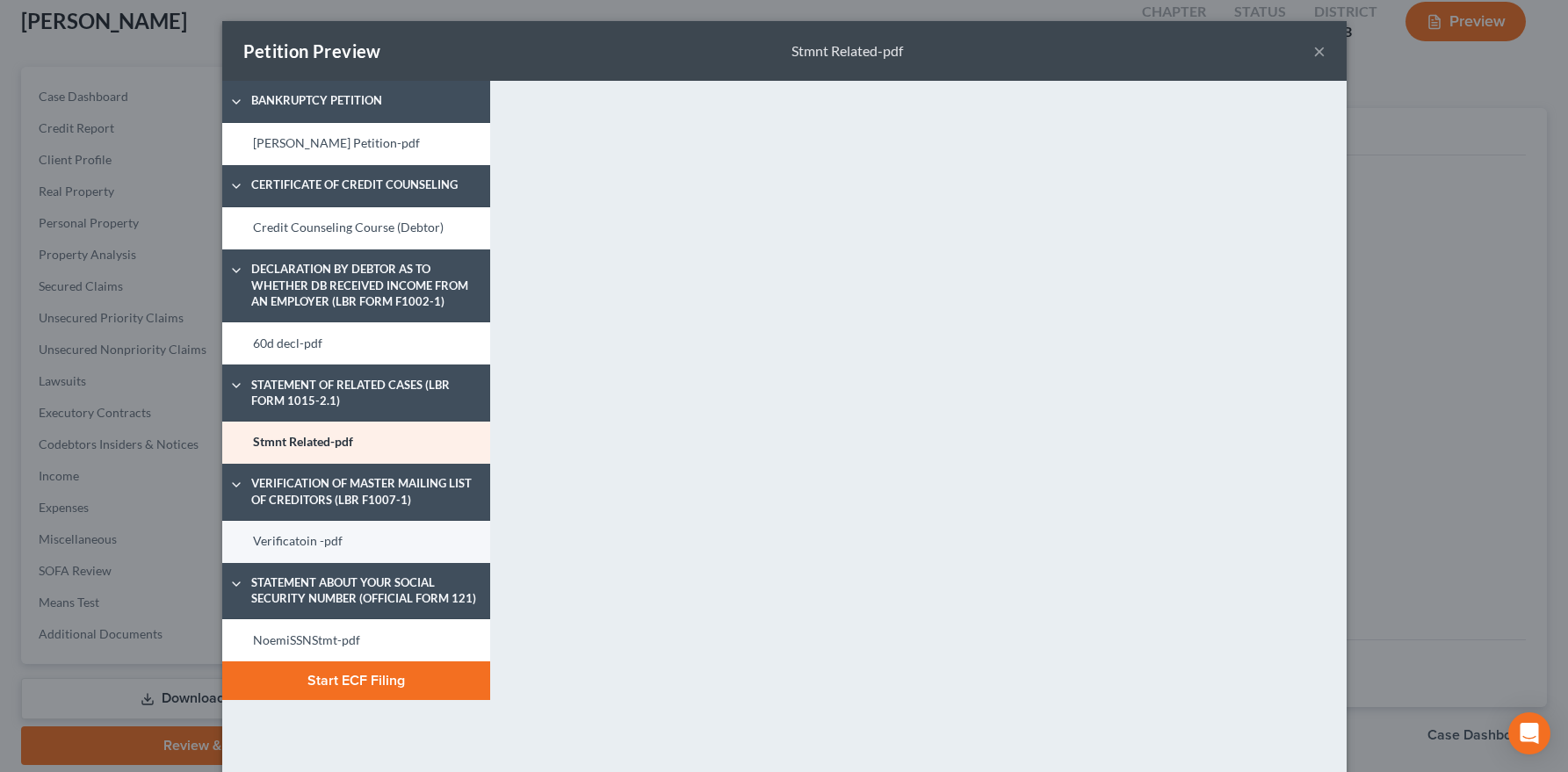
click at [307, 552] on link "Verificatoin -pdf" at bounding box center [357, 542] width 268 height 42
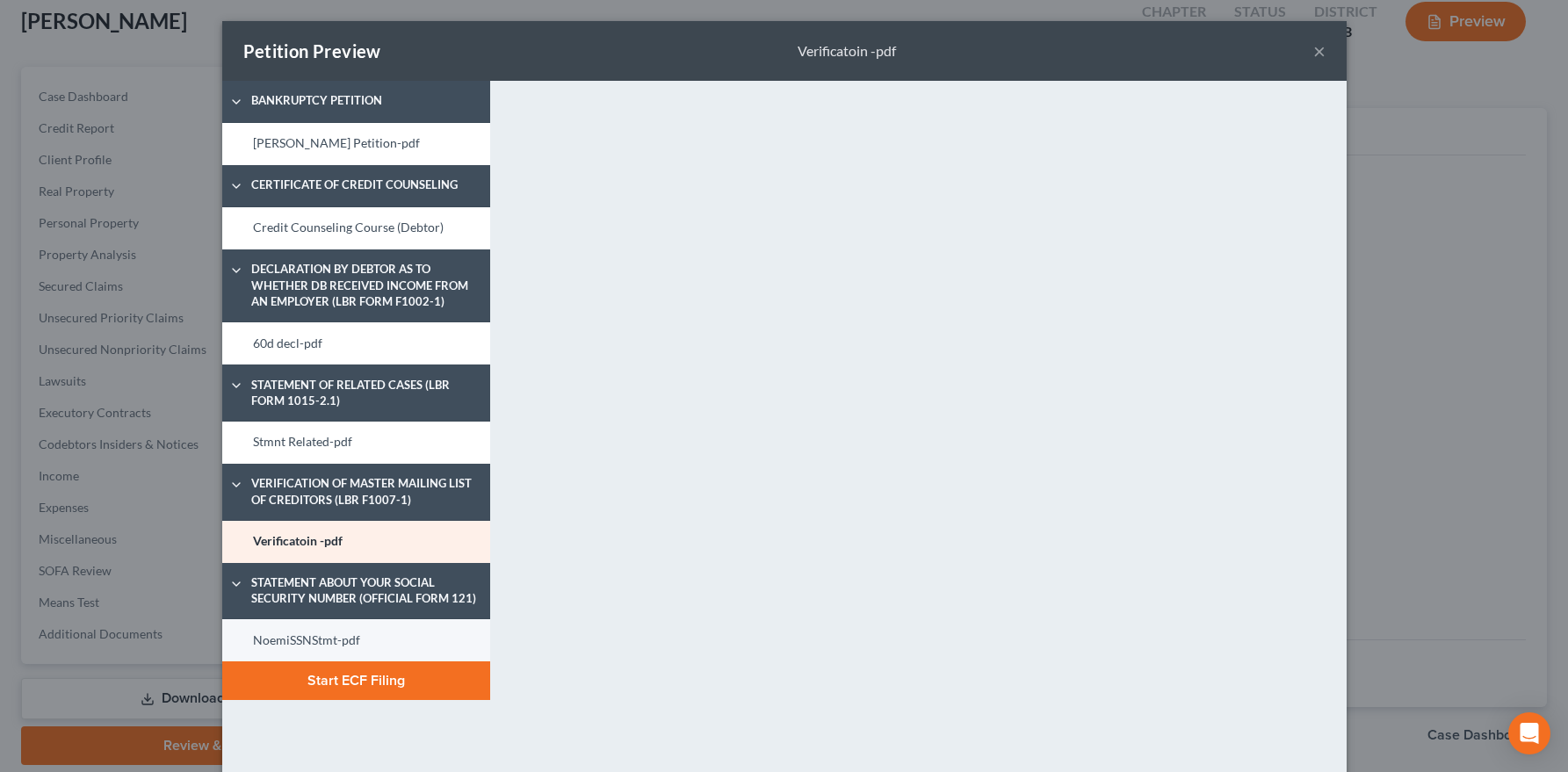
click at [277, 651] on link "NoemiSSNStmt-pdf" at bounding box center [357, 640] width 268 height 42
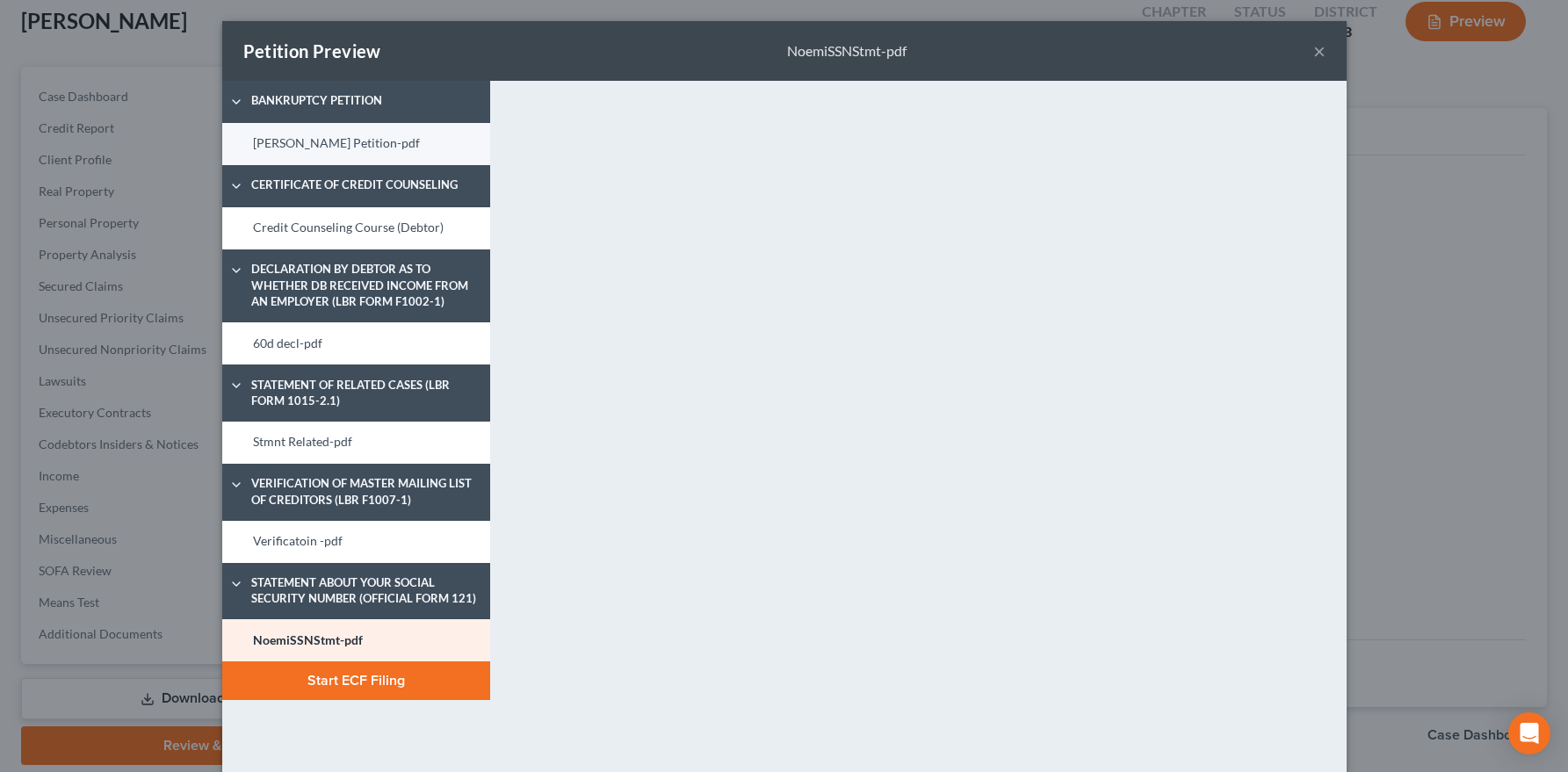
click at [355, 146] on link "Noemi Alcantra Petition-pdf" at bounding box center [357, 143] width 268 height 42
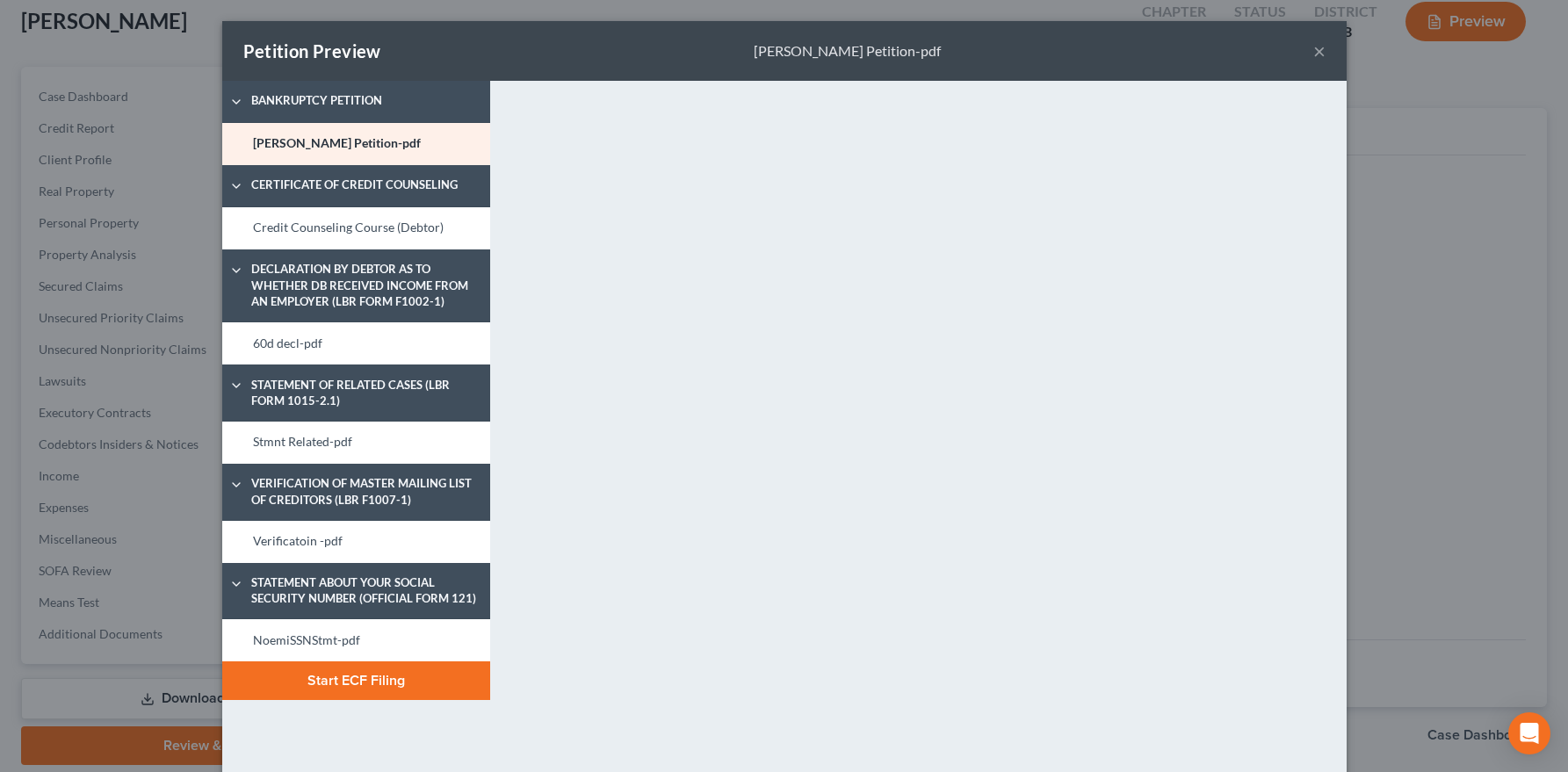
click at [377, 684] on button "Start ECF Filing" at bounding box center [357, 681] width 268 height 39
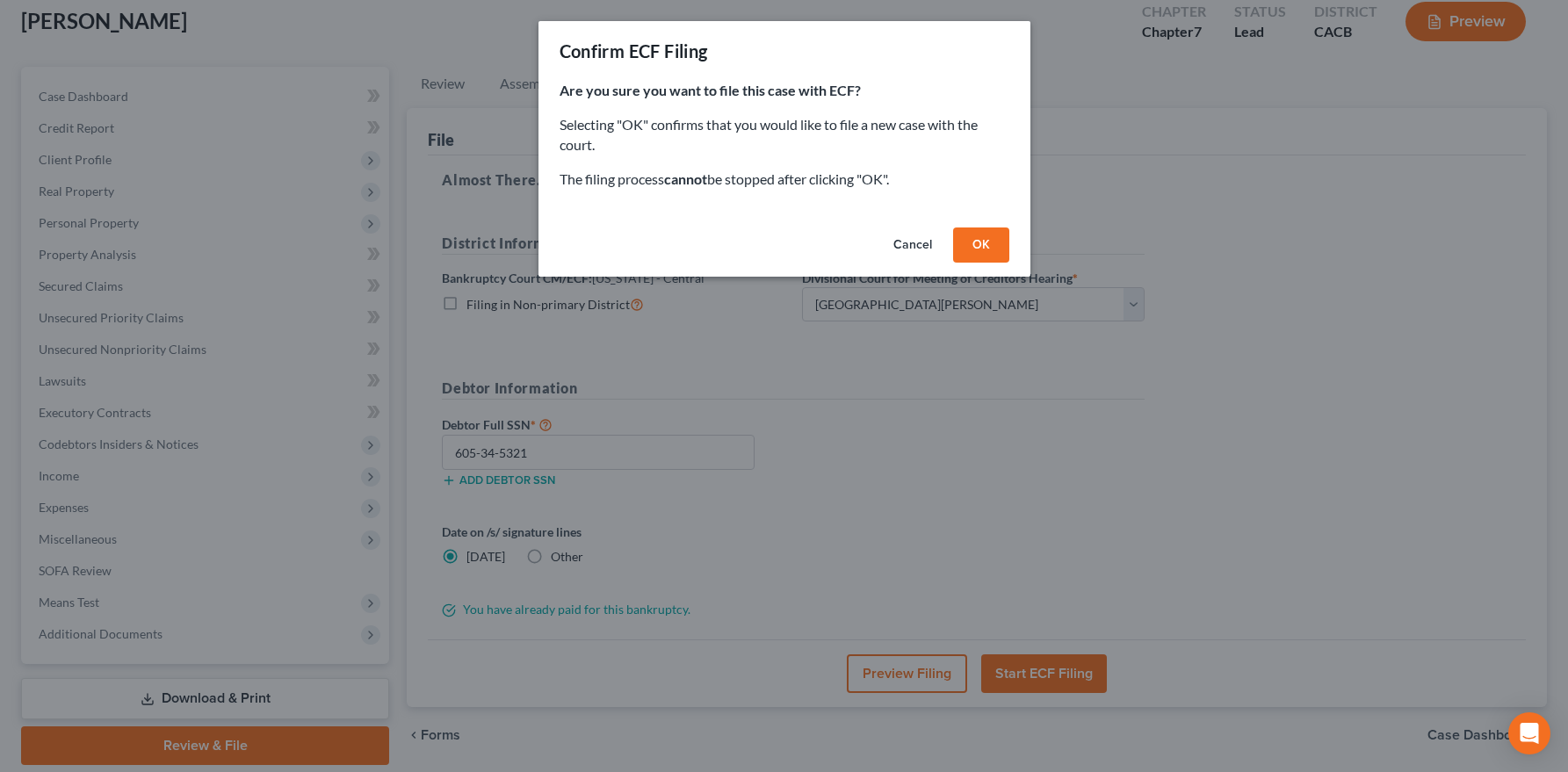
click at [990, 242] on button "OK" at bounding box center [981, 245] width 56 height 35
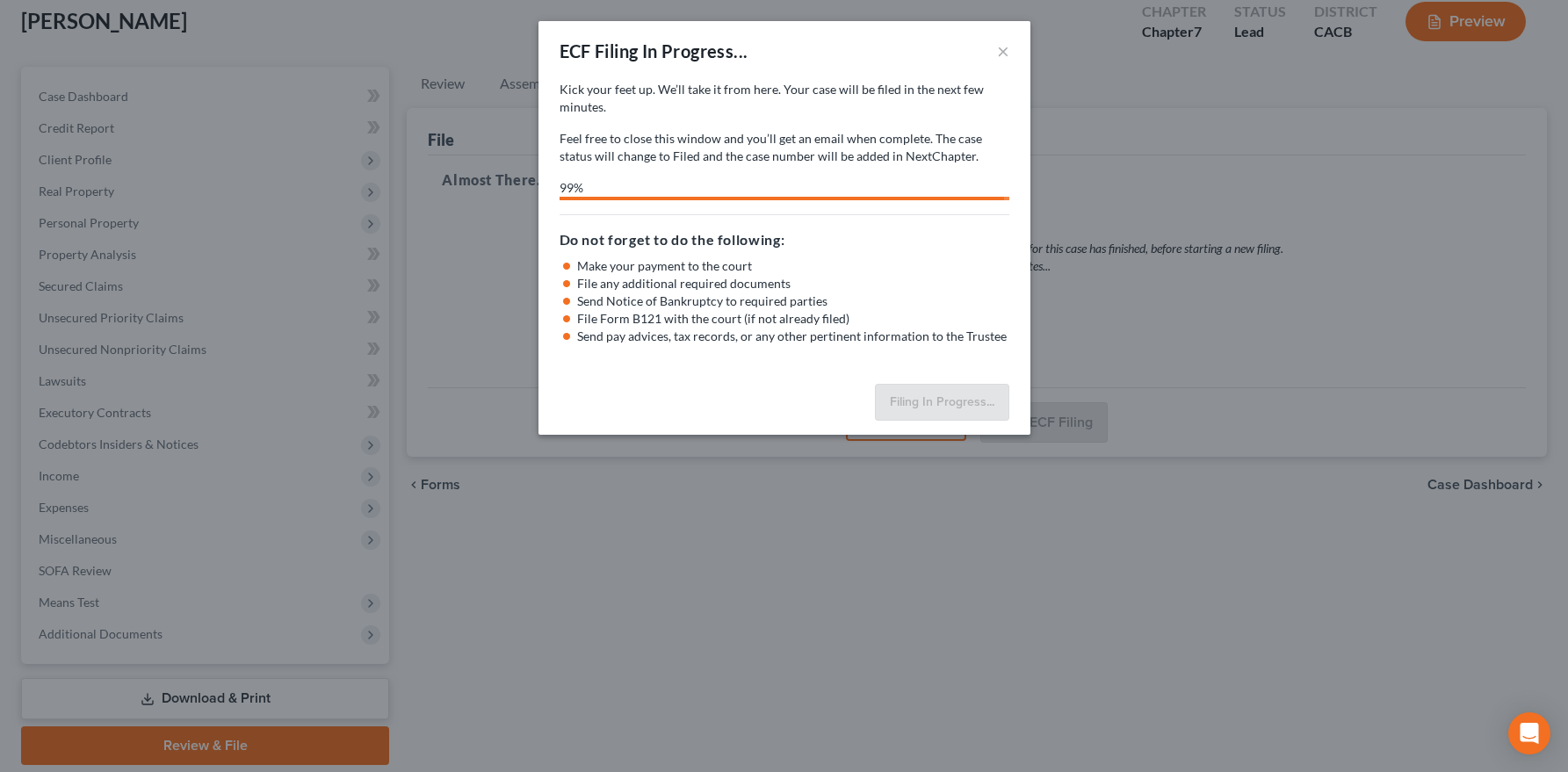
select select "0"
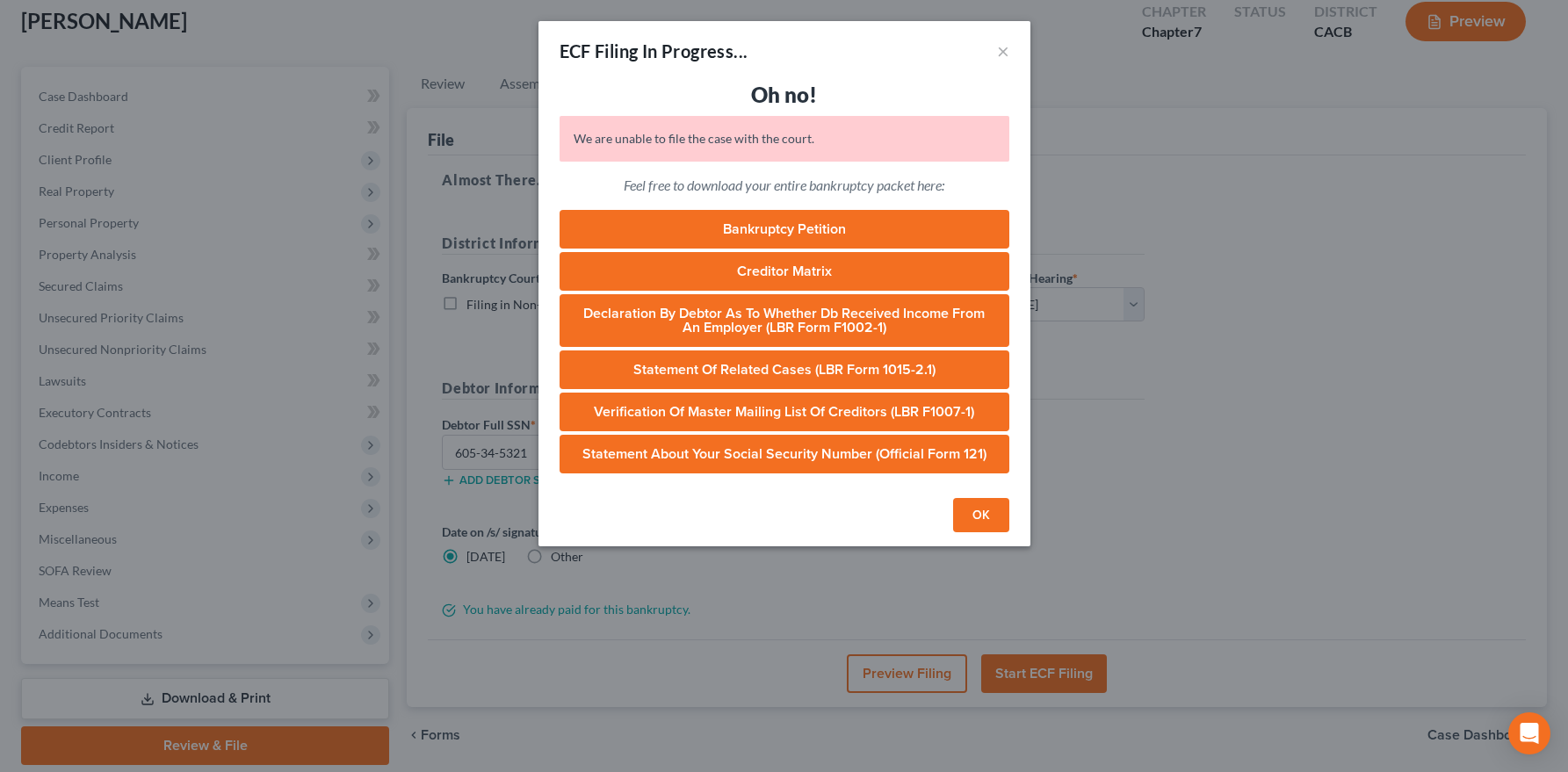
click at [977, 518] on button "OK" at bounding box center [981, 515] width 56 height 35
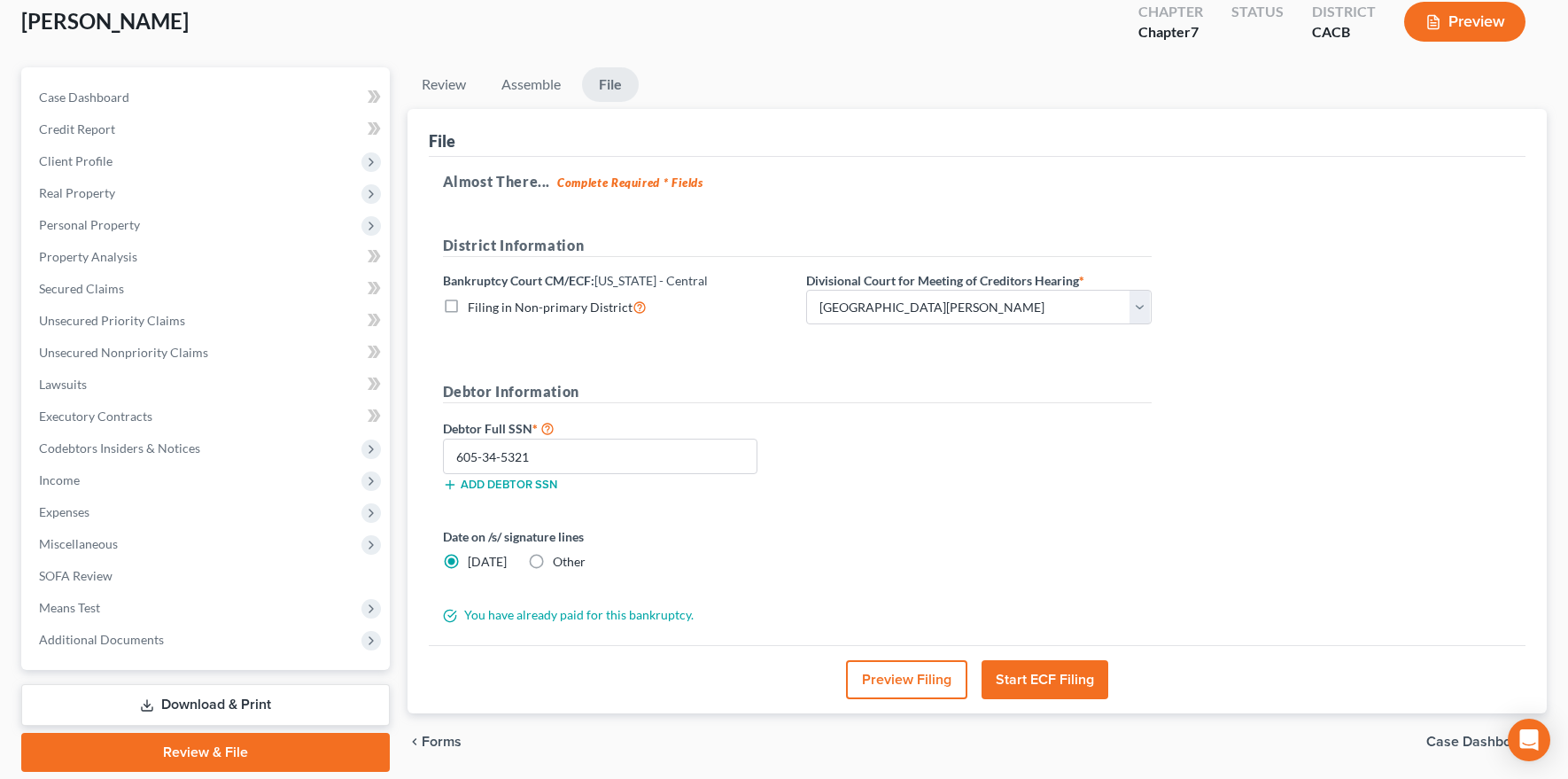
click at [891, 684] on button "Preview Filing" at bounding box center [907, 680] width 122 height 39
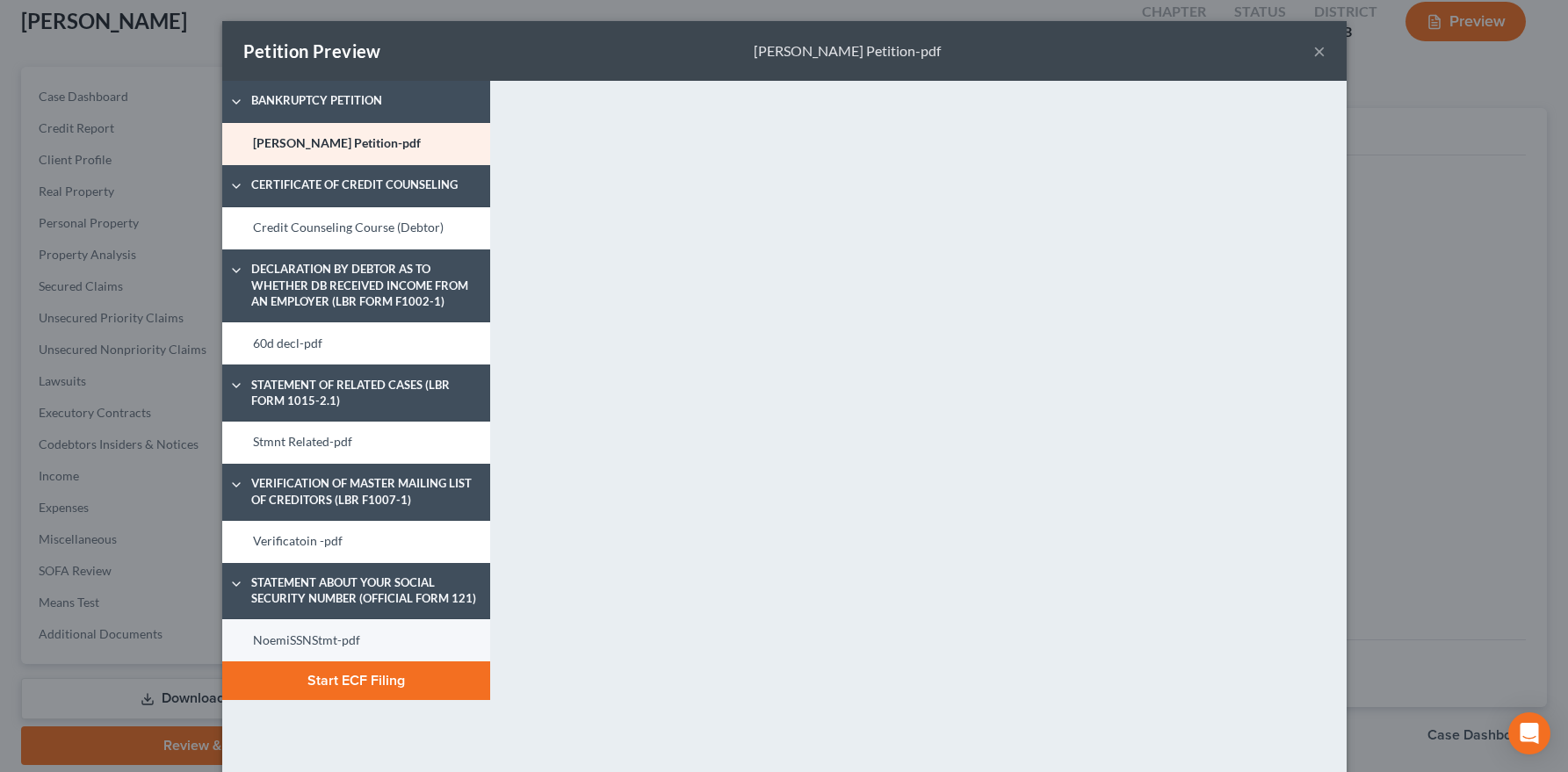
click at [331, 641] on link "NoemiSSNStmt-pdf" at bounding box center [357, 640] width 268 height 42
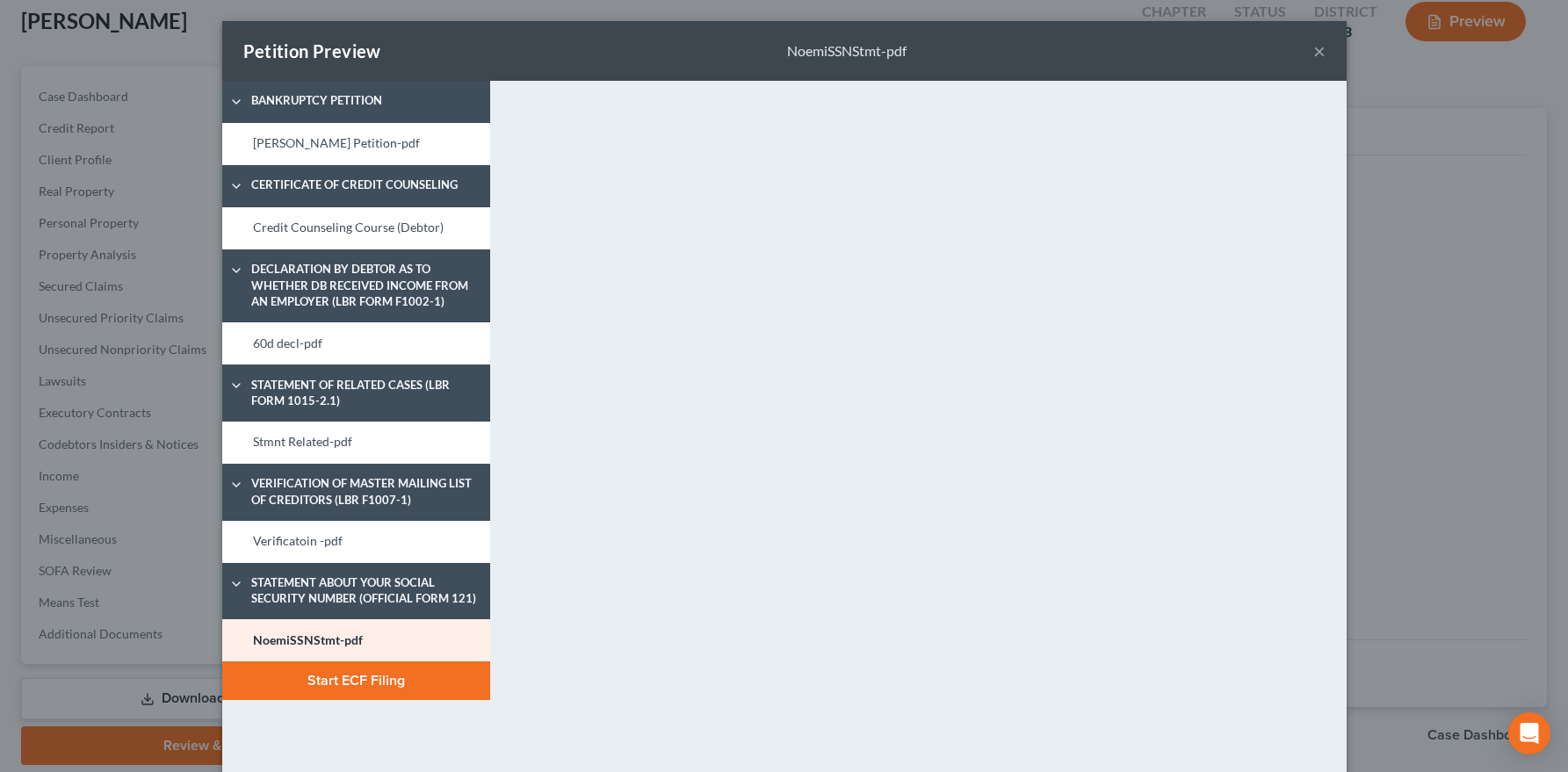
click at [401, 679] on button "Start ECF Filing" at bounding box center [357, 681] width 268 height 39
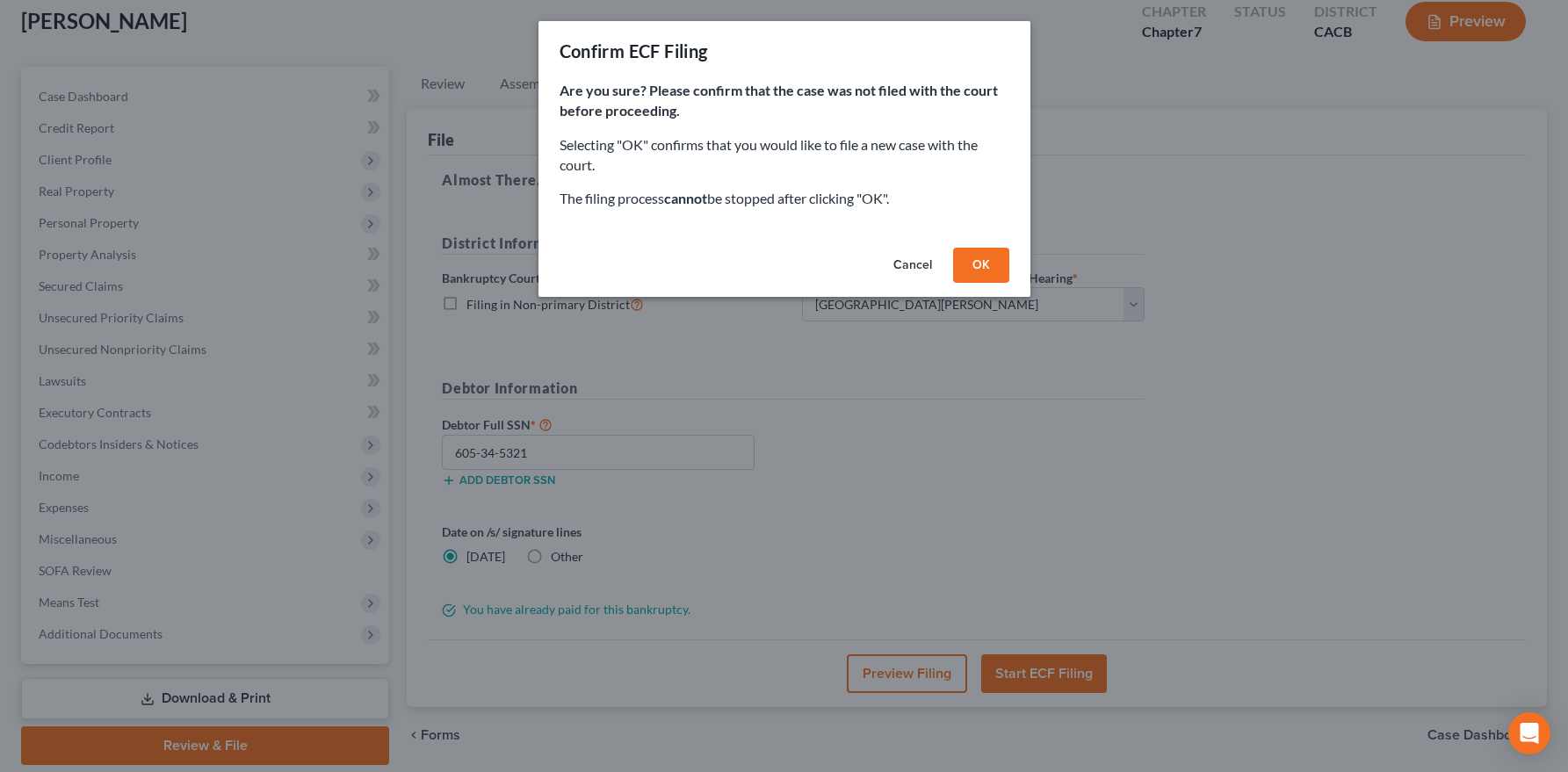
click at [978, 262] on button "OK" at bounding box center [981, 265] width 56 height 35
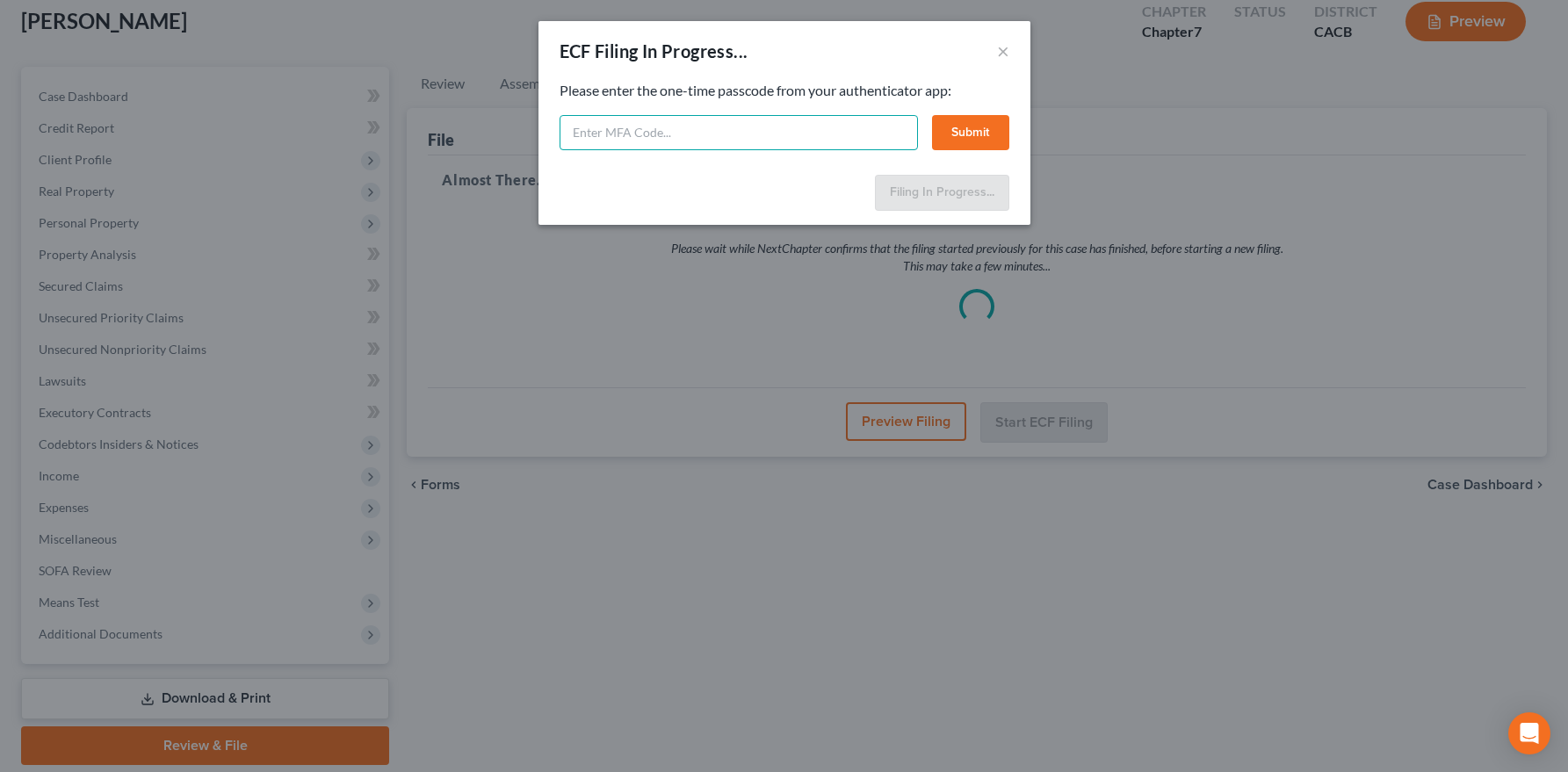
click at [629, 132] on input "text" at bounding box center [739, 132] width 359 height 35
drag, startPoint x: 650, startPoint y: 133, endPoint x: 588, endPoint y: 127, distance: 62.3
click at [551, 132] on div "Feel free to download your entire bankruptcy packet here: Please enter the one-…" at bounding box center [784, 123] width 492 height 87
click at [677, 142] on input "438818" at bounding box center [739, 132] width 359 height 35
type input "438818"
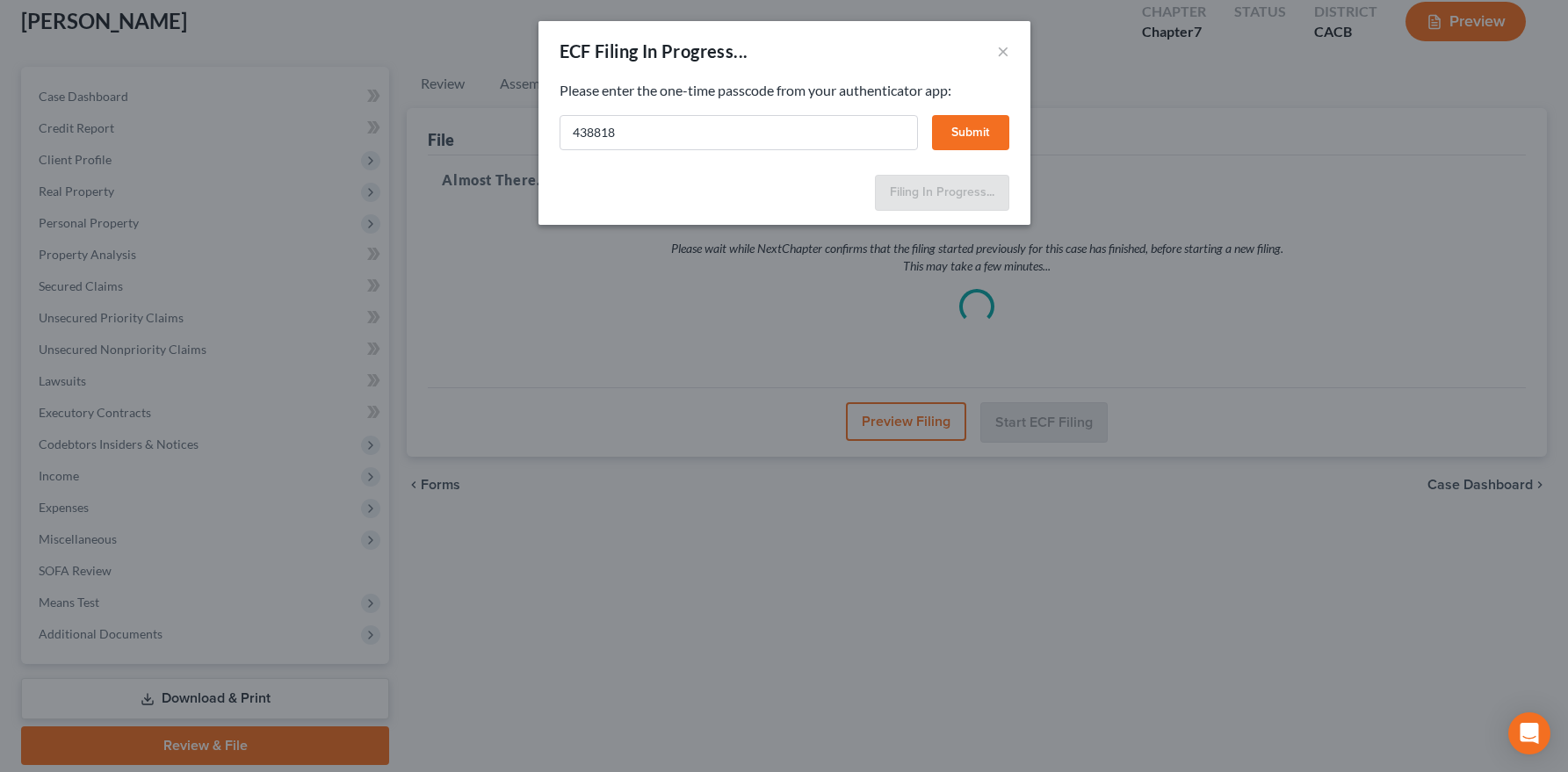
click at [951, 135] on button "Submit" at bounding box center [971, 132] width 78 height 35
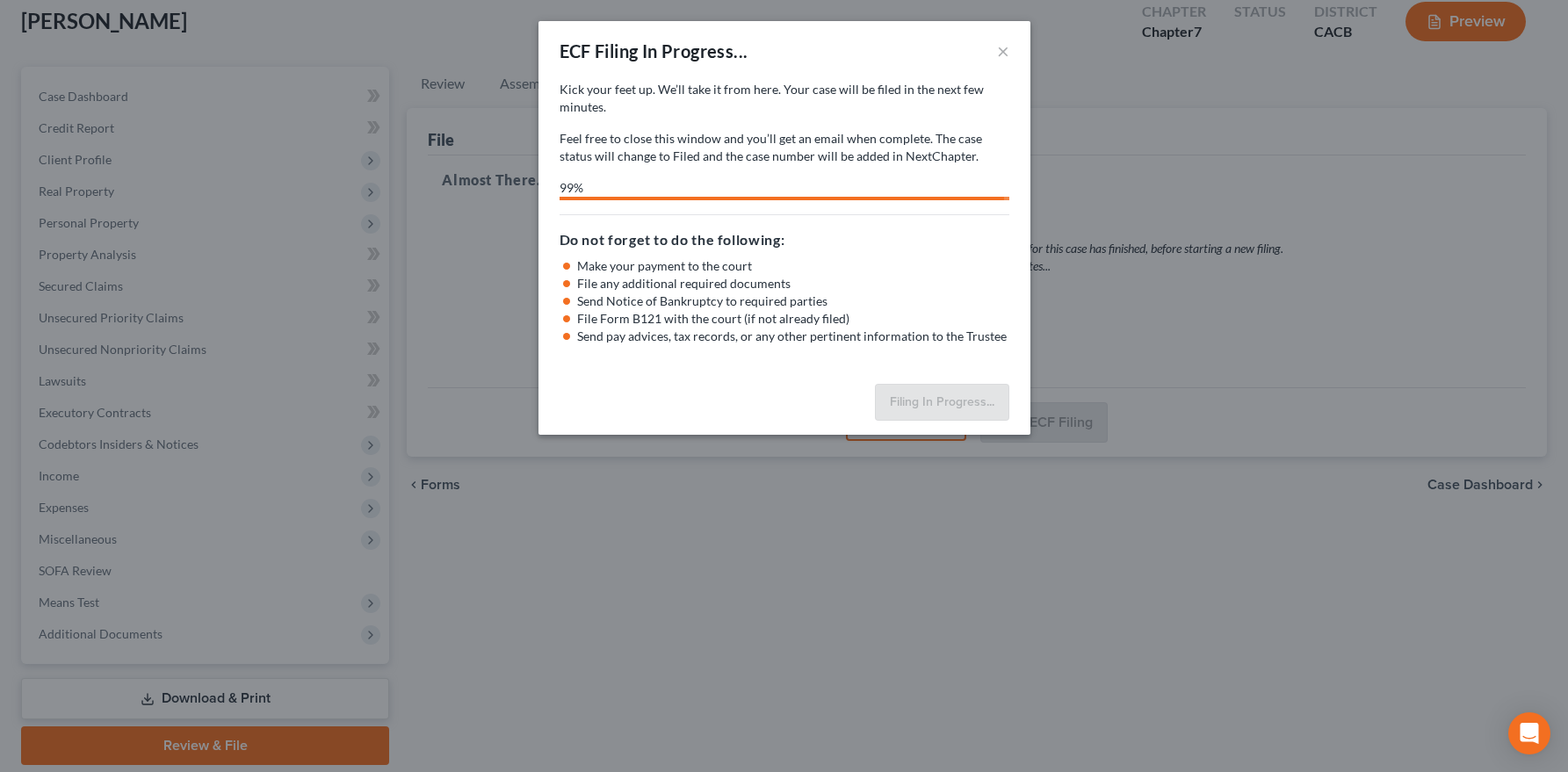
select select "0"
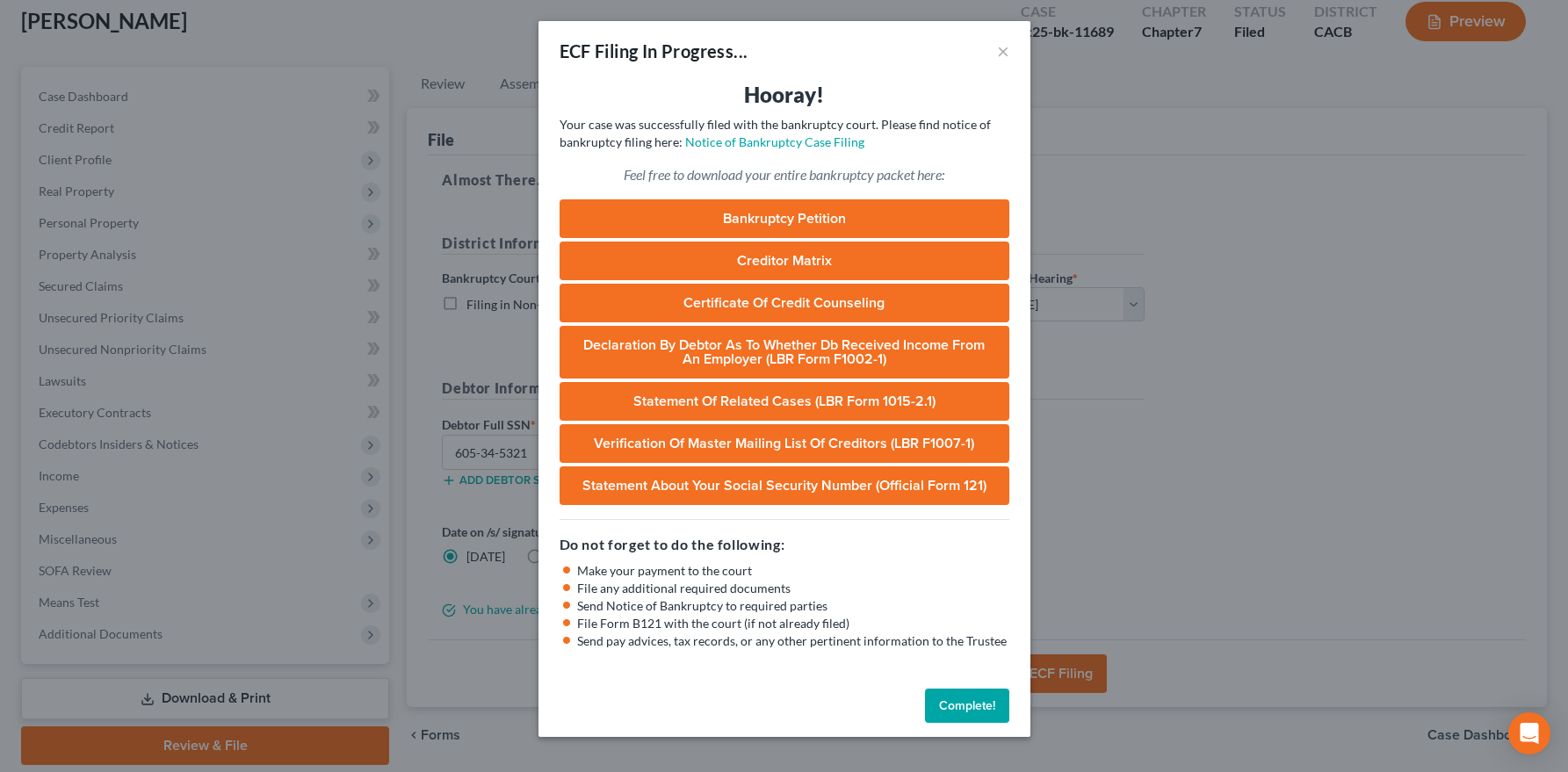
click at [952, 703] on button "Complete!" at bounding box center [966, 706] width 85 height 35
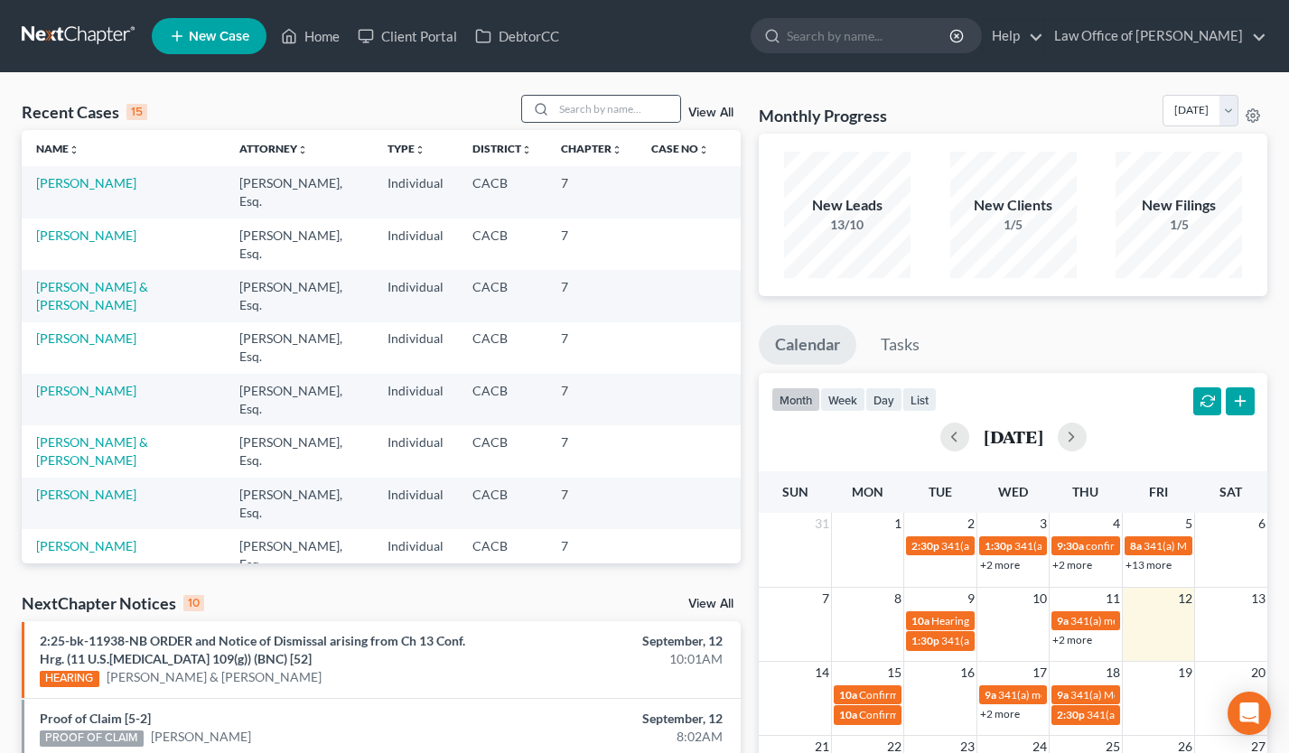
click at [618, 122] on div at bounding box center [601, 109] width 161 height 28
click at [619, 113] on input "search" at bounding box center [617, 109] width 126 height 26
type input "[PERSON_NAME]"
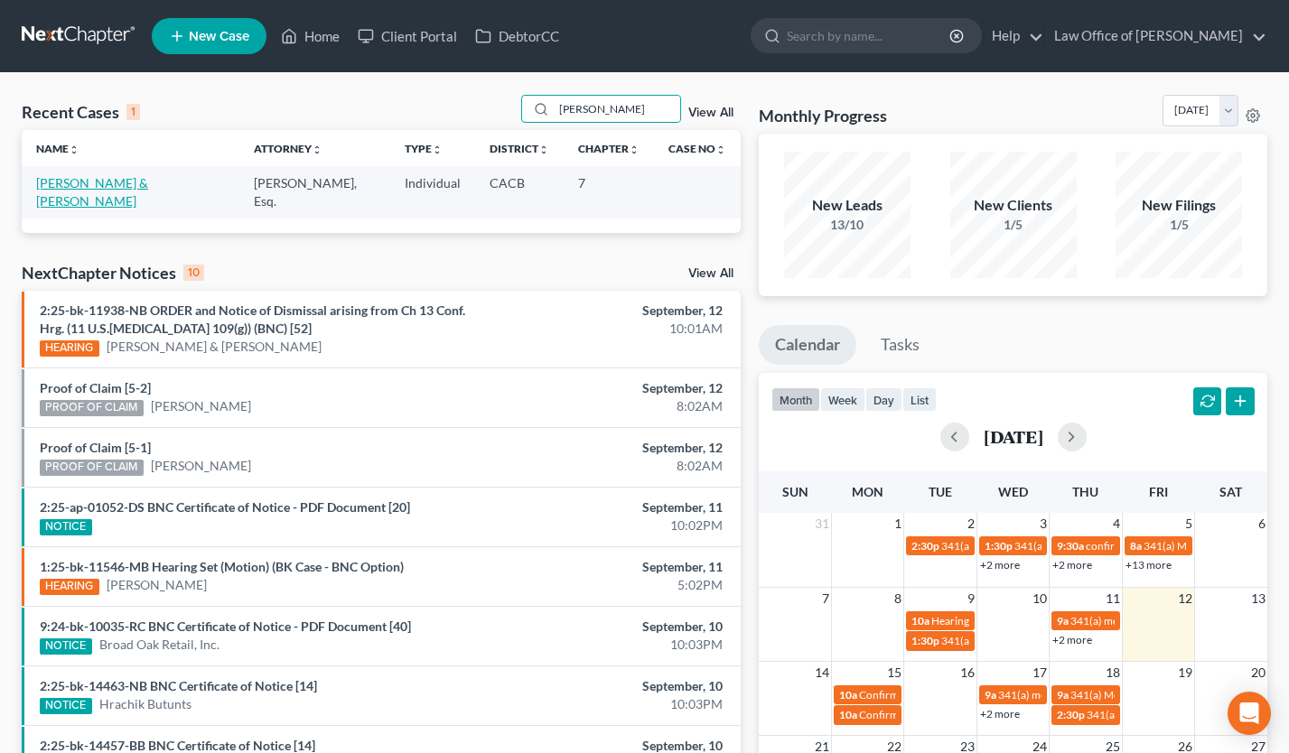
click at [70, 178] on link "[PERSON_NAME] & [PERSON_NAME]" at bounding box center [92, 191] width 112 height 33
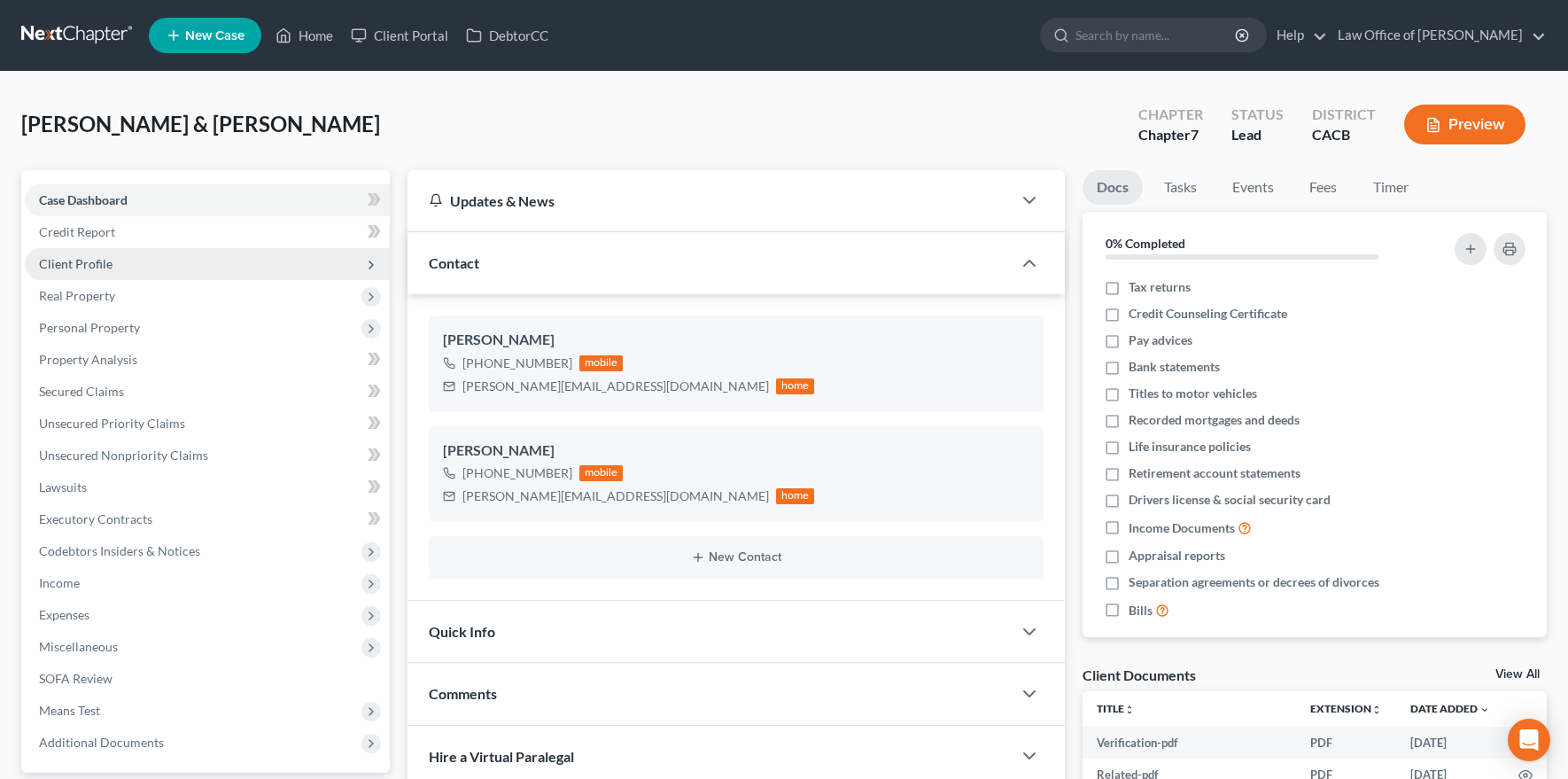
click at [109, 262] on span "Client Profile" at bounding box center [76, 263] width 74 height 15
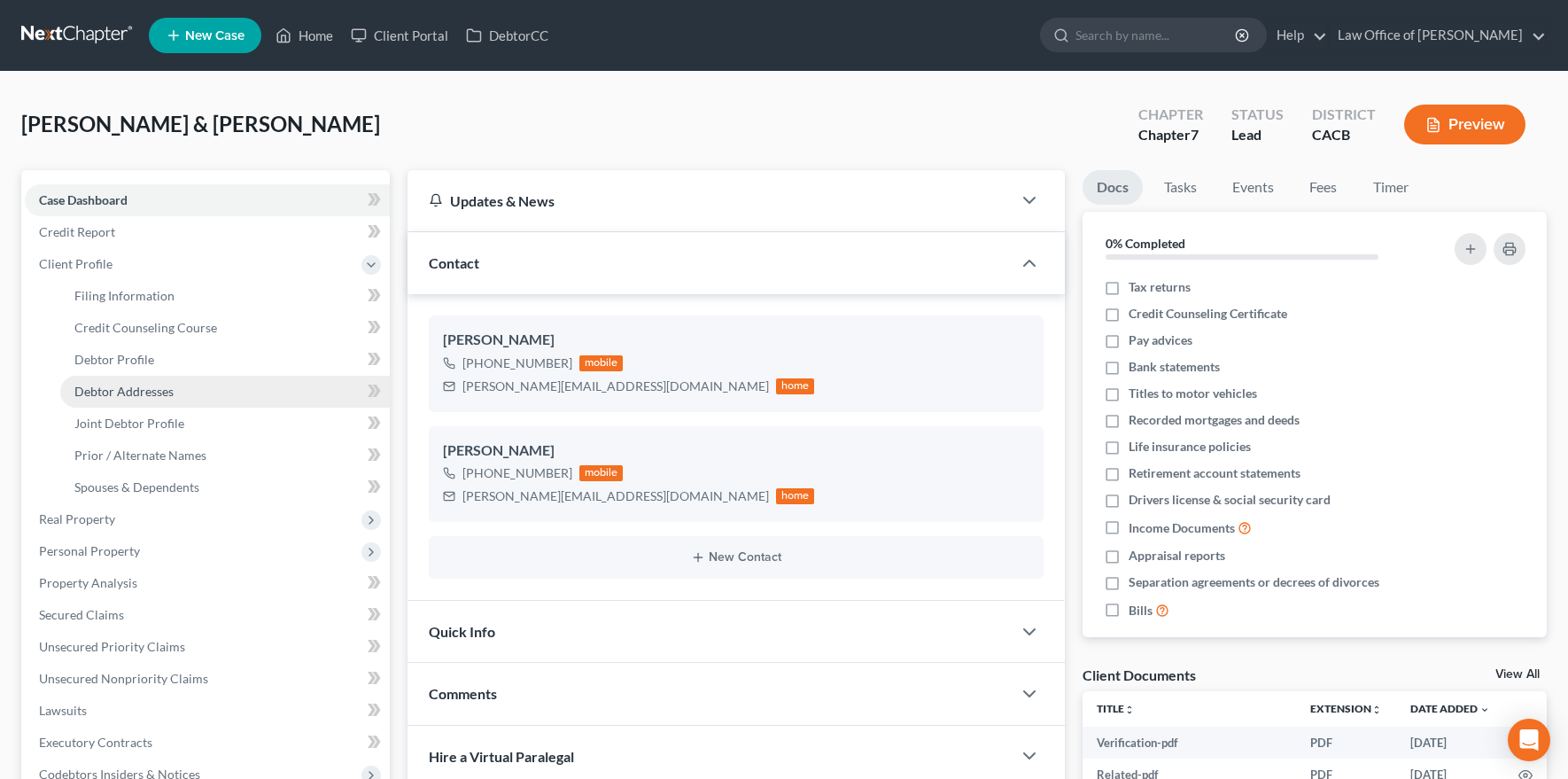
click at [176, 398] on link "Debtor Addresses" at bounding box center [225, 391] width 329 height 32
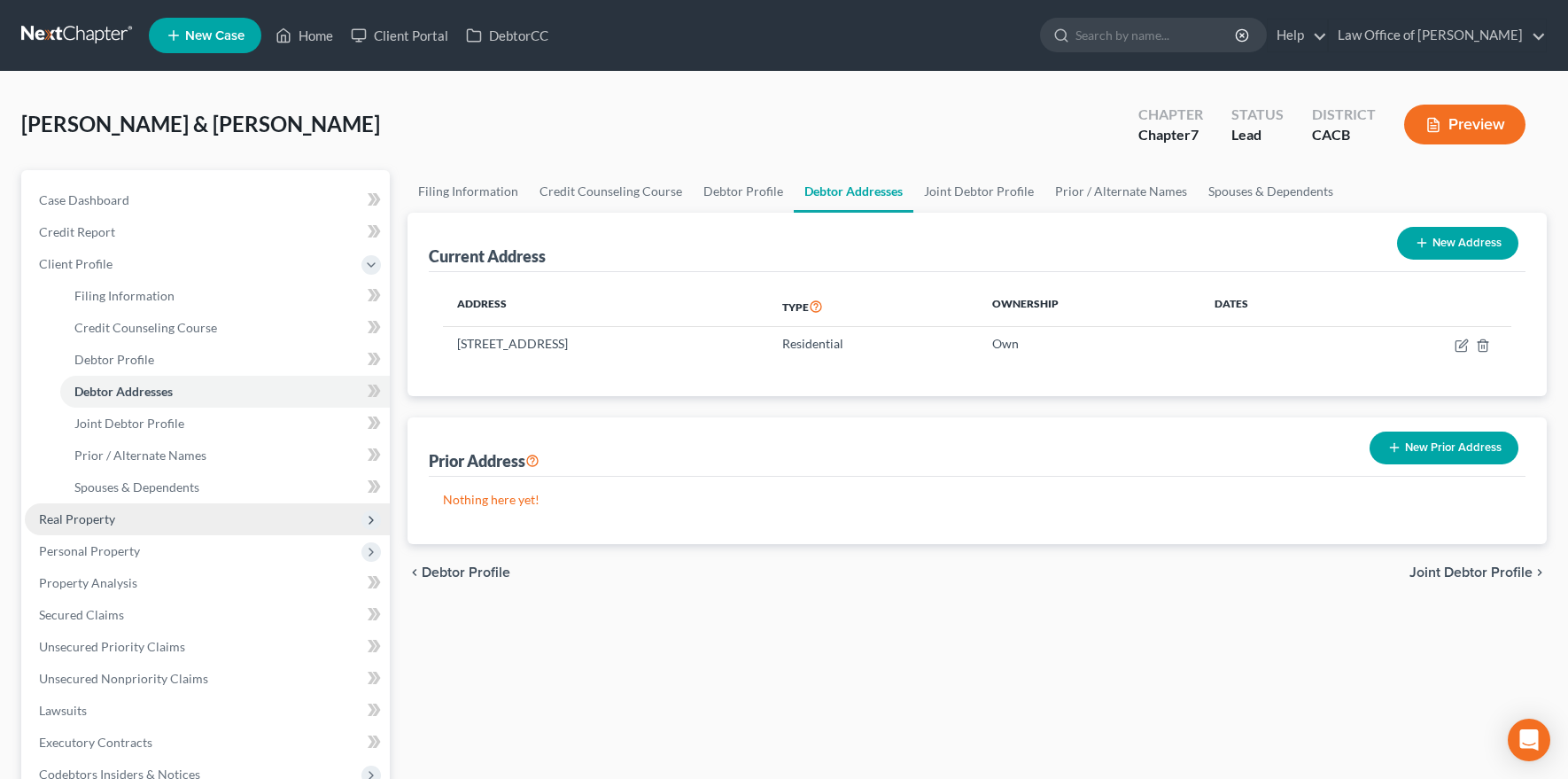
click at [127, 522] on span "Real Property" at bounding box center [207, 519] width 365 height 32
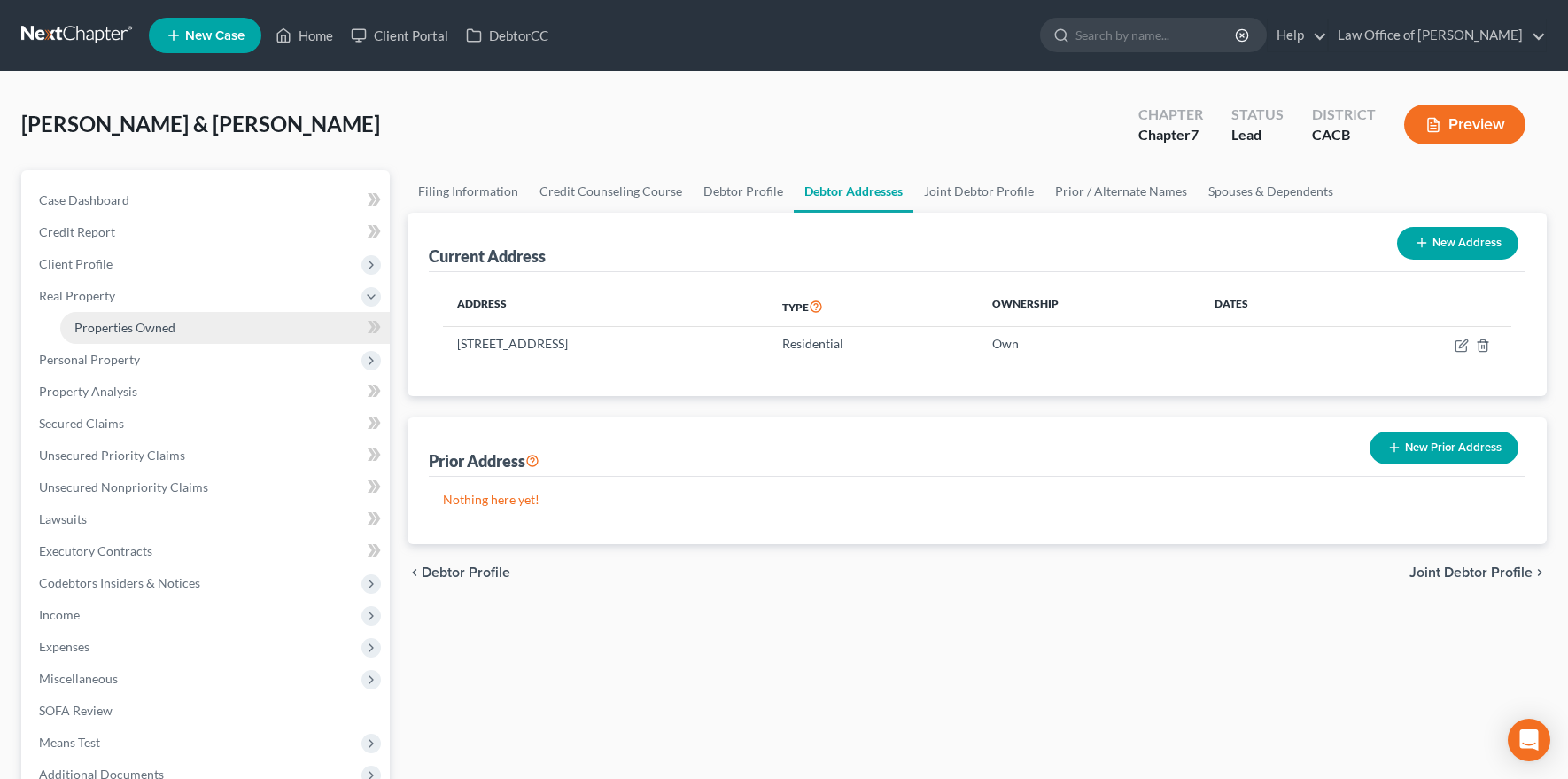
click at [131, 327] on span "Properties Owned" at bounding box center [125, 327] width 101 height 15
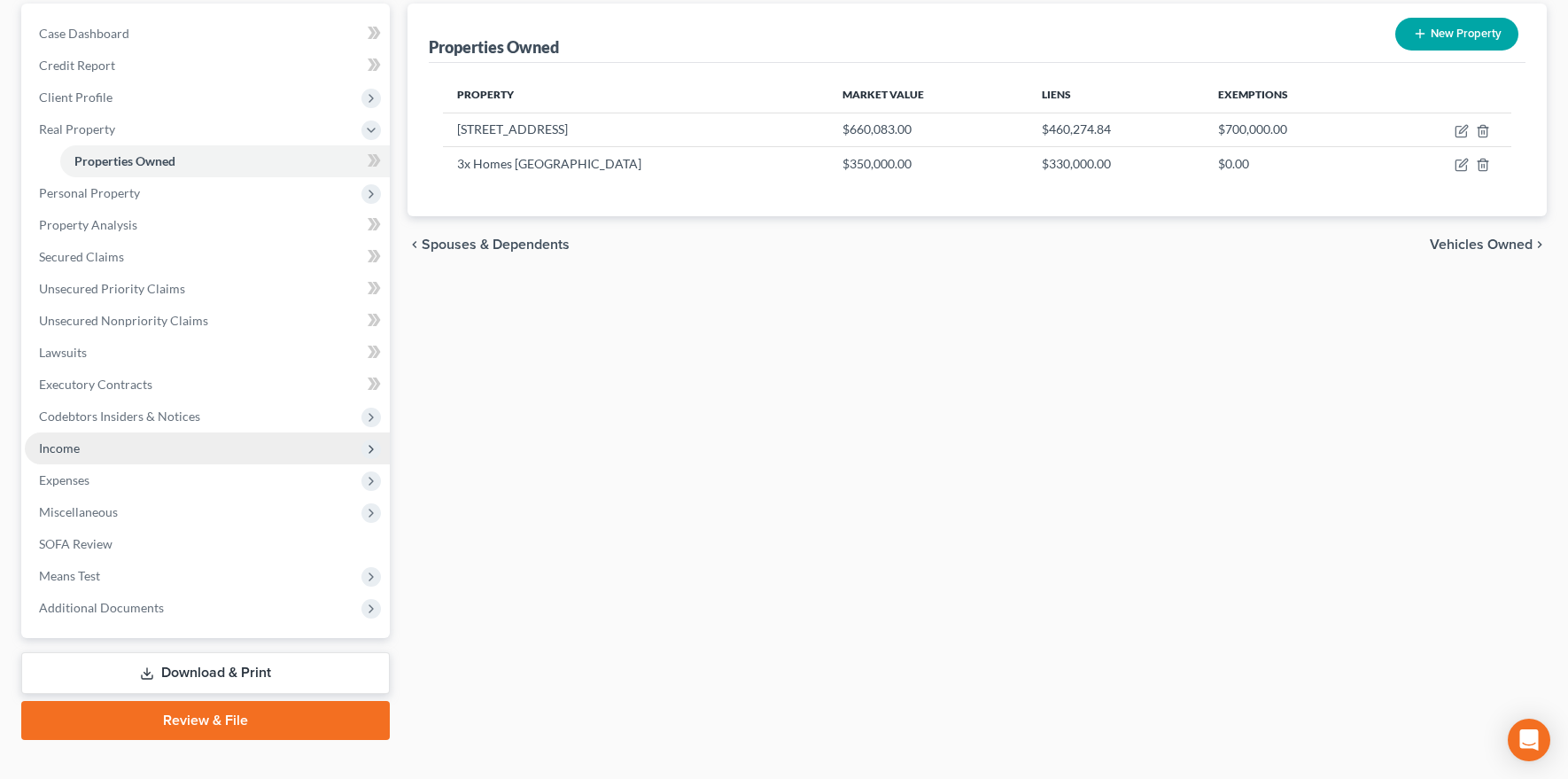
scroll to position [193, 0]
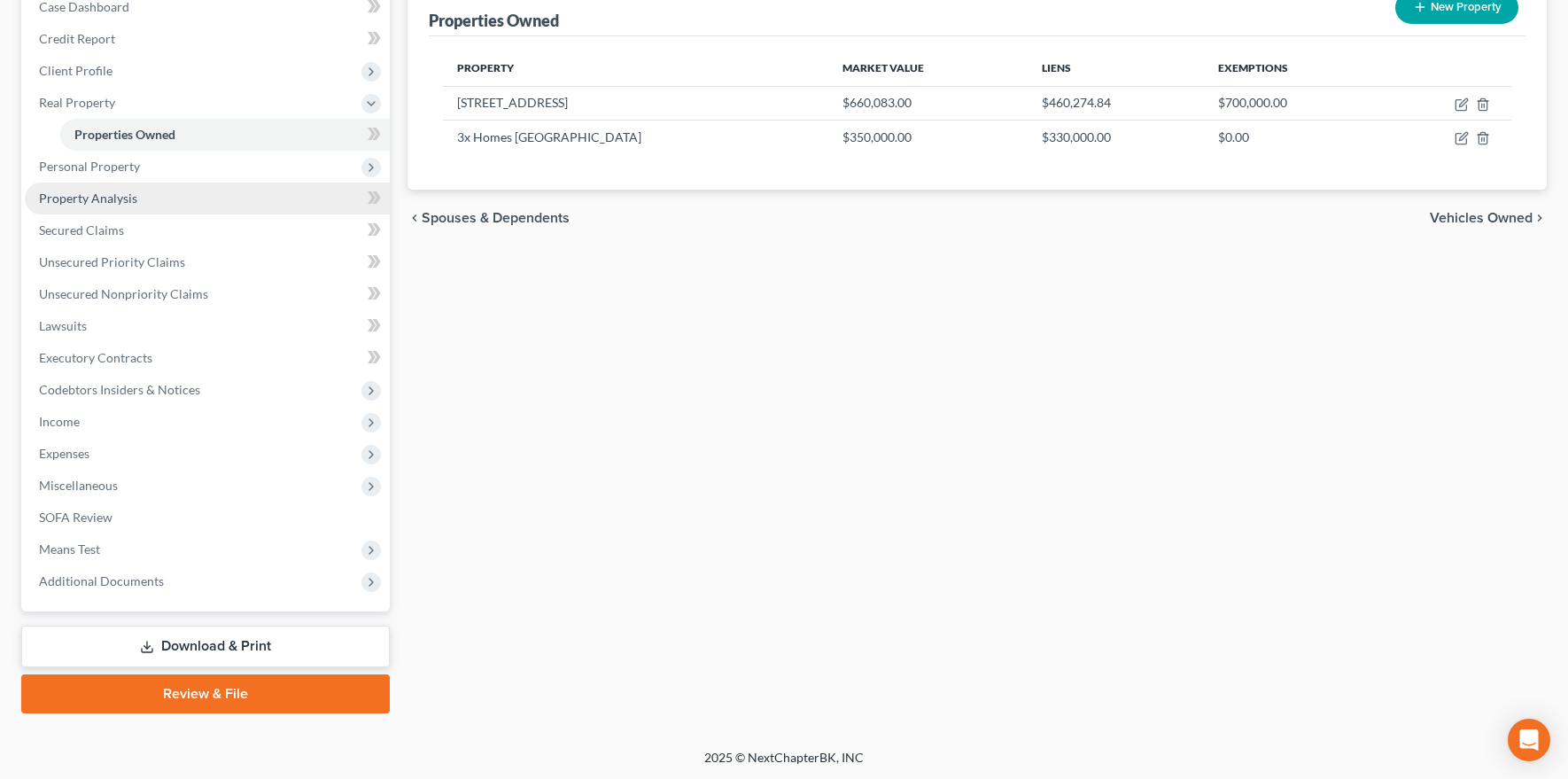
click at [110, 190] on span "Property Analysis" at bounding box center [88, 197] width 98 height 15
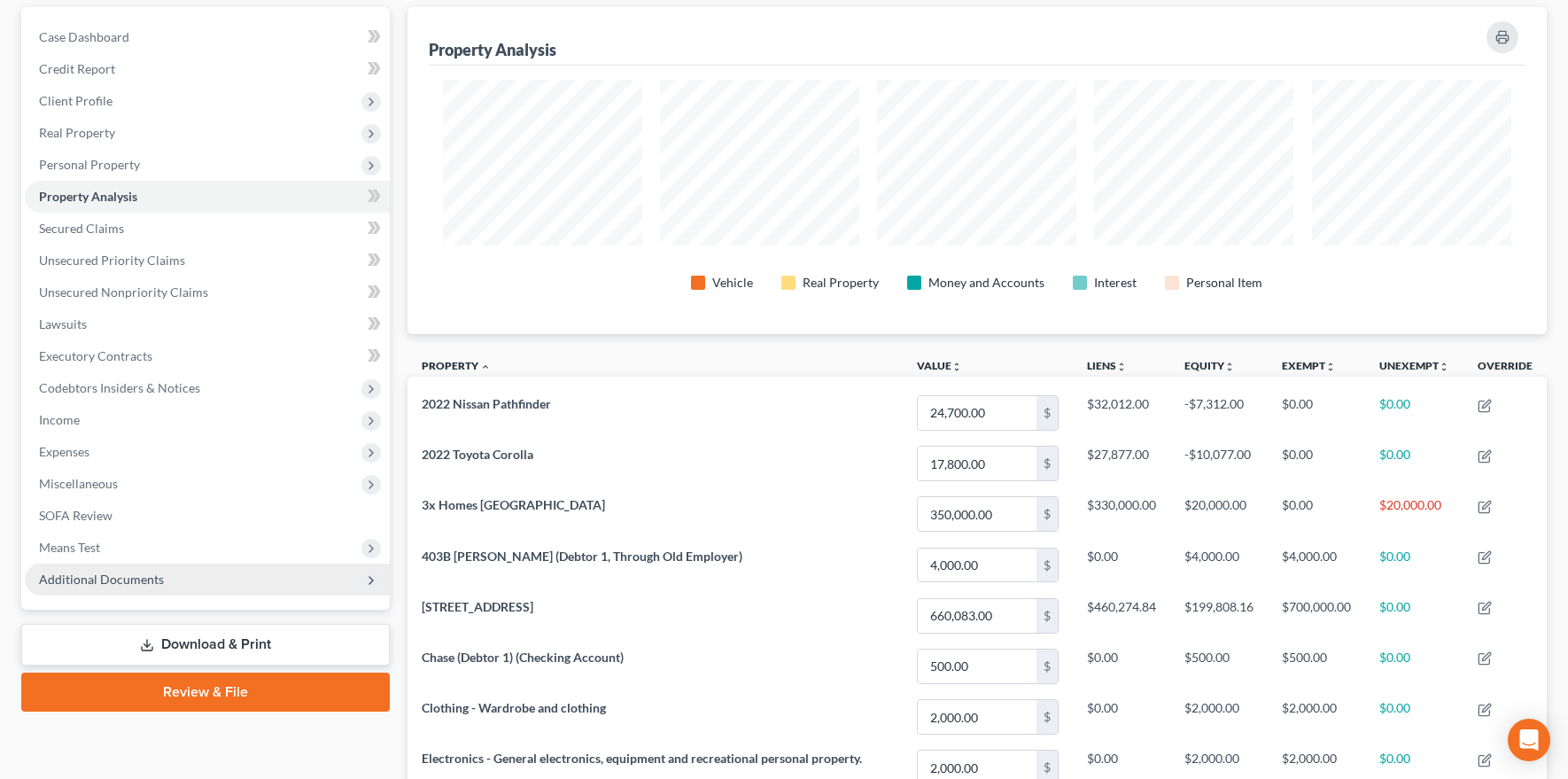
click at [169, 569] on span "Additional Documents" at bounding box center [207, 580] width 365 height 32
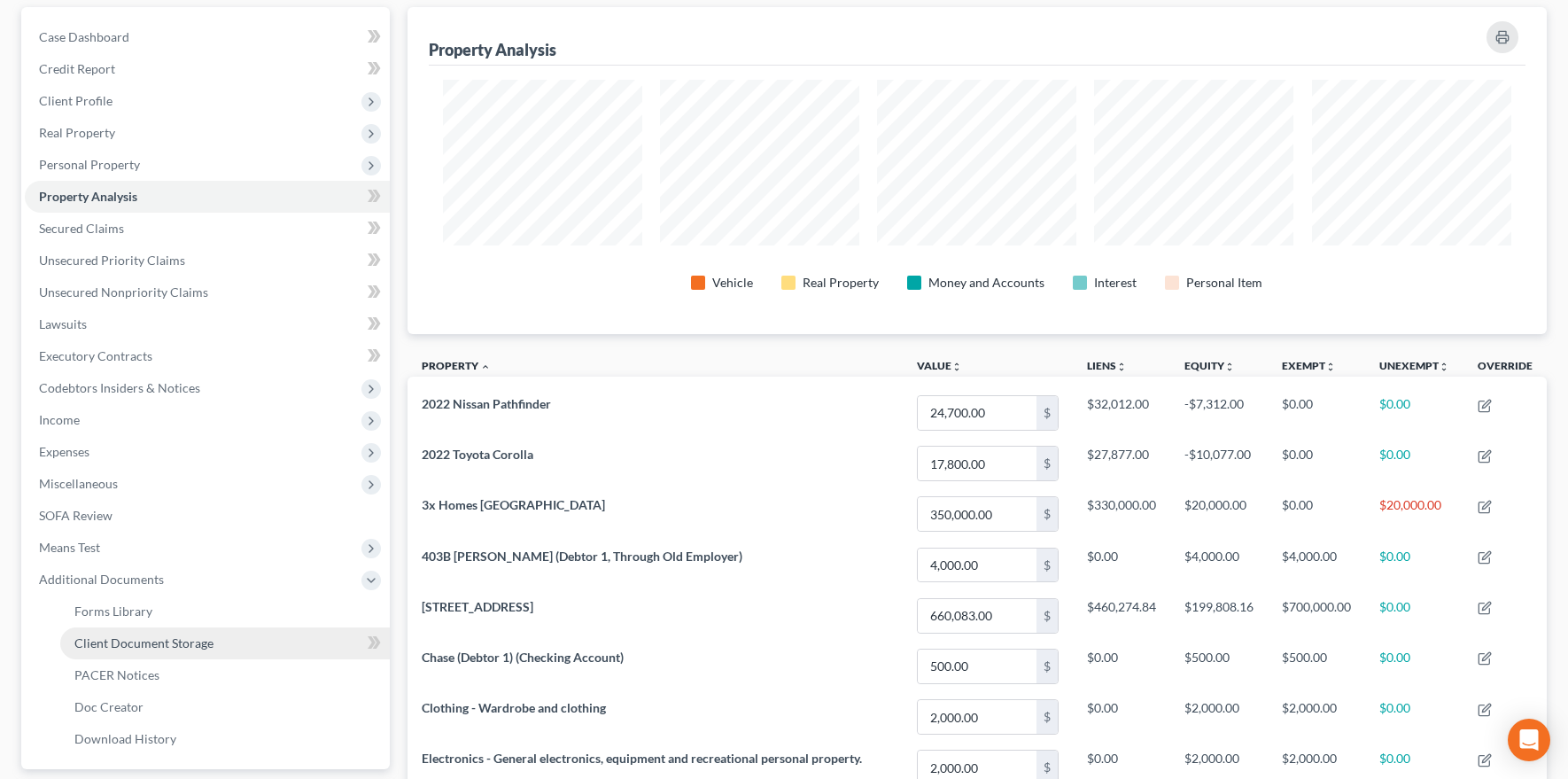
click at [192, 649] on link "Client Document Storage" at bounding box center [225, 644] width 329 height 32
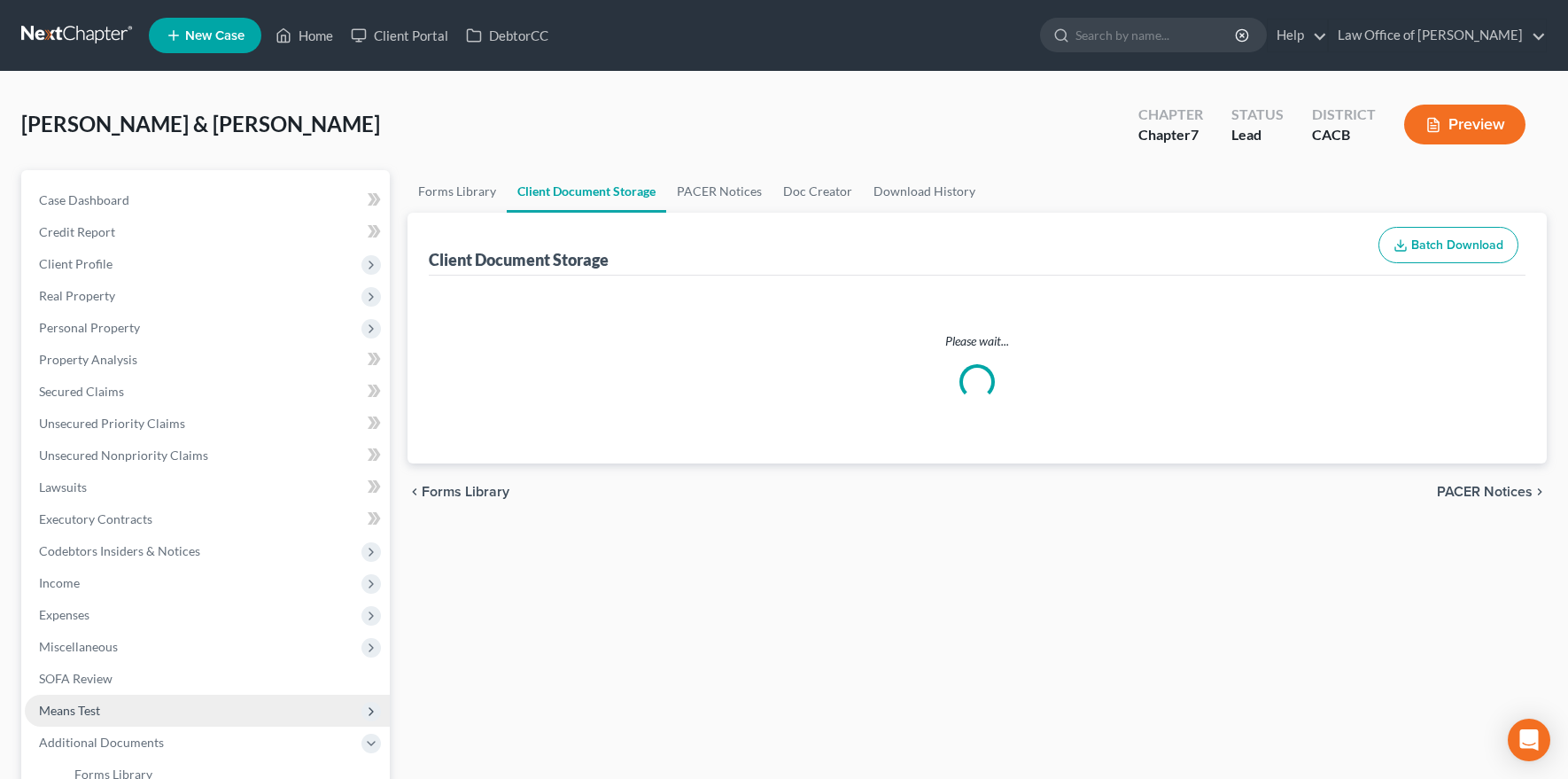
select select "10"
select select "30"
select select "65"
select select "72"
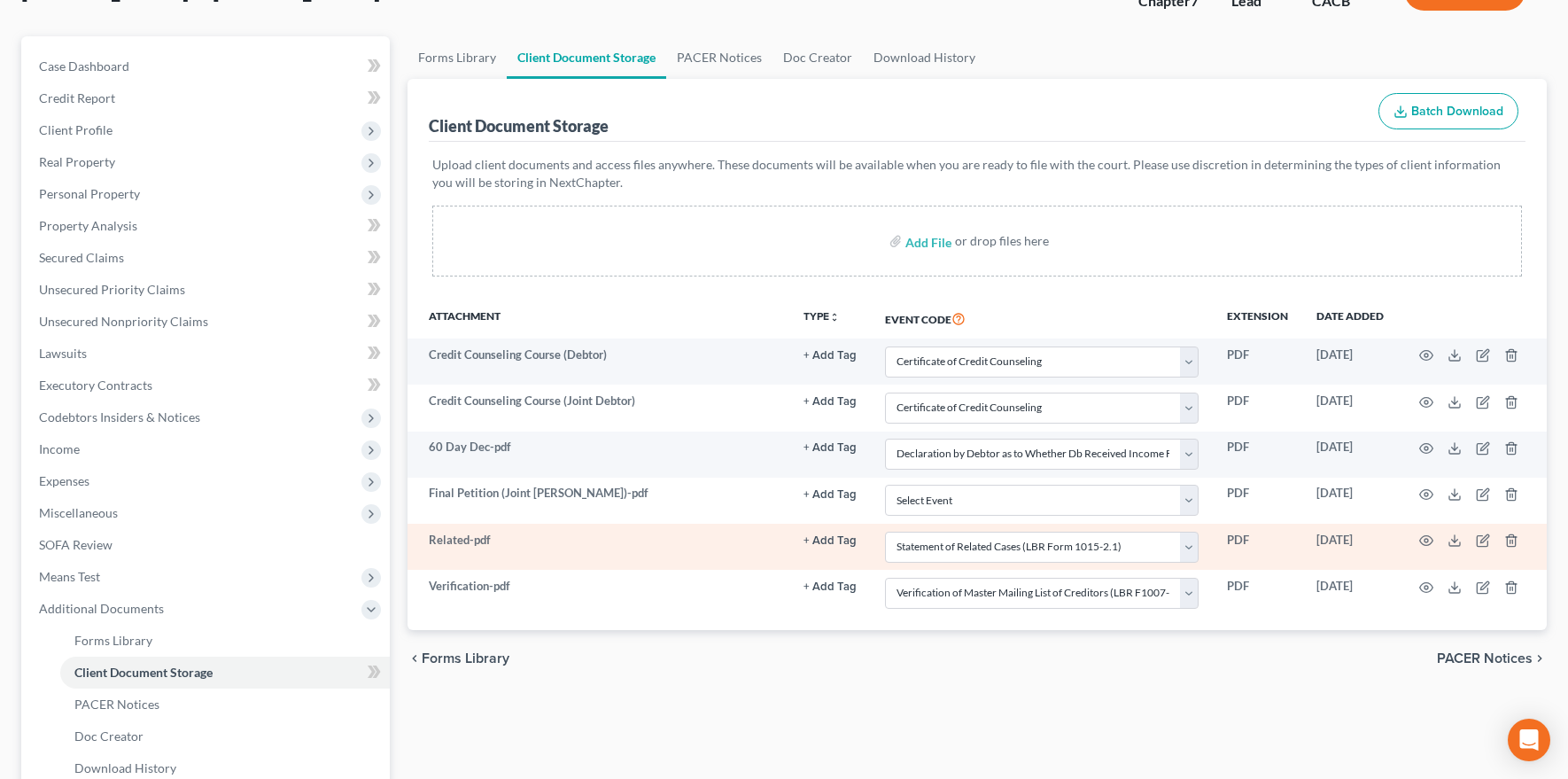
scroll to position [225, 0]
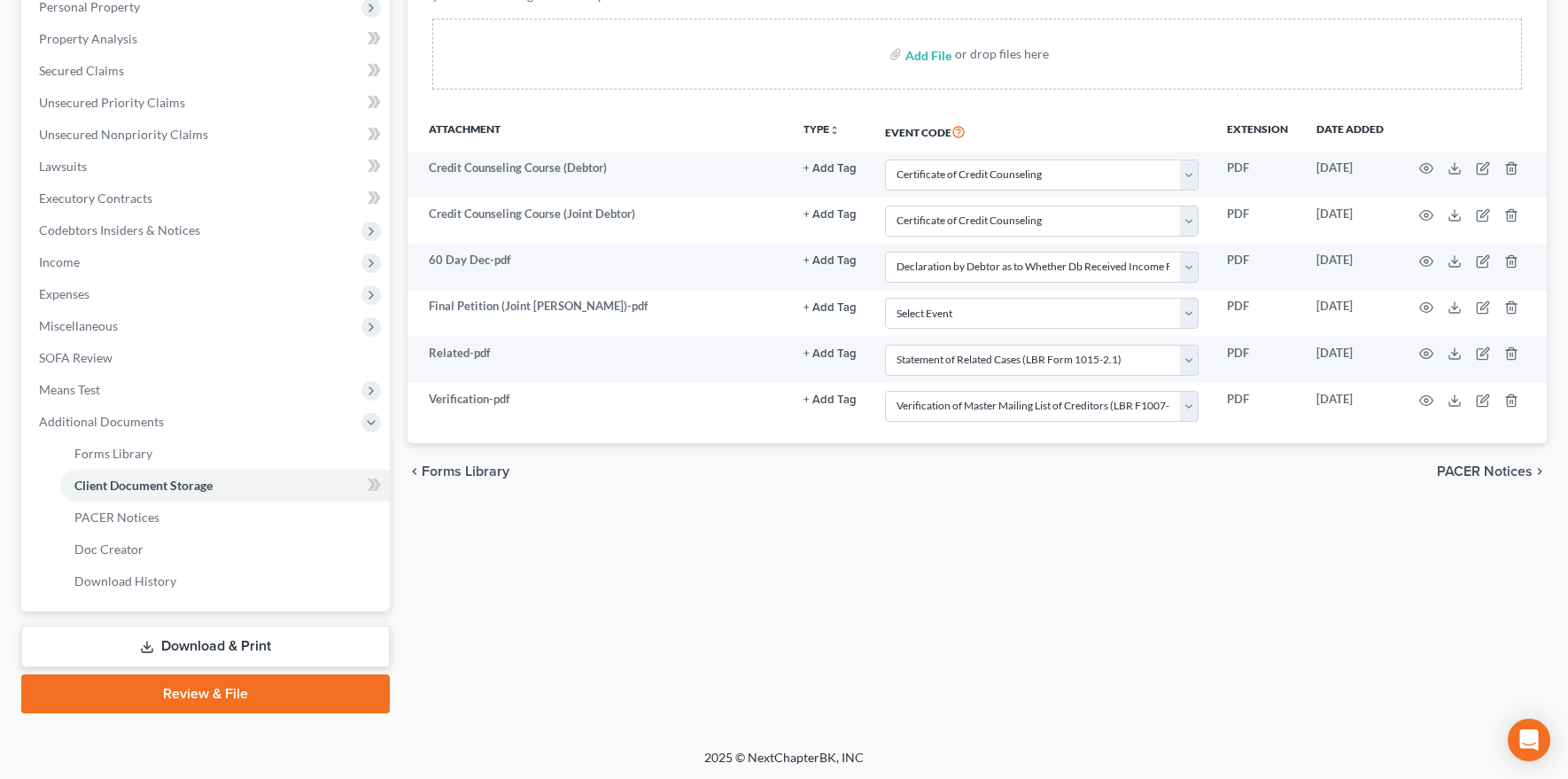
click at [284, 694] on link "Review & File" at bounding box center [206, 695] width 369 height 39
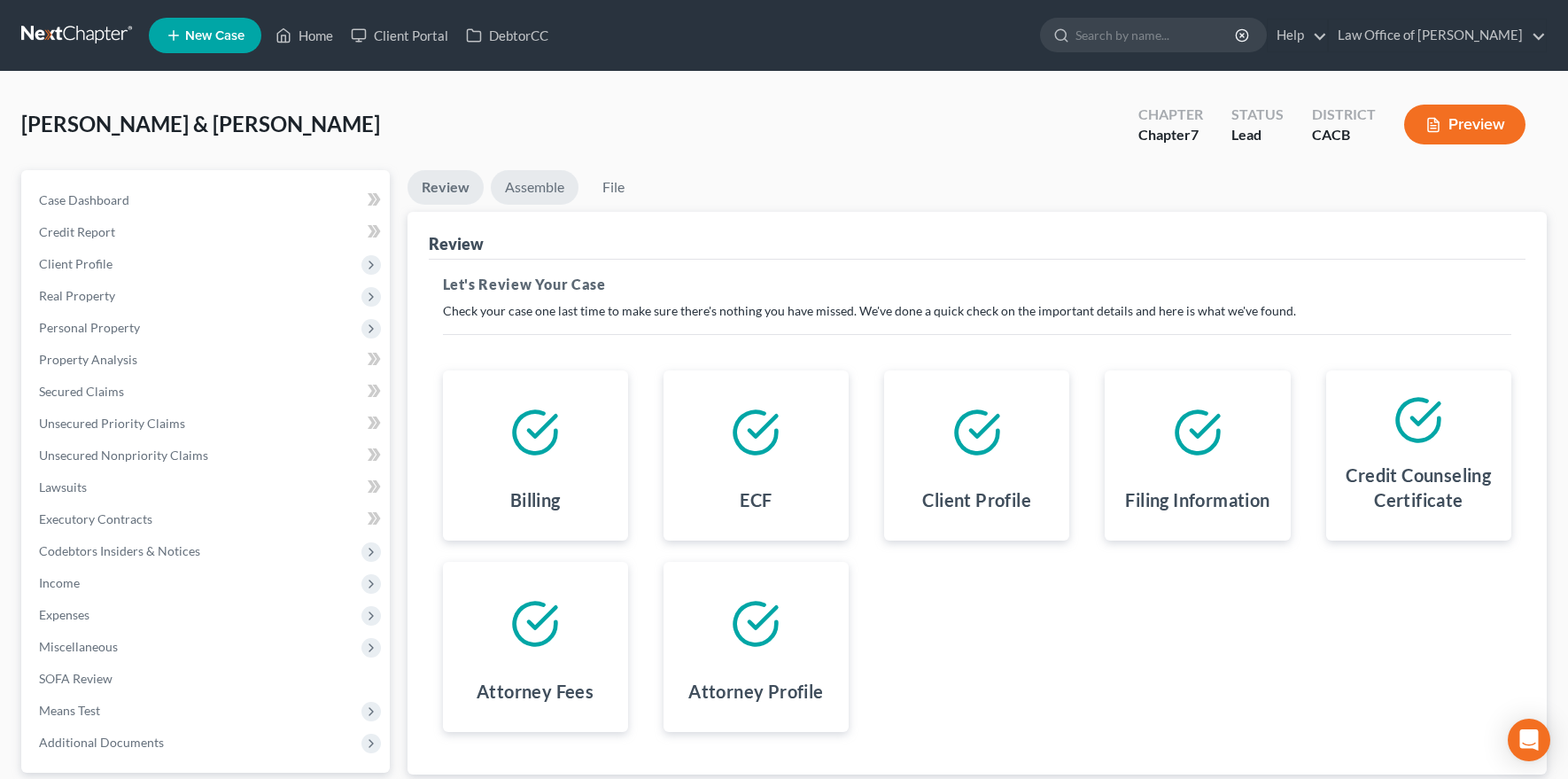
click at [529, 183] on link "Assemble" at bounding box center [534, 186] width 87 height 34
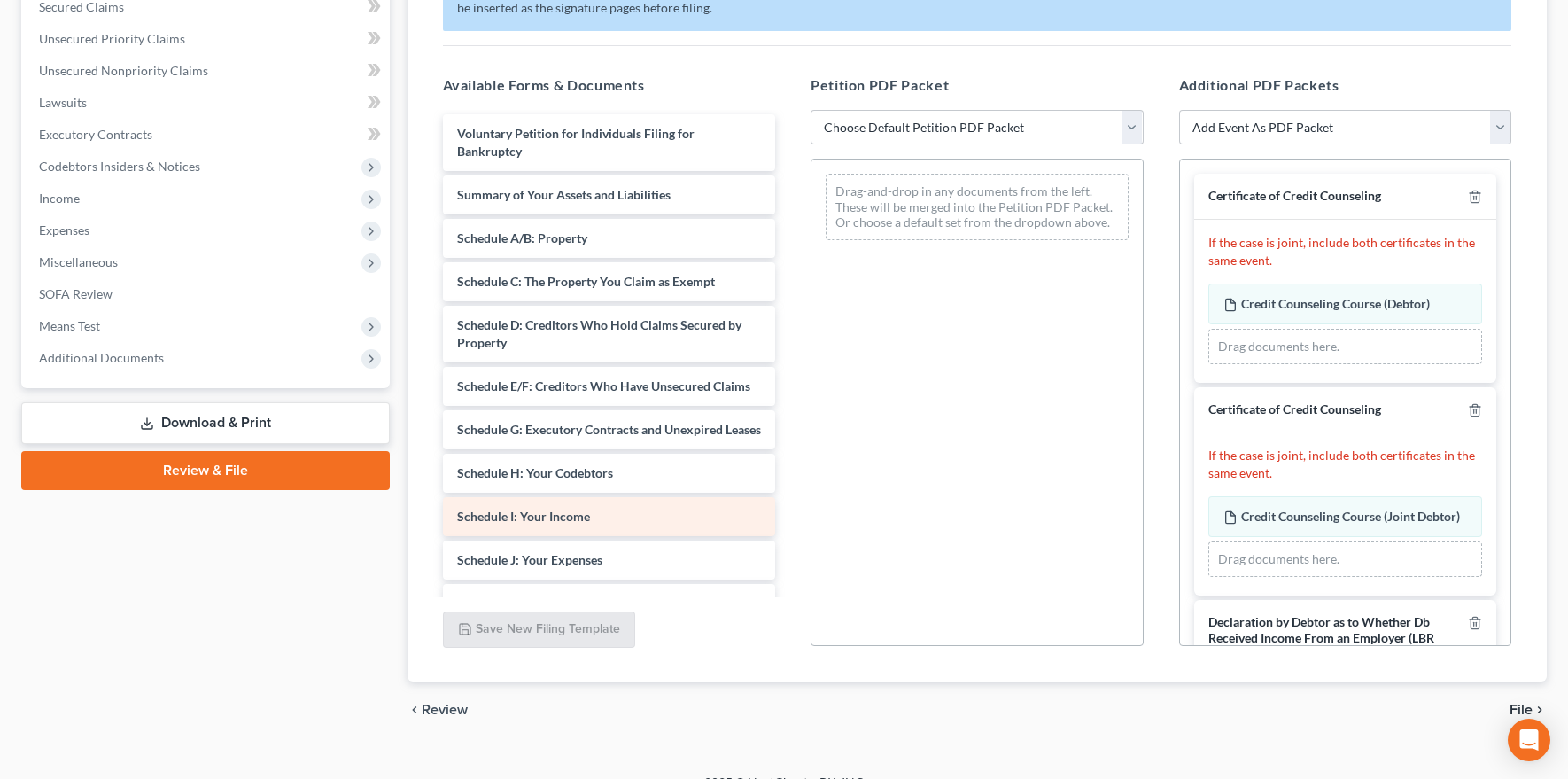
scroll to position [410, 0]
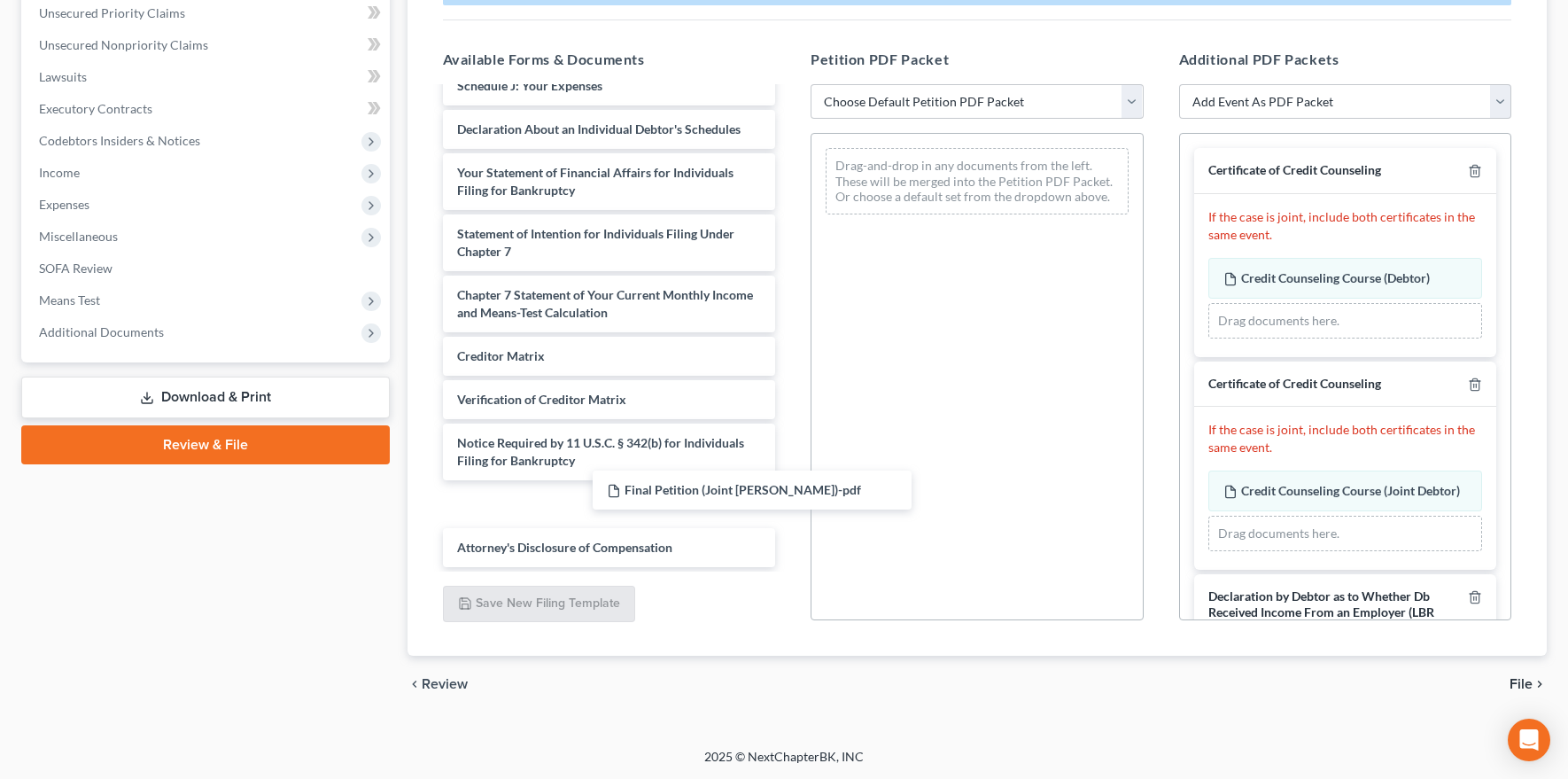
drag, startPoint x: 628, startPoint y: 550, endPoint x: 1013, endPoint y: 385, distance: 418.9
click at [790, 406] on div "Final Petition (Joint [PERSON_NAME])-pdf Voluntary Petition for Individuals Fil…" at bounding box center [609, 103] width 362 height 927
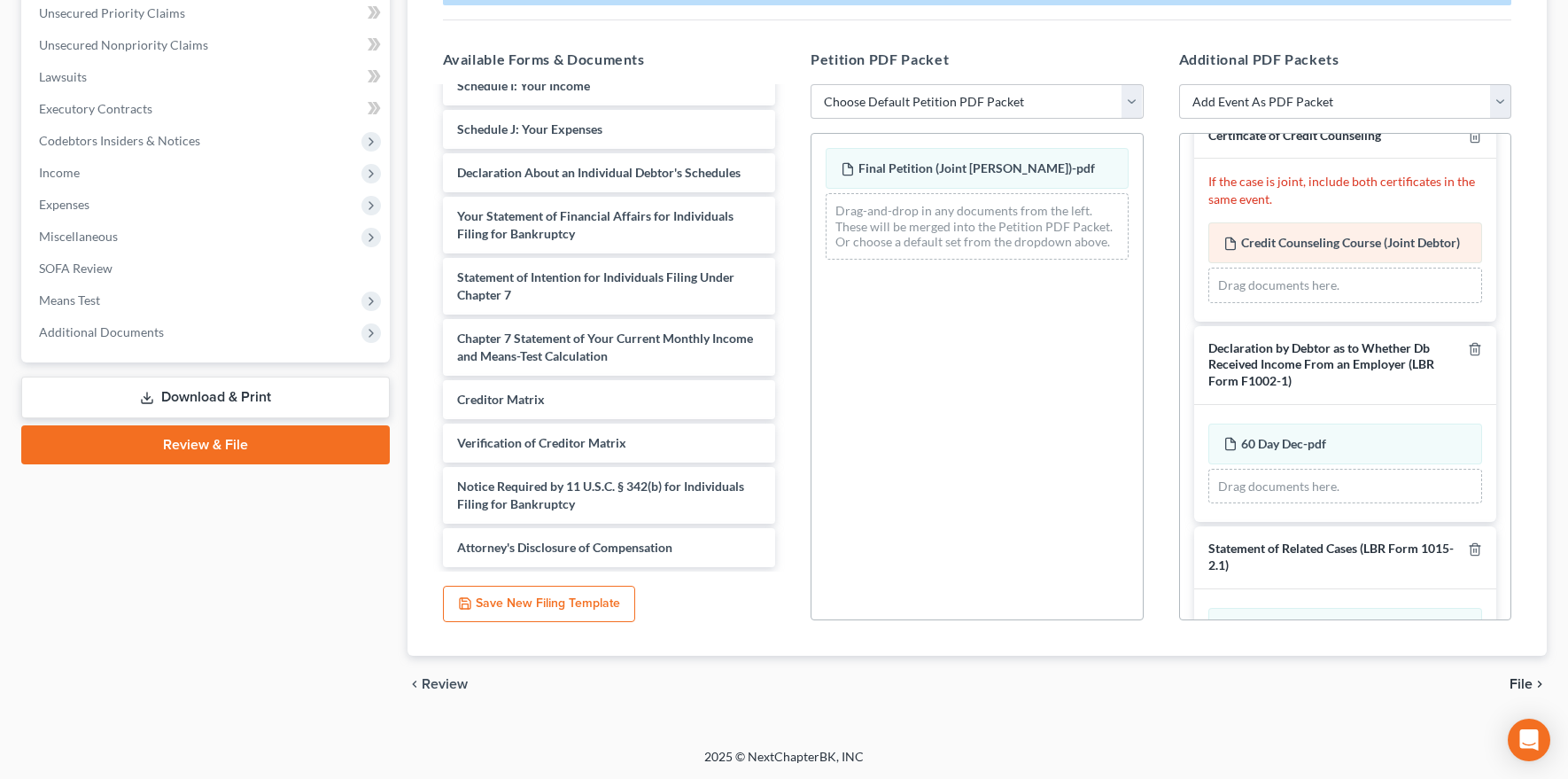
scroll to position [0, 0]
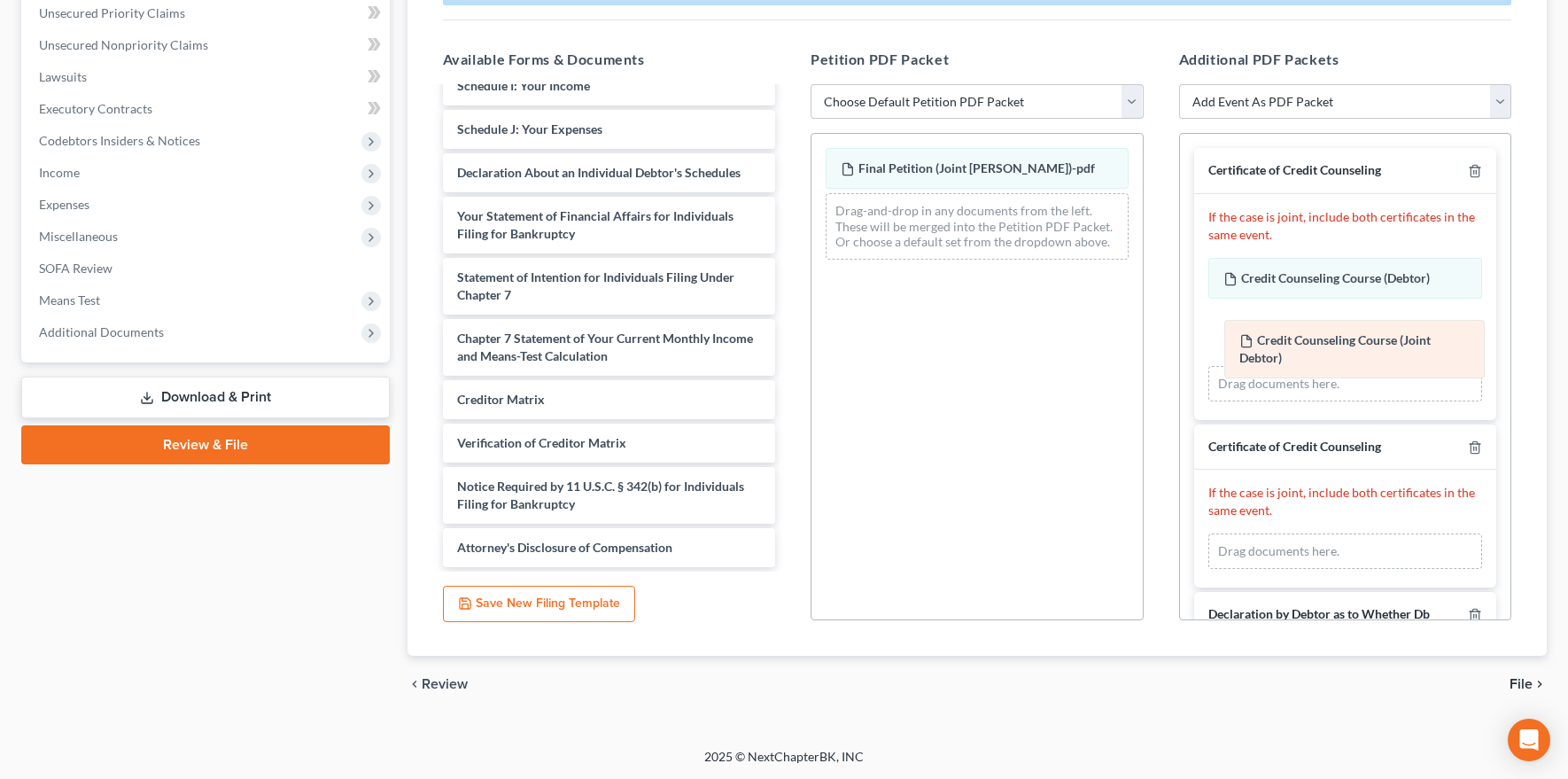
drag, startPoint x: 1316, startPoint y: 500, endPoint x: 1333, endPoint y: 347, distance: 153.9
click at [1277, 534] on div "Credit Counseling Course (Joint Debtor) Amended Credit Counseling Course (Joint…" at bounding box center [1345, 551] width 275 height 35
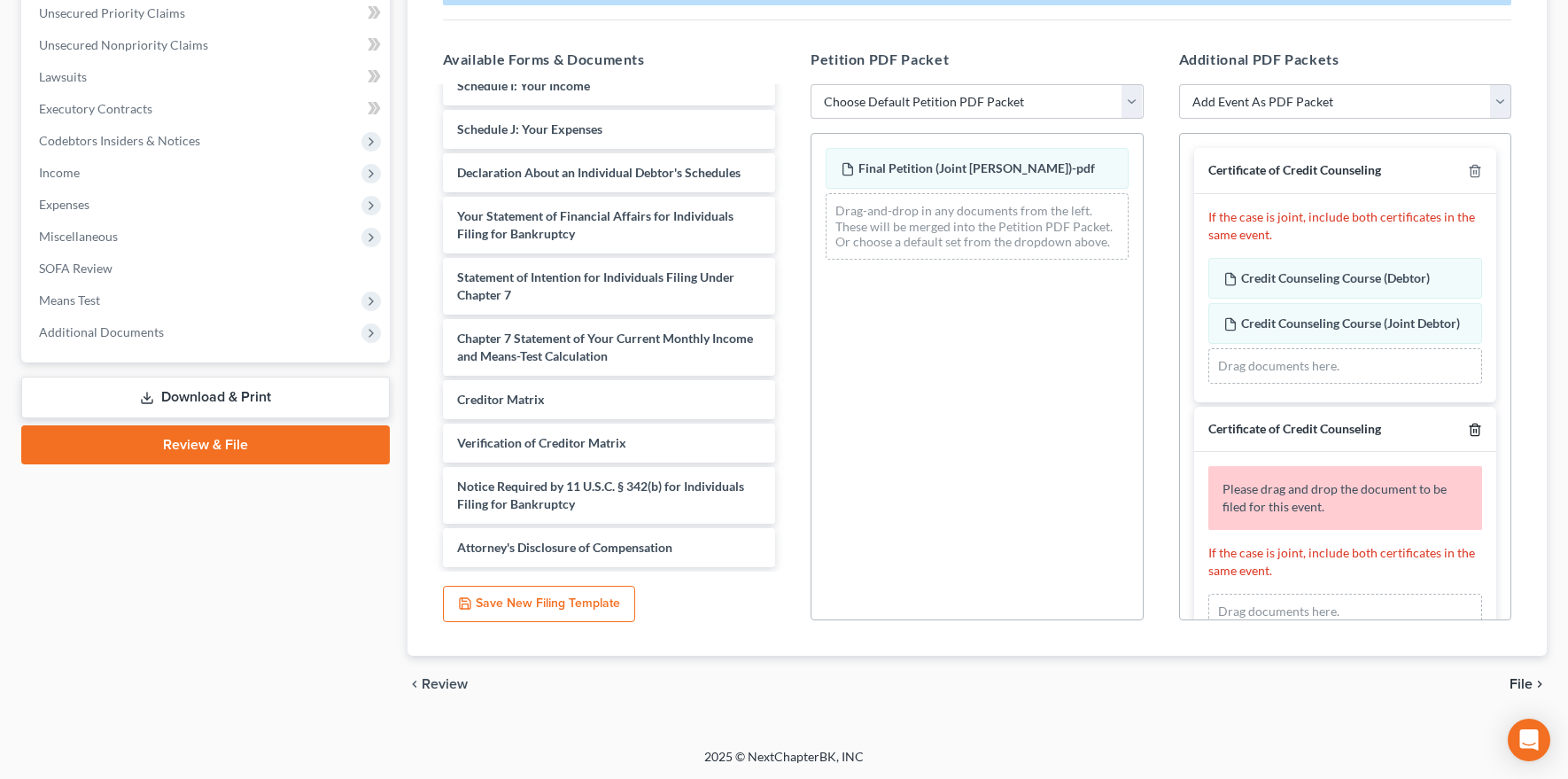
click at [1277, 433] on line "button" at bounding box center [1474, 431] width 0 height 4
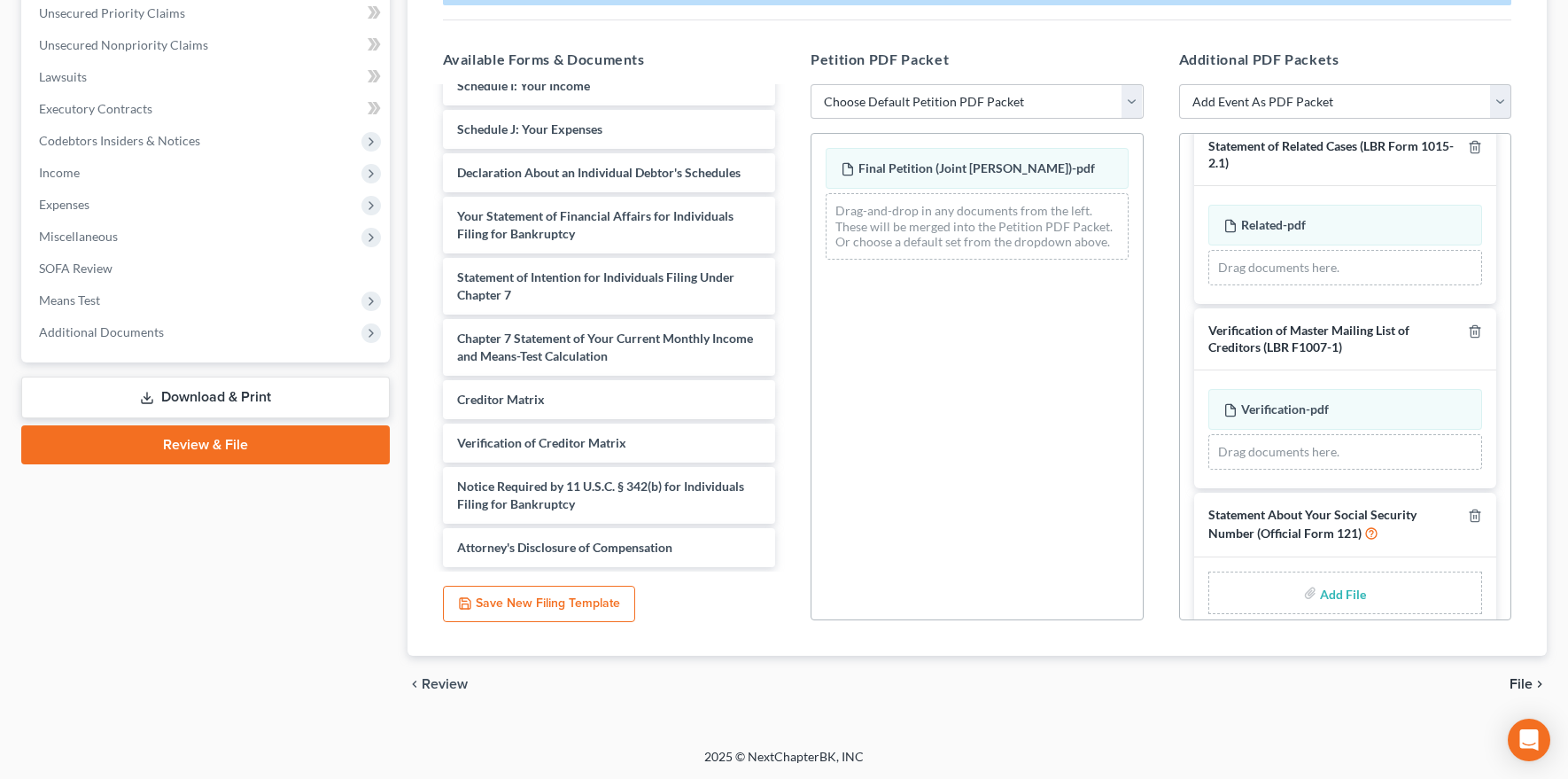
scroll to position [523, 0]
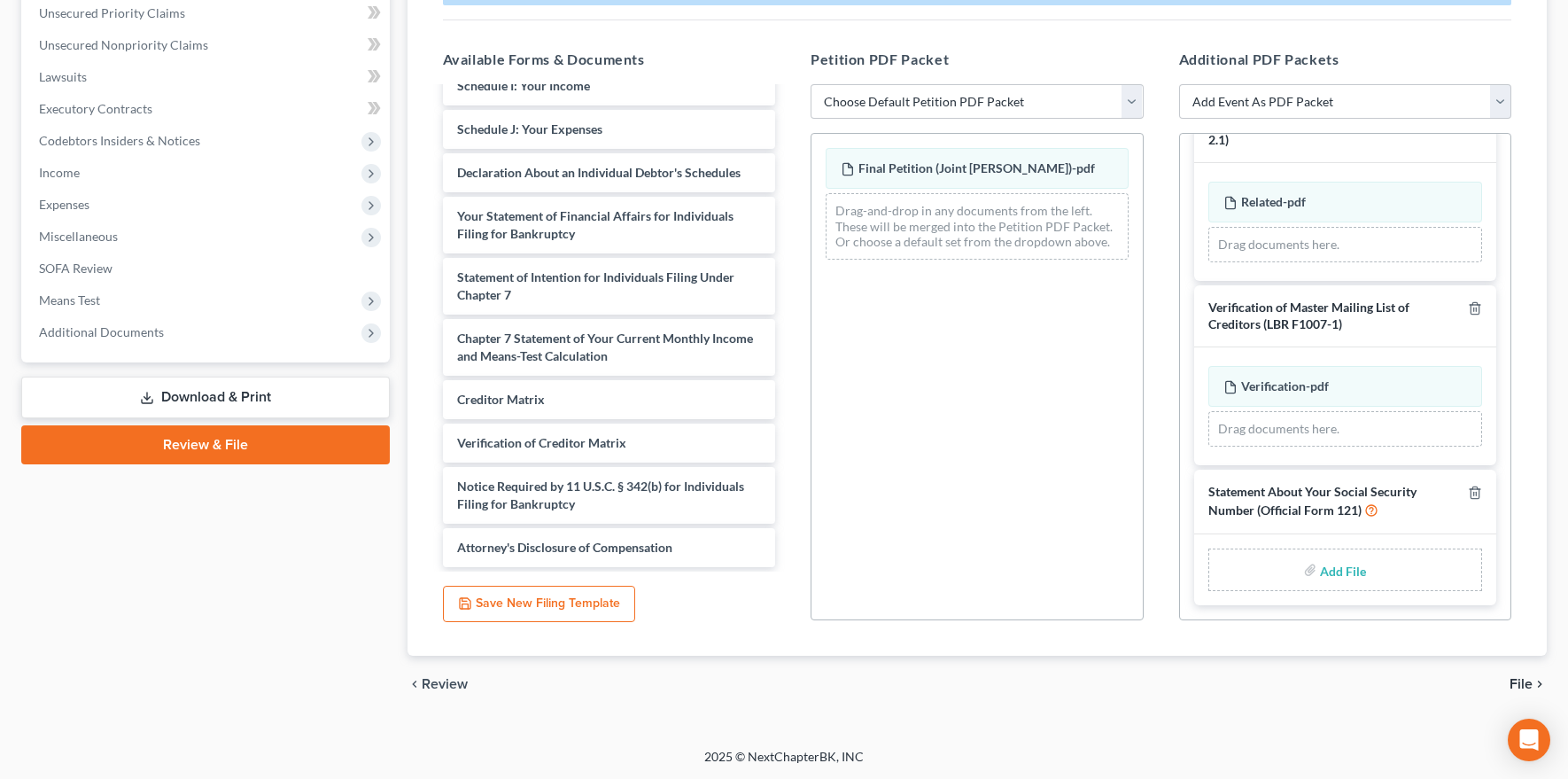
click at [1277, 569] on input "file" at bounding box center [1340, 570] width 42 height 32
type input "C:\fakepath\CarmenMarlonStmtSSN.pdf"
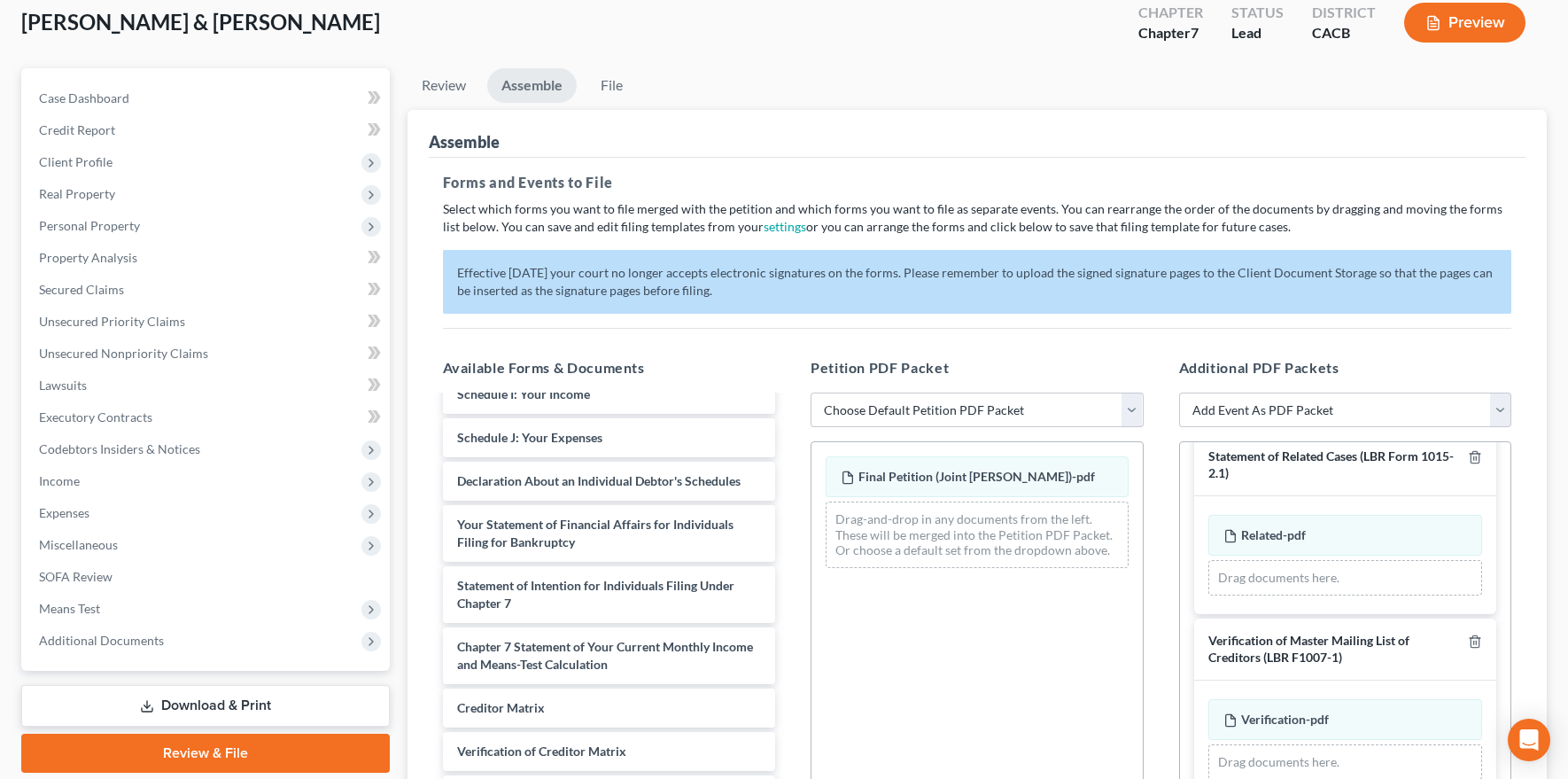
scroll to position [0, 0]
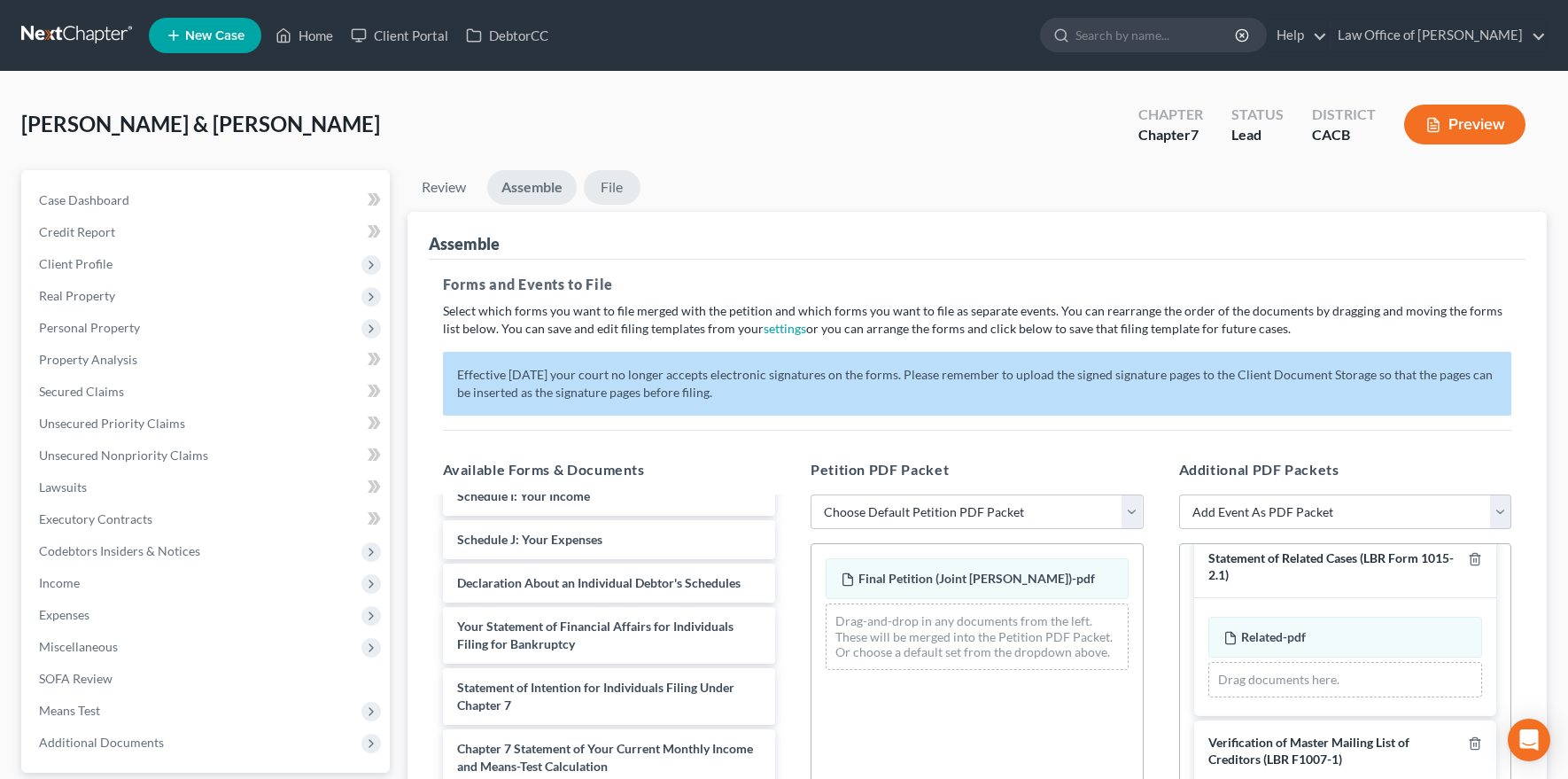
click at [609, 181] on link "File" at bounding box center [612, 186] width 57 height 34
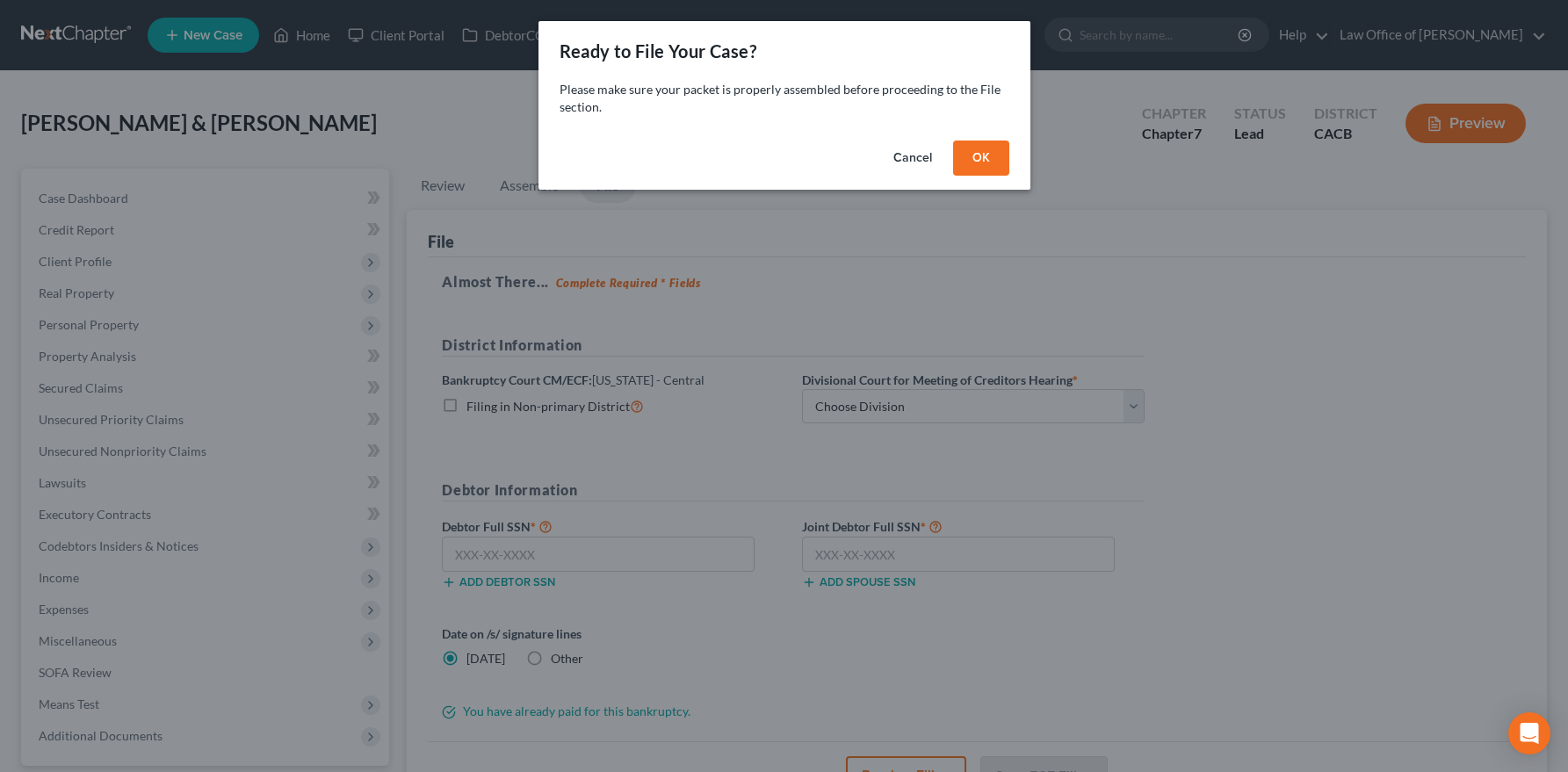
click at [1003, 155] on button "OK" at bounding box center [981, 158] width 56 height 35
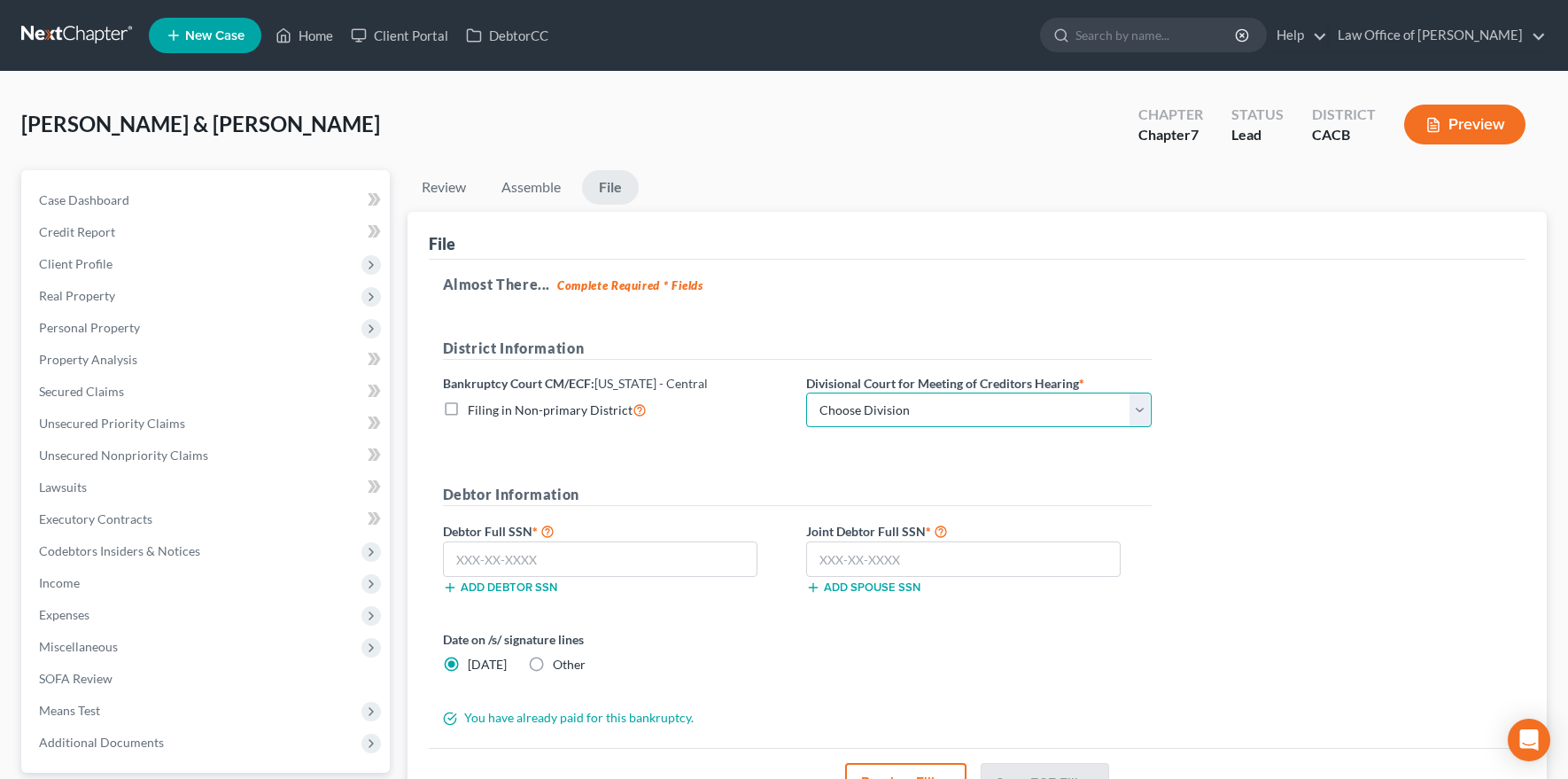
click at [888, 408] on select "Choose Division [GEOGRAPHIC_DATA][PERSON_NAME] [GEOGRAPHIC_DATA] [GEOGRAPHIC_DA…" at bounding box center [979, 410] width 345 height 35
select select "0"
click at [806, 392] on select "Choose Division [GEOGRAPHIC_DATA][PERSON_NAME] [GEOGRAPHIC_DATA] [GEOGRAPHIC_DA…" at bounding box center [979, 410] width 345 height 35
click at [525, 558] on input "text" at bounding box center [601, 559] width 316 height 35
type input "623-88-3935"
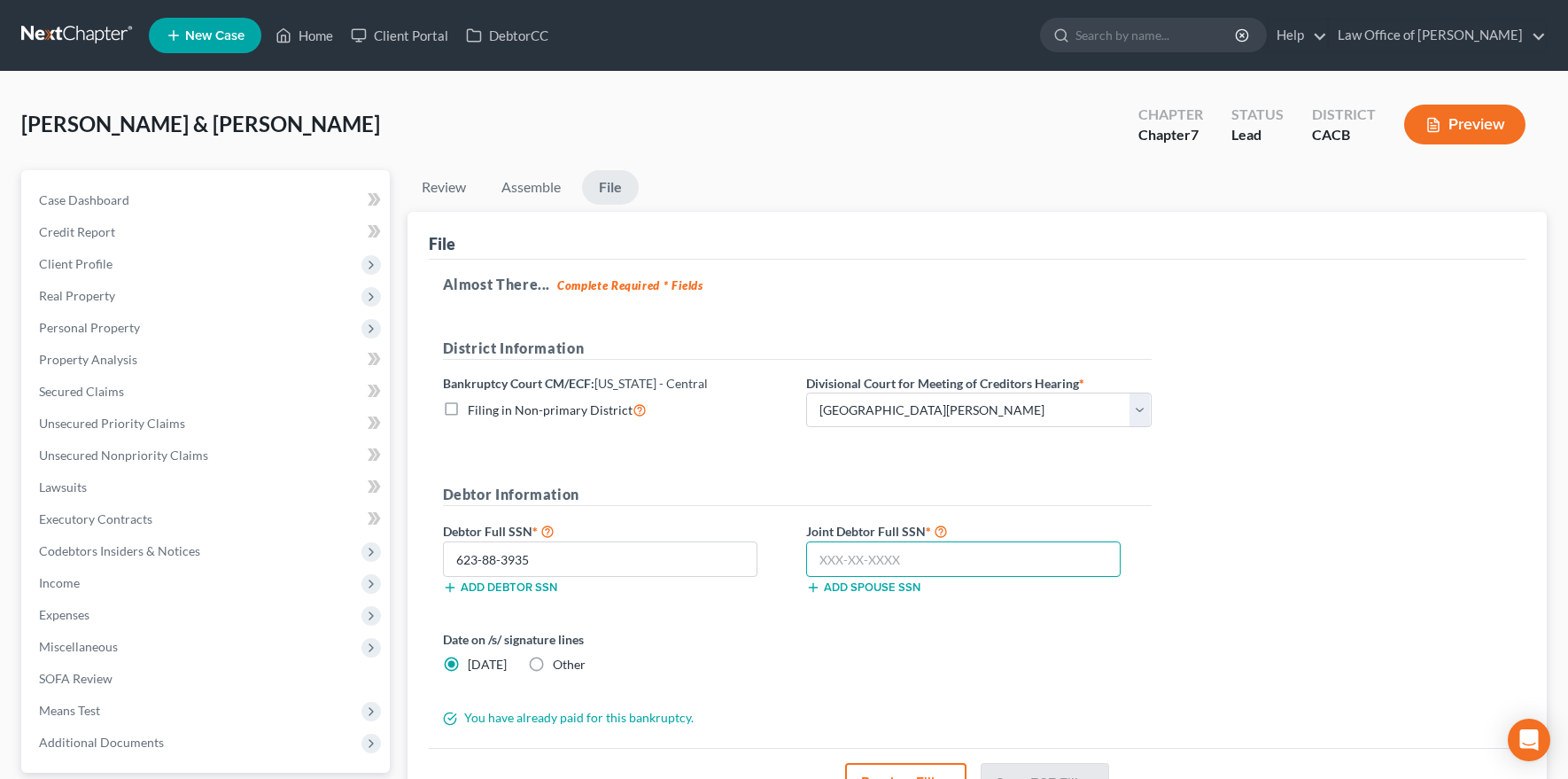
click at [922, 549] on input "text" at bounding box center [964, 559] width 316 height 35
type input "620-17-6821"
click at [898, 739] on button "Preview Filing" at bounding box center [907, 783] width 122 height 39
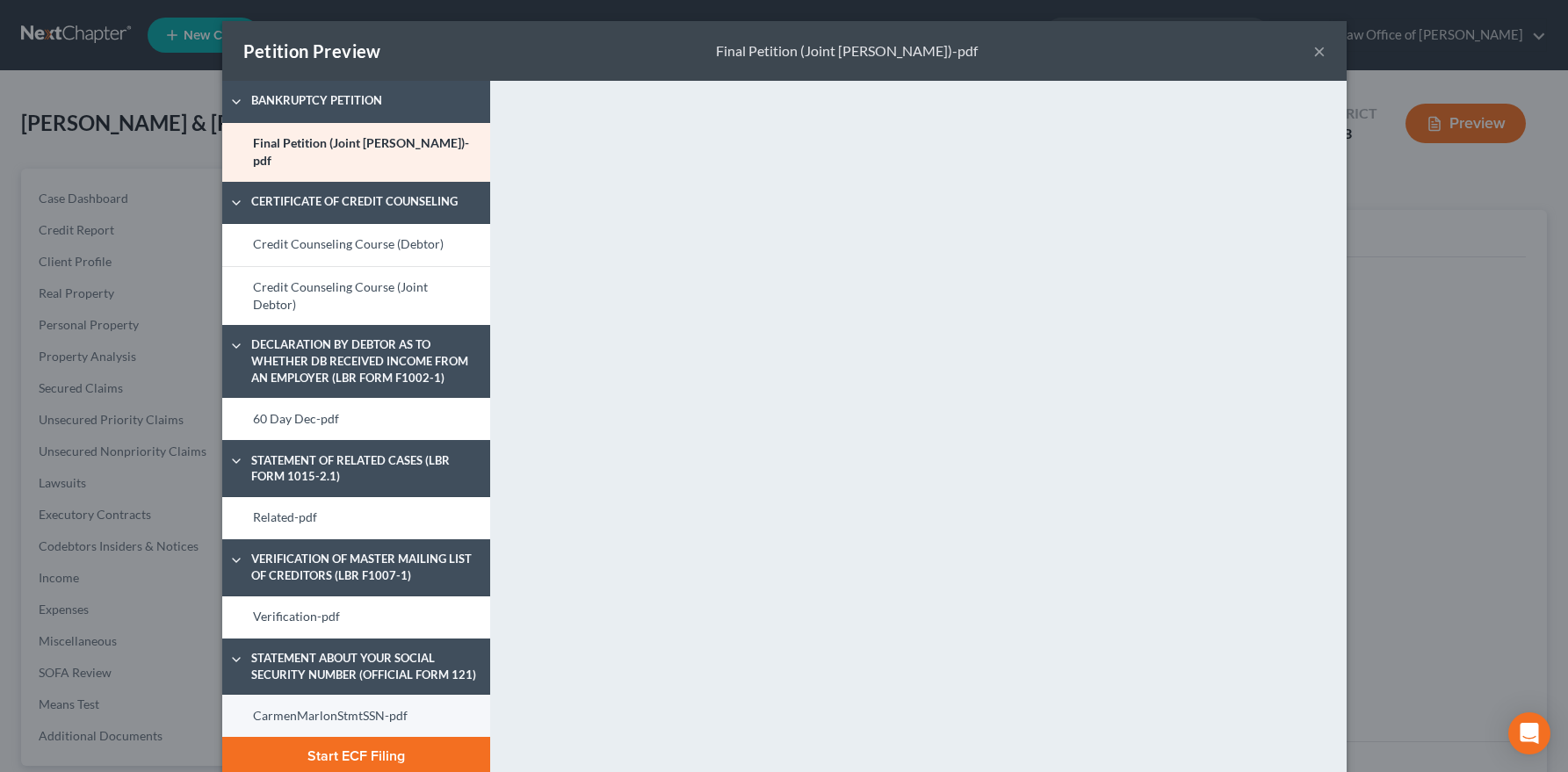
click at [305, 711] on link "CarmenMarlonStmtSSN-pdf" at bounding box center [357, 716] width 268 height 42
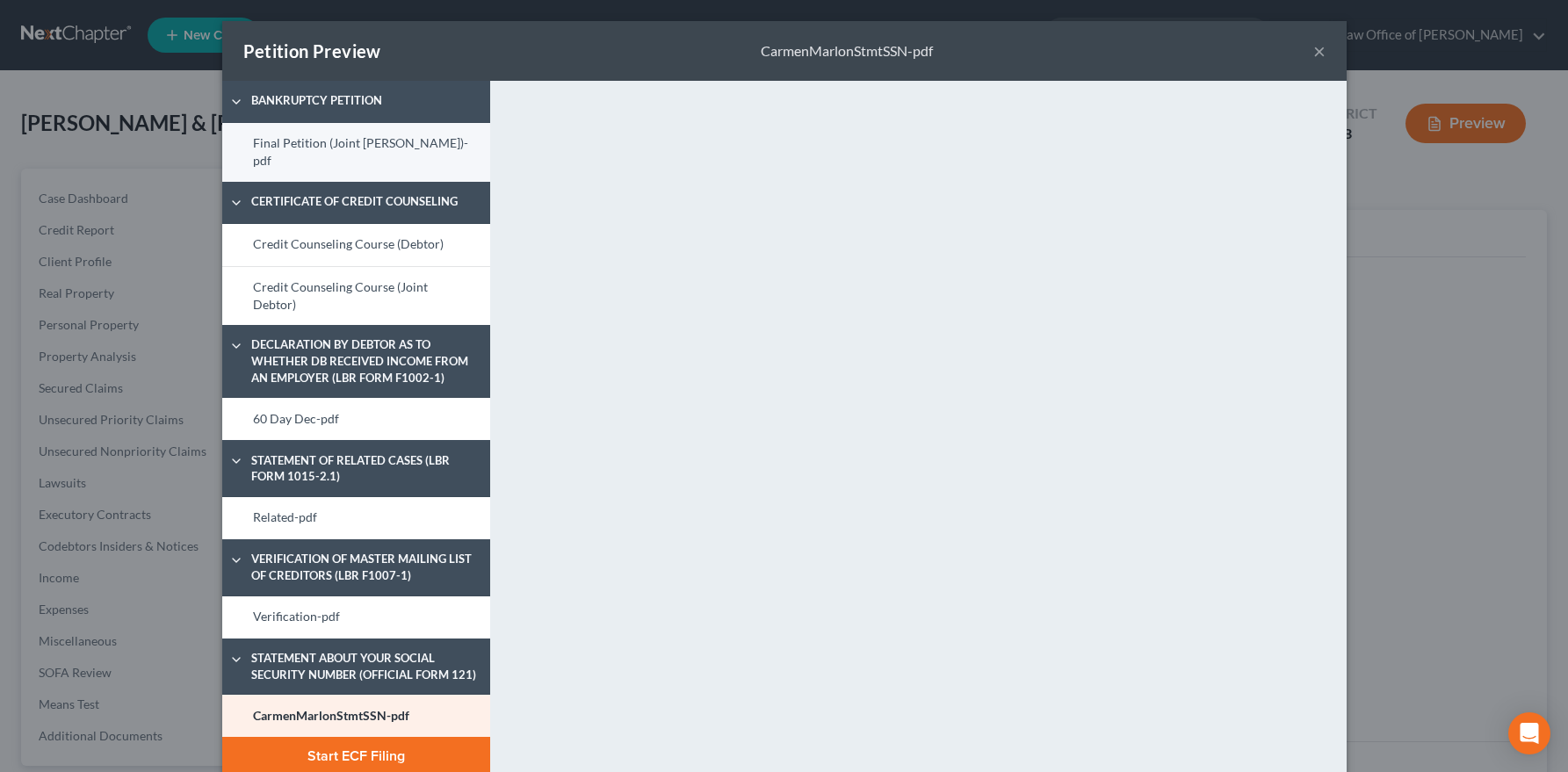
click at [322, 157] on link "Final Petition (Joint [PERSON_NAME])-pdf" at bounding box center [357, 152] width 268 height 59
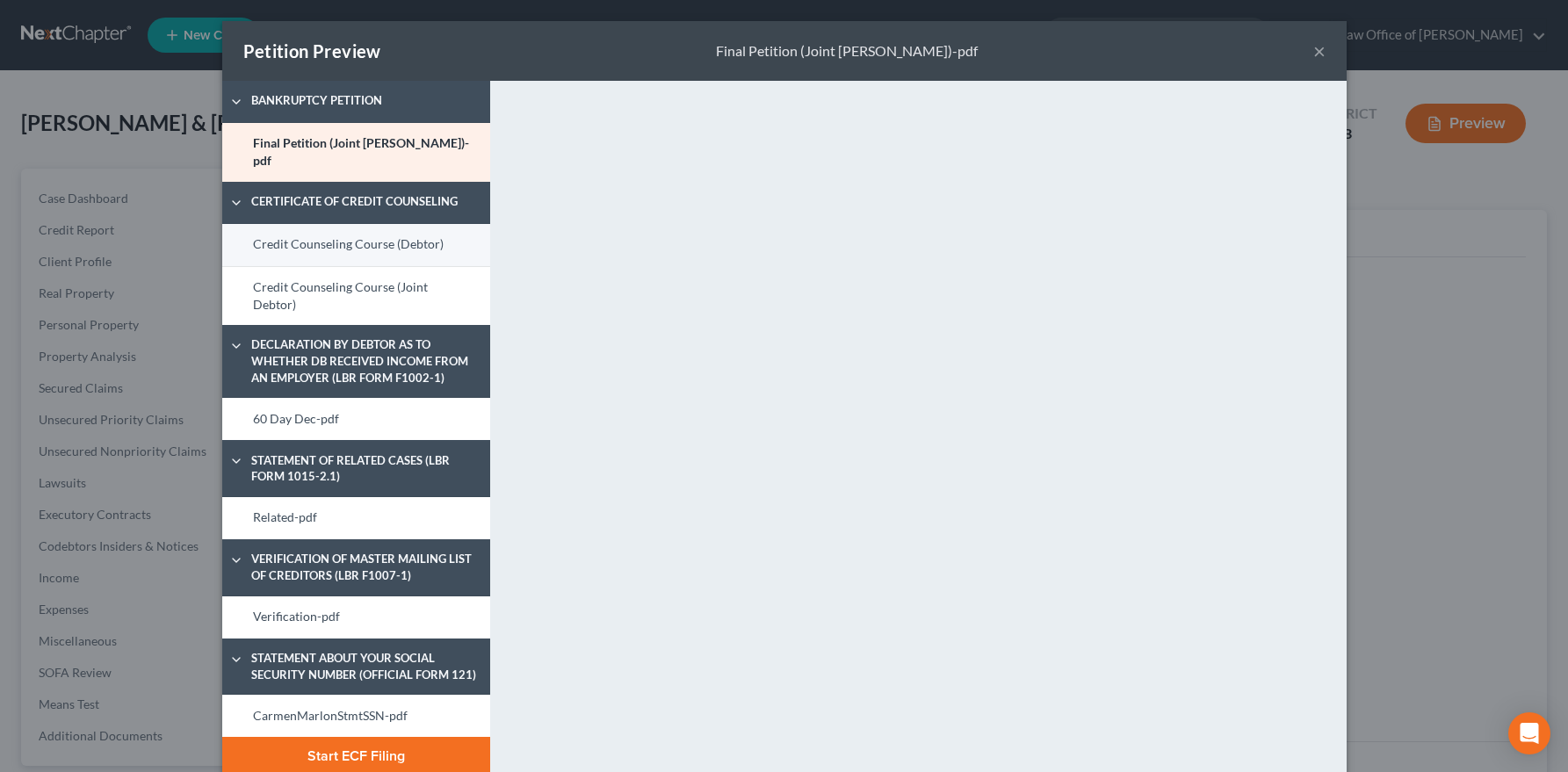
click at [400, 245] on link "Credit Counseling Course (Debtor)" at bounding box center [357, 244] width 268 height 42
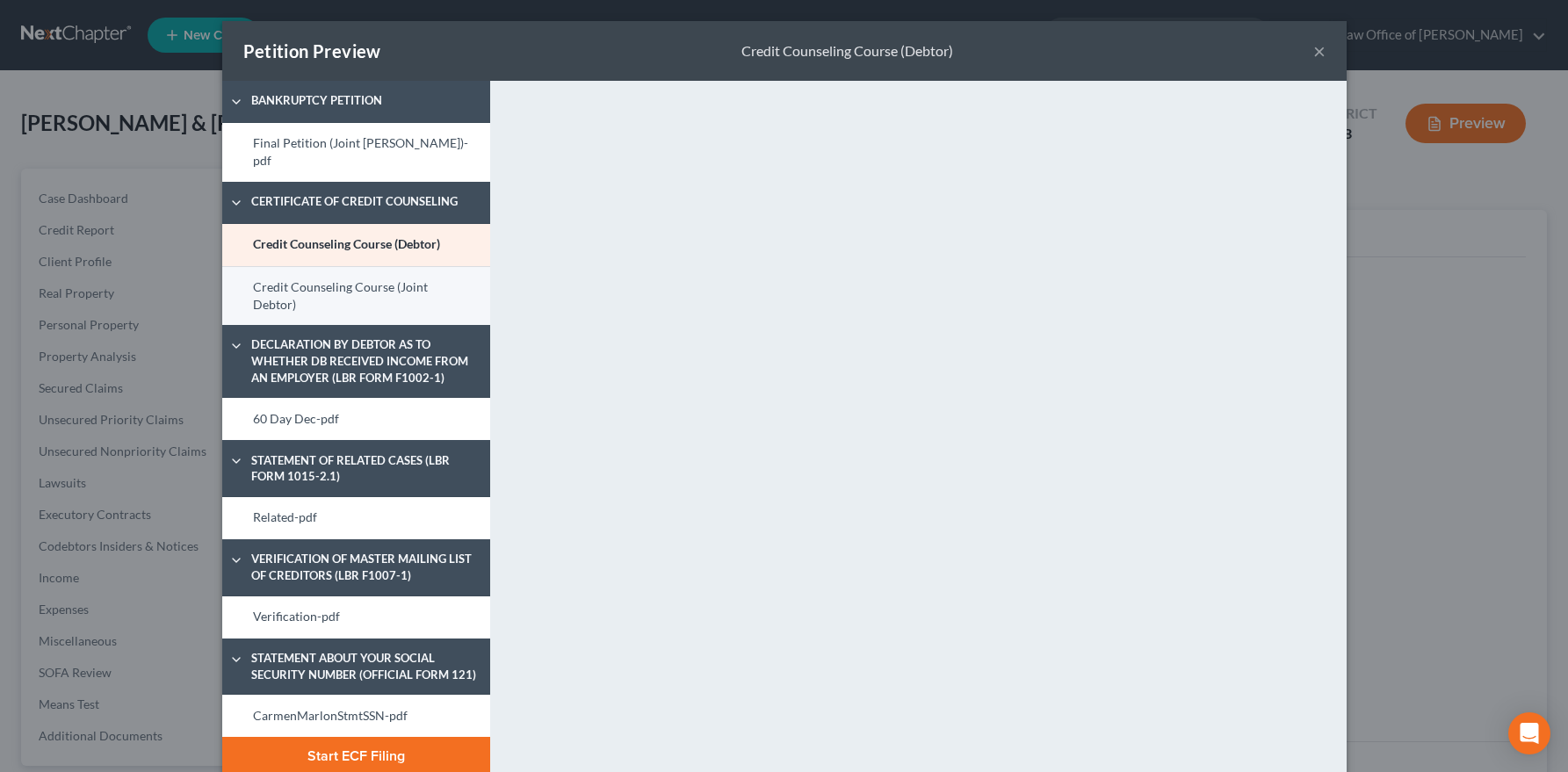
click at [341, 292] on link "Credit Counseling Course (Joint Debtor)" at bounding box center [357, 296] width 268 height 59
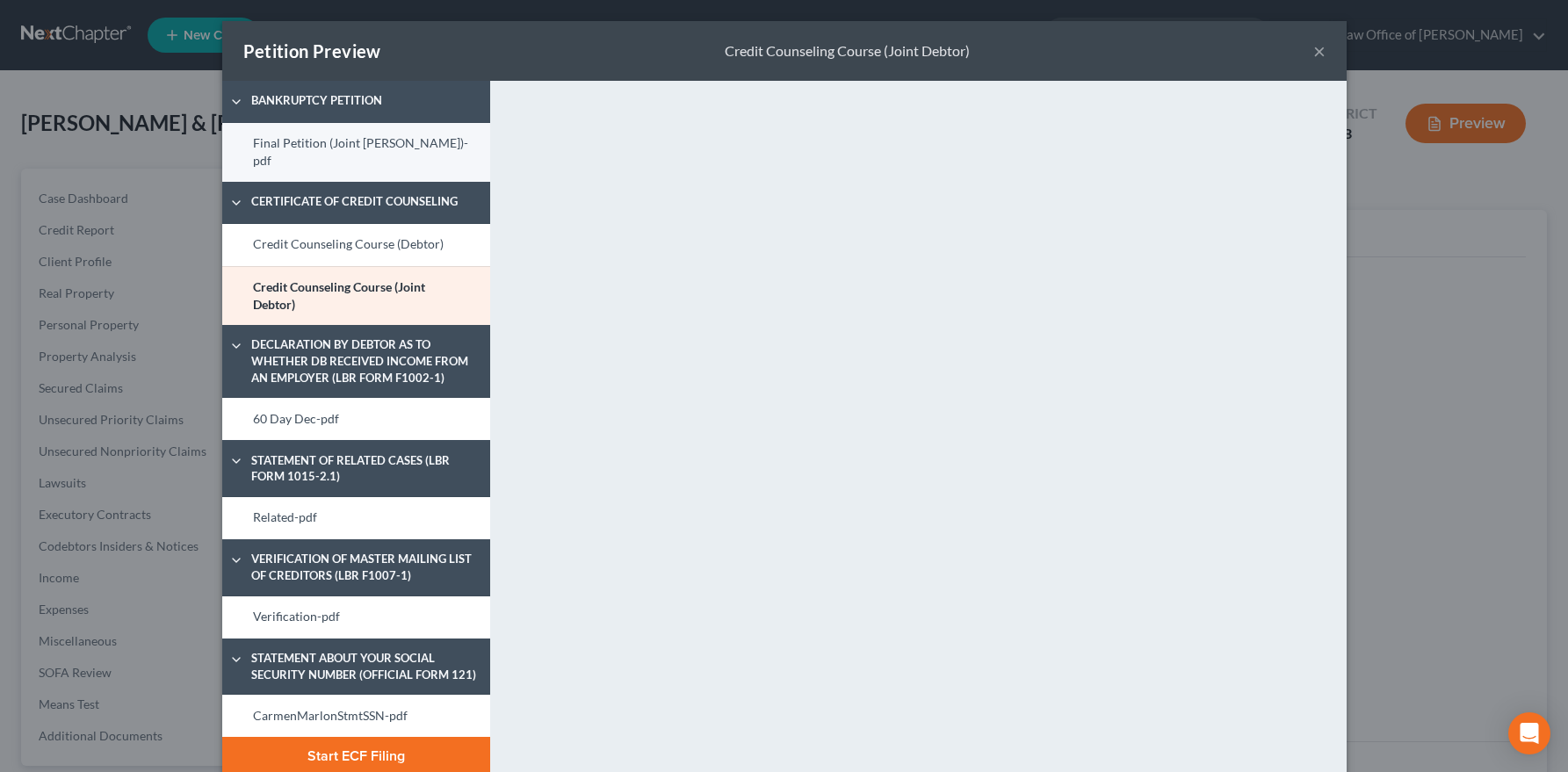
click at [324, 143] on link "Final Petition (Joint [PERSON_NAME])-pdf" at bounding box center [357, 152] width 268 height 59
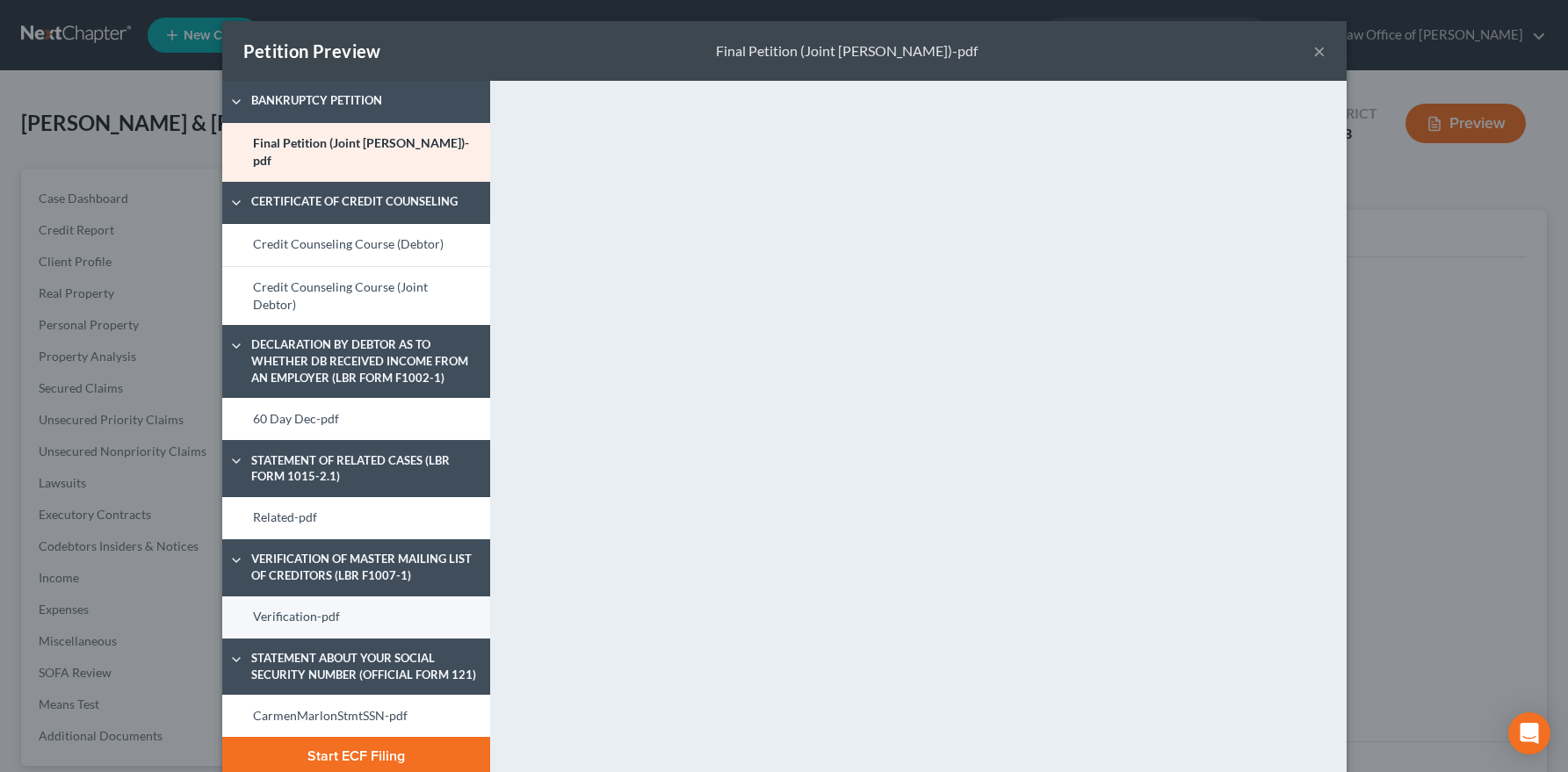
click at [318, 632] on link "Verification-pdf" at bounding box center [357, 616] width 268 height 42
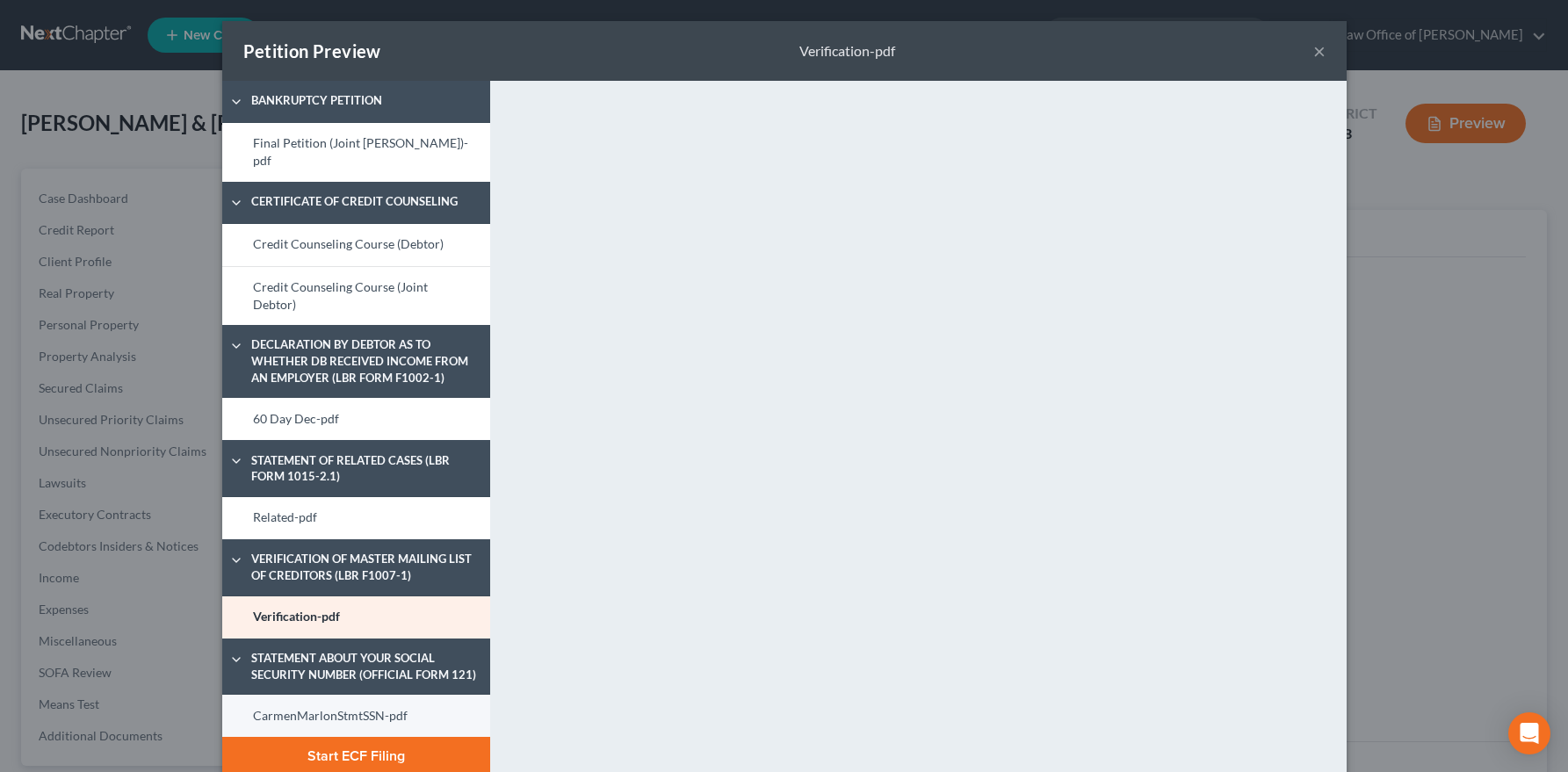
click at [342, 715] on link "CarmenMarlonStmtSSN-pdf" at bounding box center [357, 716] width 268 height 42
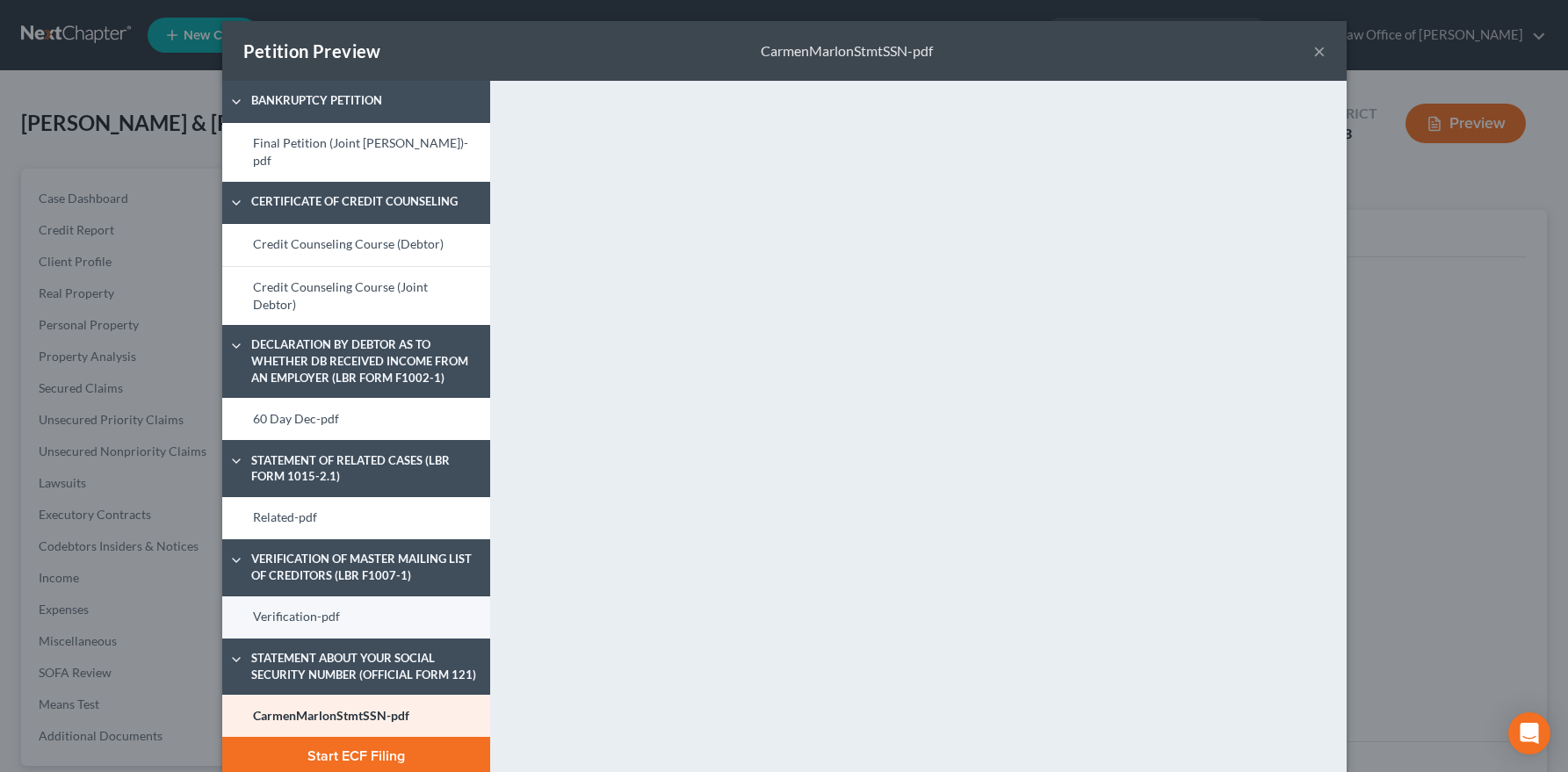
click at [351, 606] on link "Verification-pdf" at bounding box center [357, 616] width 268 height 42
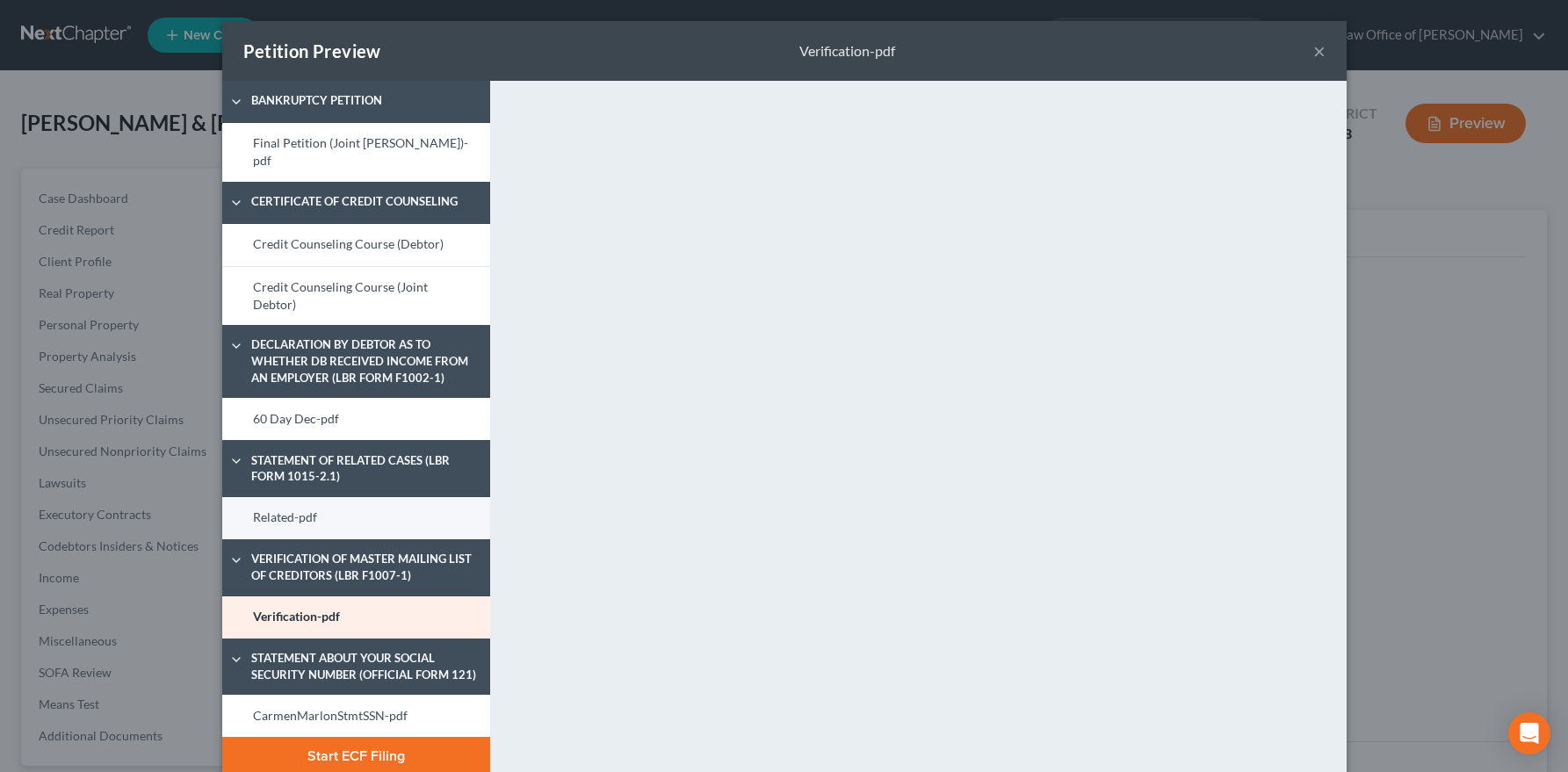
click at [320, 528] on link "Related-pdf" at bounding box center [357, 517] width 268 height 42
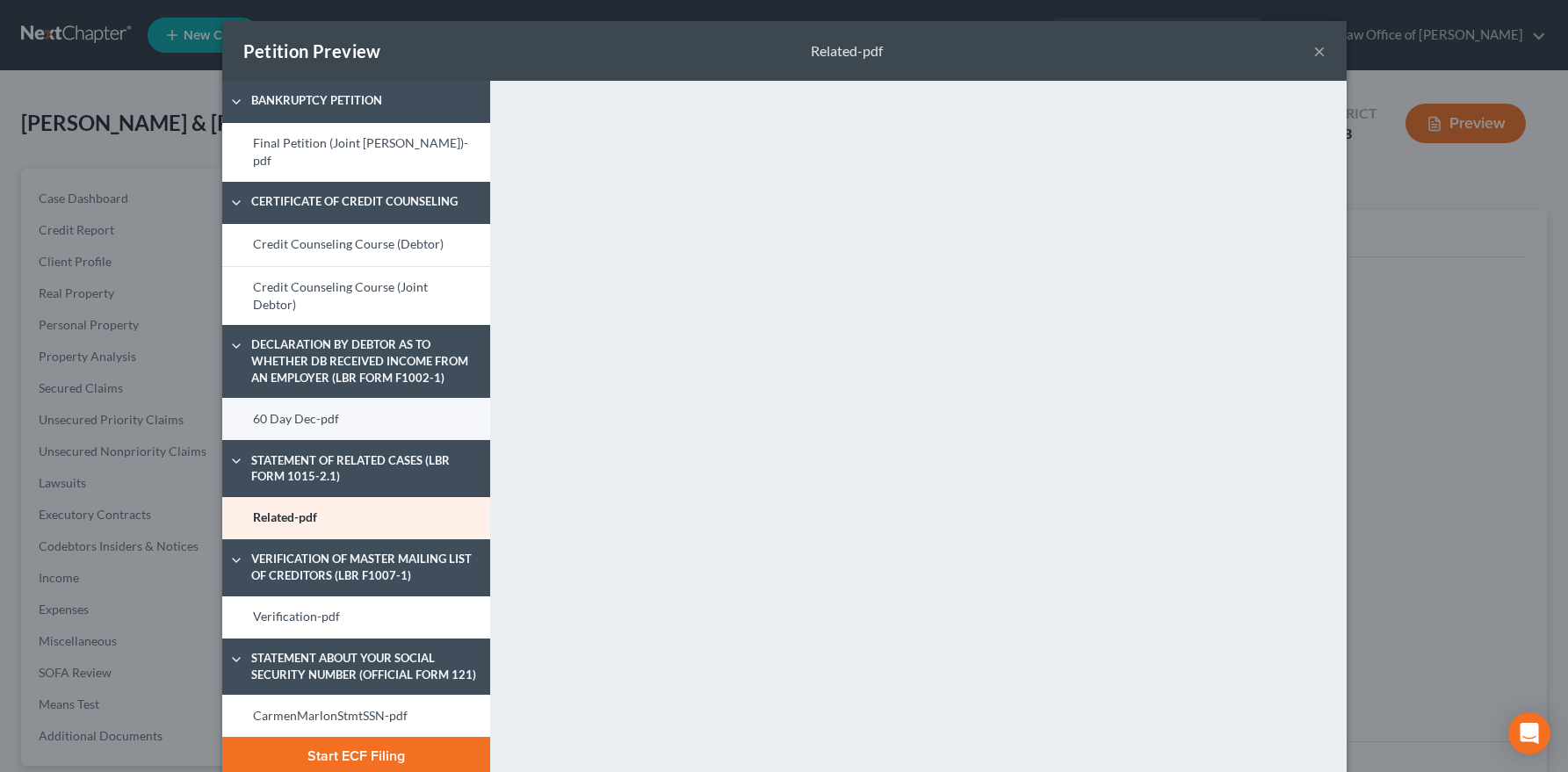
click at [335, 426] on link "60 Day Dec-pdf" at bounding box center [357, 418] width 268 height 42
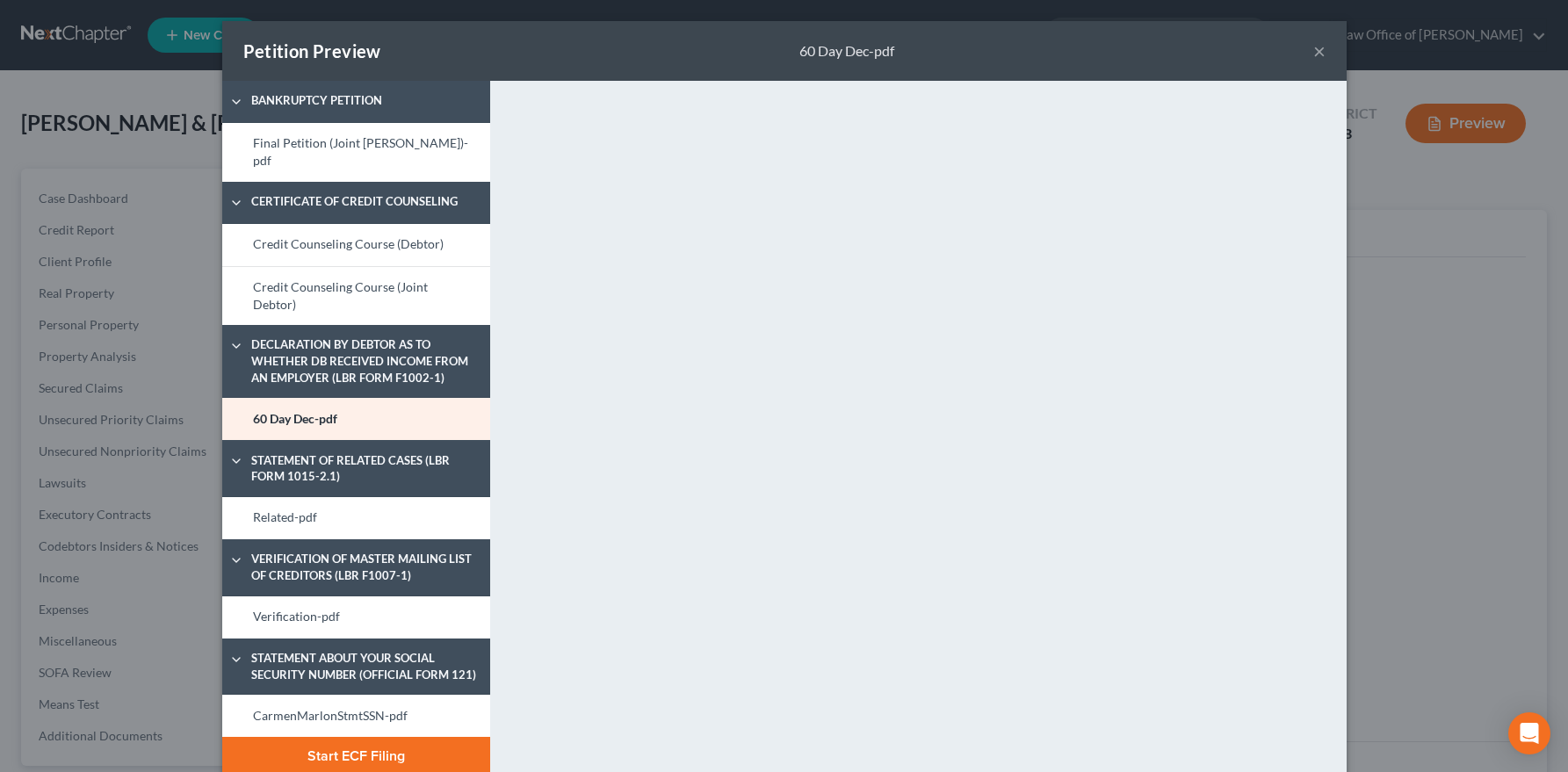
click at [399, 732] on button "Start ECF Filing" at bounding box center [357, 756] width 268 height 39
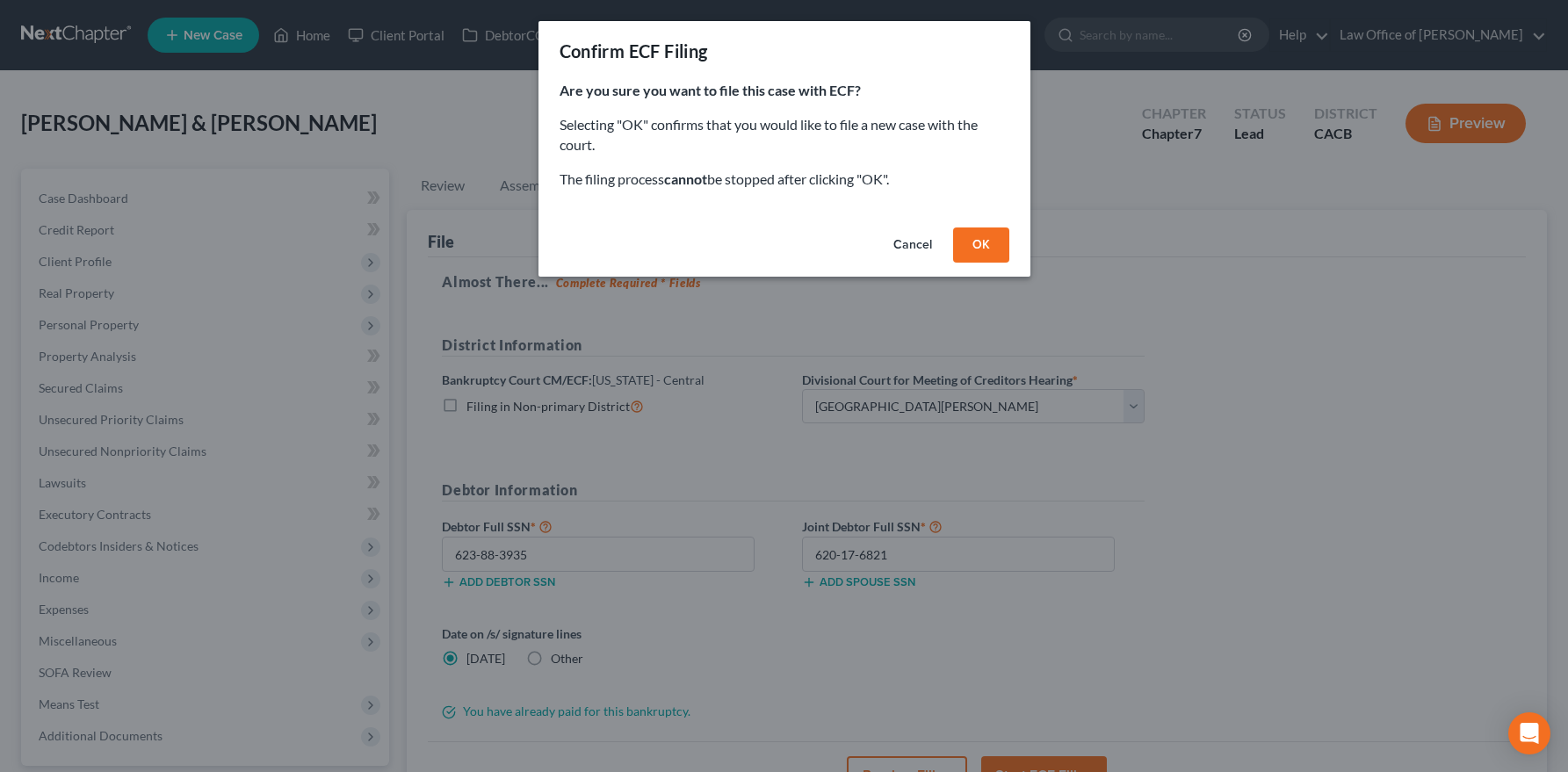
click at [975, 244] on button "OK" at bounding box center [981, 245] width 56 height 35
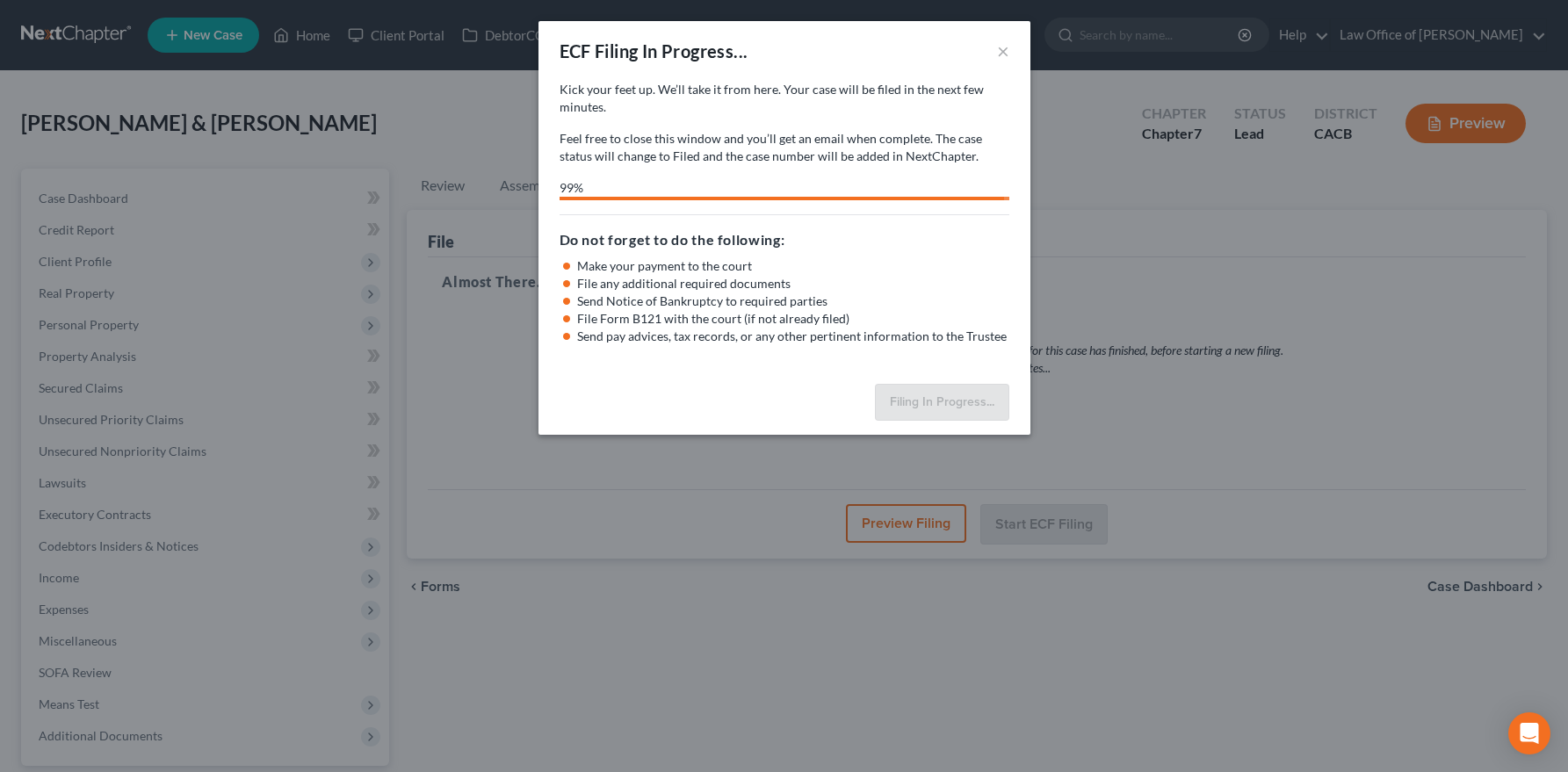
select select "0"
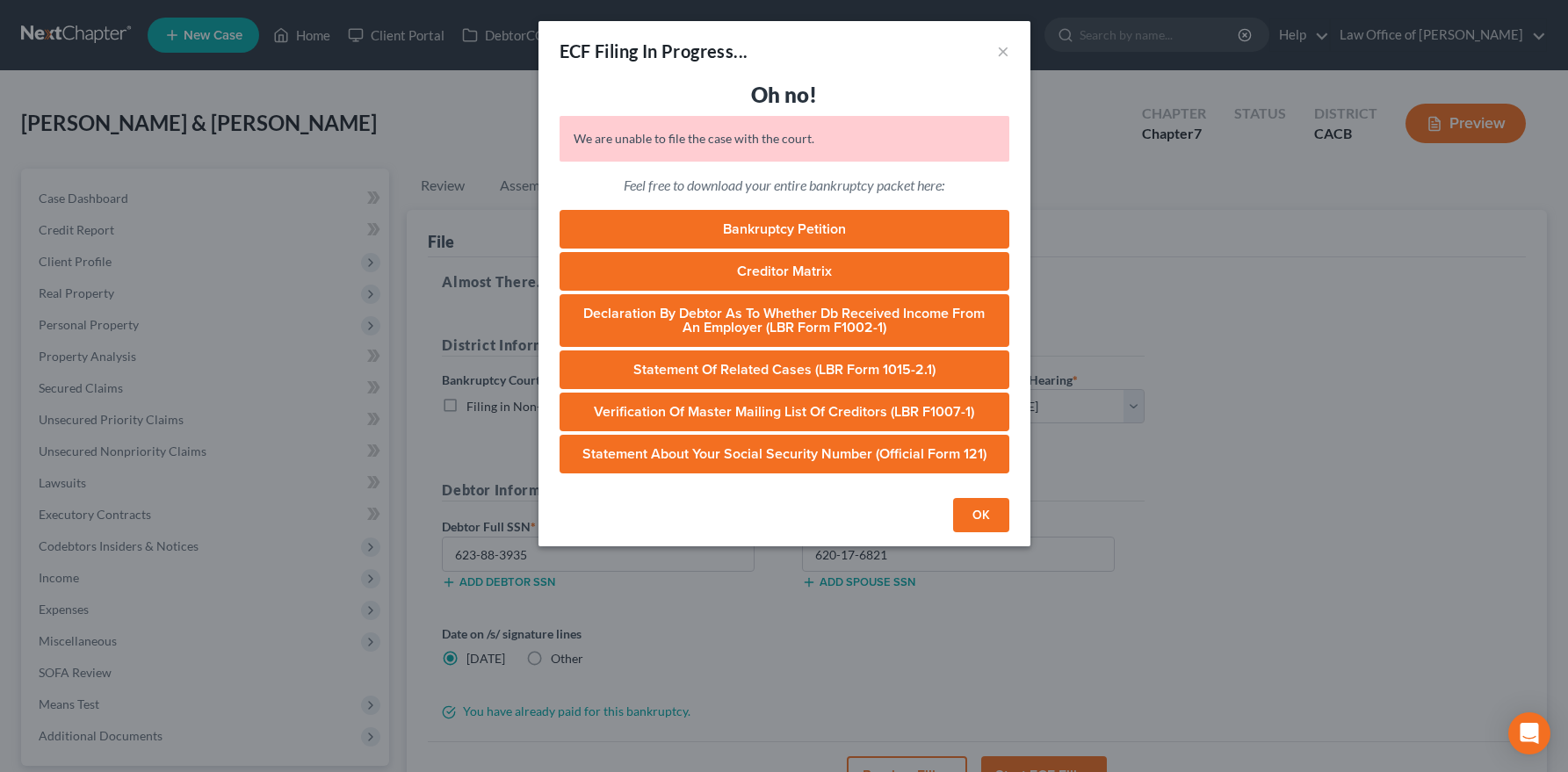
click at [987, 517] on button "OK" at bounding box center [981, 515] width 56 height 35
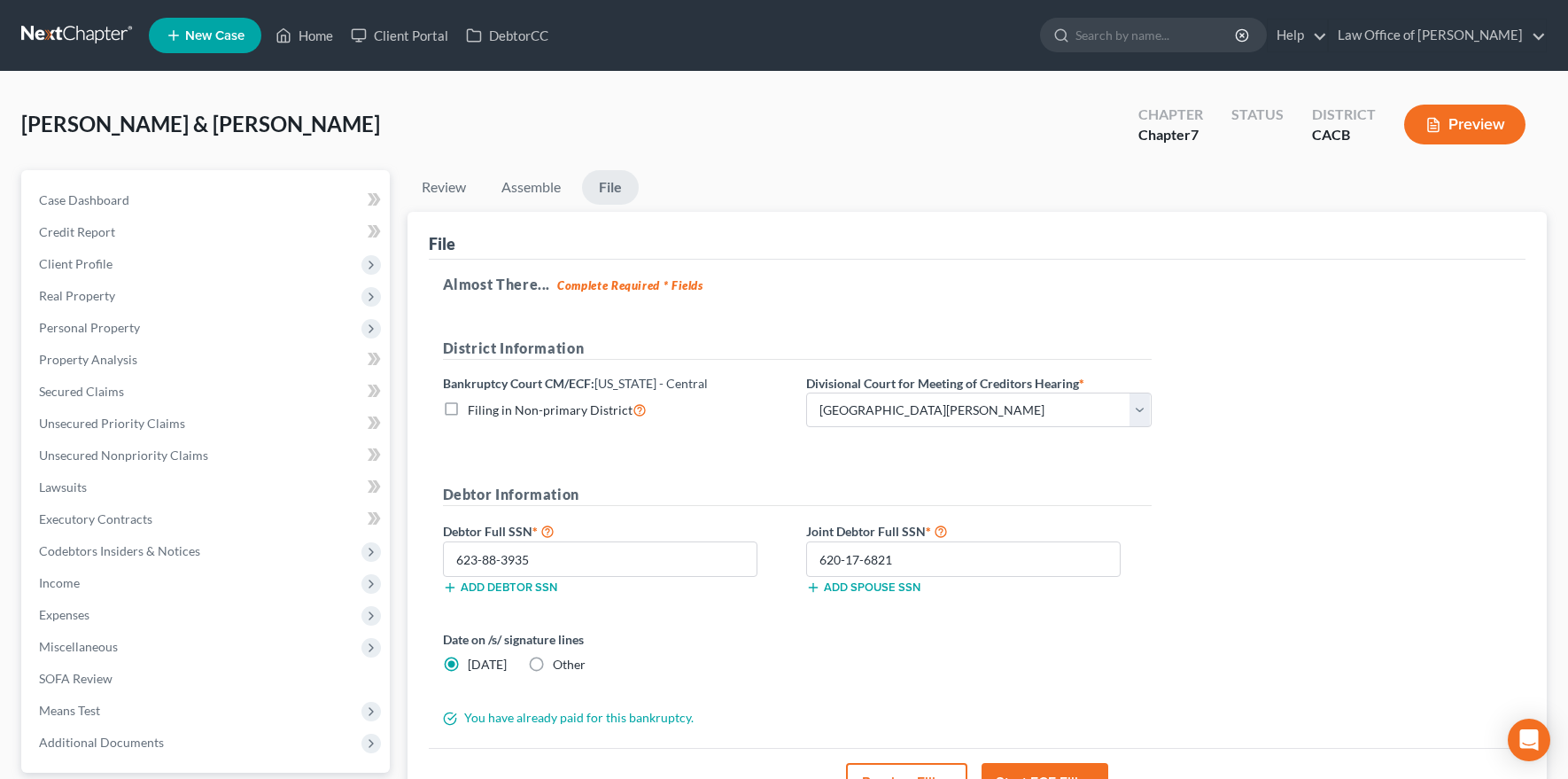
click at [886, 739] on button "Preview Filing" at bounding box center [907, 783] width 122 height 39
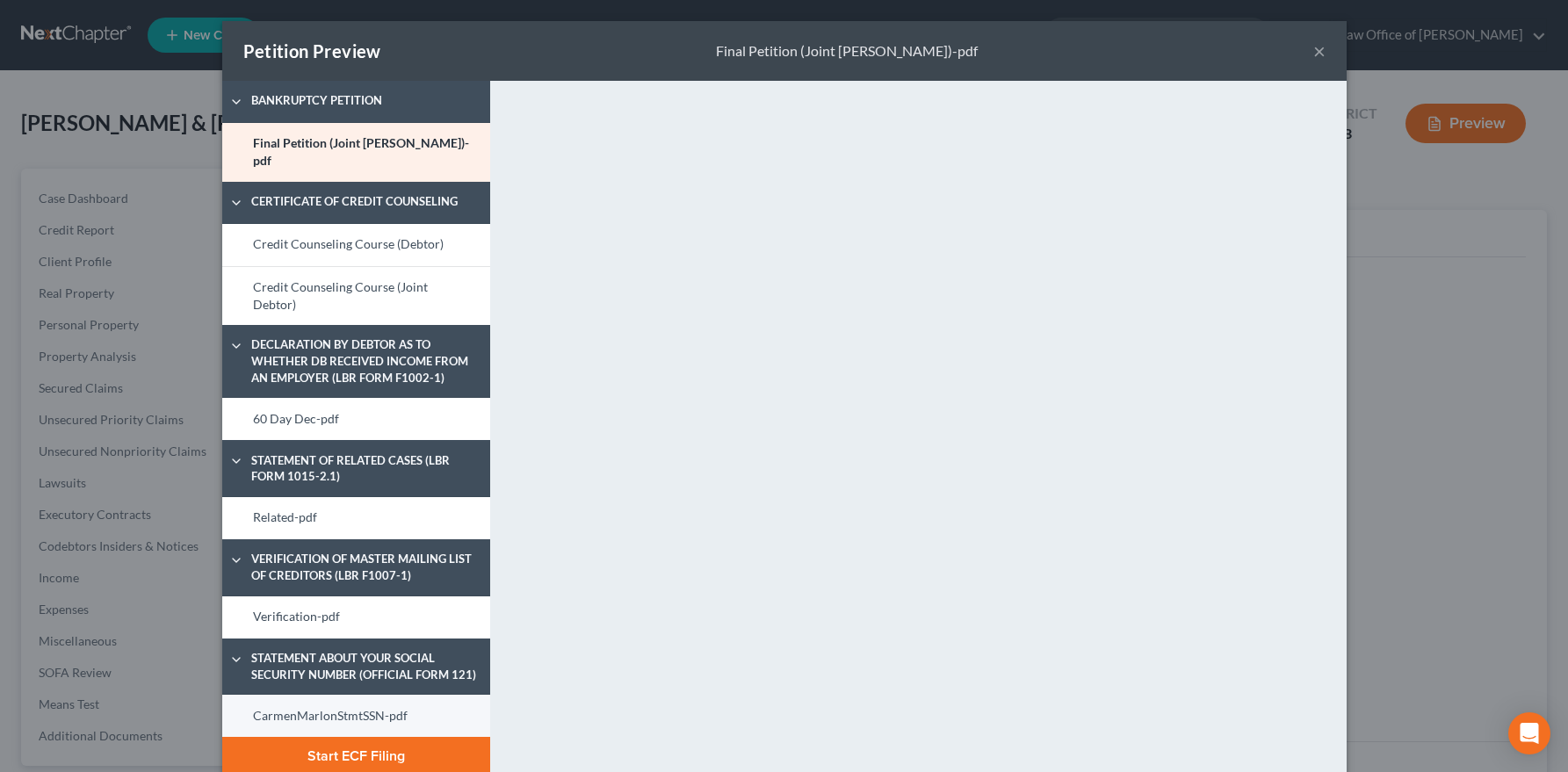
click at [298, 715] on link "CarmenMarlonStmtSSN-pdf" at bounding box center [357, 716] width 268 height 42
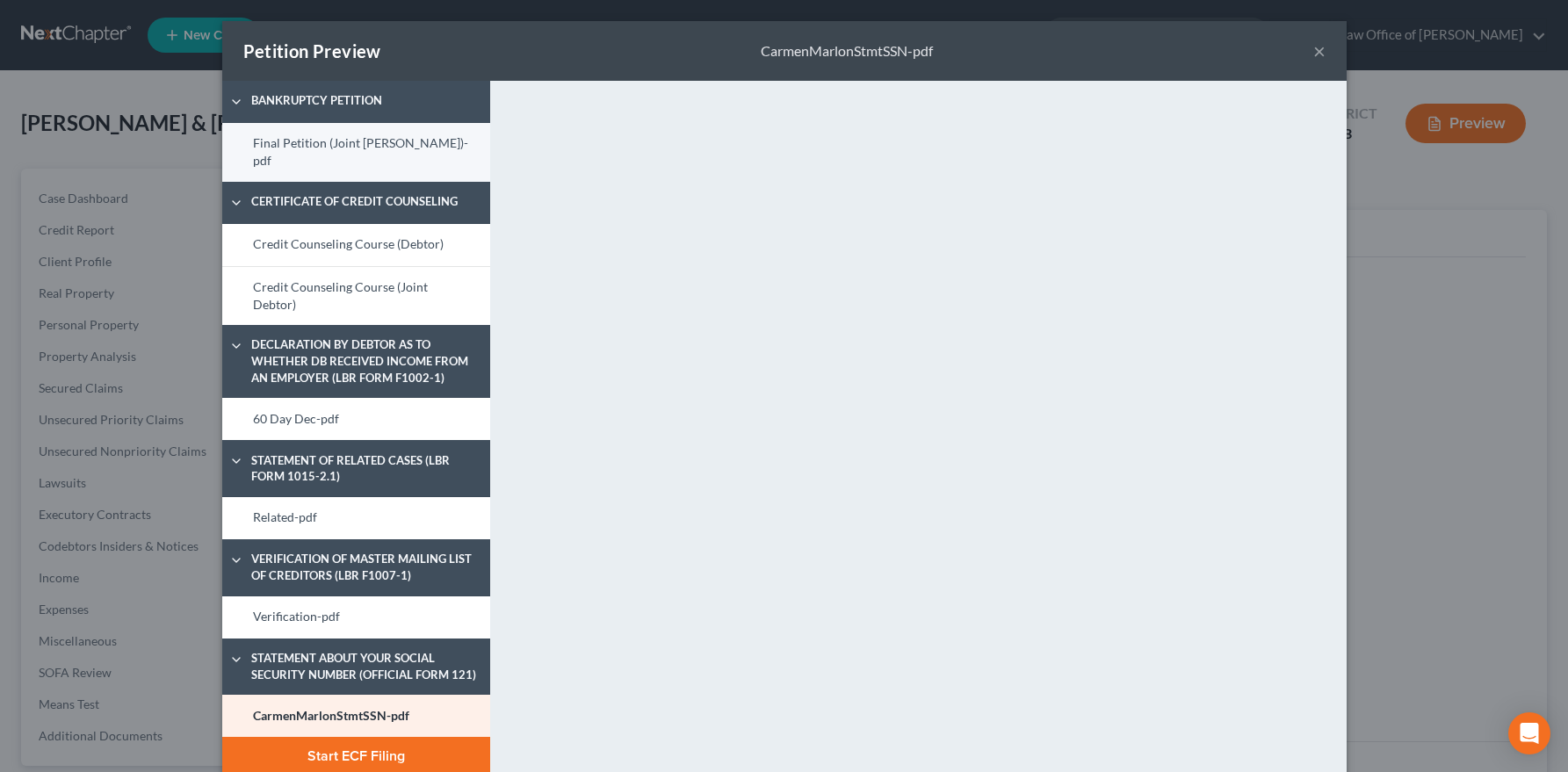
click at [347, 147] on link "Final Petition (Joint [PERSON_NAME])-pdf" at bounding box center [357, 152] width 268 height 59
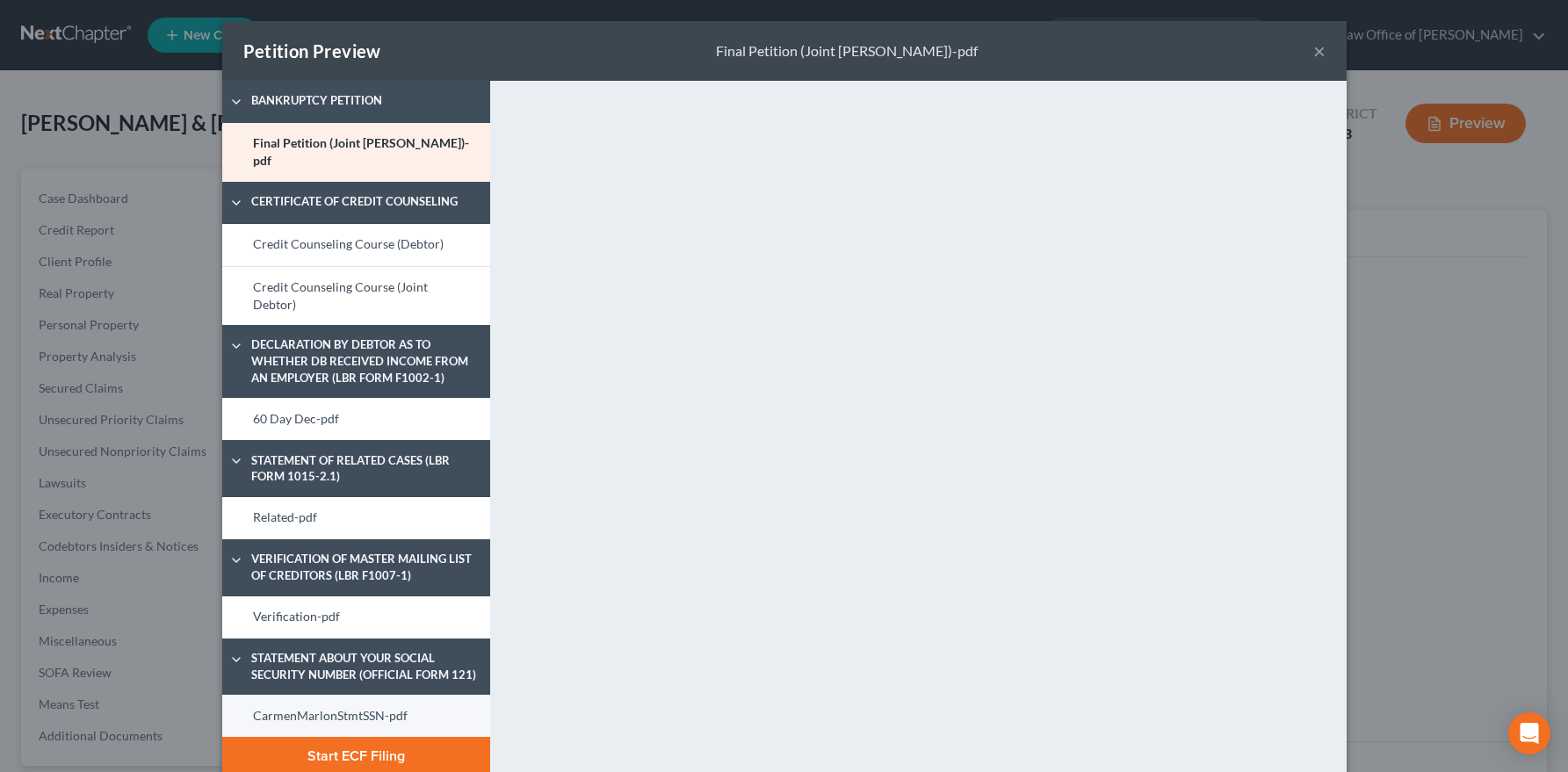
click at [331, 719] on link "CarmenMarlonStmtSSN-pdf" at bounding box center [357, 716] width 268 height 42
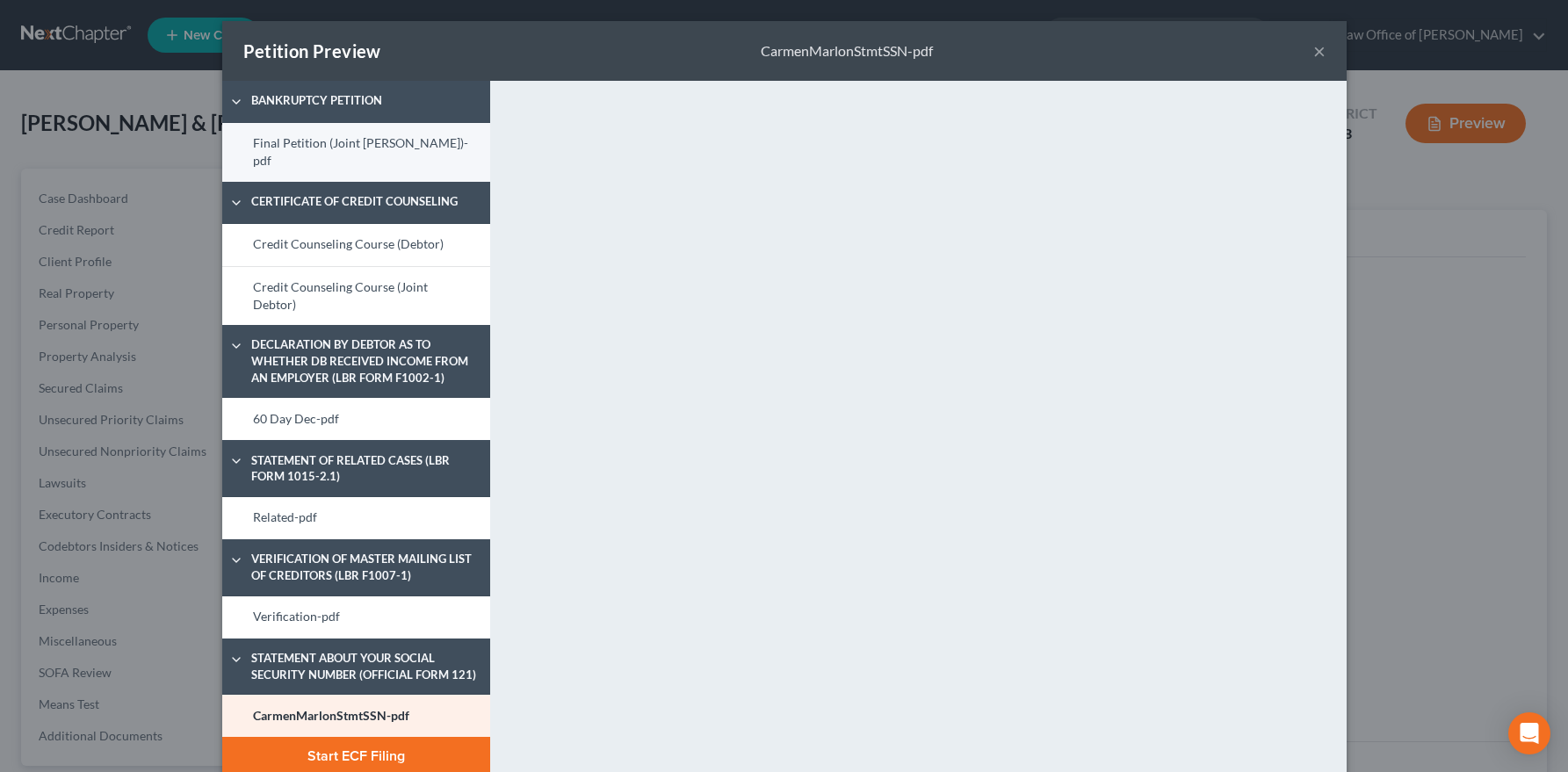
click at [336, 160] on link "Final Petition (Joint [PERSON_NAME])-pdf" at bounding box center [357, 152] width 268 height 59
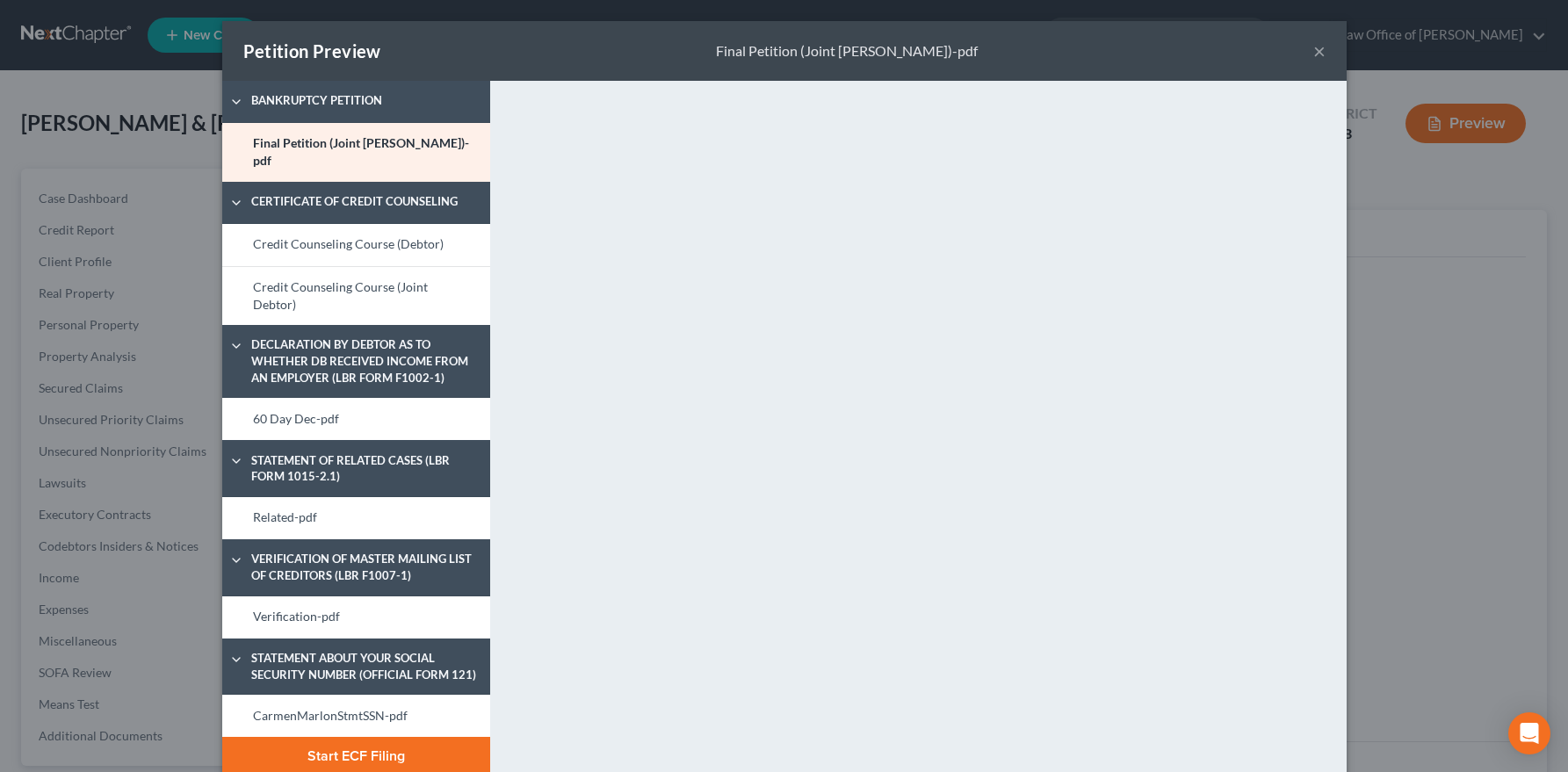
click at [419, 732] on button "Start ECF Filing" at bounding box center [357, 756] width 268 height 39
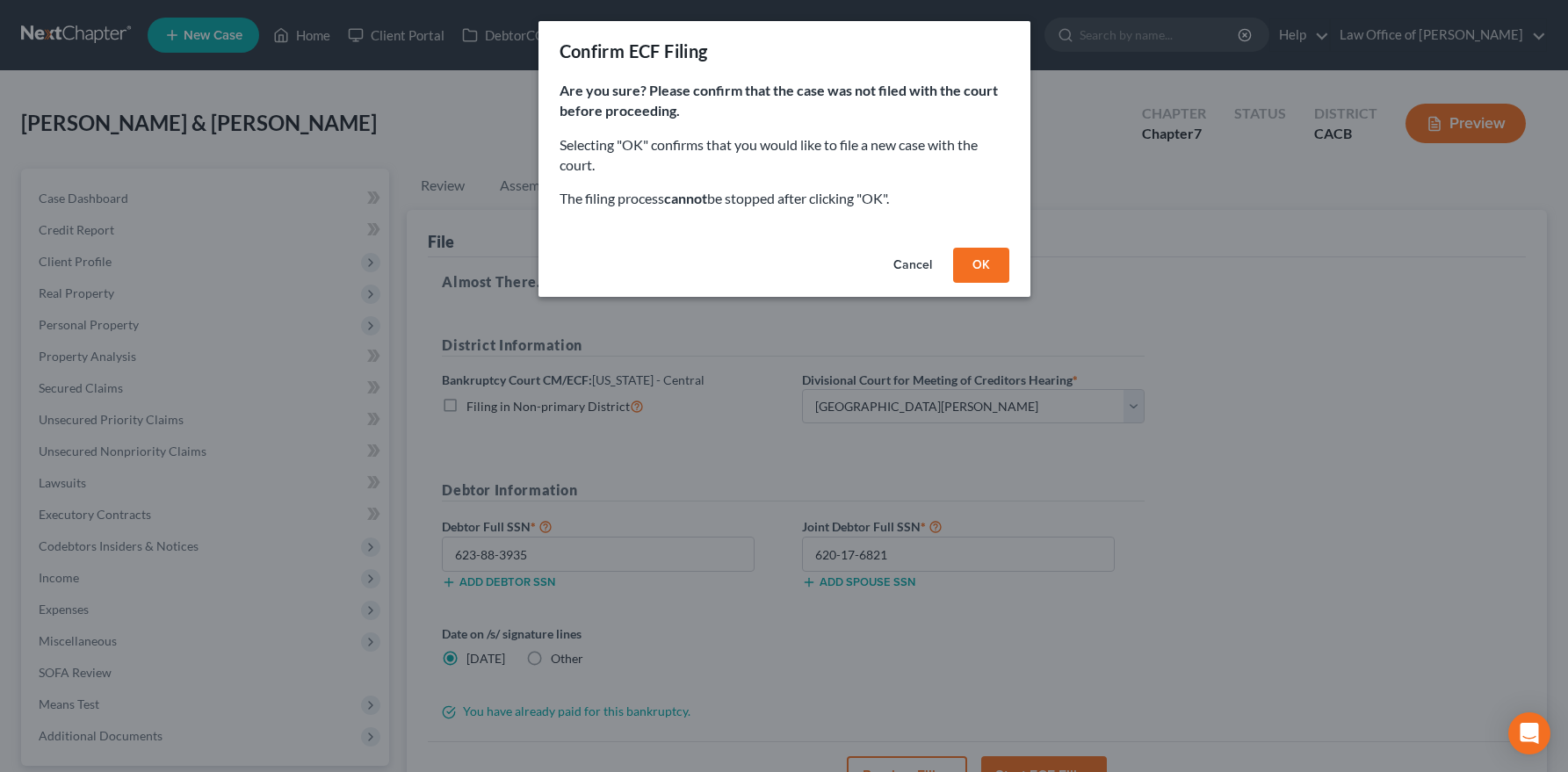
click at [969, 264] on button "OK" at bounding box center [981, 265] width 56 height 35
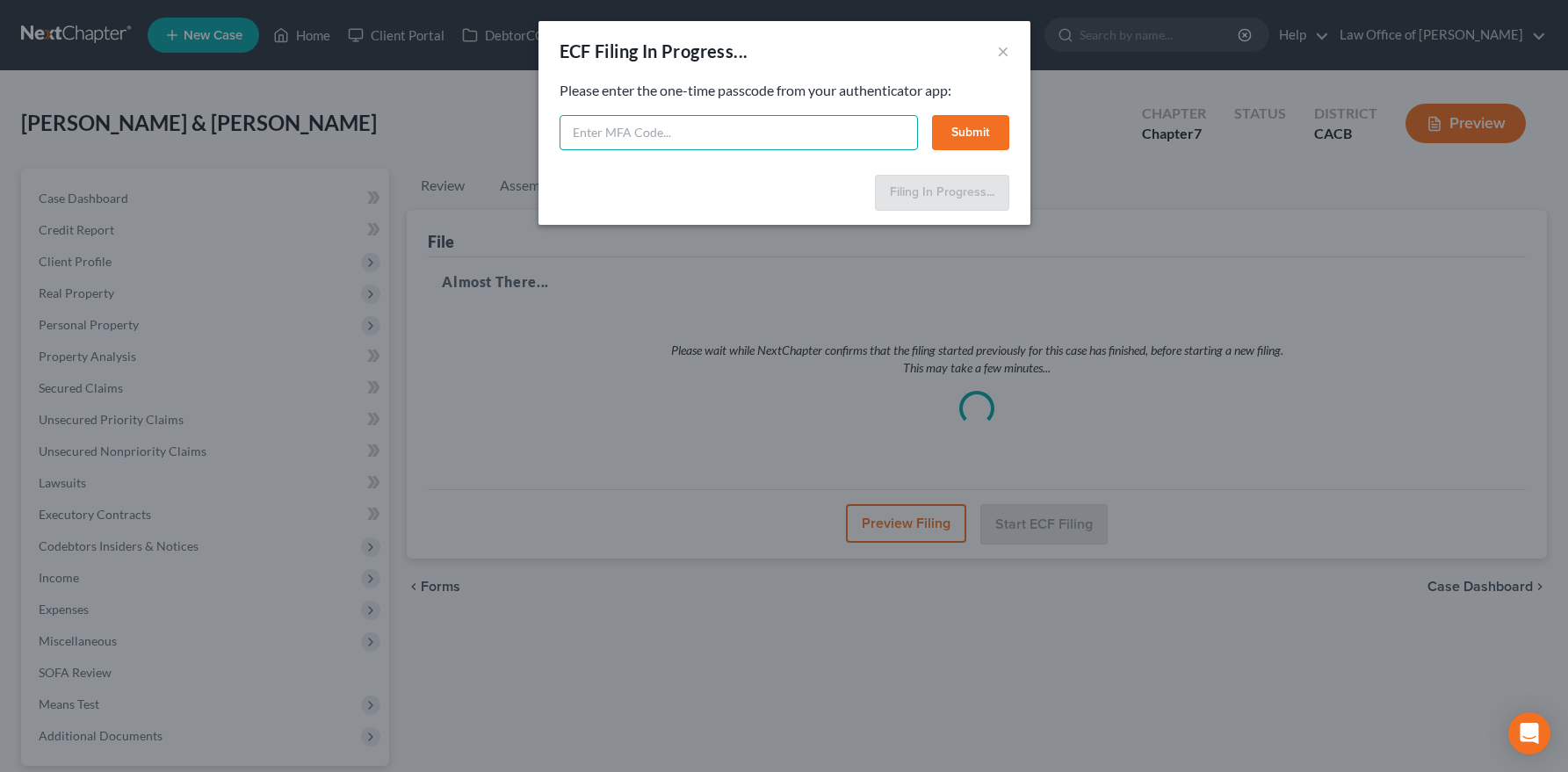
click at [671, 137] on input "text" at bounding box center [739, 132] width 359 height 35
paste input "438818"
type input "438818"
click at [959, 137] on button "Submit" at bounding box center [971, 132] width 78 height 35
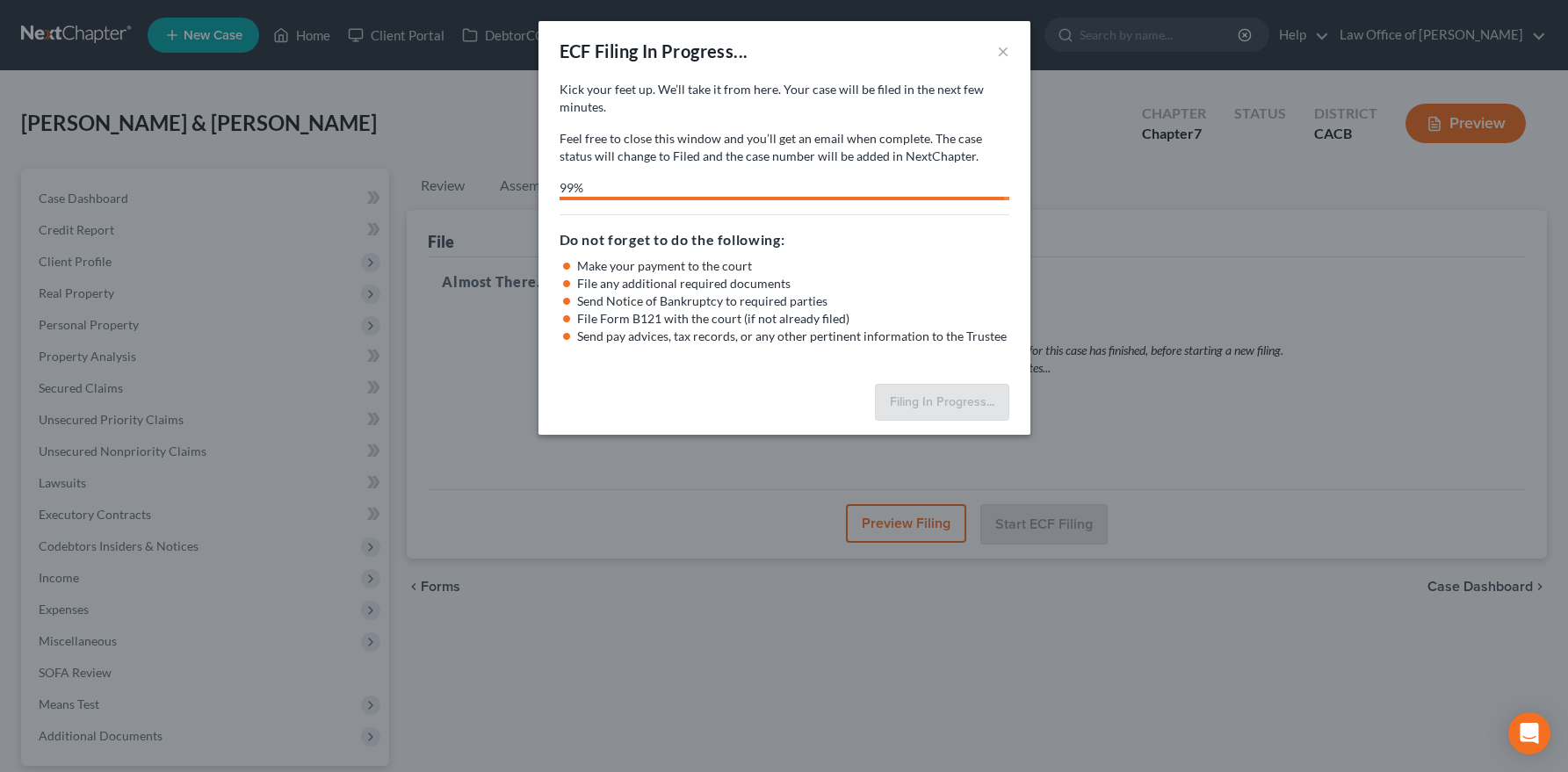
select select "0"
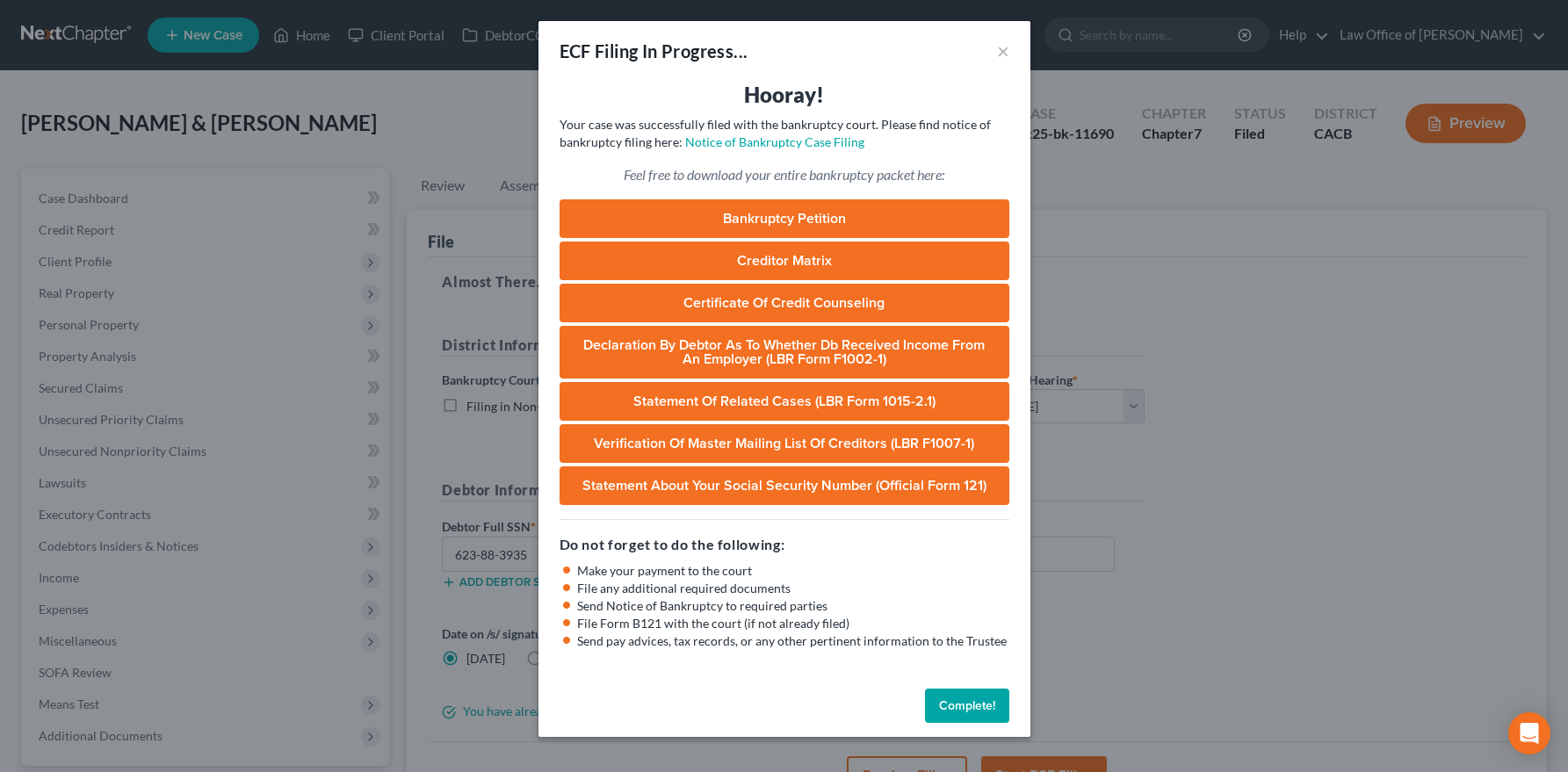
click at [985, 708] on button "Complete!" at bounding box center [966, 706] width 85 height 35
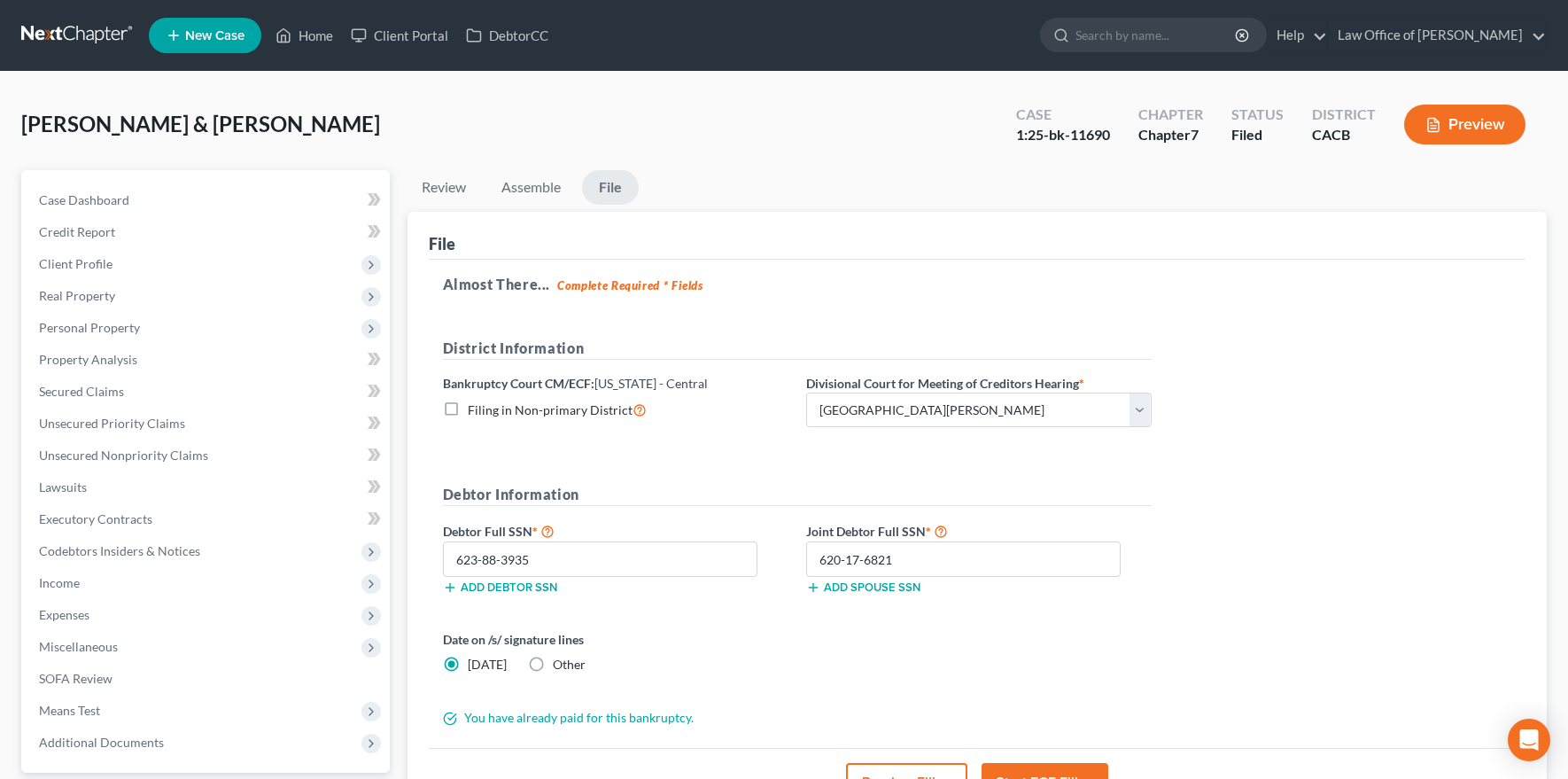
click at [94, 41] on link at bounding box center [78, 35] width 114 height 32
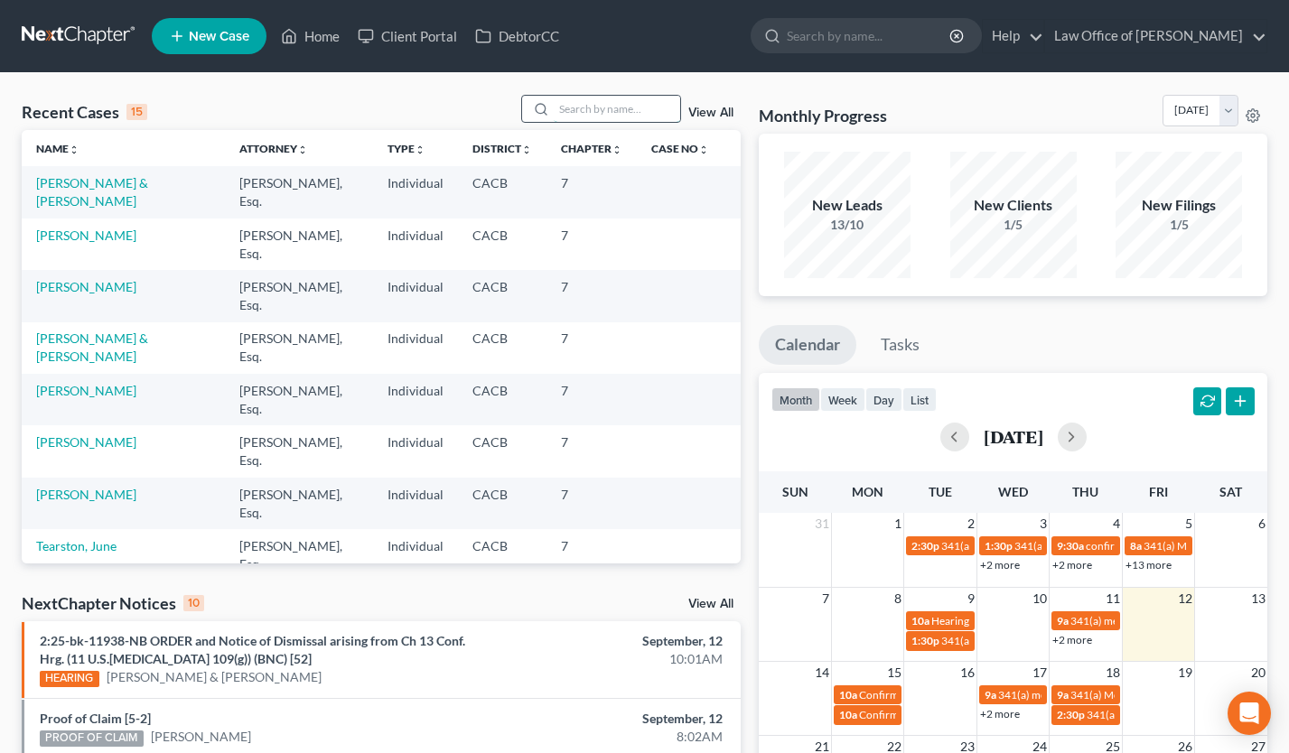
click at [596, 107] on input "search" at bounding box center [617, 109] width 126 height 26
type input "faldyan"
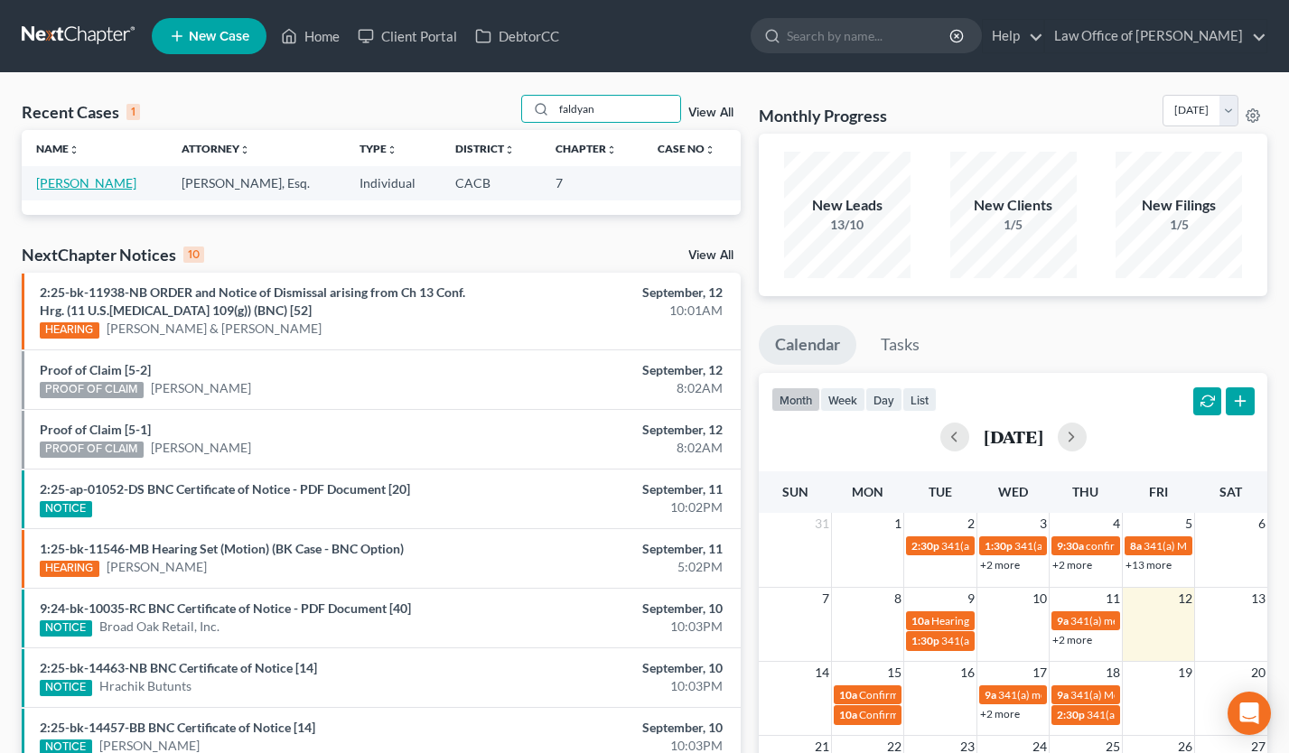
click at [102, 190] on link "[PERSON_NAME]" at bounding box center [86, 182] width 100 height 15
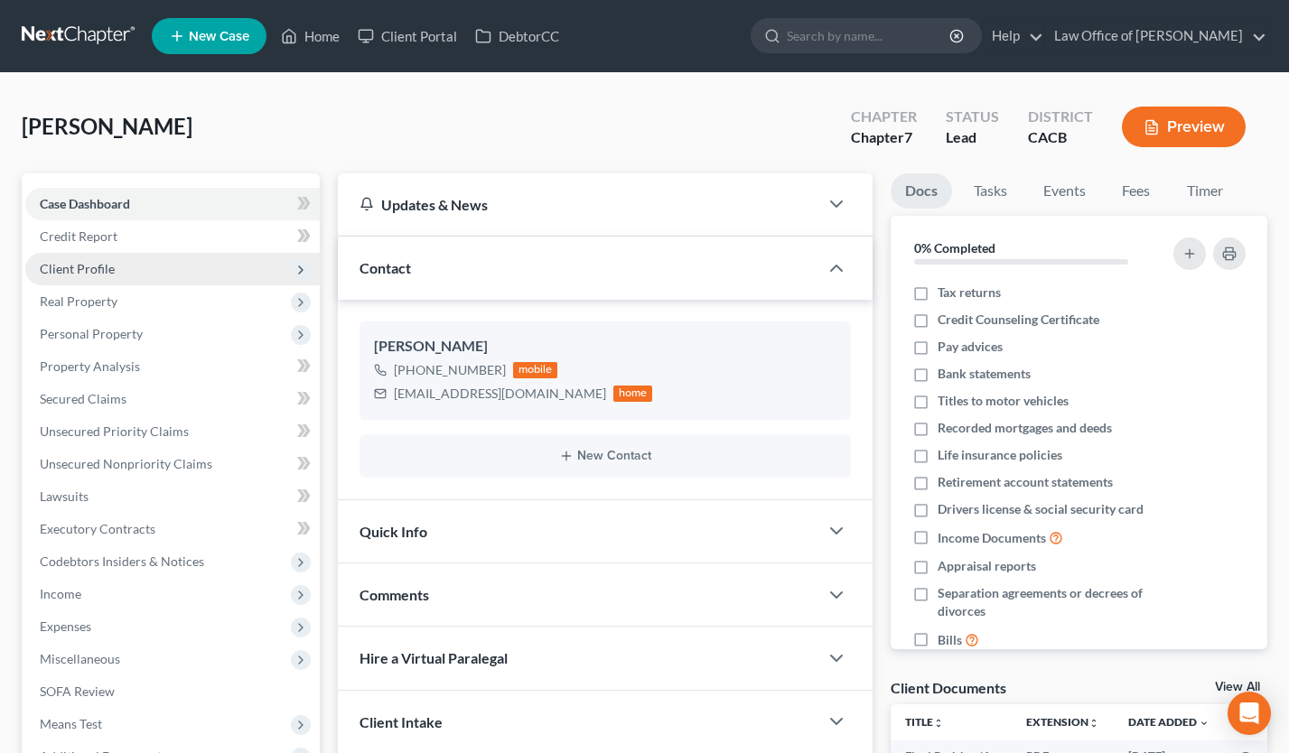
click at [134, 271] on span "Client Profile" at bounding box center [172, 269] width 295 height 33
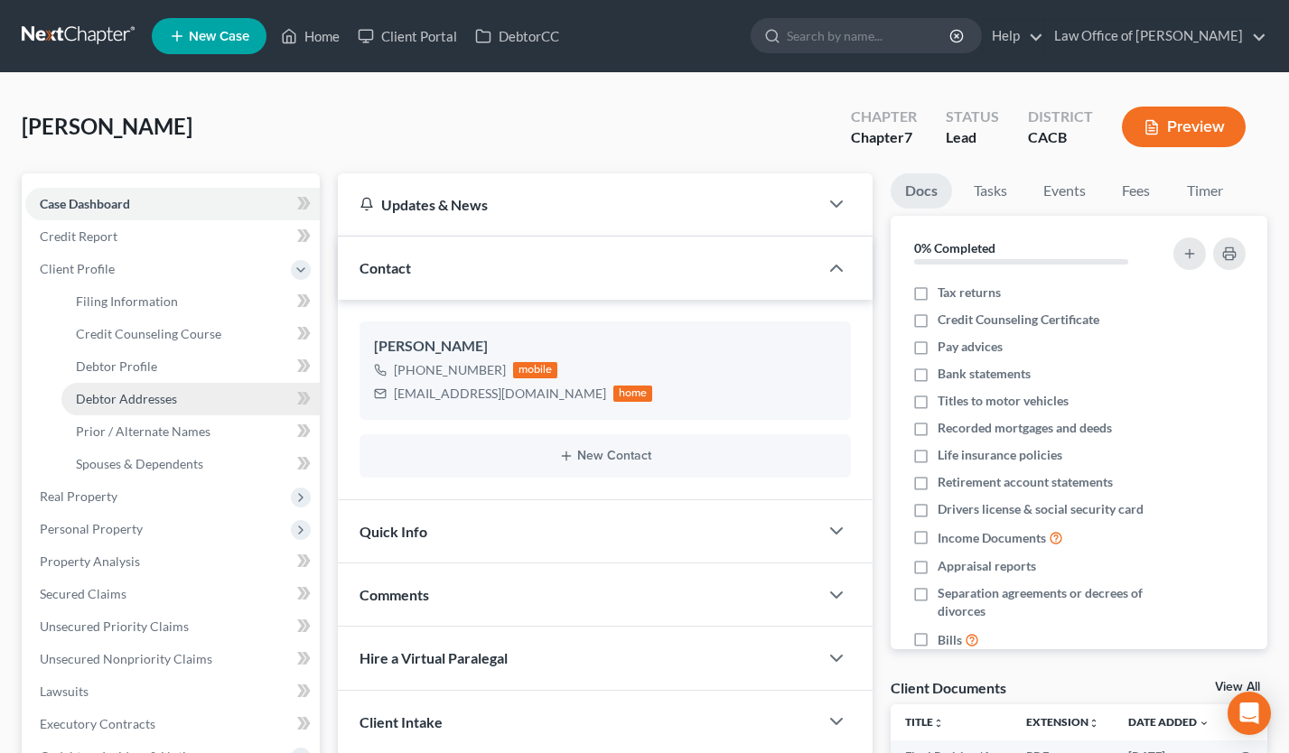
click at [157, 406] on link "Debtor Addresses" at bounding box center [190, 399] width 258 height 33
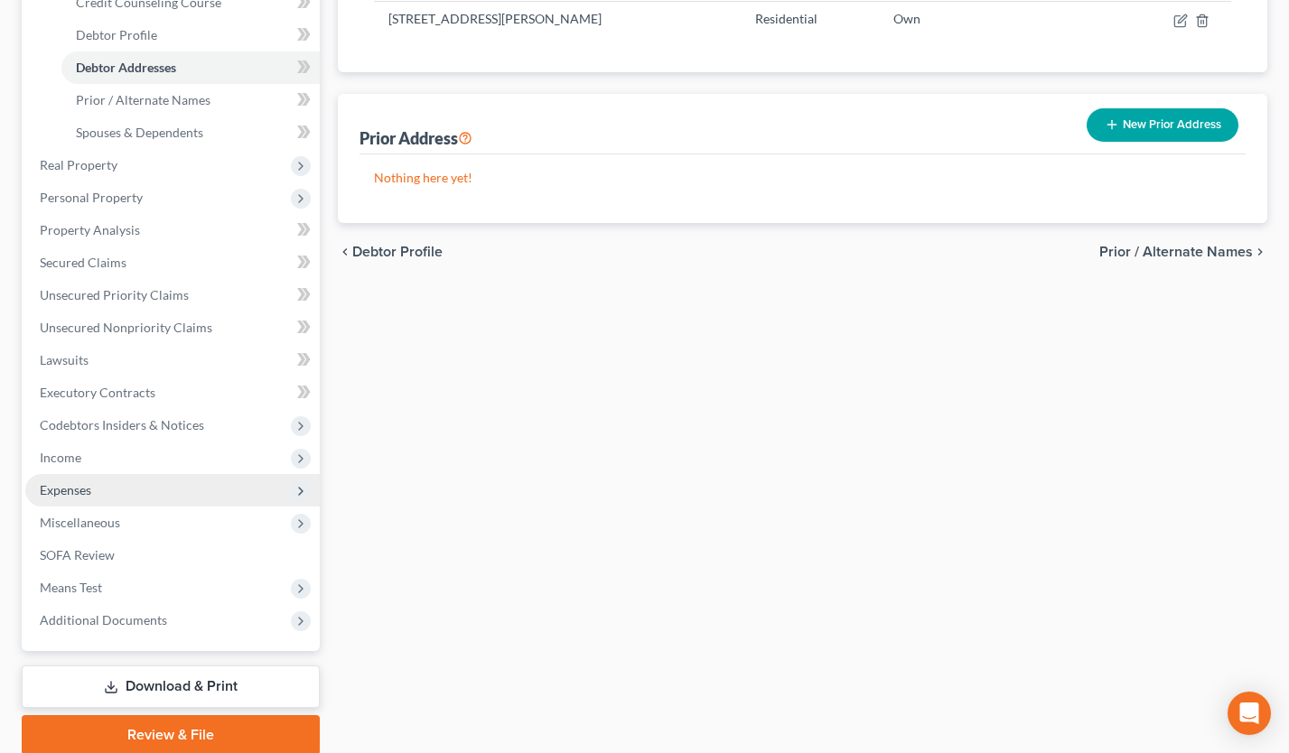
scroll to position [400, 0]
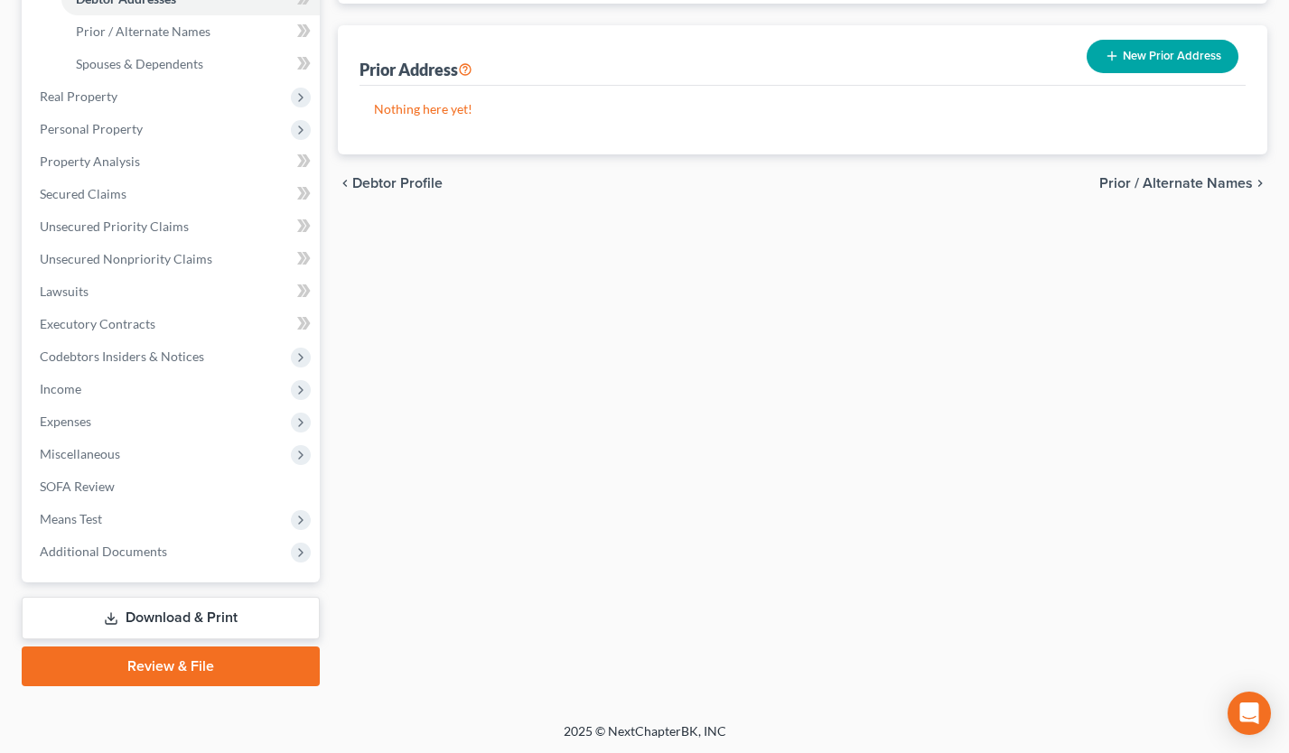
click at [184, 674] on link "Review & File" at bounding box center [171, 667] width 298 height 40
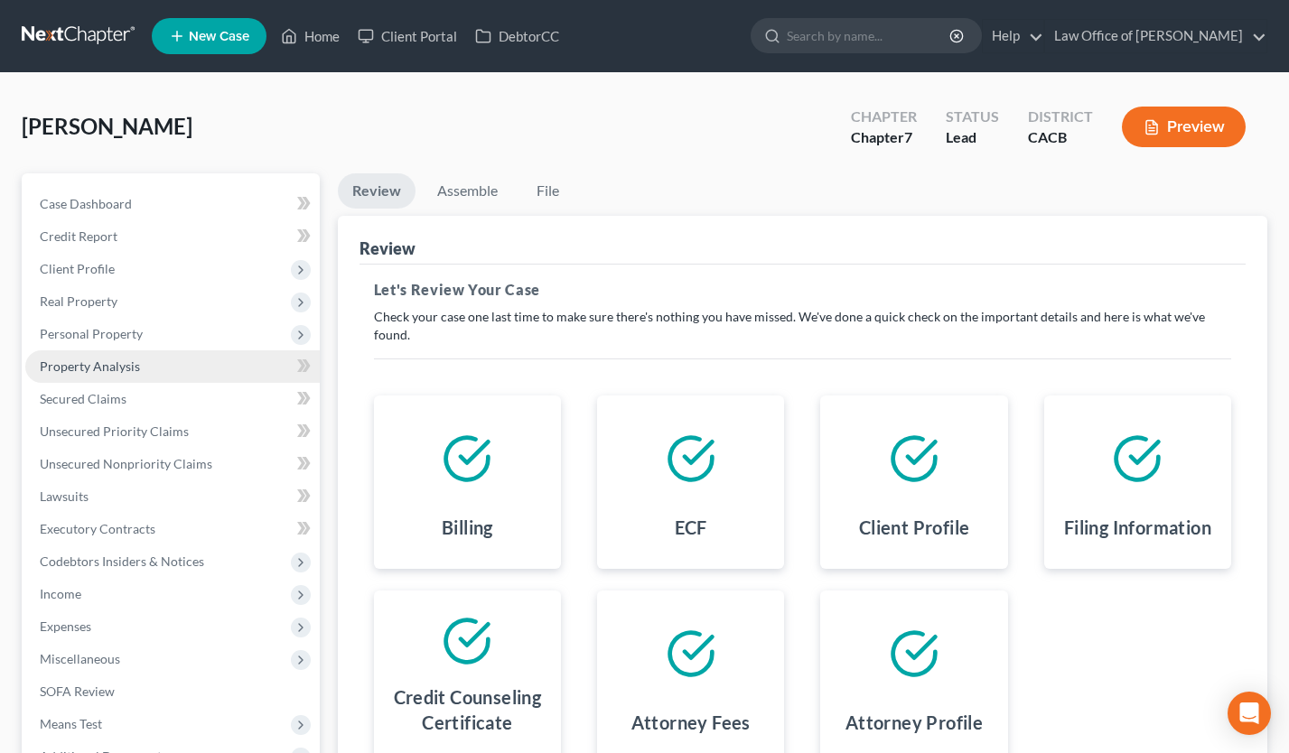
click at [117, 370] on span "Property Analysis" at bounding box center [90, 366] width 100 height 15
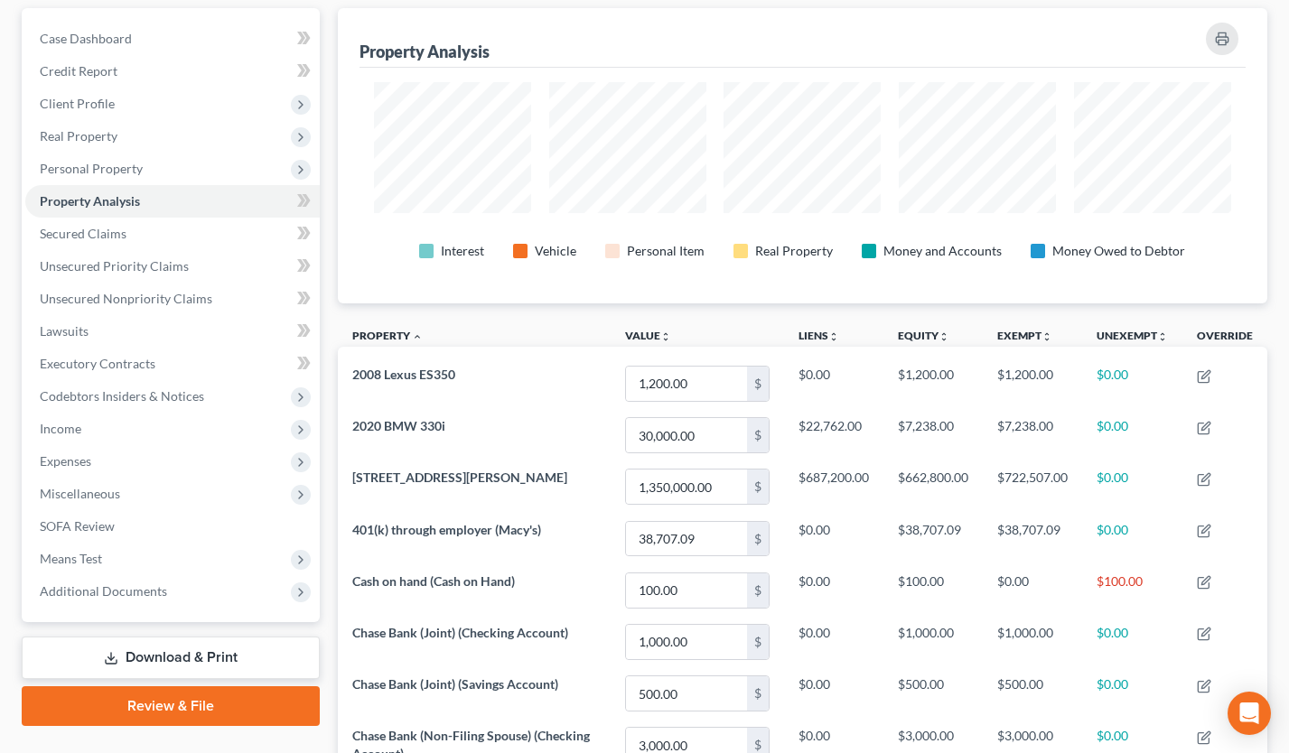
scroll to position [129, 0]
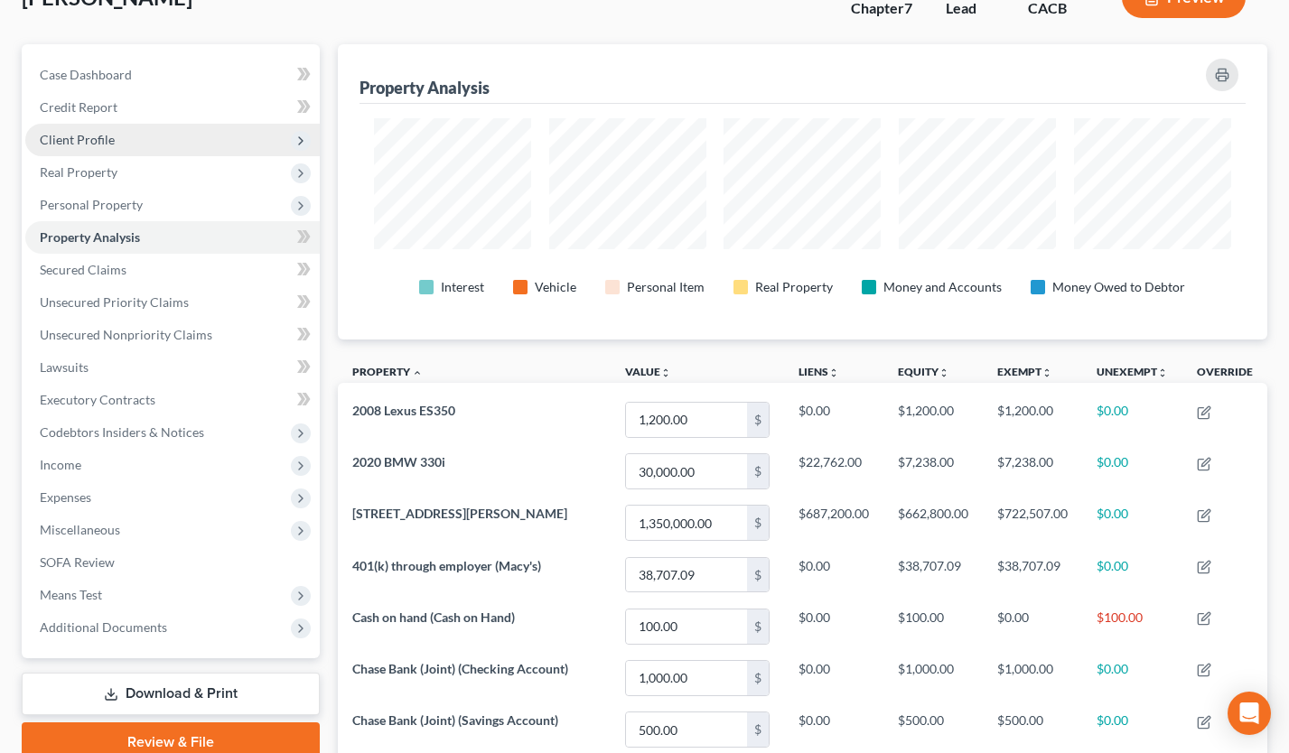
click at [144, 136] on span "Client Profile" at bounding box center [172, 140] width 295 height 33
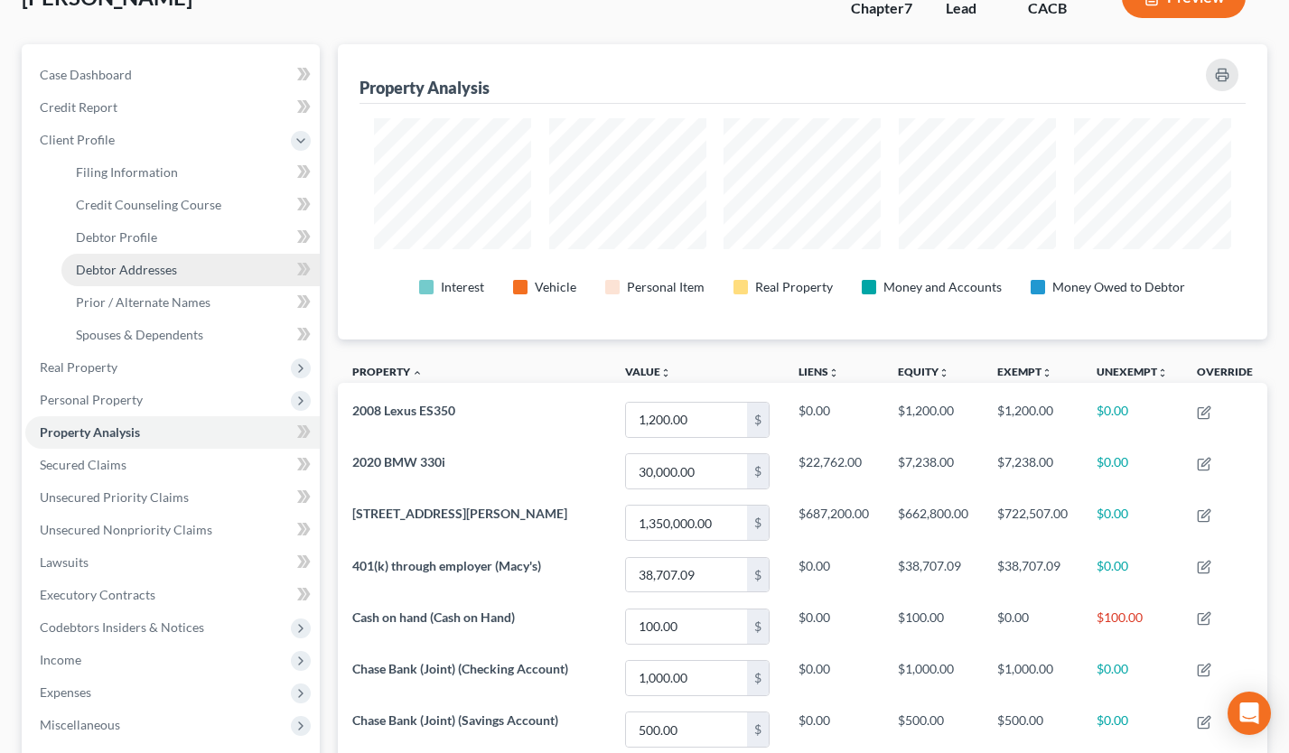
click at [151, 279] on link "Debtor Addresses" at bounding box center [190, 270] width 258 height 33
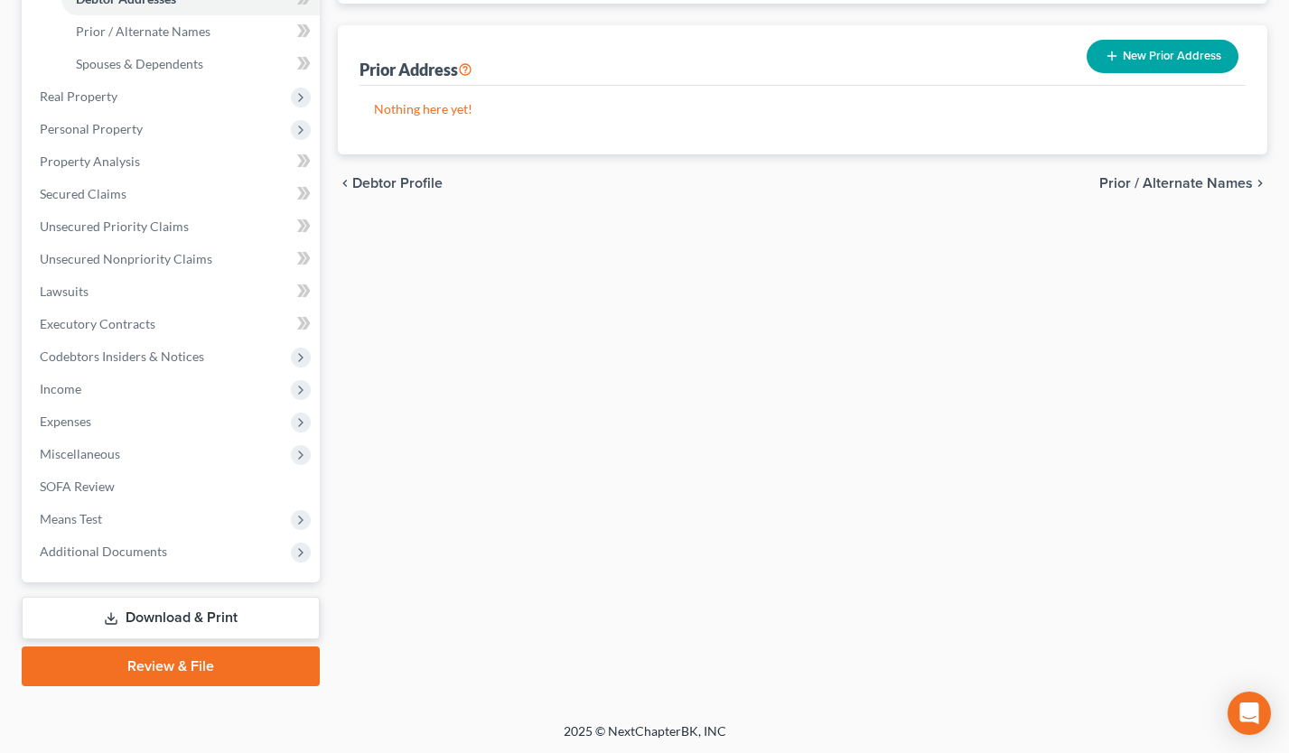
click at [209, 661] on link "Review & File" at bounding box center [171, 667] width 298 height 40
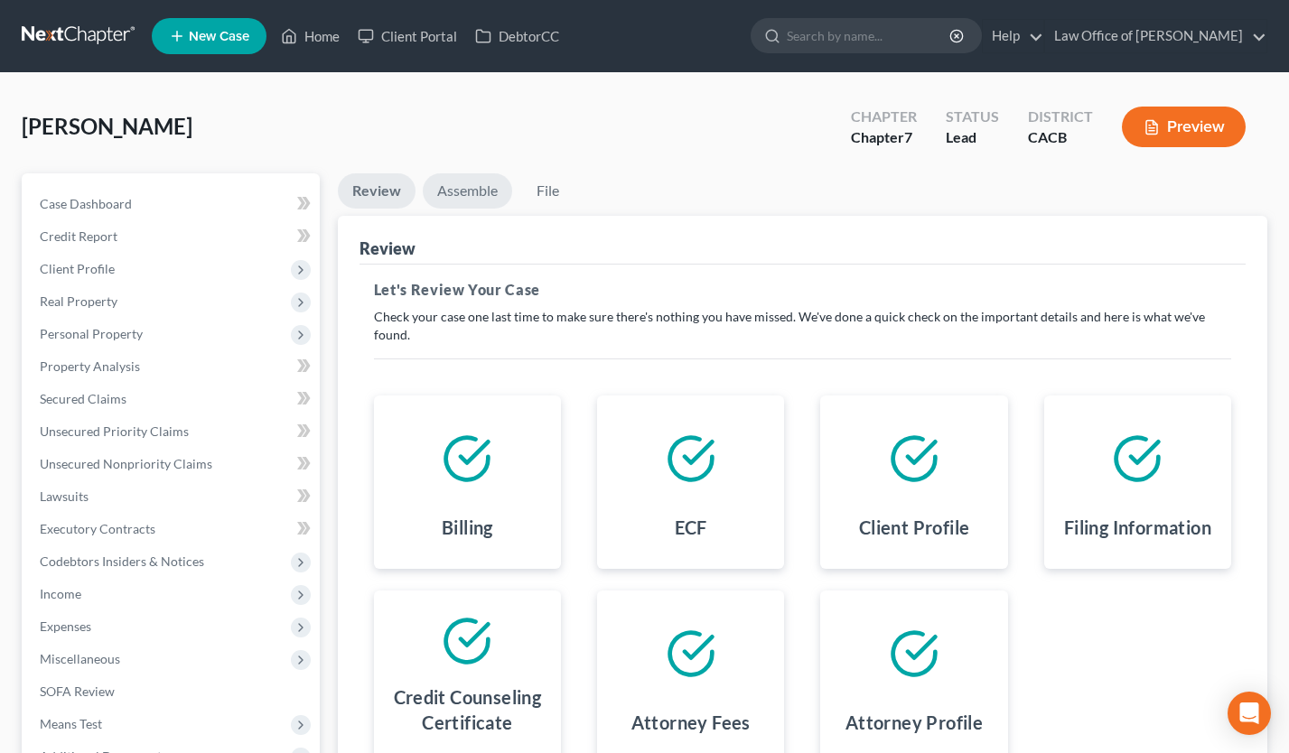
click at [463, 192] on link "Assemble" at bounding box center [467, 190] width 89 height 35
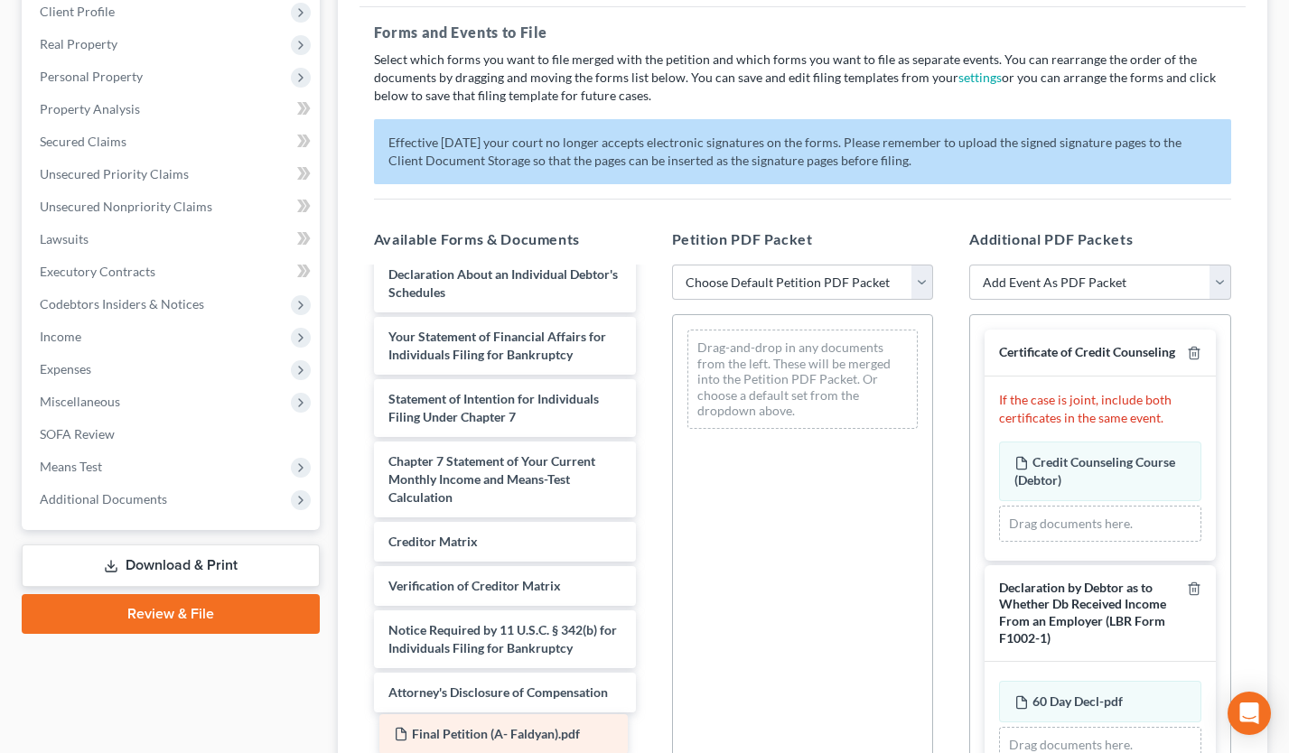
scroll to position [521, 0]
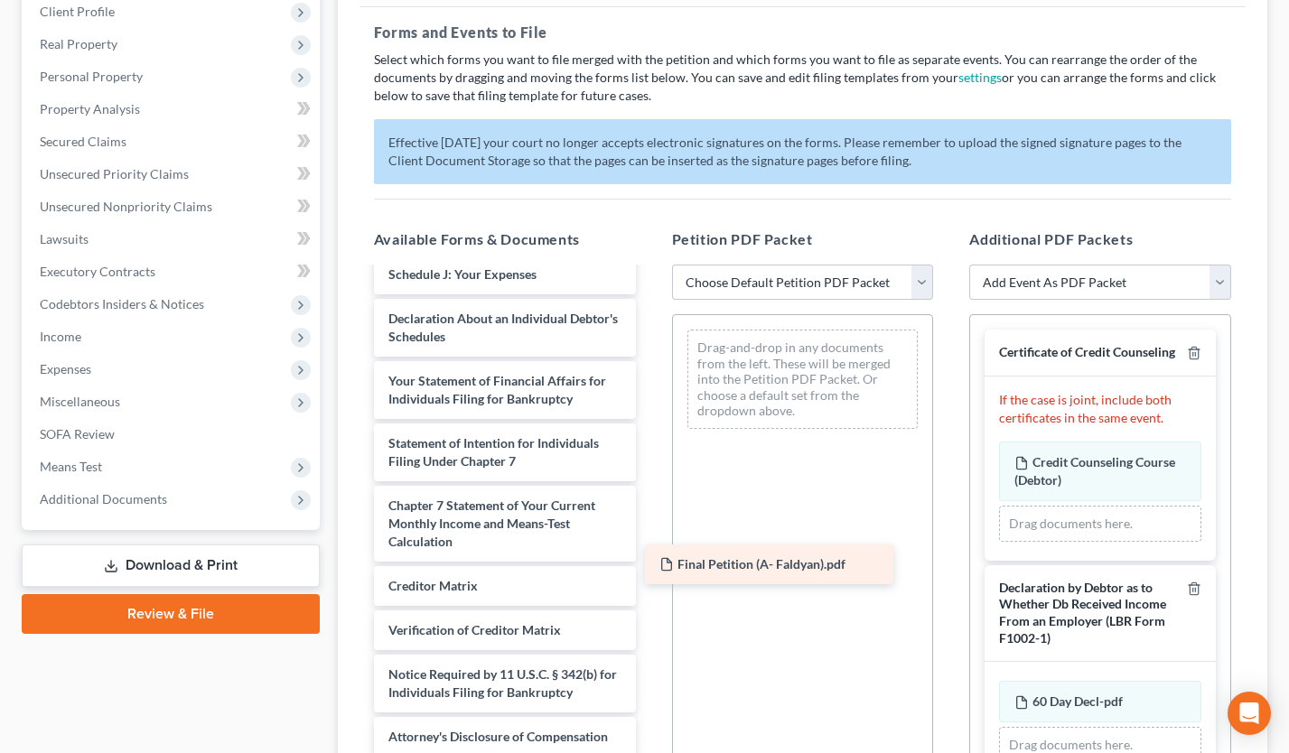
drag, startPoint x: 557, startPoint y: 731, endPoint x: 828, endPoint y: 559, distance: 320.8
click at [650, 559] on div "Final Petition (A- Faldyan).pdf Voluntary Petition for Individuals Filing for B…" at bounding box center [505, 261] width 291 height 991
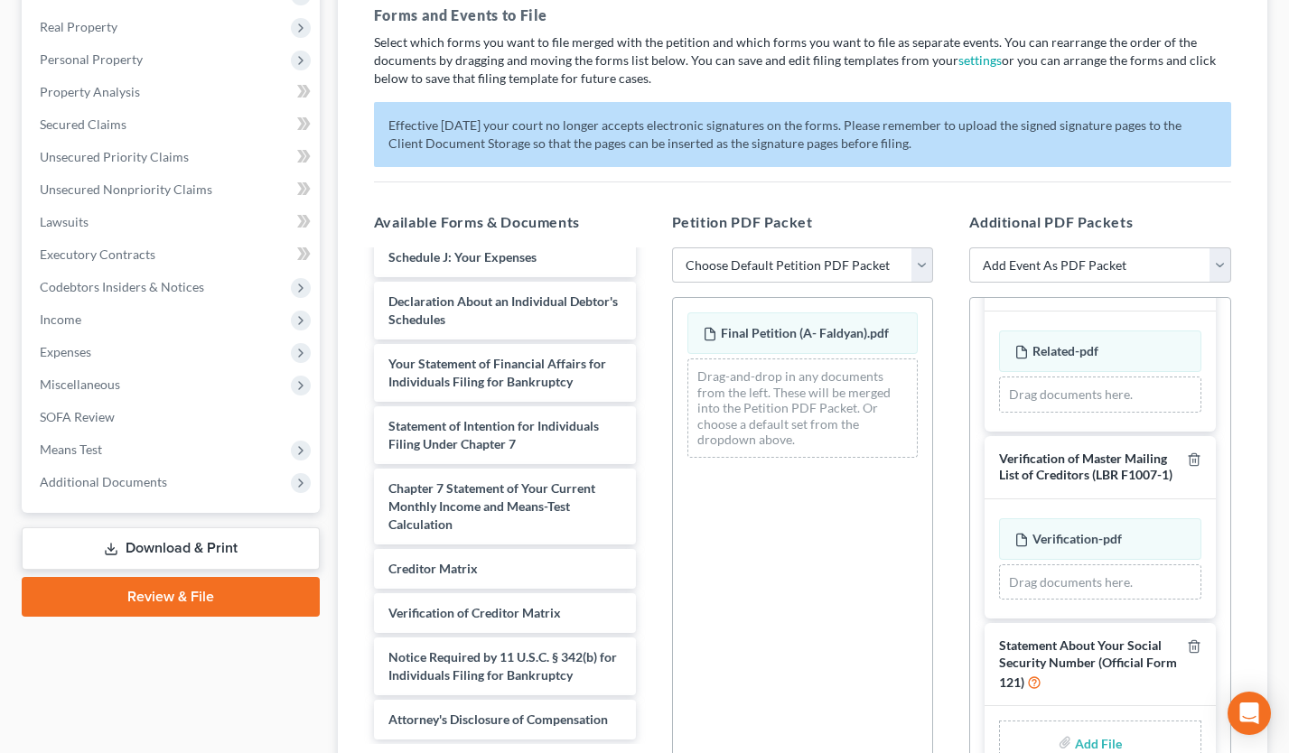
scroll to position [293, 0]
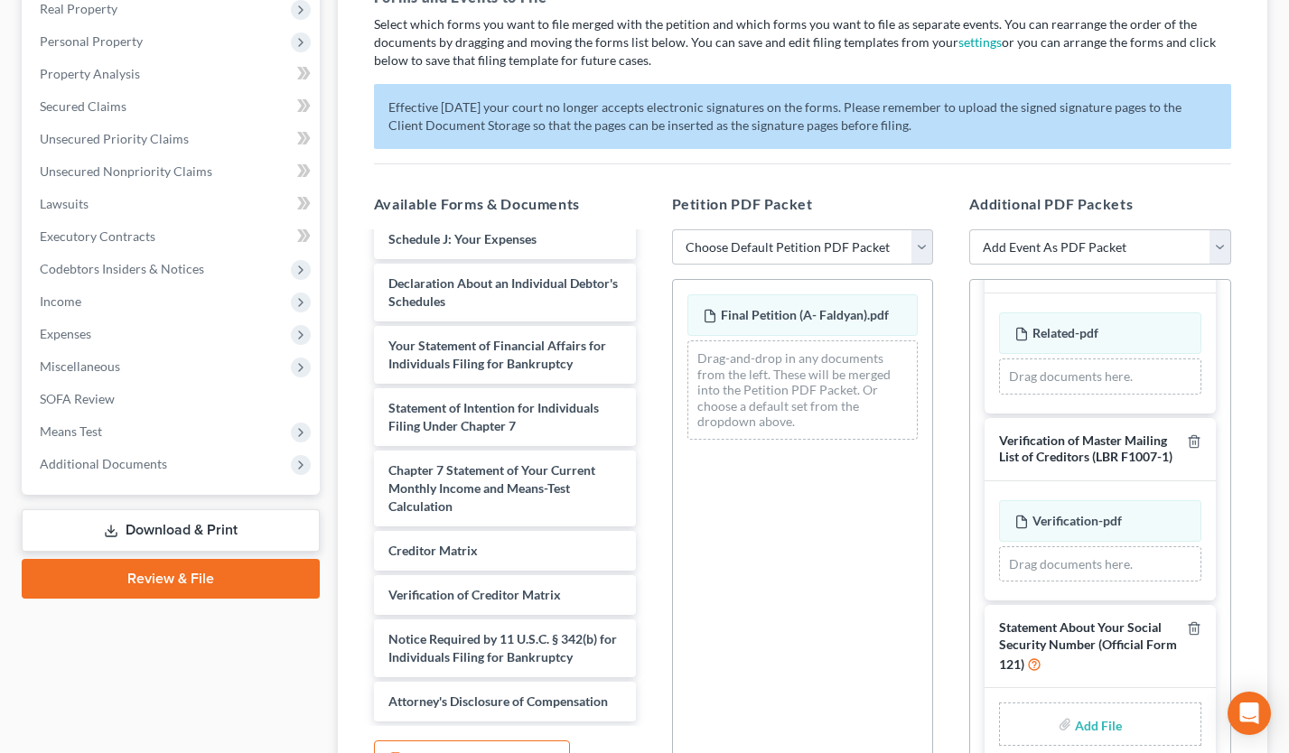
click at [1098, 726] on input "file" at bounding box center [1096, 724] width 43 height 33
type input "C:\fakepath\SSNStmt([PERSON_NAME]).pdf"
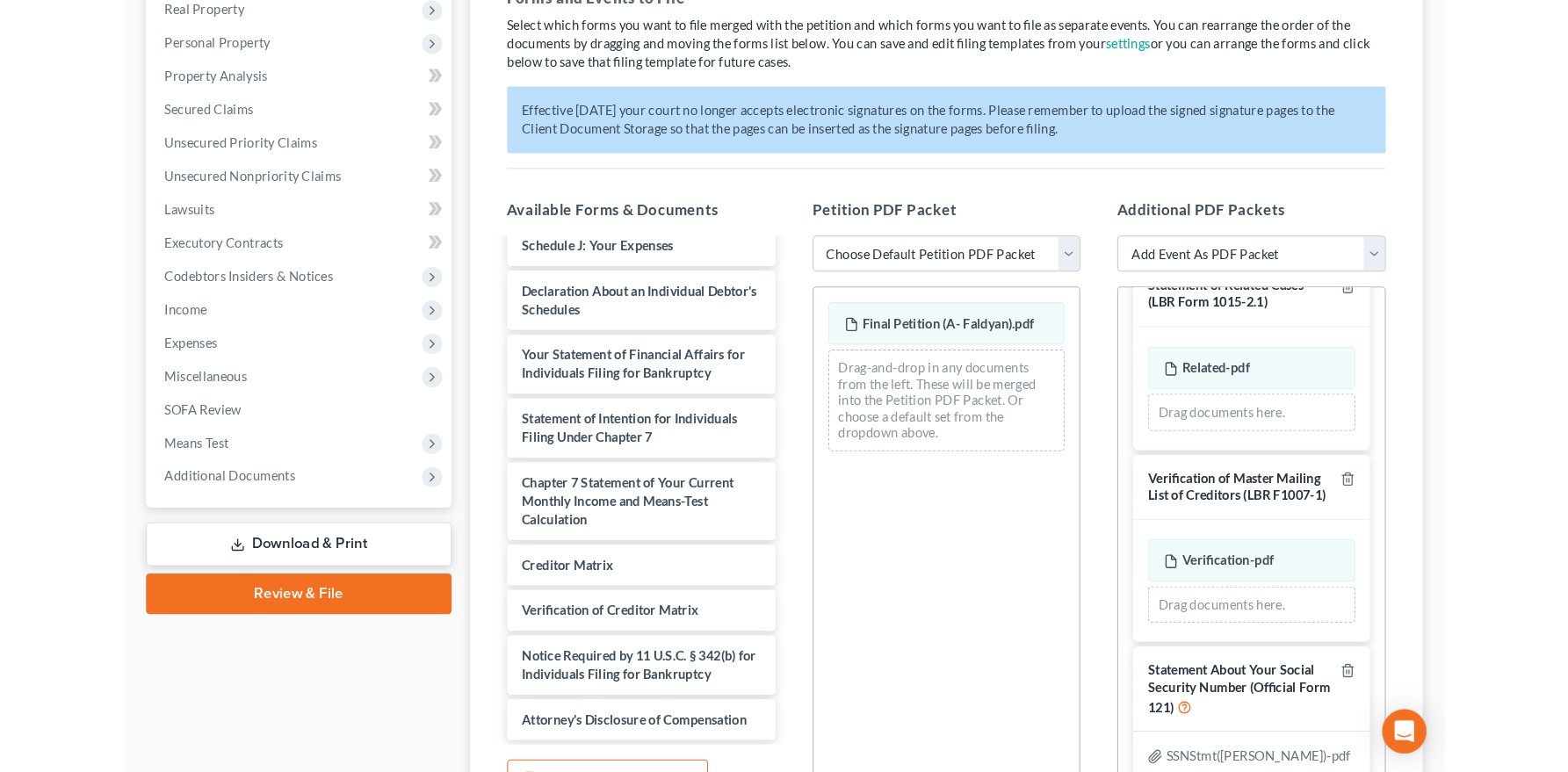
scroll to position [88, 0]
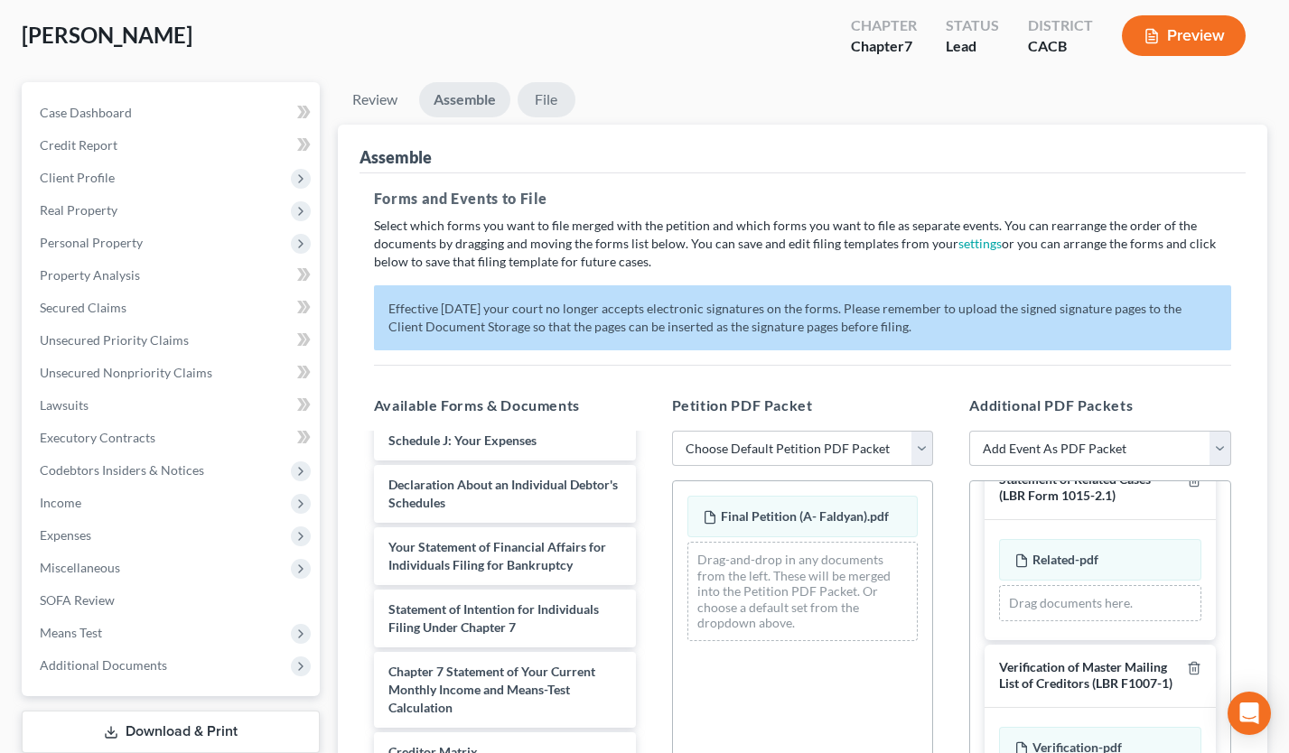
click at [558, 100] on link "File" at bounding box center [547, 99] width 58 height 35
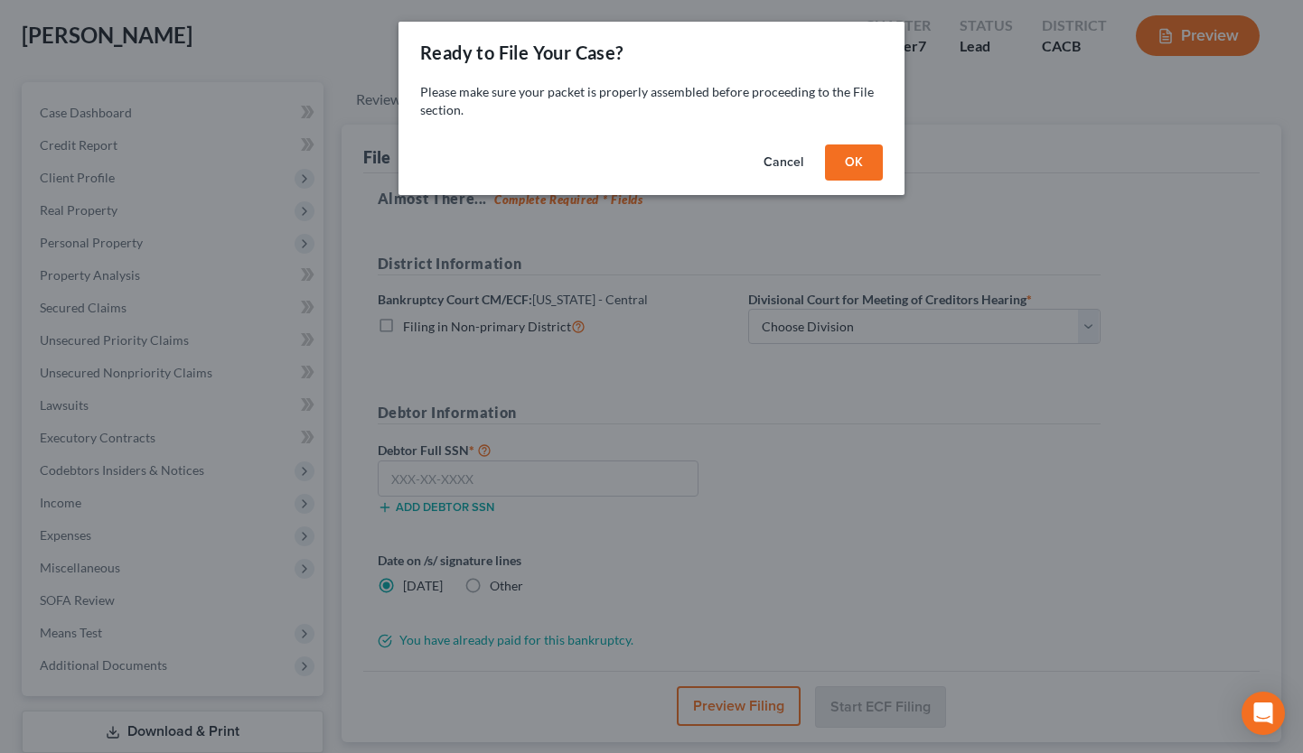
click at [874, 161] on button "OK" at bounding box center [854, 163] width 58 height 36
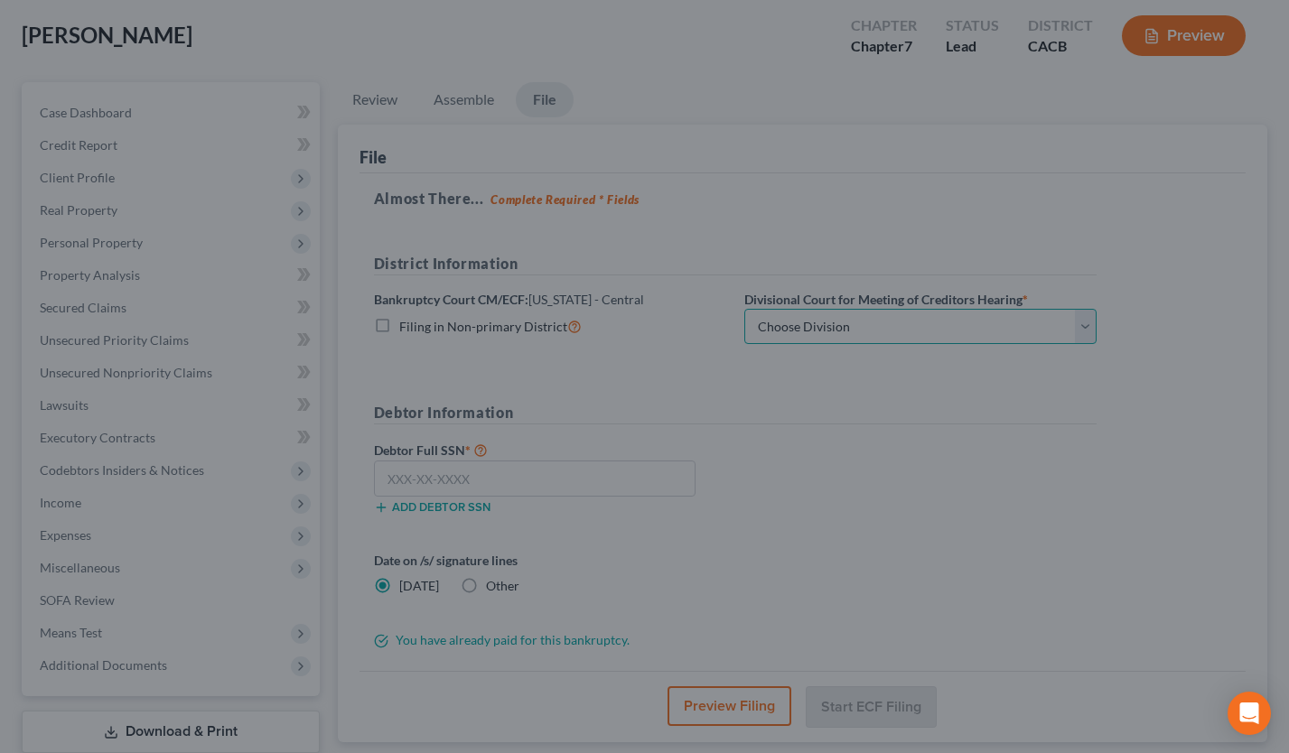
click at [830, 321] on select "Choose Division [GEOGRAPHIC_DATA][PERSON_NAME] [GEOGRAPHIC_DATA] [GEOGRAPHIC_DA…" at bounding box center [920, 327] width 352 height 36
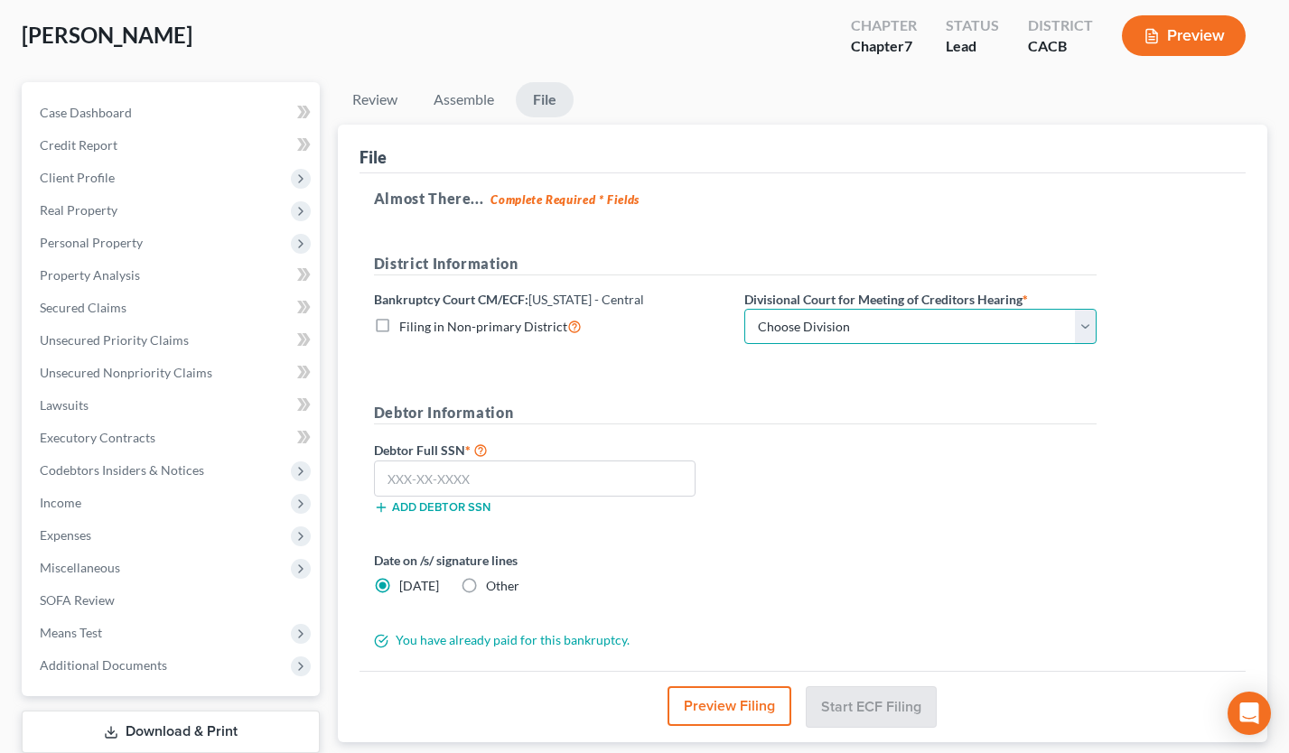
select select "1"
click at [744, 309] on select "Choose Division [GEOGRAPHIC_DATA][PERSON_NAME] [GEOGRAPHIC_DATA] [GEOGRAPHIC_DA…" at bounding box center [920, 327] width 352 height 36
click at [412, 480] on input "text" at bounding box center [535, 479] width 322 height 36
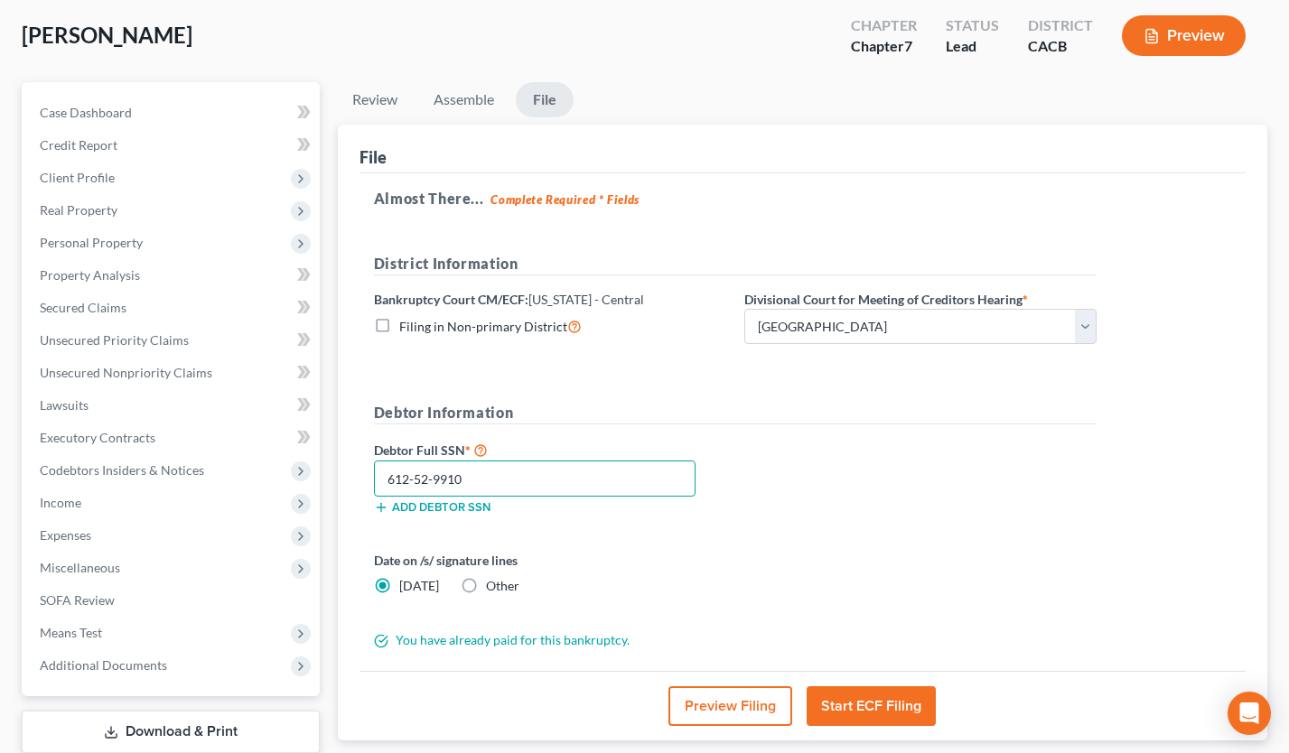
type input "612-52-9910"
click at [721, 700] on button "Preview Filing" at bounding box center [731, 707] width 124 height 40
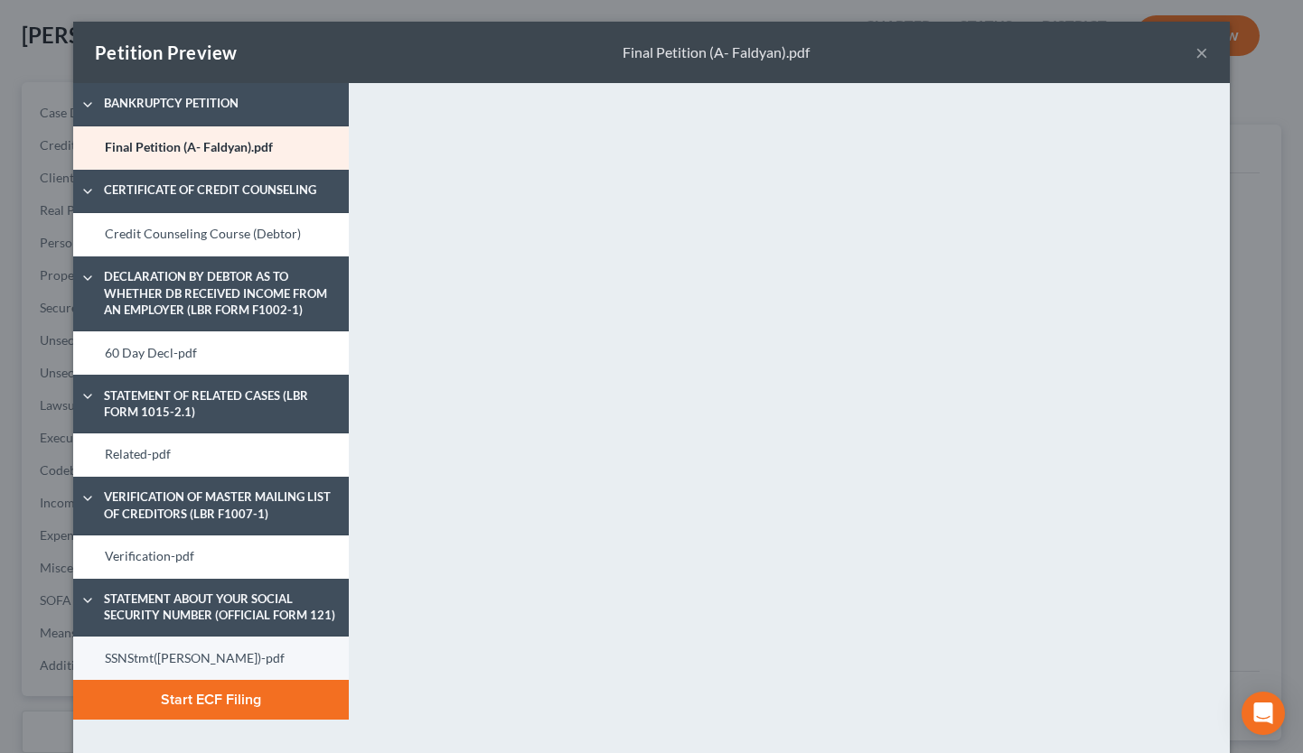
click at [223, 655] on link "SSNStmt([PERSON_NAME])-pdf" at bounding box center [211, 658] width 276 height 43
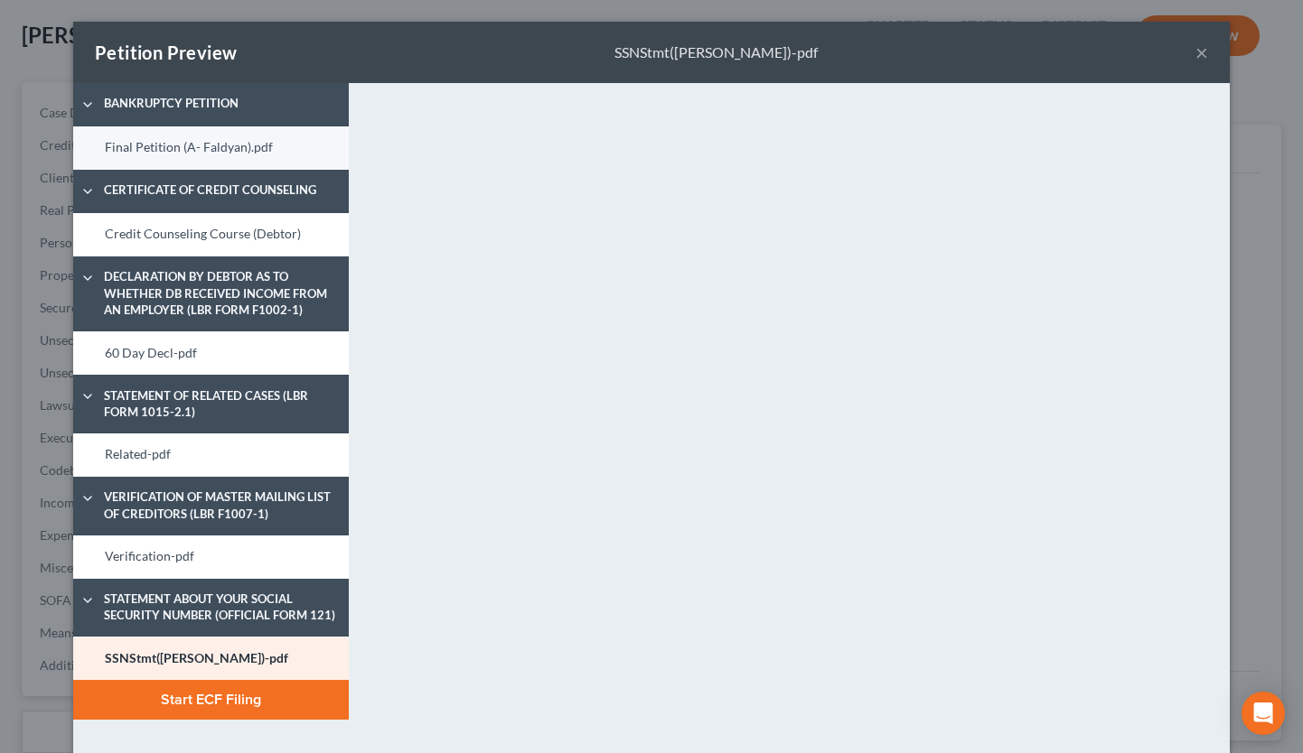
click at [180, 142] on link "Final Petition (A- Faldyan).pdf" at bounding box center [211, 147] width 276 height 43
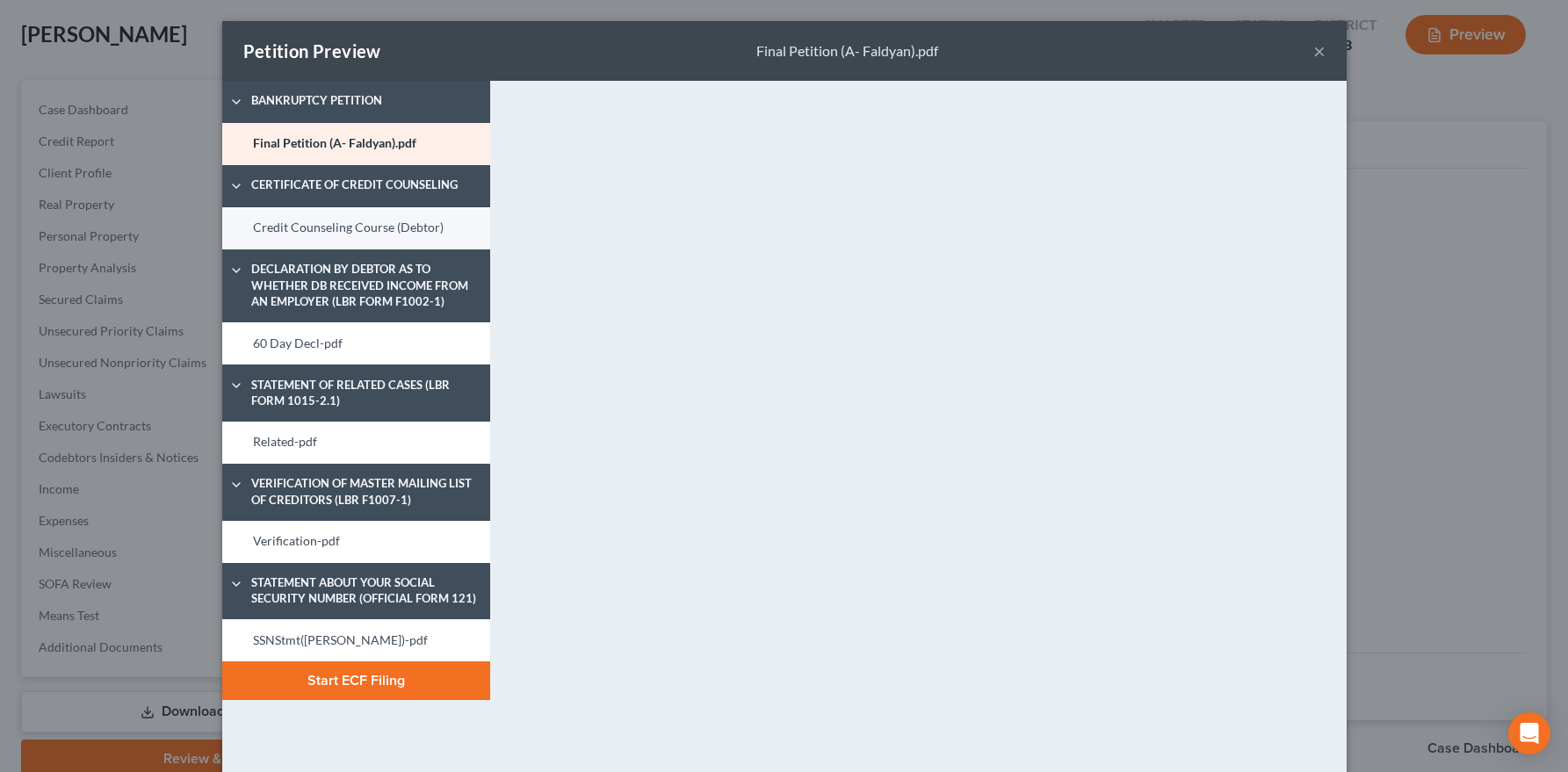
click at [360, 235] on link "Credit Counseling Course (Debtor)" at bounding box center [357, 228] width 268 height 42
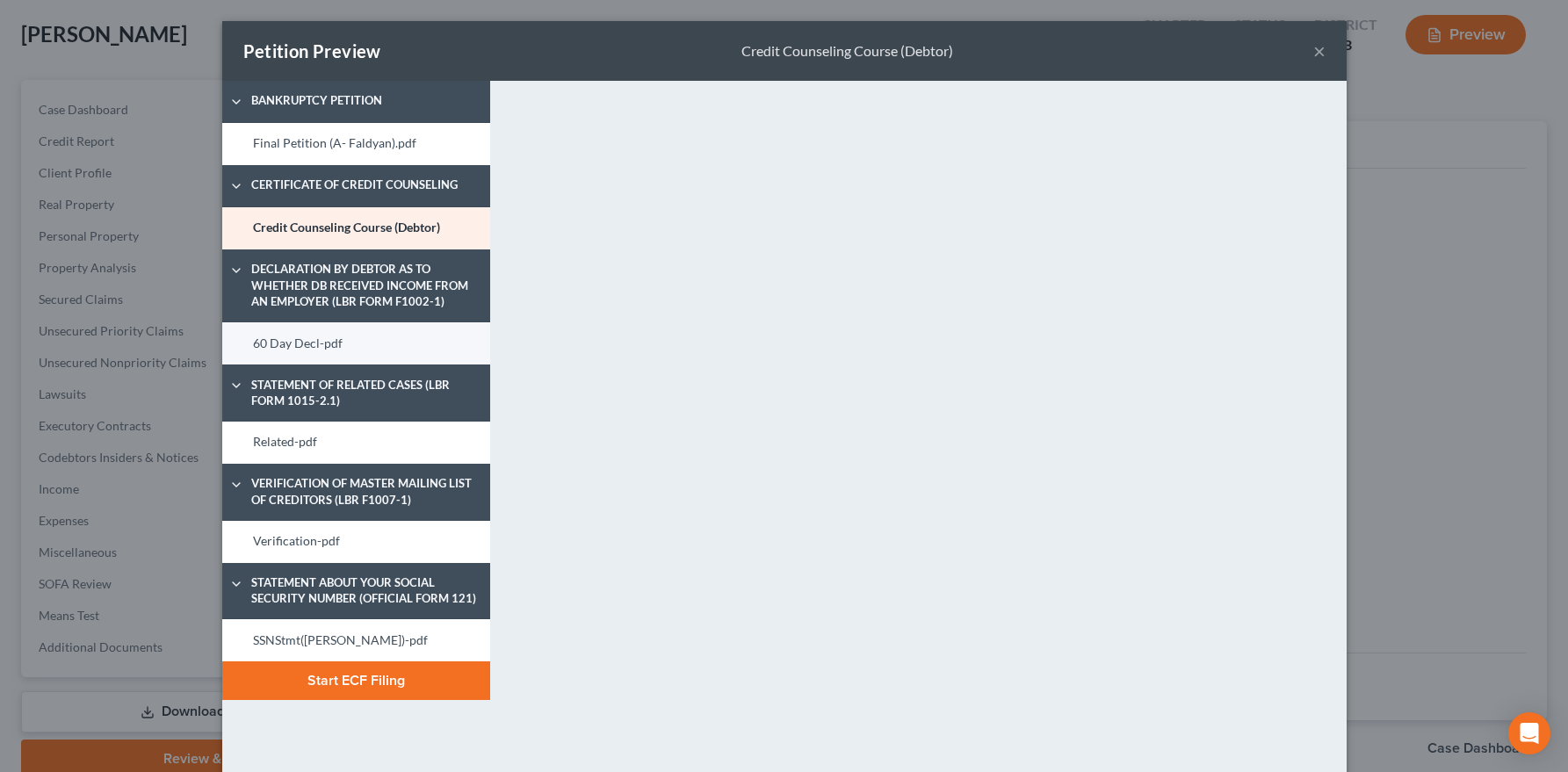
click at [357, 350] on link "60 Day Decl-pdf" at bounding box center [357, 343] width 268 height 42
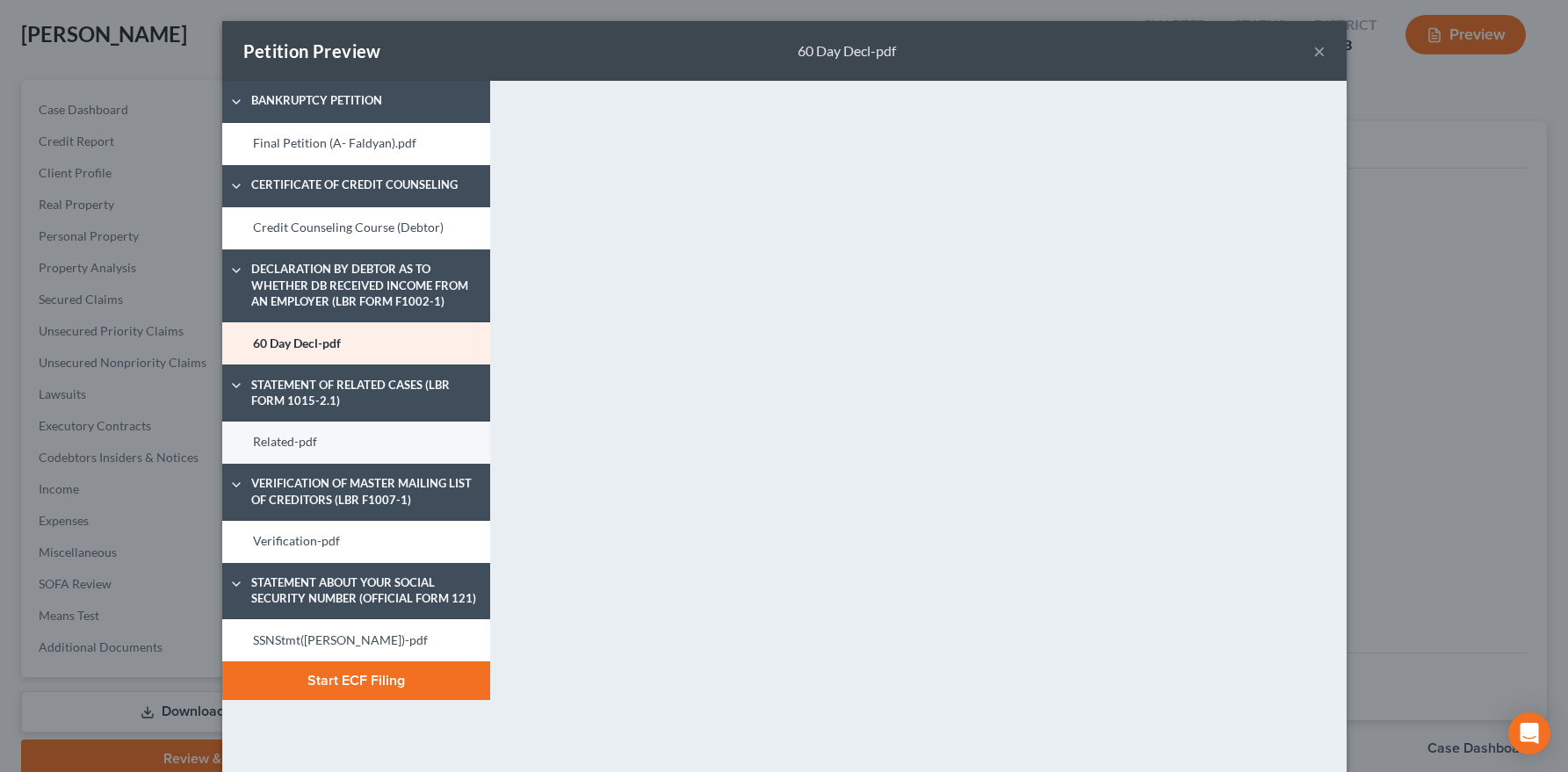
click at [369, 439] on link "Related-pdf" at bounding box center [357, 442] width 268 height 42
click at [333, 335] on link "60 Day Decl-pdf" at bounding box center [357, 343] width 268 height 42
click at [314, 541] on link "Verification-pdf" at bounding box center [357, 542] width 268 height 42
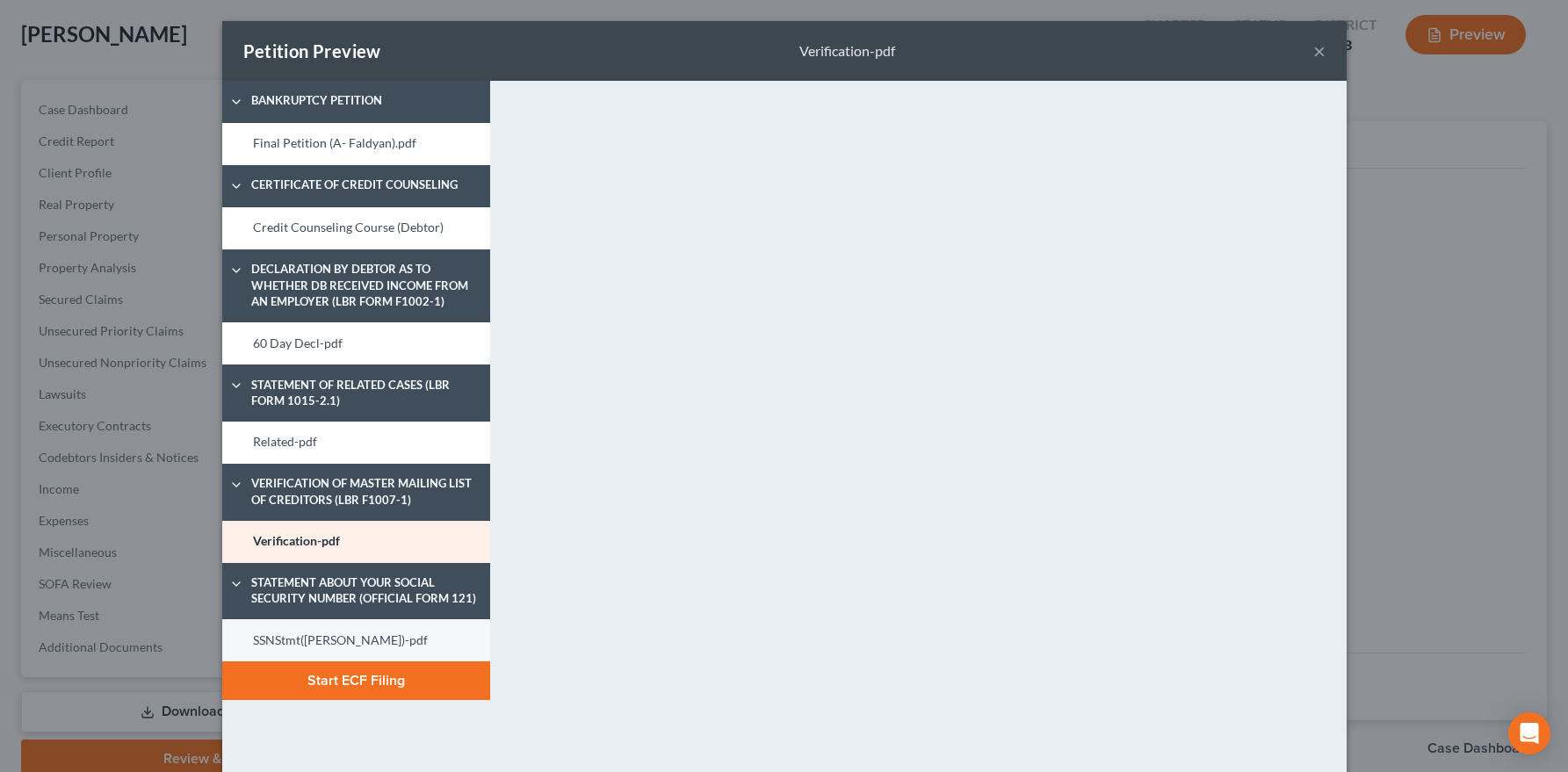
click at [366, 642] on link "SSNStmt([PERSON_NAME])-pdf" at bounding box center [357, 640] width 268 height 42
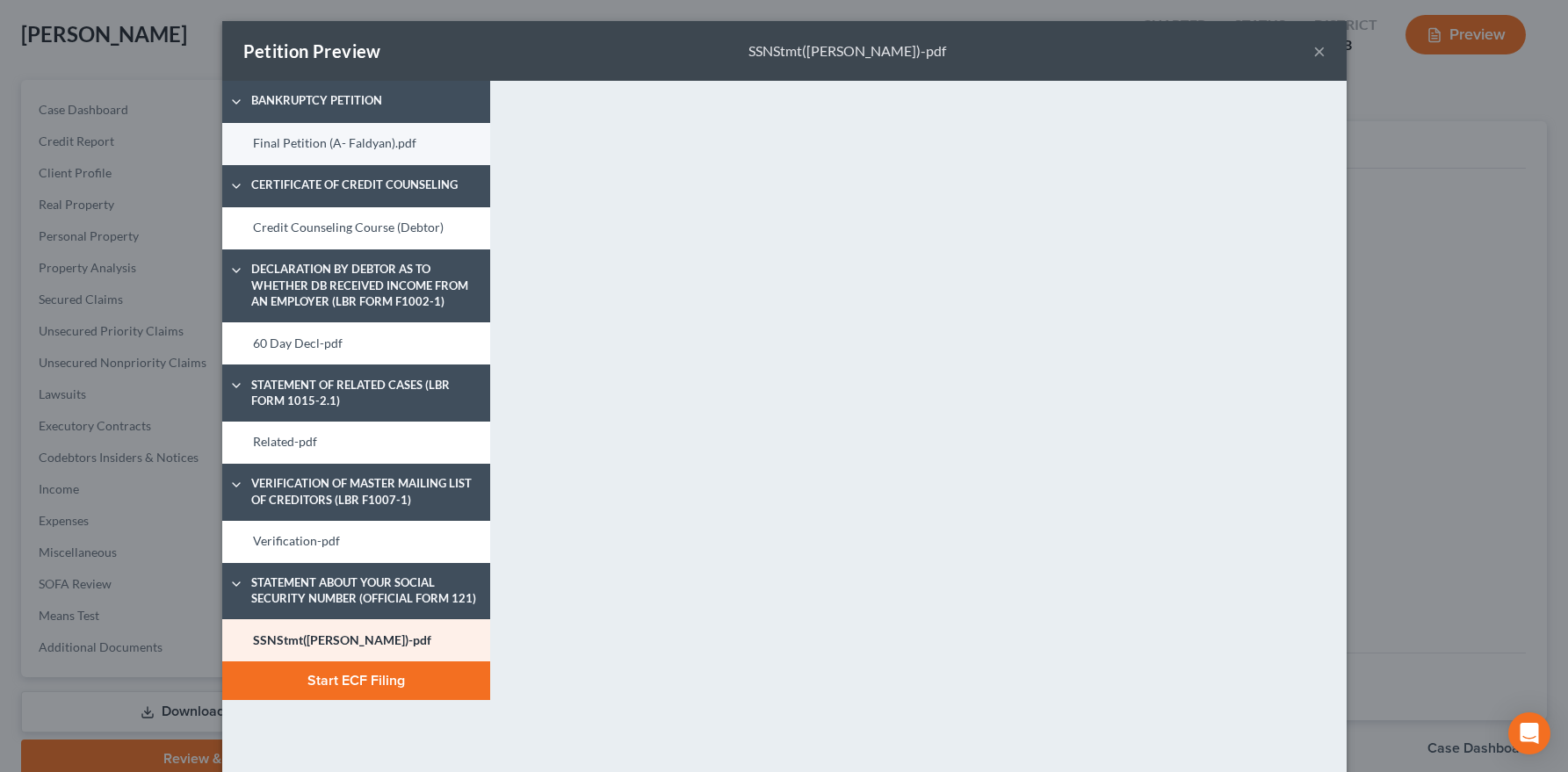
click at [351, 149] on link "Final Petition (A- Faldyan).pdf" at bounding box center [357, 143] width 268 height 42
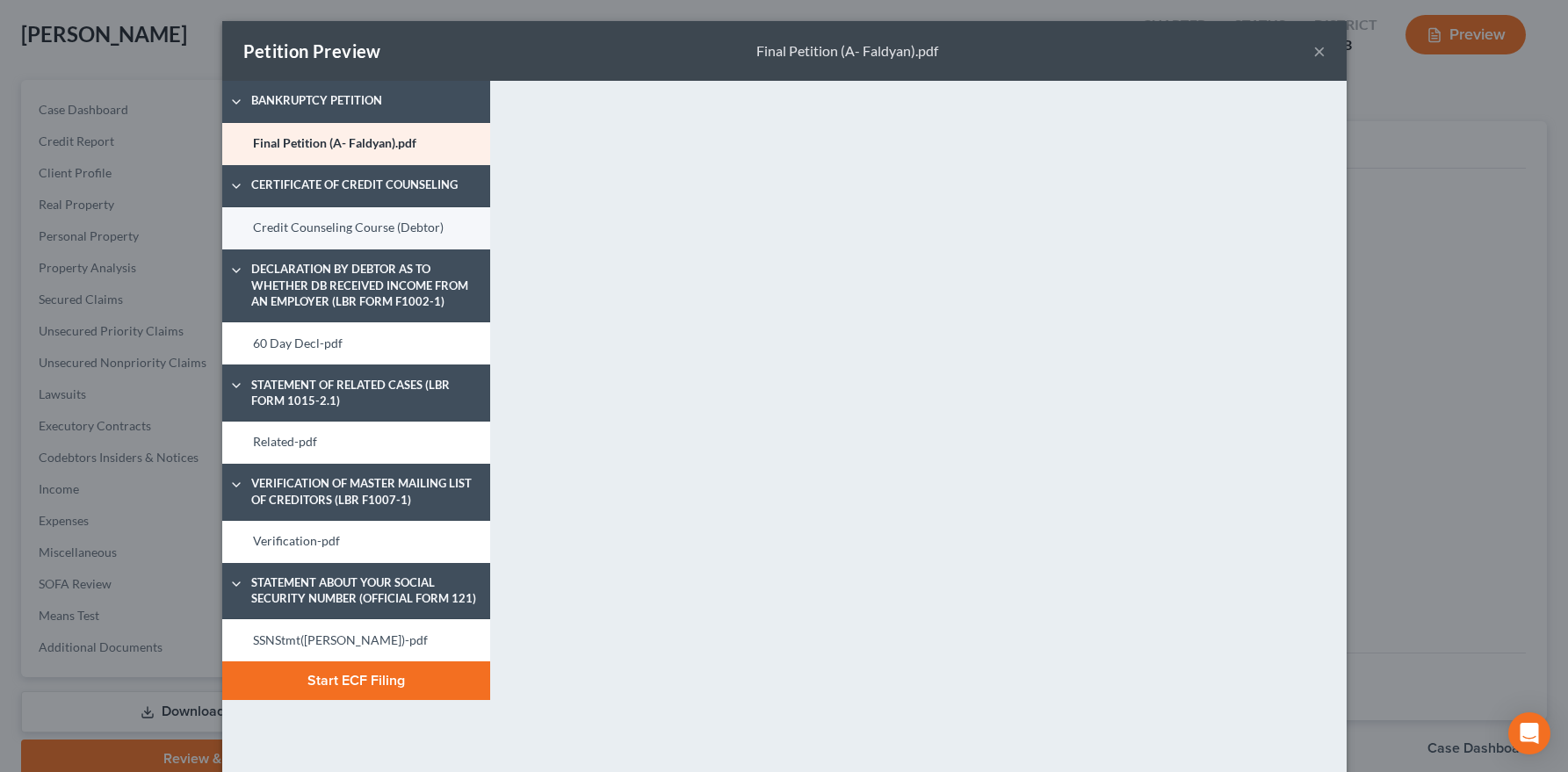
click at [396, 219] on link "Credit Counseling Course (Debtor)" at bounding box center [357, 228] width 268 height 42
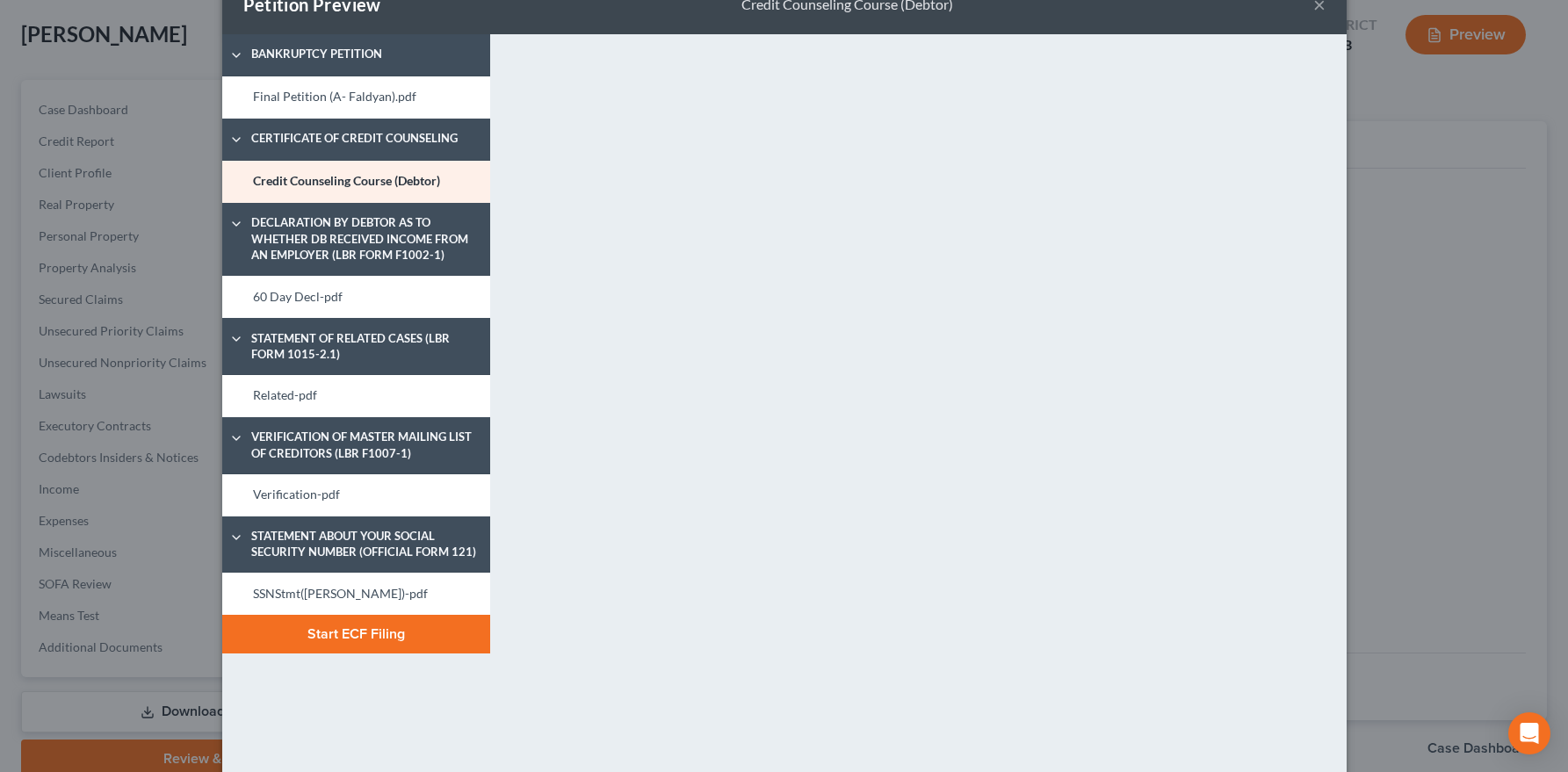
scroll to position [0, 0]
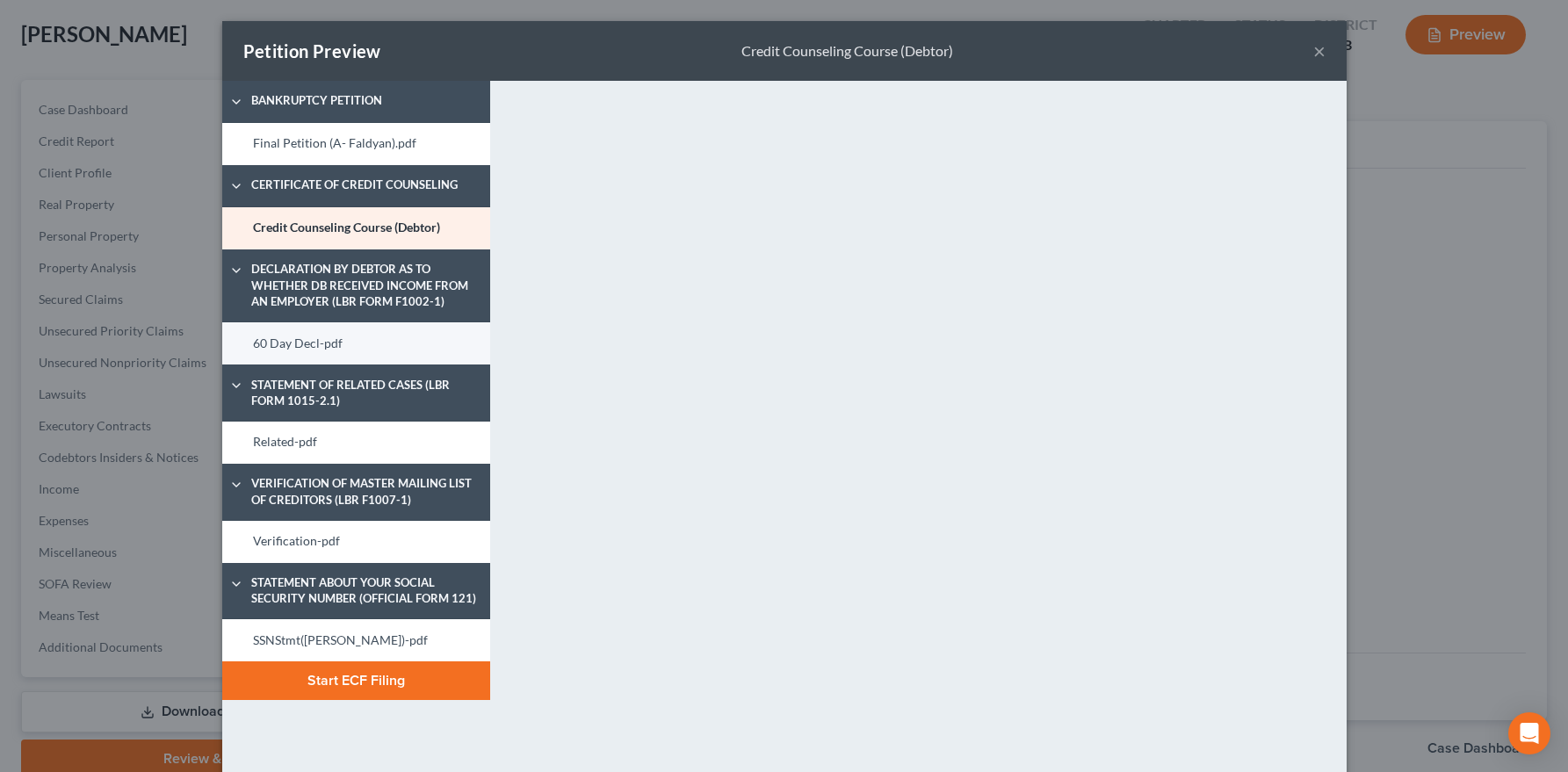
click at [268, 328] on link "60 Day Decl-pdf" at bounding box center [357, 343] width 268 height 42
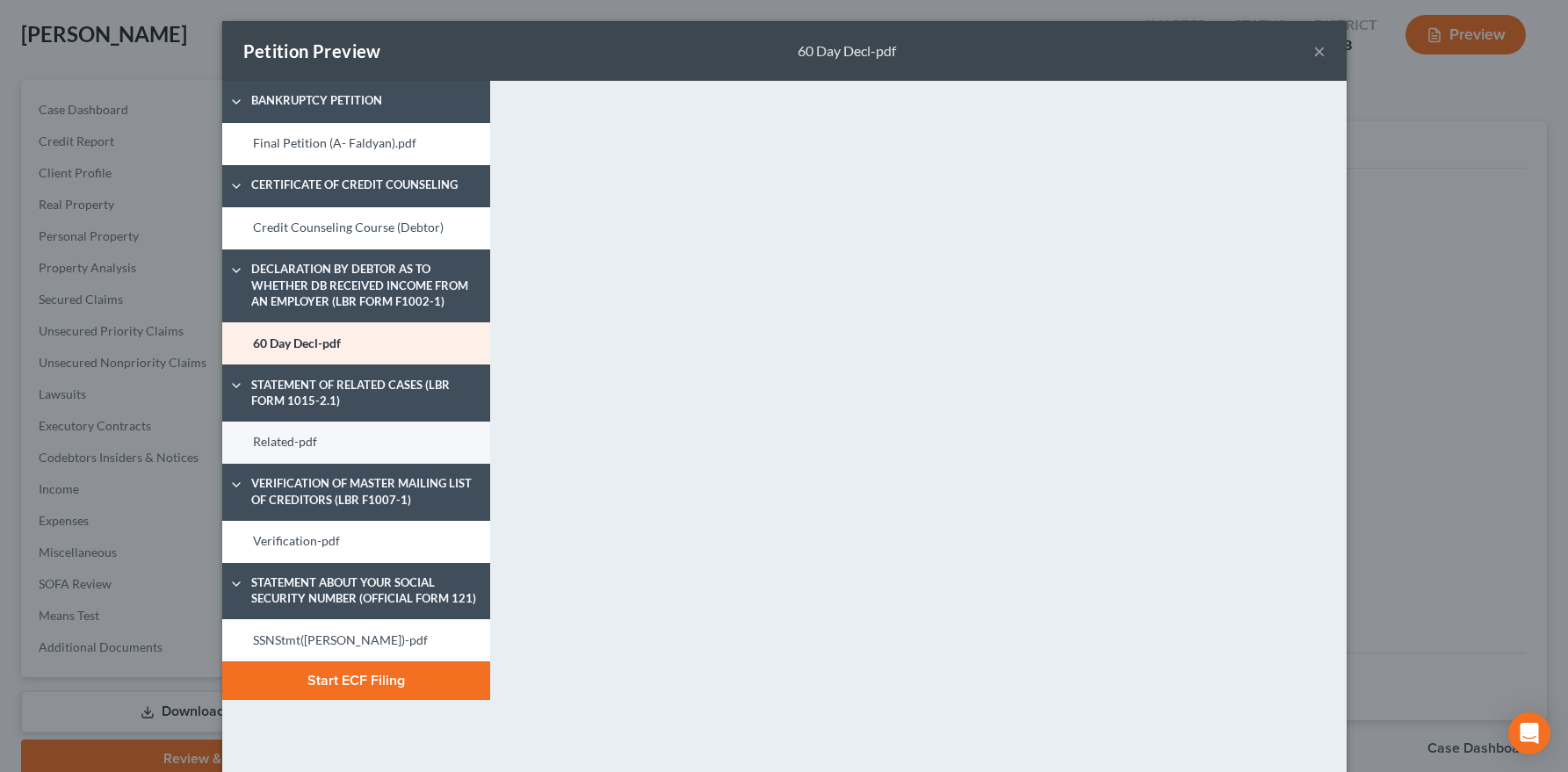
click at [350, 443] on link "Related-pdf" at bounding box center [357, 442] width 268 height 42
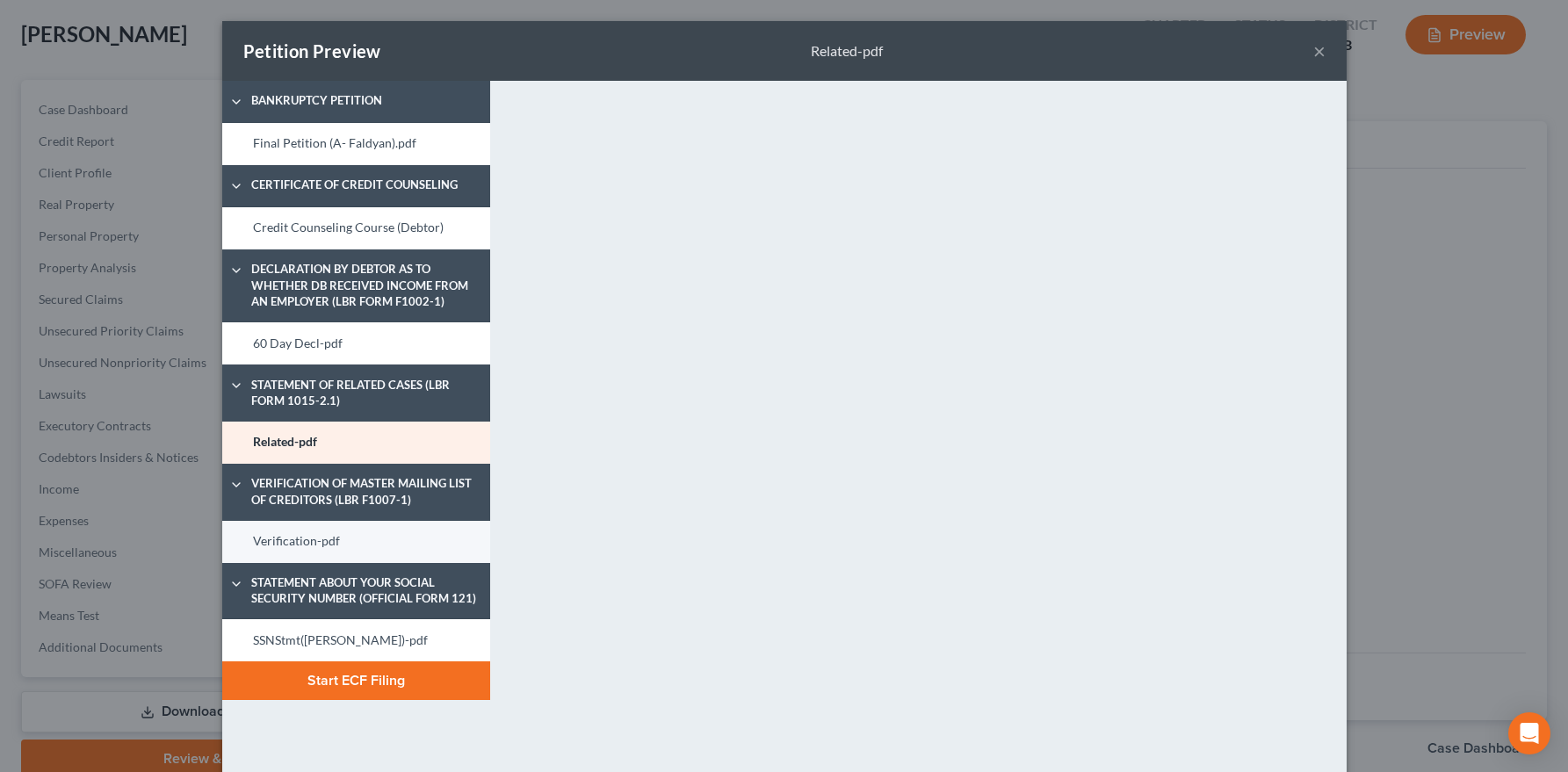
click at [345, 550] on link "Verification-pdf" at bounding box center [357, 542] width 268 height 42
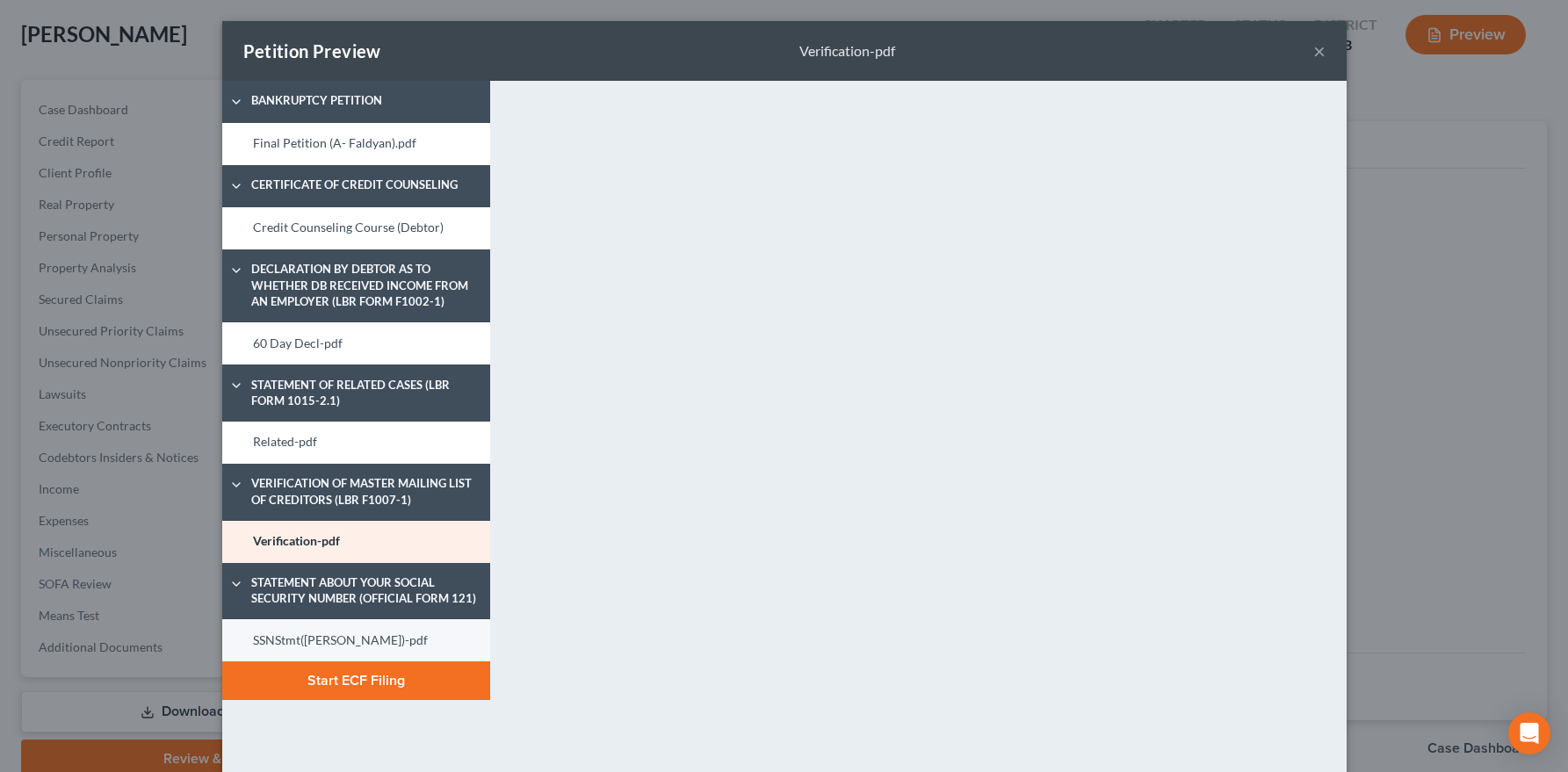
click at [360, 639] on link "SSNStmt([PERSON_NAME])-pdf" at bounding box center [357, 640] width 268 height 42
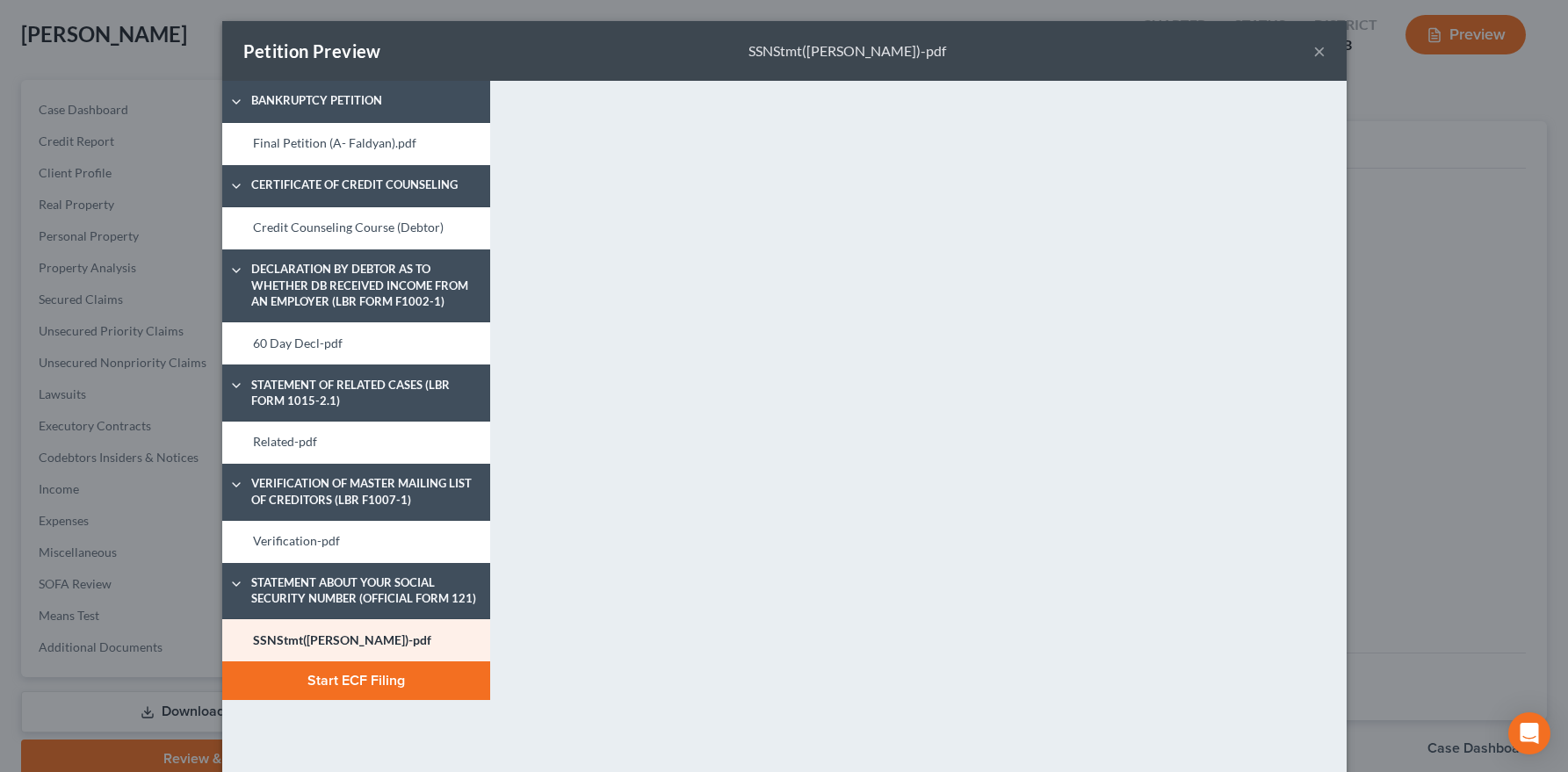
click at [432, 678] on button "Start ECF Filing" at bounding box center [357, 681] width 268 height 39
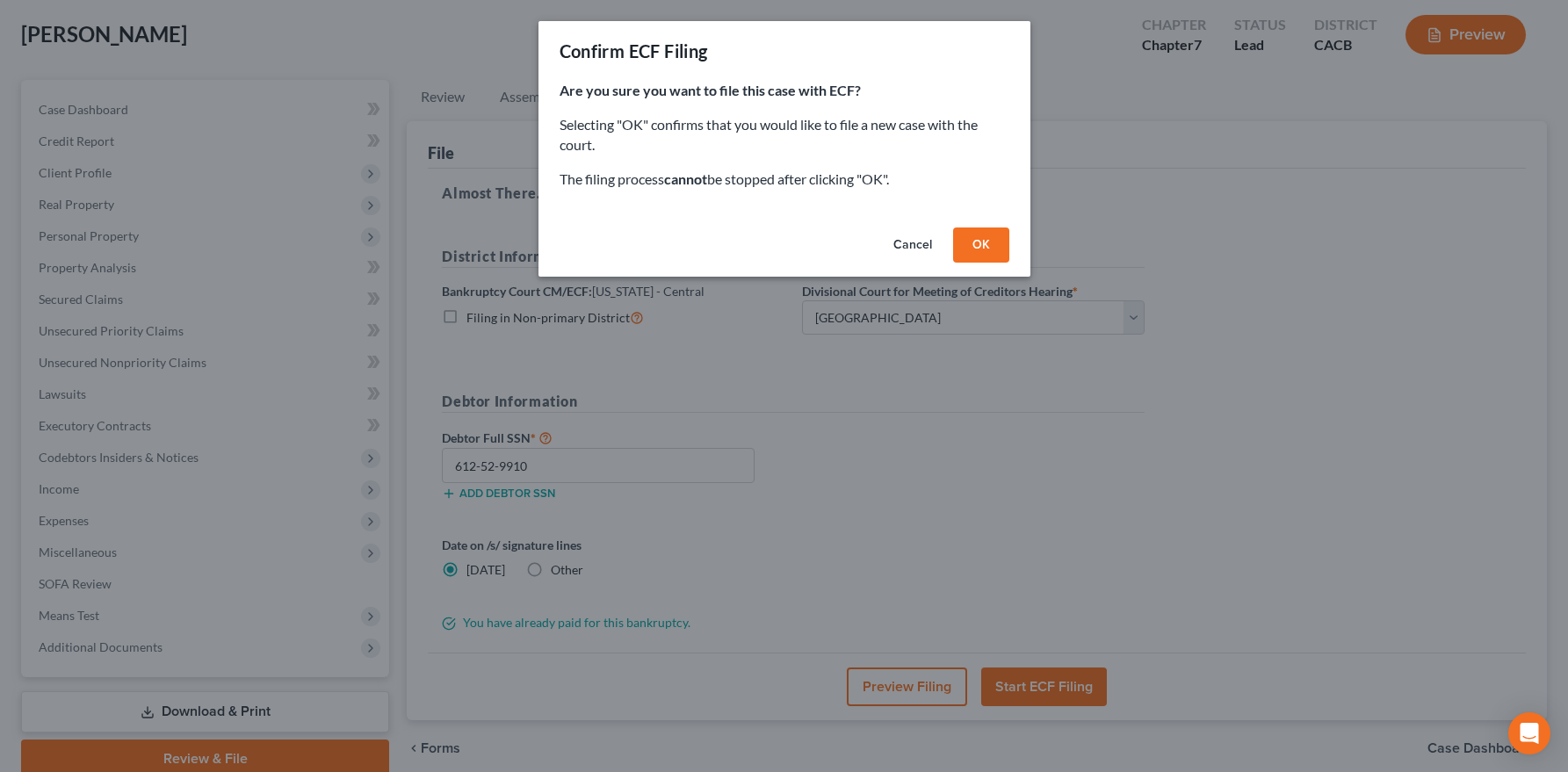
click at [970, 243] on button "OK" at bounding box center [981, 245] width 56 height 35
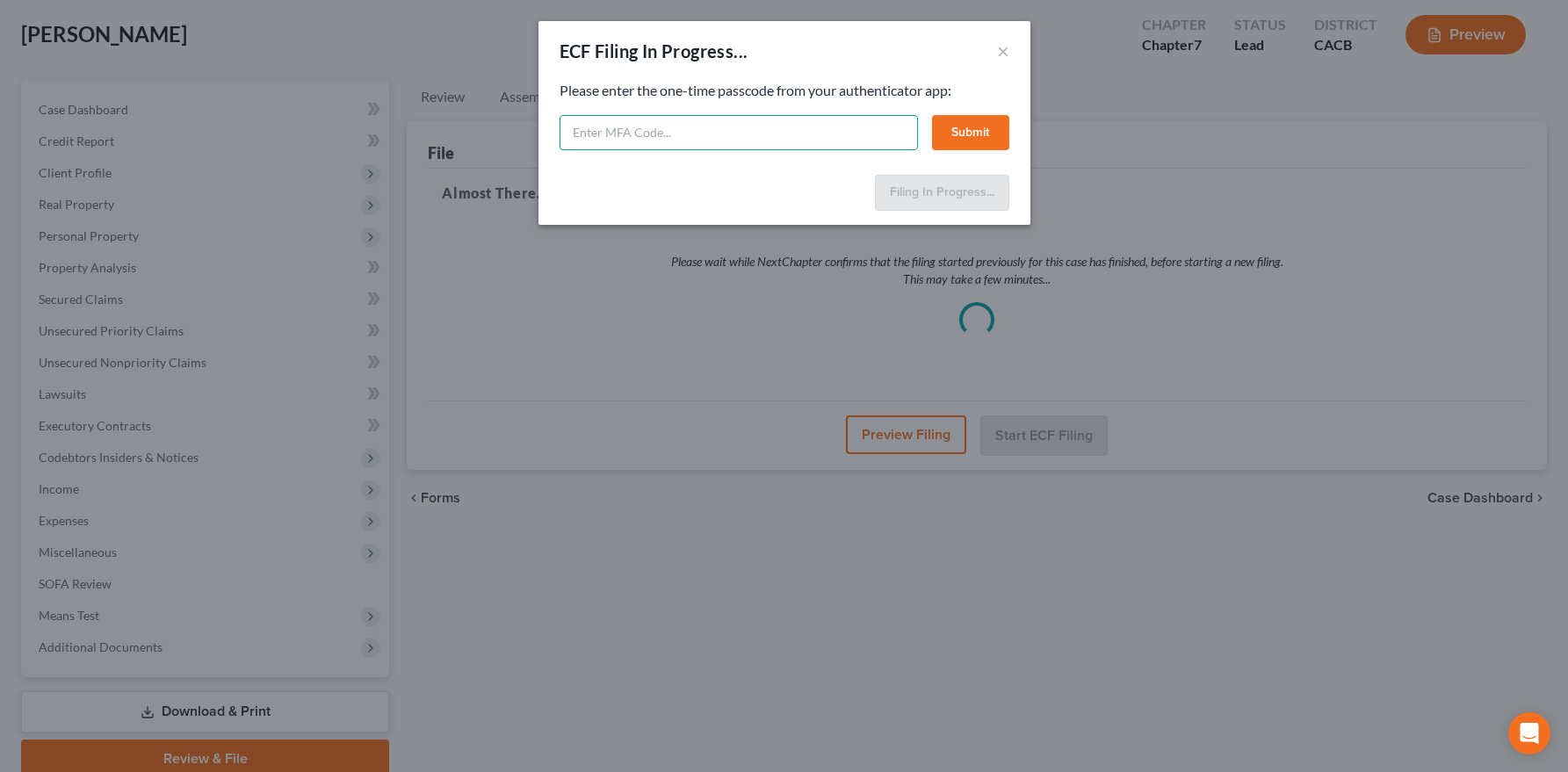
click at [635, 132] on input "text" at bounding box center [739, 132] width 359 height 35
paste input "007682"
type input "007682"
click at [972, 133] on button "Submit" at bounding box center [971, 132] width 78 height 35
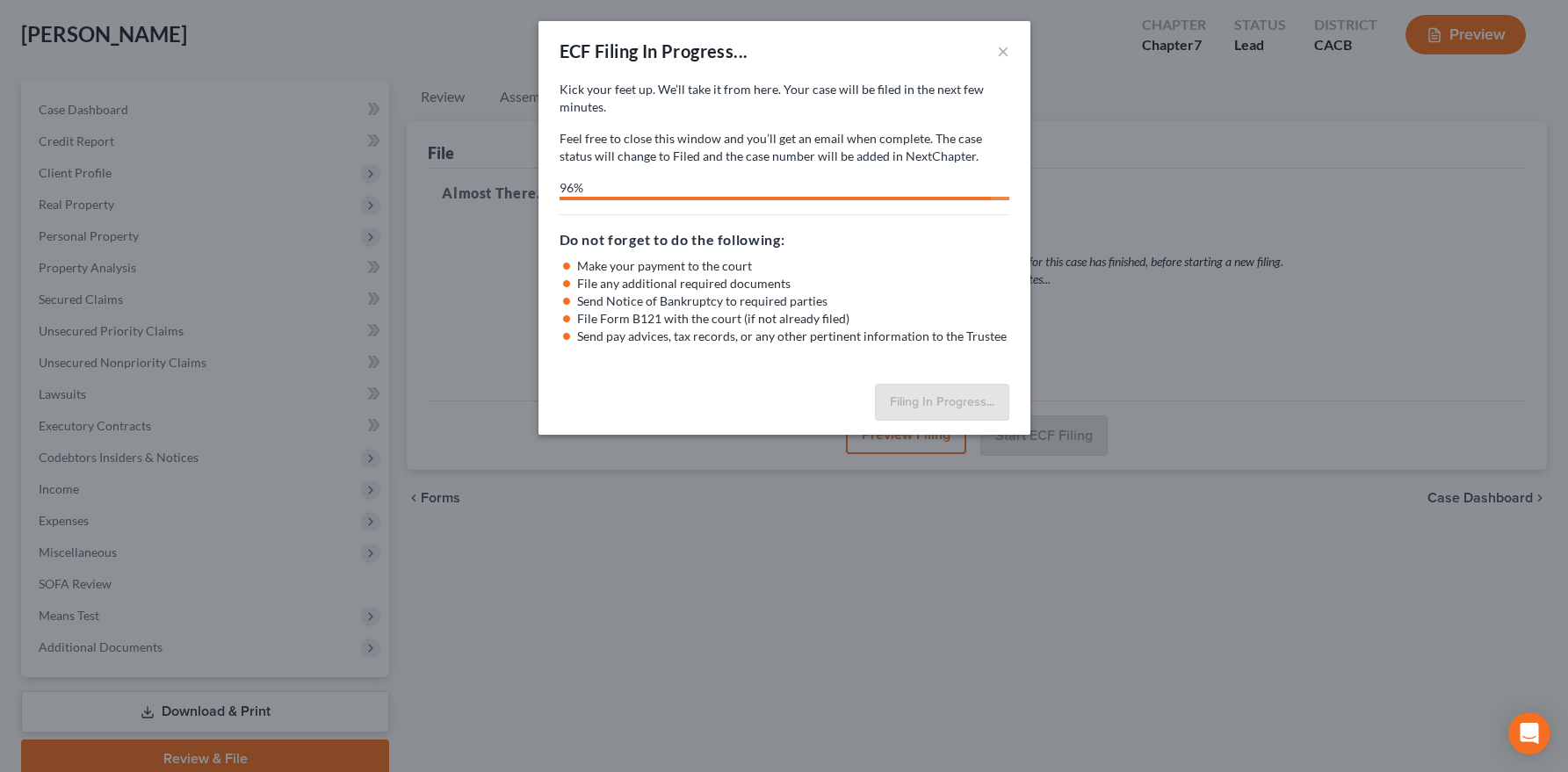
select select "1"
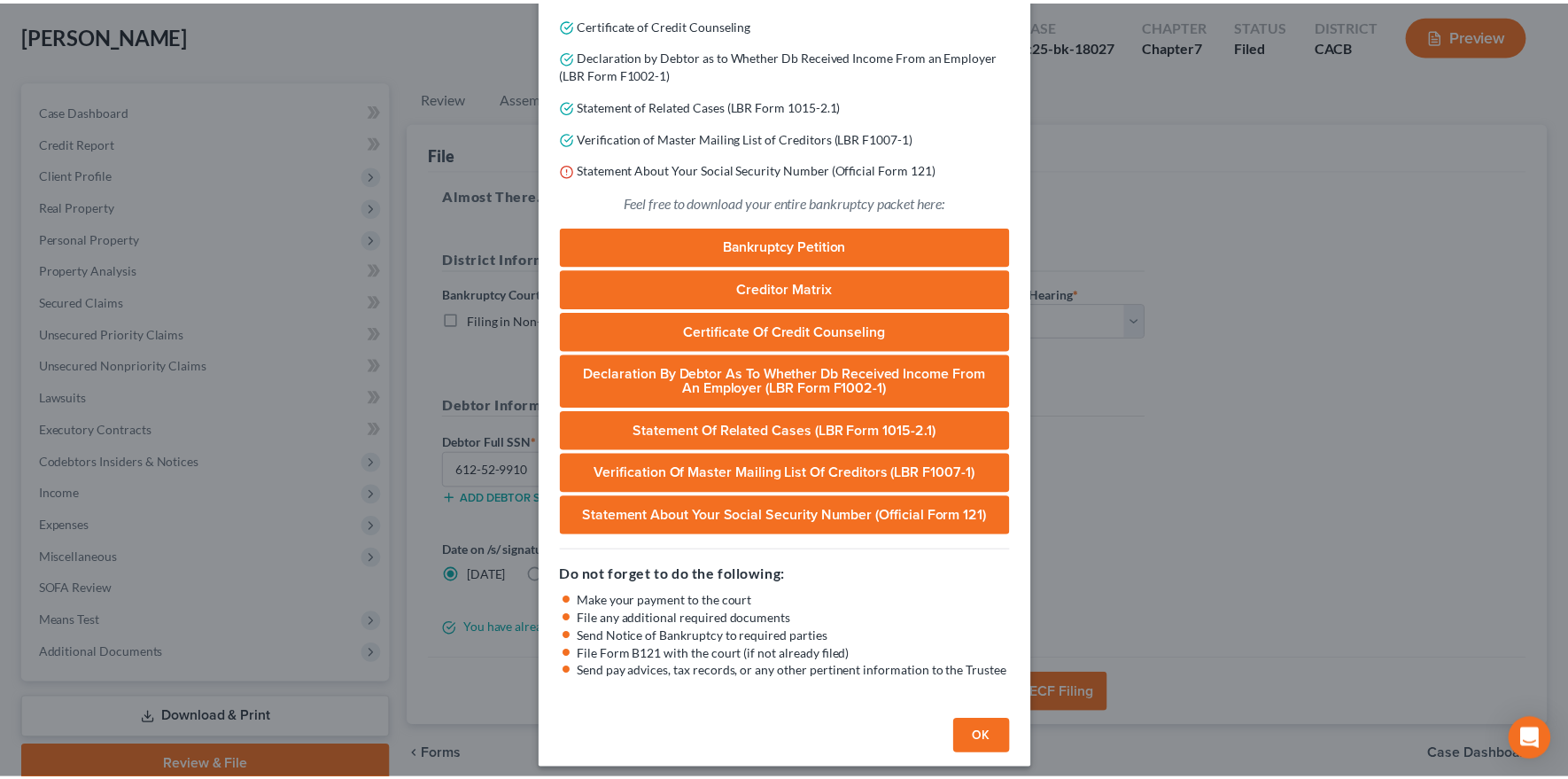
scroll to position [344, 0]
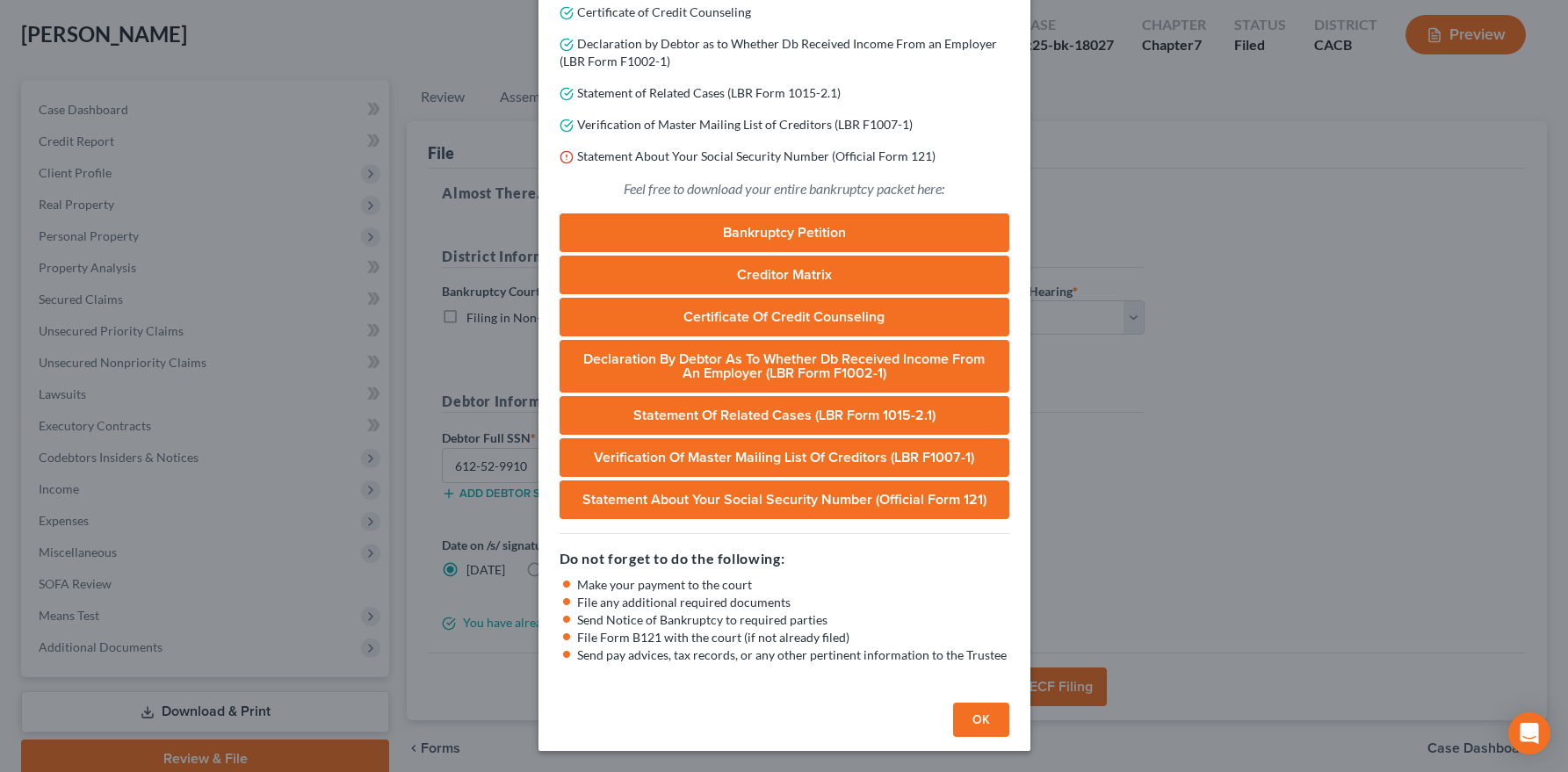
click at [969, 721] on button "OK" at bounding box center [981, 720] width 56 height 35
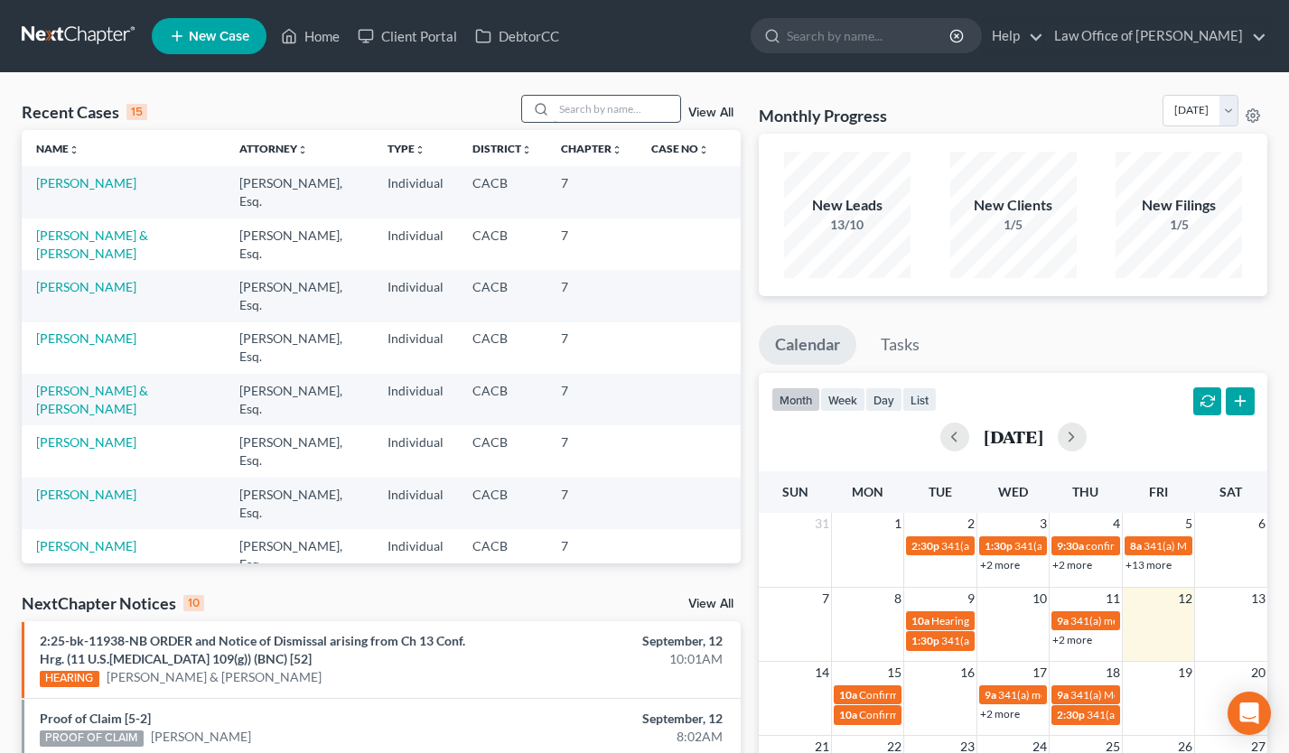
click at [604, 111] on input "search" at bounding box center [617, 109] width 126 height 26
type input "[PERSON_NAME]"
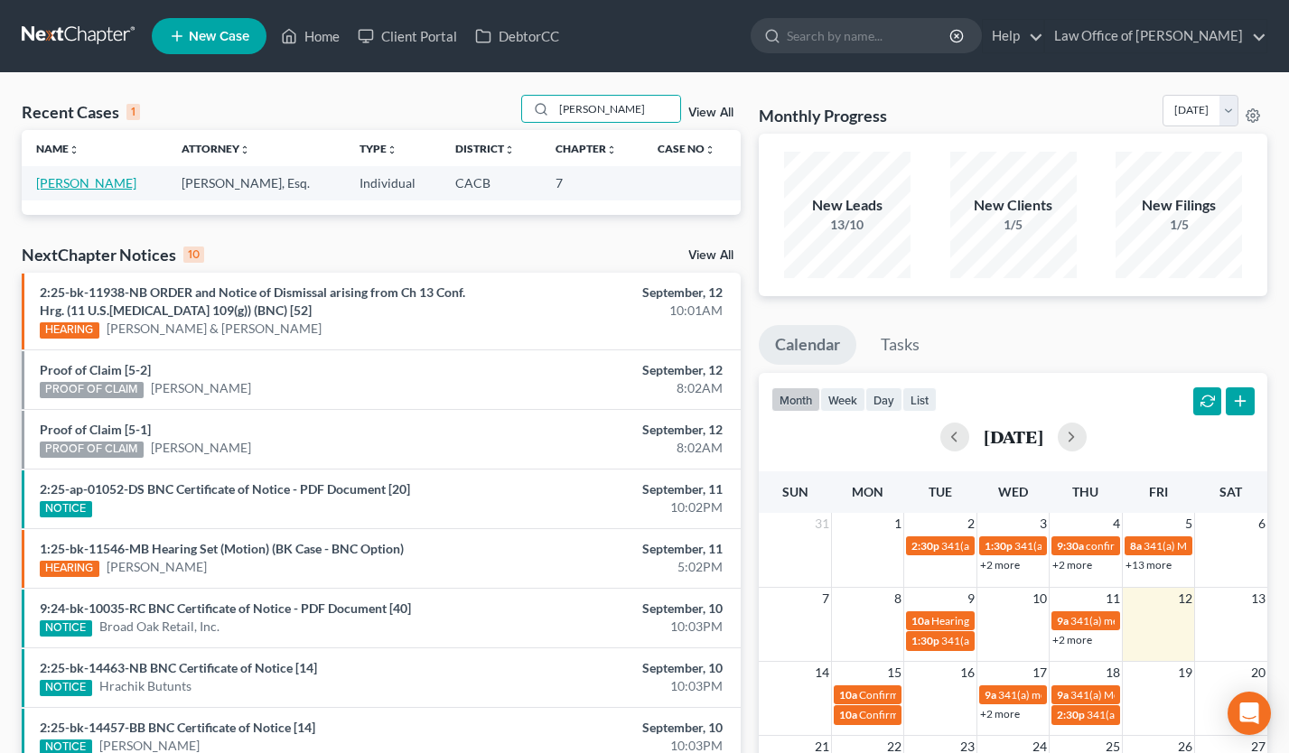
click at [72, 182] on link "[PERSON_NAME]" at bounding box center [86, 182] width 100 height 15
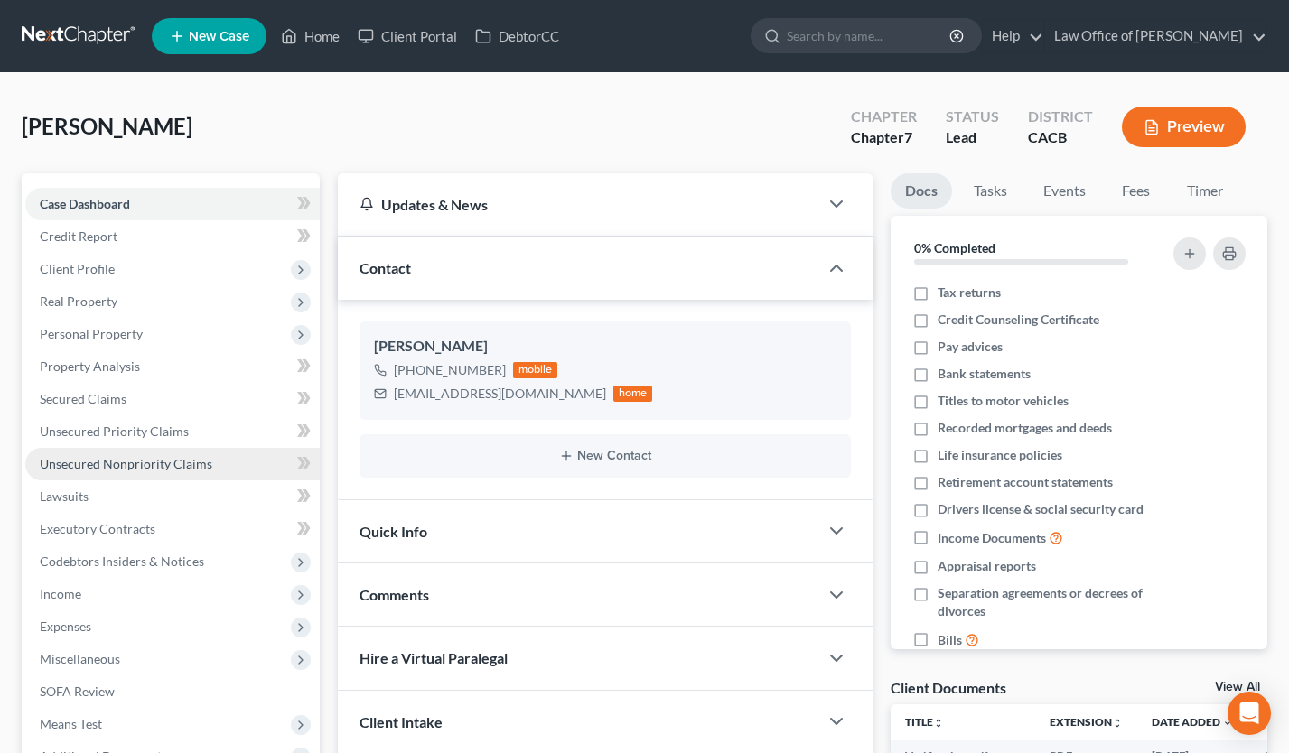
click at [206, 461] on span "Unsecured Nonpriority Claims" at bounding box center [126, 463] width 173 height 15
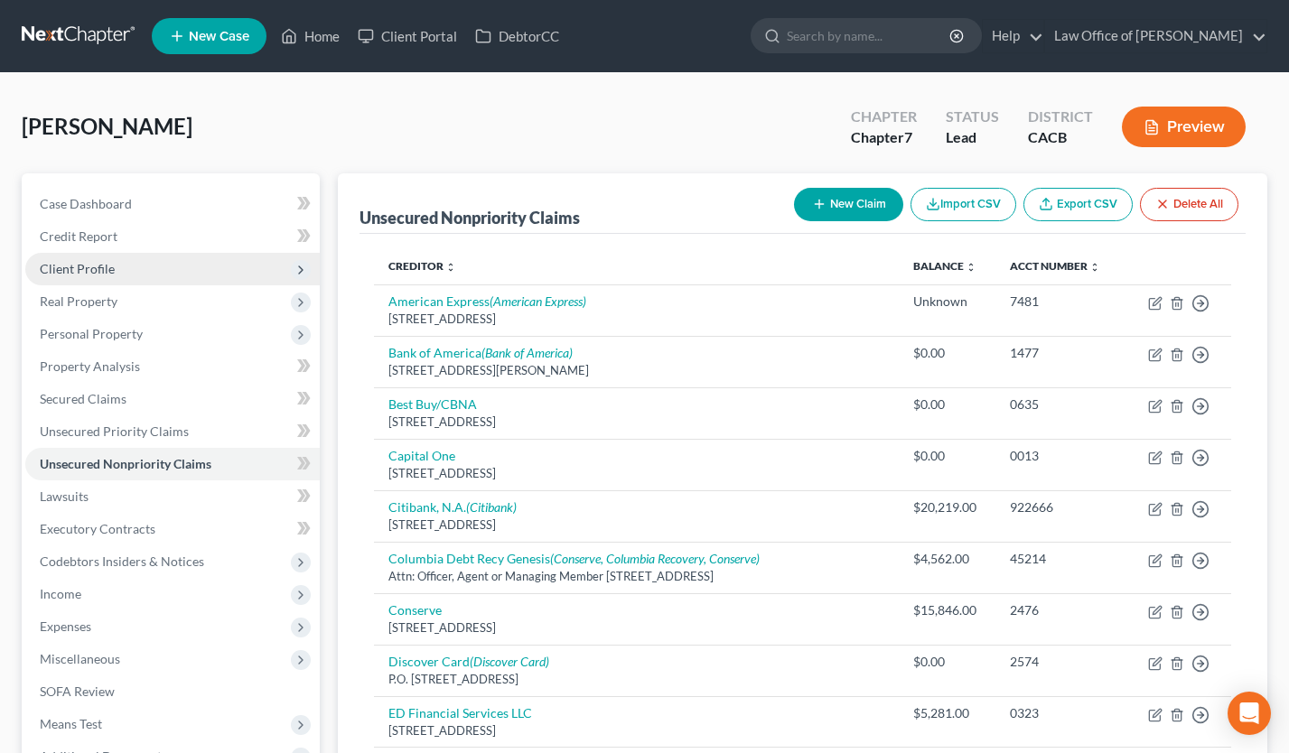
click at [136, 270] on span "Client Profile" at bounding box center [172, 269] width 295 height 33
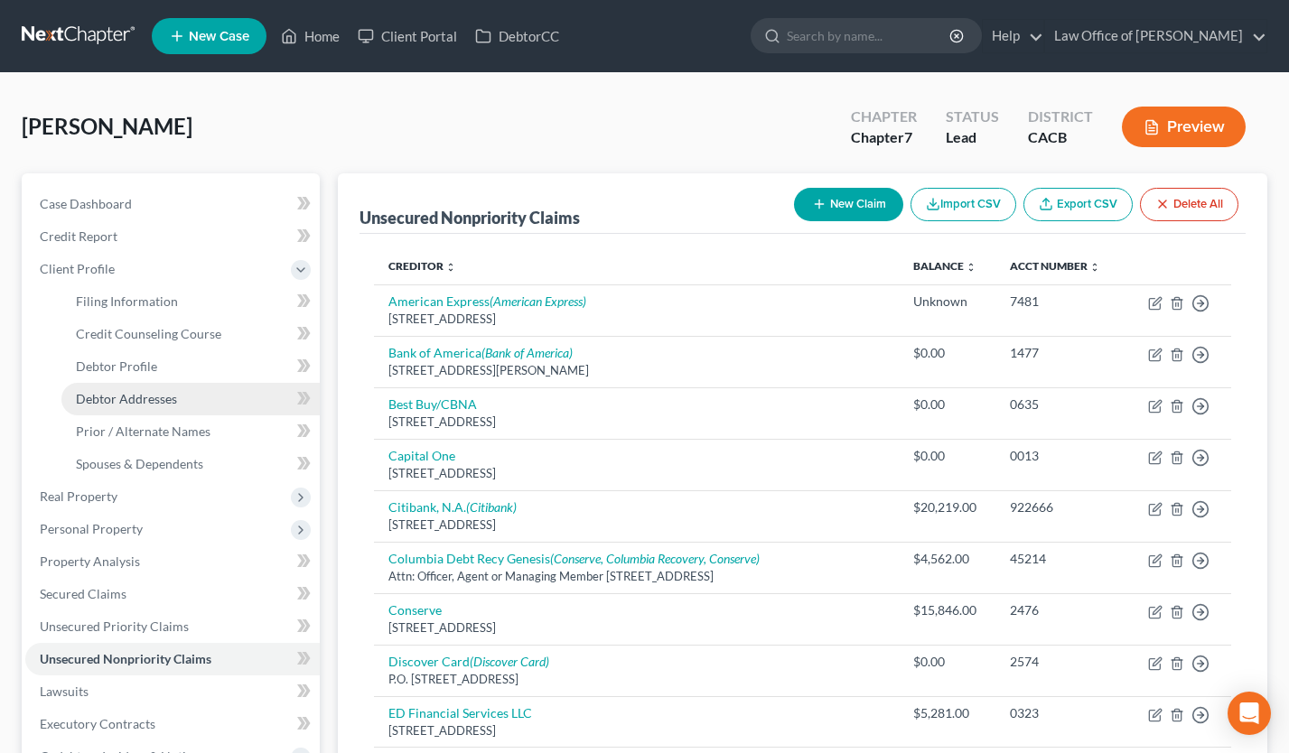
click at [156, 402] on span "Debtor Addresses" at bounding box center [126, 398] width 101 height 15
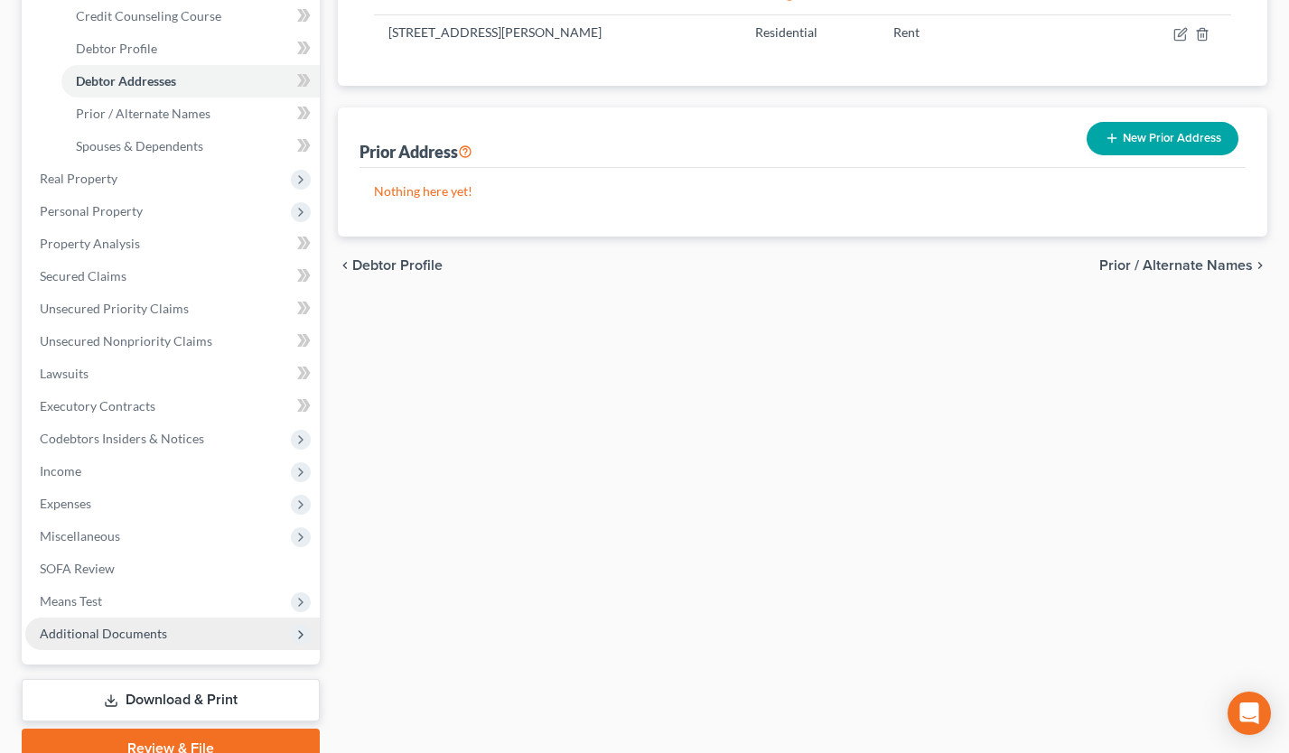
scroll to position [400, 0]
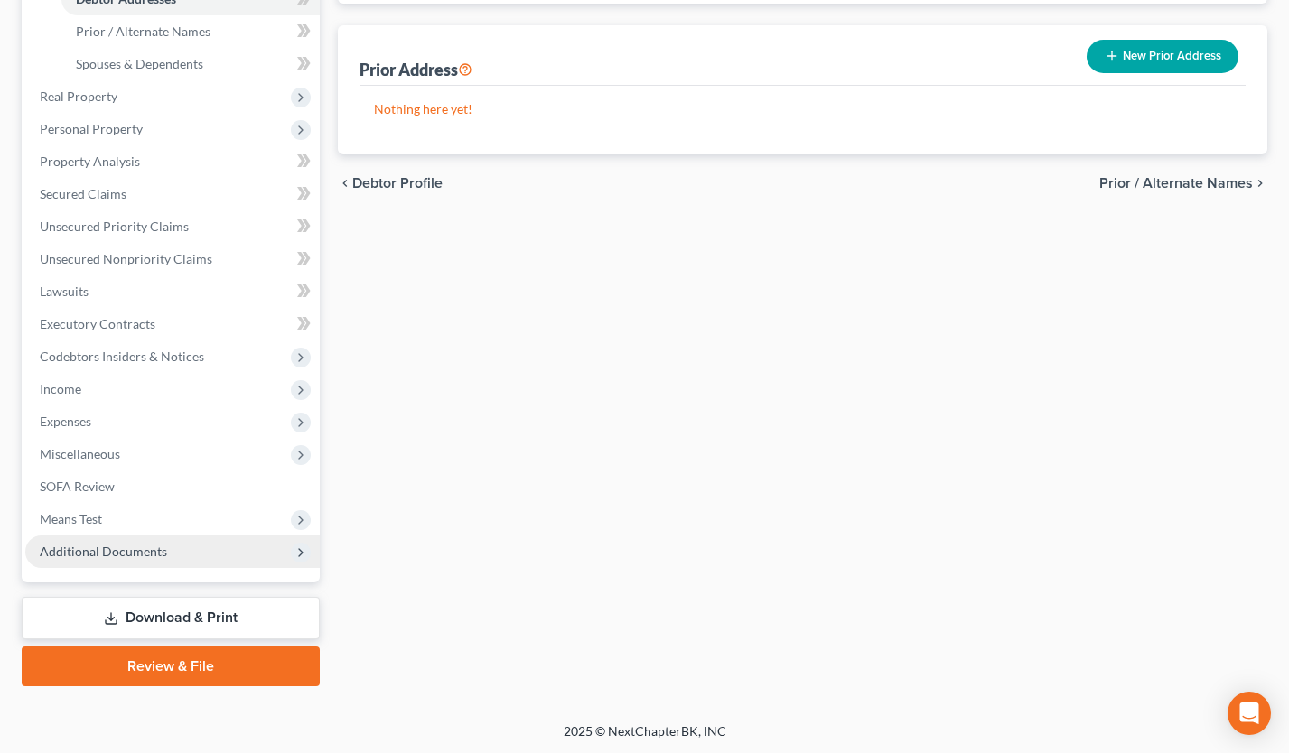
click at [158, 553] on span "Additional Documents" at bounding box center [103, 551] width 127 height 15
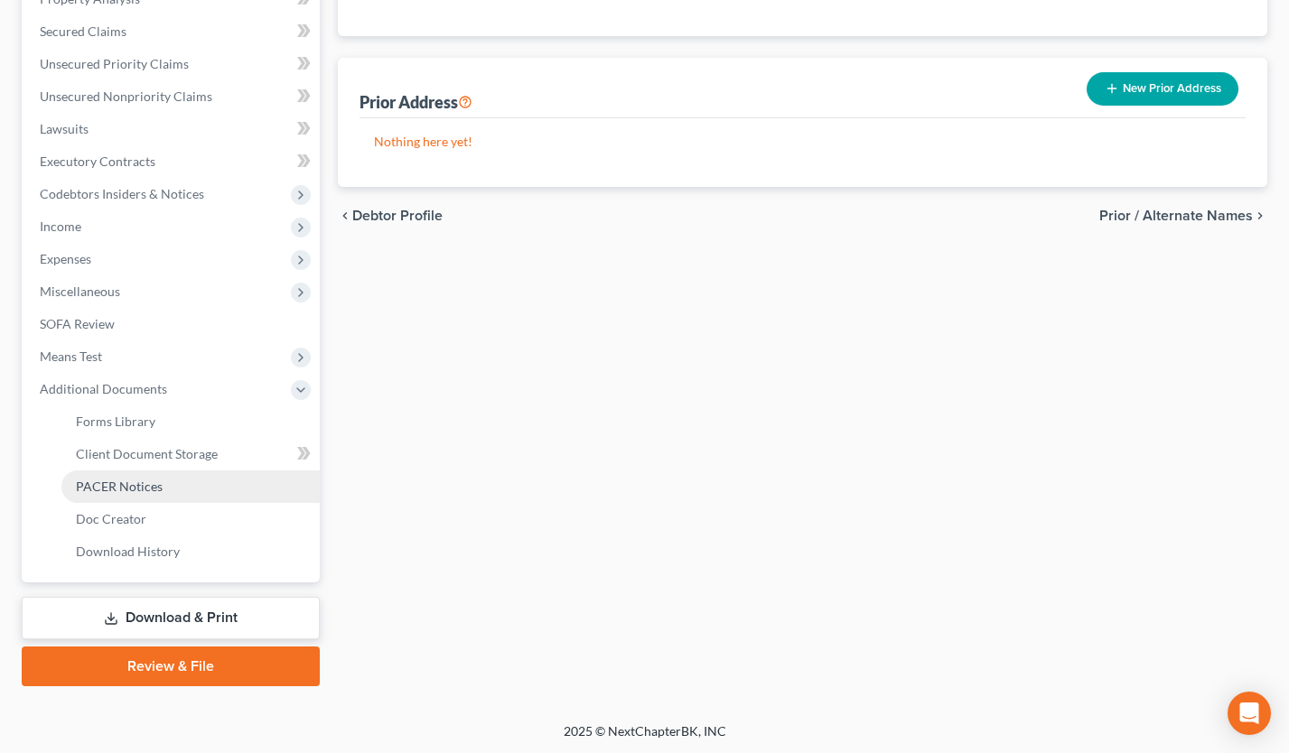
click at [178, 471] on link "PACER Notices" at bounding box center [190, 487] width 258 height 33
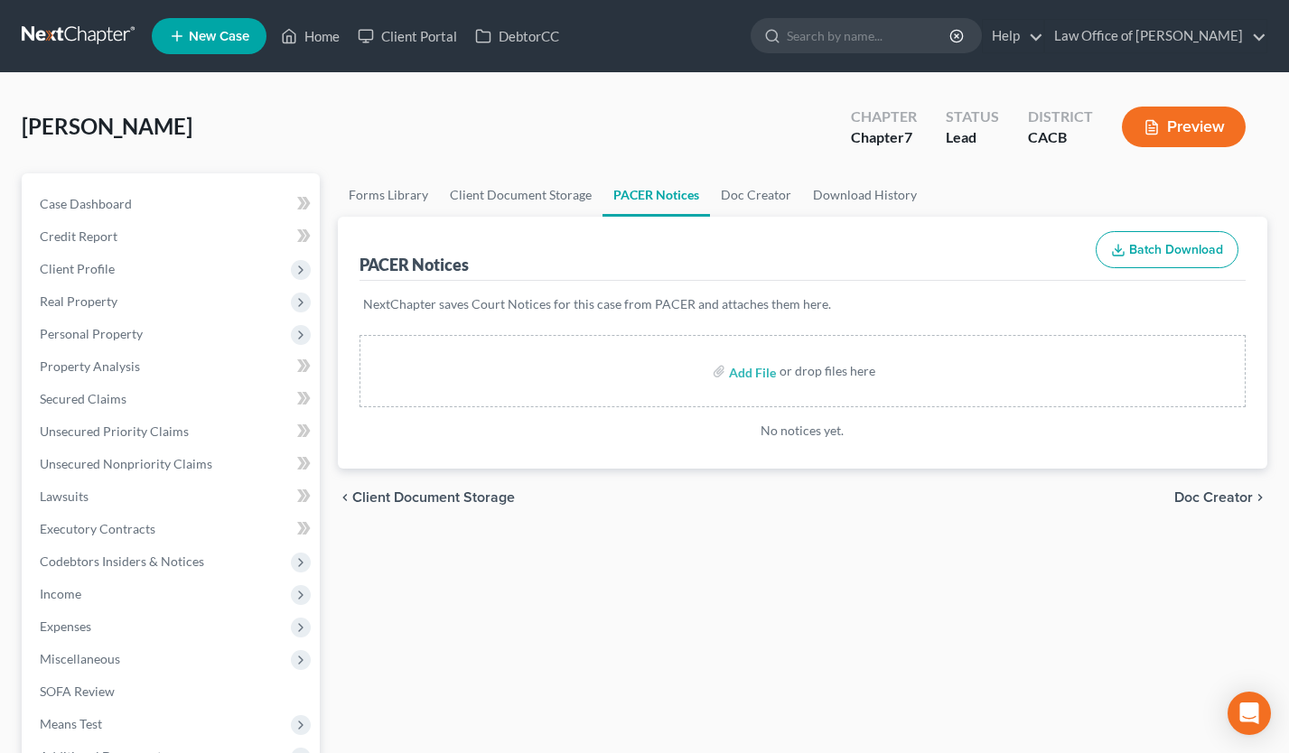
click at [491, 218] on div "PACER Notices Batch Download" at bounding box center [803, 249] width 886 height 65
click at [499, 188] on link "Client Document Storage" at bounding box center [521, 194] width 164 height 43
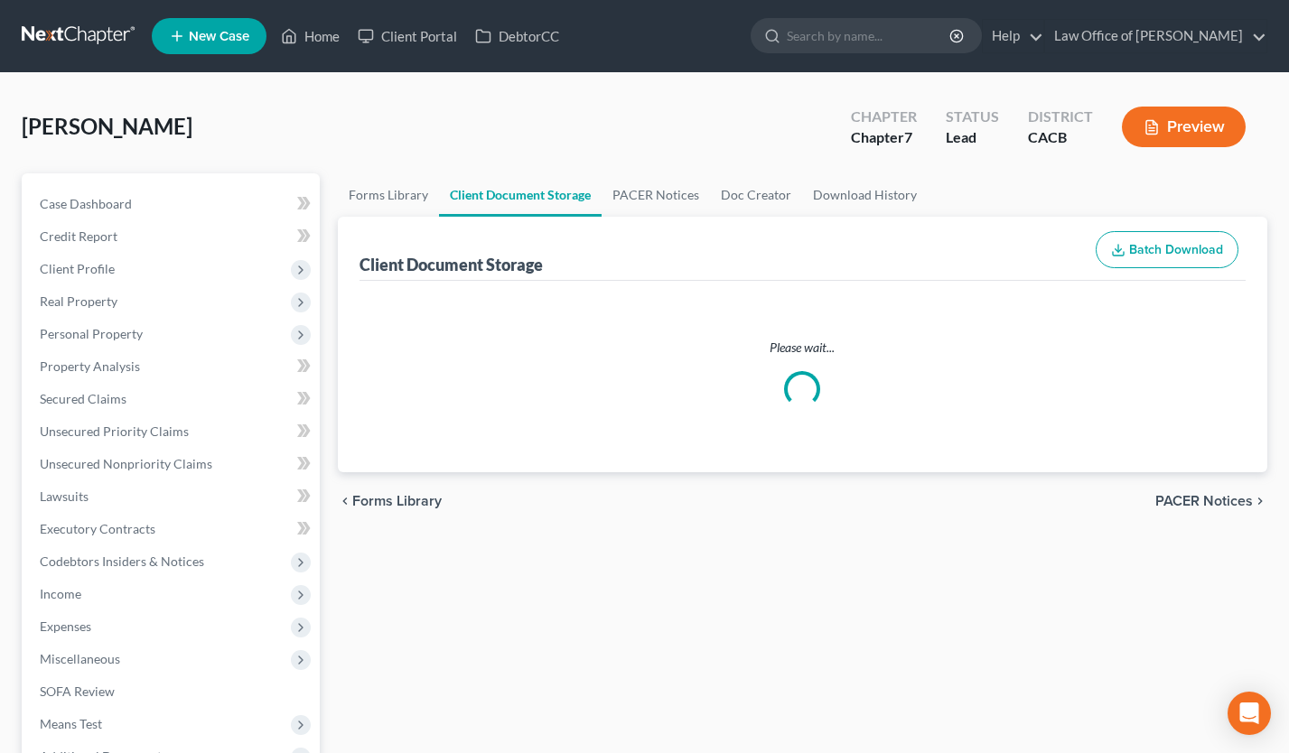
select select "10"
select select "30"
select select "65"
select select "72"
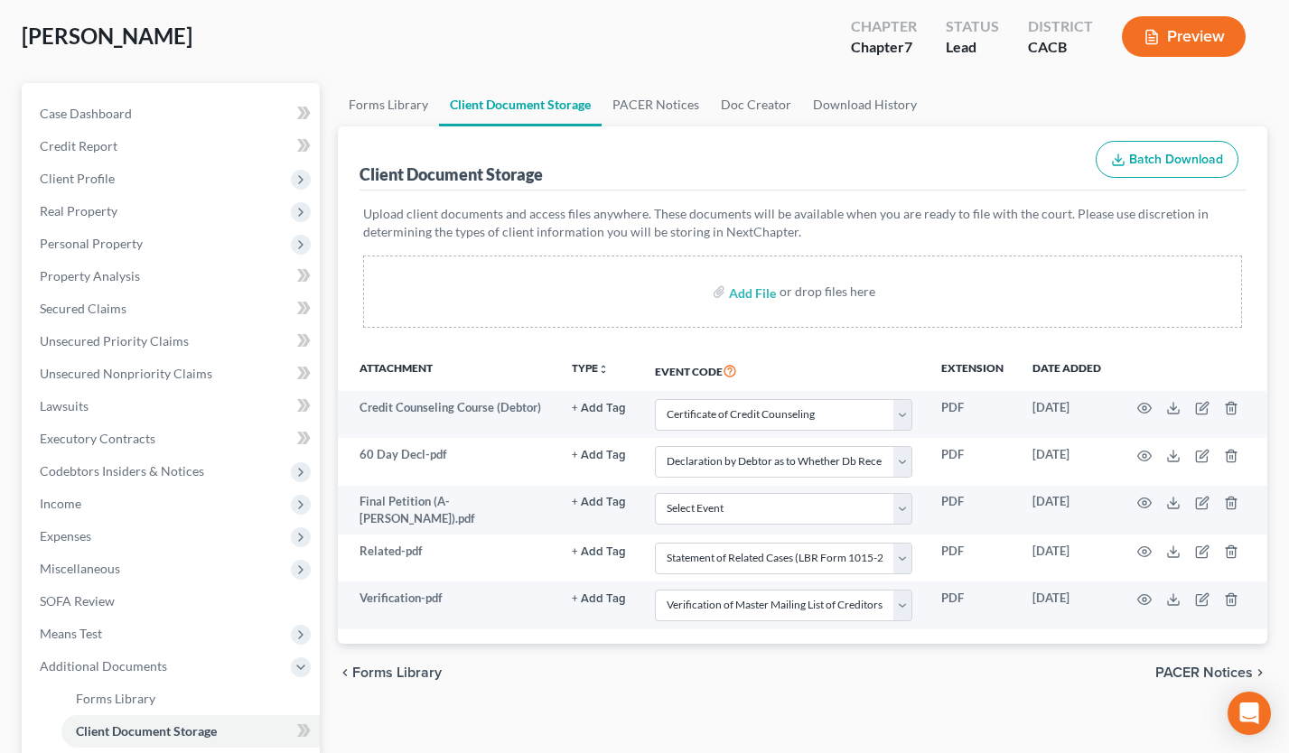
scroll to position [118, 0]
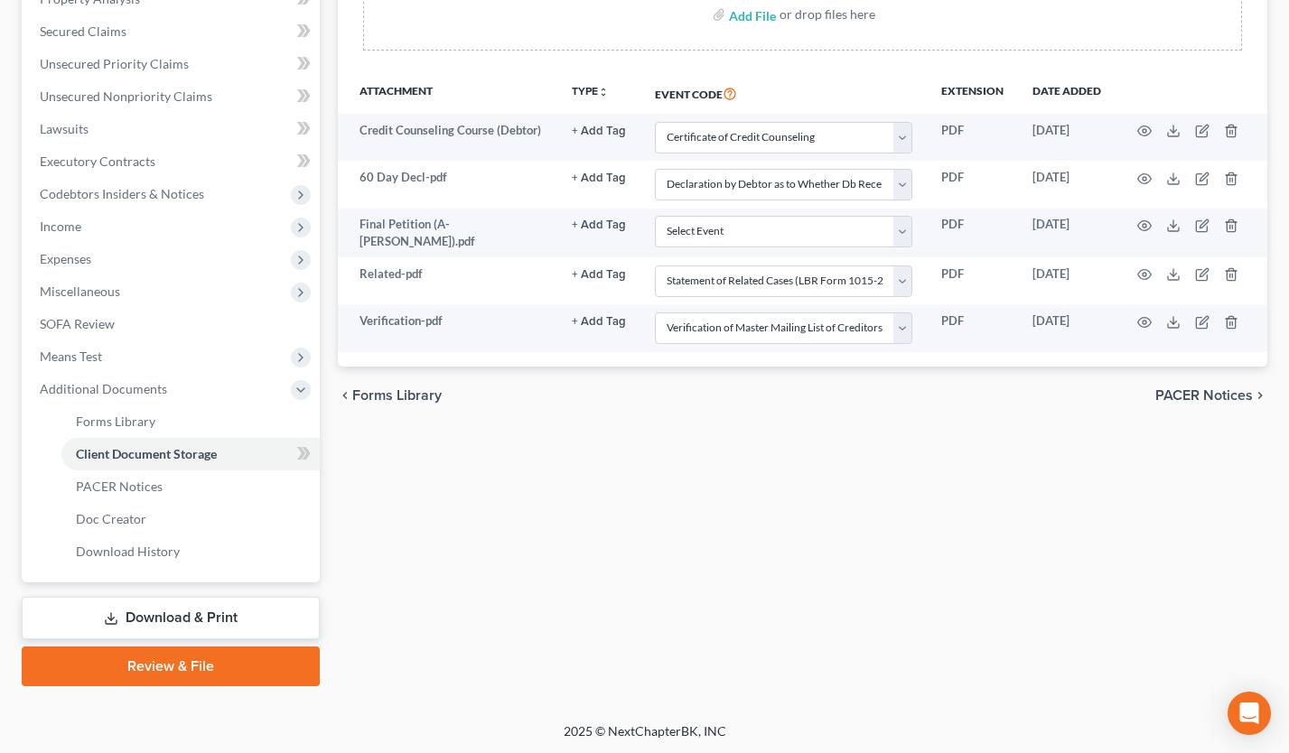
click at [215, 661] on link "Review & File" at bounding box center [171, 667] width 298 height 40
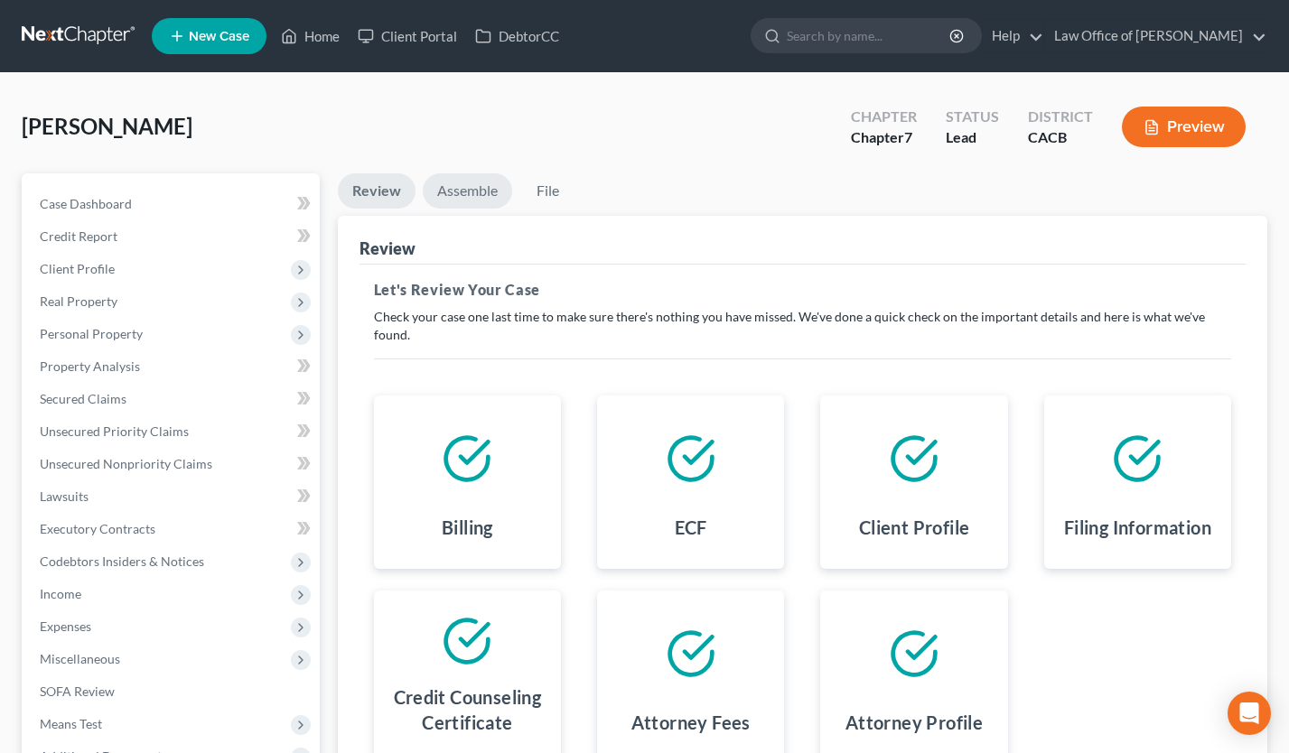
click at [458, 173] on link "Assemble" at bounding box center [467, 190] width 89 height 35
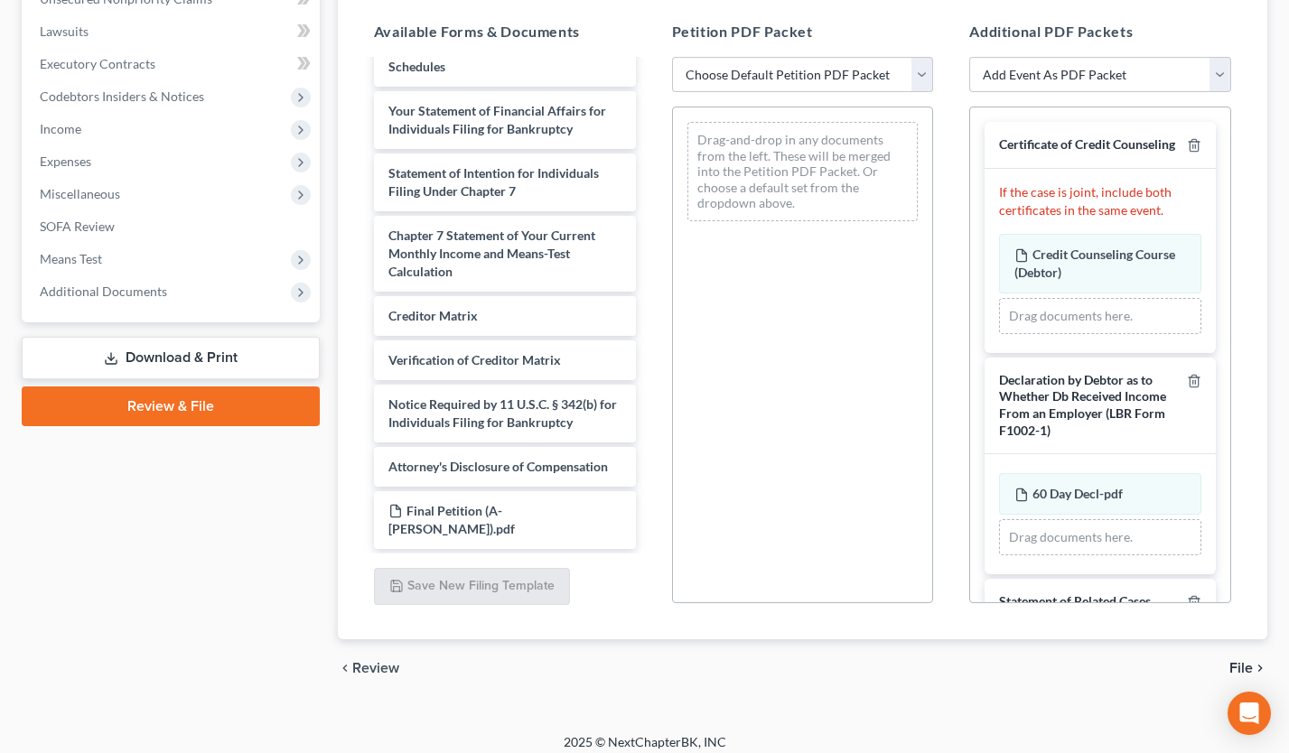
scroll to position [477, 0]
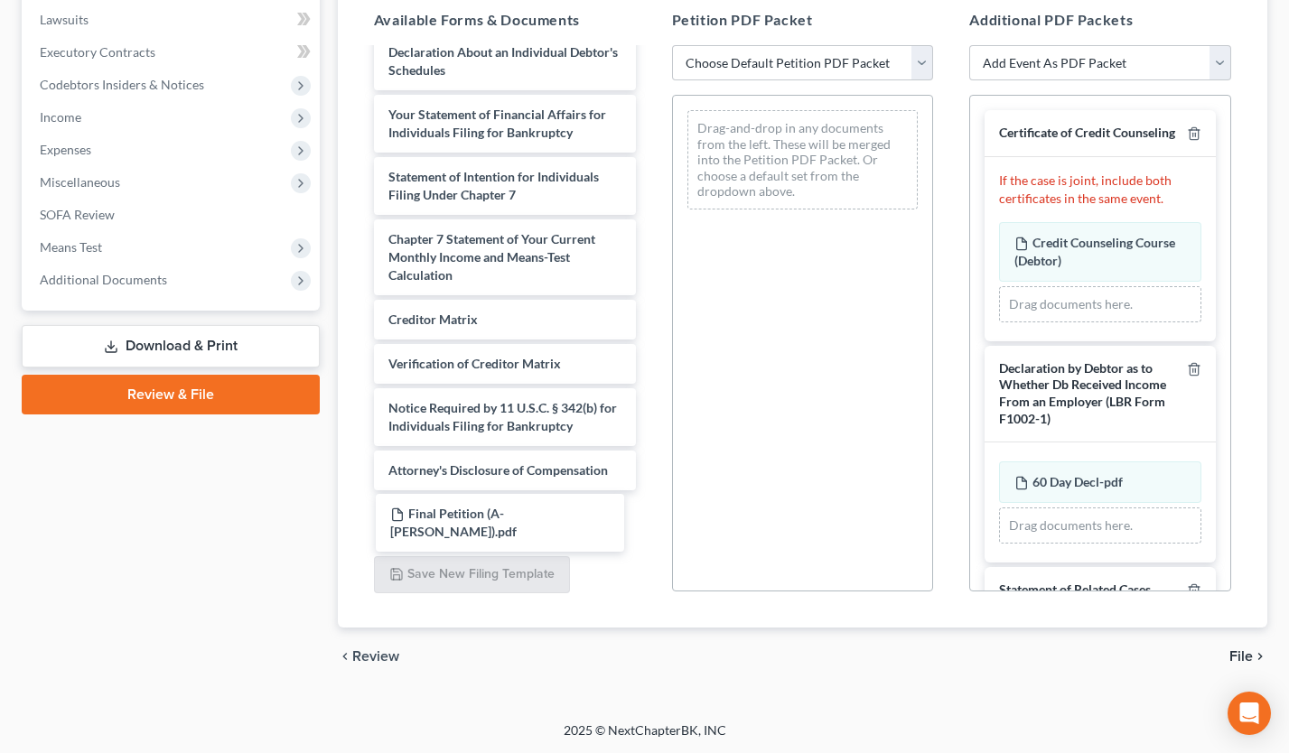
drag, startPoint x: 539, startPoint y: 519, endPoint x: 890, endPoint y: 271, distance: 429.1
click at [650, 282] on div "Final Petition (A- Vardanyan).pdf Voluntary Petition for Individuals Filing for…" at bounding box center [505, 16] width 291 height 1035
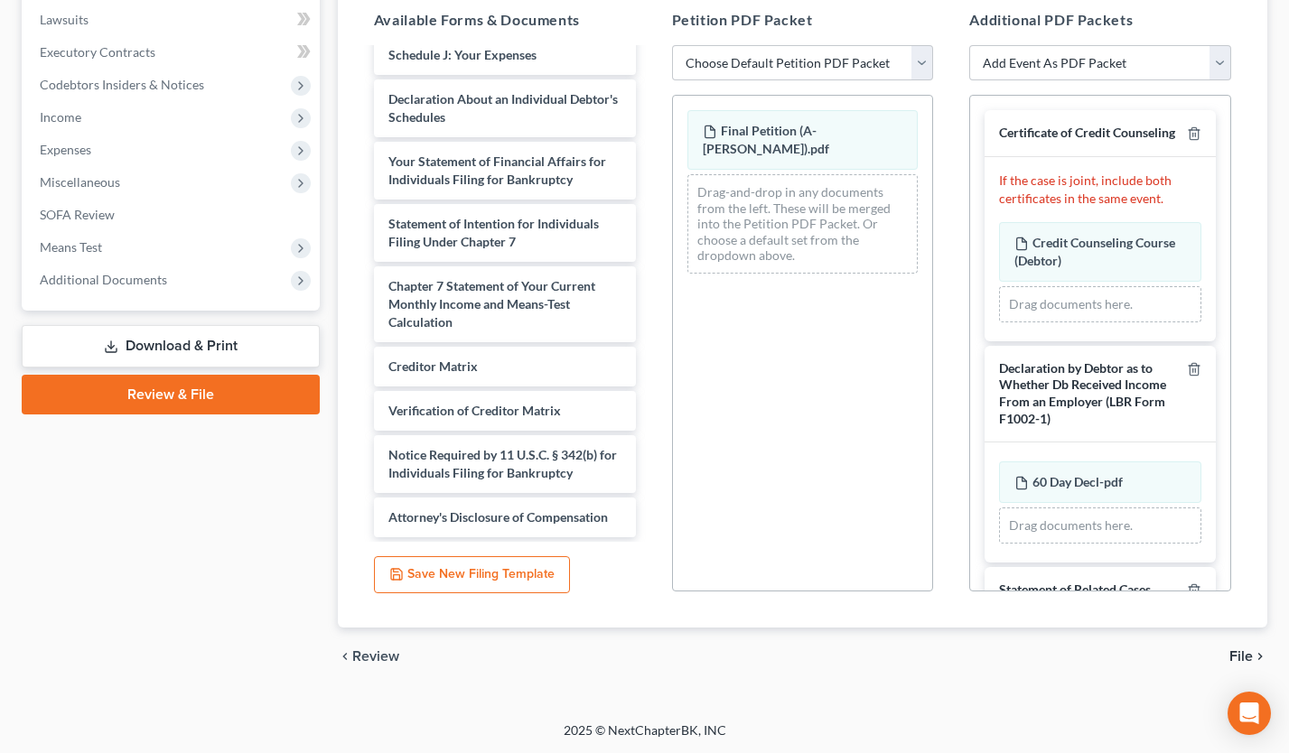
scroll to position [555, 0]
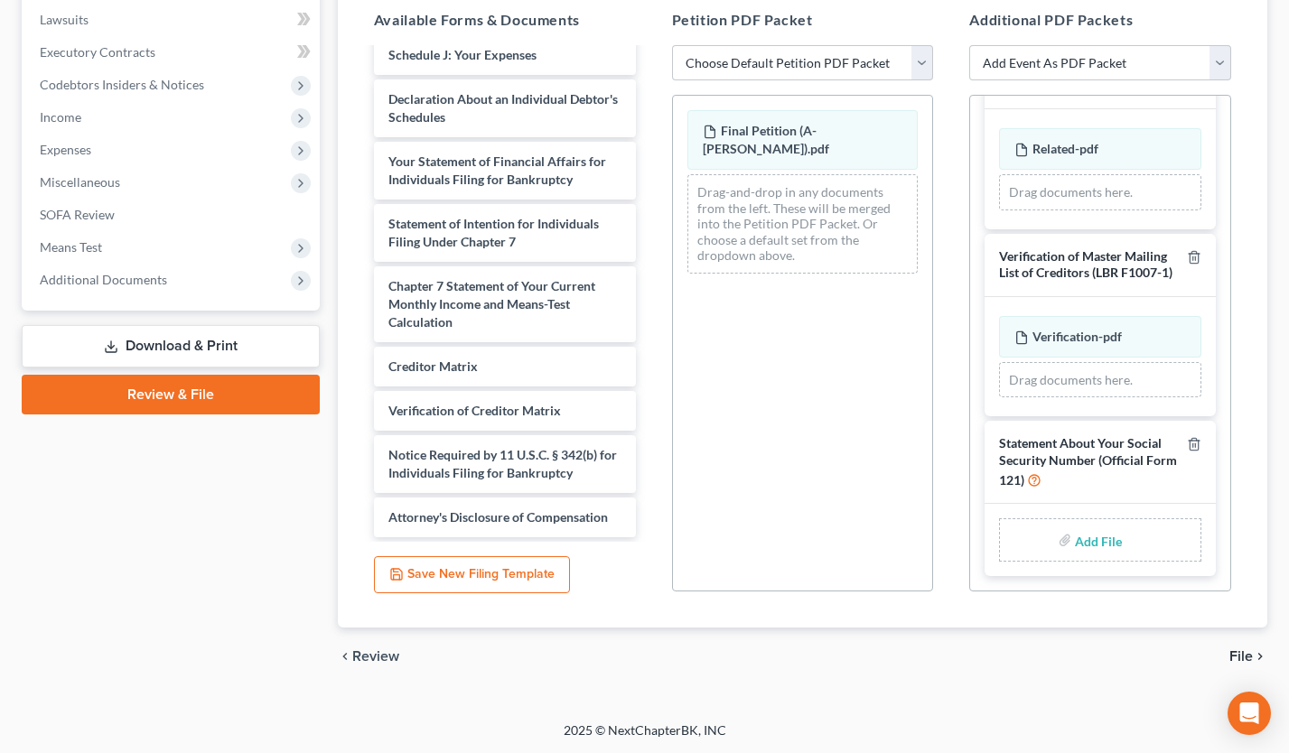
click at [1084, 538] on input "file" at bounding box center [1096, 540] width 43 height 33
type input "C:\fakepath\SSNStmt(Aram Vardanyan).pdf"
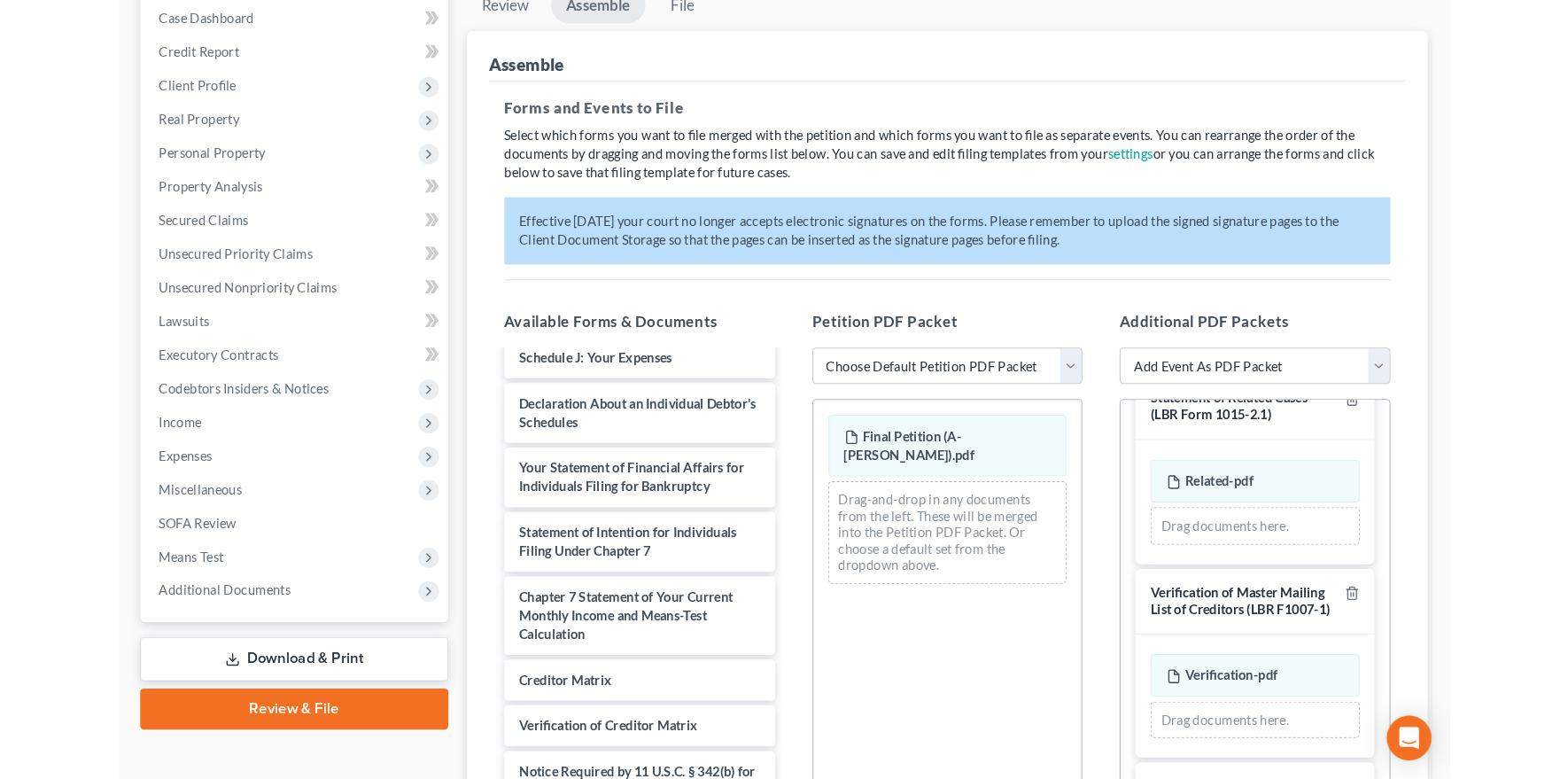
scroll to position [78, 0]
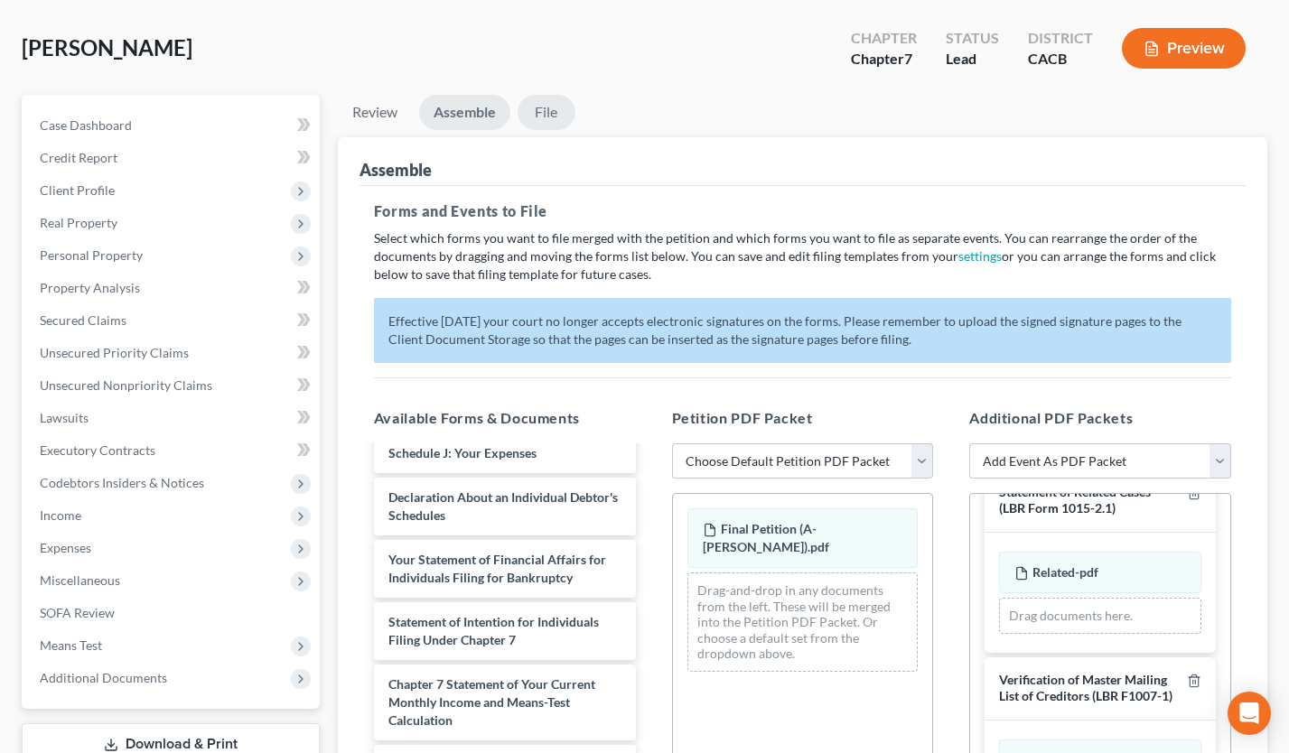
click at [553, 113] on link "File" at bounding box center [547, 112] width 58 height 35
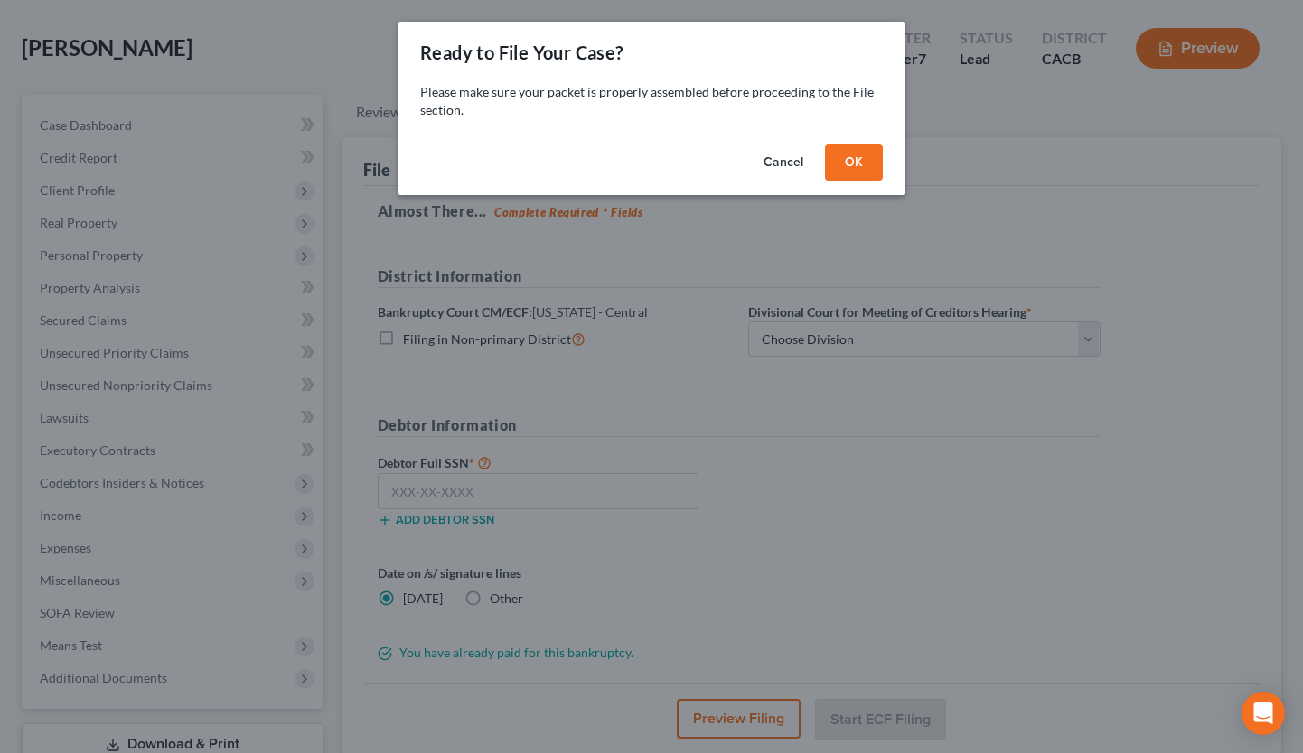
click at [855, 162] on button "OK" at bounding box center [854, 163] width 58 height 36
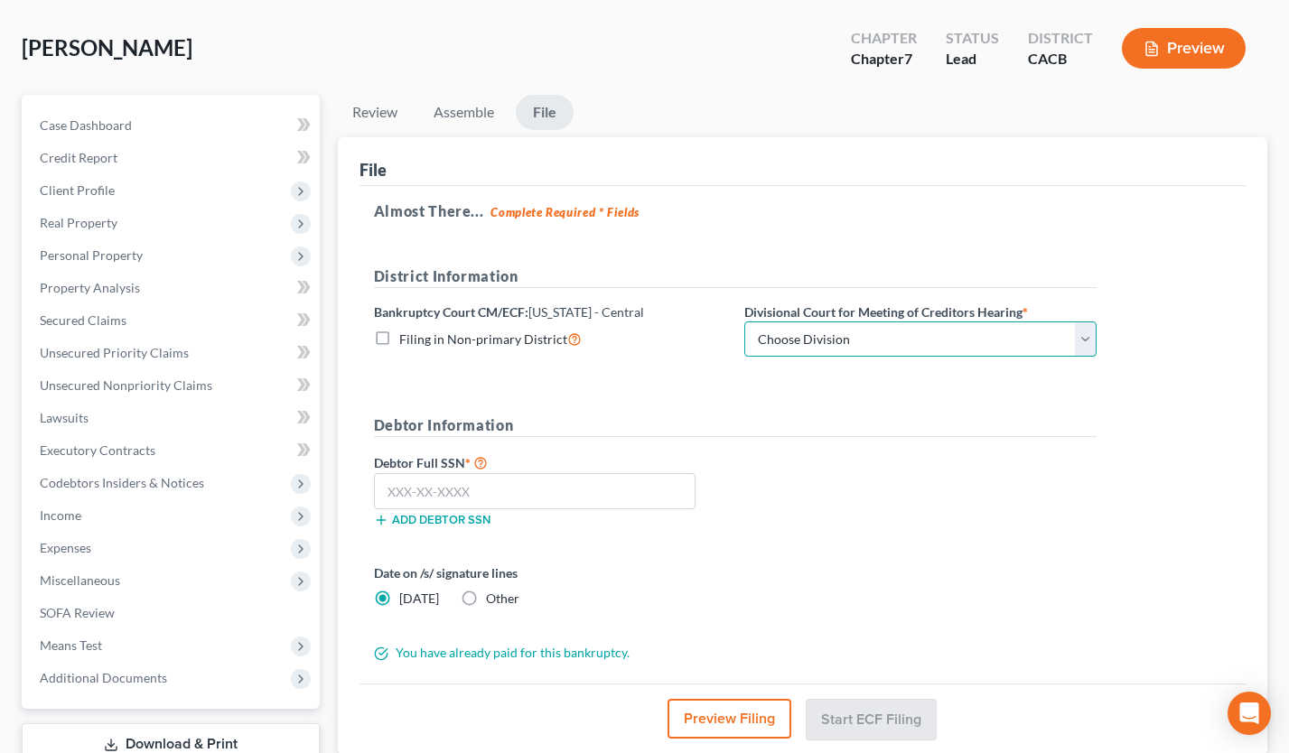
click at [832, 345] on select "Choose Division San Fernando Valley Los Angeles Riverside Santa Ana Santa Barba…" at bounding box center [920, 340] width 352 height 36
select select "1"
click at [744, 322] on select "Choose Division San Fernando Valley Los Angeles Riverside Santa Ana Santa Barba…" at bounding box center [920, 340] width 352 height 36
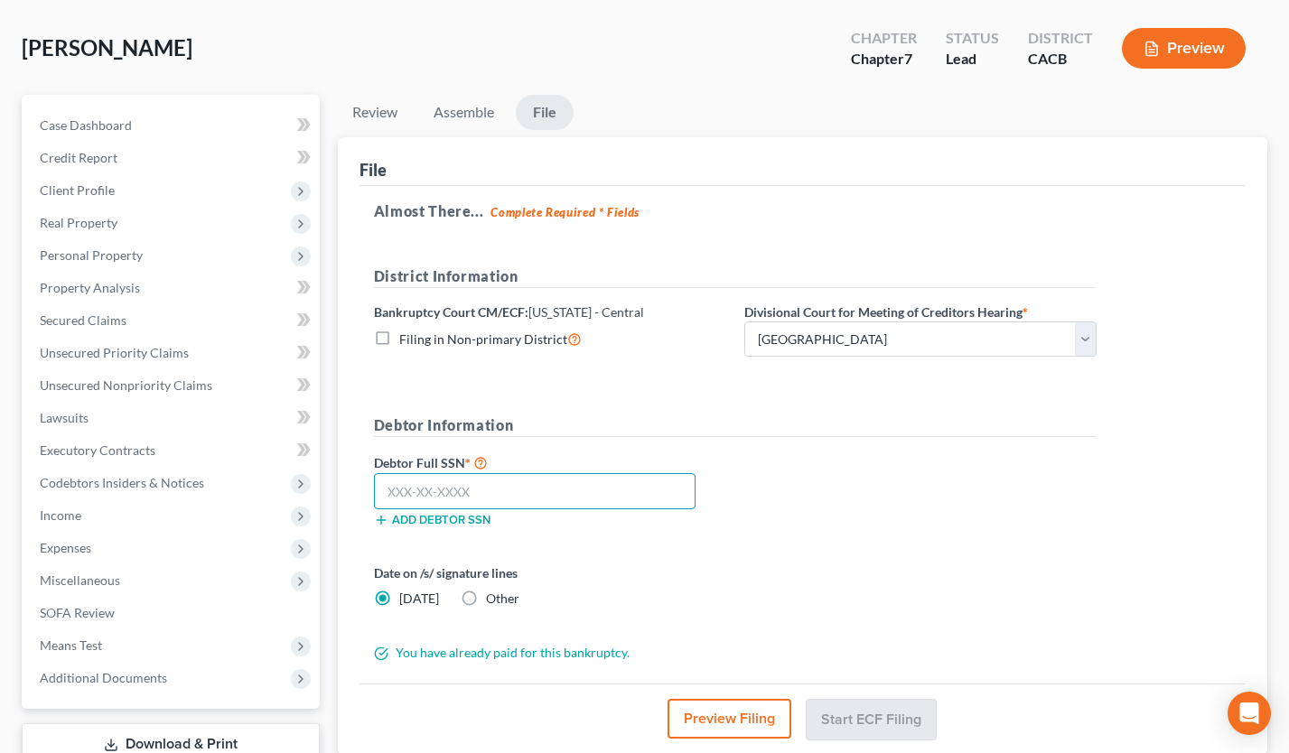
click at [407, 490] on input "text" at bounding box center [535, 491] width 322 height 36
type input "630-57-1585"
click at [725, 723] on button "Preview Filing" at bounding box center [731, 719] width 124 height 40
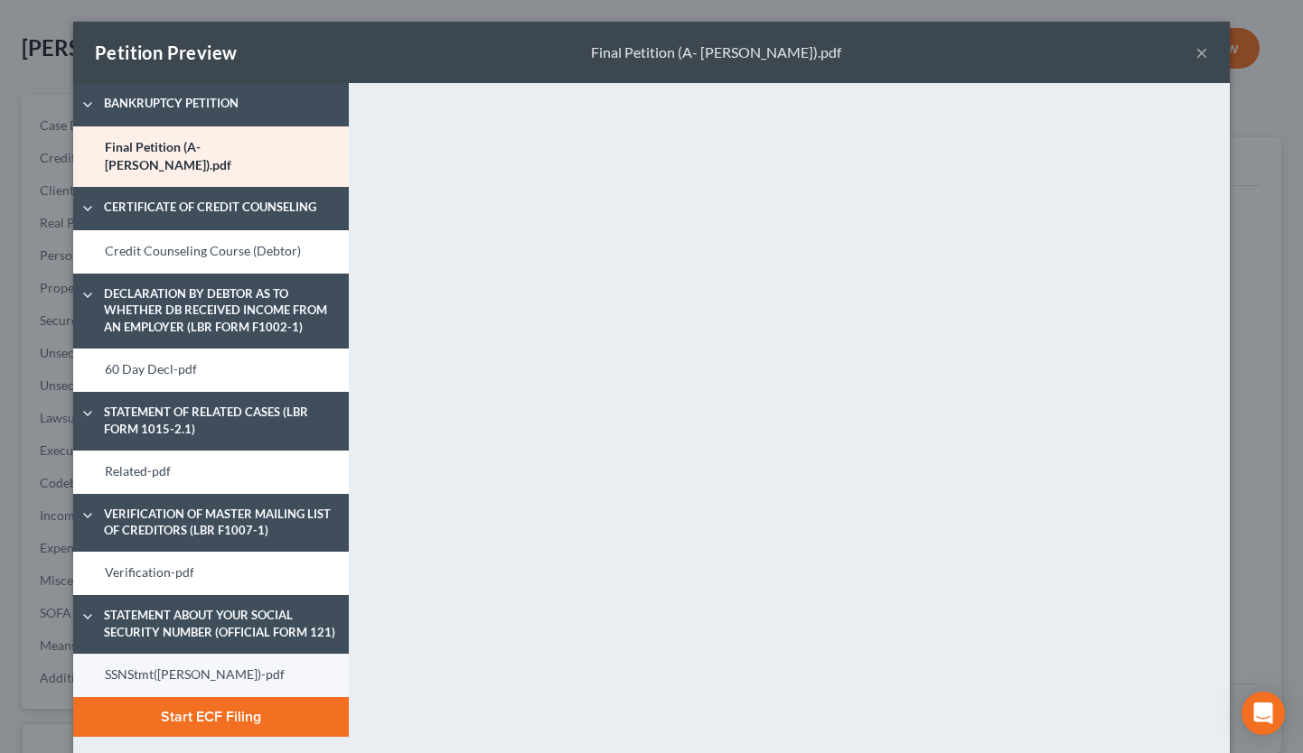
click at [233, 654] on link "SSNStmt(Aram Vardanyan)-pdf" at bounding box center [211, 675] width 276 height 43
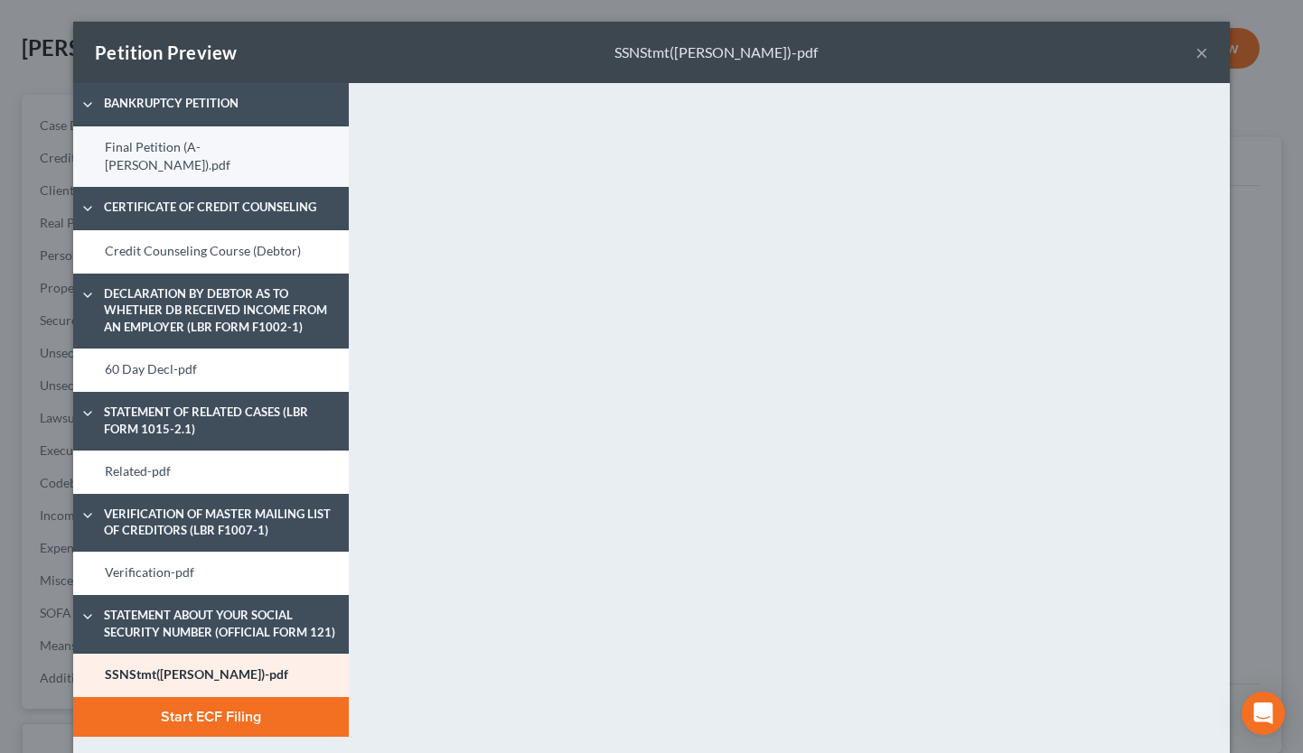
click at [224, 156] on link "Final Petition (A- Vardanyan).pdf" at bounding box center [211, 156] width 276 height 61
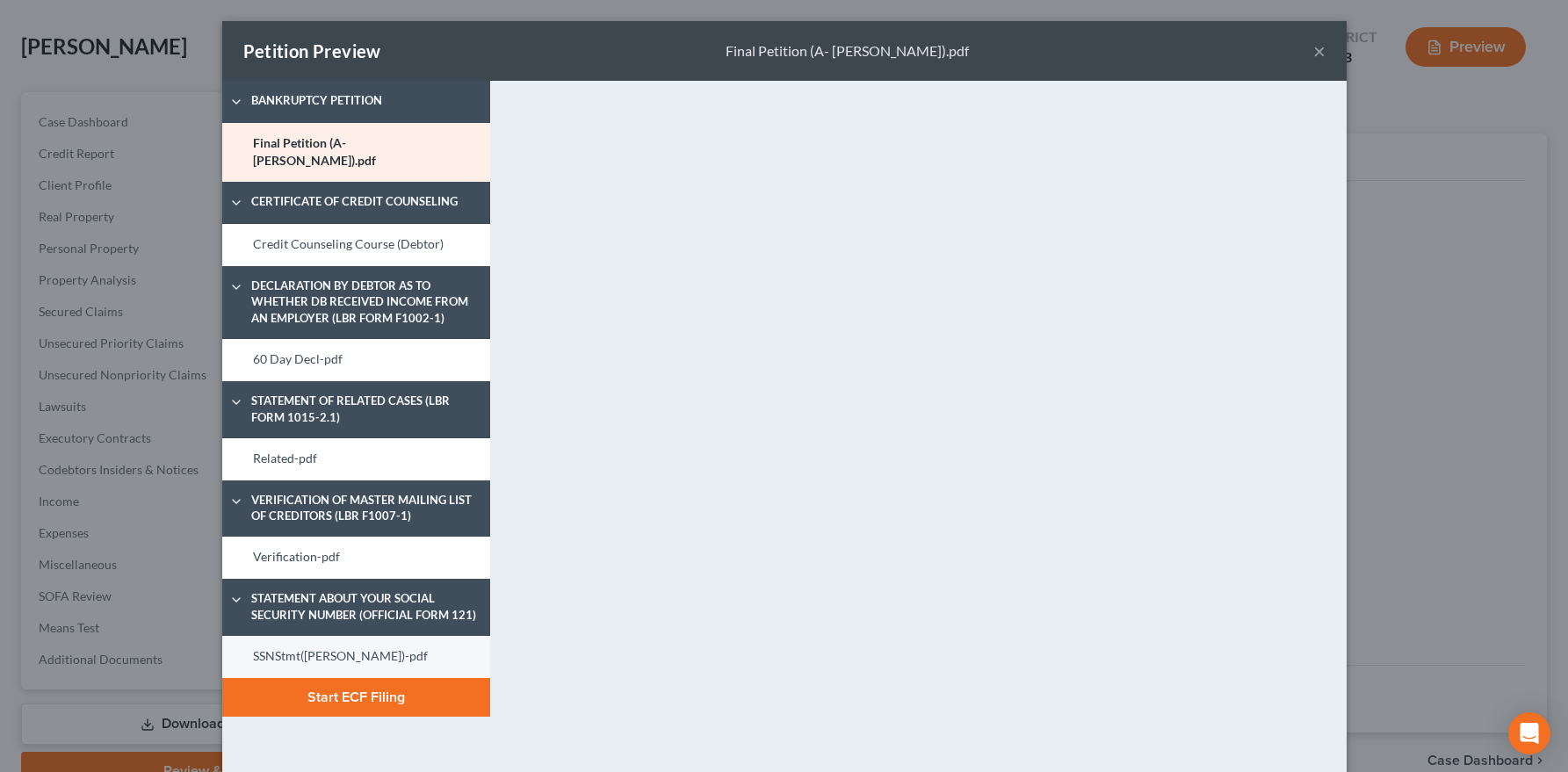
click at [335, 642] on link "SSNStmt(Aram Vardanyan)-pdf" at bounding box center [357, 656] width 268 height 42
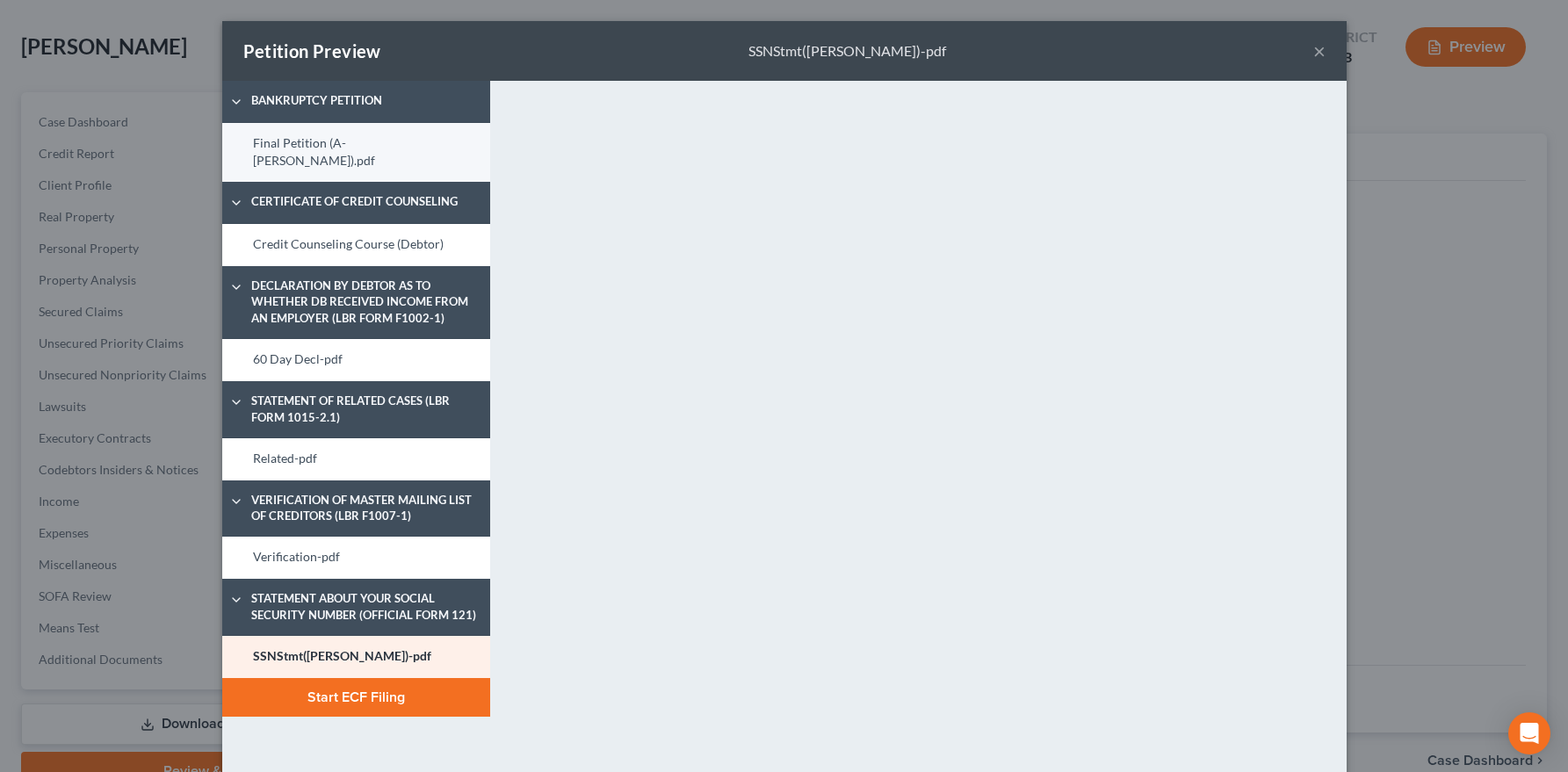
click at [279, 145] on link "Final Petition (A- Vardanyan).pdf" at bounding box center [357, 152] width 268 height 59
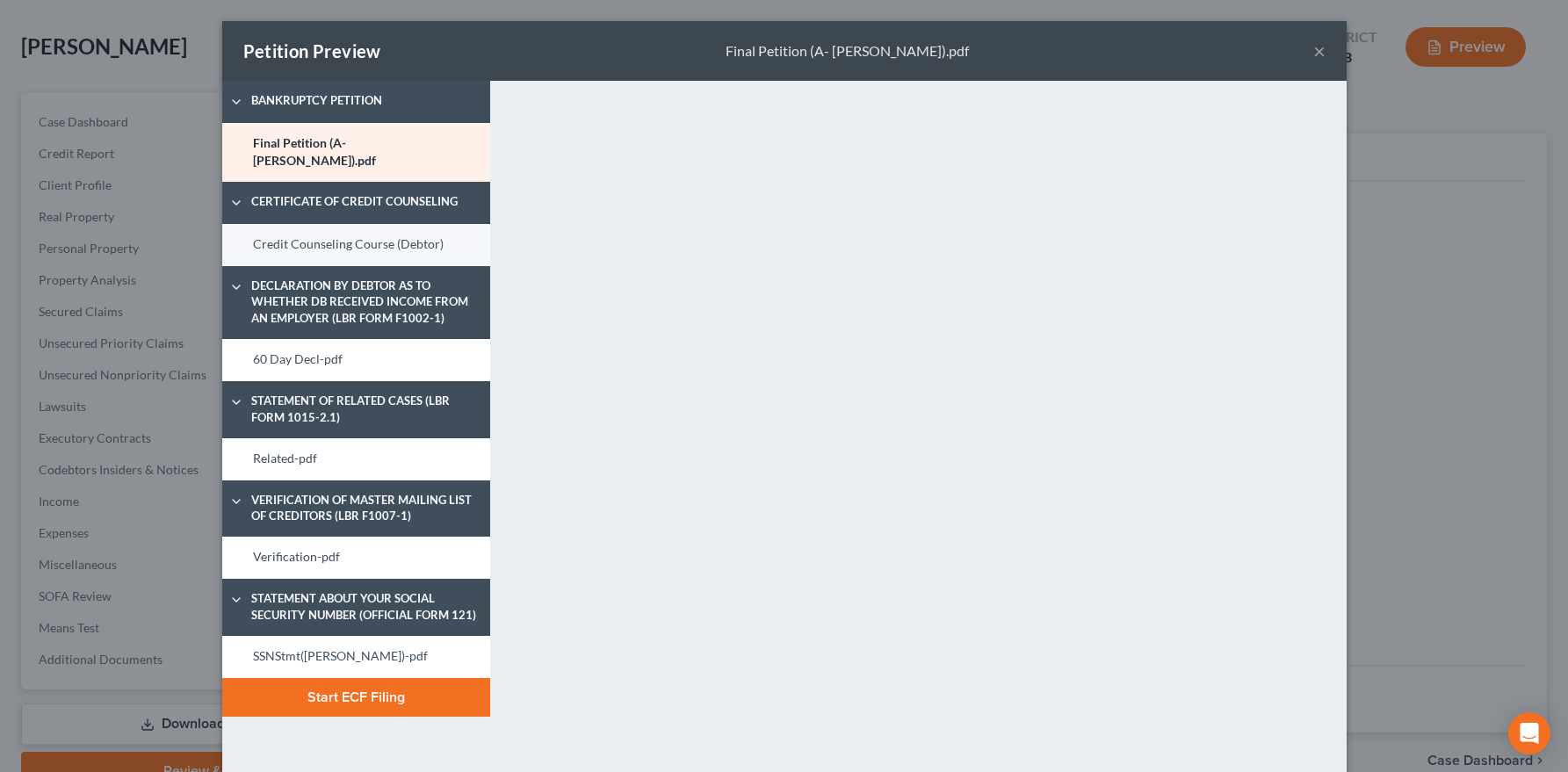
click at [388, 242] on link "Credit Counseling Course (Debtor)" at bounding box center [357, 244] width 268 height 42
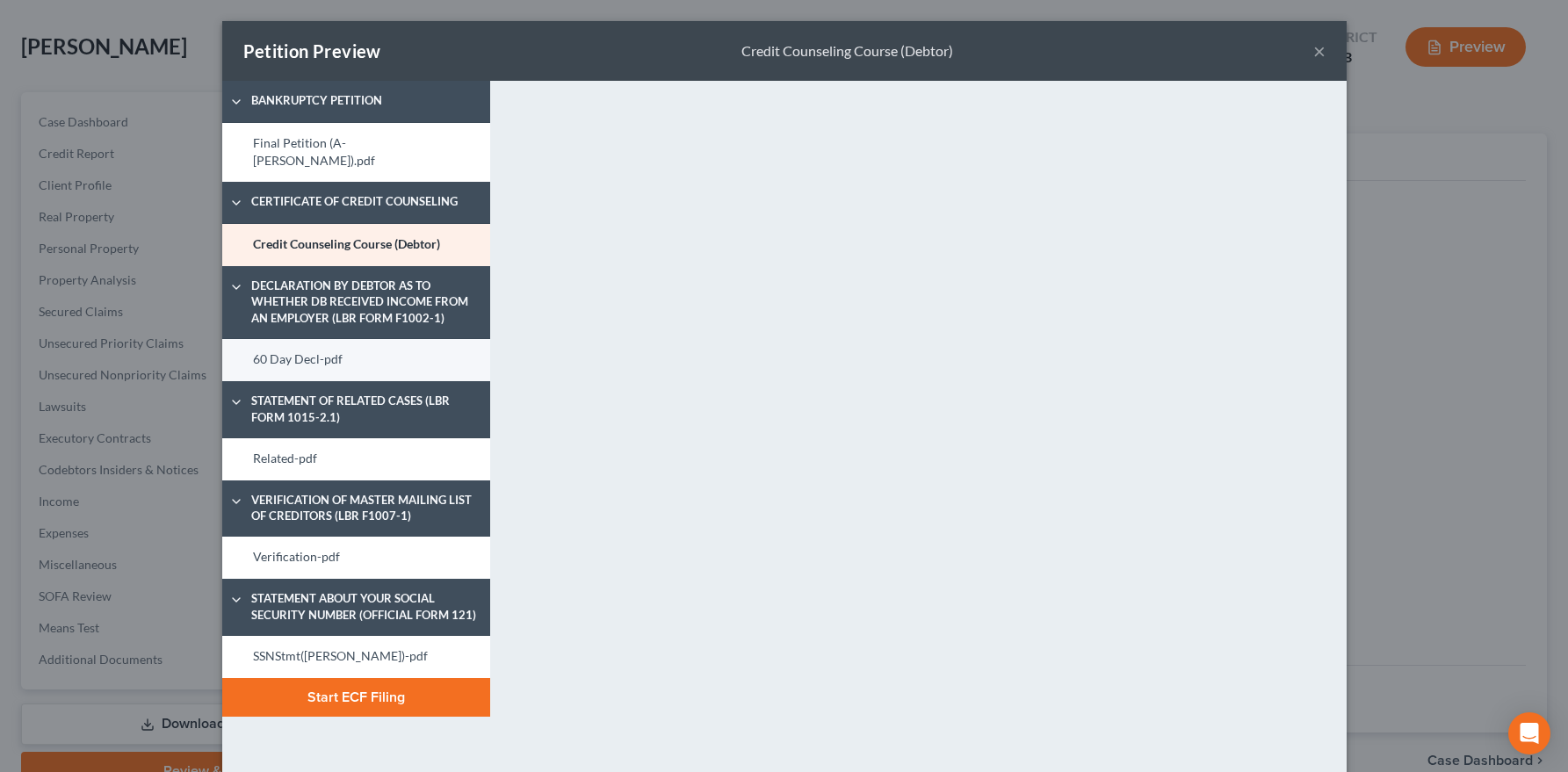
click at [316, 339] on link "60 Day Decl-pdf" at bounding box center [357, 360] width 268 height 42
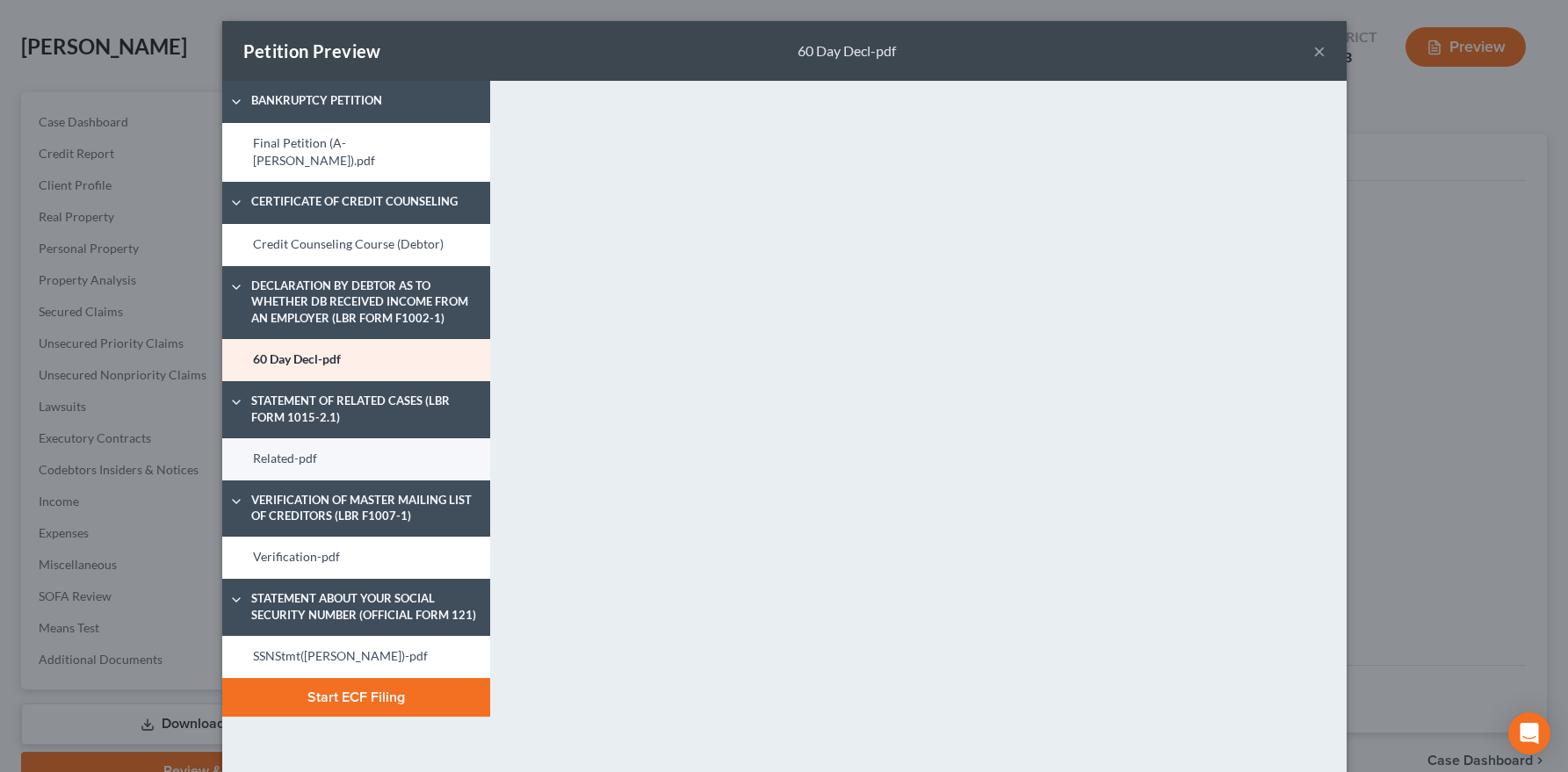
click at [328, 441] on link "Related-pdf" at bounding box center [357, 459] width 268 height 42
click at [1266, 53] on div "Petition Preview Related-pdf ×" at bounding box center [784, 51] width 1124 height 59
click at [1266, 53] on button "×" at bounding box center [1319, 52] width 13 height 21
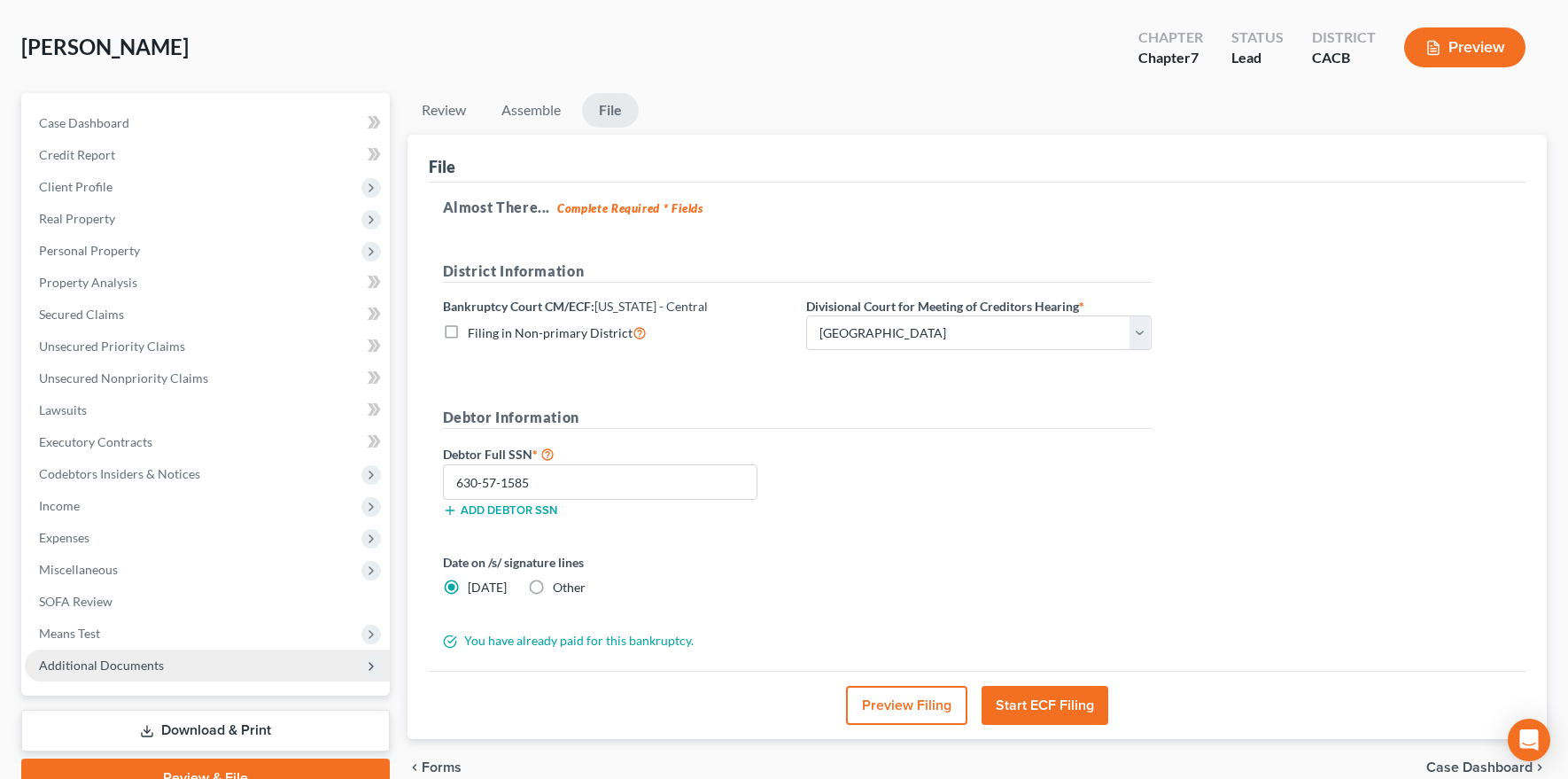
click at [175, 670] on span "Additional Documents" at bounding box center [207, 665] width 365 height 32
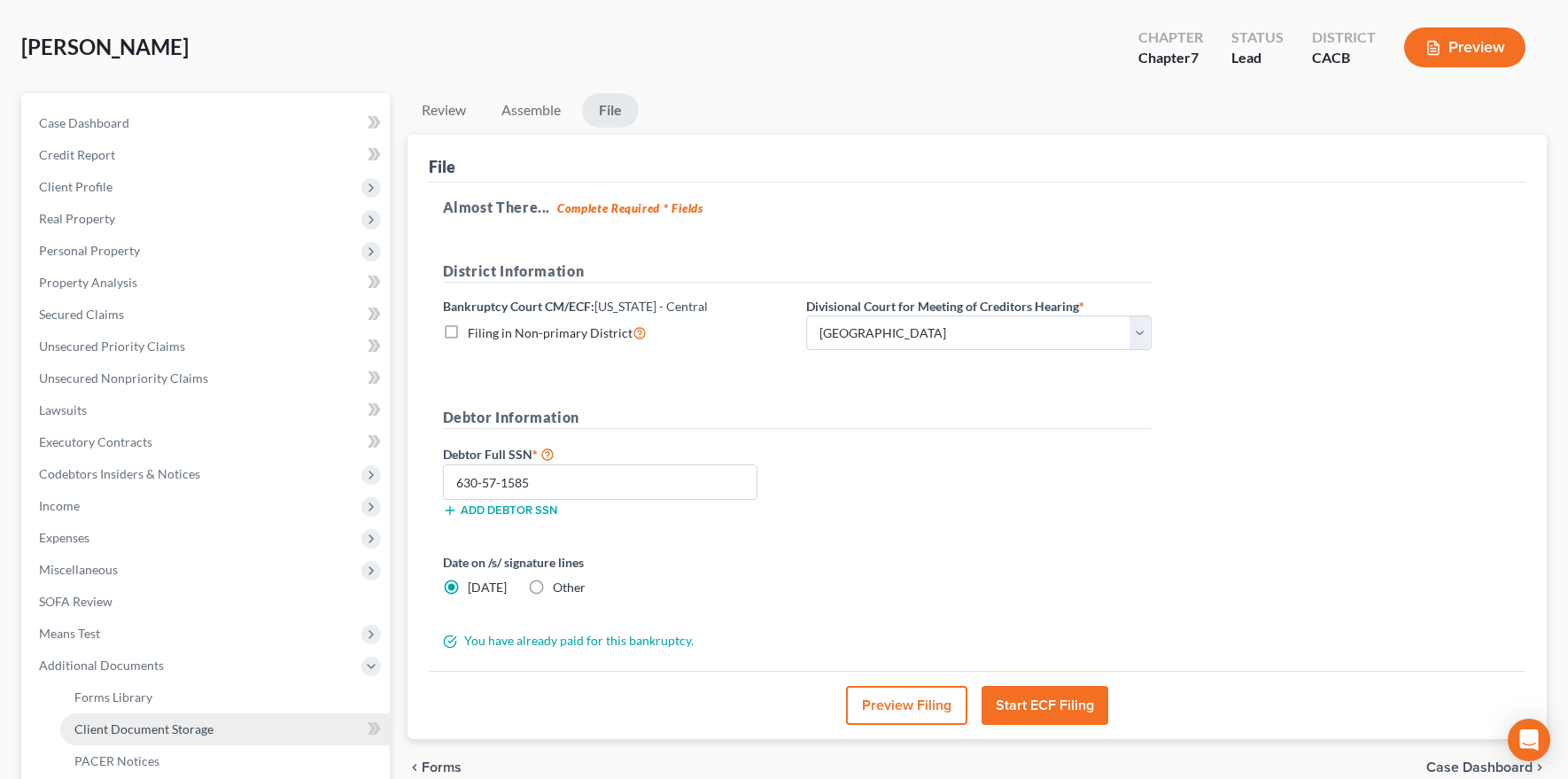
click at [185, 727] on span "Client Document Storage" at bounding box center [144, 728] width 139 height 15
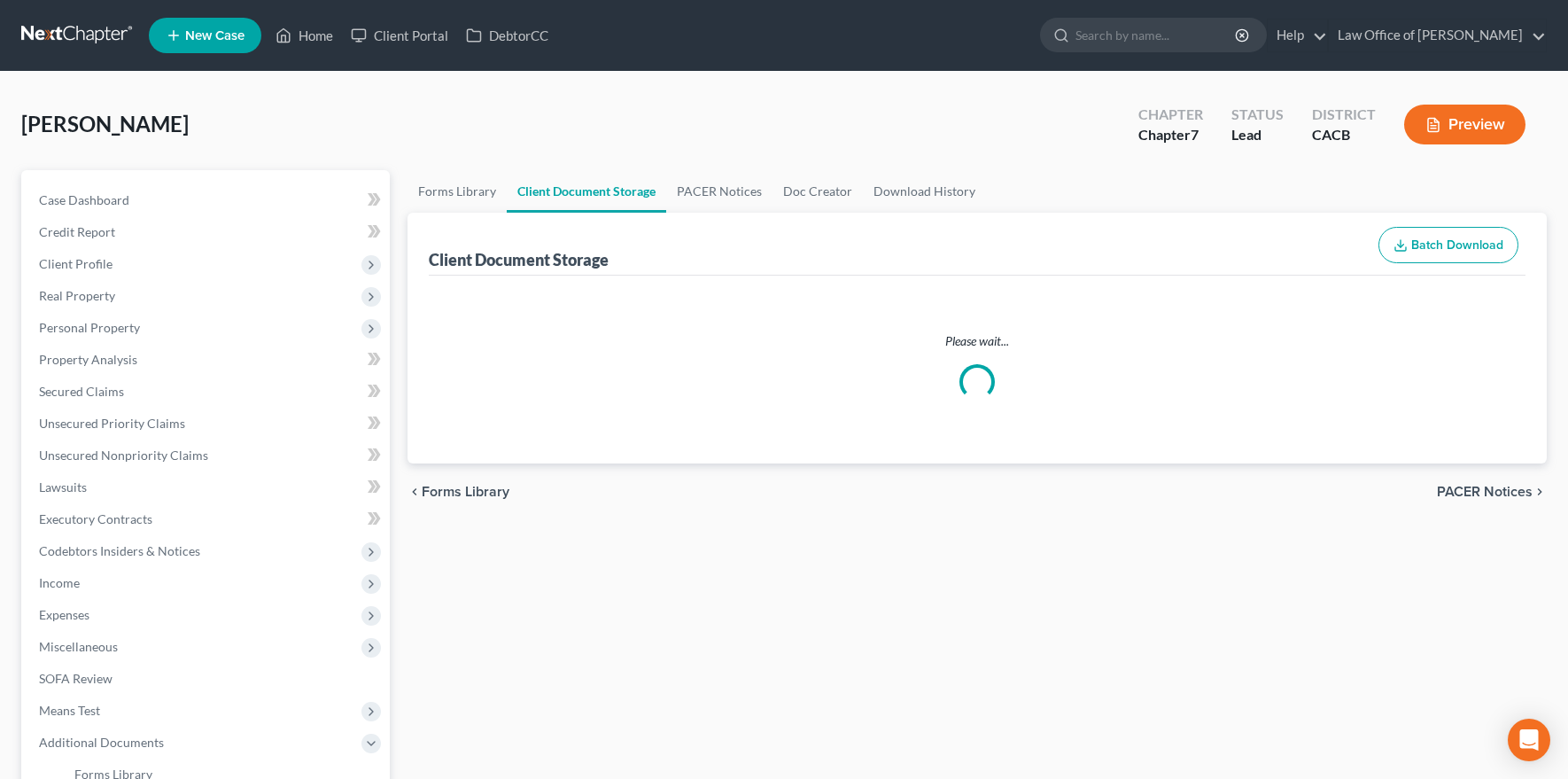
select select "10"
select select "30"
select select "65"
select select "72"
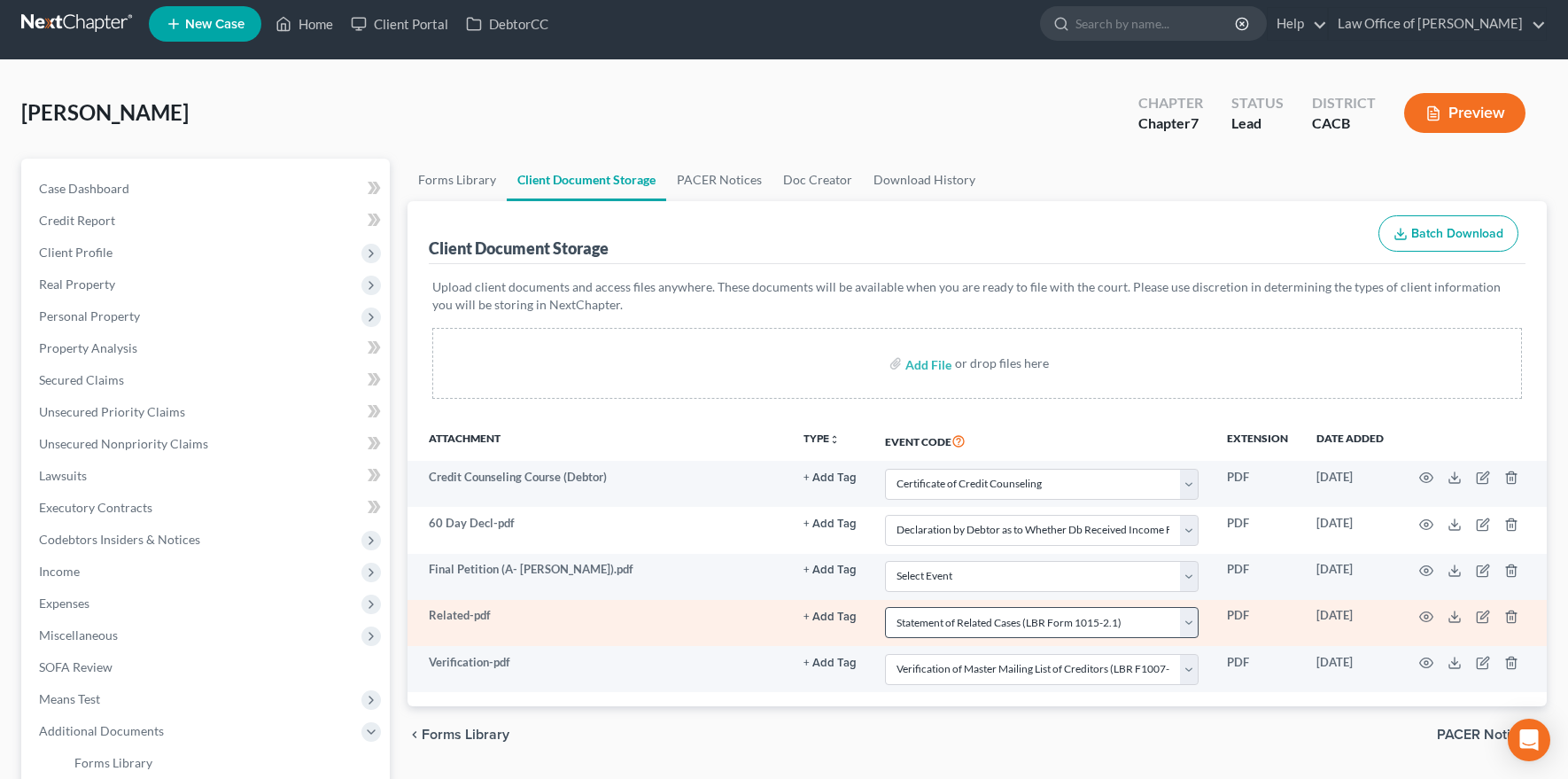
scroll to position [28, 0]
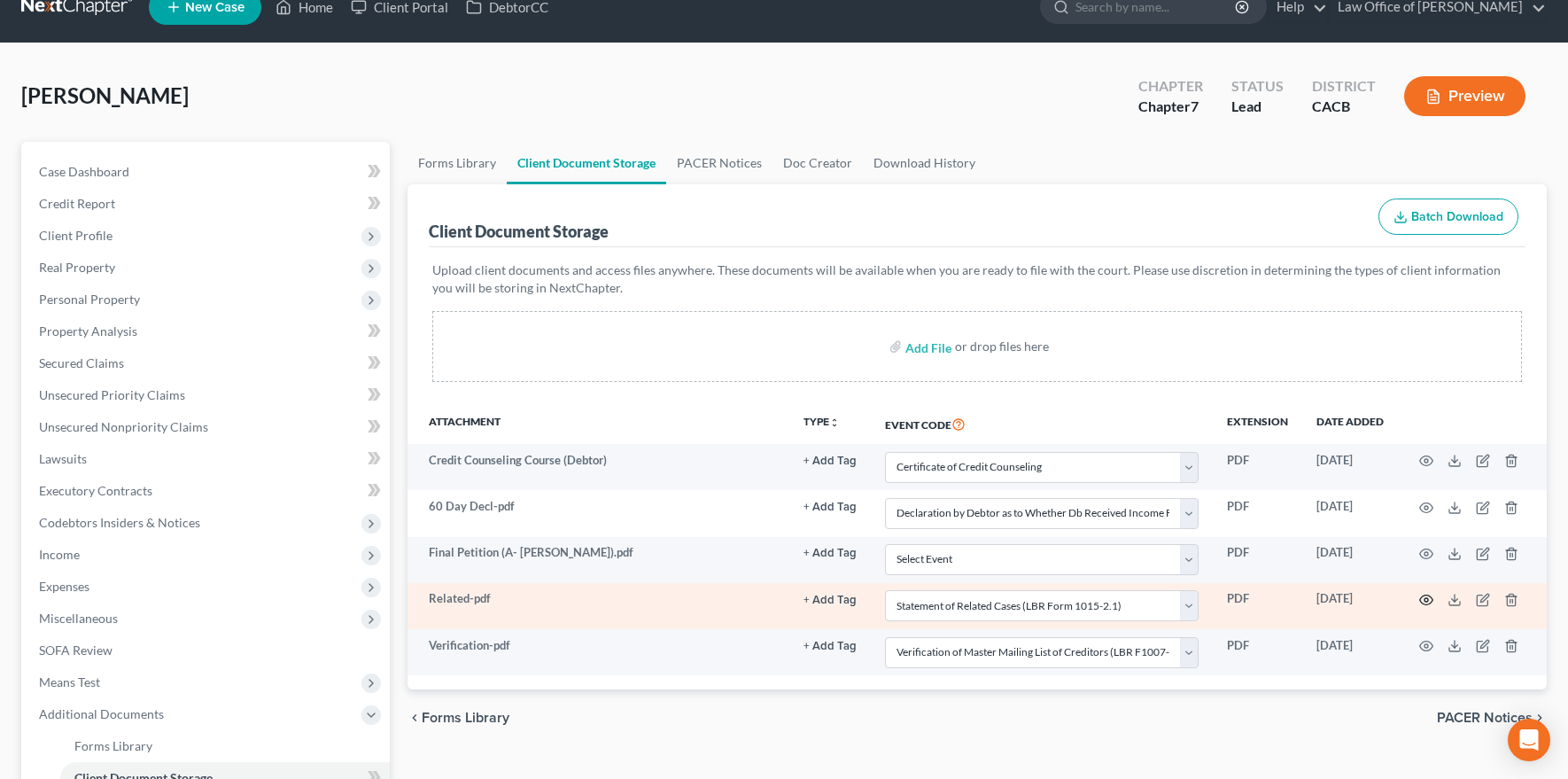
click at [1277, 605] on icon "button" at bounding box center [1426, 599] width 14 height 14
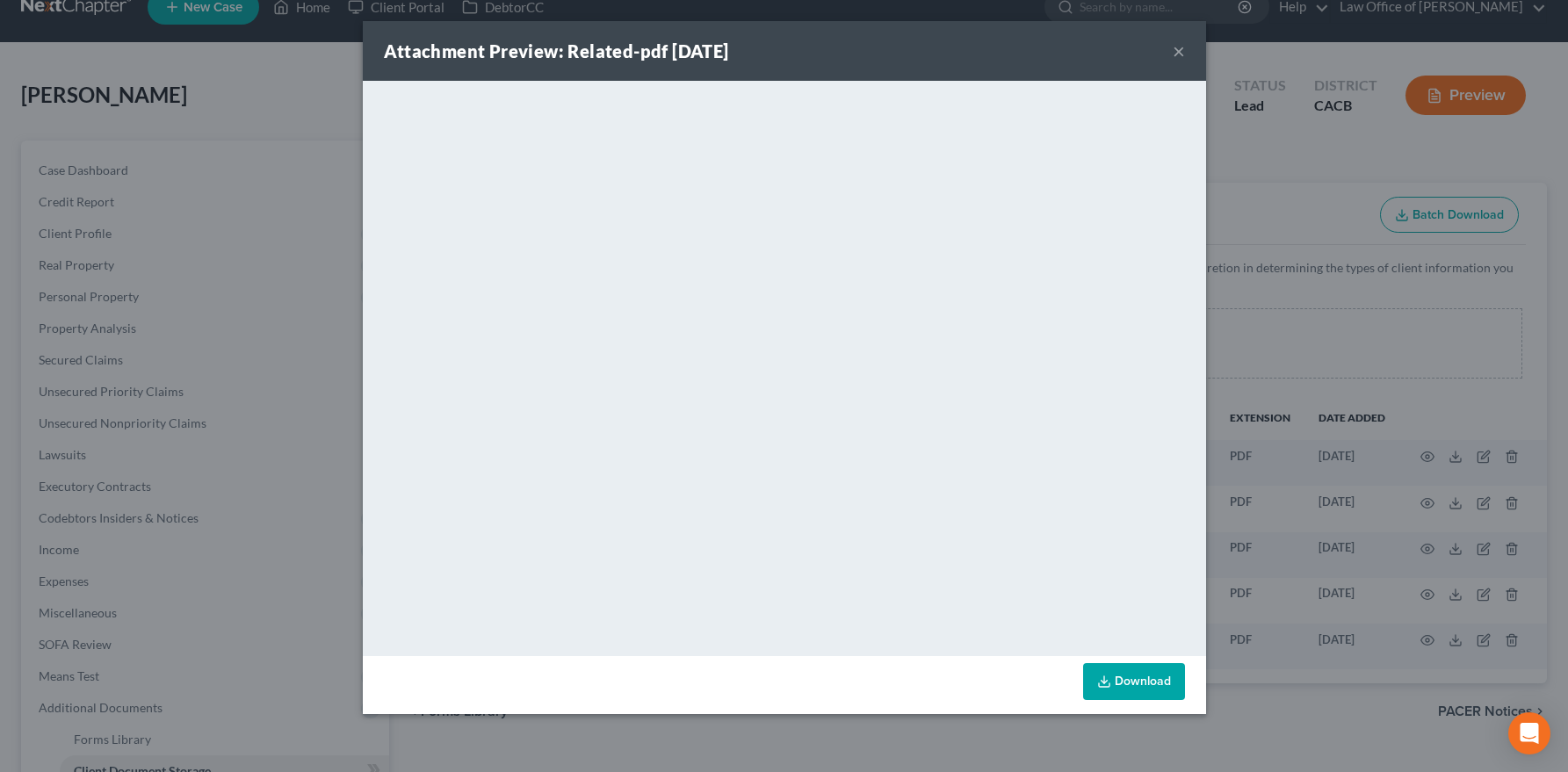
click at [1173, 52] on button "×" at bounding box center [1178, 52] width 13 height 21
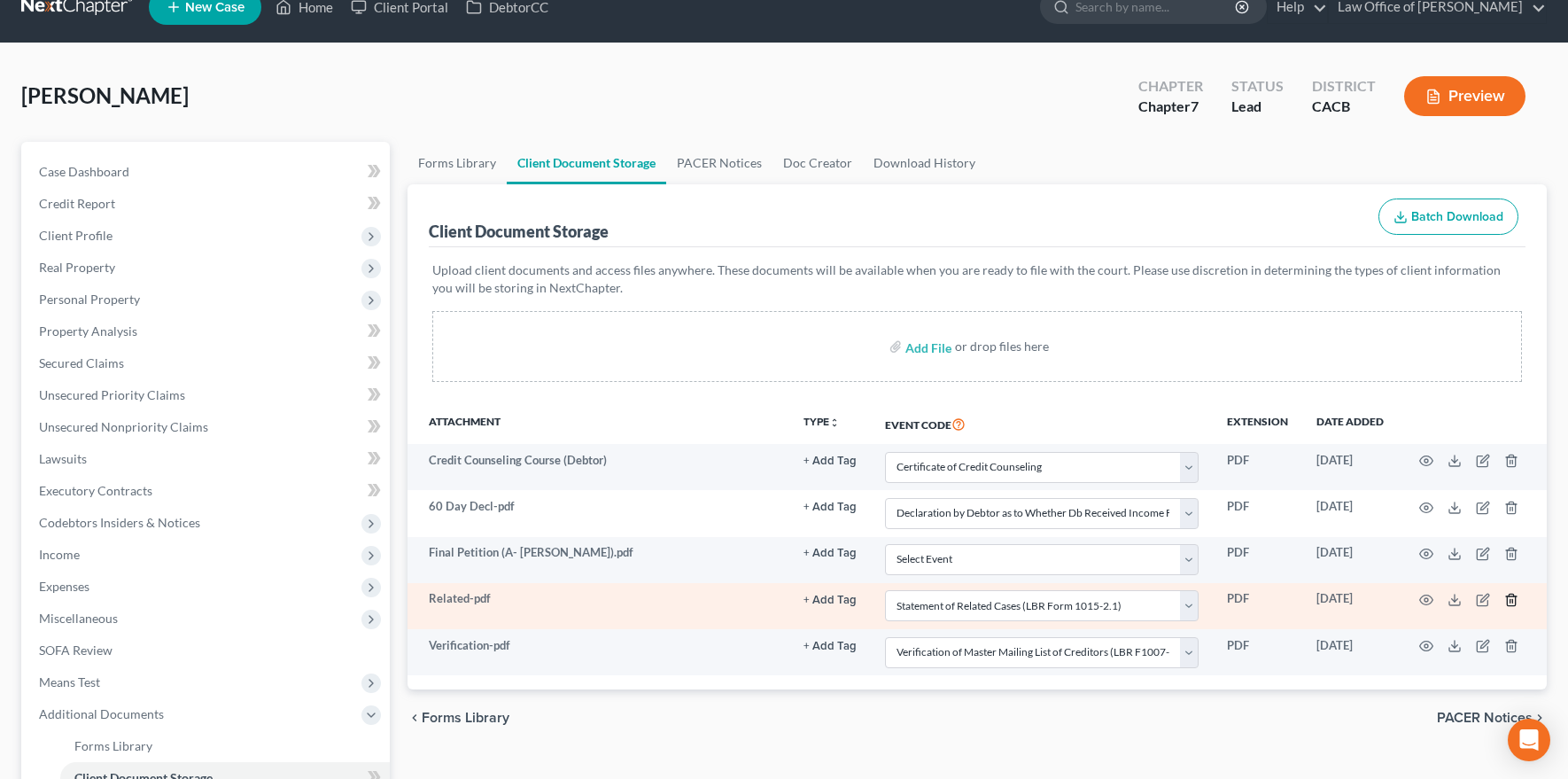
click at [1277, 600] on icon "button" at bounding box center [1511, 599] width 14 height 14
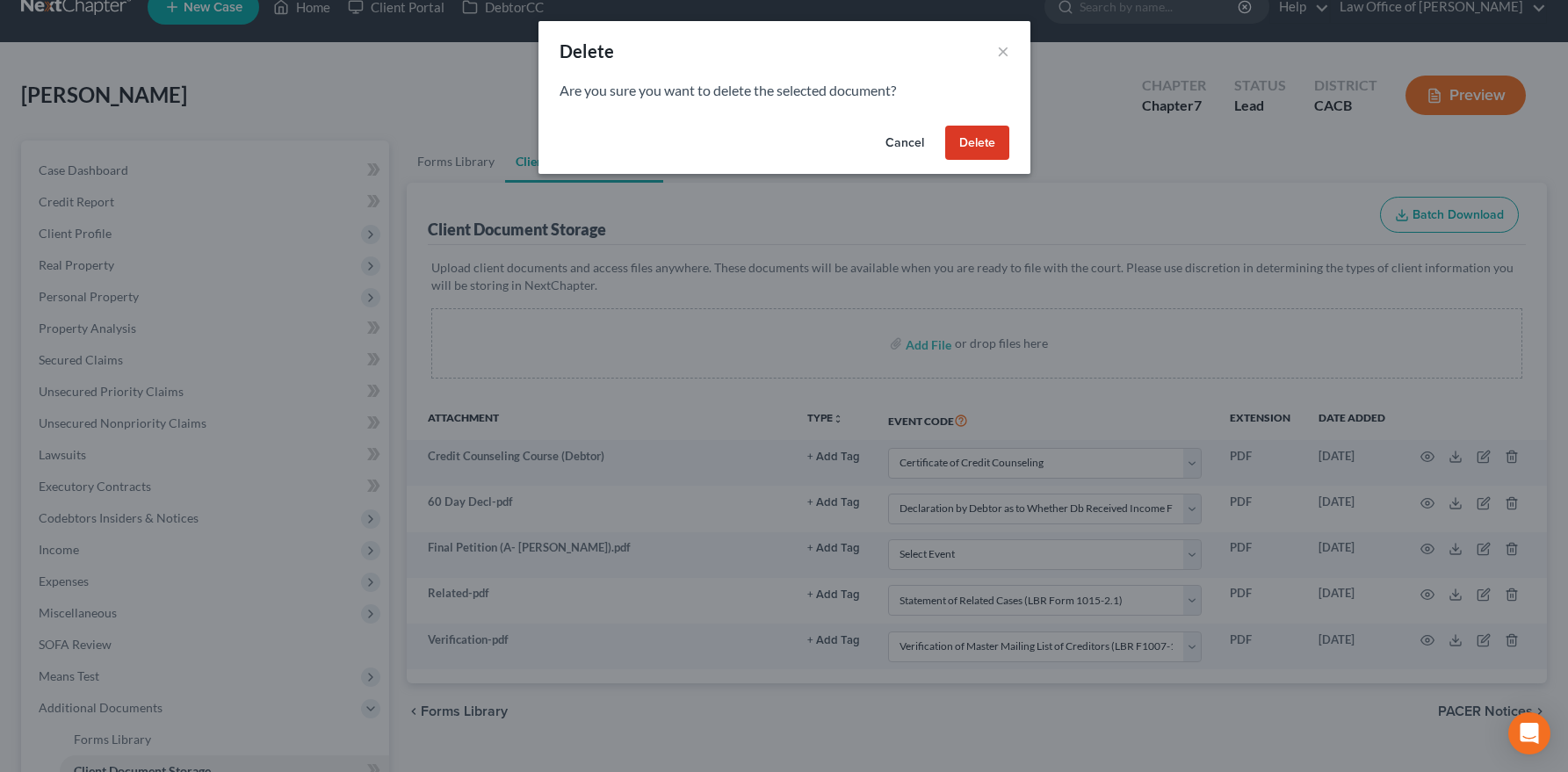
click at [972, 141] on button "Delete" at bounding box center [977, 143] width 64 height 35
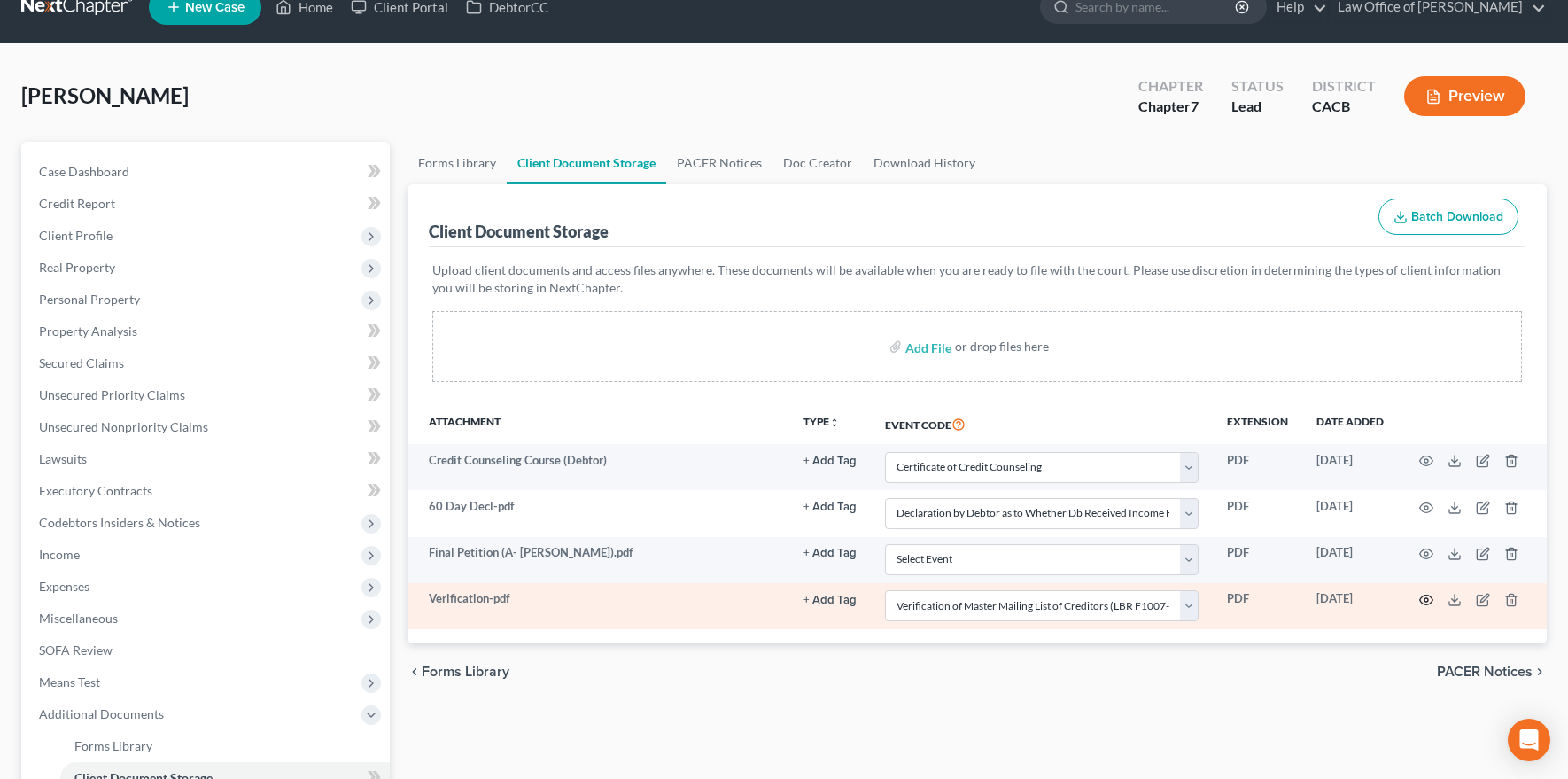
click at [1277, 596] on icon "button" at bounding box center [1426, 599] width 14 height 14
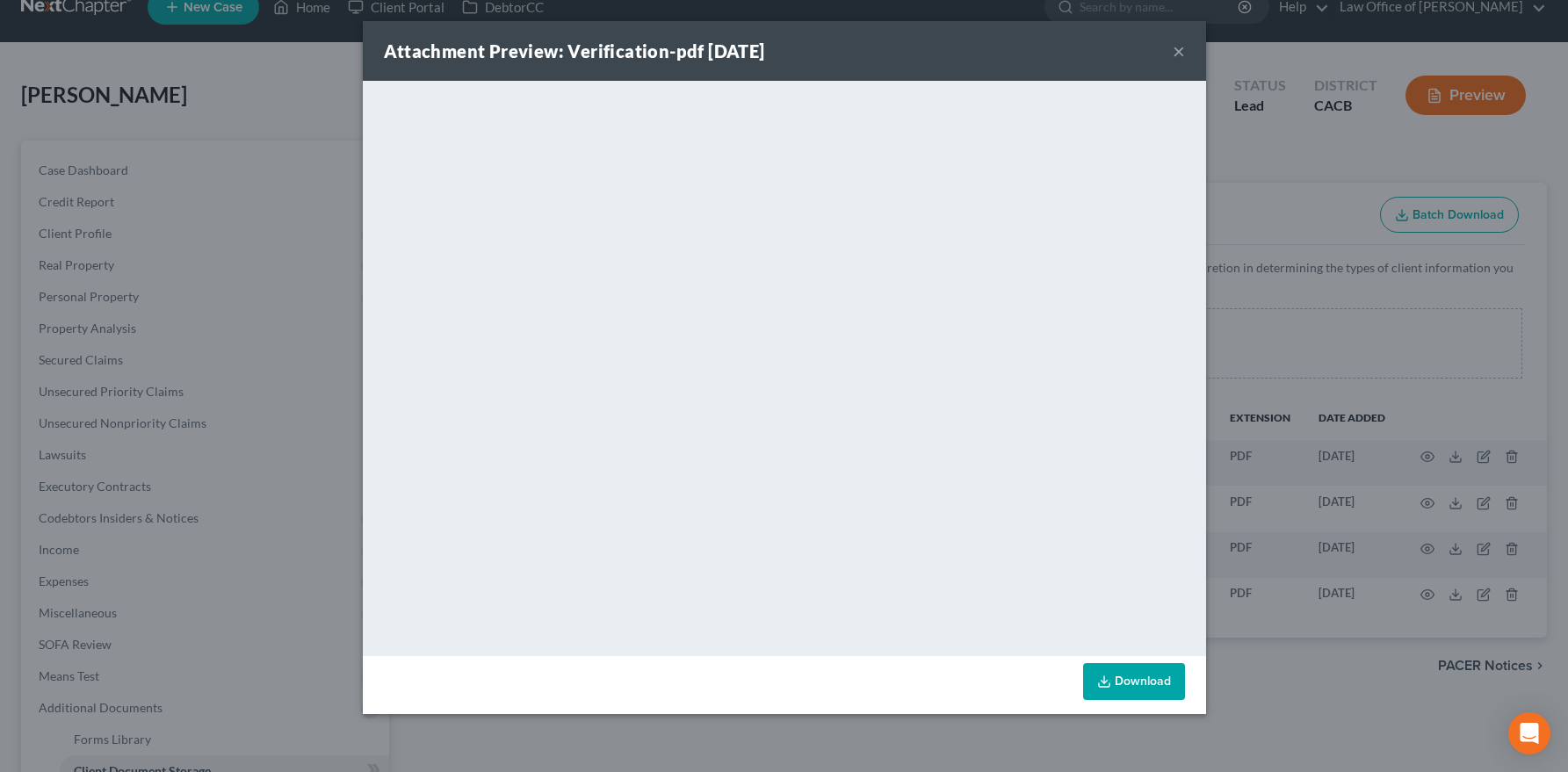
click at [1180, 50] on button "×" at bounding box center [1178, 52] width 13 height 21
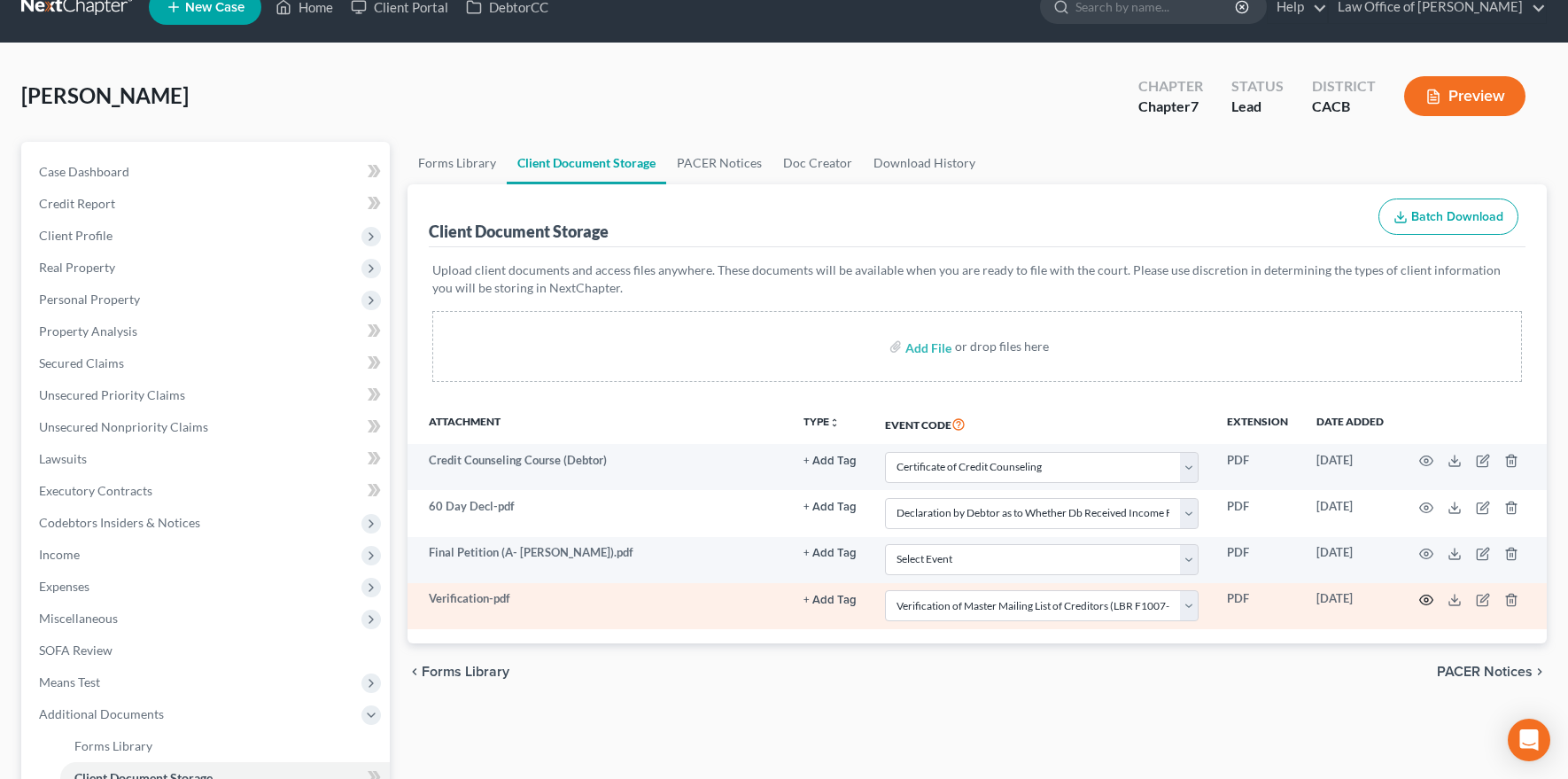
click at [1277, 600] on icon "button" at bounding box center [1426, 599] width 14 height 14
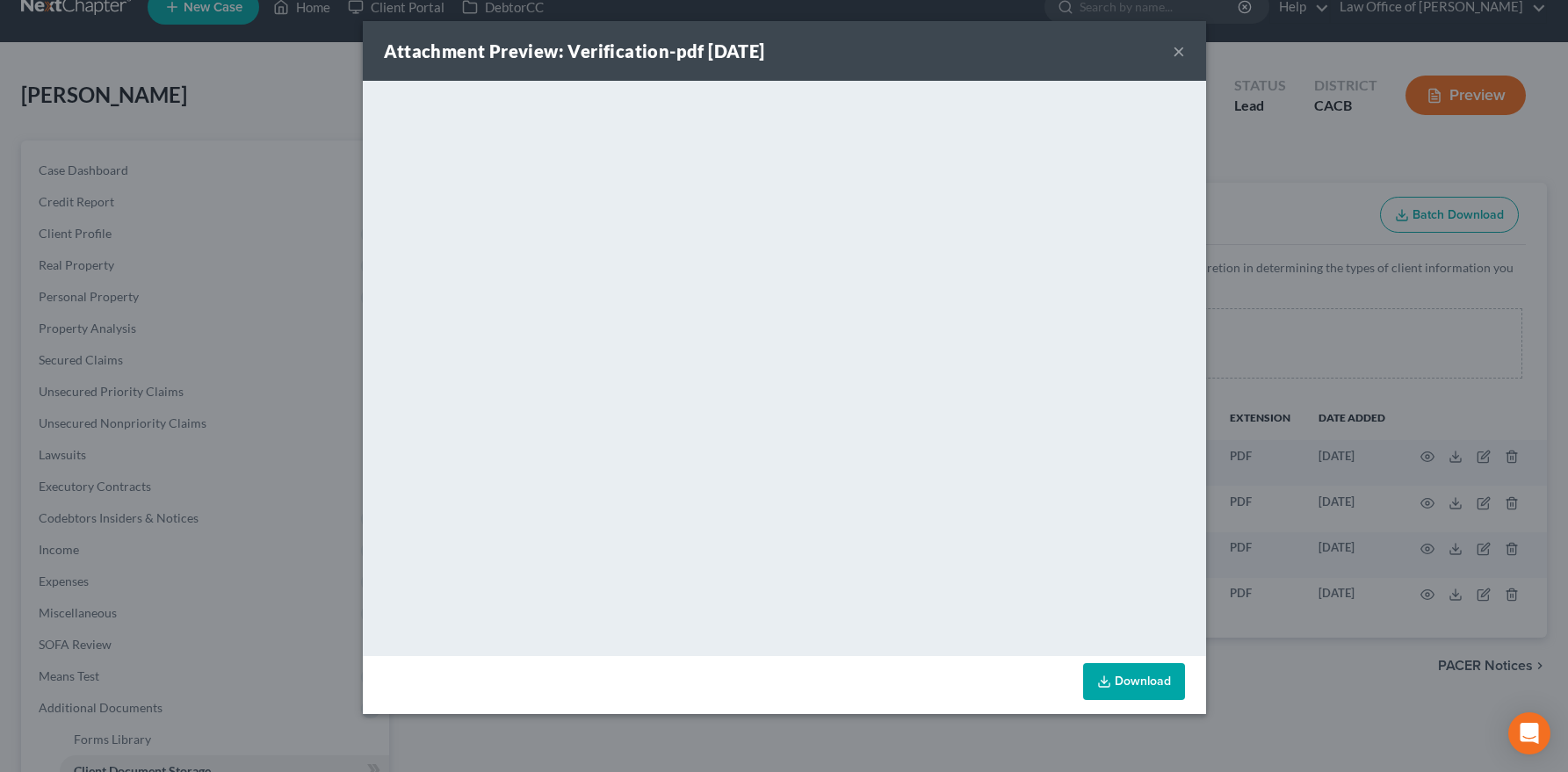
click at [1177, 46] on button "×" at bounding box center [1178, 52] width 13 height 21
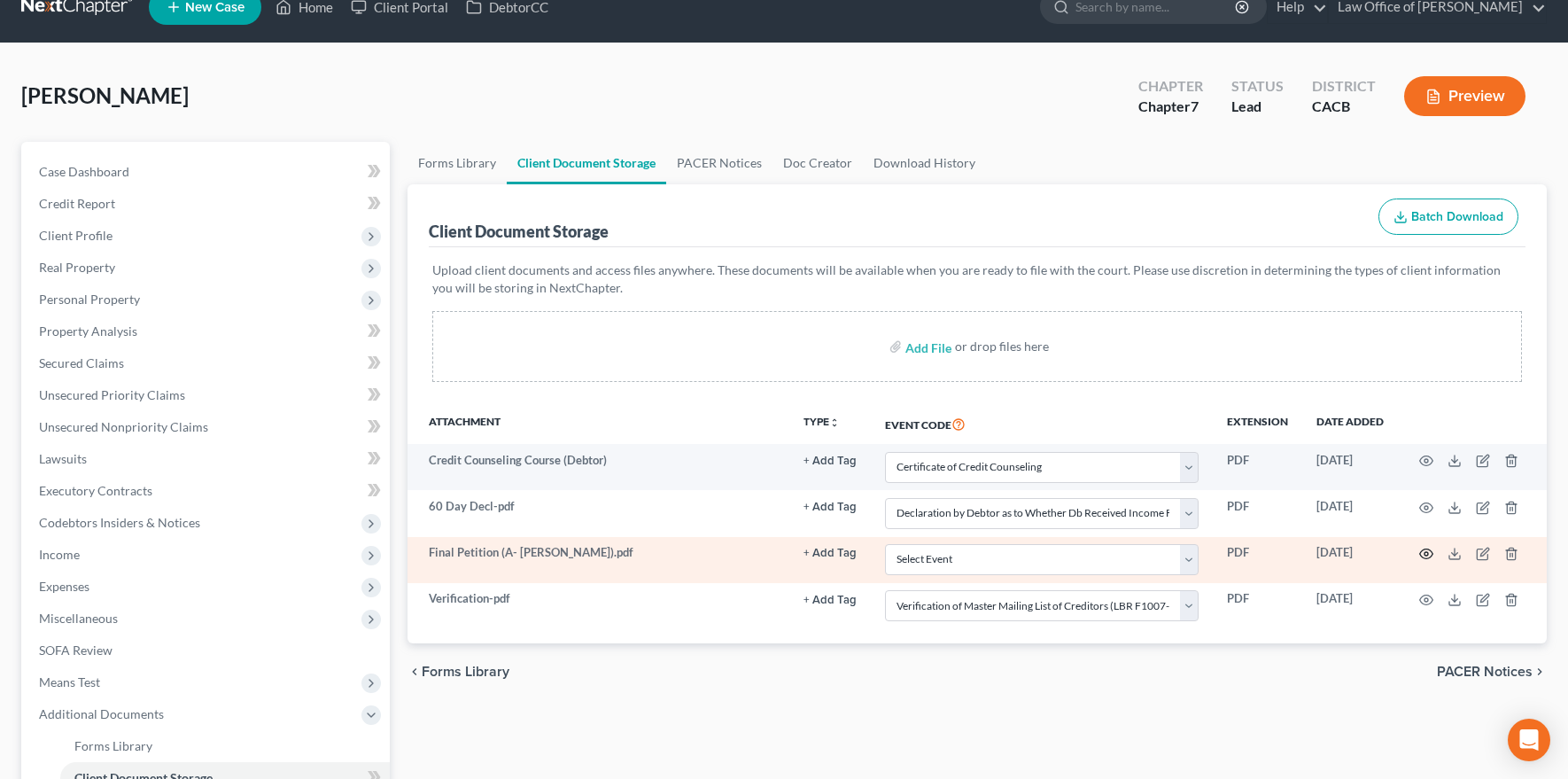
click at [1277, 547] on icon "button" at bounding box center [1426, 553] width 14 height 14
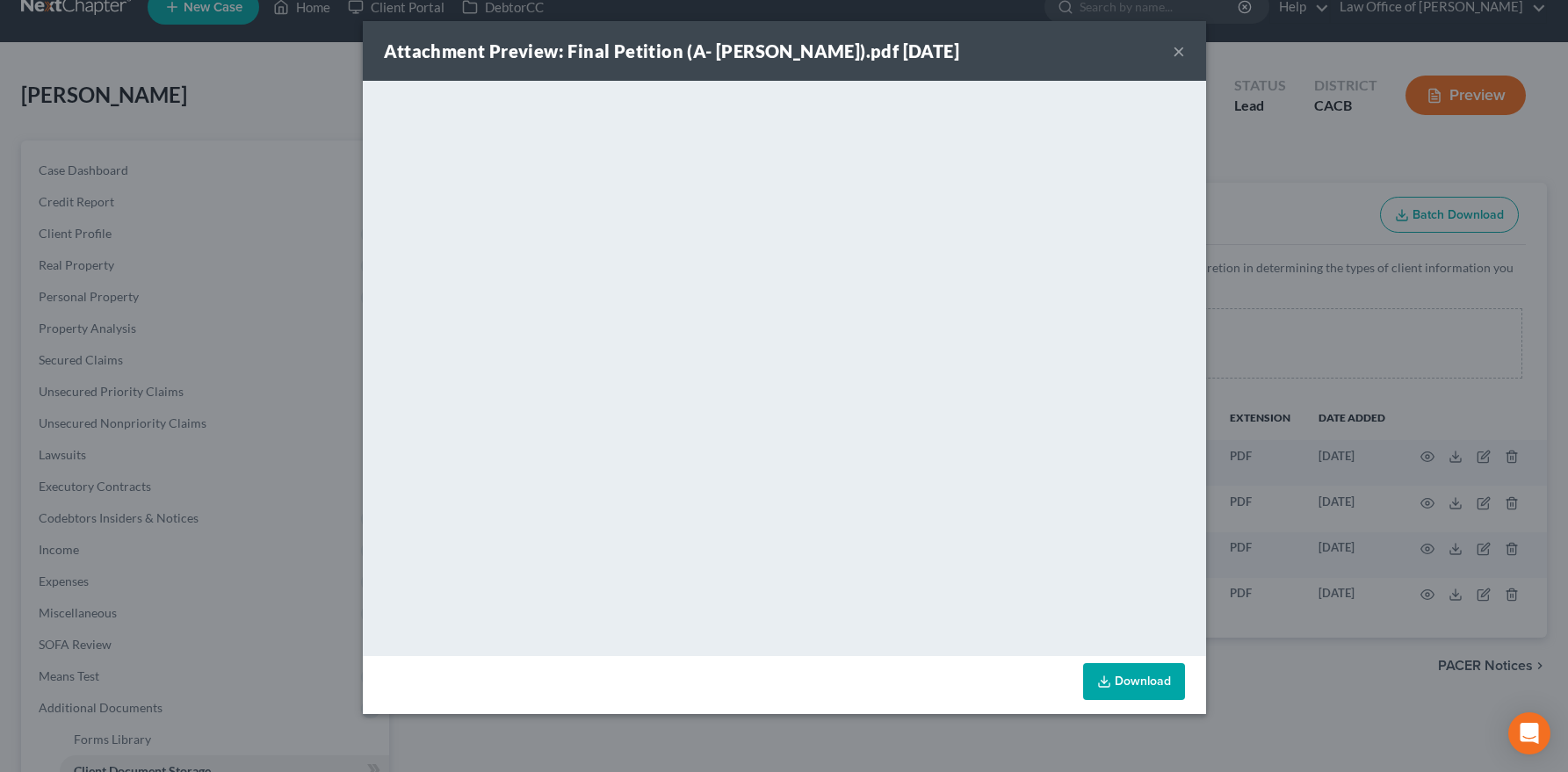
click at [1181, 50] on button "×" at bounding box center [1178, 52] width 13 height 21
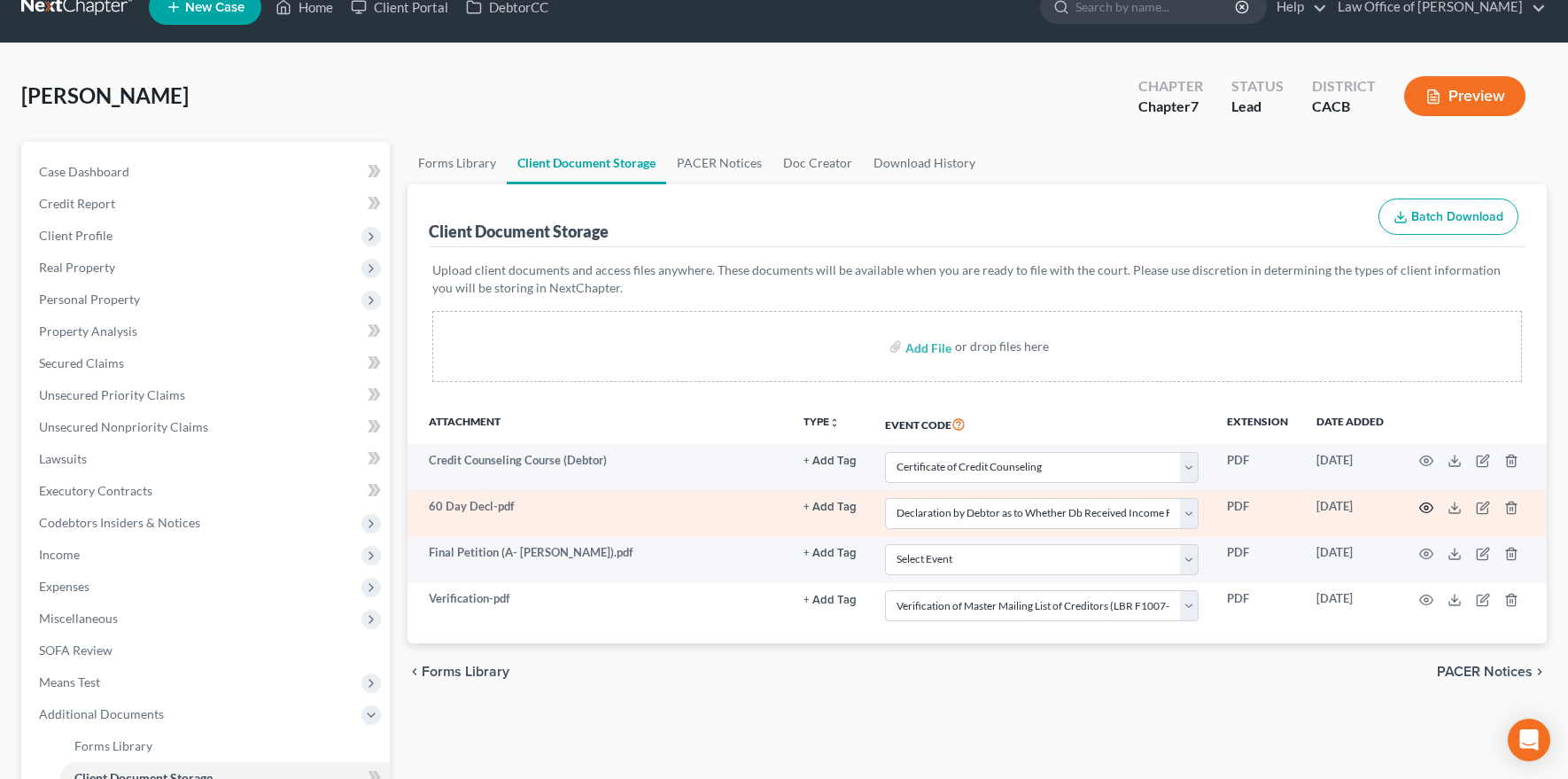
click at [1277, 508] on icon "button" at bounding box center [1426, 507] width 14 height 14
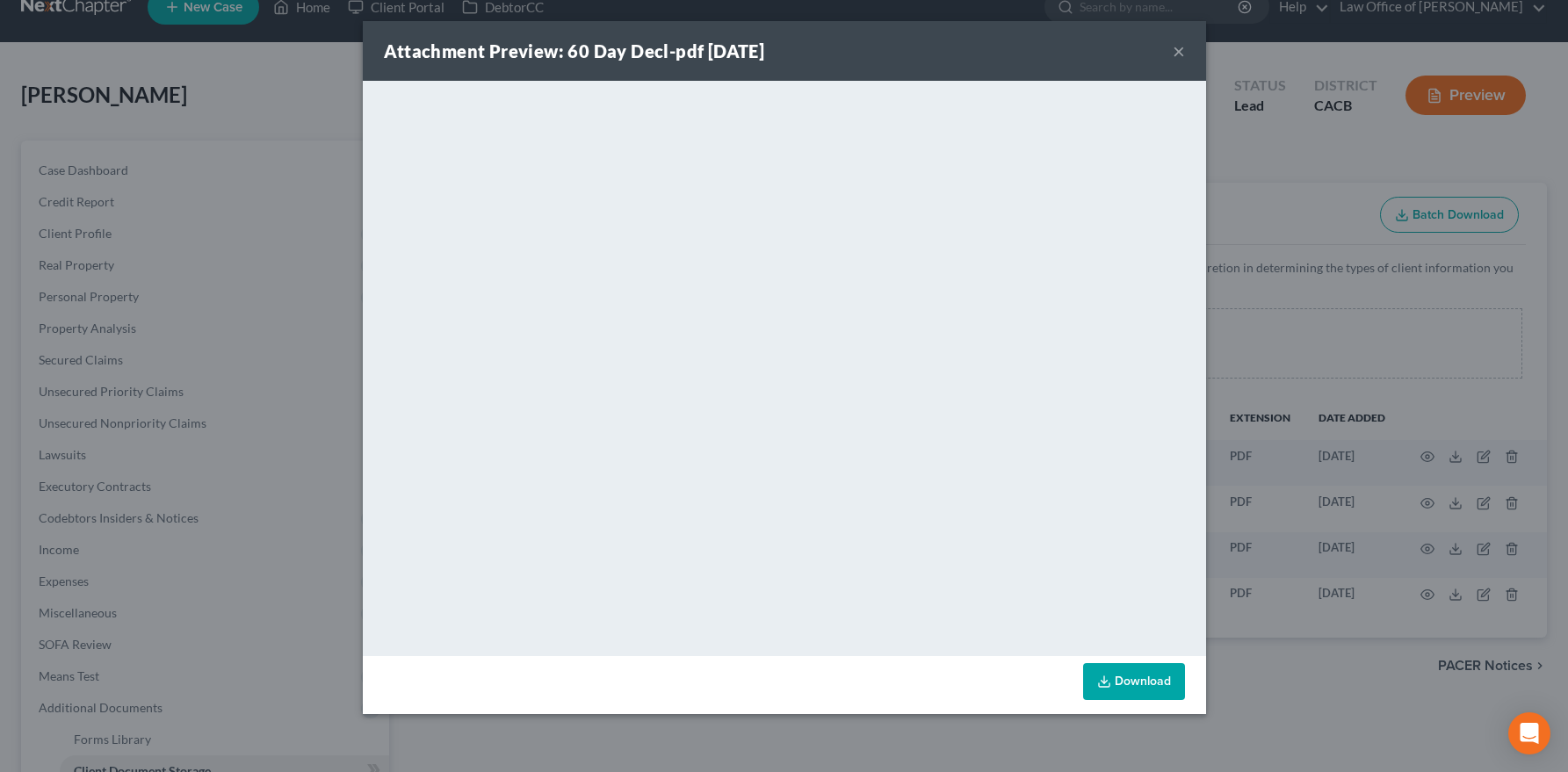
click at [1176, 51] on button "×" at bounding box center [1178, 52] width 13 height 21
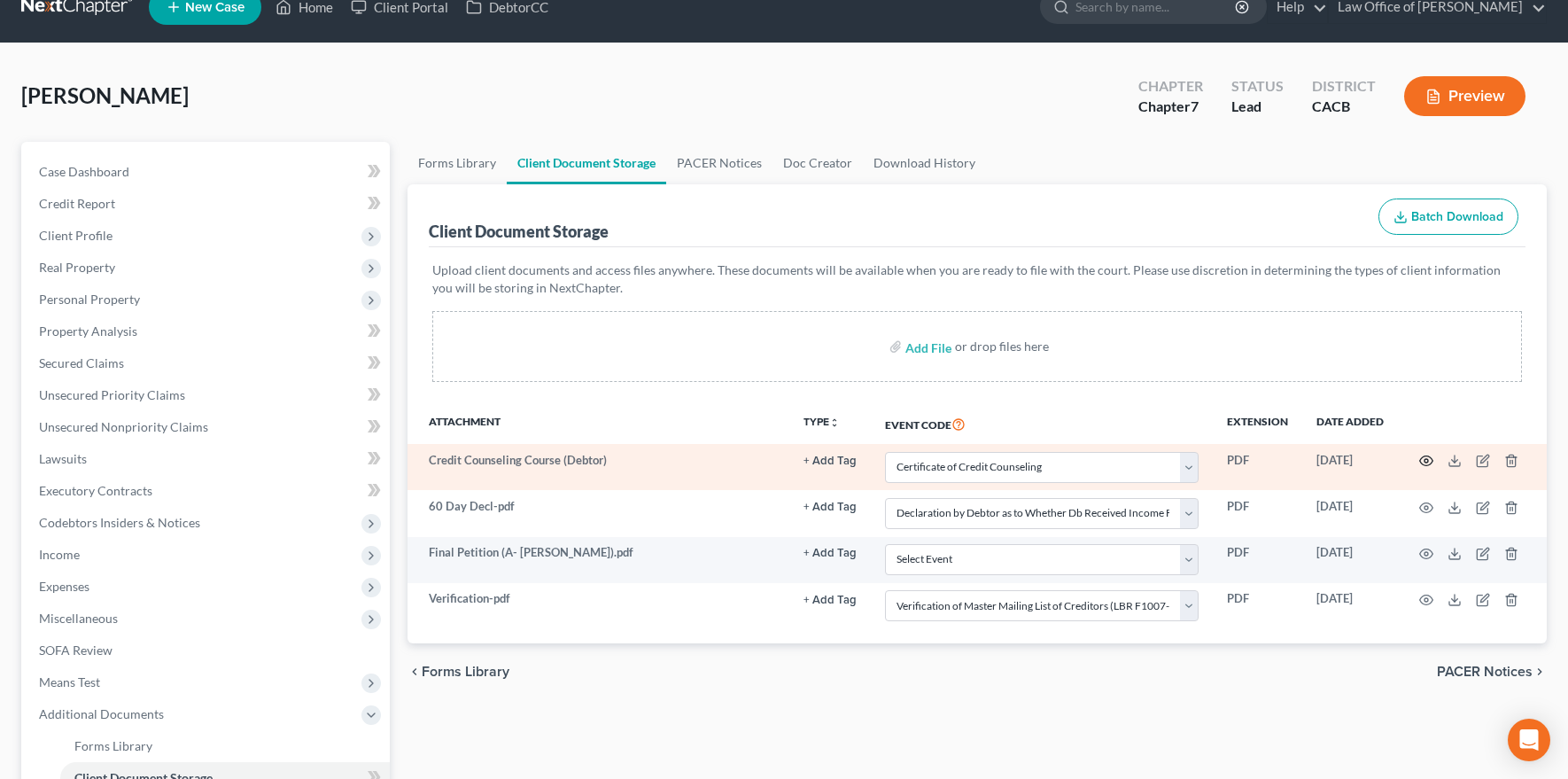
click at [1277, 461] on circle "button" at bounding box center [1427, 461] width 4 height 4
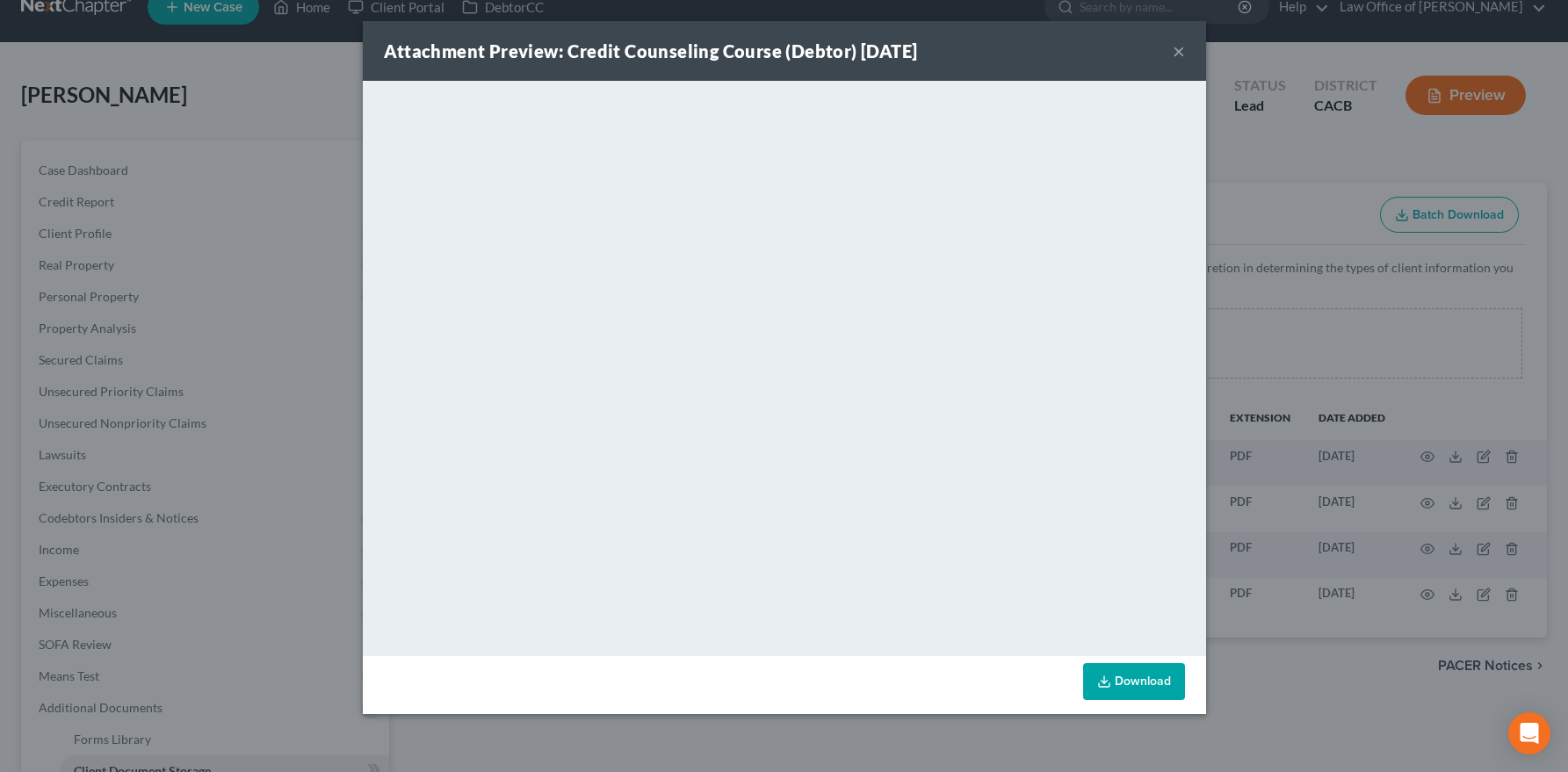
click at [1178, 48] on button "×" at bounding box center [1178, 52] width 13 height 21
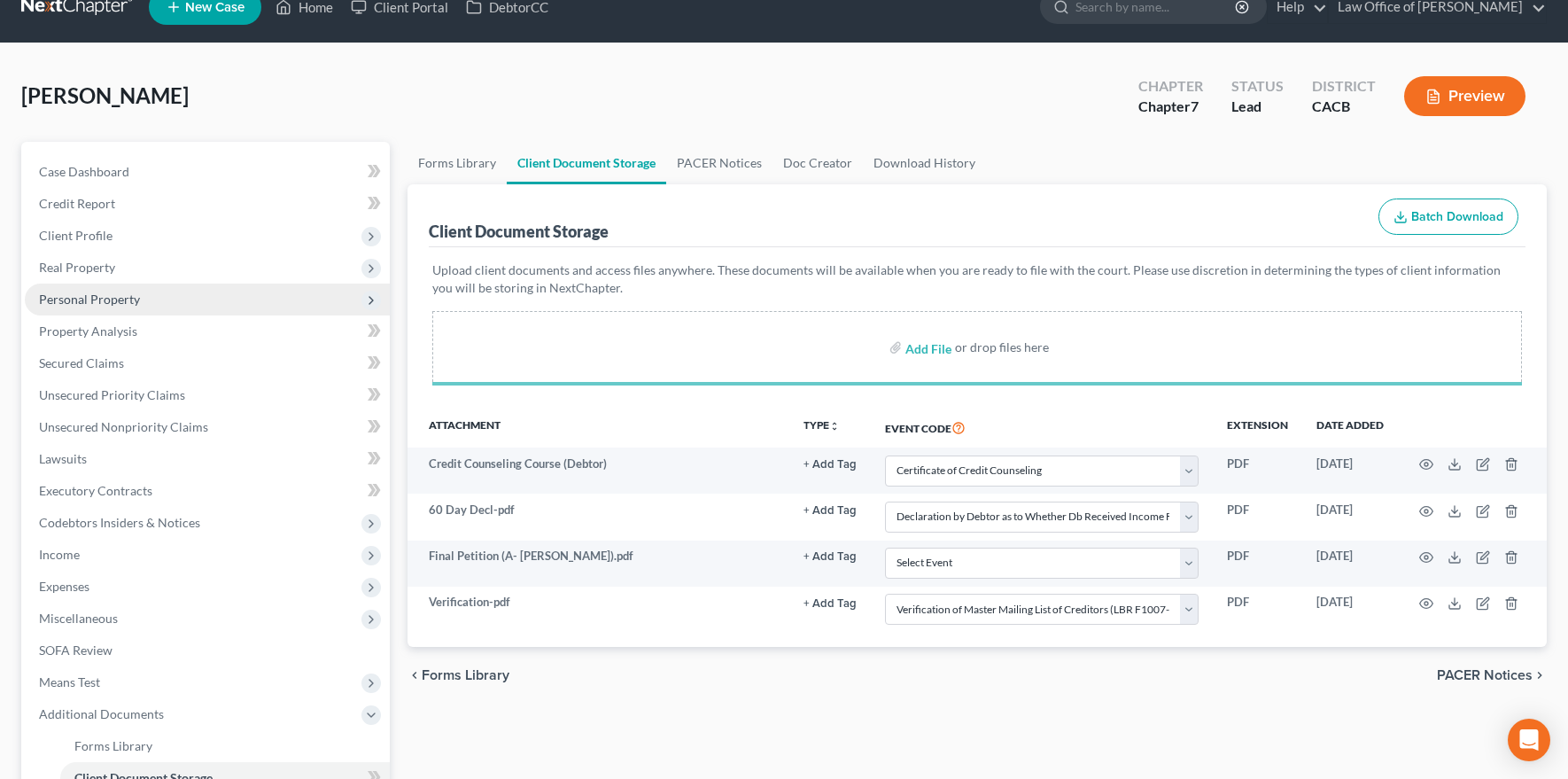
select select "10"
select select "30"
select select "72"
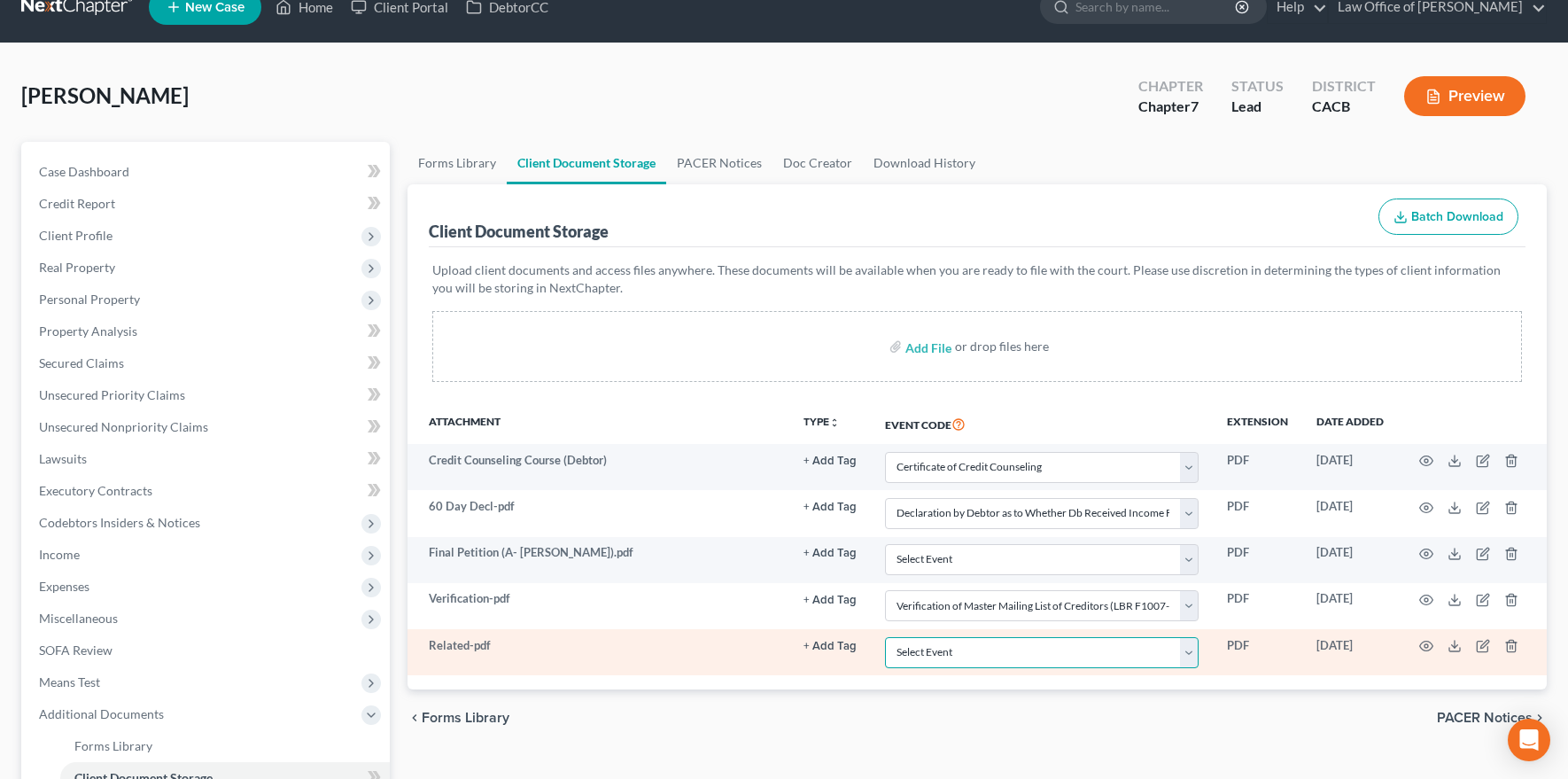
click at [997, 640] on select "Select Event Amended Chapter 11 Plan Amended Chapter 11 Small Business Plan Ame…" at bounding box center [1042, 653] width 314 height 31
click at [885, 638] on select "Select Event Amended Chapter 11 Plan Amended Chapter 11 Small Business Plan Ame…" at bounding box center [1042, 653] width 314 height 31
click at [998, 648] on select "Select Event Amended Chapter 11 Plan Amended Chapter 11 Small Business Plan Ame…" at bounding box center [1042, 653] width 314 height 31
select select "65"
click at [885, 638] on select "Select Event Amended Chapter 11 Plan Amended Chapter 11 Small Business Plan Ame…" at bounding box center [1042, 653] width 314 height 31
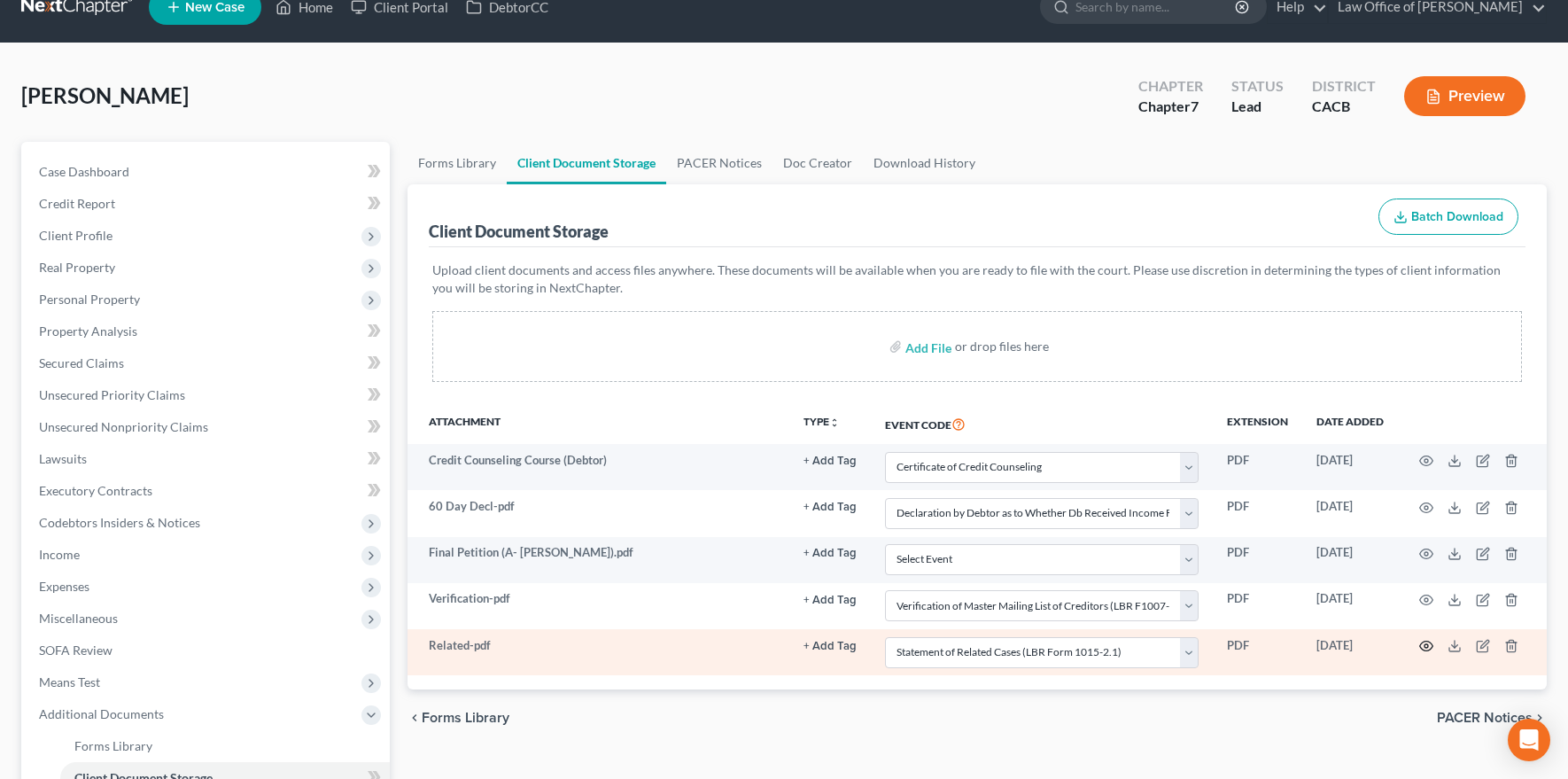
click at [1277, 646] on icon "button" at bounding box center [1426, 646] width 14 height 14
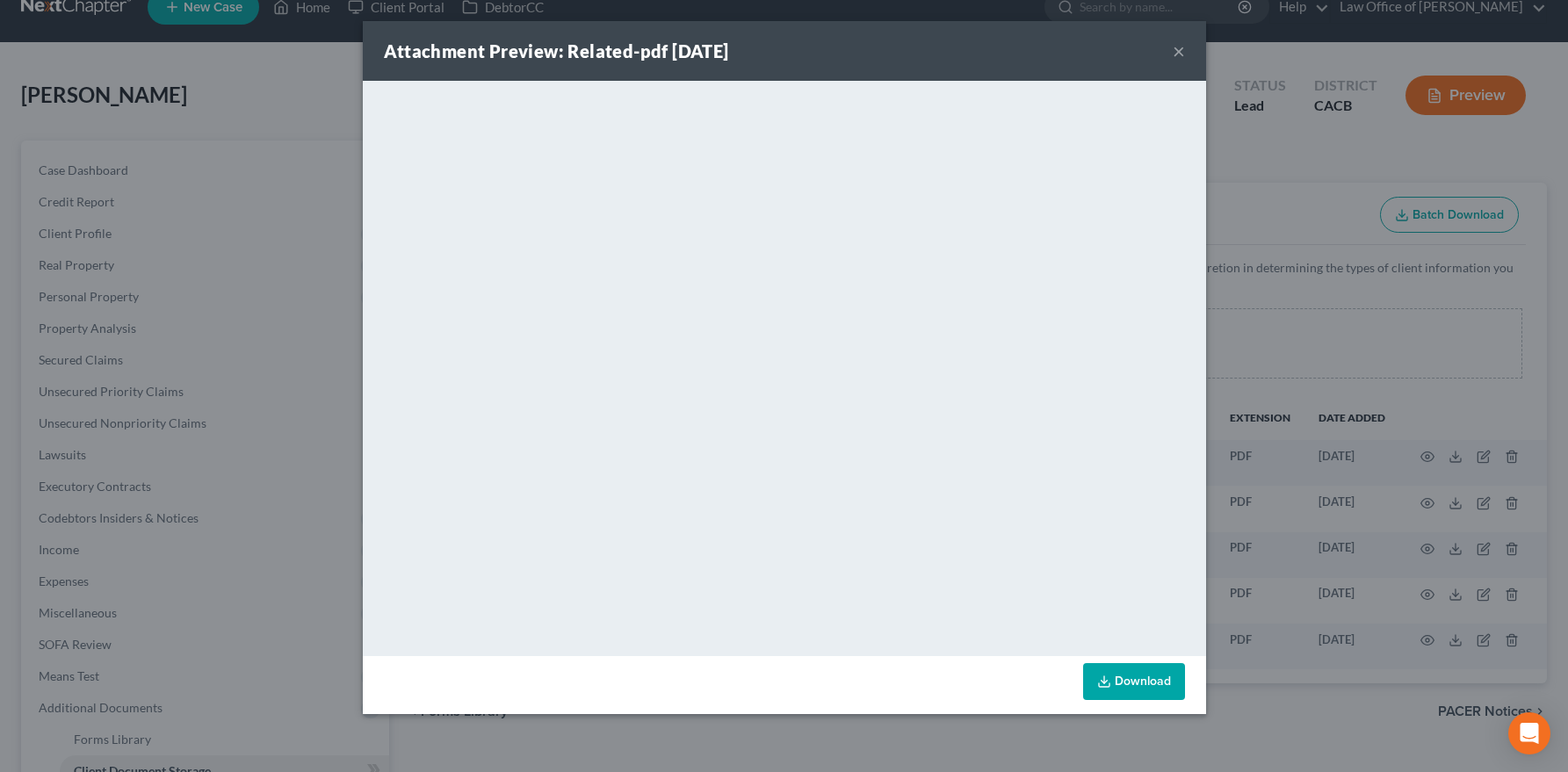
click at [1177, 52] on button "×" at bounding box center [1178, 52] width 13 height 21
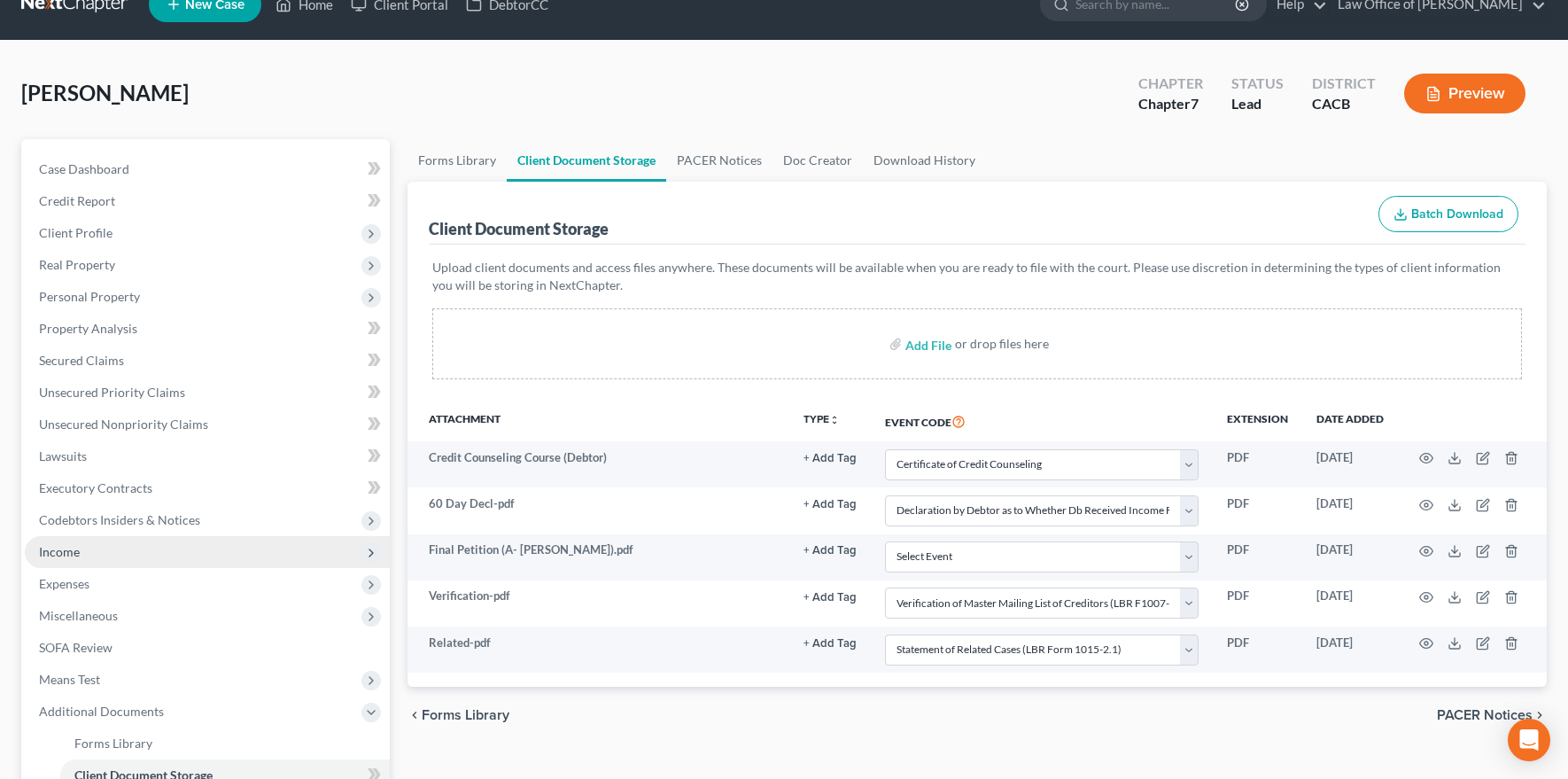
scroll to position [32, 0]
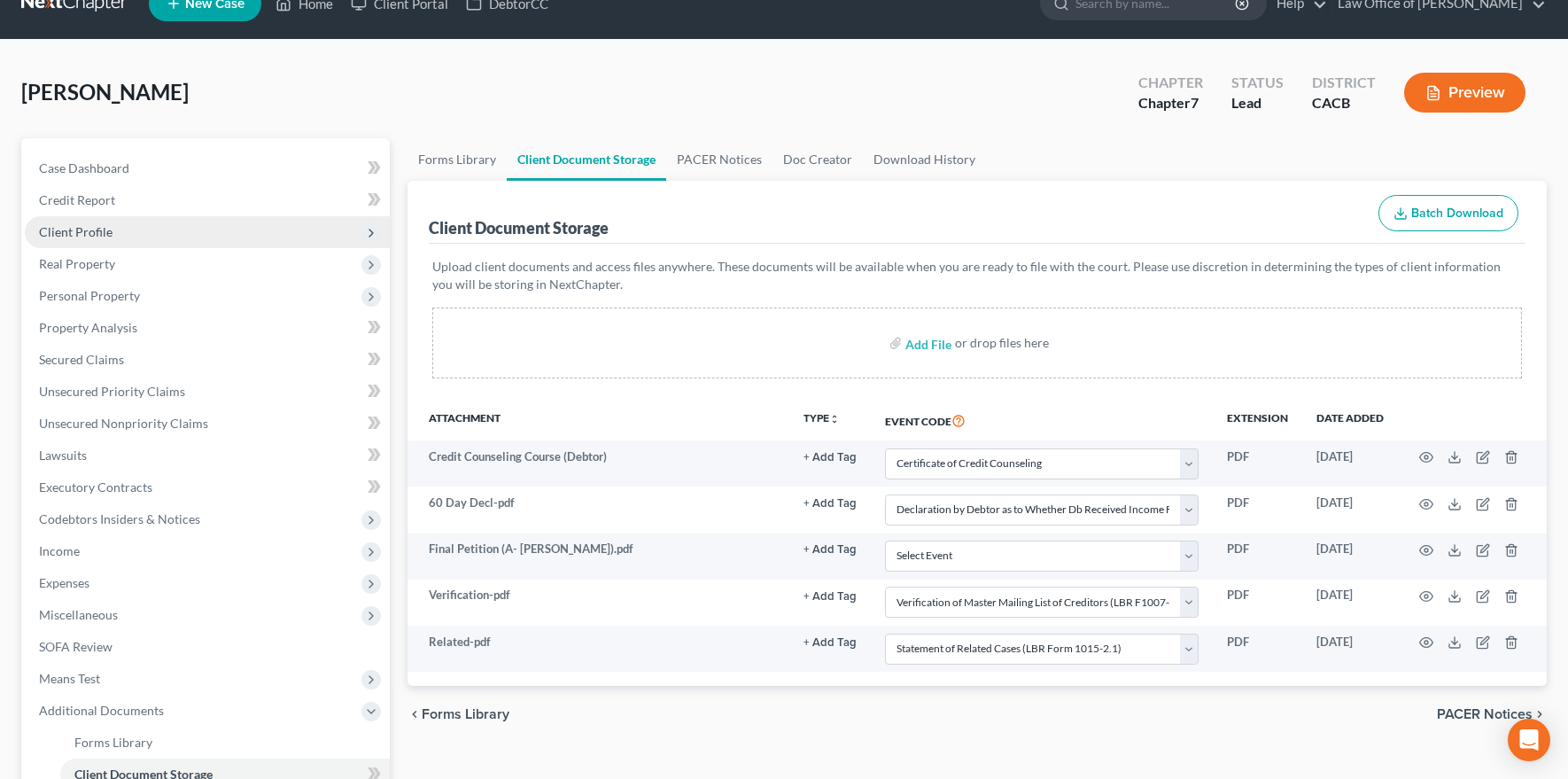
click at [169, 234] on span "Client Profile" at bounding box center [207, 232] width 365 height 32
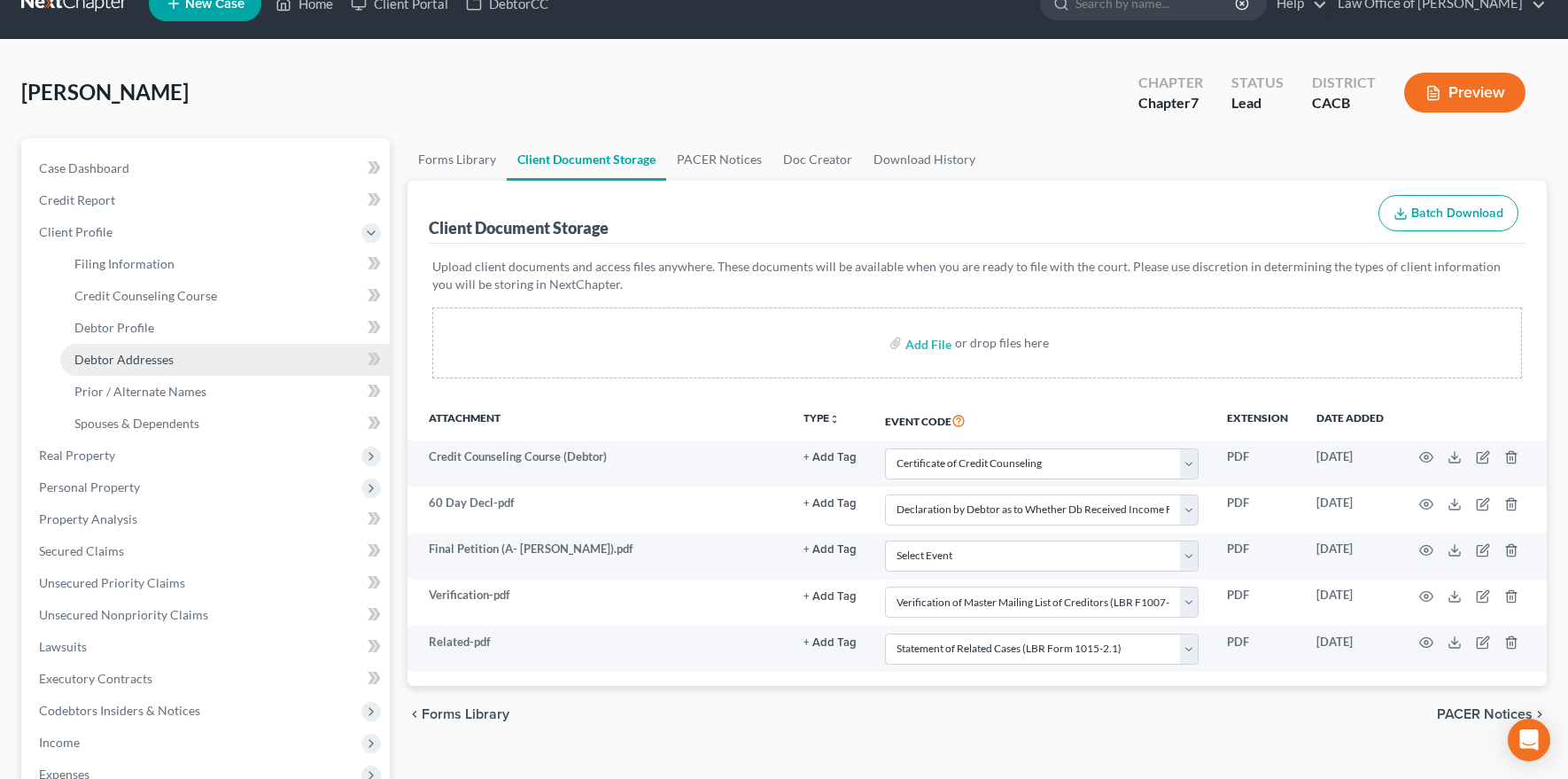
click at [172, 356] on link "Debtor Addresses" at bounding box center [225, 360] width 329 height 32
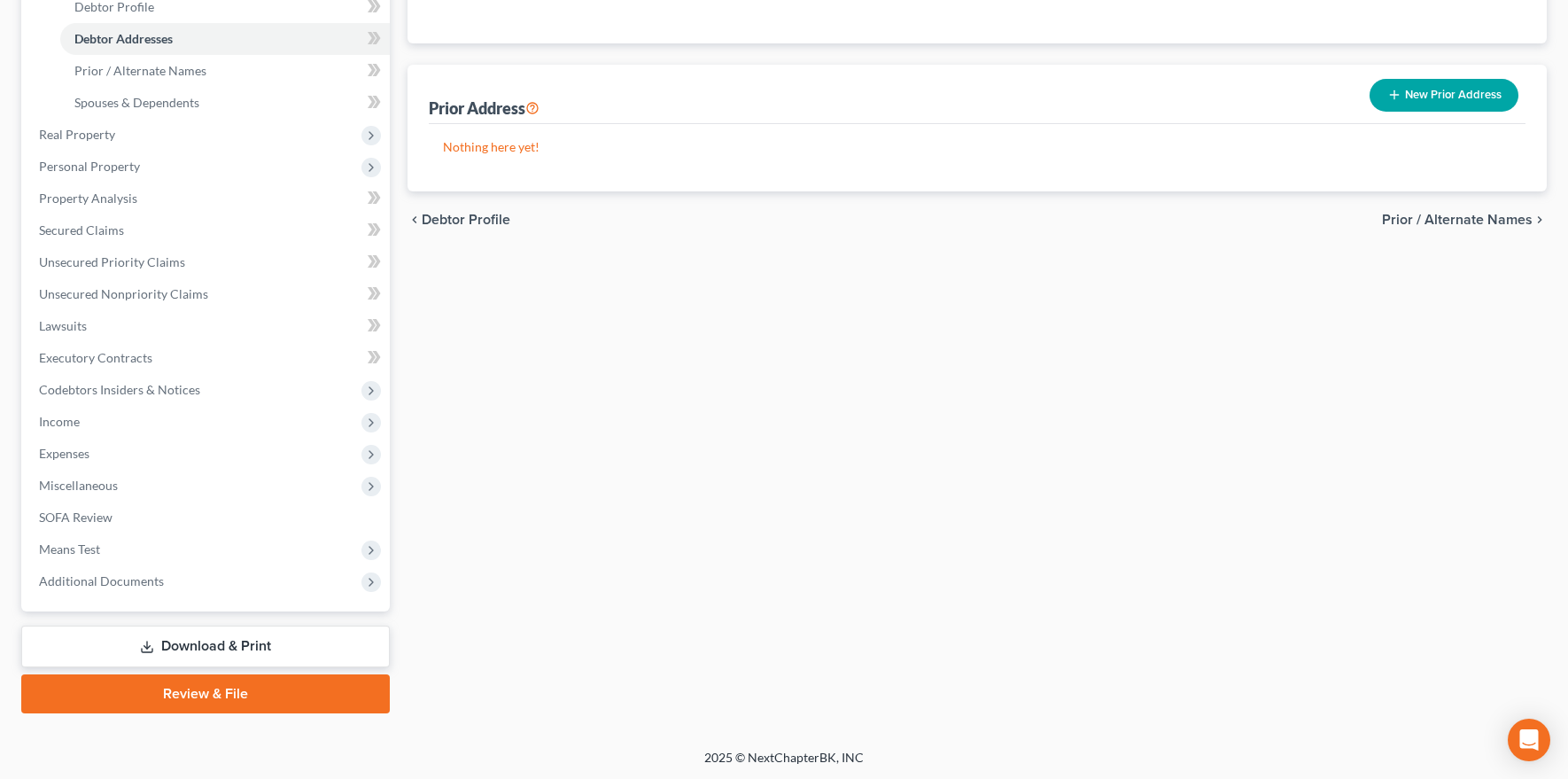
click at [253, 675] on link "Review & File" at bounding box center [206, 695] width 369 height 39
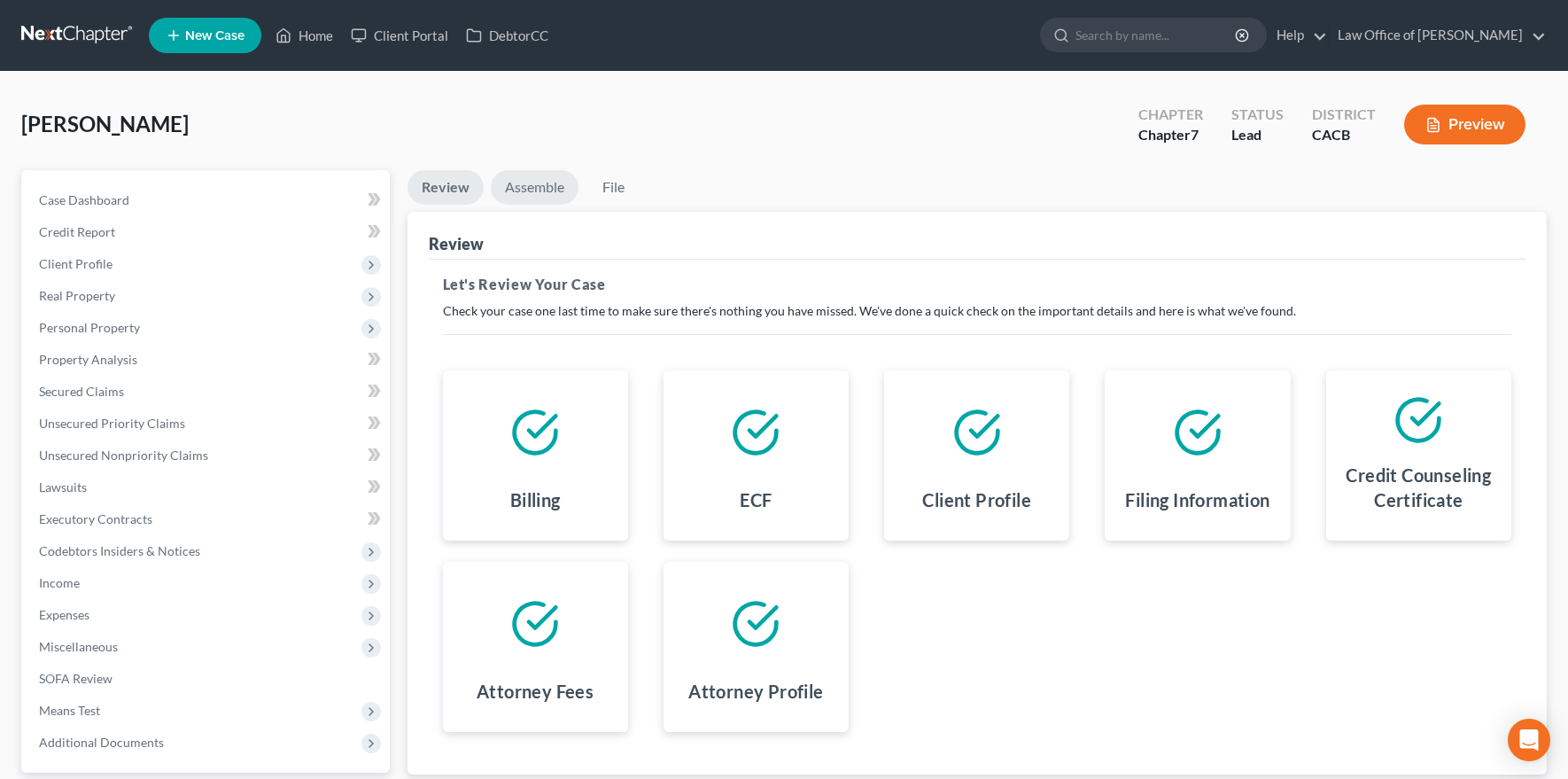
click at [535, 189] on link "Assemble" at bounding box center [534, 186] width 87 height 34
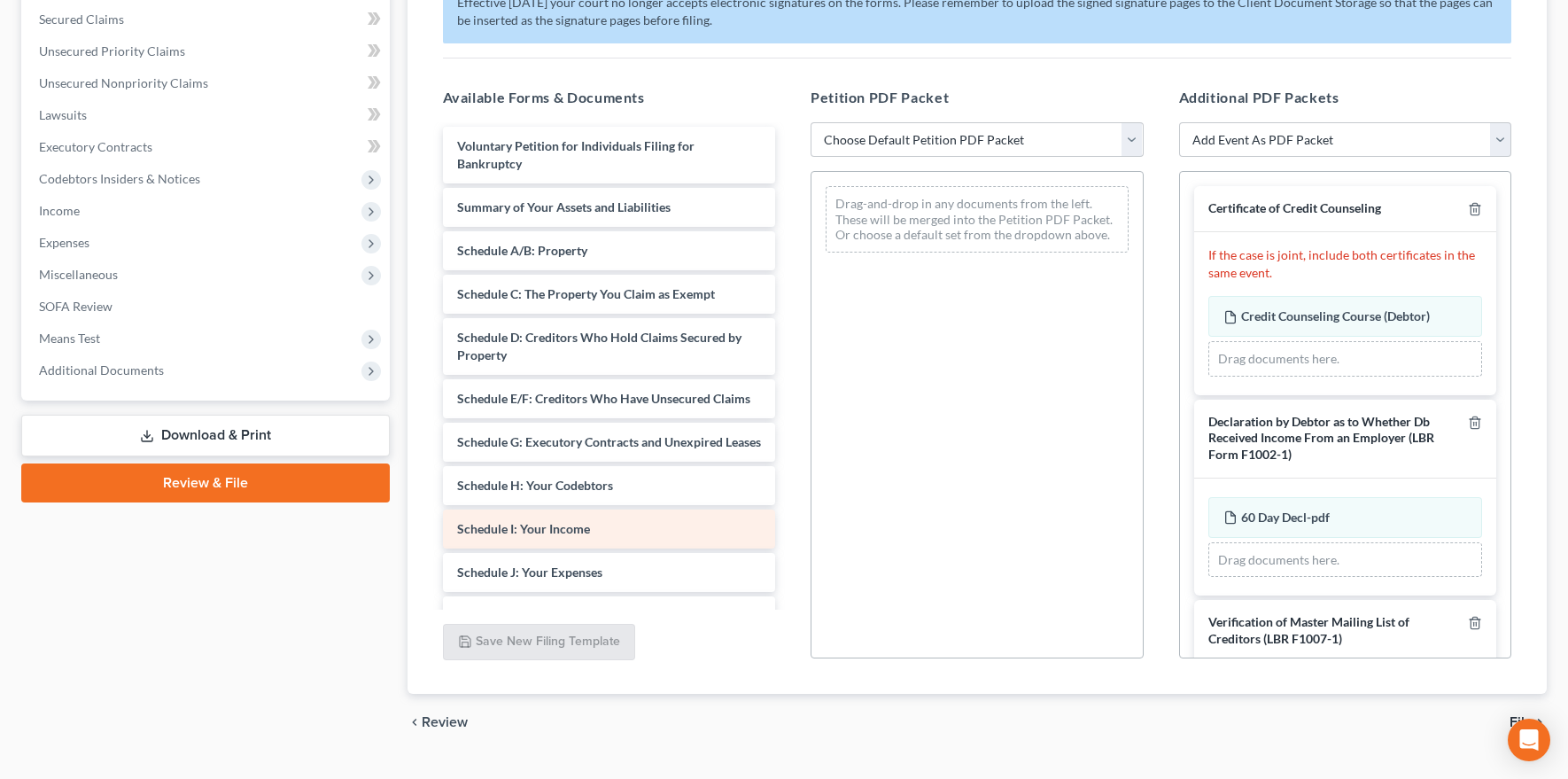
scroll to position [410, 0]
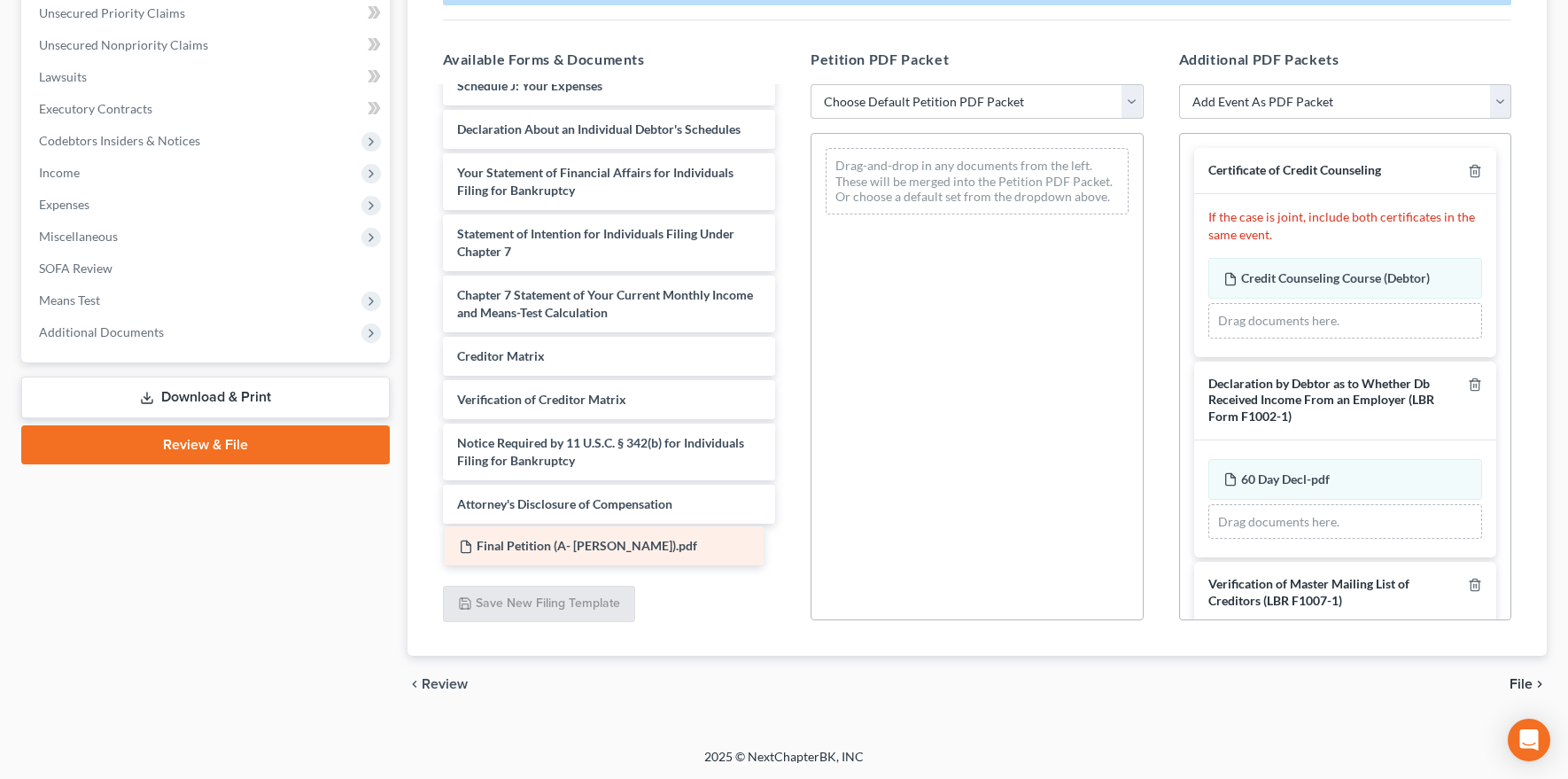
drag, startPoint x: 634, startPoint y: 545, endPoint x: 947, endPoint y: 387, distance: 350.6
click at [790, 399] on div "Final Petition (A- Vardanyan).pdf Voluntary Petition for Individuals Filing for…" at bounding box center [609, 103] width 362 height 927
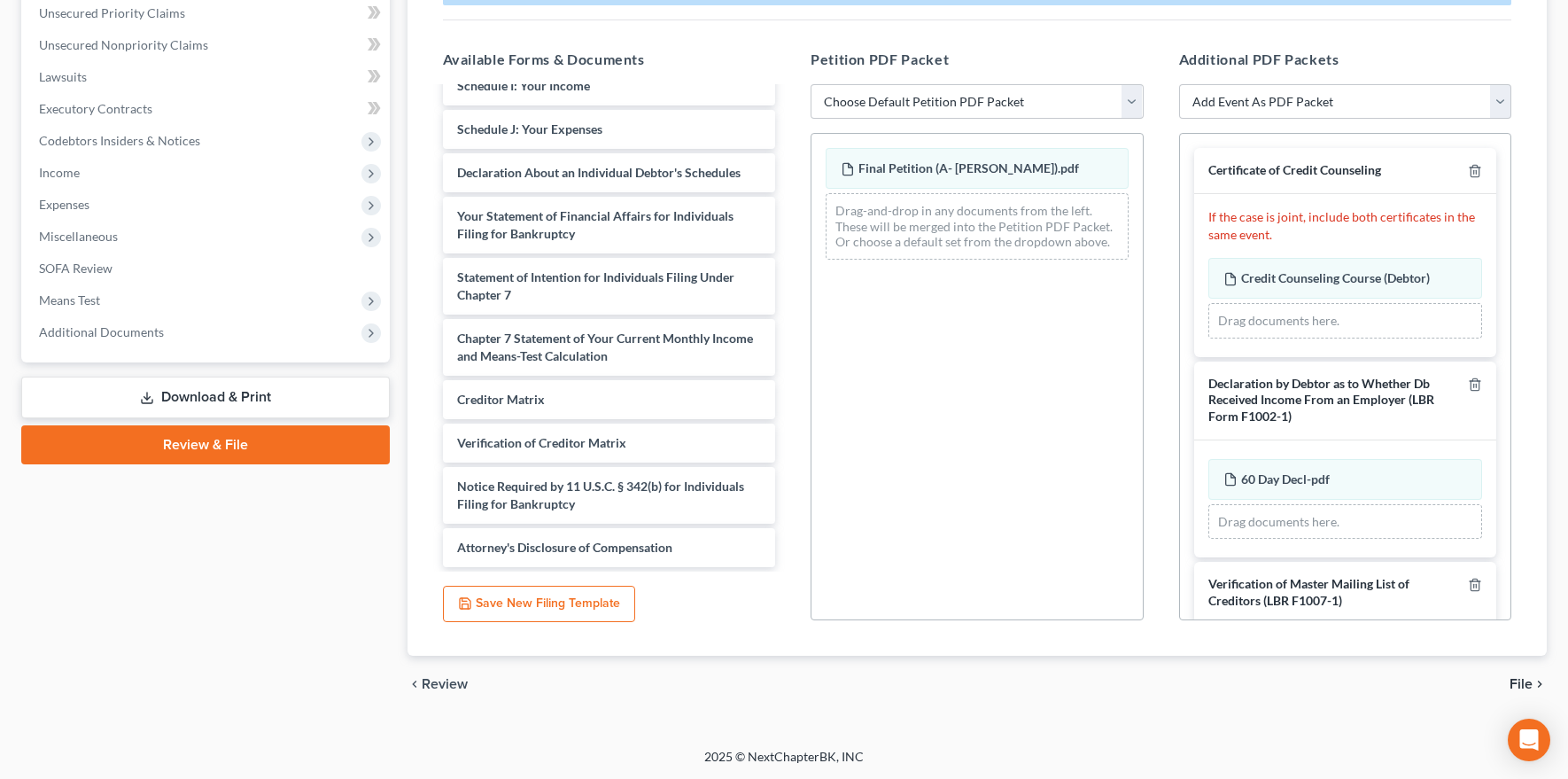
scroll to position [460, 0]
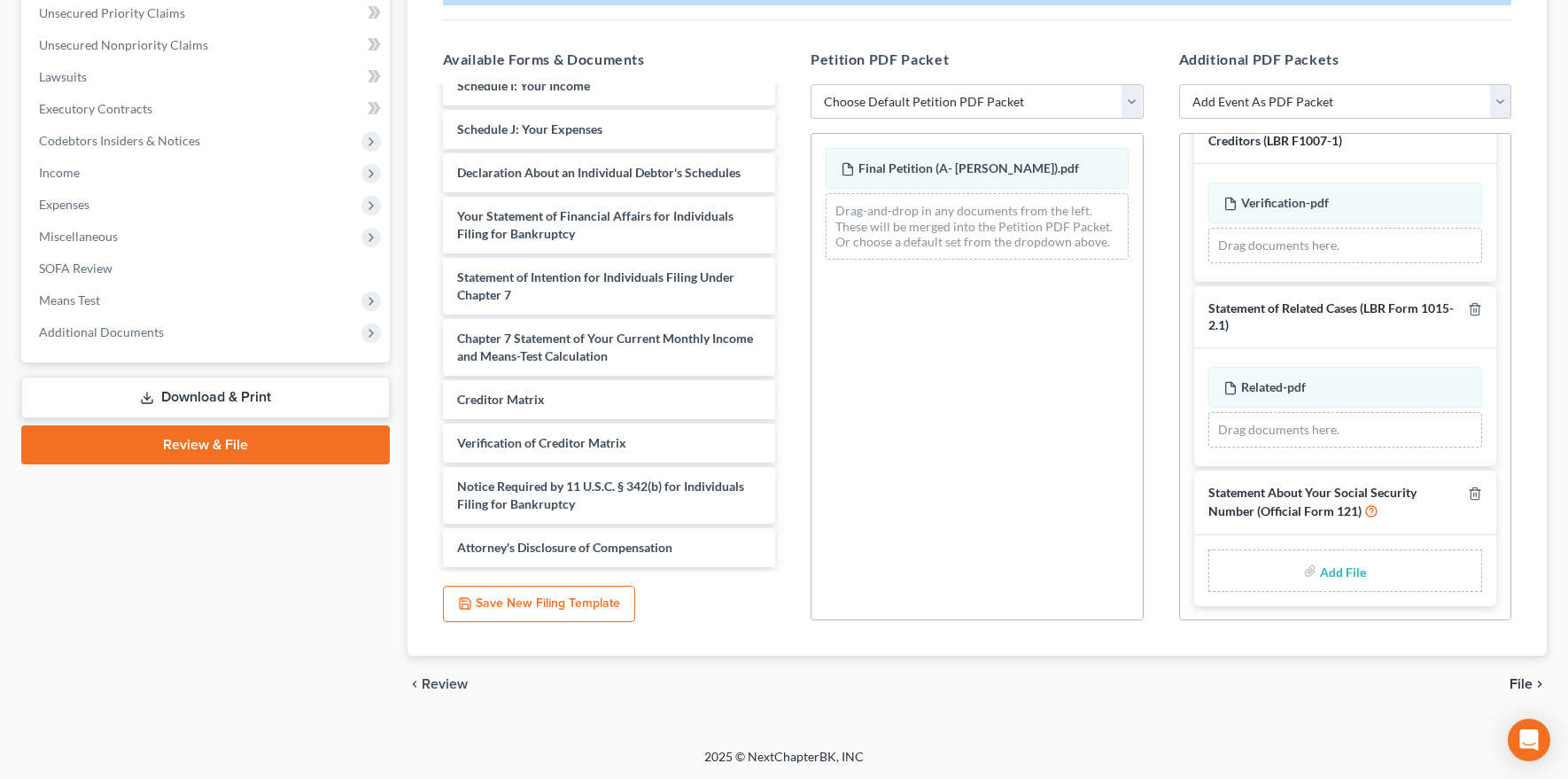
click at [1277, 568] on input "file" at bounding box center [1340, 571] width 42 height 32
type input "C:\fakepath\SSNStmt(Aram Vardanyan).pdf"
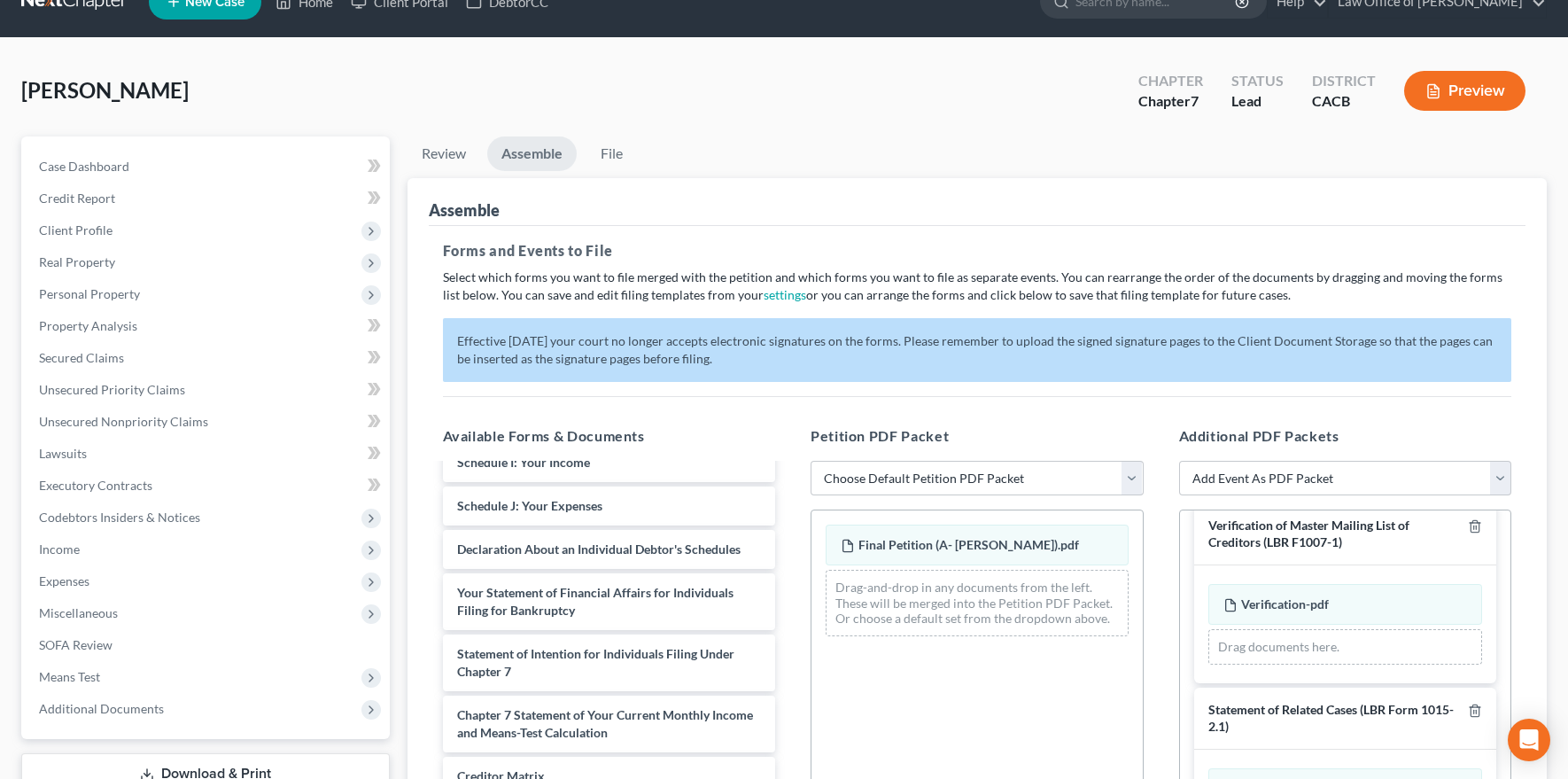
scroll to position [0, 0]
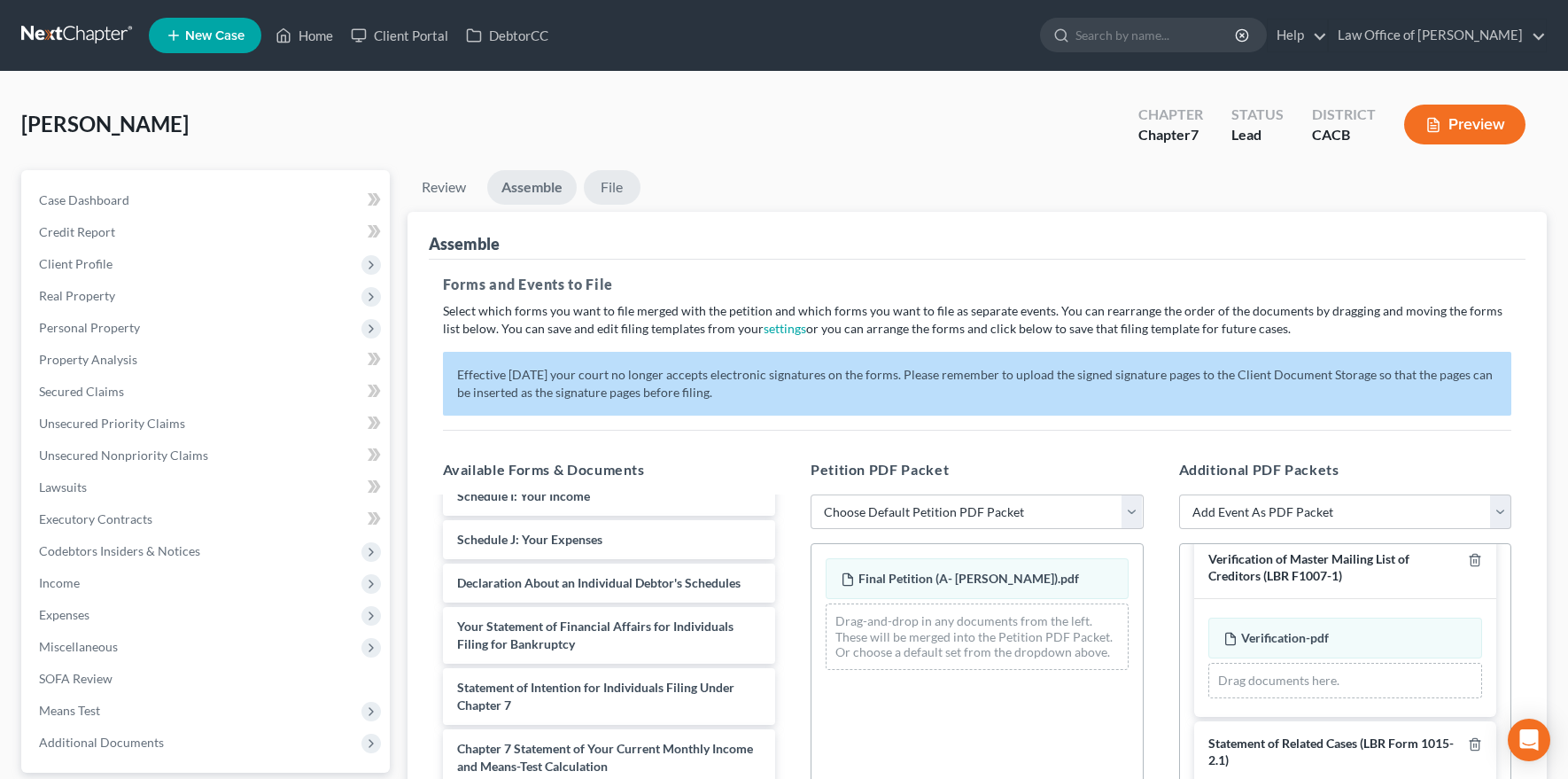
click at [618, 188] on link "File" at bounding box center [612, 186] width 57 height 34
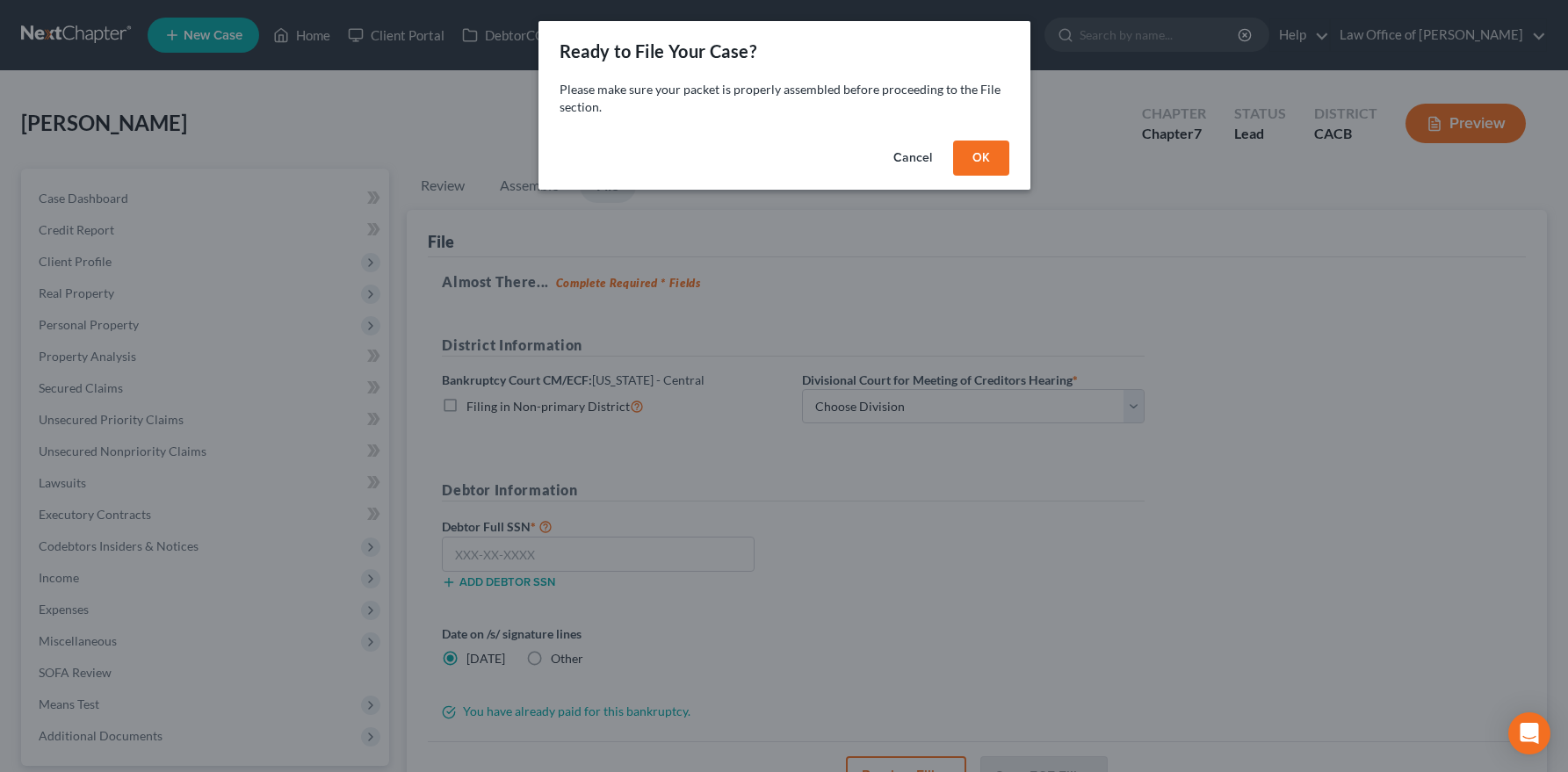
click at [983, 170] on button "OK" at bounding box center [981, 158] width 56 height 35
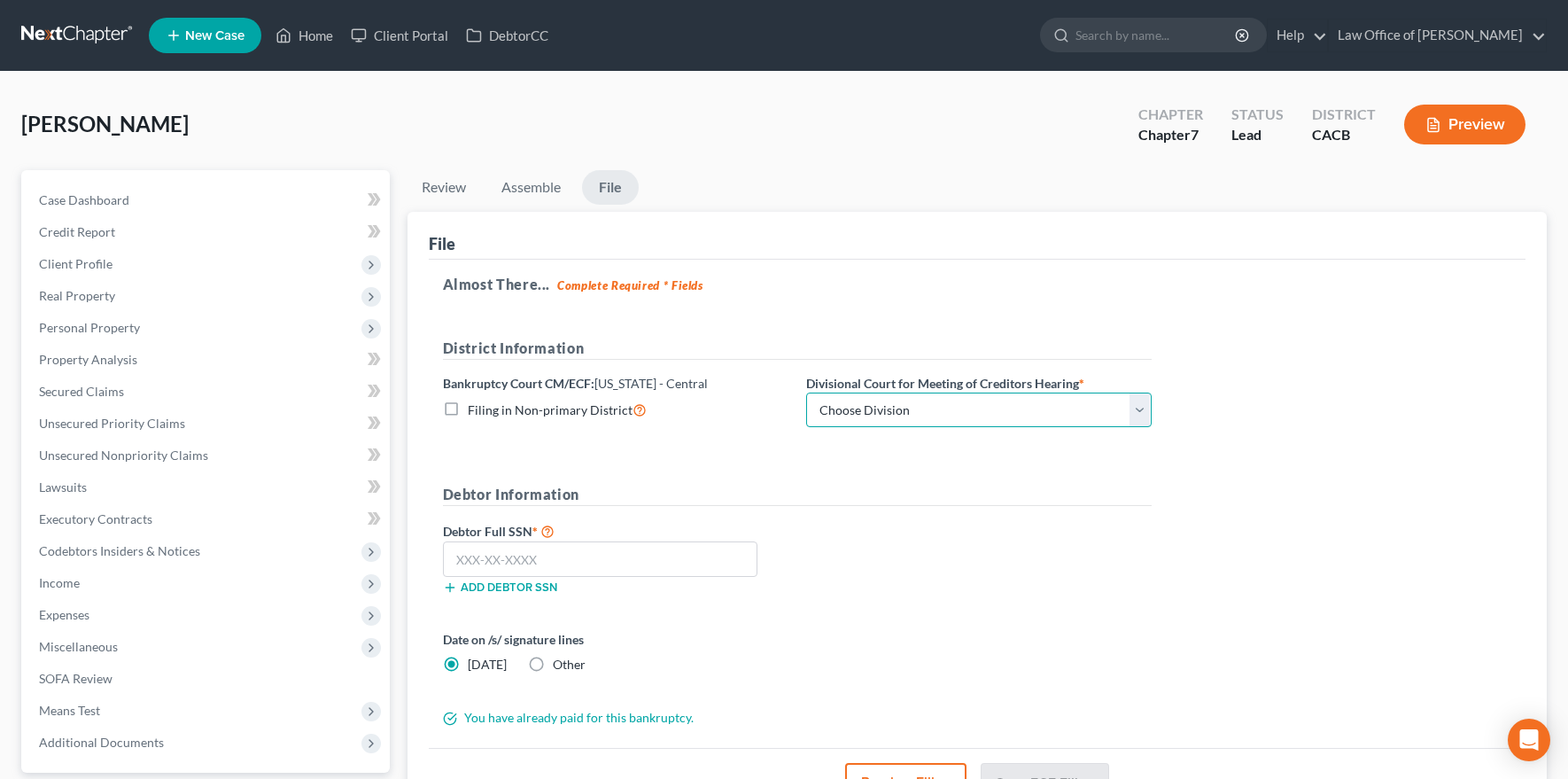
click at [911, 401] on select "Choose Division San Fernando Valley Los Angeles Riverside Santa Ana Santa Barba…" at bounding box center [979, 410] width 345 height 35
select select "1"
click at [806, 392] on select "Choose Division San Fernando Valley Los Angeles Riverside Santa Ana Santa Barba…" at bounding box center [979, 410] width 345 height 35
click at [464, 551] on input "text" at bounding box center [601, 559] width 316 height 35
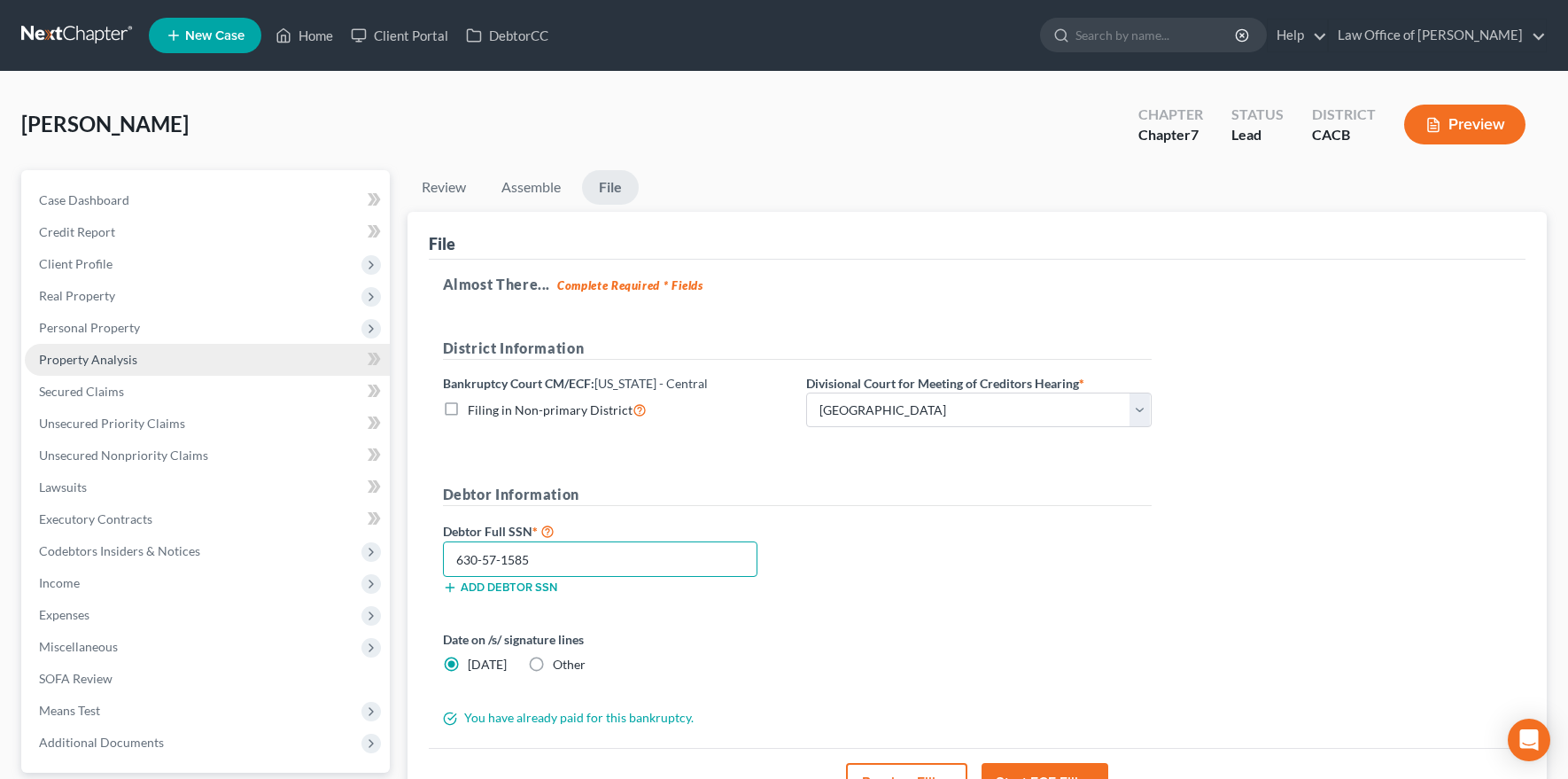
type input "630-57-1585"
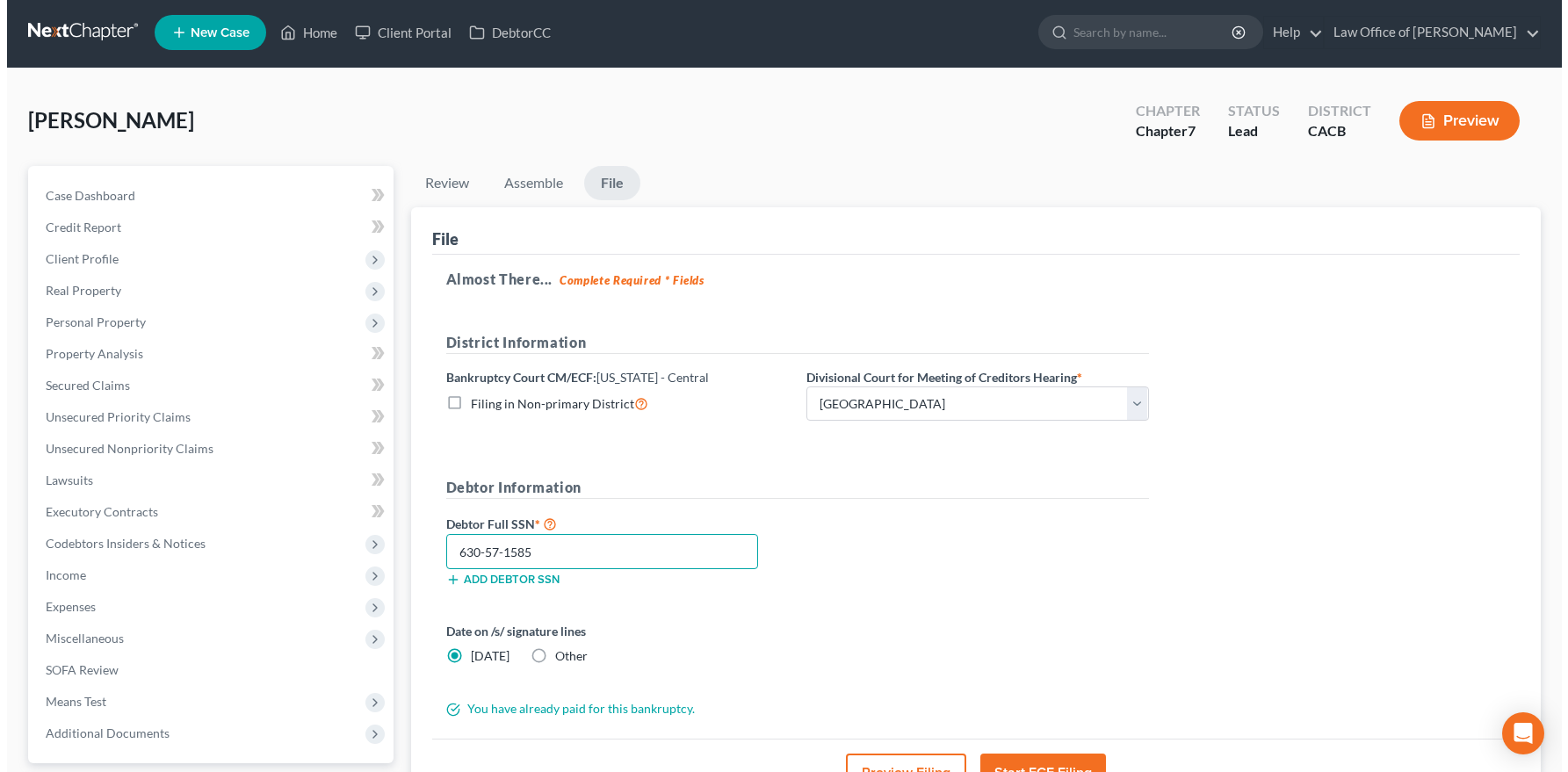
scroll to position [7, 0]
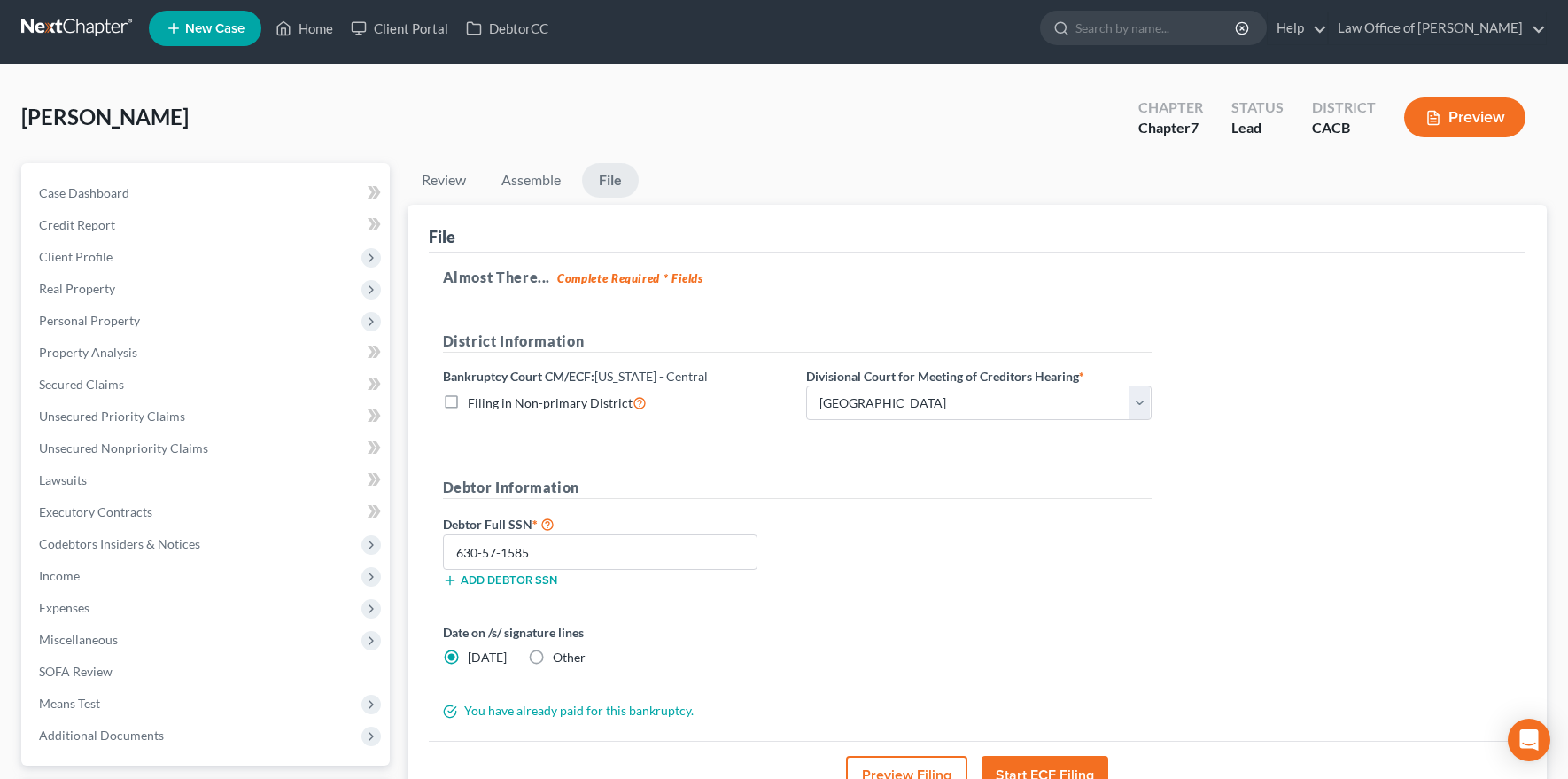
click at [885, 739] on button "Preview Filing" at bounding box center [907, 776] width 122 height 39
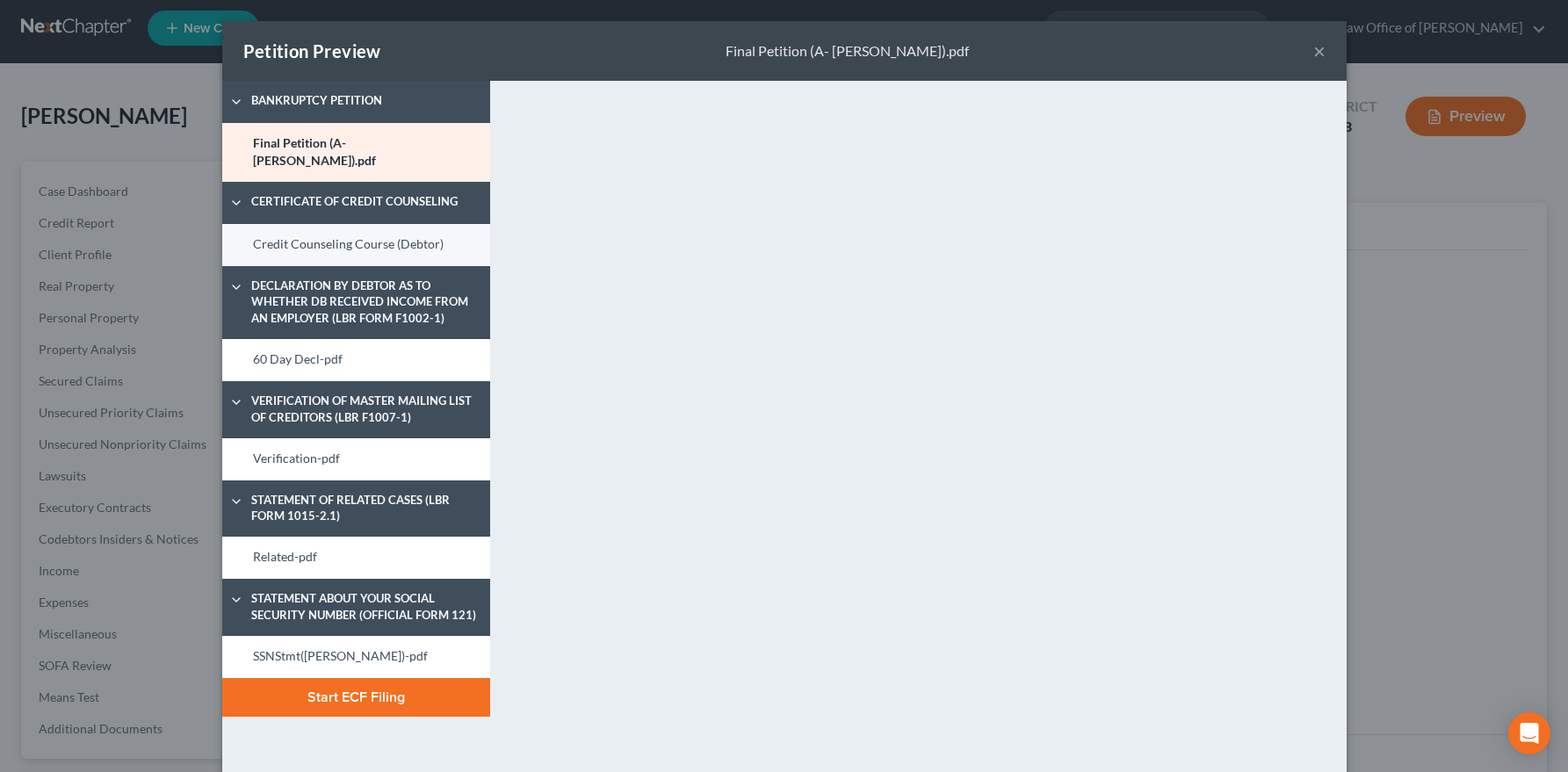
click at [313, 224] on link "Credit Counseling Course (Debtor)" at bounding box center [357, 244] width 268 height 42
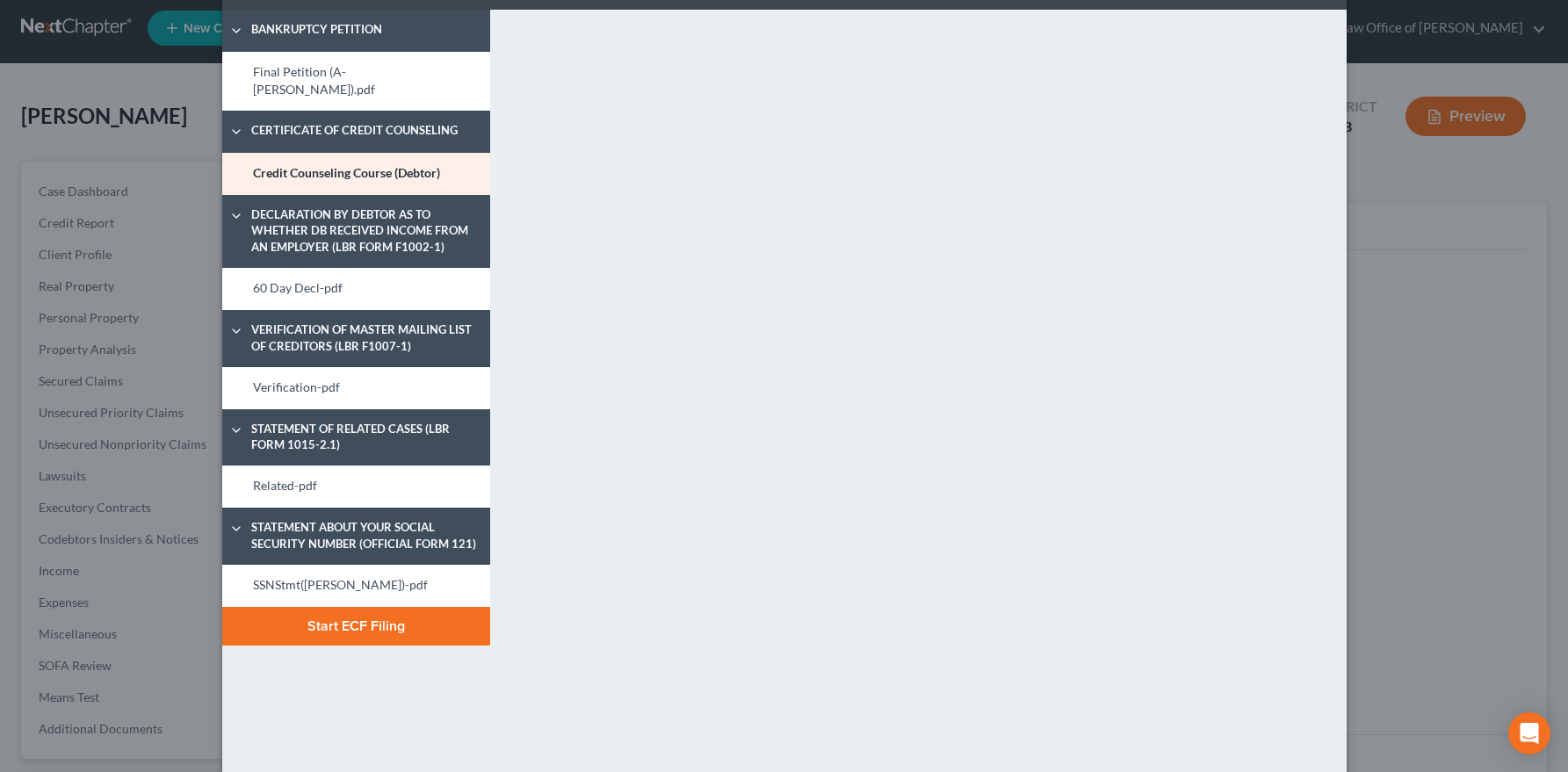
scroll to position [0, 0]
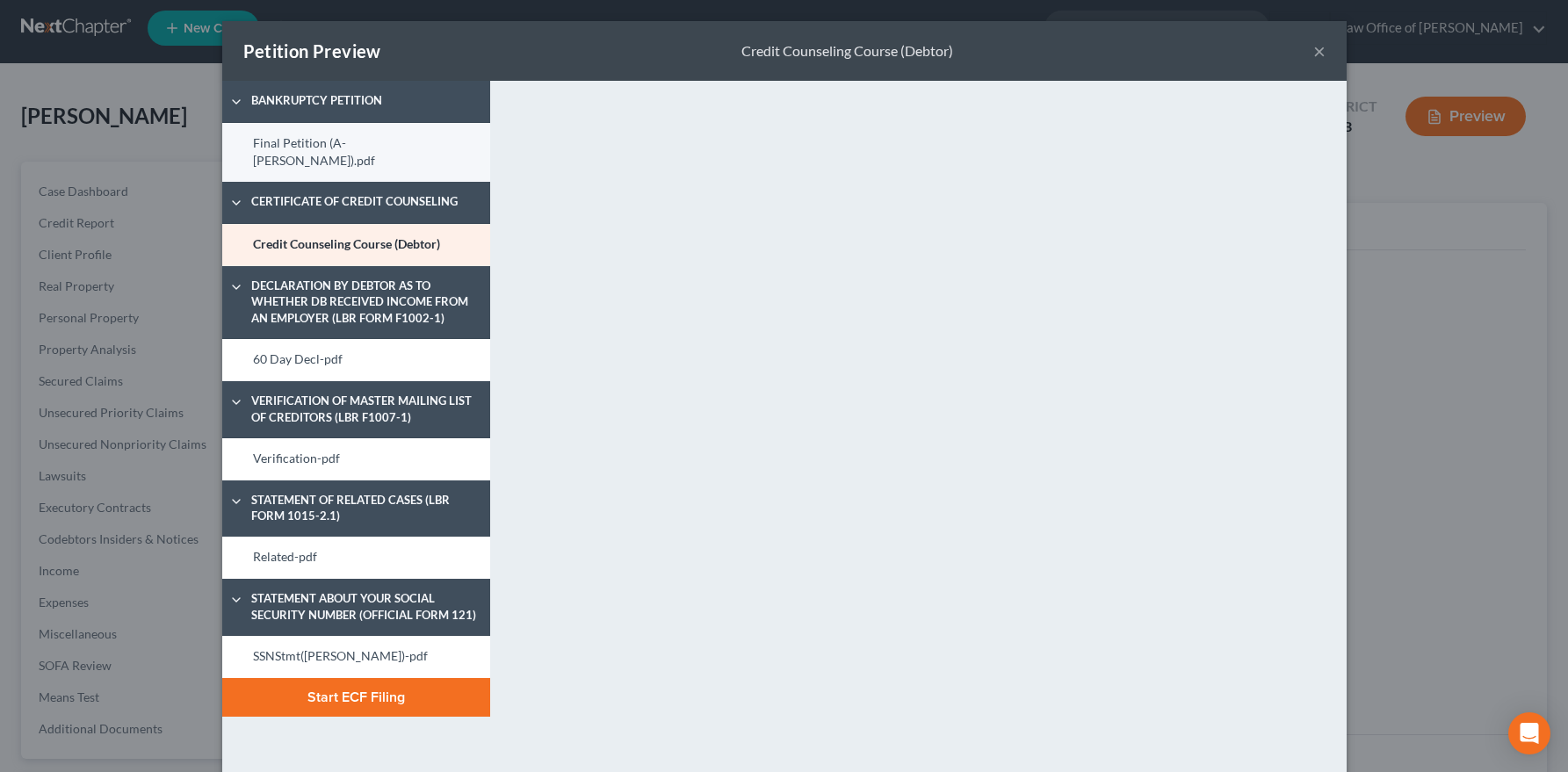
click at [323, 141] on link "Final Petition (A- Vardanyan).pdf" at bounding box center [357, 152] width 268 height 59
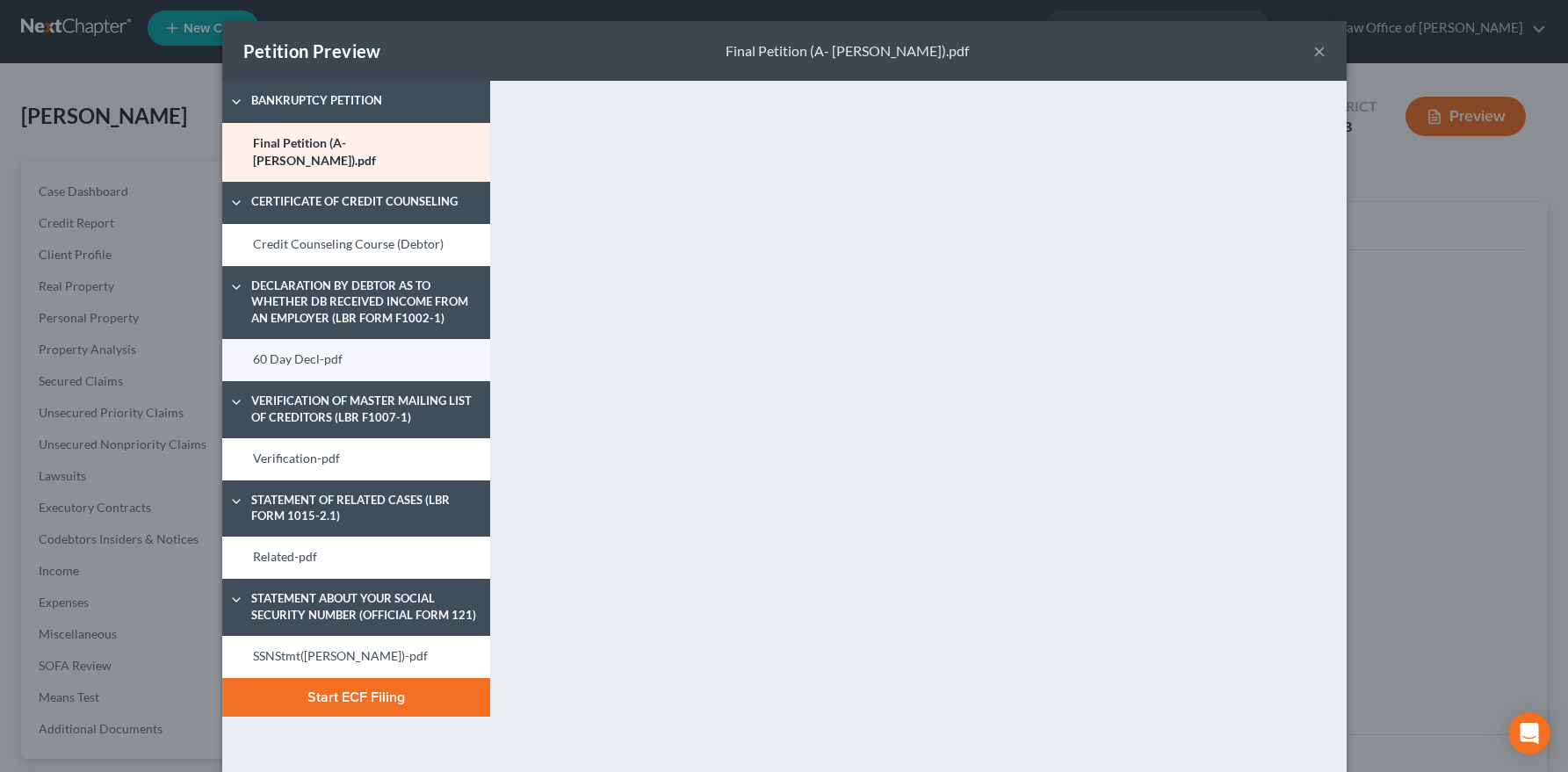
click at [370, 353] on link "60 Day Decl-pdf" at bounding box center [357, 360] width 268 height 42
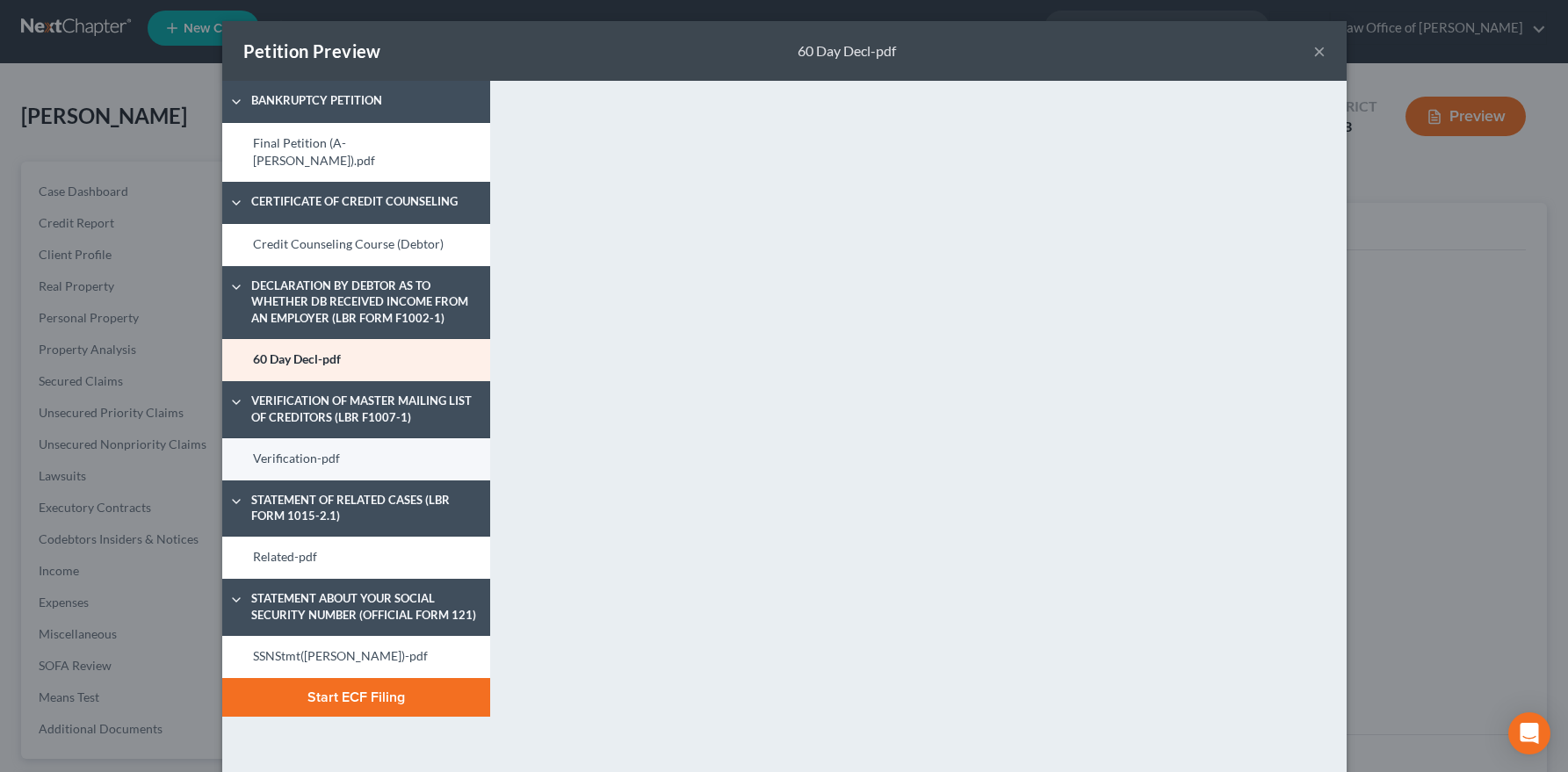
click at [359, 439] on link "Verification-pdf" at bounding box center [357, 459] width 268 height 42
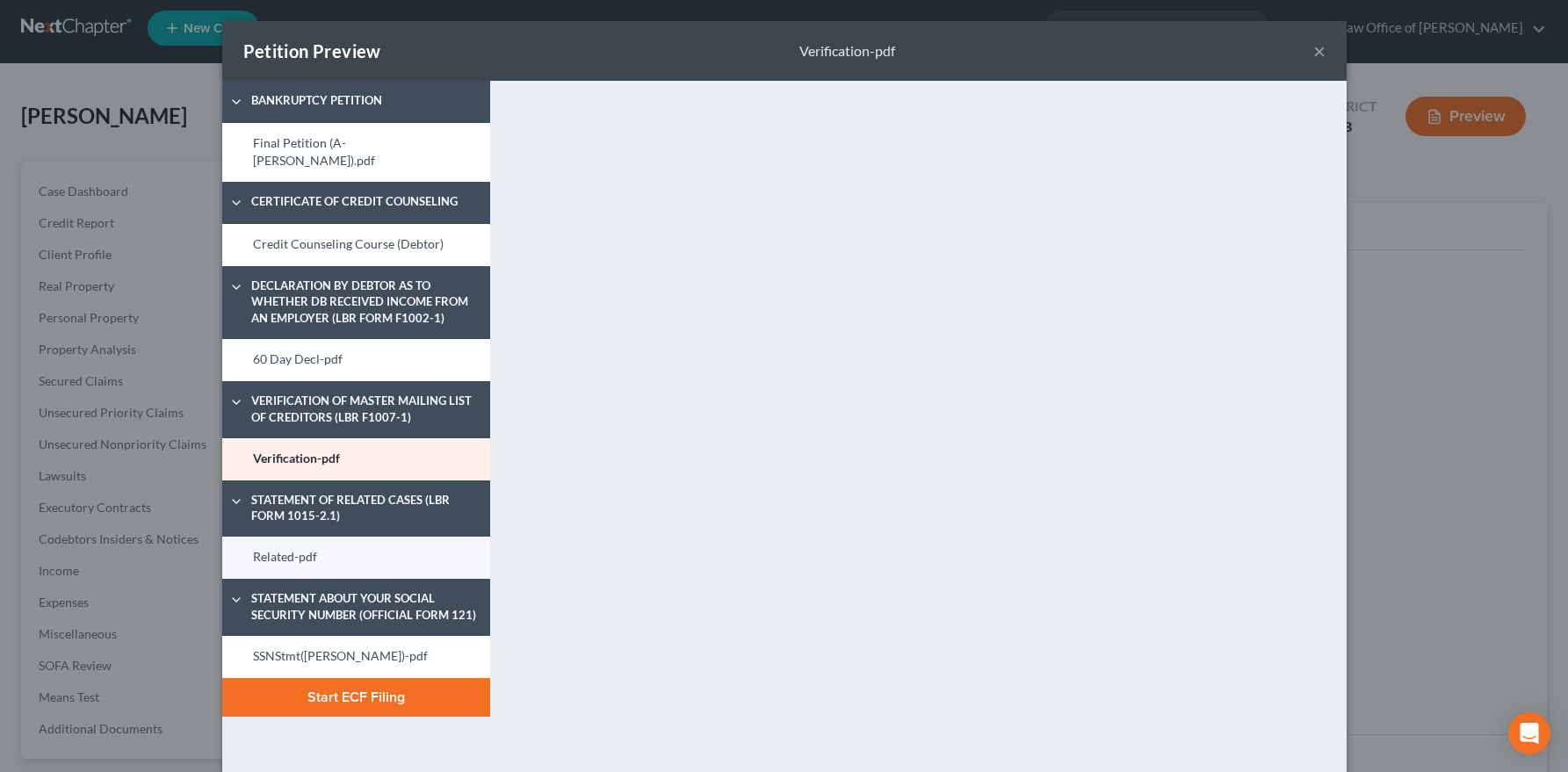
click at [337, 543] on link "Related-pdf" at bounding box center [357, 557] width 268 height 42
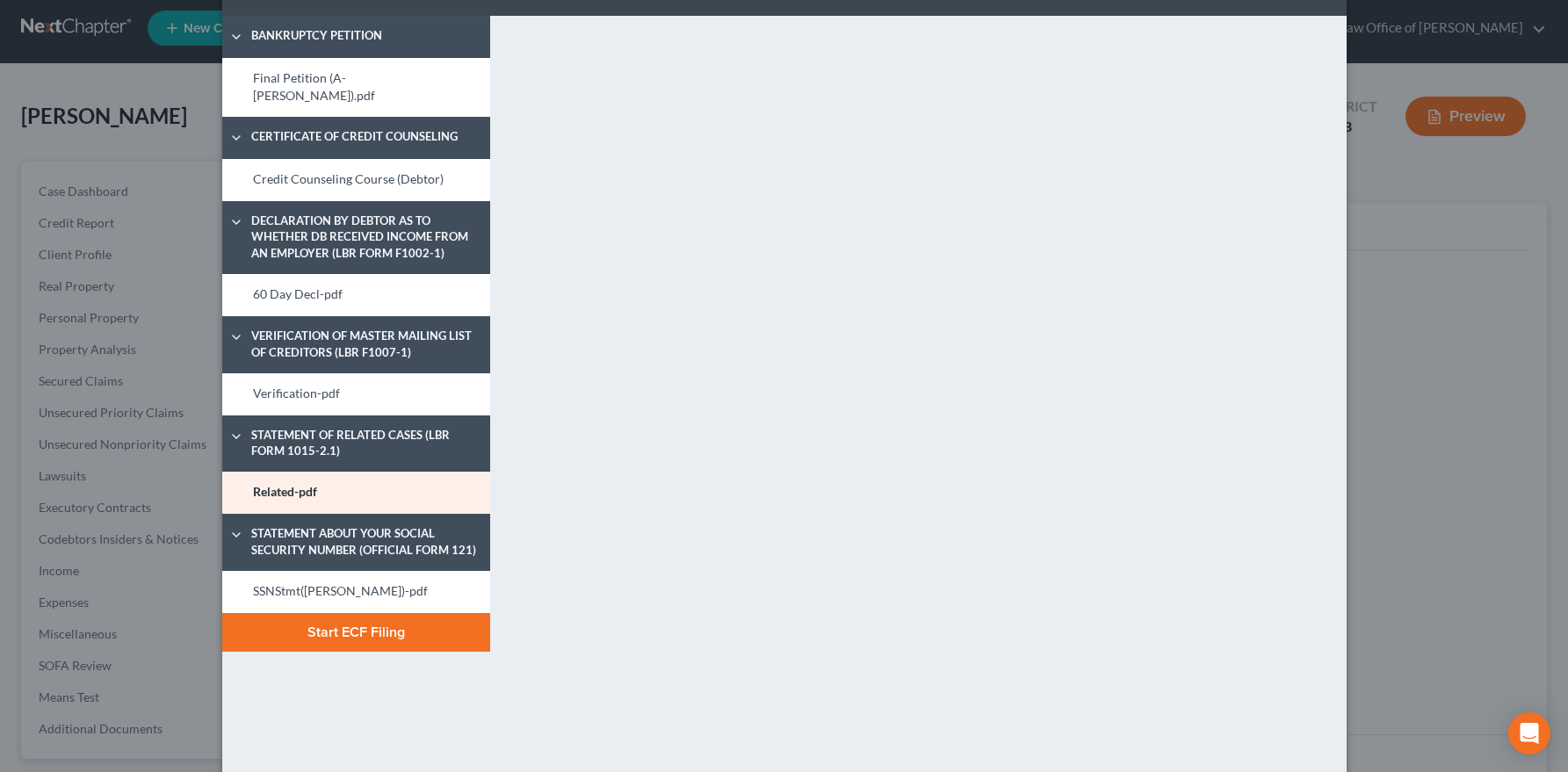
scroll to position [36, 0]
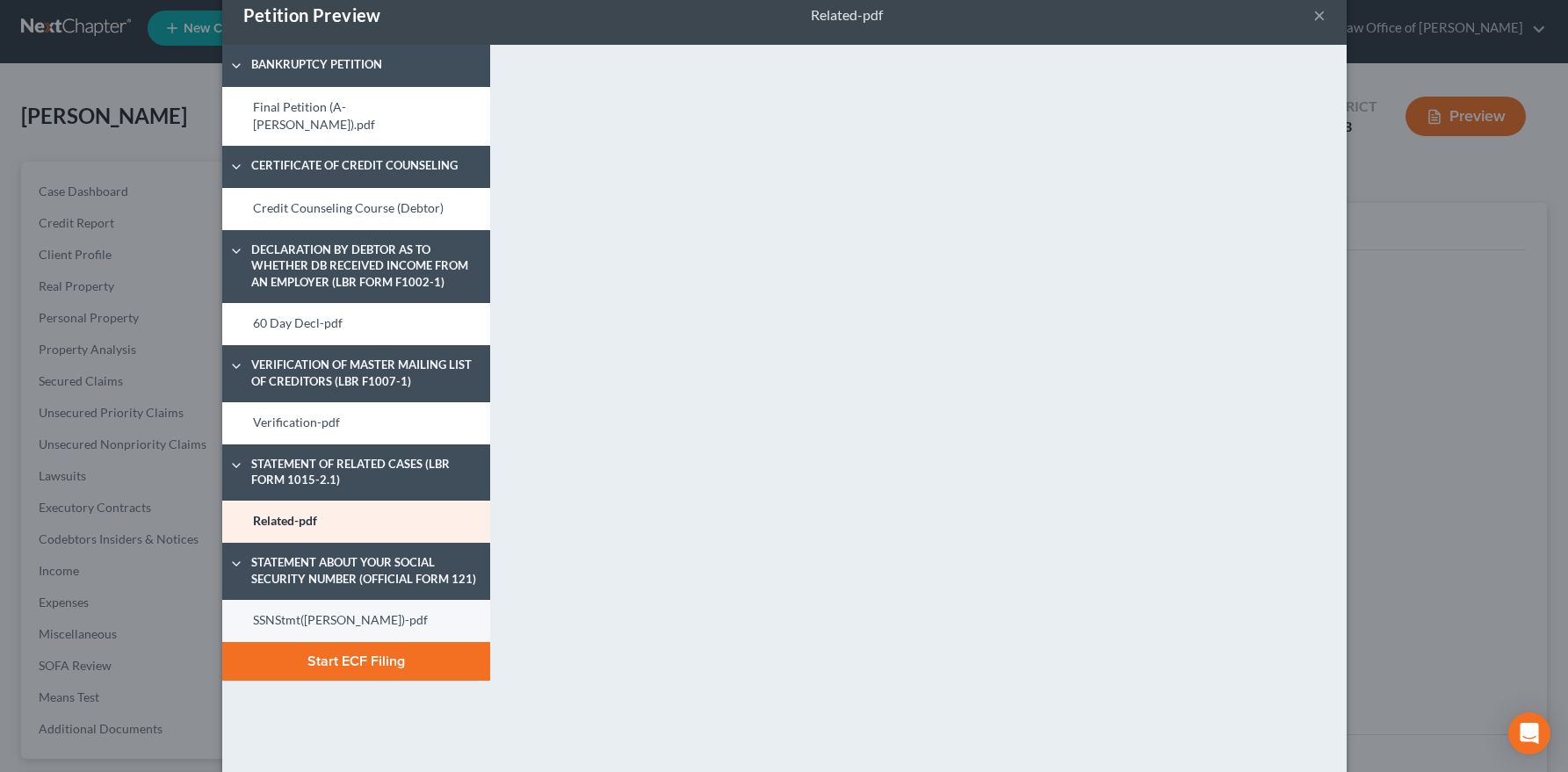
click at [357, 601] on link "SSNStmt(Aram Vardanyan)-pdf" at bounding box center [357, 620] width 268 height 42
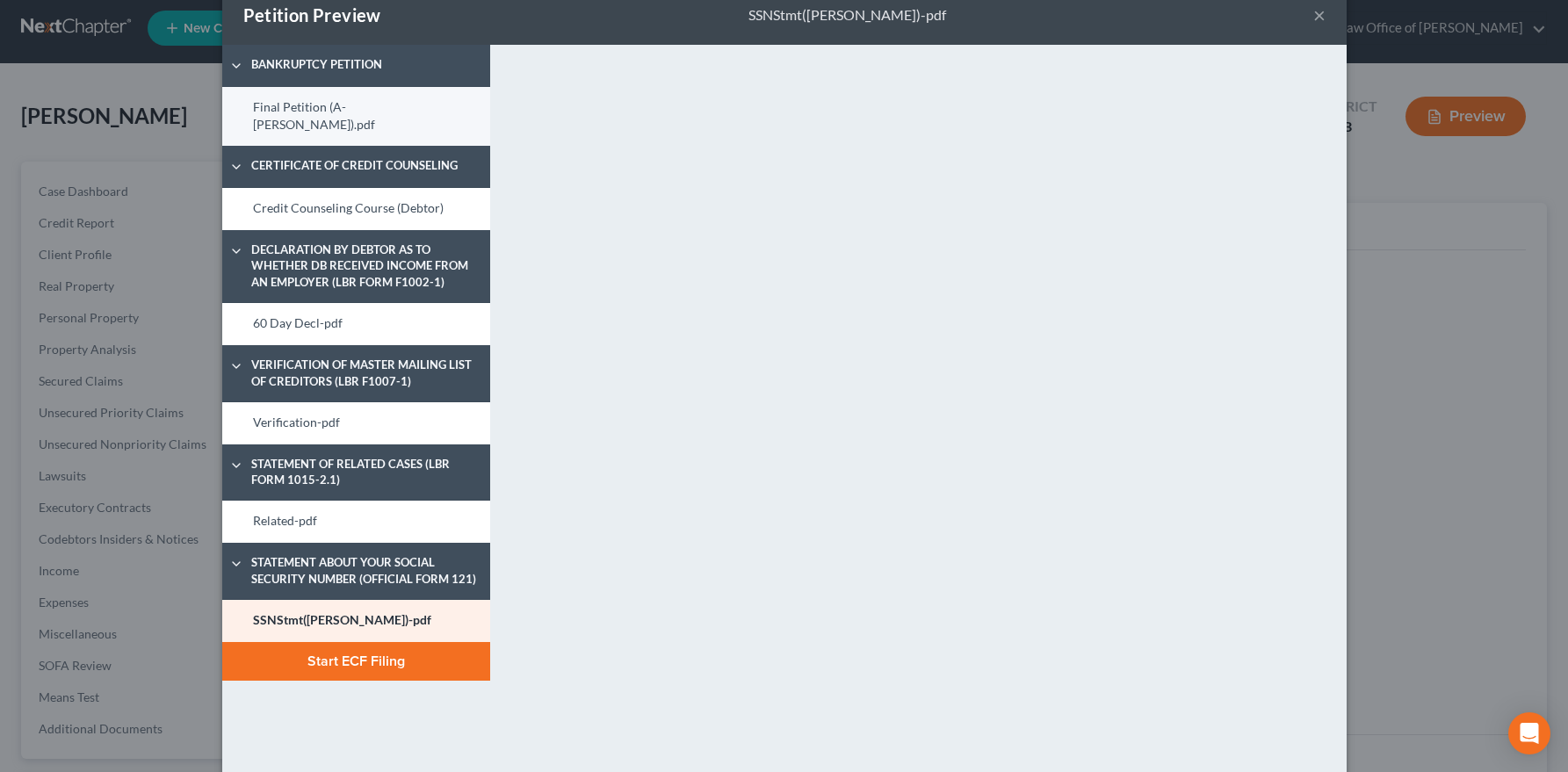
click at [326, 114] on link "Final Petition (A- Vardanyan).pdf" at bounding box center [357, 116] width 268 height 59
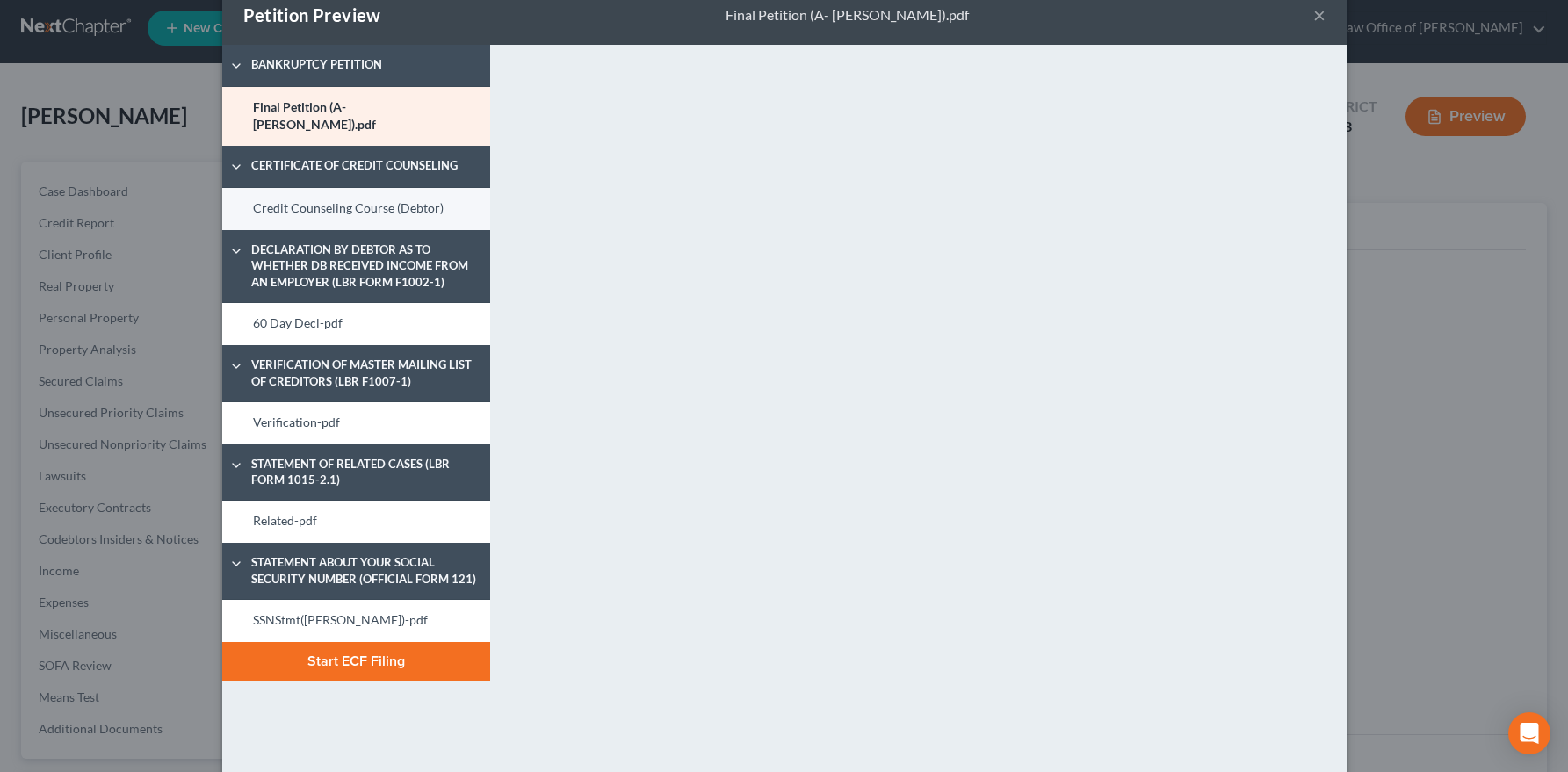
click at [314, 188] on link "Credit Counseling Course (Debtor)" at bounding box center [357, 208] width 268 height 42
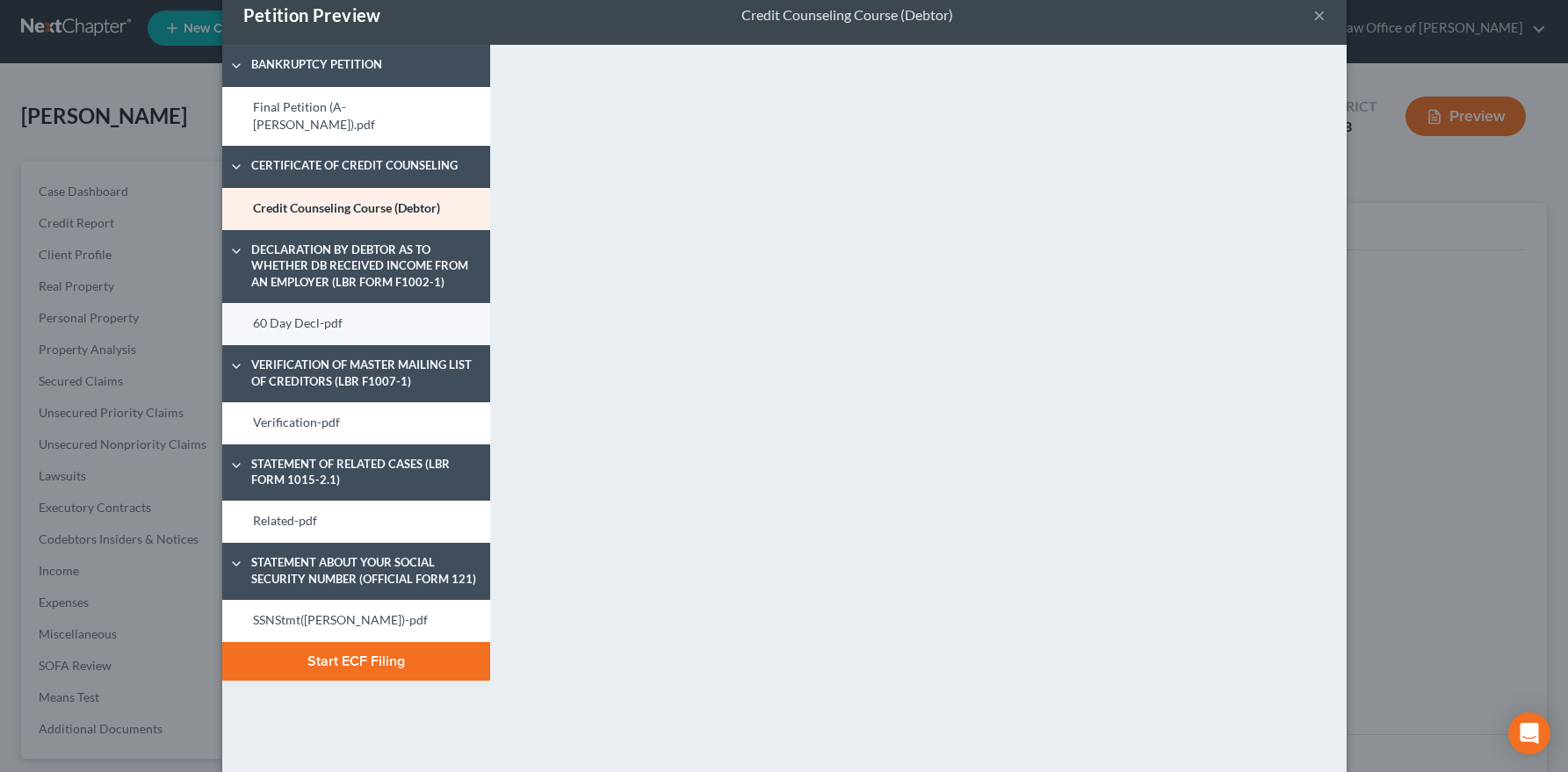
click at [327, 310] on link "60 Day Decl-pdf" at bounding box center [357, 324] width 268 height 42
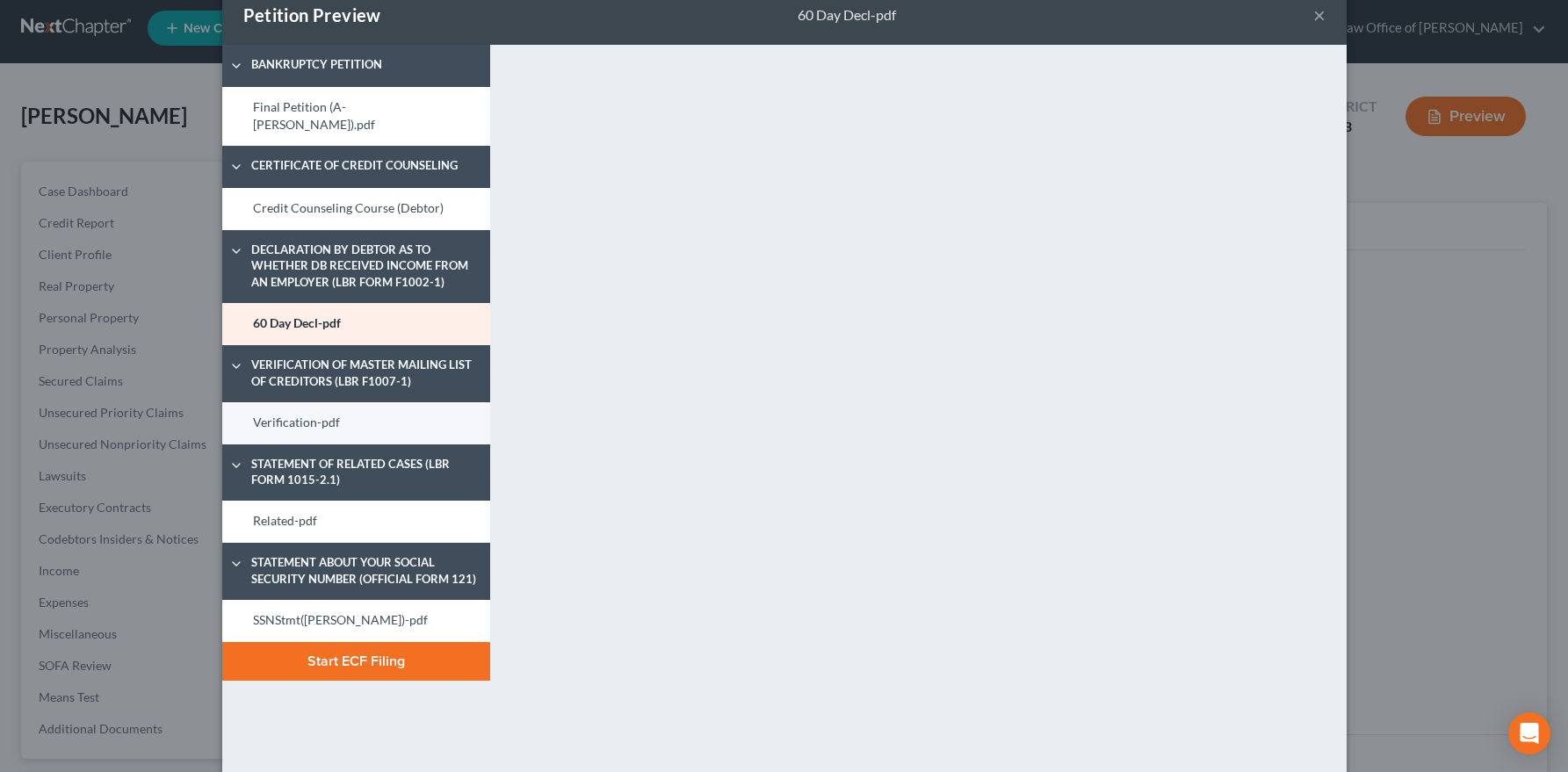
click at [385, 406] on link "Verification-pdf" at bounding box center [357, 423] width 268 height 42
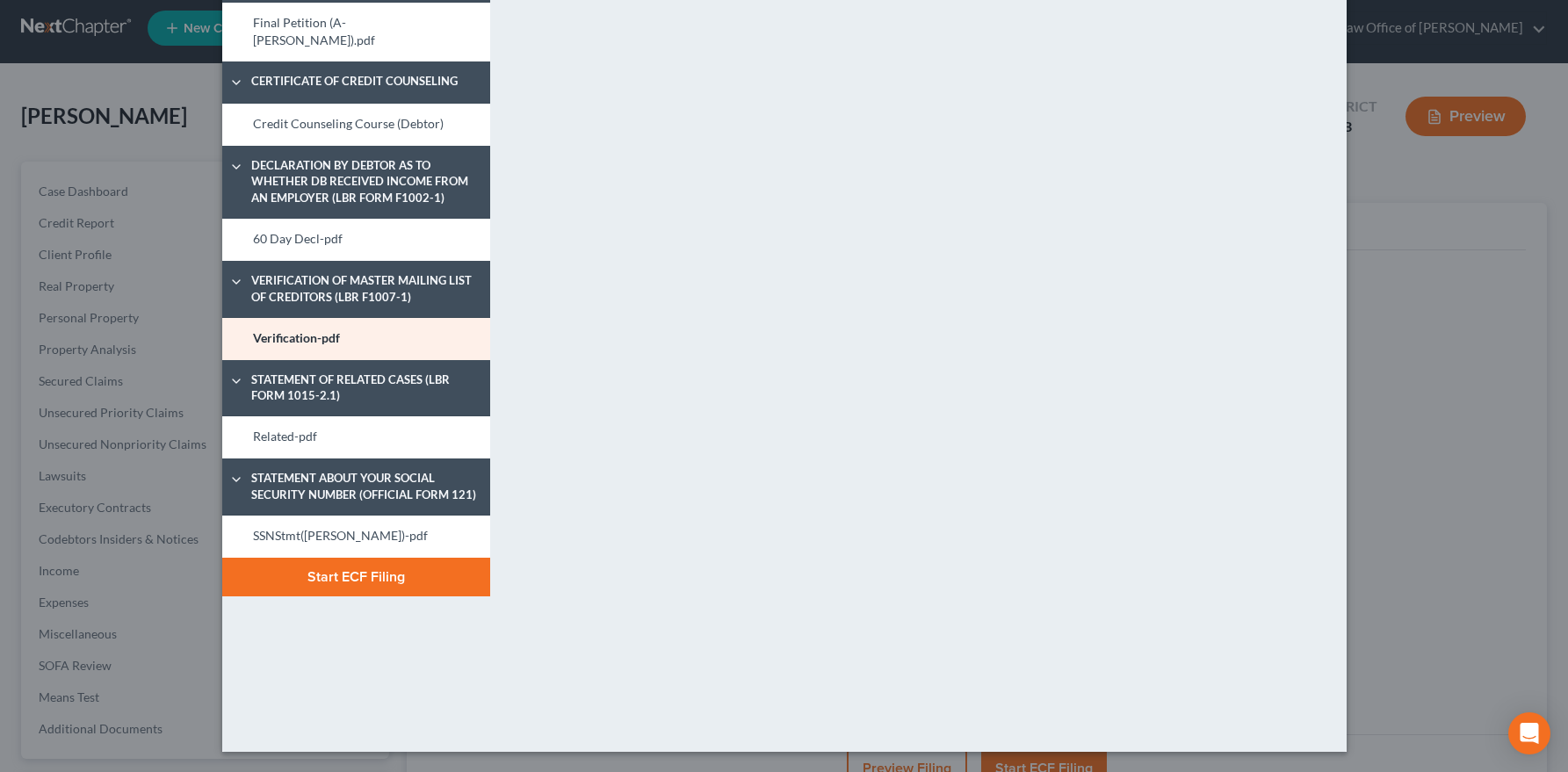
scroll to position [0, 0]
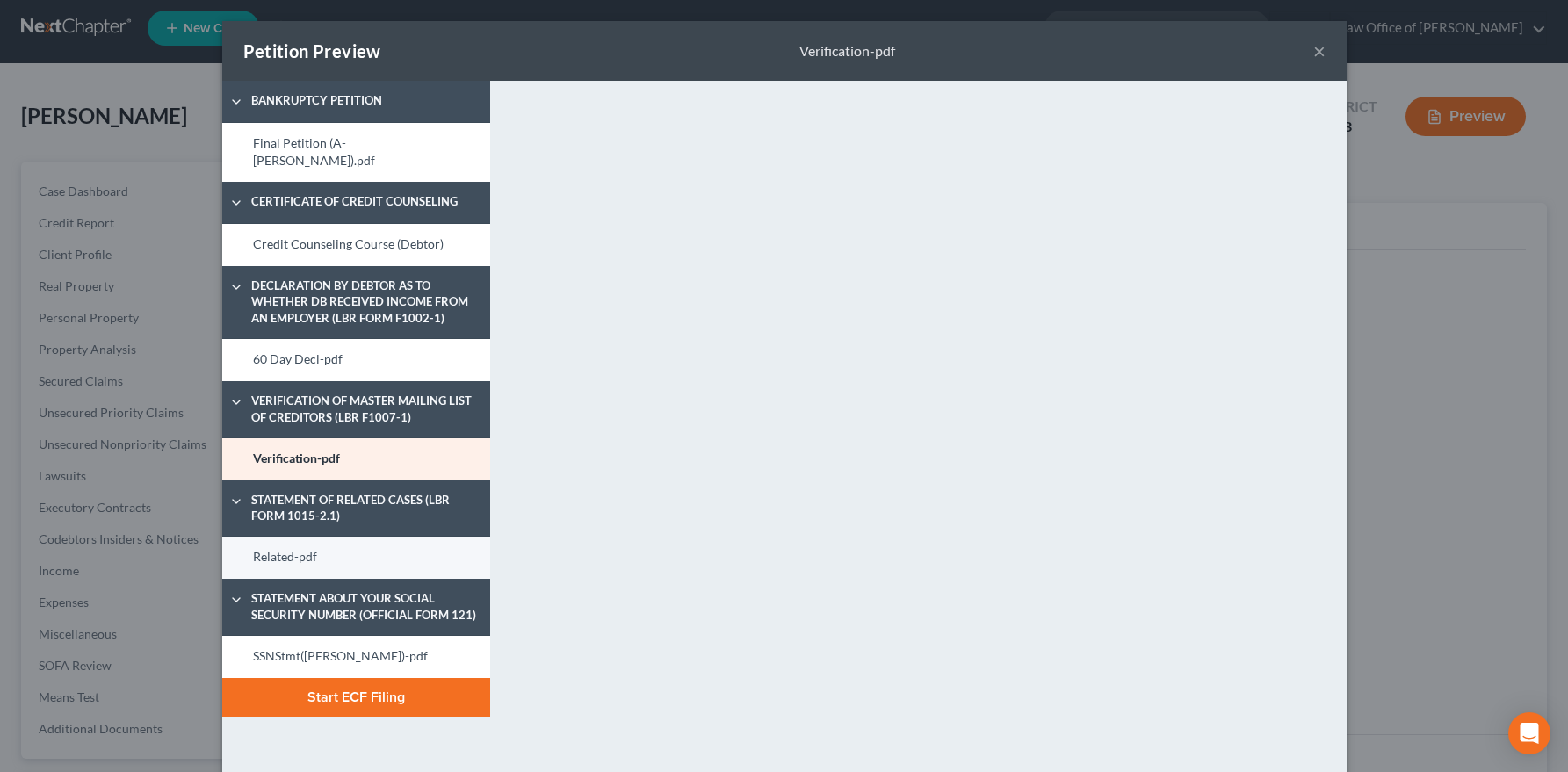
click at [362, 542] on link "Related-pdf" at bounding box center [357, 557] width 268 height 42
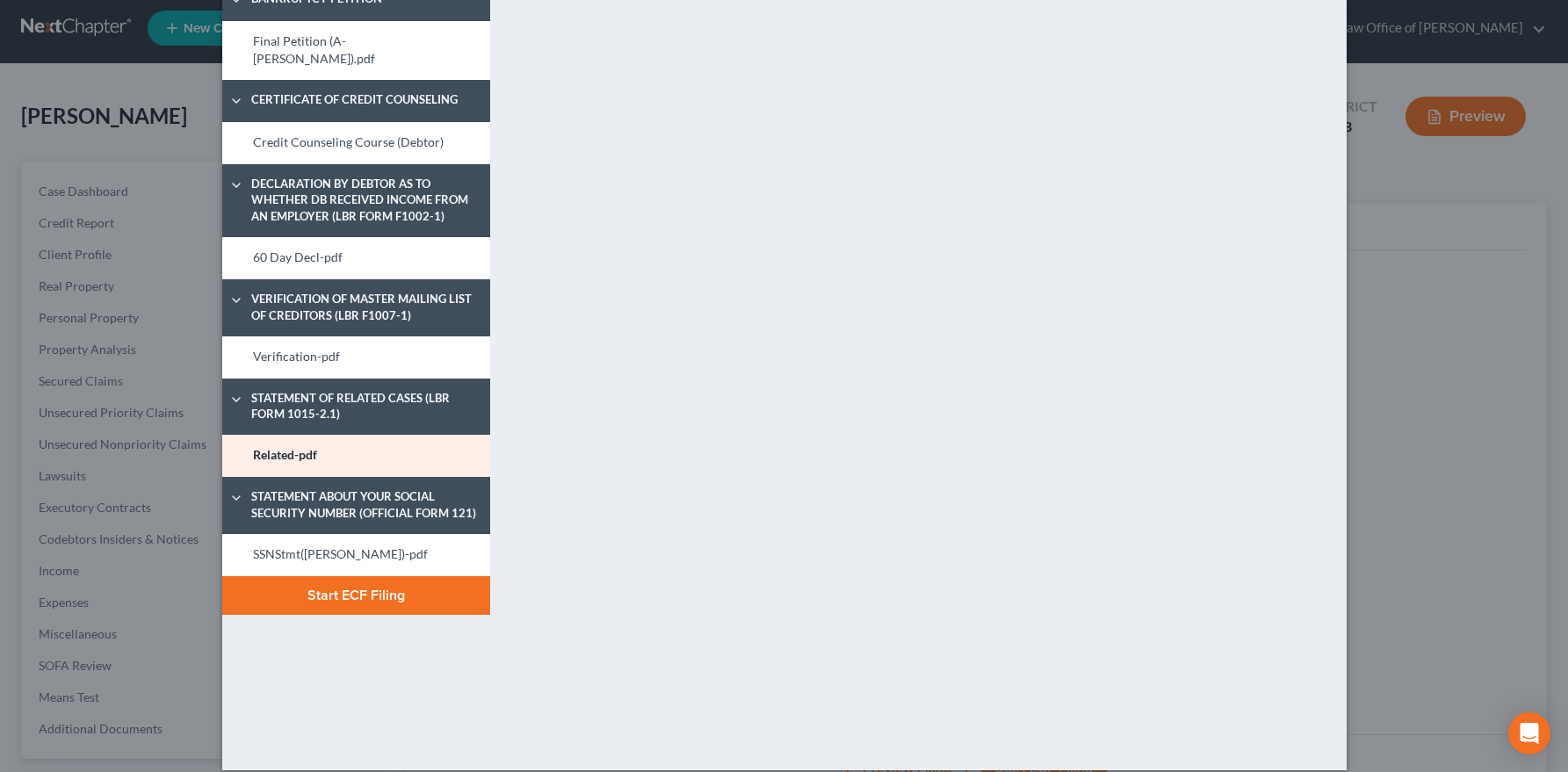
scroll to position [79, 0]
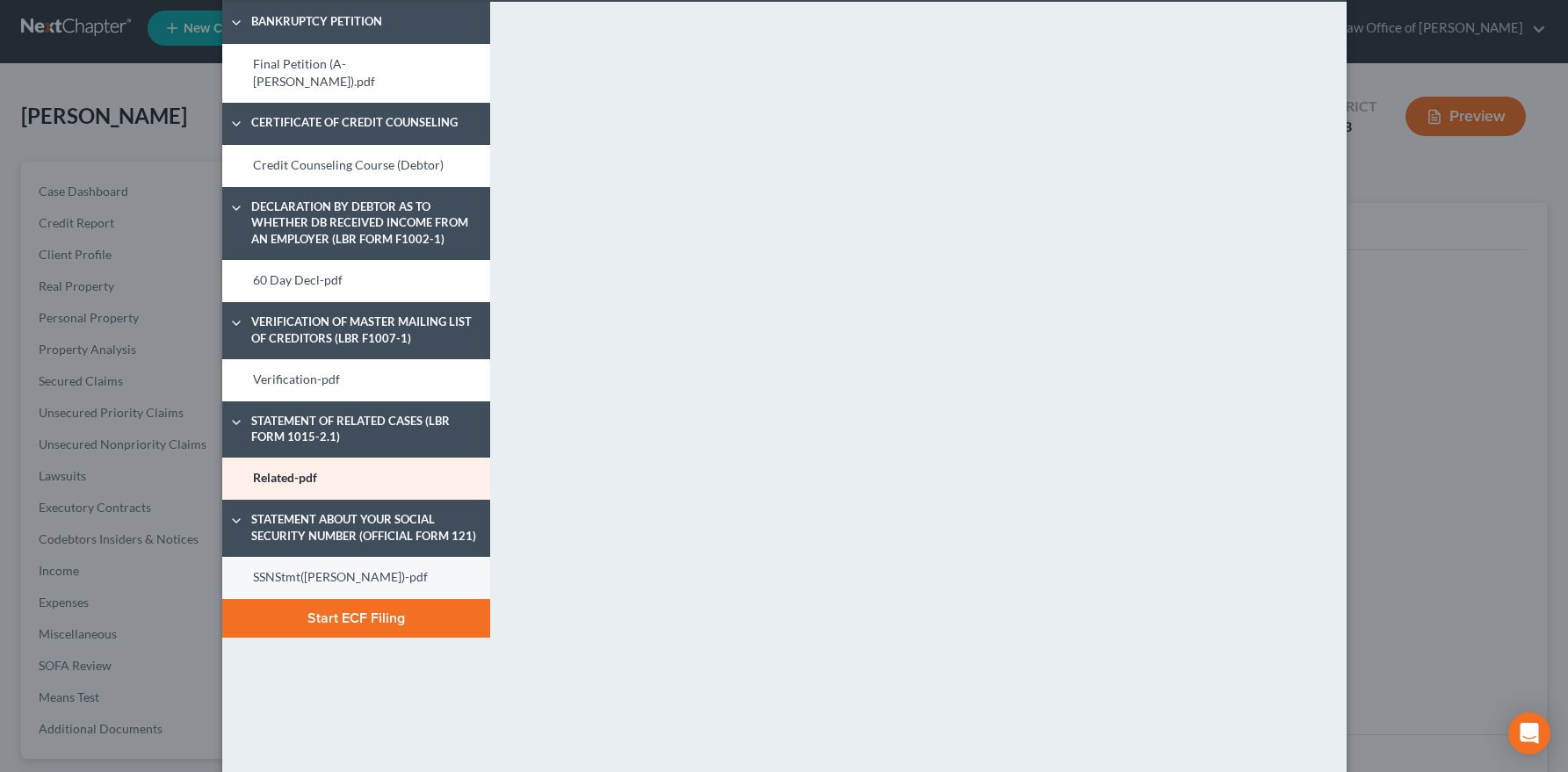
click at [296, 563] on link "SSNStmt(Aram Vardanyan)-pdf" at bounding box center [357, 578] width 268 height 42
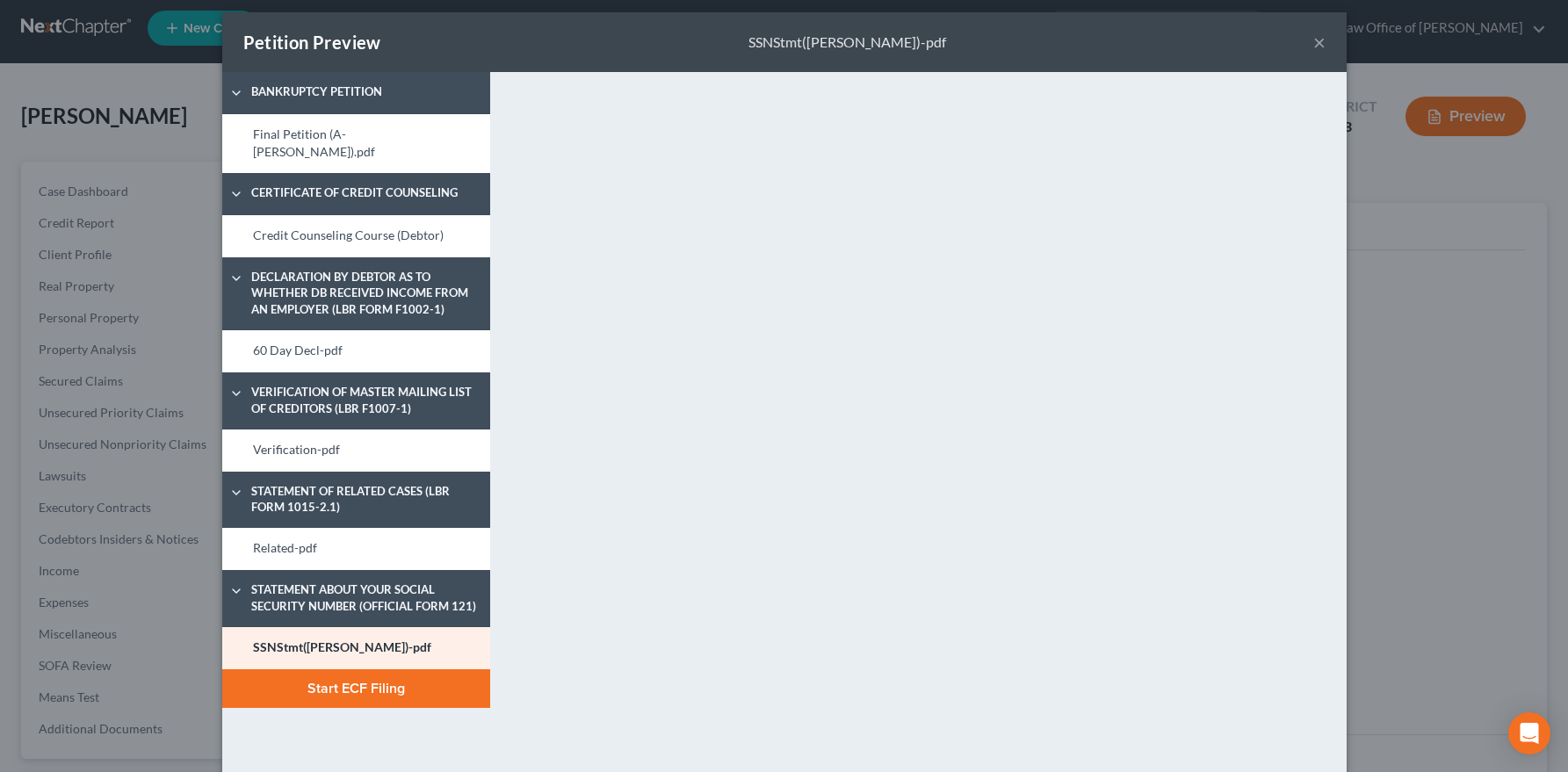
scroll to position [0, 0]
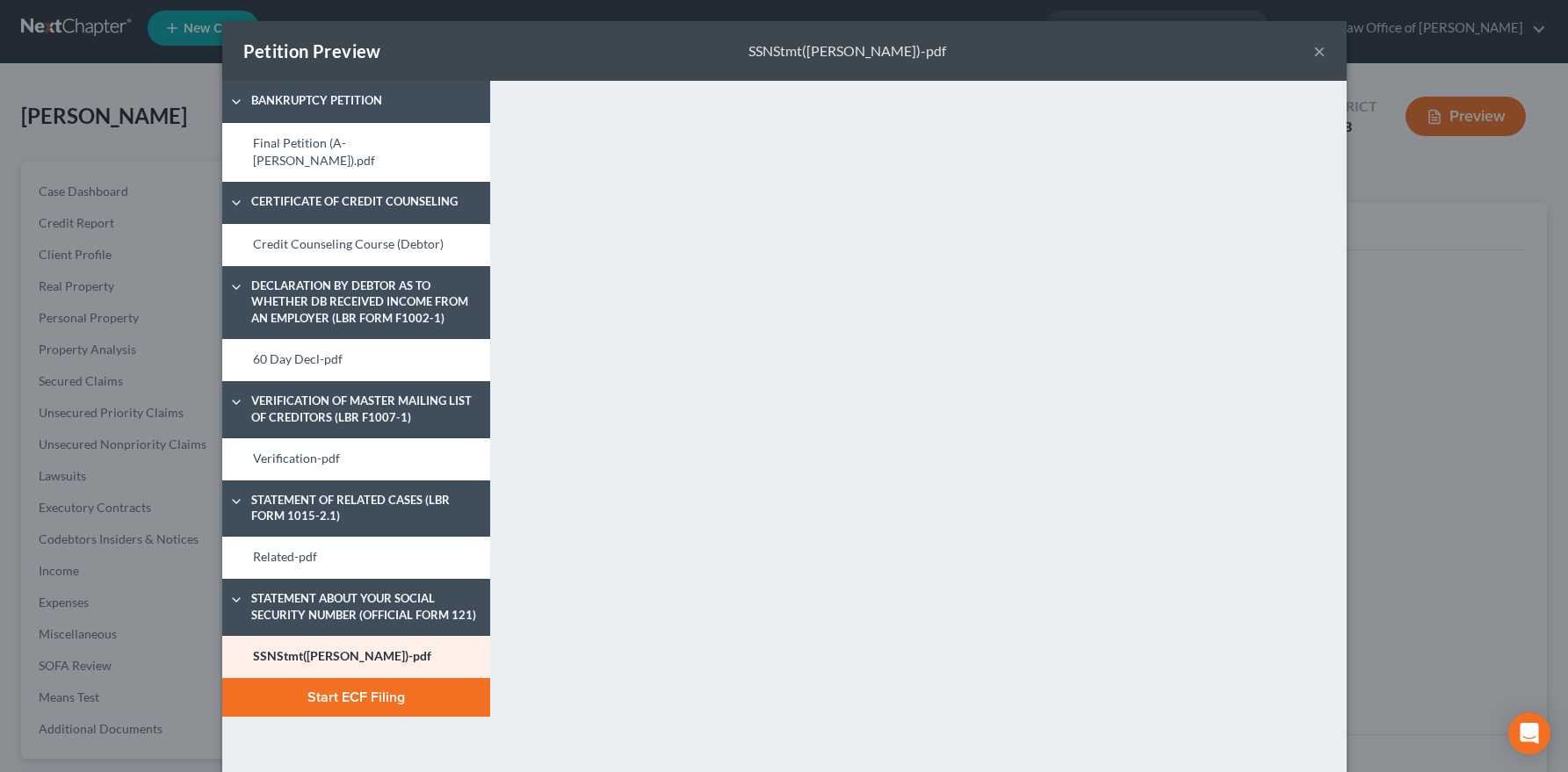
click at [365, 686] on button "Start ECF Filing" at bounding box center [357, 697] width 268 height 39
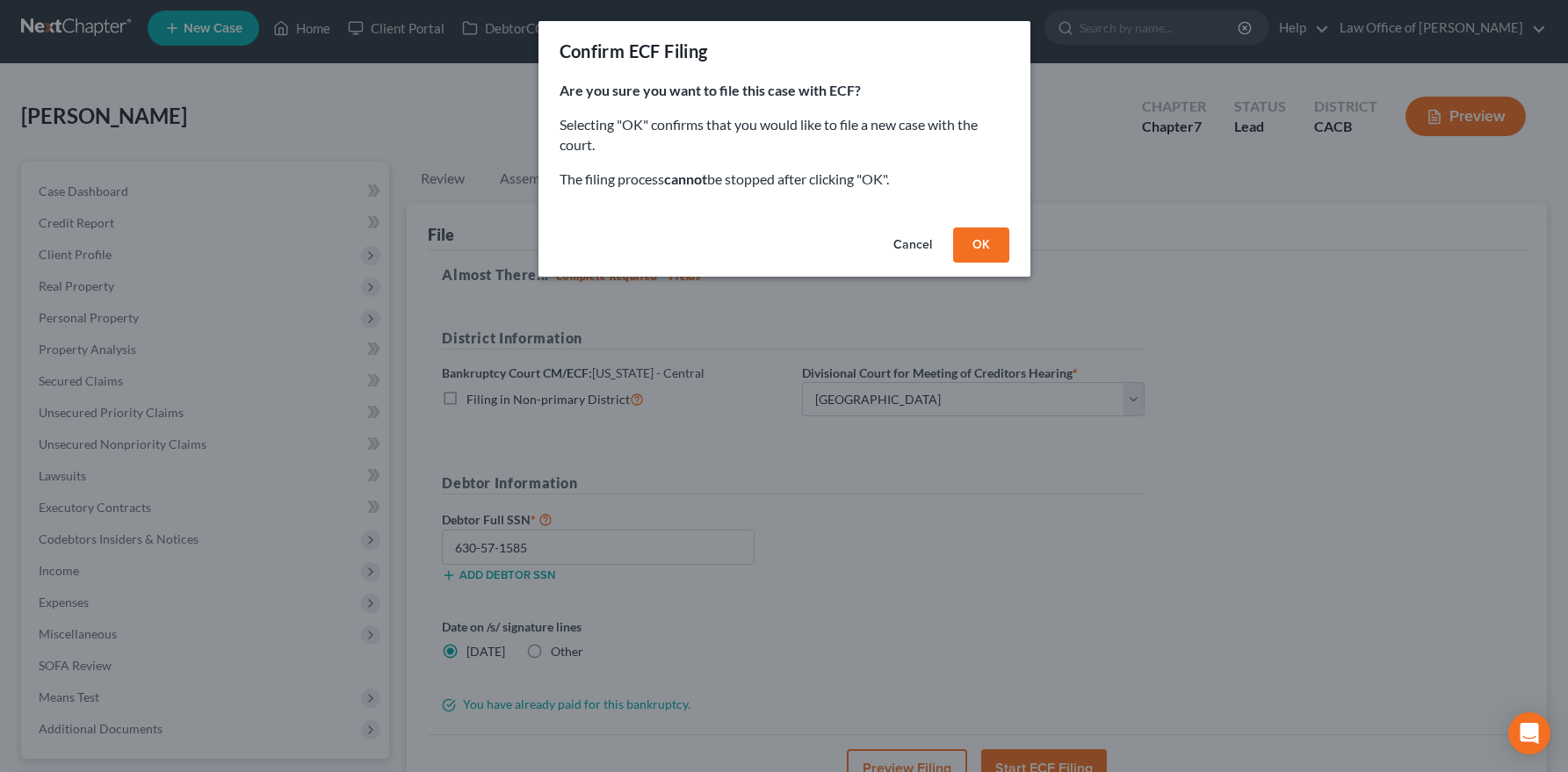
click at [983, 241] on button "OK" at bounding box center [981, 245] width 56 height 35
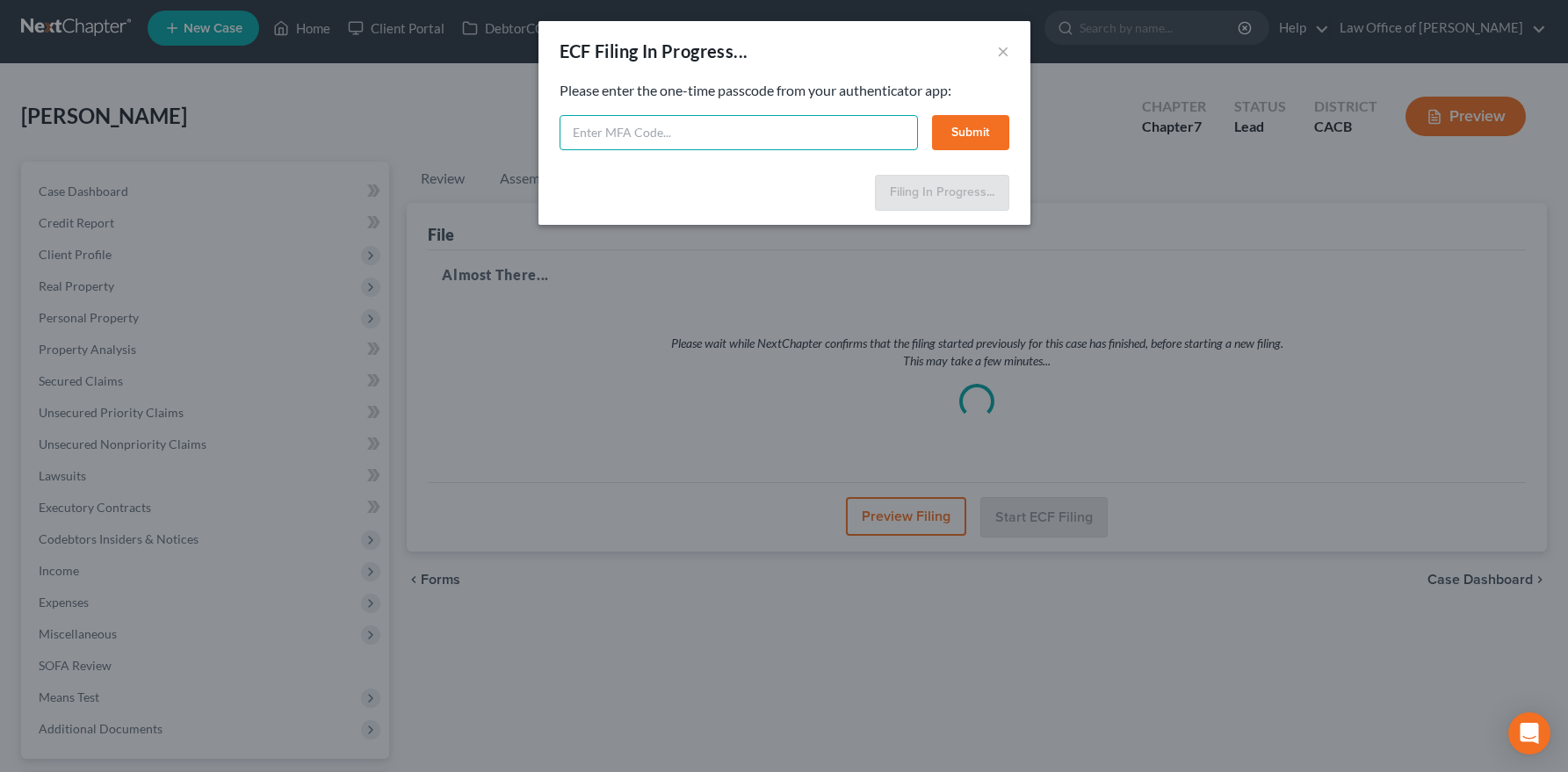
click at [651, 132] on input "text" at bounding box center [739, 132] width 359 height 35
paste input "007682"
type input "007682"
click at [977, 130] on button "Submit" at bounding box center [971, 132] width 78 height 35
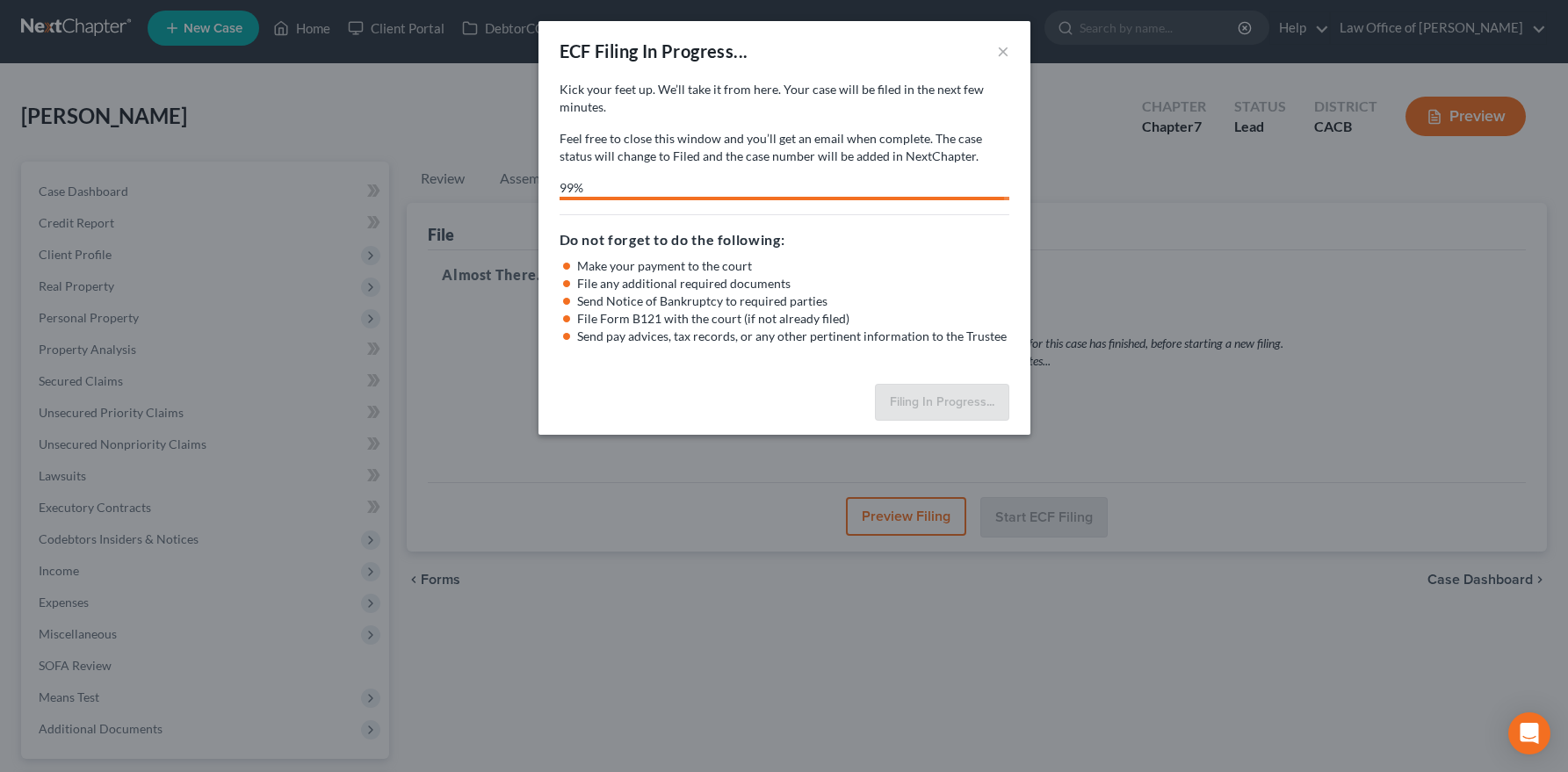
select select "1"
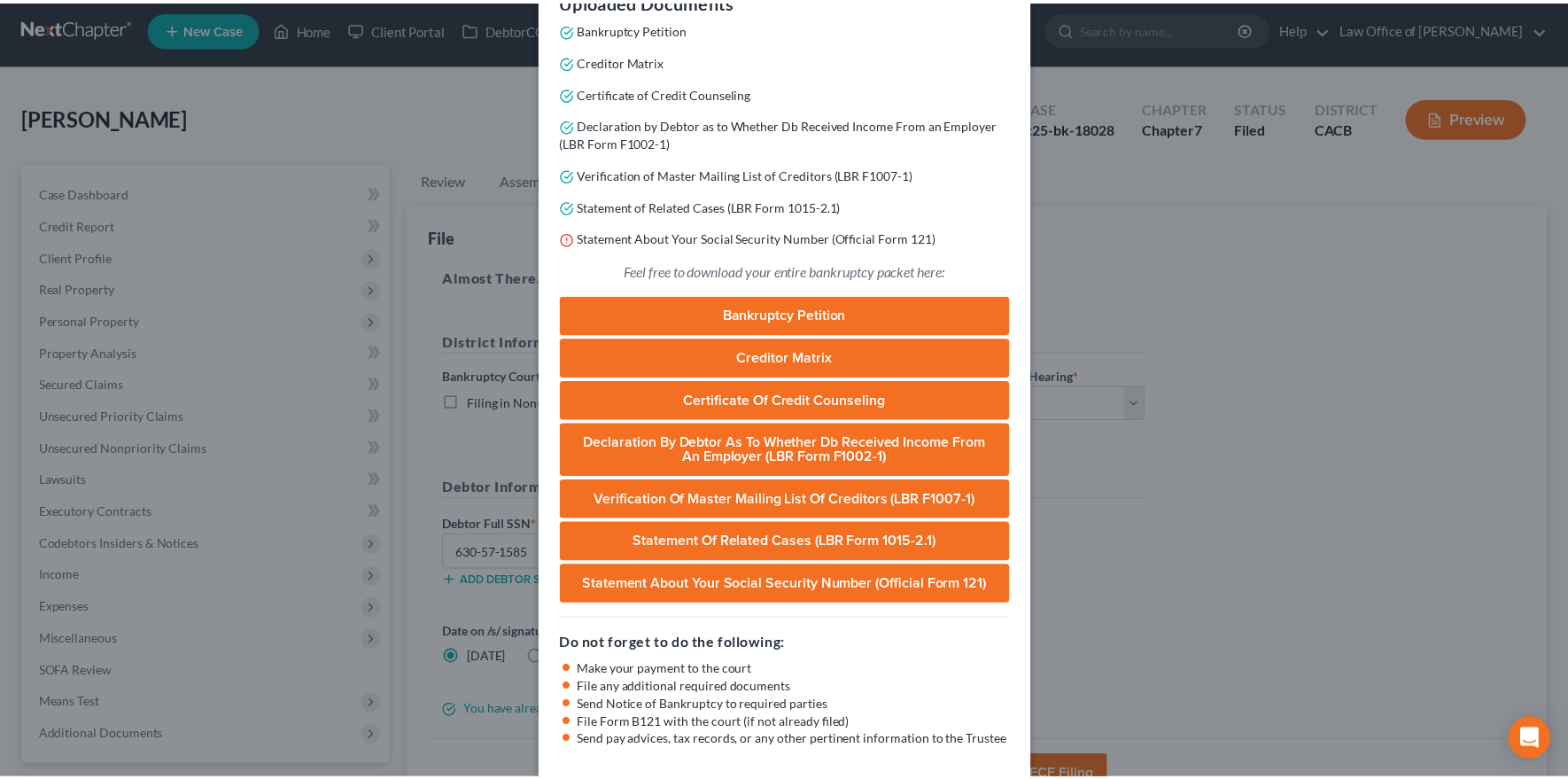
scroll to position [344, 0]
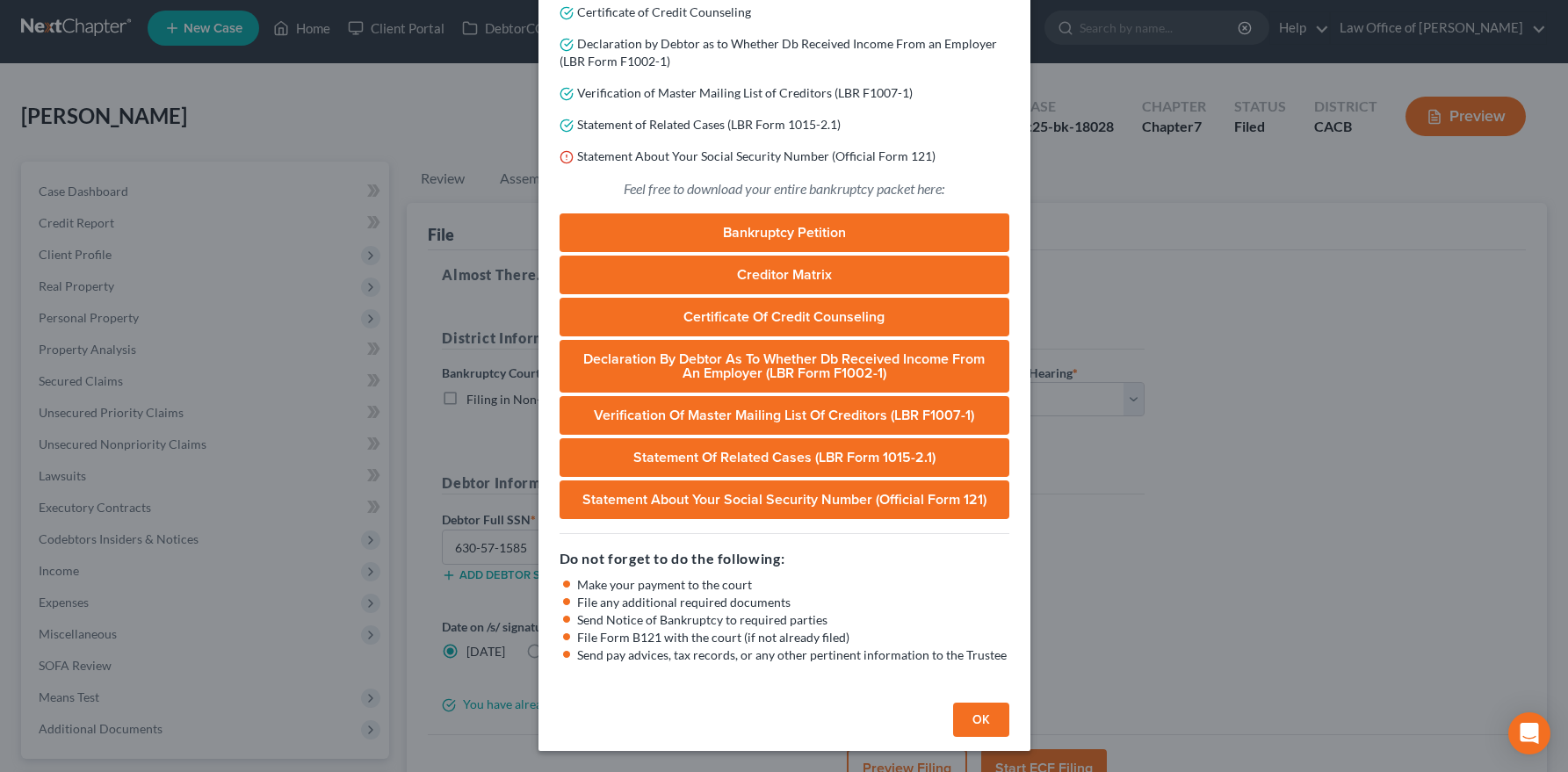
click at [979, 716] on button "OK" at bounding box center [981, 720] width 56 height 35
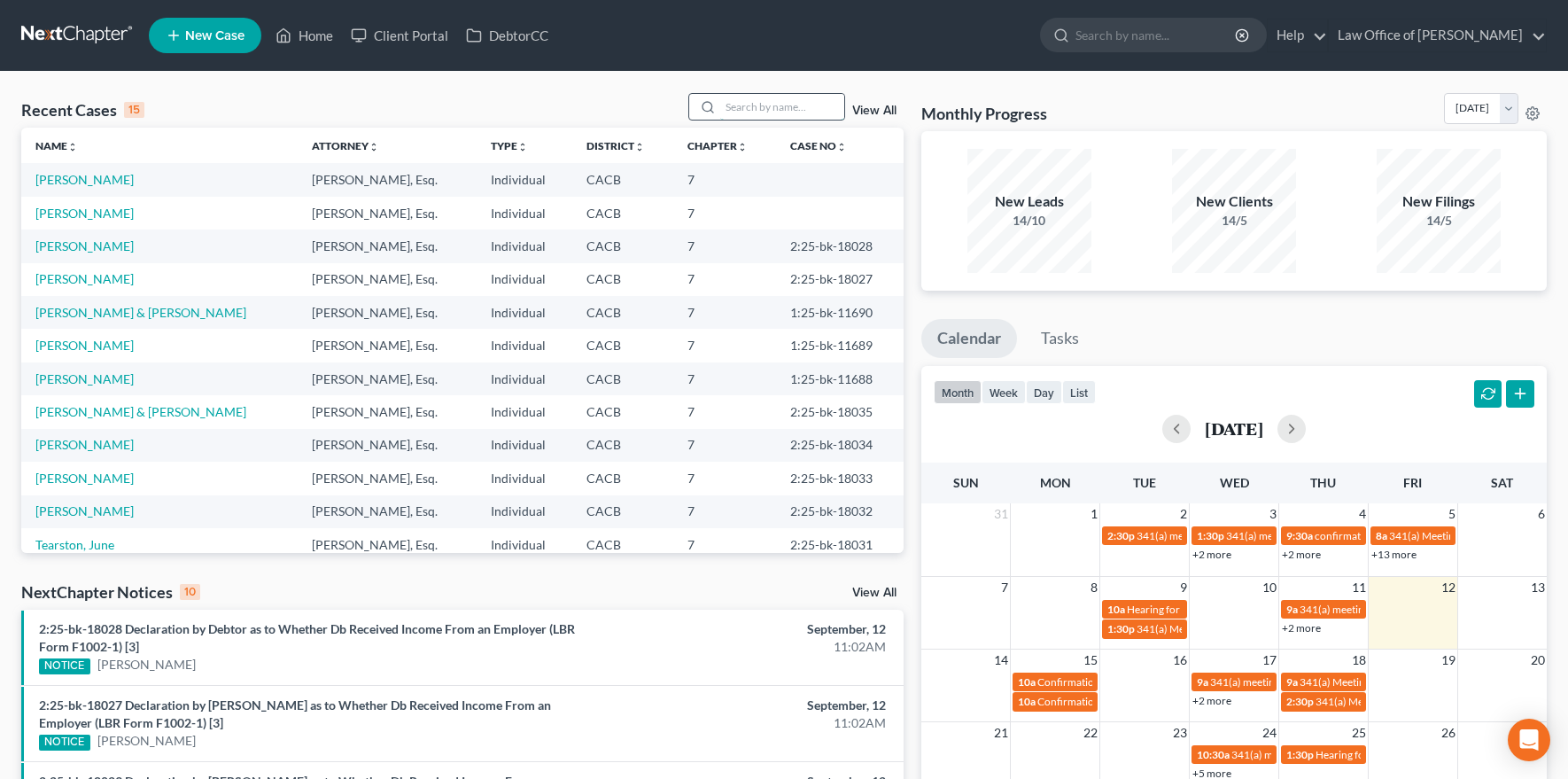
click at [784, 105] on input "search" at bounding box center [783, 107] width 124 height 26
type input "[PERSON_NAME]"
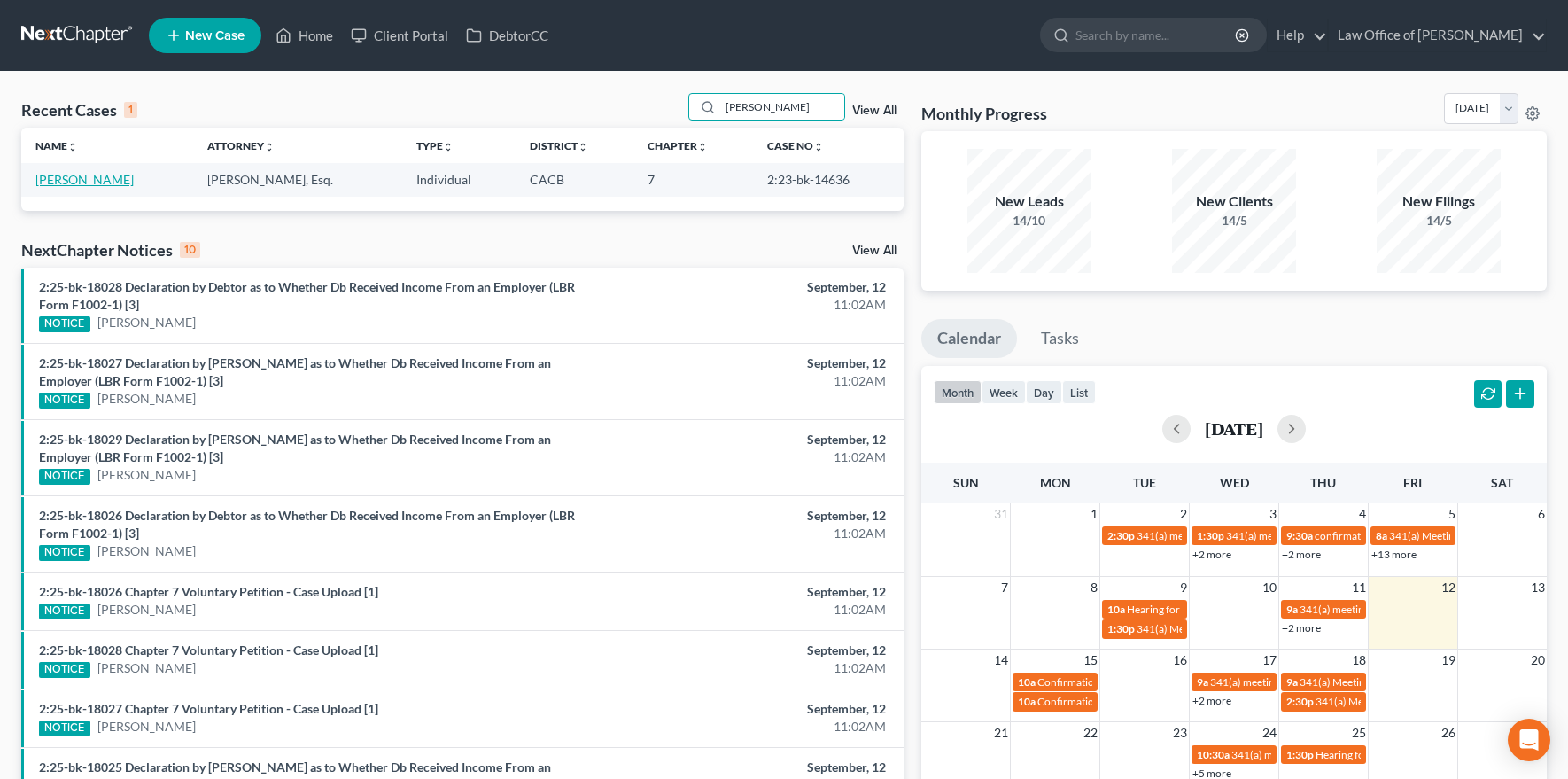
click at [77, 180] on link "[PERSON_NAME]" at bounding box center [84, 179] width 98 height 15
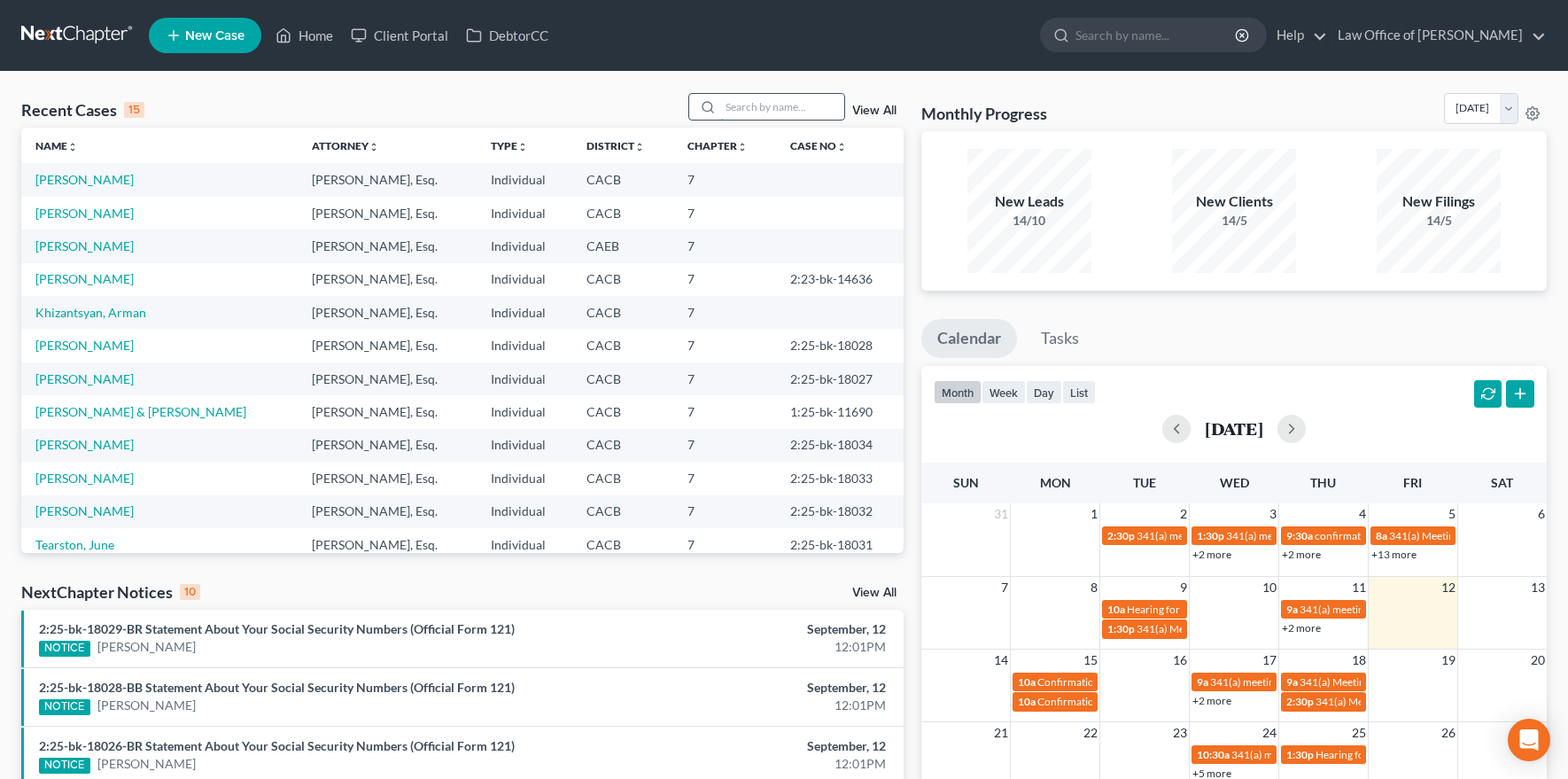
click at [766, 104] on input "search" at bounding box center [783, 107] width 124 height 26
type input "[PERSON_NAME]"
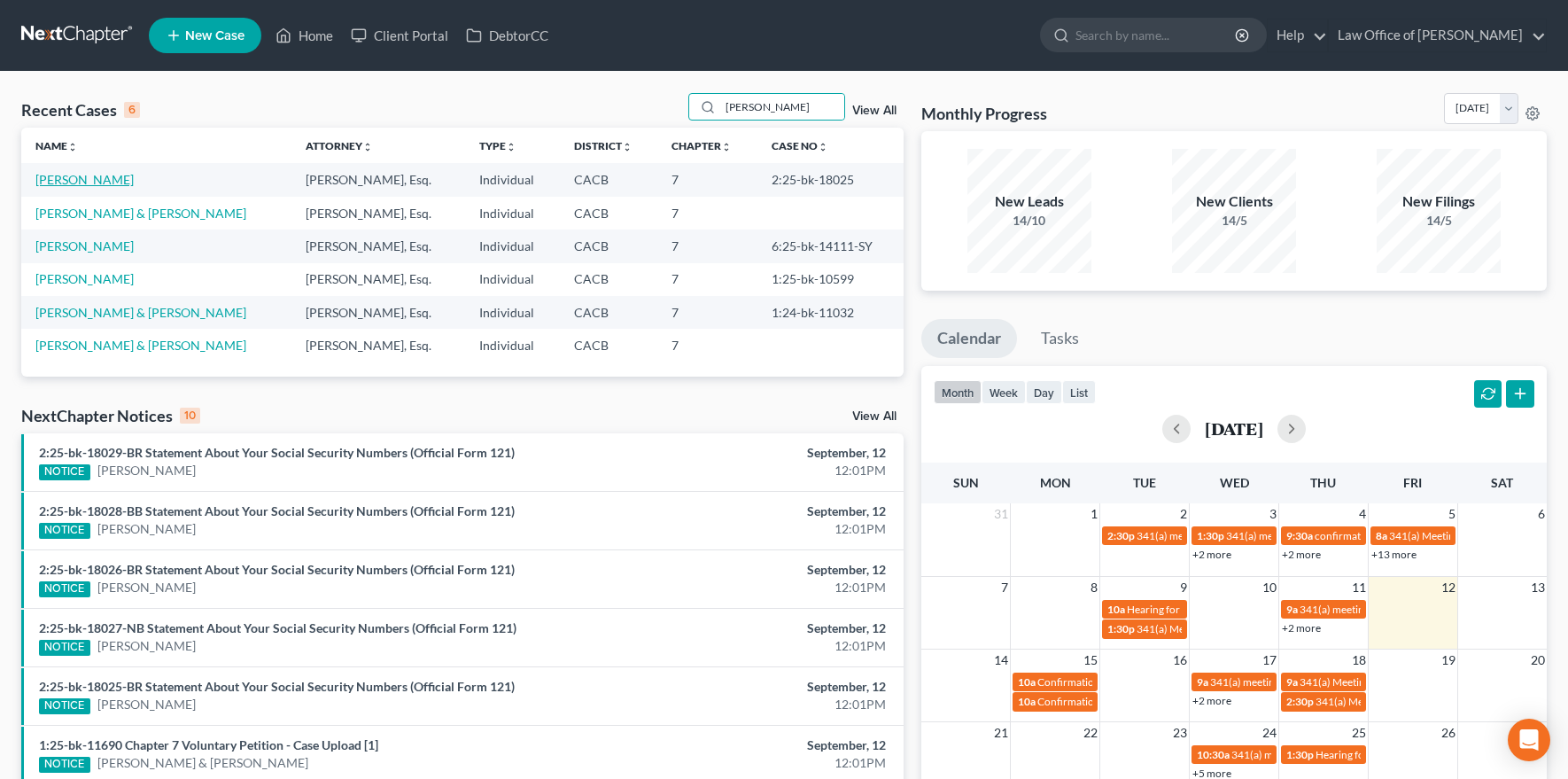
click at [82, 183] on link "[PERSON_NAME]" at bounding box center [84, 179] width 98 height 15
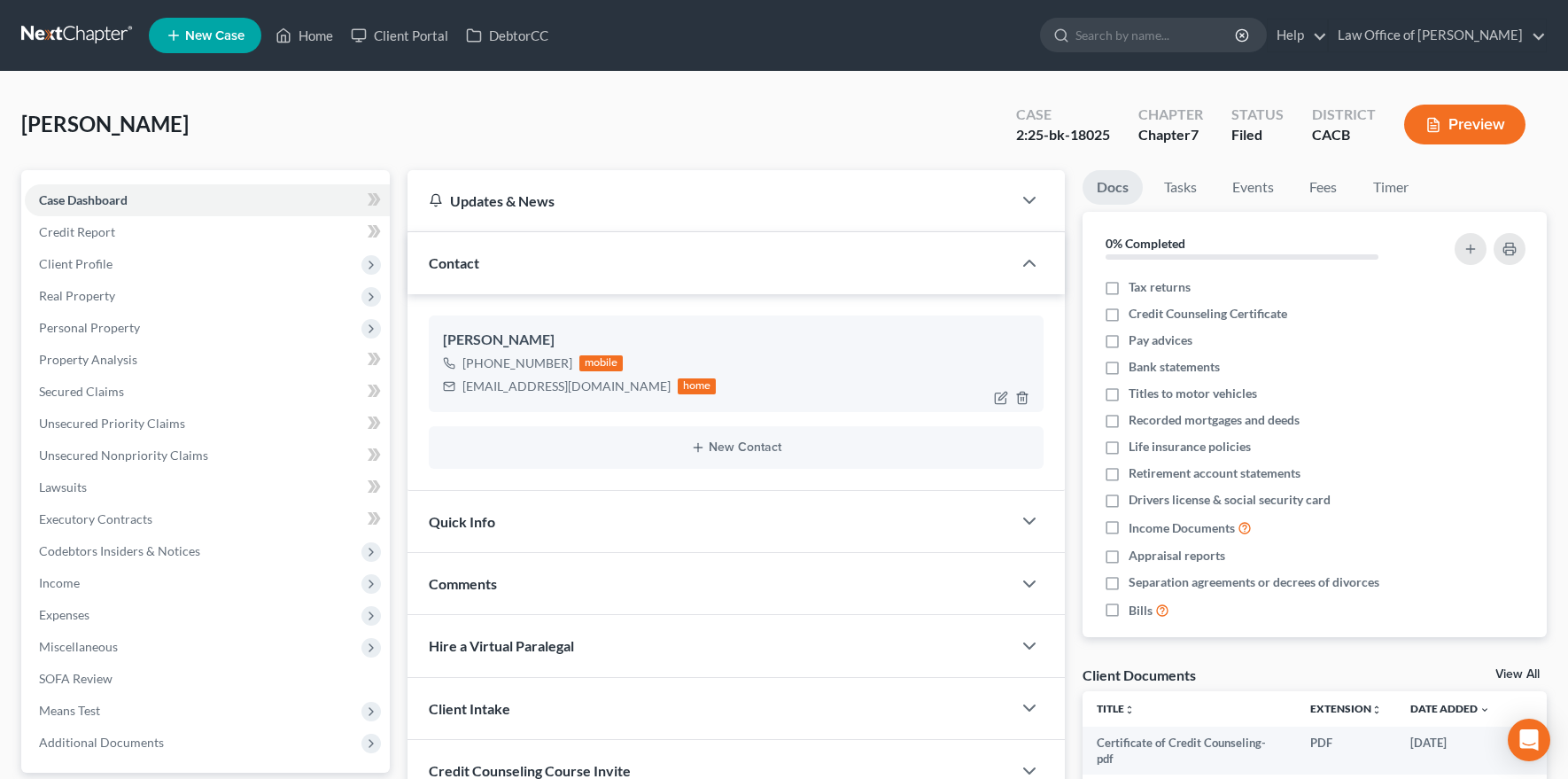
click at [486, 385] on div "[EMAIL_ADDRESS][DOMAIN_NAME]" at bounding box center [567, 387] width 208 height 18
copy div "[EMAIL_ADDRESS][DOMAIN_NAME]"
click at [32, 28] on link at bounding box center [78, 35] width 114 height 32
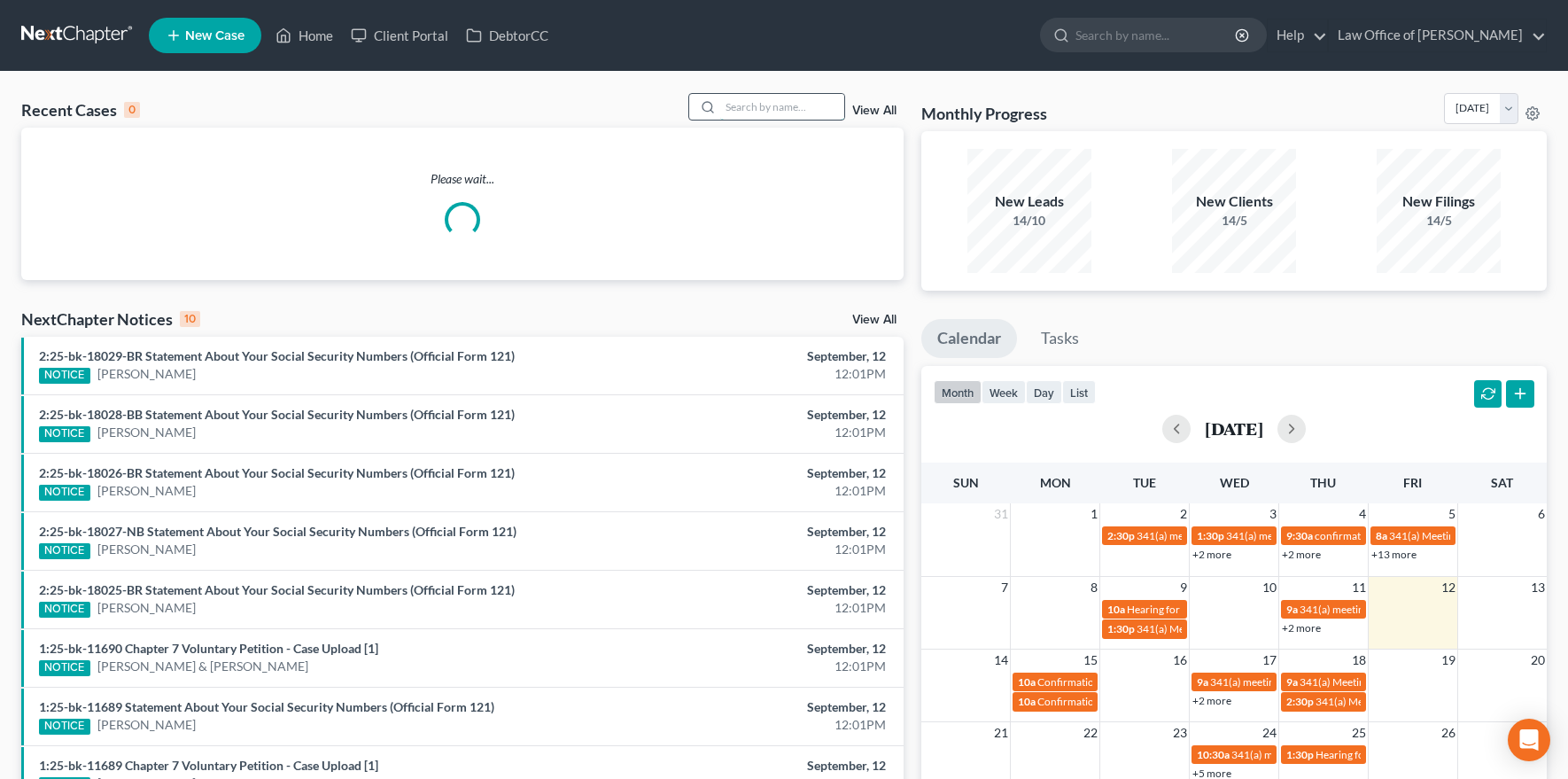
click at [740, 104] on input "search" at bounding box center [783, 107] width 124 height 26
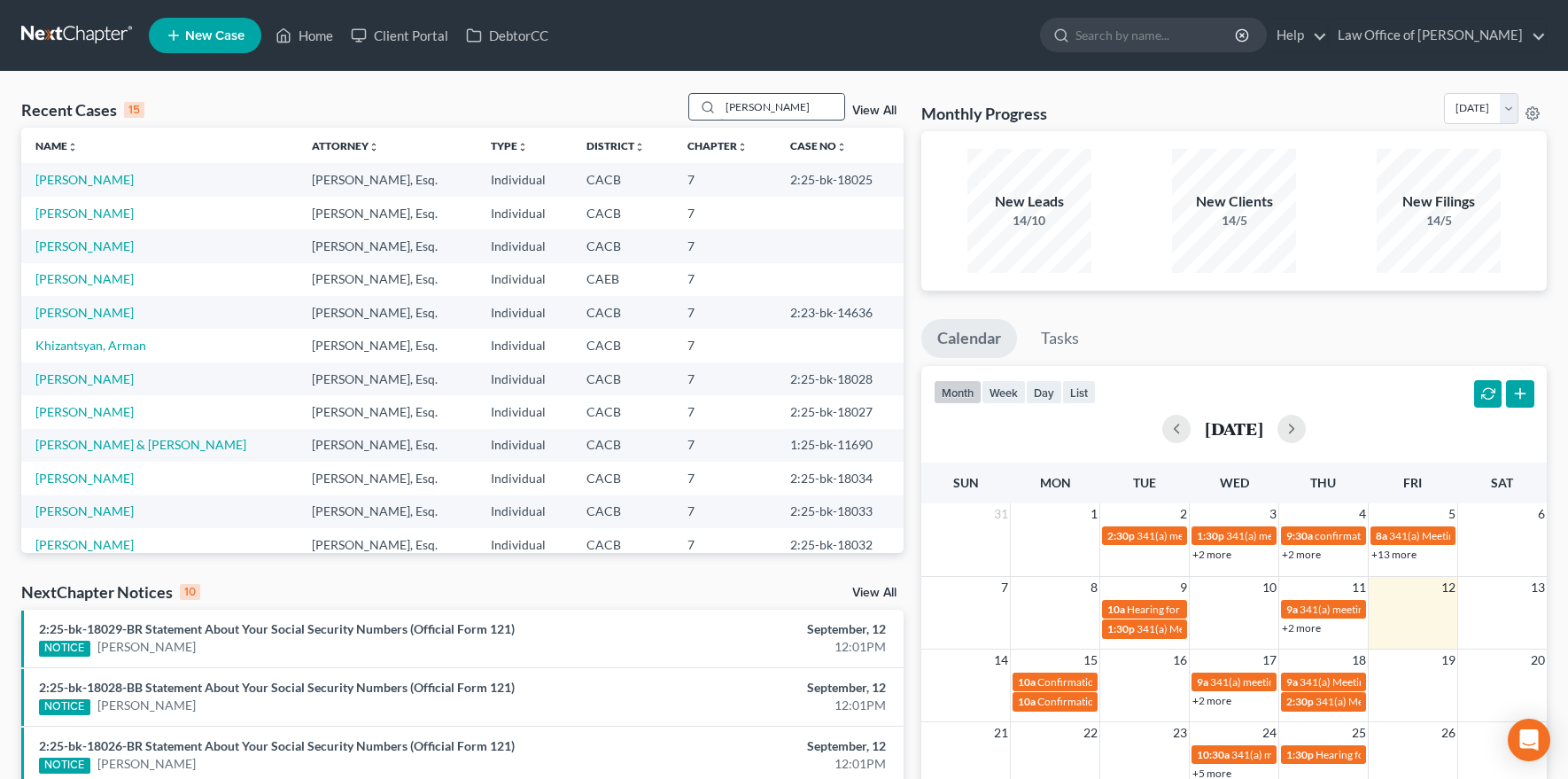
type input "[PERSON_NAME]"
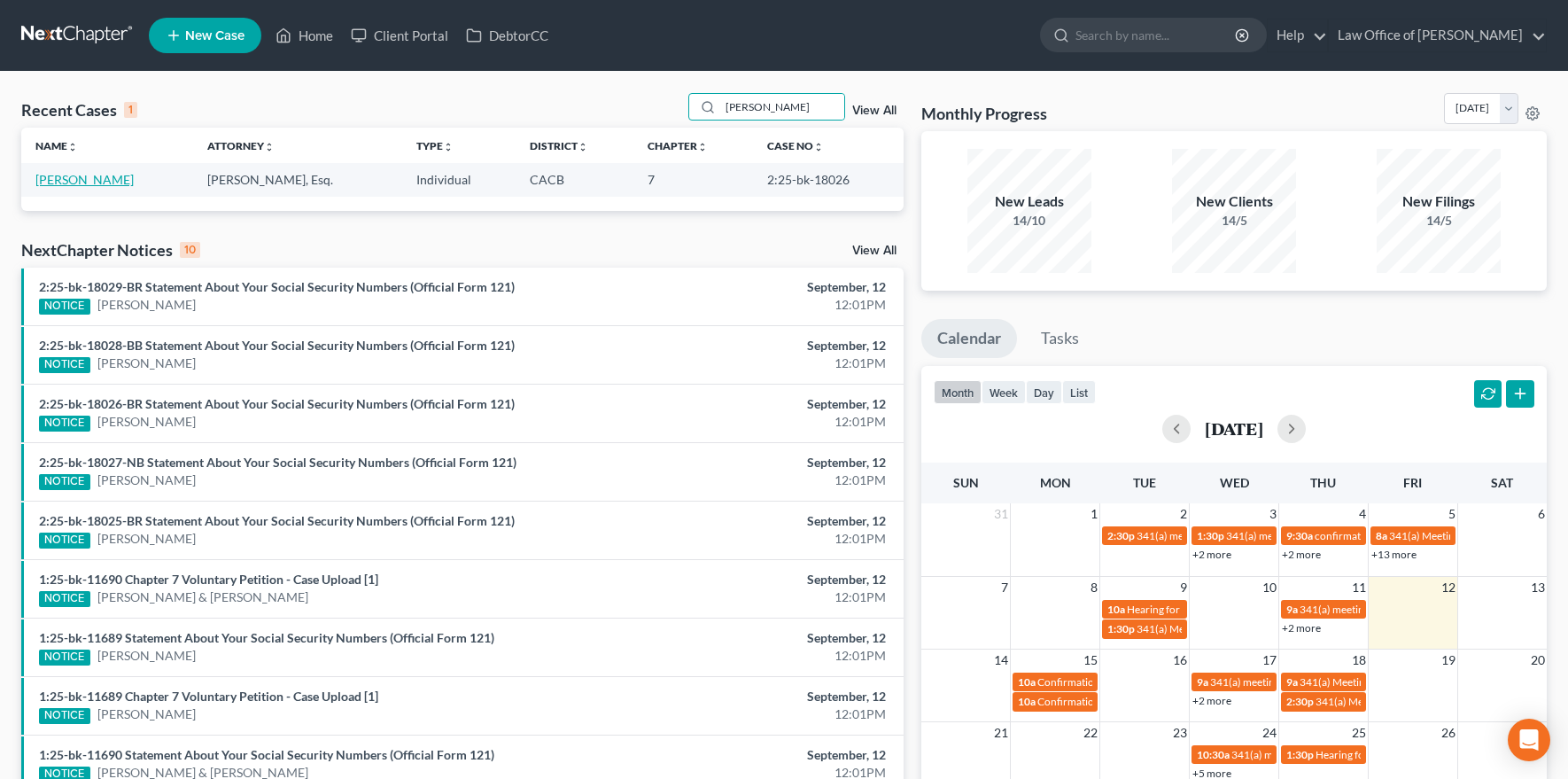
click at [96, 186] on link "[PERSON_NAME]" at bounding box center [84, 179] width 98 height 15
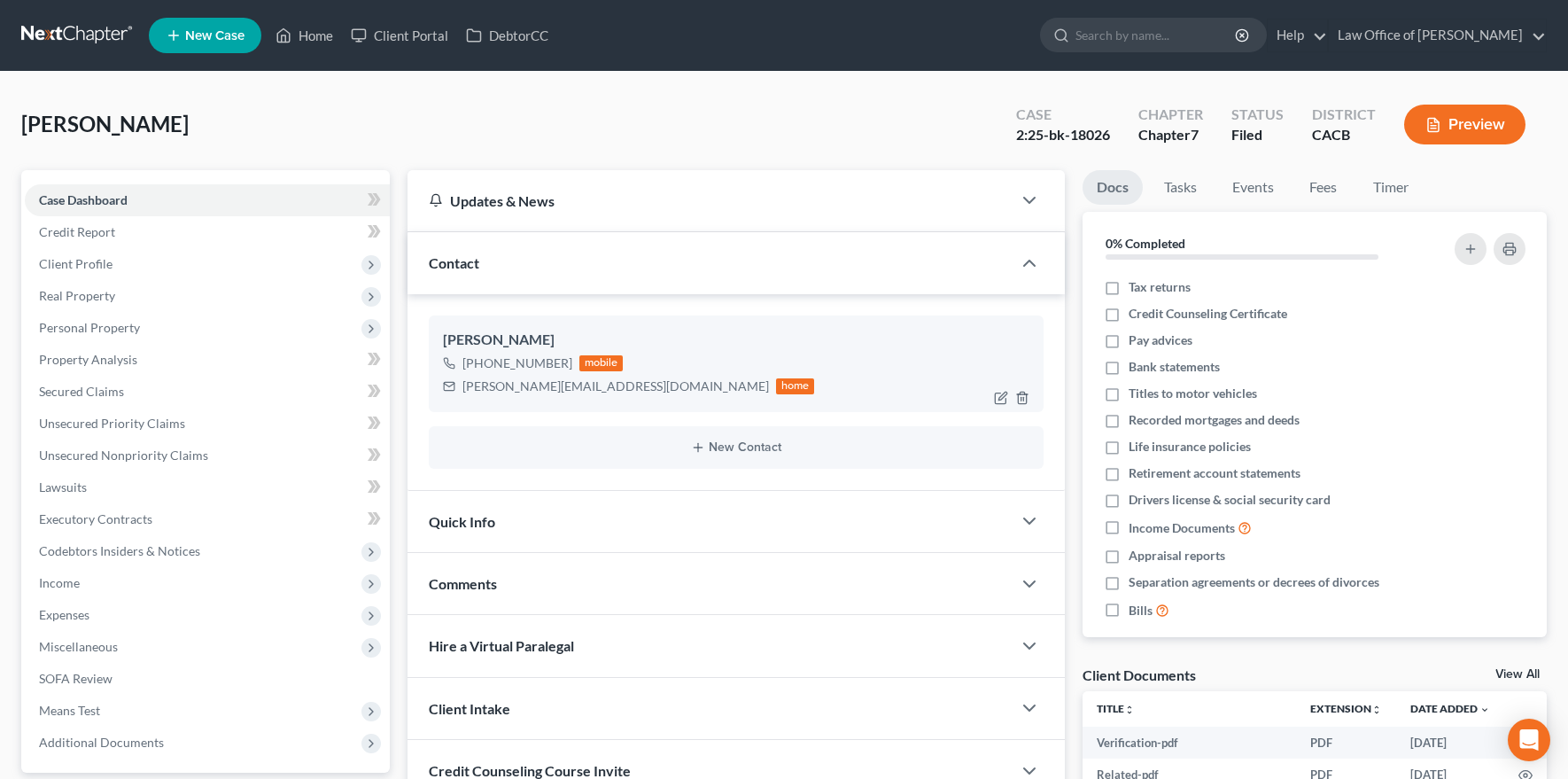
click at [491, 385] on div "[PERSON_NAME][EMAIL_ADDRESS][DOMAIN_NAME]" at bounding box center [616, 387] width 307 height 18
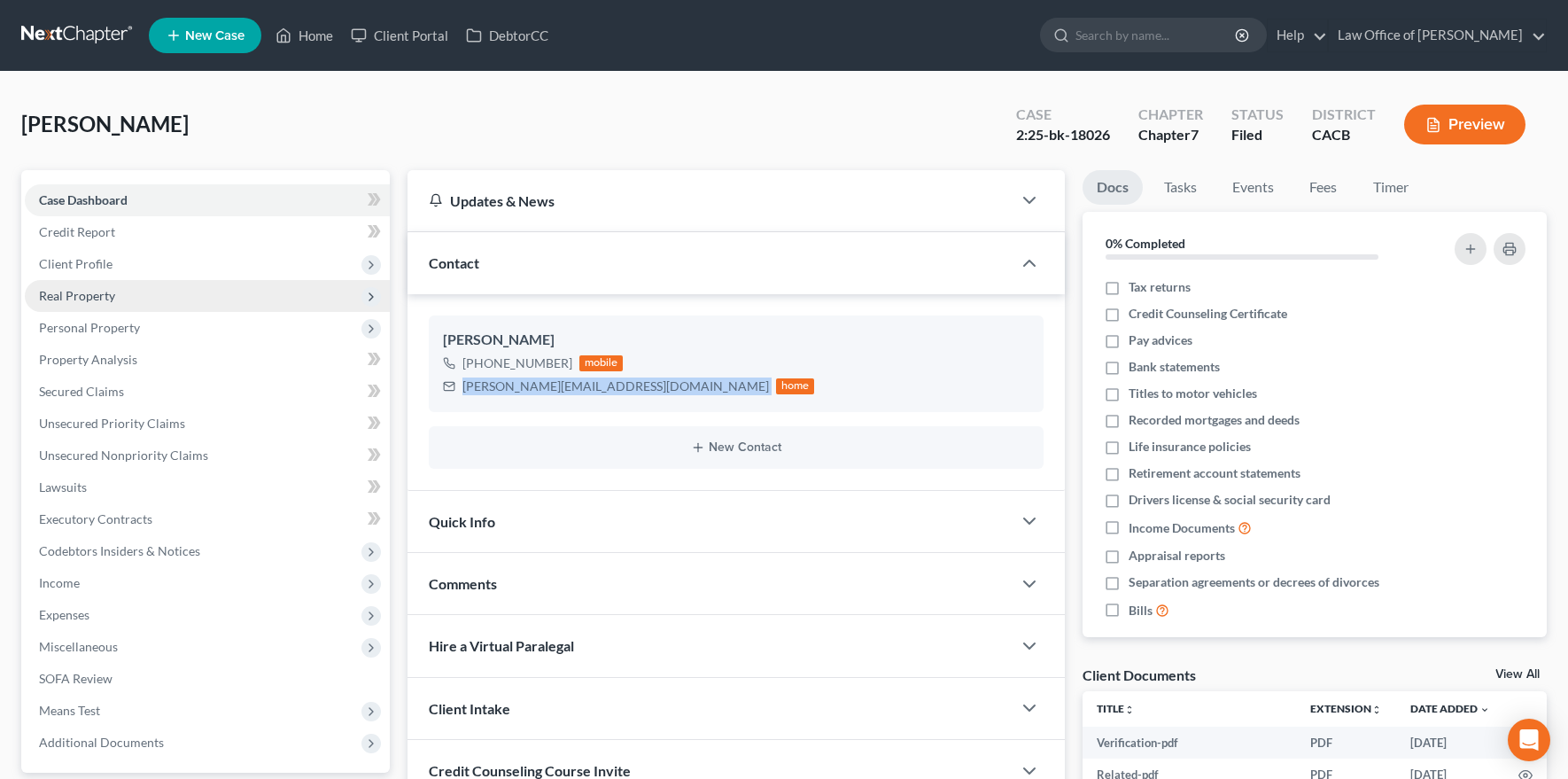
copy div "[PERSON_NAME][EMAIL_ADDRESS][DOMAIN_NAME]"
click at [81, 45] on link at bounding box center [78, 35] width 114 height 32
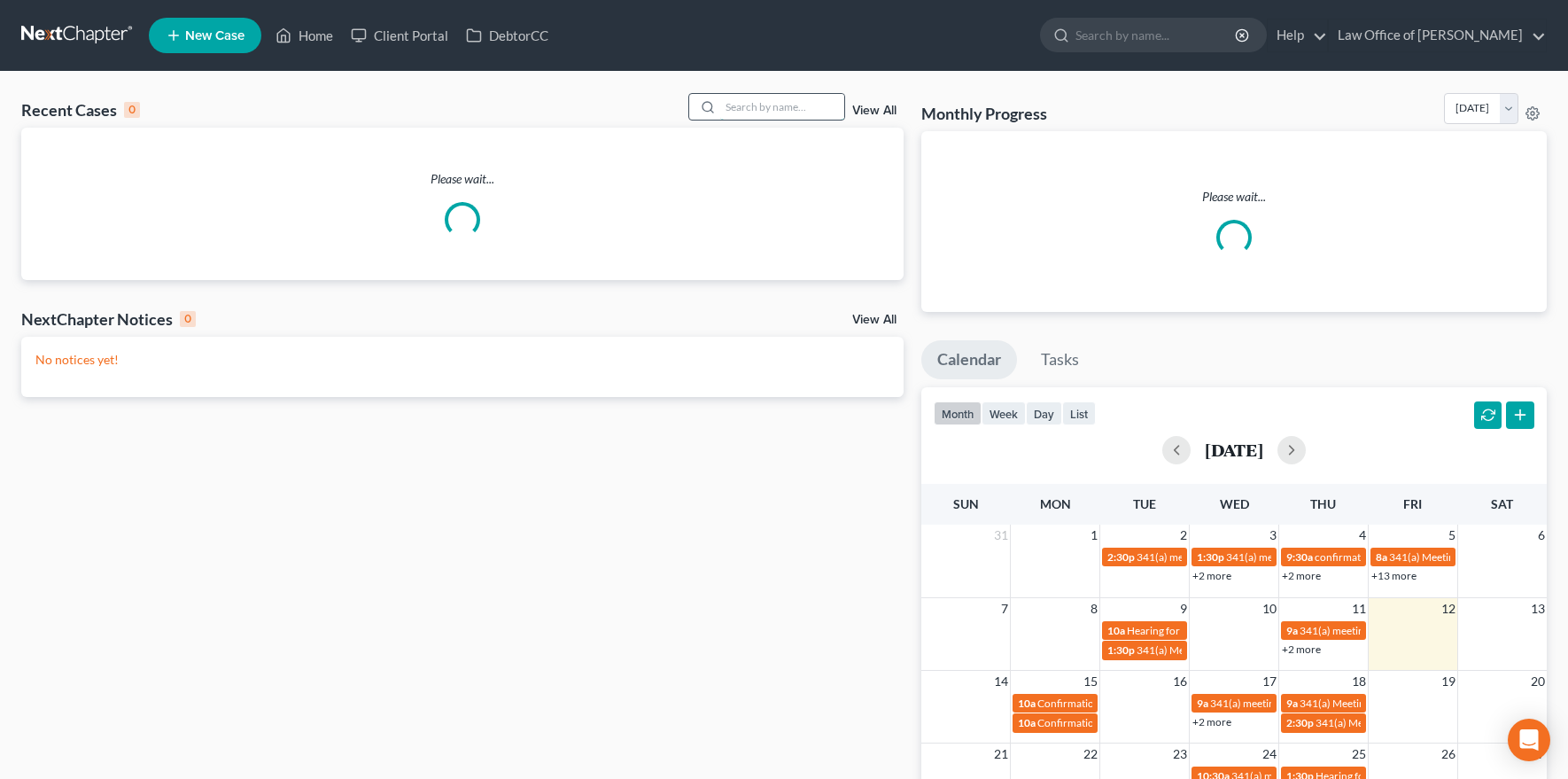
click at [762, 109] on input "search" at bounding box center [783, 107] width 124 height 26
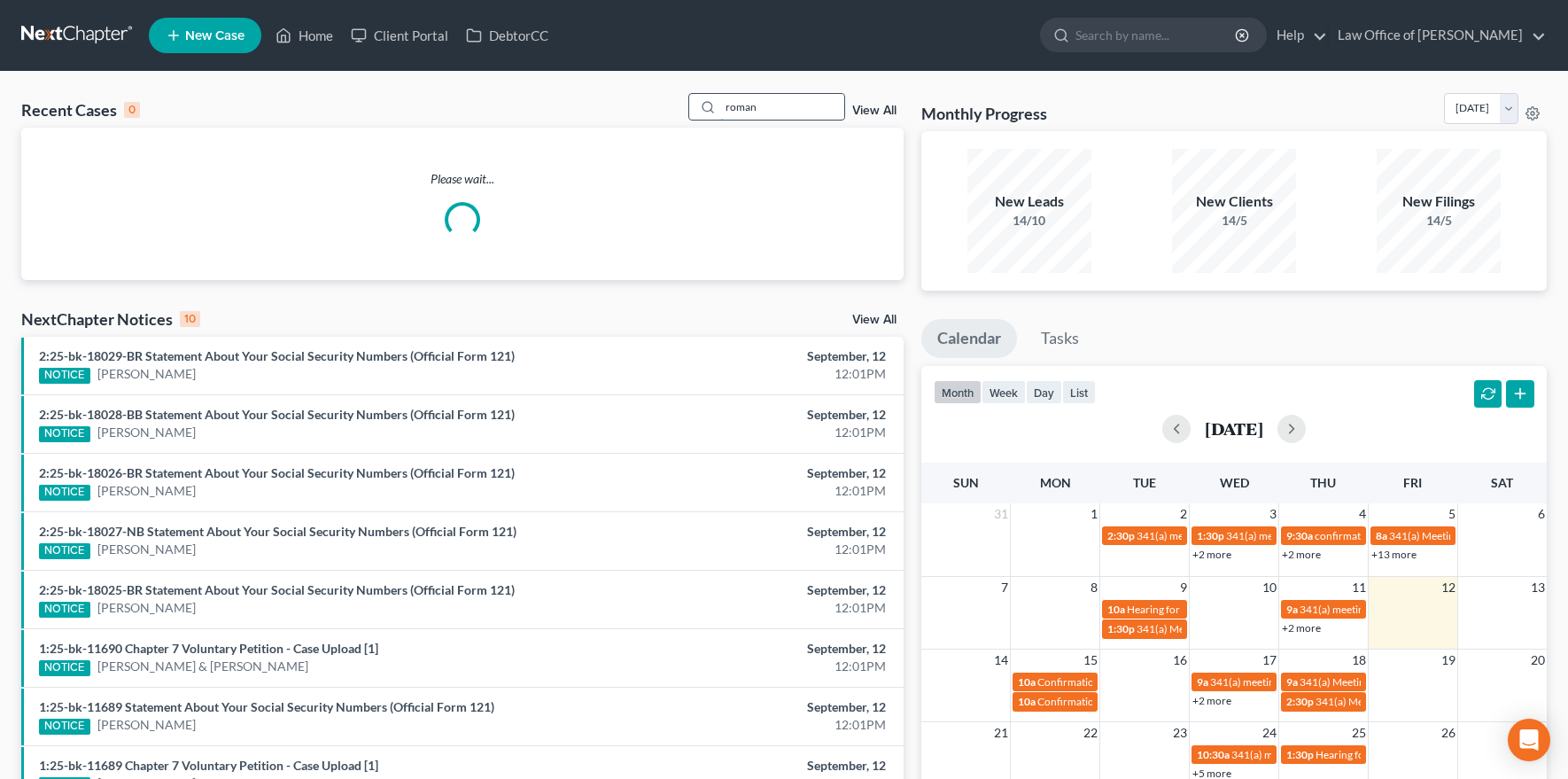
type input "roman"
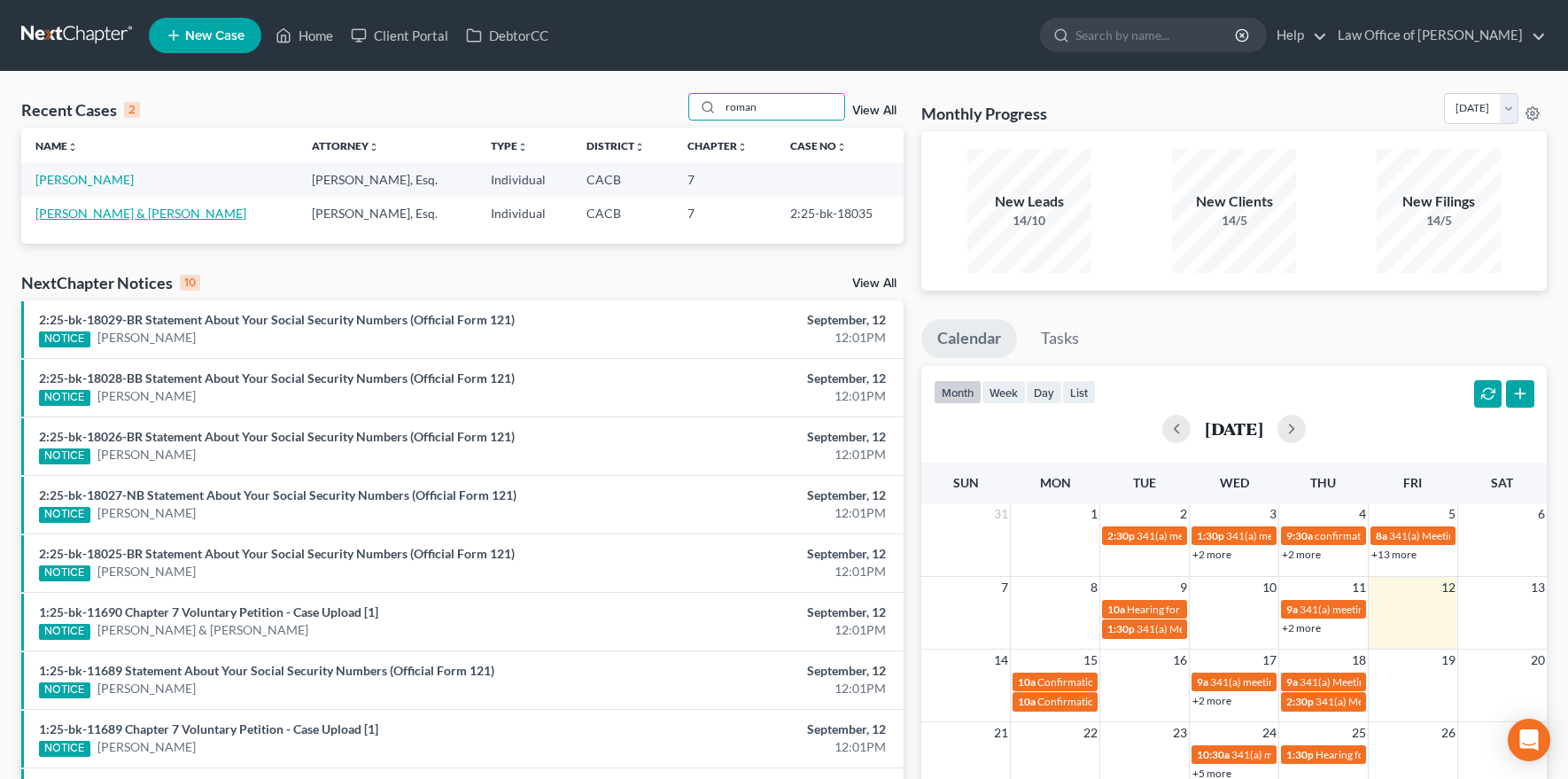
click at [117, 210] on link "[PERSON_NAME] & [PERSON_NAME]" at bounding box center [140, 213] width 211 height 15
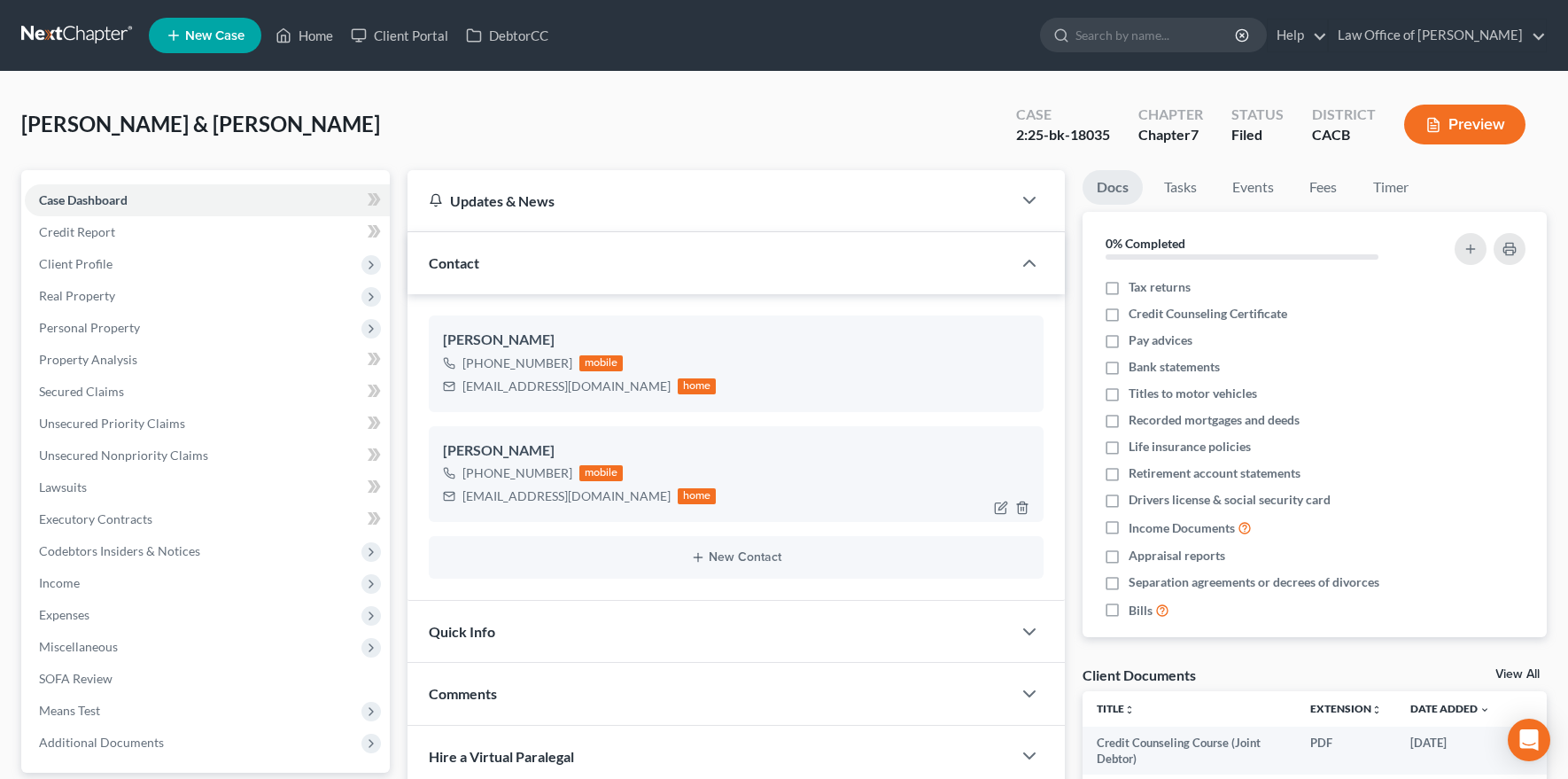
click at [491, 501] on div "[EMAIL_ADDRESS][DOMAIN_NAME]" at bounding box center [567, 496] width 208 height 18
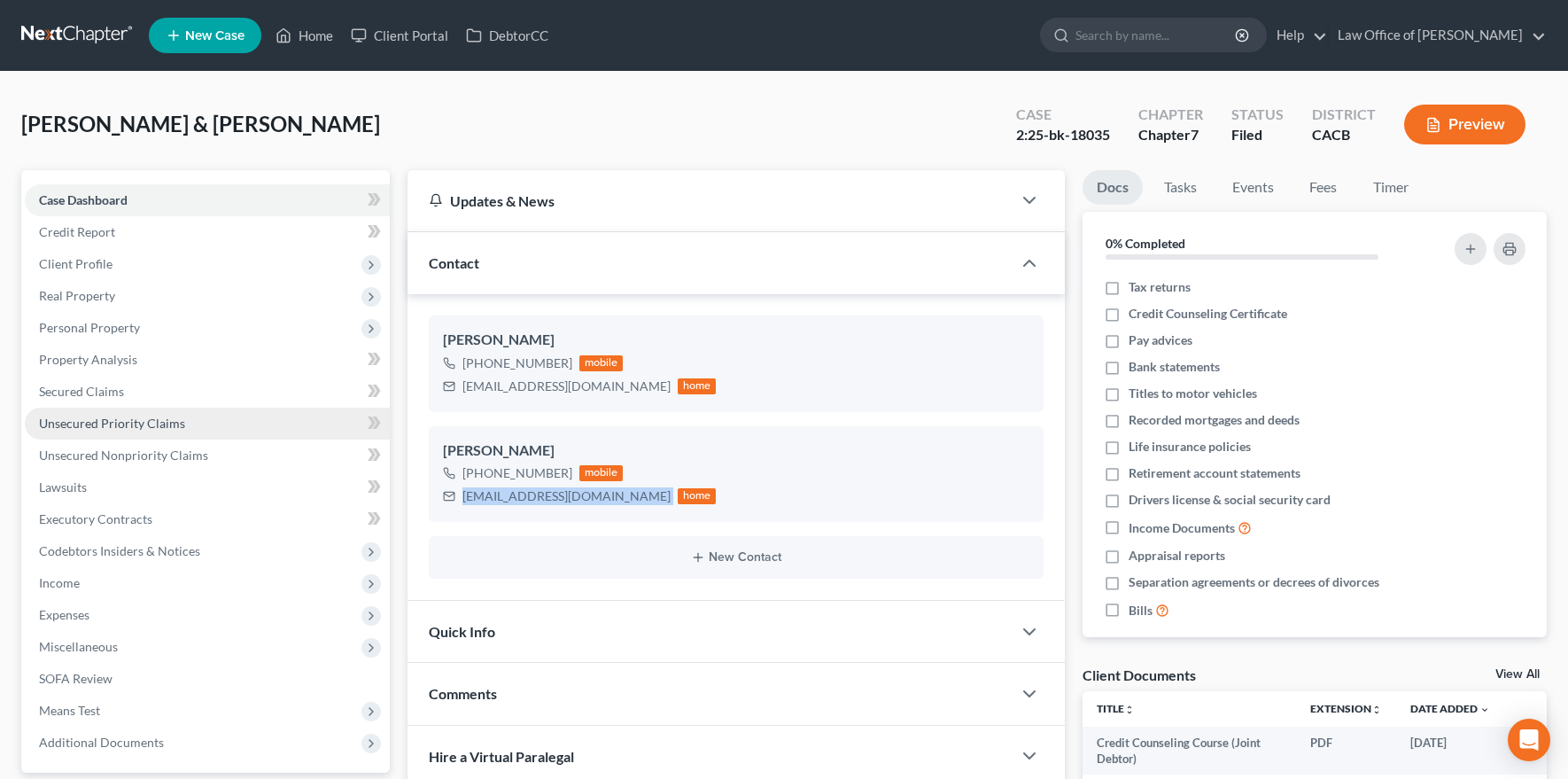
copy div "[EMAIL_ADDRESS][DOMAIN_NAME]"
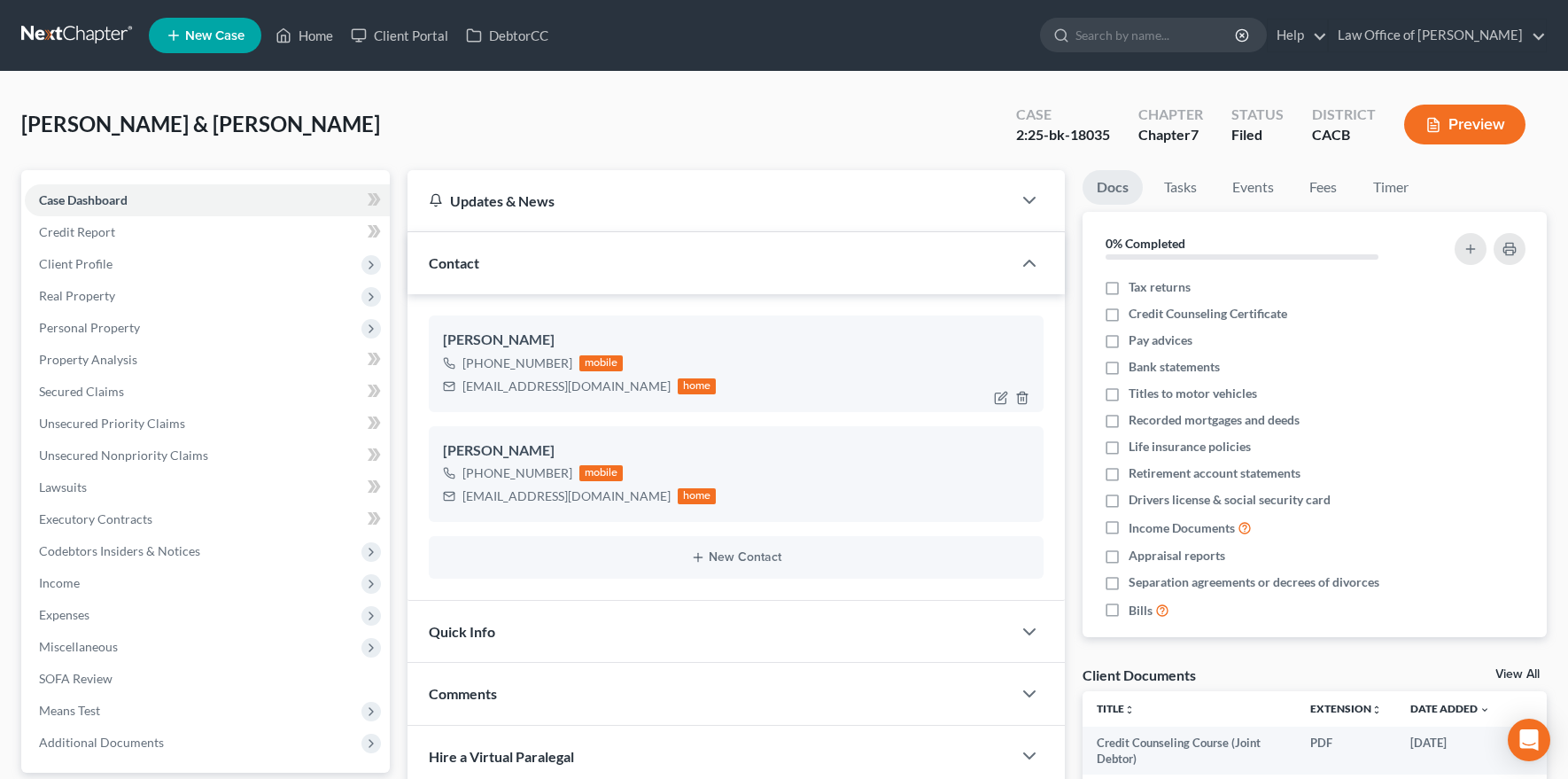
click at [511, 389] on div "[EMAIL_ADDRESS][DOMAIN_NAME]" at bounding box center [567, 387] width 208 height 18
click at [510, 389] on div "[EMAIL_ADDRESS][DOMAIN_NAME]" at bounding box center [567, 387] width 208 height 18
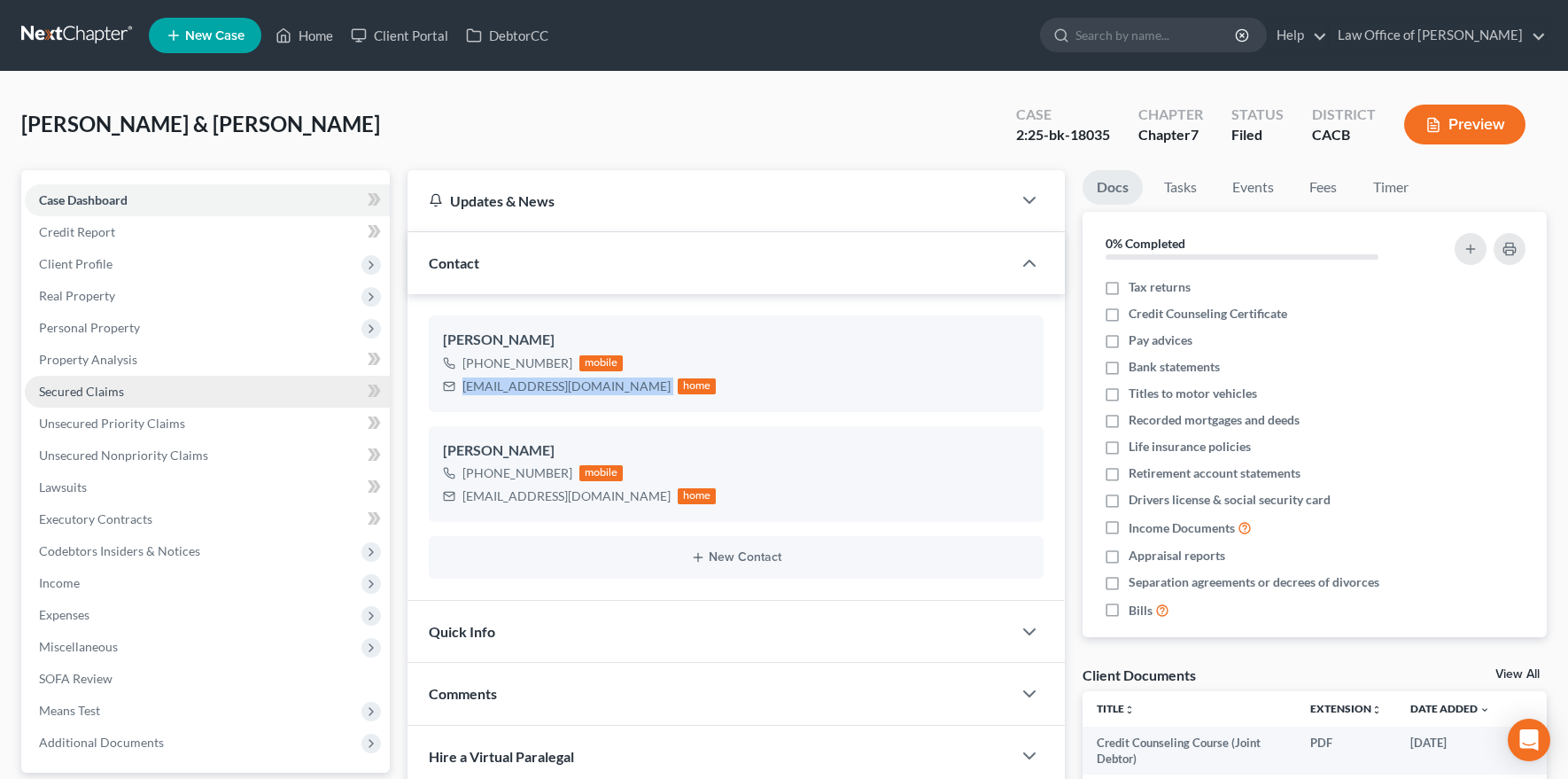
copy div "[EMAIL_ADDRESS][DOMAIN_NAME]"
click at [81, 32] on link at bounding box center [78, 35] width 114 height 32
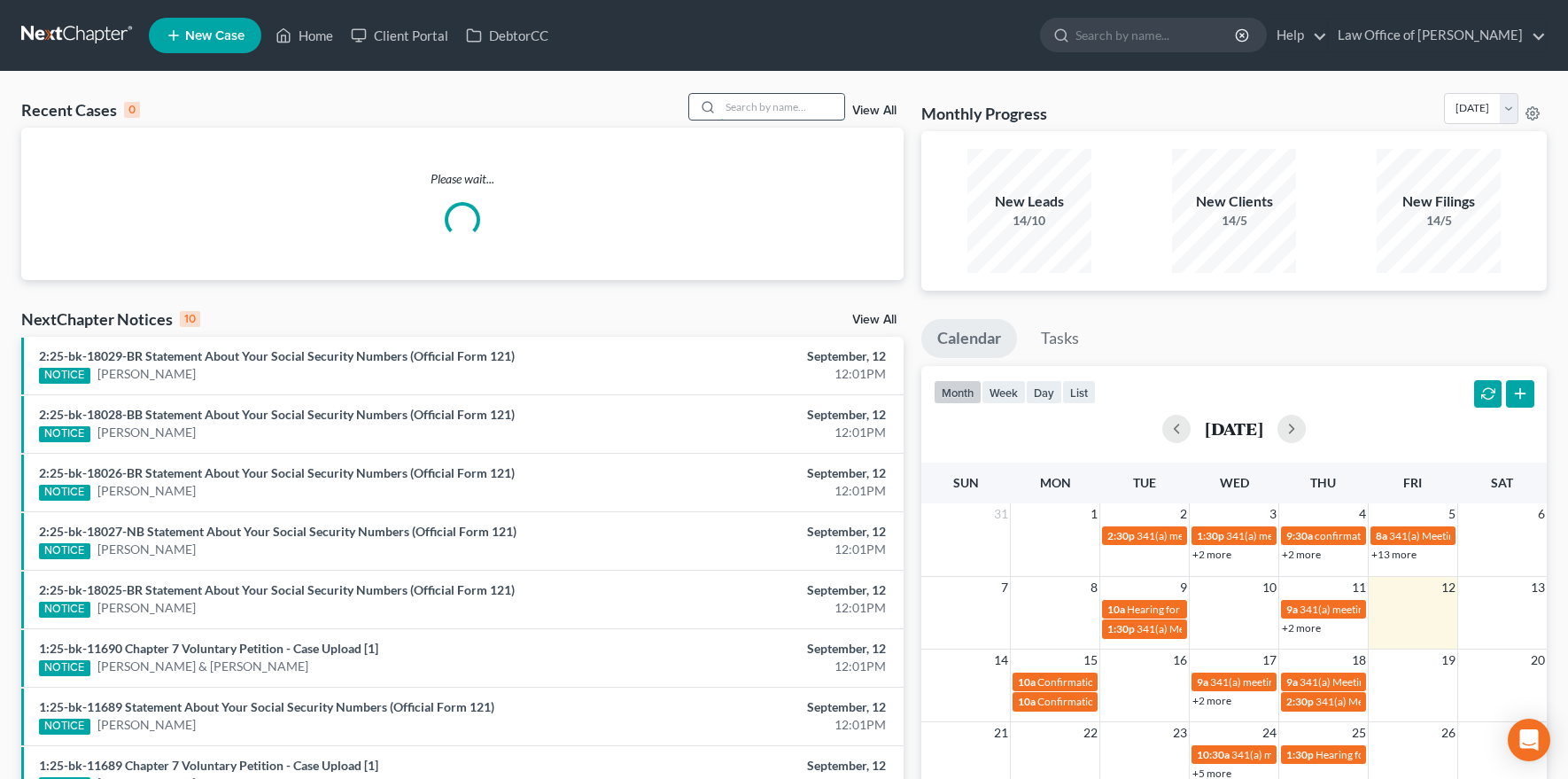
click at [761, 116] on input "search" at bounding box center [783, 107] width 124 height 26
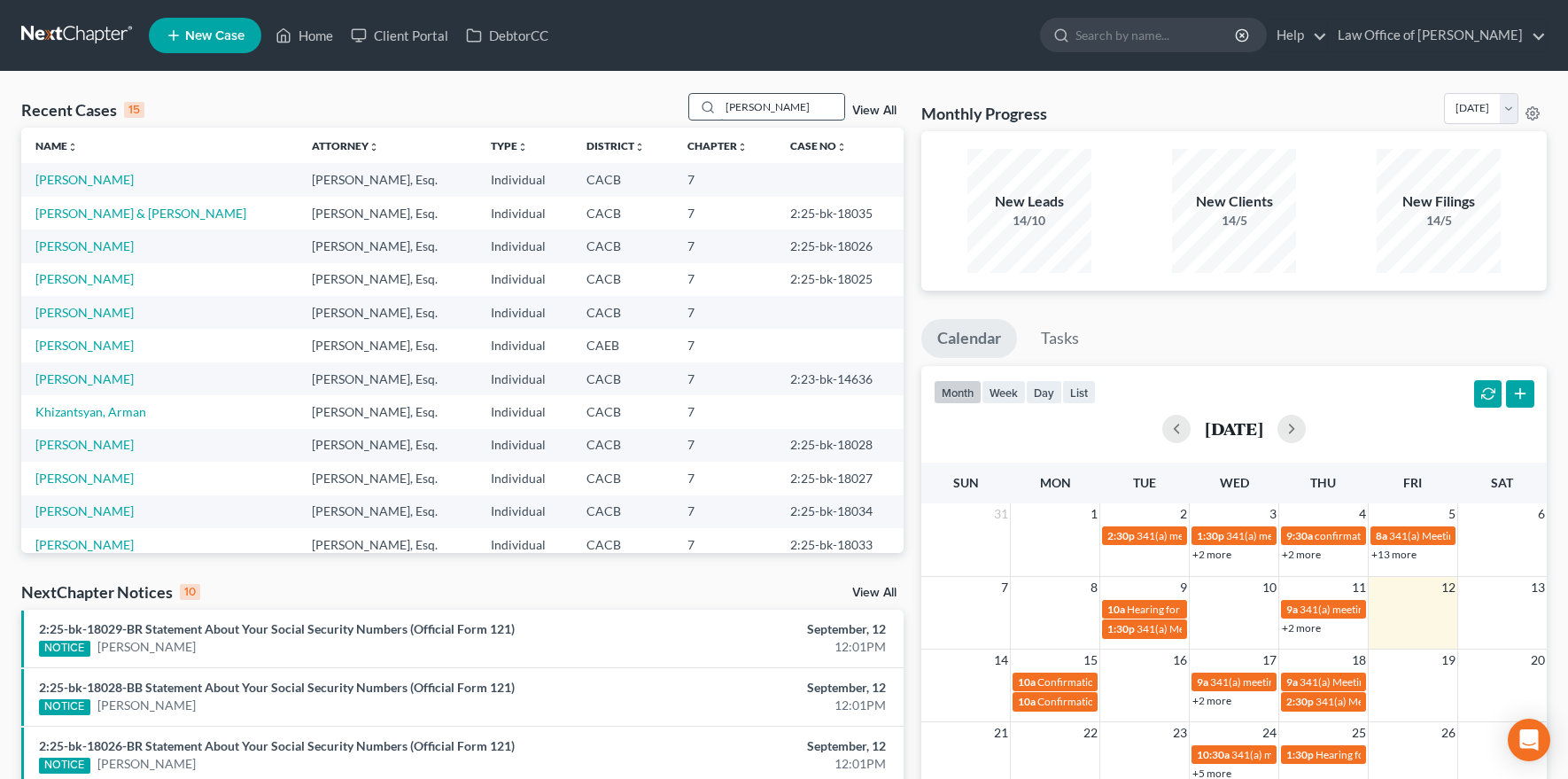
type input "lisa chin"
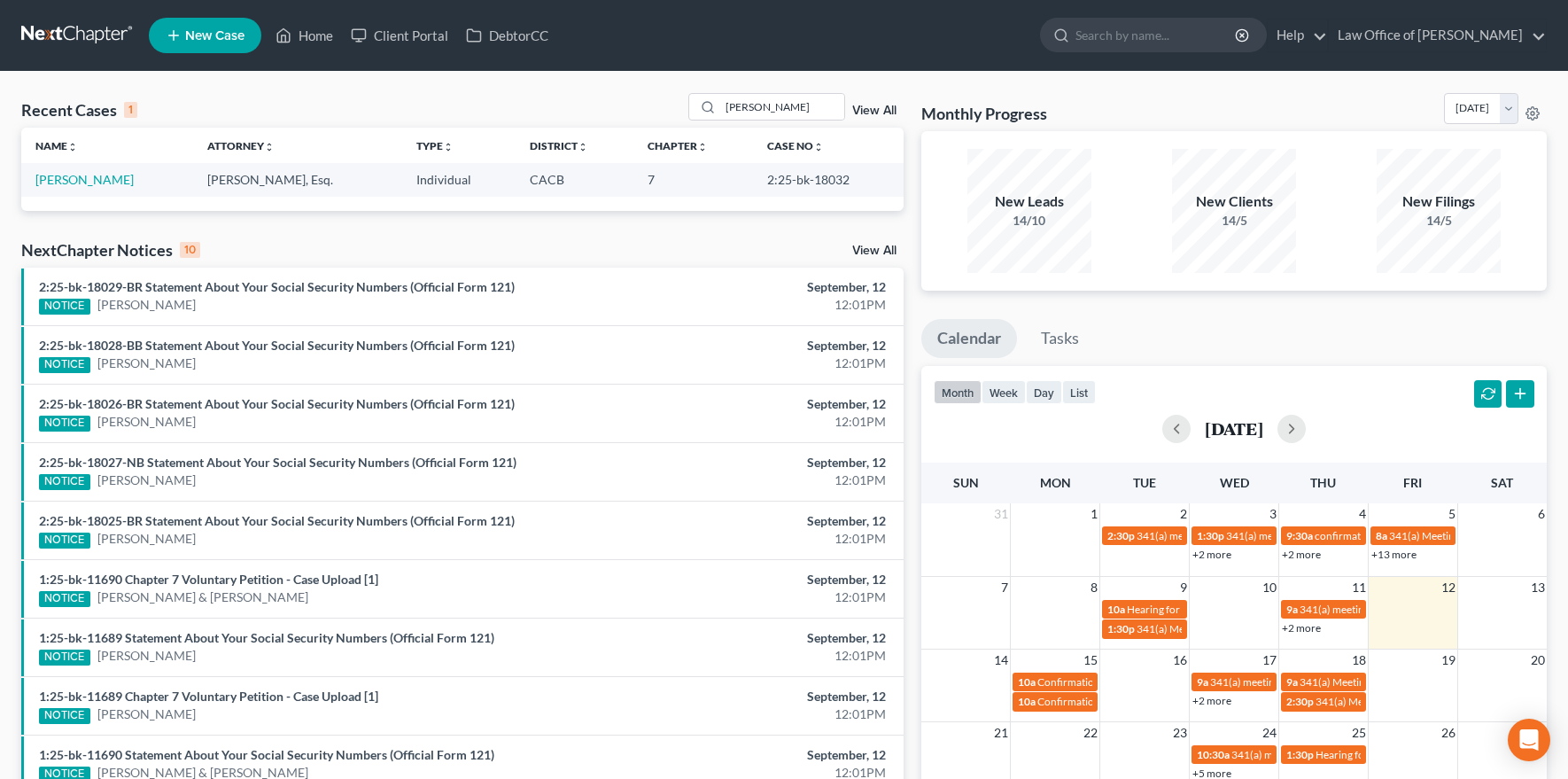
click at [60, 190] on td "[PERSON_NAME]" at bounding box center [107, 179] width 172 height 32
click at [60, 183] on link "[PERSON_NAME]" at bounding box center [84, 179] width 98 height 15
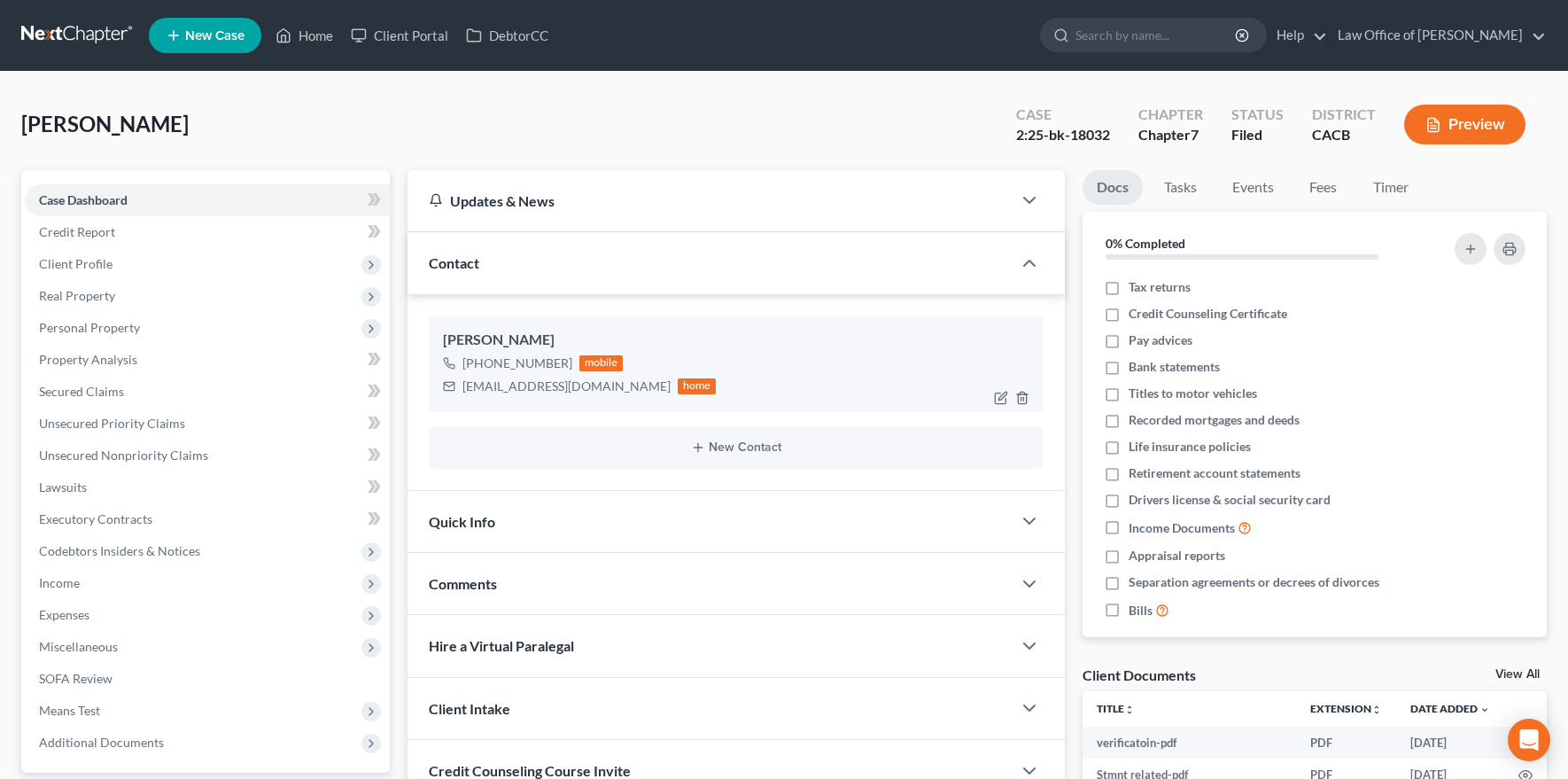
click at [485, 389] on div "sales@lisamchin.com" at bounding box center [567, 387] width 208 height 18
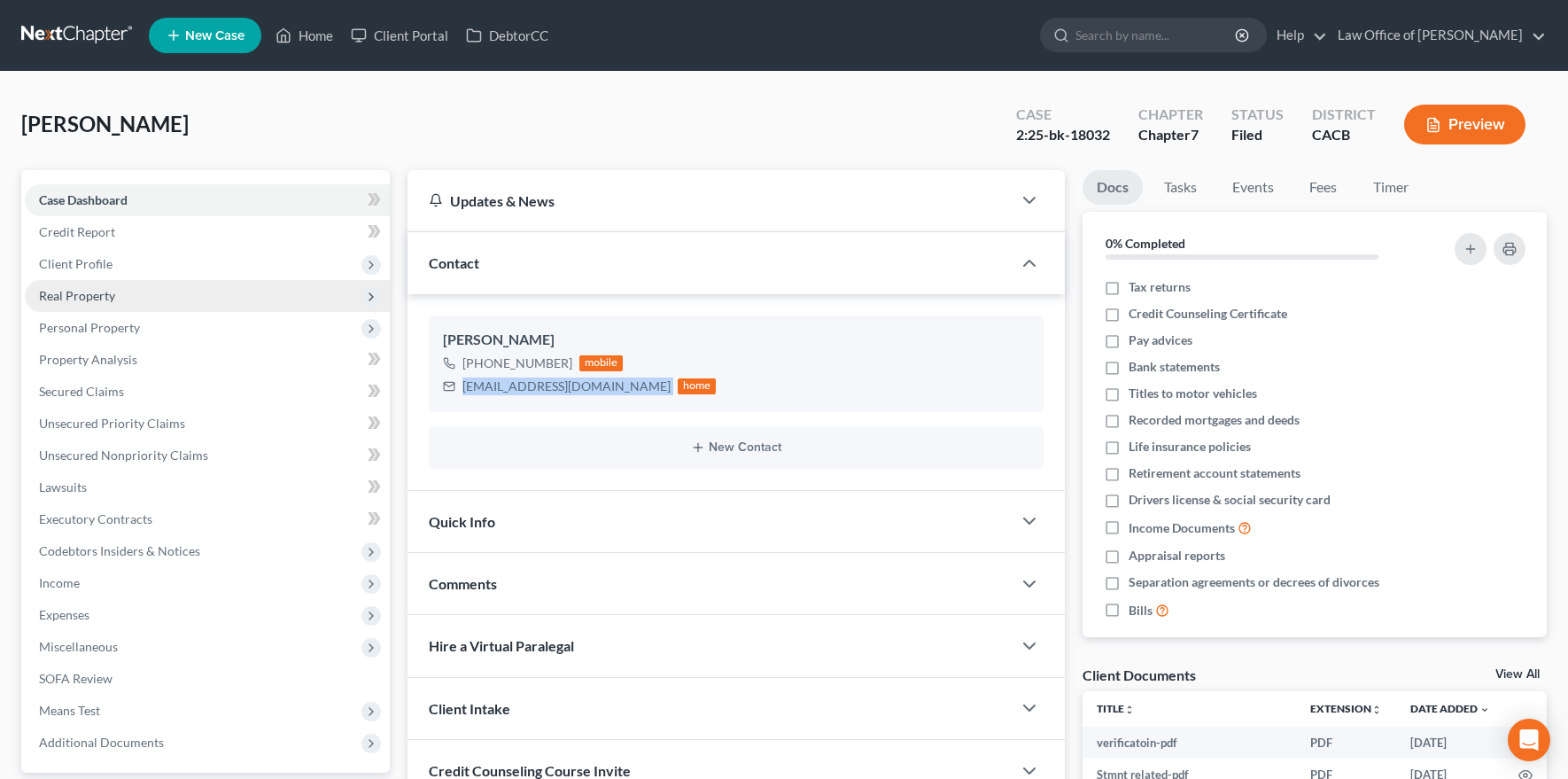
copy div "sales@lisamchin.com"
click at [28, 45] on link at bounding box center [78, 35] width 114 height 32
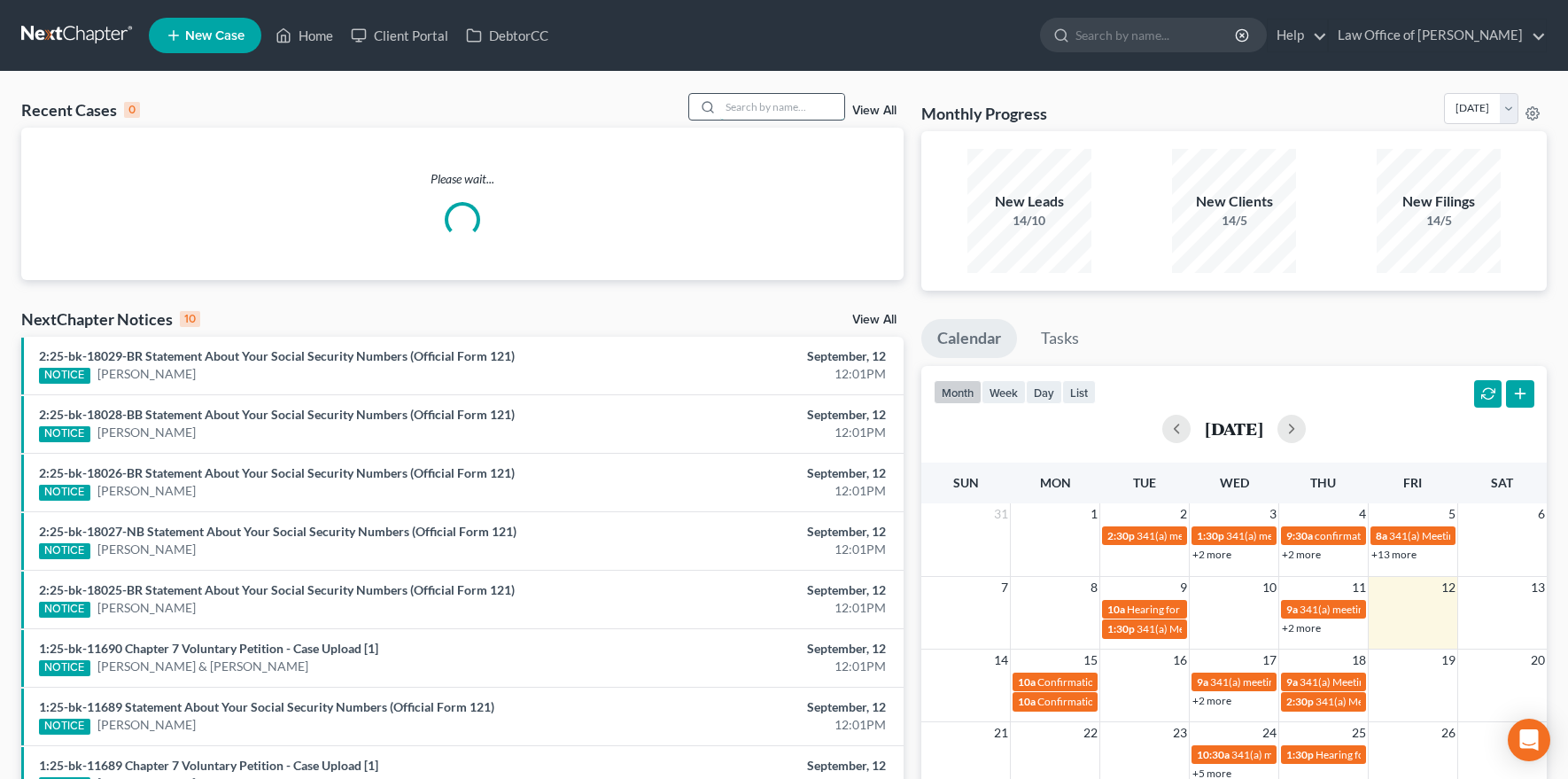
click at [789, 110] on input "search" at bounding box center [783, 107] width 124 height 26
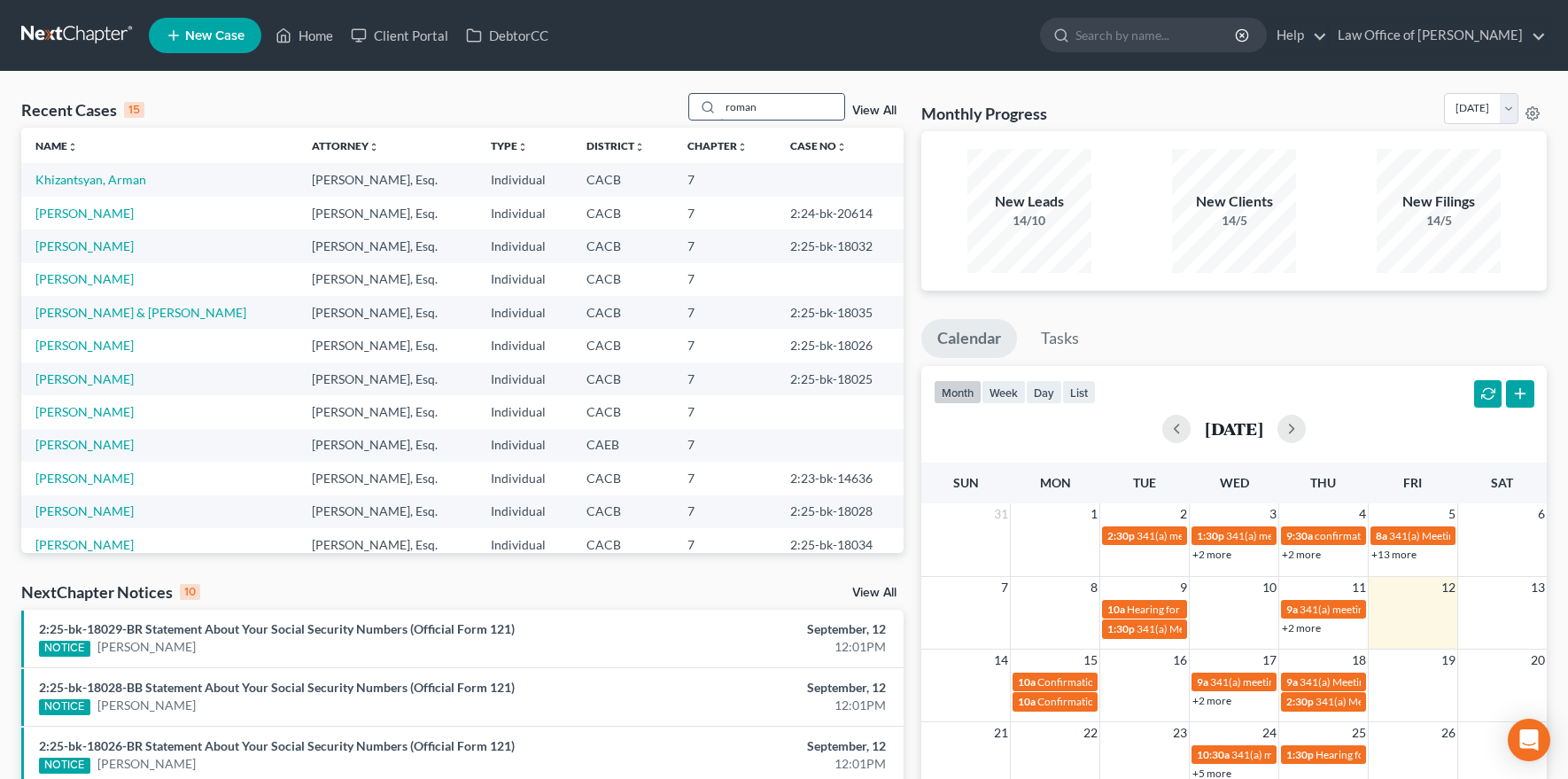
type input "roman"
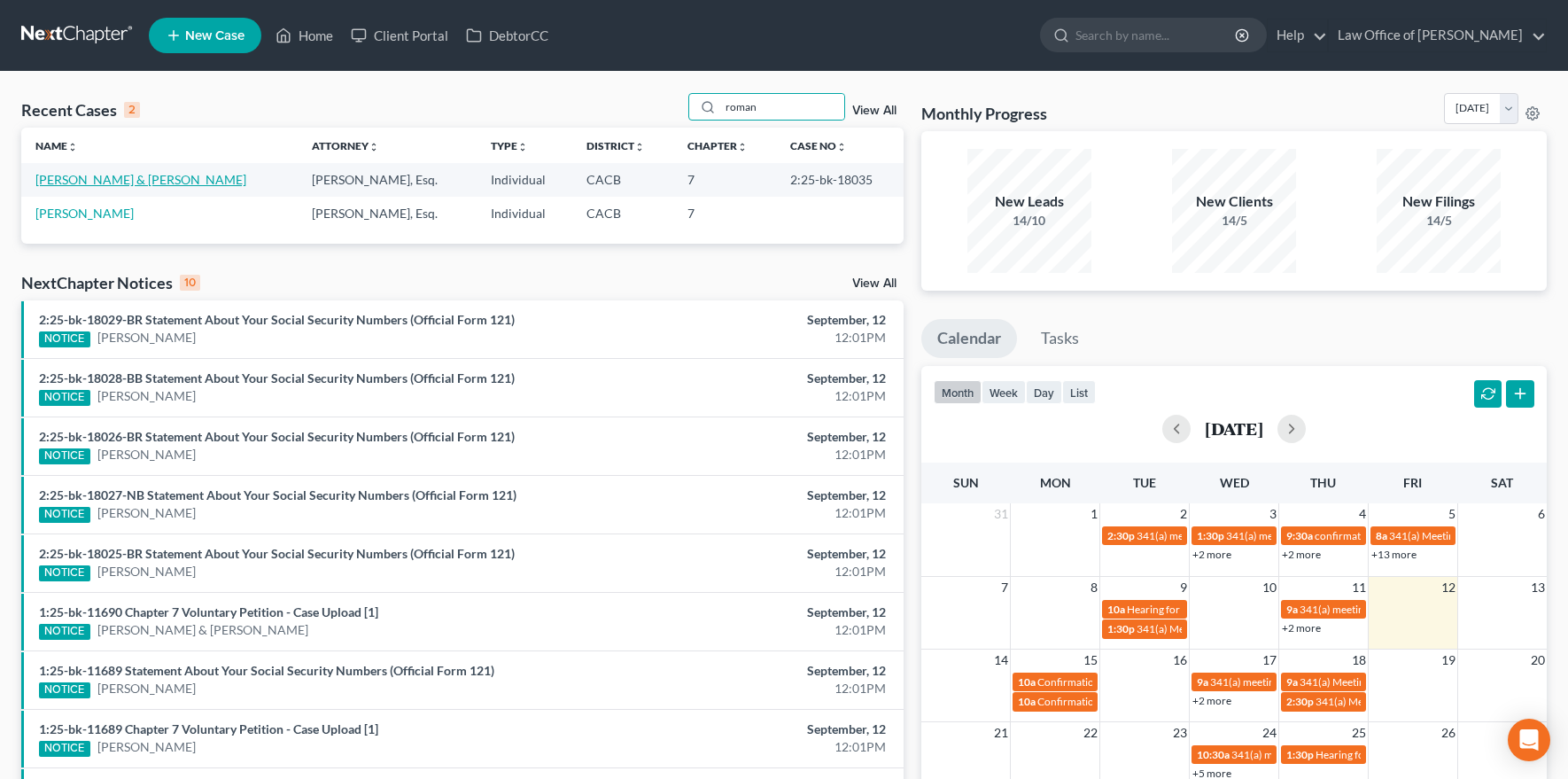
click at [77, 179] on link "[PERSON_NAME] & [PERSON_NAME]" at bounding box center [140, 179] width 211 height 15
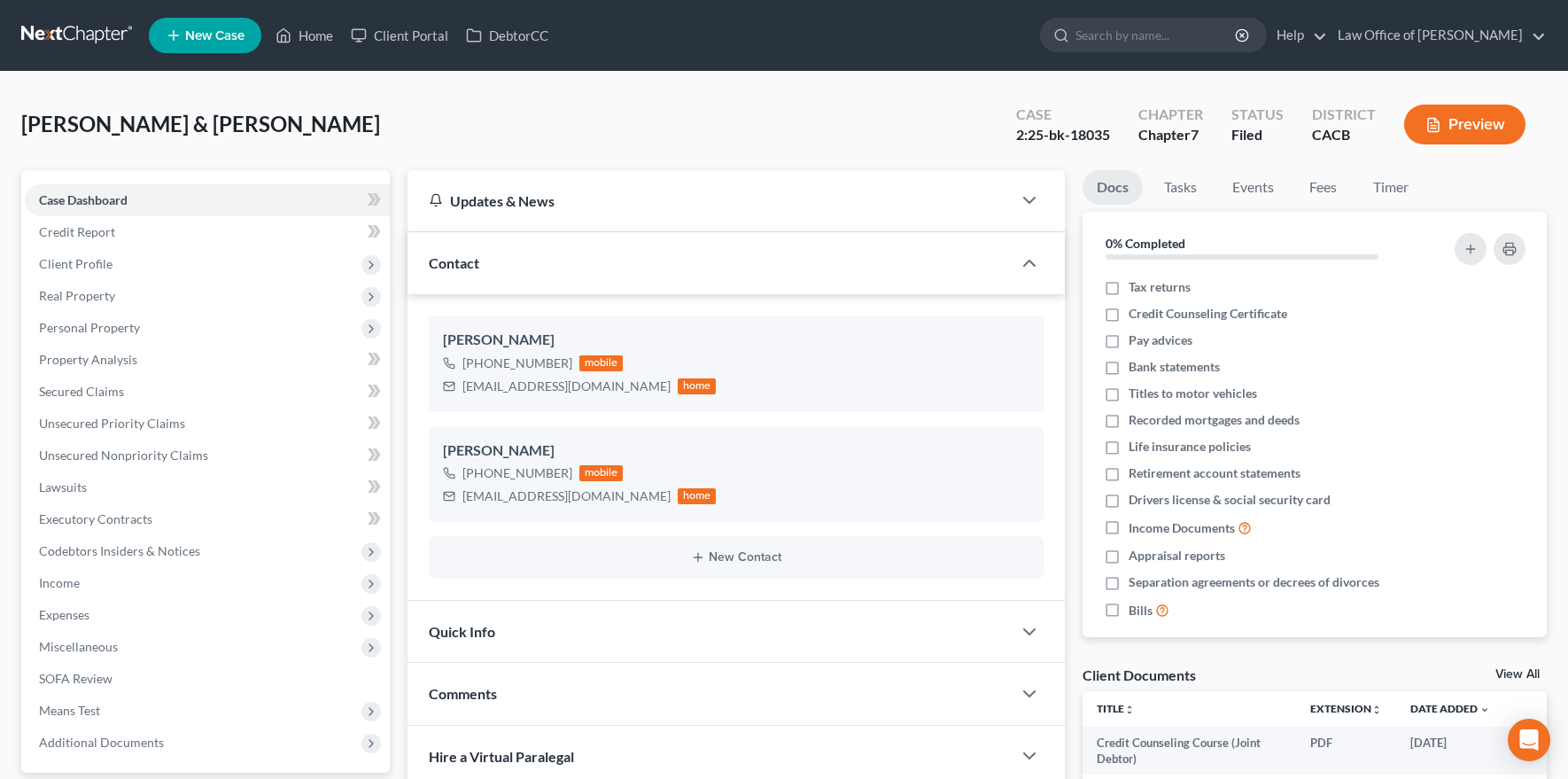
click at [75, 41] on link at bounding box center [78, 35] width 114 height 32
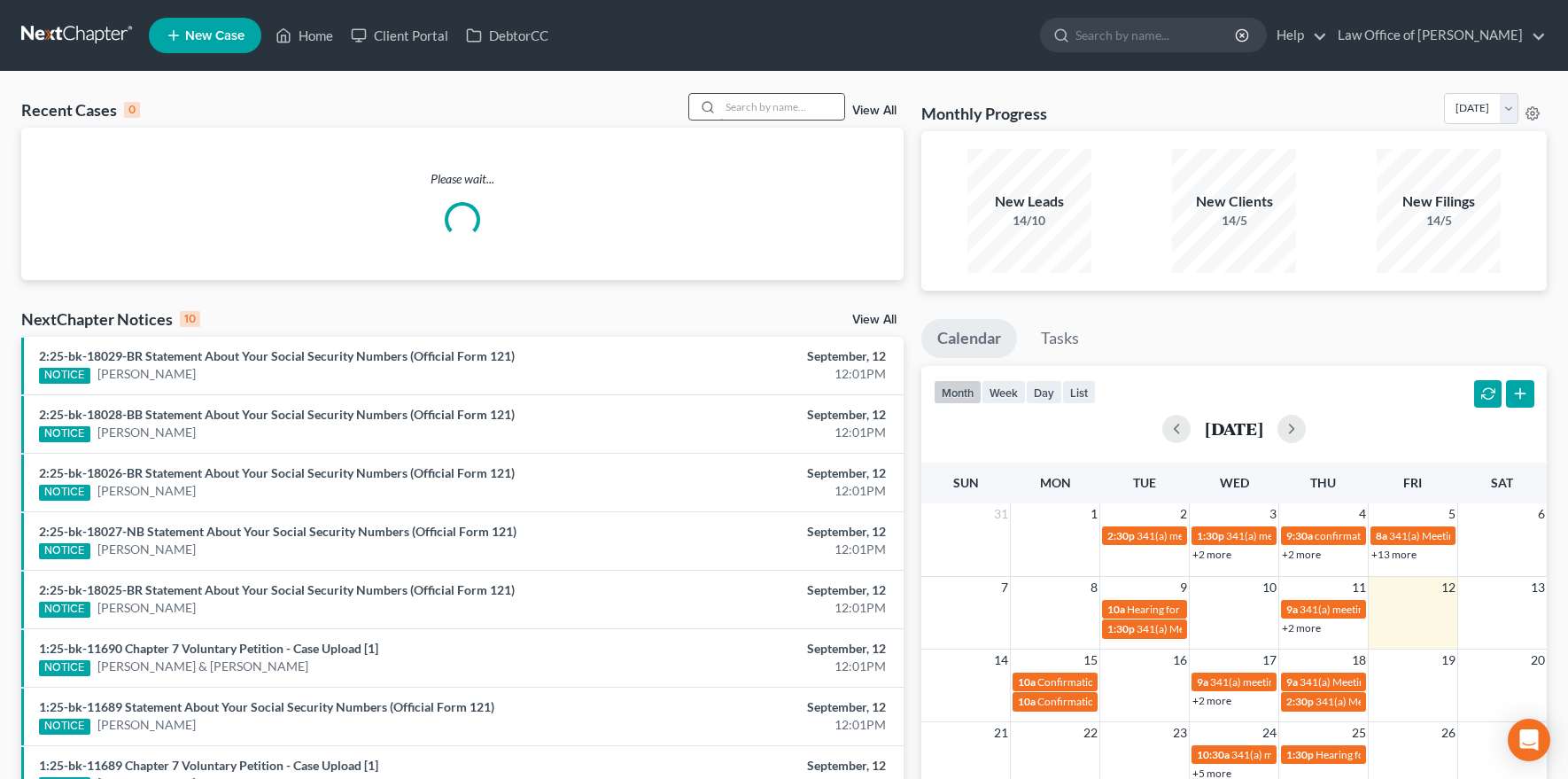
click at [771, 110] on input "search" at bounding box center [783, 107] width 124 height 26
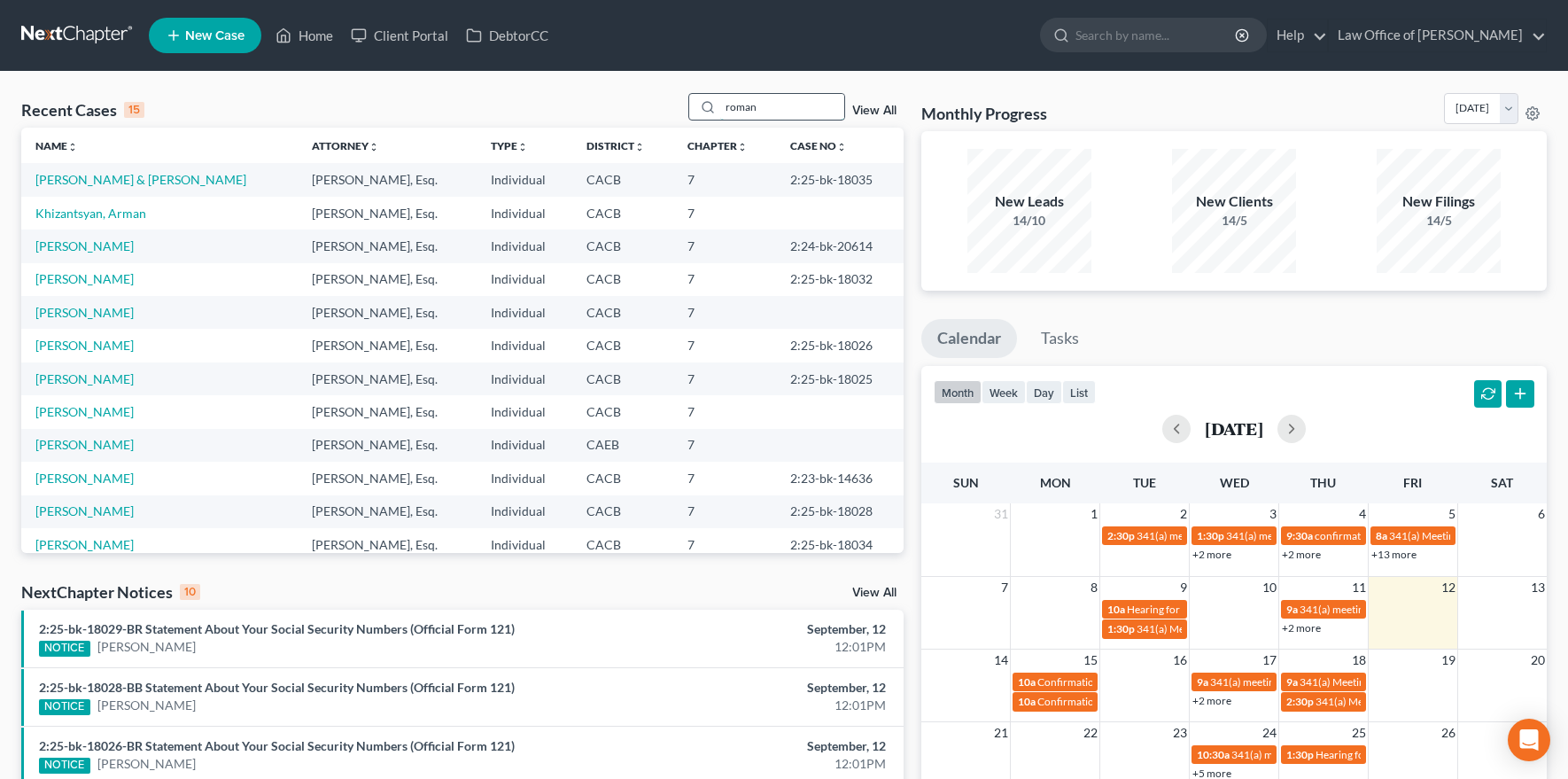
type input "roman"
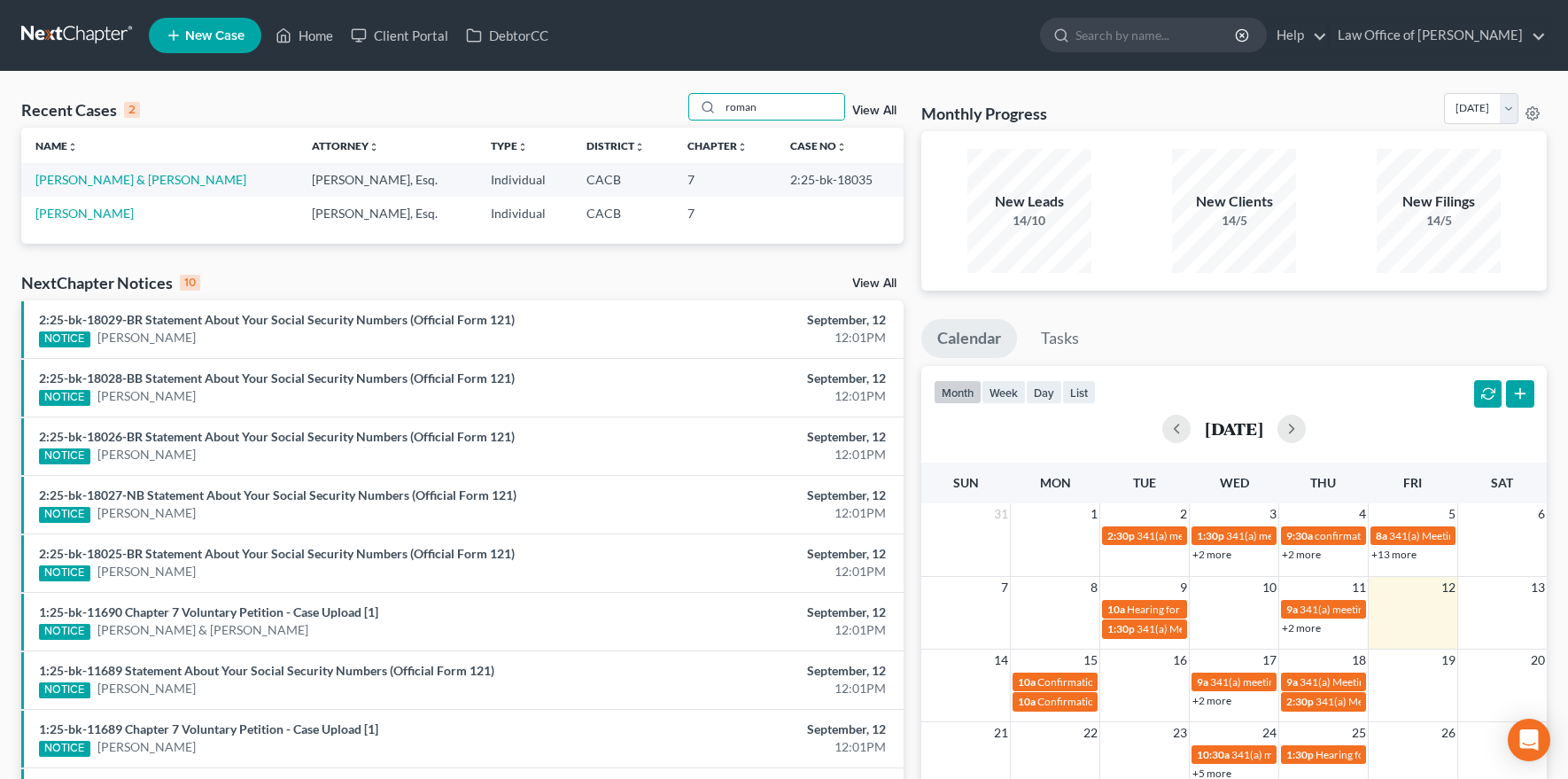
click at [112, 221] on td "[PERSON_NAME]" at bounding box center [160, 213] width 277 height 32
click at [111, 213] on link "[PERSON_NAME]" at bounding box center [84, 213] width 98 height 15
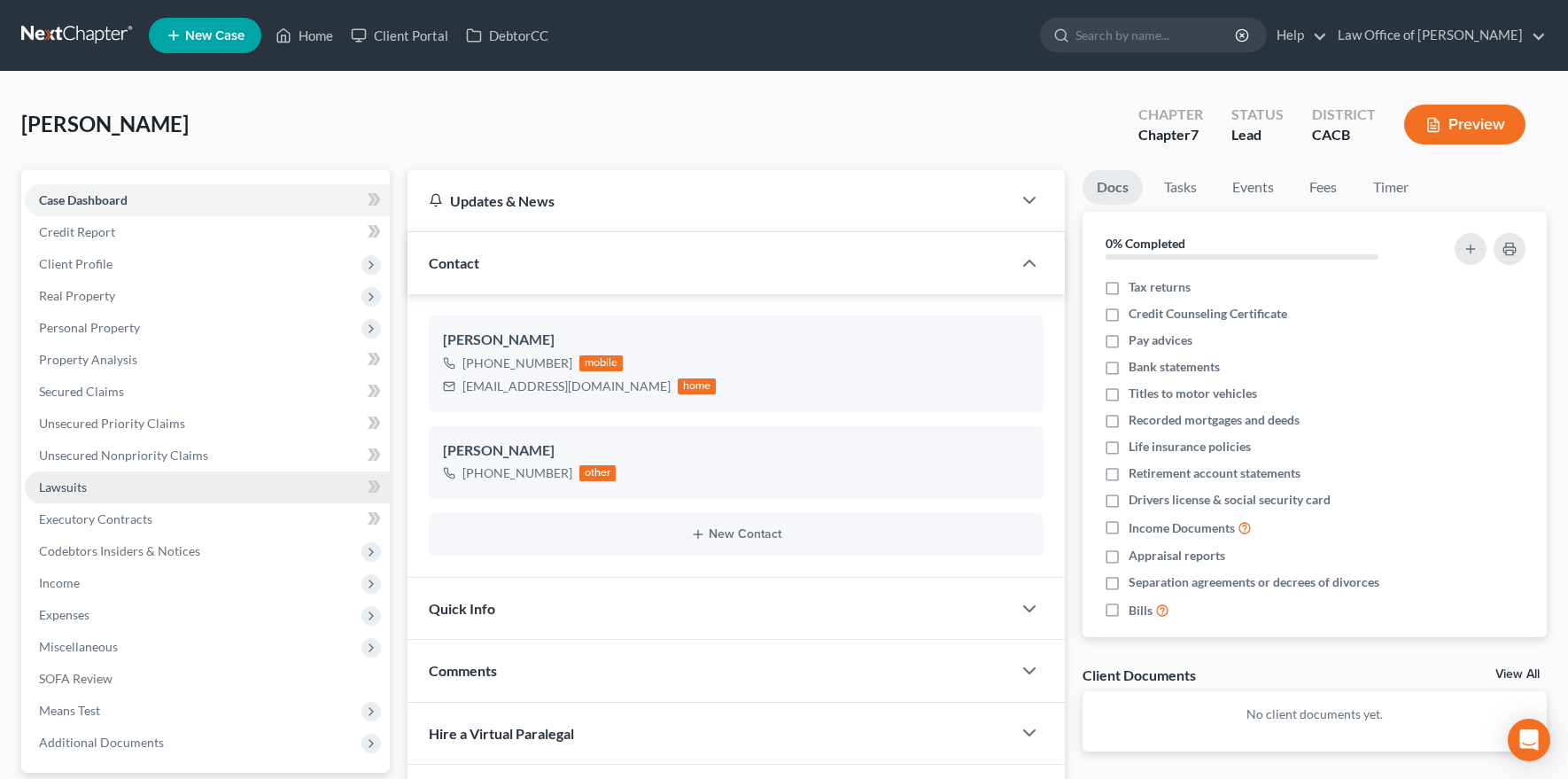
click at [120, 489] on link "Lawsuits" at bounding box center [207, 488] width 365 height 32
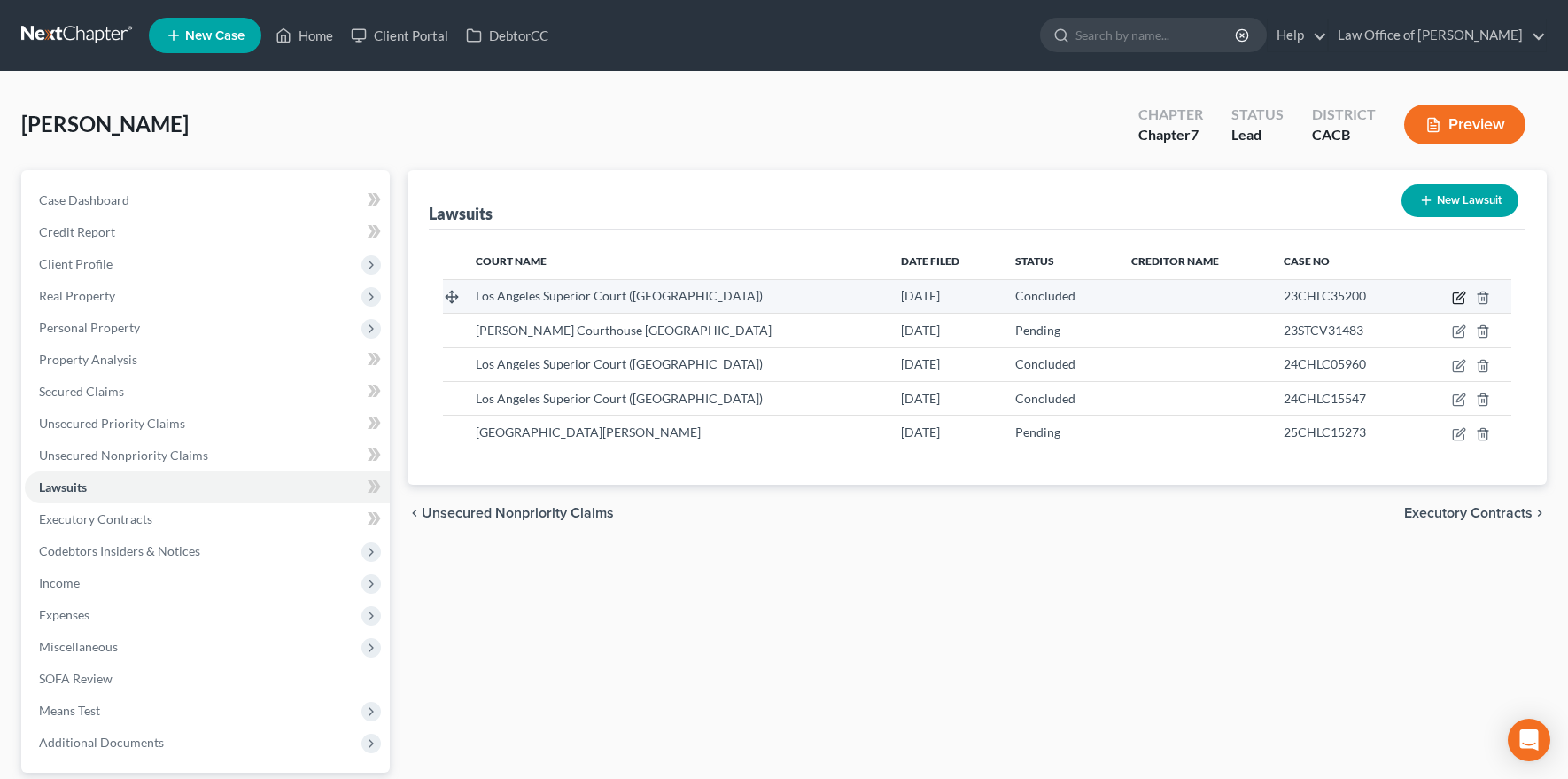
click at [1452, 297] on icon "button" at bounding box center [1459, 297] width 14 height 14
select select "4"
select select "2"
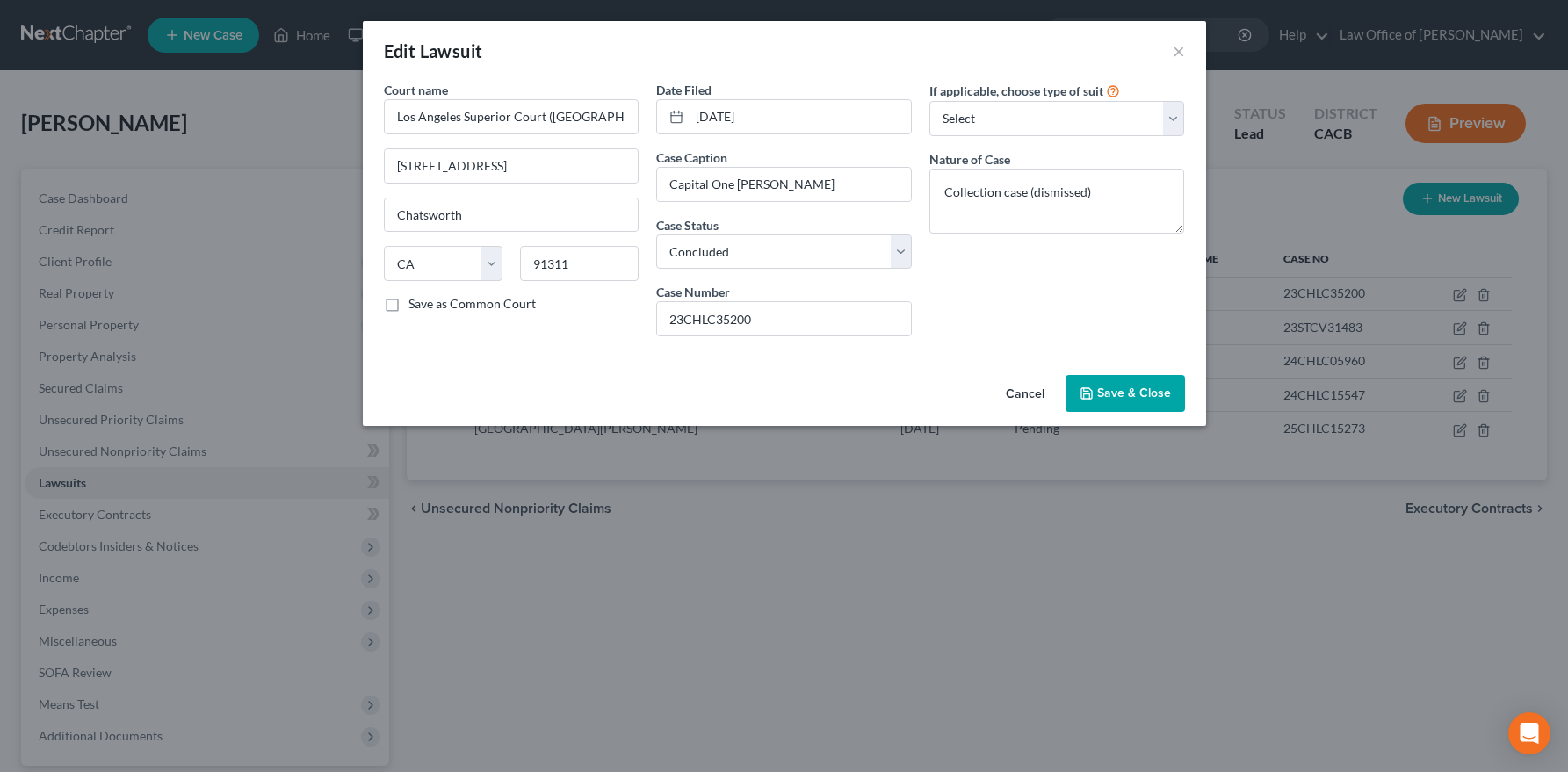
click at [1021, 392] on button "Cancel" at bounding box center [1025, 395] width 67 height 35
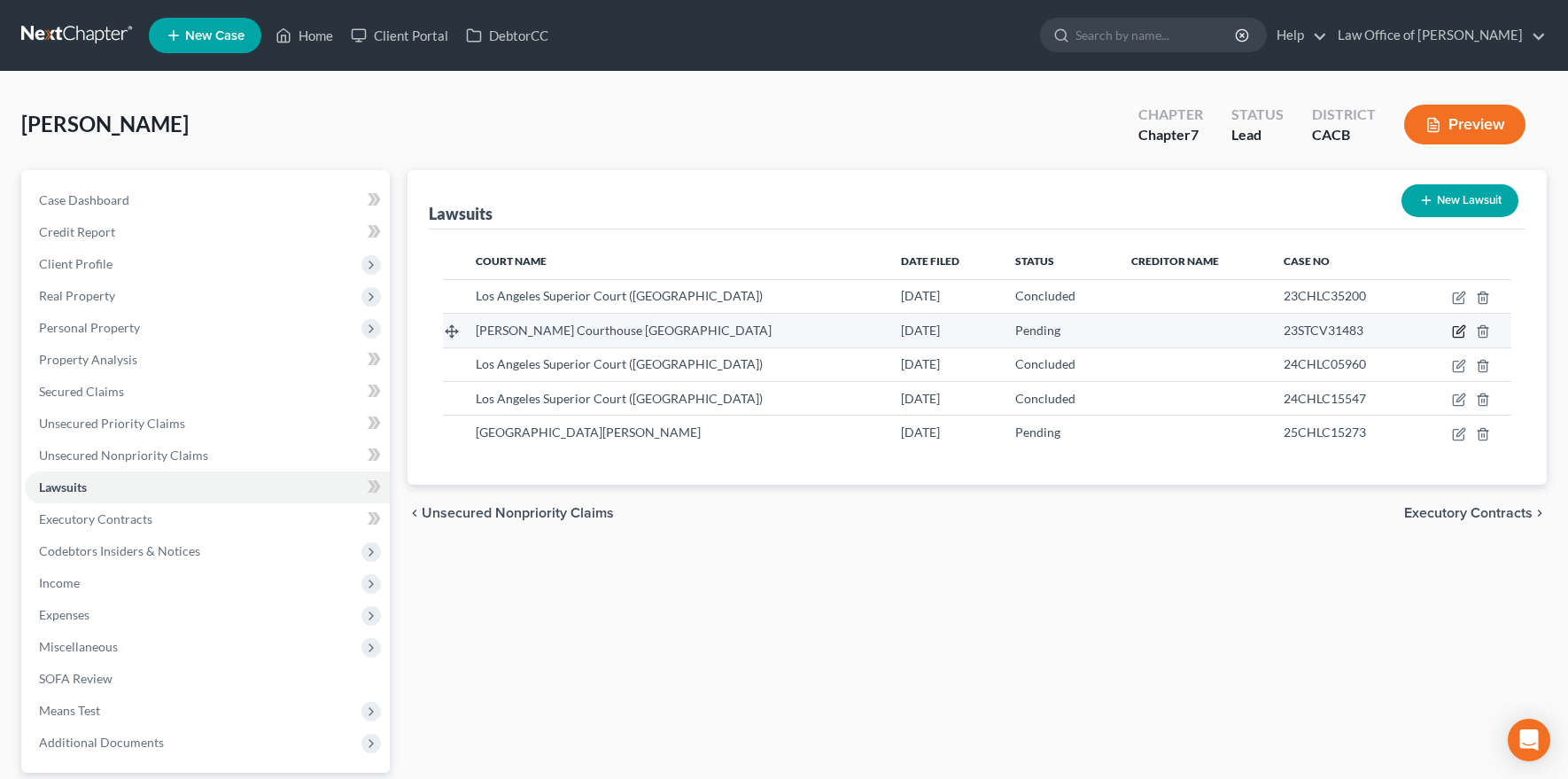
click at [1458, 333] on icon "button" at bounding box center [1460, 330] width 8 height 8
select select "4"
select select "0"
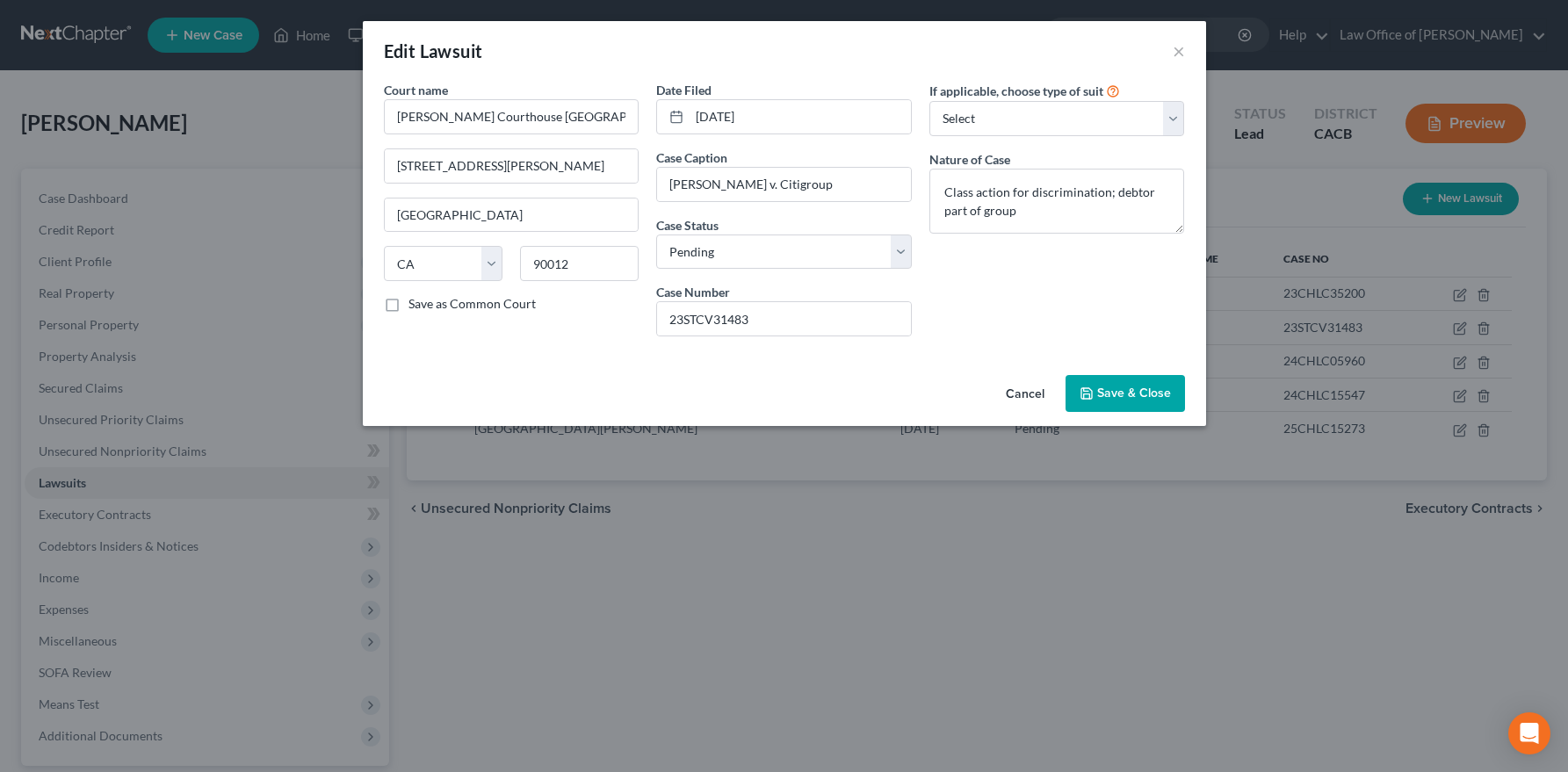
click at [1030, 397] on button "Cancel" at bounding box center [1025, 395] width 67 height 35
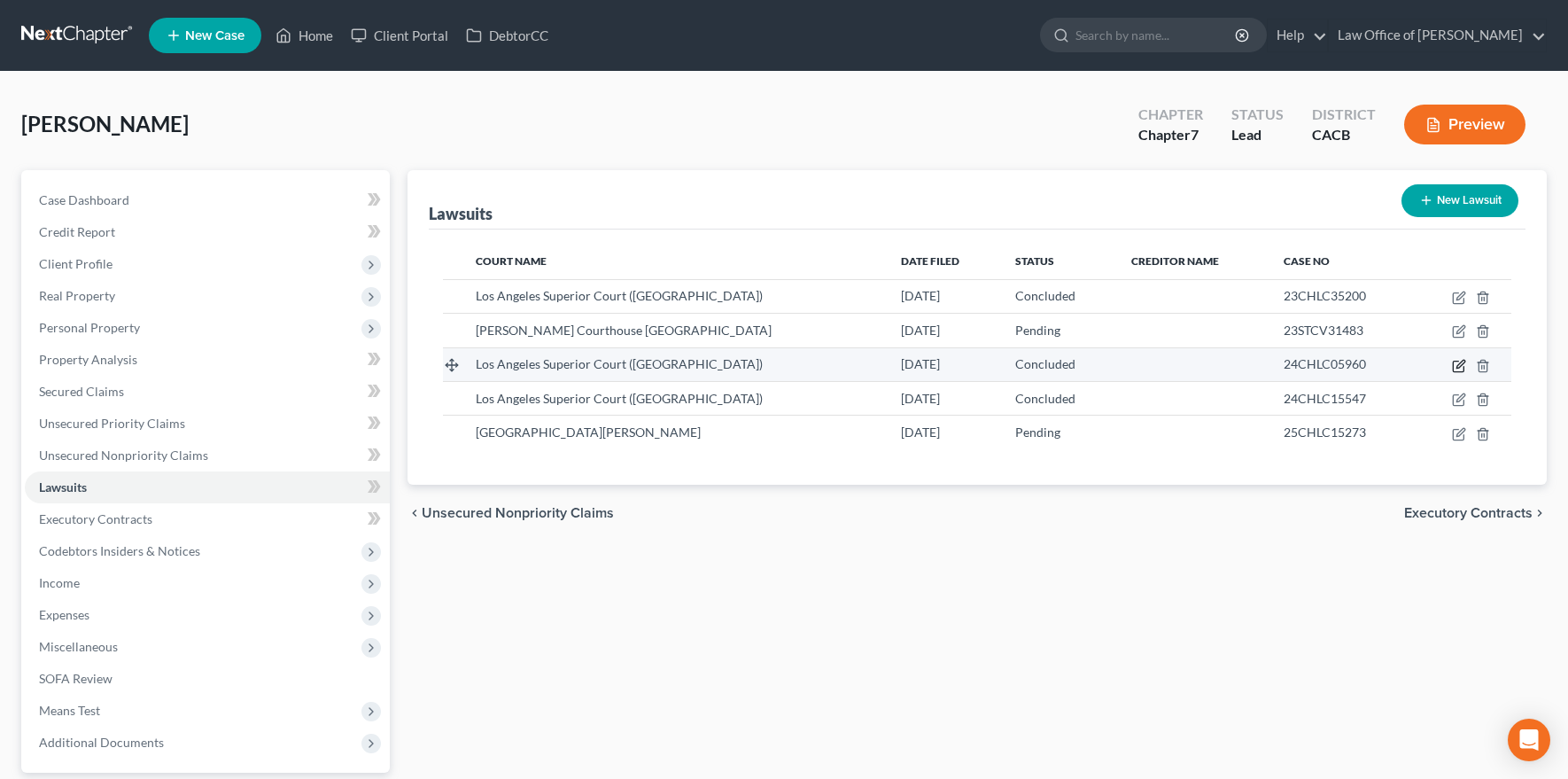
click at [1455, 370] on icon "button" at bounding box center [1459, 366] width 14 height 14
select select "4"
select select "2"
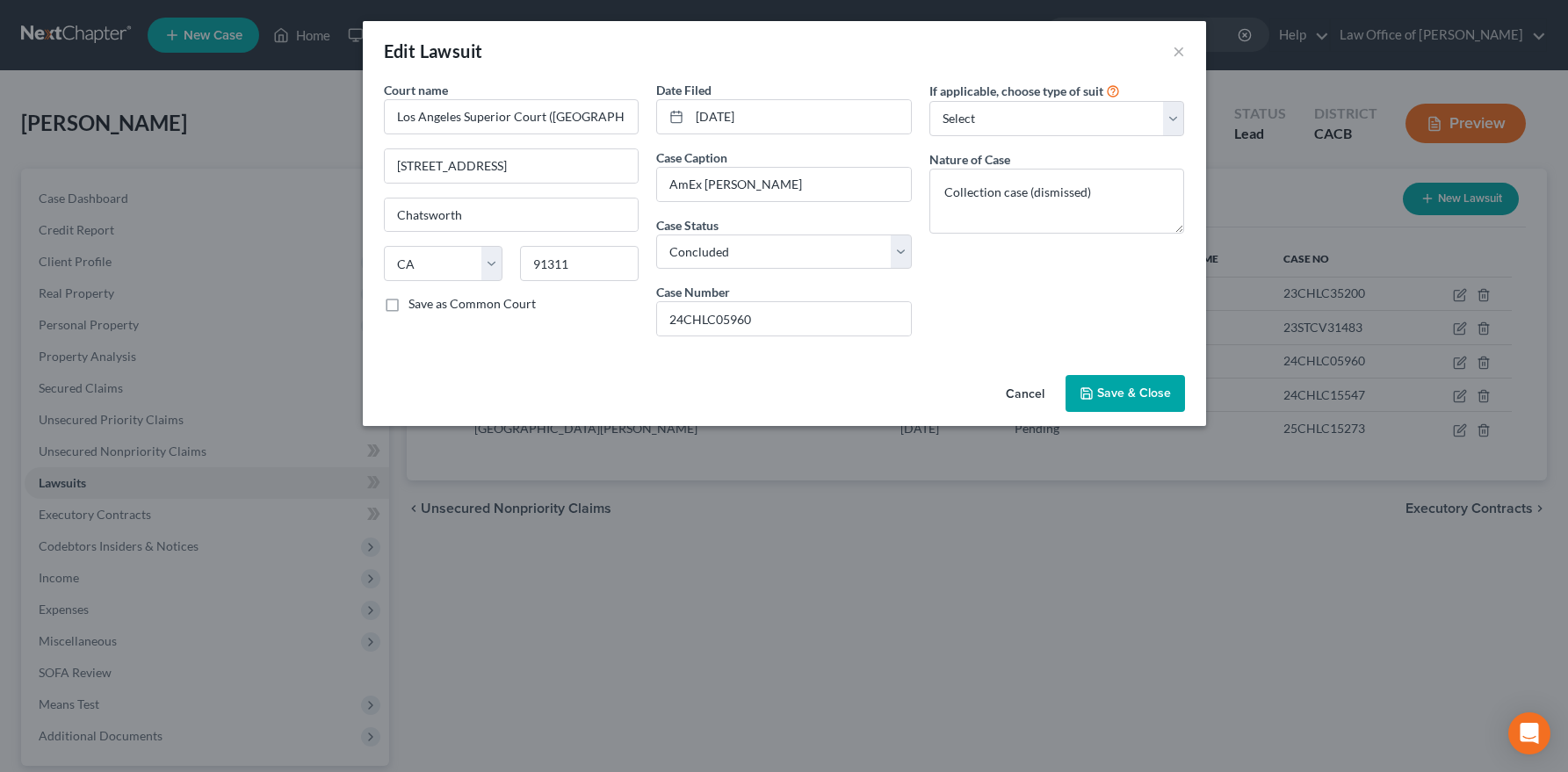
click at [1010, 397] on button "Cancel" at bounding box center [1025, 395] width 67 height 35
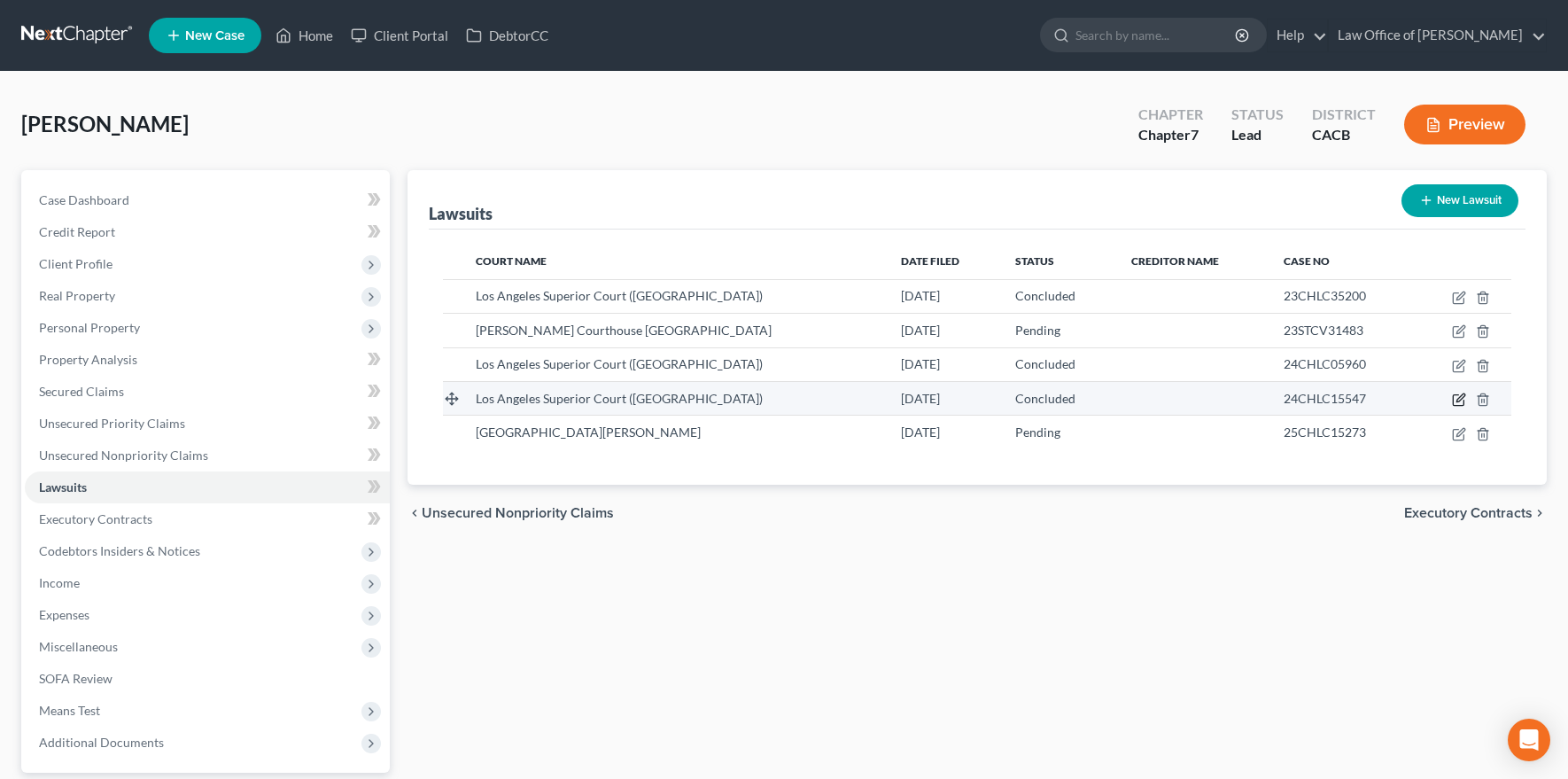
click at [1452, 402] on icon "button" at bounding box center [1459, 399] width 14 height 14
select select "4"
select select "2"
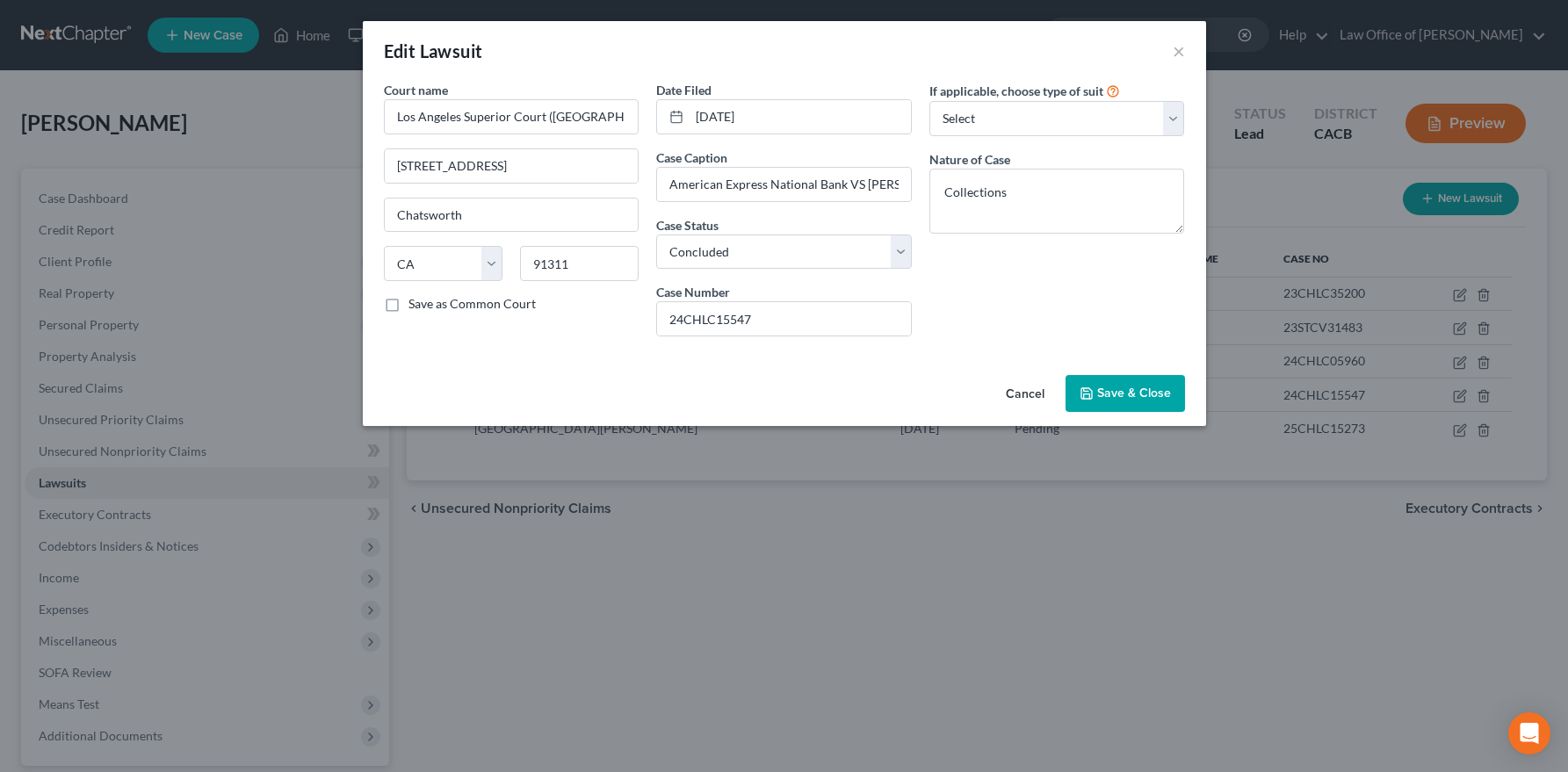
click at [1022, 393] on button "Cancel" at bounding box center [1025, 395] width 67 height 35
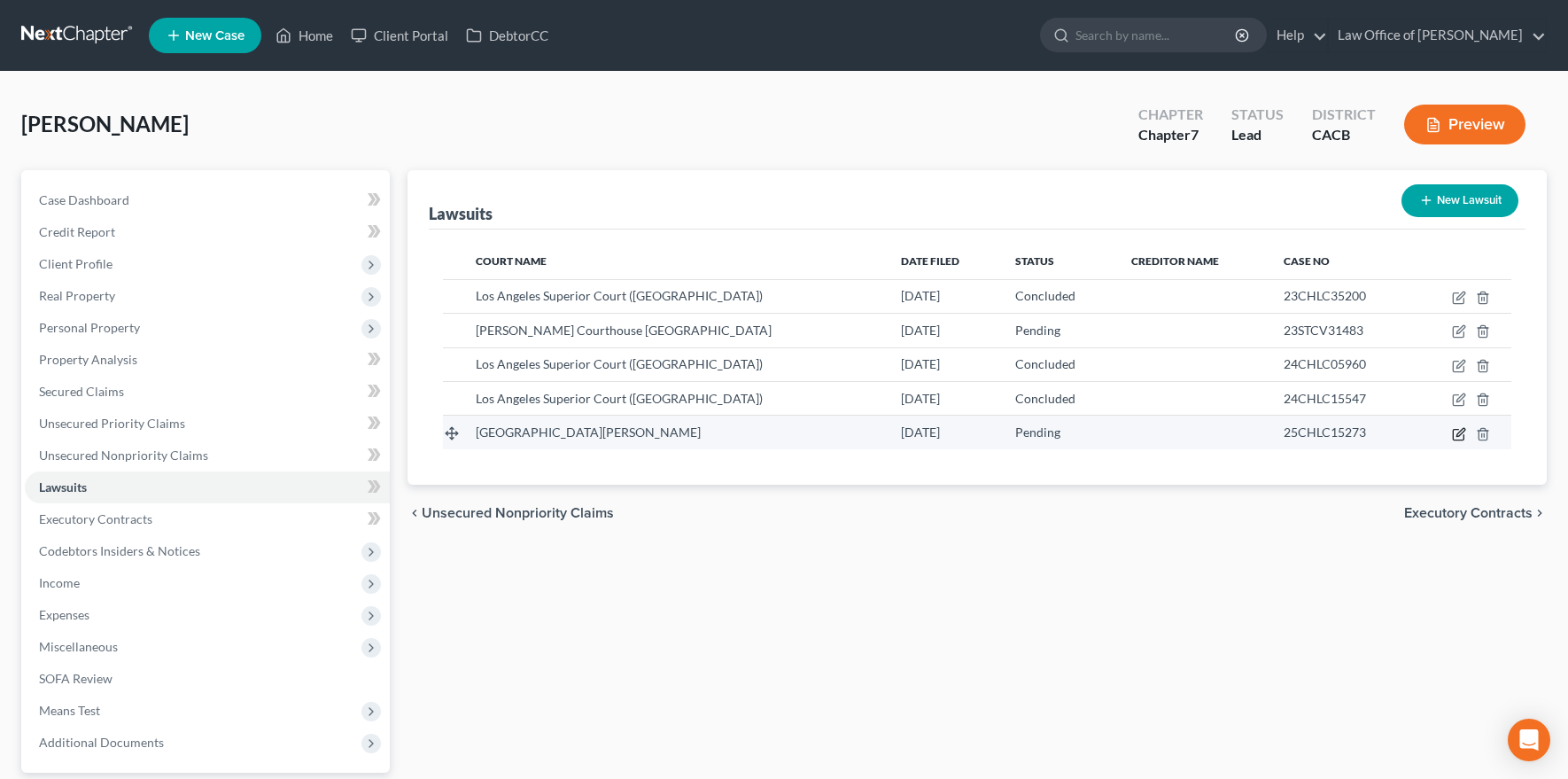
click at [1456, 433] on icon "button" at bounding box center [1459, 434] width 14 height 14
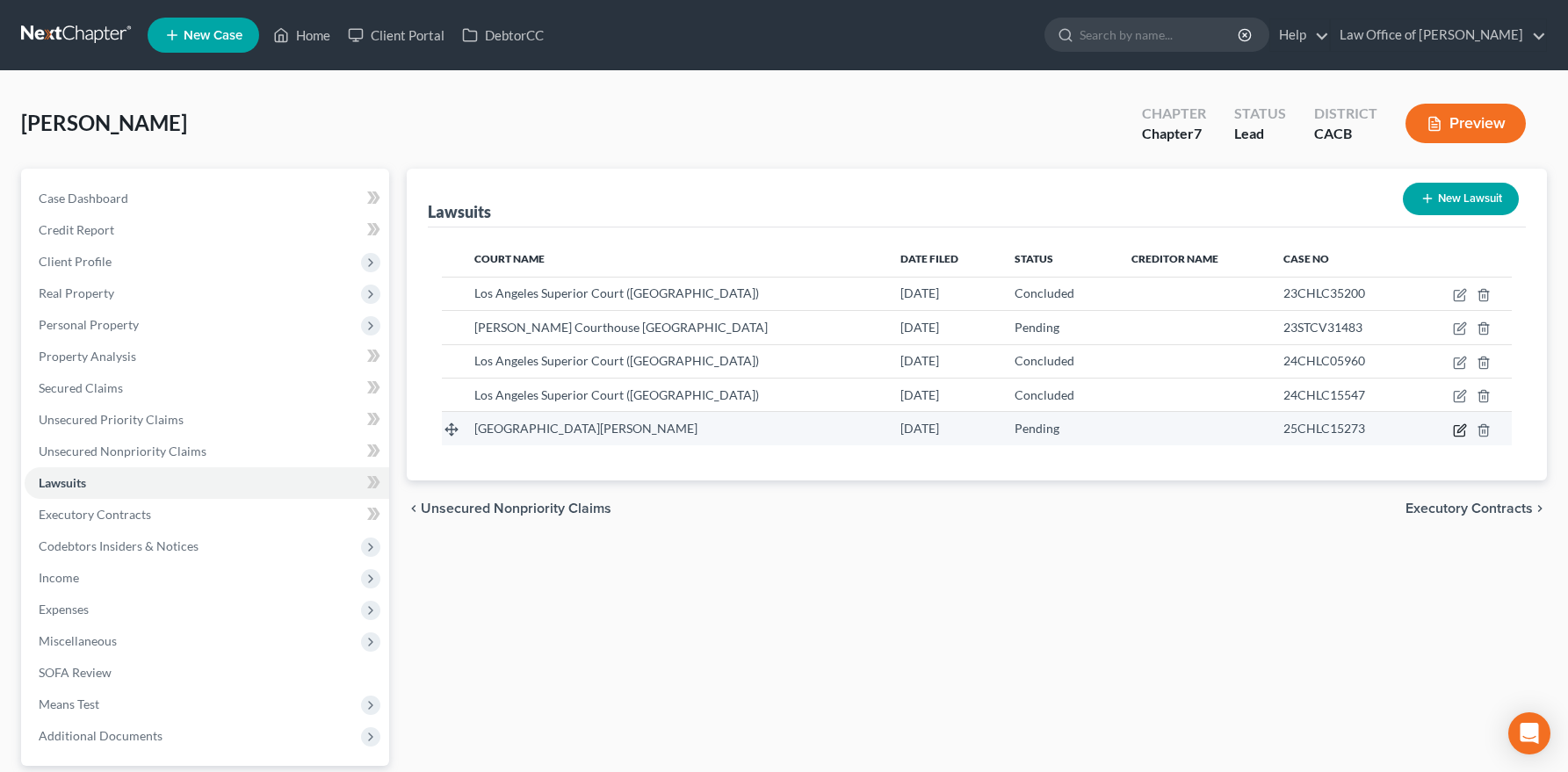
select select "4"
select select "0"
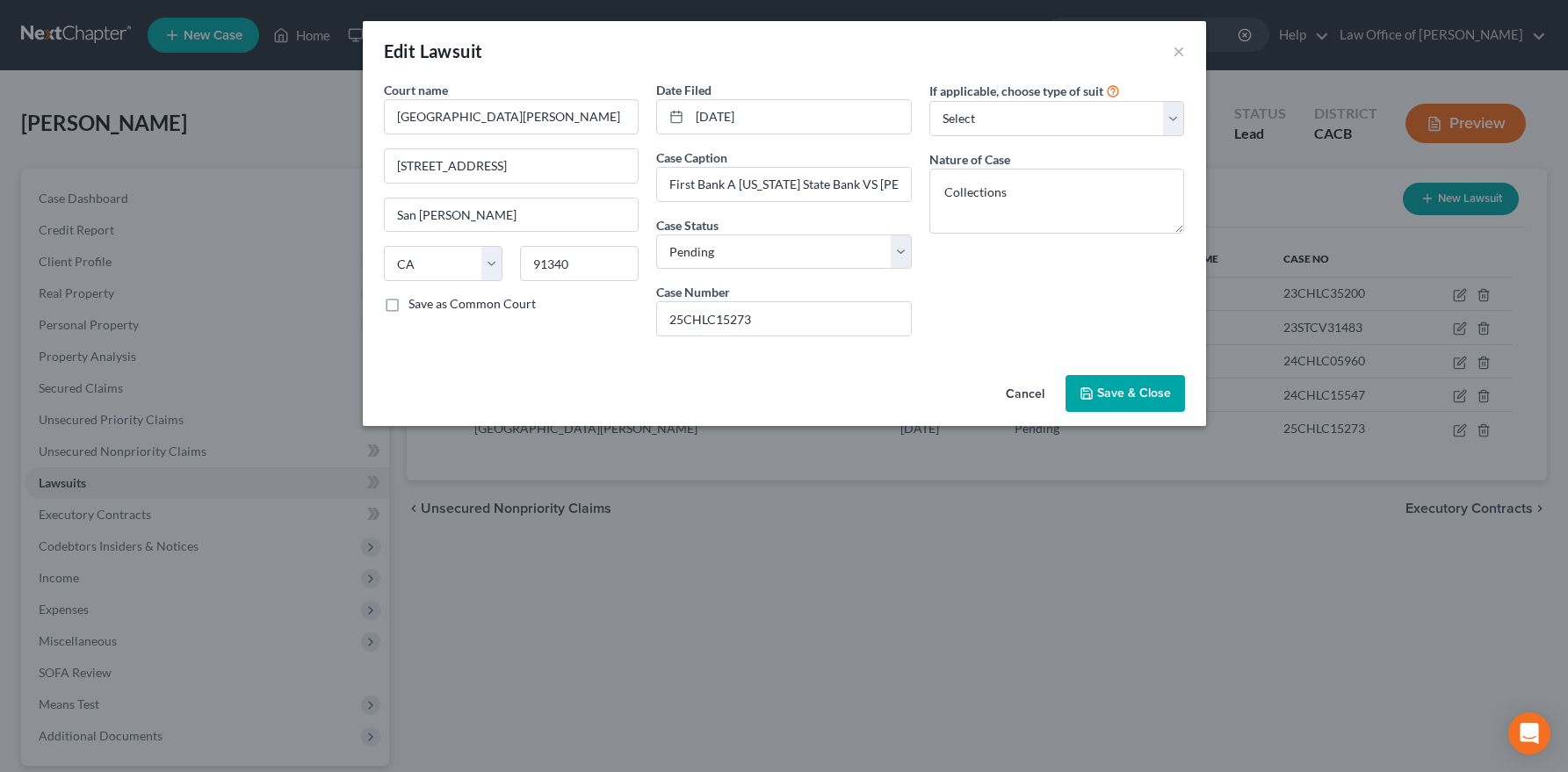
click at [1013, 400] on button "Cancel" at bounding box center [1025, 395] width 67 height 35
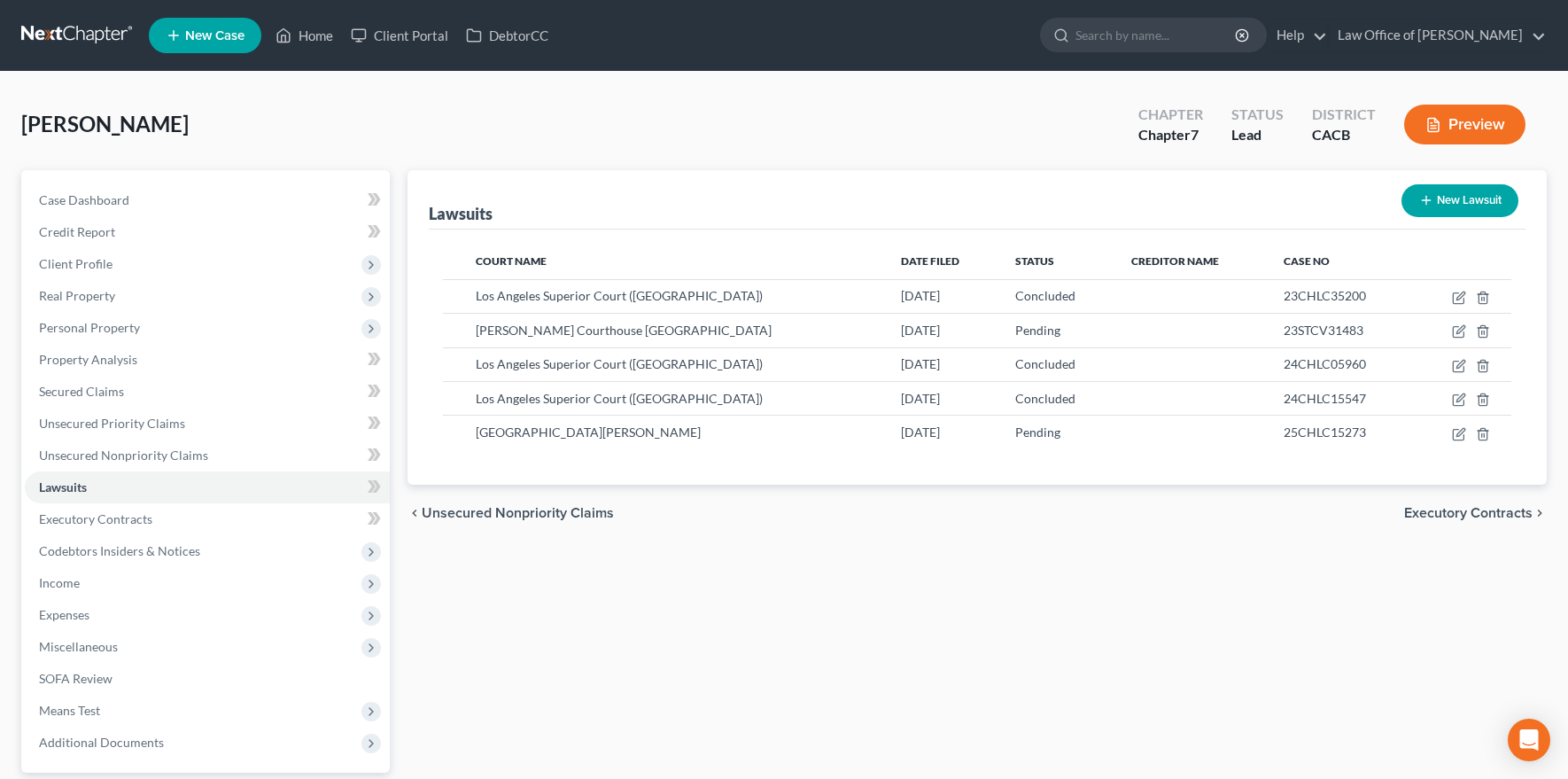
click at [71, 43] on link at bounding box center [78, 35] width 114 height 32
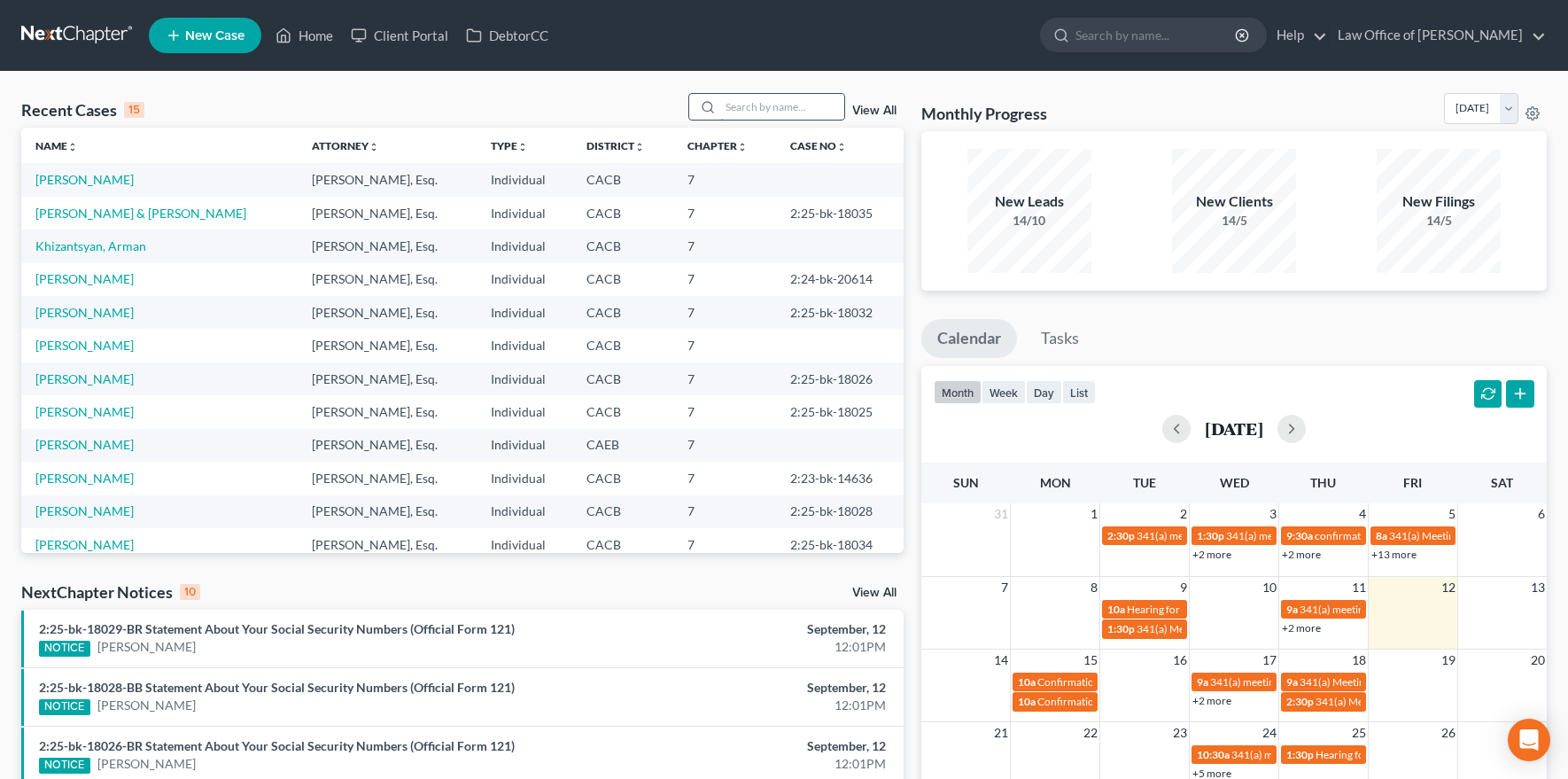
click at [793, 113] on input "search" at bounding box center [783, 107] width 124 height 26
type input "[PERSON_NAME]"
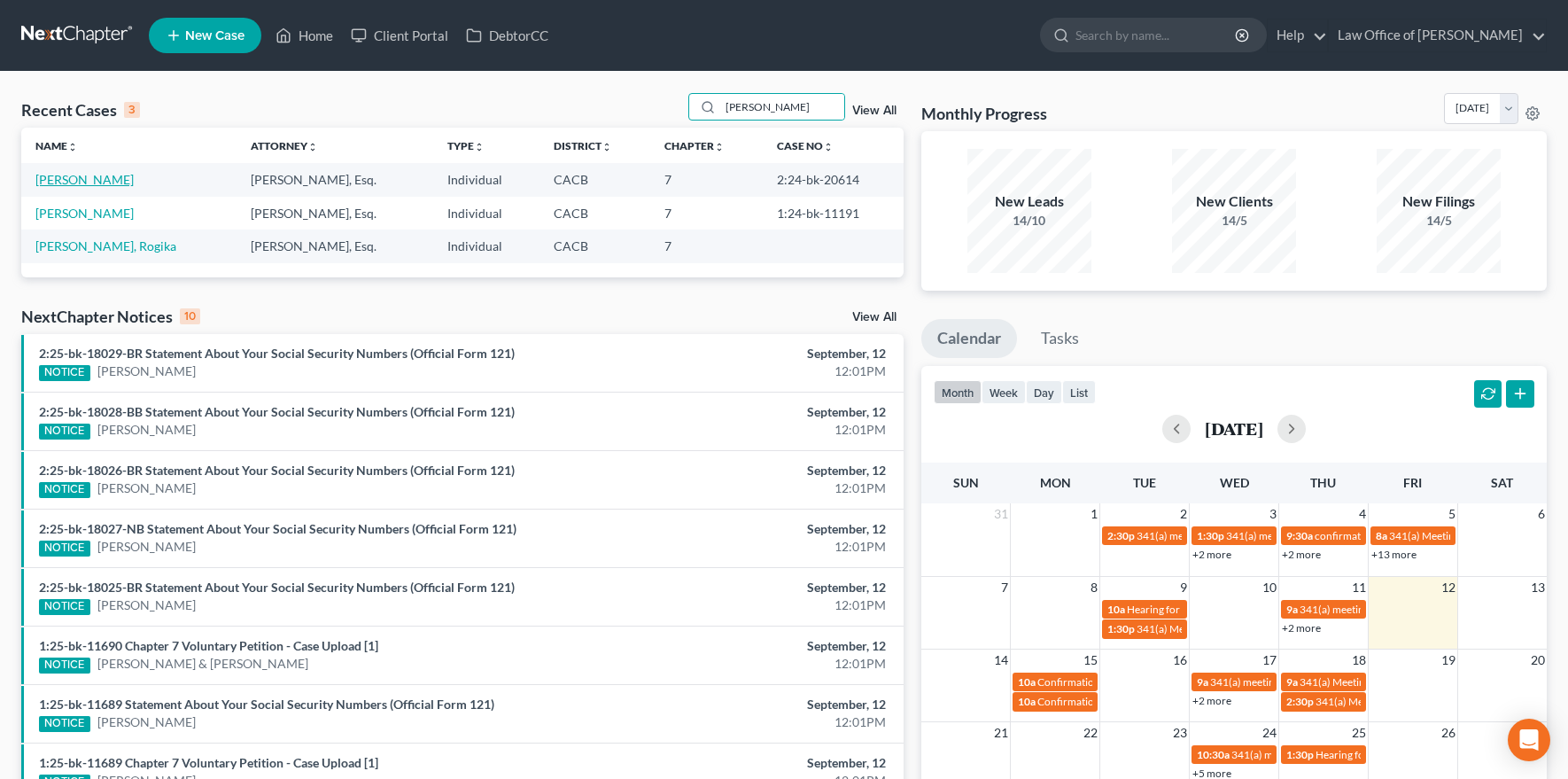
click at [74, 182] on link "[PERSON_NAME]" at bounding box center [84, 179] width 98 height 15
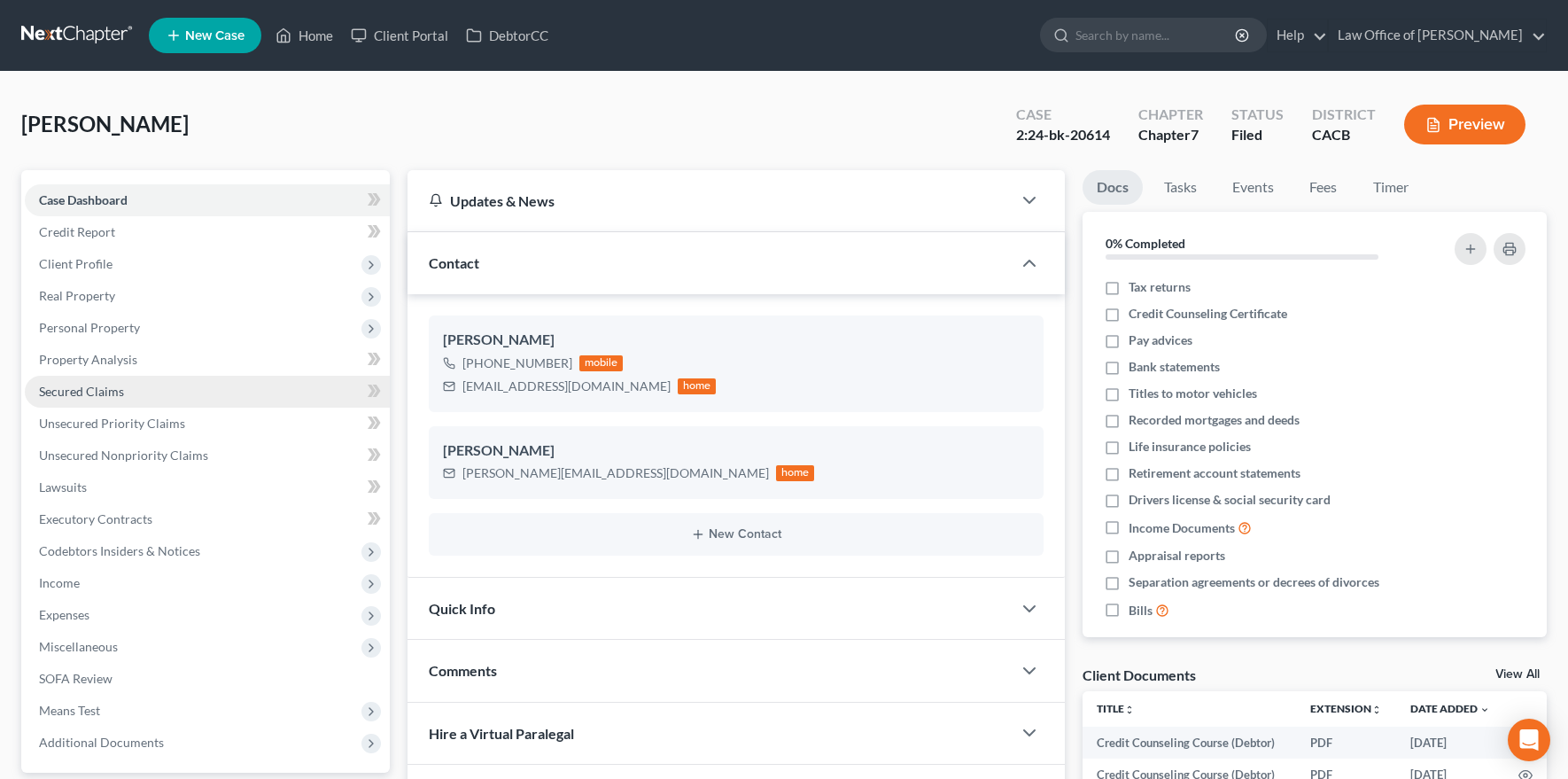
click at [115, 386] on span "Secured Claims" at bounding box center [81, 390] width 85 height 15
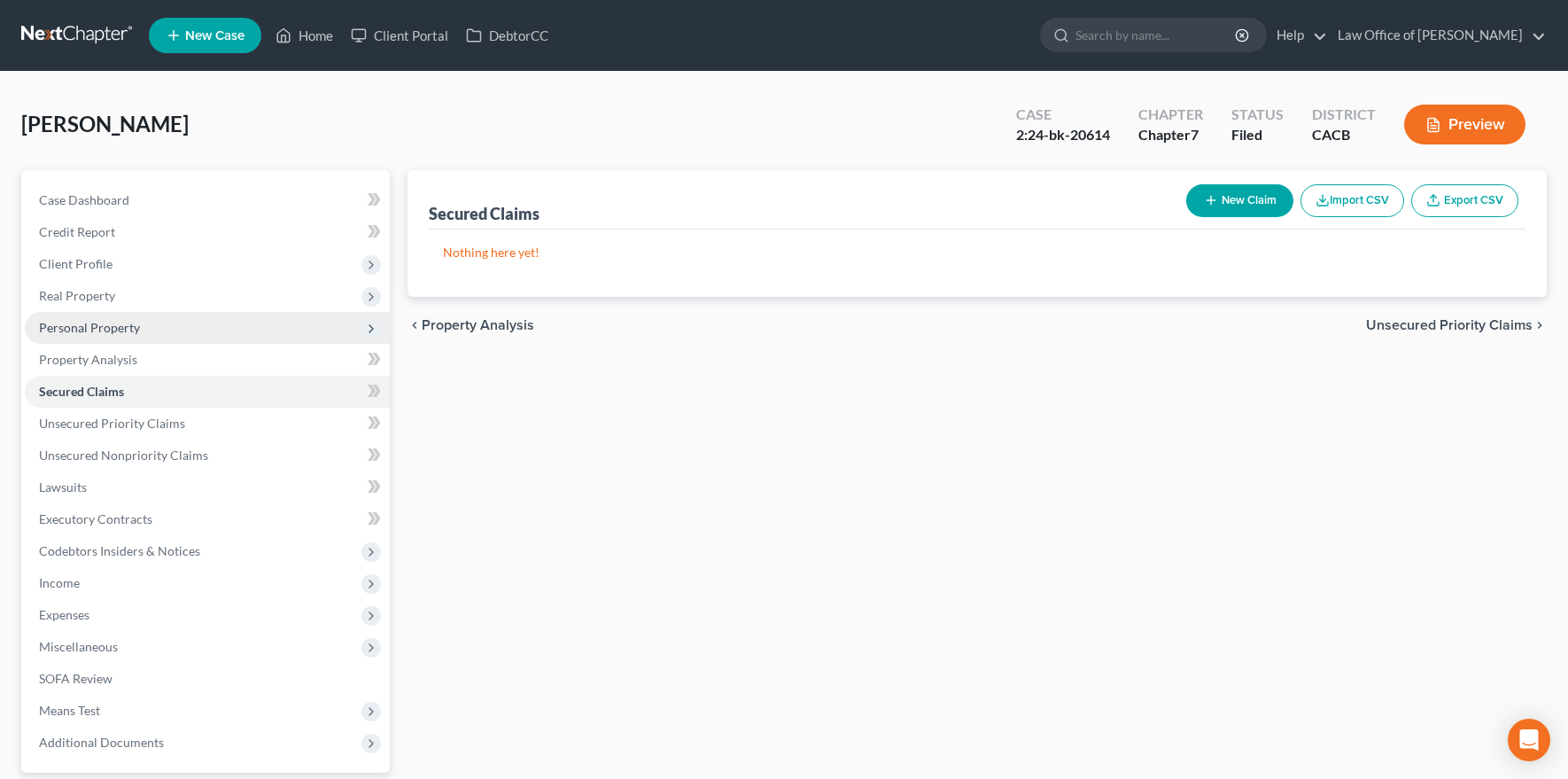
click at [124, 328] on span "Personal Property" at bounding box center [89, 327] width 101 height 15
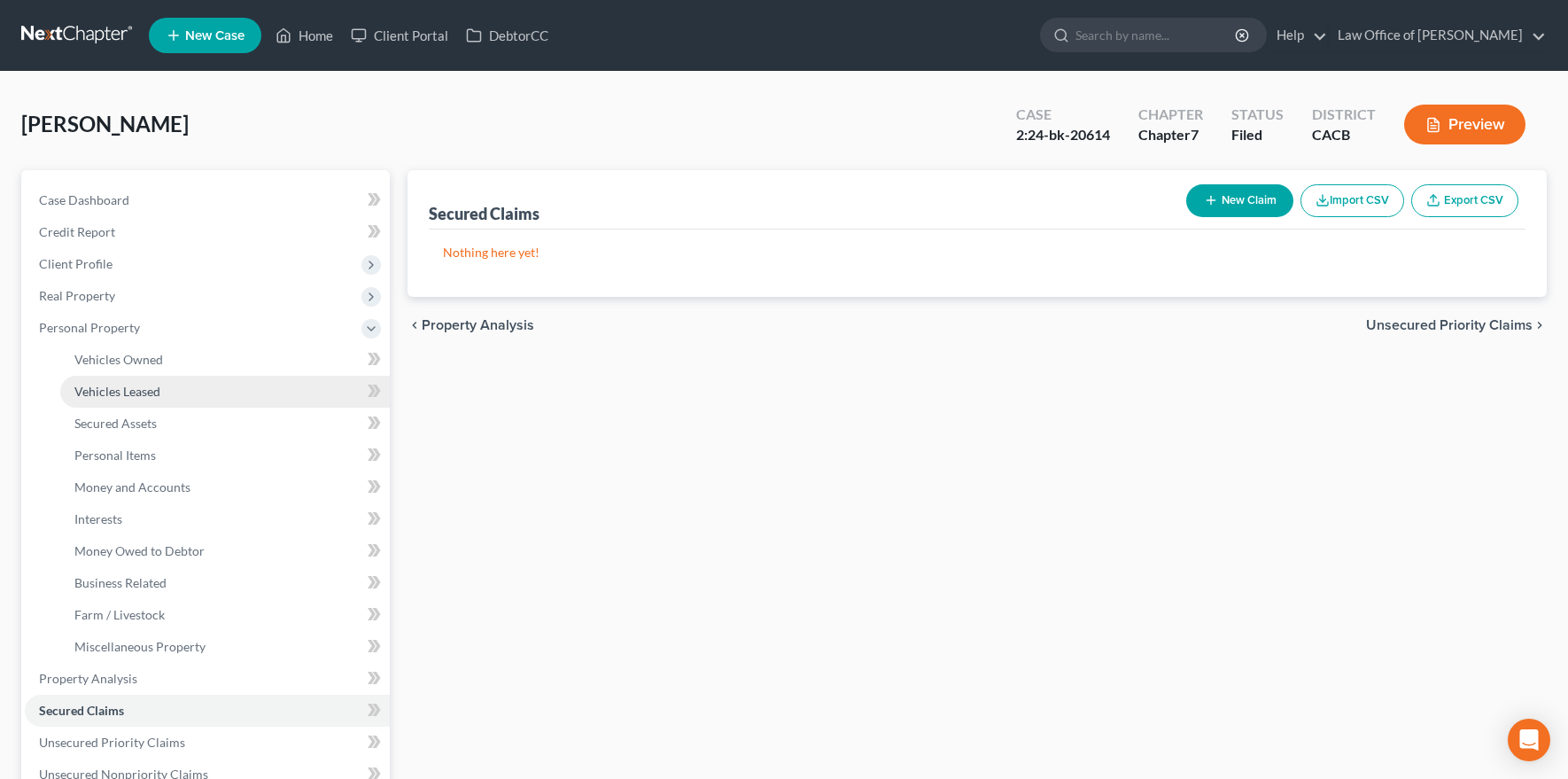
click at [137, 384] on span "Vehicles Leased" at bounding box center [118, 390] width 86 height 15
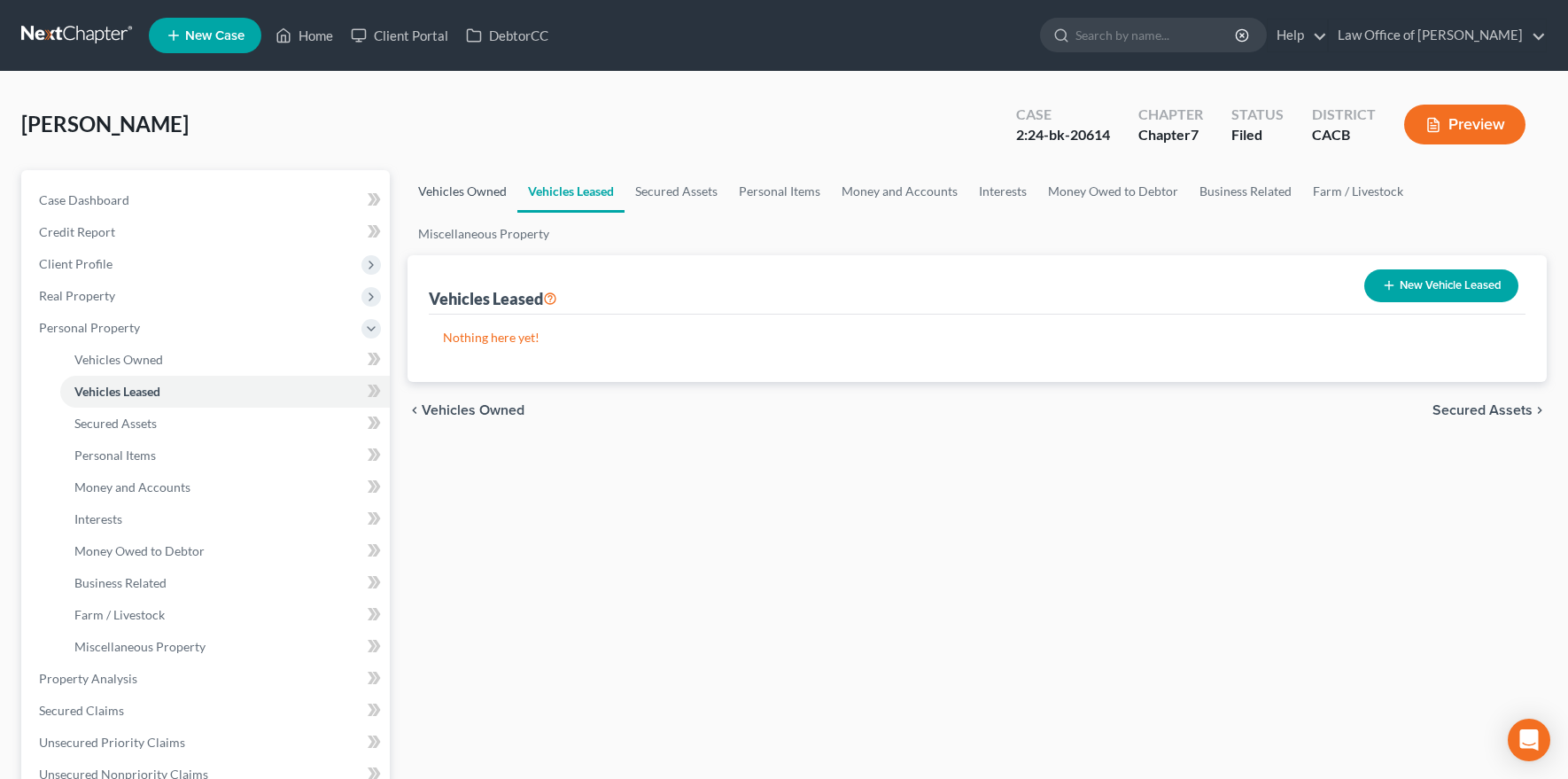
click at [448, 190] on link "Vehicles Owned" at bounding box center [463, 190] width 110 height 42
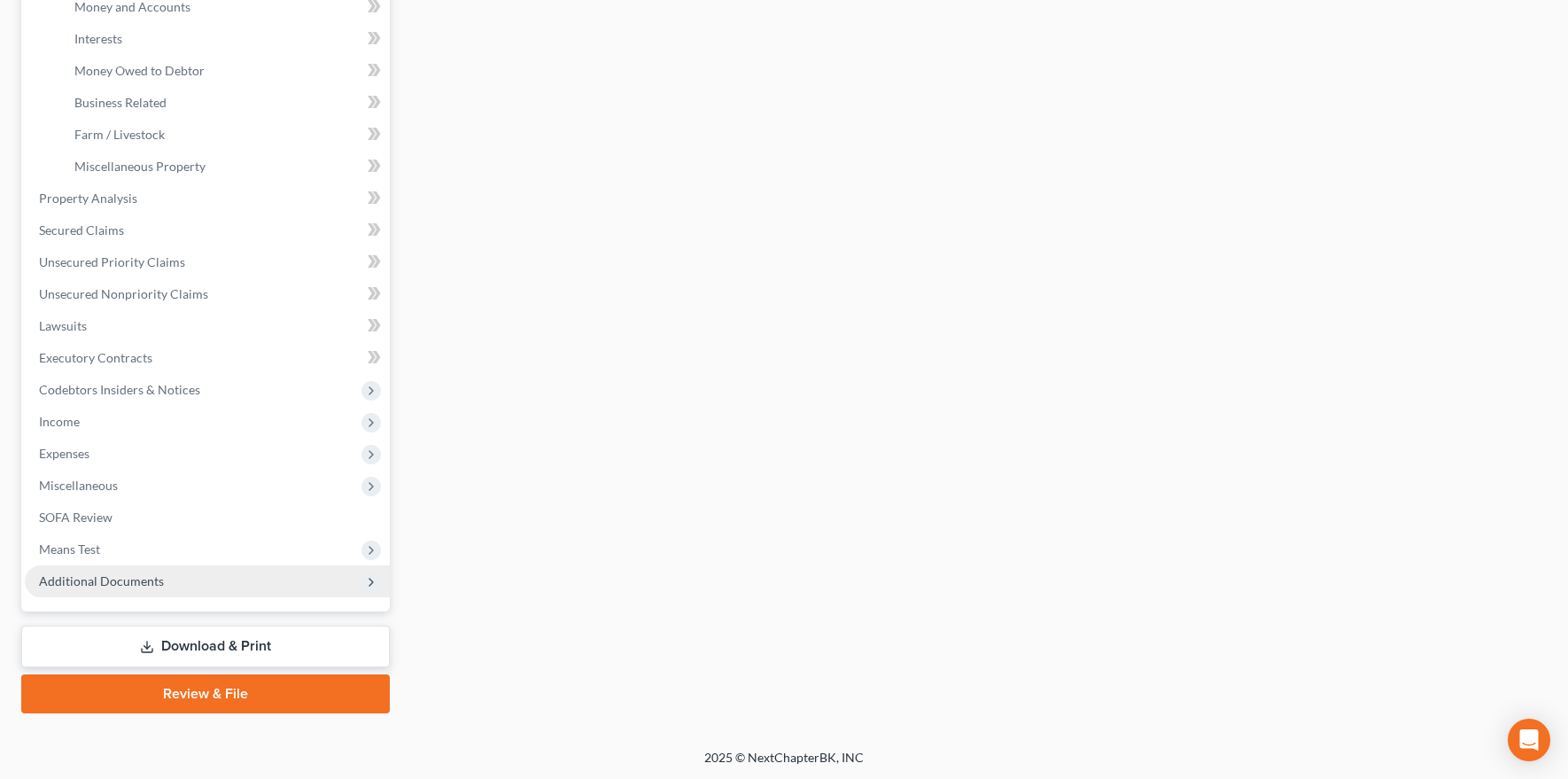
click at [174, 584] on span "Additional Documents" at bounding box center [207, 581] width 365 height 32
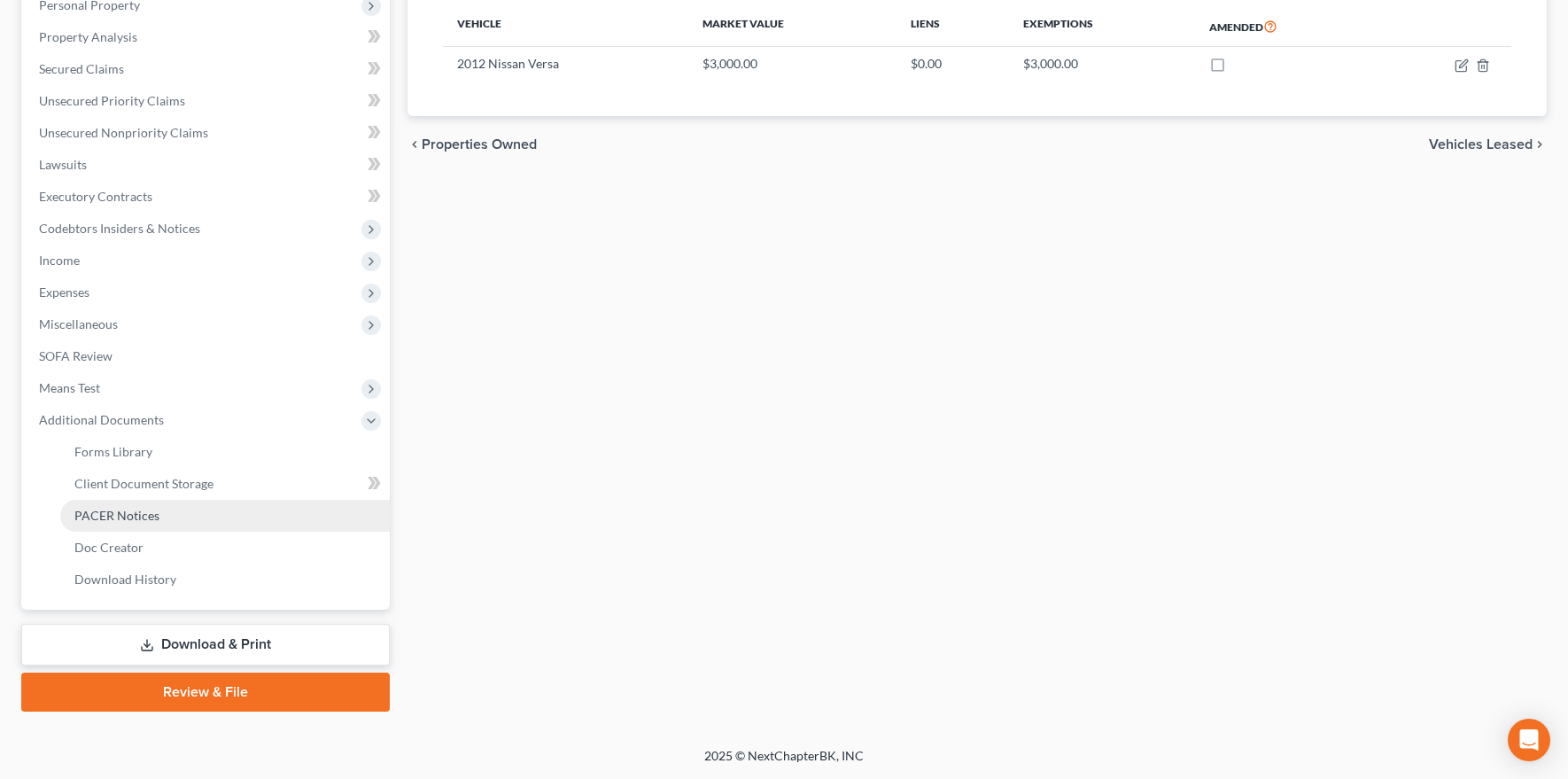
scroll to position [321, 0]
click at [197, 515] on link "PACER Notices" at bounding box center [225, 517] width 329 height 32
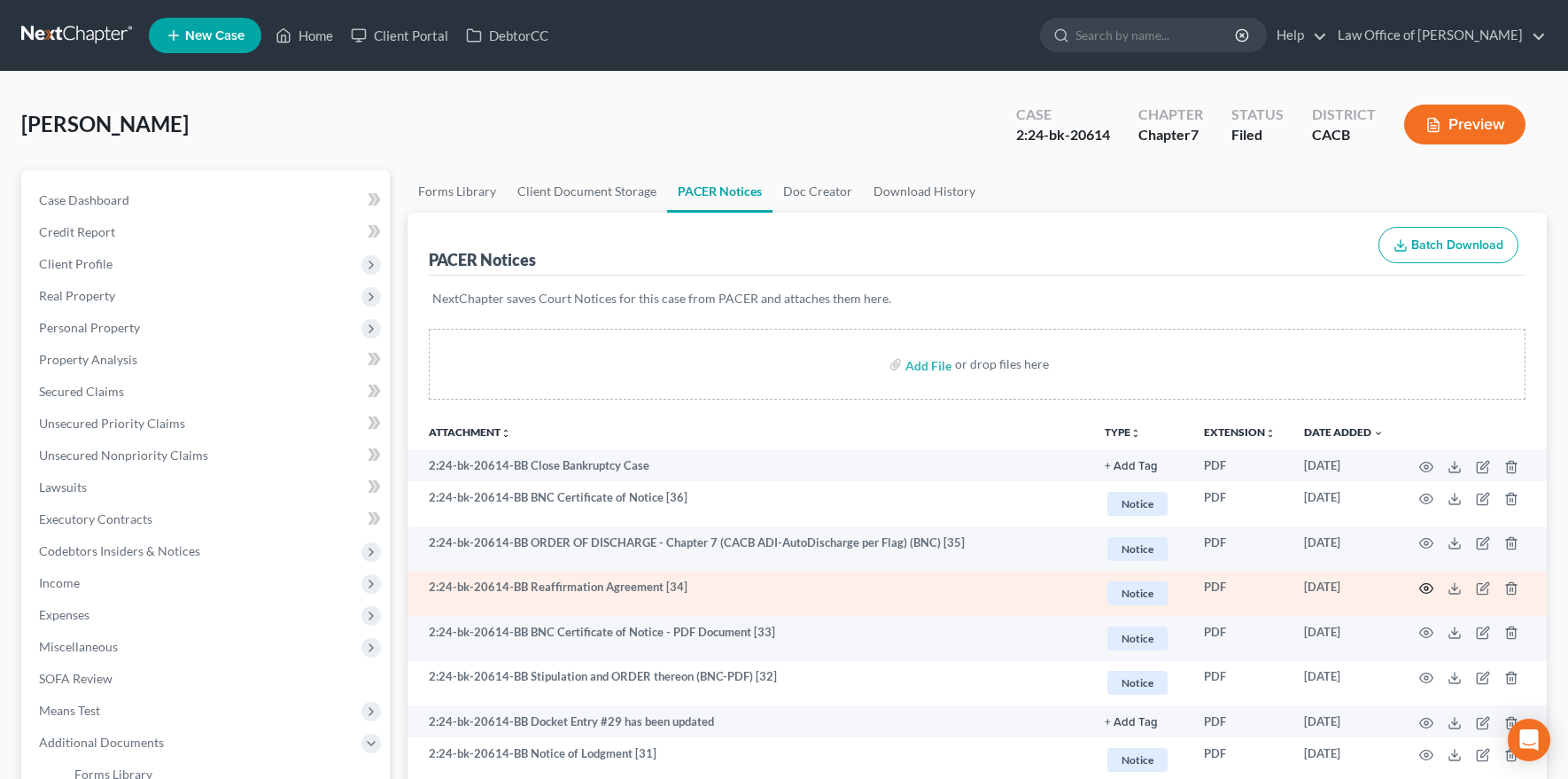
click at [1425, 592] on icon "button" at bounding box center [1427, 589] width 14 height 10
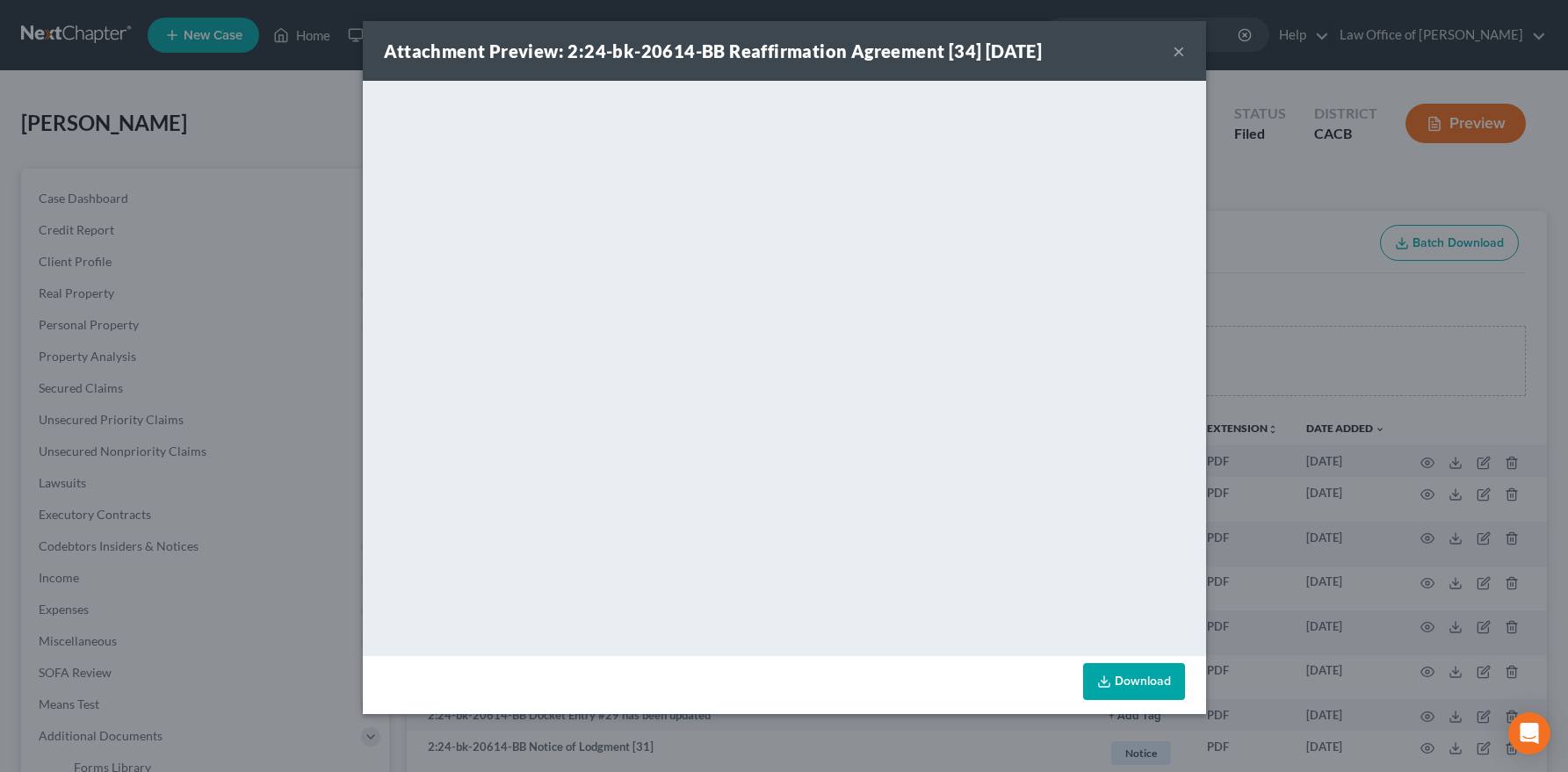
click at [1174, 48] on button "×" at bounding box center [1178, 52] width 13 height 21
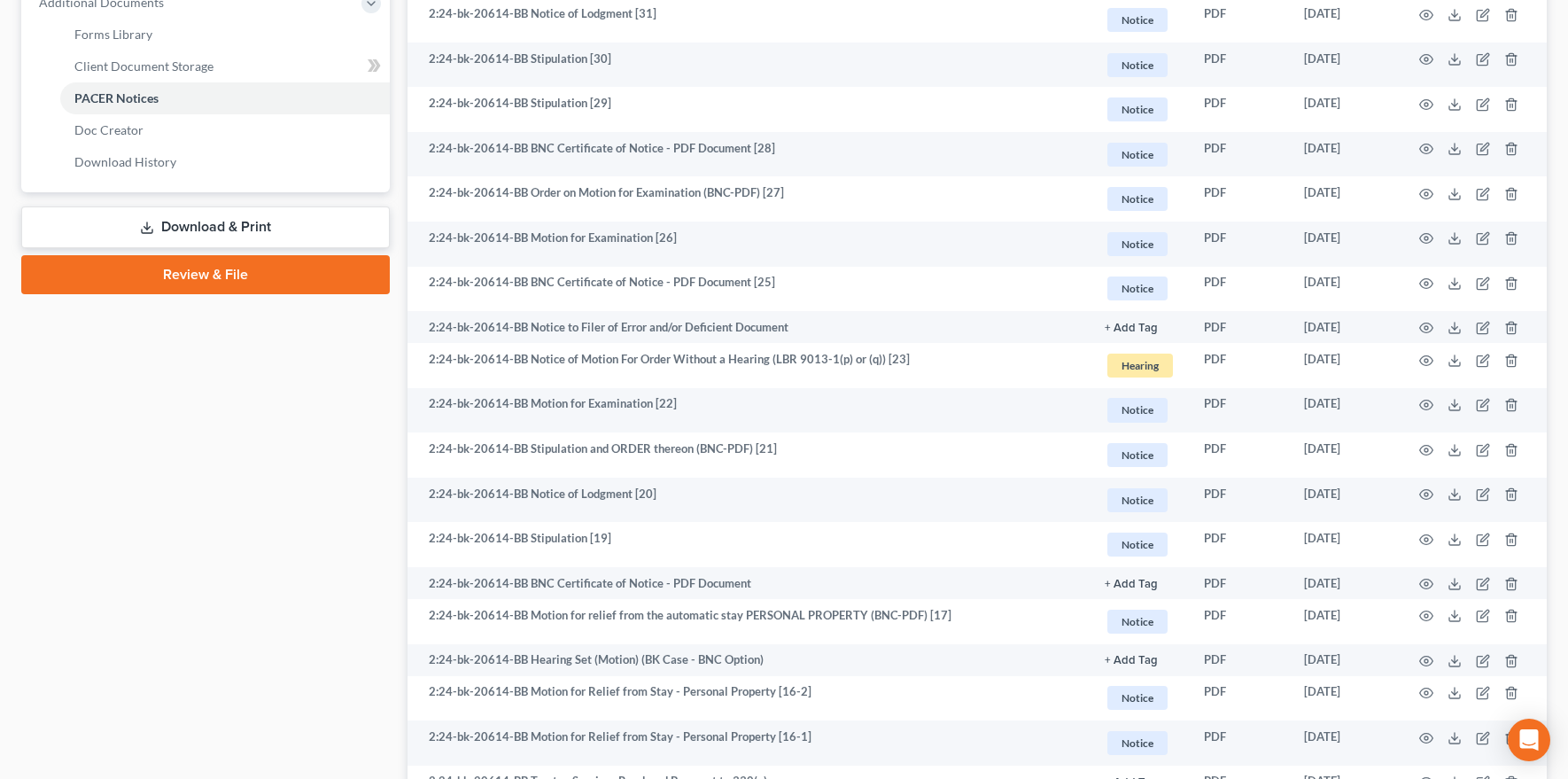
scroll to position [746, 0]
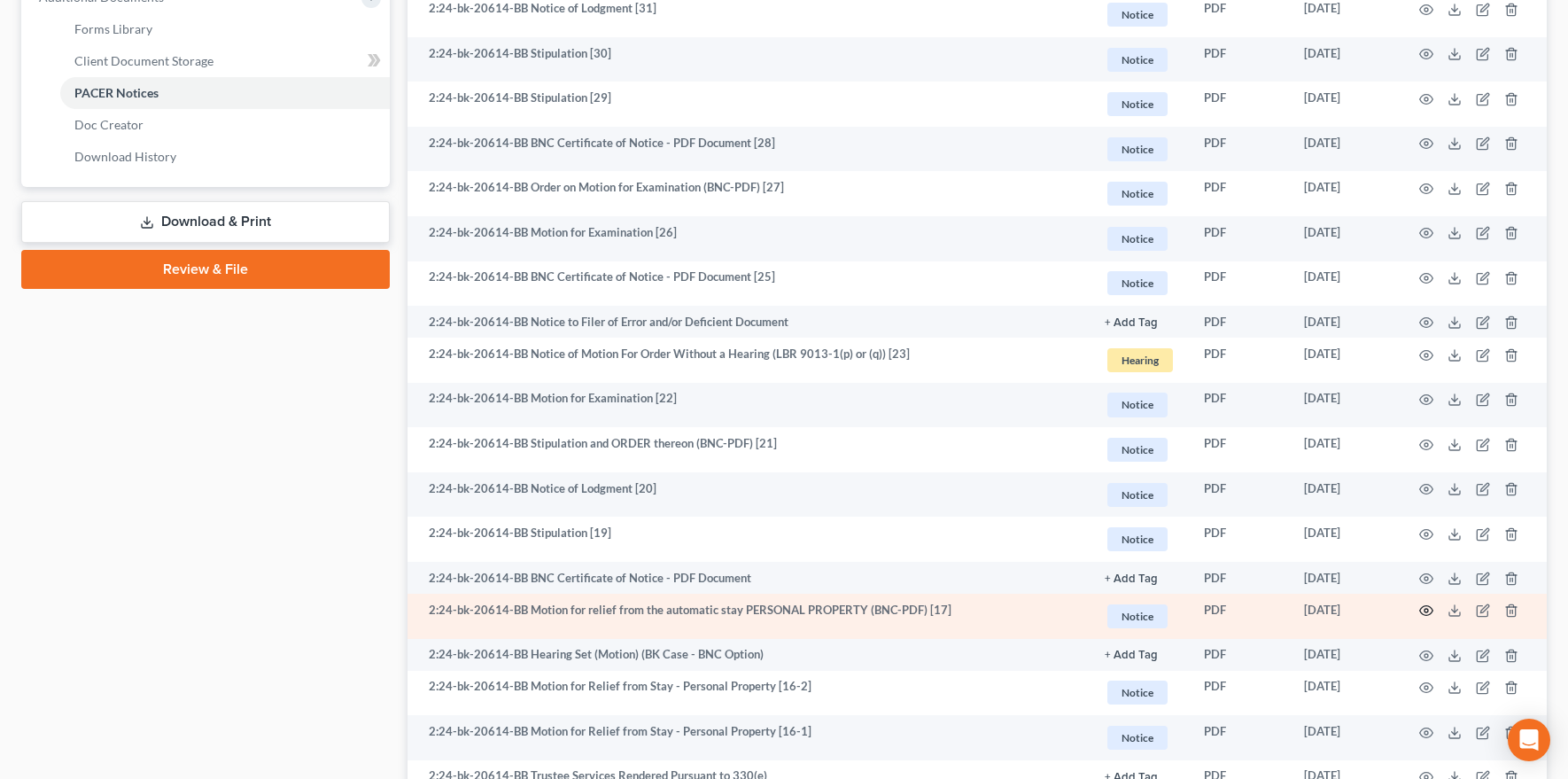
click at [1421, 606] on icon "button" at bounding box center [1426, 610] width 14 height 14
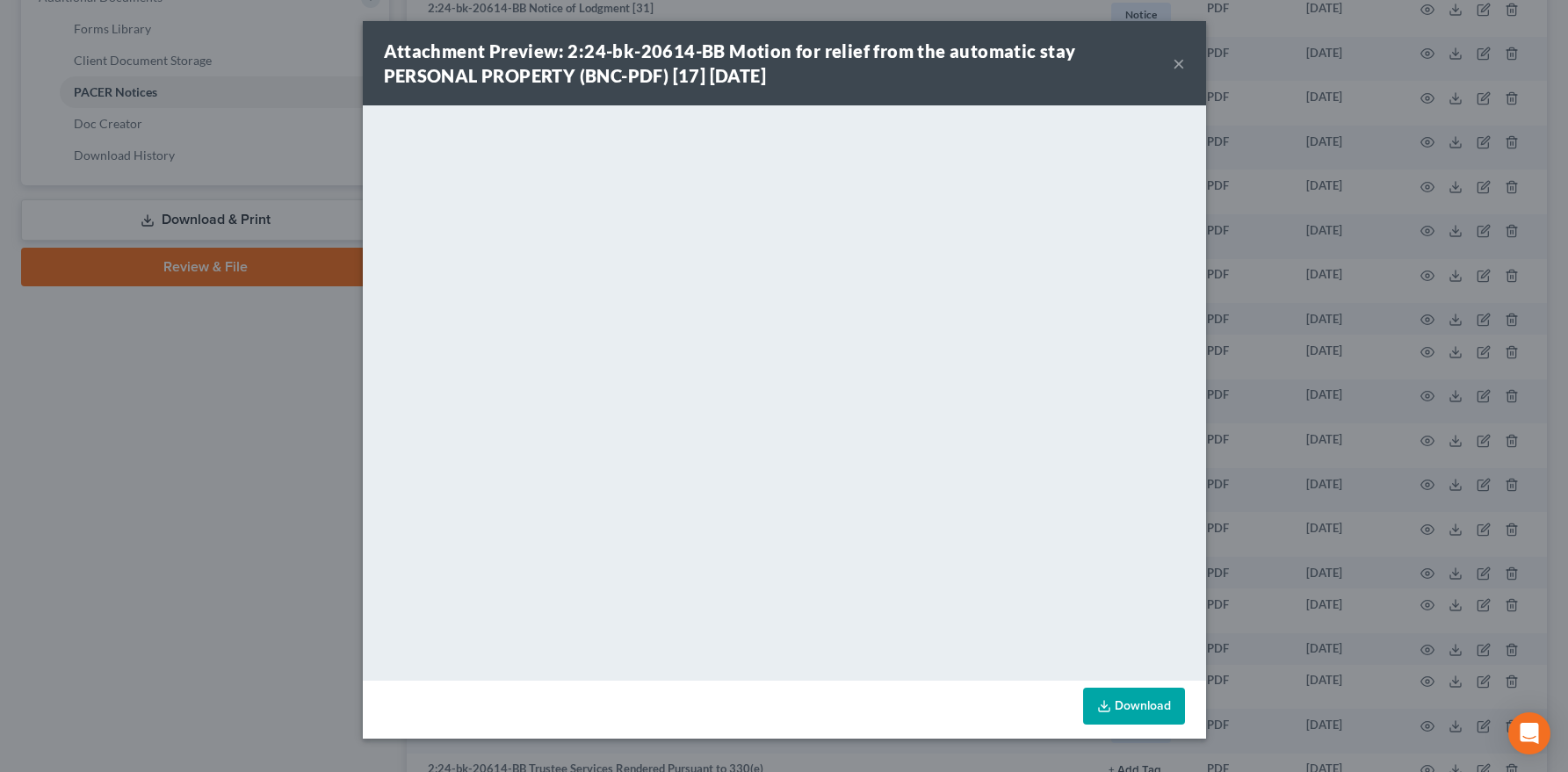
click at [1172, 64] on button "×" at bounding box center [1178, 63] width 13 height 21
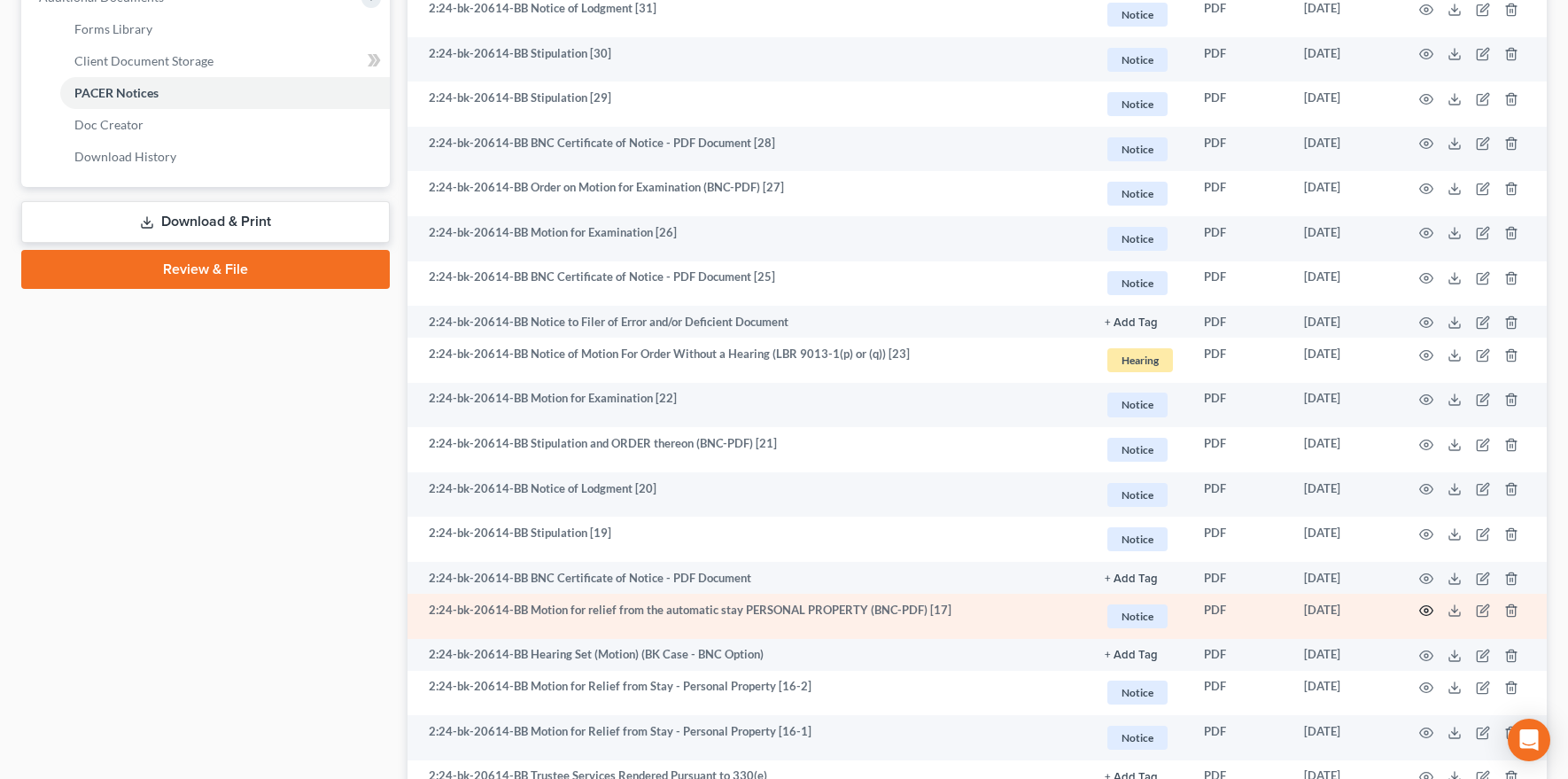
click at [1427, 609] on icon "button" at bounding box center [1426, 610] width 14 height 14
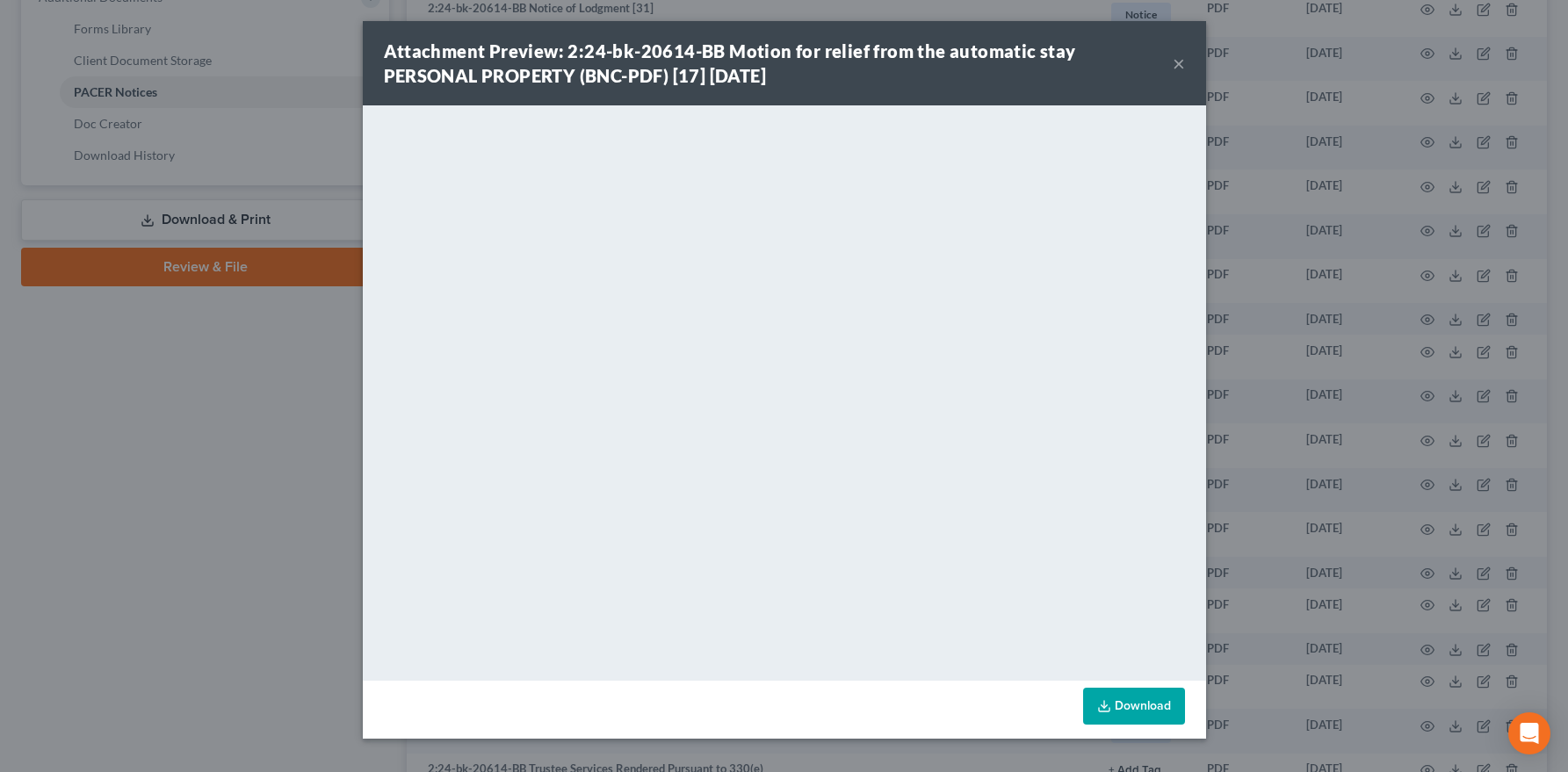
click at [1180, 67] on button "×" at bounding box center [1178, 63] width 13 height 21
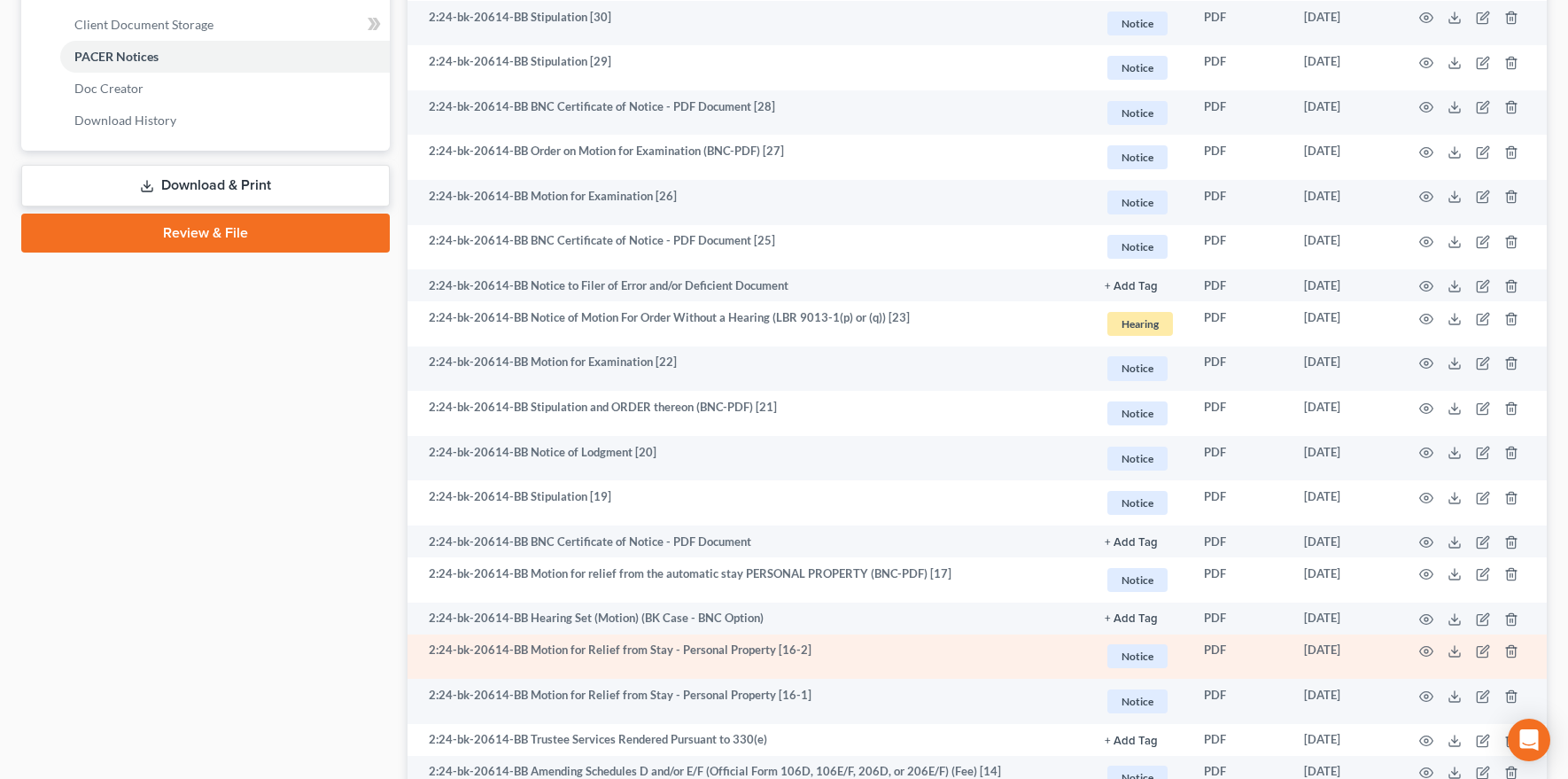
scroll to position [784, 0]
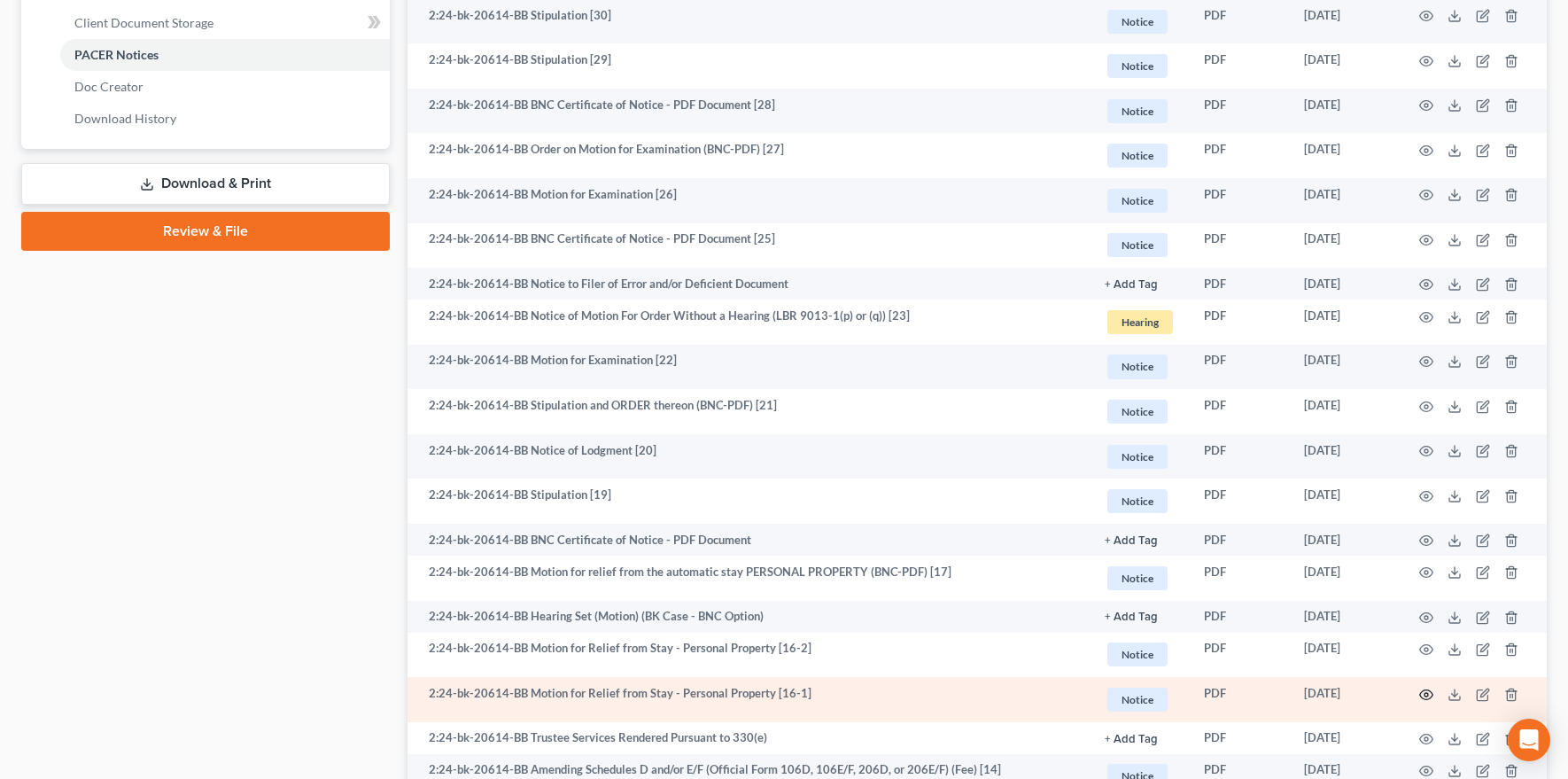
click at [1427, 694] on circle "button" at bounding box center [1427, 696] width 4 height 4
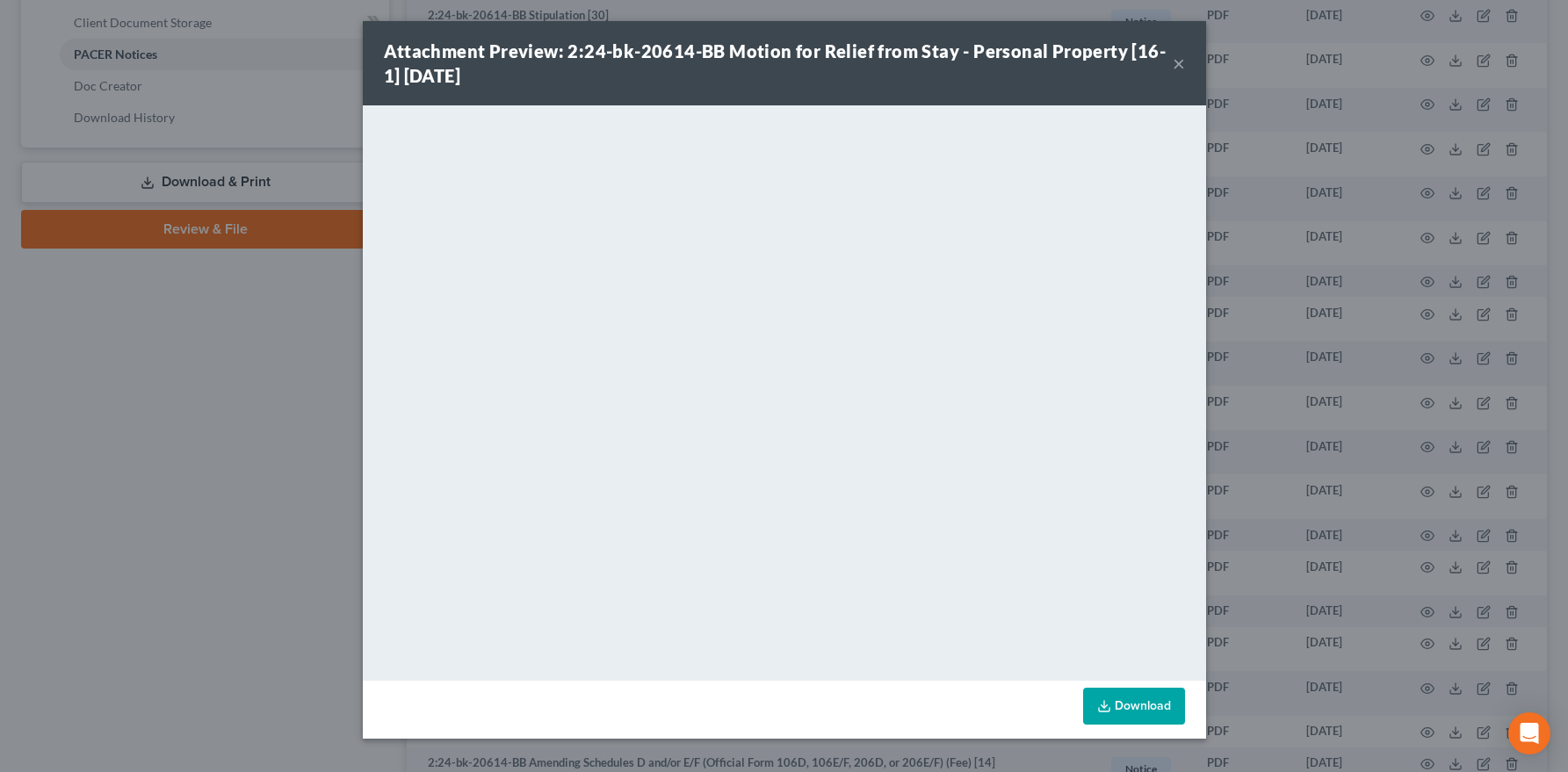
click at [1180, 67] on button "×" at bounding box center [1178, 63] width 13 height 21
